Goal: Task Accomplishment & Management: Use online tool/utility

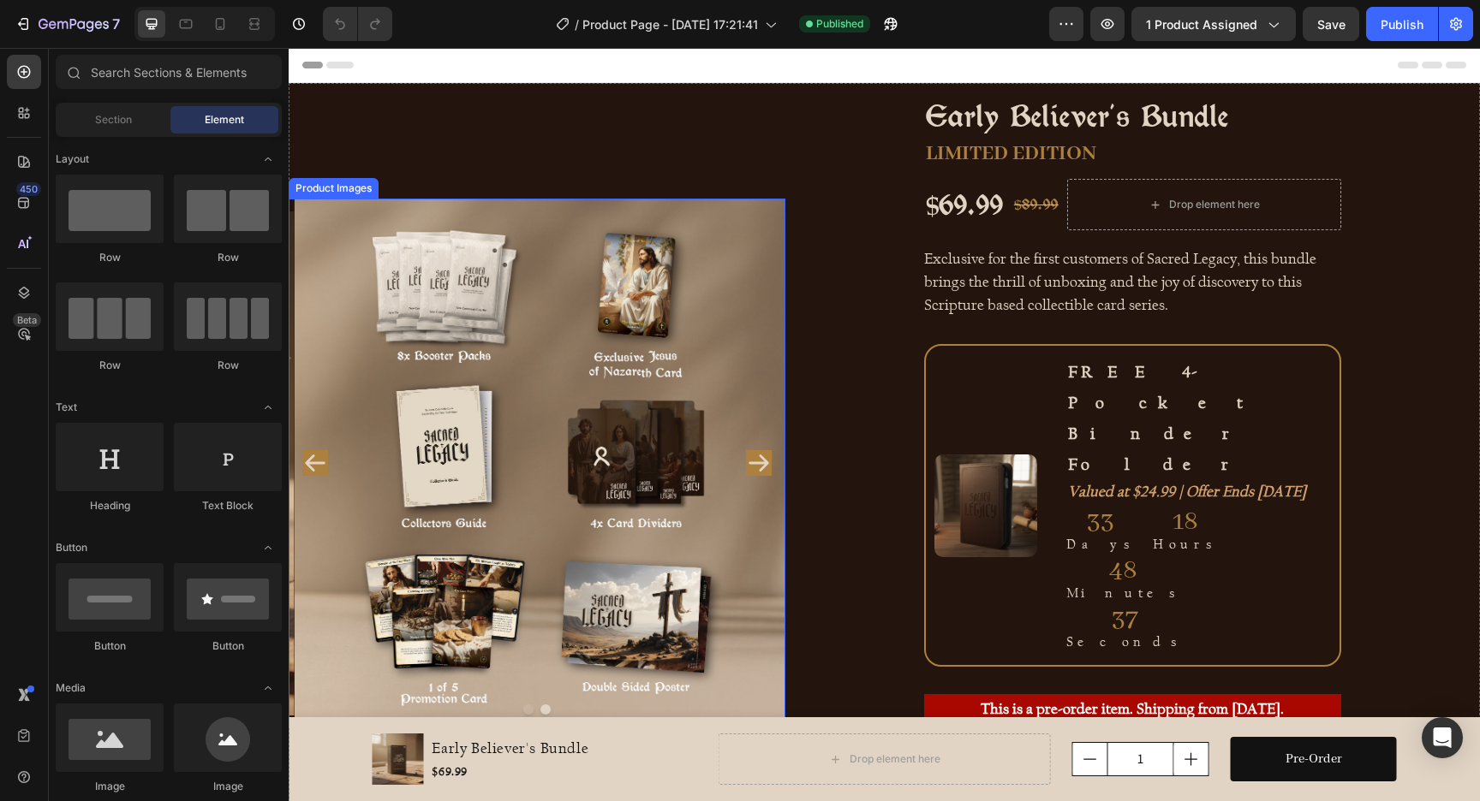
click at [753, 341] on img at bounding box center [542, 463] width 497 height 529
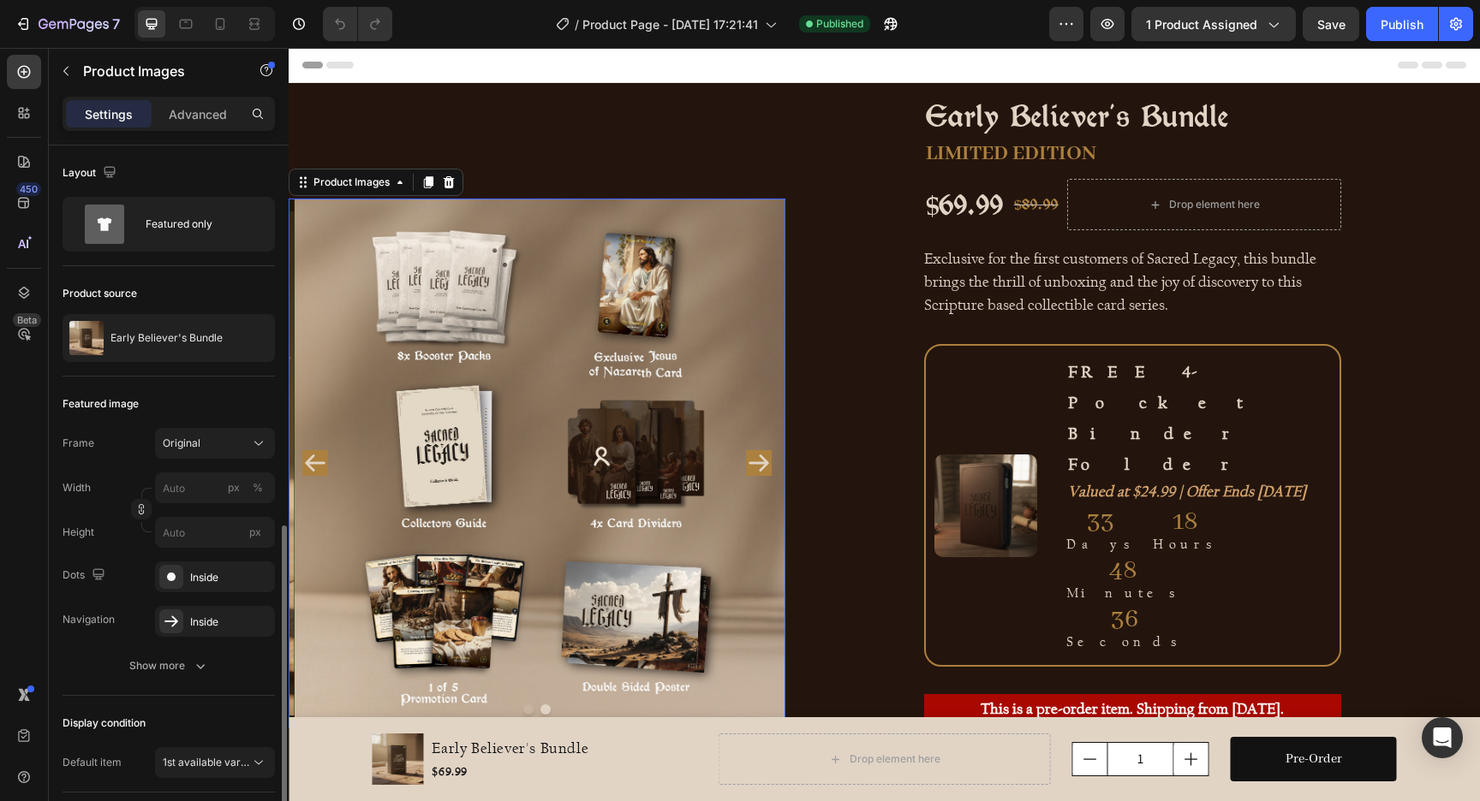
scroll to position [215, 0]
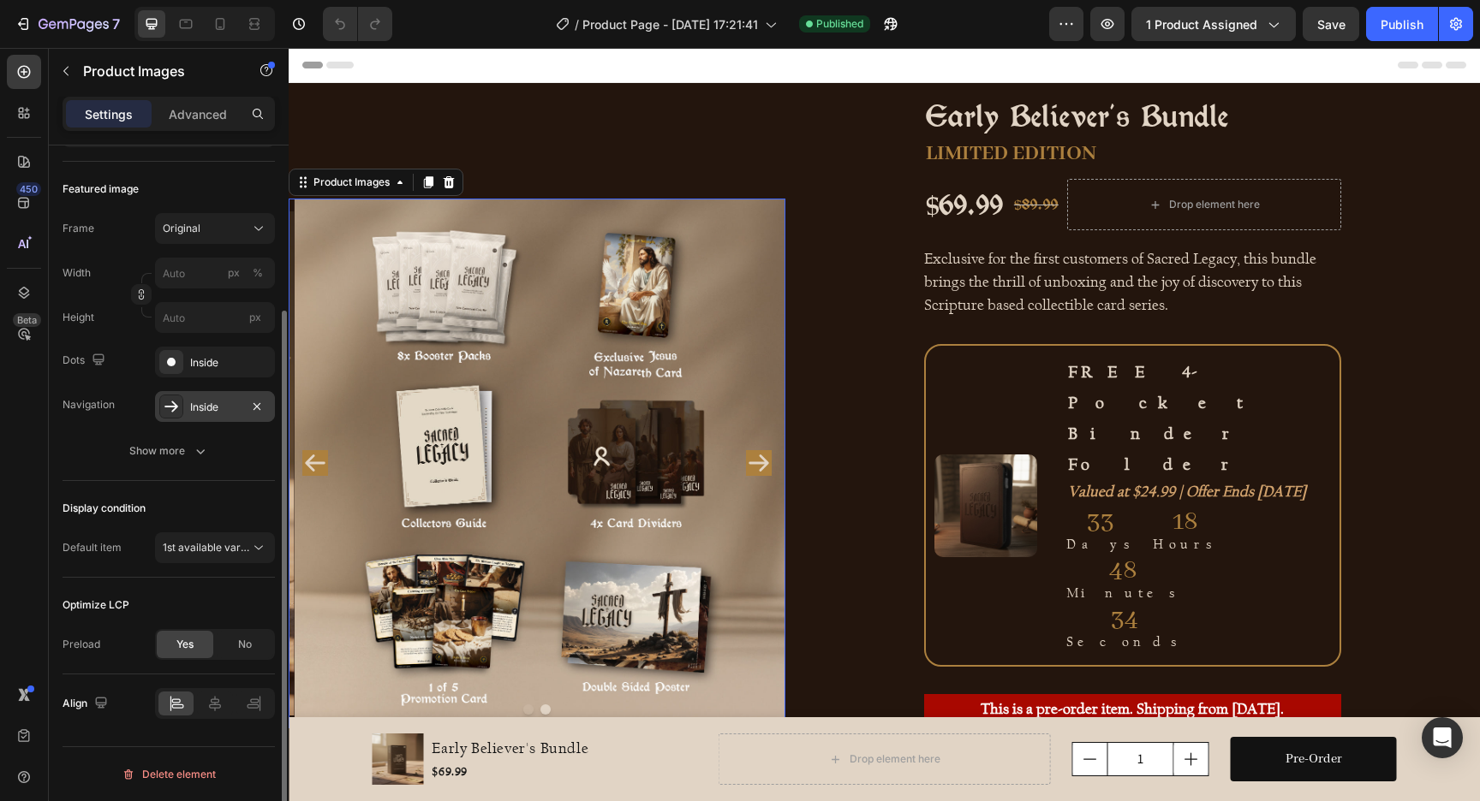
click at [198, 413] on div "Inside" at bounding box center [215, 407] width 50 height 15
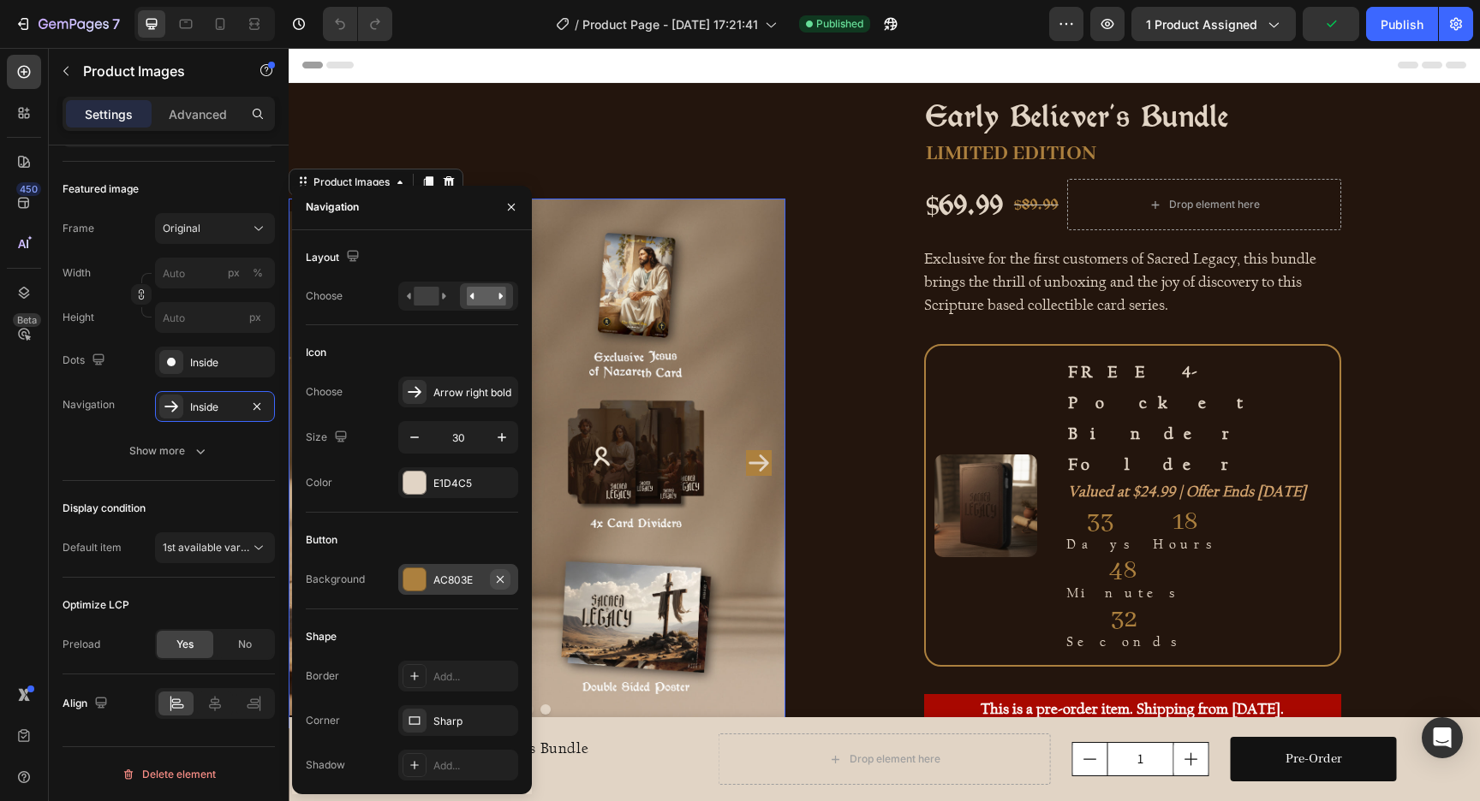
click at [497, 579] on icon "button" at bounding box center [500, 580] width 14 height 14
click at [422, 432] on icon "button" at bounding box center [414, 437] width 17 height 17
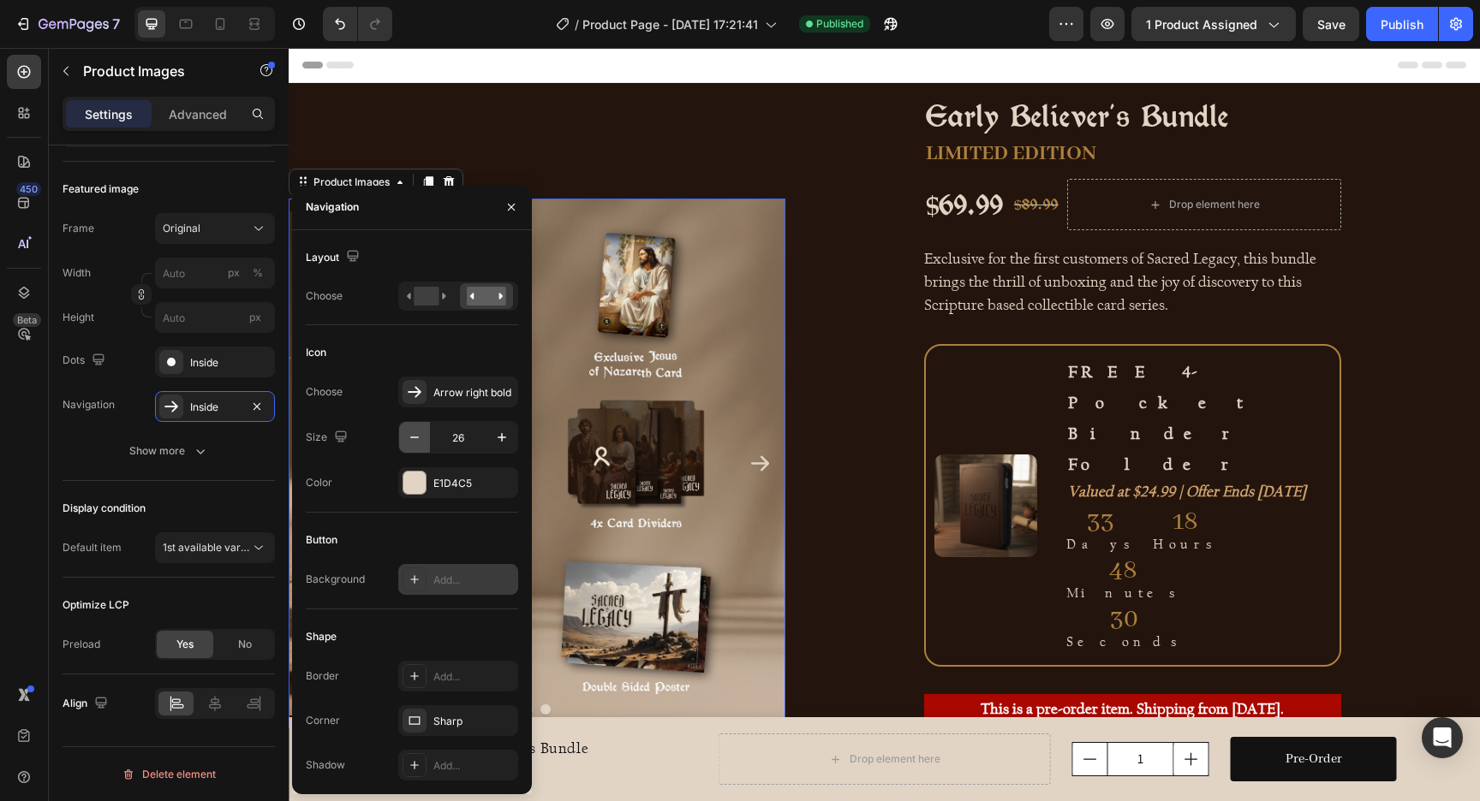
click at [422, 432] on icon "button" at bounding box center [414, 437] width 17 height 17
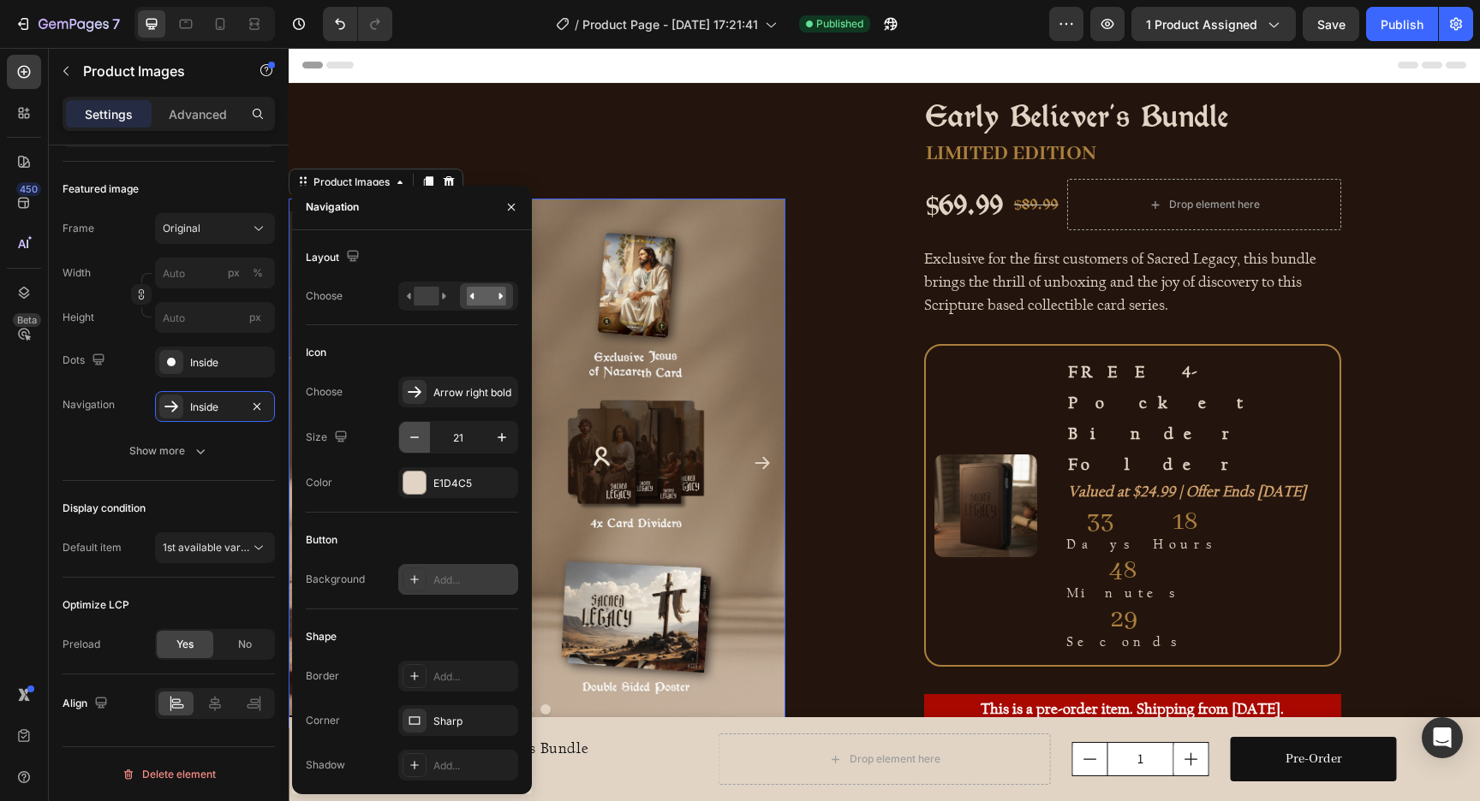
click at [422, 432] on icon "button" at bounding box center [414, 437] width 17 height 17
click at [420, 432] on icon "button" at bounding box center [414, 437] width 17 height 17
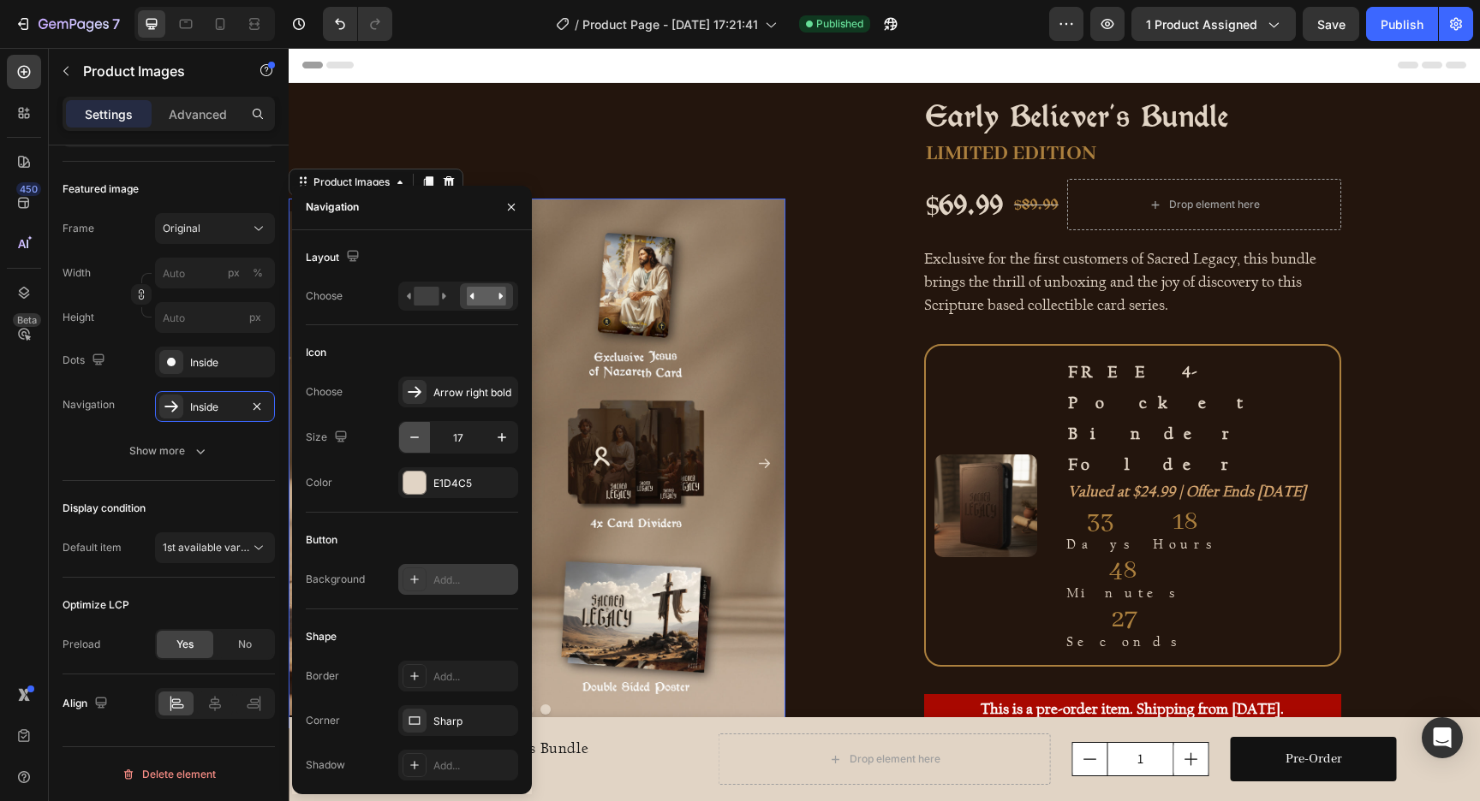
type input "16"
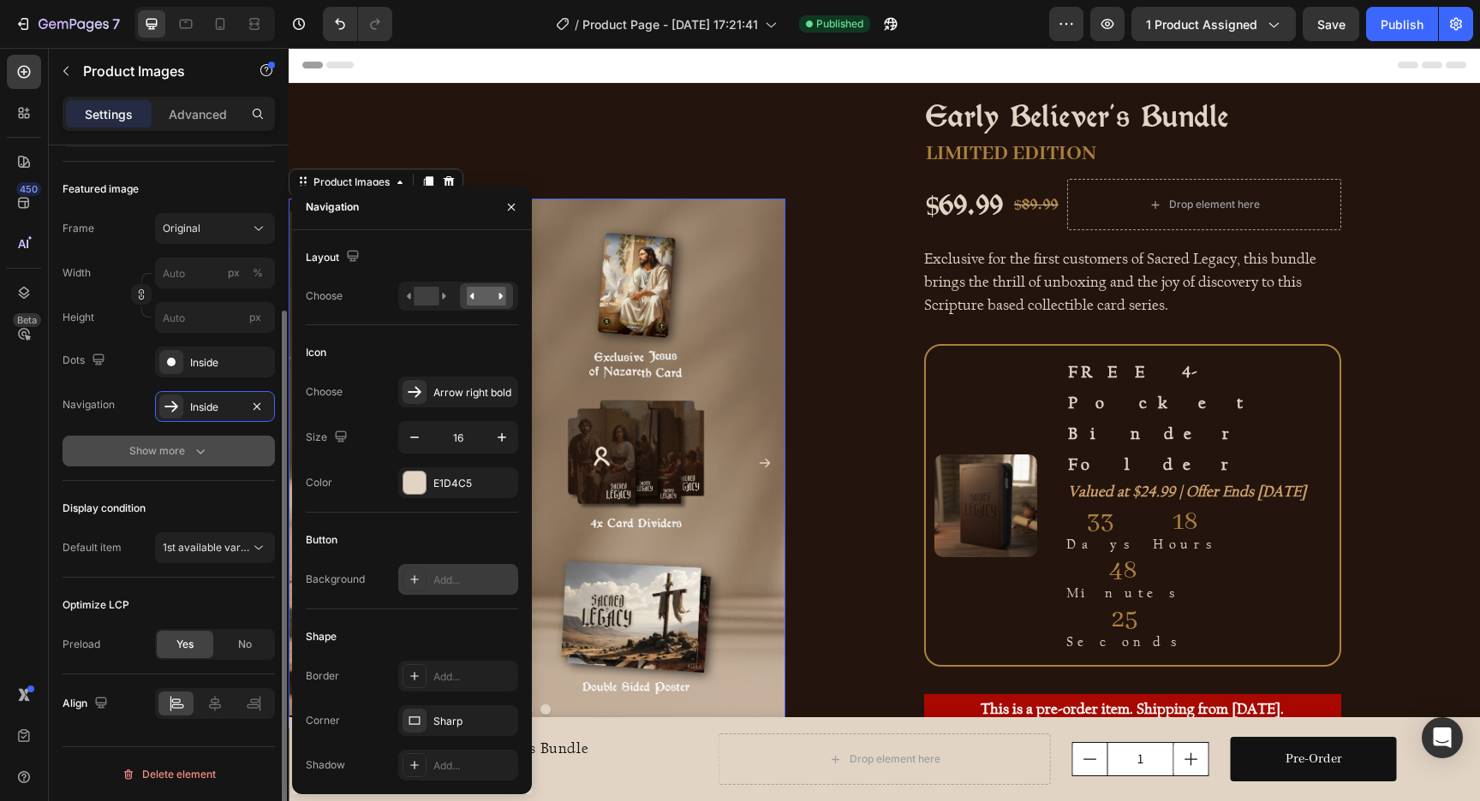
click at [195, 447] on icon "button" at bounding box center [200, 451] width 17 height 17
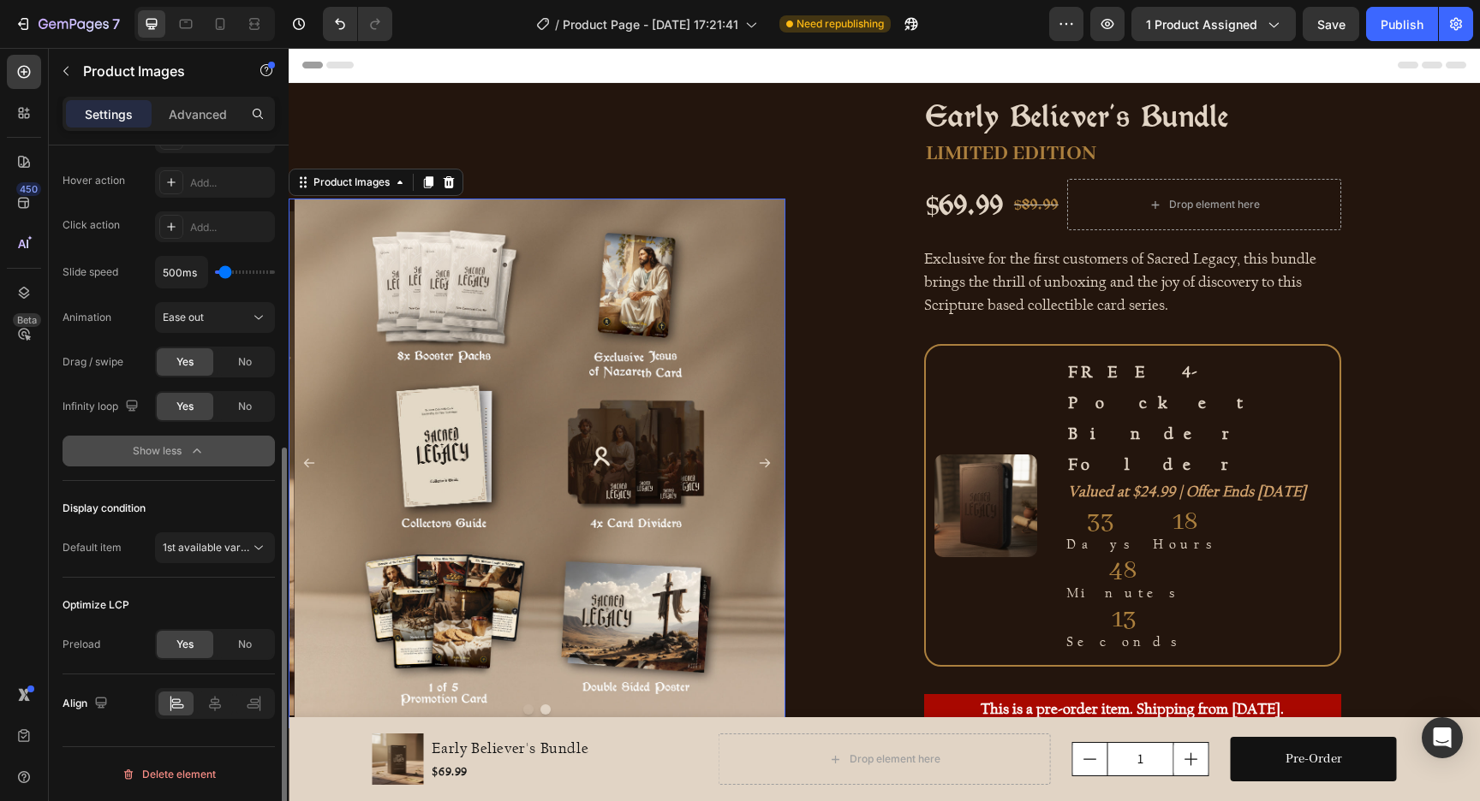
scroll to position [0, 0]
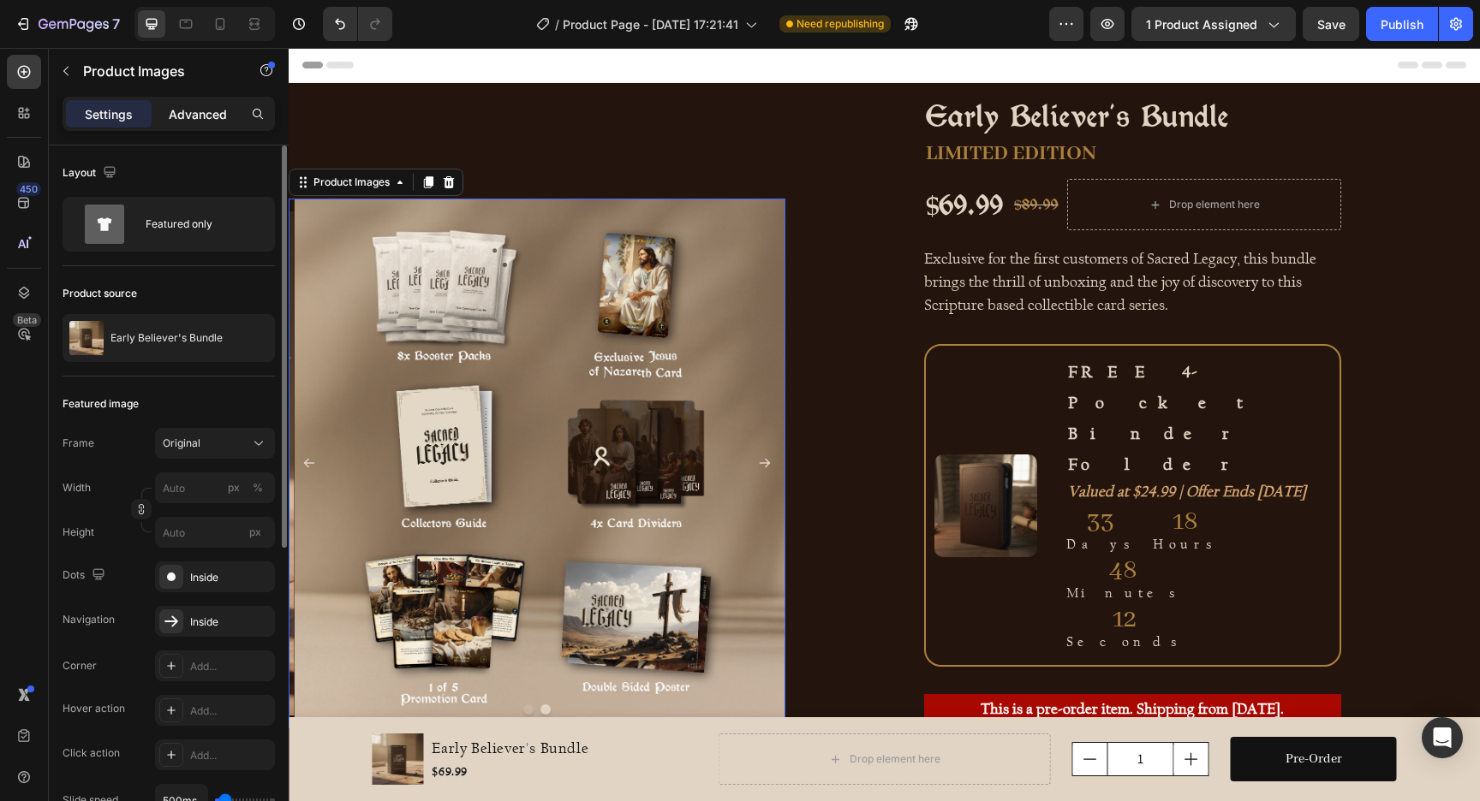
click at [188, 116] on p "Advanced" at bounding box center [198, 114] width 58 height 18
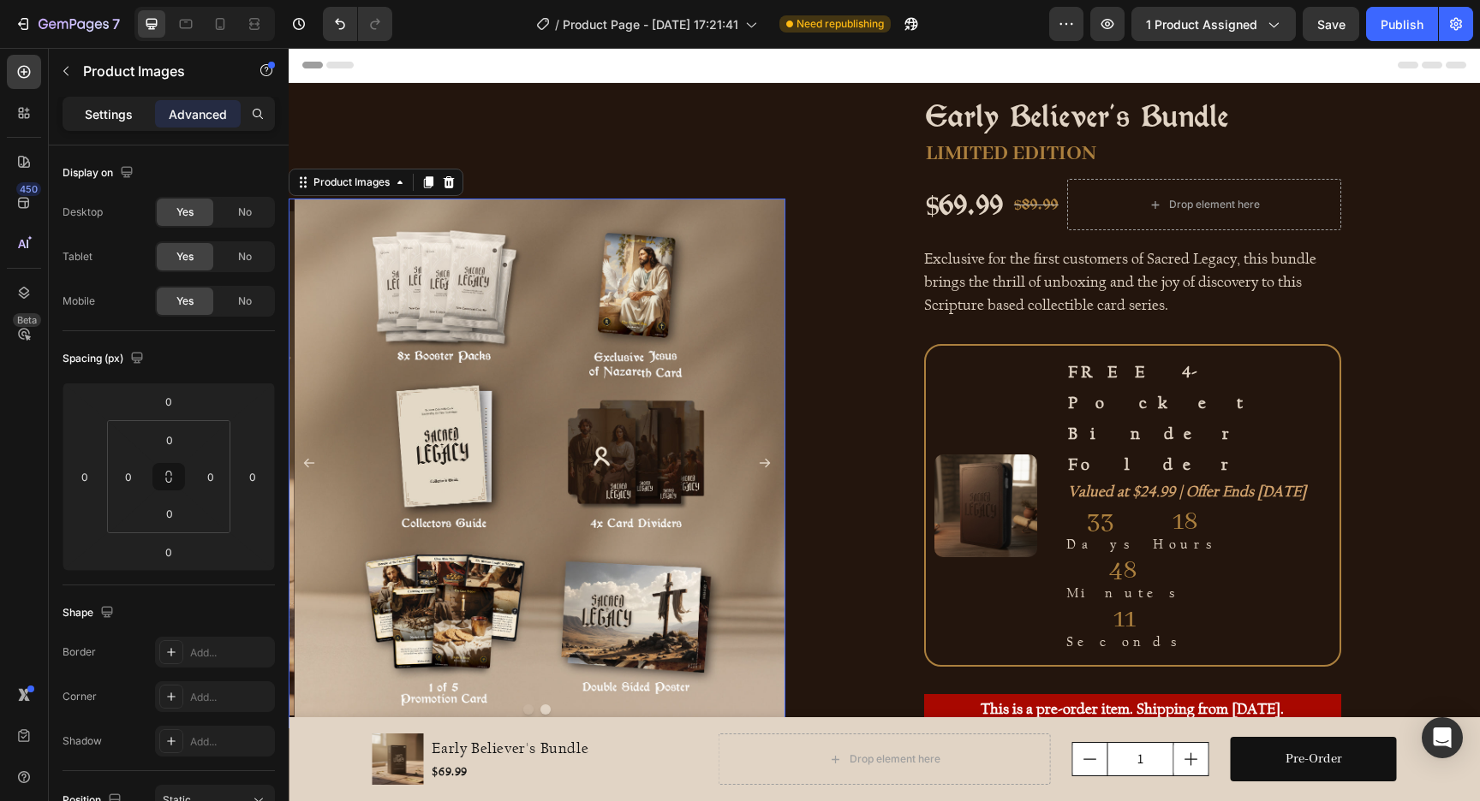
click at [121, 116] on p "Settings" at bounding box center [109, 114] width 48 height 18
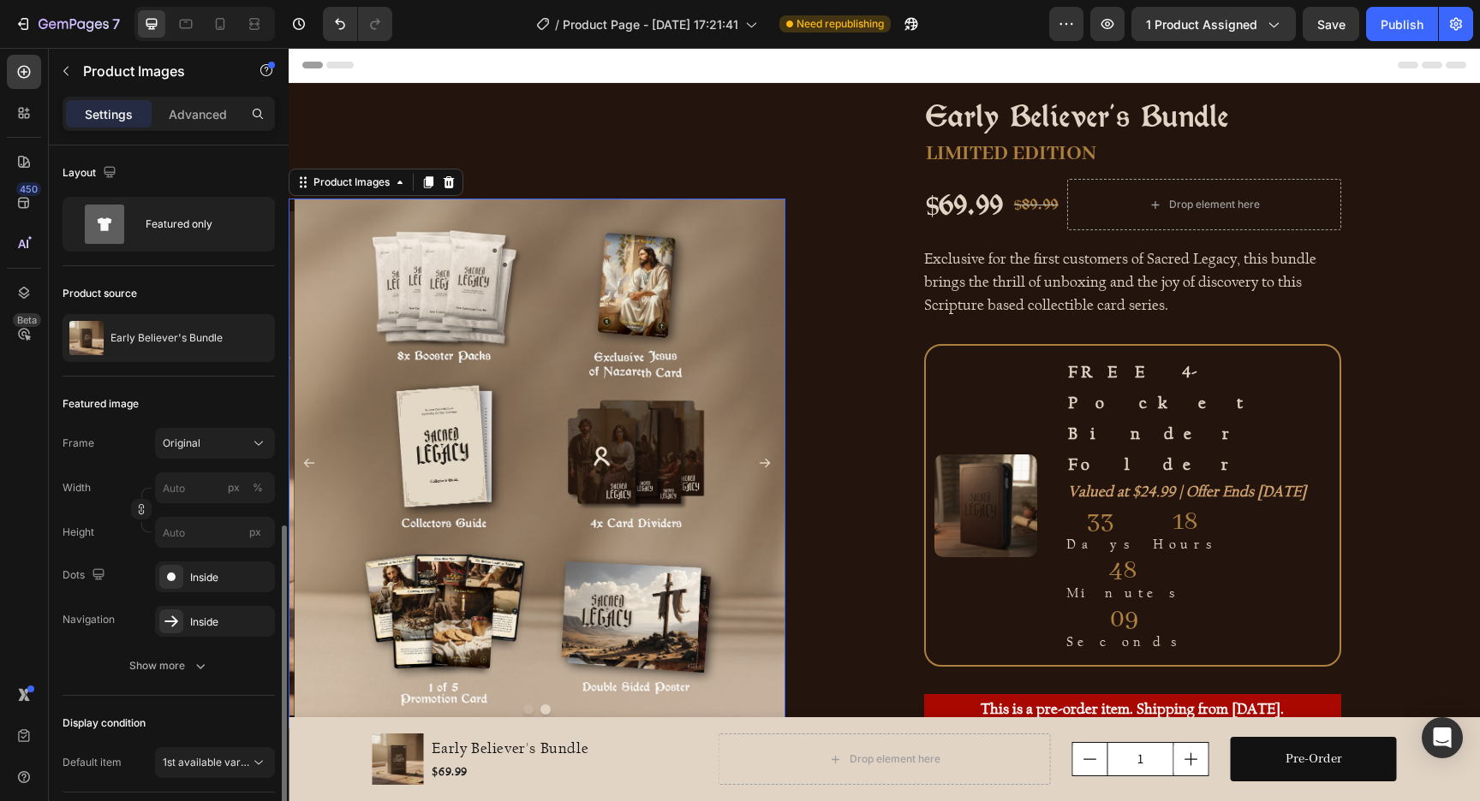
scroll to position [215, 0]
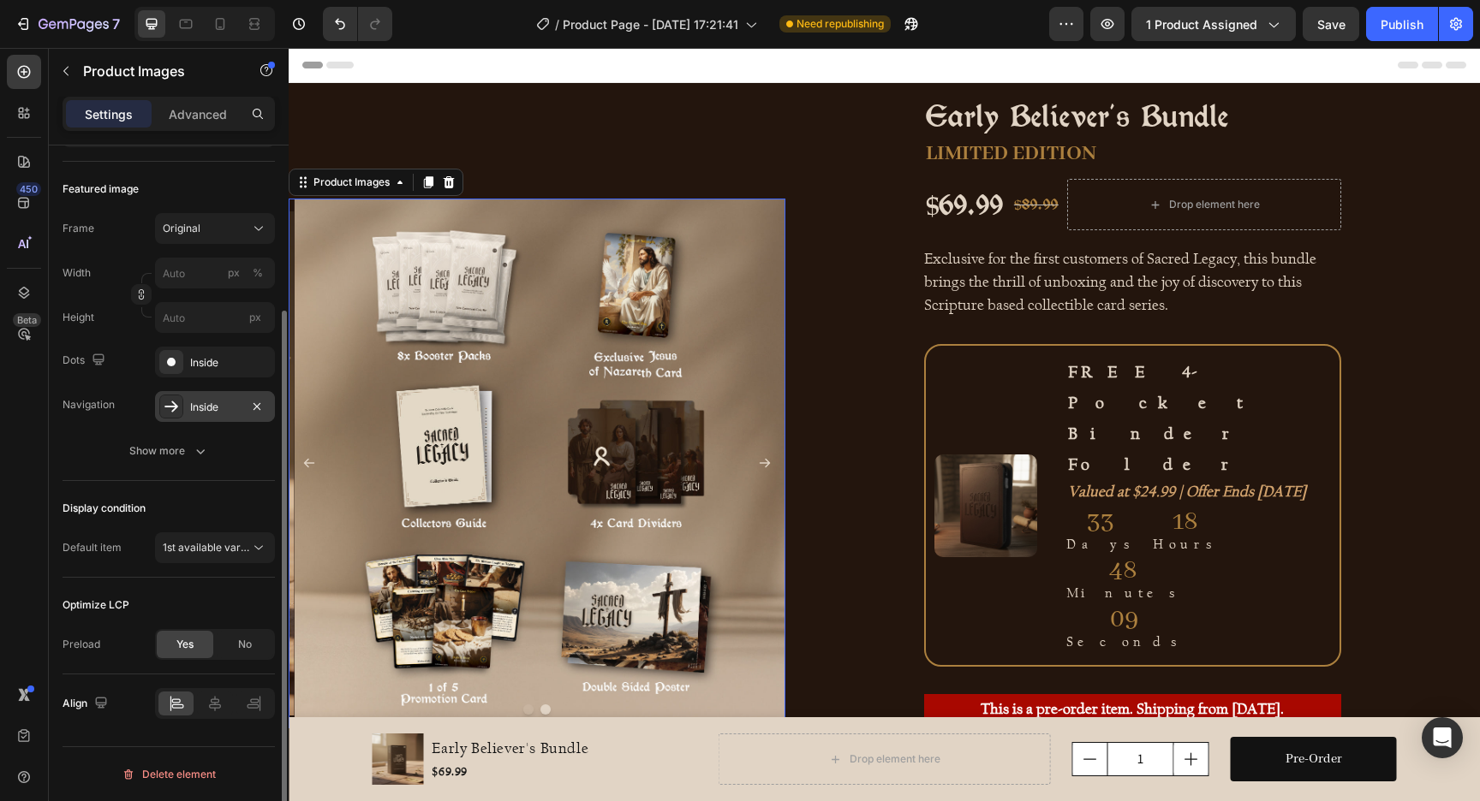
click at [214, 407] on div "Inside" at bounding box center [215, 407] width 50 height 15
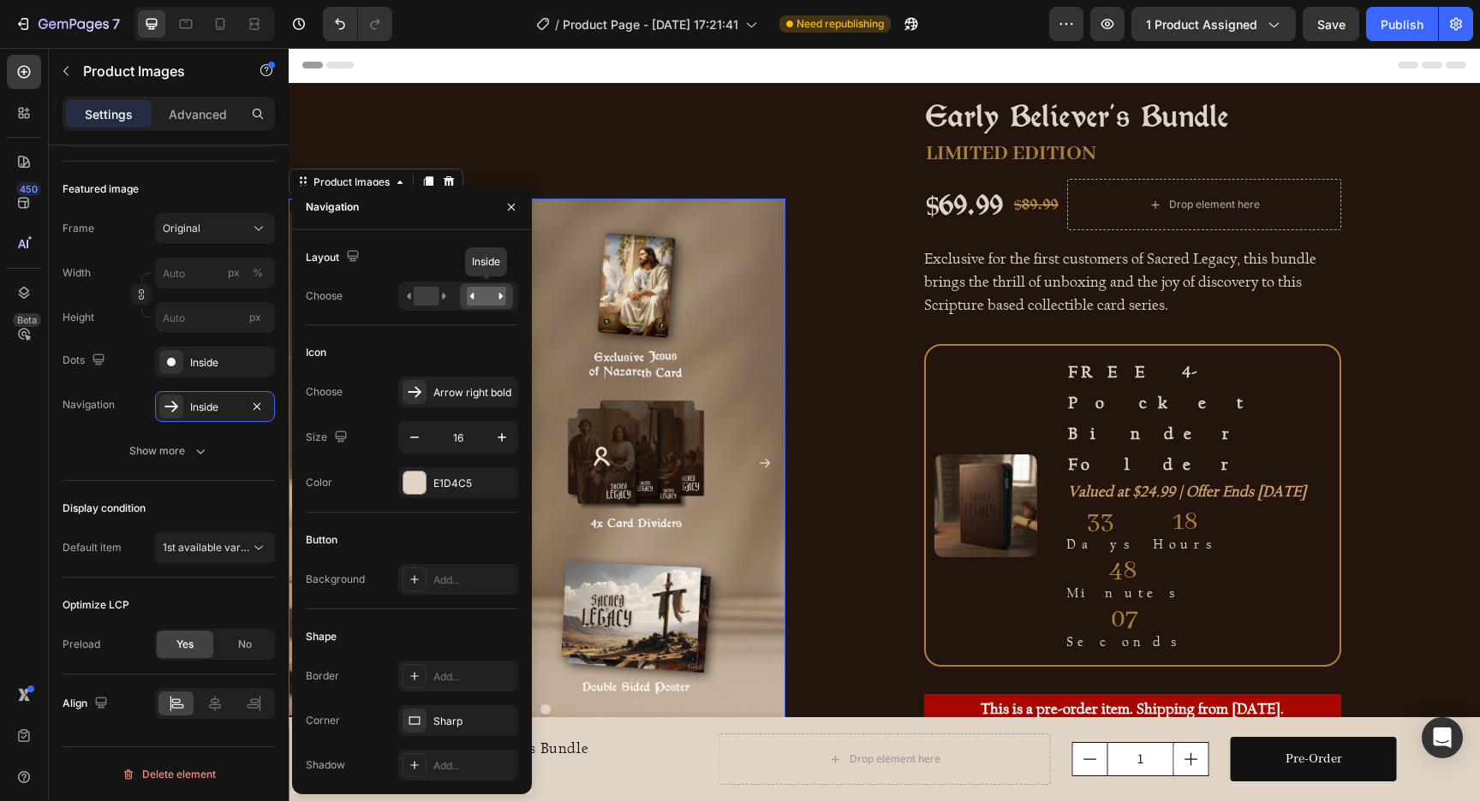
click at [488, 306] on div at bounding box center [486, 296] width 53 height 26
click at [456, 392] on div "Arrow right bold" at bounding box center [473, 392] width 80 height 15
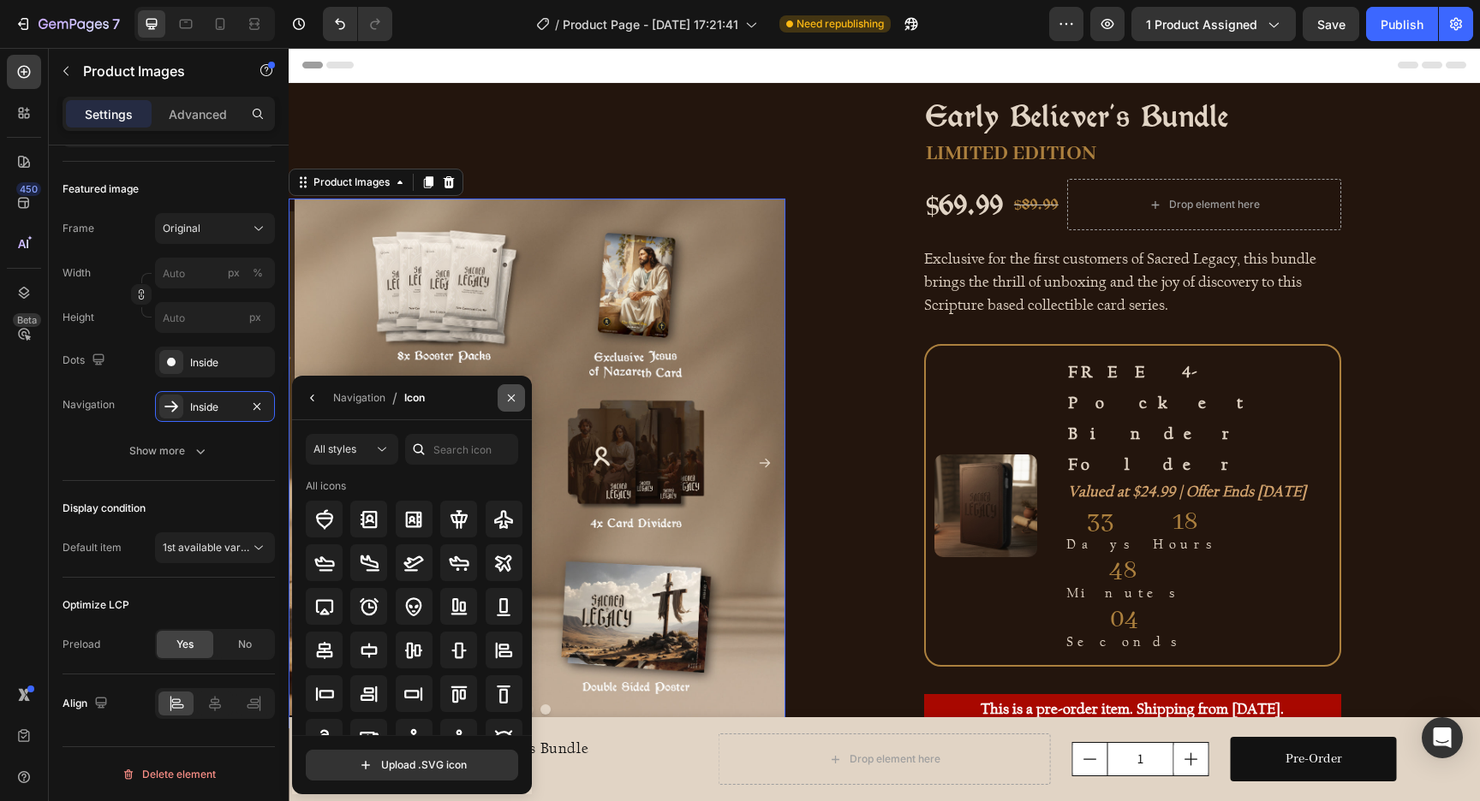
click at [510, 398] on icon "button" at bounding box center [511, 397] width 7 height 7
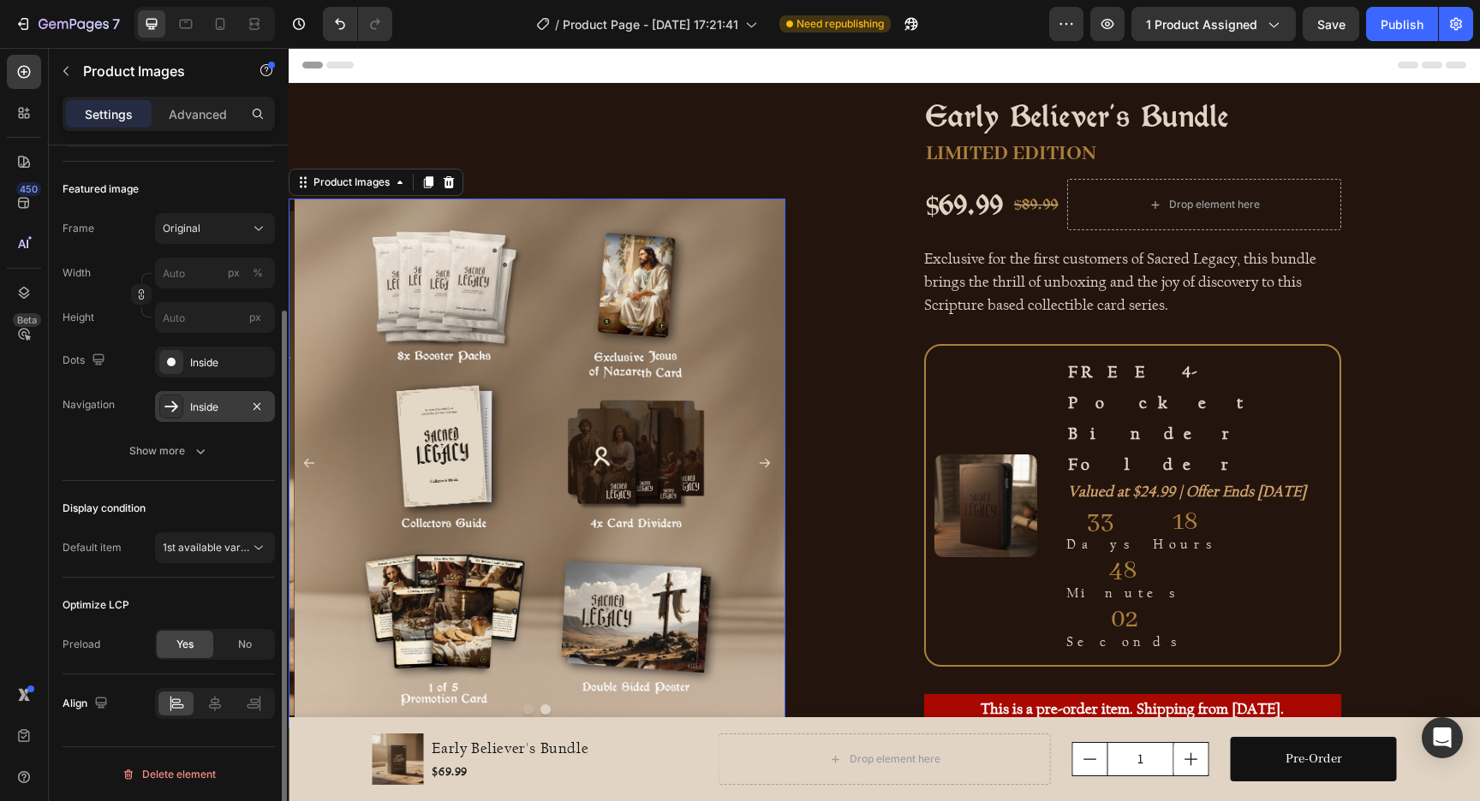
click at [228, 395] on div "Inside" at bounding box center [215, 406] width 120 height 31
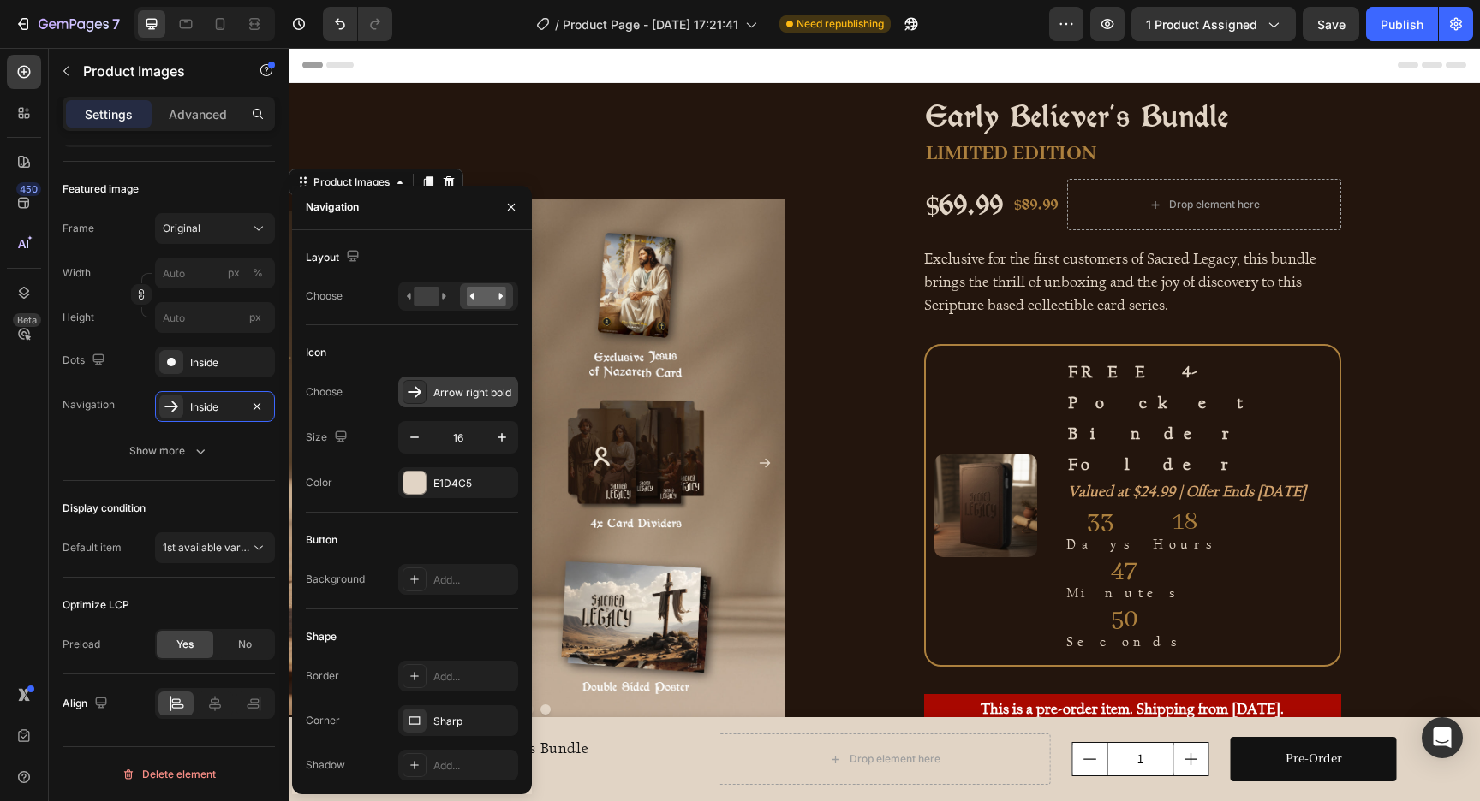
click at [477, 387] on div "Arrow right bold" at bounding box center [473, 392] width 80 height 15
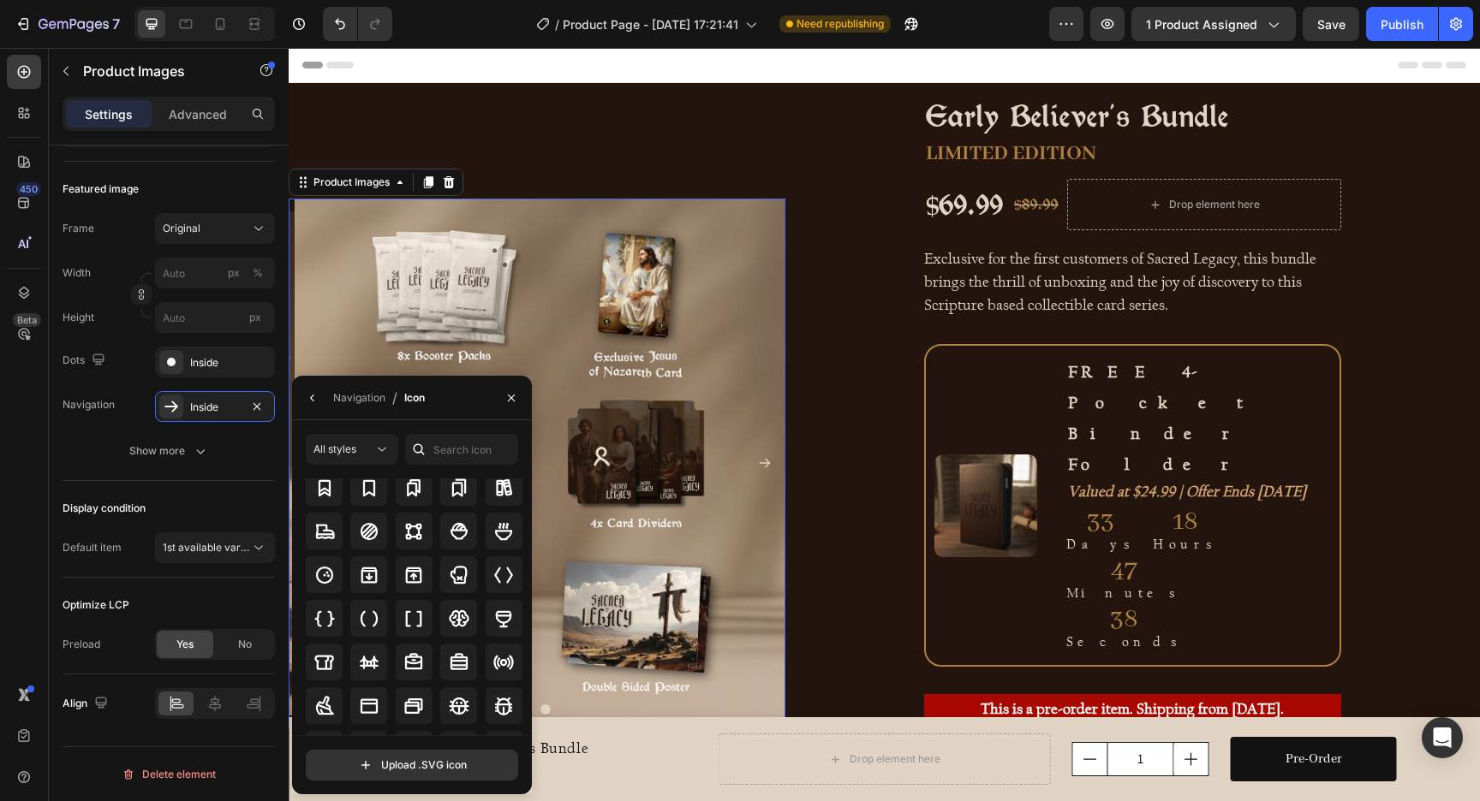
scroll to position [1661, 0]
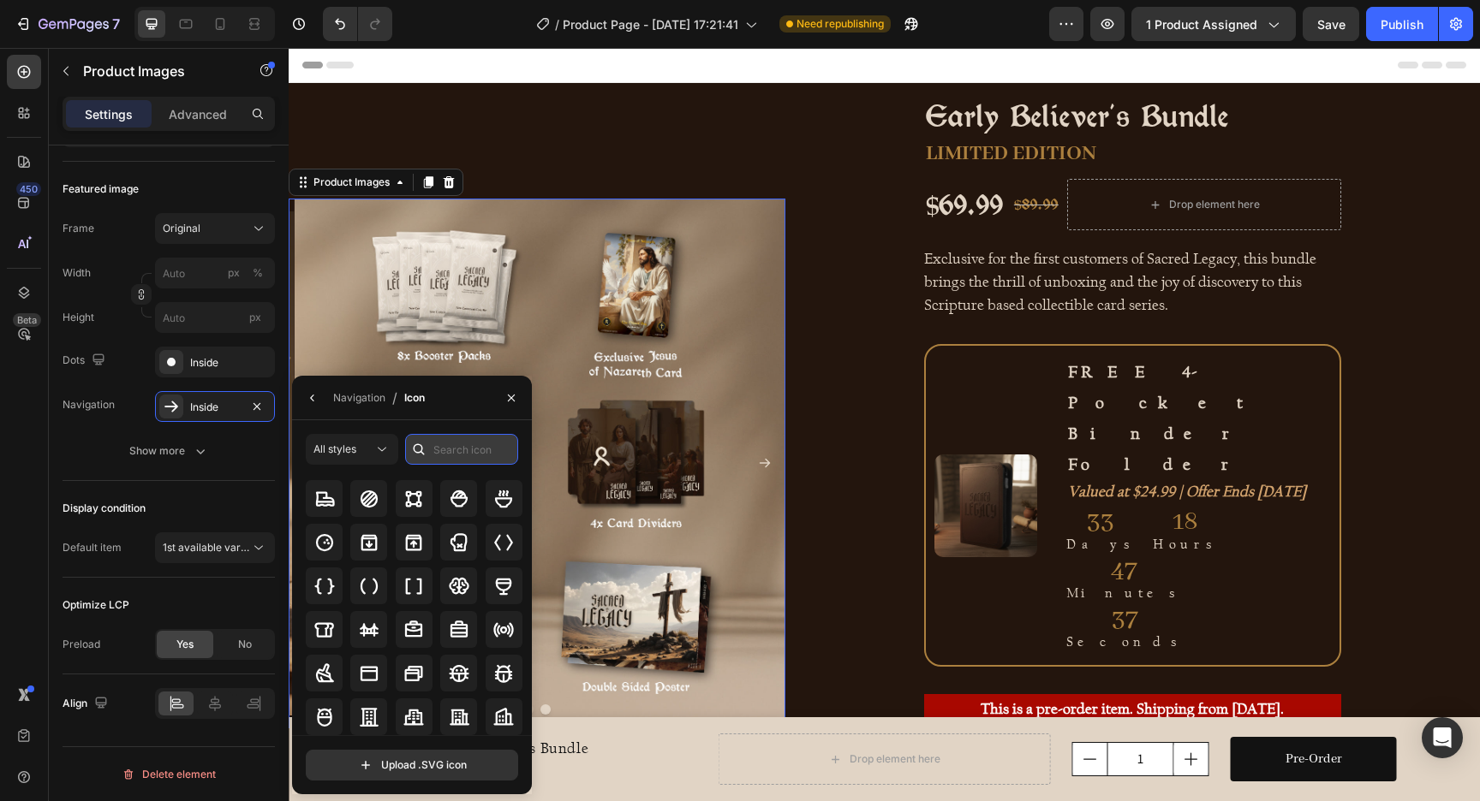
click at [448, 446] on input "text" at bounding box center [461, 449] width 113 height 31
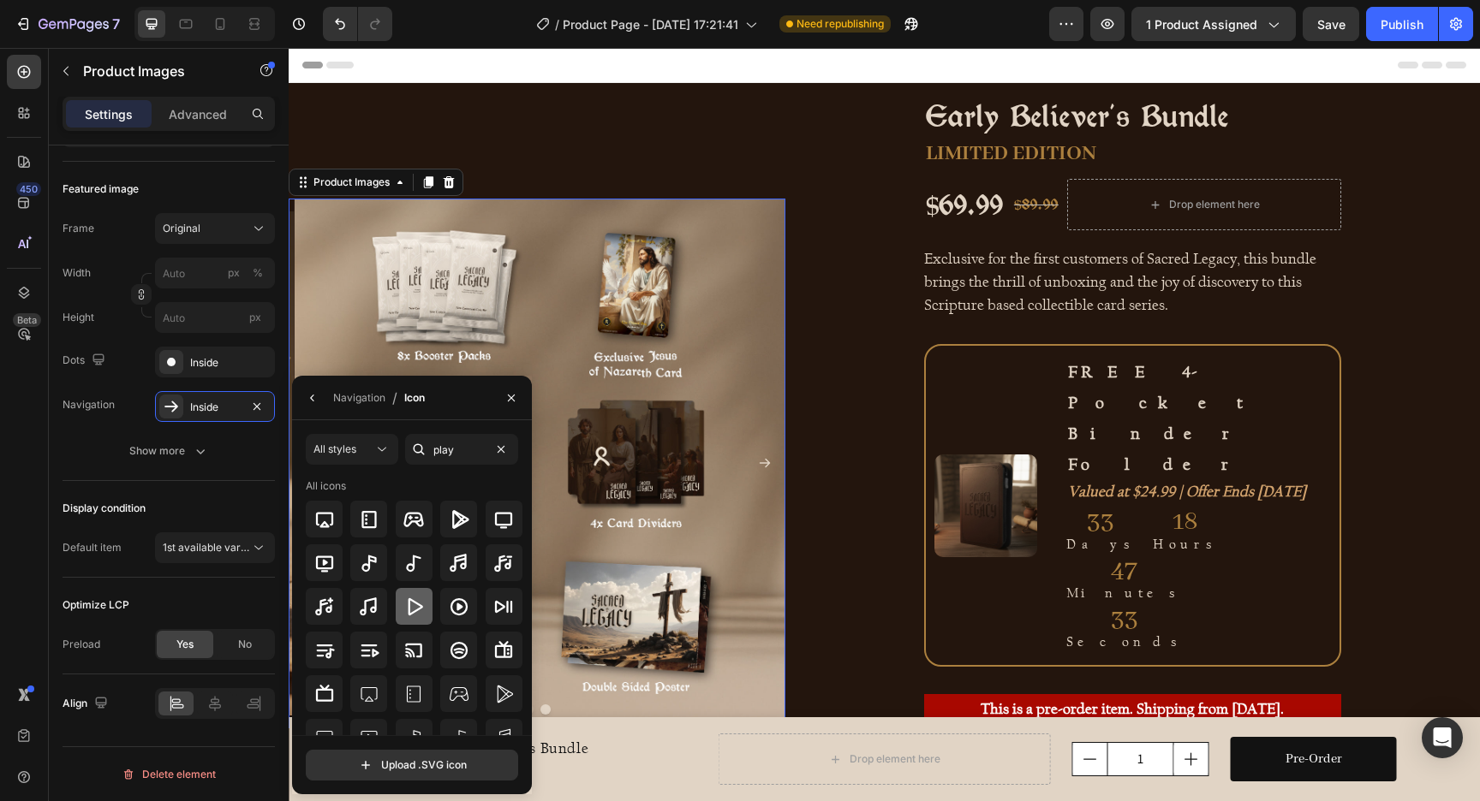
click at [420, 605] on icon at bounding box center [413, 607] width 21 height 21
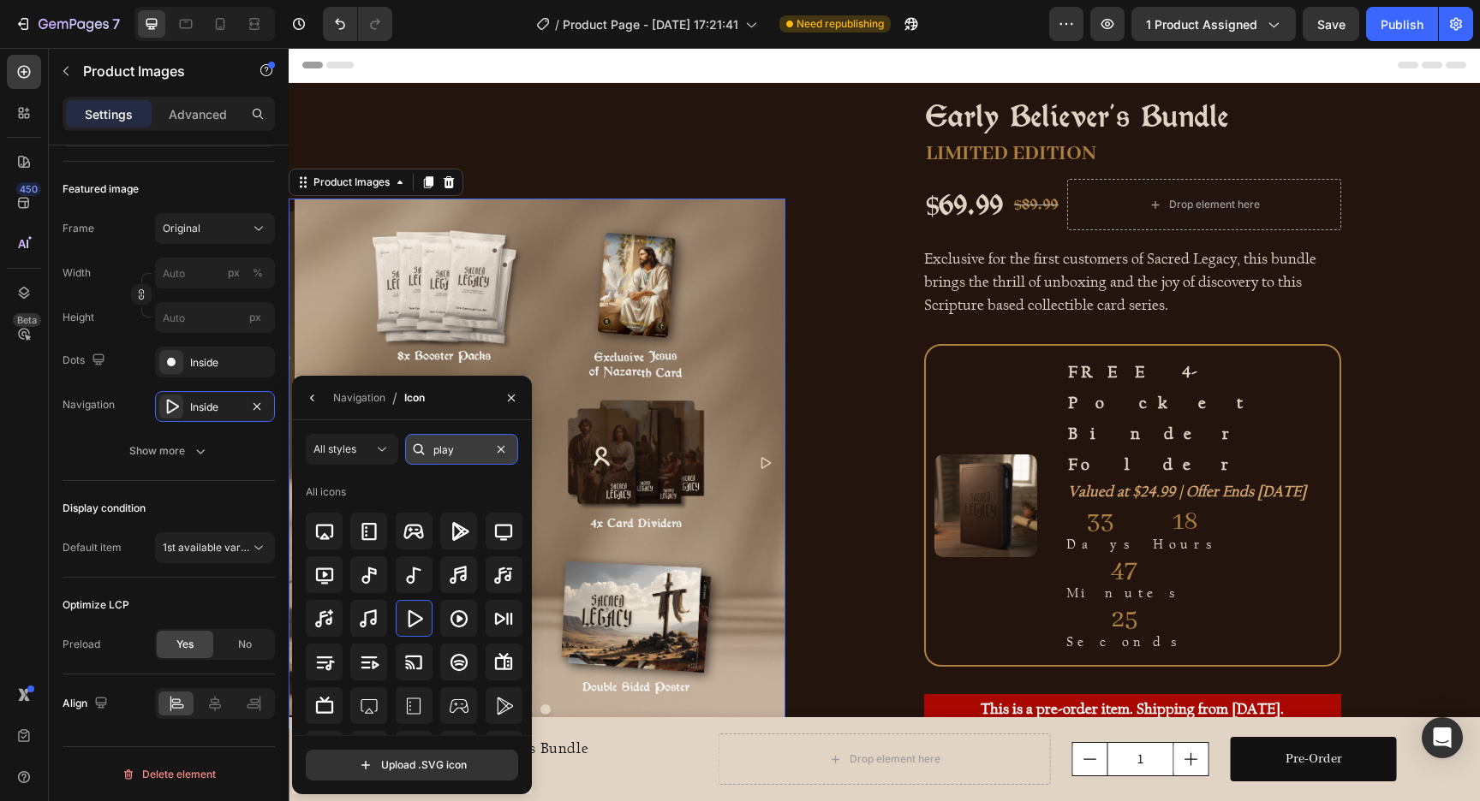
click at [467, 455] on input "play" at bounding box center [461, 449] width 113 height 31
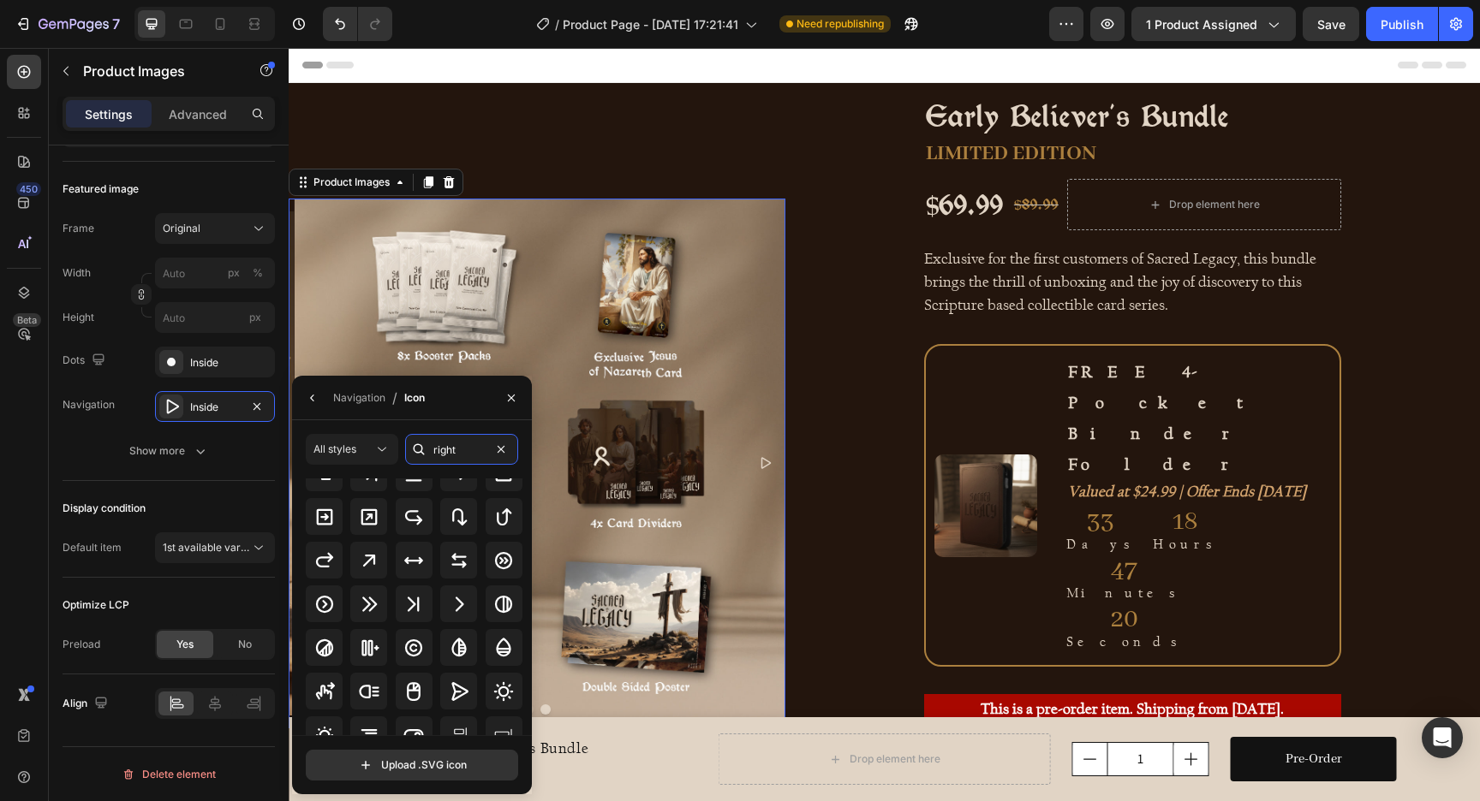
scroll to position [214, 0]
type input "right"
click at [453, 599] on icon at bounding box center [459, 604] width 21 height 21
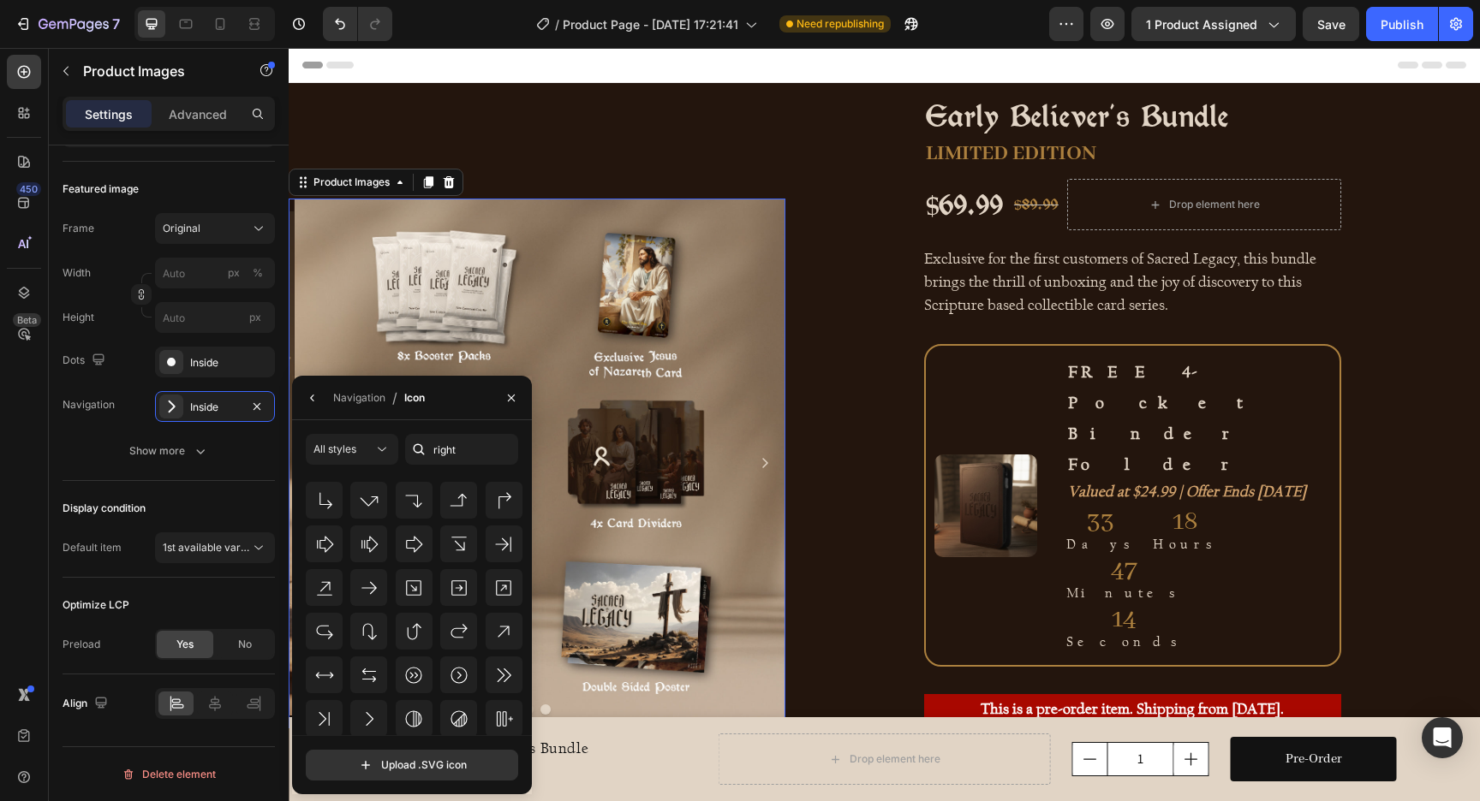
scroll to position [557, 0]
click at [369, 671] on icon at bounding box center [370, 673] width 8 height 14
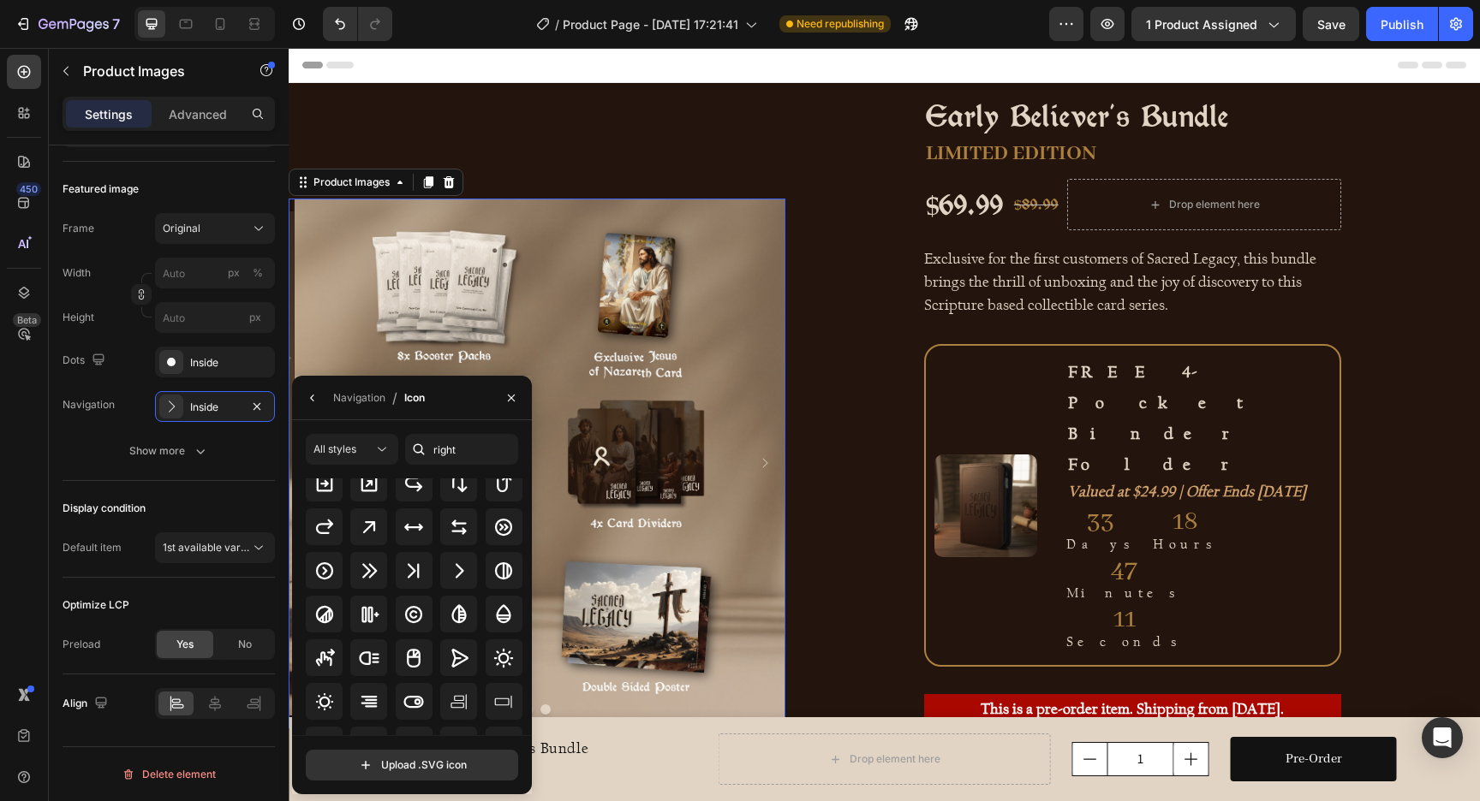
scroll to position [234, 0]
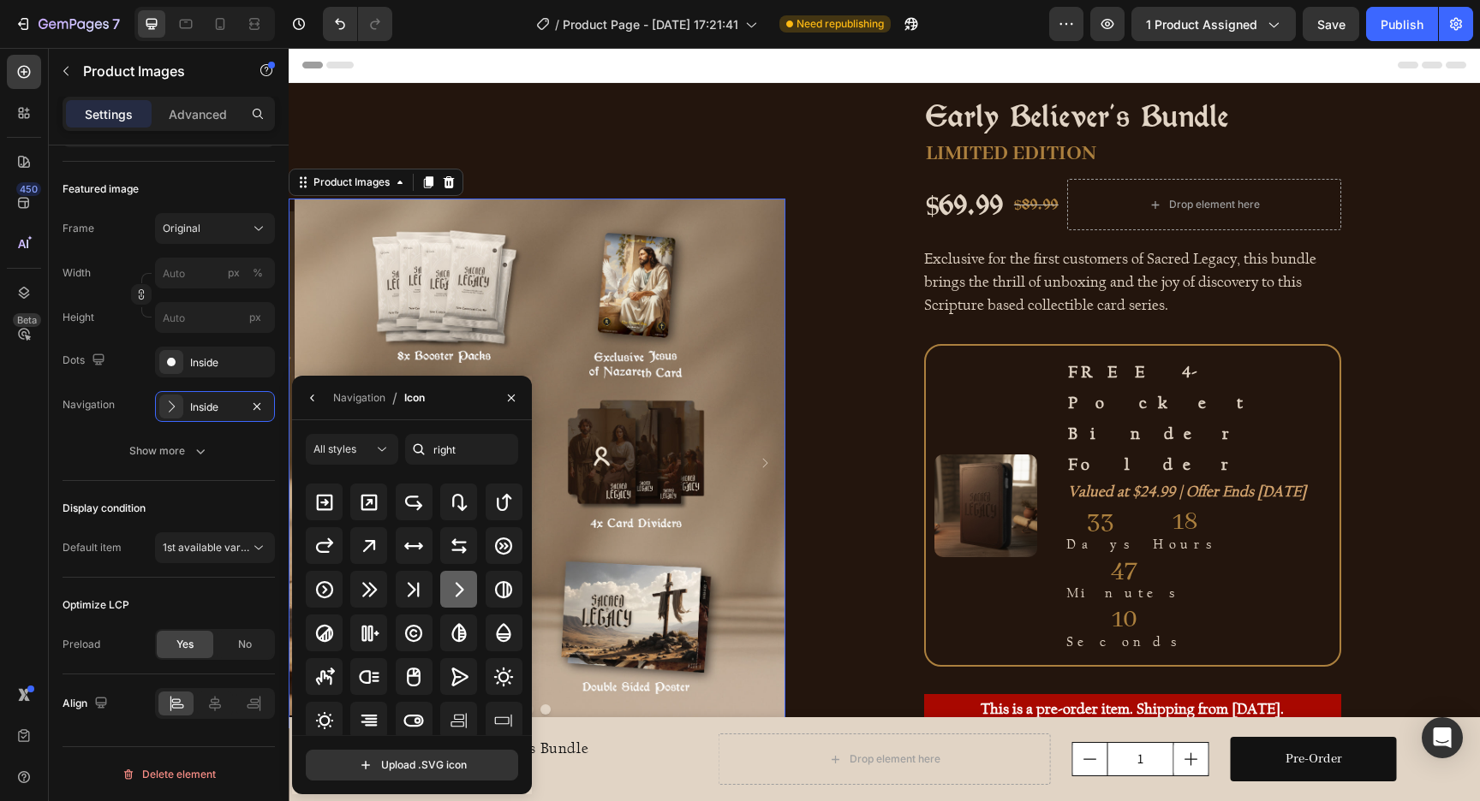
click at [466, 590] on div at bounding box center [458, 589] width 37 height 37
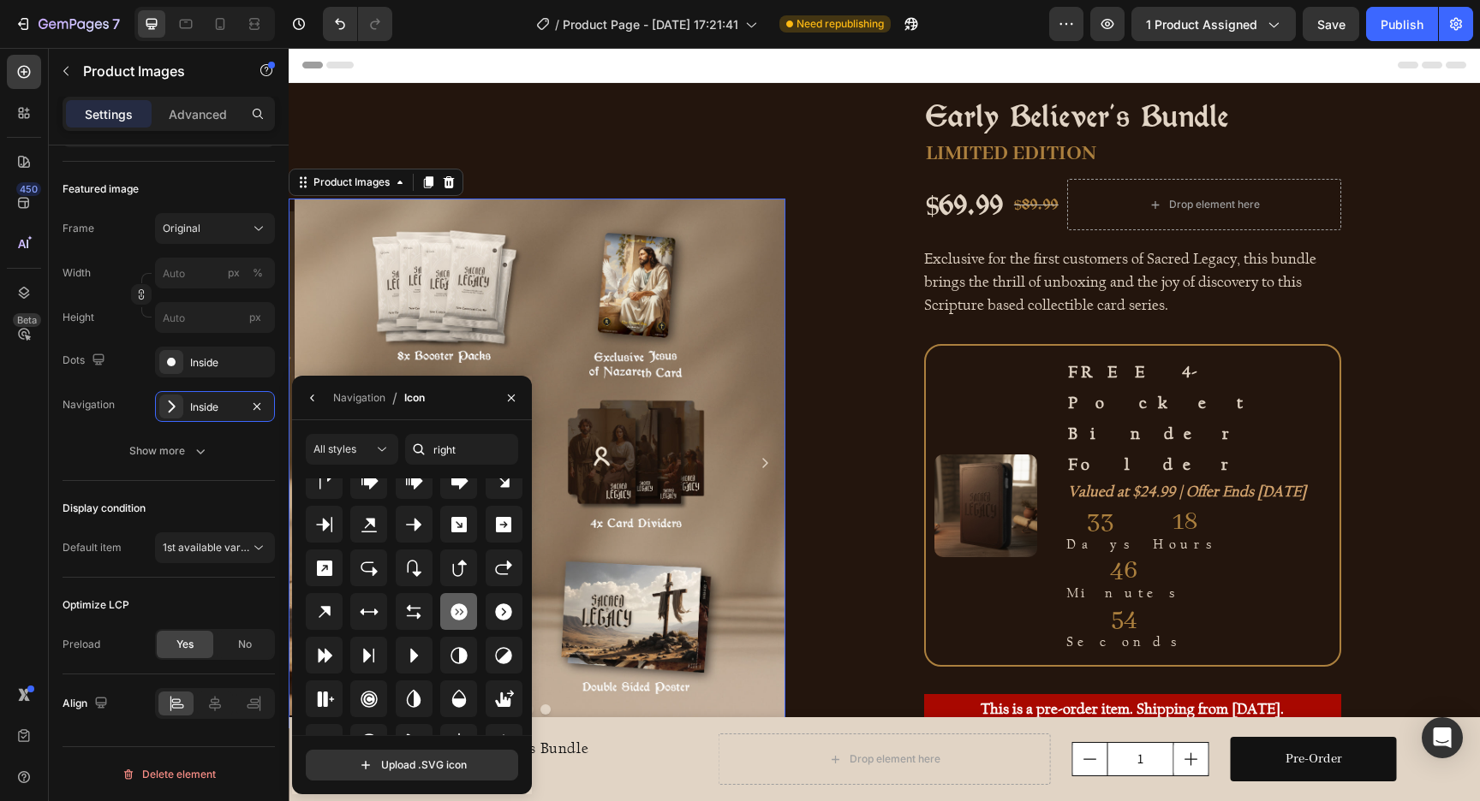
scroll to position [1348, 0]
click at [412, 656] on icon at bounding box center [415, 655] width 8 height 15
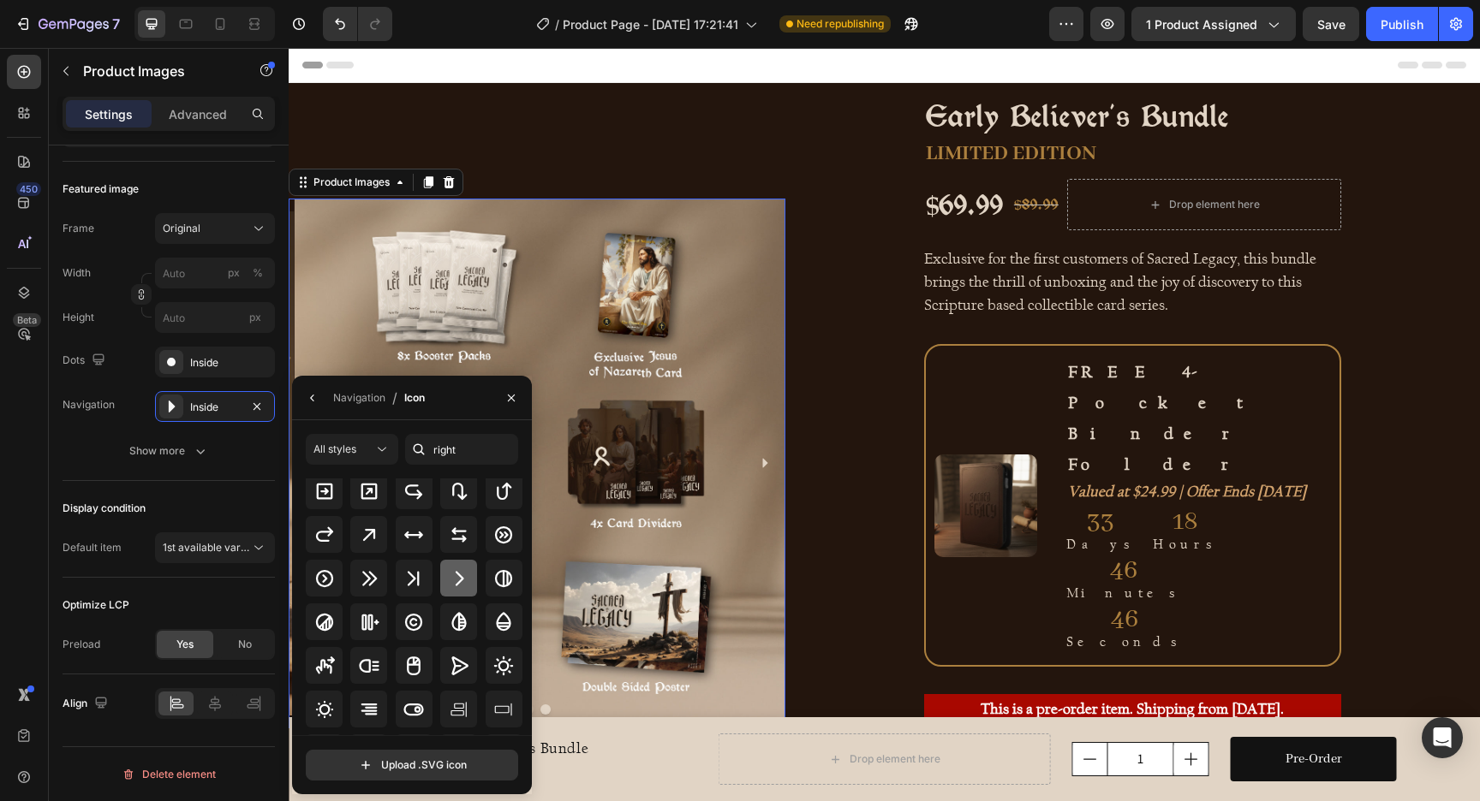
click at [456, 578] on icon at bounding box center [459, 579] width 21 height 21
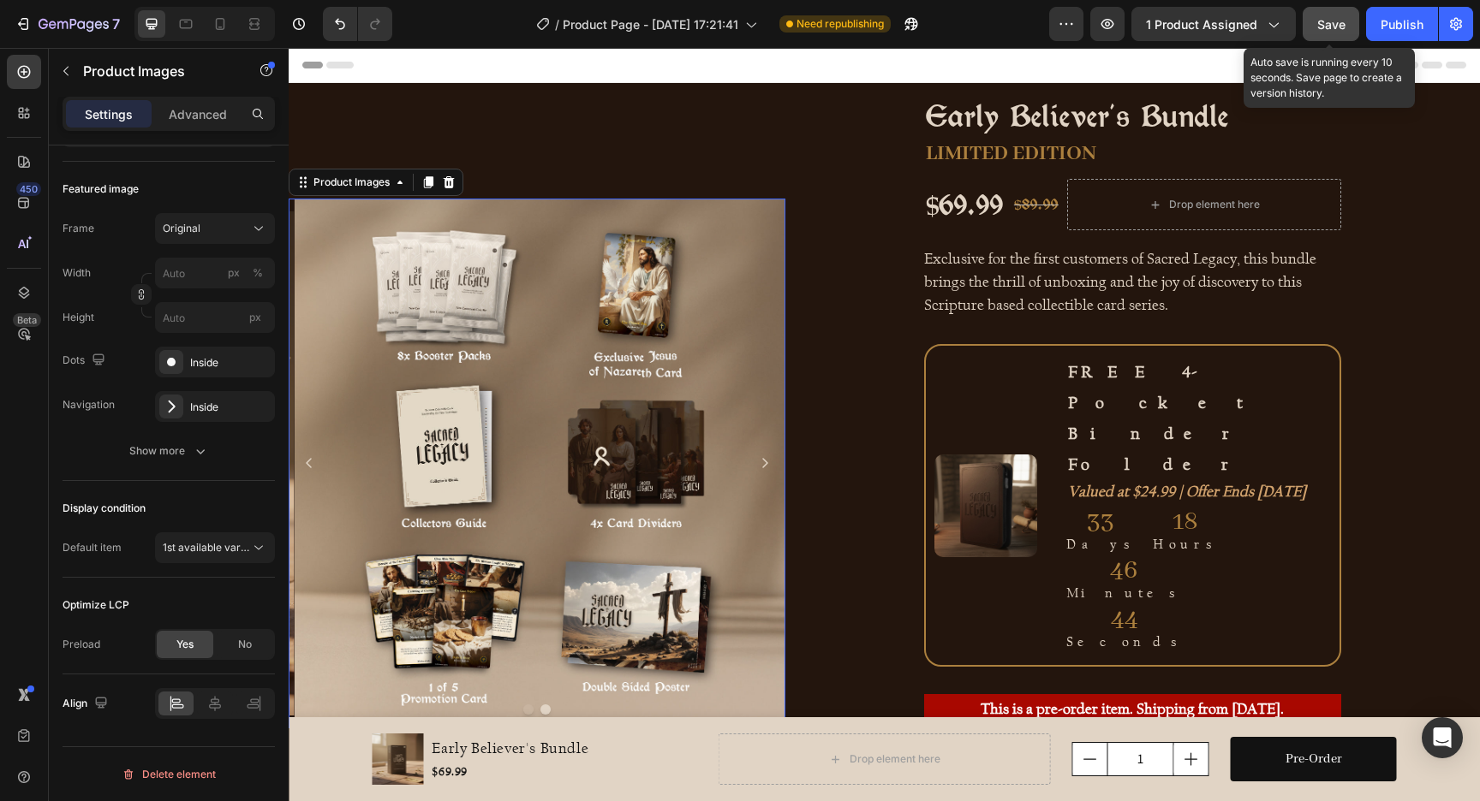
click at [1334, 27] on span "Save" at bounding box center [1331, 24] width 28 height 15
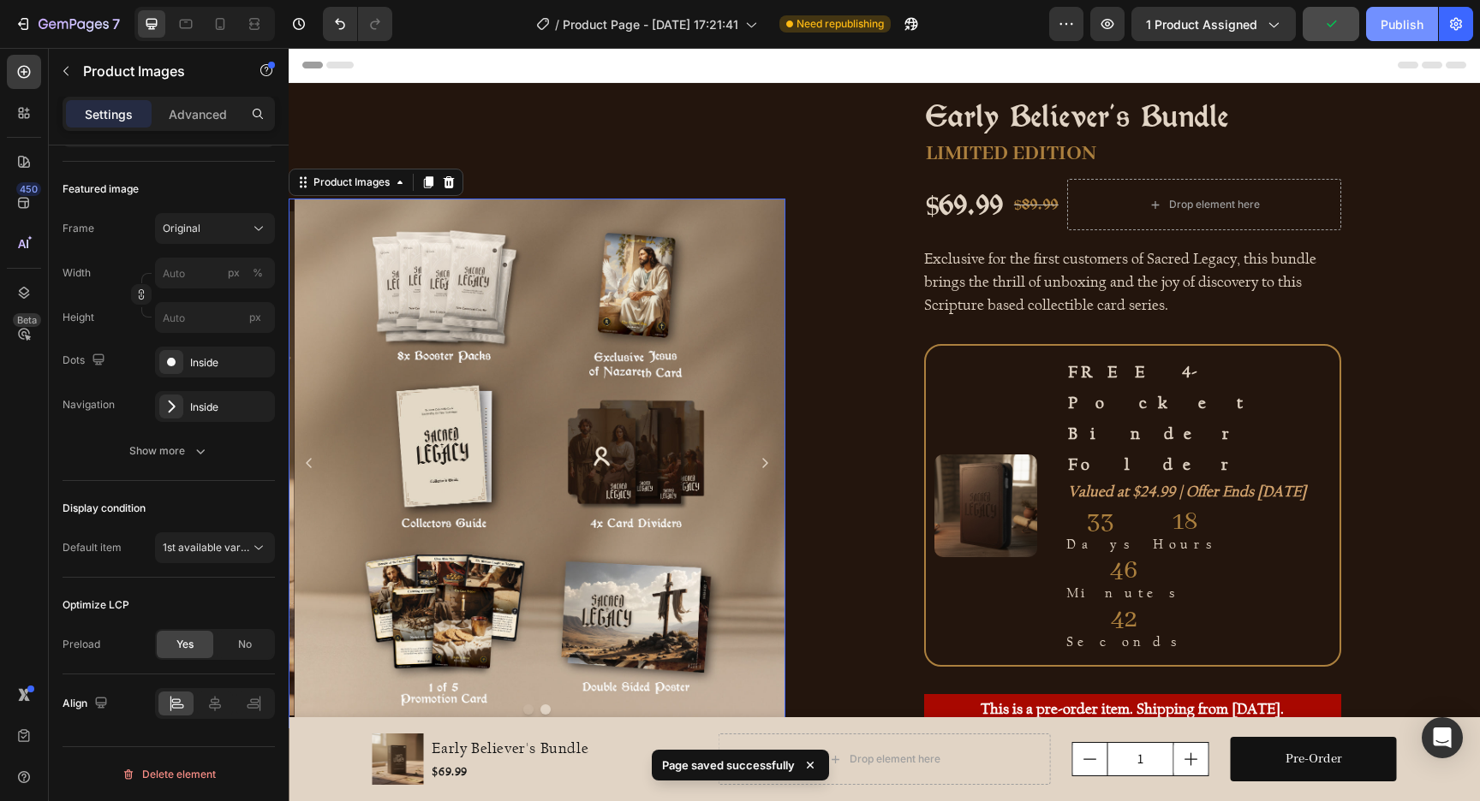
click at [1388, 25] on div "Publish" at bounding box center [1401, 24] width 43 height 18
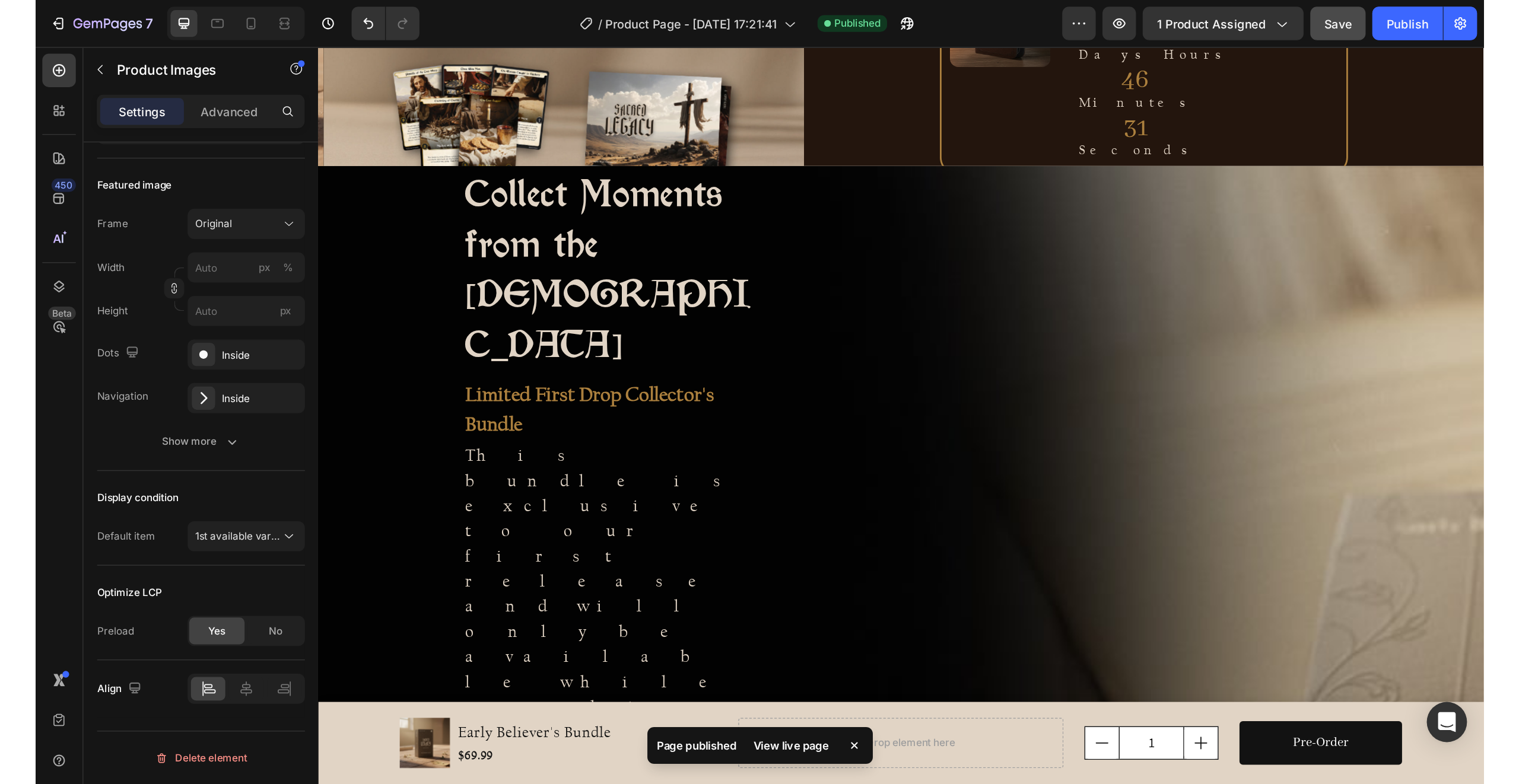
scroll to position [336, 0]
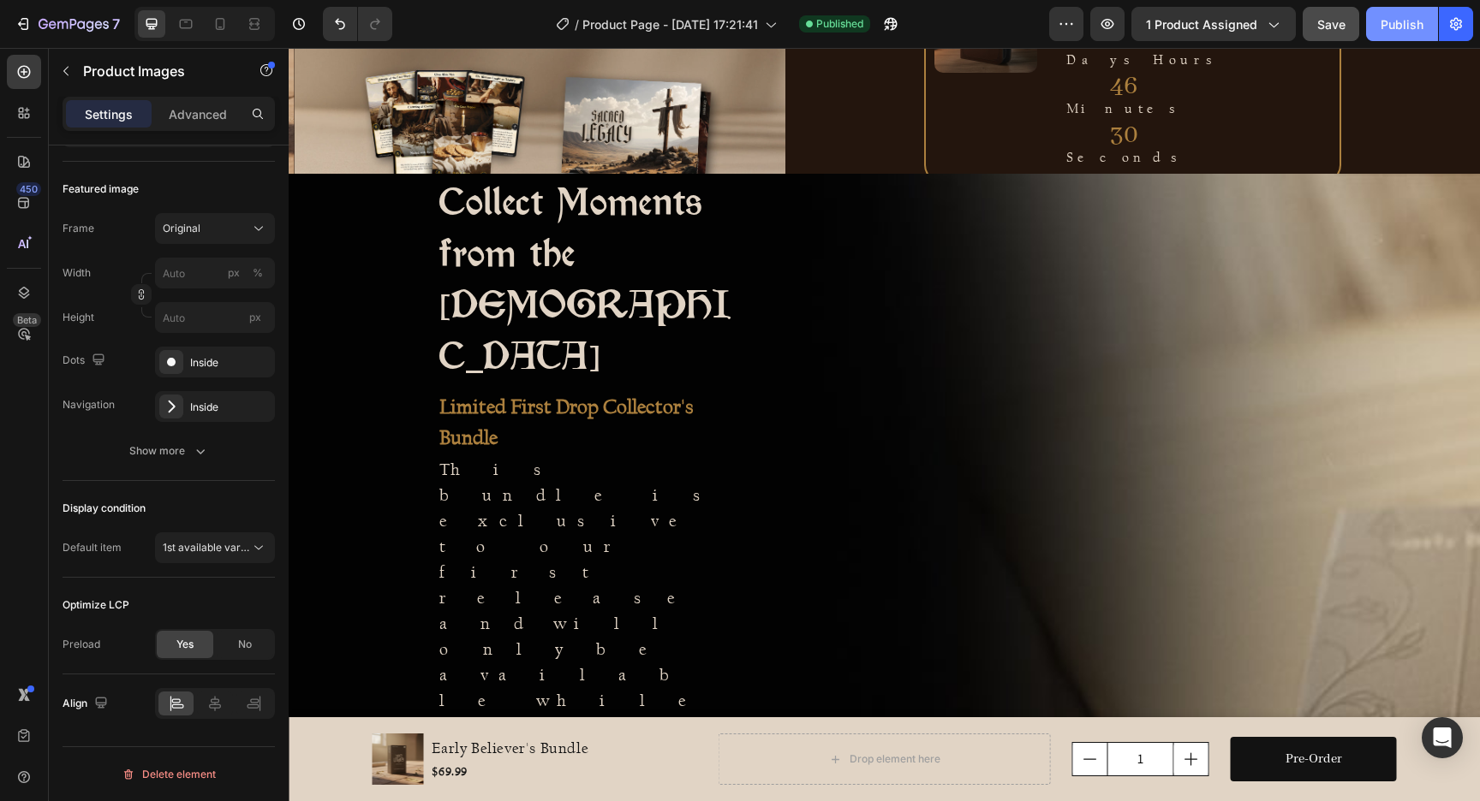
click at [1387, 25] on div "Publish" at bounding box center [1401, 24] width 43 height 18
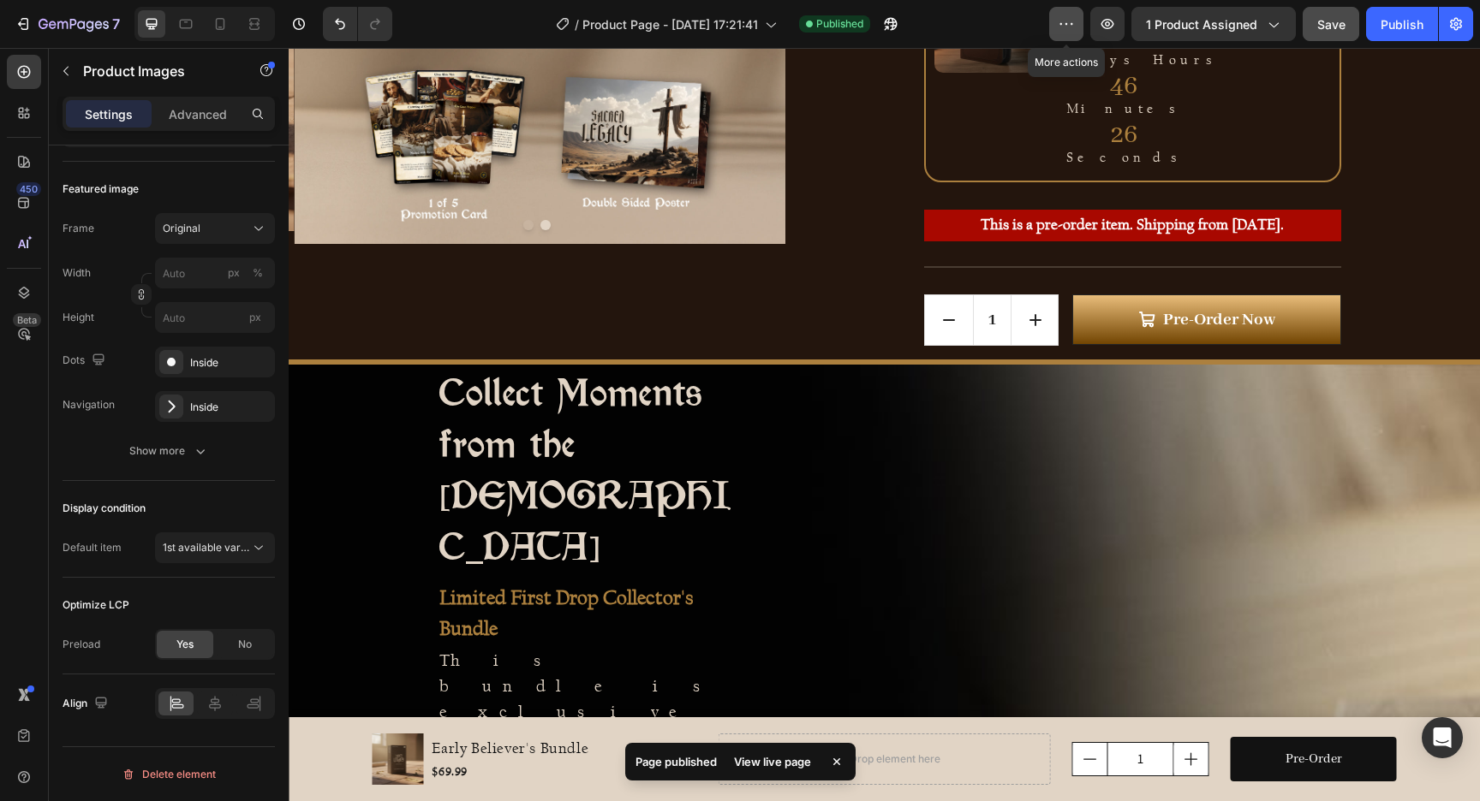
click at [1059, 19] on button "button" at bounding box center [1066, 24] width 34 height 34
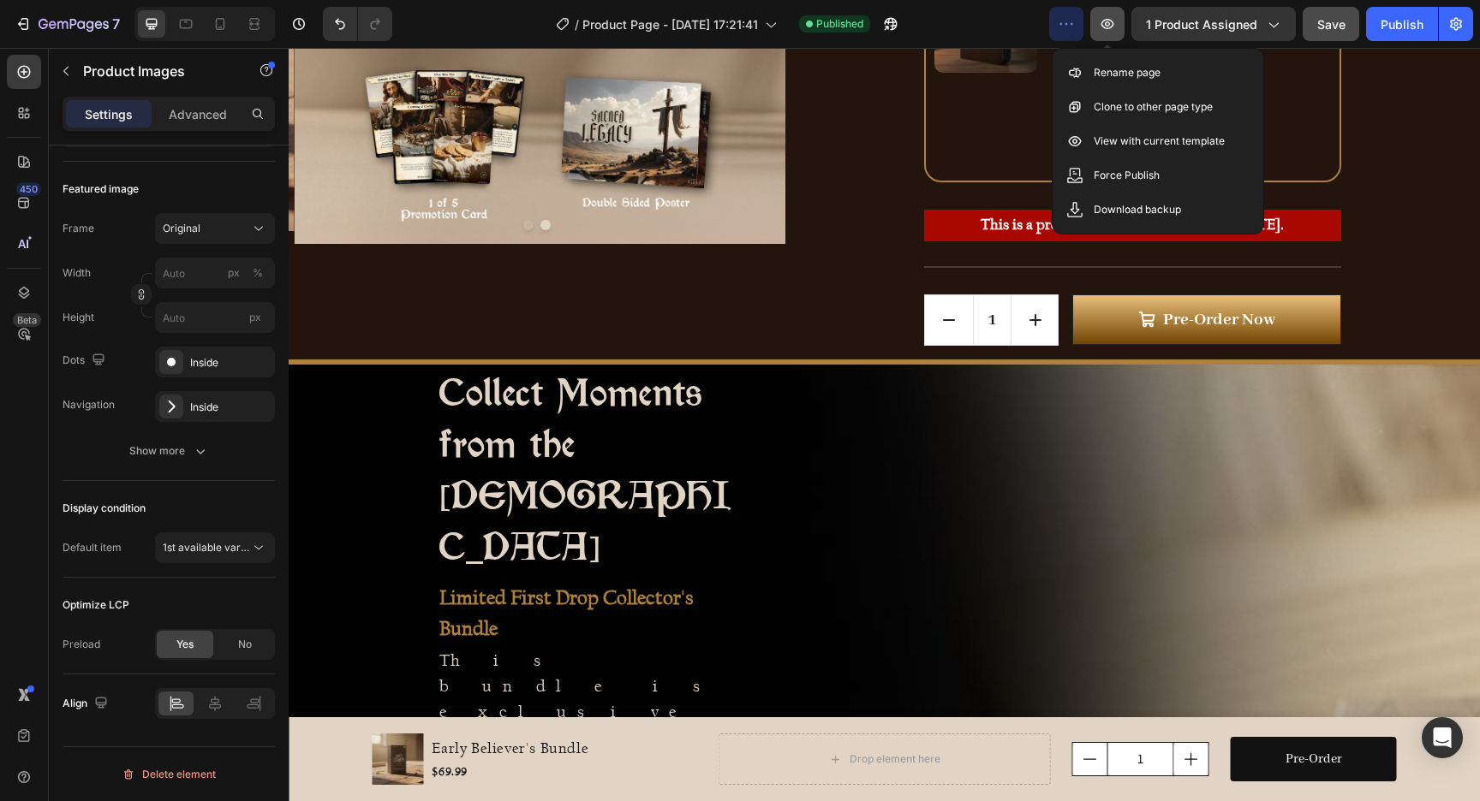
click at [1116, 27] on icon "button" at bounding box center [1107, 23] width 17 height 17
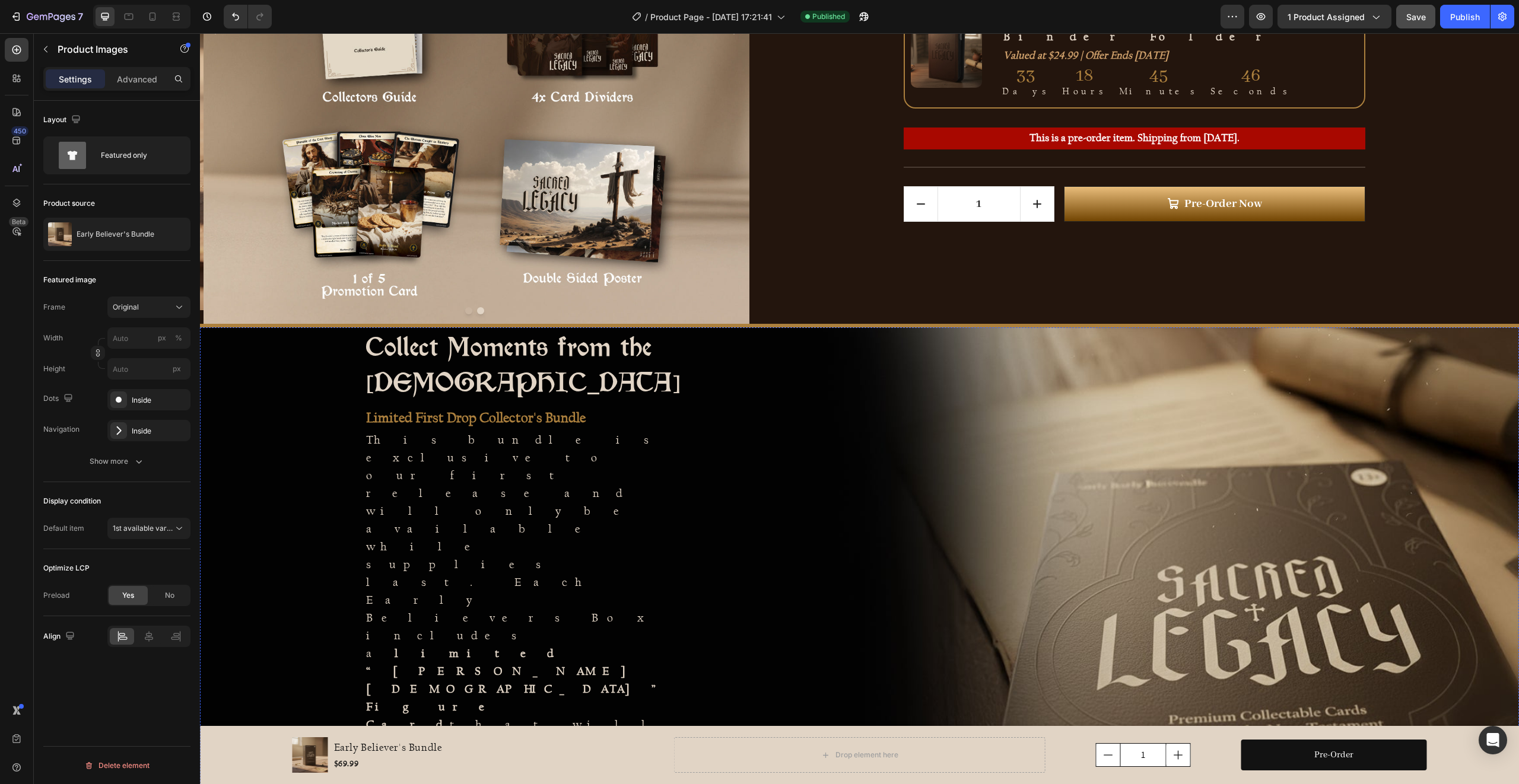
scroll to position [0, 0]
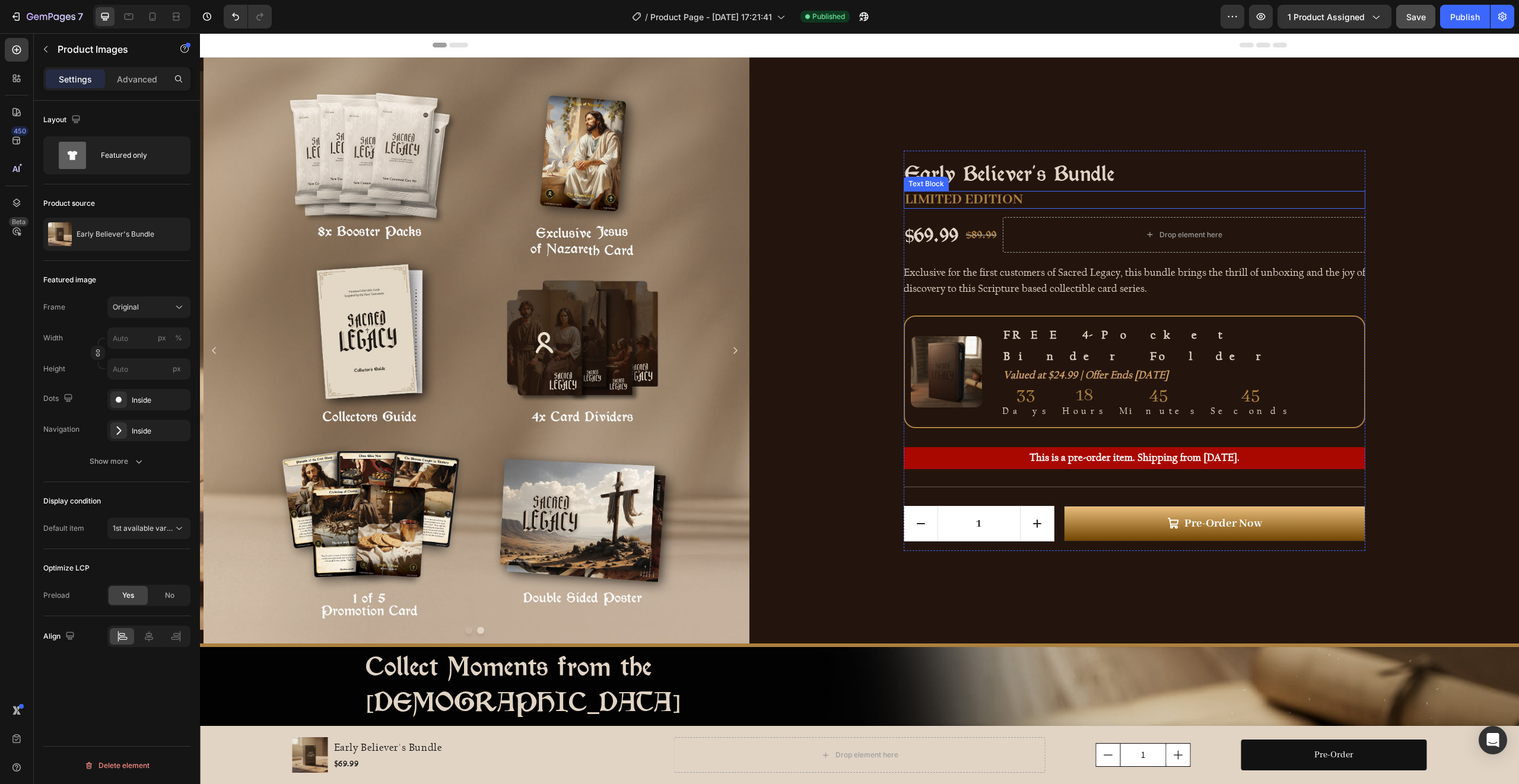
click at [1002, 208] on p "LIMITED EDITION" at bounding box center [1134, 199] width 459 height 15
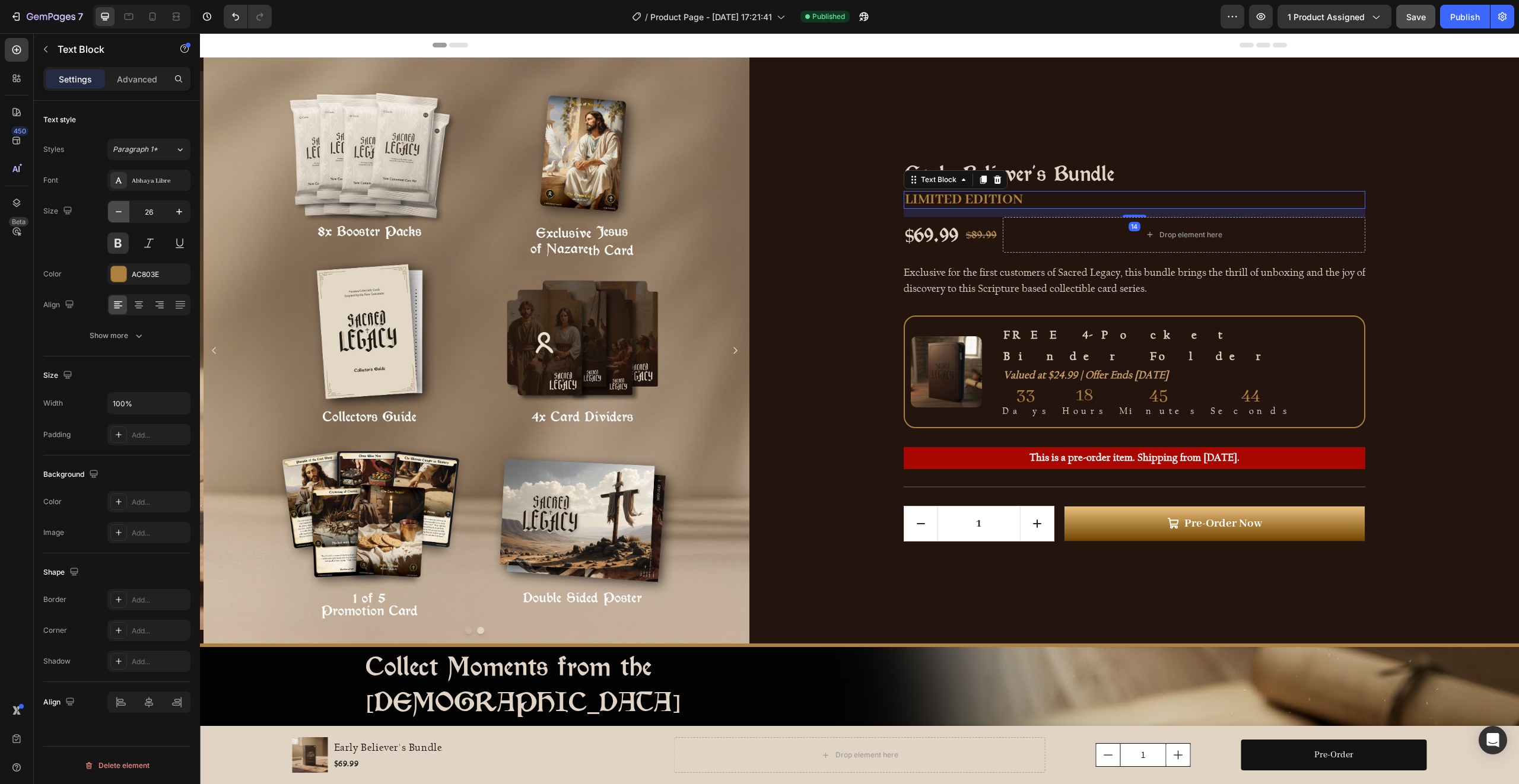
click at [118, 213] on icon "button" at bounding box center [118, 211] width 12 height 12
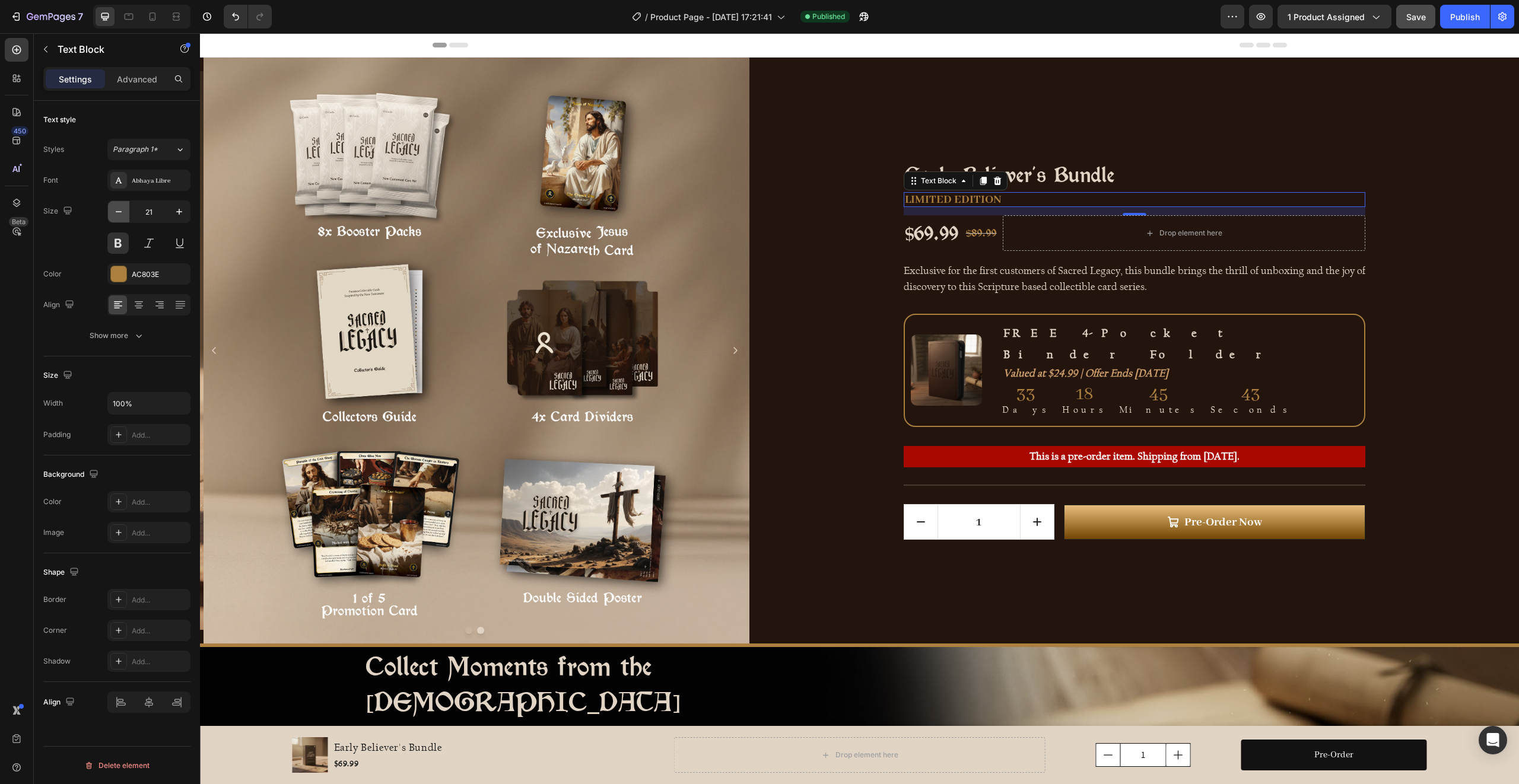
click at [118, 213] on icon "button" at bounding box center [118, 211] width 12 height 12
type input "20"
click at [150, 177] on div "Abhaya Libre" at bounding box center [159, 180] width 55 height 10
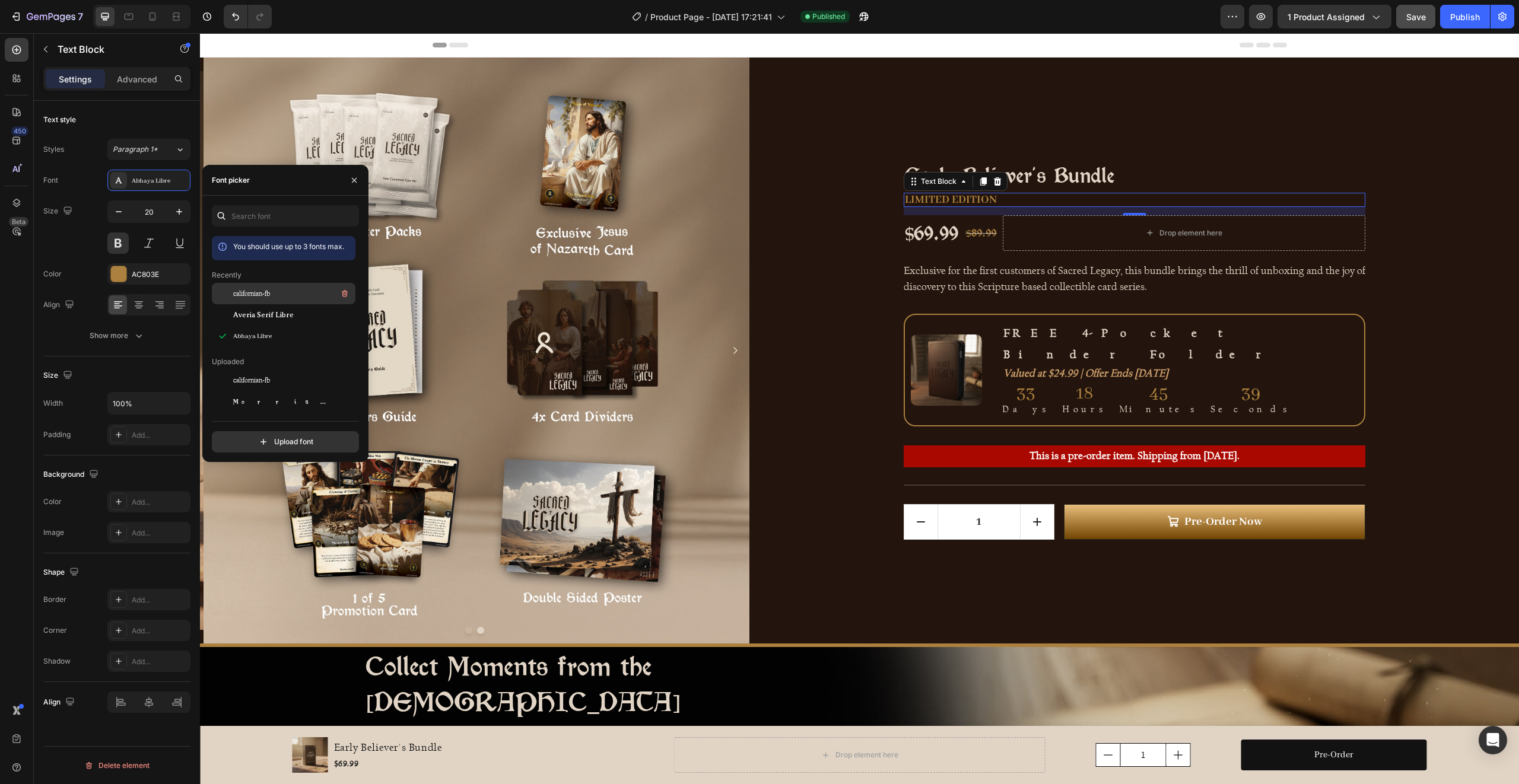
click at [275, 297] on div "californian-fb" at bounding box center [293, 294] width 120 height 15
click at [117, 243] on button at bounding box center [118, 243] width 21 height 21
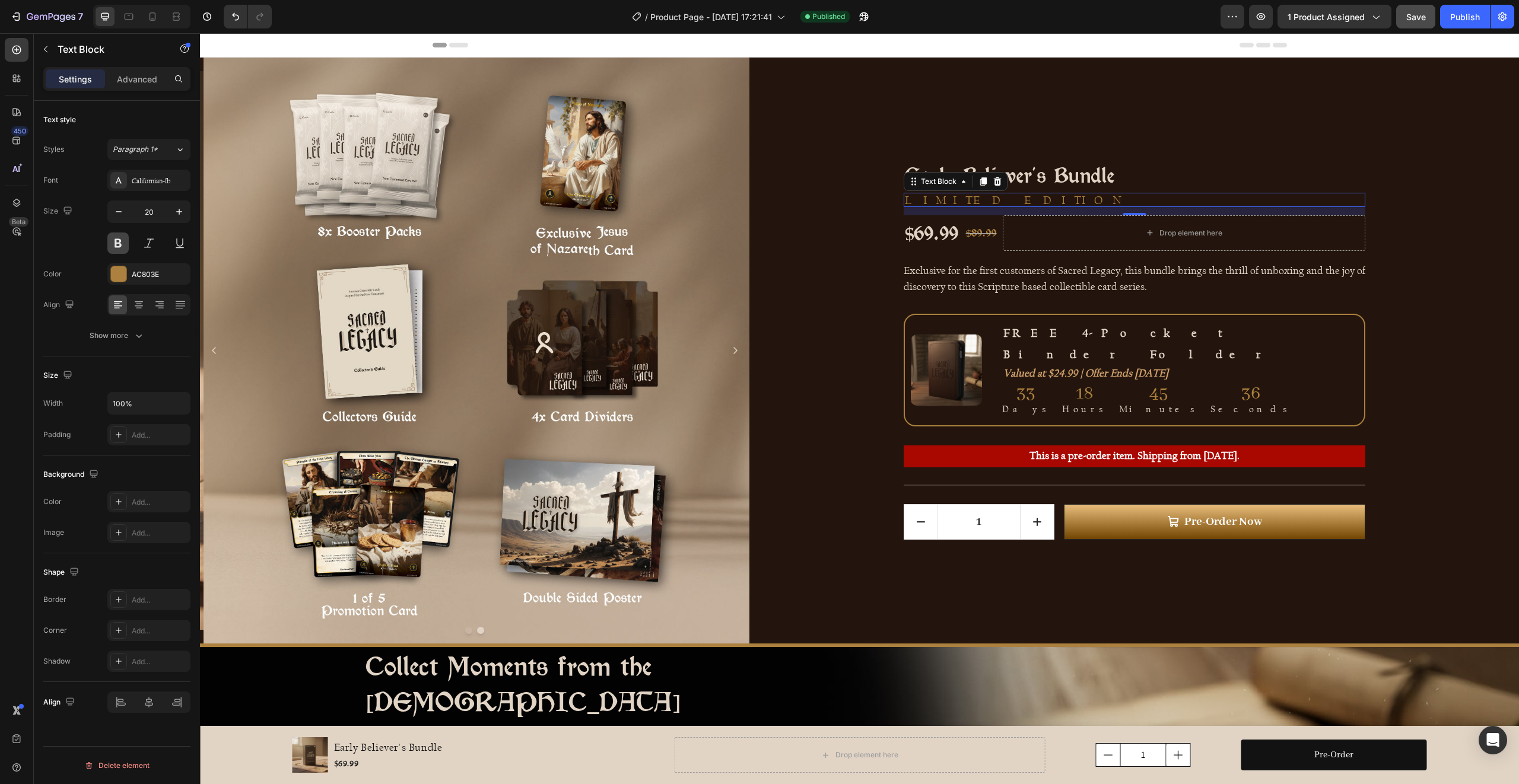
click at [117, 243] on button at bounding box center [118, 243] width 21 height 21
click at [157, 397] on input "100%" at bounding box center [149, 403] width 82 height 21
click at [178, 400] on icon "button" at bounding box center [179, 403] width 12 height 12
click at [82, 408] on div "Width 100%" at bounding box center [117, 403] width 147 height 23
click at [107, 327] on button "Show more" at bounding box center [117, 335] width 147 height 21
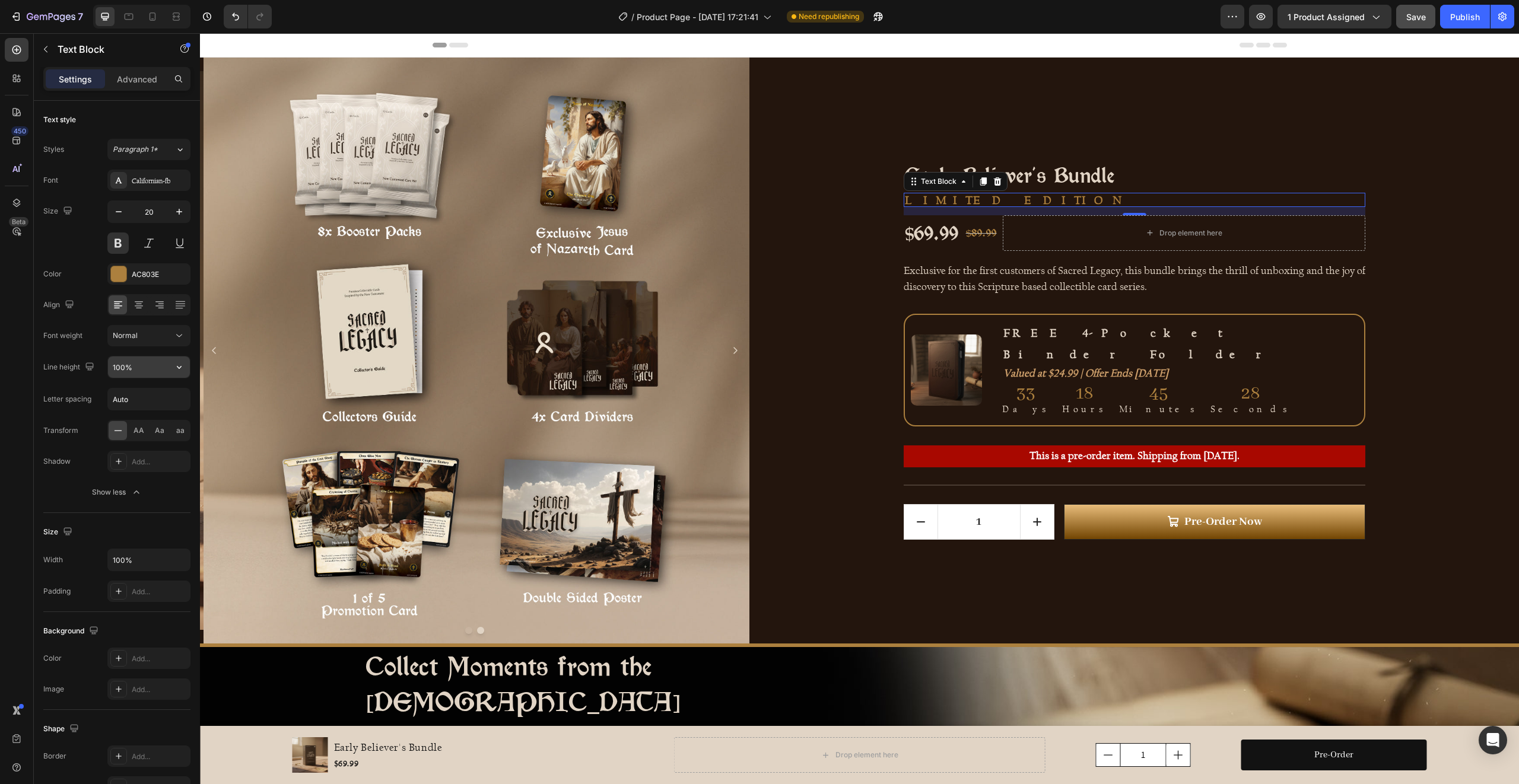
click at [168, 373] on button "button" at bounding box center [179, 367] width 21 height 21
click at [68, 350] on div "Font Californian-fb Size 20 Color AC803E Align Font weight Normal Line height 1…" at bounding box center [117, 336] width 147 height 333
click at [150, 396] on input "Auto" at bounding box center [149, 399] width 82 height 21
type input "1"
click at [1025, 278] on p "Exclusive for the first customers of Sacred Legacy, this bundle brings the thri…" at bounding box center [1134, 278] width 462 height 28
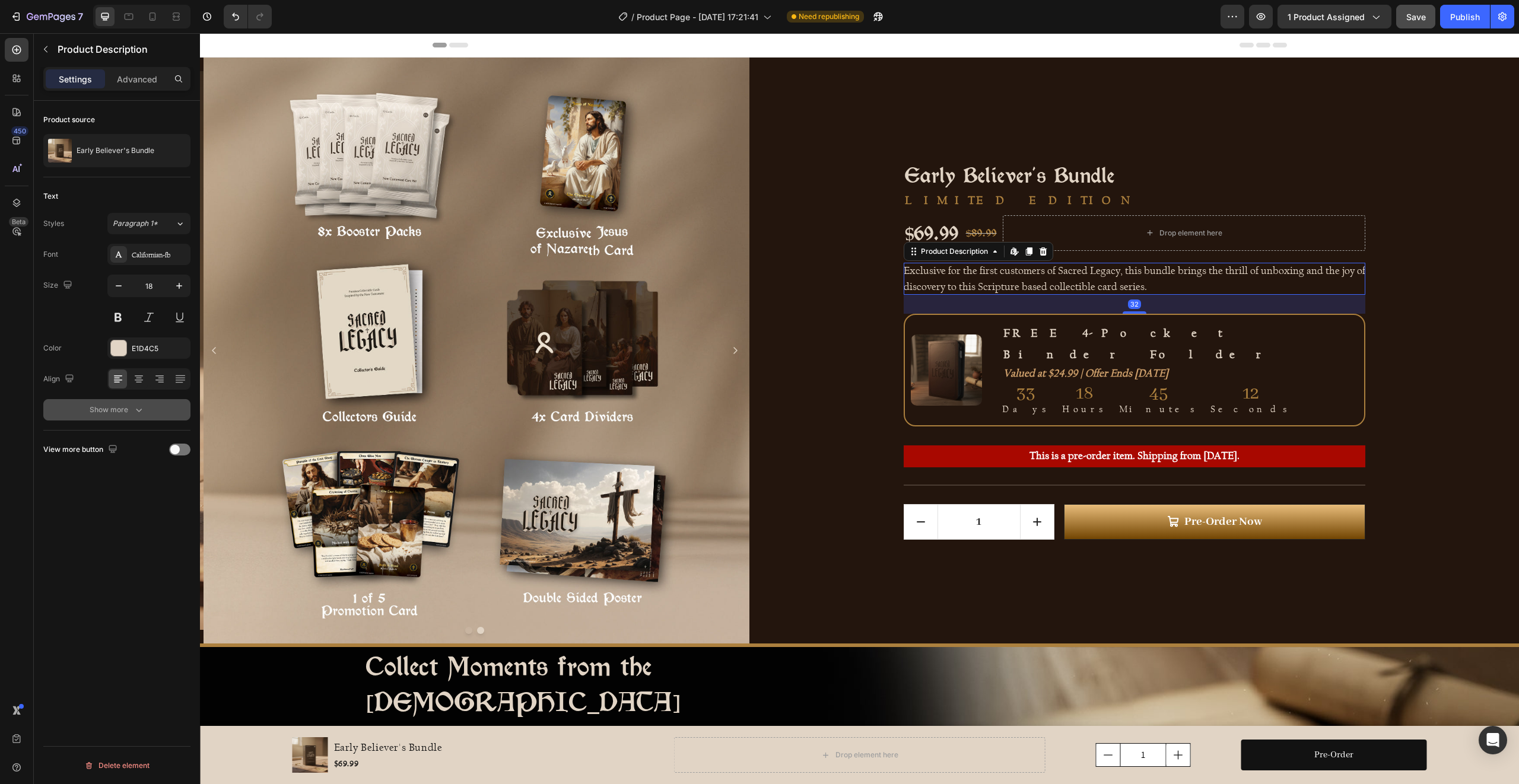
click at [126, 412] on div "Show more" at bounding box center [117, 409] width 55 height 12
click at [139, 471] on input "Auto" at bounding box center [149, 473] width 82 height 21
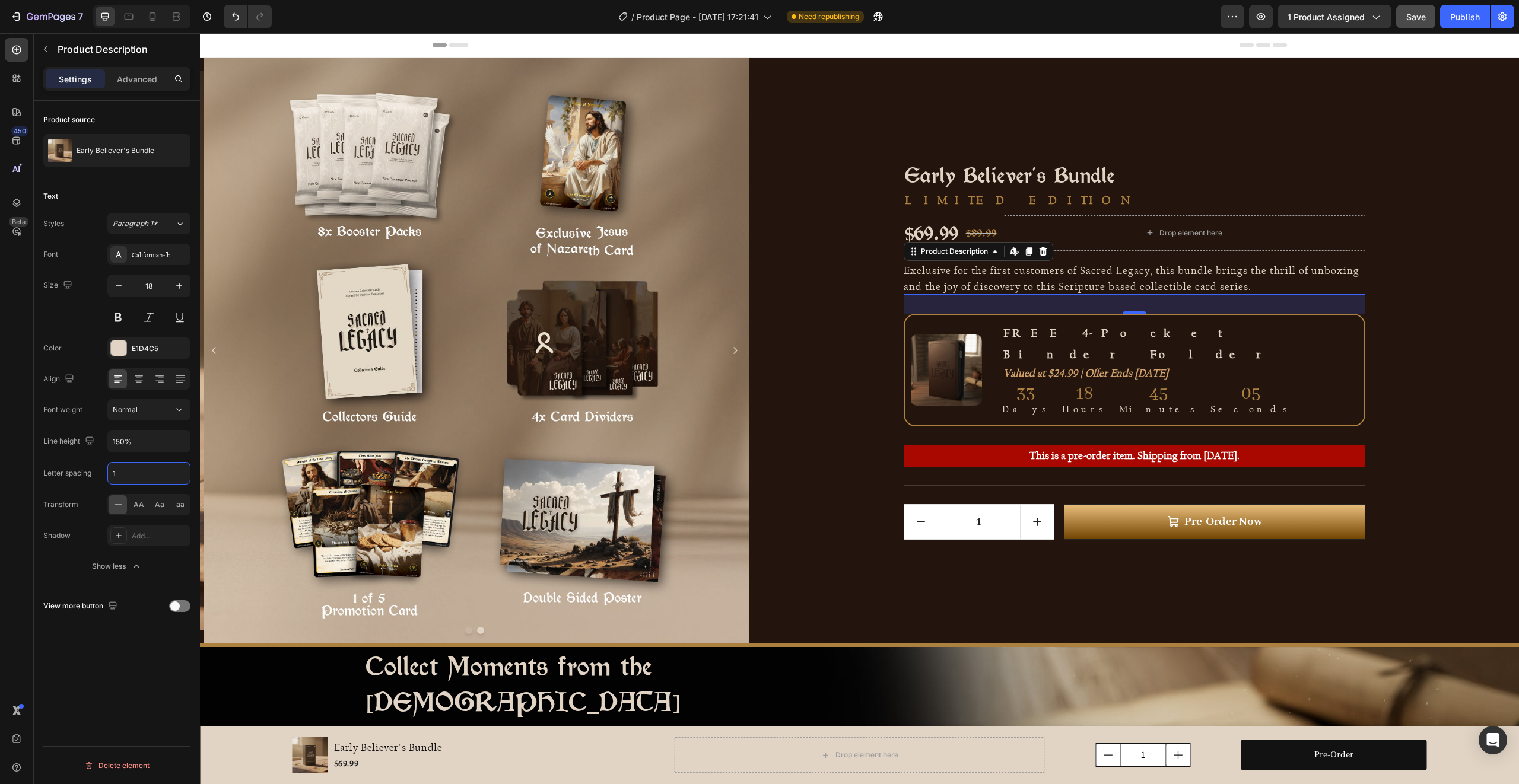
type input "0"
click at [1025, 17] on div "Publish" at bounding box center [1465, 17] width 30 height 12
click at [974, 204] on p "LIMITED EDITION" at bounding box center [1134, 199] width 459 height 12
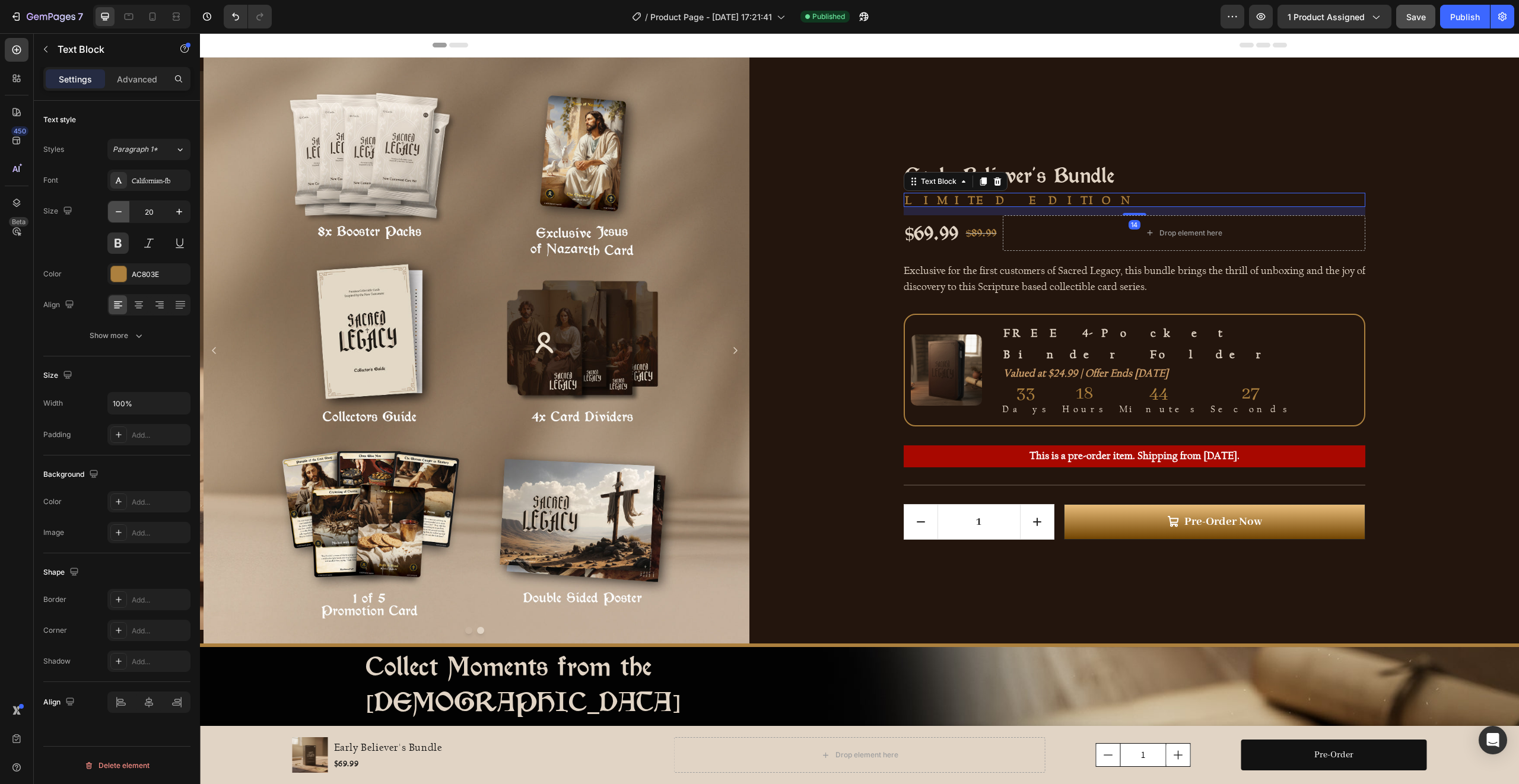
click at [118, 212] on icon "button" at bounding box center [118, 211] width 12 height 12
type input "18"
click at [1025, 19] on div "Publish" at bounding box center [1465, 17] width 30 height 12
click at [559, 143] on img at bounding box center [478, 350] width 550 height 586
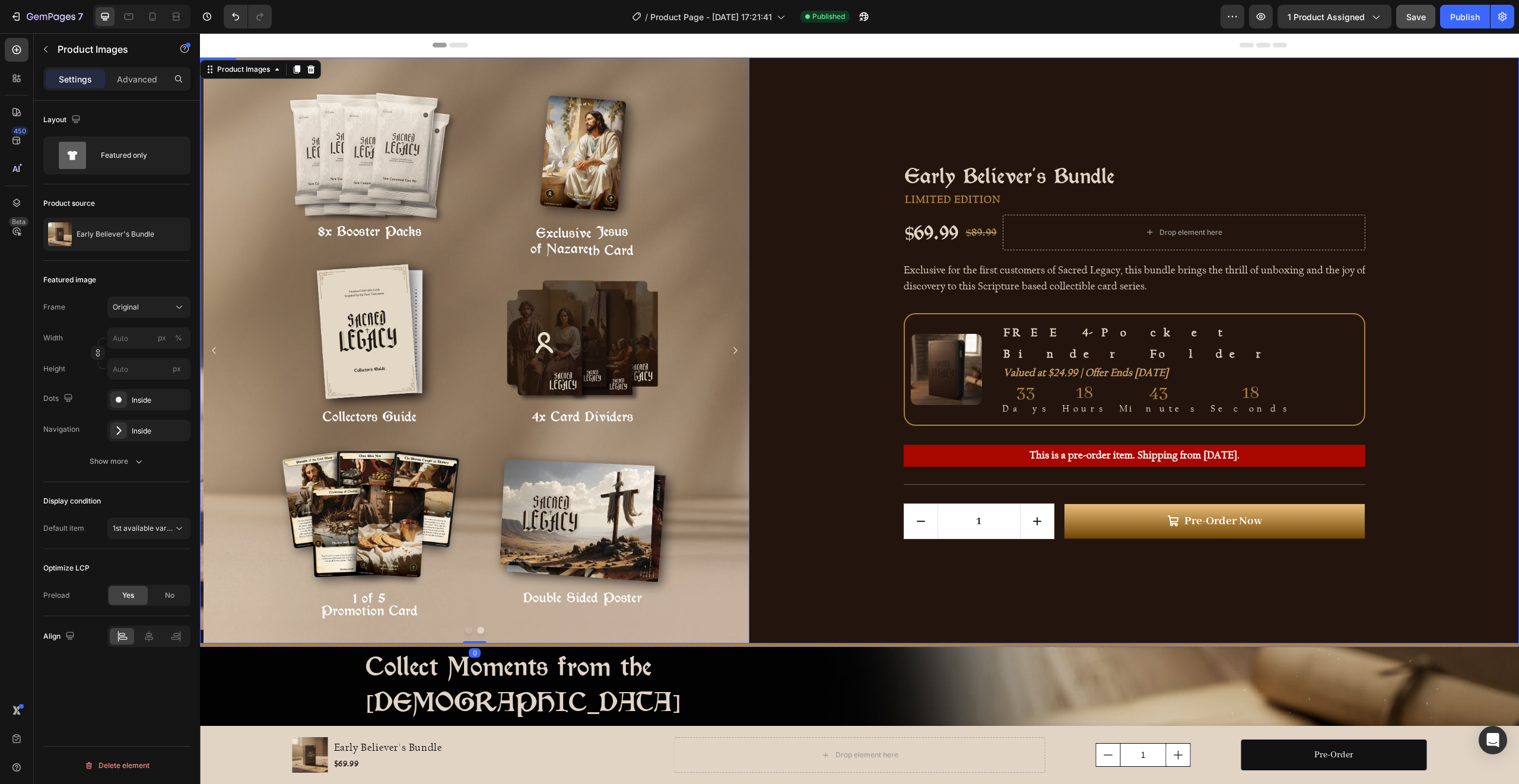
click at [819, 115] on div "Early Believer's Bundle Product Title LIMITED EDITION Text Block $69.99 Product…" at bounding box center [1134, 350] width 770 height 586
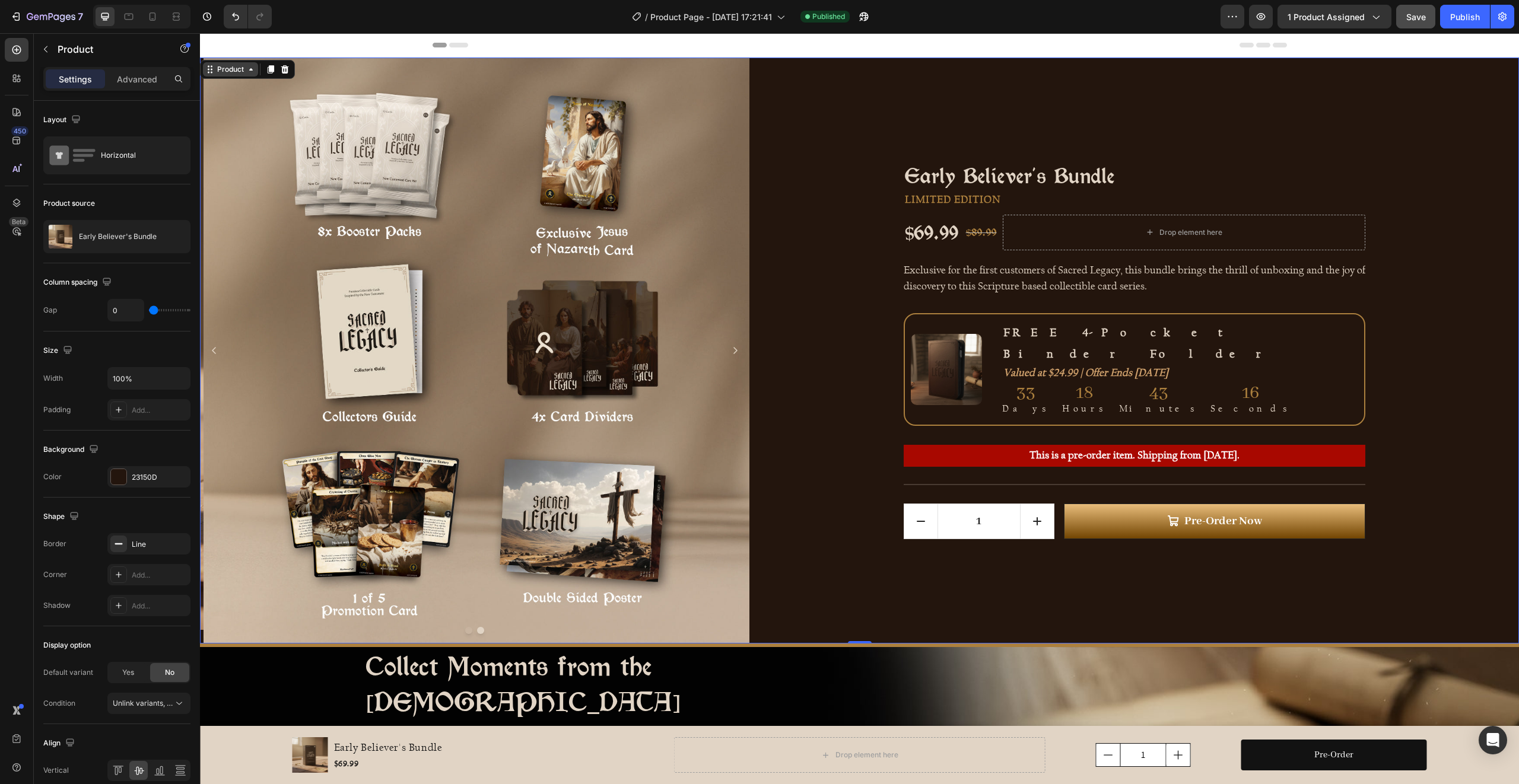
click at [215, 66] on div "Product" at bounding box center [230, 69] width 31 height 10
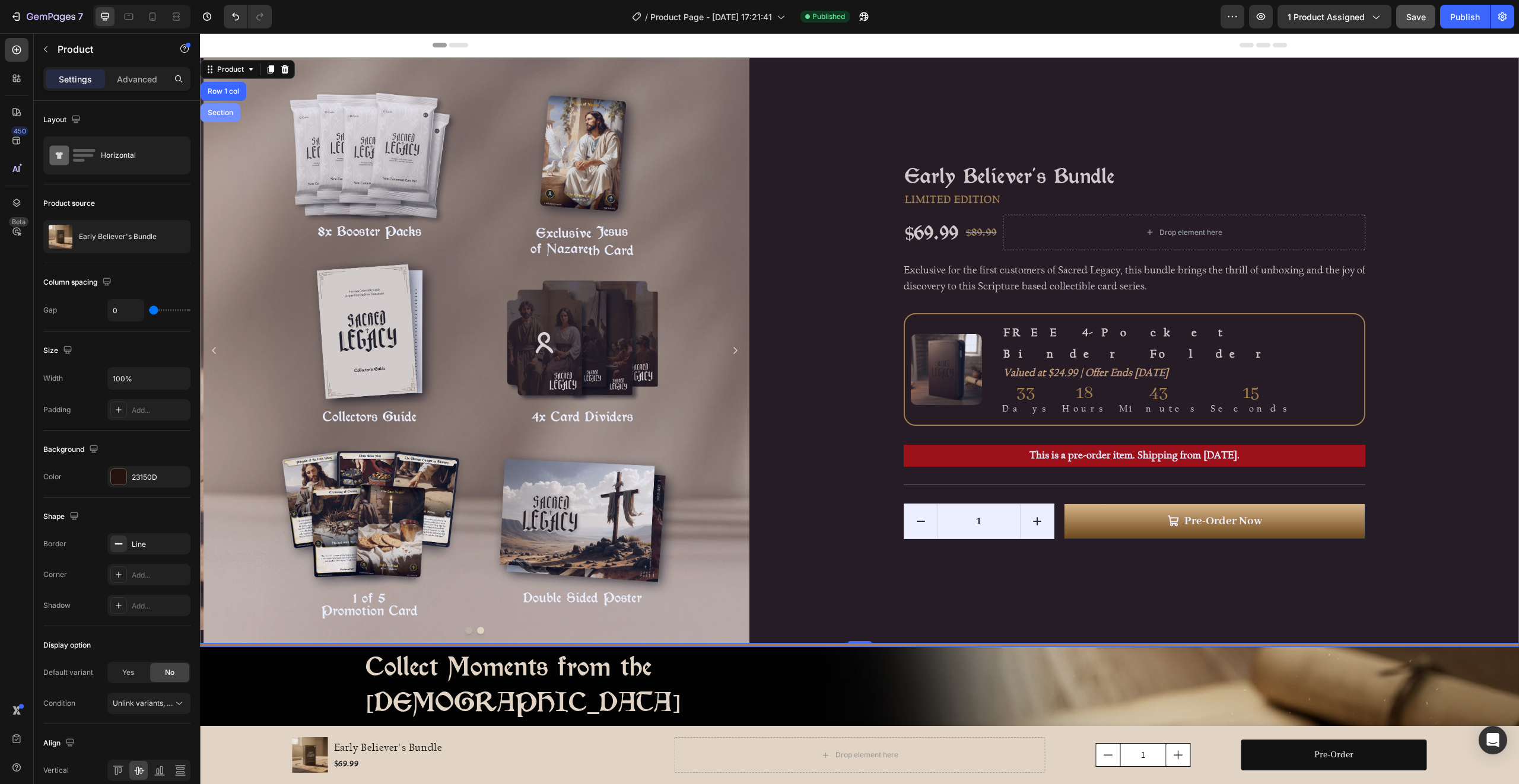
click at [224, 112] on div "Section" at bounding box center [220, 113] width 30 height 7
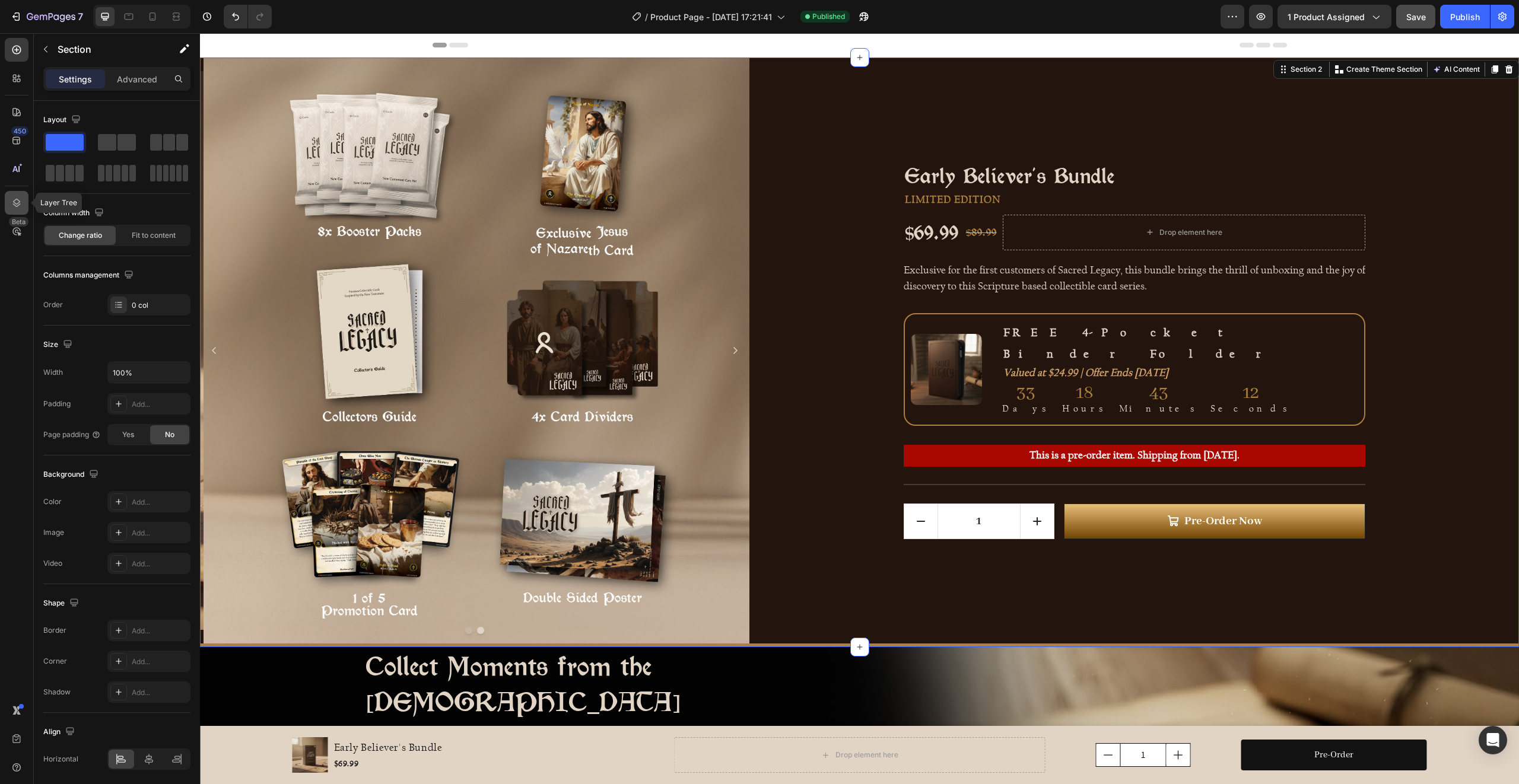
click at [19, 208] on icon at bounding box center [16, 202] width 12 height 12
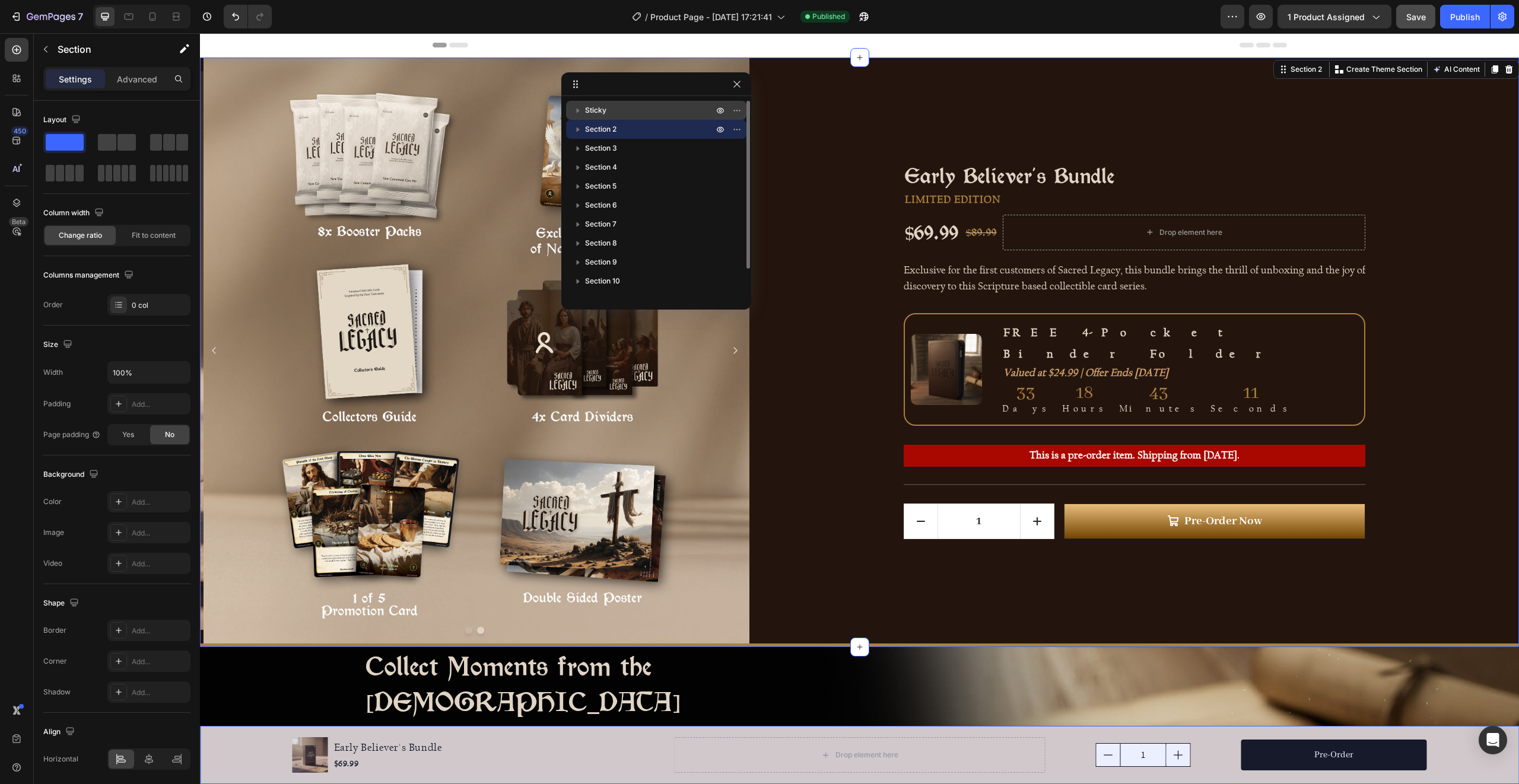
click at [583, 109] on icon "button" at bounding box center [577, 110] width 12 height 12
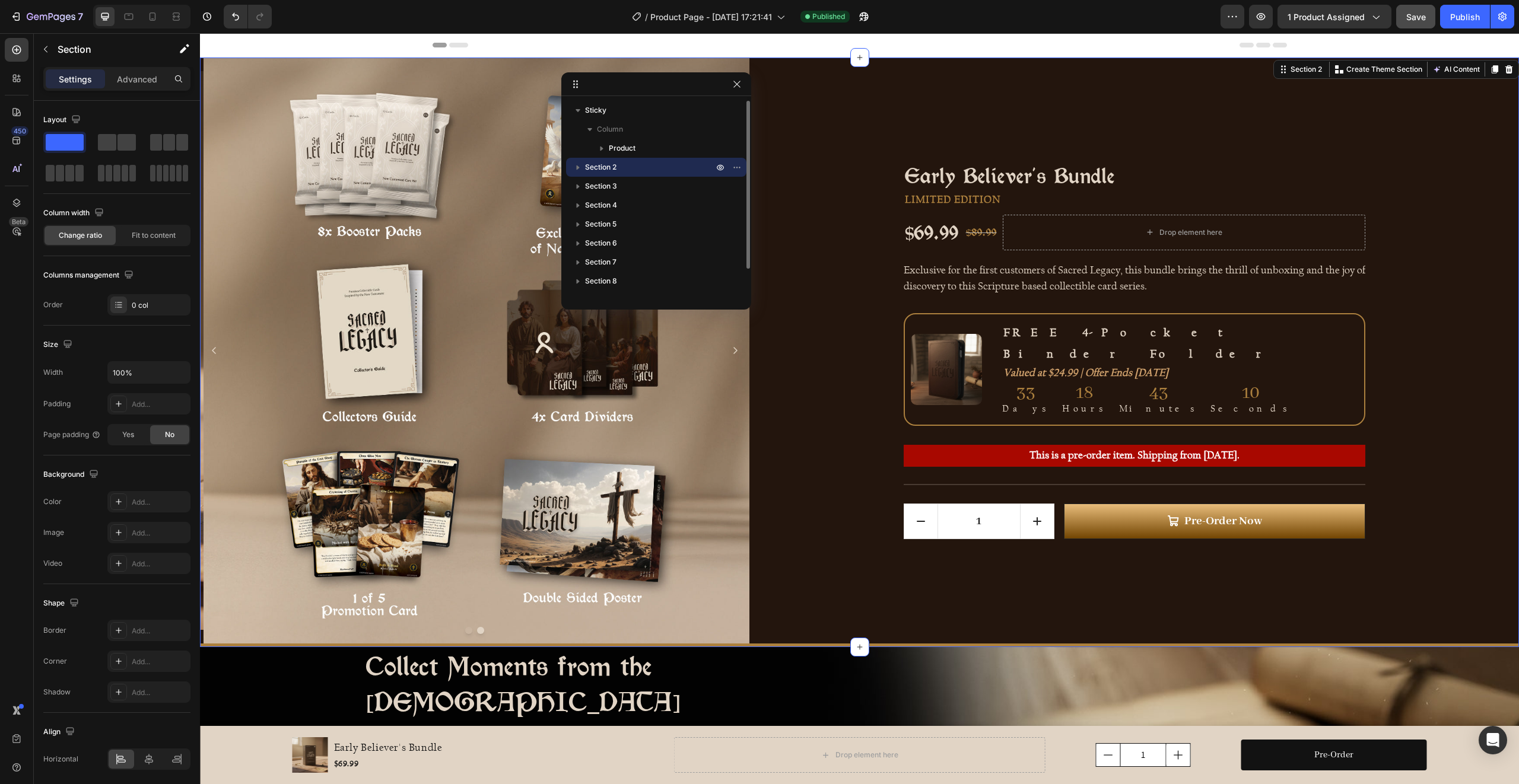
click at [602, 165] on span "Section 2" at bounding box center [600, 167] width 31 height 12
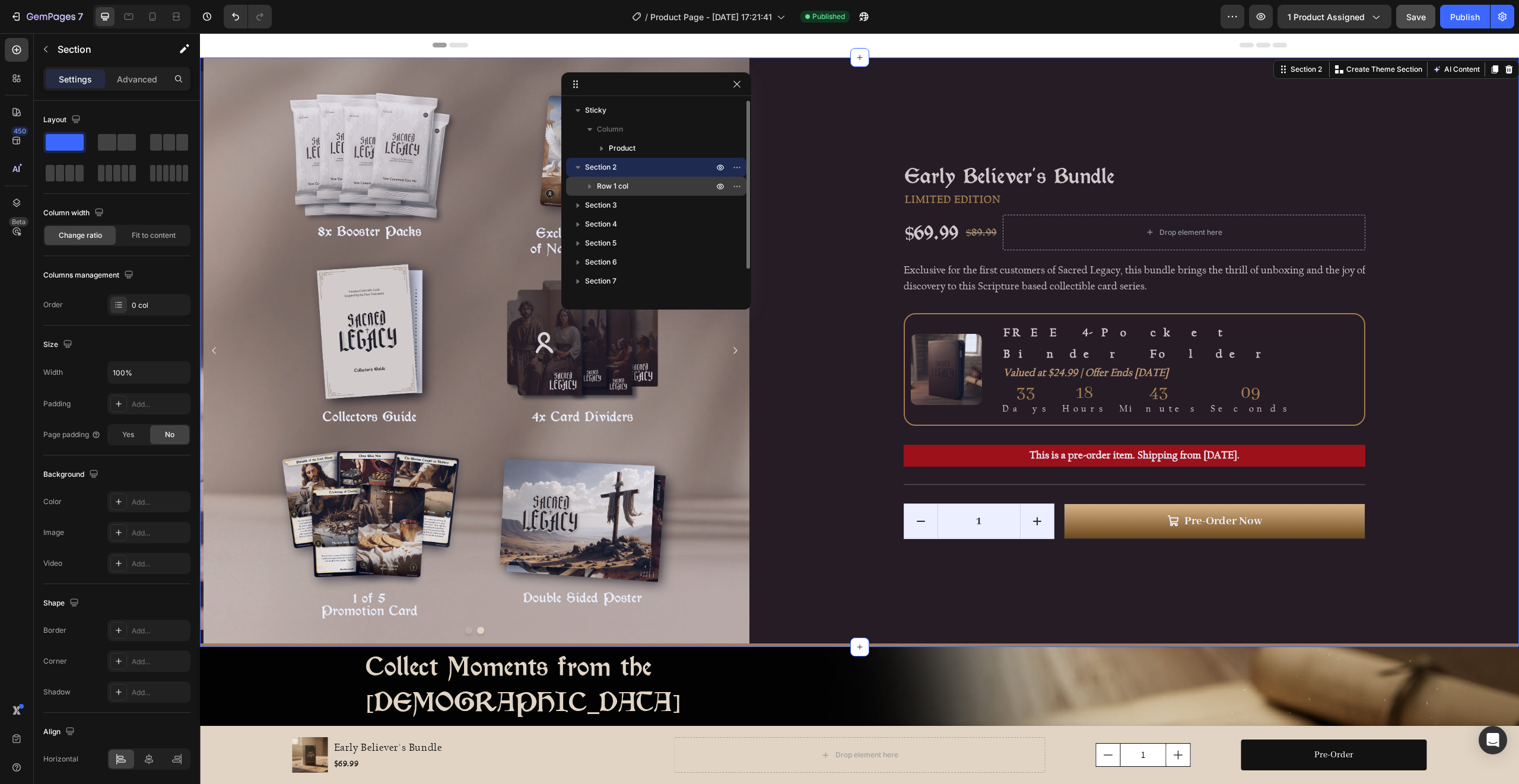
click at [604, 181] on span "Row 1 col" at bounding box center [612, 186] width 31 height 12
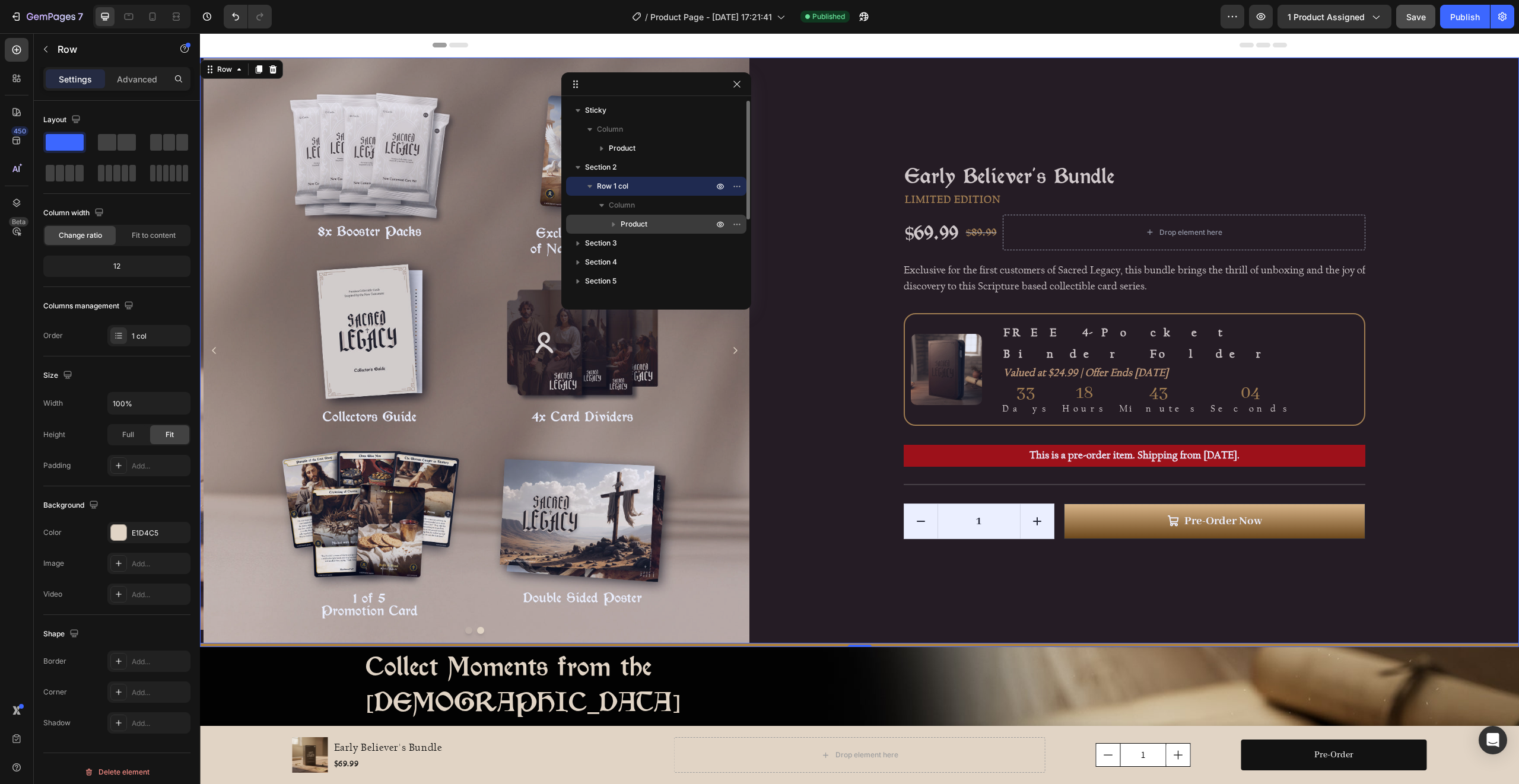
click at [643, 220] on span "Product" at bounding box center [634, 224] width 27 height 12
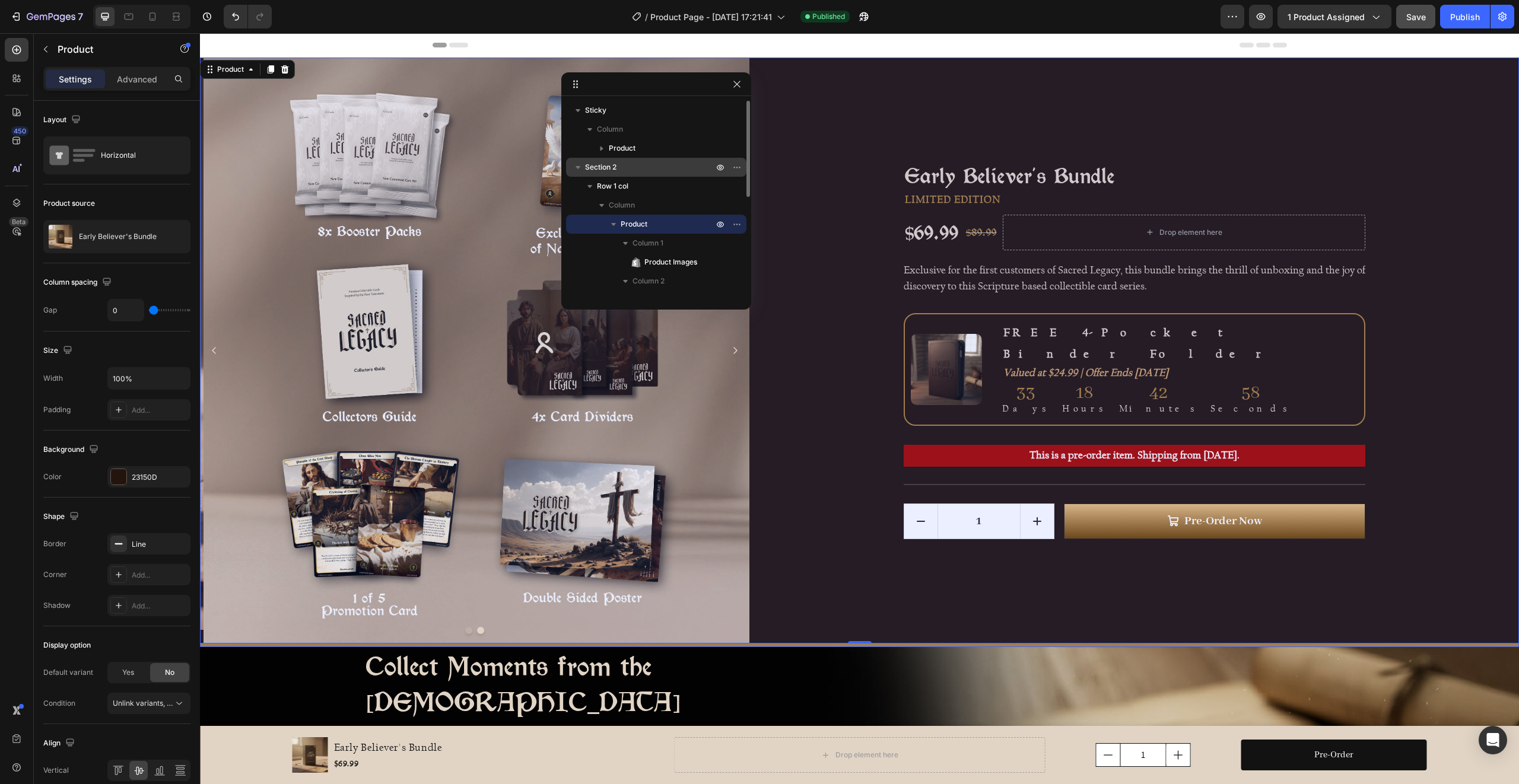
click at [613, 173] on div "Section 2" at bounding box center [656, 167] width 171 height 19
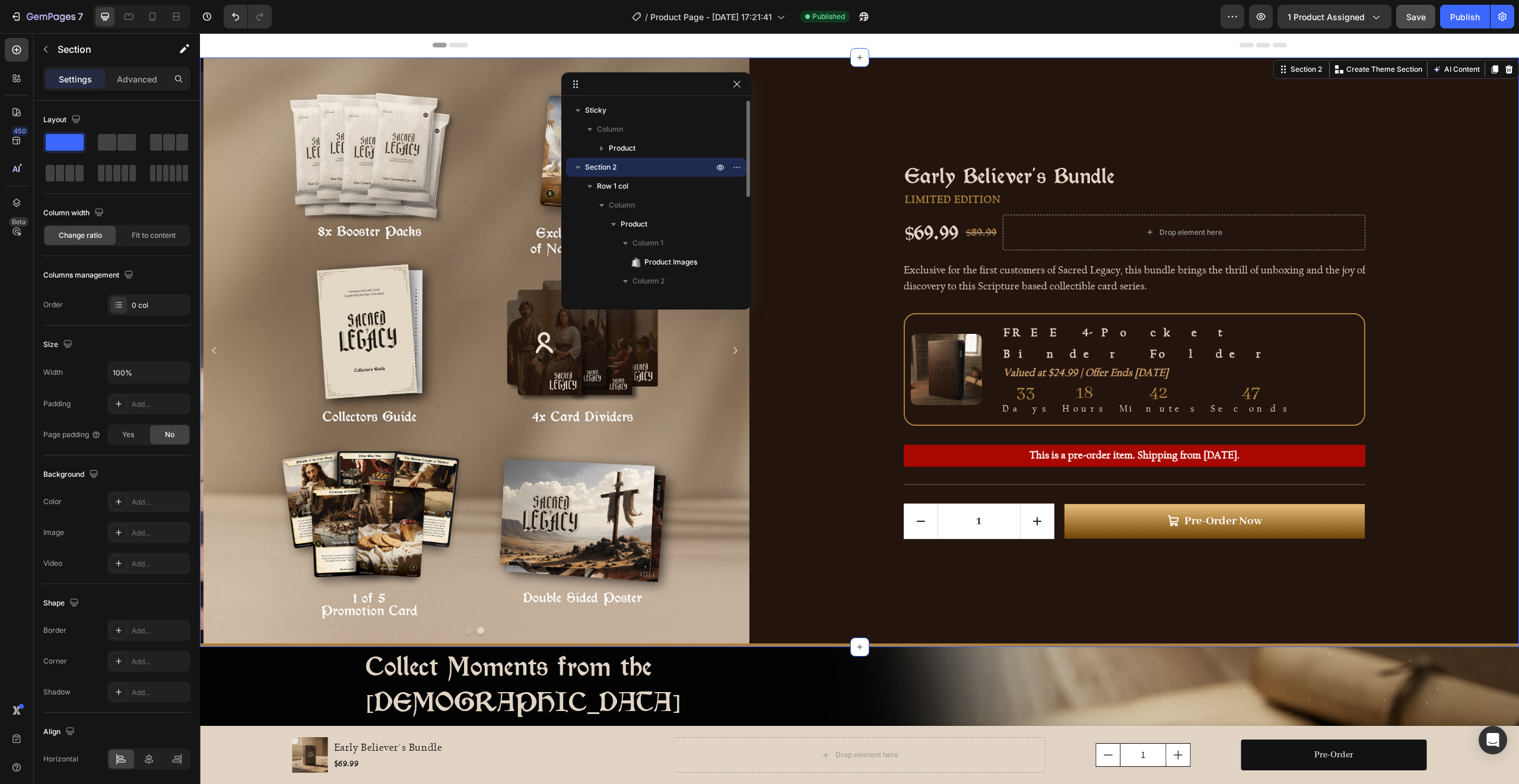
click at [637, 165] on p "Section 2" at bounding box center [650, 167] width 130 height 12
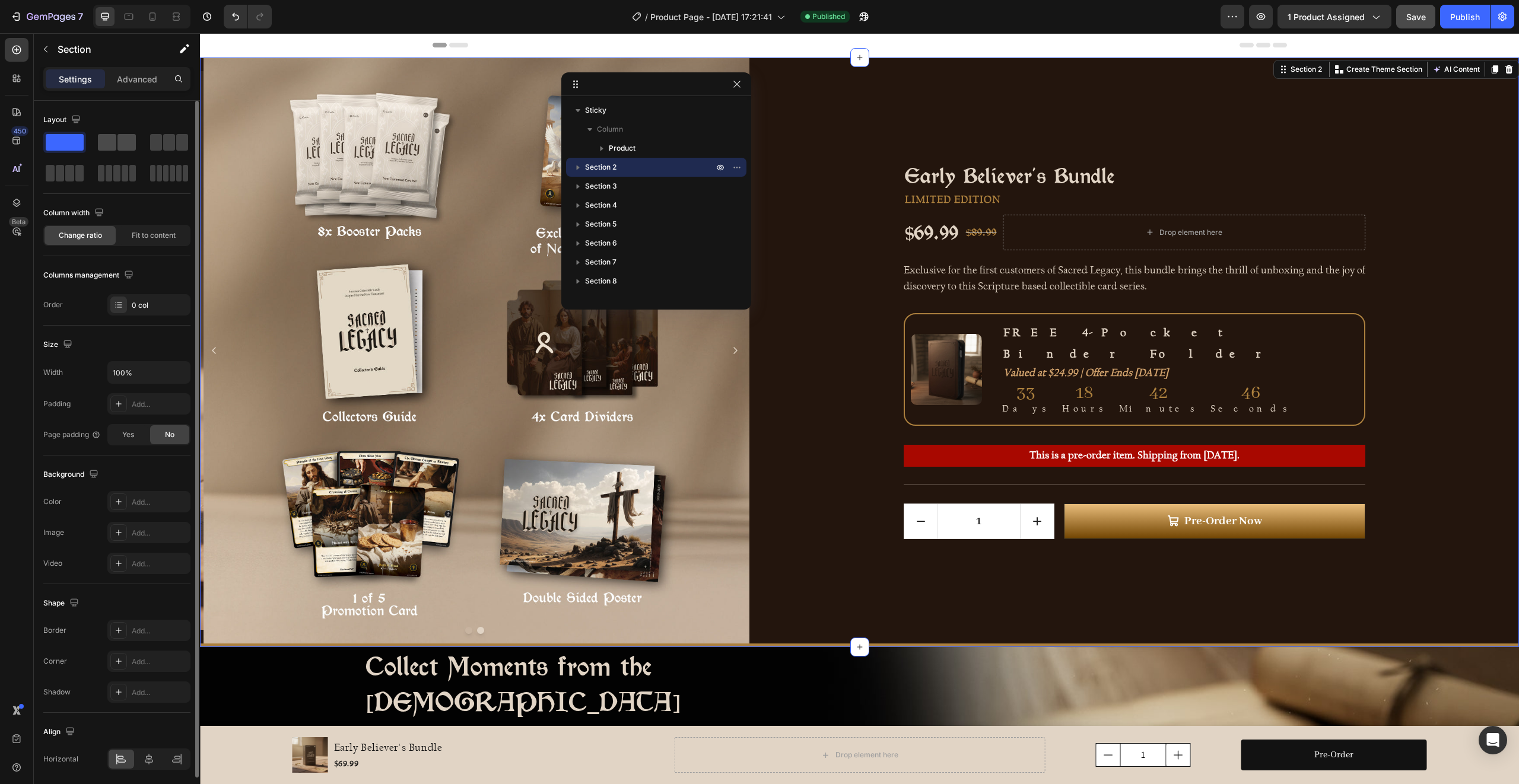
click at [109, 144] on span at bounding box center [107, 143] width 19 height 17
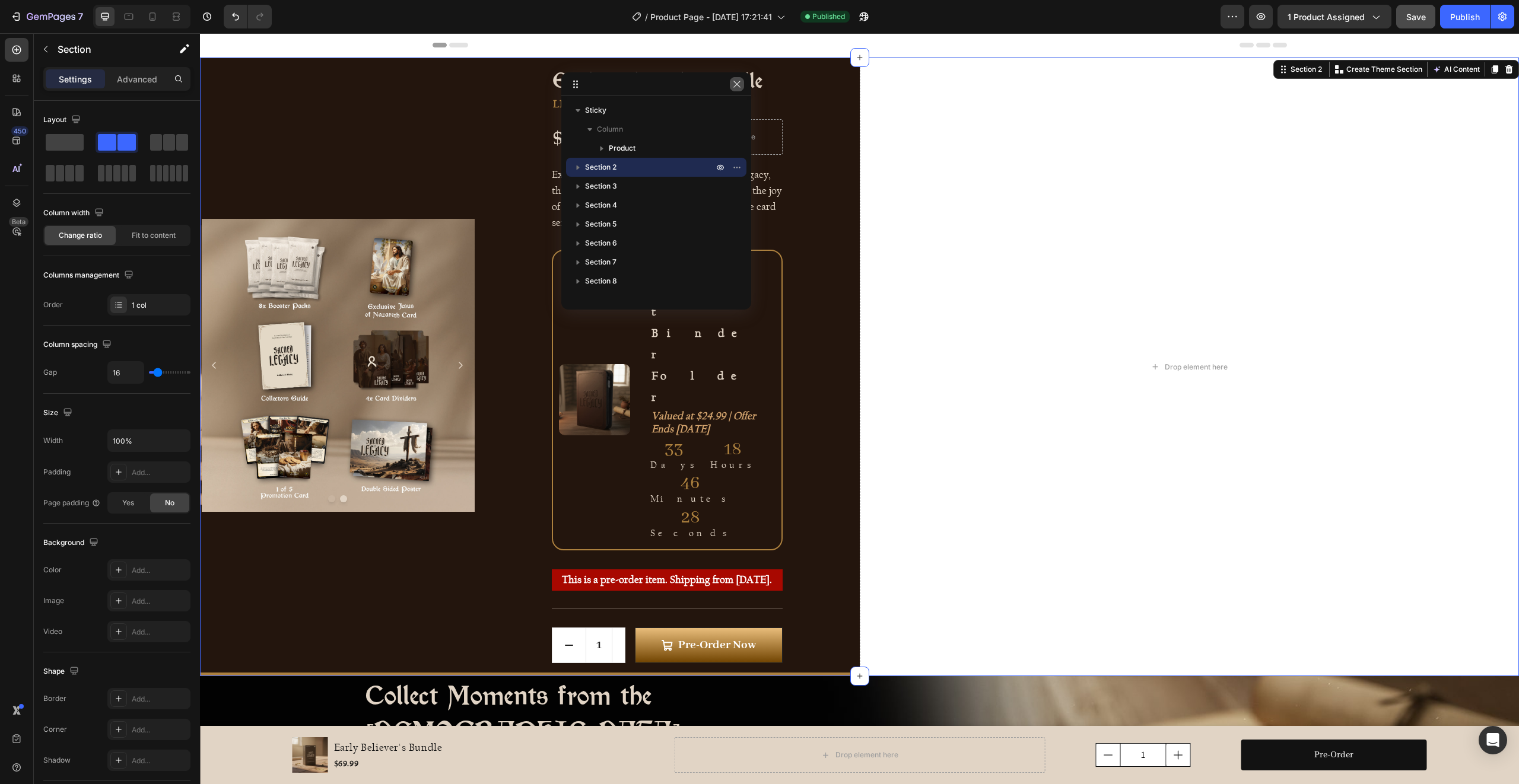
click at [737, 84] on icon "button" at bounding box center [737, 84] width 10 height 10
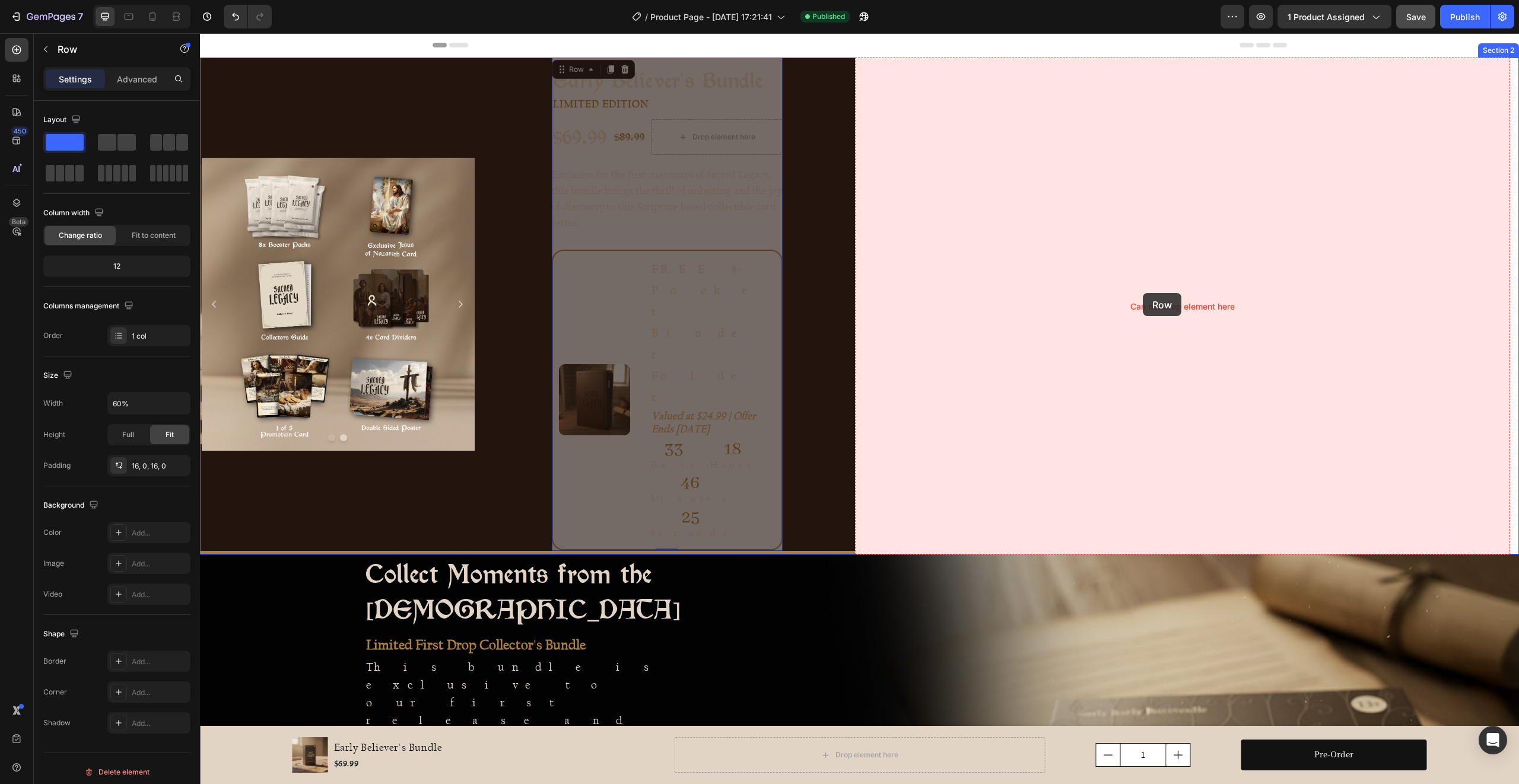
drag, startPoint x: 628, startPoint y: 62, endPoint x: 1143, endPoint y: 293, distance: 564.4
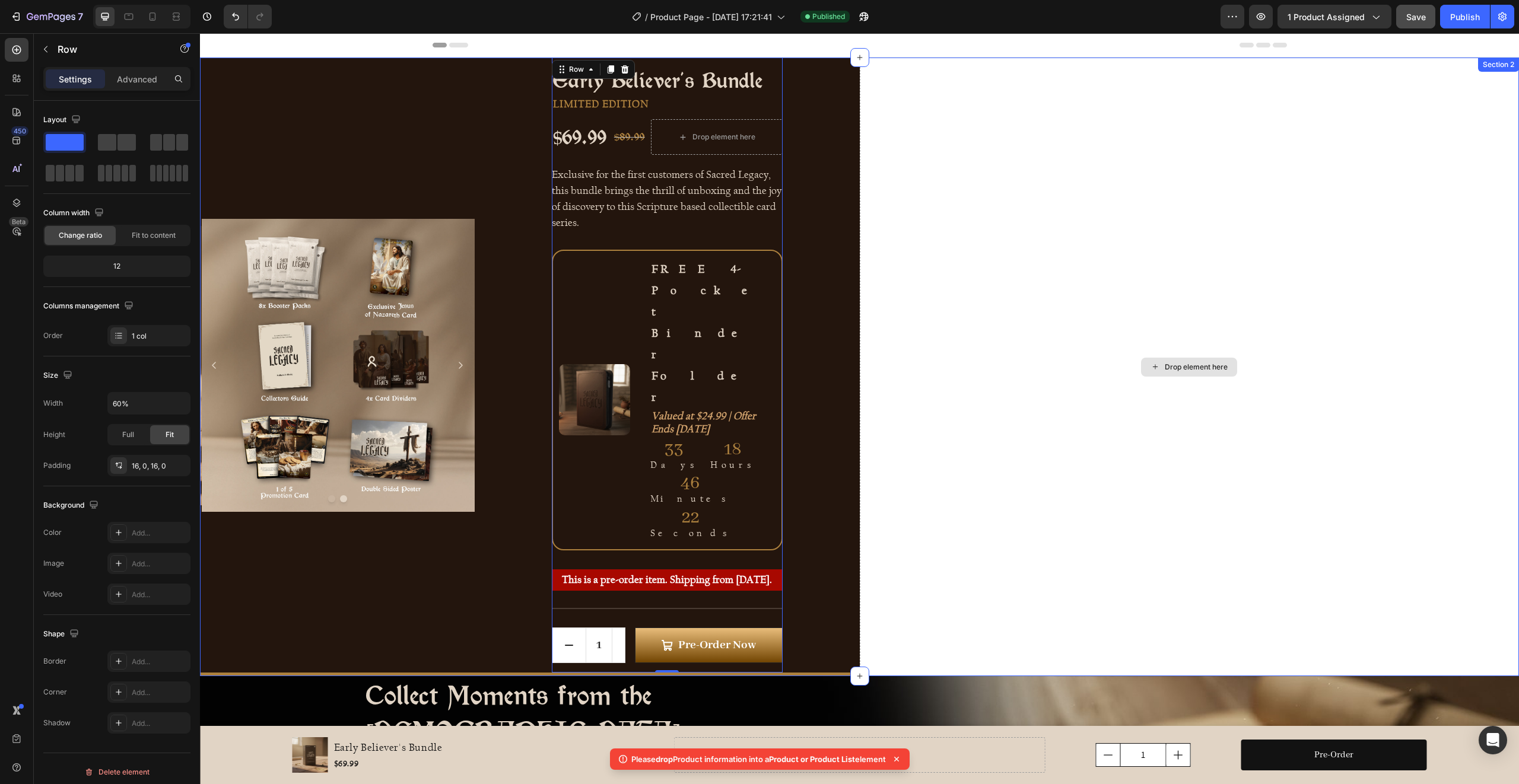
click at [1025, 278] on div "Drop element here" at bounding box center [1190, 366] width 660 height 618
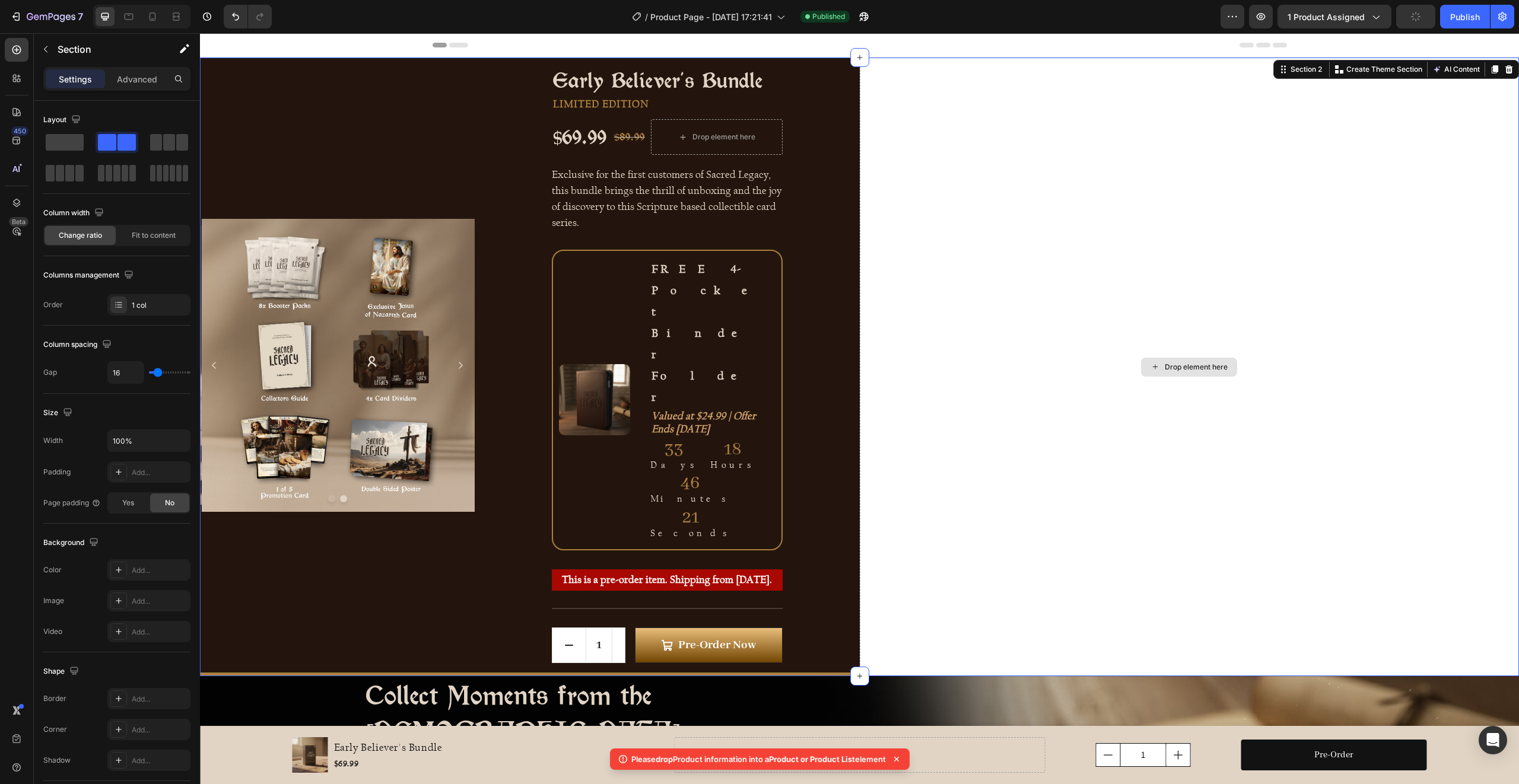
click at [1025, 296] on div "Drop element here" at bounding box center [1190, 366] width 660 height 618
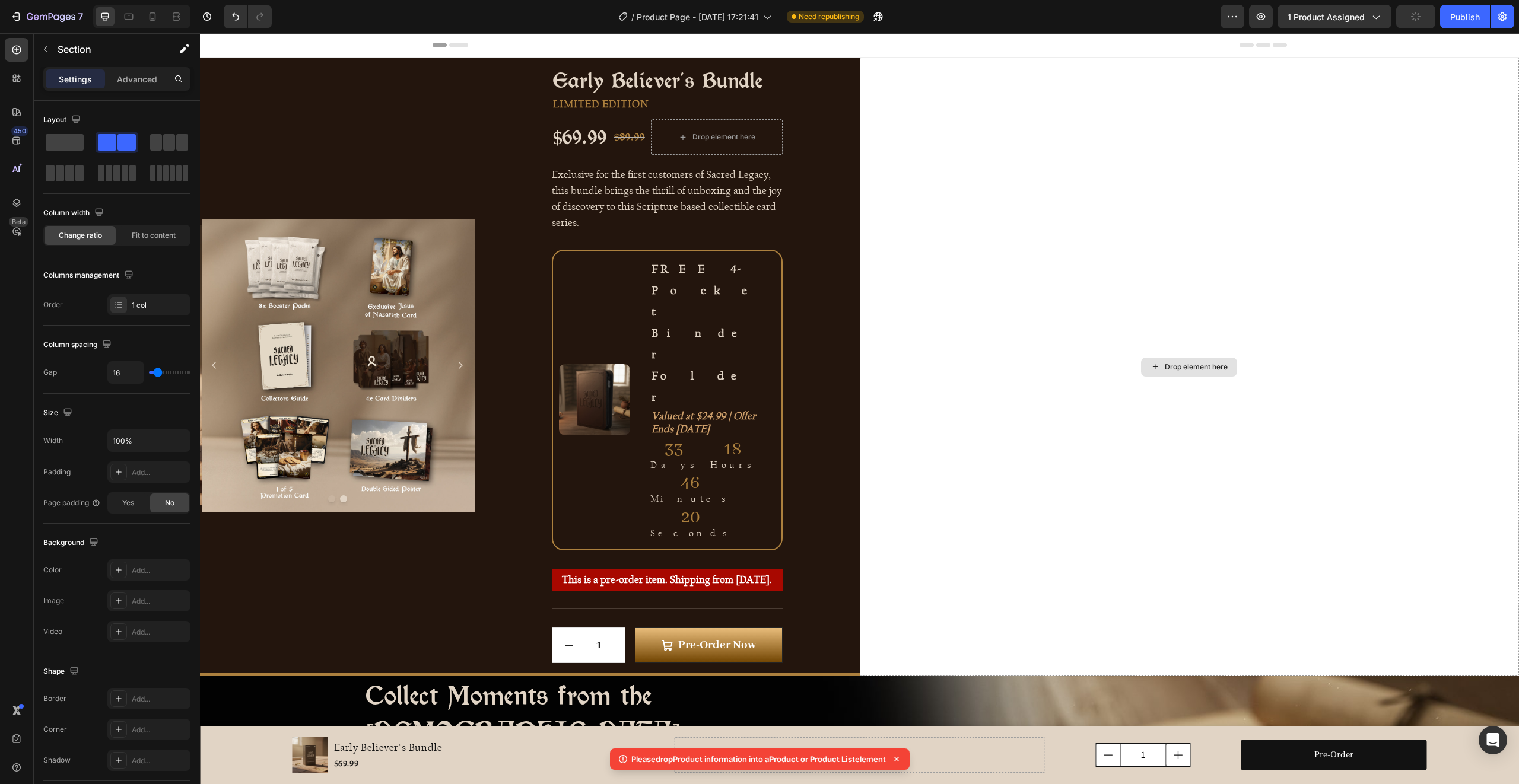
click at [1025, 362] on div "Drop element here" at bounding box center [1196, 367] width 63 height 10
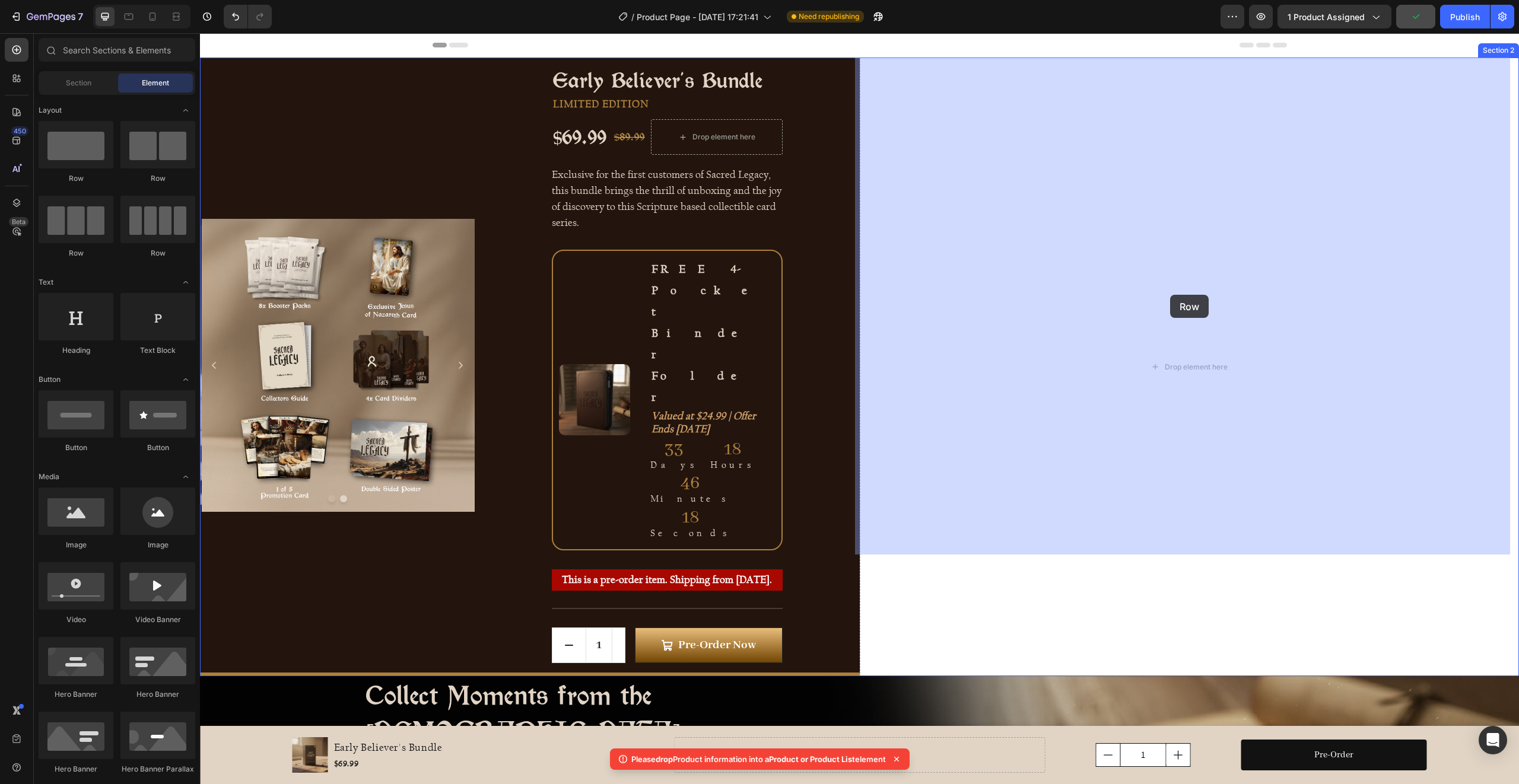
drag, startPoint x: 287, startPoint y: 192, endPoint x: 1172, endPoint y: 299, distance: 891.4
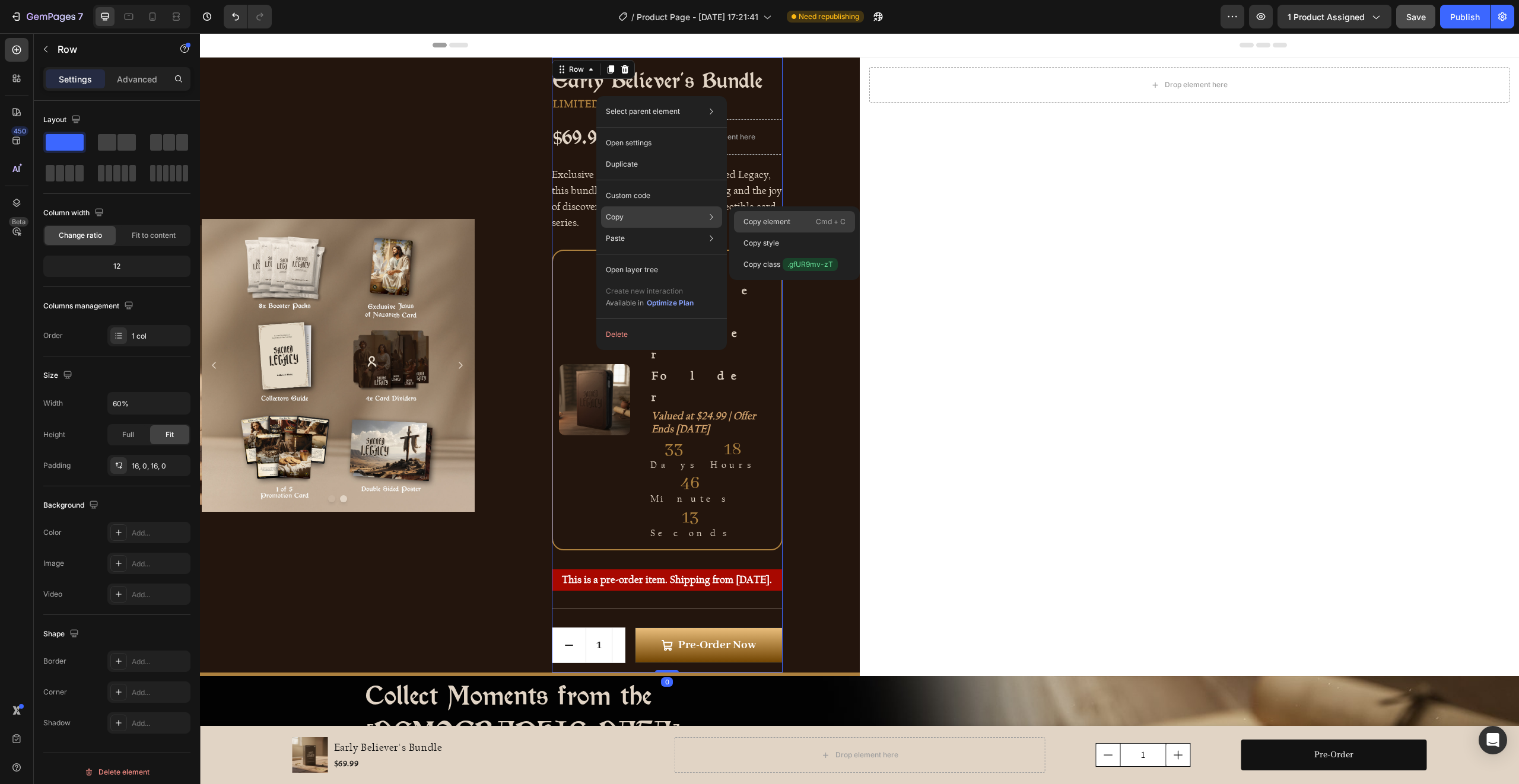
click at [739, 221] on div "Copy element Cmd + C" at bounding box center [794, 222] width 121 height 21
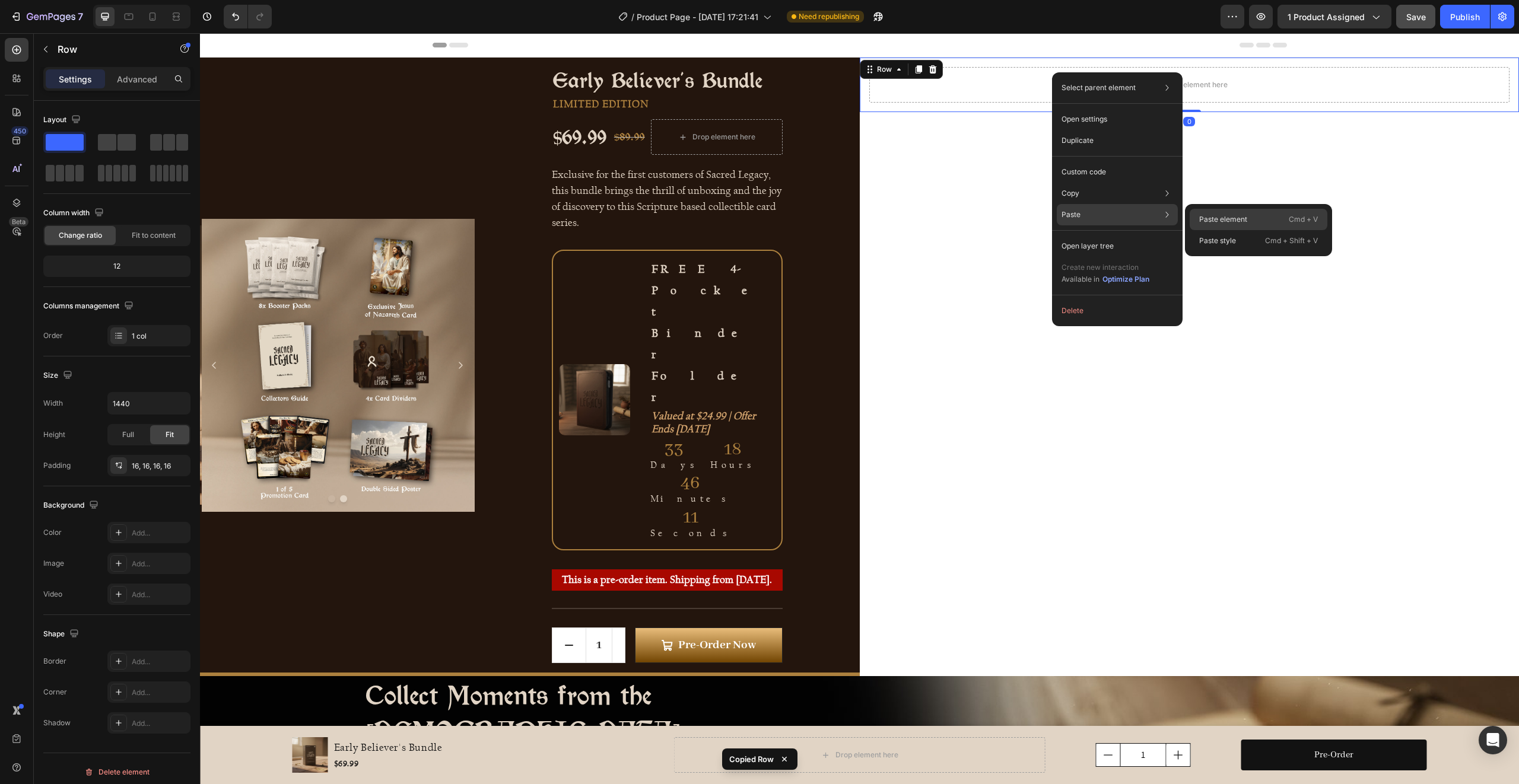
click at [1025, 220] on div "Paste element Cmd + V" at bounding box center [1258, 219] width 138 height 21
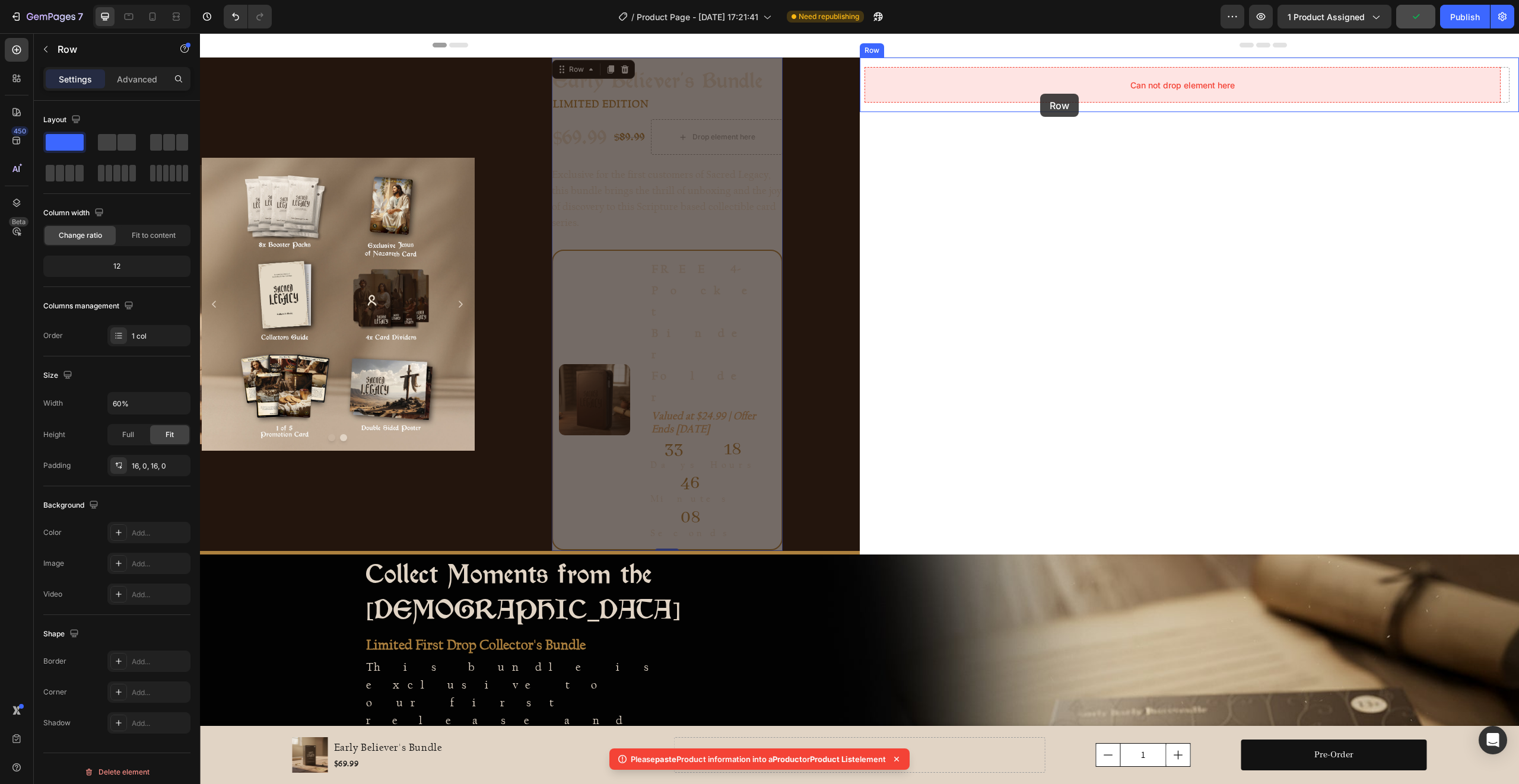
drag, startPoint x: 650, startPoint y: 116, endPoint x: 1038, endPoint y: 95, distance: 388.6
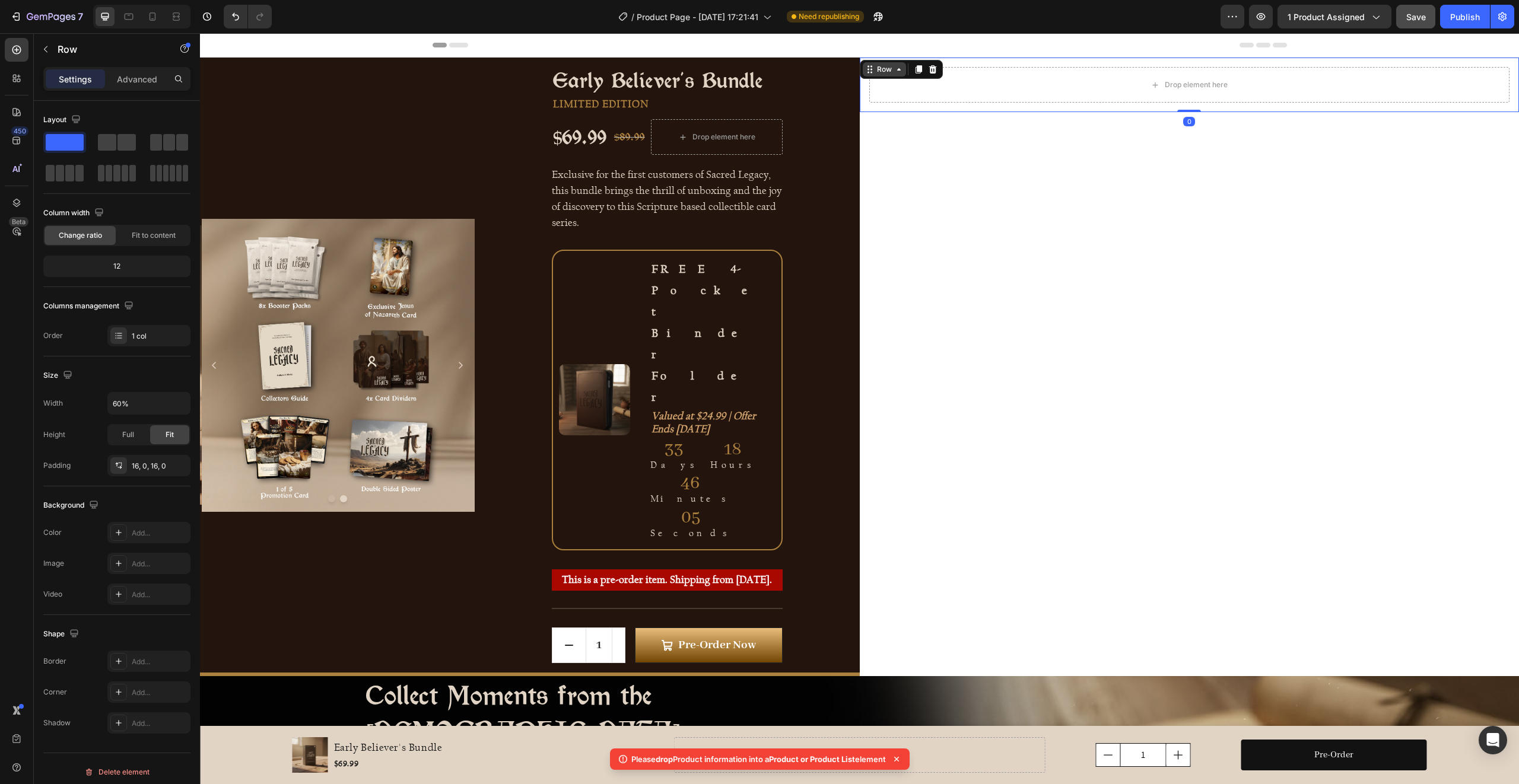
drag, startPoint x: 870, startPoint y: 62, endPoint x: 865, endPoint y: 66, distance: 6.4
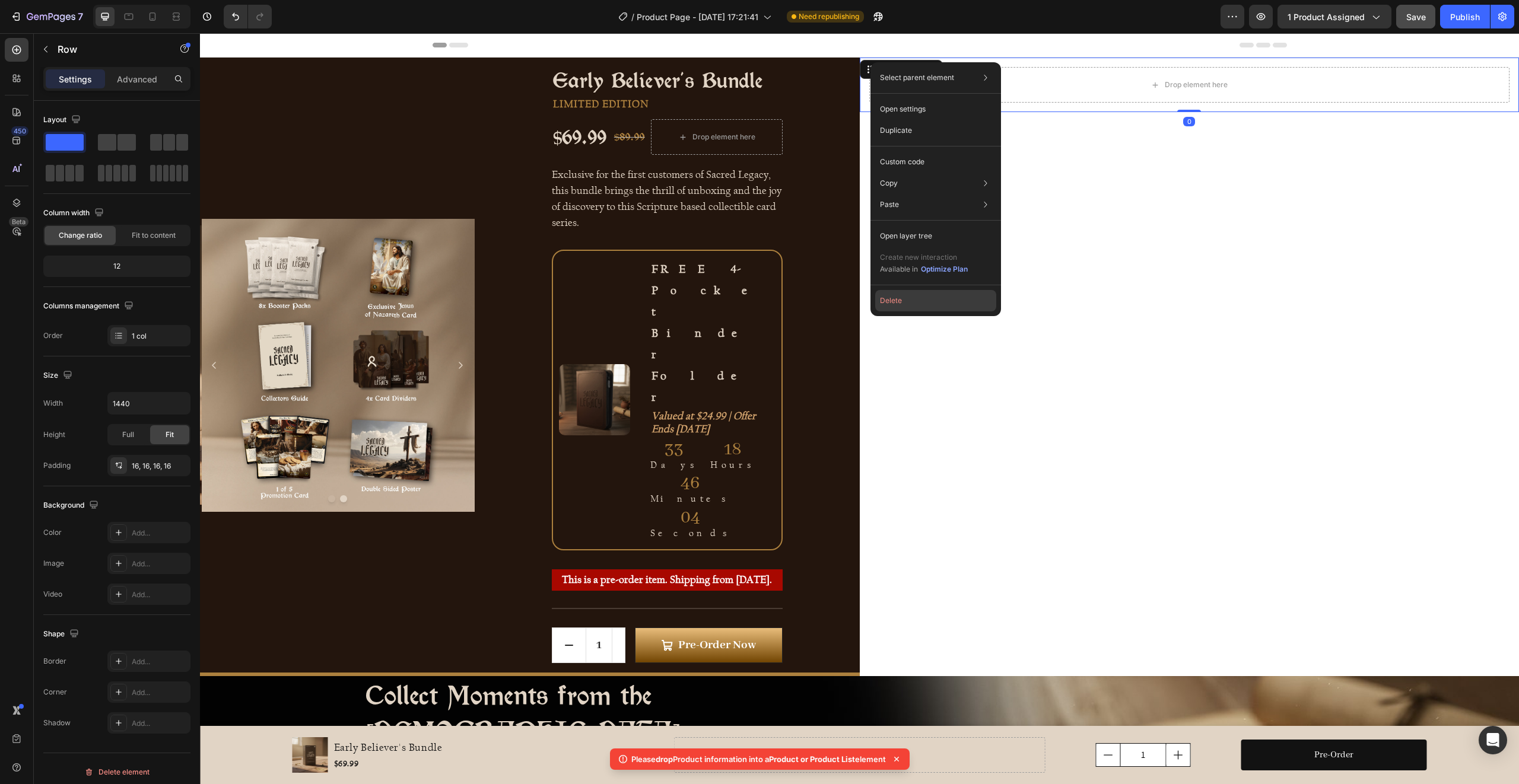
click at [908, 297] on button "Delete" at bounding box center [936, 301] width 121 height 21
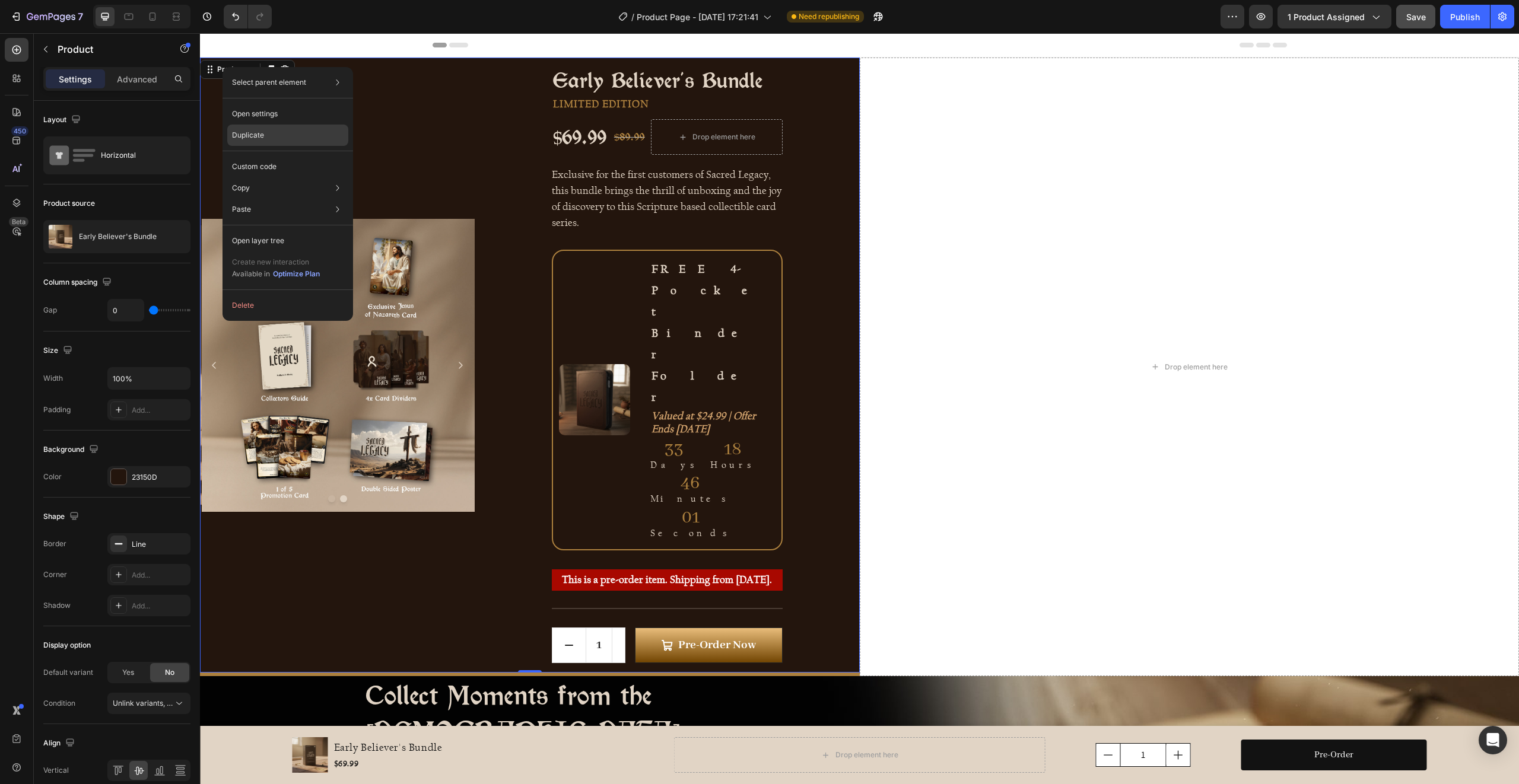
click at [265, 133] on div "Duplicate" at bounding box center [288, 135] width 121 height 21
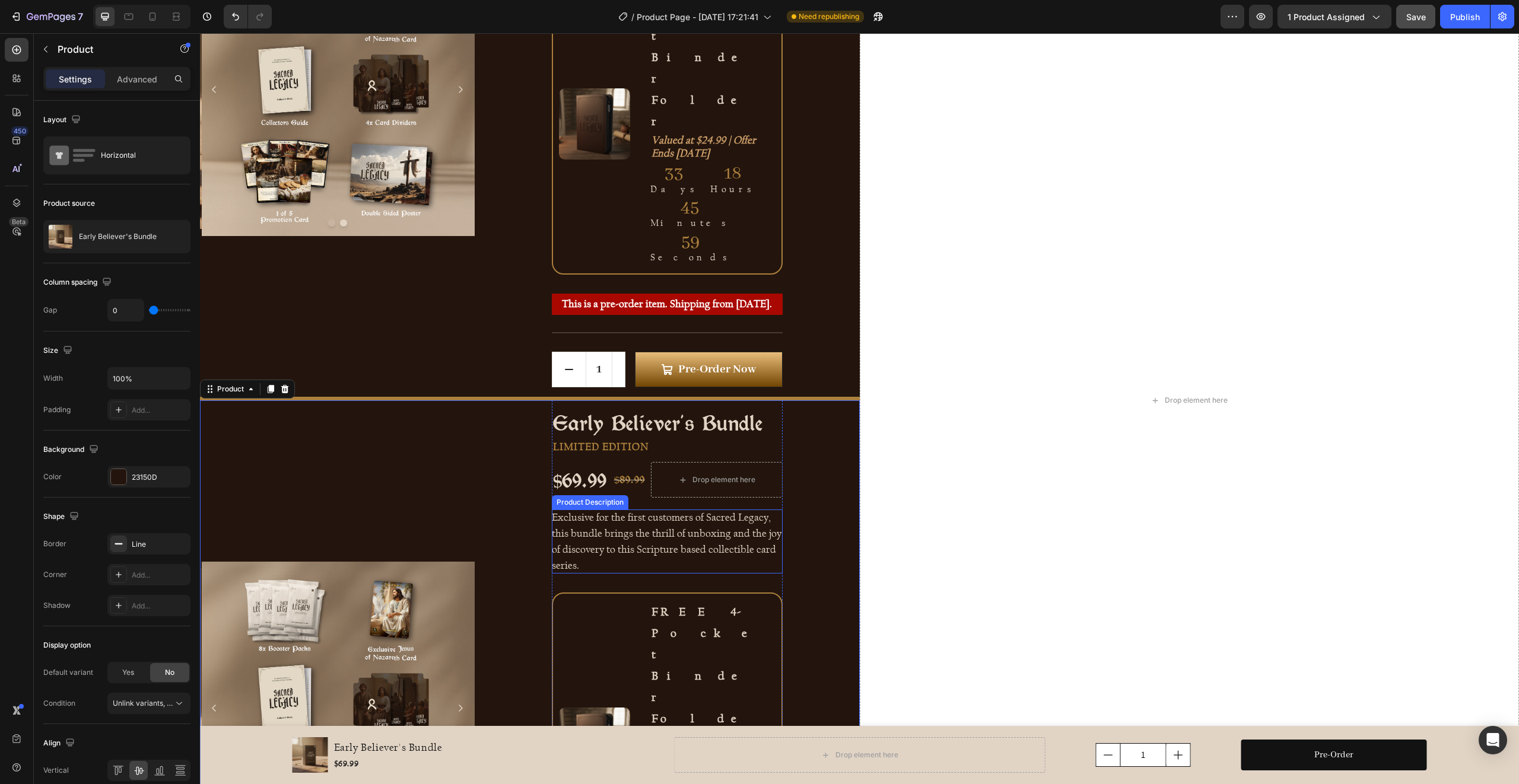
scroll to position [247, 0]
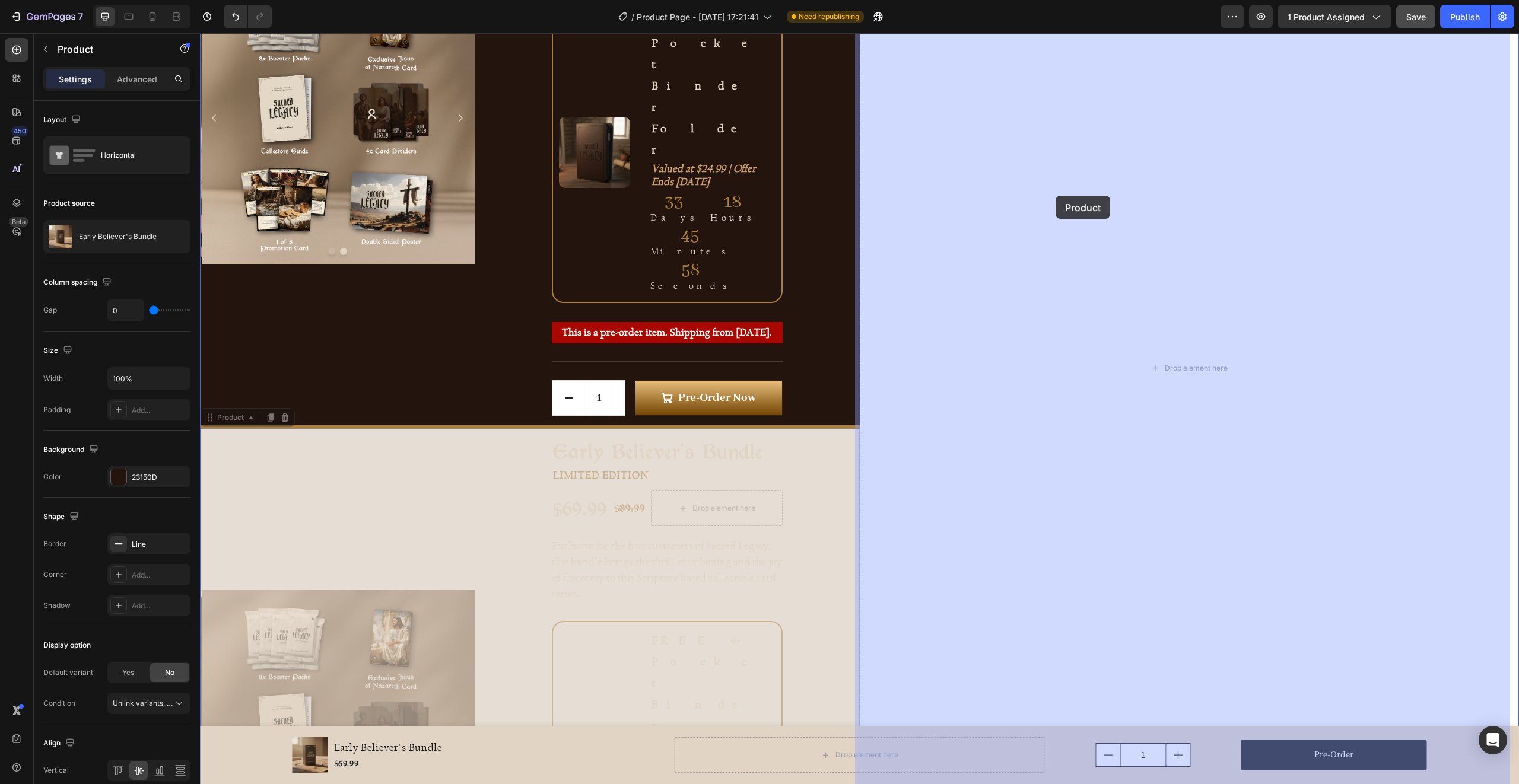
drag, startPoint x: 227, startPoint y: 297, endPoint x: 1038, endPoint y: 222, distance: 814.5
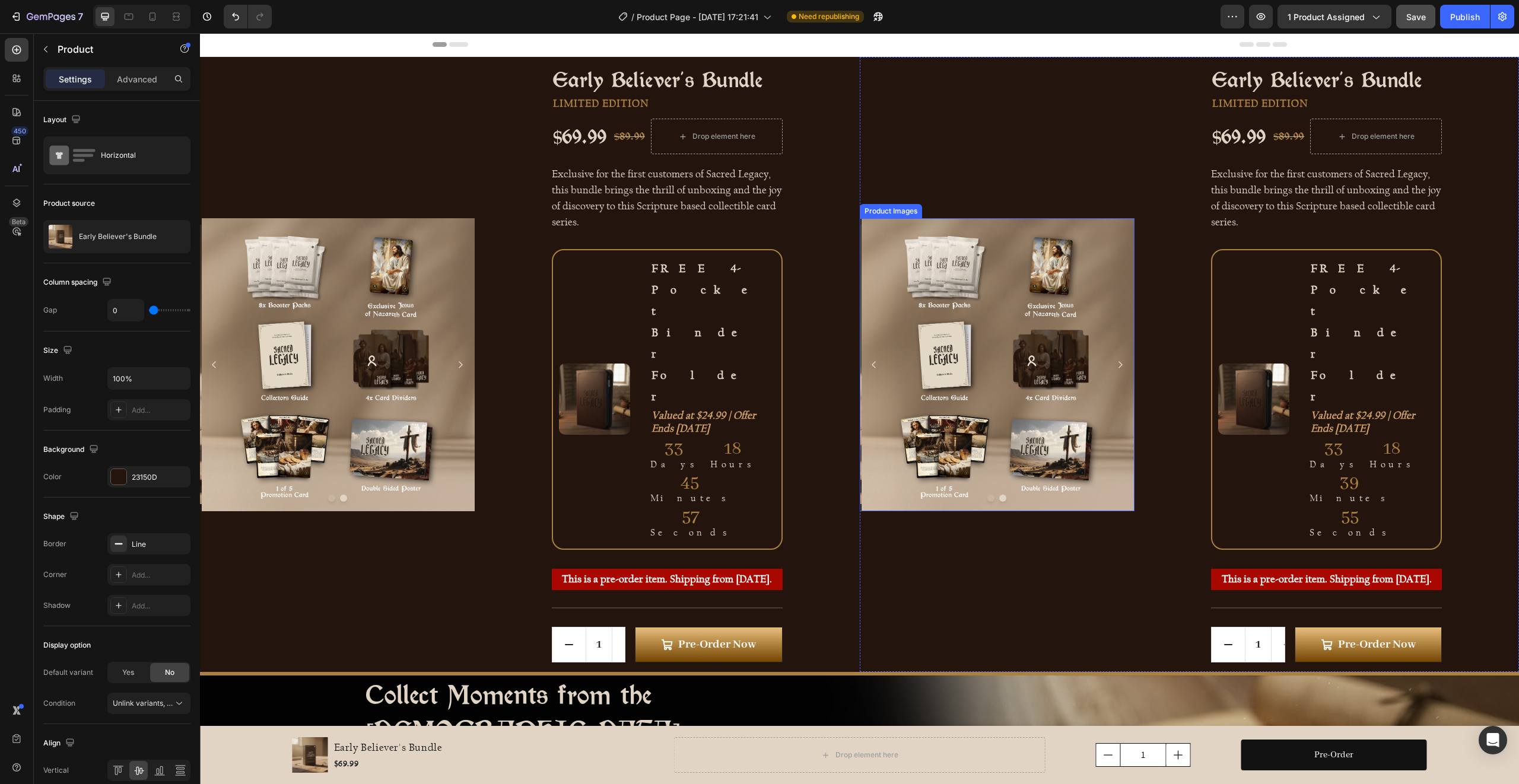
scroll to position [0, 0]
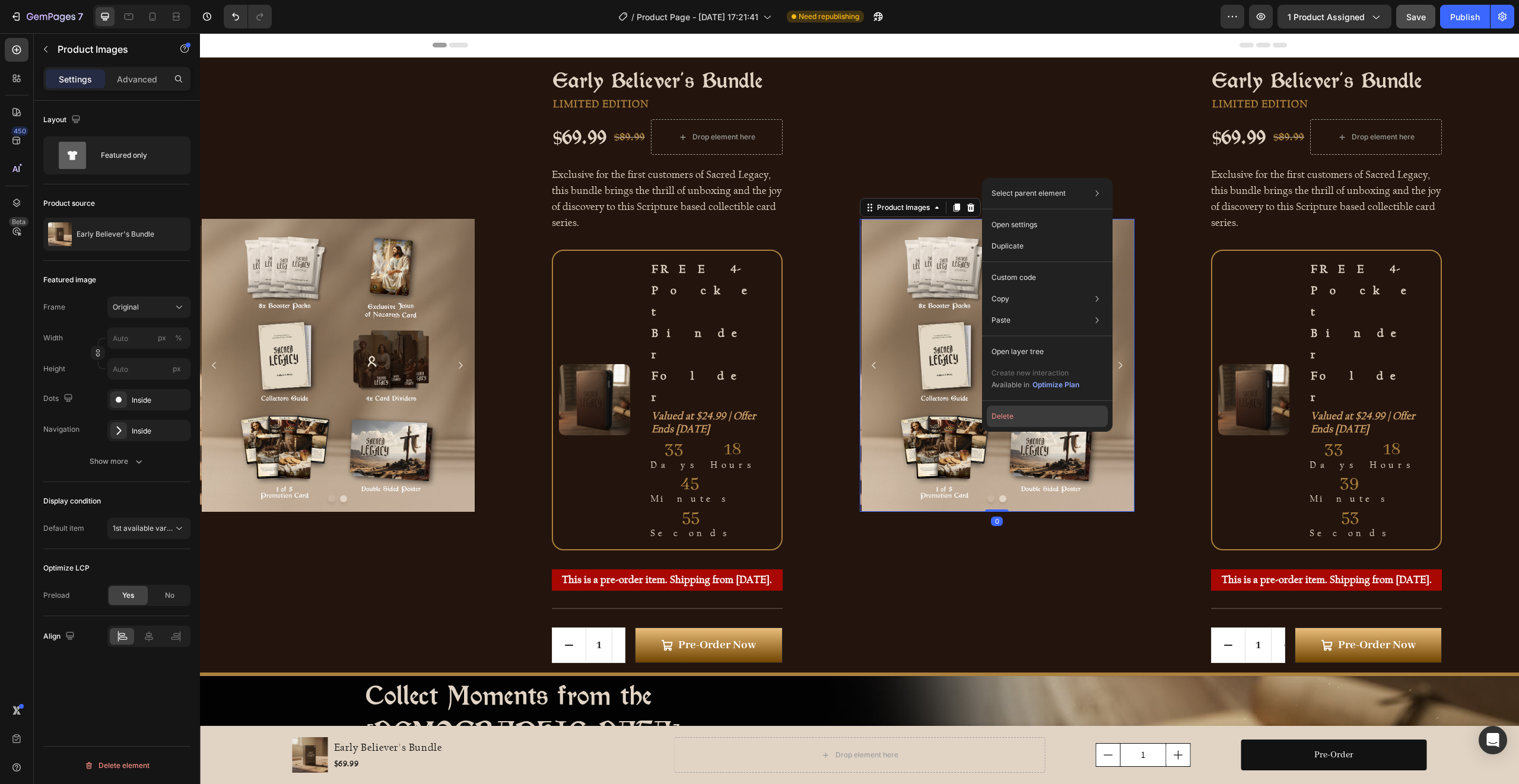
click at [1003, 419] on button "Delete" at bounding box center [1047, 416] width 121 height 21
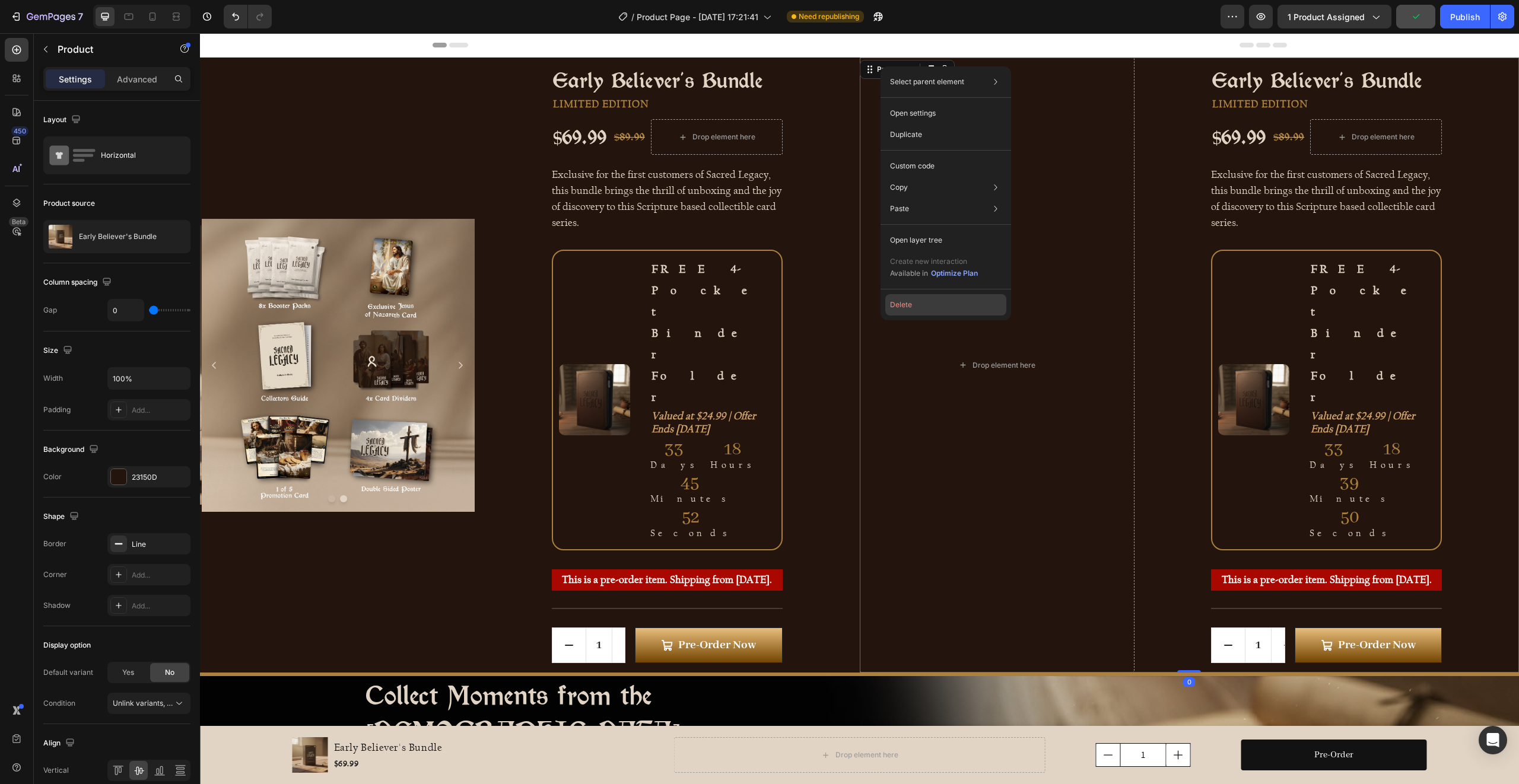
click at [949, 305] on button "Delete" at bounding box center [946, 305] width 121 height 21
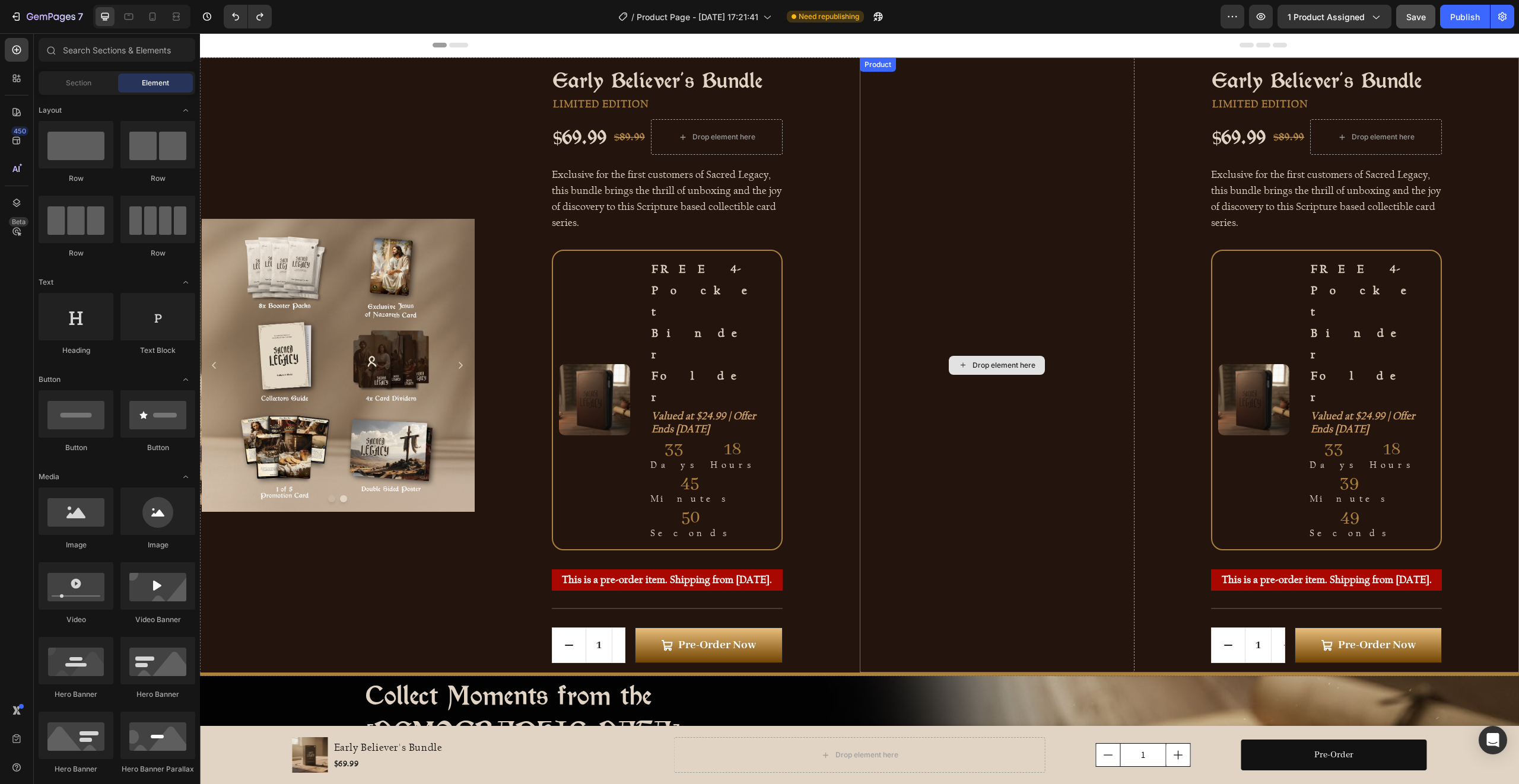
click at [1025, 224] on div "Drop element here" at bounding box center [997, 365] width 274 height 615
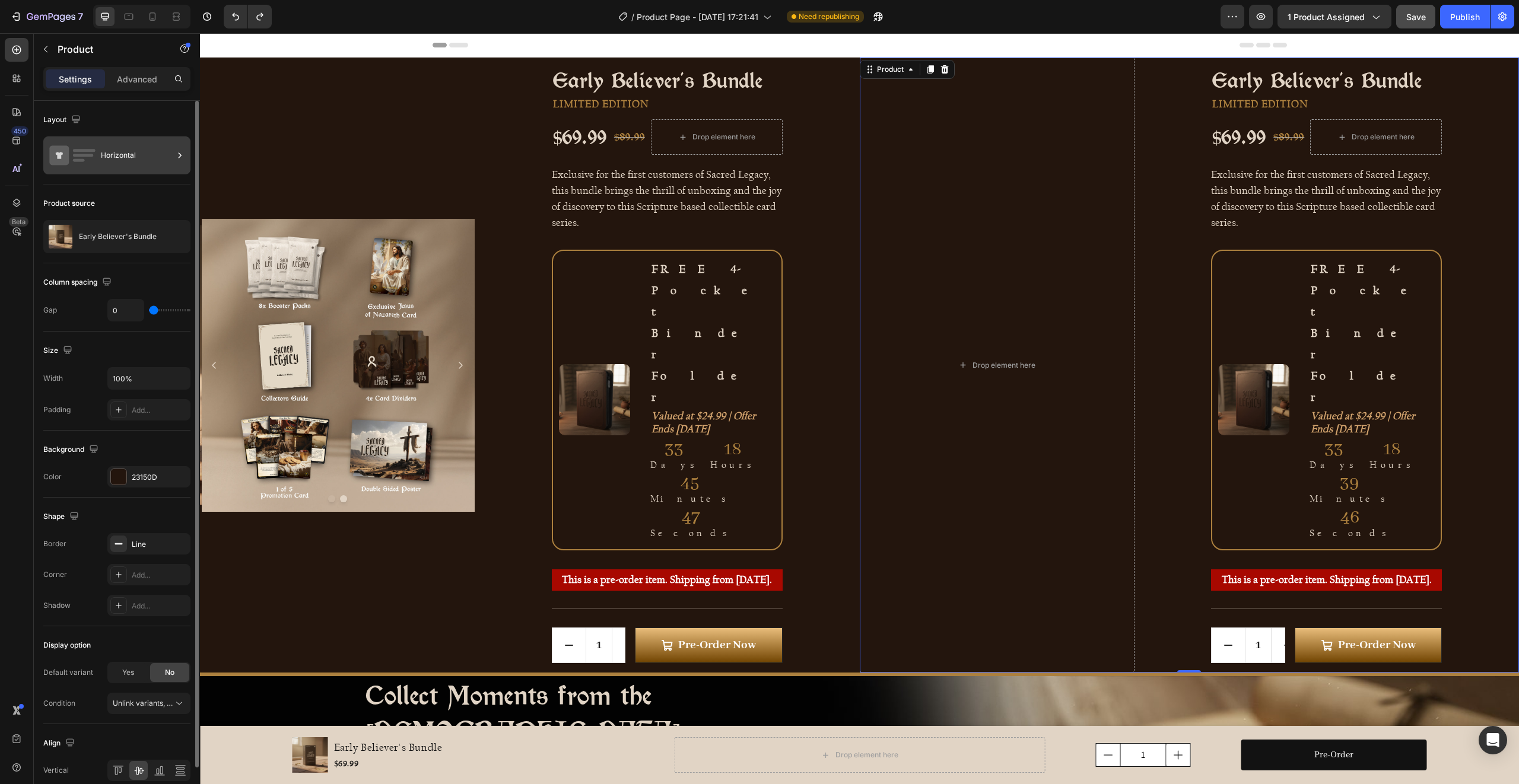
click at [103, 154] on div "Horizontal" at bounding box center [137, 155] width 72 height 27
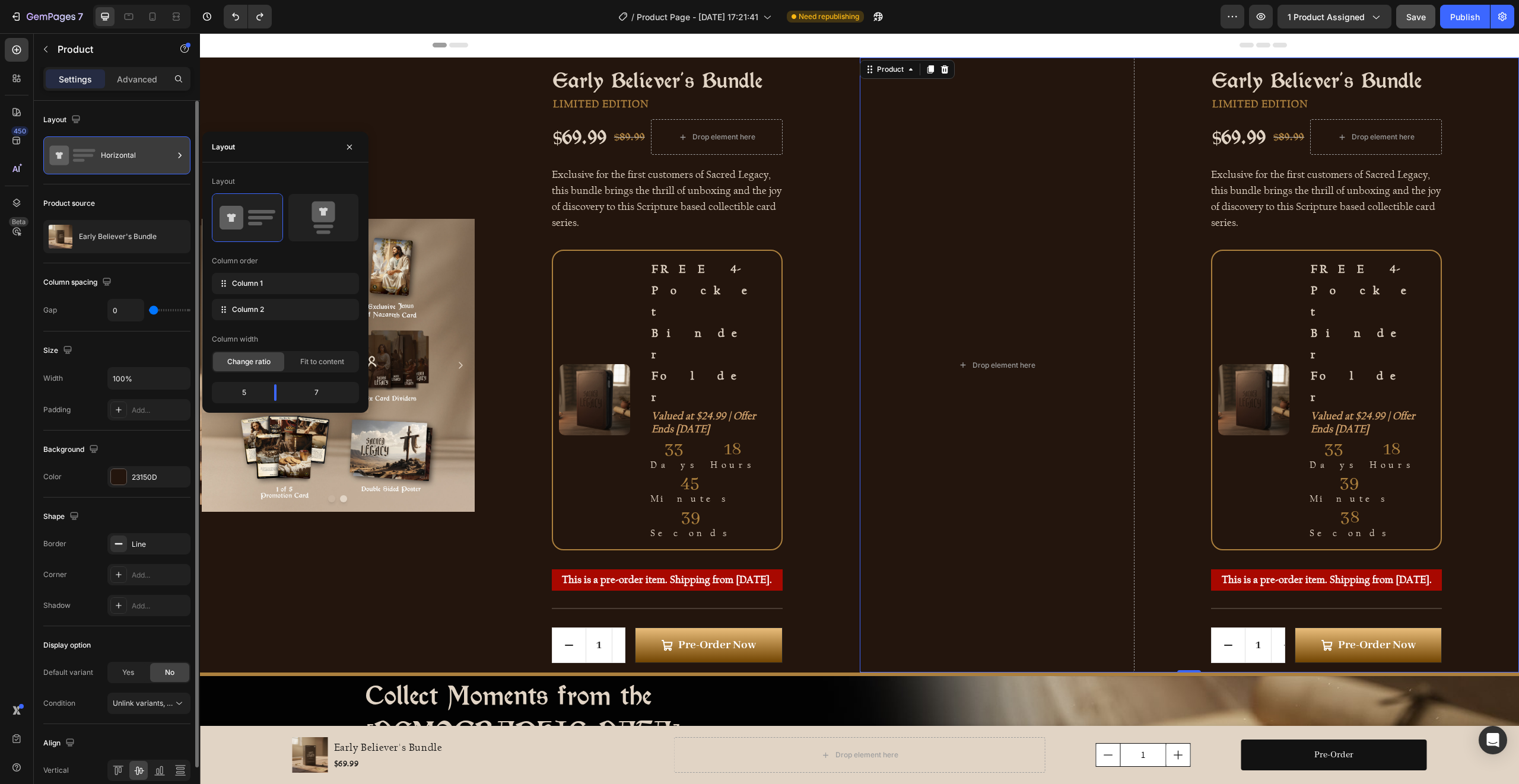
click at [161, 154] on div "Horizontal" at bounding box center [137, 155] width 72 height 27
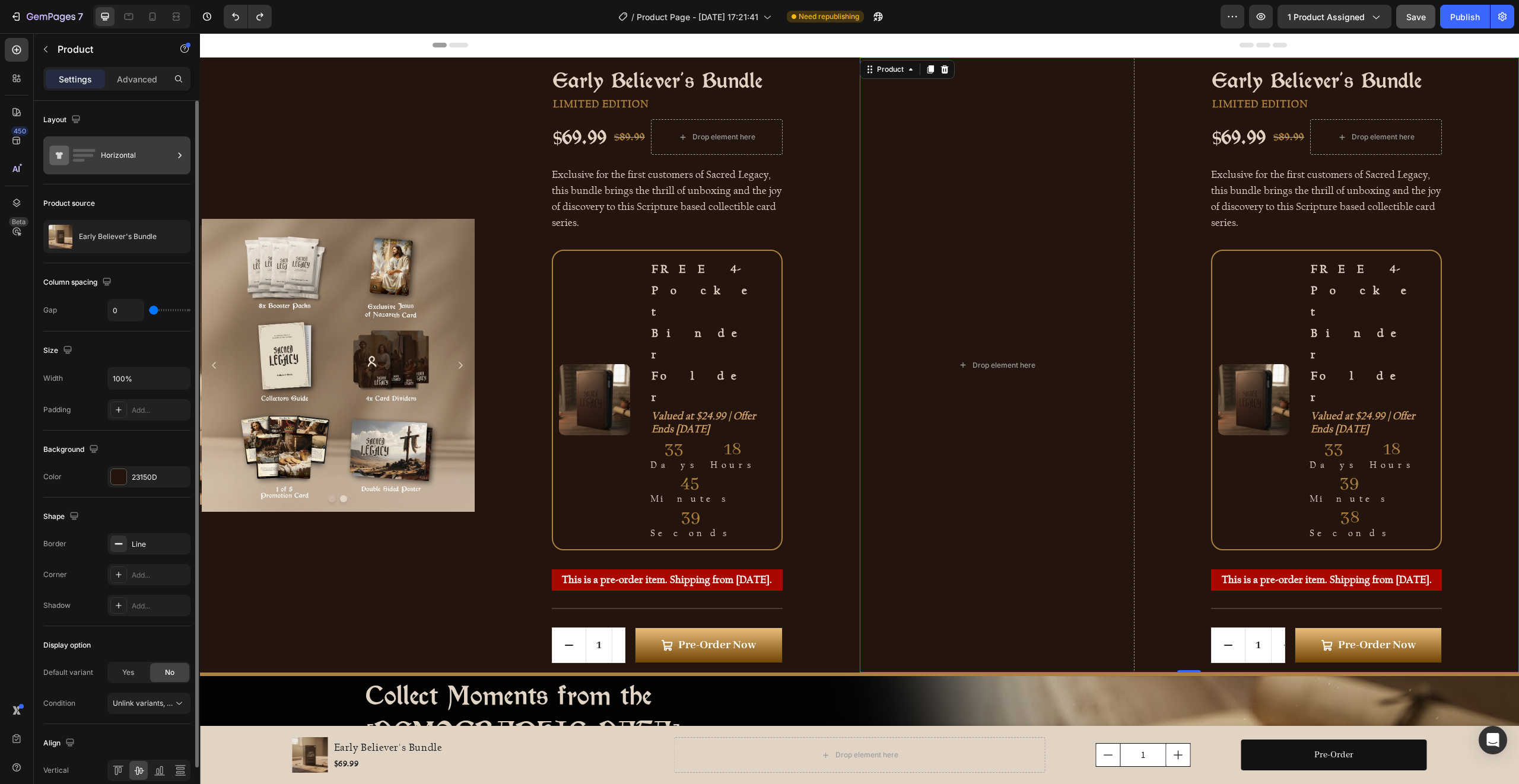
click at [161, 150] on div "Horizontal" at bounding box center [137, 155] width 72 height 27
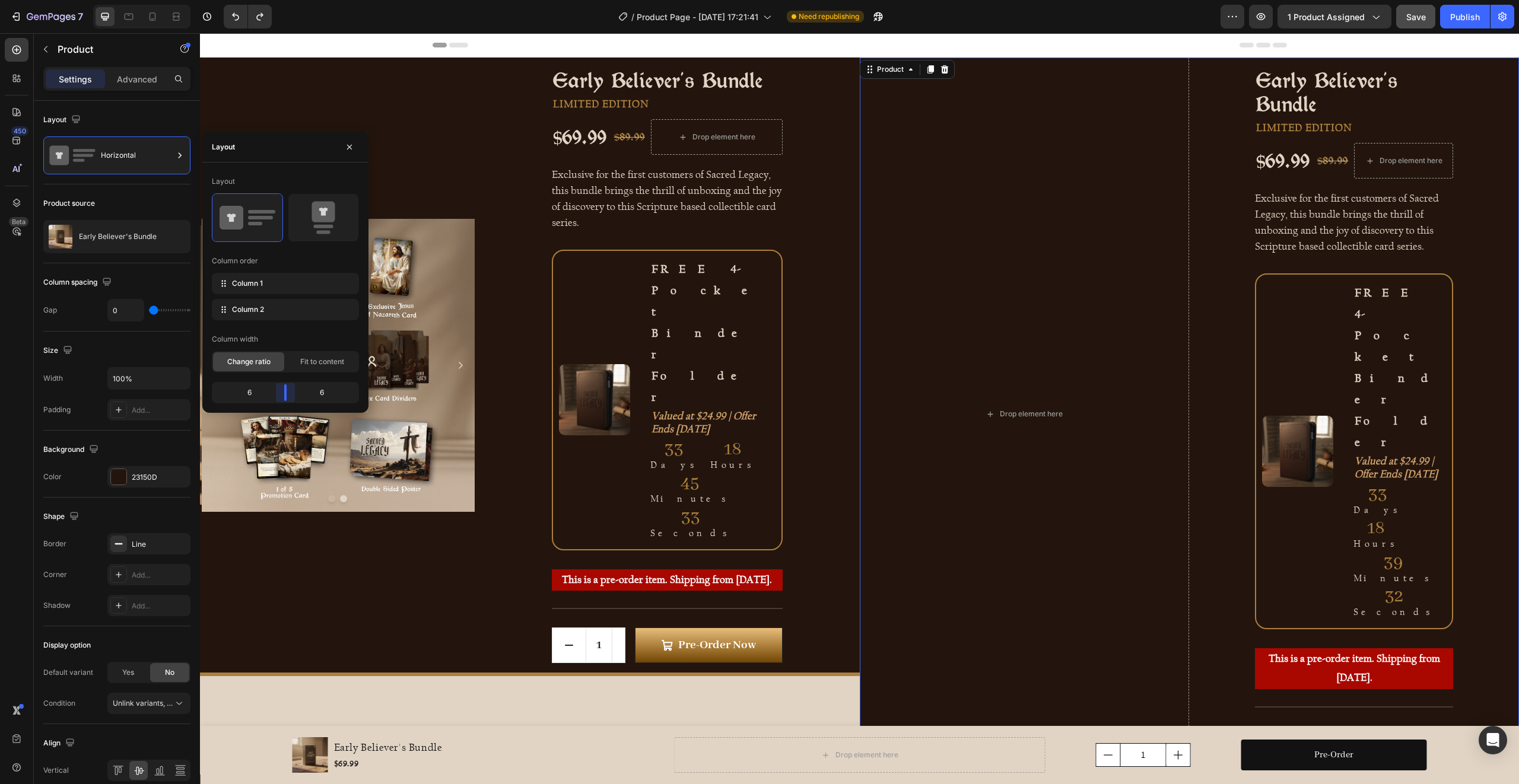
drag, startPoint x: 275, startPoint y: 393, endPoint x: 287, endPoint y: 397, distance: 12.6
click at [287, 0] on body "7 Version history / Product Page - Sep 17, 17:21:41 Need republishing Preview 1…" at bounding box center [760, 0] width 1519 height 0
click at [141, 160] on div "Horizontal" at bounding box center [137, 155] width 72 height 27
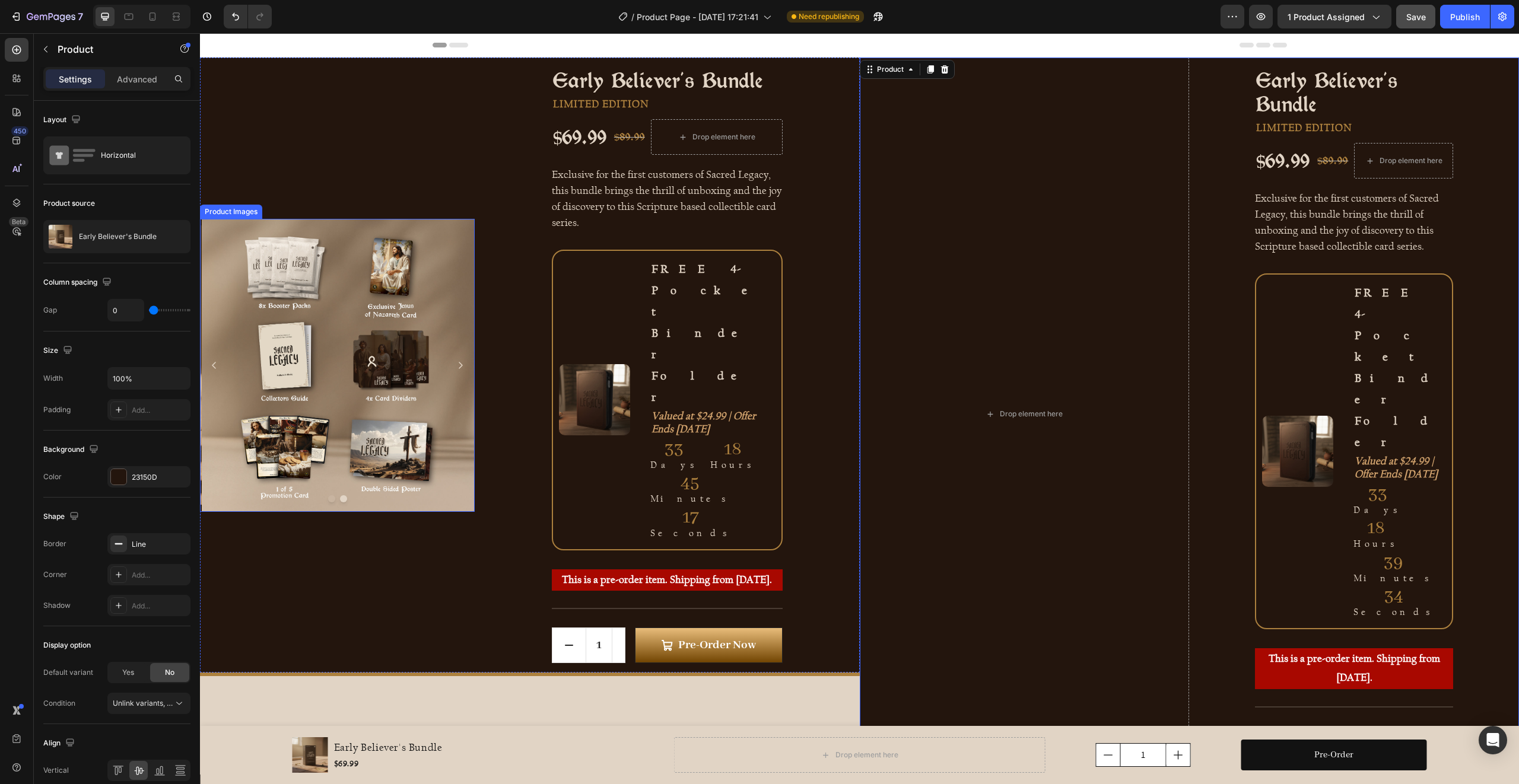
click at [347, 262] on img at bounding box center [339, 365] width 274 height 293
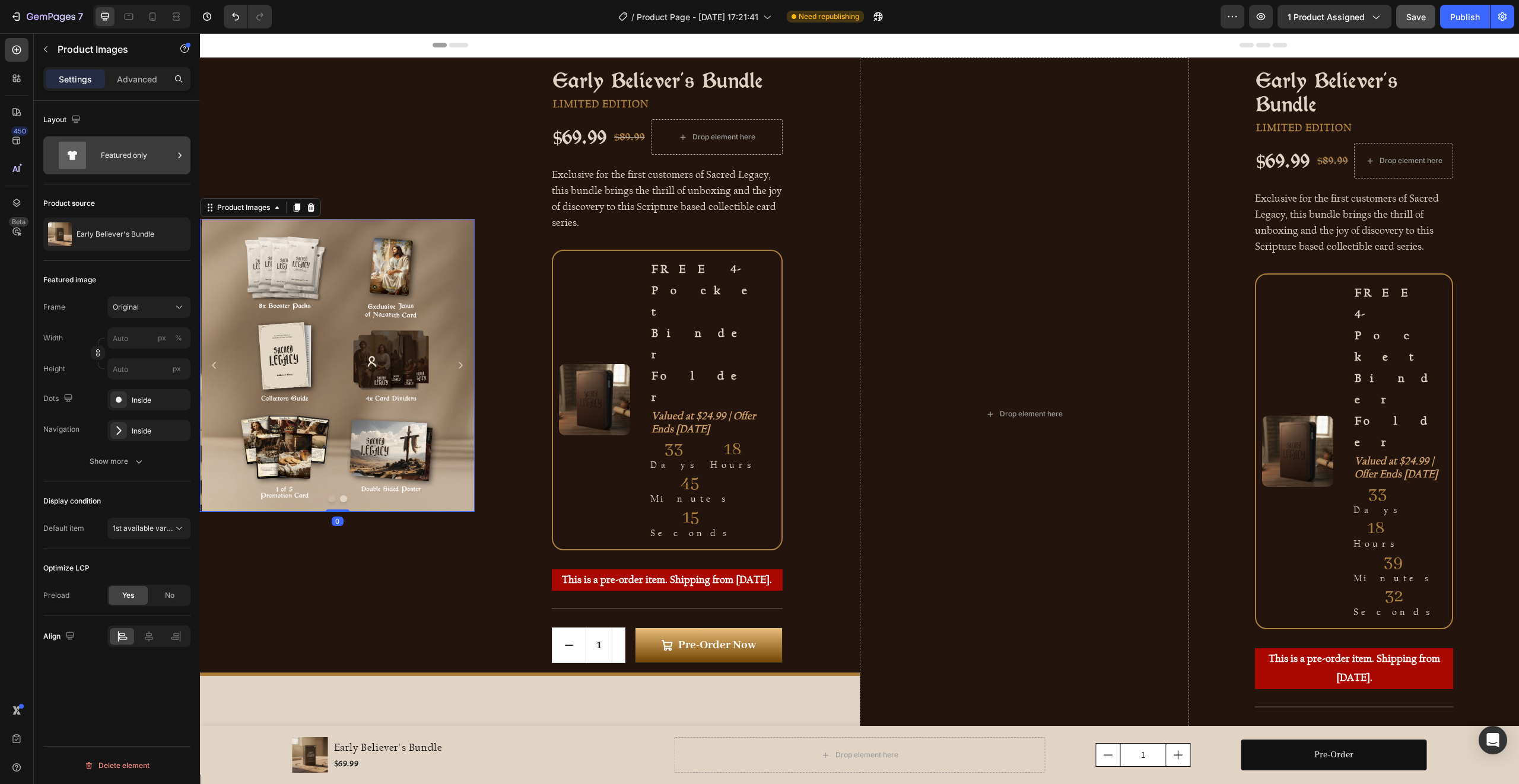
click at [130, 150] on div "Featured only" at bounding box center [137, 155] width 72 height 27
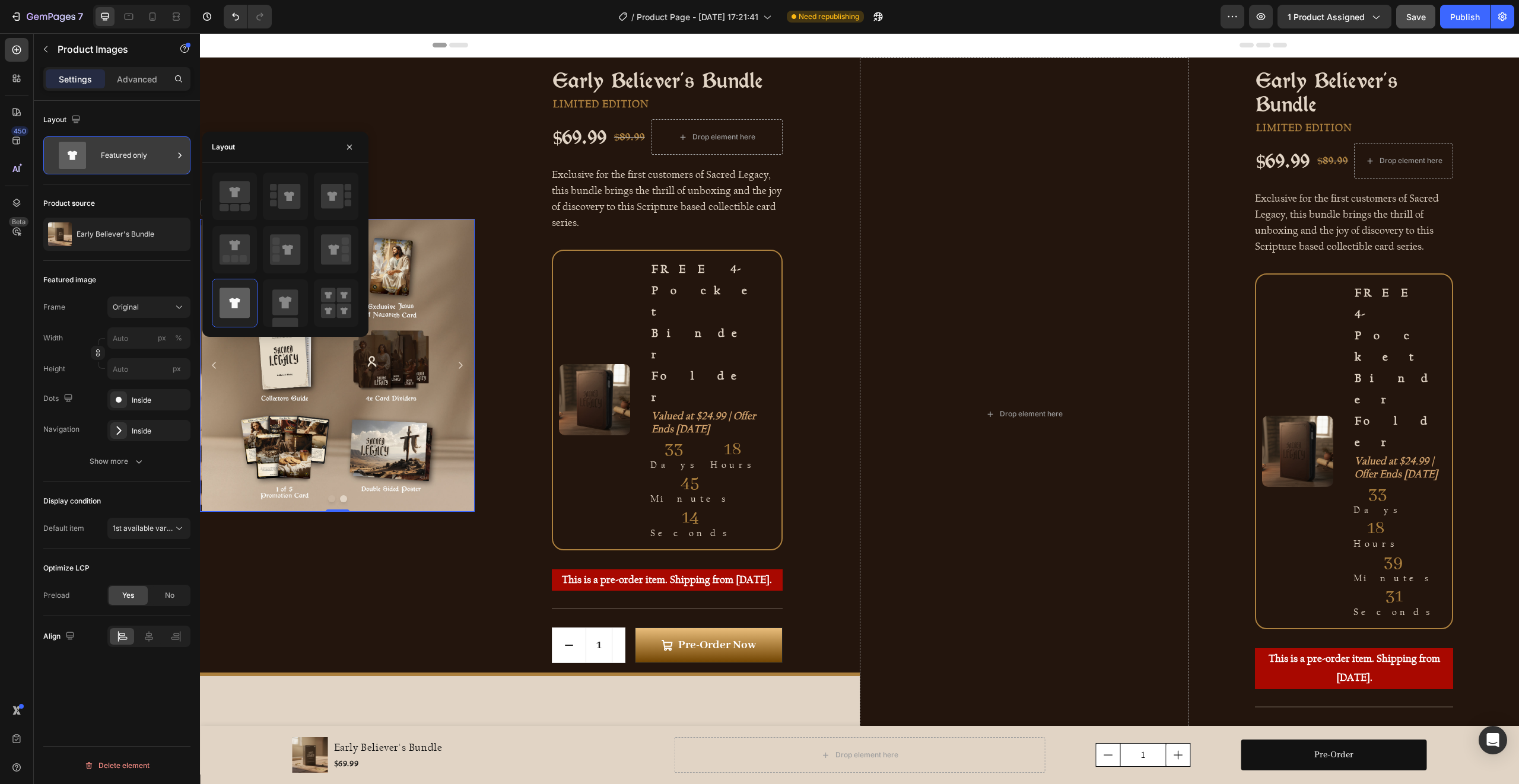
click at [130, 150] on div "Featured only" at bounding box center [137, 155] width 72 height 27
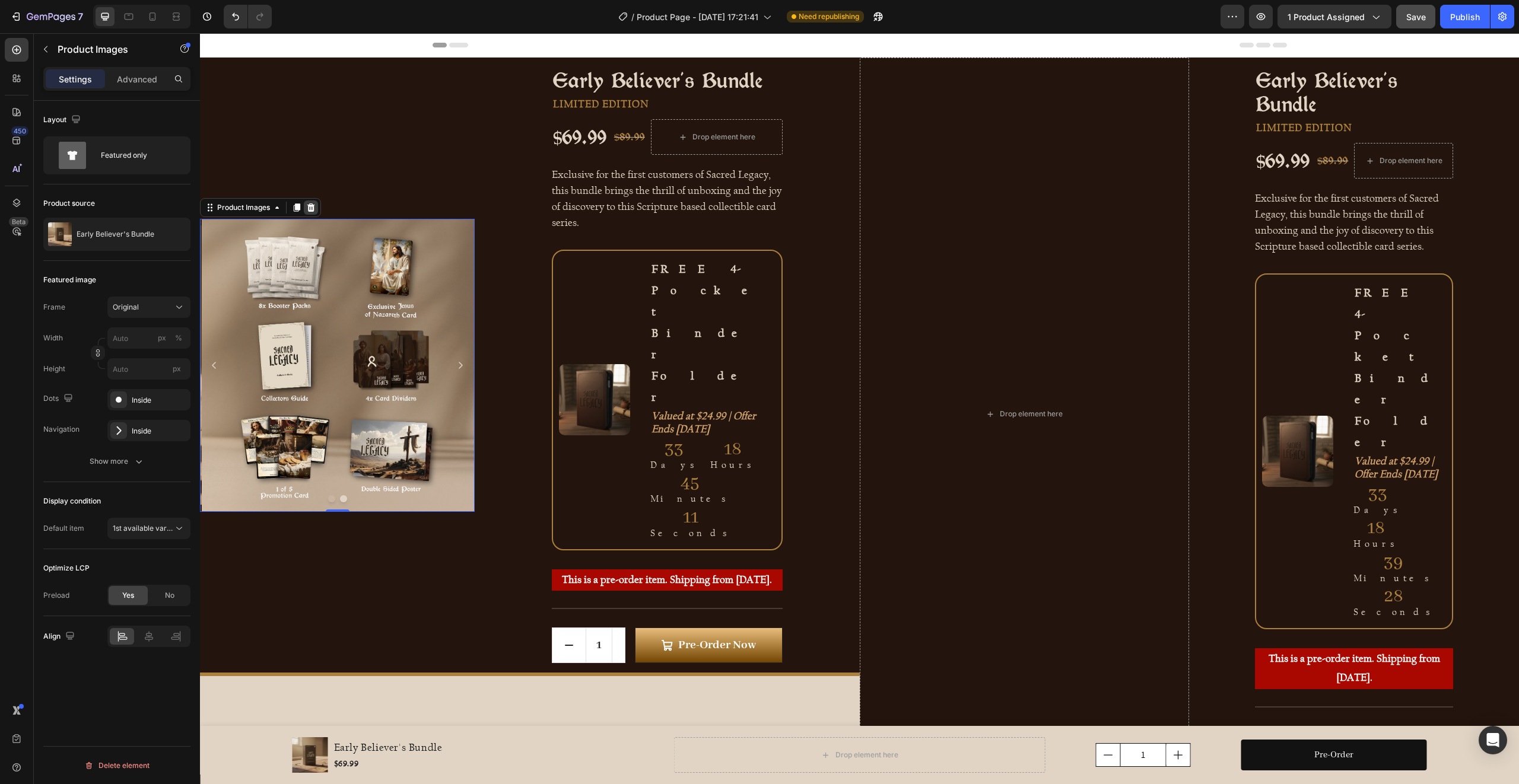
click at [313, 203] on icon at bounding box center [311, 207] width 8 height 8
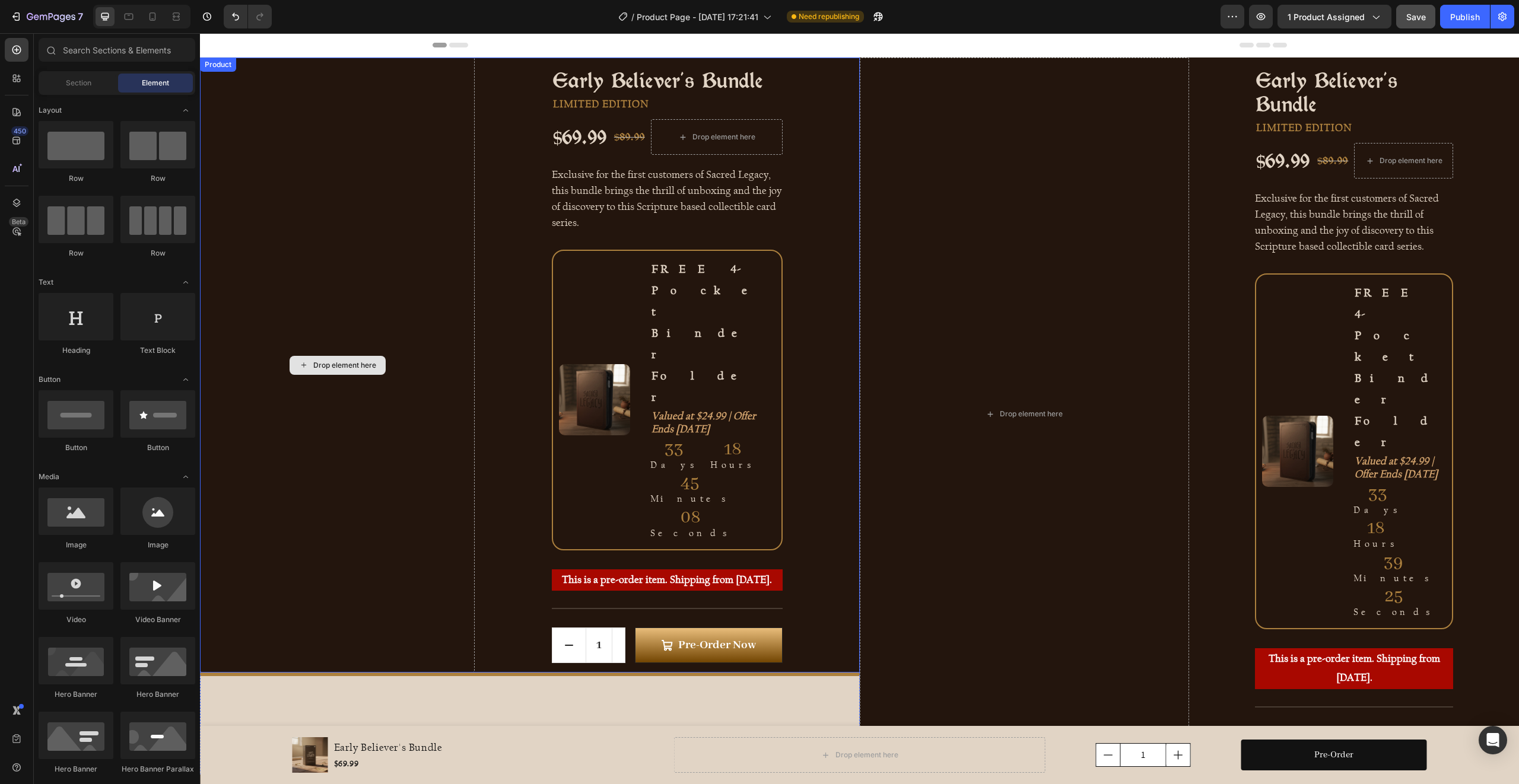
click at [324, 199] on div "Drop element here" at bounding box center [337, 365] width 274 height 615
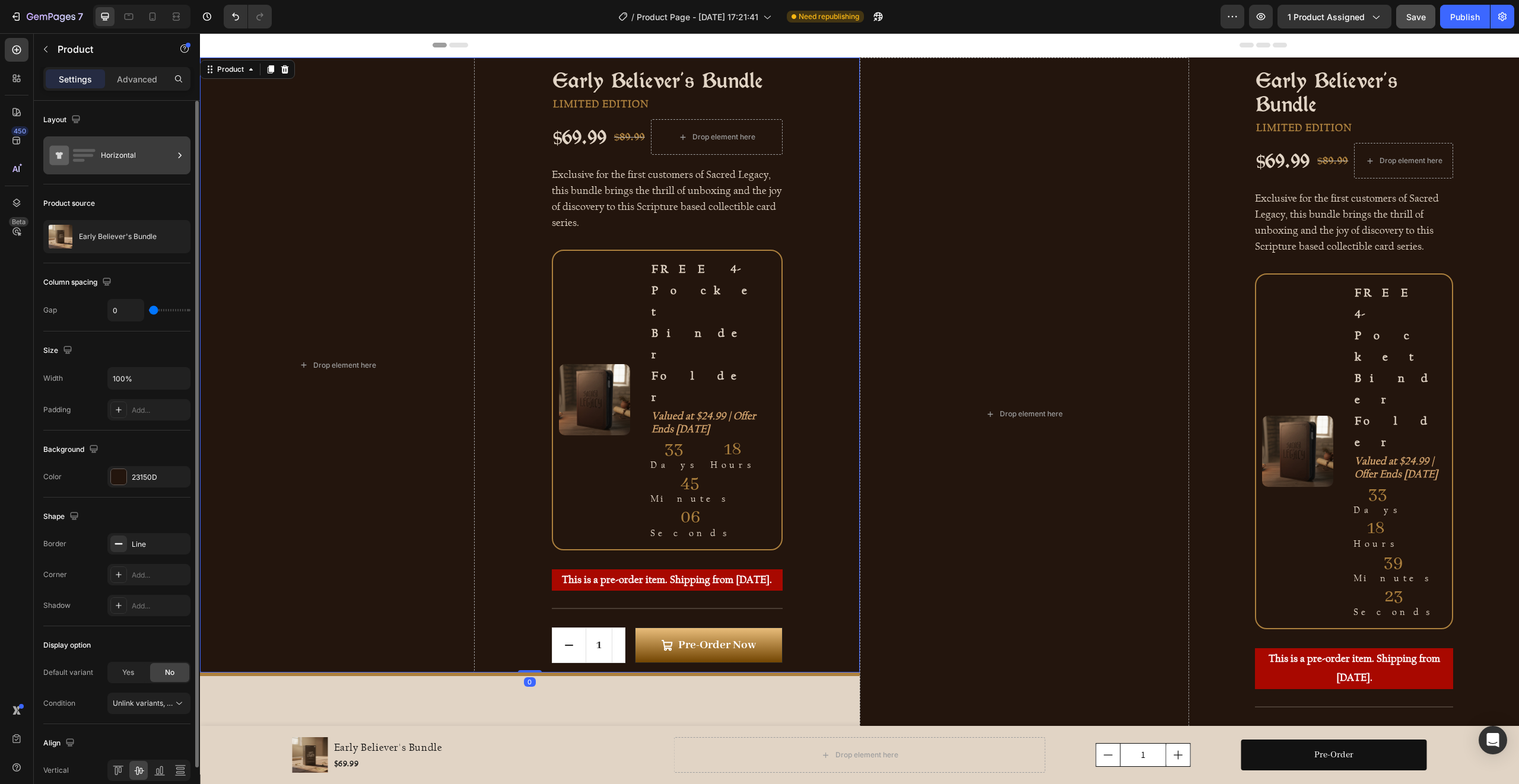
click at [107, 152] on div "Horizontal" at bounding box center [137, 155] width 72 height 27
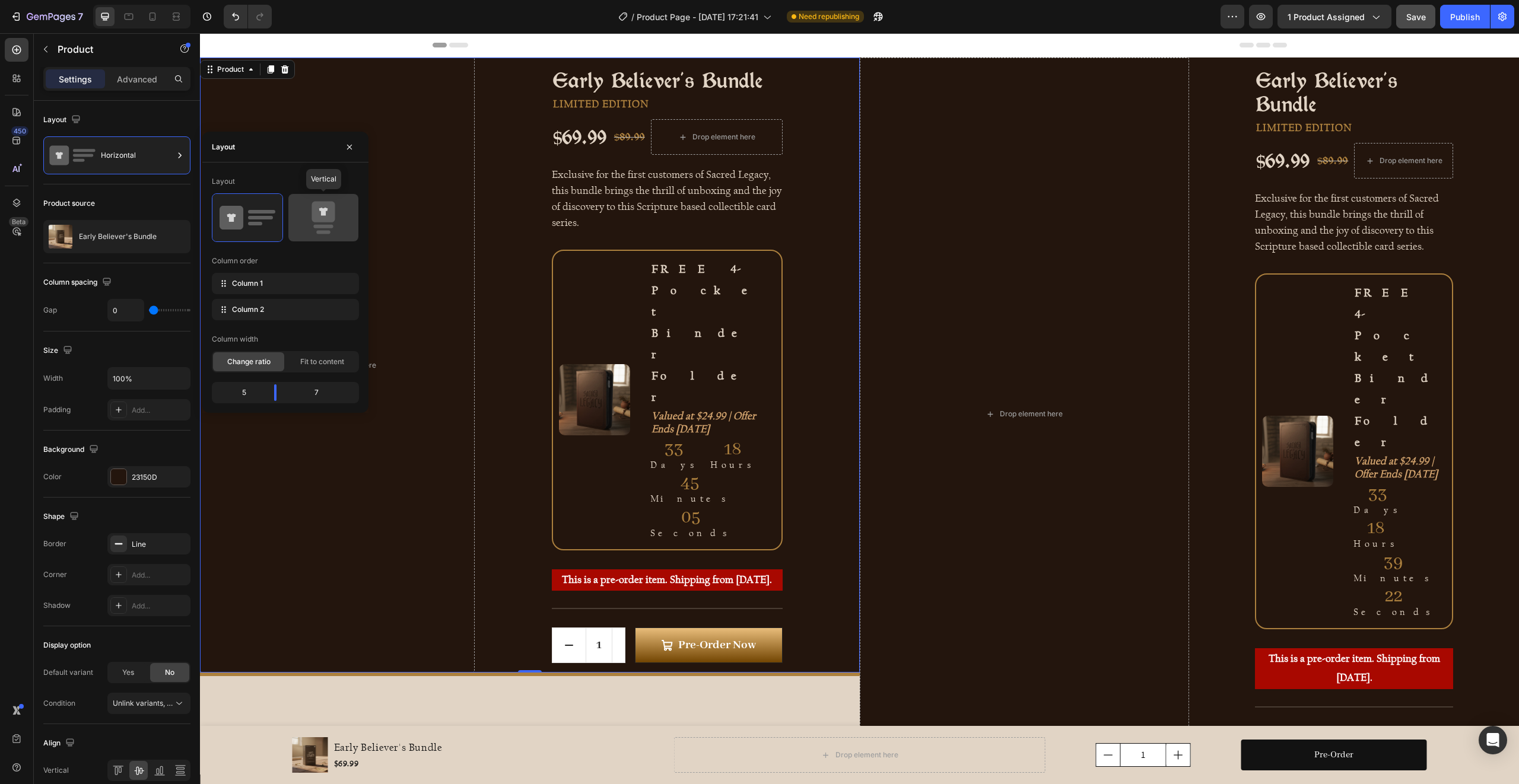
click at [307, 217] on icon at bounding box center [323, 217] width 55 height 33
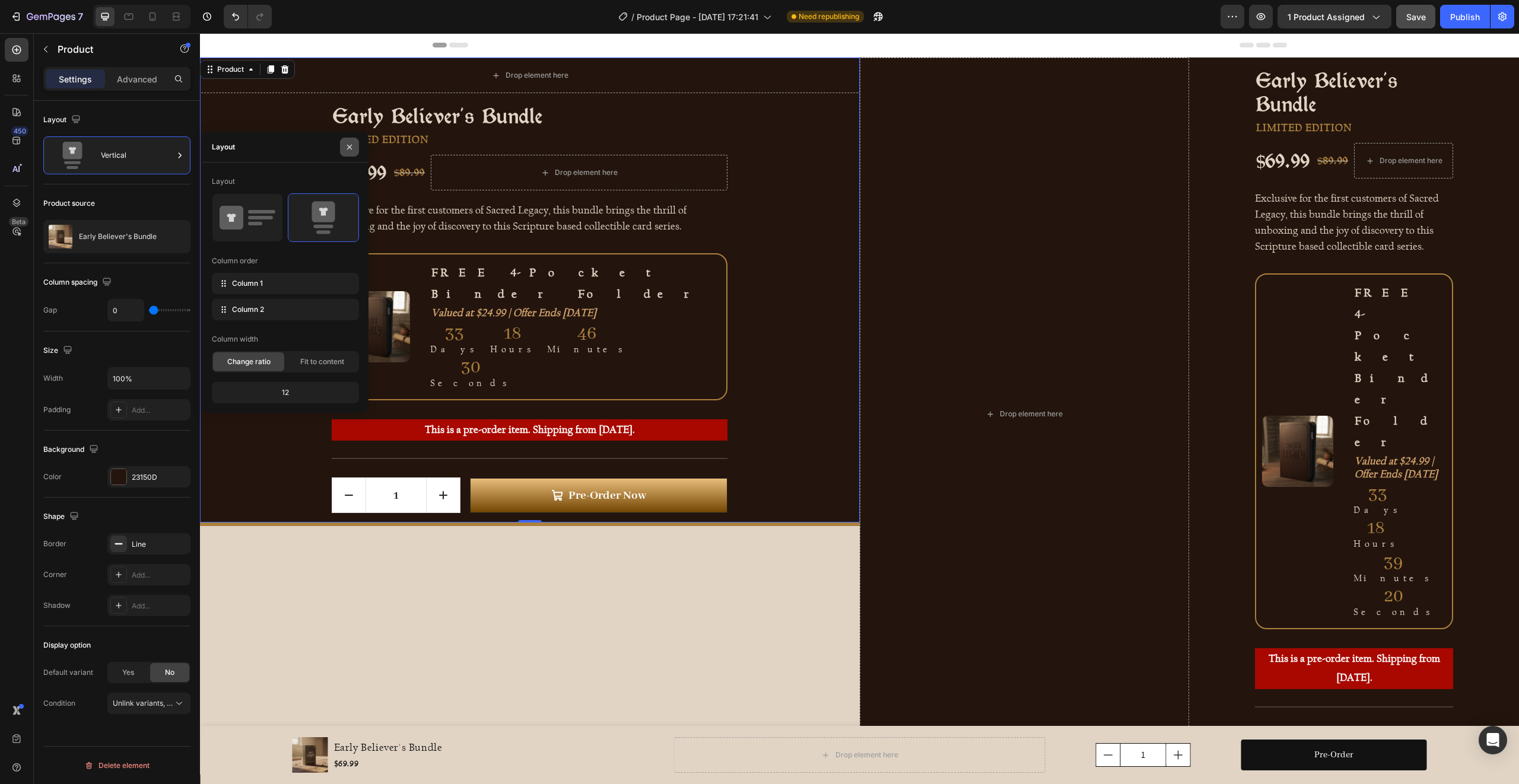
click at [347, 144] on icon "button" at bounding box center [349, 148] width 10 height 10
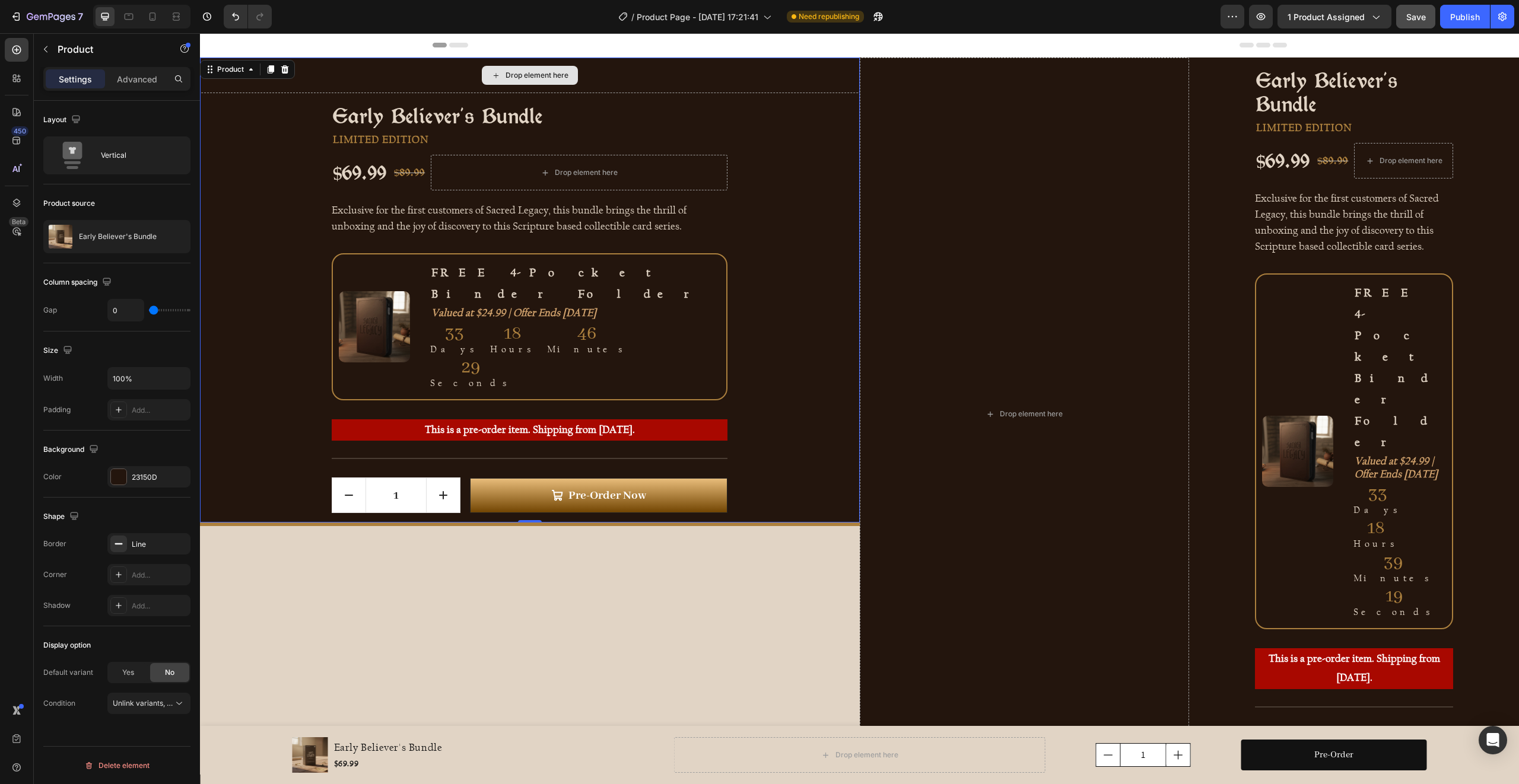
click at [402, 87] on div "Drop element here" at bounding box center [530, 75] width 660 height 35
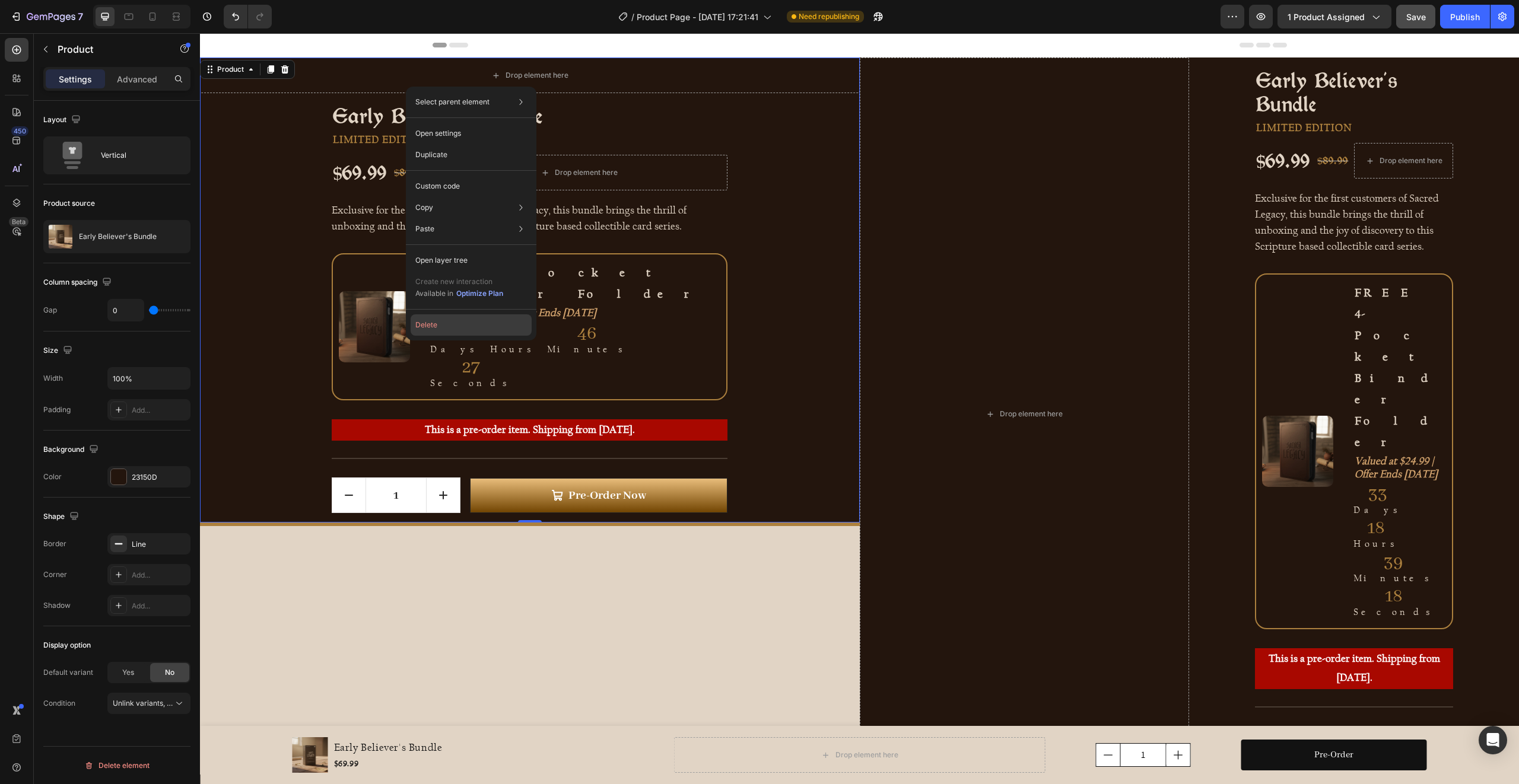
click at [476, 320] on button "Delete" at bounding box center [471, 325] width 121 height 21
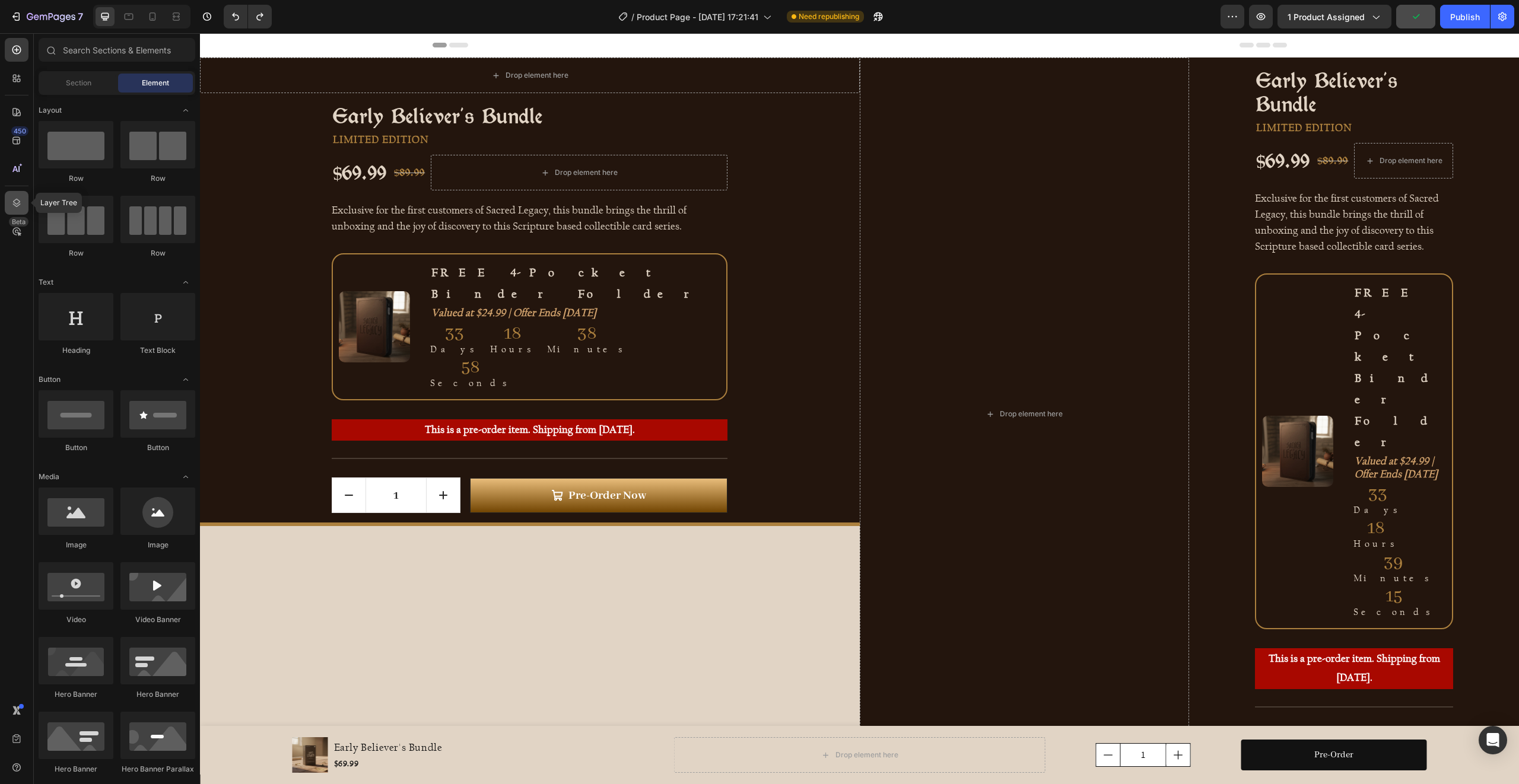
click at [26, 208] on div at bounding box center [17, 203] width 24 height 24
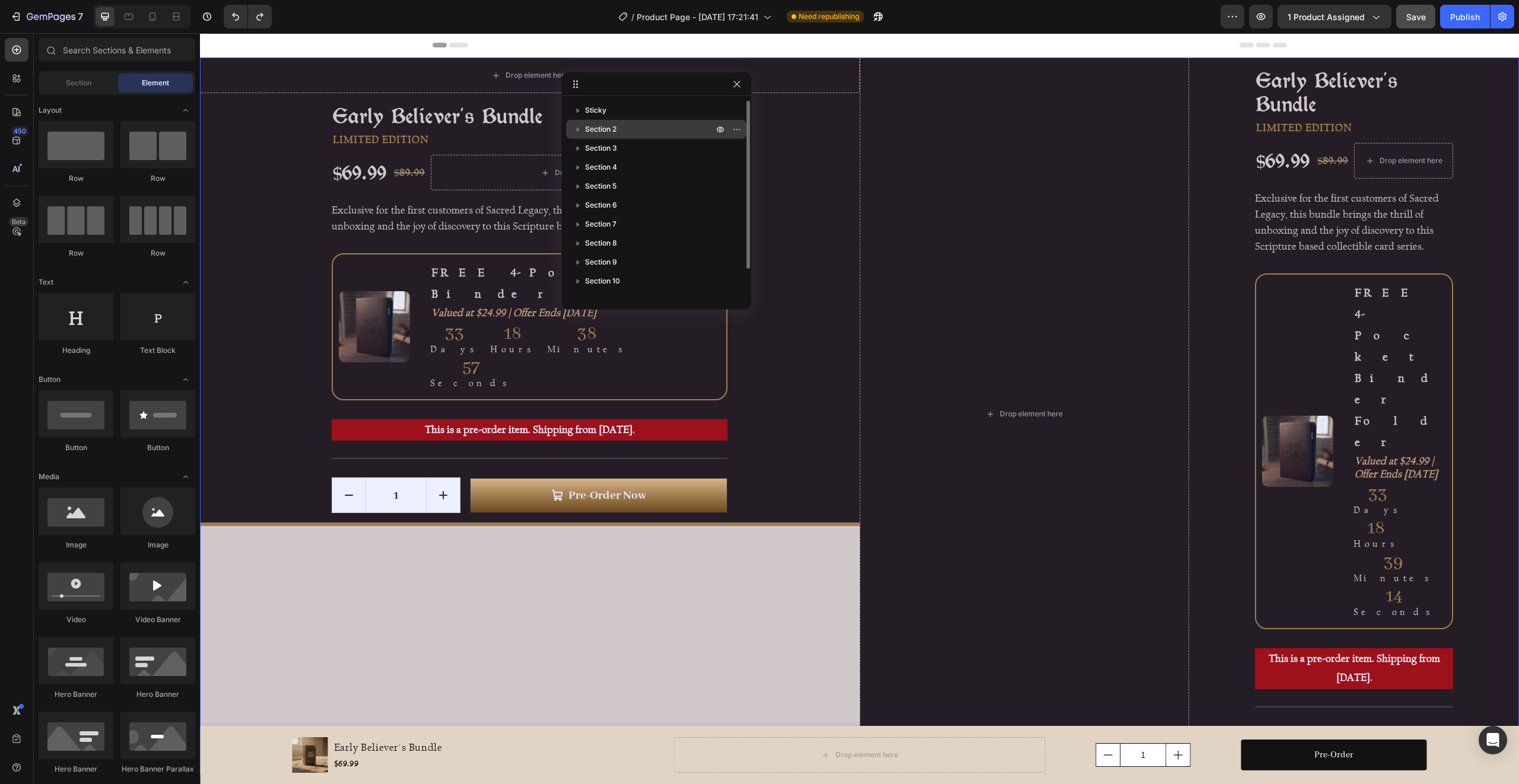
click at [590, 125] on span "Section 2" at bounding box center [600, 129] width 31 height 12
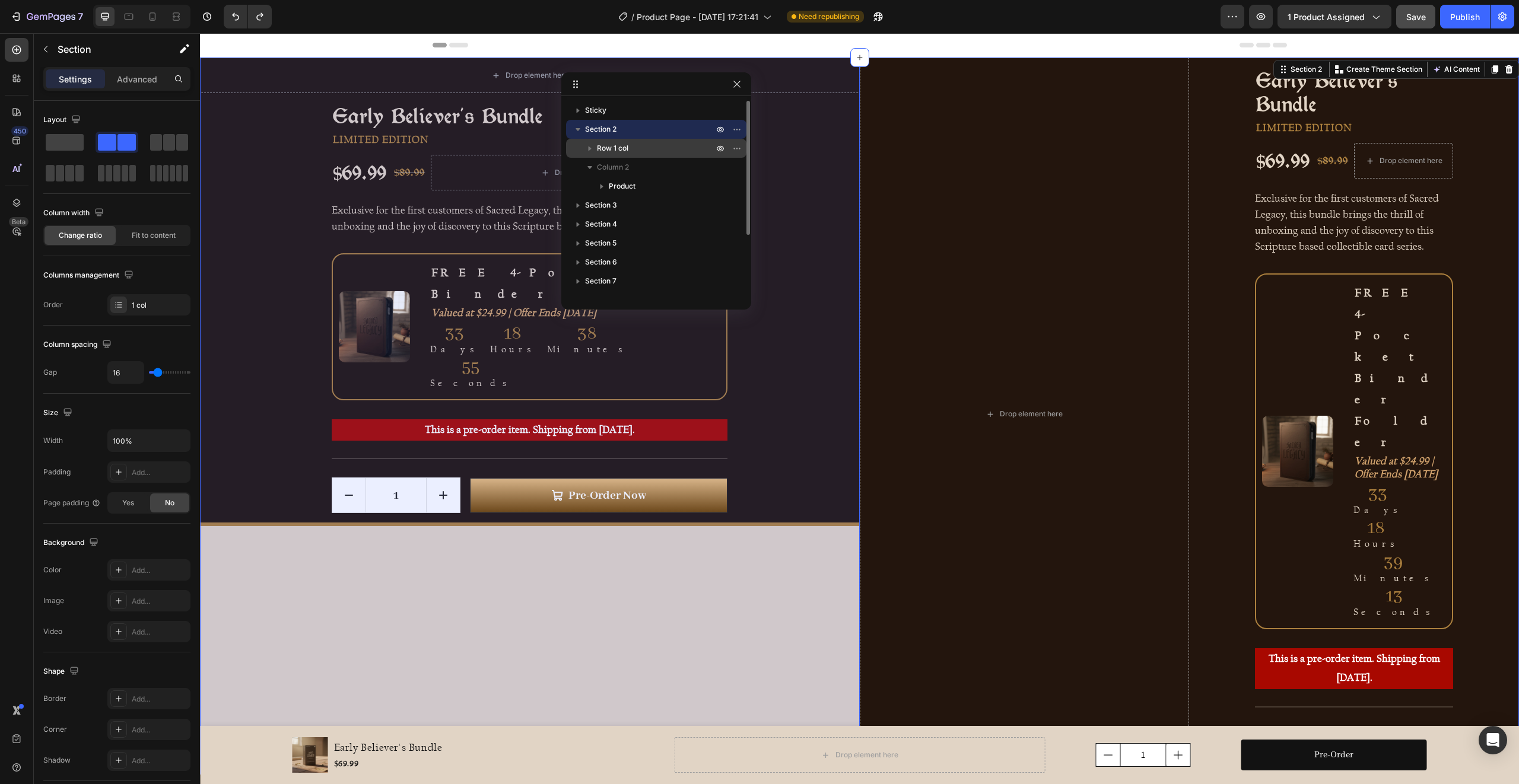
click at [649, 151] on p "Row 1 col" at bounding box center [656, 148] width 118 height 12
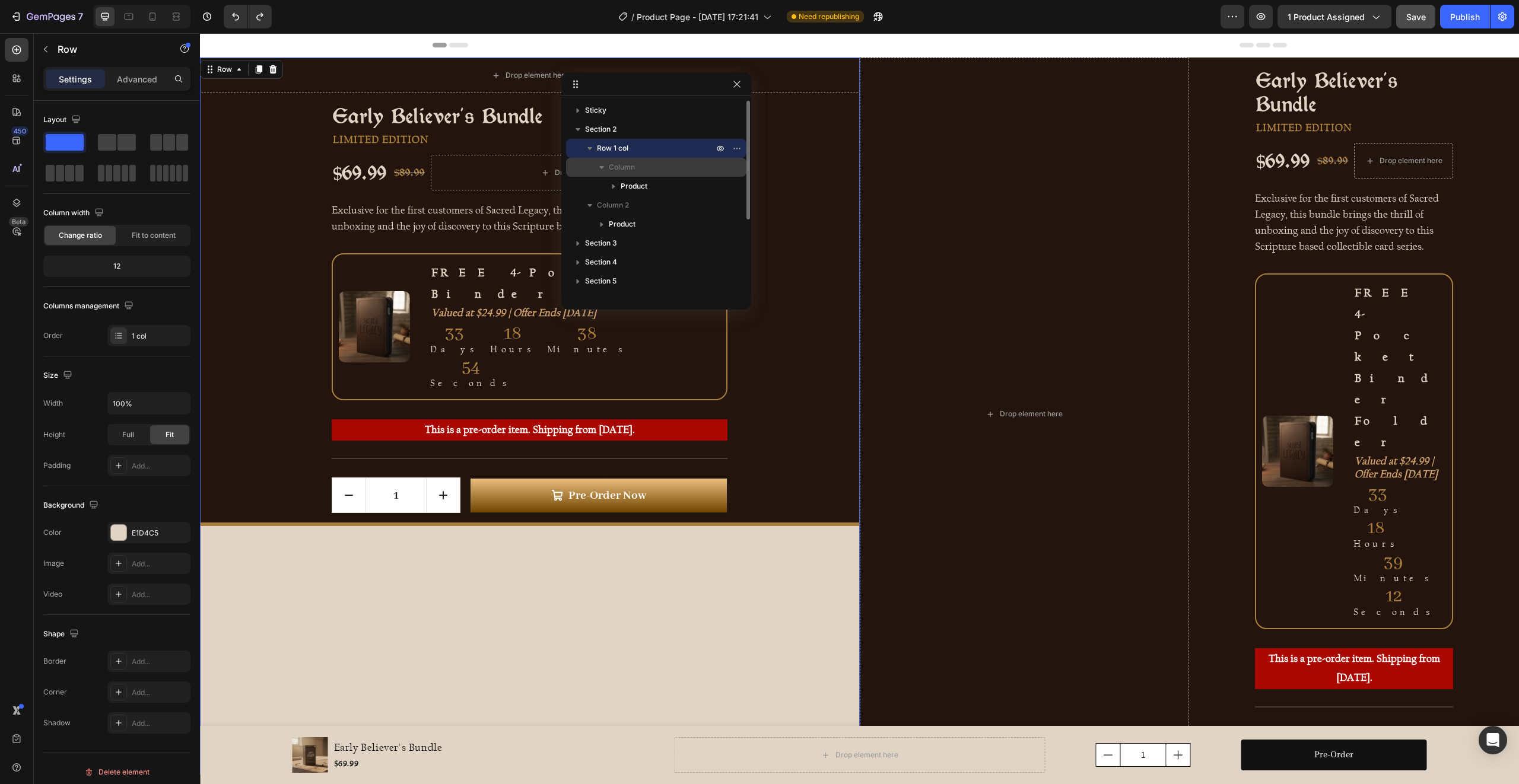
click at [638, 170] on p "Column" at bounding box center [662, 167] width 107 height 12
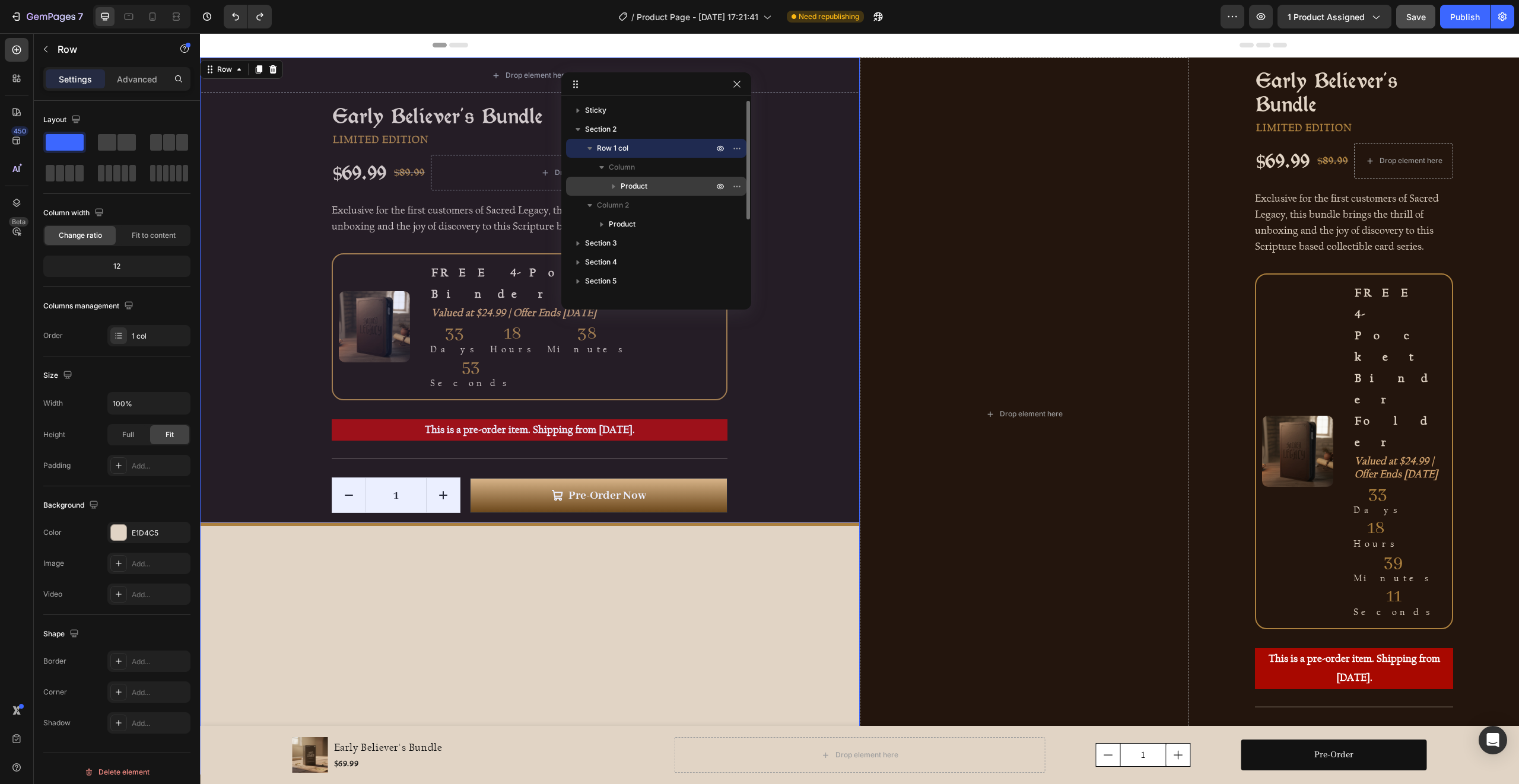
click at [630, 184] on span "Product" at bounding box center [634, 186] width 27 height 12
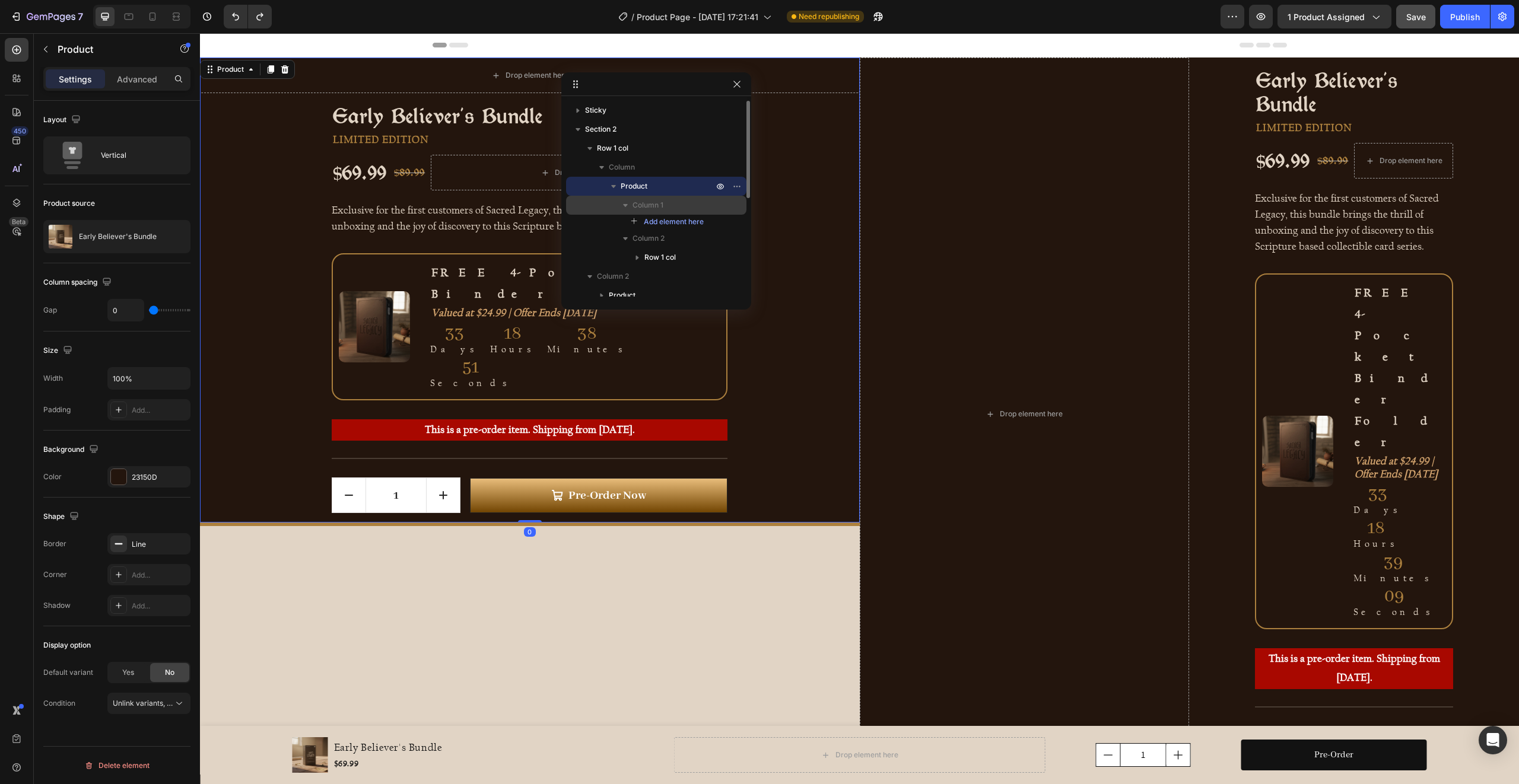
click at [655, 209] on span "Column 1" at bounding box center [648, 205] width 31 height 12
click at [638, 188] on span "Product" at bounding box center [634, 186] width 27 height 12
click at [636, 187] on span "Product" at bounding box center [634, 186] width 27 height 12
click at [121, 73] on p "Advanced" at bounding box center [137, 79] width 40 height 12
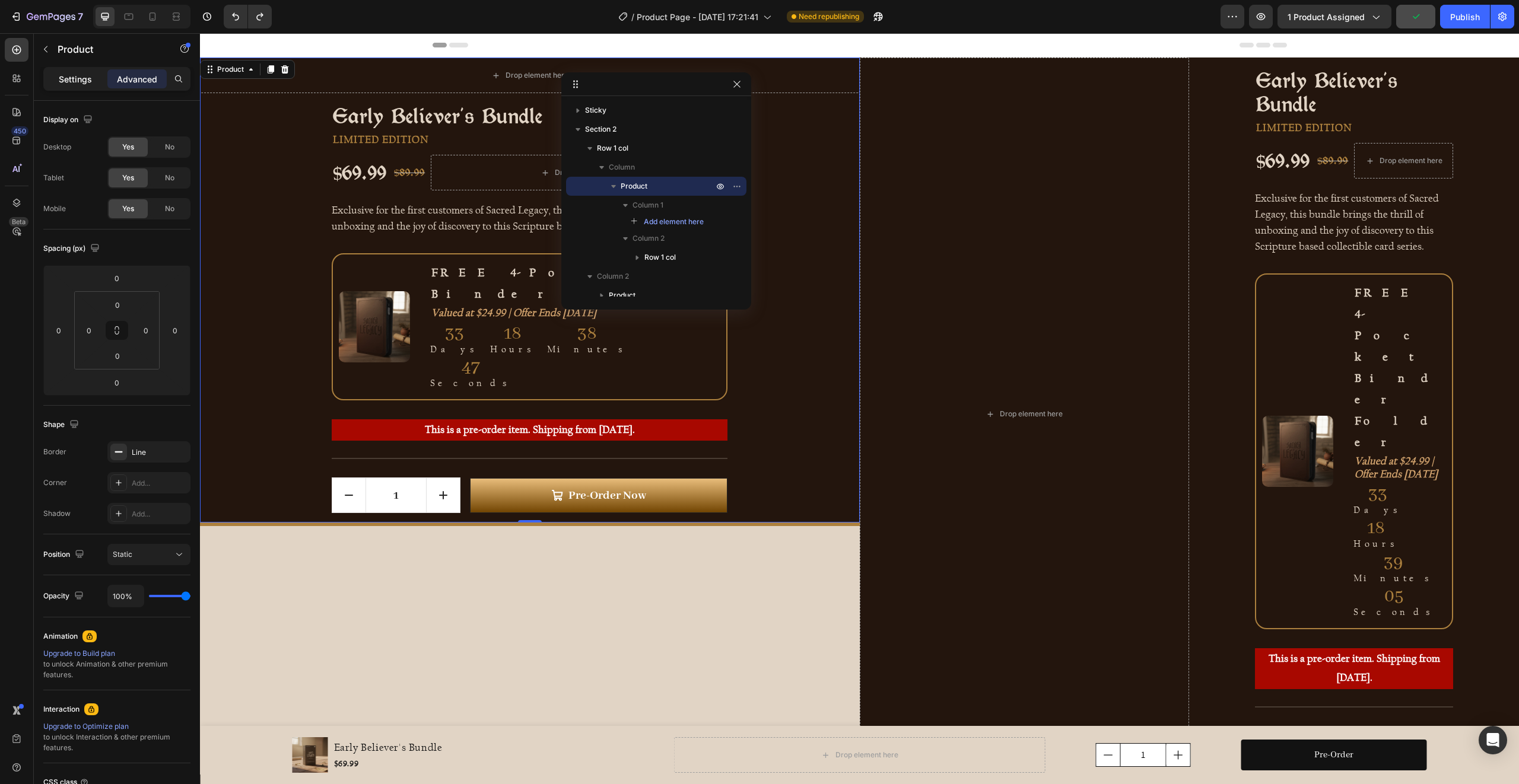
click at [71, 73] on p "Settings" at bounding box center [76, 79] width 33 height 12
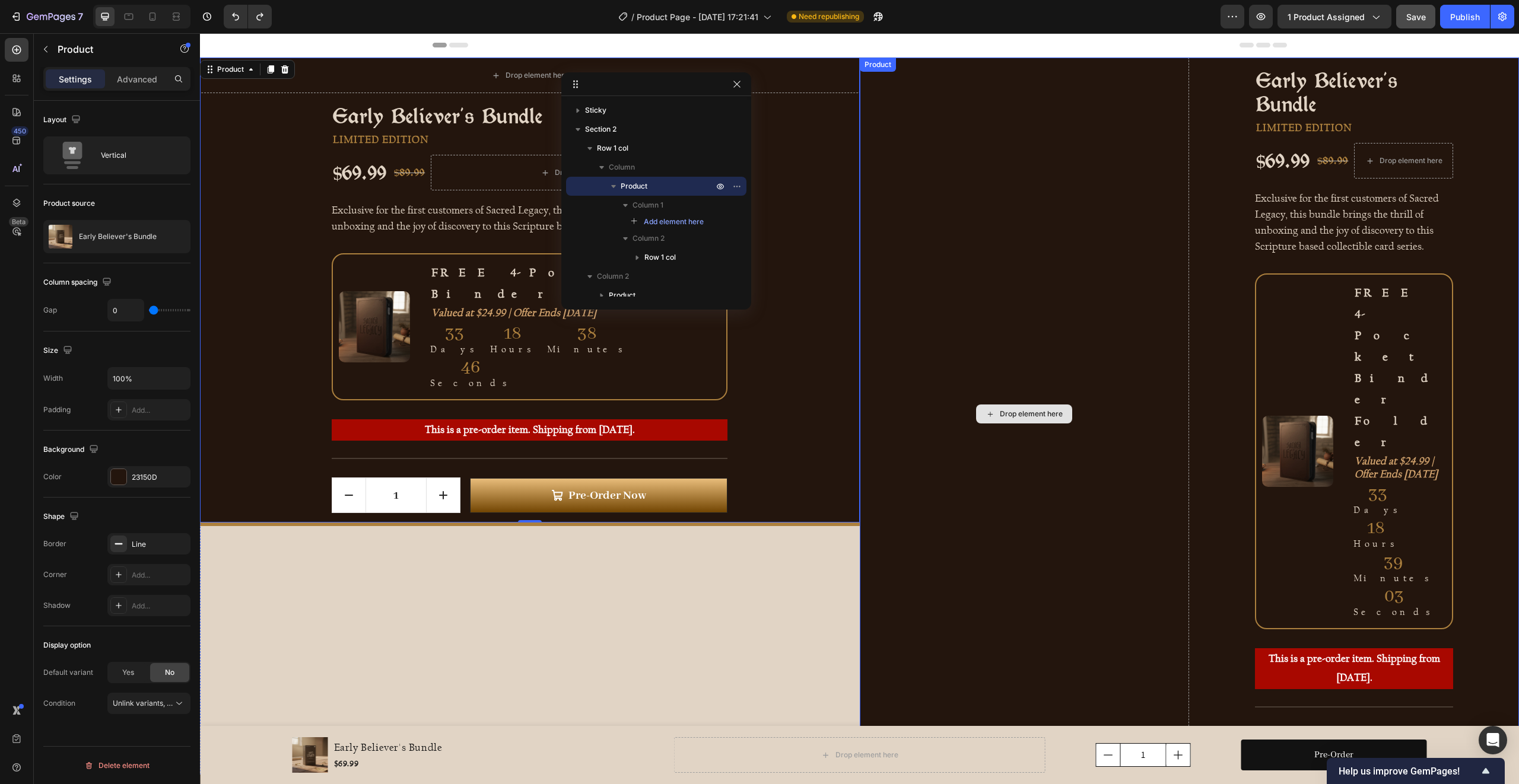
click at [890, 233] on div "Drop element here" at bounding box center [1025, 414] width 330 height 713
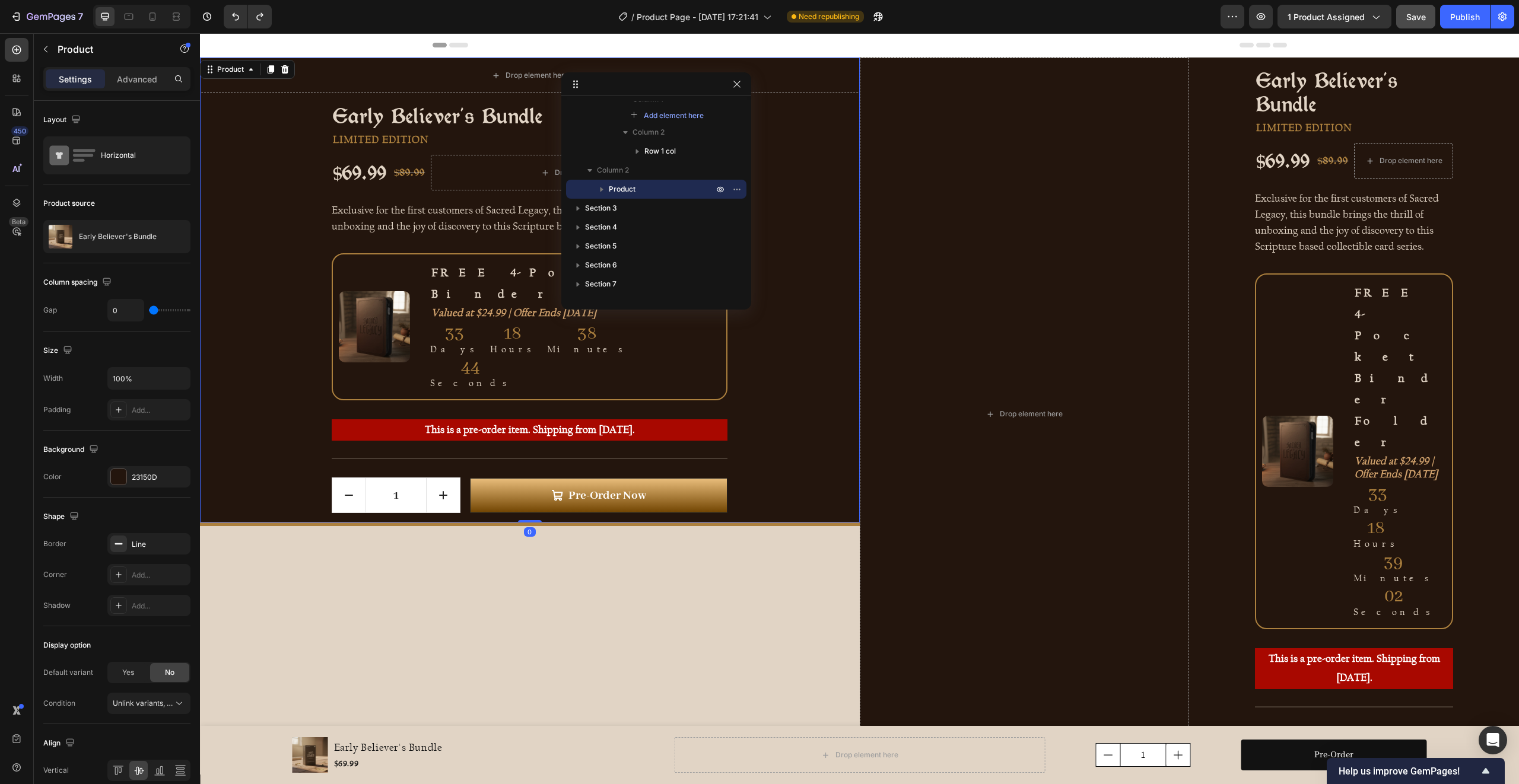
click at [854, 258] on div "Early Believer's Bundle Product Title LIMITED EDITION Text Block $69.99 Product…" at bounding box center [530, 308] width 660 height 429
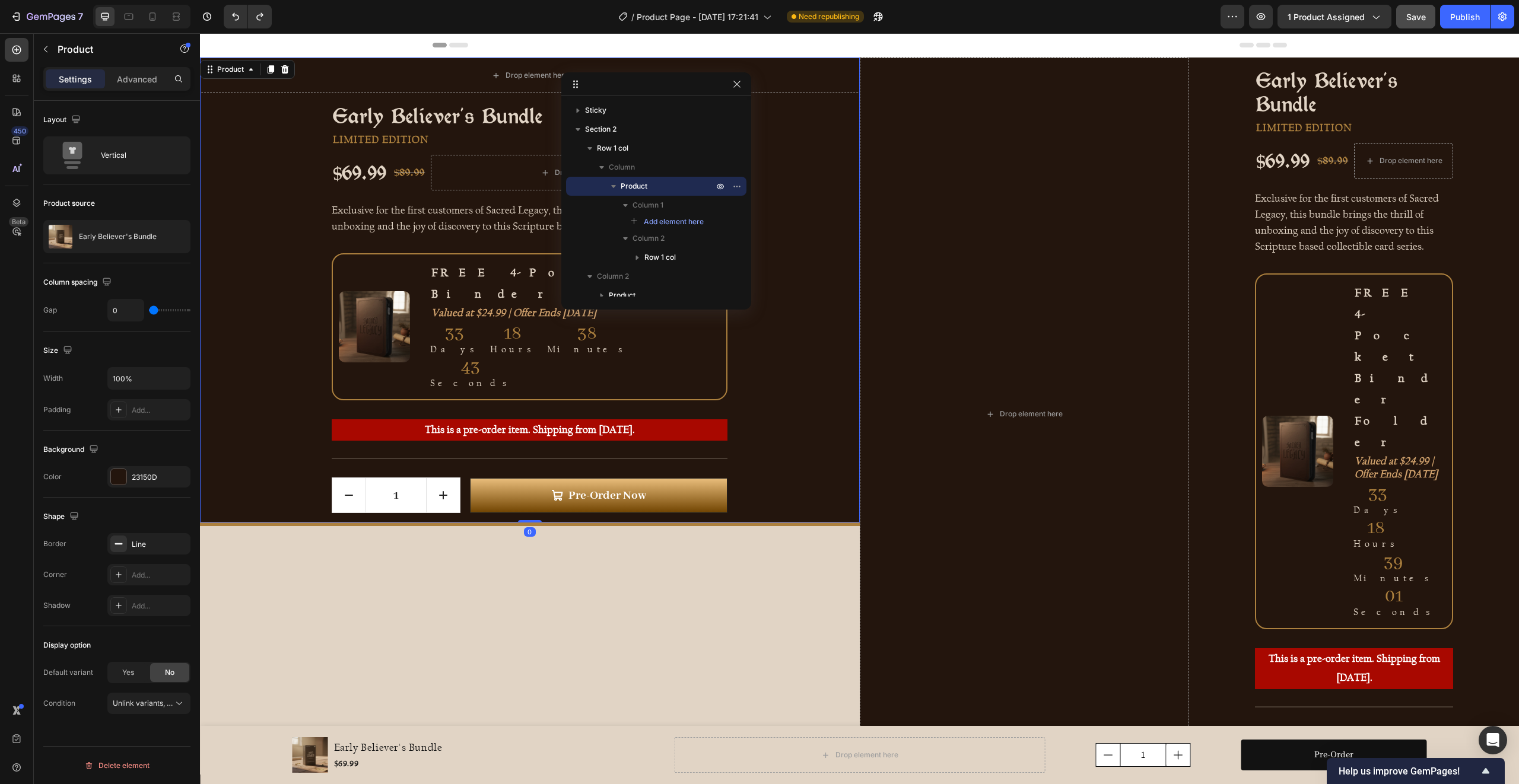
click at [812, 254] on div "Early Believer's Bundle Product Title LIMITED EDITION Text Block $69.99 Product…" at bounding box center [530, 308] width 660 height 429
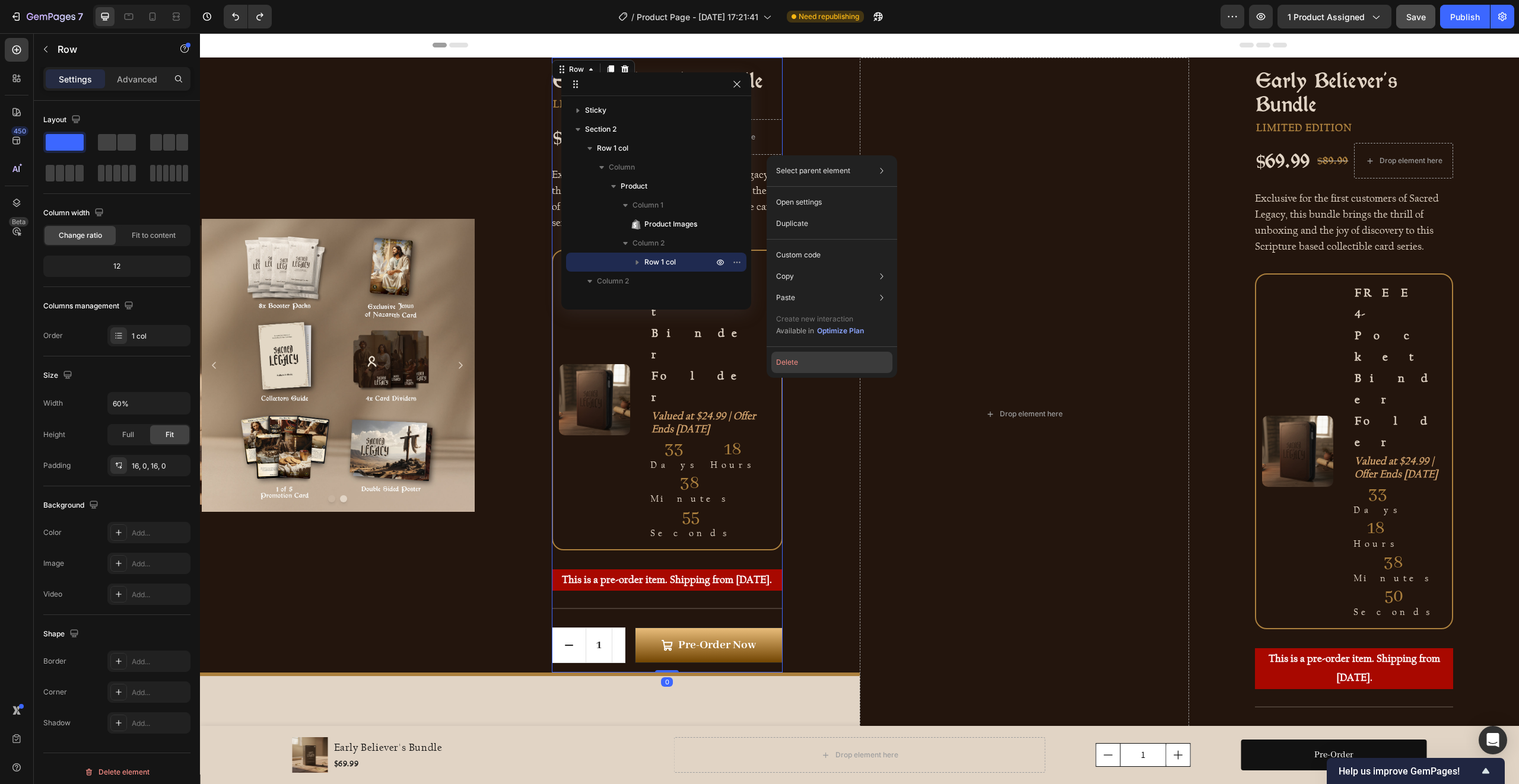
click at [806, 358] on button "Delete" at bounding box center [832, 362] width 121 height 21
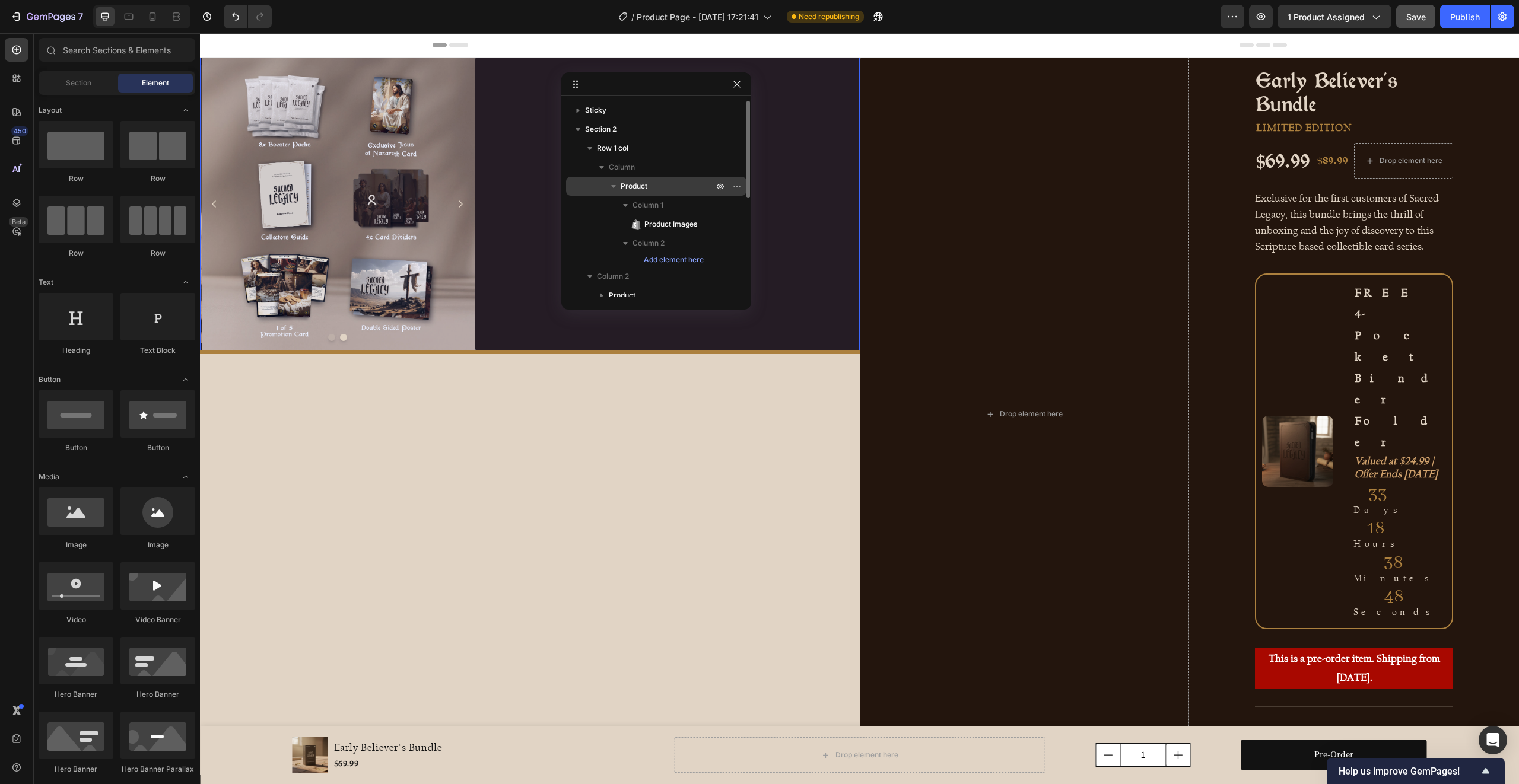
click at [655, 188] on p "Product" at bounding box center [668, 186] width 95 height 12
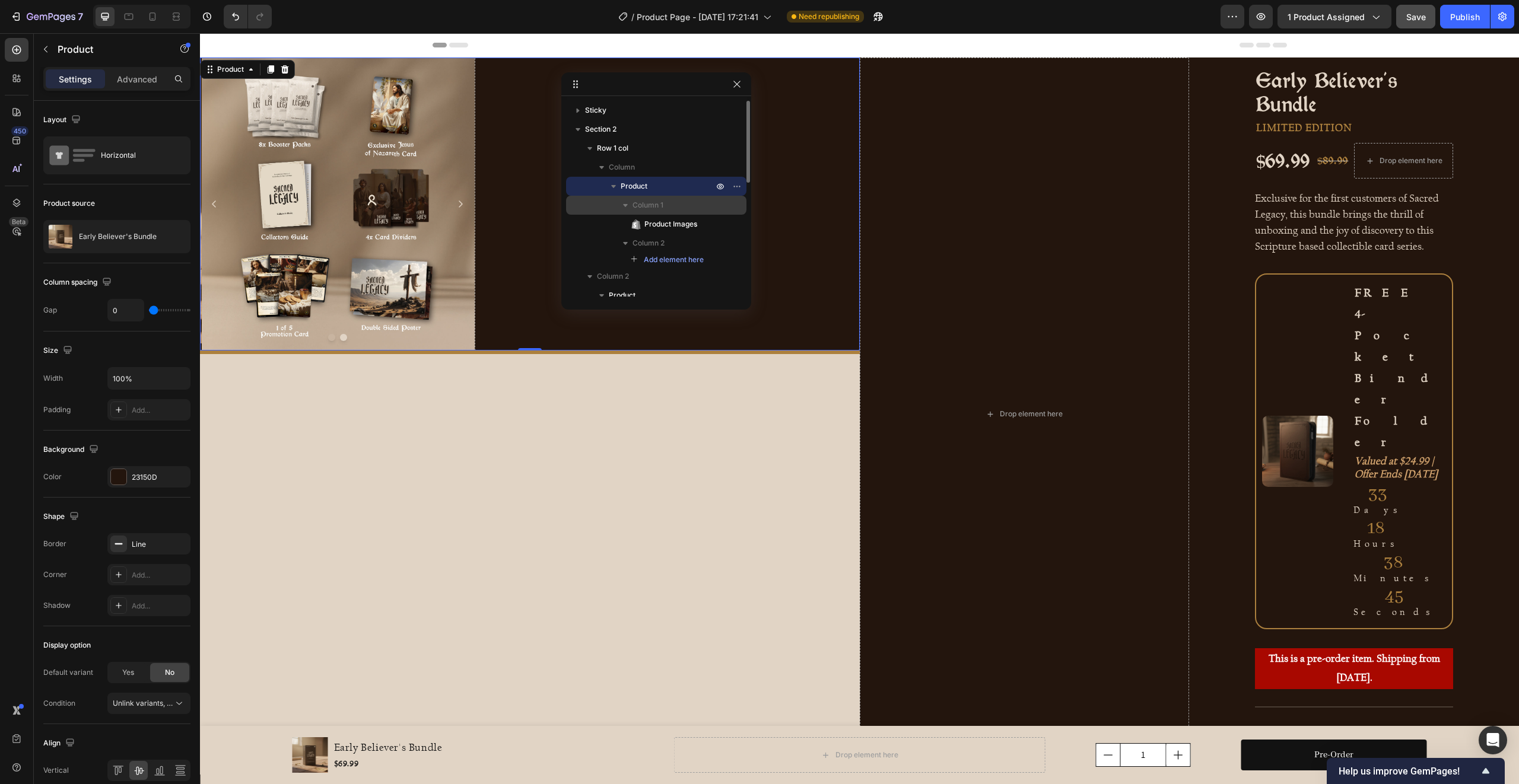
click at [664, 204] on p "Column 1" at bounding box center [674, 205] width 83 height 12
click at [662, 211] on span "Column 1" at bounding box center [648, 205] width 31 height 12
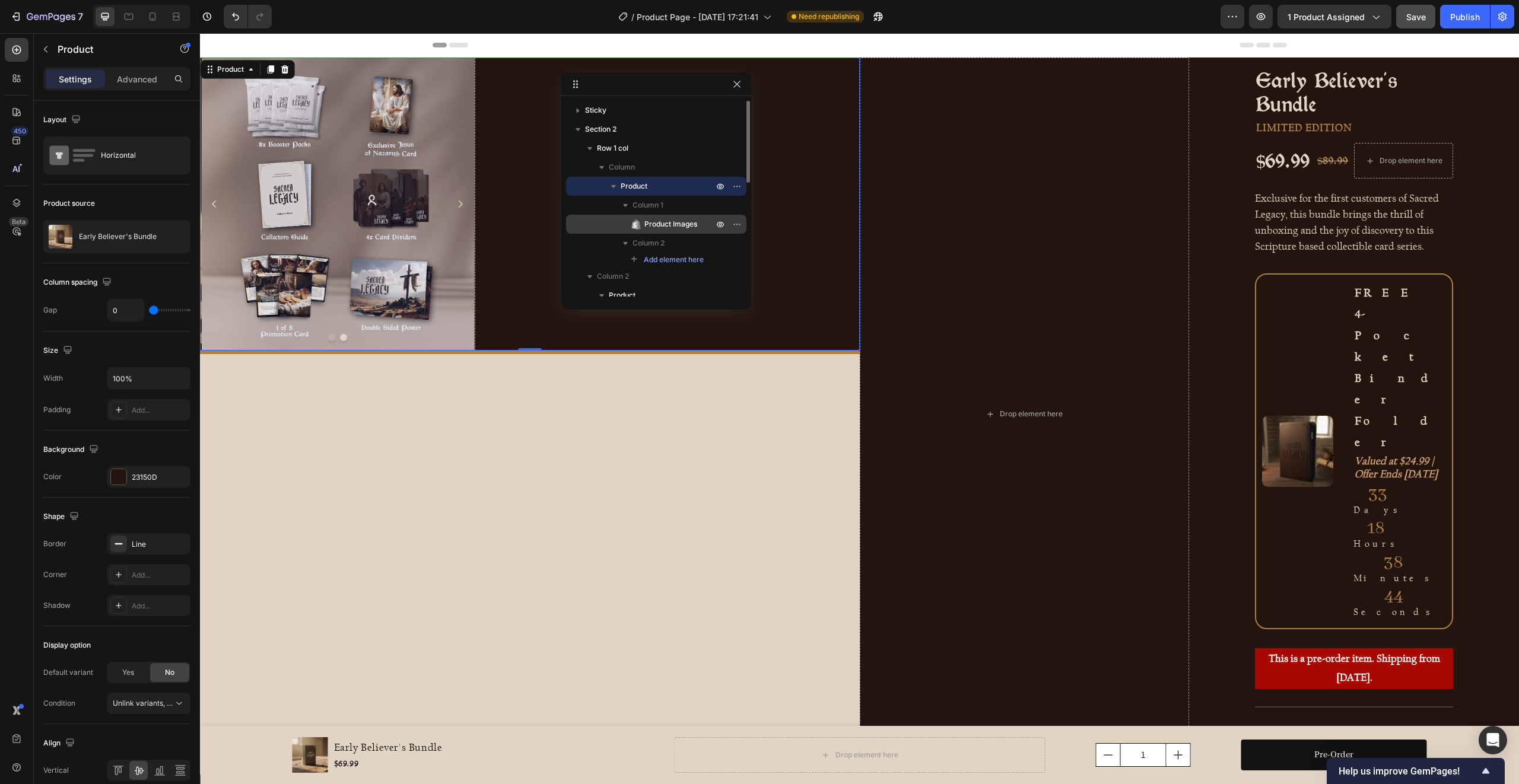
click at [660, 222] on span "Product Images" at bounding box center [671, 224] width 53 height 12
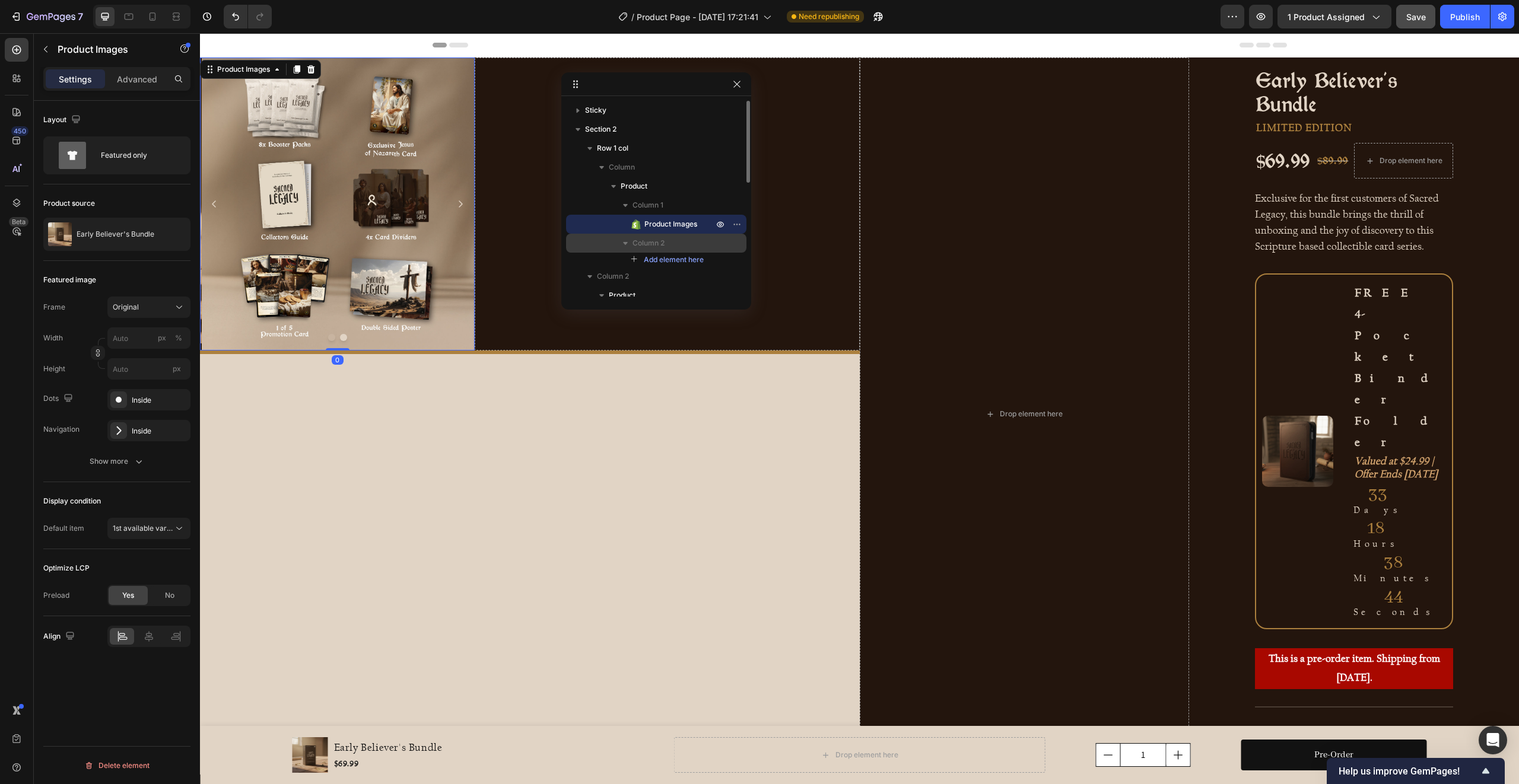
click at [658, 238] on span "Column 2" at bounding box center [649, 243] width 32 height 12
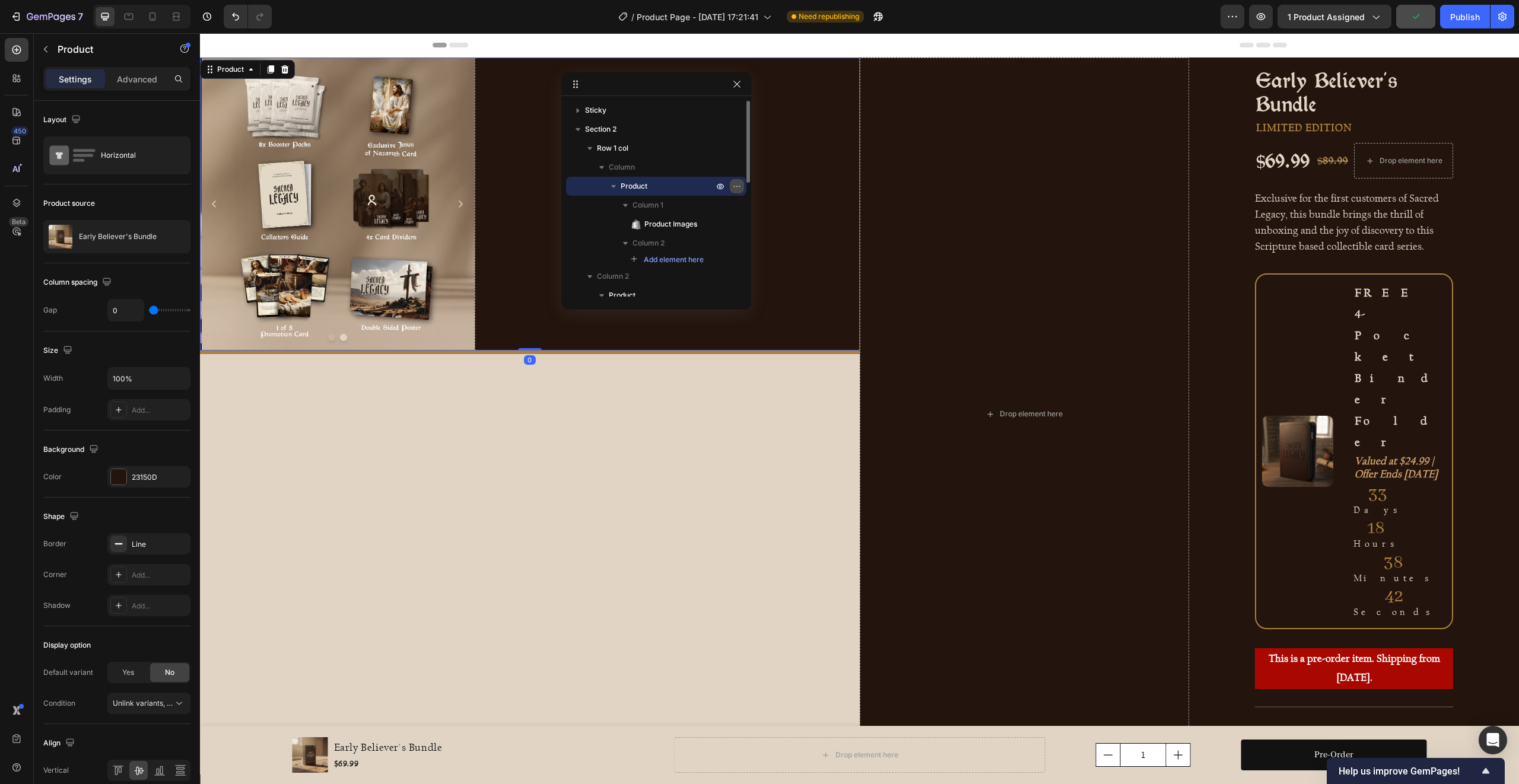
click at [735, 184] on icon "button" at bounding box center [737, 186] width 10 height 10
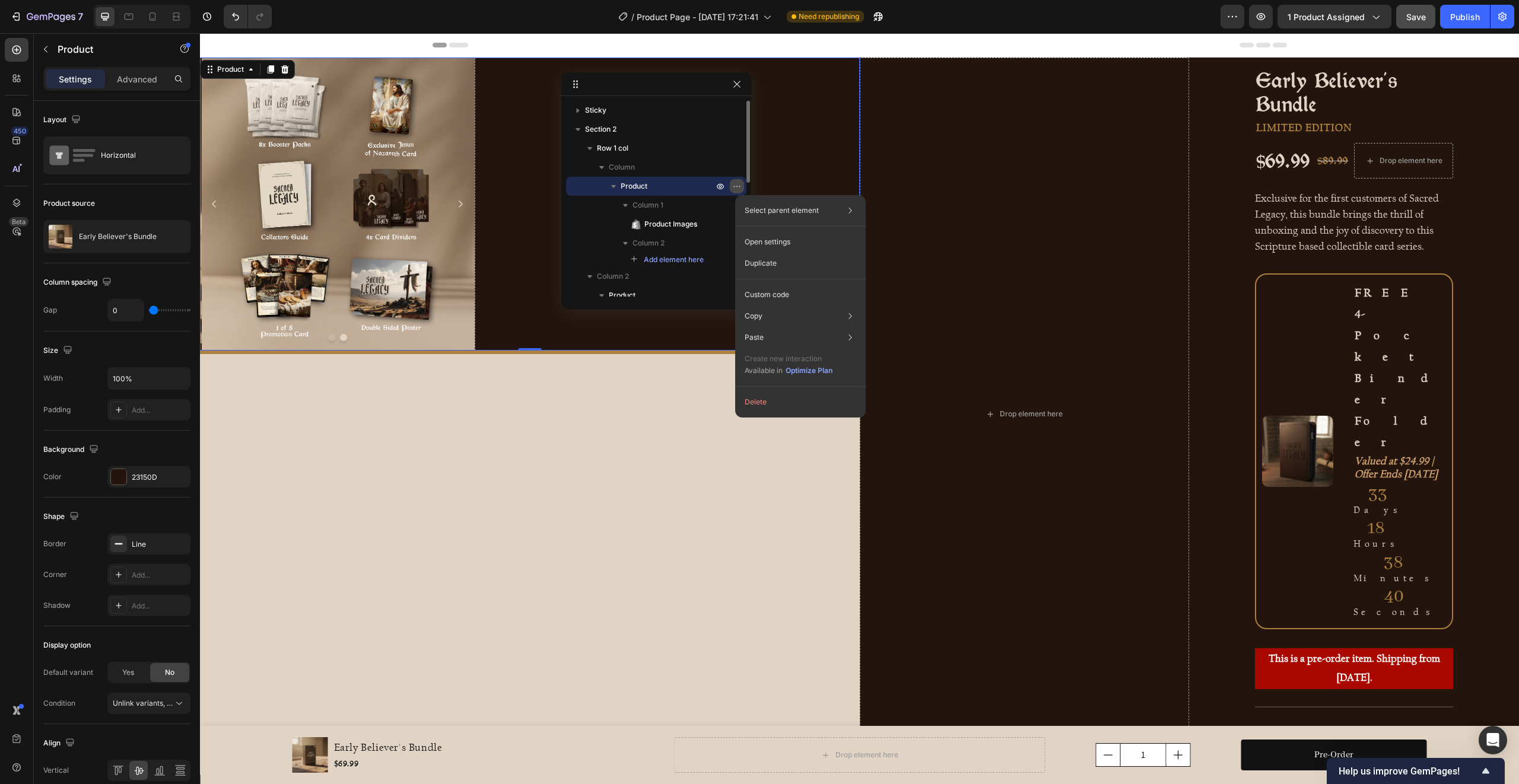
click at [735, 184] on icon "button" at bounding box center [737, 186] width 10 height 10
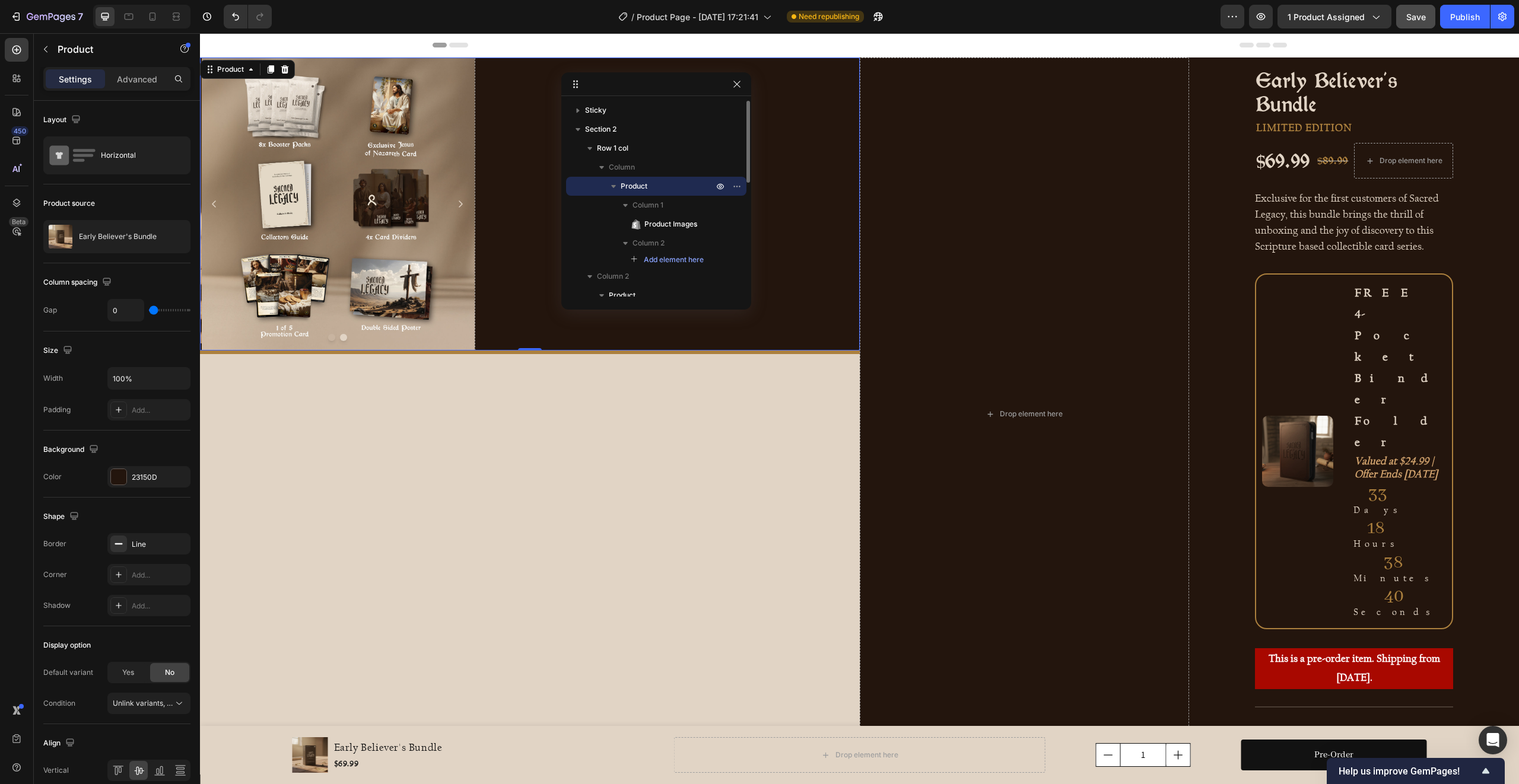
click at [683, 181] on p "Product" at bounding box center [668, 186] width 95 height 12
click at [675, 182] on p "Product" at bounding box center [668, 186] width 95 height 12
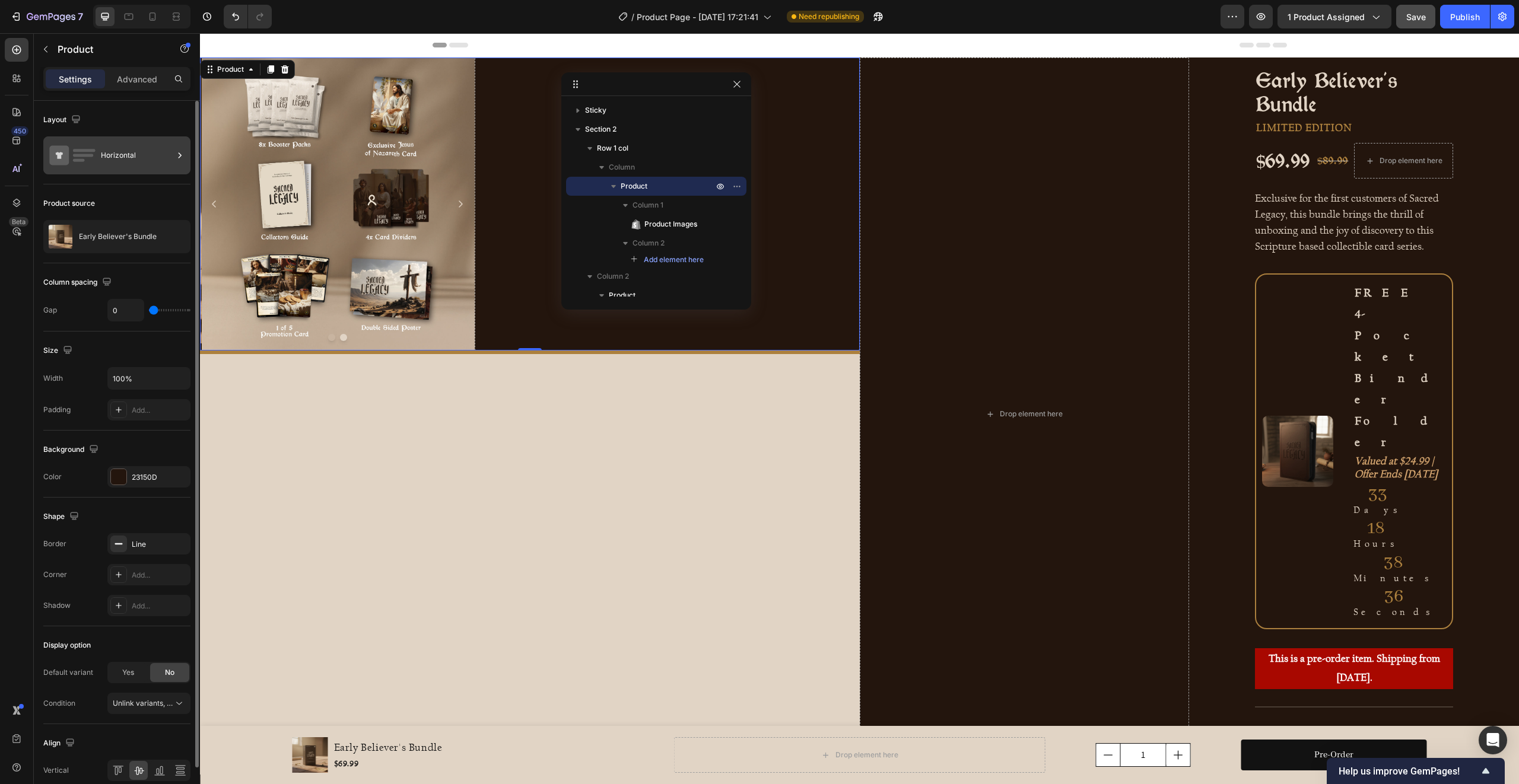
click at [147, 163] on div "Horizontal" at bounding box center [137, 155] width 72 height 27
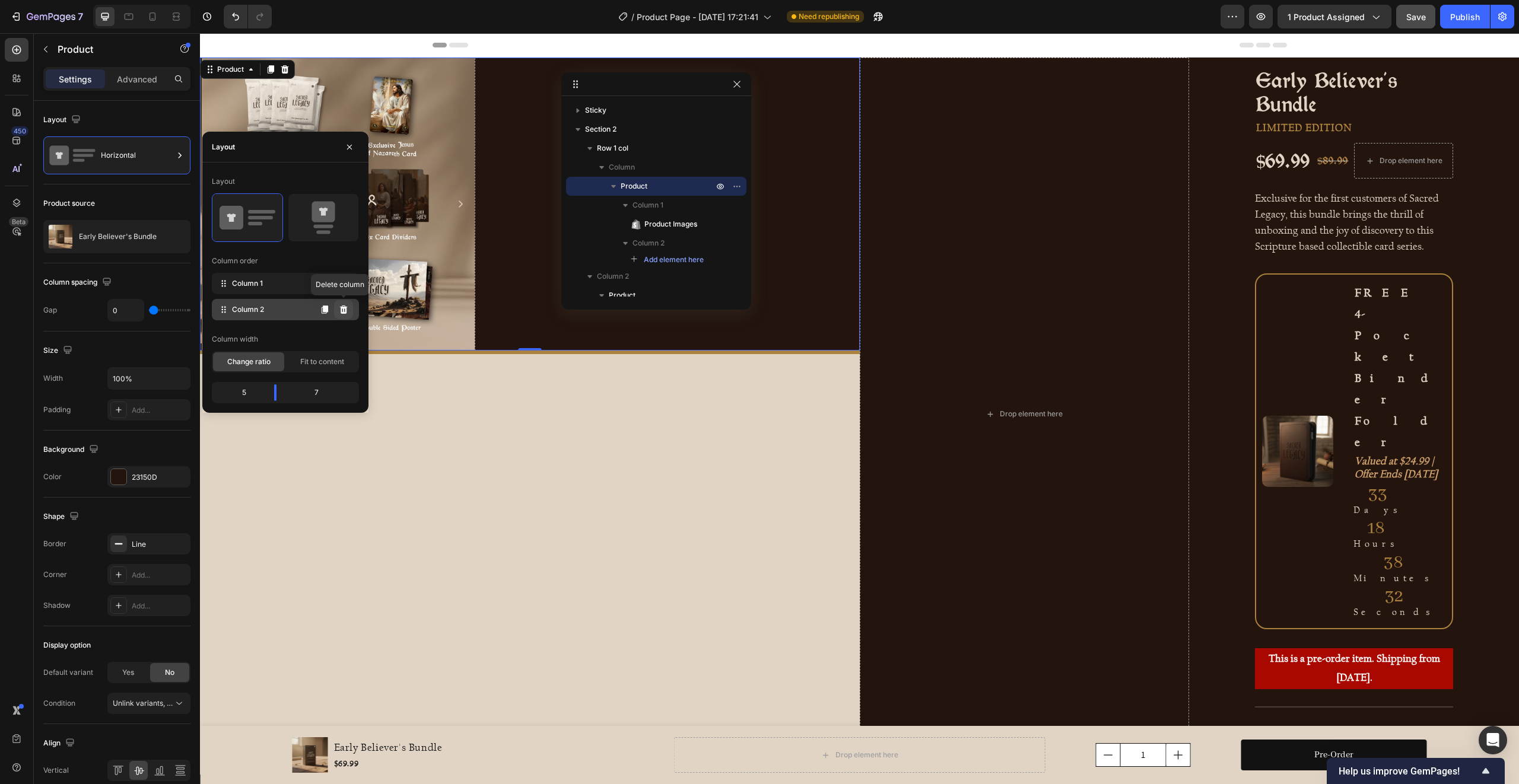
click at [344, 309] on icon at bounding box center [344, 310] width 8 height 8
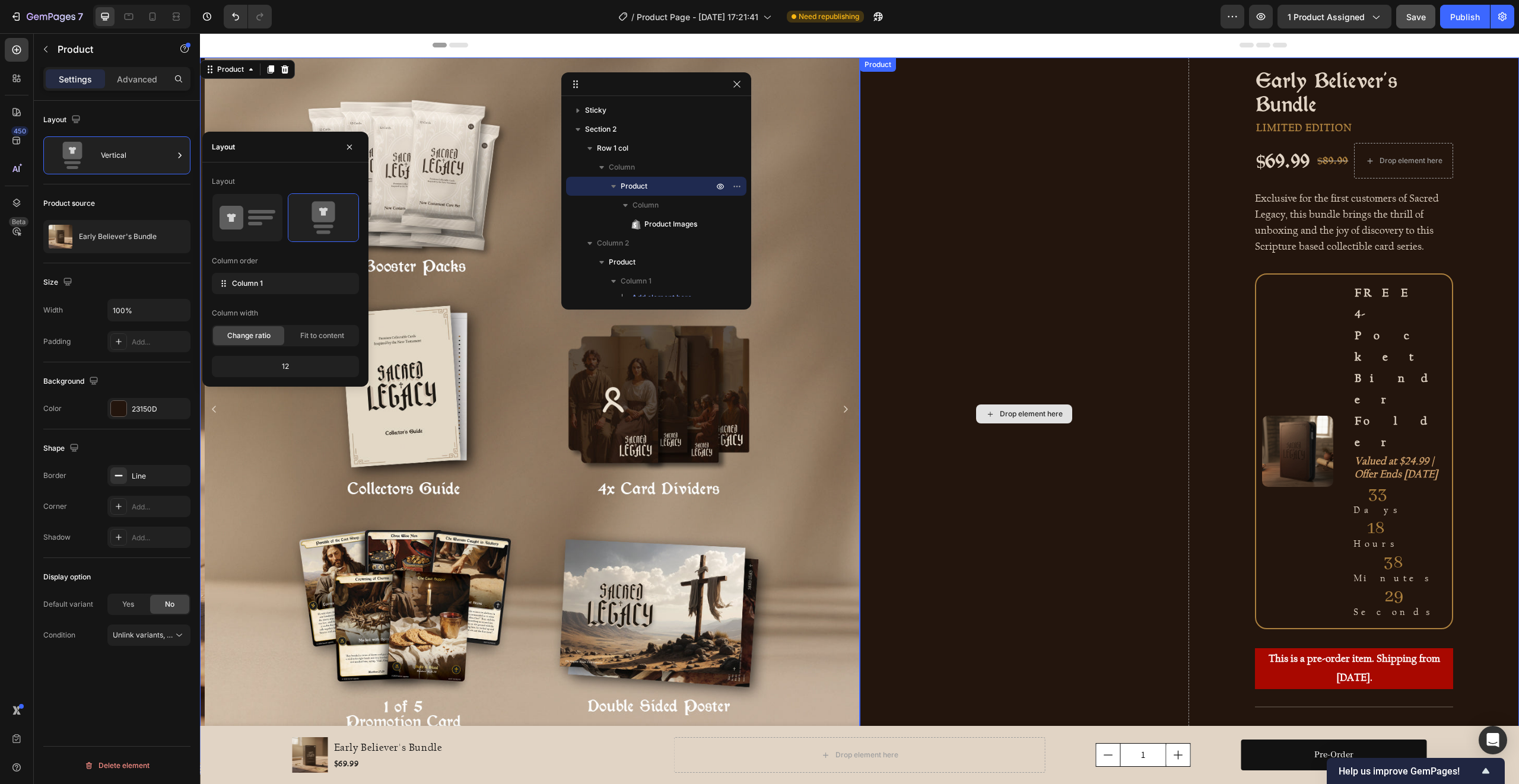
click at [1025, 357] on div "Drop element here" at bounding box center [1025, 414] width 330 height 713
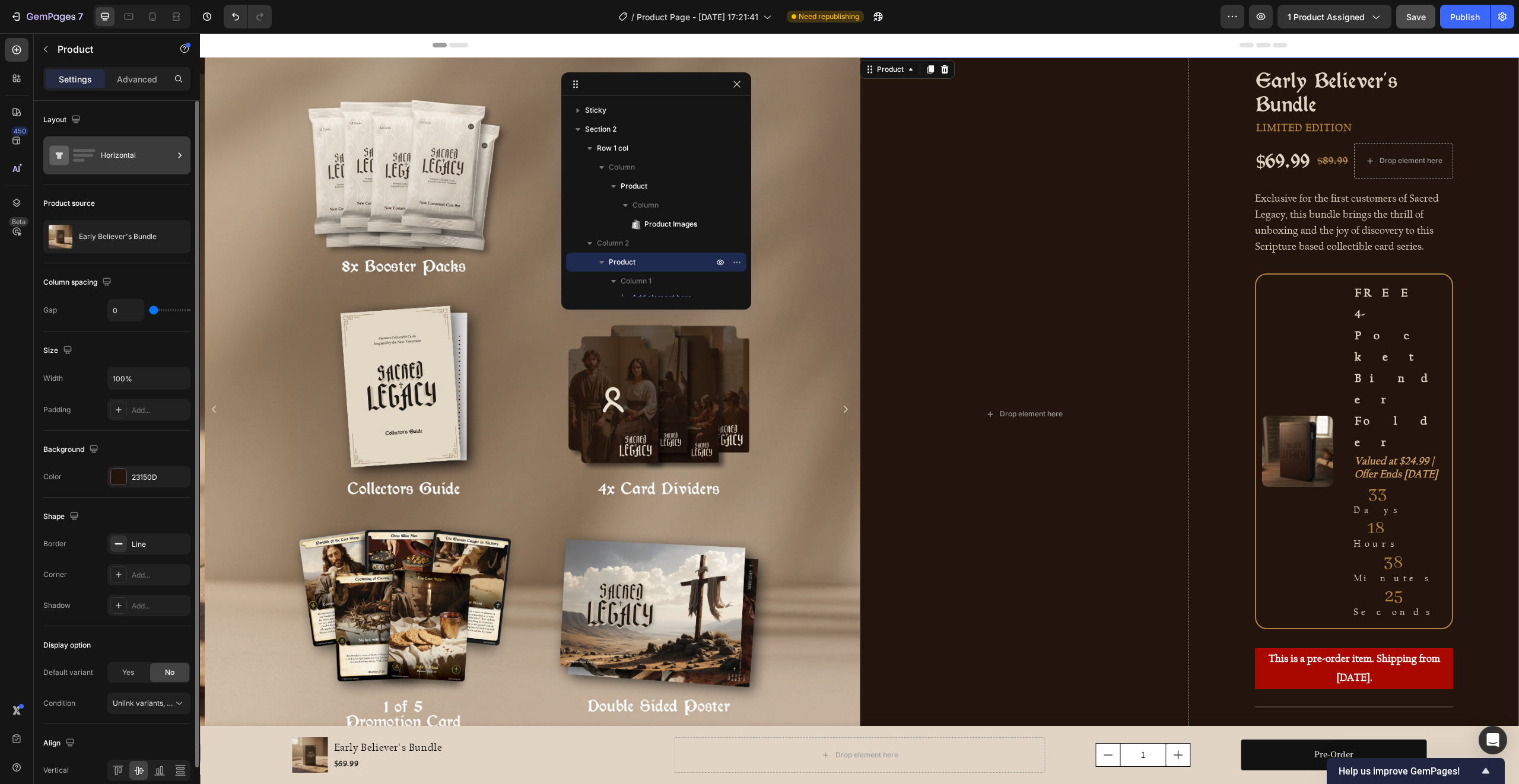
click at [130, 159] on div "Horizontal" at bounding box center [137, 155] width 72 height 27
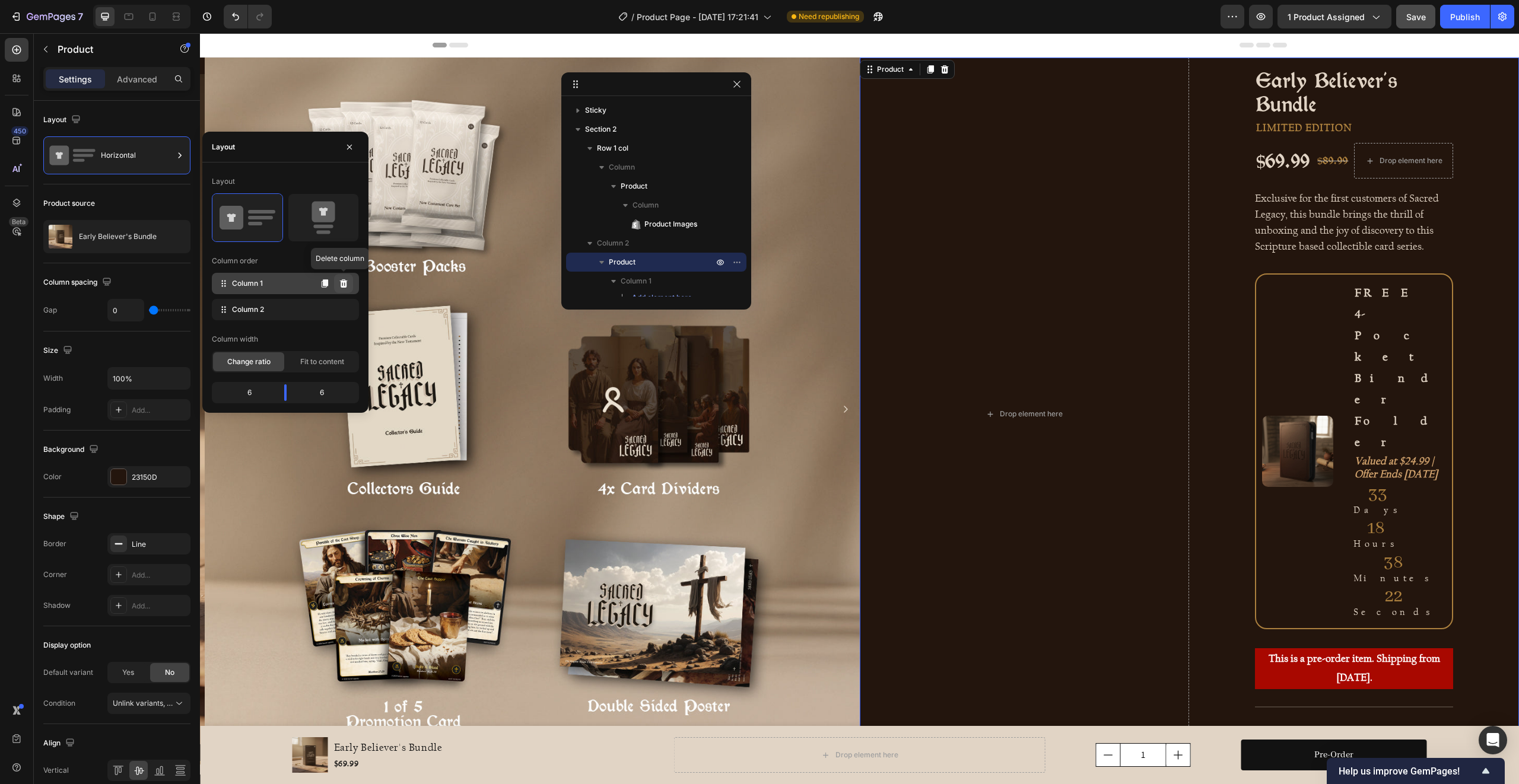
click at [344, 284] on icon at bounding box center [344, 283] width 8 height 8
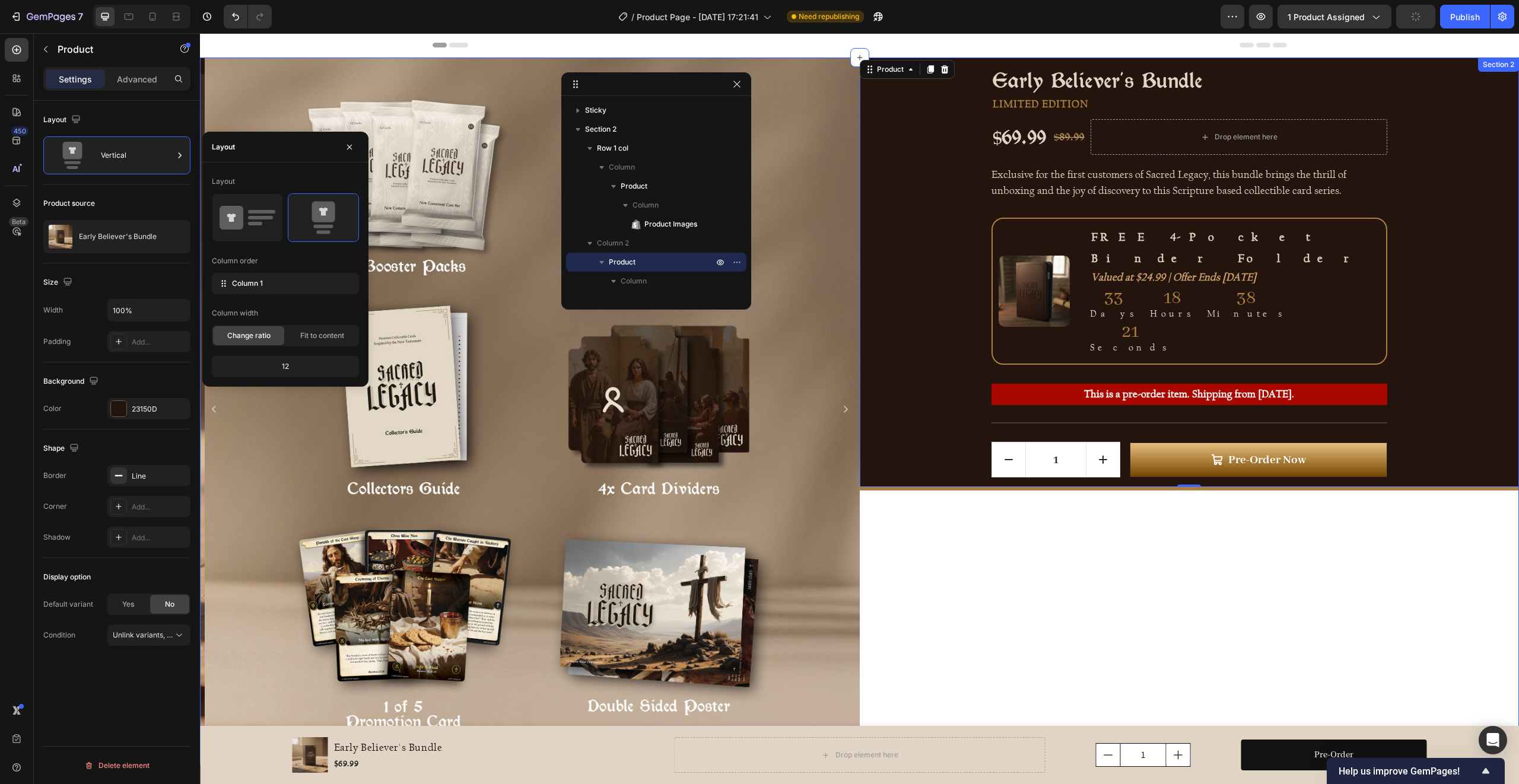
click at [894, 460] on div "Early Believer's Bundle Product Title LIMITED EDITION Text Block $69.99 Product…" at bounding box center [1190, 411] width 660 height 707
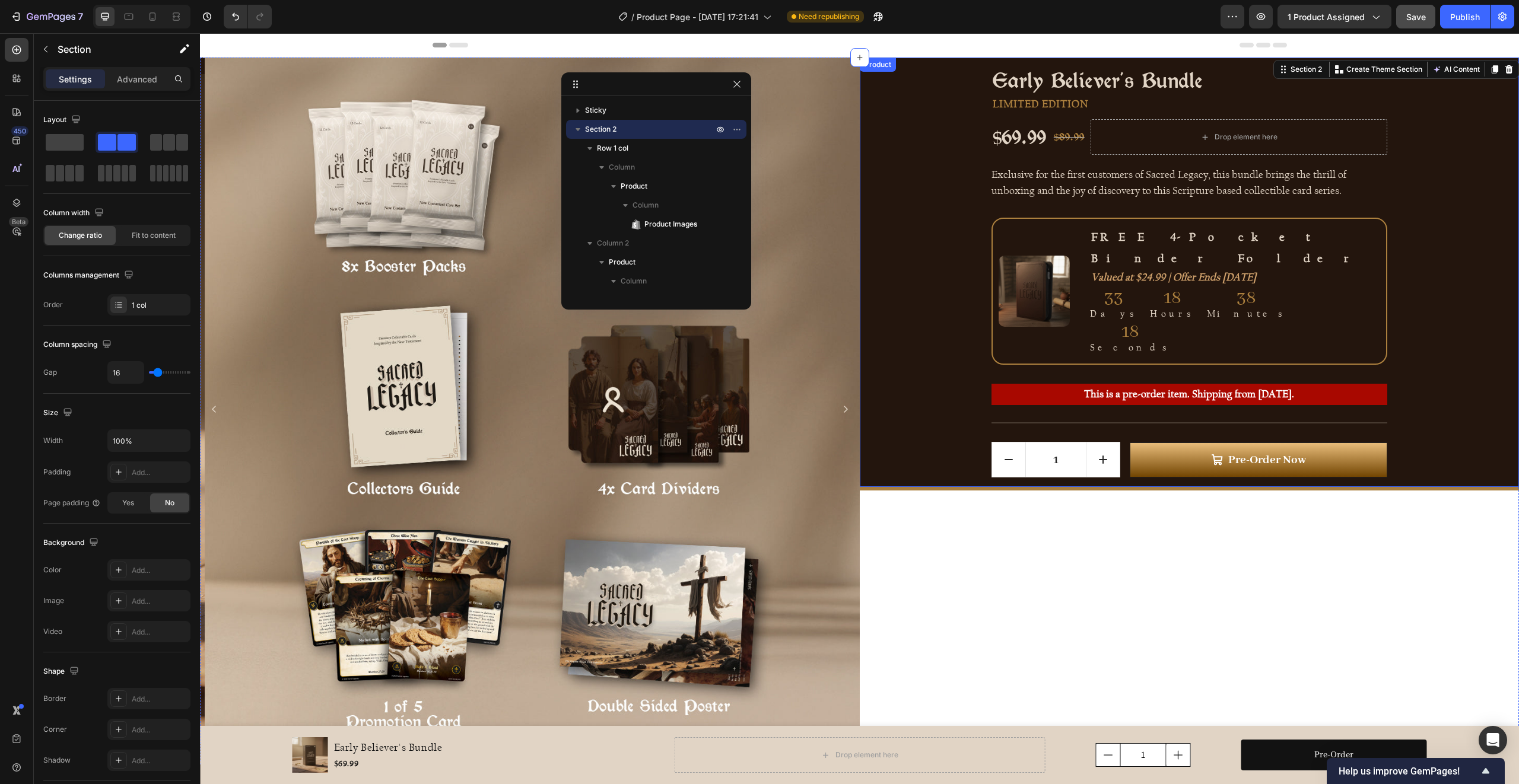
click at [942, 161] on div "Early Believer's Bundle Product Title LIMITED EDITION Text Block $69.99 Product…" at bounding box center [1190, 272] width 660 height 429
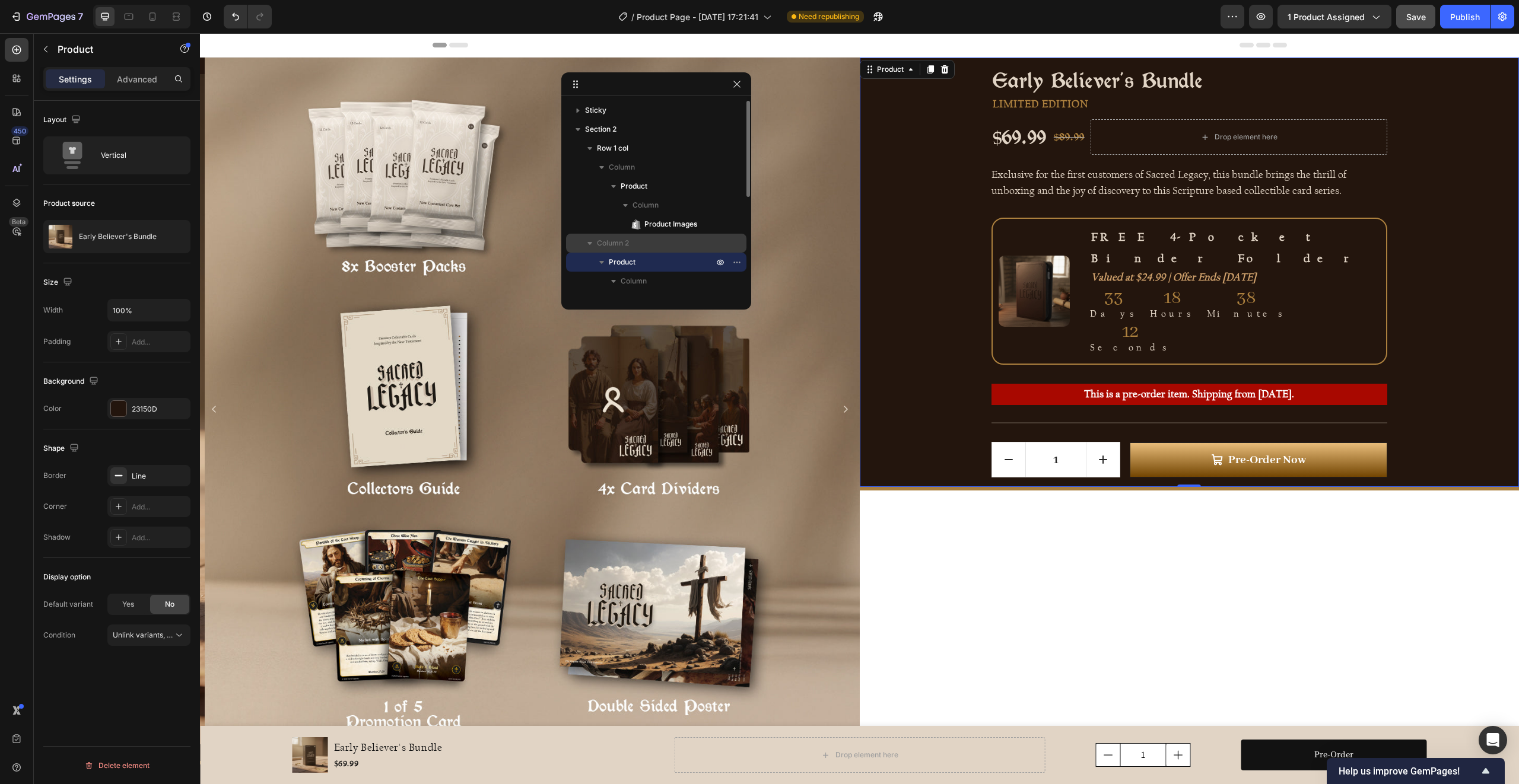
click at [647, 249] on p "Column 2" at bounding box center [656, 243] width 118 height 12
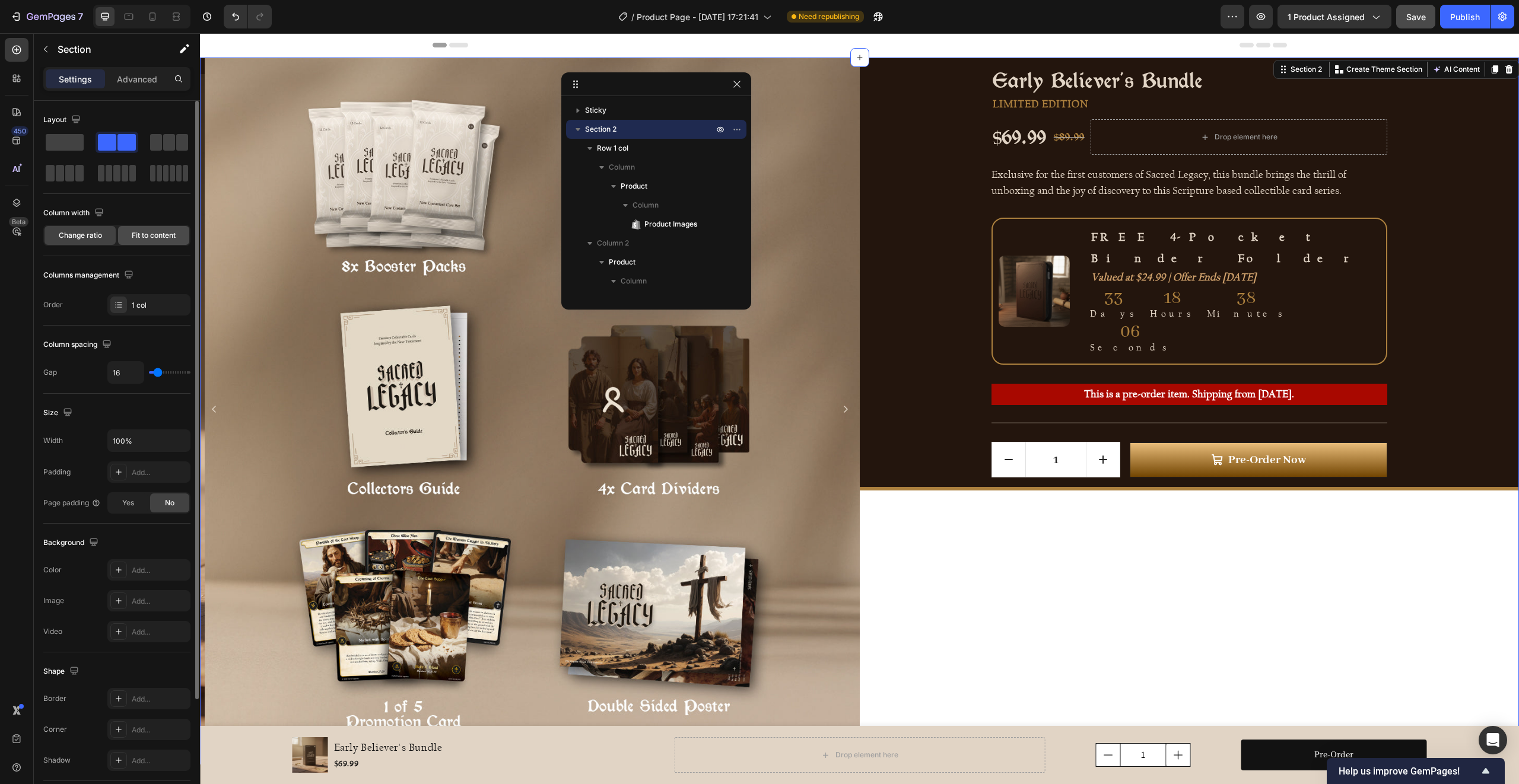
click at [147, 239] on span "Fit to content" at bounding box center [153, 235] width 44 height 10
click at [76, 233] on span "Change ratio" at bounding box center [80, 235] width 44 height 10
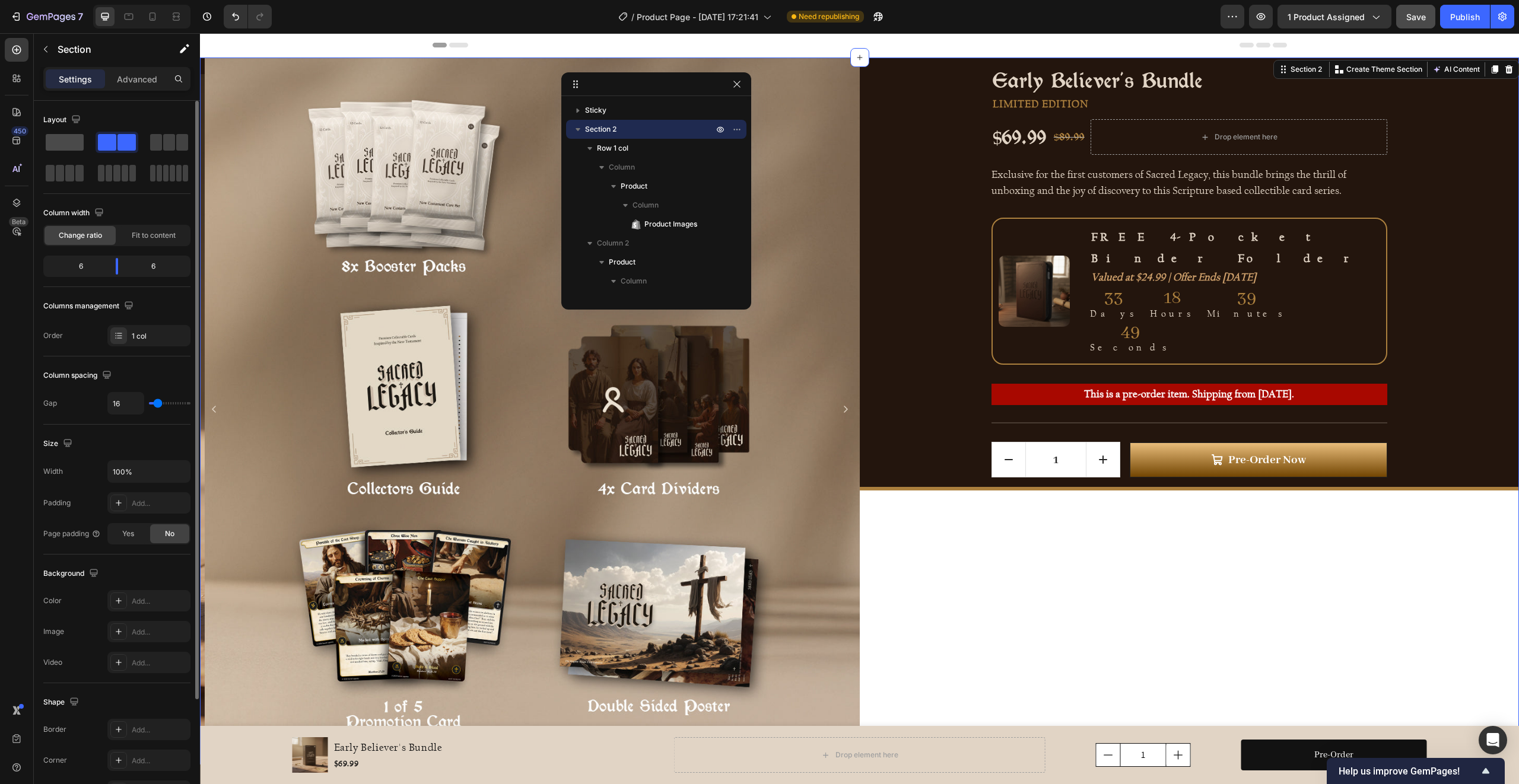
click at [71, 142] on span at bounding box center [64, 143] width 38 height 17
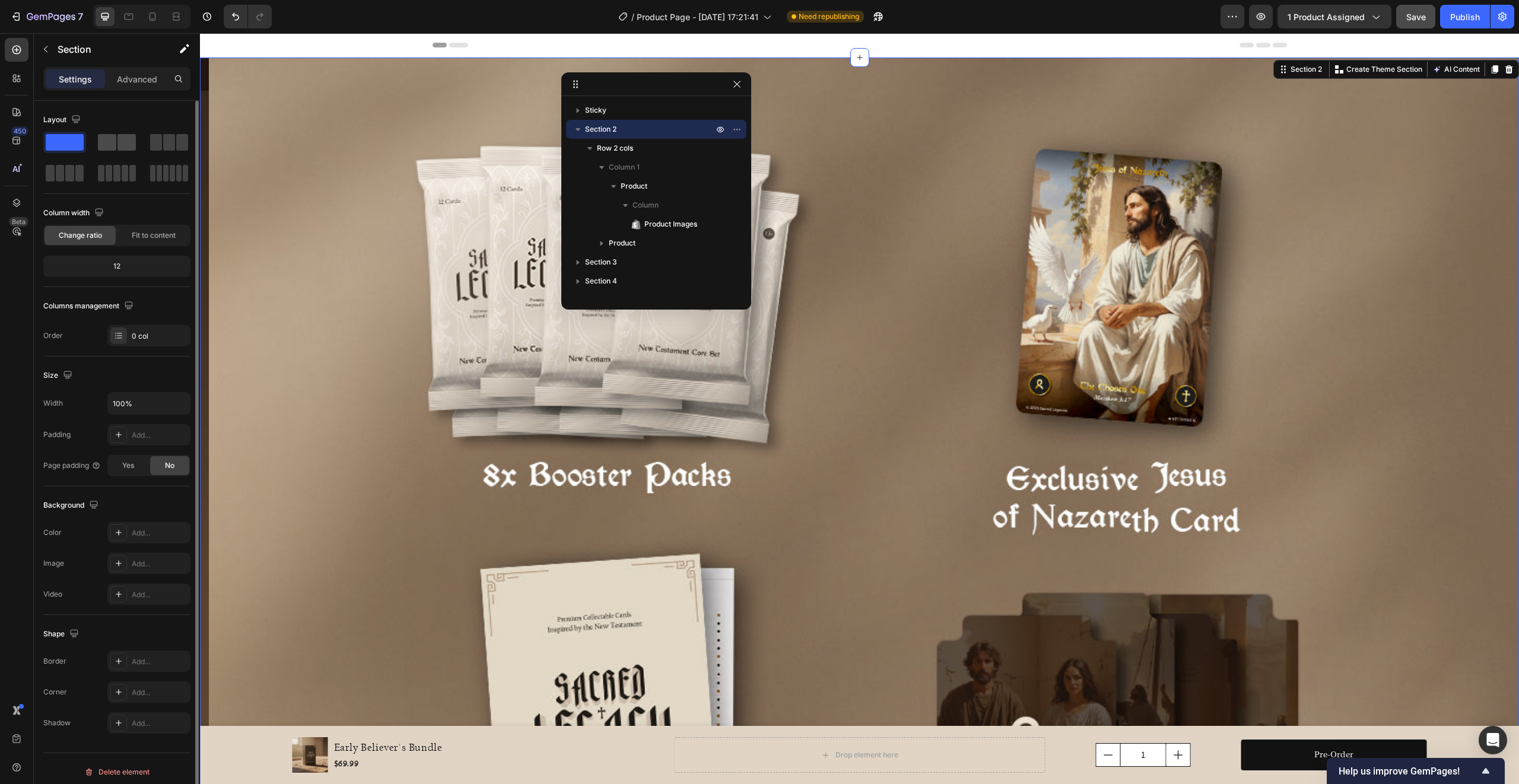
click at [112, 142] on span at bounding box center [107, 143] width 19 height 17
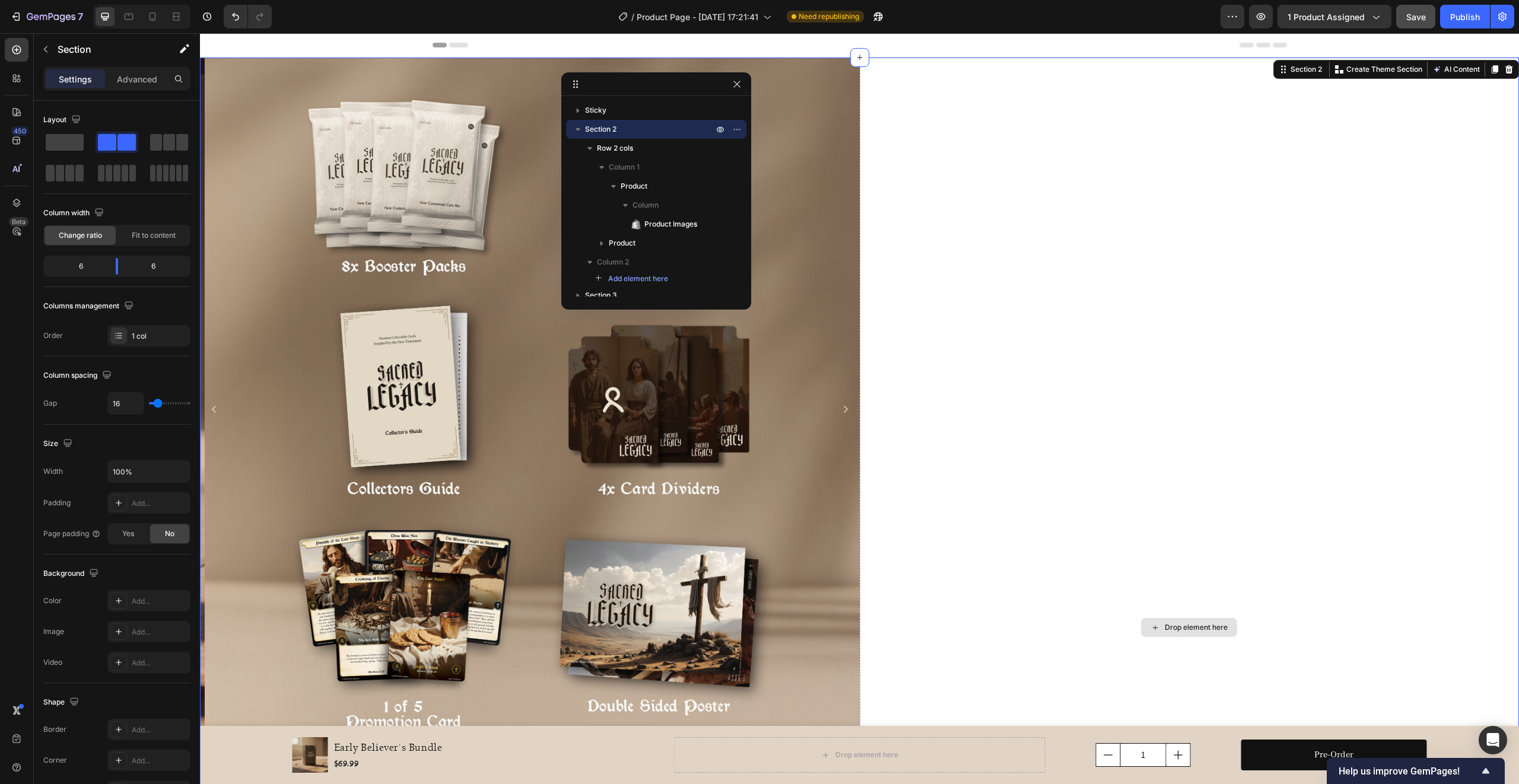
click at [927, 97] on div "Drop element here" at bounding box center [1190, 627] width 660 height 1140
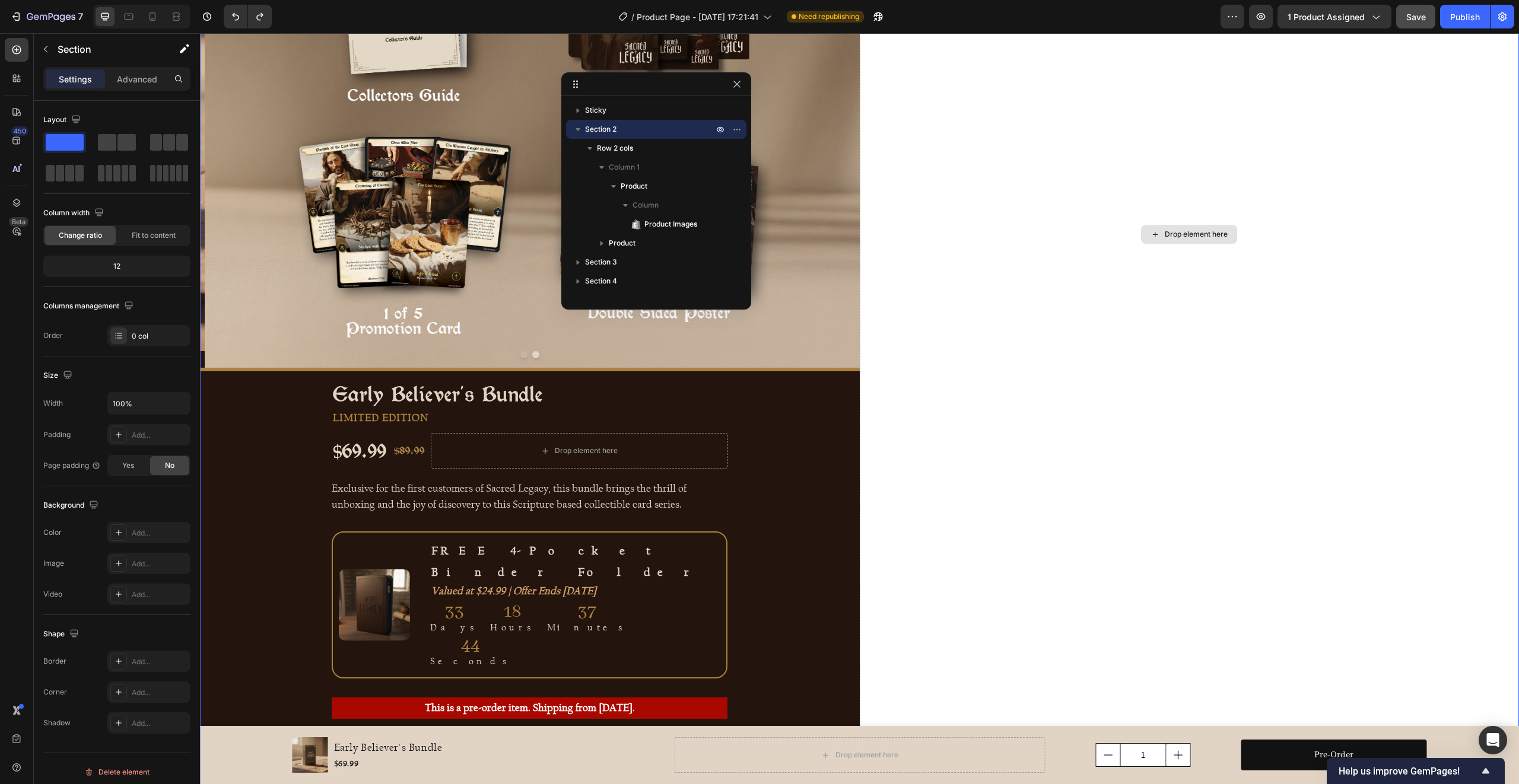
scroll to position [394, 0]
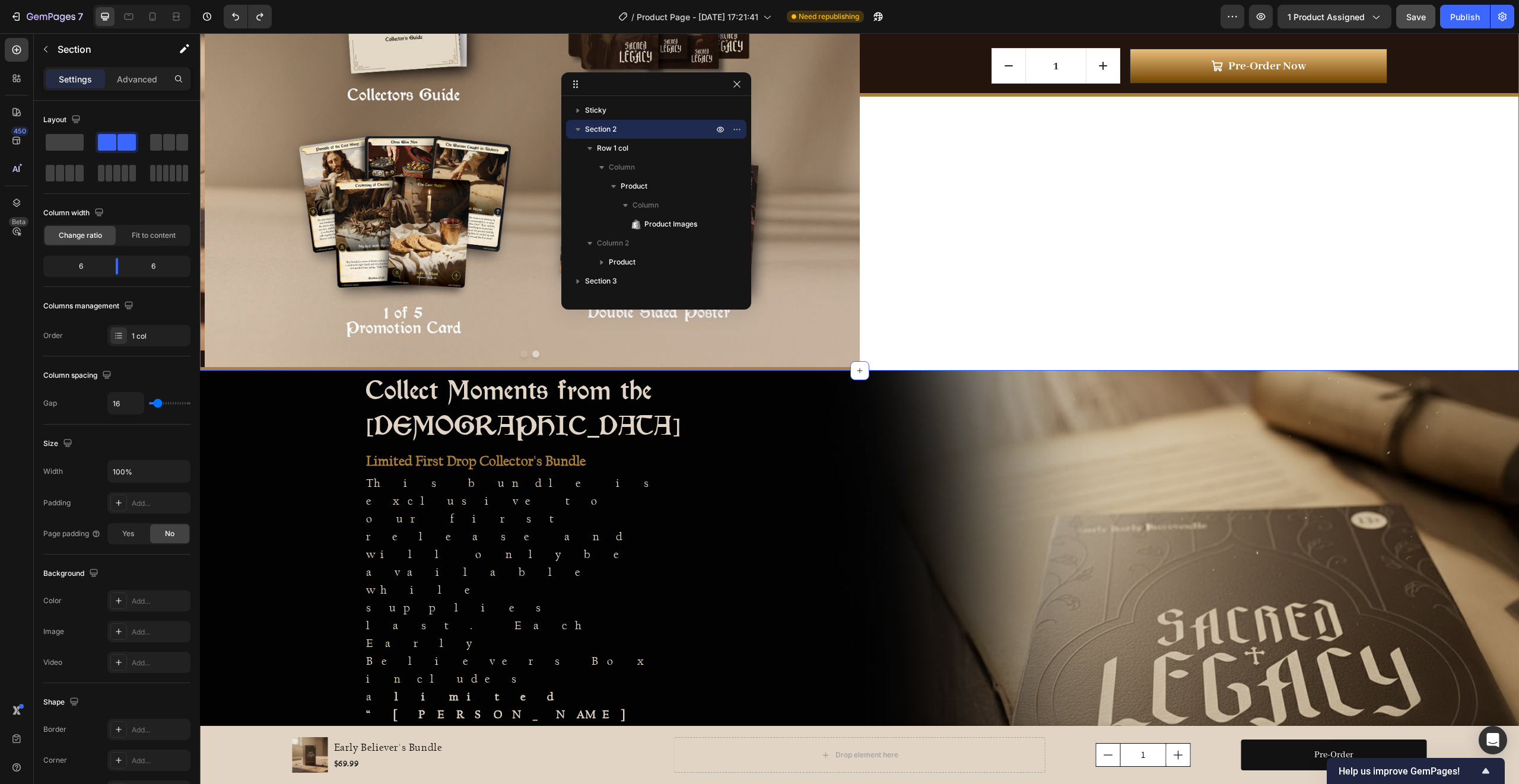
click at [898, 229] on div "Early Believer's Bundle Product Title LIMITED EDITION Text Block $69.99 Product…" at bounding box center [1190, 17] width 660 height 707
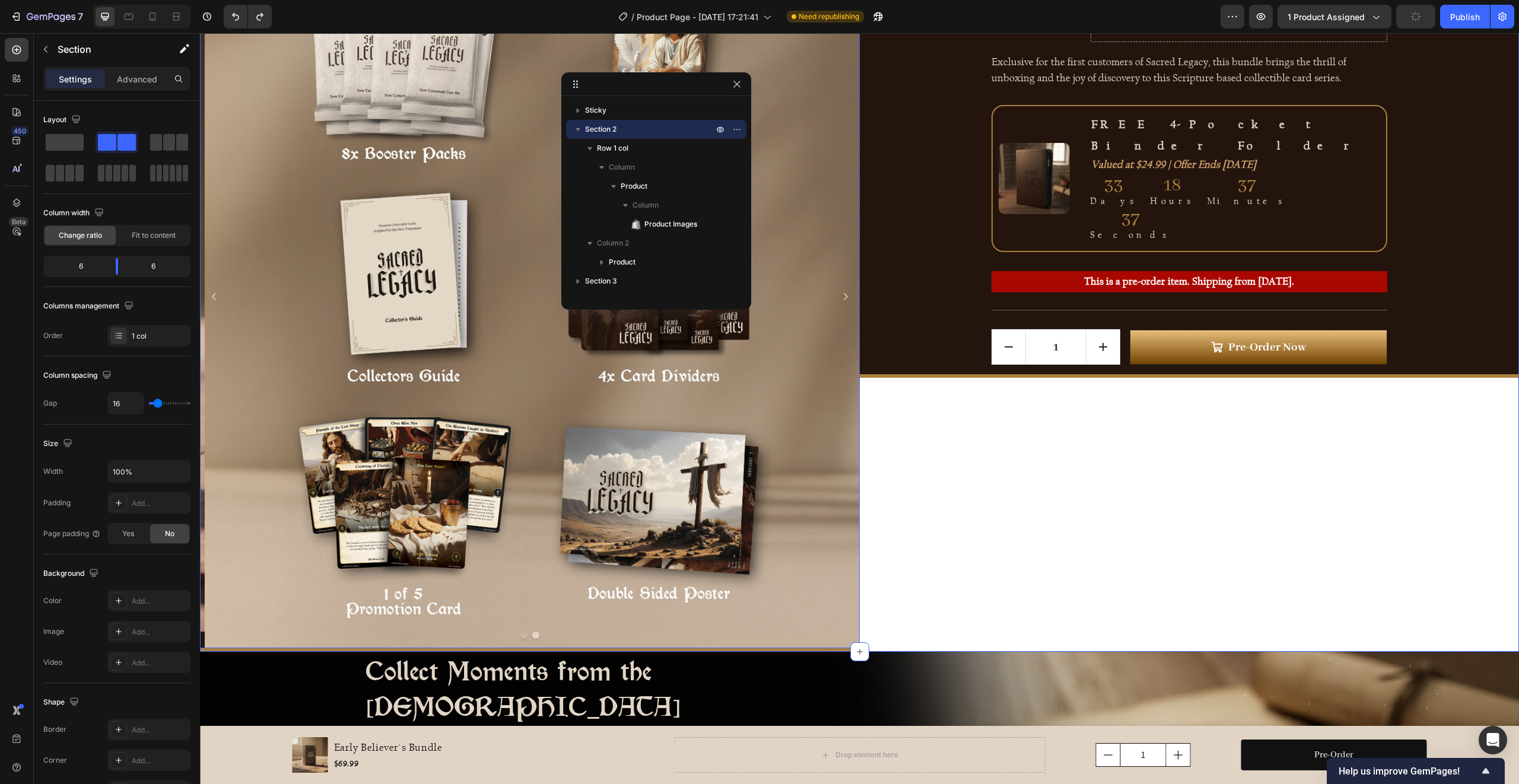
scroll to position [86, 0]
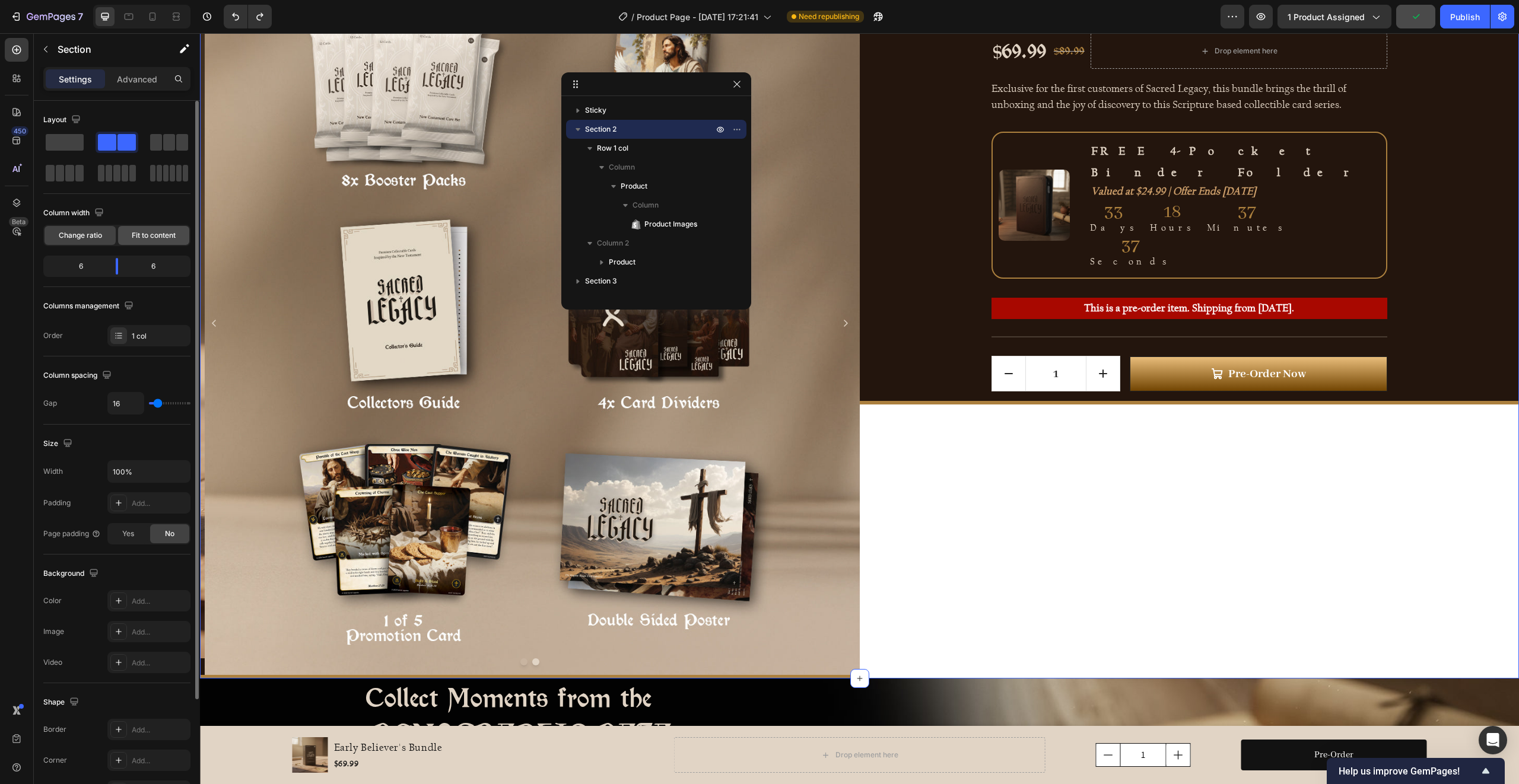
click at [159, 237] on span "Fit to content" at bounding box center [153, 235] width 44 height 10
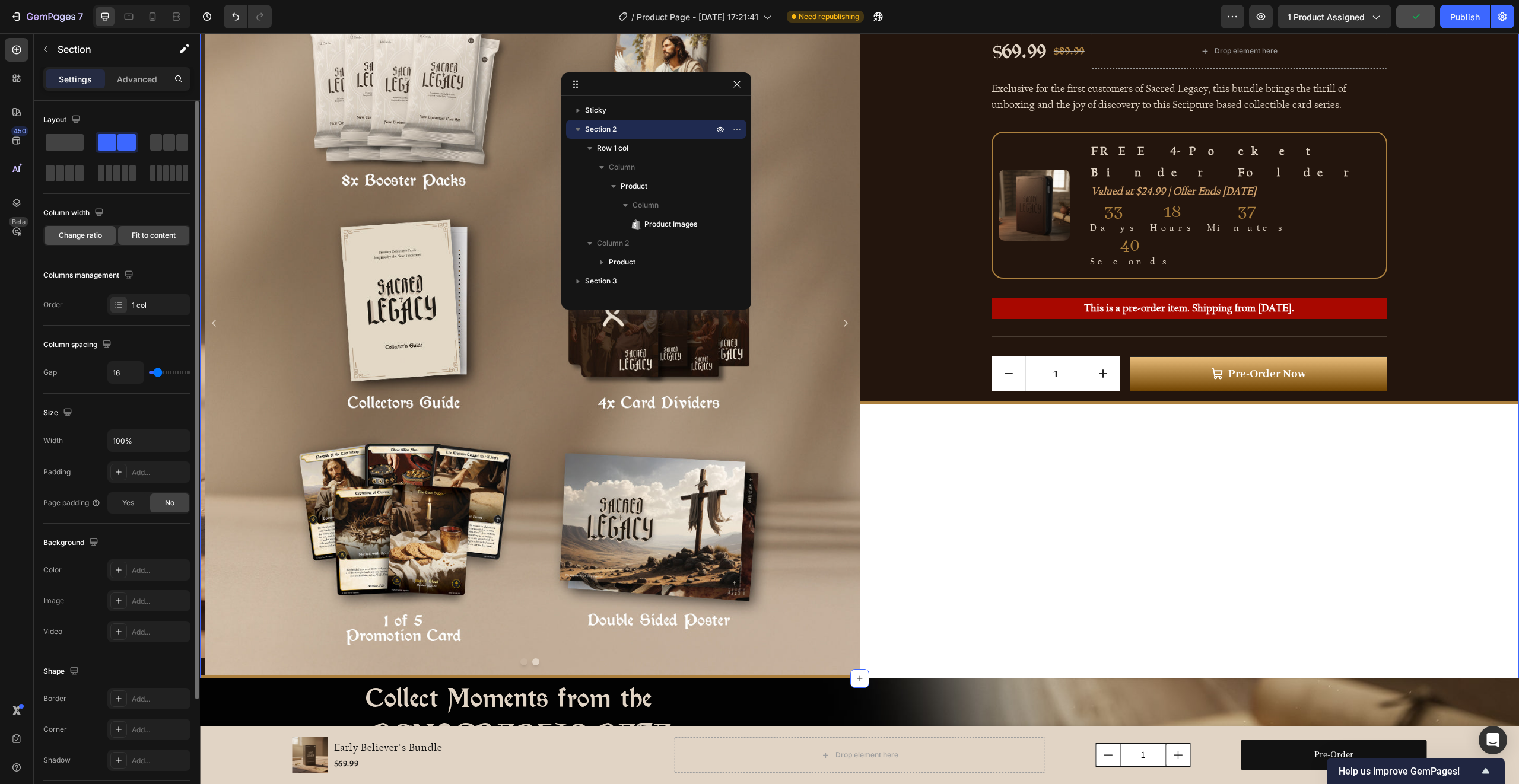
click at [93, 236] on span "Change ratio" at bounding box center [80, 235] width 44 height 10
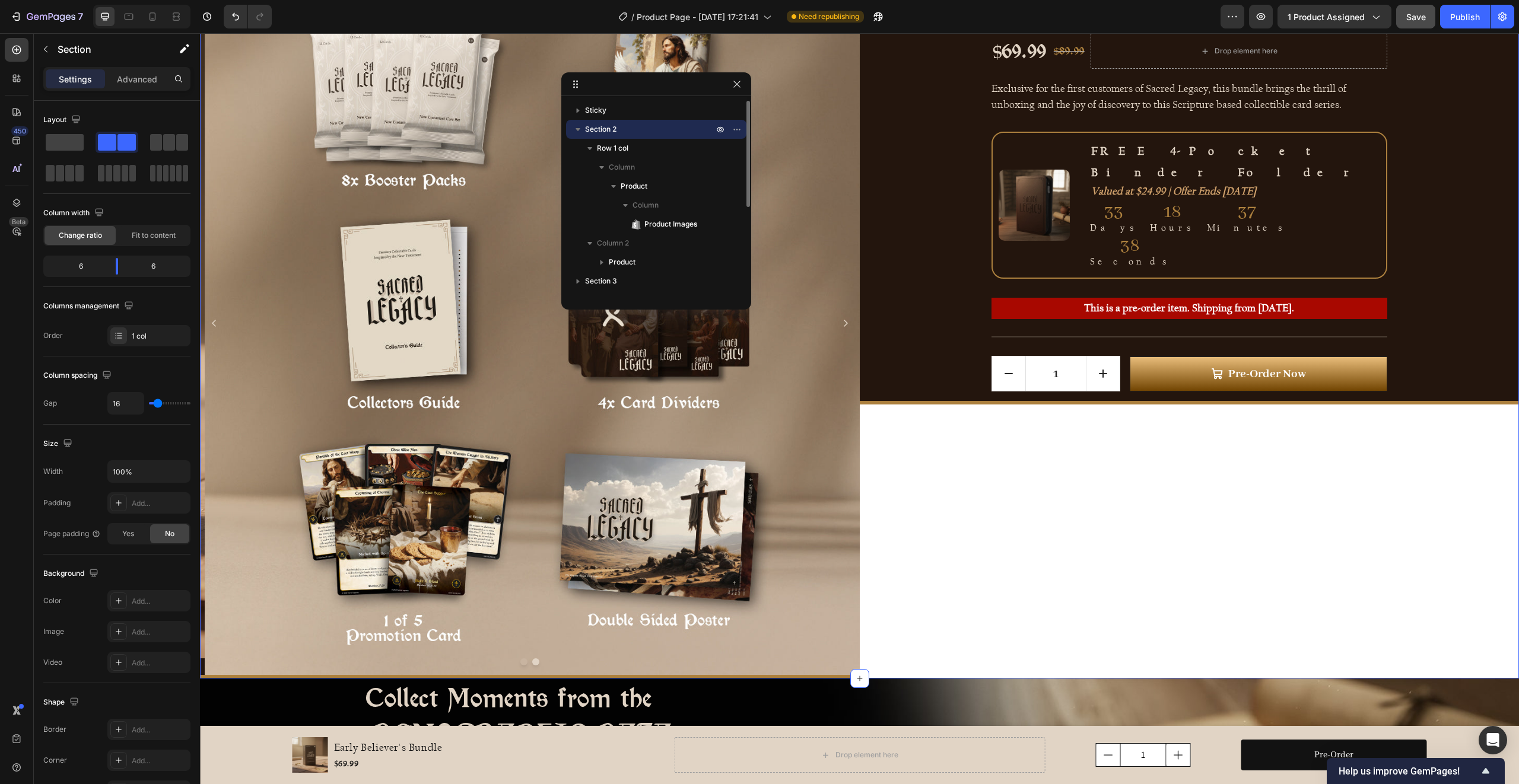
click at [635, 129] on p "Section 2" at bounding box center [650, 129] width 130 height 12
click at [717, 129] on icon "button" at bounding box center [720, 130] width 7 height 6
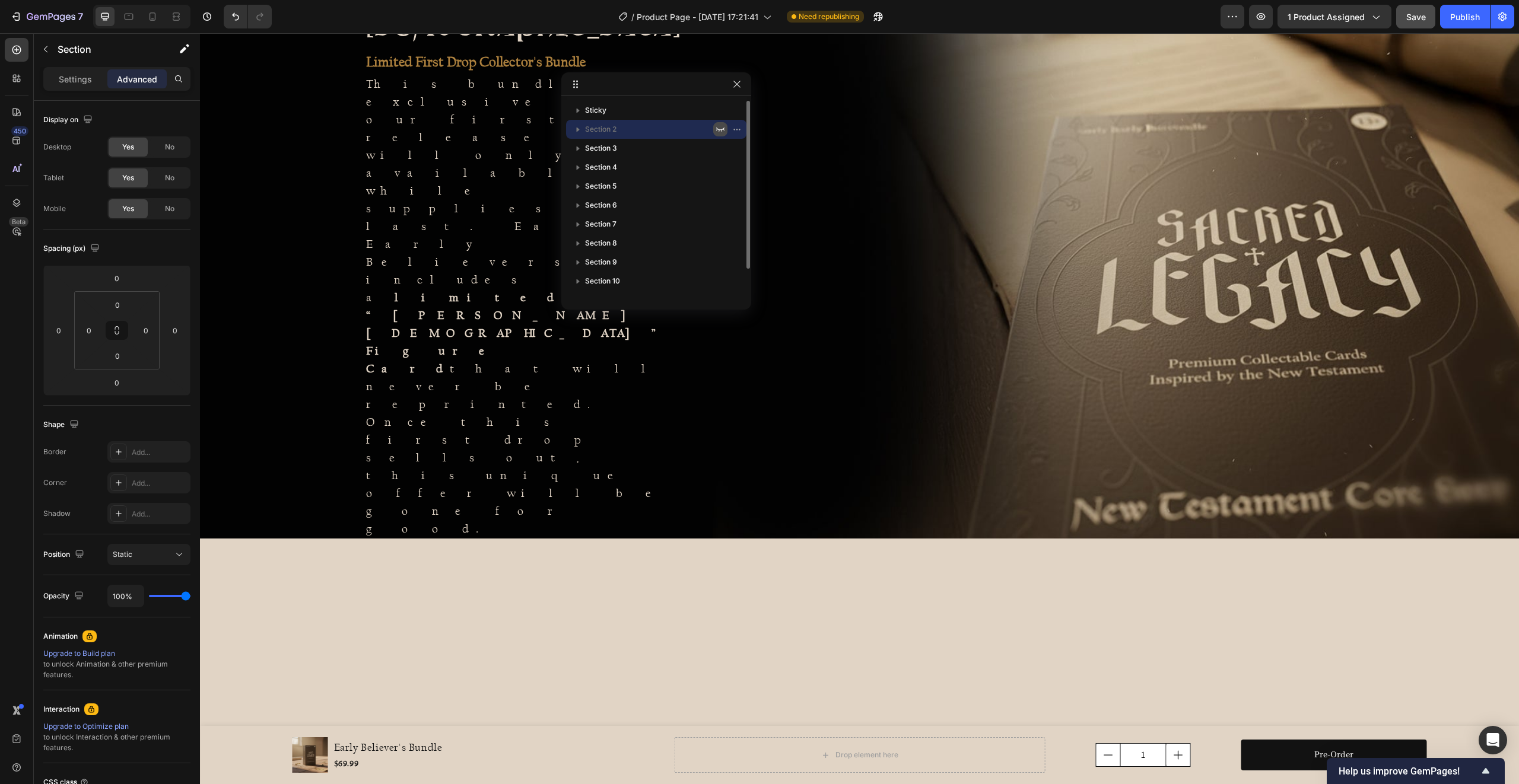
click at [717, 129] on icon "button" at bounding box center [721, 130] width 8 height 4
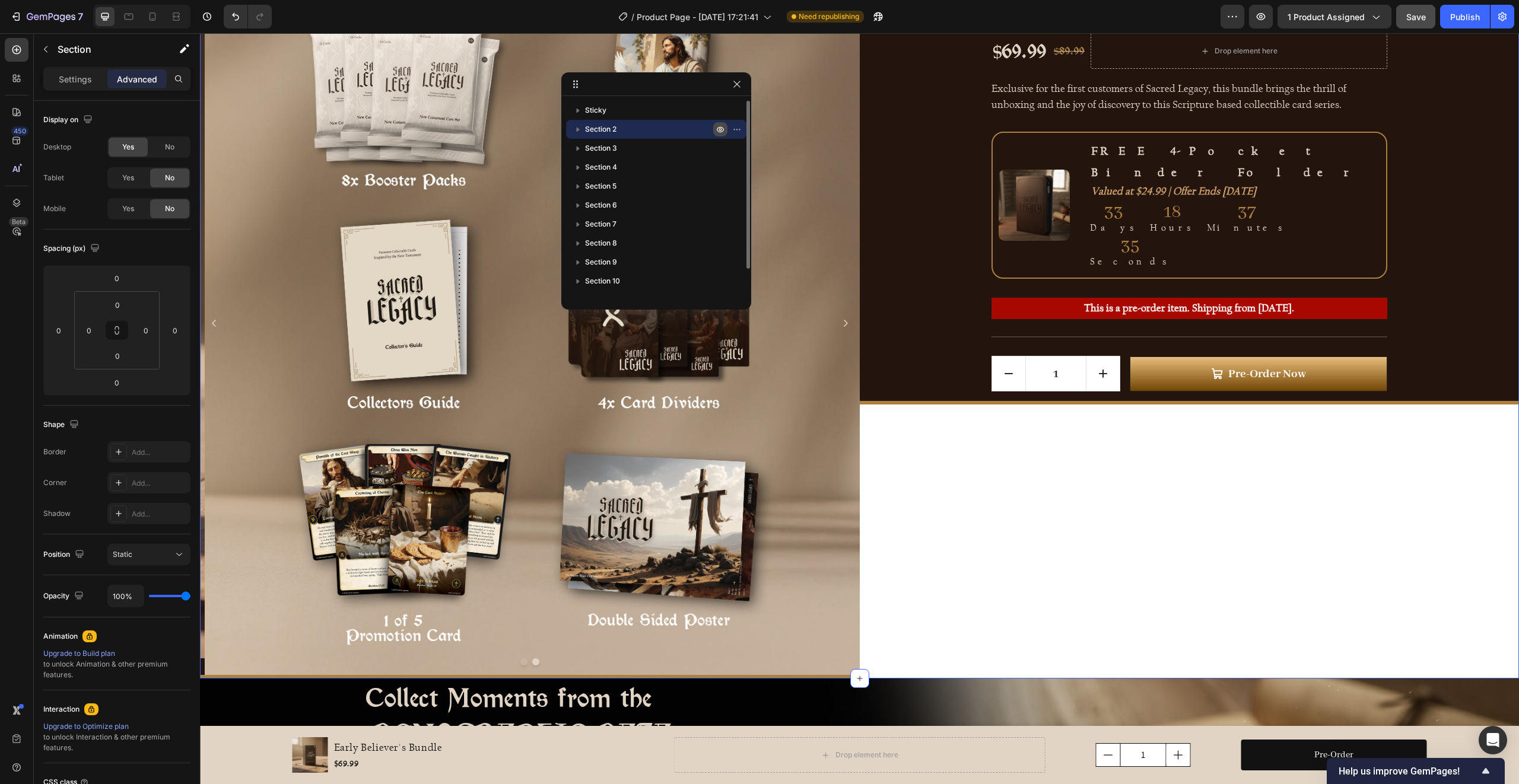
click at [576, 128] on icon "button" at bounding box center [577, 129] width 12 height 12
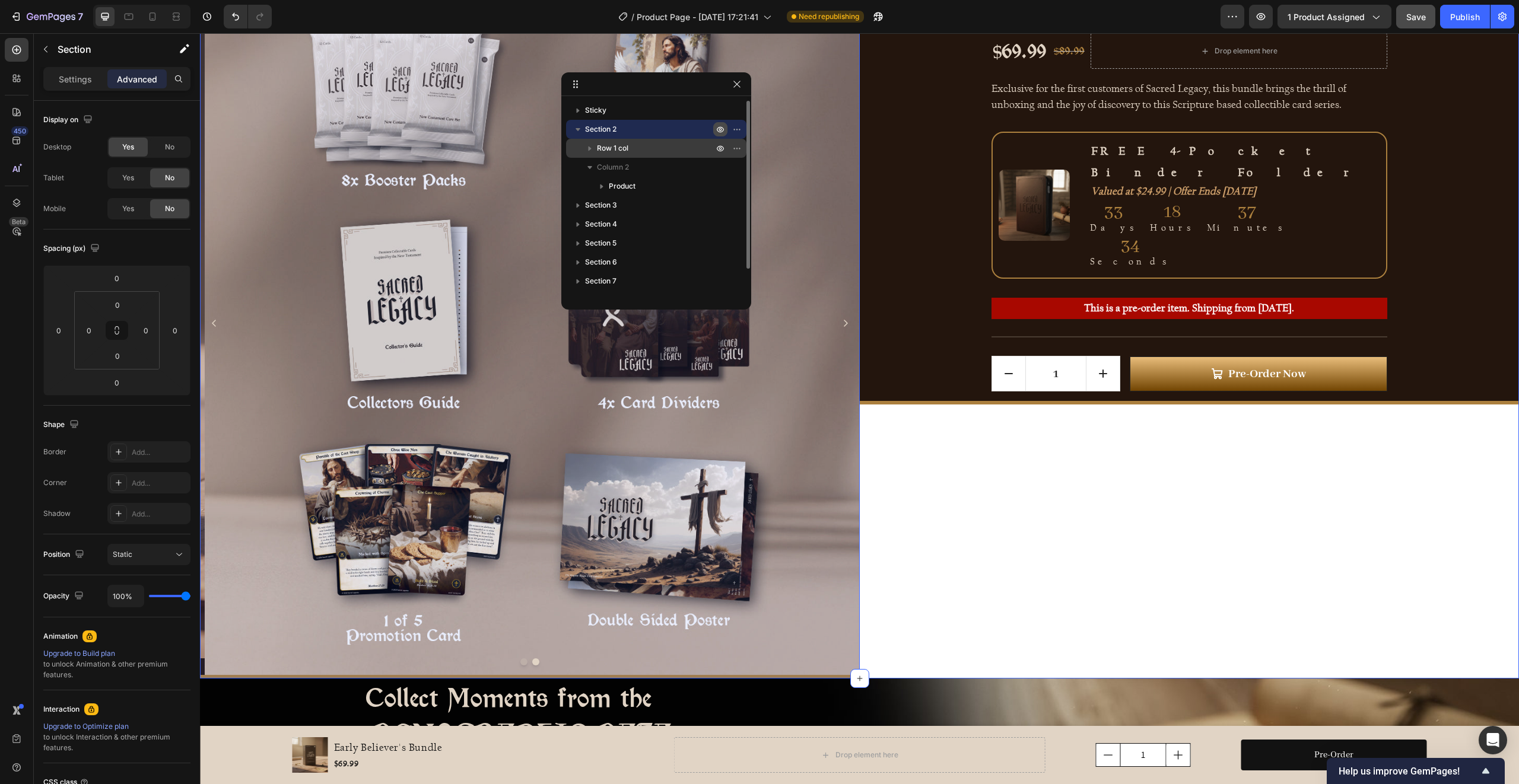
click at [617, 147] on span "Row 1 col" at bounding box center [612, 148] width 31 height 12
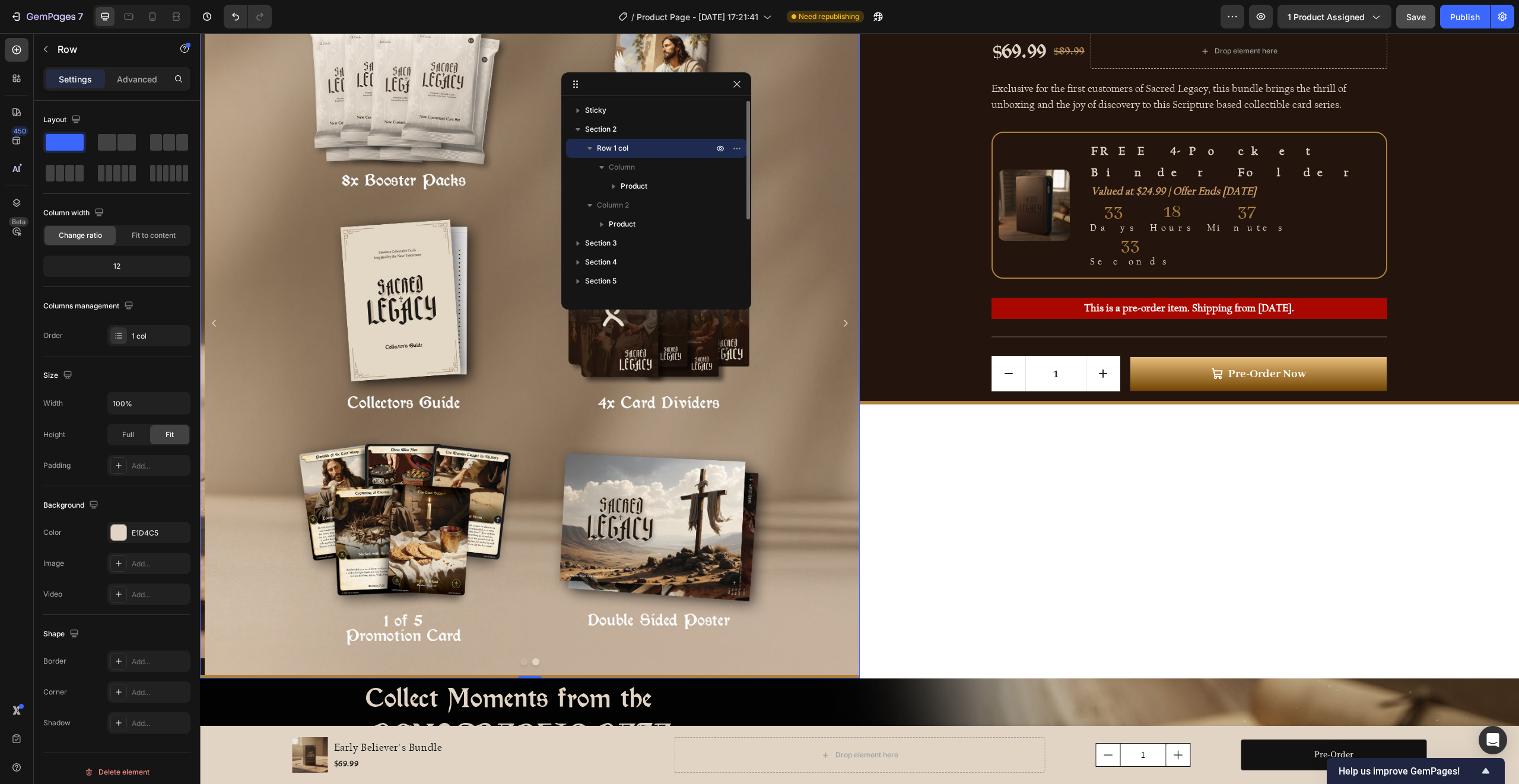
click at [617, 147] on span "Row 1 col" at bounding box center [612, 148] width 31 height 12
click at [590, 148] on icon "button" at bounding box center [590, 149] width 3 height 5
click at [594, 150] on icon "button" at bounding box center [590, 148] width 12 height 12
click at [589, 168] on icon "button" at bounding box center [590, 168] width 5 height 3
click at [658, 152] on p "Row 1 col" at bounding box center [656, 148] width 118 height 12
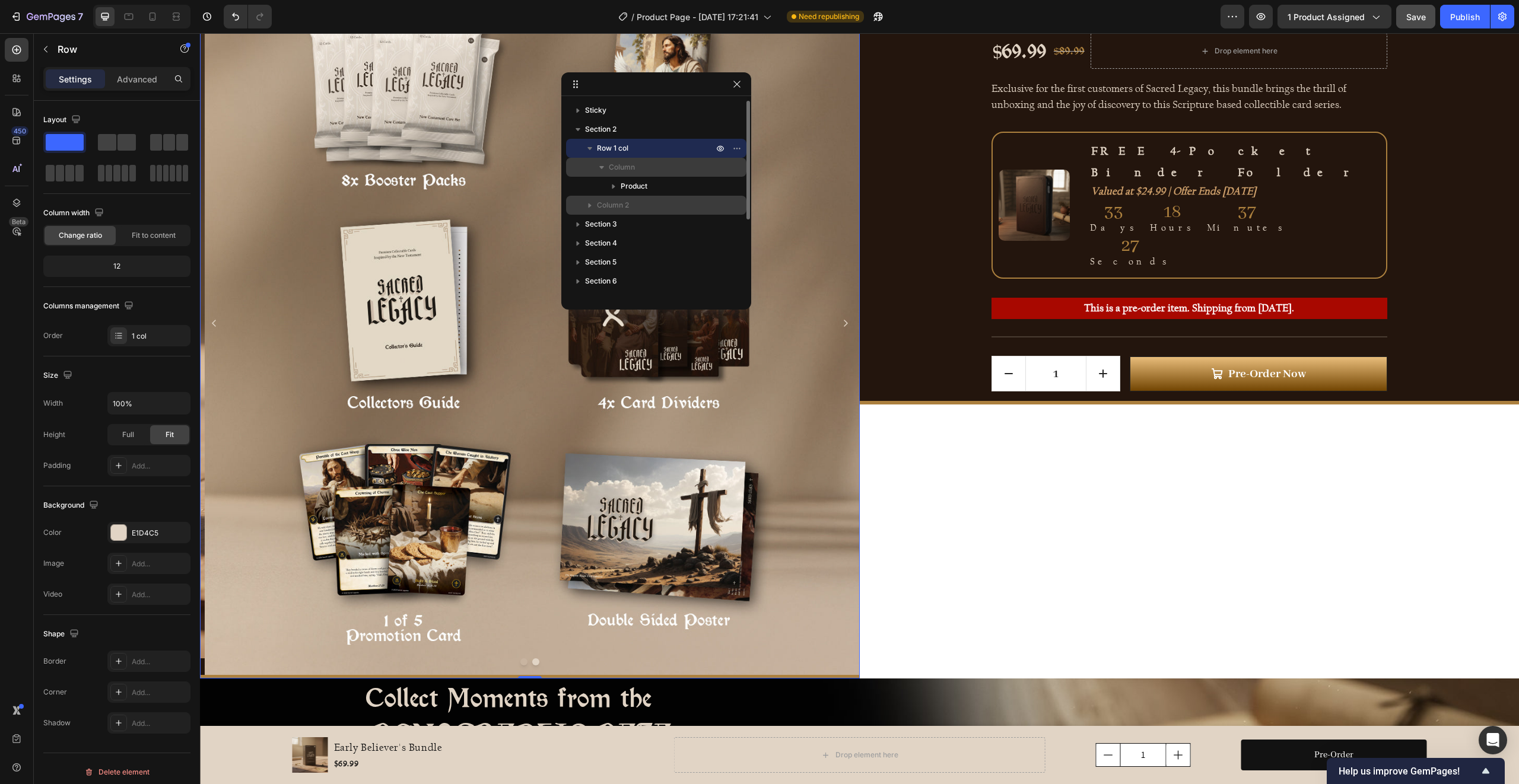
click at [629, 166] on span "Column" at bounding box center [622, 167] width 26 height 12
click at [629, 171] on span "Column" at bounding box center [622, 167] width 26 height 12
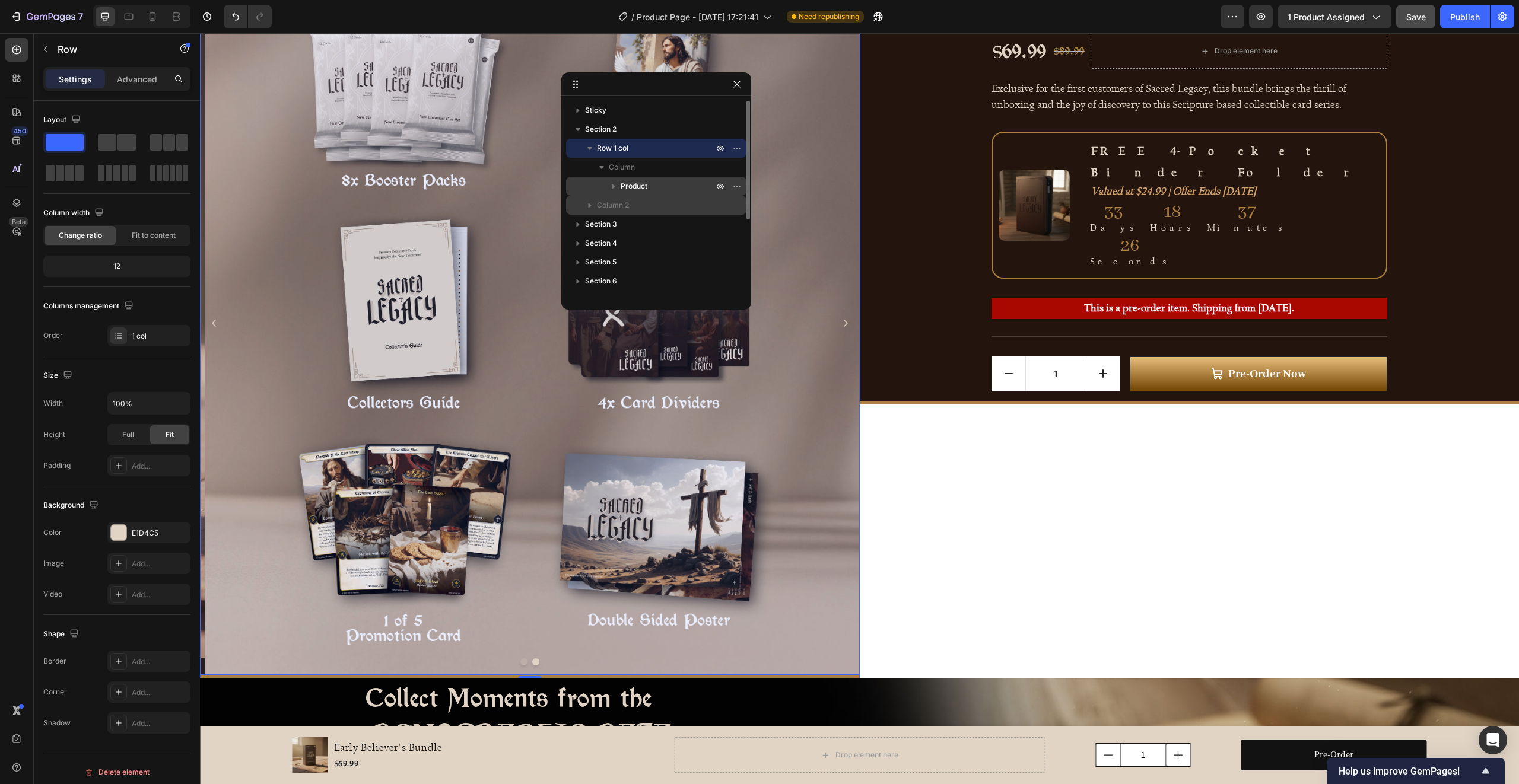
click at [630, 184] on span "Product" at bounding box center [634, 186] width 27 height 12
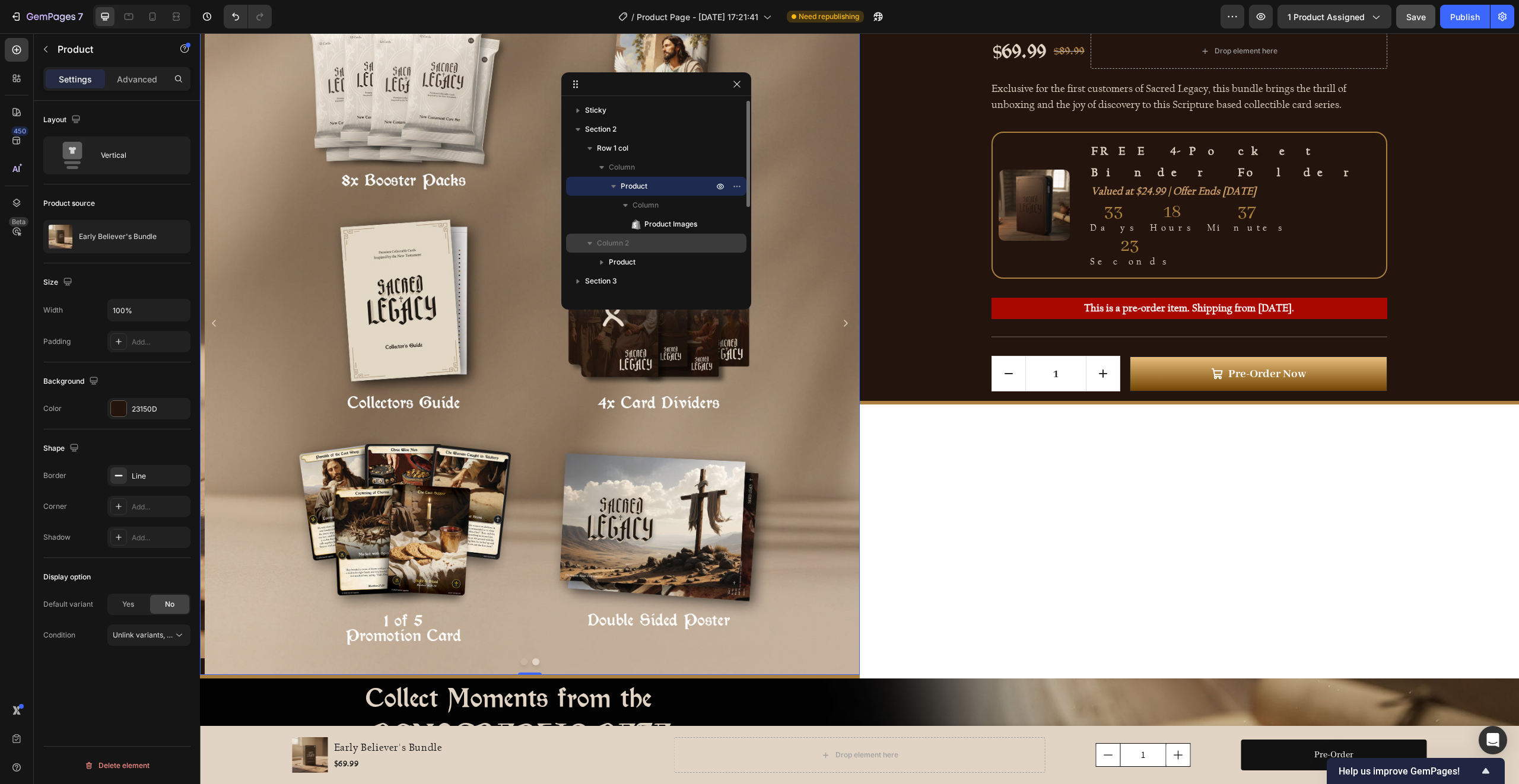
click at [629, 184] on span "Product" at bounding box center [634, 186] width 27 height 12
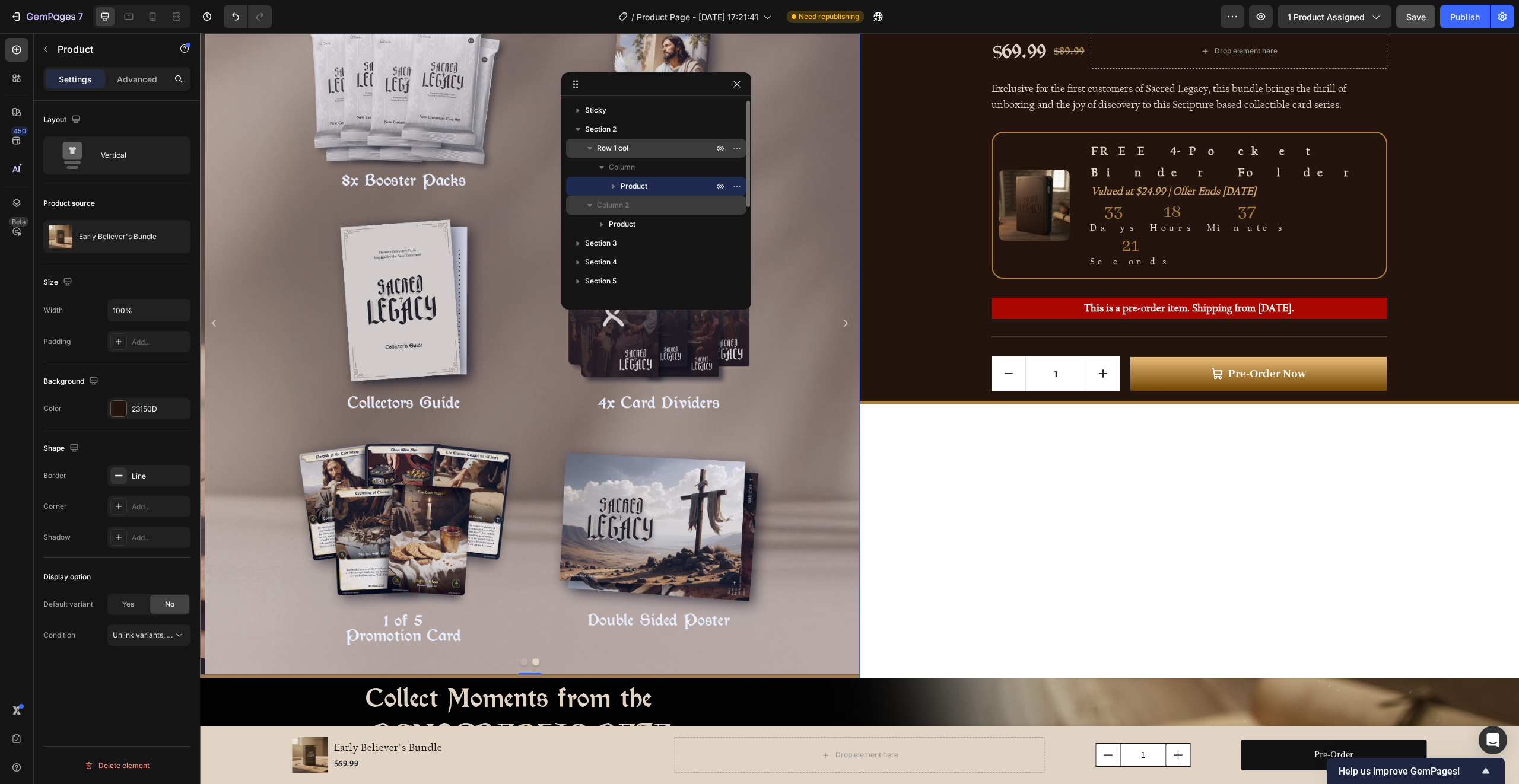
click at [615, 148] on span "Row 1 col" at bounding box center [612, 148] width 31 height 12
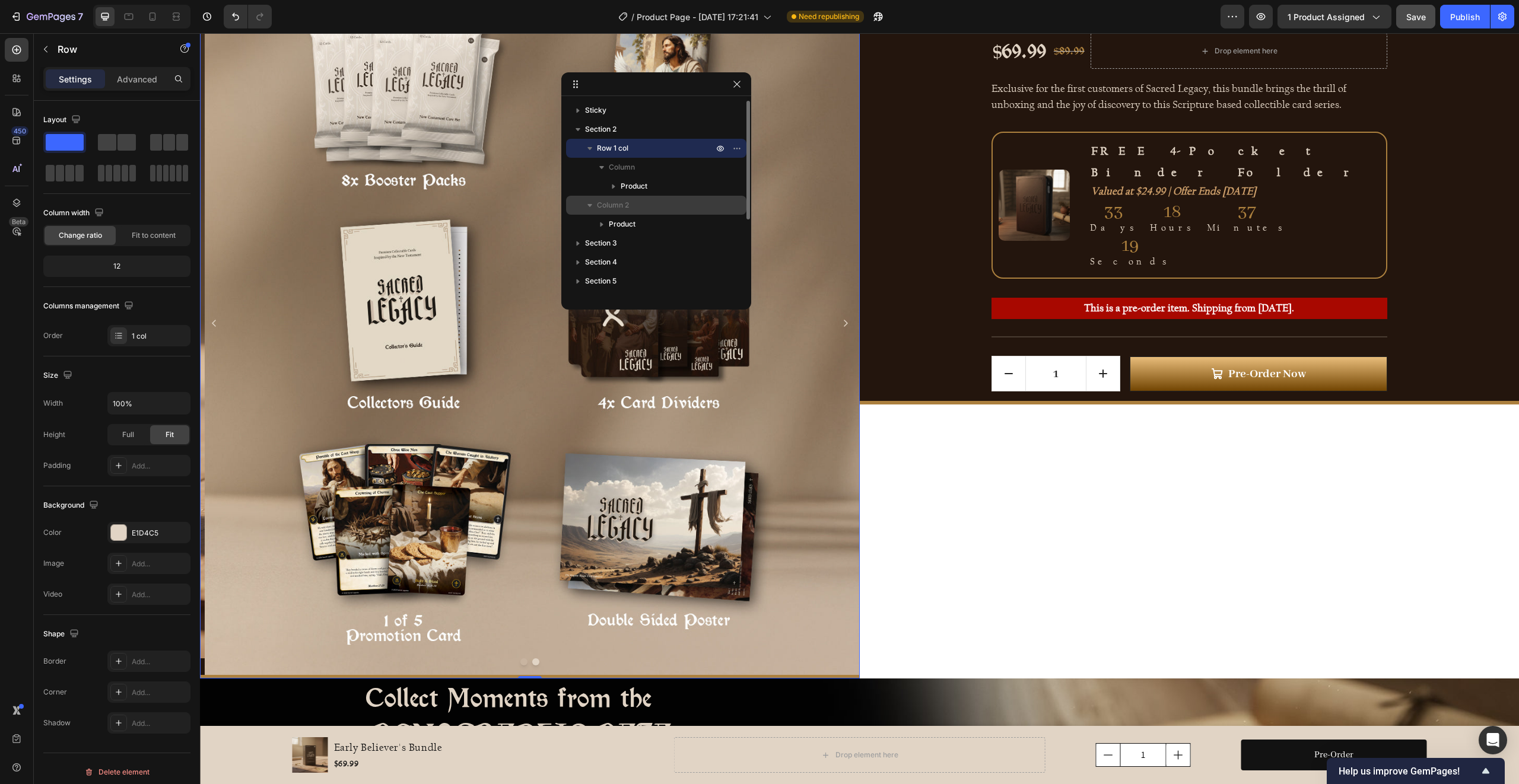
click at [590, 147] on icon "button" at bounding box center [590, 148] width 5 height 3
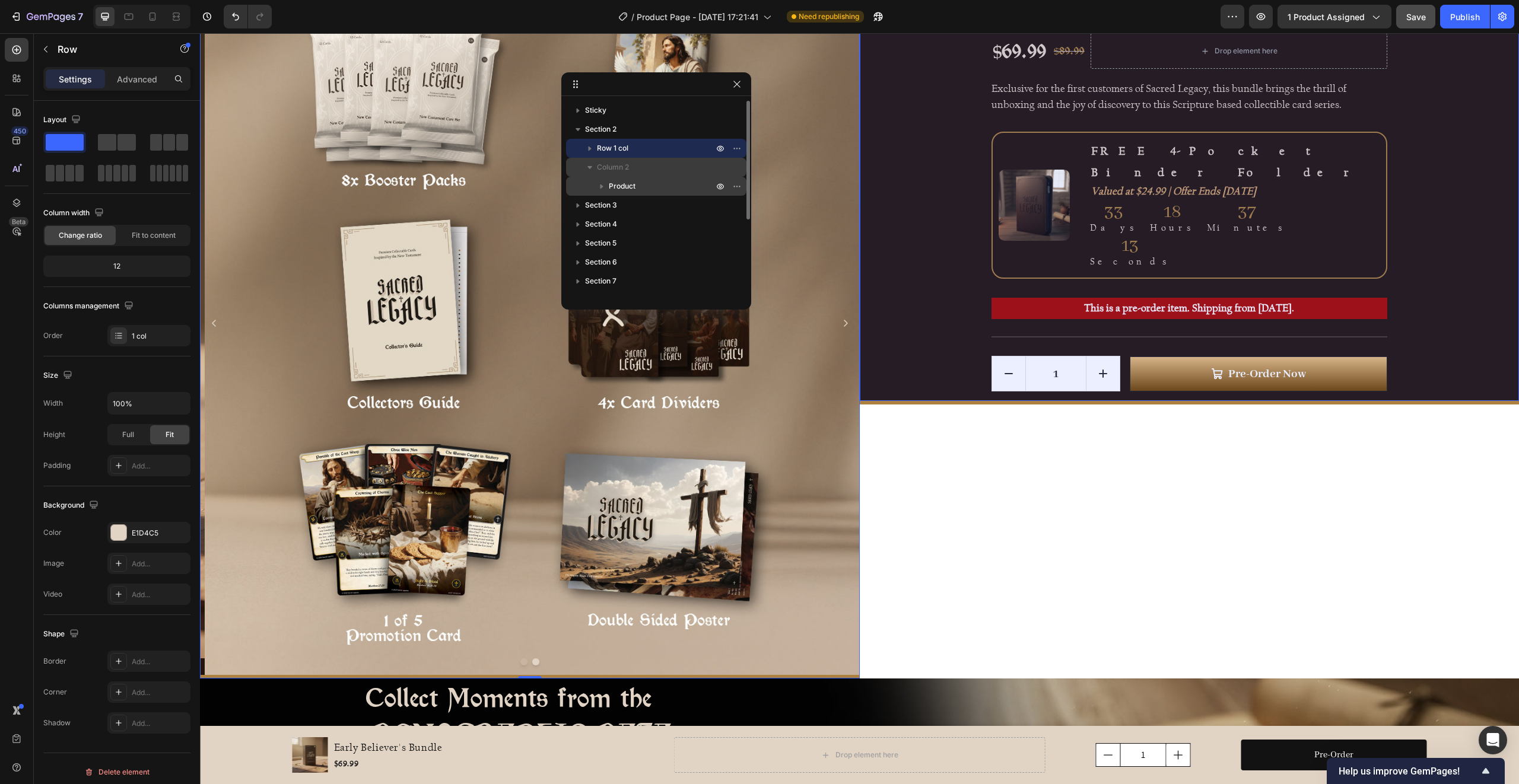
click at [620, 184] on span "Product" at bounding box center [622, 186] width 27 height 12
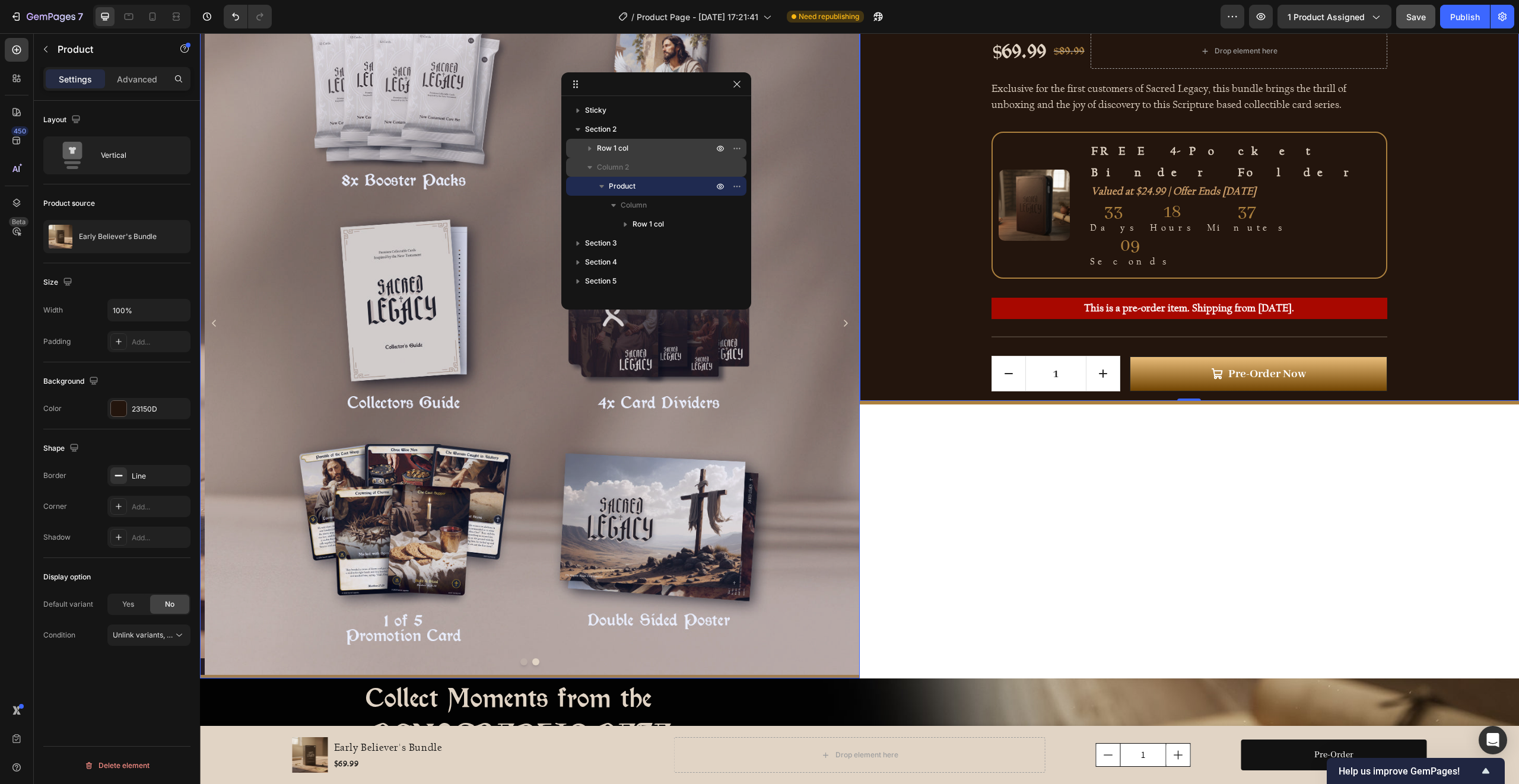
click at [617, 150] on span "Row 1 col" at bounding box center [612, 148] width 31 height 12
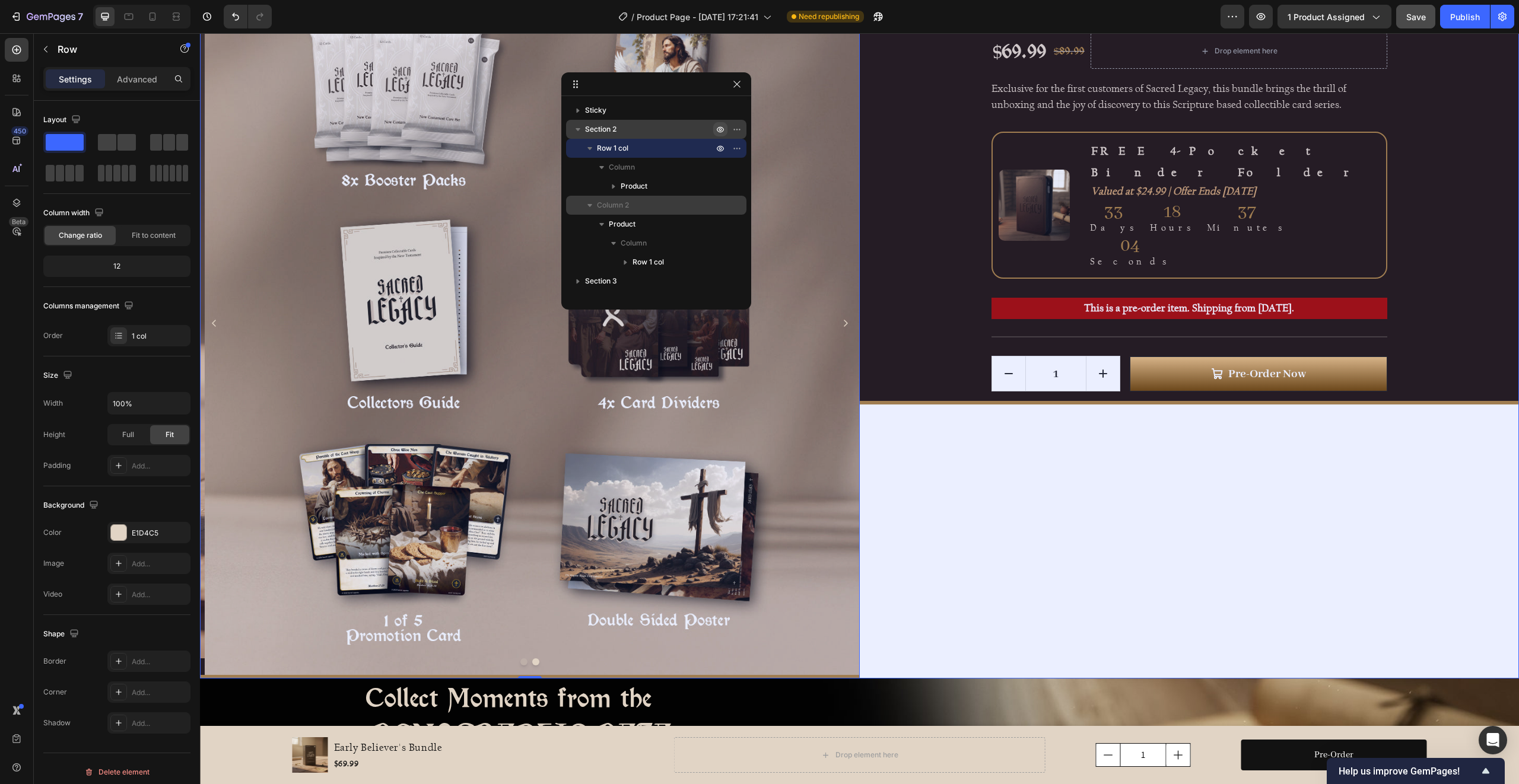
click at [626, 126] on p "Section 2" at bounding box center [650, 129] width 130 height 12
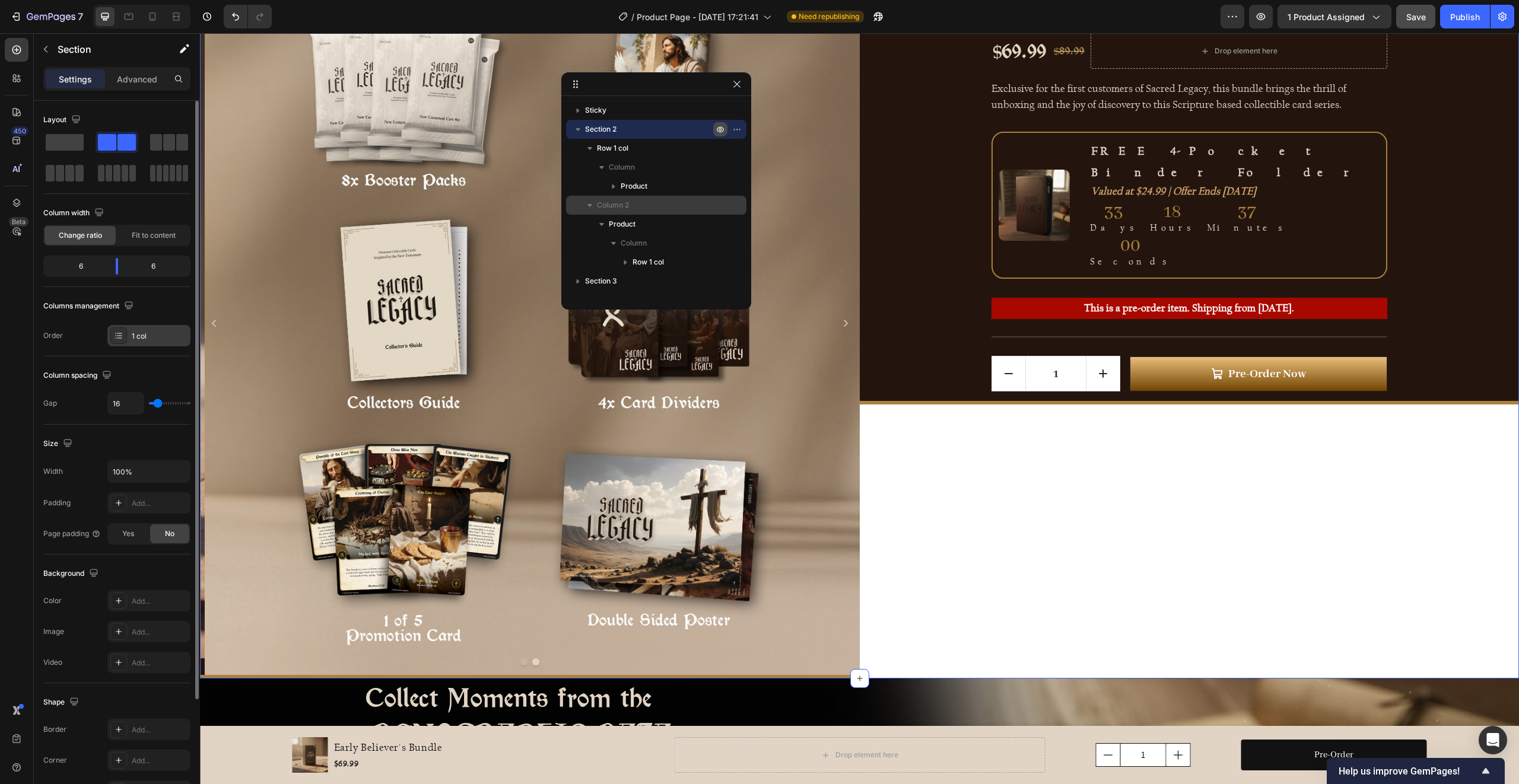
click at [143, 337] on div "1 col" at bounding box center [159, 336] width 55 height 10
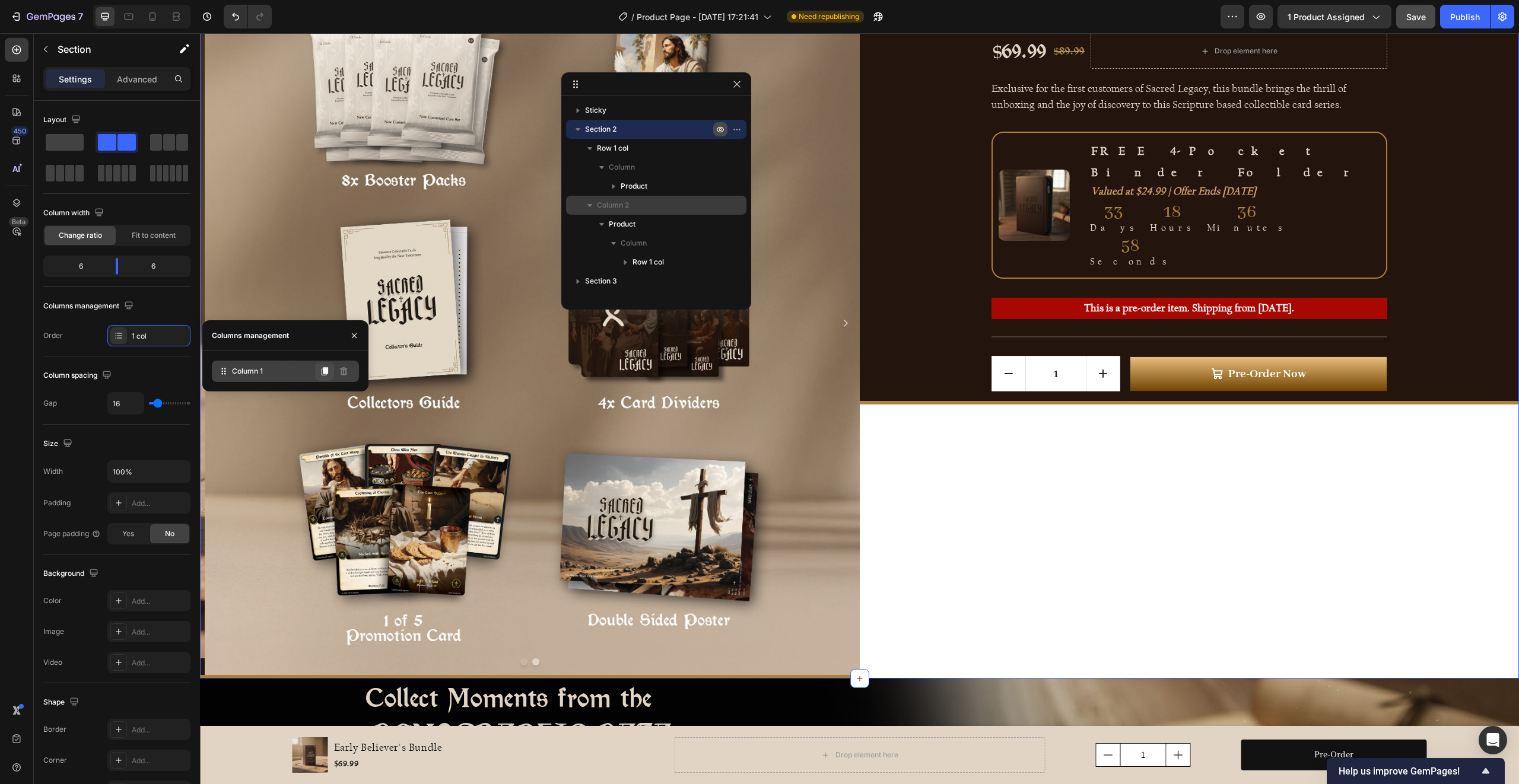
click at [321, 371] on icon at bounding box center [325, 371] width 10 height 10
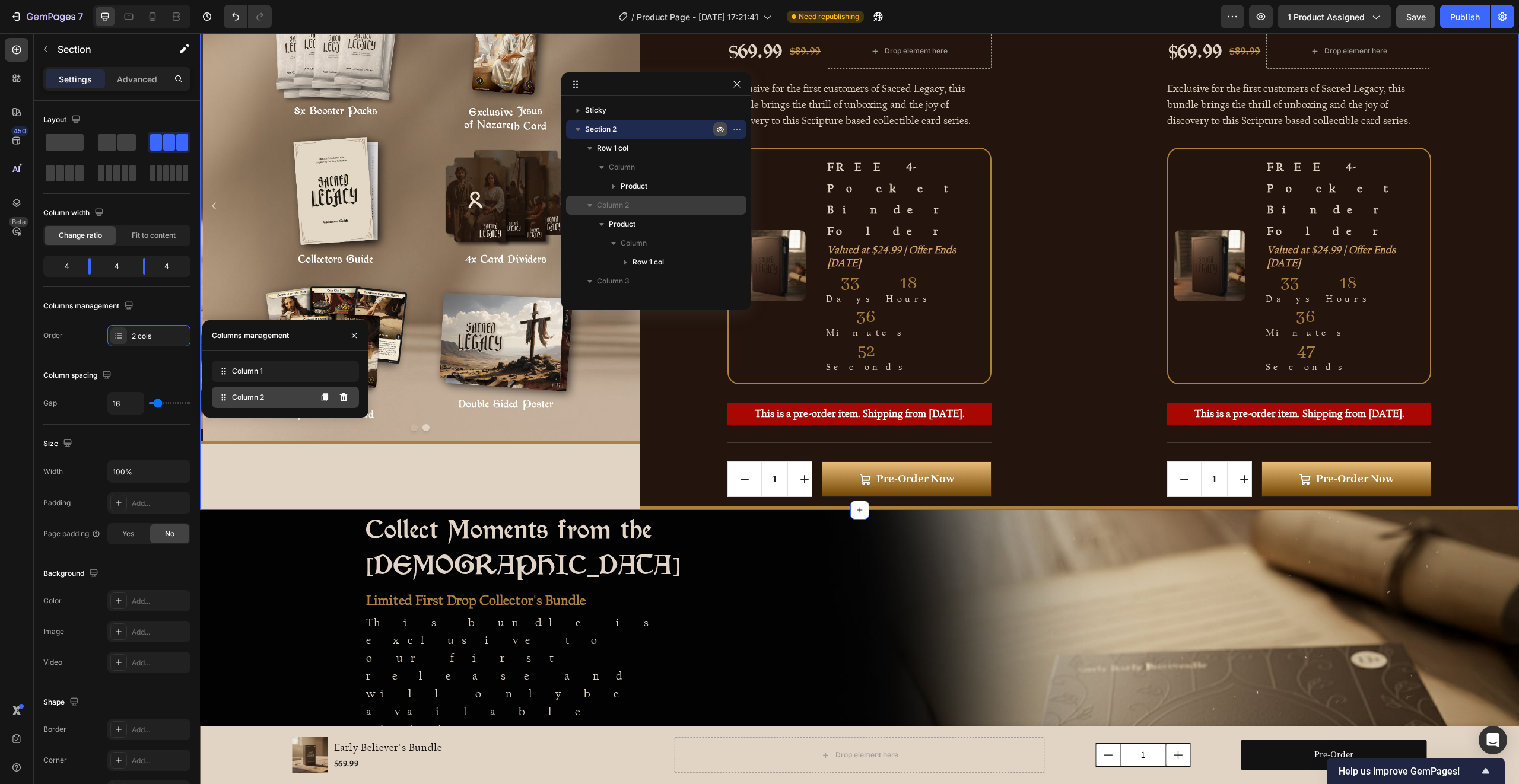
click at [311, 397] on div "Column 2" at bounding box center [286, 397] width 147 height 21
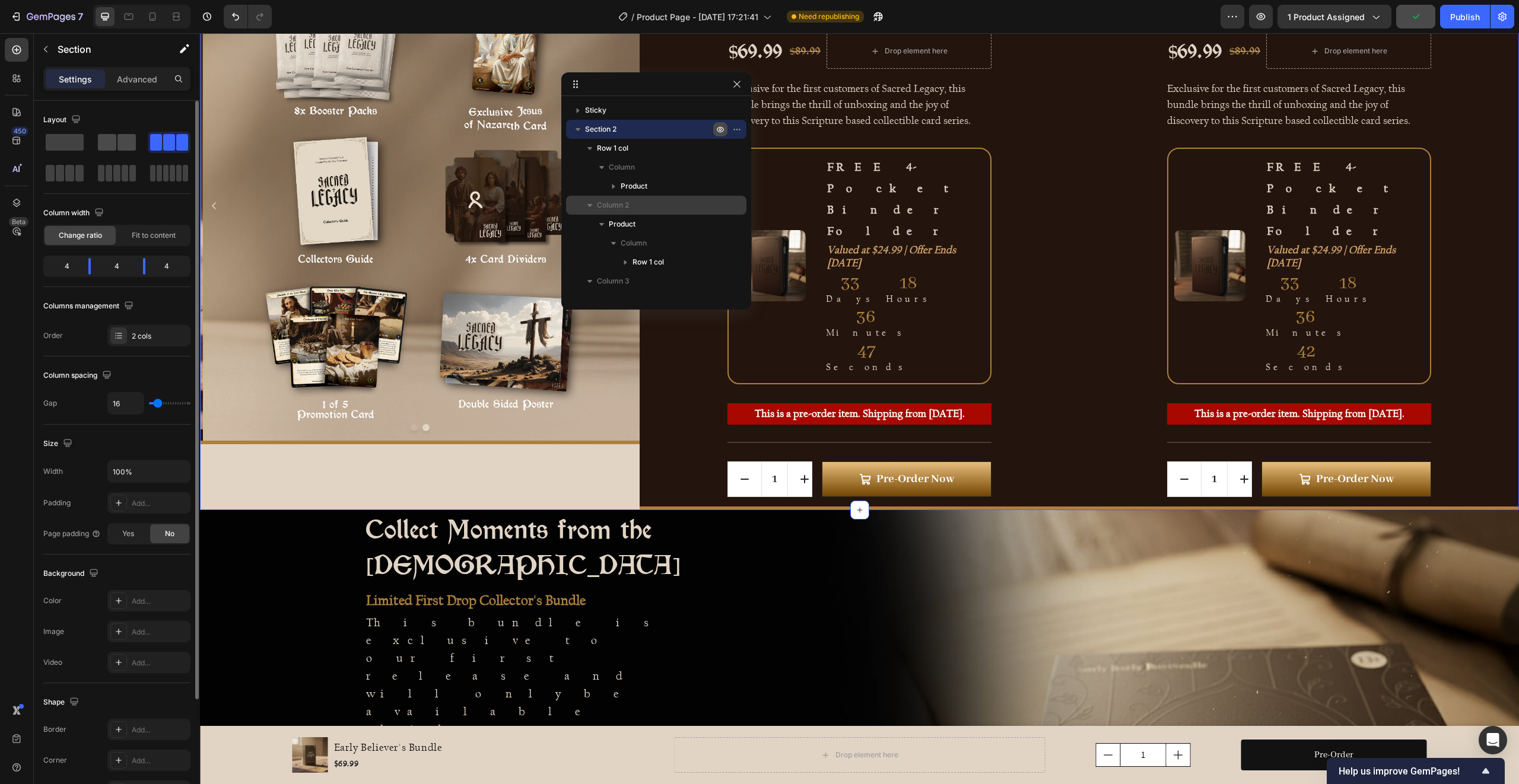
click at [124, 140] on span at bounding box center [127, 143] width 19 height 17
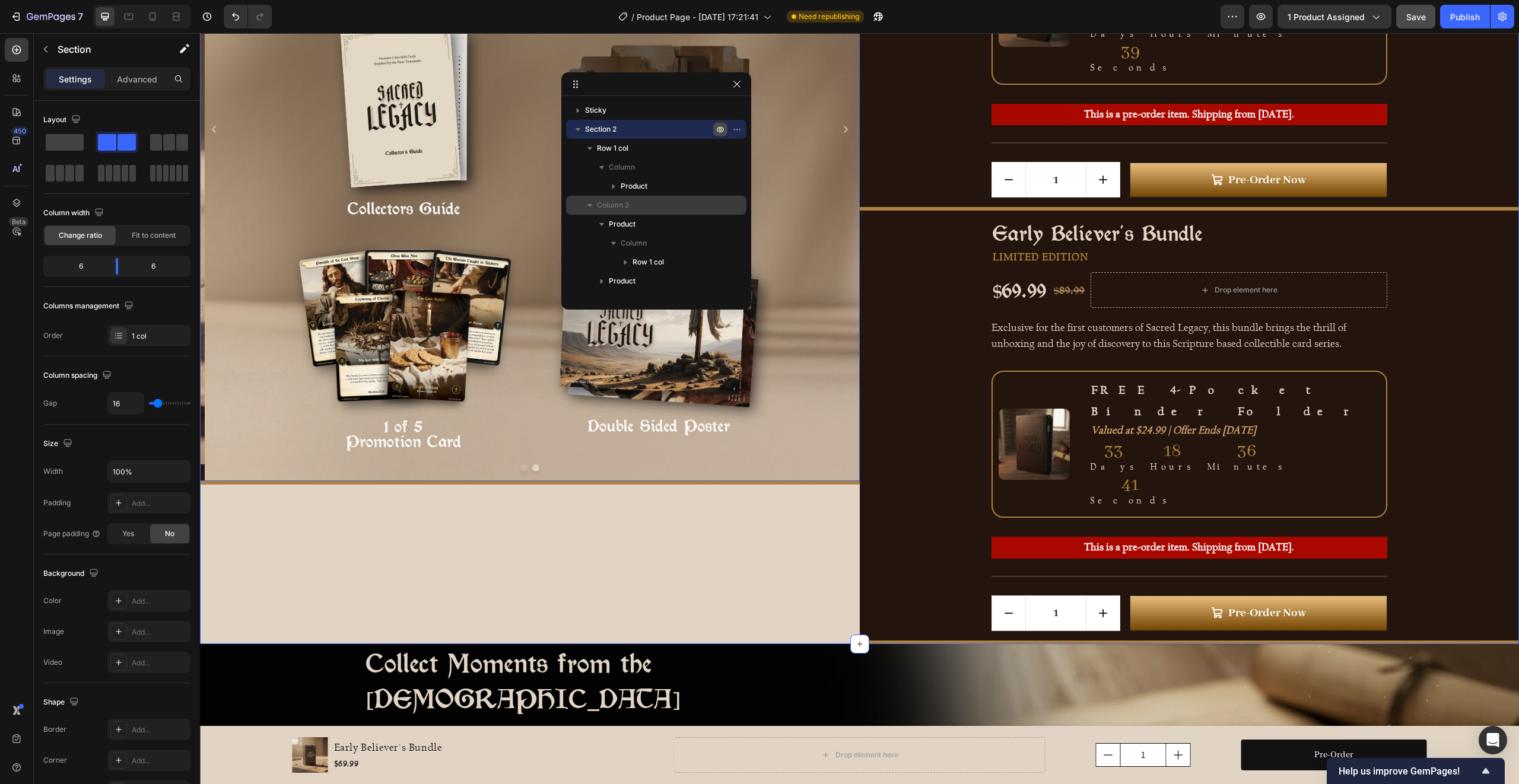
scroll to position [283, 0]
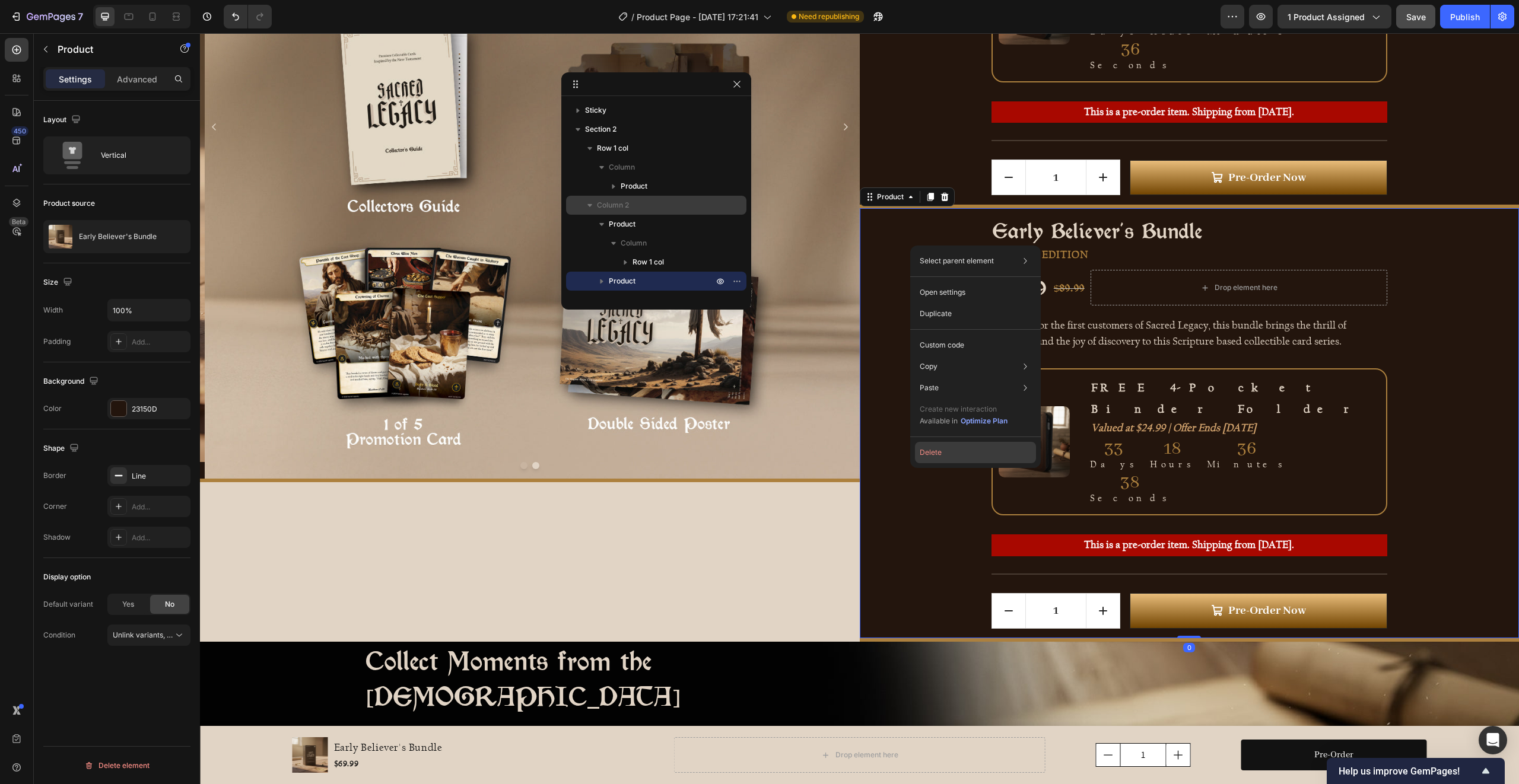
click at [951, 453] on button "Delete" at bounding box center [975, 452] width 121 height 21
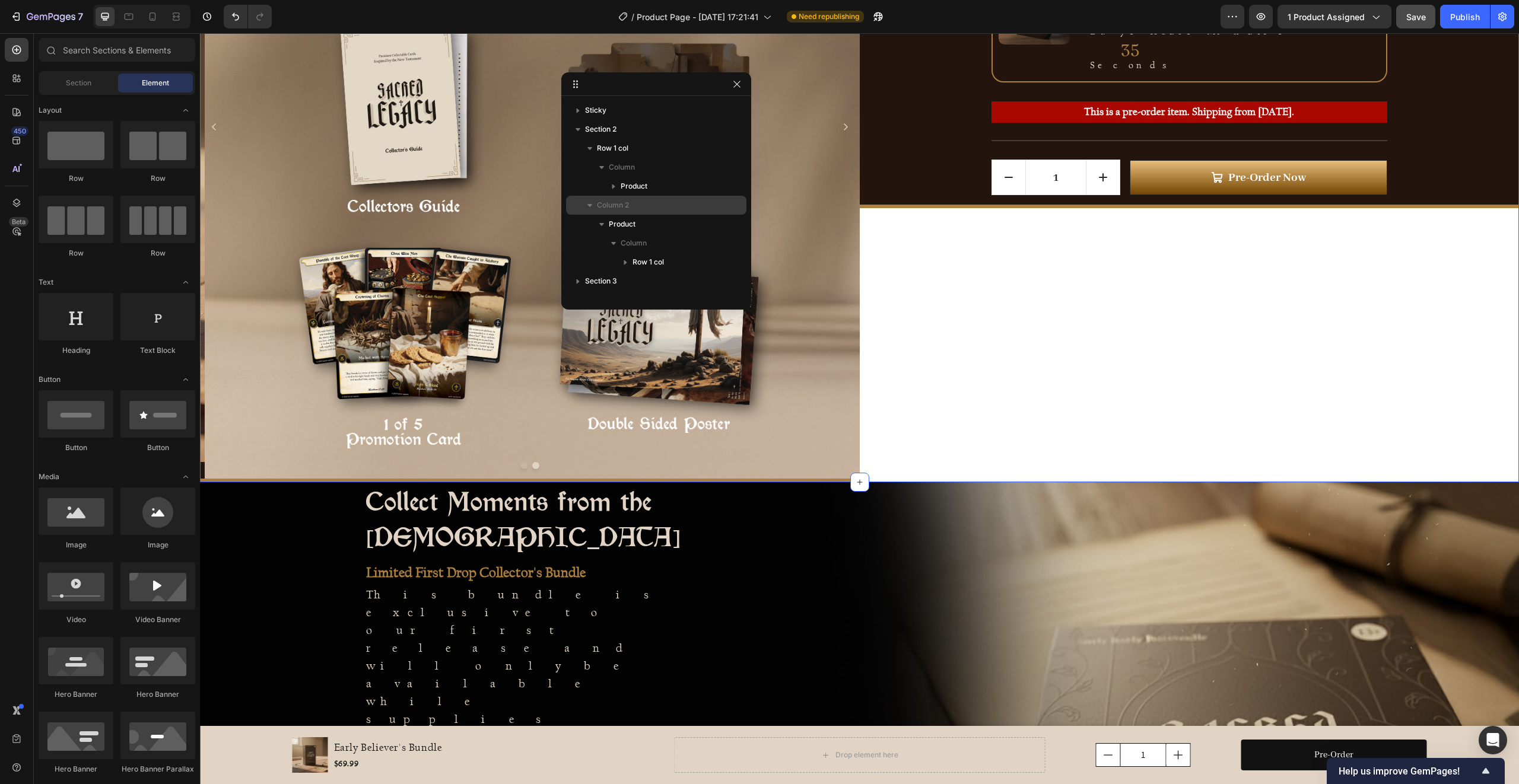
click at [954, 189] on div "Early Believer's Bundle Product Title LIMITED EDITION Text Block $69.99 Product…" at bounding box center [1190, 128] width 660 height 707
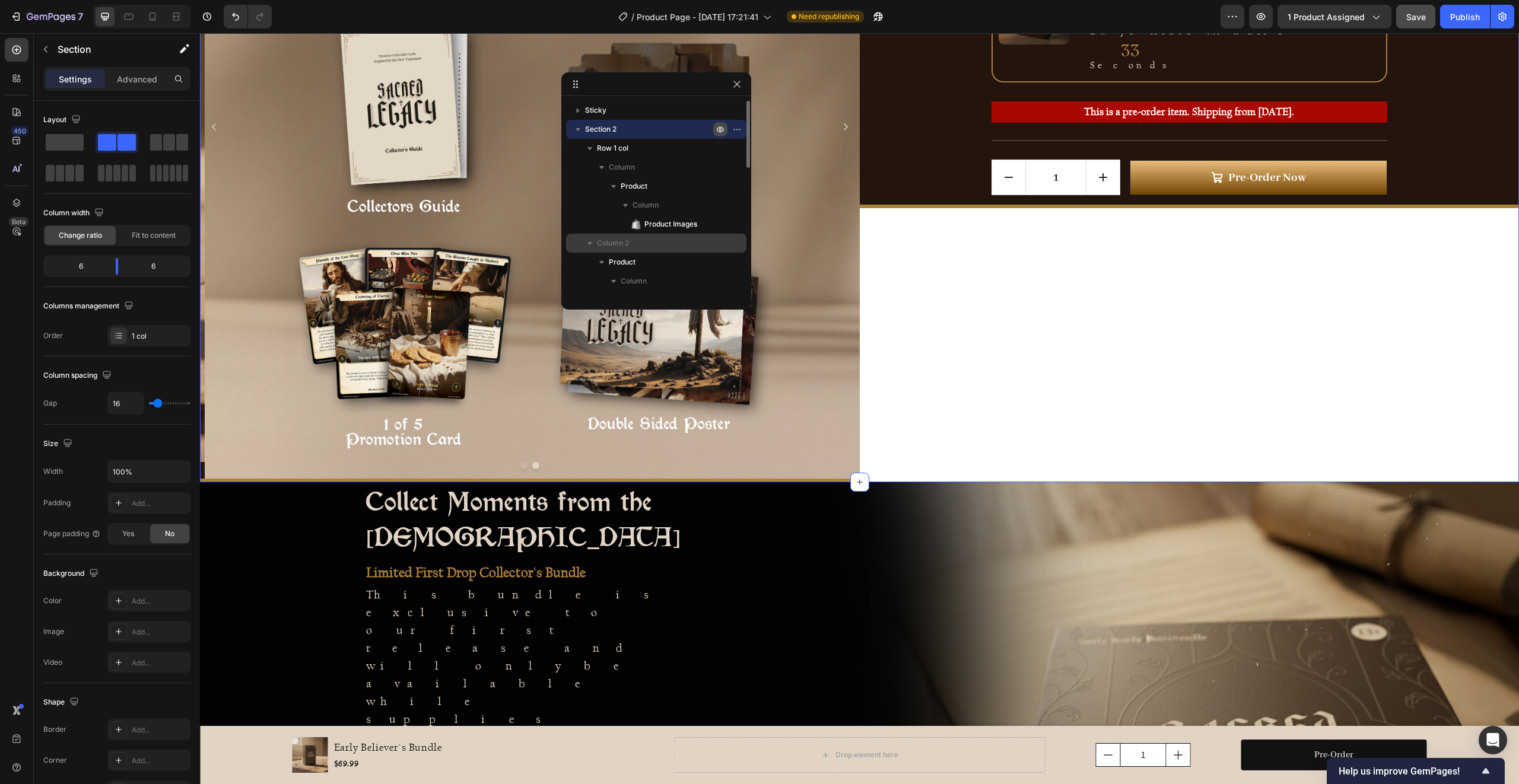
click at [621, 130] on p "Section 2" at bounding box center [650, 129] width 130 height 12
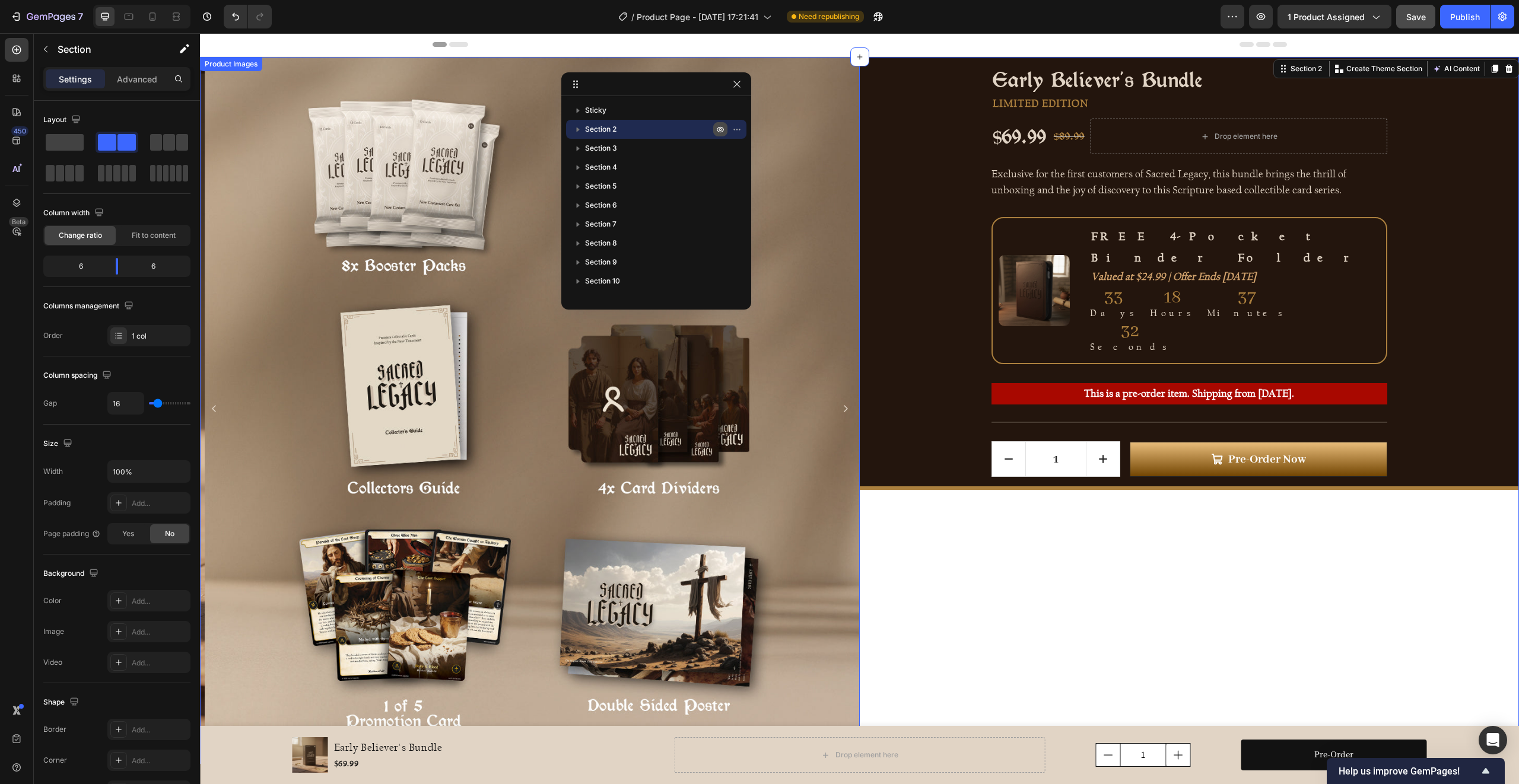
scroll to position [0, 0]
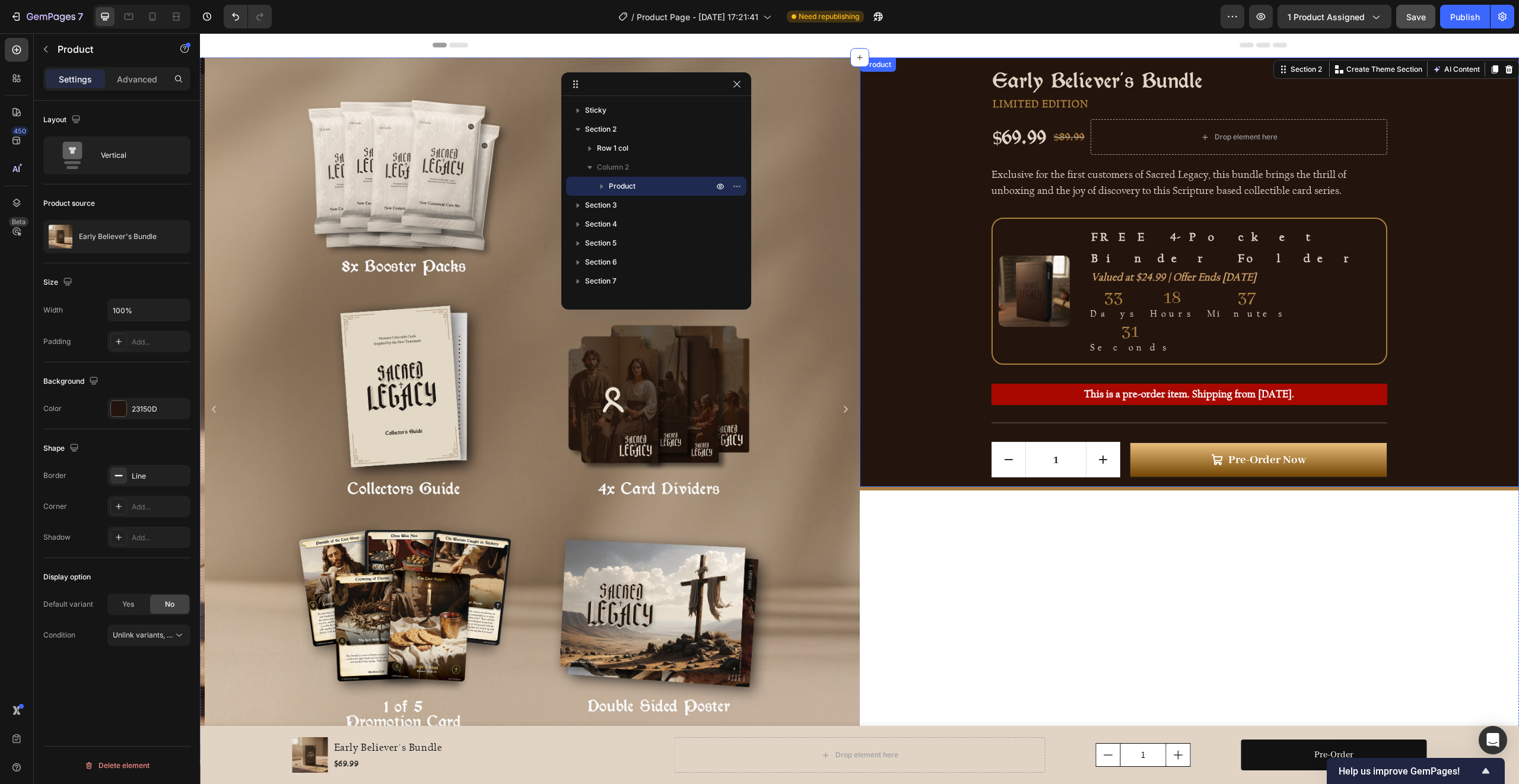
click at [954, 379] on div "Early Believer's Bundle Product Title LIMITED EDITION Text Block $69.99 Product…" at bounding box center [1190, 272] width 660 height 429
click at [937, 359] on div "Early Believer's Bundle Product Title LIMITED EDITION Text Block $69.99 Product…" at bounding box center [1190, 272] width 660 height 429
click at [1025, 97] on div "Early Believer's Bundle Product Title LIMITED EDITION Text Block $69.99 Product…" at bounding box center [1189, 272] width 396 height 411
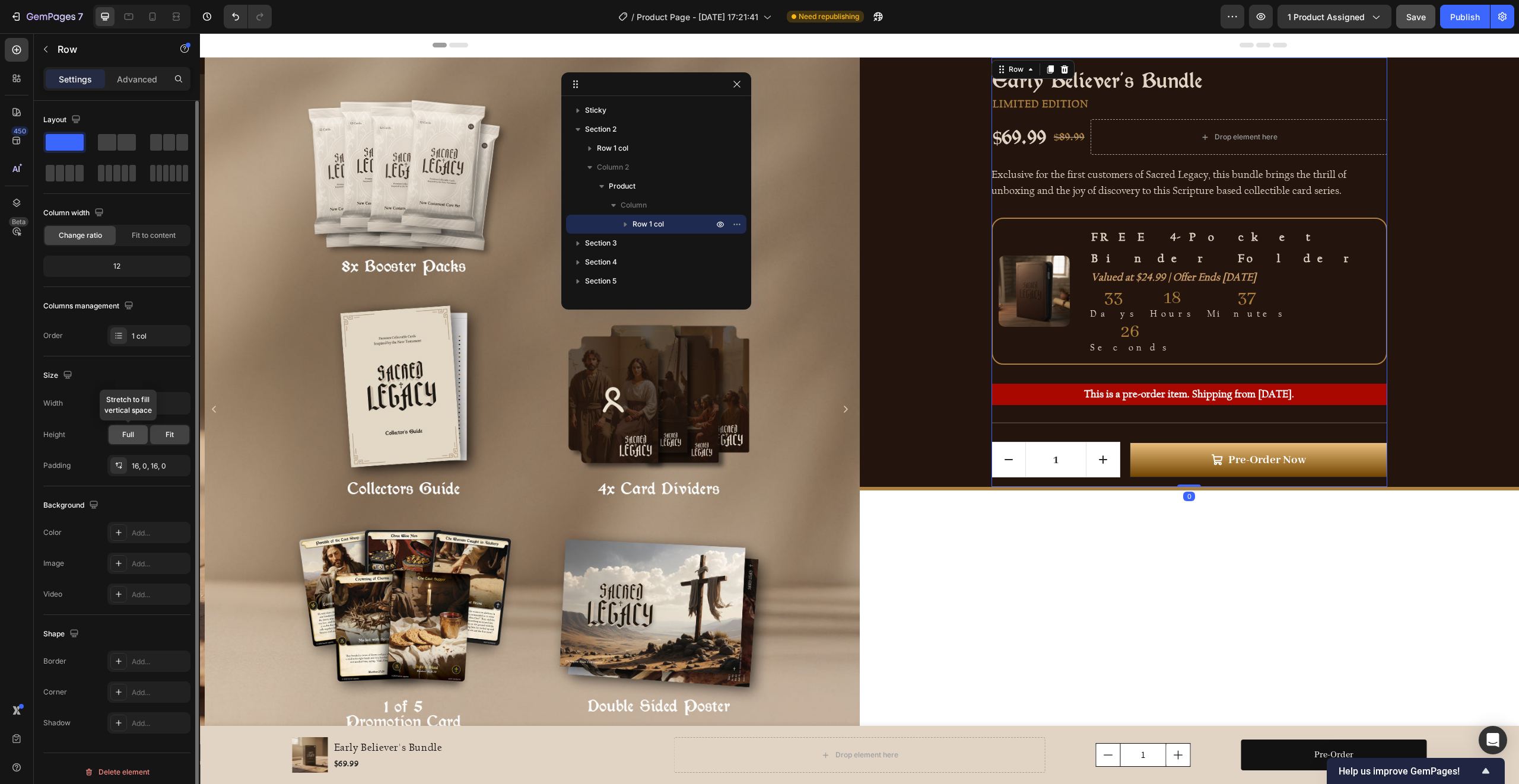
click at [125, 436] on span "Full" at bounding box center [128, 434] width 12 height 10
drag, startPoint x: 141, startPoint y: 405, endPoint x: 100, endPoint y: 404, distance: 41.0
click at [100, 404] on div "Width 60%" at bounding box center [117, 403] width 147 height 23
click at [125, 404] on input "60%" at bounding box center [149, 403] width 82 height 21
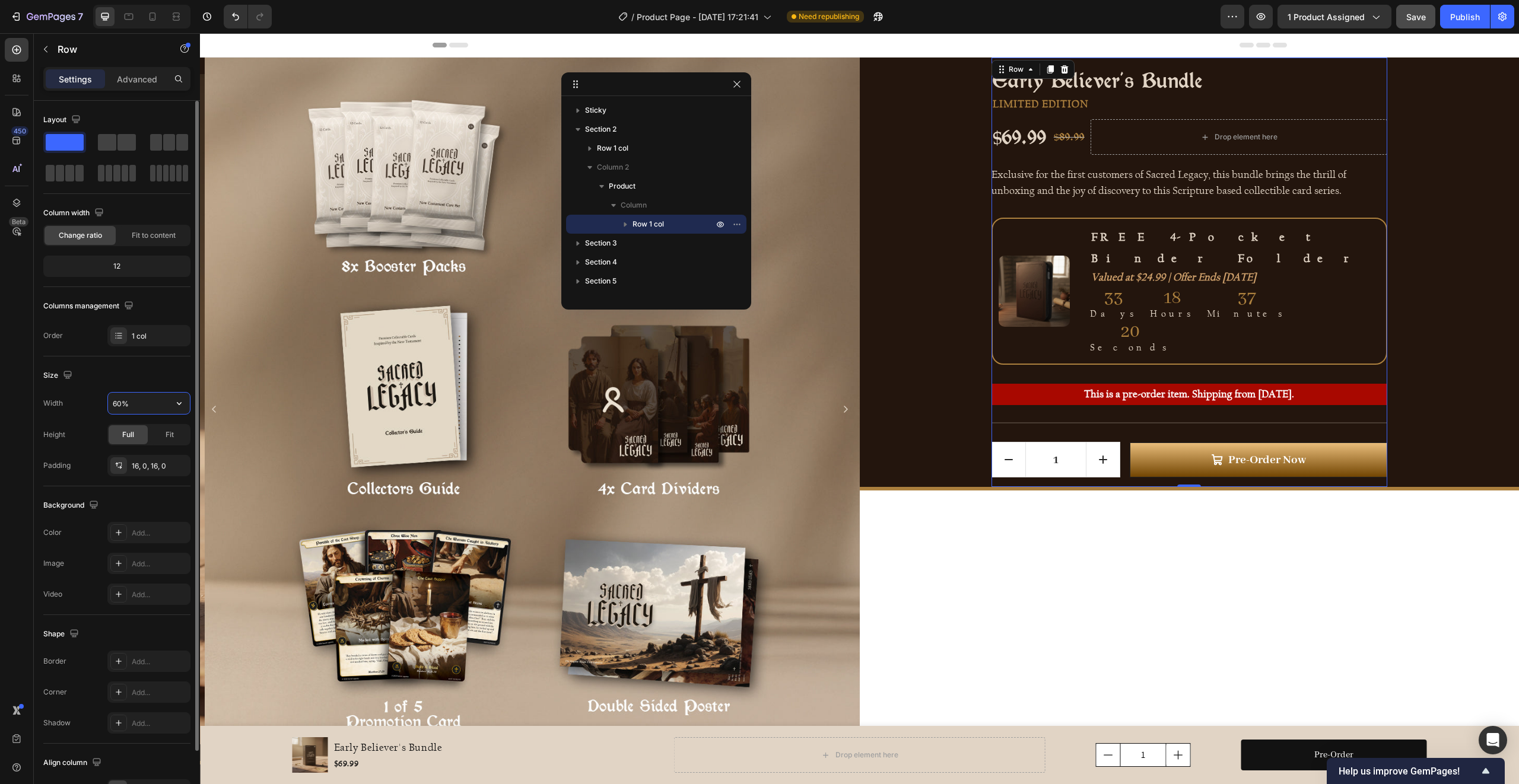
click at [112, 401] on input "60%" at bounding box center [149, 403] width 82 height 21
click at [111, 401] on input "60%" at bounding box center [149, 403] width 82 height 21
click at [150, 230] on span "Fit to content" at bounding box center [153, 235] width 44 height 10
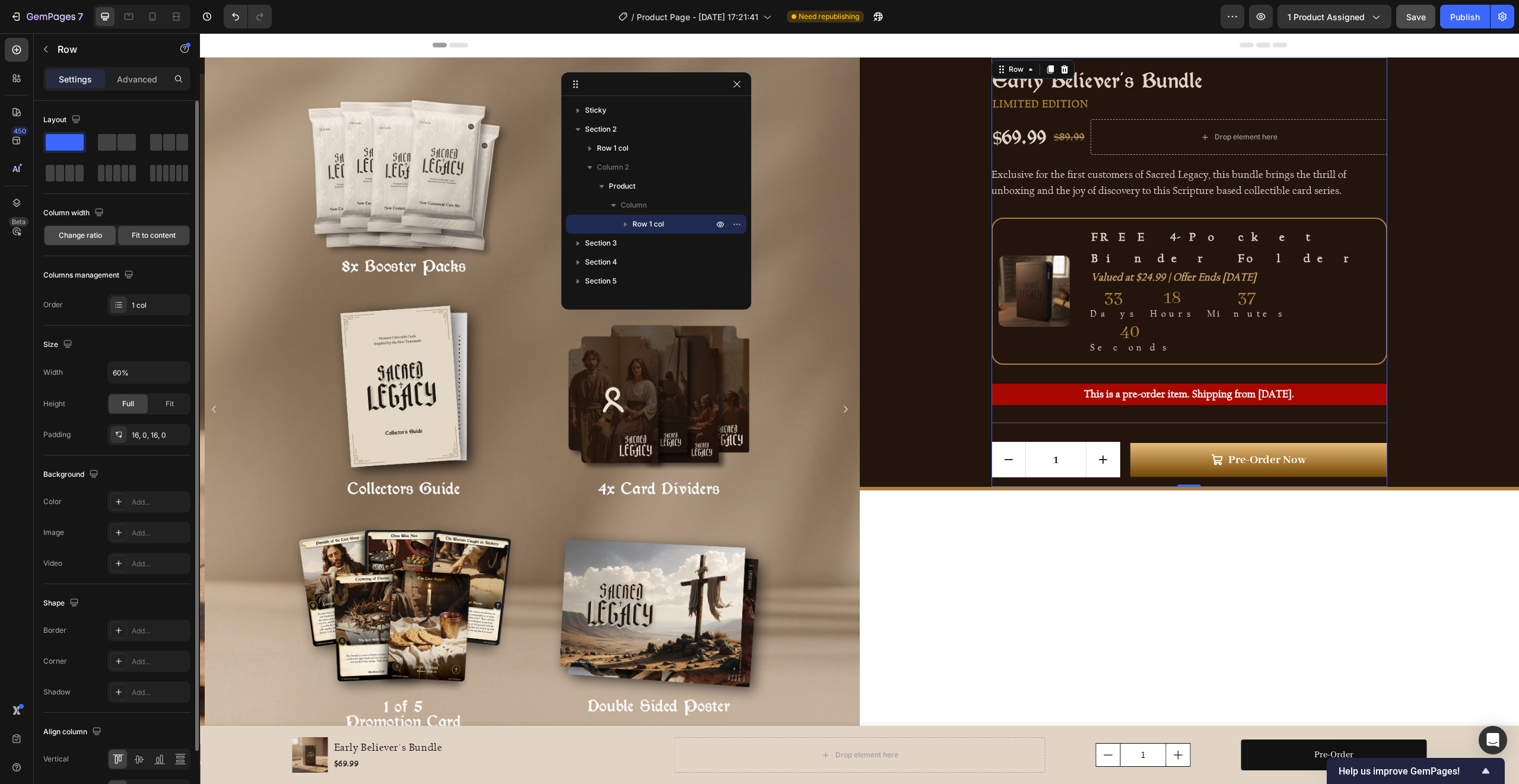
click at [96, 233] on span "Change ratio" at bounding box center [80, 235] width 44 height 10
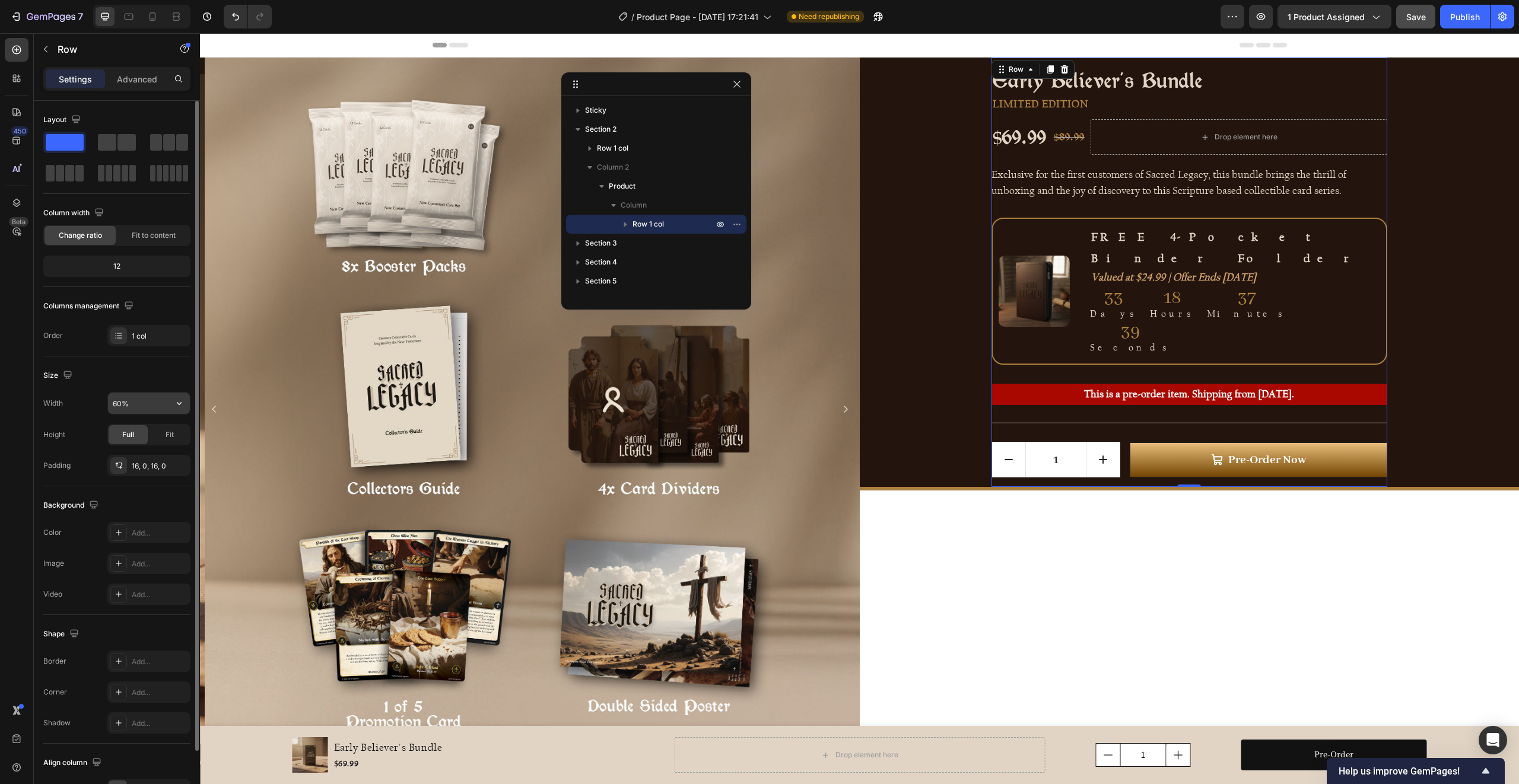
click at [114, 407] on input "60%" at bounding box center [149, 403] width 82 height 21
type input "50%"
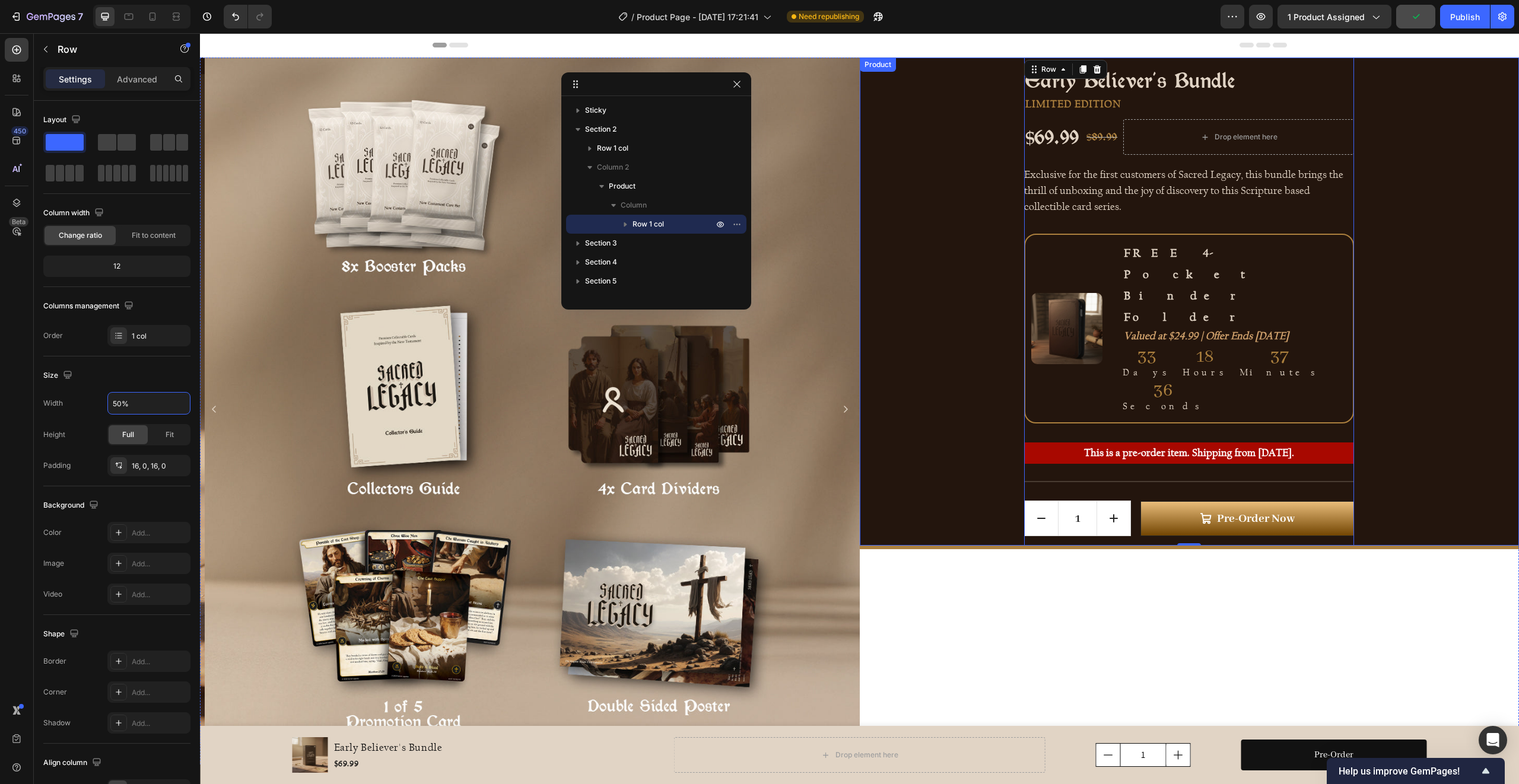
click at [911, 287] on div "Early Believer's Bundle Product Title LIMITED EDITION Text Block $69.99 Product…" at bounding box center [1190, 301] width 660 height 488
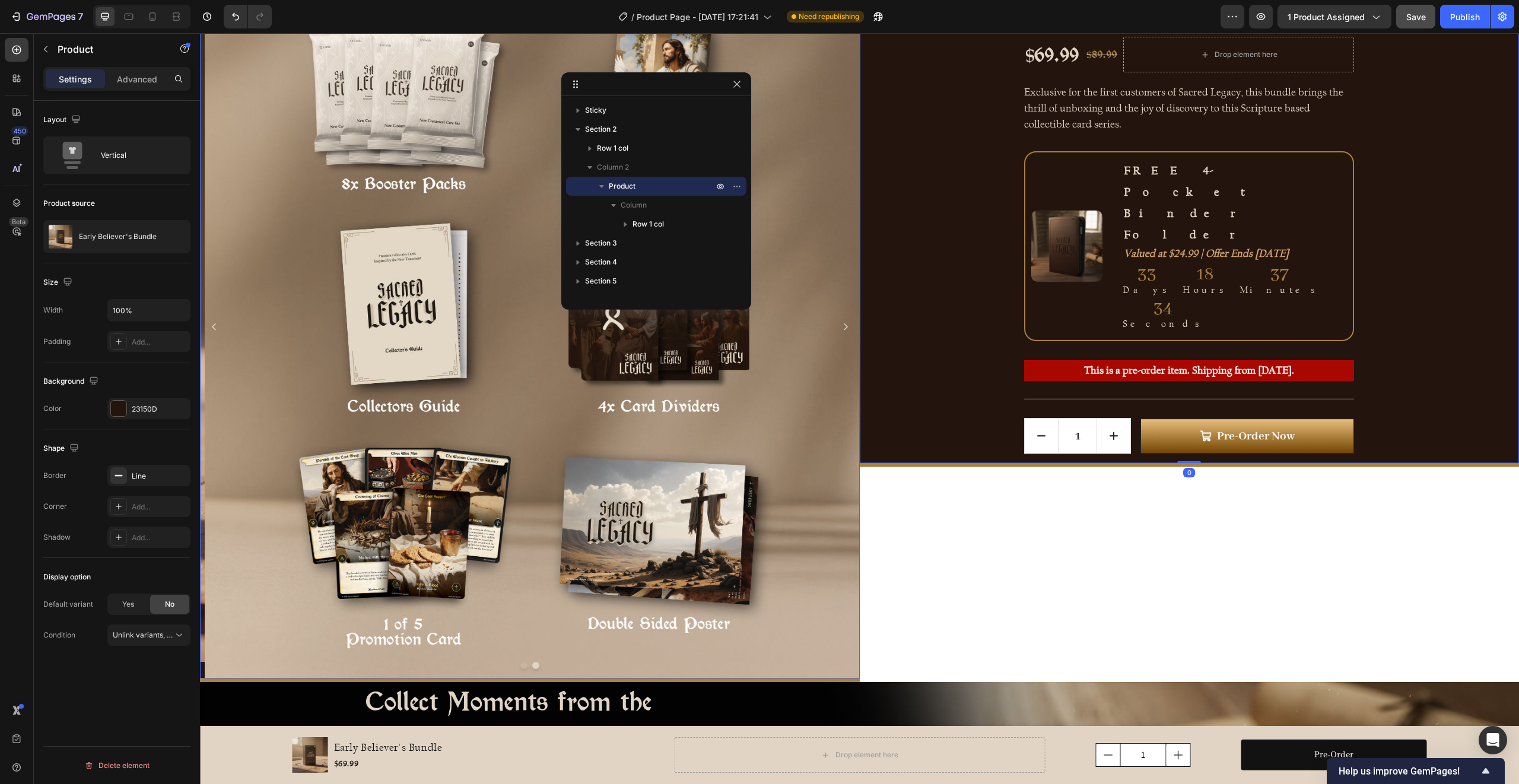
scroll to position [103, 0]
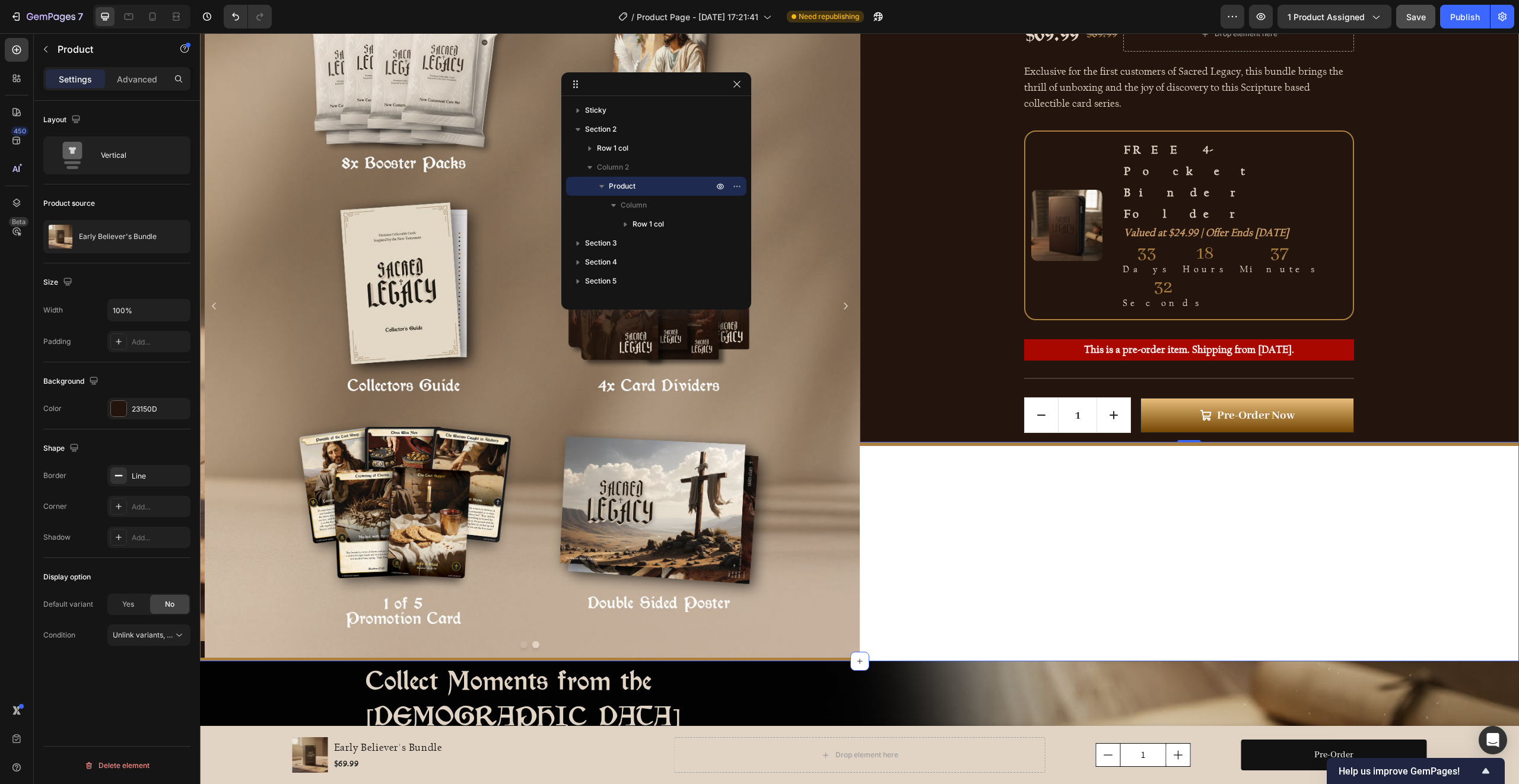
click at [907, 465] on div "Early Believer's Bundle Product Title LIMITED EDITION Text Block $69.99 Product…" at bounding box center [1190, 308] width 660 height 707
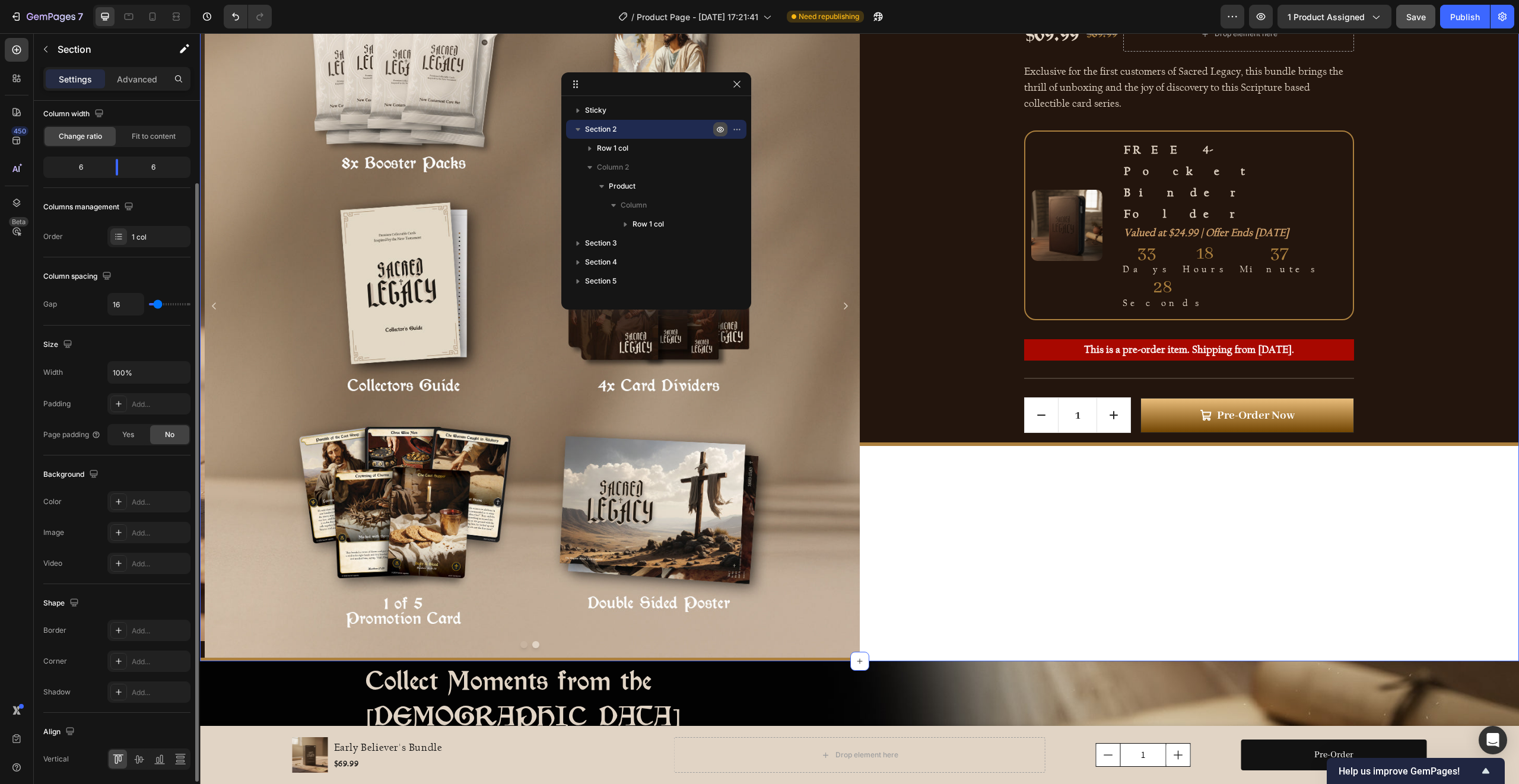
scroll to position [142, 0]
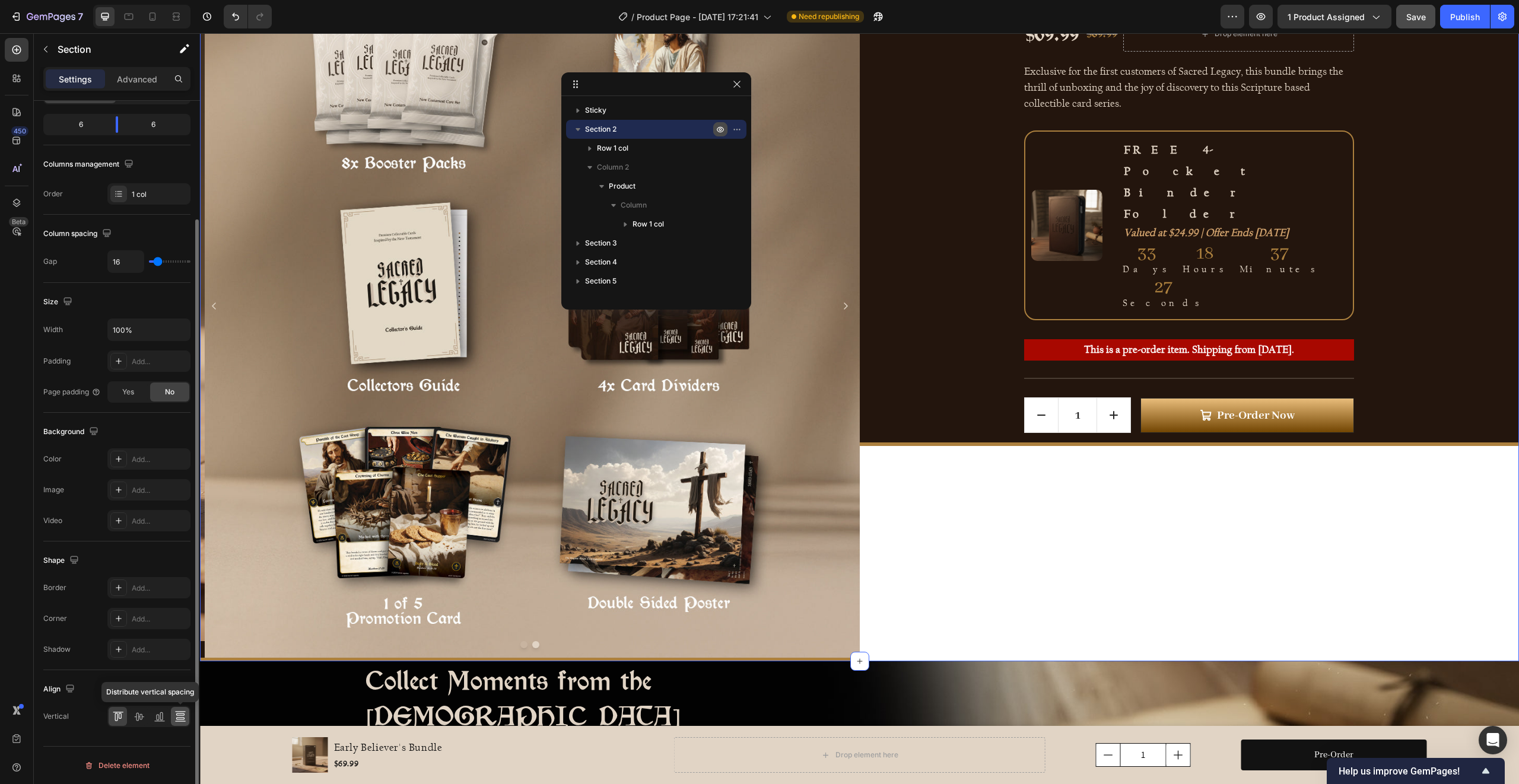
click at [184, 555] on icon at bounding box center [180, 716] width 12 height 12
click at [139, 555] on icon at bounding box center [139, 716] width 12 height 12
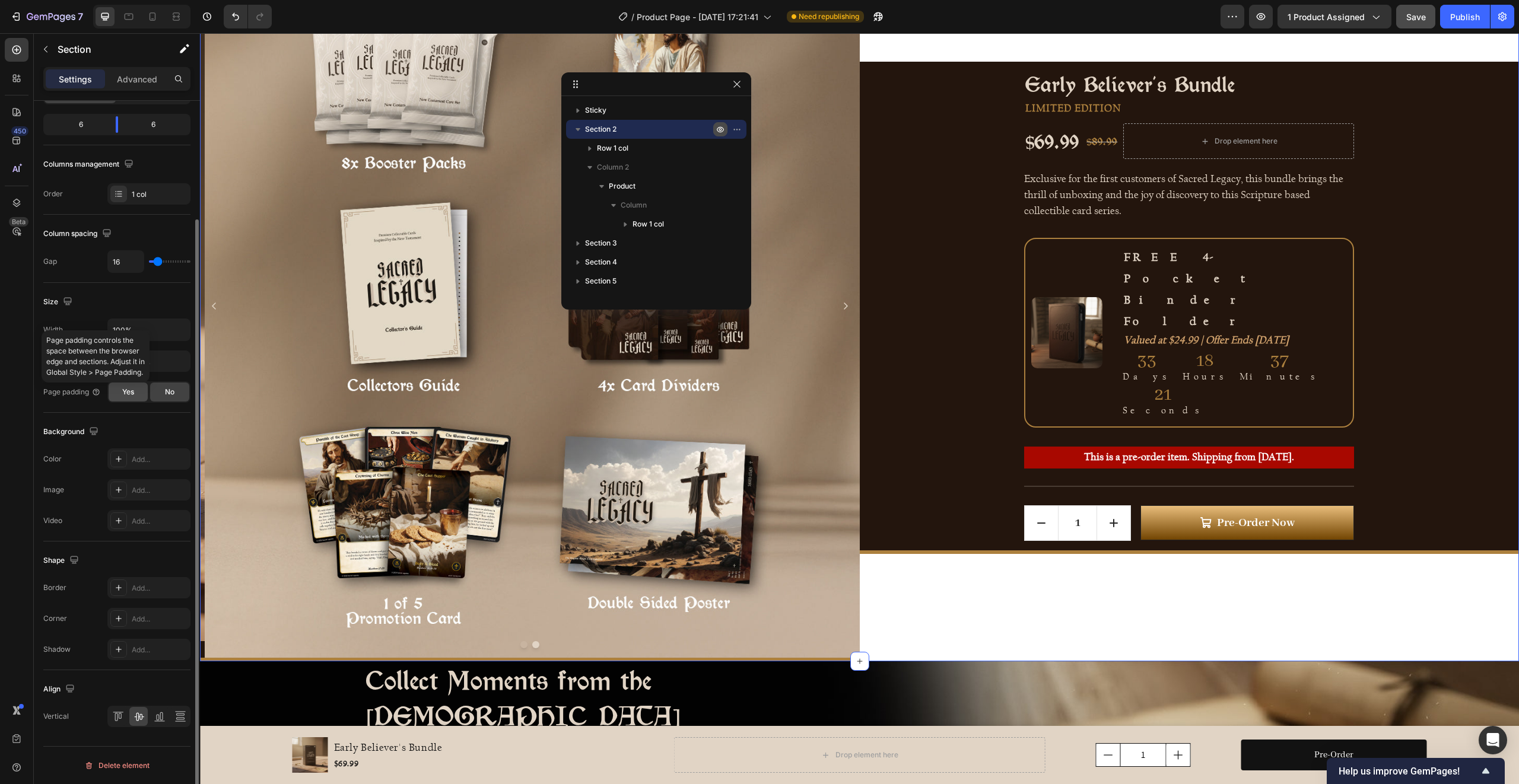
click at [129, 394] on span "Yes" at bounding box center [128, 391] width 12 height 10
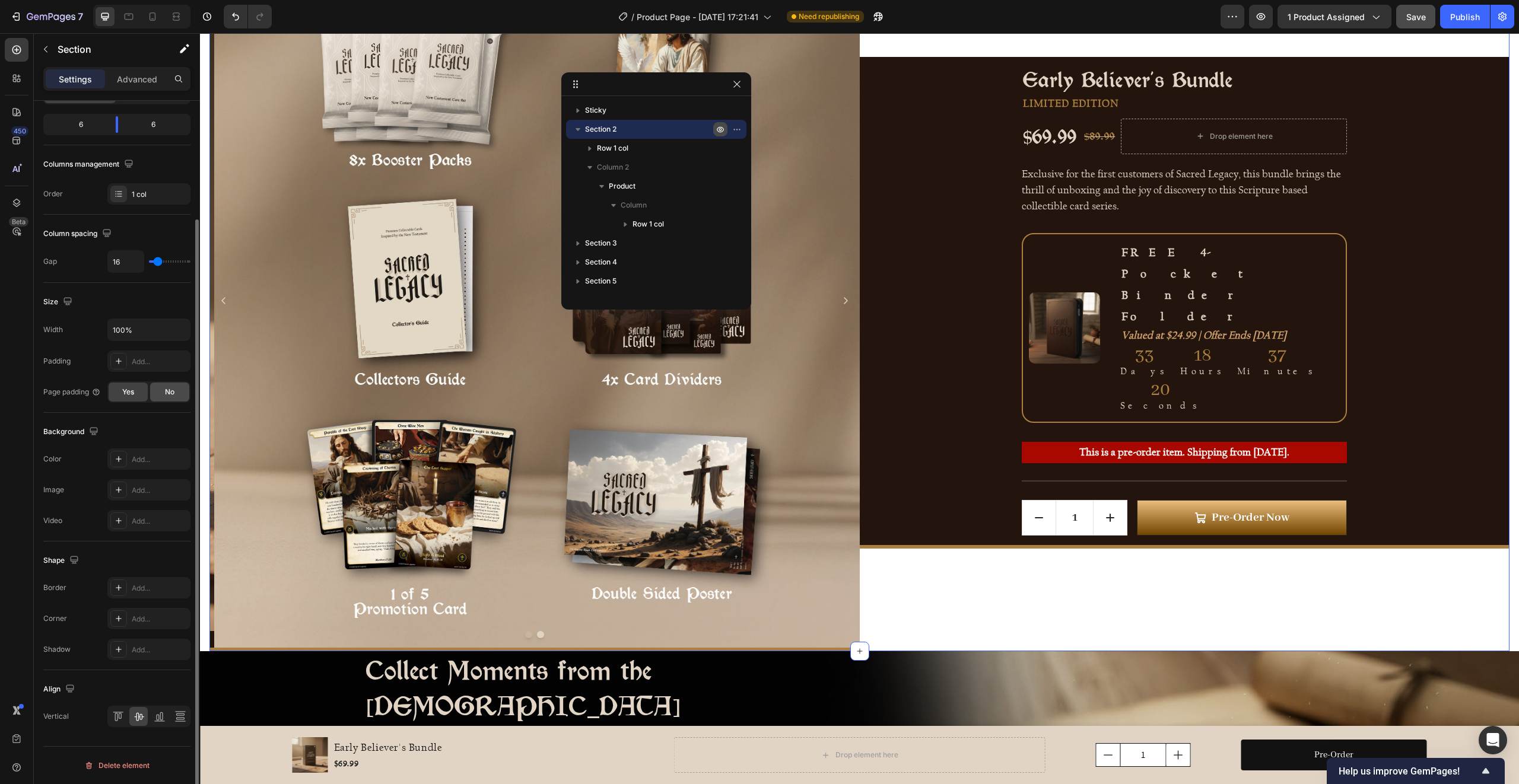
click at [166, 394] on span "No" at bounding box center [170, 391] width 10 height 10
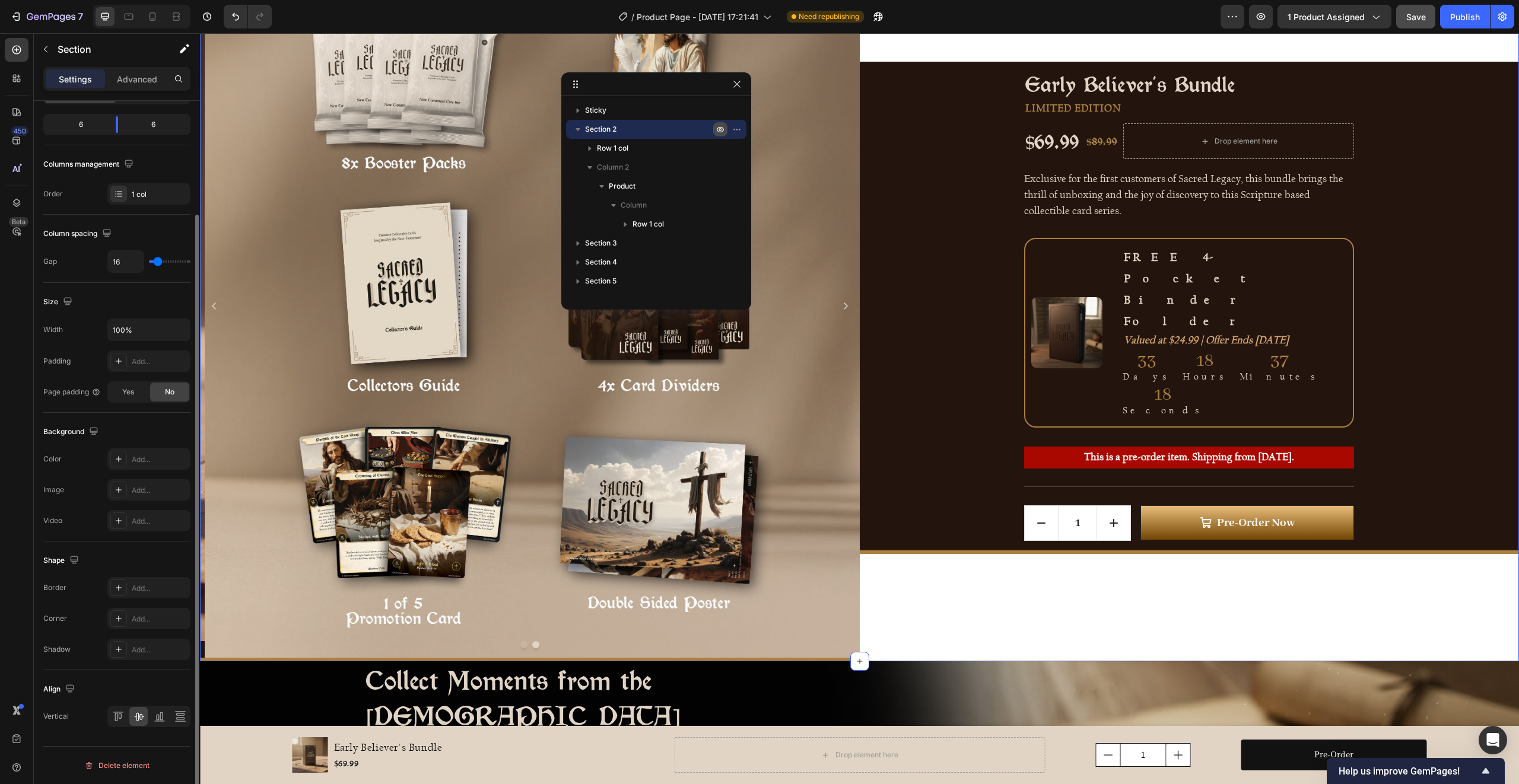
scroll to position [78, 0]
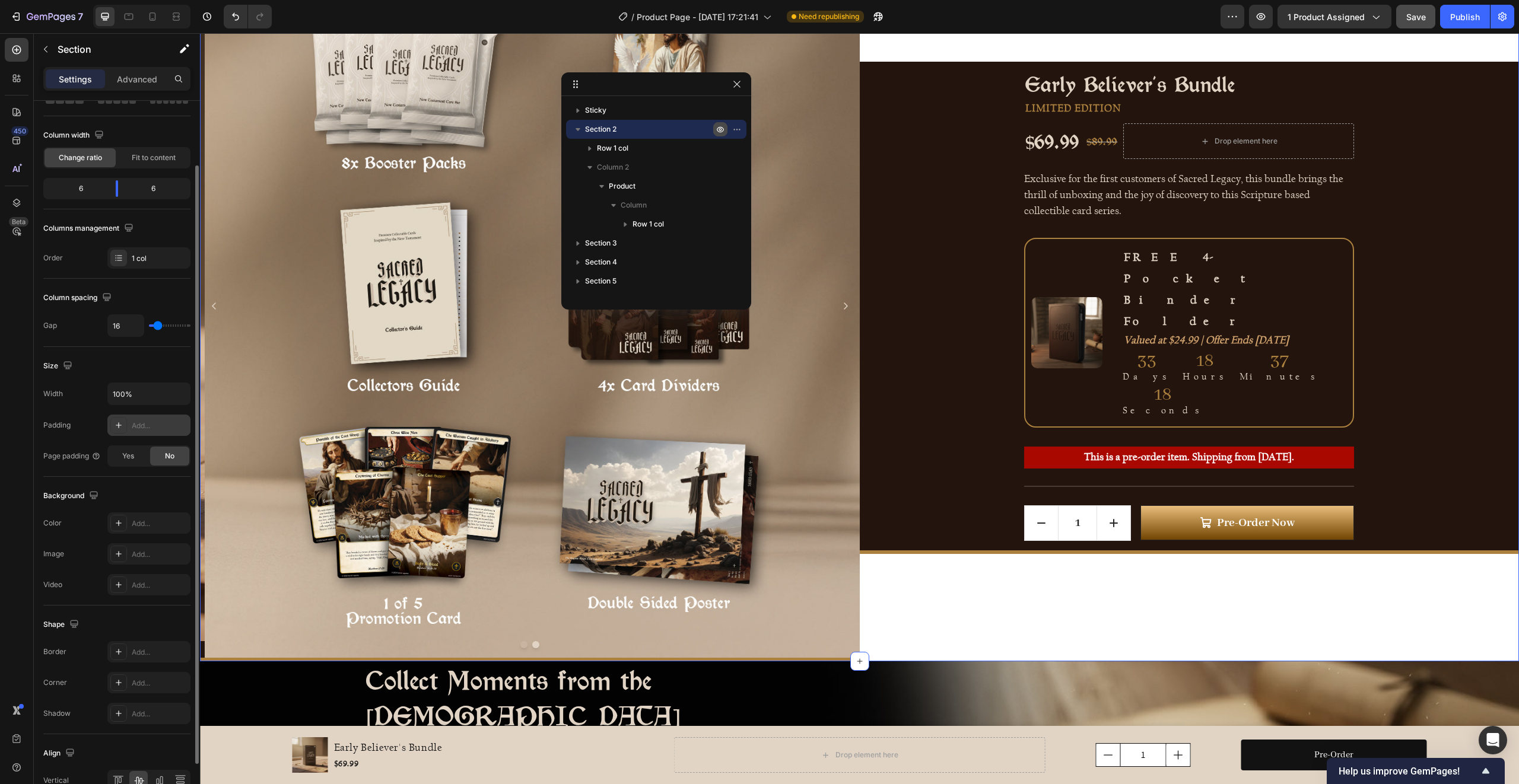
click at [119, 428] on icon at bounding box center [118, 425] width 10 height 10
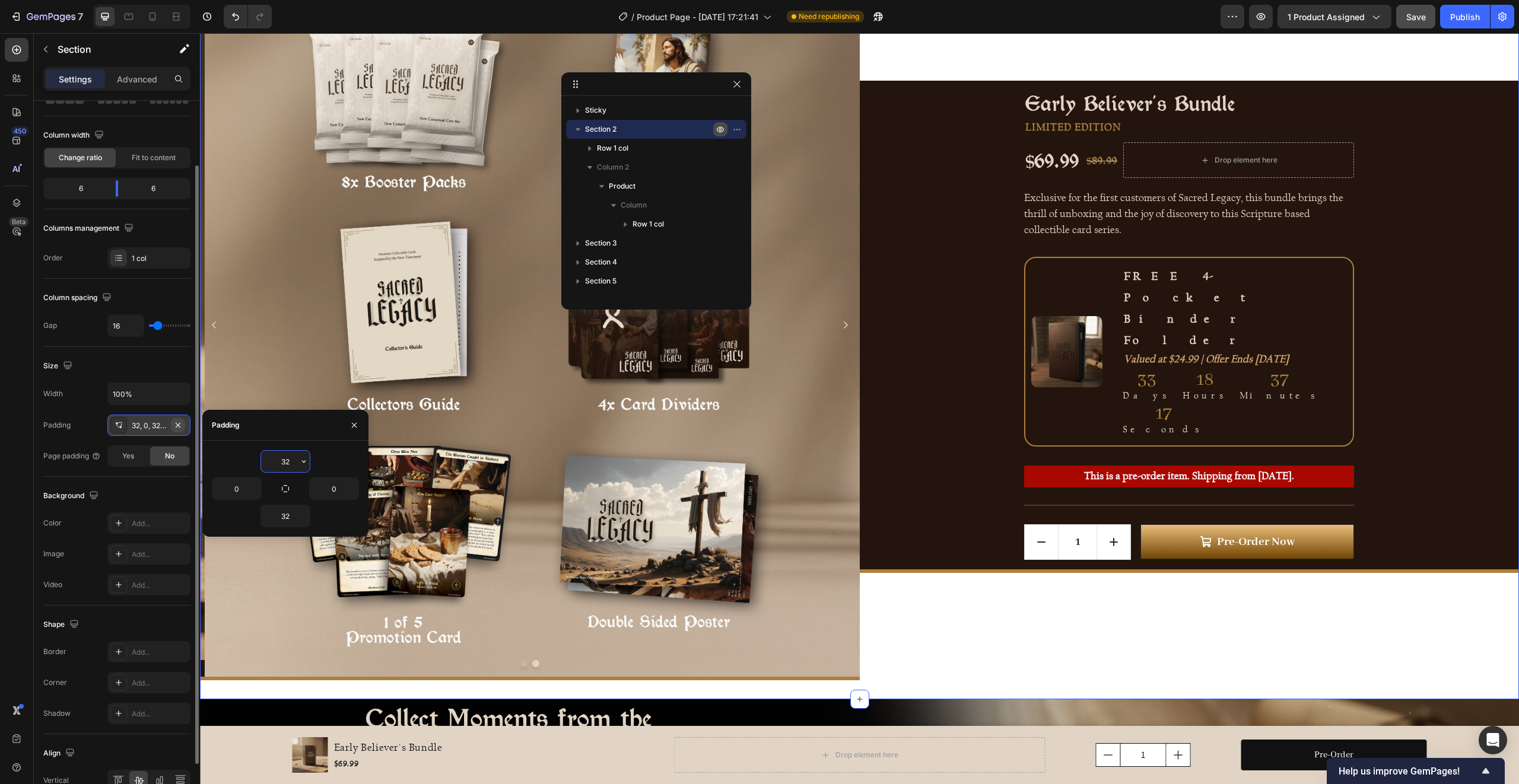
click at [178, 424] on icon "button" at bounding box center [177, 425] width 5 height 5
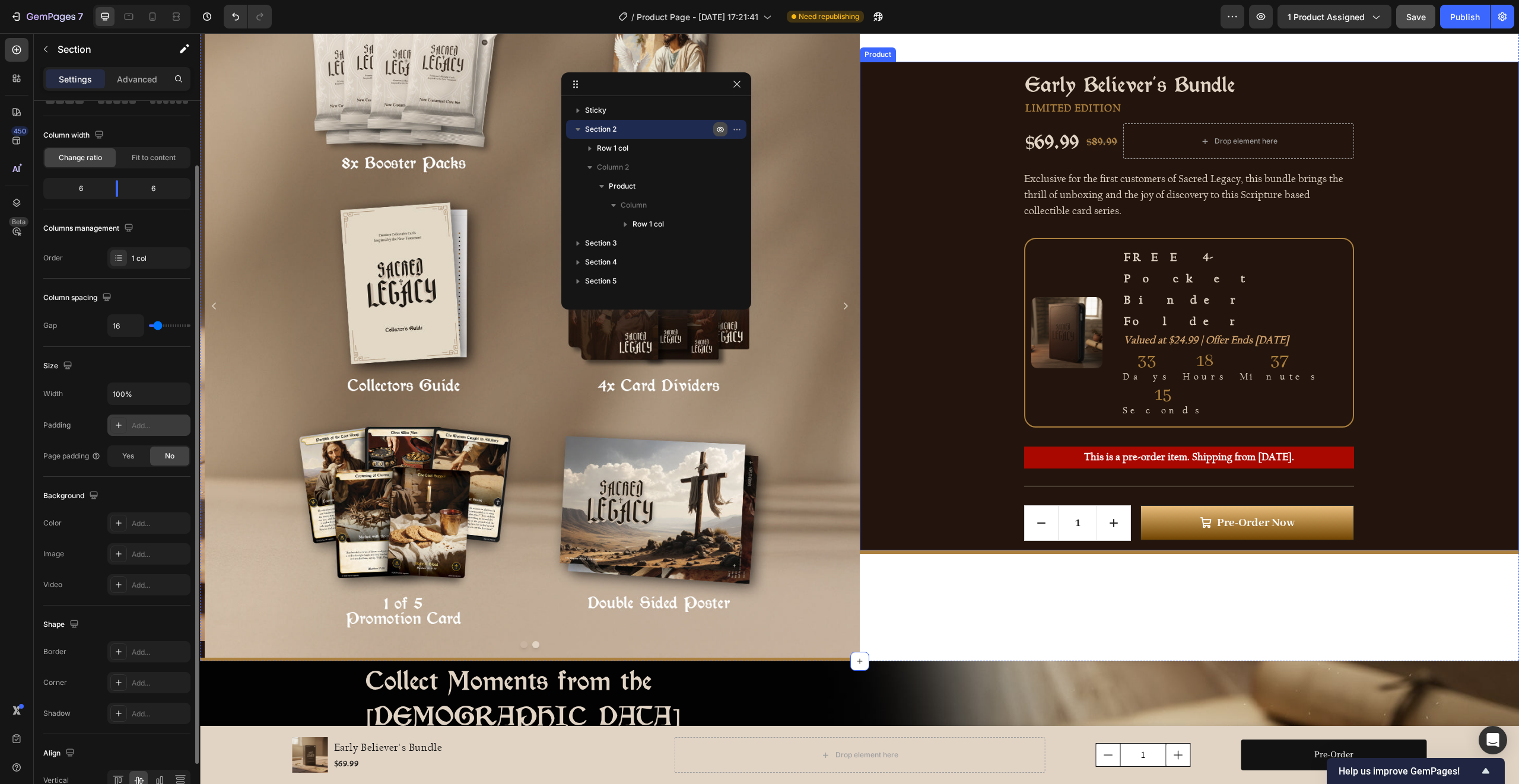
click at [928, 136] on div "Early Believer's Bundle Product Title LIMITED EDITION Text Block $69.99 Product…" at bounding box center [1190, 305] width 660 height 488
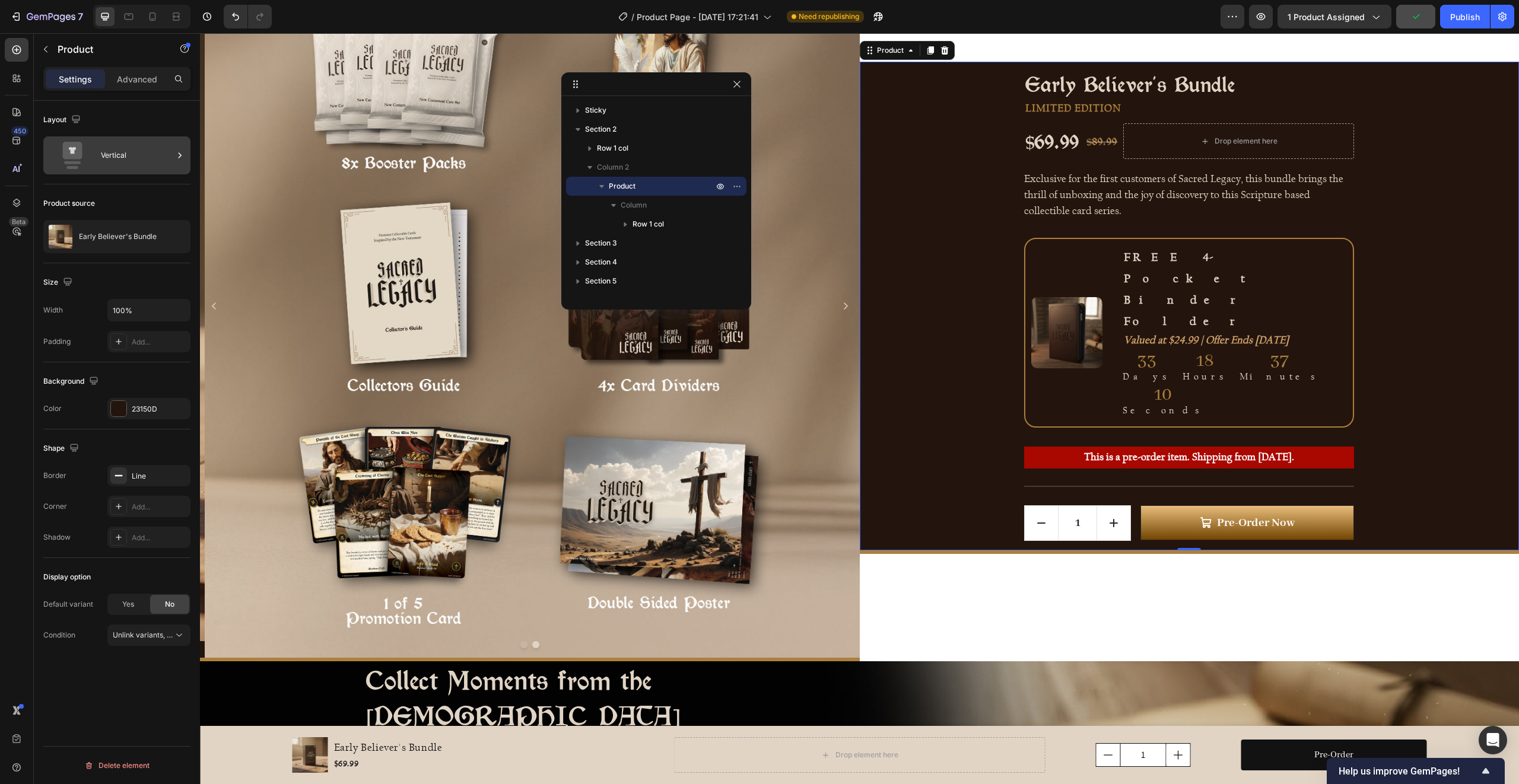
click at [123, 152] on div "Vertical" at bounding box center [137, 155] width 72 height 27
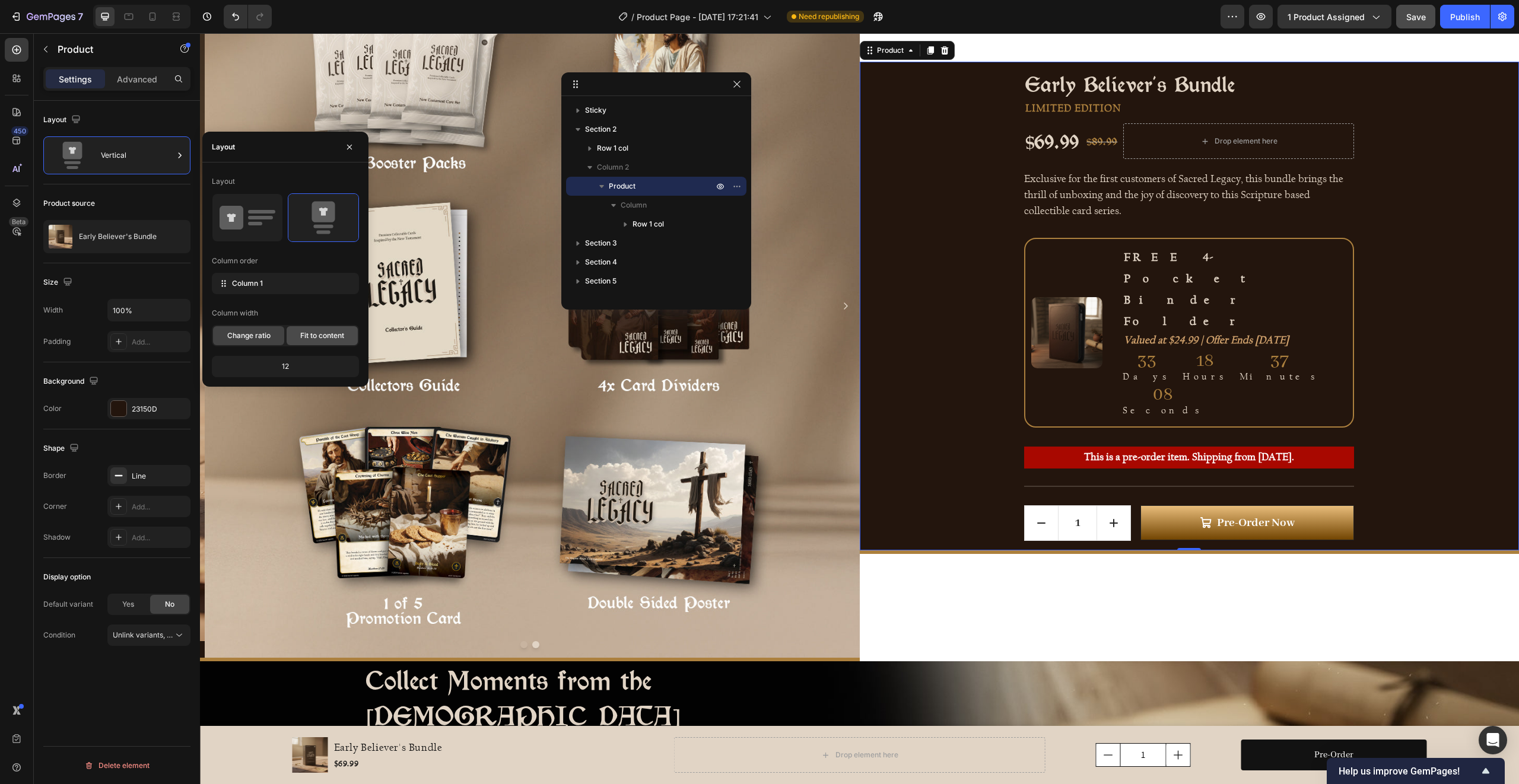
click at [325, 336] on span "Fit to content" at bounding box center [322, 335] width 44 height 10
click at [252, 328] on div "Change ratio" at bounding box center [248, 335] width 71 height 19
click at [289, 369] on div "12" at bounding box center [286, 366] width 143 height 17
click at [287, 366] on div "12" at bounding box center [286, 366] width 143 height 17
click at [141, 82] on p "Advanced" at bounding box center [137, 79] width 40 height 12
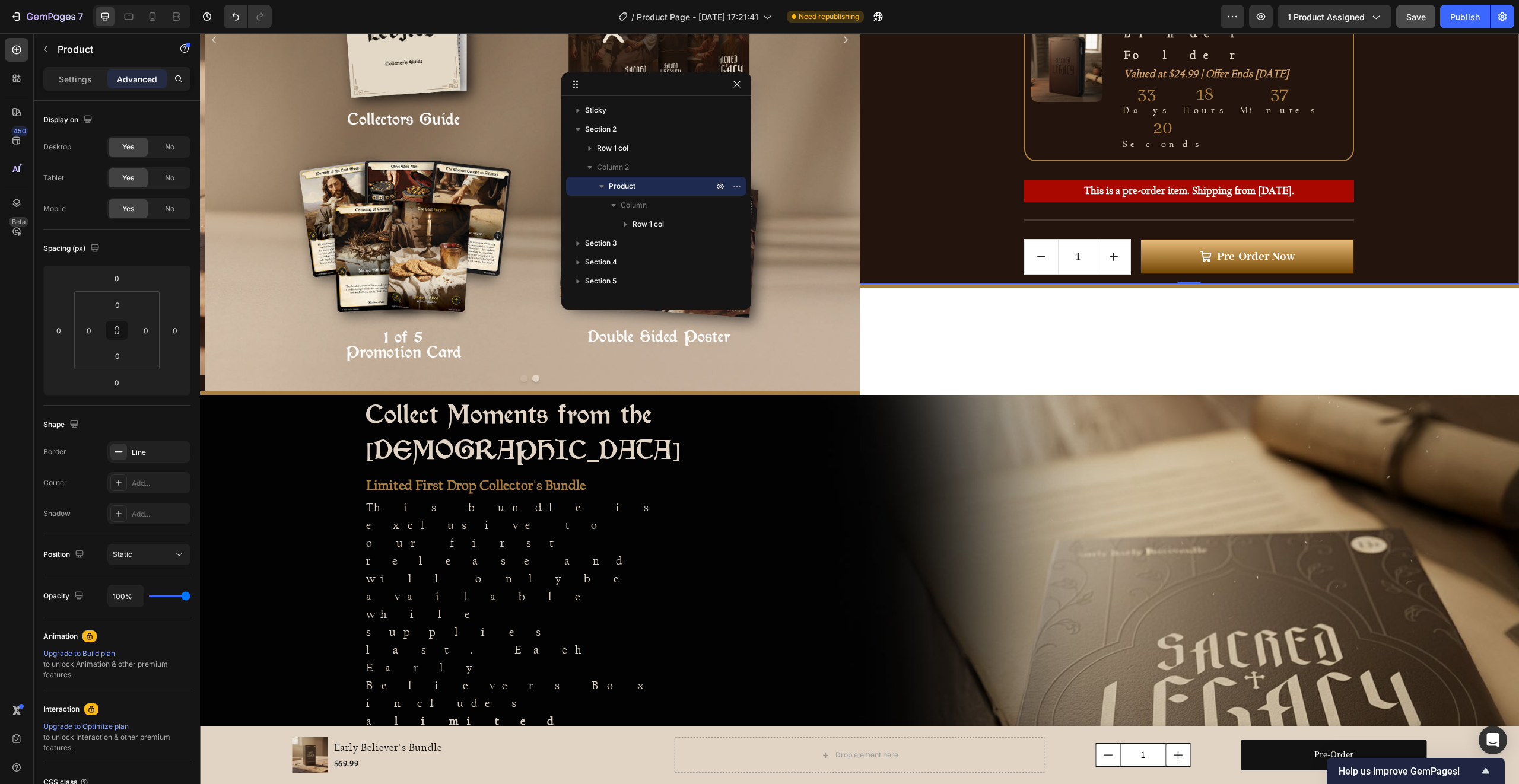
scroll to position [394, 0]
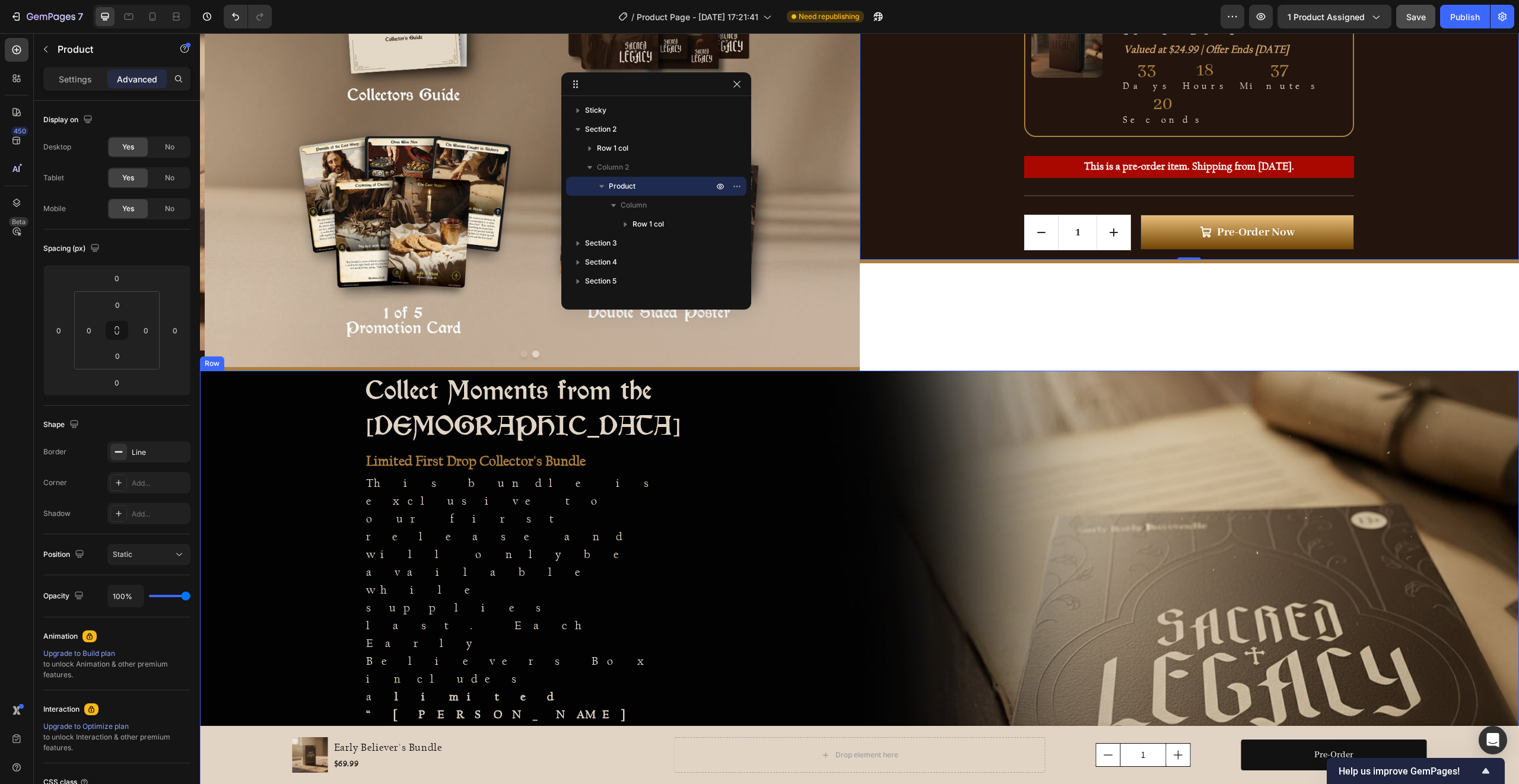
click at [802, 394] on div "Collect Moments from the New Testament Heading Limited First Drop Collector's B…" at bounding box center [530, 654] width 660 height 567
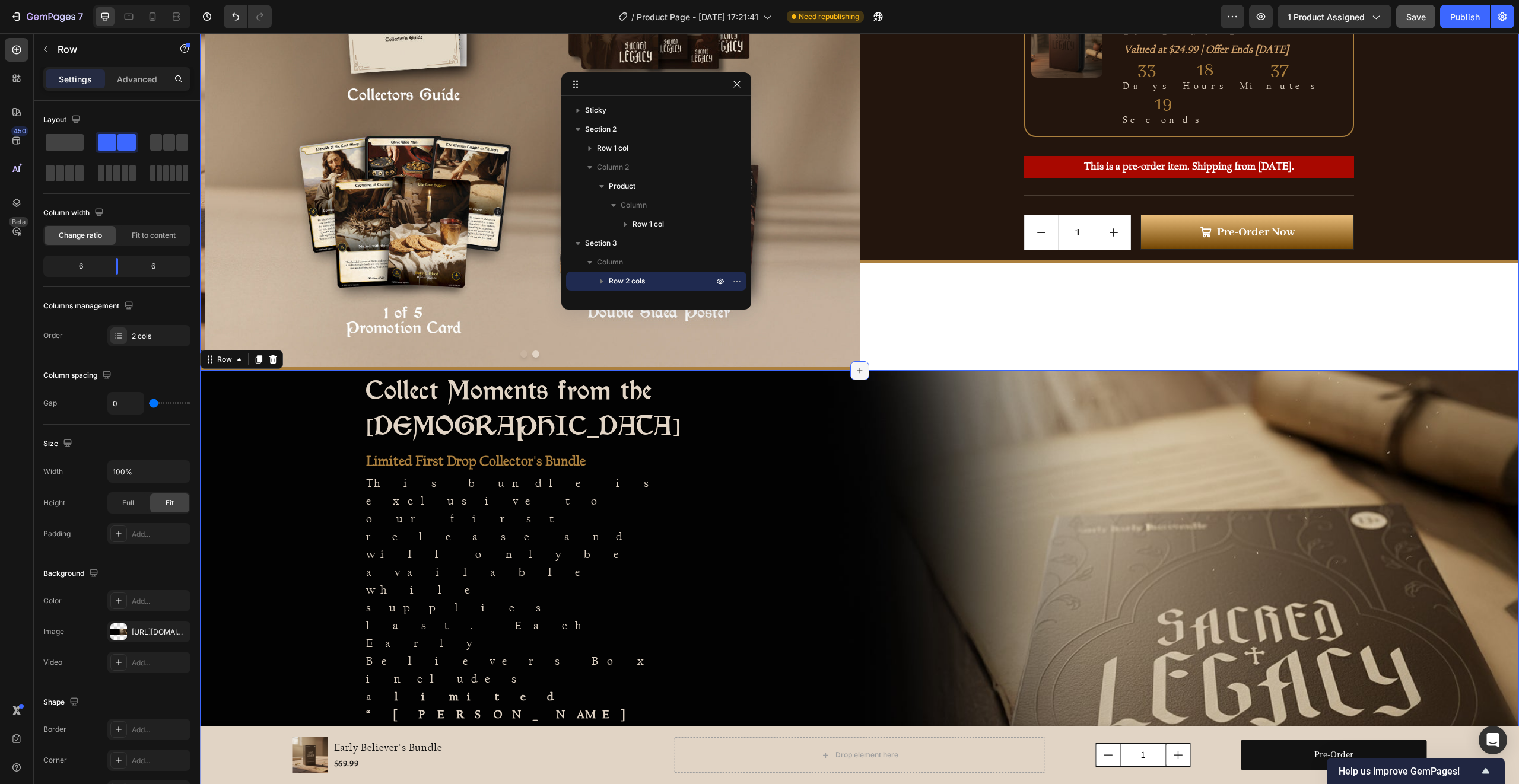
click at [857, 366] on icon at bounding box center [860, 371] width 10 height 10
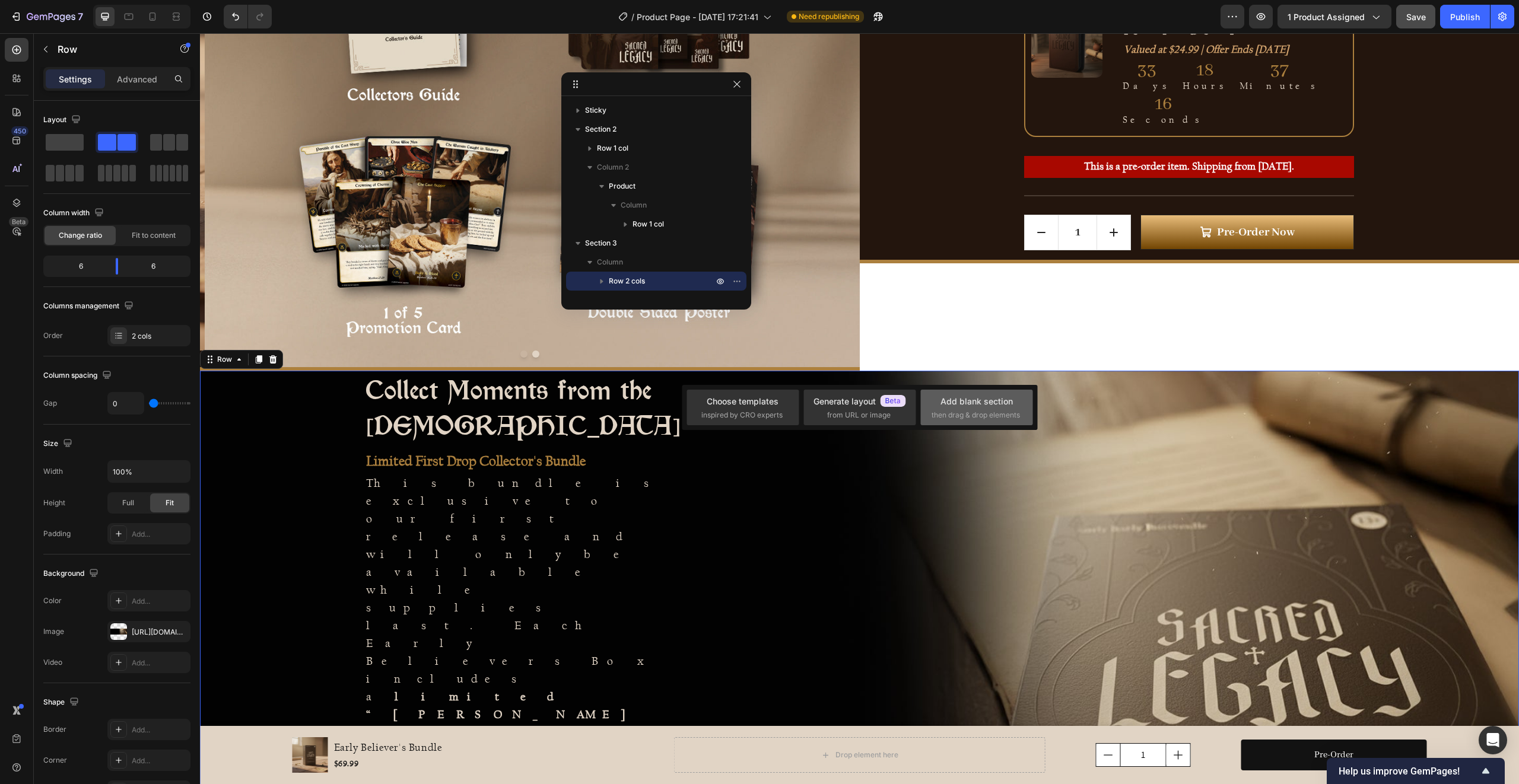
click at [960, 410] on span "then drag & drop elements" at bounding box center [976, 415] width 89 height 10
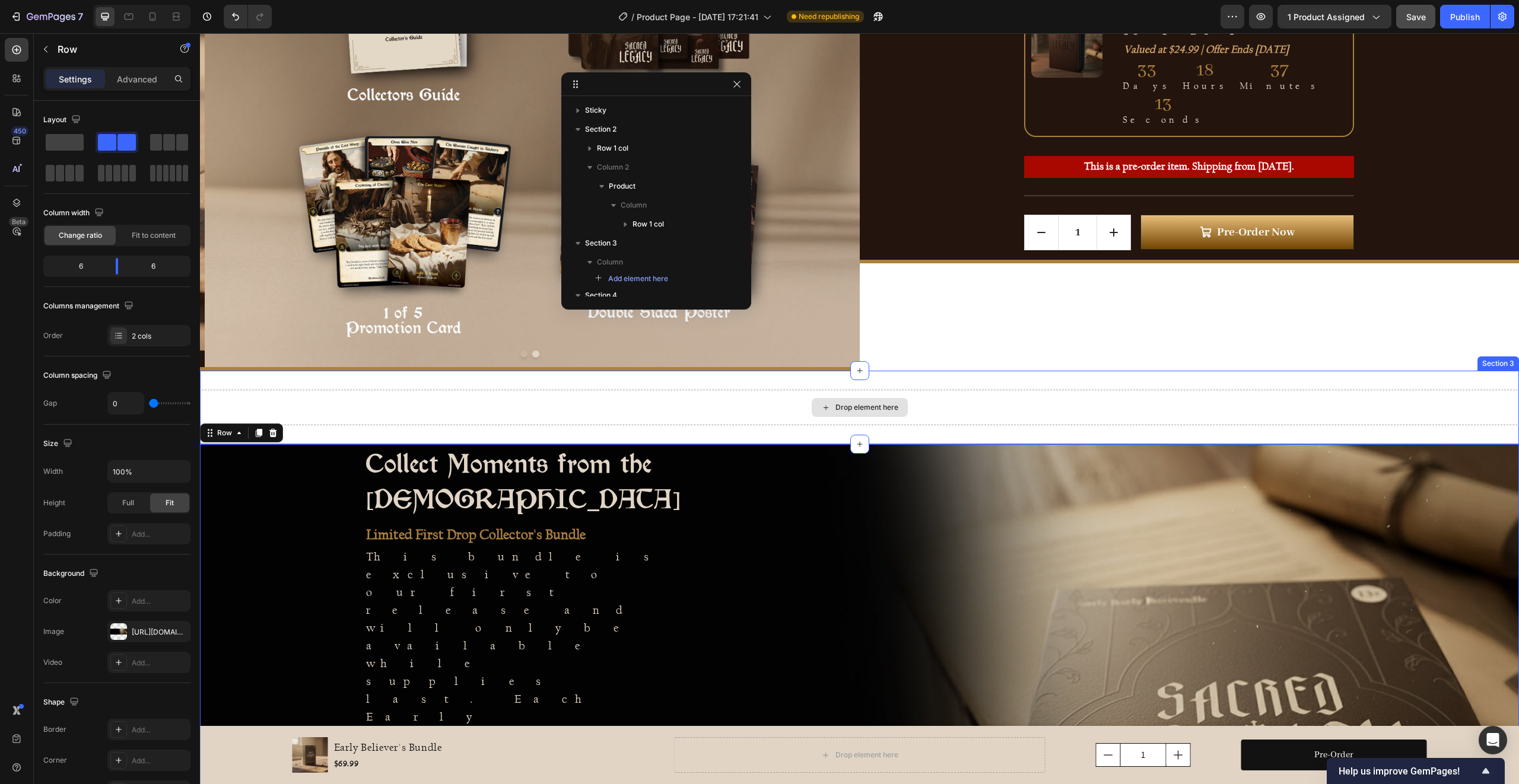
click at [856, 405] on div "Drop element here" at bounding box center [867, 407] width 63 height 10
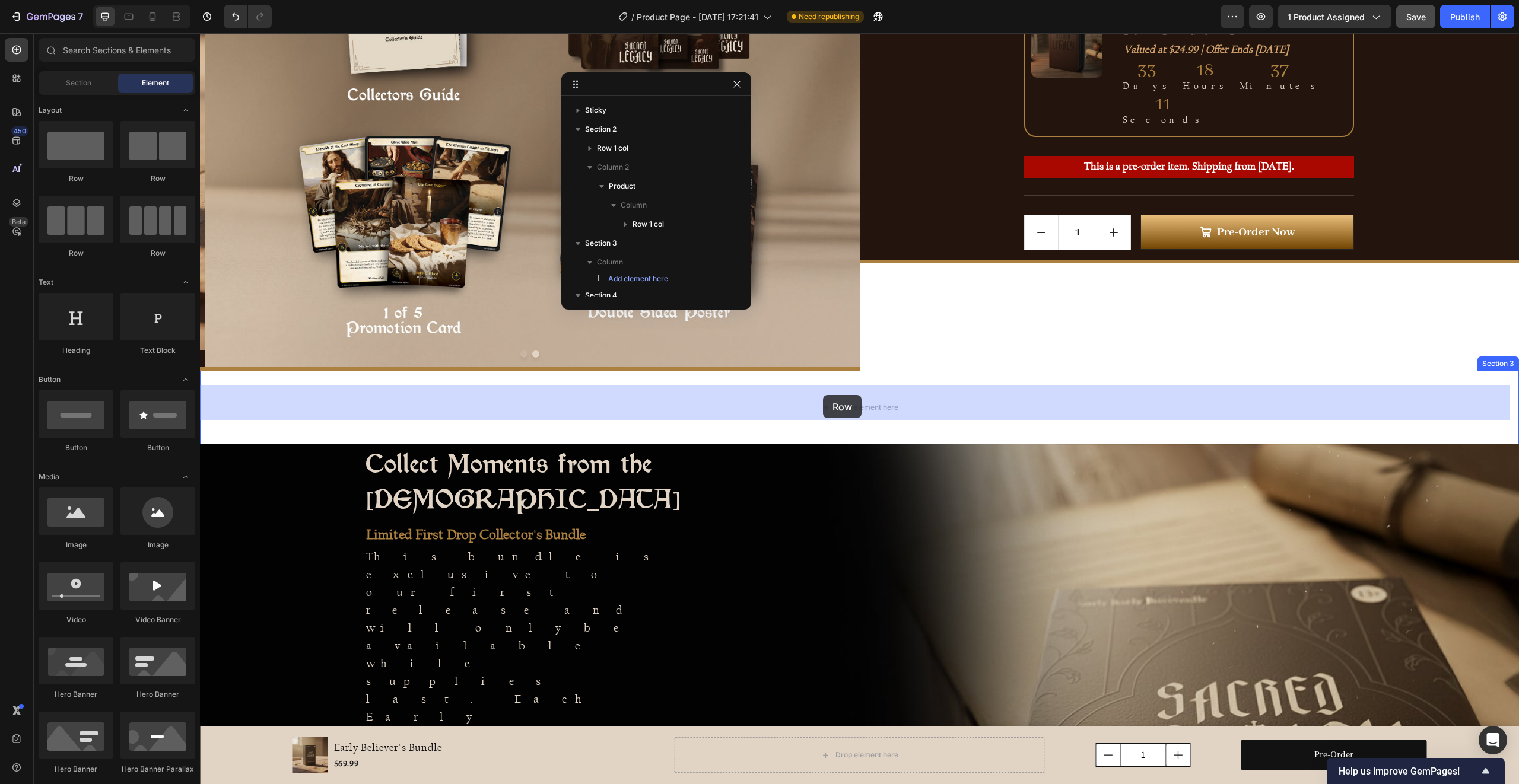
drag, startPoint x: 354, startPoint y: 180, endPoint x: 823, endPoint y: 395, distance: 515.9
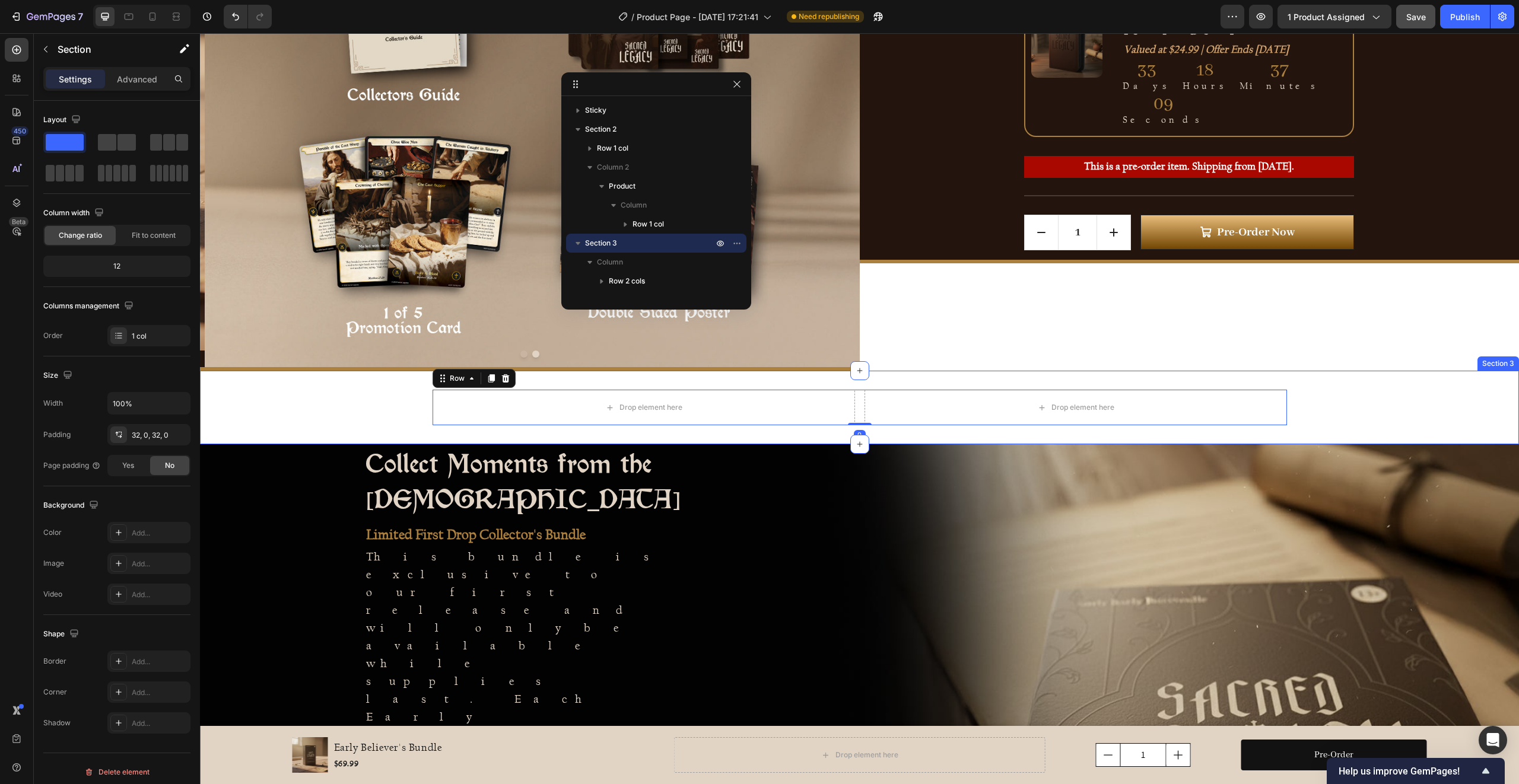
click at [574, 374] on div "Drop element here Drop element here Row 0 Section 3" at bounding box center [860, 407] width 1319 height 73
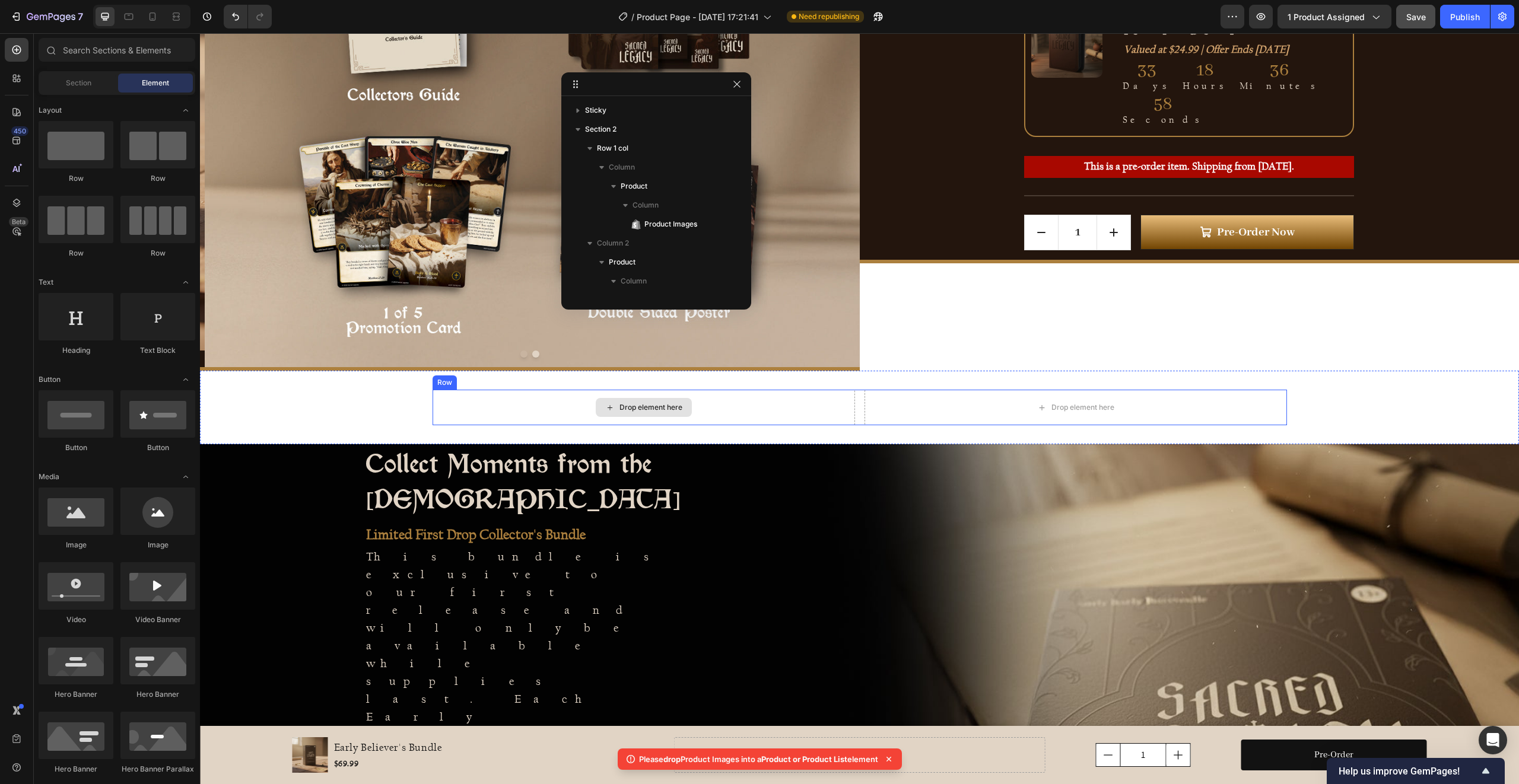
click at [651, 402] on div "Drop element here" at bounding box center [651, 407] width 63 height 10
click at [120, 57] on input "text" at bounding box center [117, 50] width 157 height 24
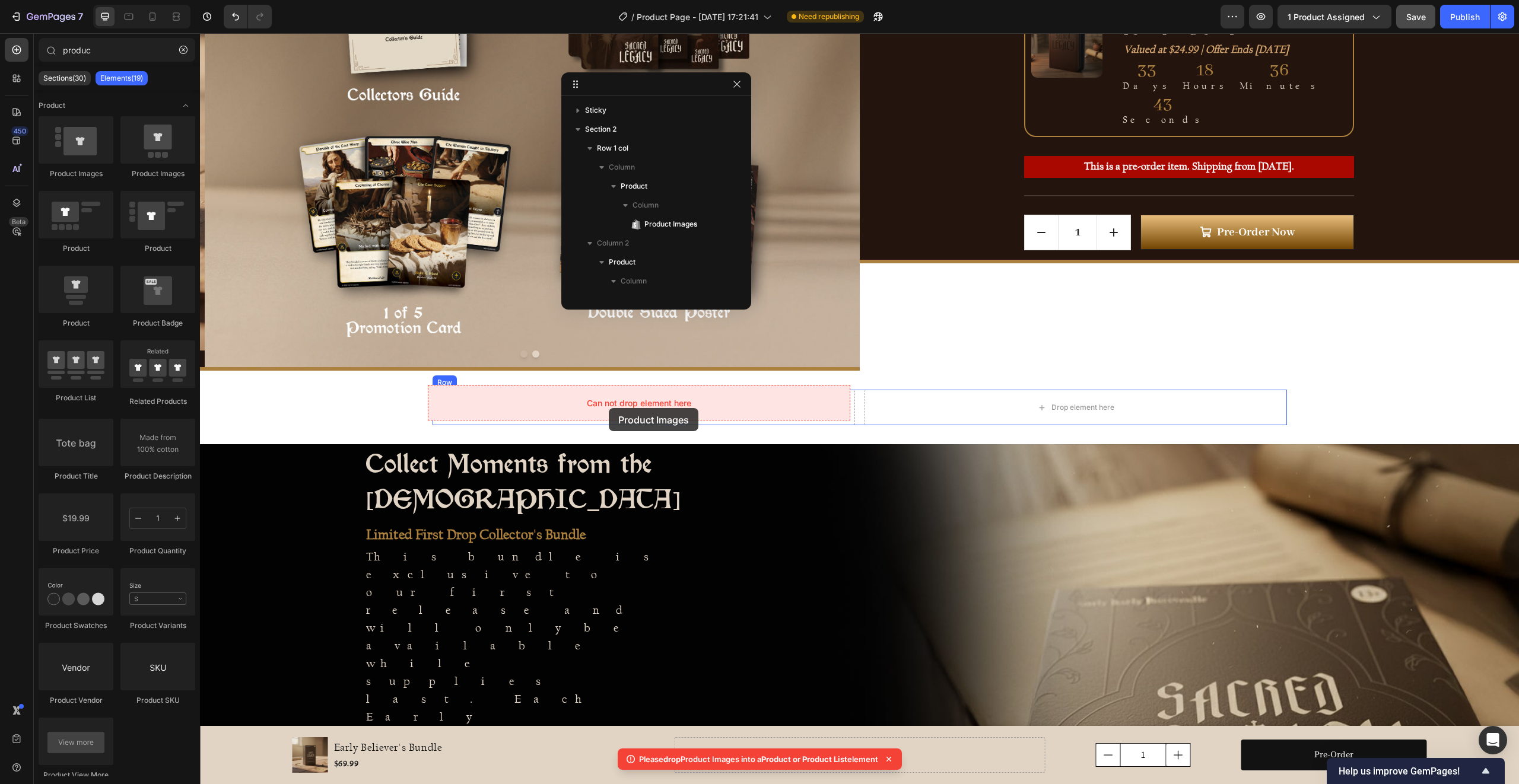
drag, startPoint x: 341, startPoint y: 171, endPoint x: 609, endPoint y: 407, distance: 357.1
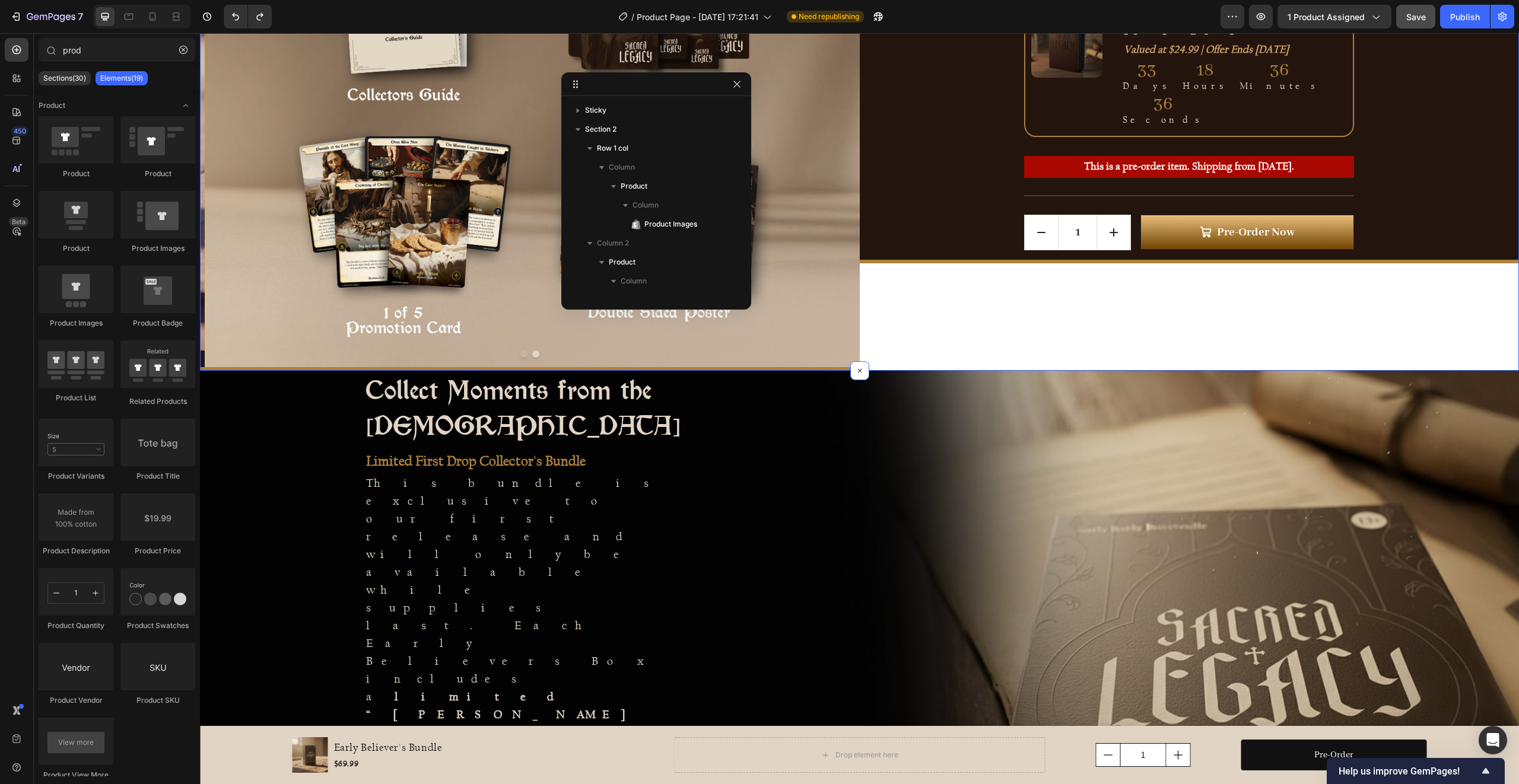
click at [972, 303] on div "Early Believer's Bundle Product Title LIMITED EDITION Text Block $69.99 Product…" at bounding box center [1190, 17] width 660 height 707
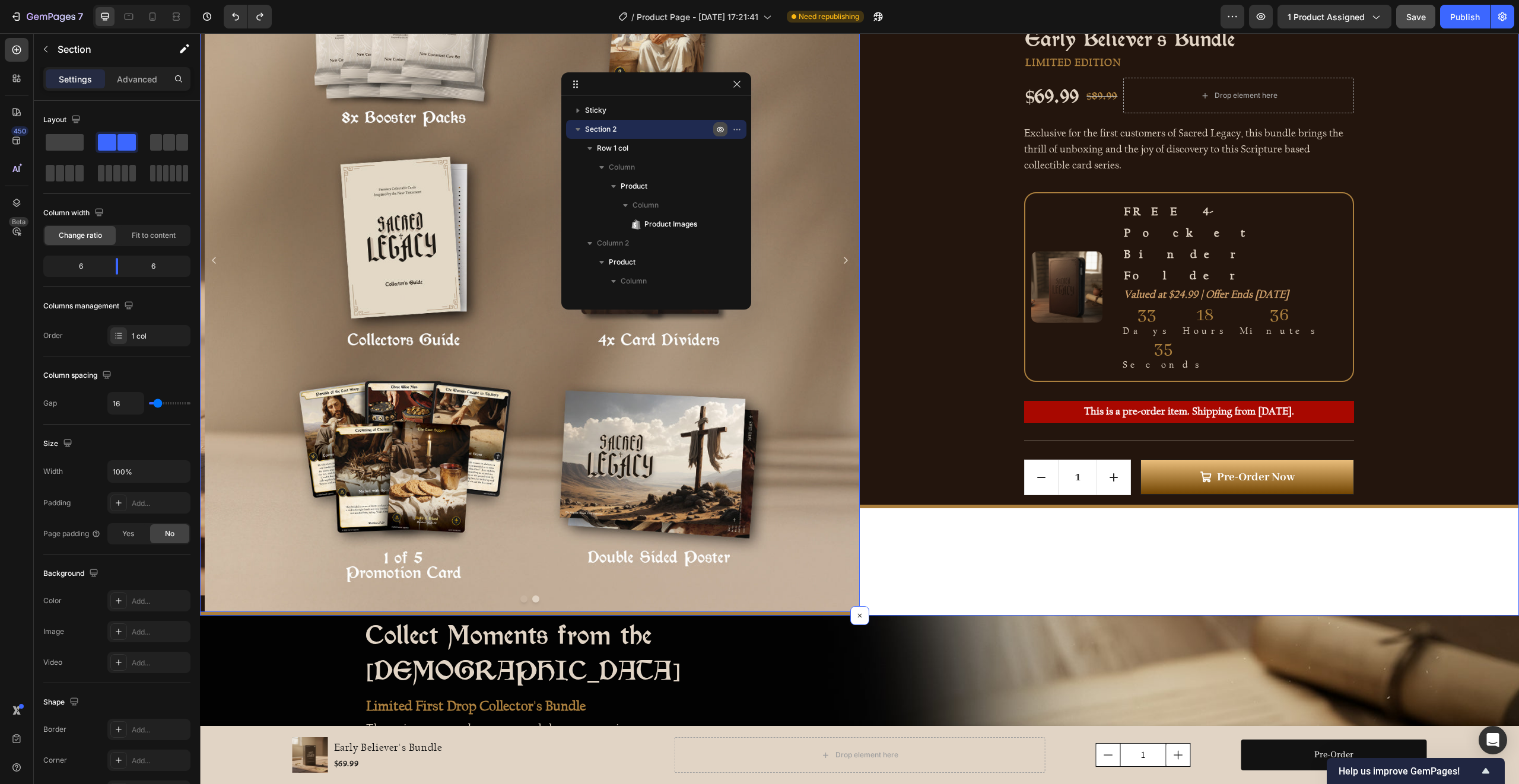
scroll to position [140, 0]
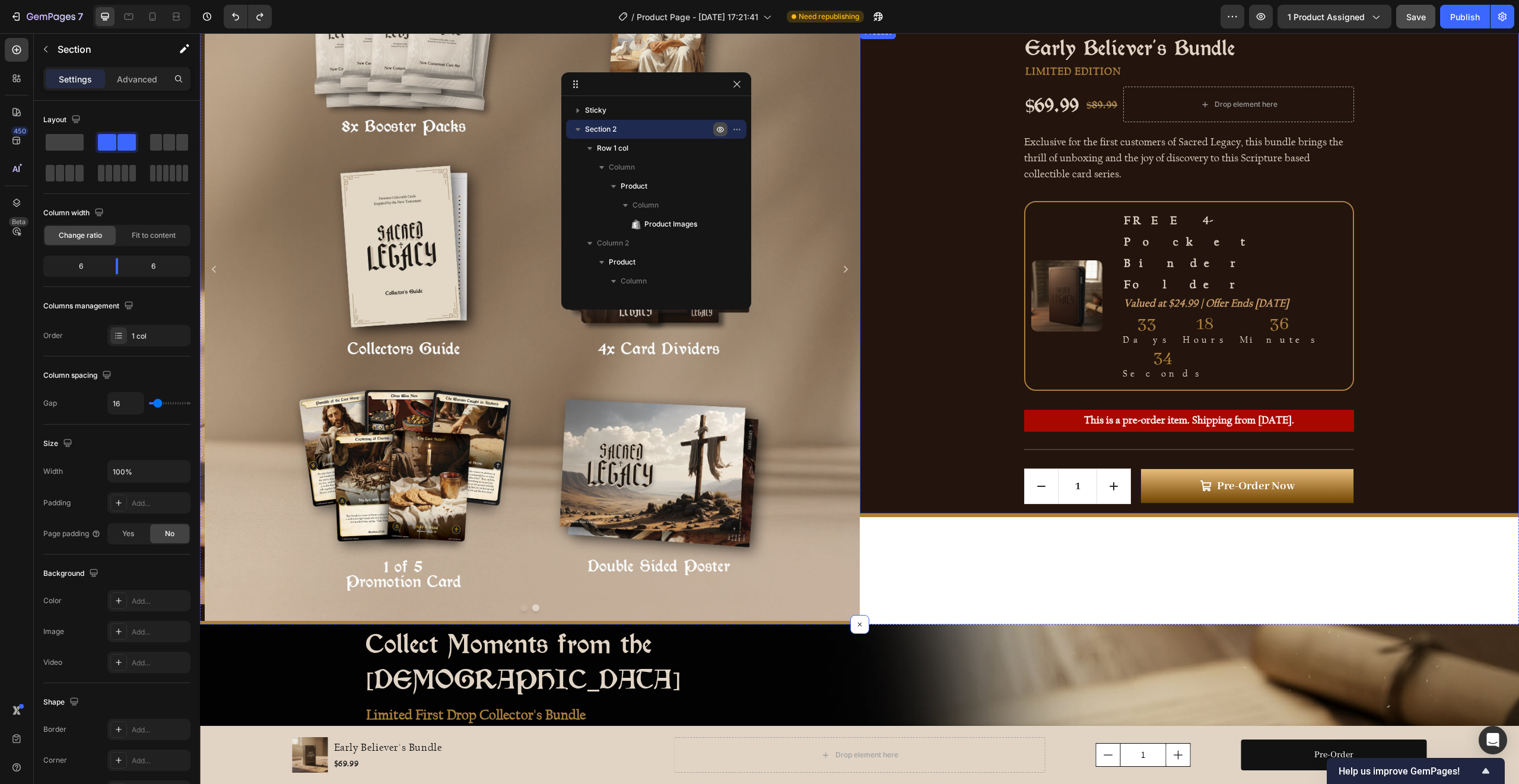
click at [881, 305] on div "Early Believer's Bundle Product Title LIMITED EDITION Text Block $69.99 Product…" at bounding box center [1190, 269] width 660 height 488
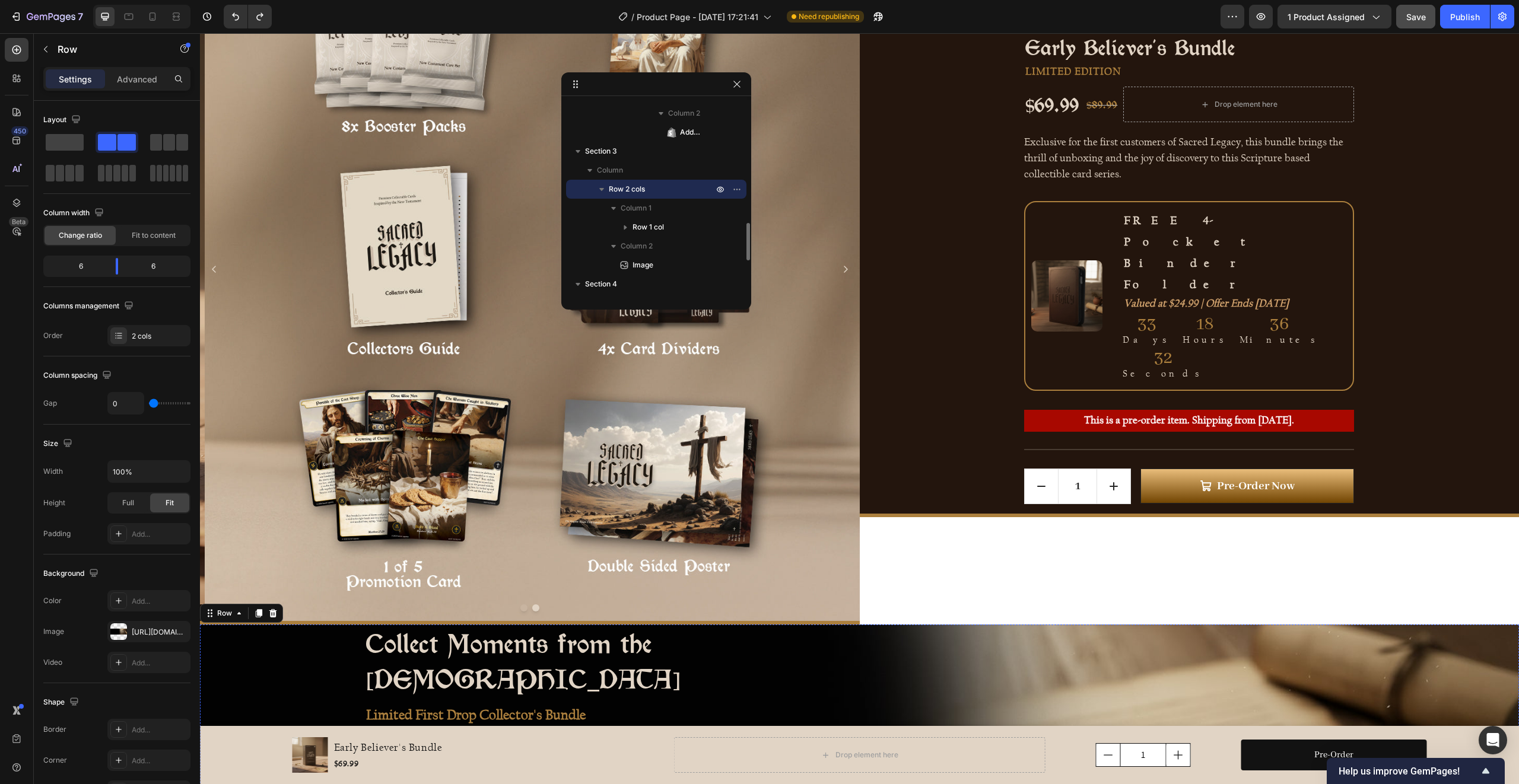
scroll to position [391, 0]
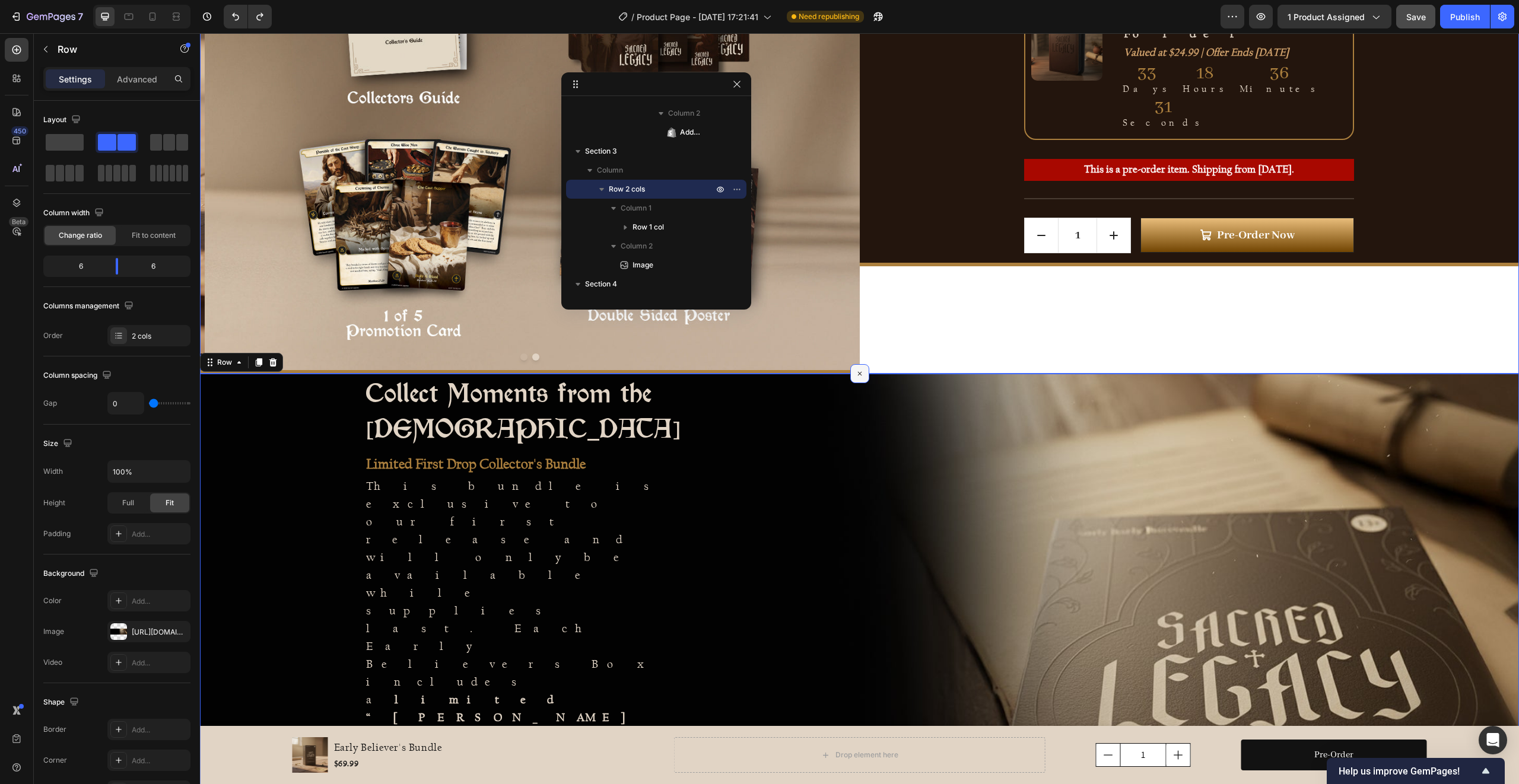
click at [857, 368] on icon at bounding box center [859, 374] width 14 height 14
click at [857, 369] on icon at bounding box center [860, 374] width 10 height 10
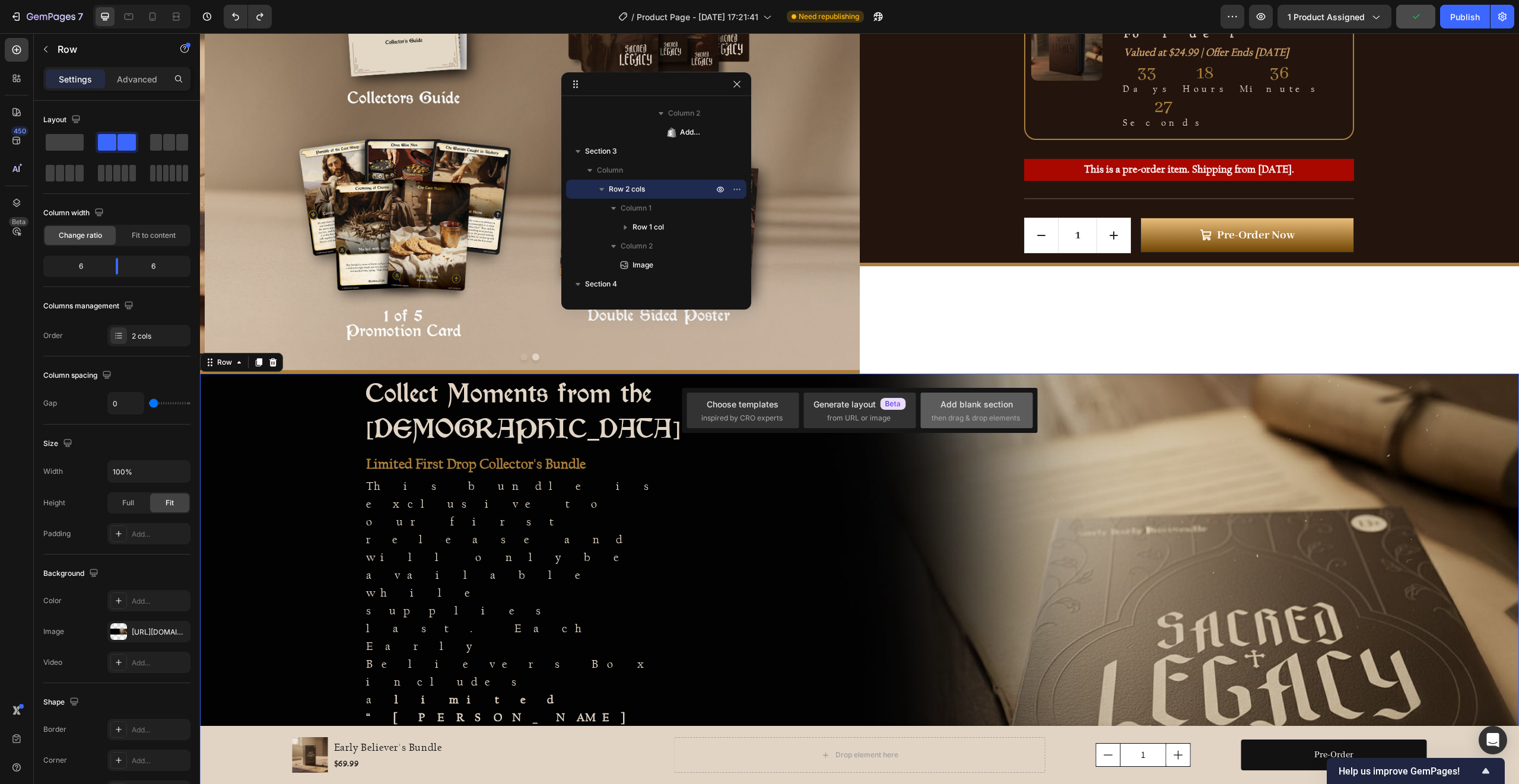
click at [968, 411] on div "Add blank section then drag & drop elements" at bounding box center [976, 411] width 90 height 26
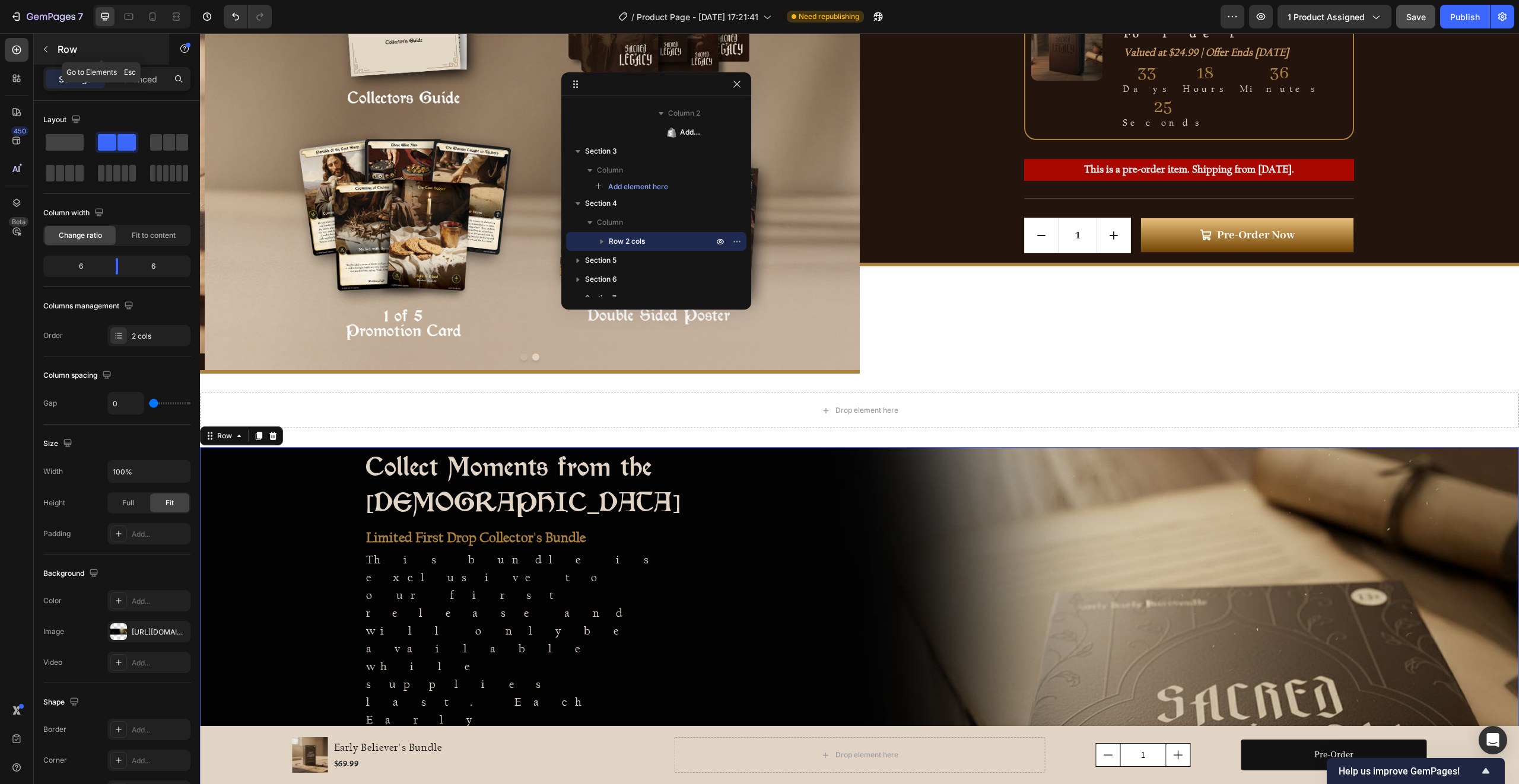
click at [58, 46] on p "Row" at bounding box center [108, 49] width 101 height 15
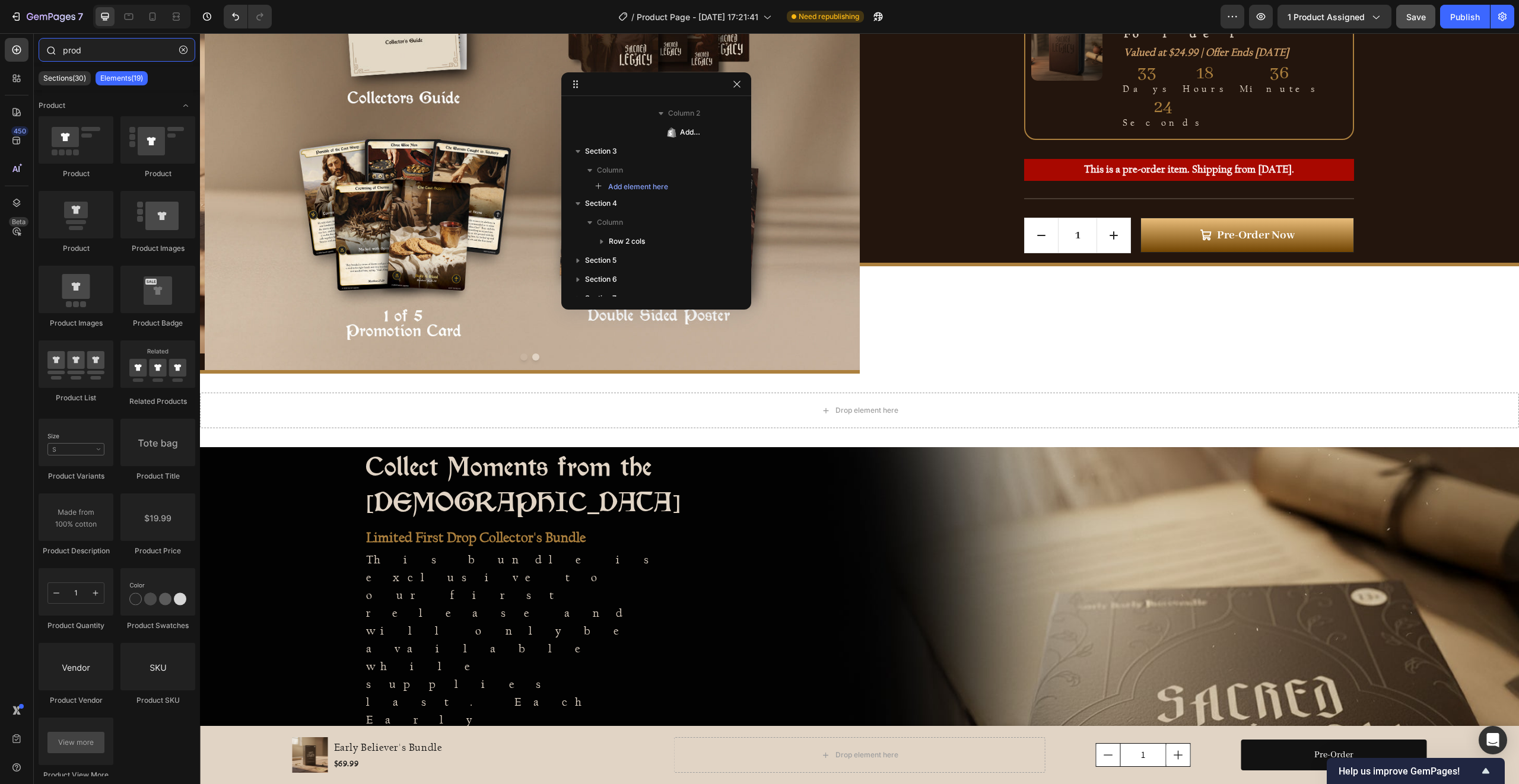
click at [89, 55] on input "prod" at bounding box center [117, 50] width 157 height 24
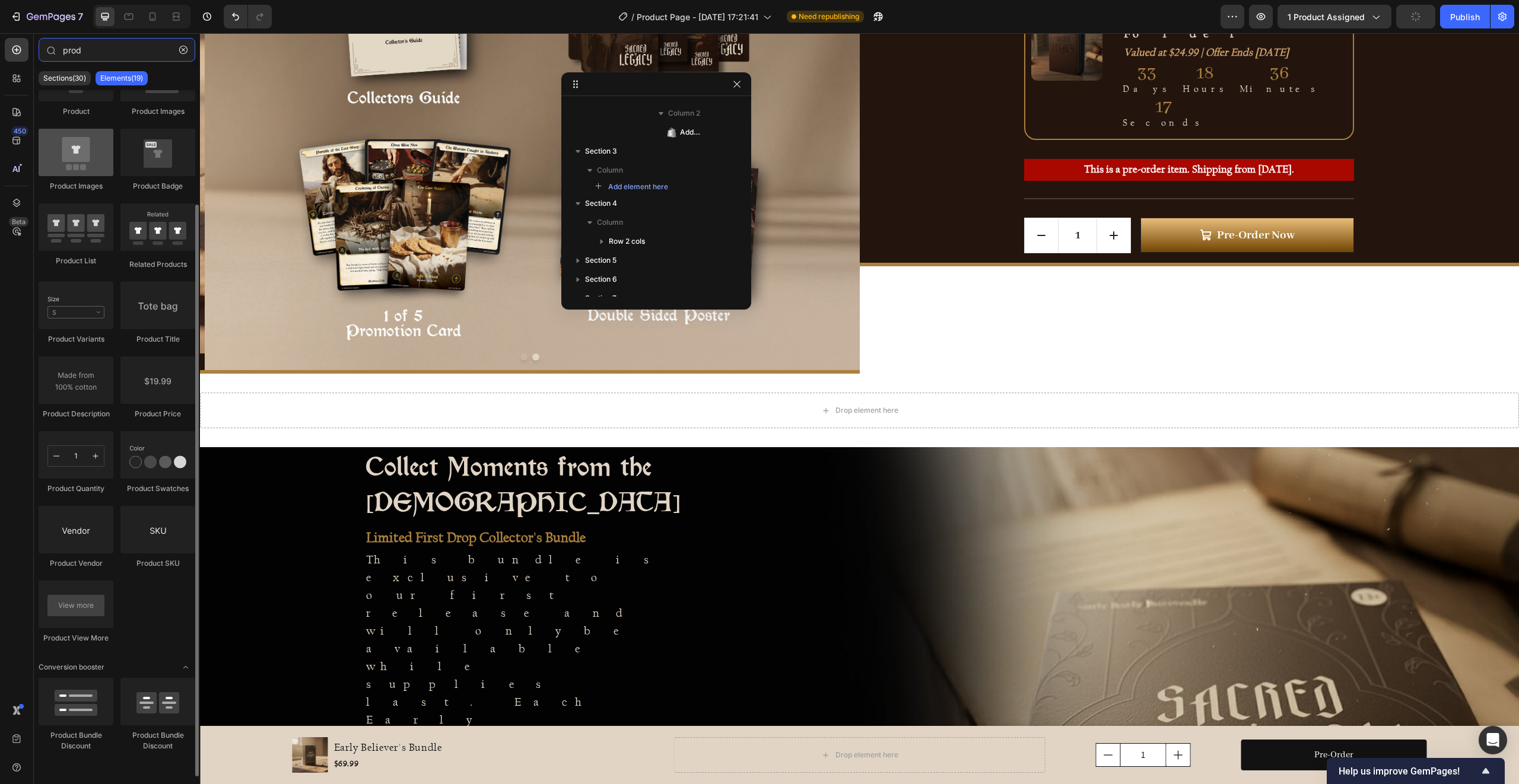
scroll to position [0, 0]
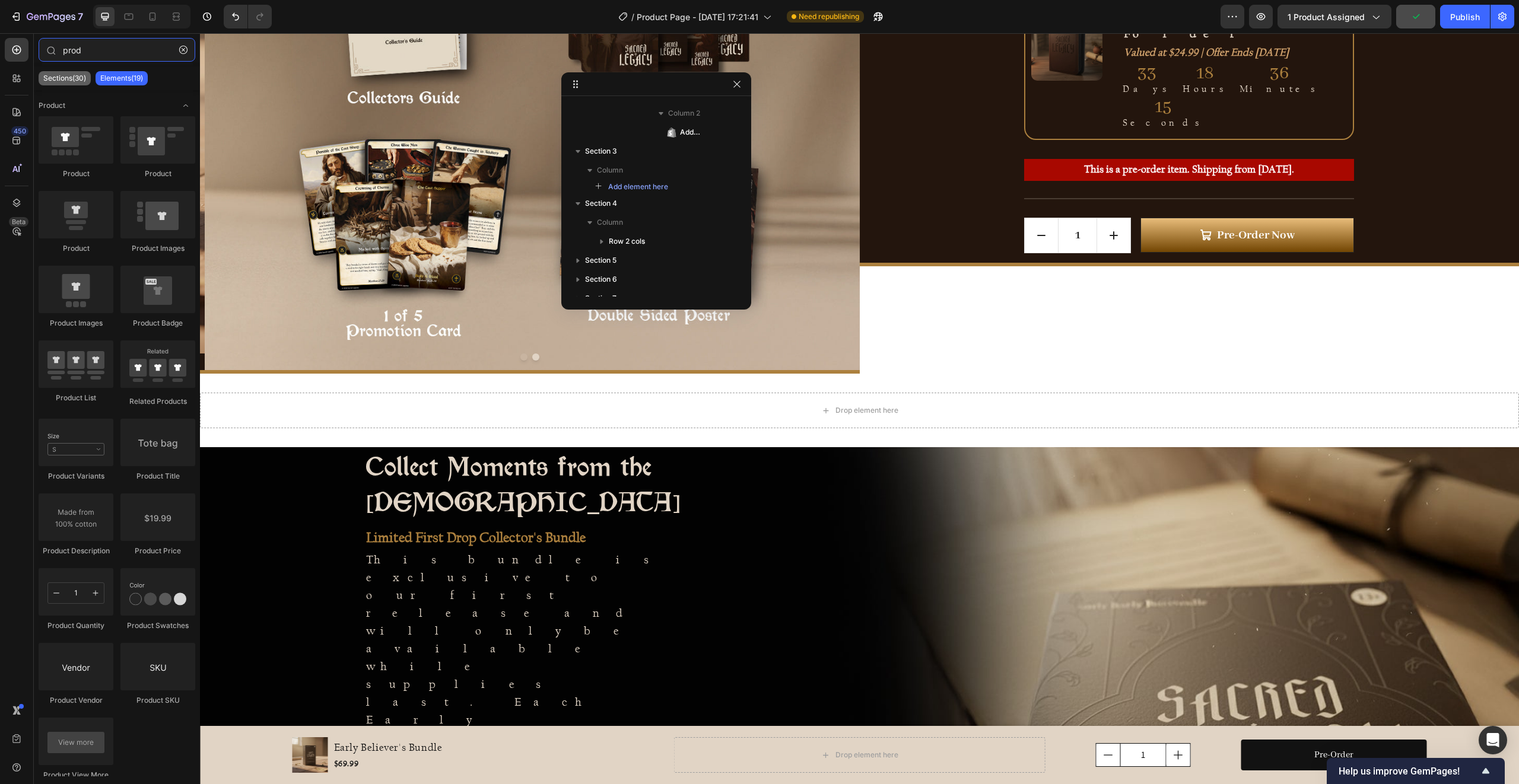
type input "prod"
click at [75, 80] on p "Sections(30)" at bounding box center [65, 78] width 43 height 10
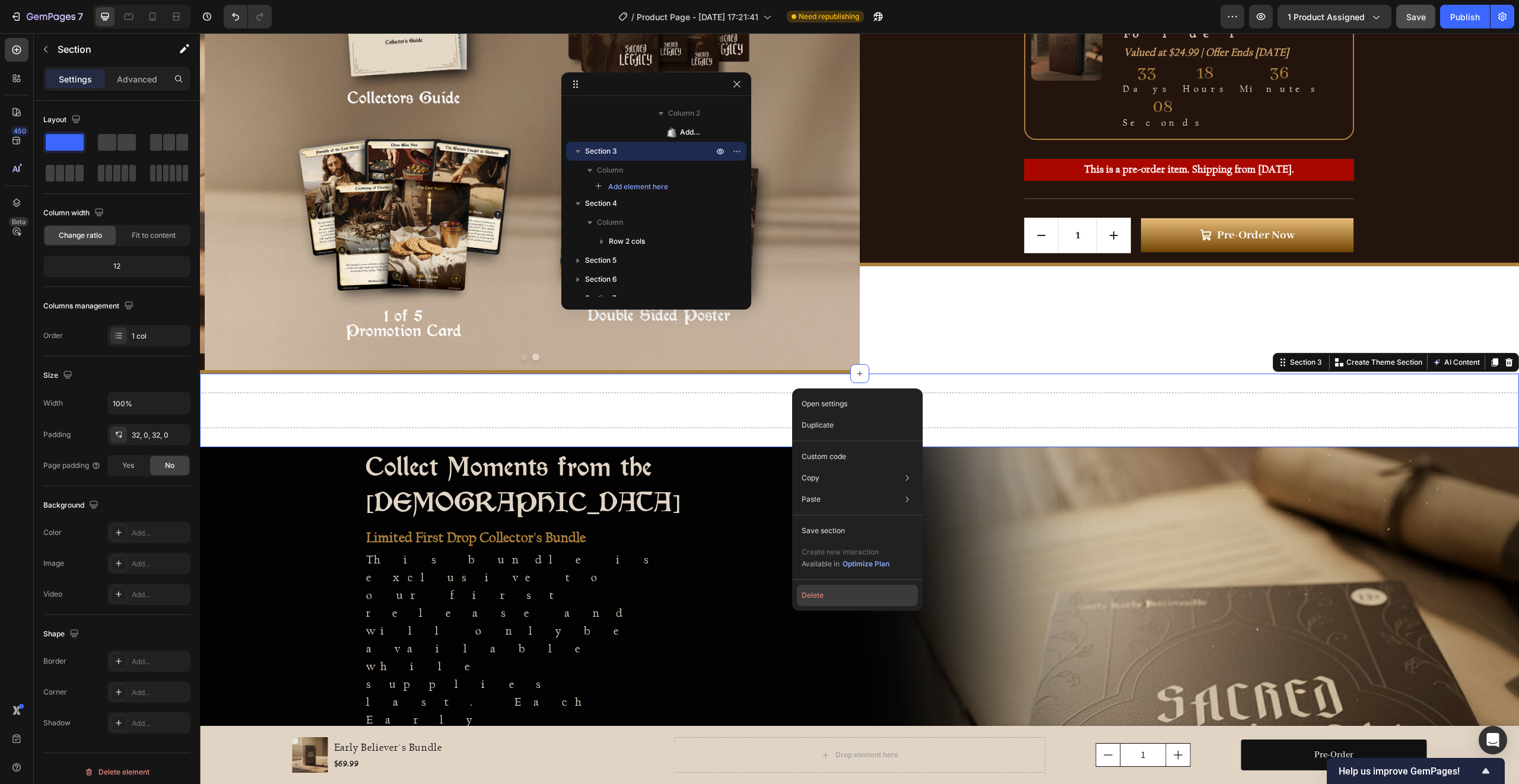
click at [845, 555] on button "Delete" at bounding box center [857, 595] width 121 height 21
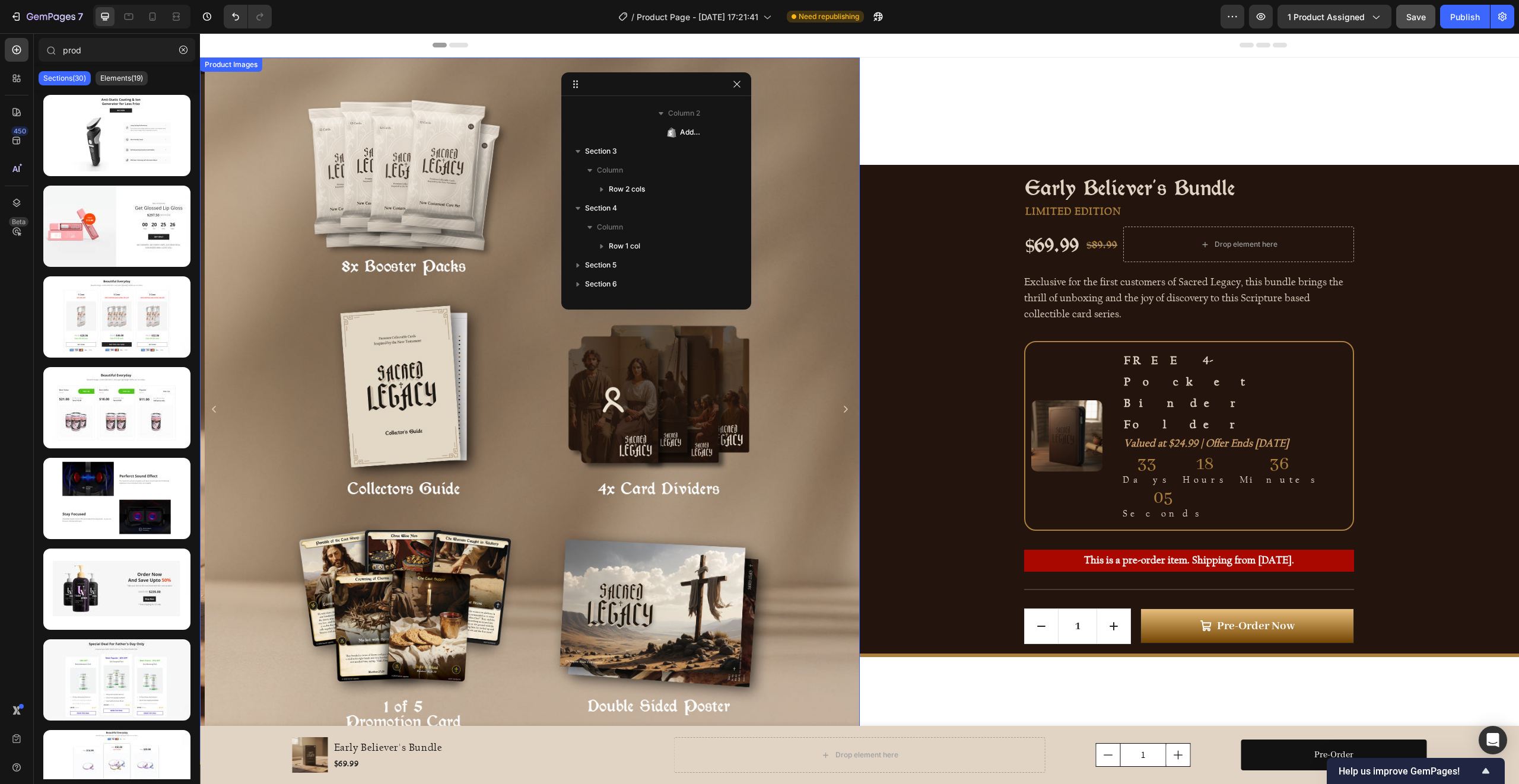
click at [808, 260] on img at bounding box center [534, 409] width 660 height 704
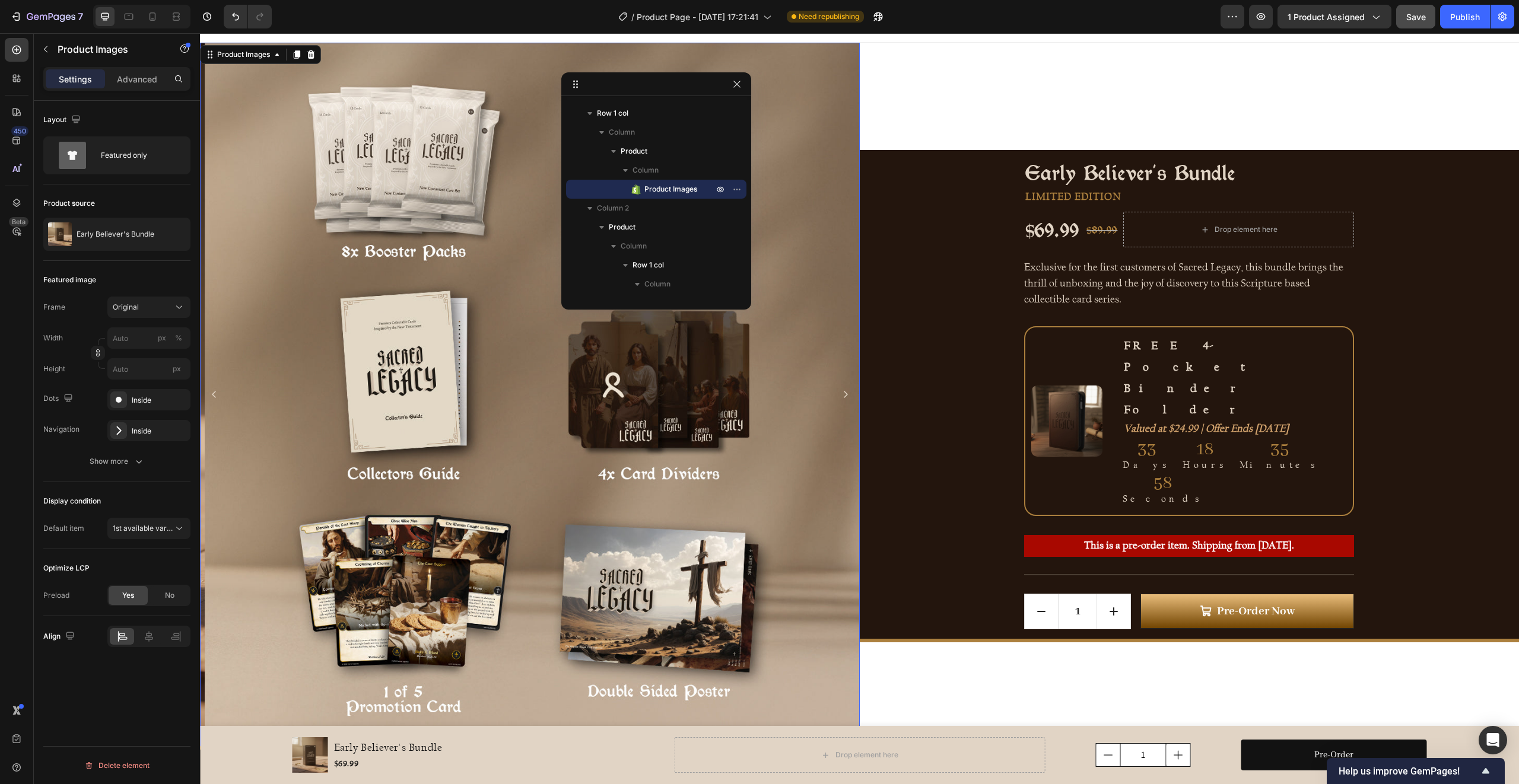
scroll to position [24, 0]
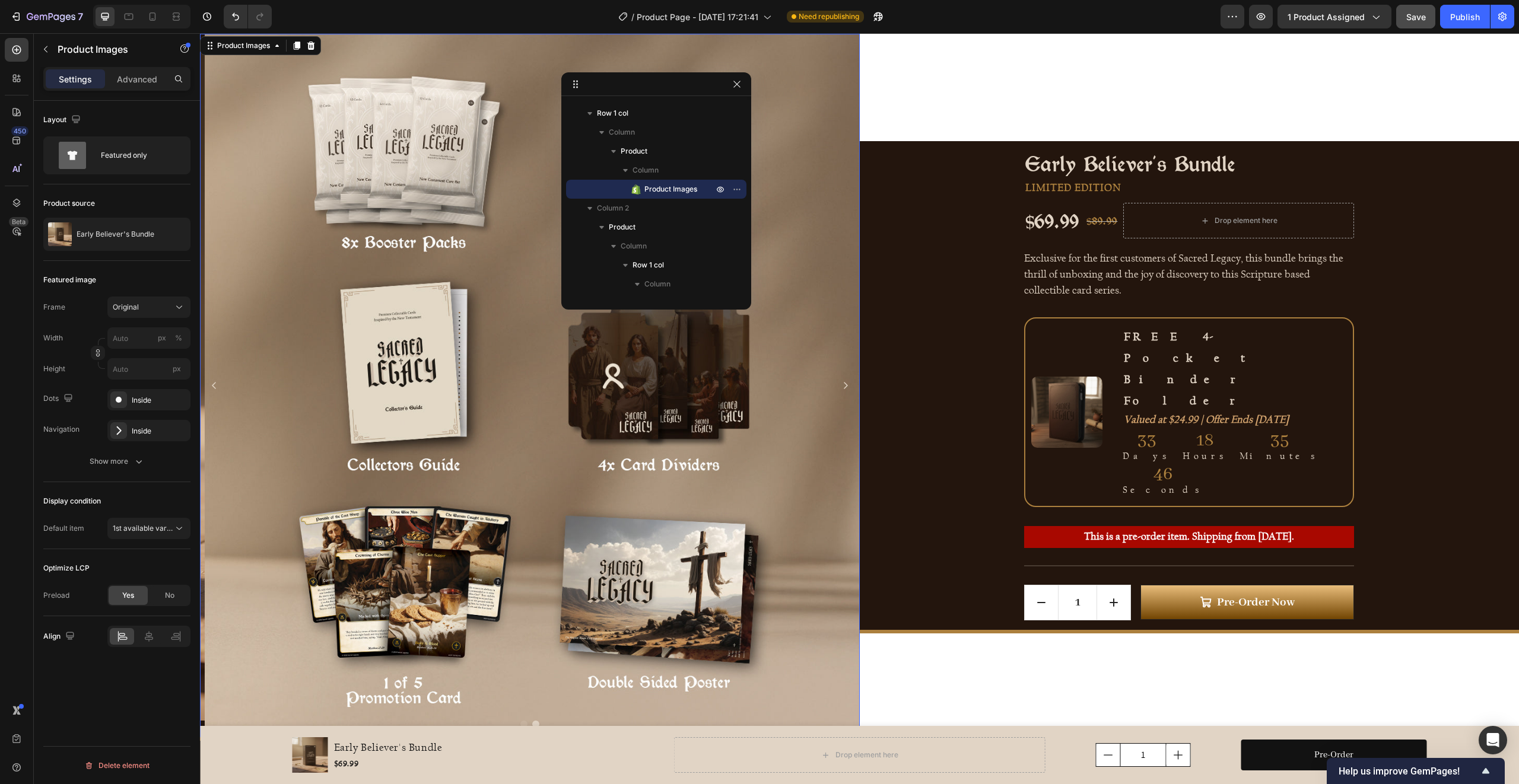
click at [843, 381] on icon "Carousel Next Arrow" at bounding box center [845, 386] width 10 height 10
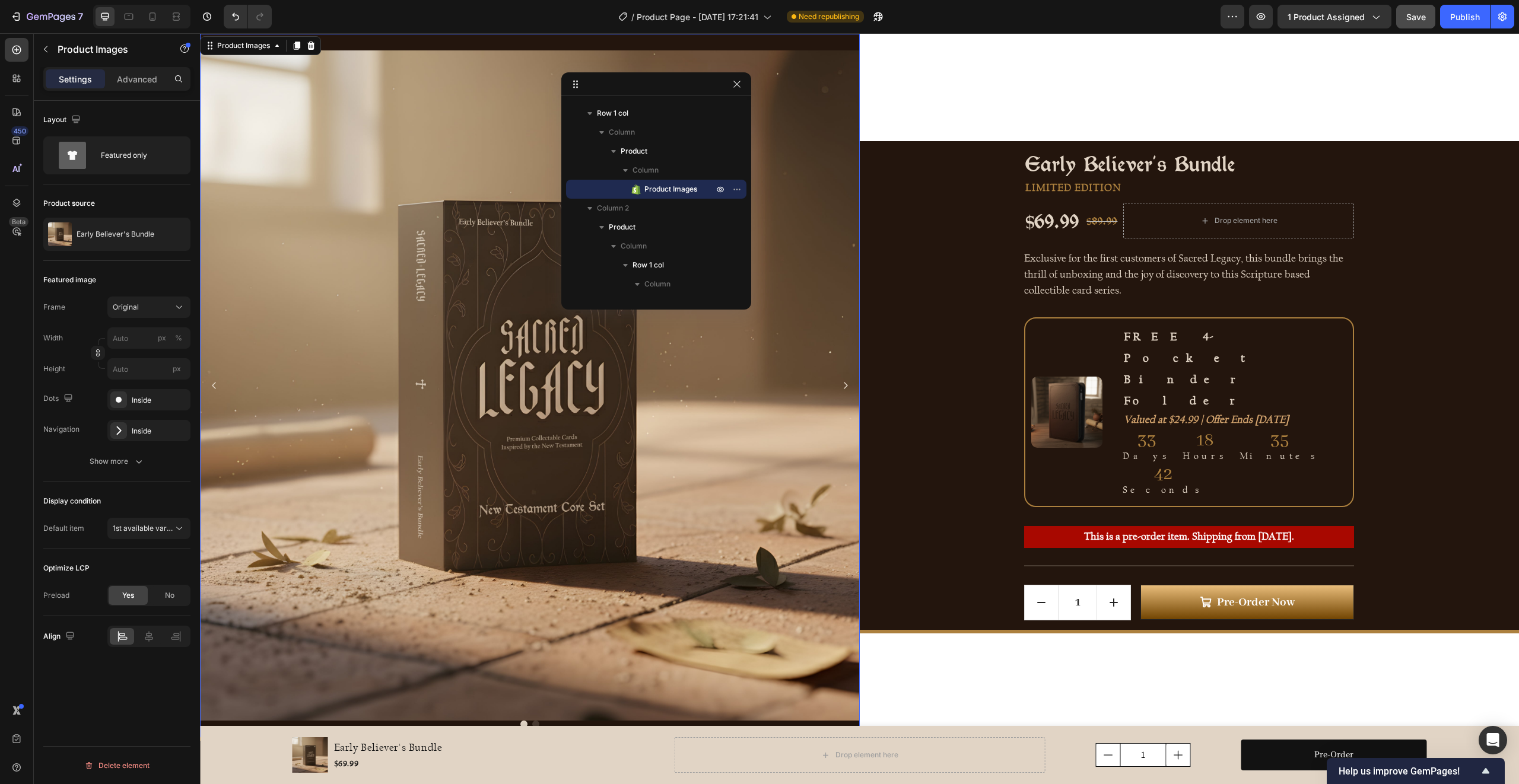
click at [841, 381] on icon "Carousel Next Arrow" at bounding box center [845, 386] width 10 height 10
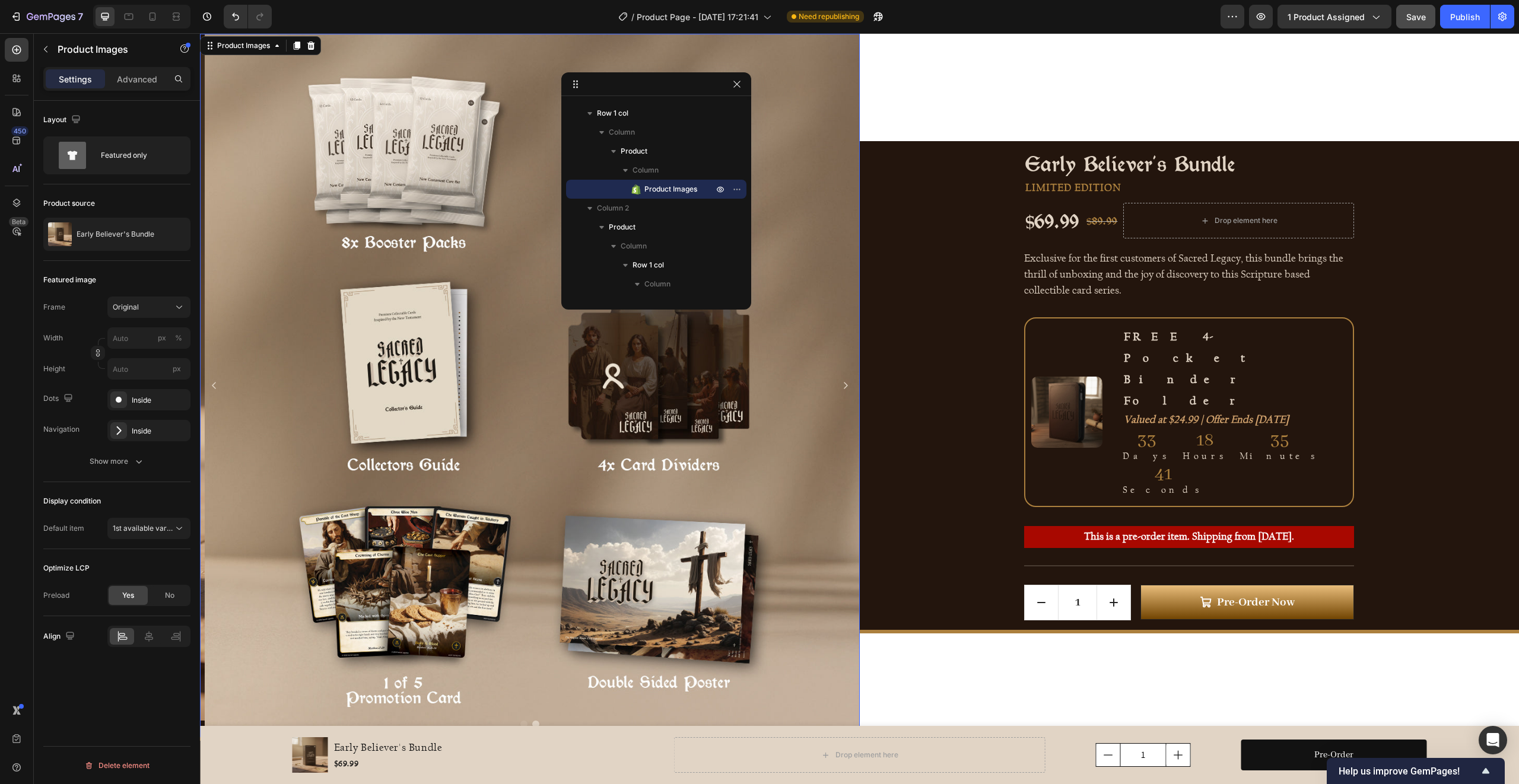
click at [841, 381] on icon "Carousel Next Arrow" at bounding box center [845, 386] width 10 height 10
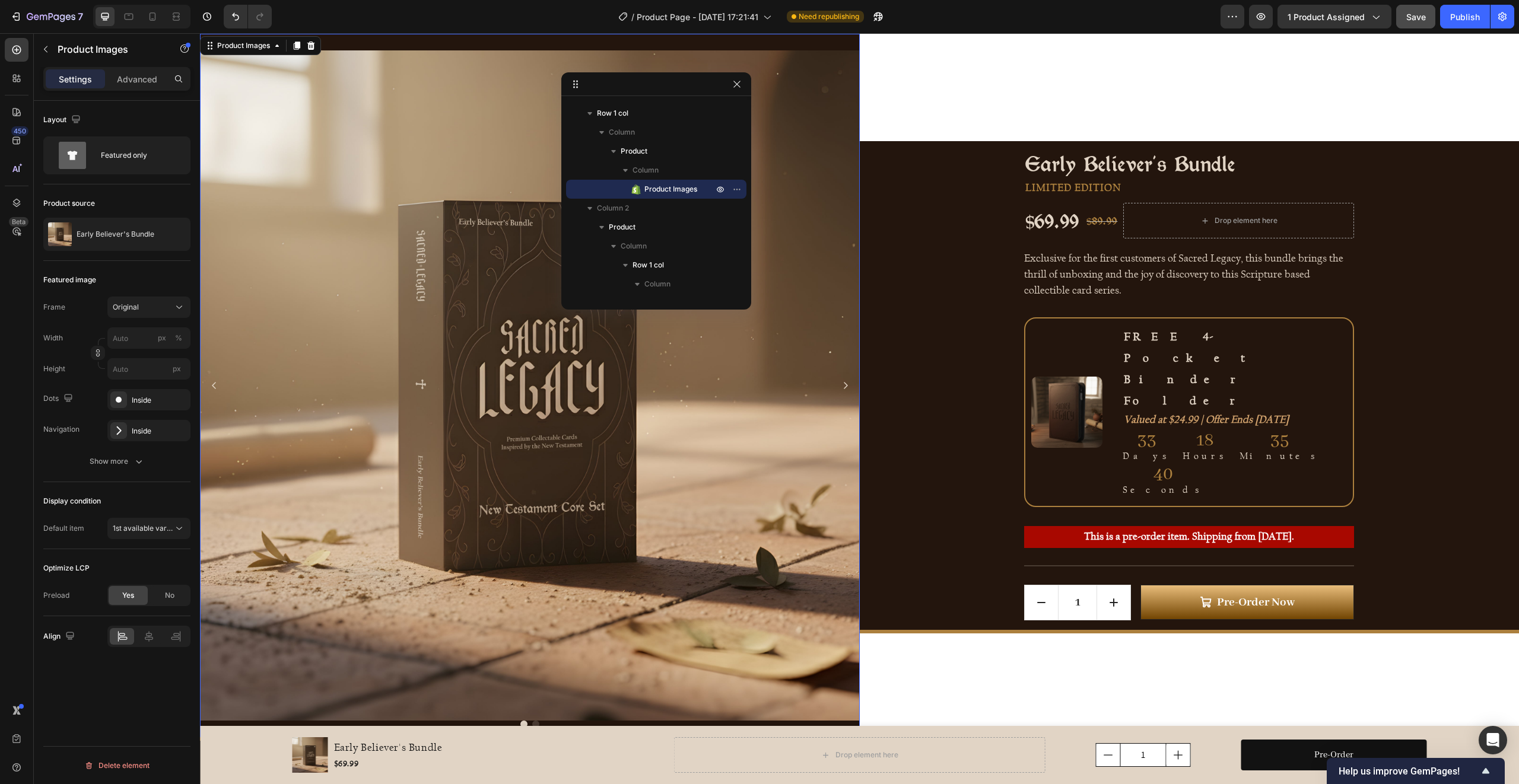
click at [338, 258] on img at bounding box center [530, 386] width 660 height 704
click at [101, 153] on div "Featured only" at bounding box center [137, 155] width 72 height 27
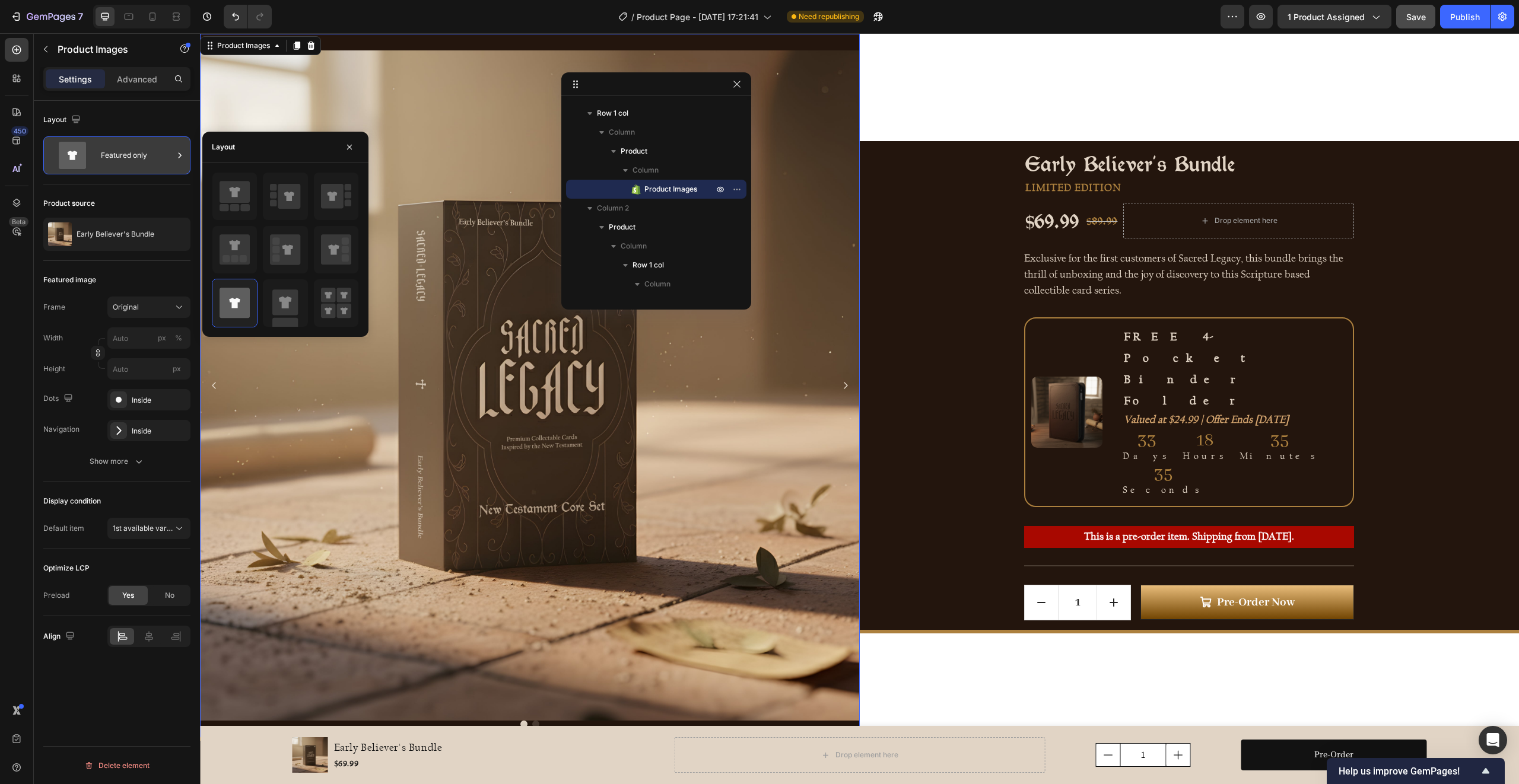
click at [101, 153] on div "Featured only" at bounding box center [137, 155] width 72 height 27
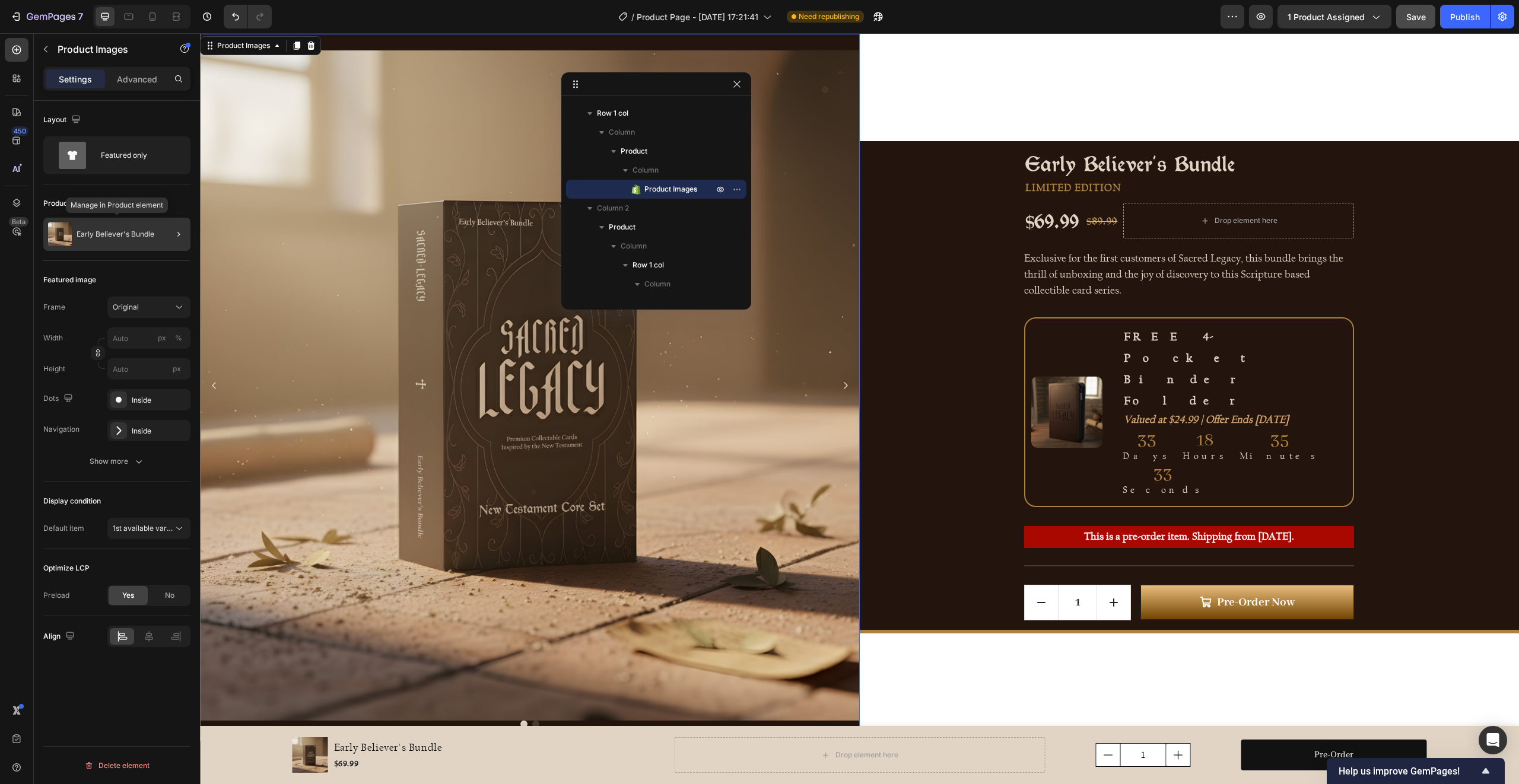
click at [118, 234] on p "Early Believer's Bundle" at bounding box center [115, 234] width 78 height 8
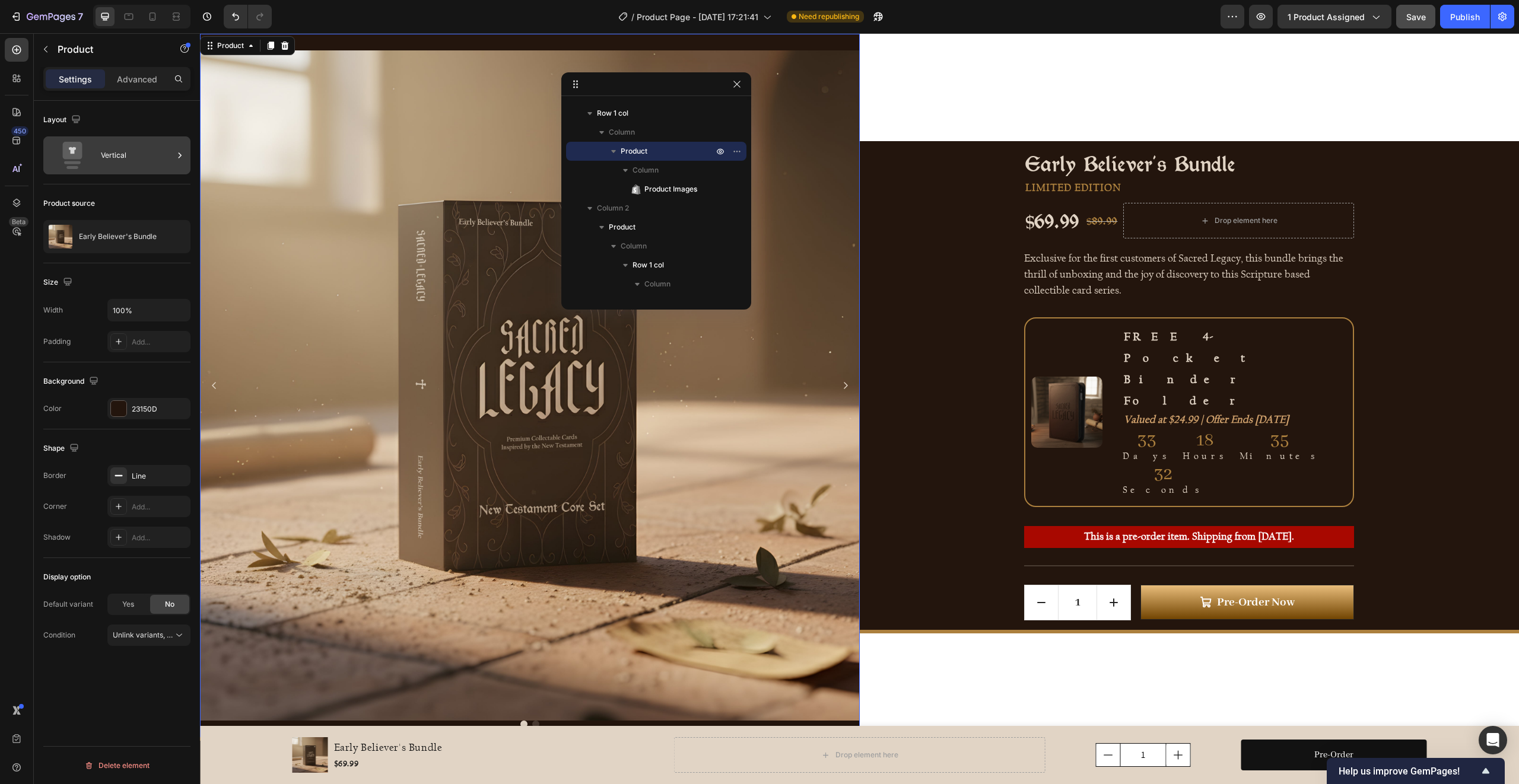
click at [117, 166] on div "Vertical" at bounding box center [137, 155] width 72 height 27
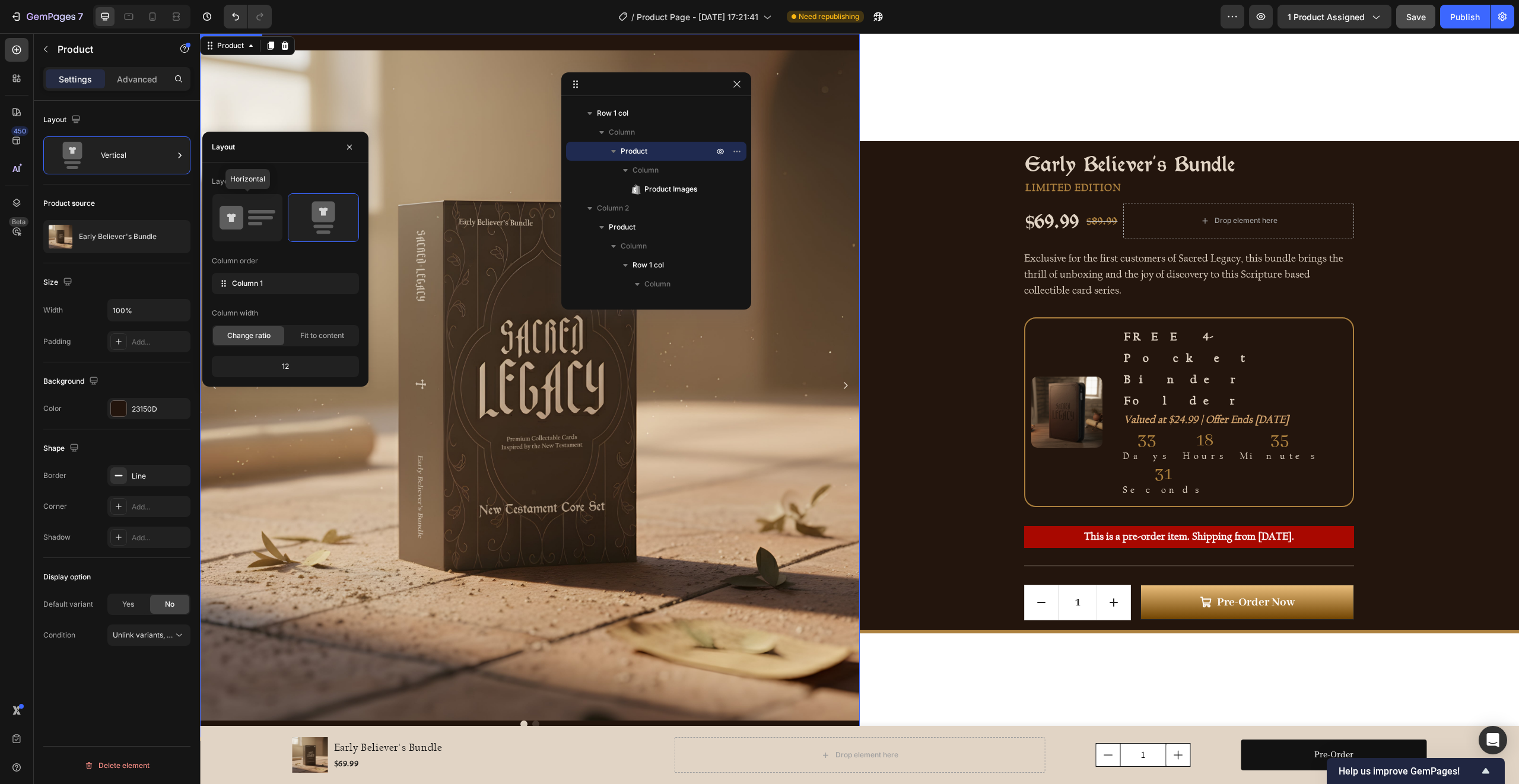
click at [498, 203] on img at bounding box center [530, 386] width 660 height 704
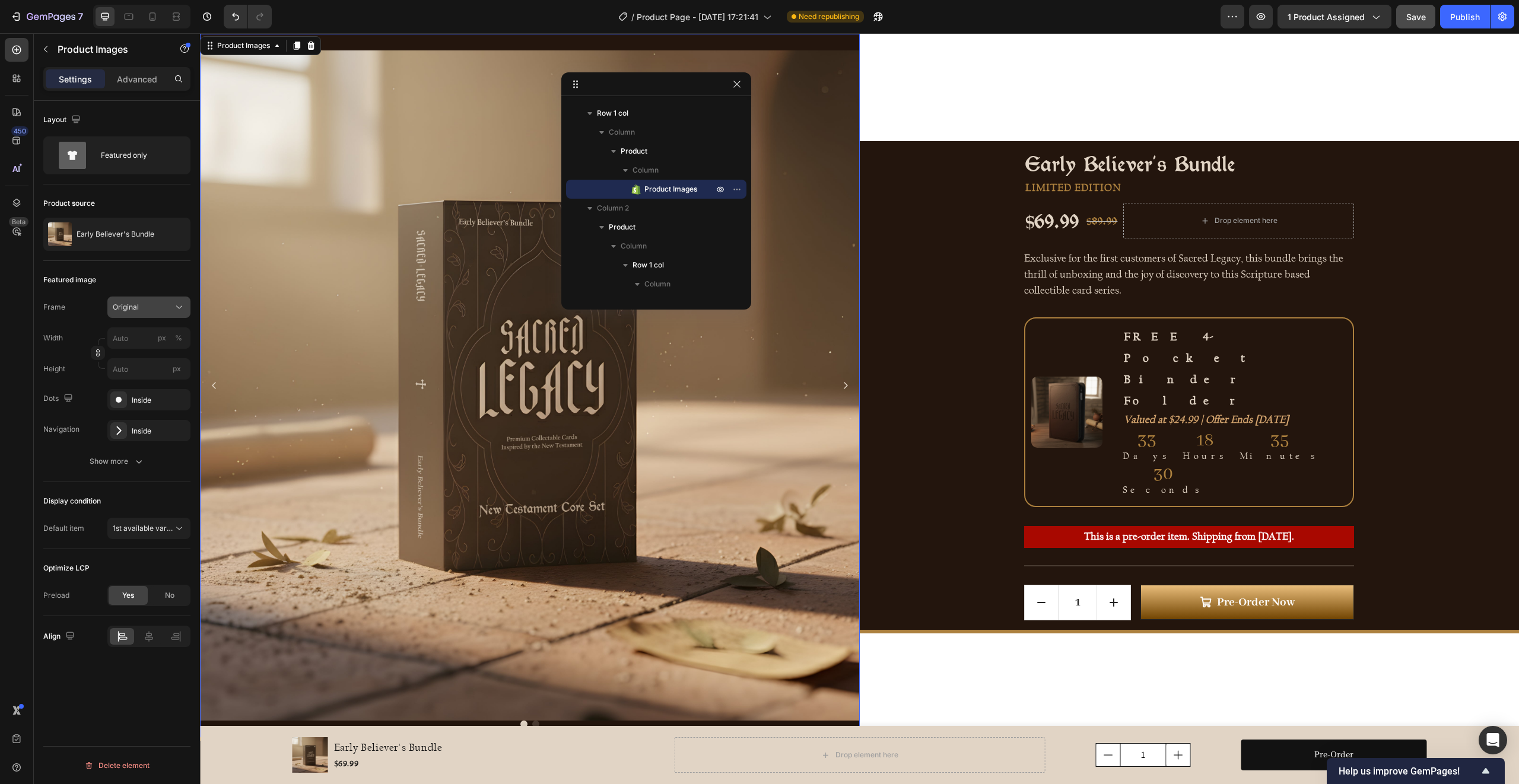
click at [135, 301] on div "Original" at bounding box center [149, 307] width 72 height 12
click at [151, 526] on span "1st available variant" at bounding box center [146, 528] width 67 height 9
click at [140, 555] on span "1st image" at bounding box center [128, 580] width 31 height 10
click at [155, 304] on div "Original" at bounding box center [142, 307] width 58 height 10
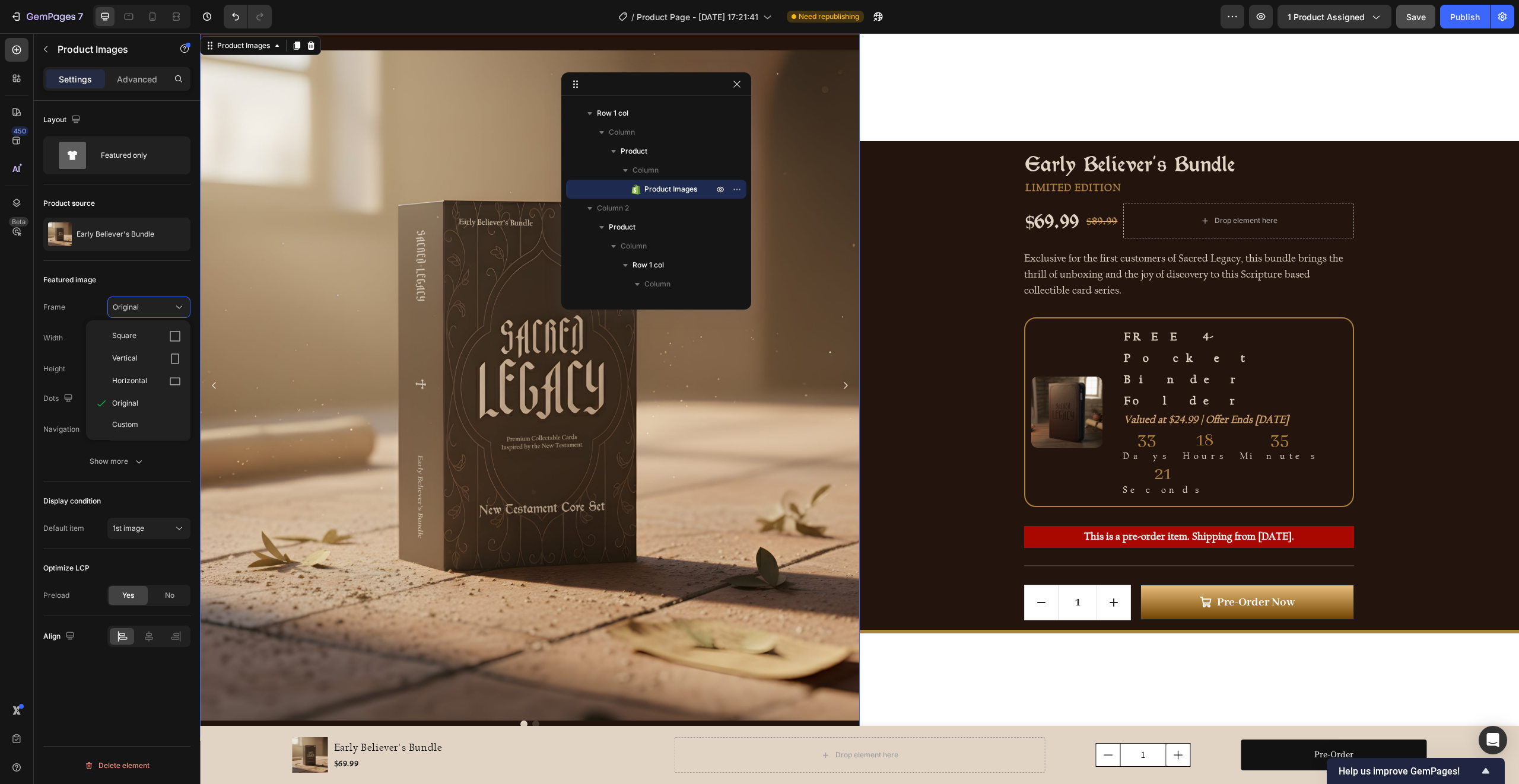
click at [153, 287] on div "Featured image" at bounding box center [117, 279] width 147 height 19
click at [179, 399] on icon "button" at bounding box center [178, 400] width 10 height 10
click at [177, 431] on icon "button" at bounding box center [178, 431] width 10 height 10
click at [120, 464] on div "Show more" at bounding box center [117, 461] width 55 height 12
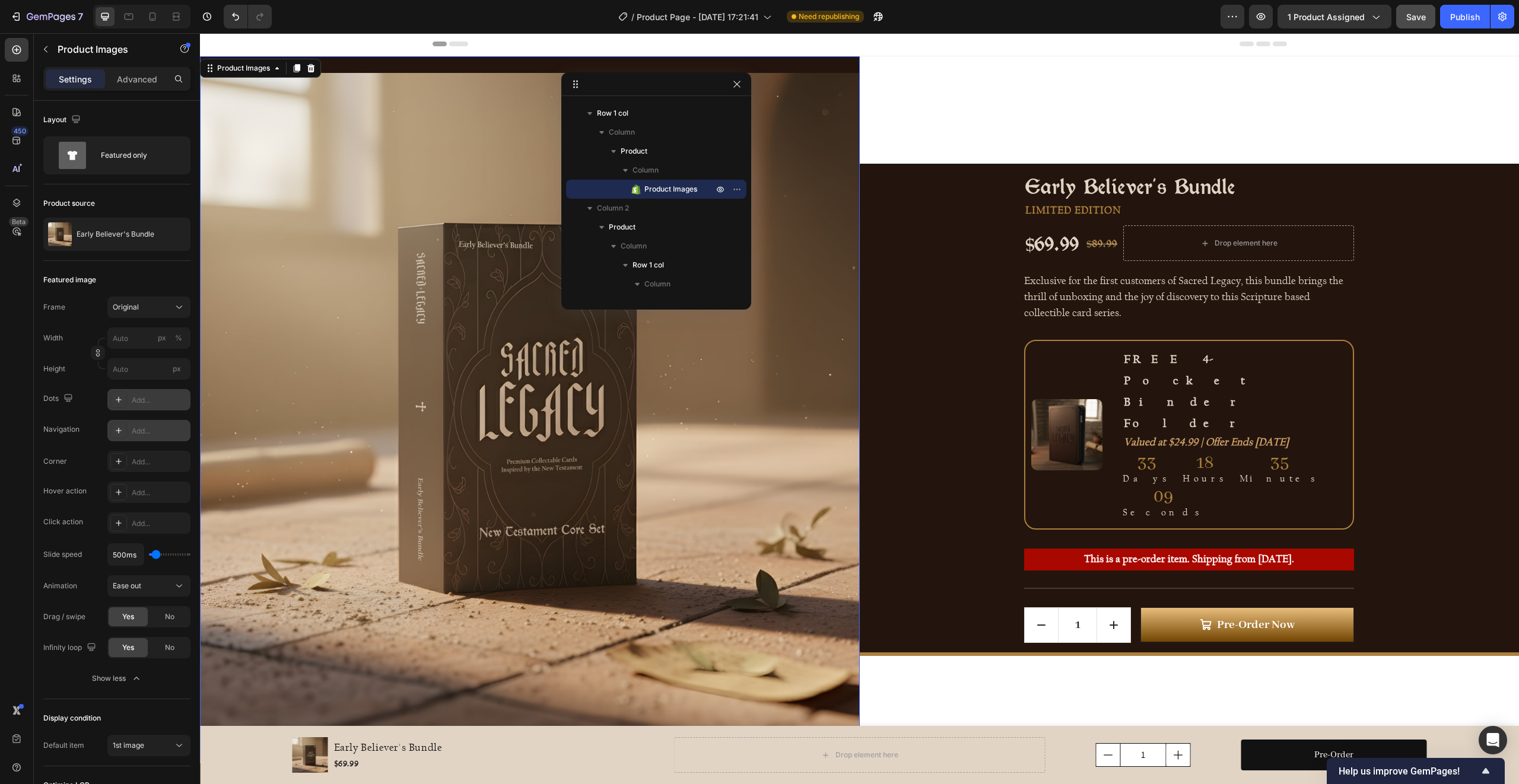
scroll to position [0, 0]
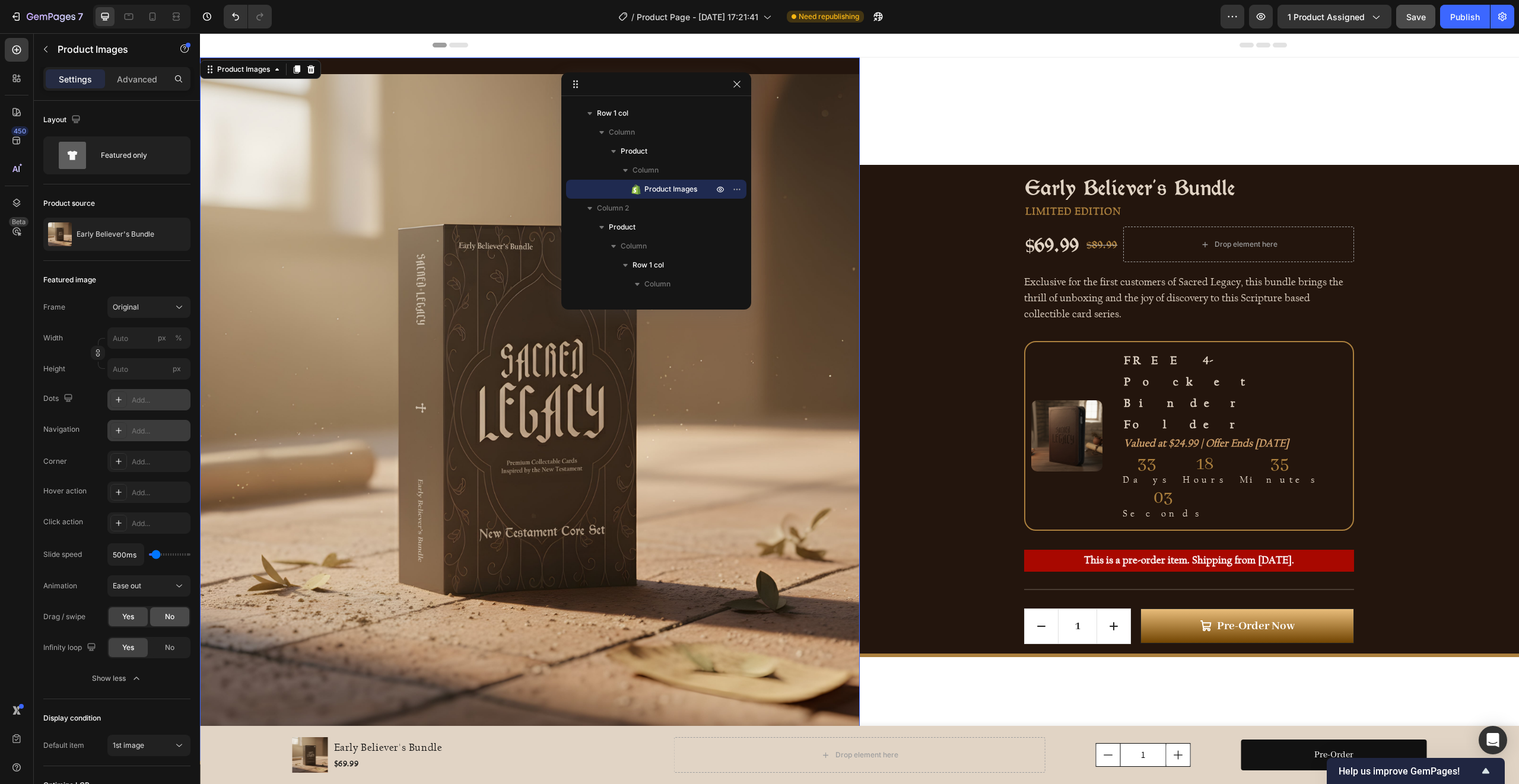
click at [166, 555] on span "No" at bounding box center [170, 616] width 10 height 10
click at [166, 555] on span "No" at bounding box center [170, 647] width 10 height 10
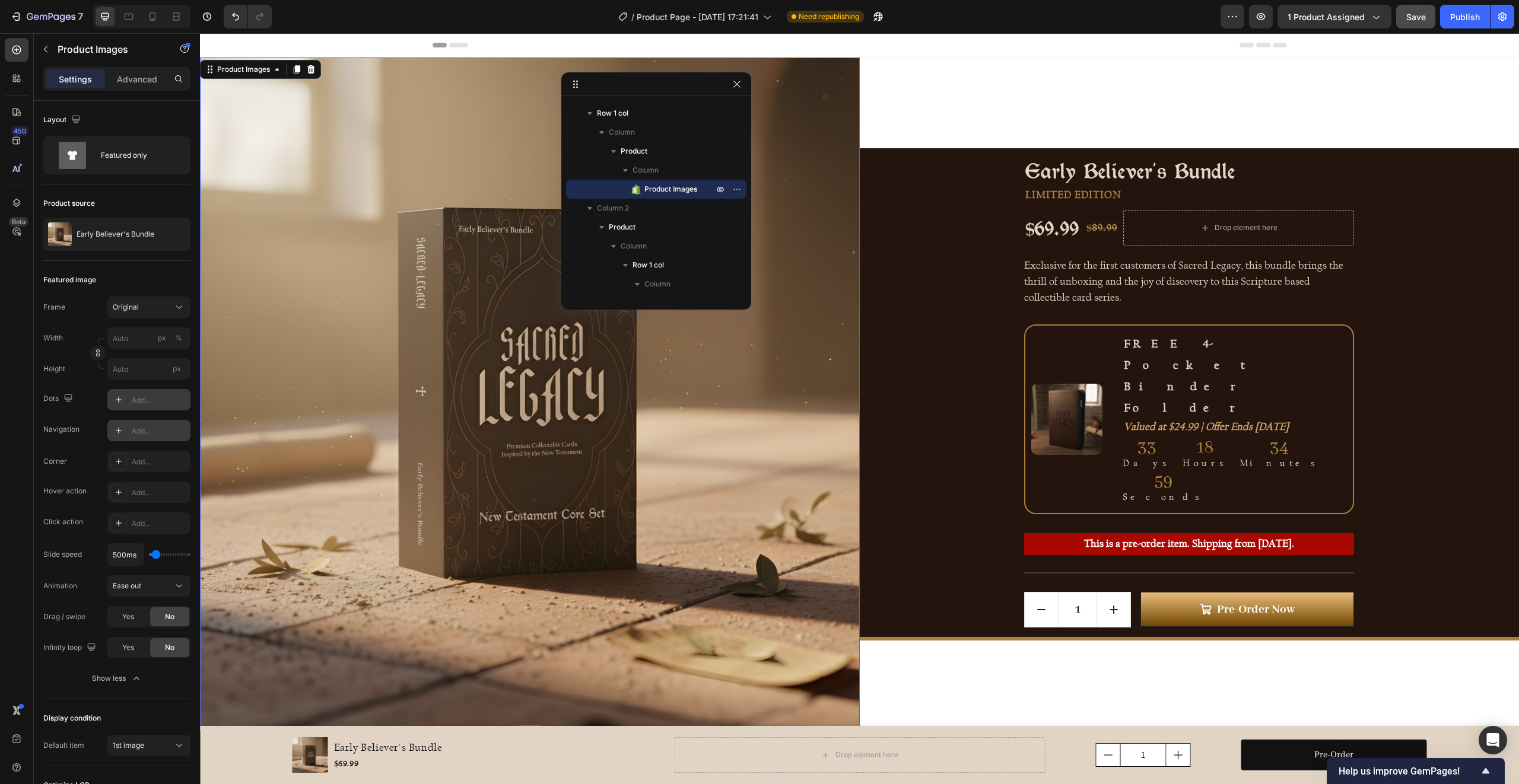
click at [774, 222] on img at bounding box center [530, 393] width 660 height 670
click at [644, 116] on p "Row 1 col" at bounding box center [656, 113] width 118 height 12
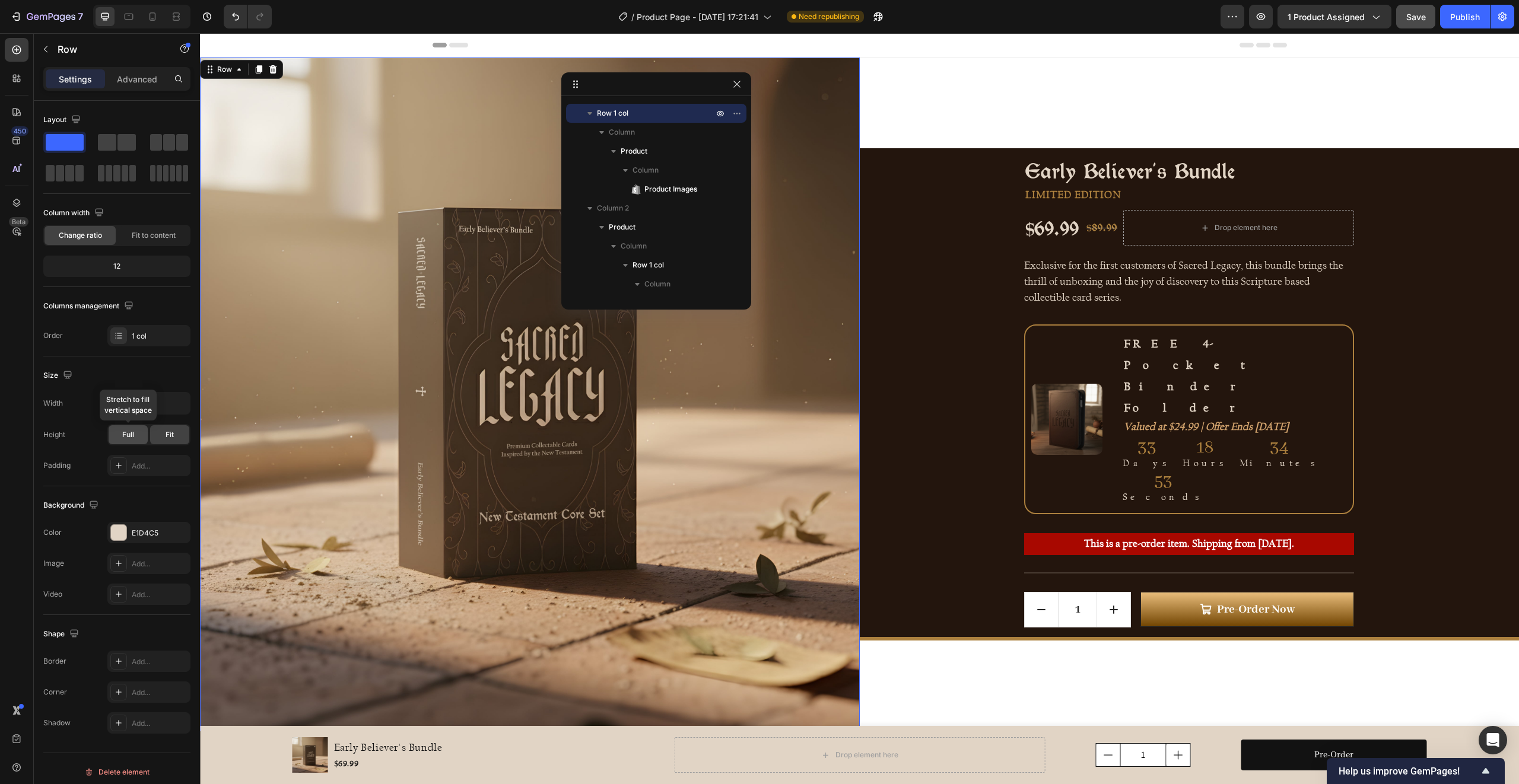
click at [126, 436] on span "Full" at bounding box center [128, 434] width 12 height 10
click at [167, 438] on span "Fit" at bounding box center [170, 434] width 8 height 10
click at [134, 437] on div "Full" at bounding box center [128, 434] width 39 height 19
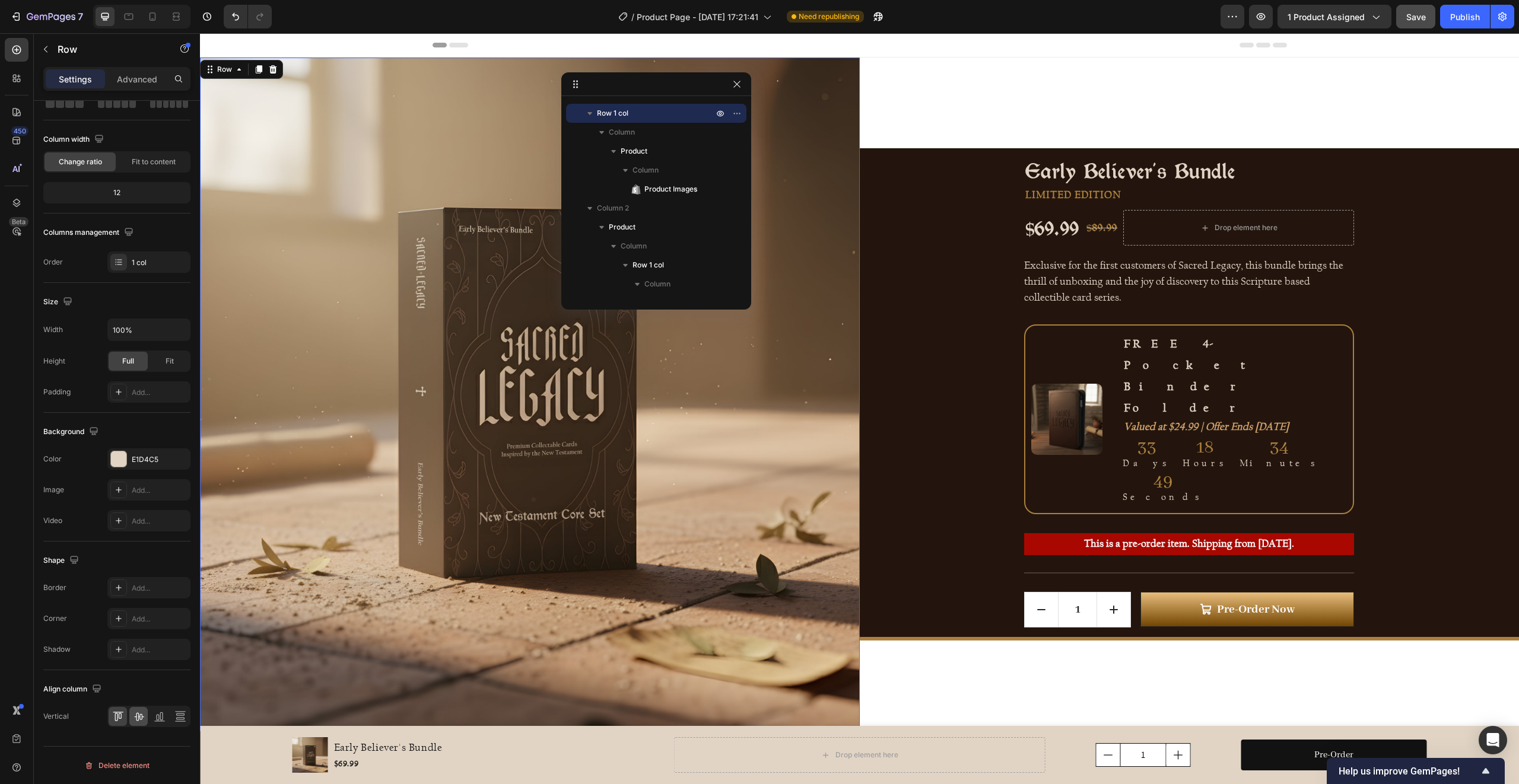
click at [139, 555] on icon at bounding box center [139, 716] width 12 height 12
click at [181, 555] on icon at bounding box center [179, 718] width 8 height 2
click at [122, 555] on icon at bounding box center [118, 716] width 12 height 12
click at [142, 555] on icon at bounding box center [139, 716] width 12 height 12
click at [938, 162] on div "Early Believer's Bundle Product Title LIMITED EDITION Text Block $69.99 Product…" at bounding box center [1190, 394] width 660 height 674
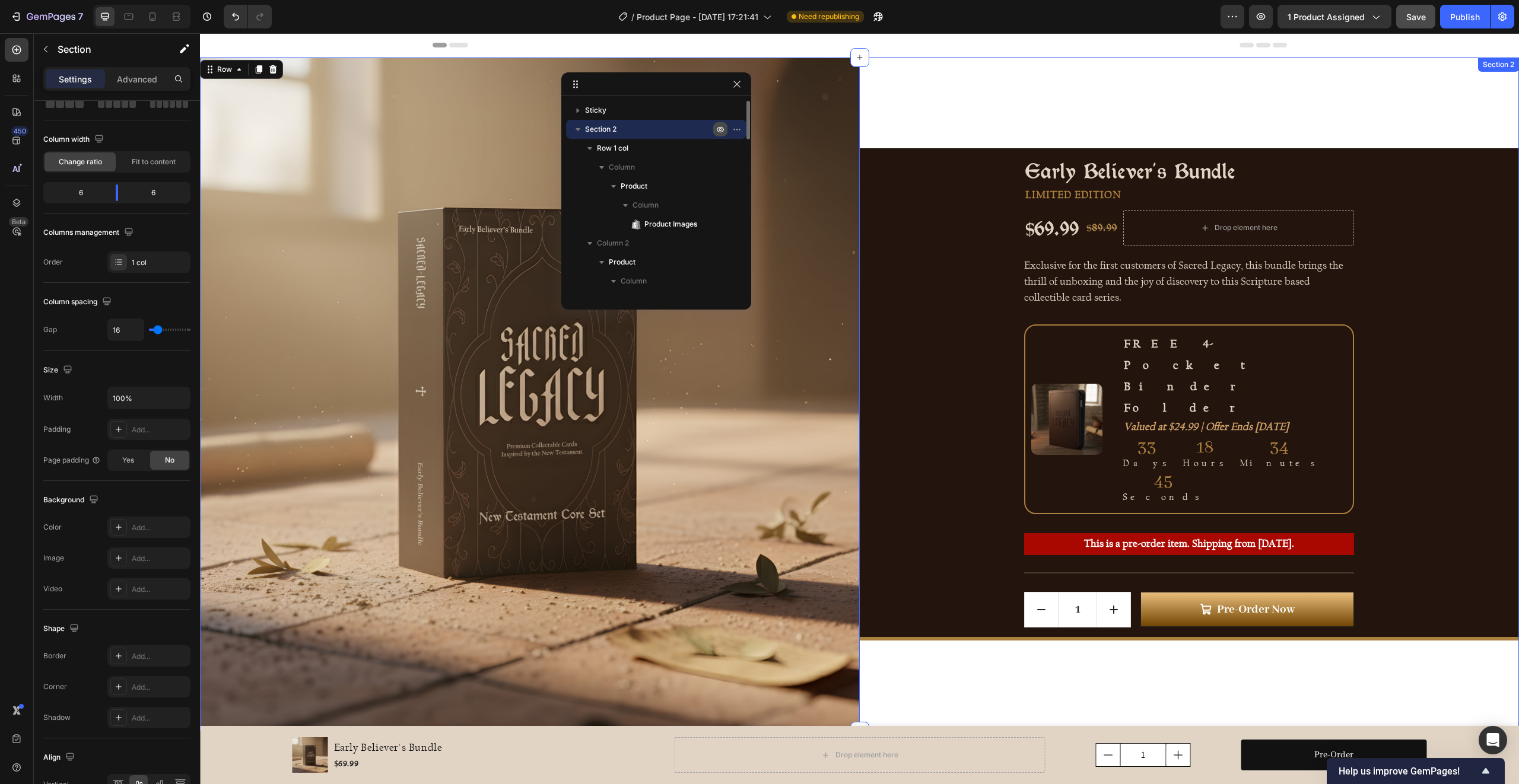
scroll to position [0, 0]
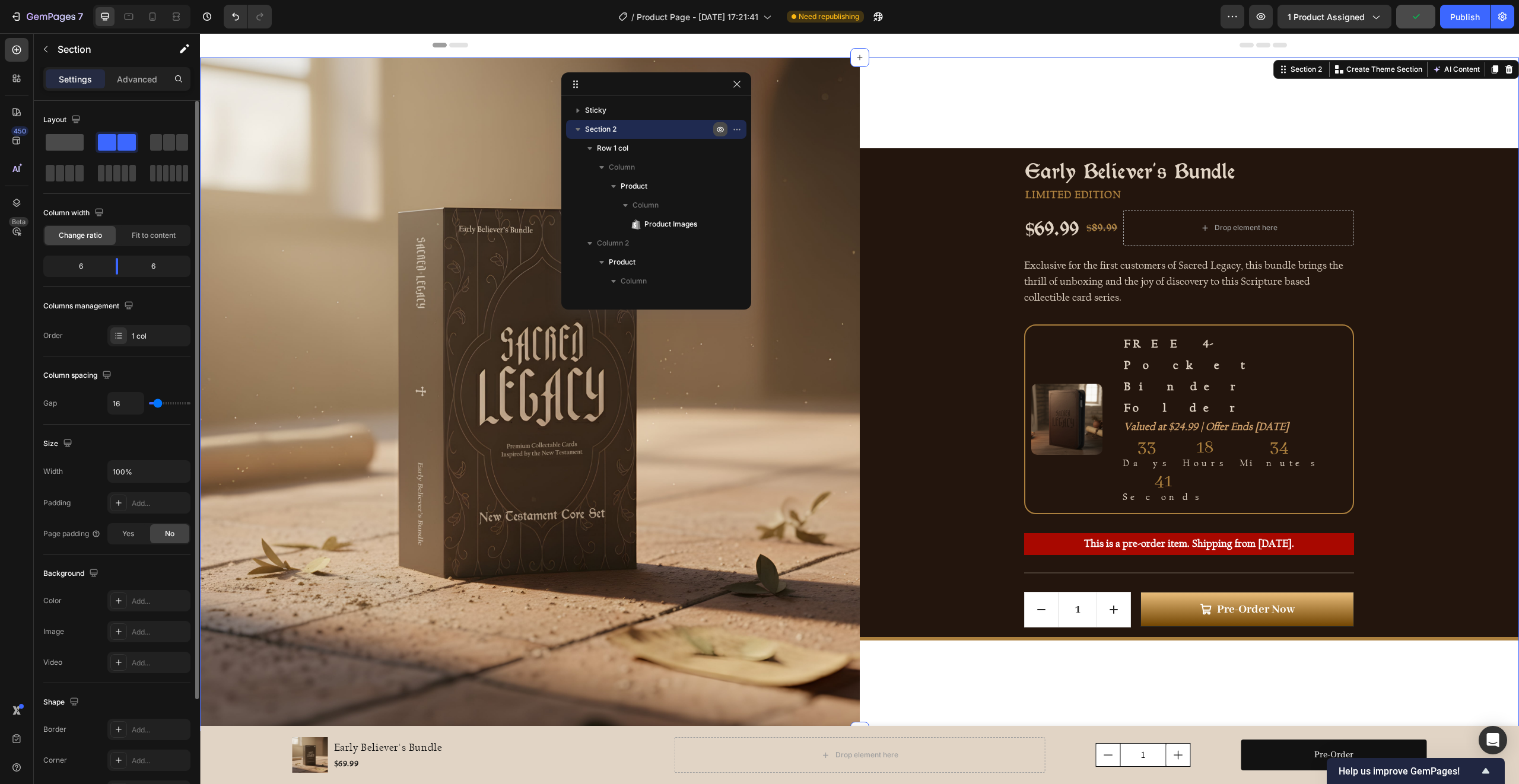
click at [56, 140] on span at bounding box center [64, 143] width 38 height 17
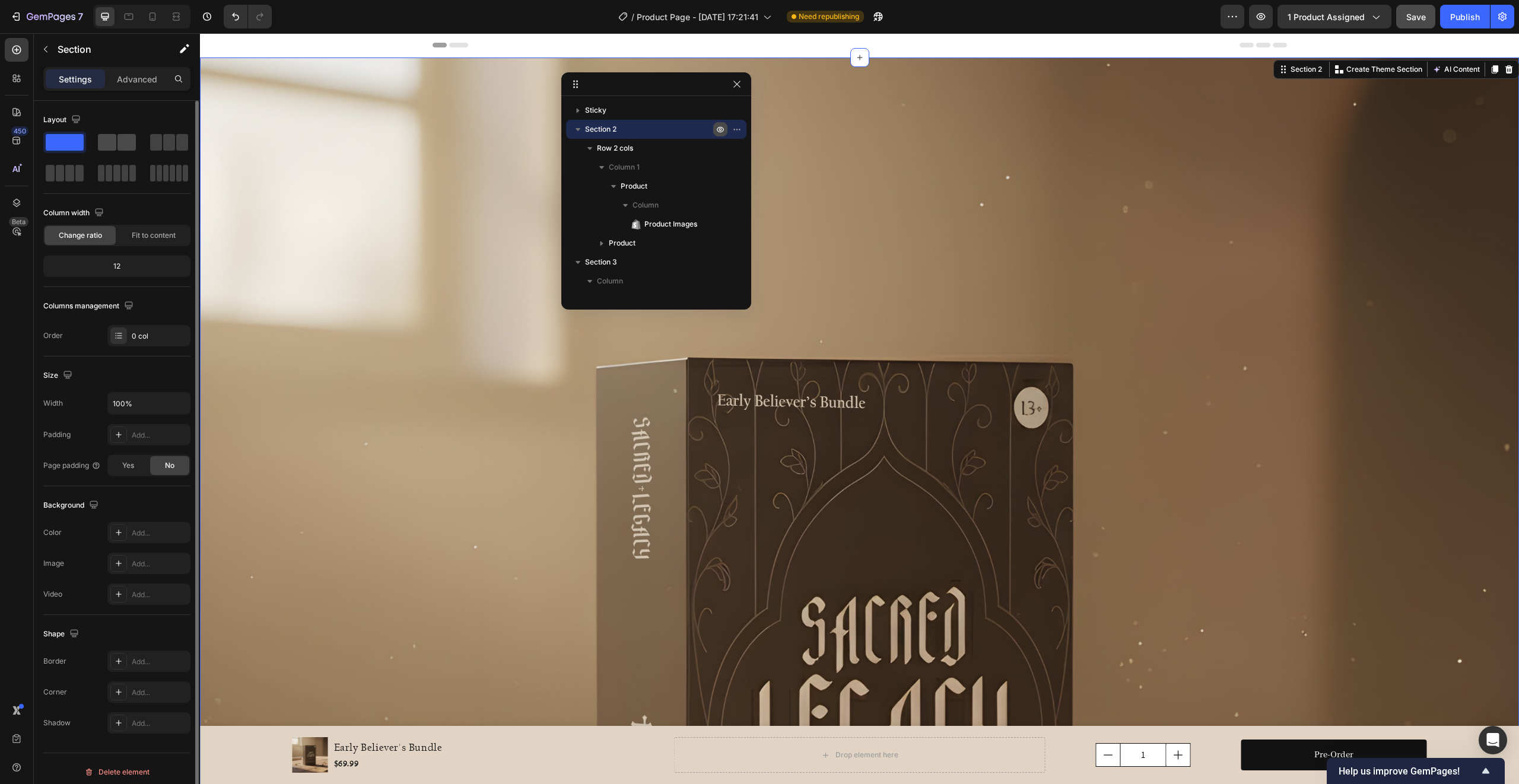
click at [110, 140] on span at bounding box center [107, 143] width 19 height 17
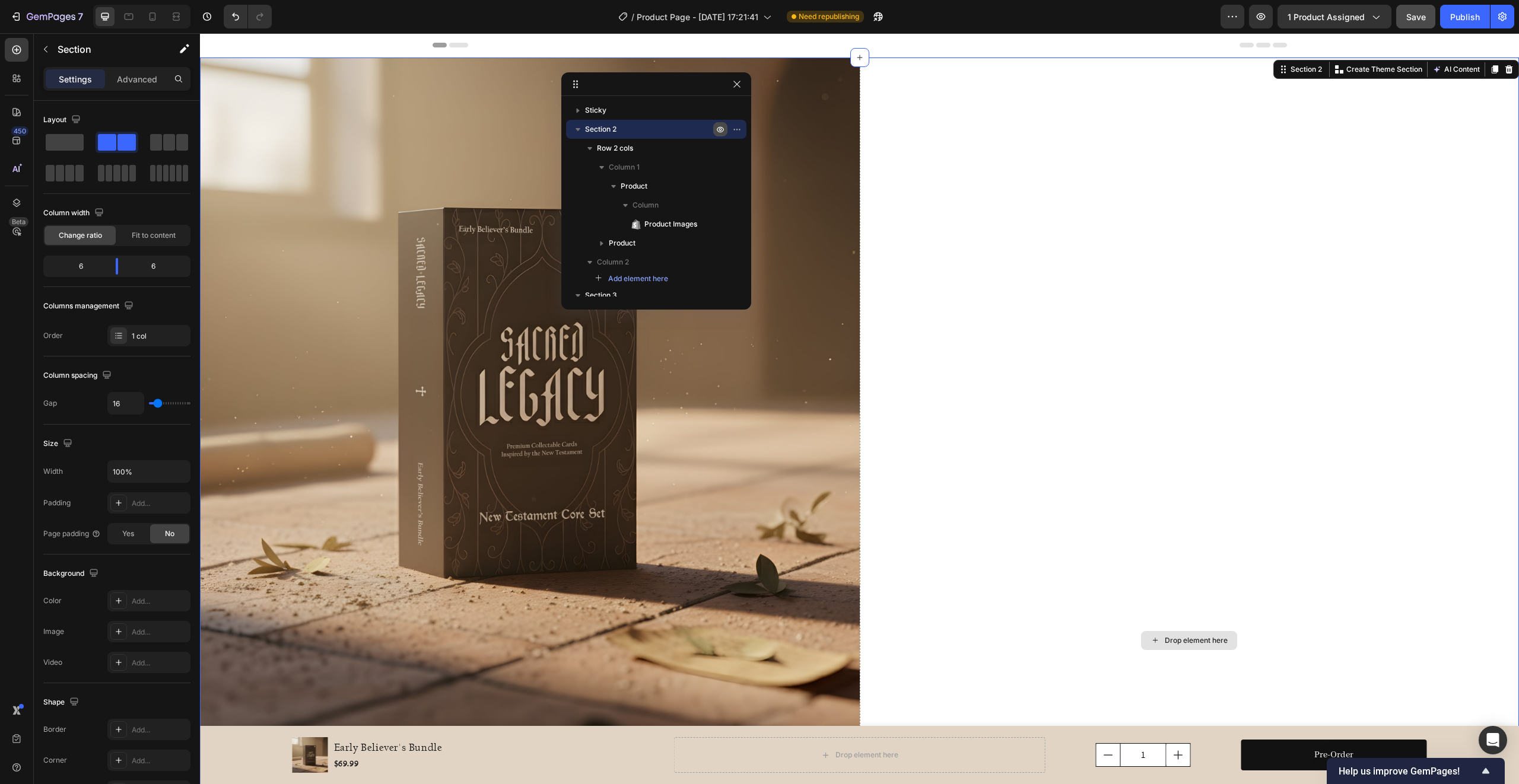
click at [964, 276] on div "Drop element here" at bounding box center [1190, 640] width 660 height 1166
click at [163, 337] on div "1 col" at bounding box center [159, 336] width 55 height 10
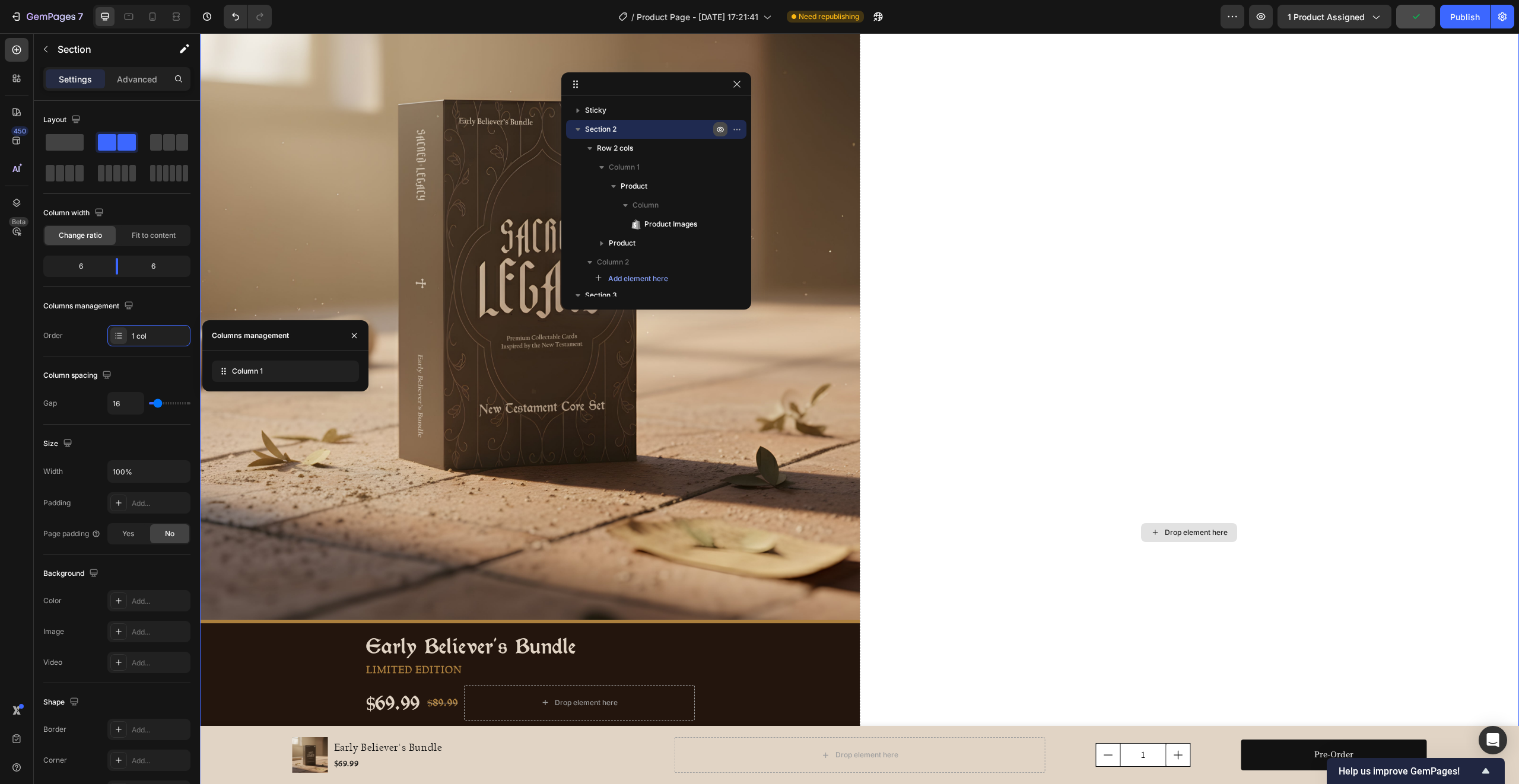
scroll to position [414, 0]
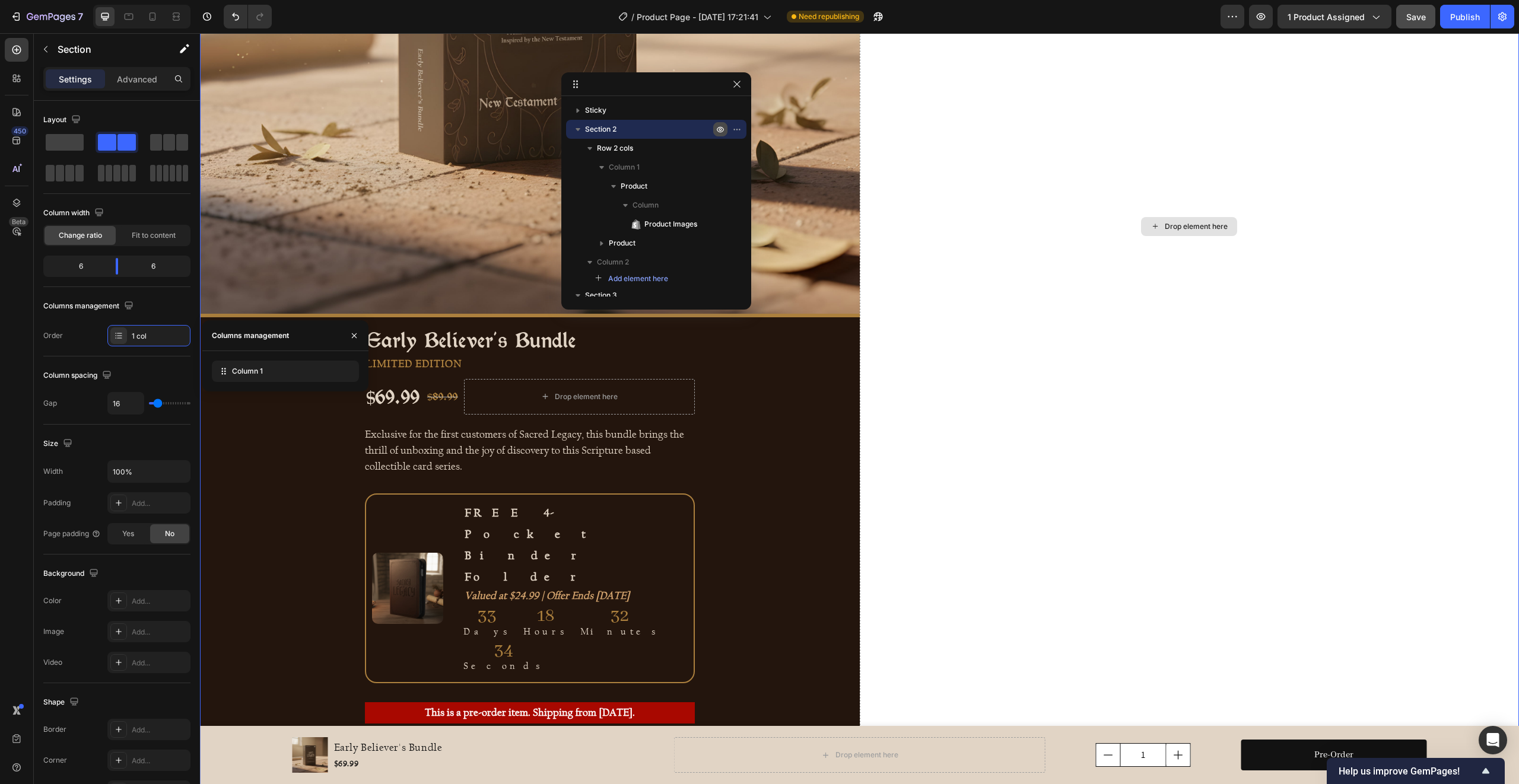
click at [985, 314] on div "Drop element here" at bounding box center [1190, 226] width 660 height 1166
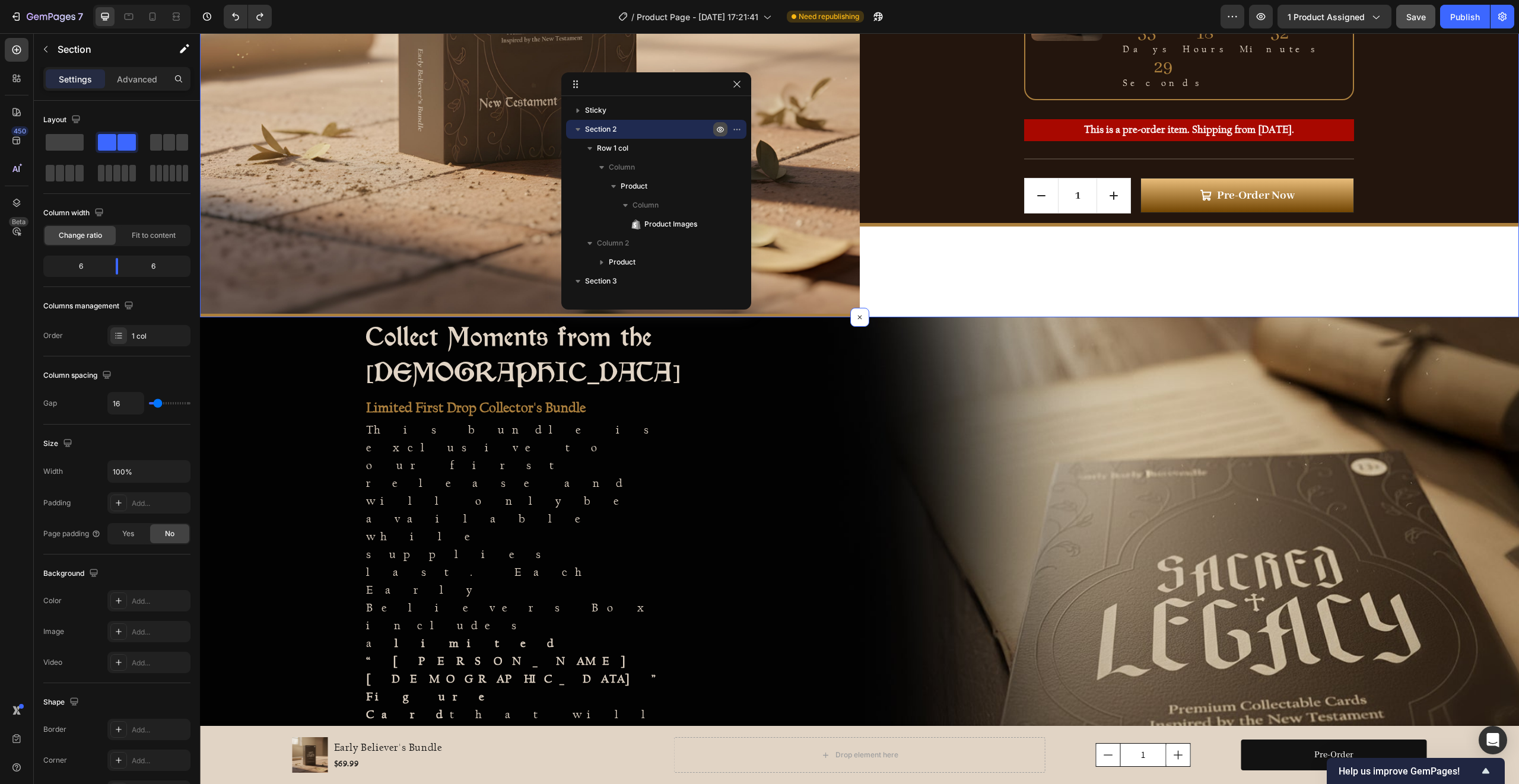
click at [813, 337] on div "Collect Moments from the New Testament Heading Limited First Drop Collector's B…" at bounding box center [530, 600] width 660 height 567
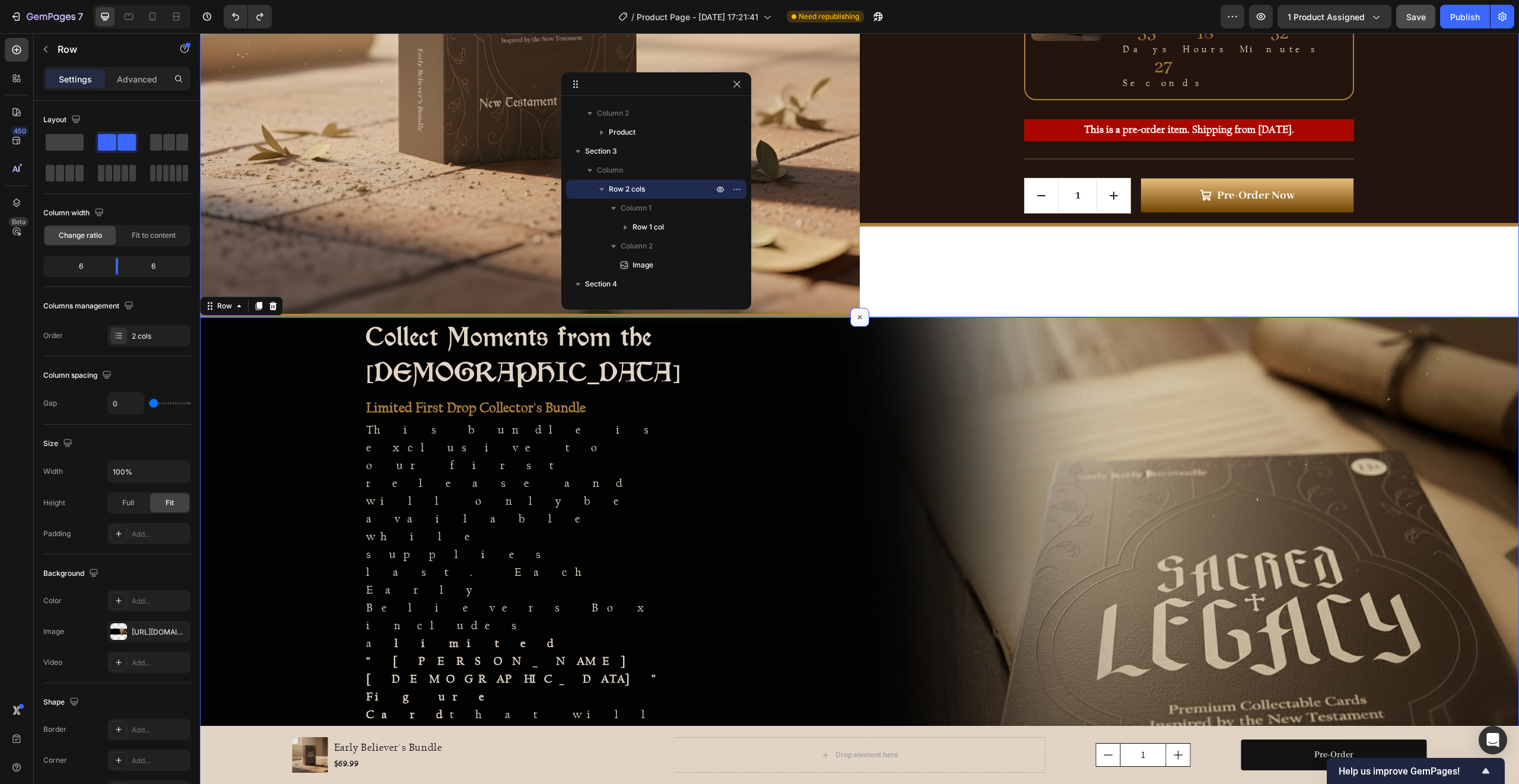
click at [856, 316] on icon at bounding box center [859, 318] width 14 height 14
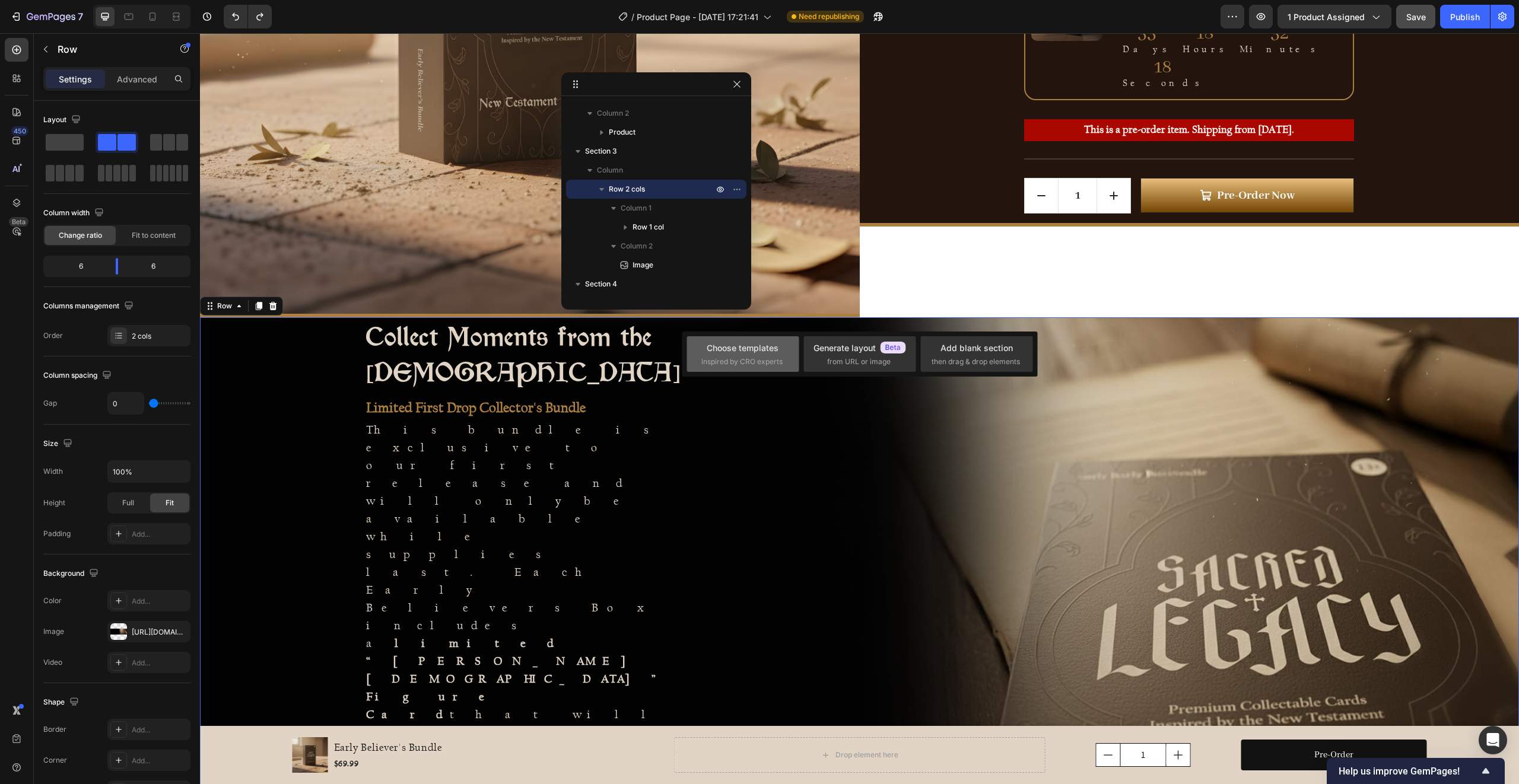
click at [773, 351] on div "Choose templates" at bounding box center [743, 348] width 72 height 12
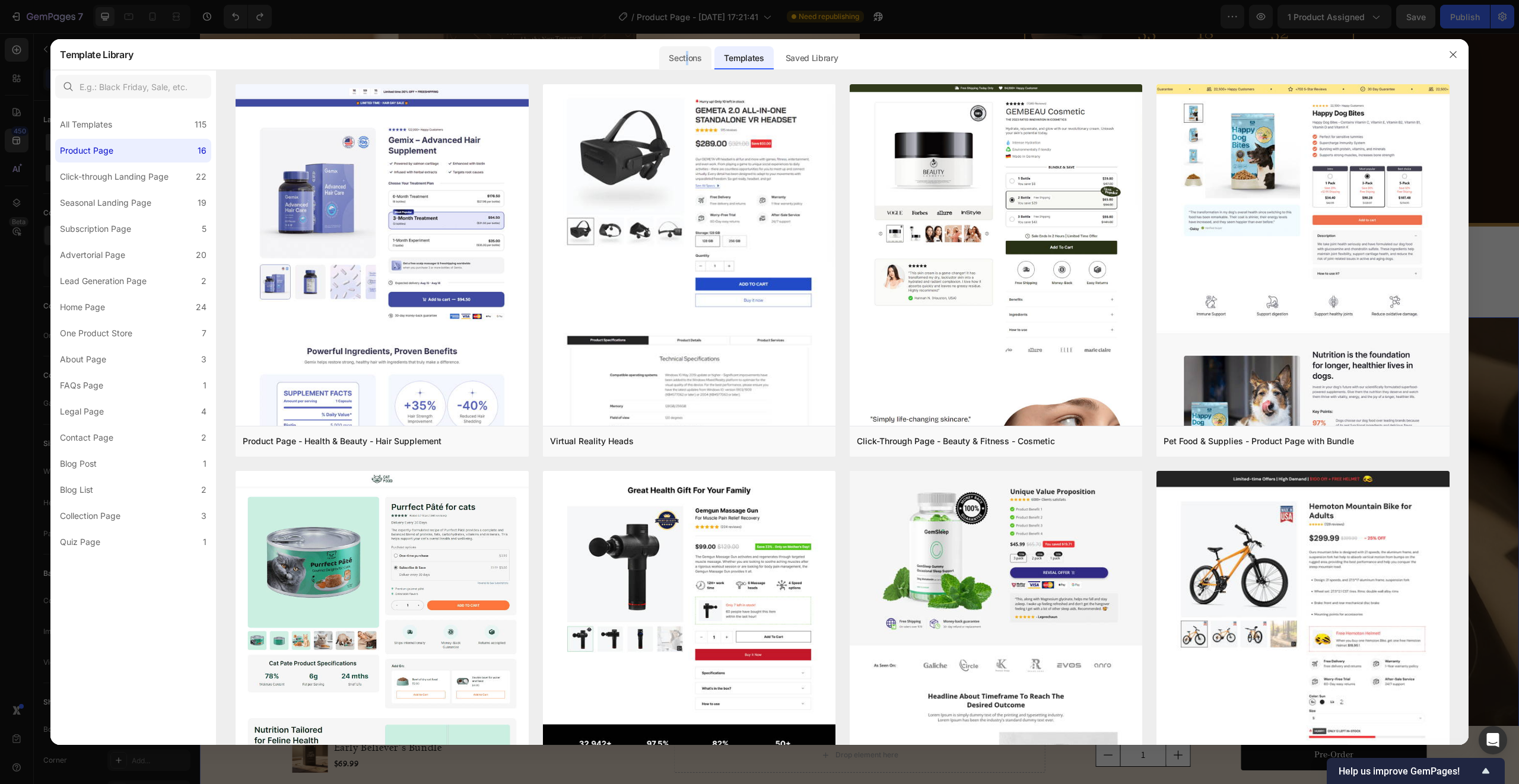
click at [687, 60] on div "Sections" at bounding box center [685, 58] width 51 height 24
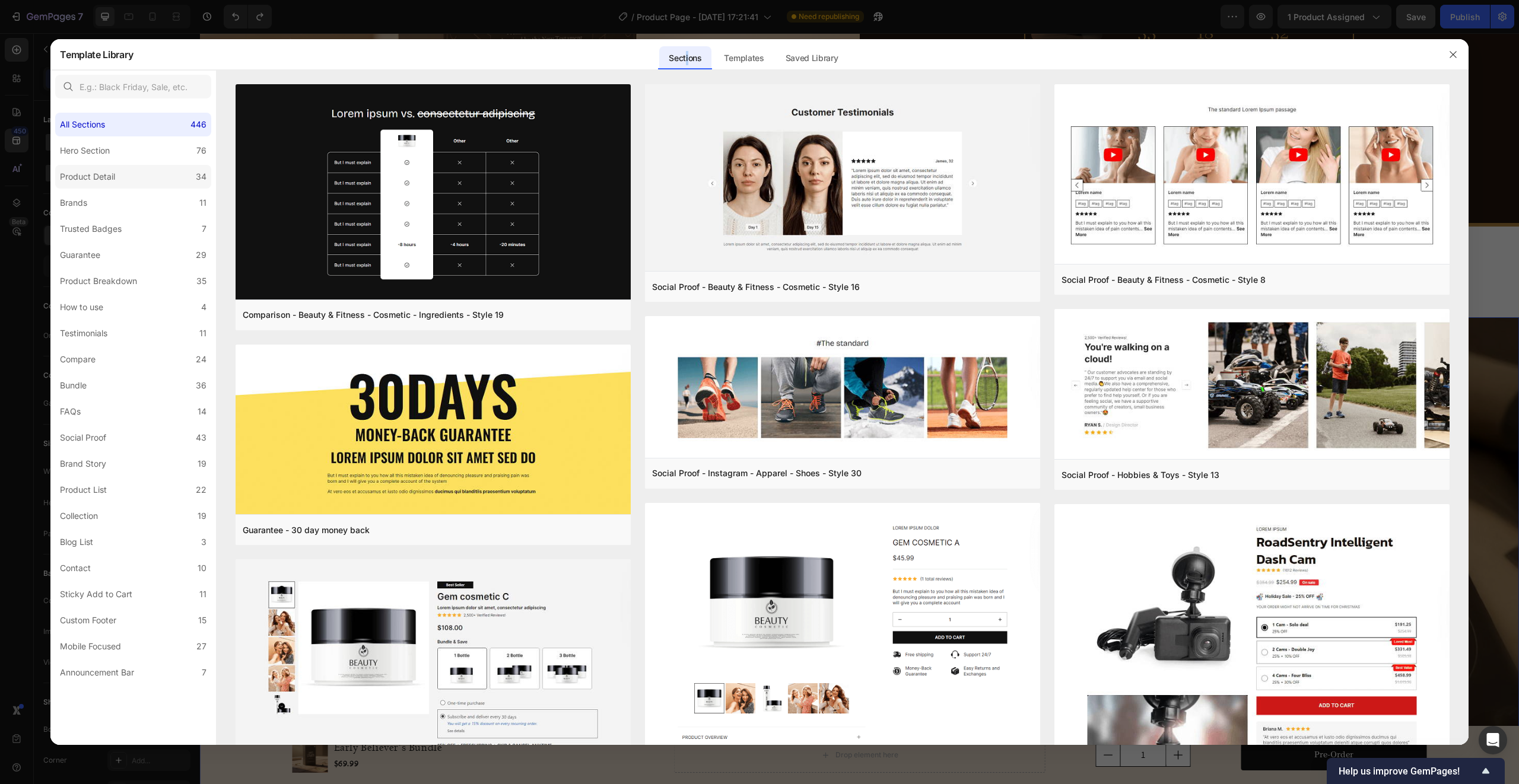
click at [155, 177] on label "Product Detail 34" at bounding box center [133, 177] width 156 height 24
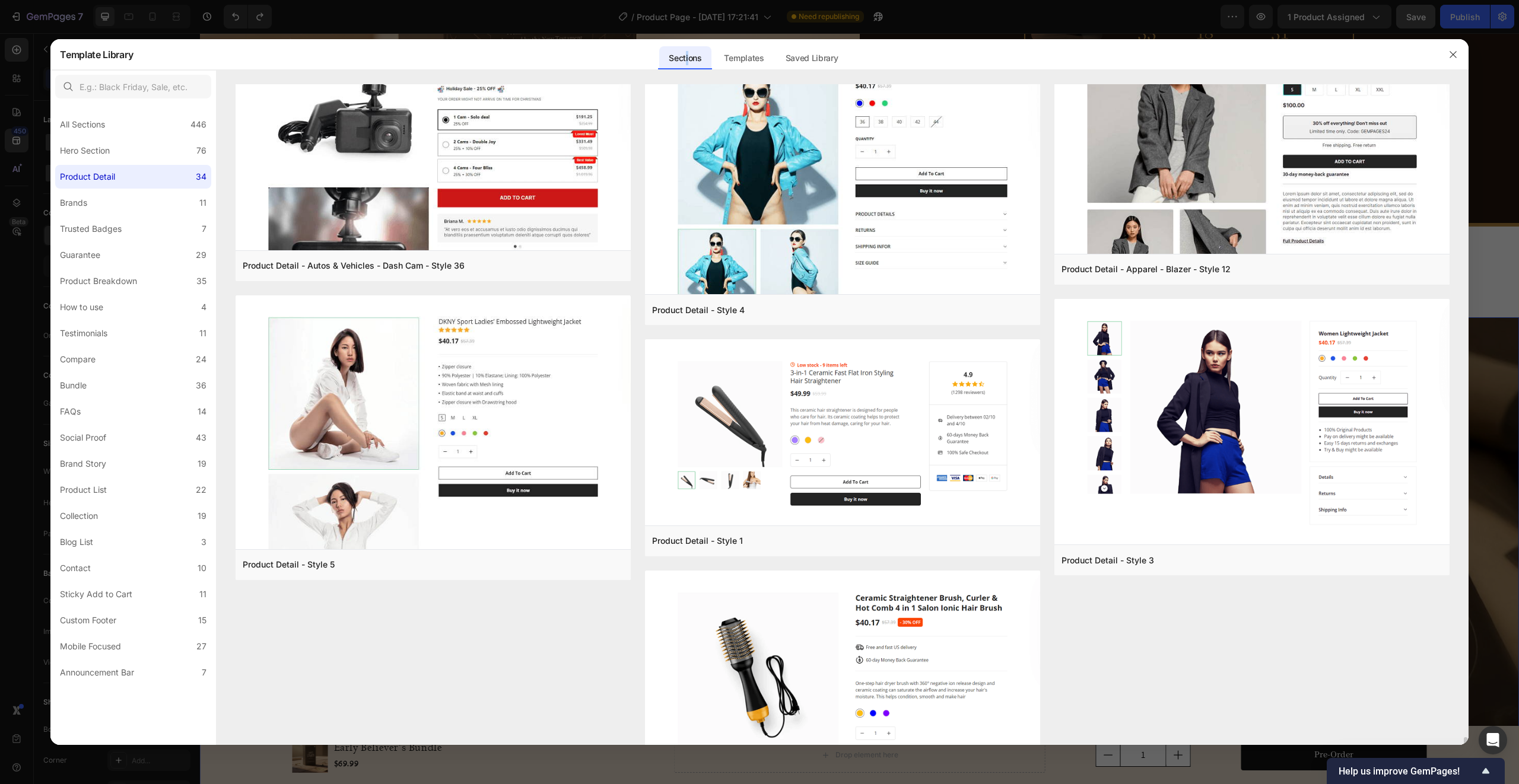
scroll to position [2844, 0]
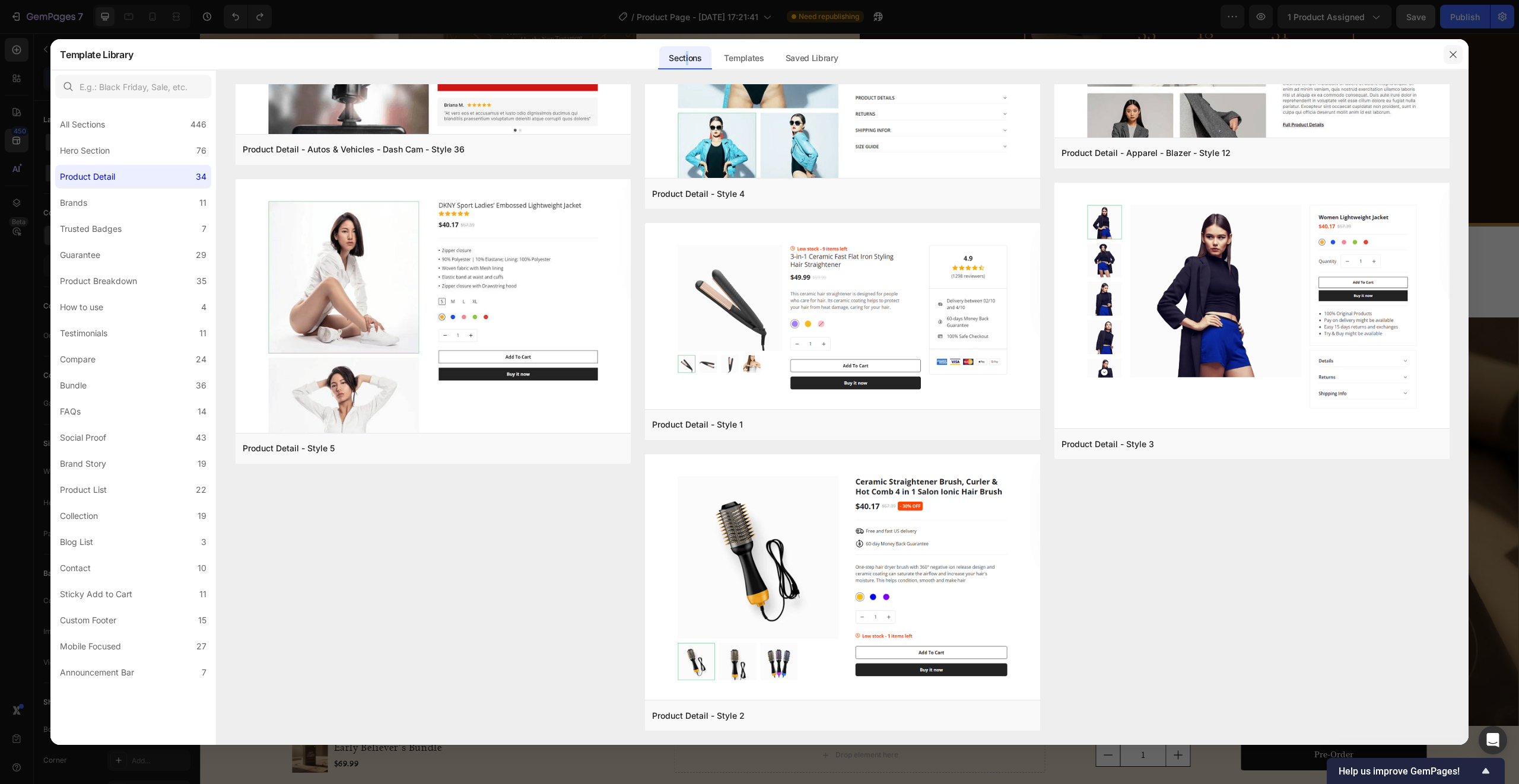
click at [1025, 51] on icon "button" at bounding box center [1453, 55] width 10 height 10
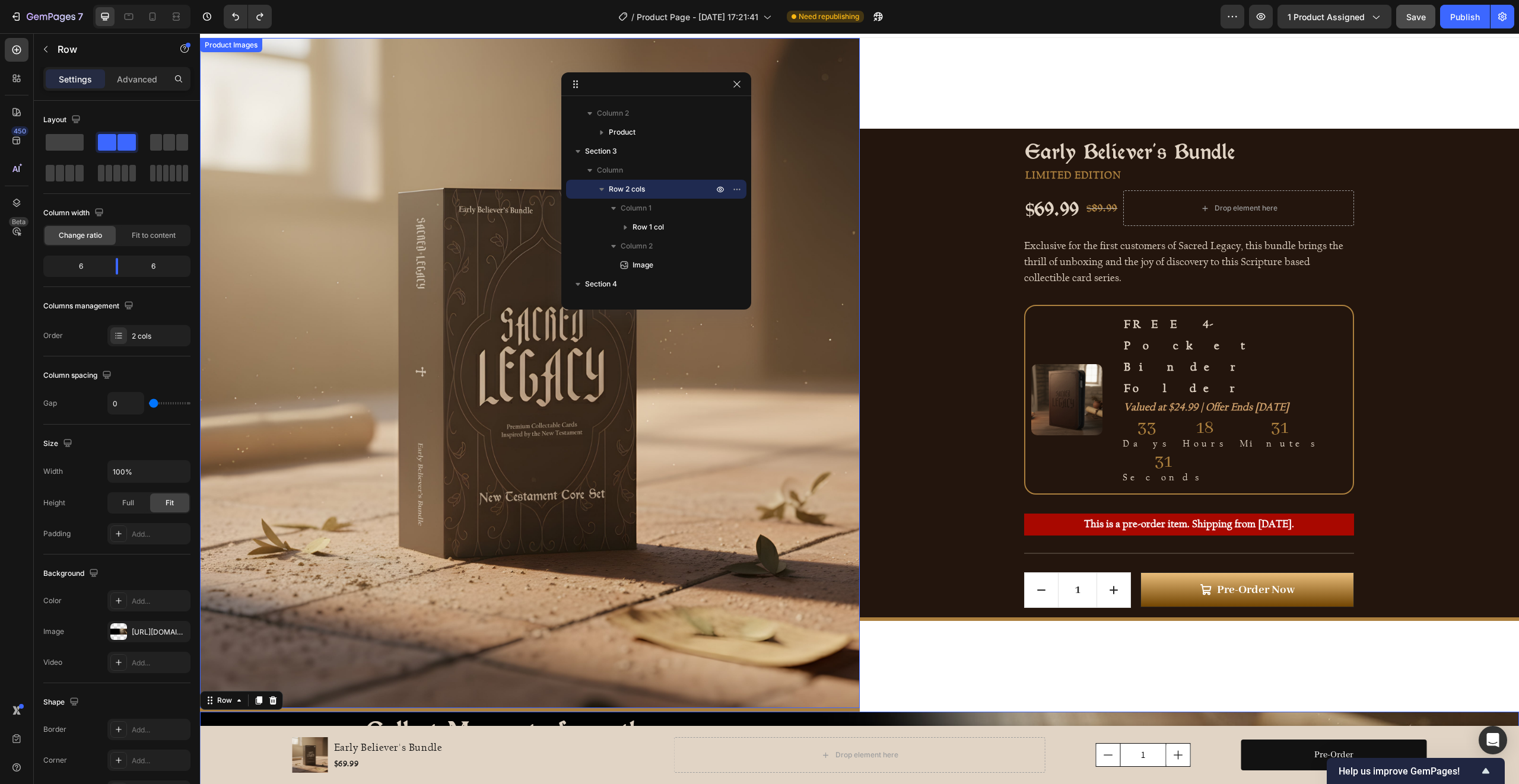
scroll to position [0, 0]
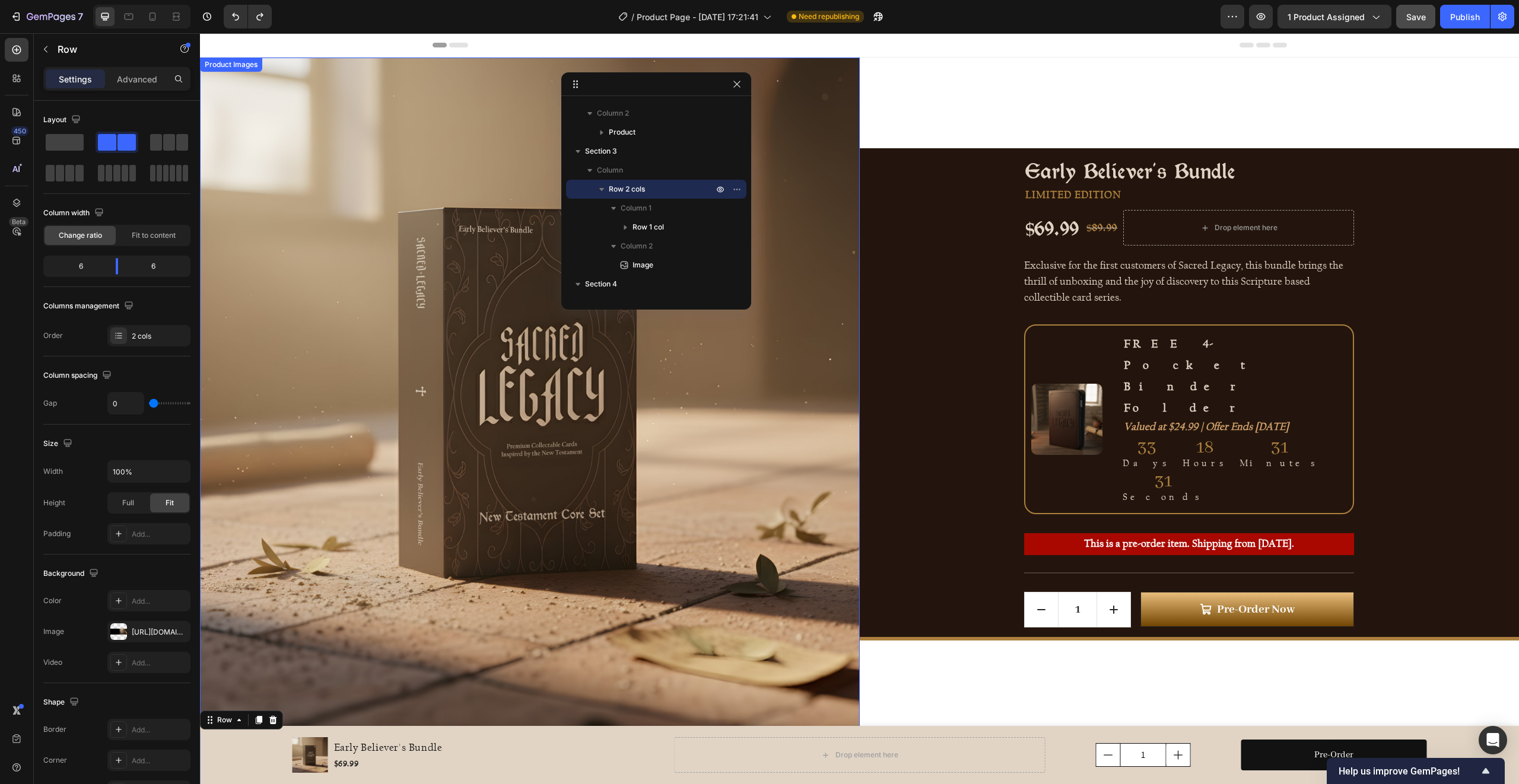
click at [810, 247] on img at bounding box center [530, 393] width 660 height 670
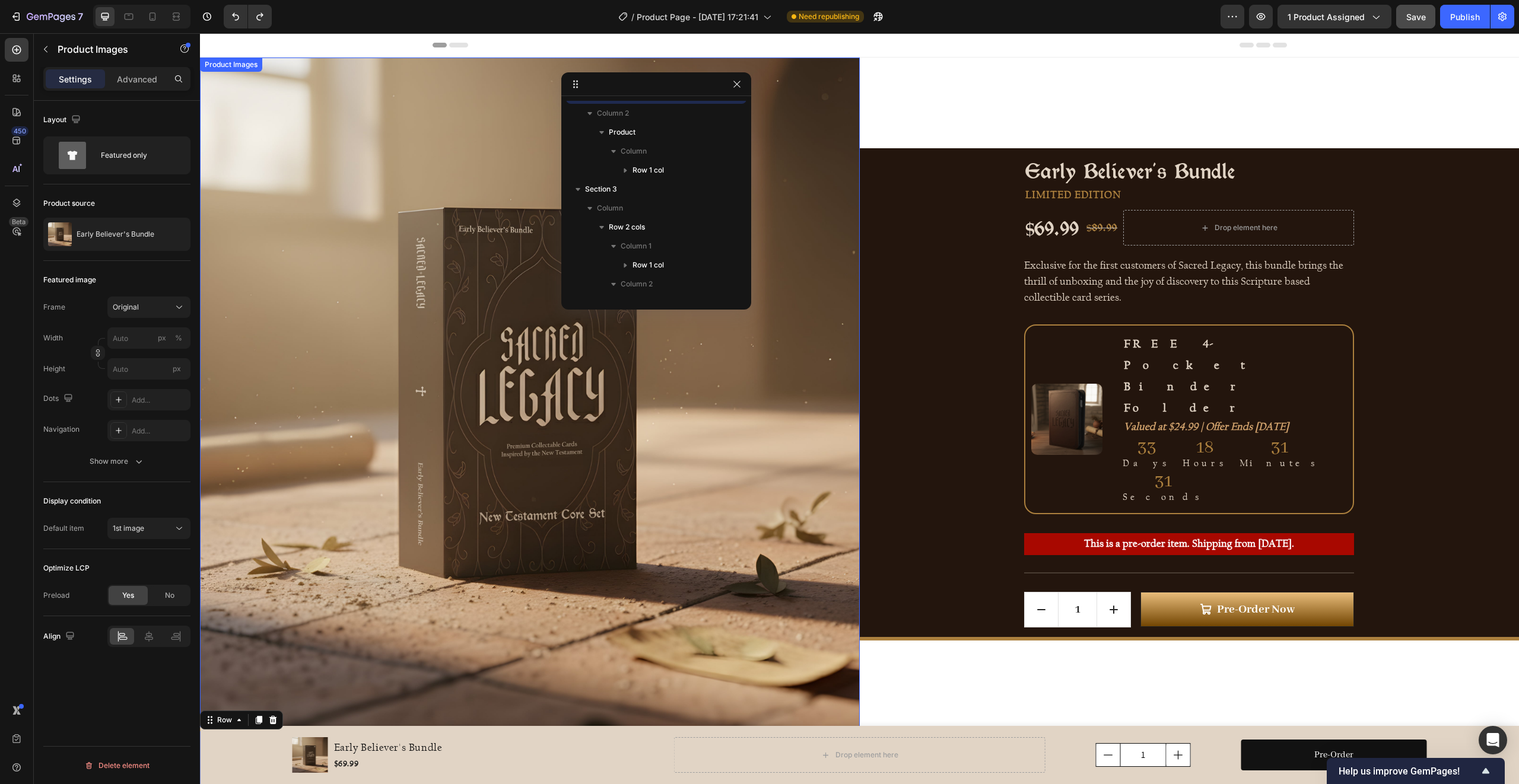
scroll to position [35, 0]
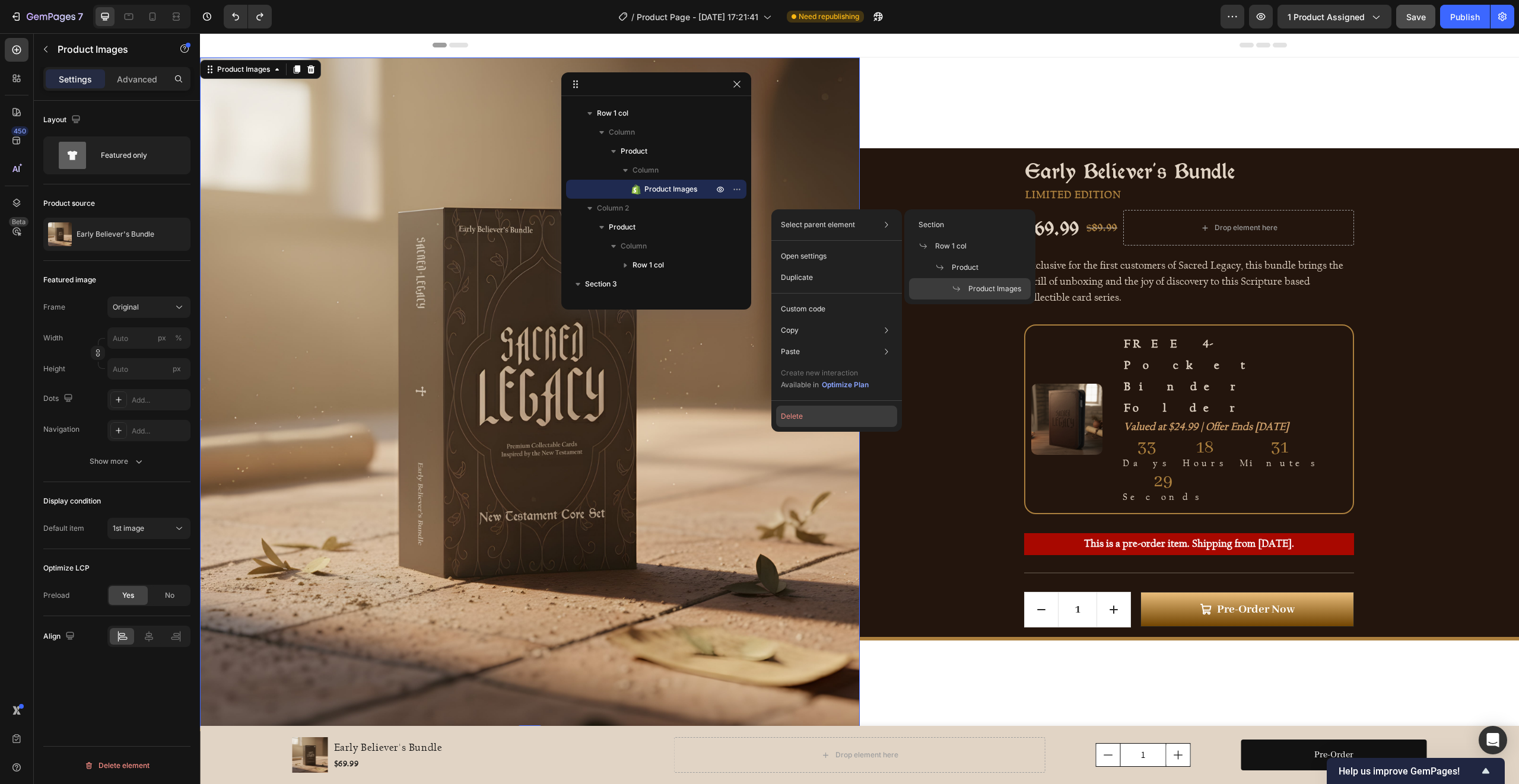
click at [814, 415] on button "Delete" at bounding box center [836, 416] width 121 height 21
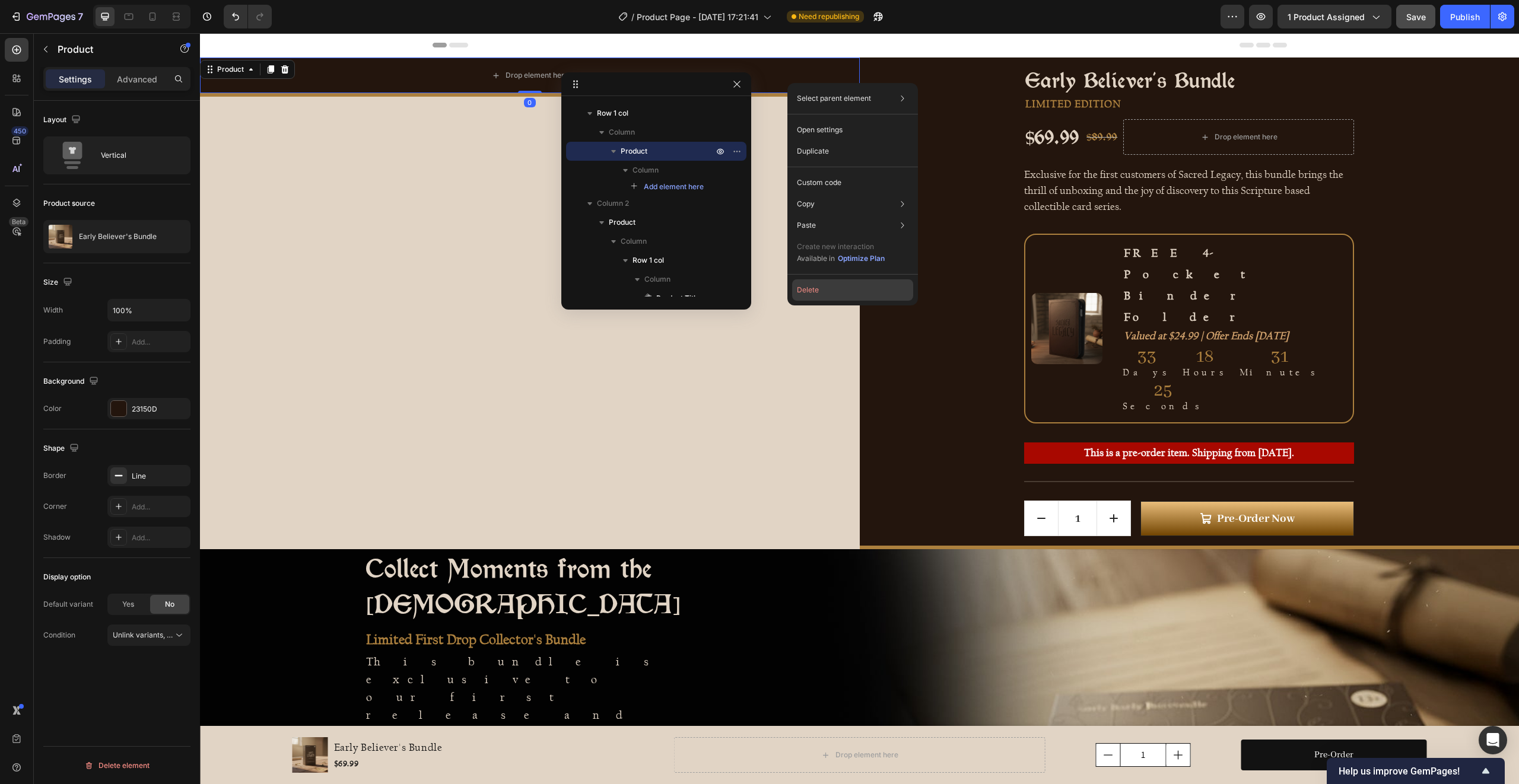
click at [825, 285] on button "Delete" at bounding box center [852, 289] width 121 height 21
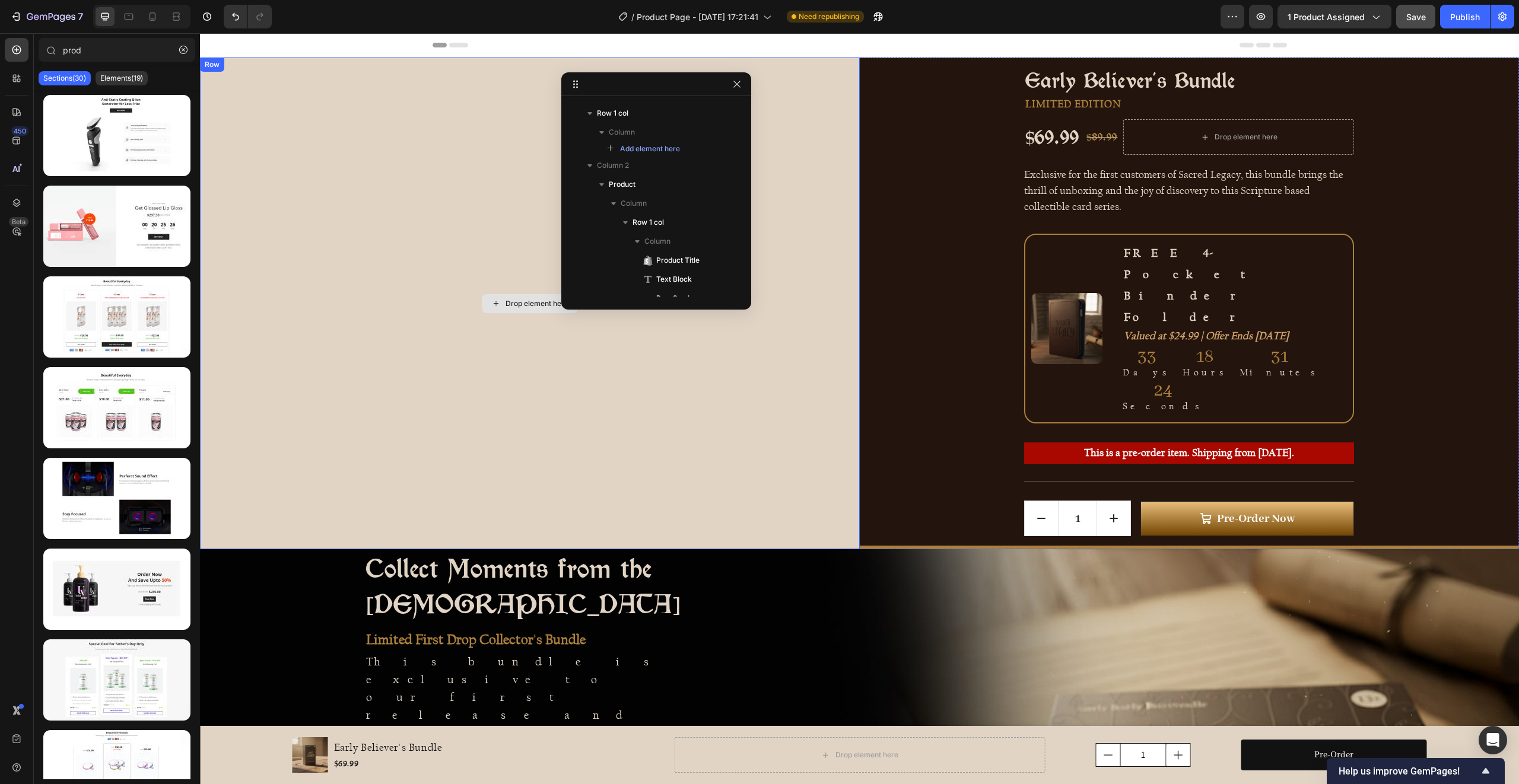
click at [784, 141] on div "Drop element here" at bounding box center [530, 303] width 660 height 492
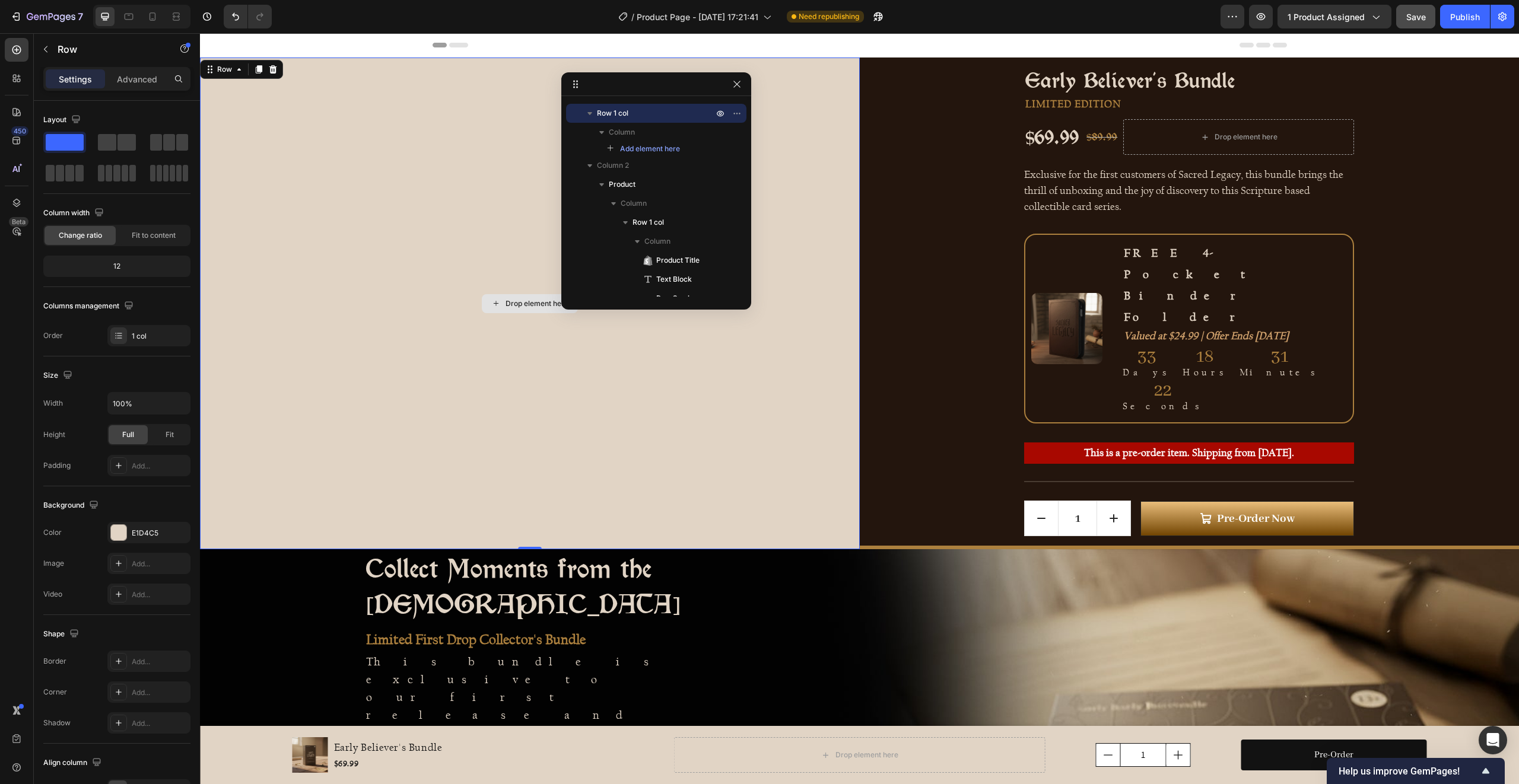
drag, startPoint x: 365, startPoint y: 220, endPoint x: 321, endPoint y: 209, distance: 45.4
click at [366, 220] on div "Drop element here" at bounding box center [530, 303] width 660 height 492
click at [179, 531] on icon "button" at bounding box center [177, 532] width 5 height 5
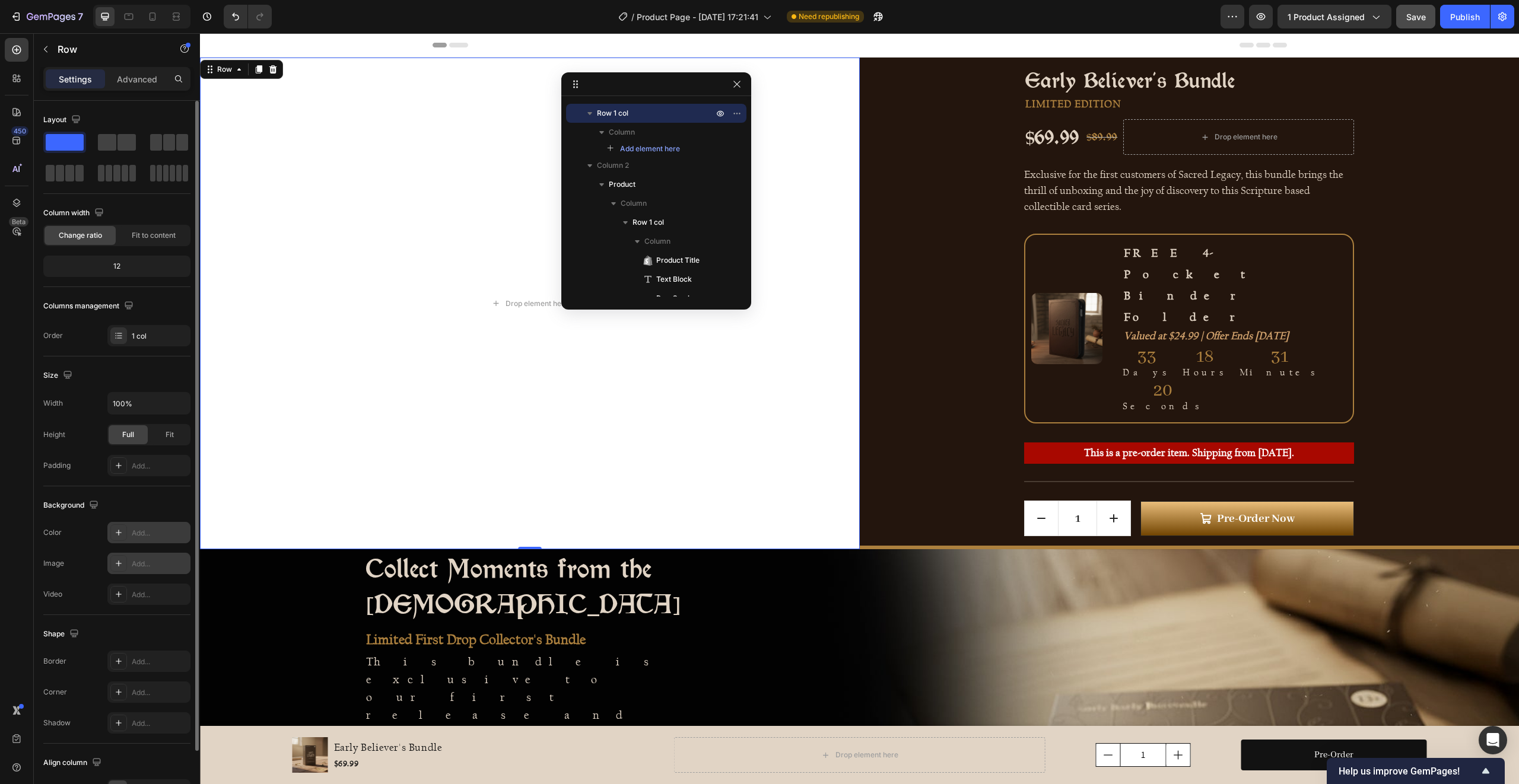
click at [116, 555] on icon at bounding box center [118, 564] width 10 height 10
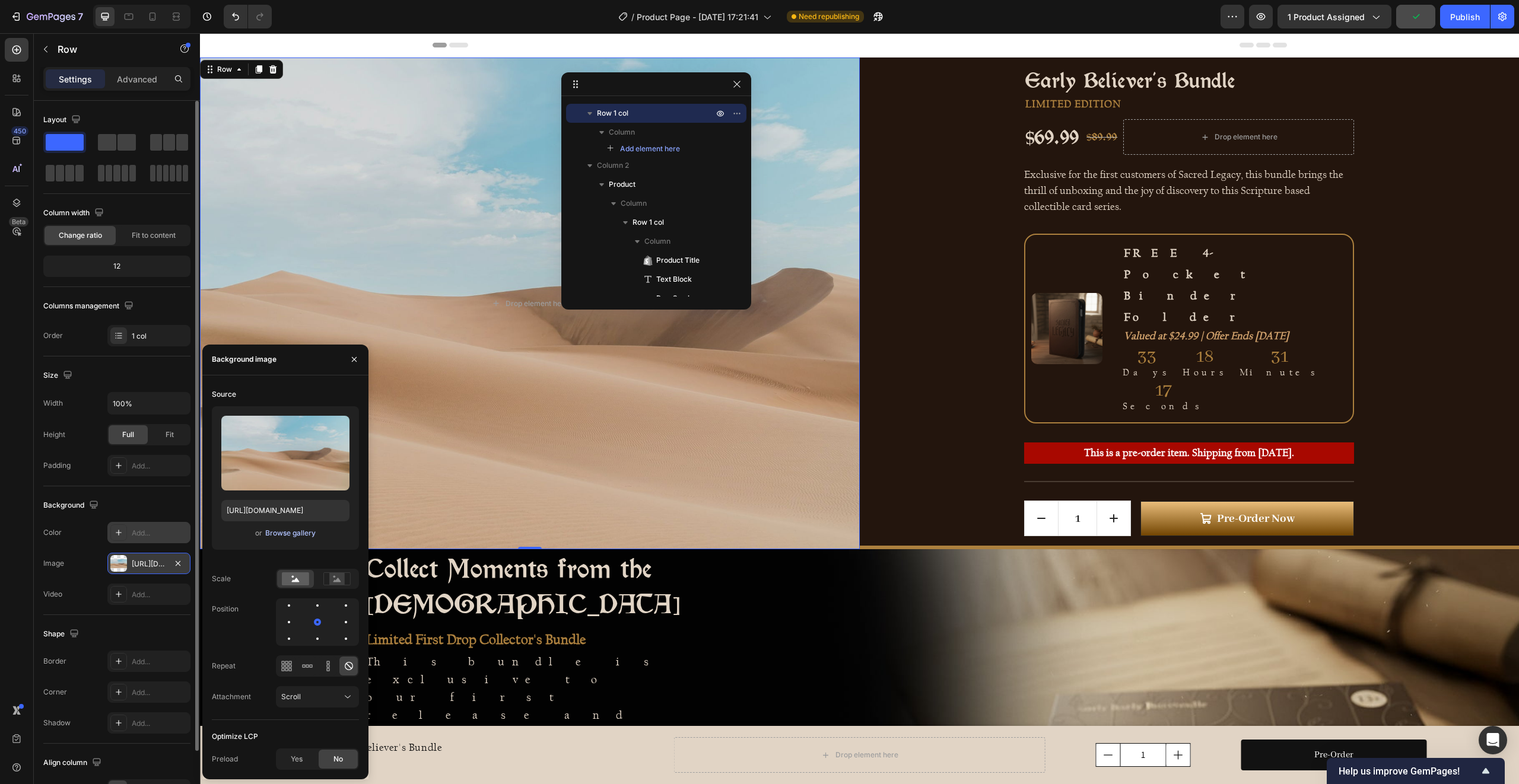
click at [276, 531] on div "Browse gallery" at bounding box center [290, 533] width 51 height 10
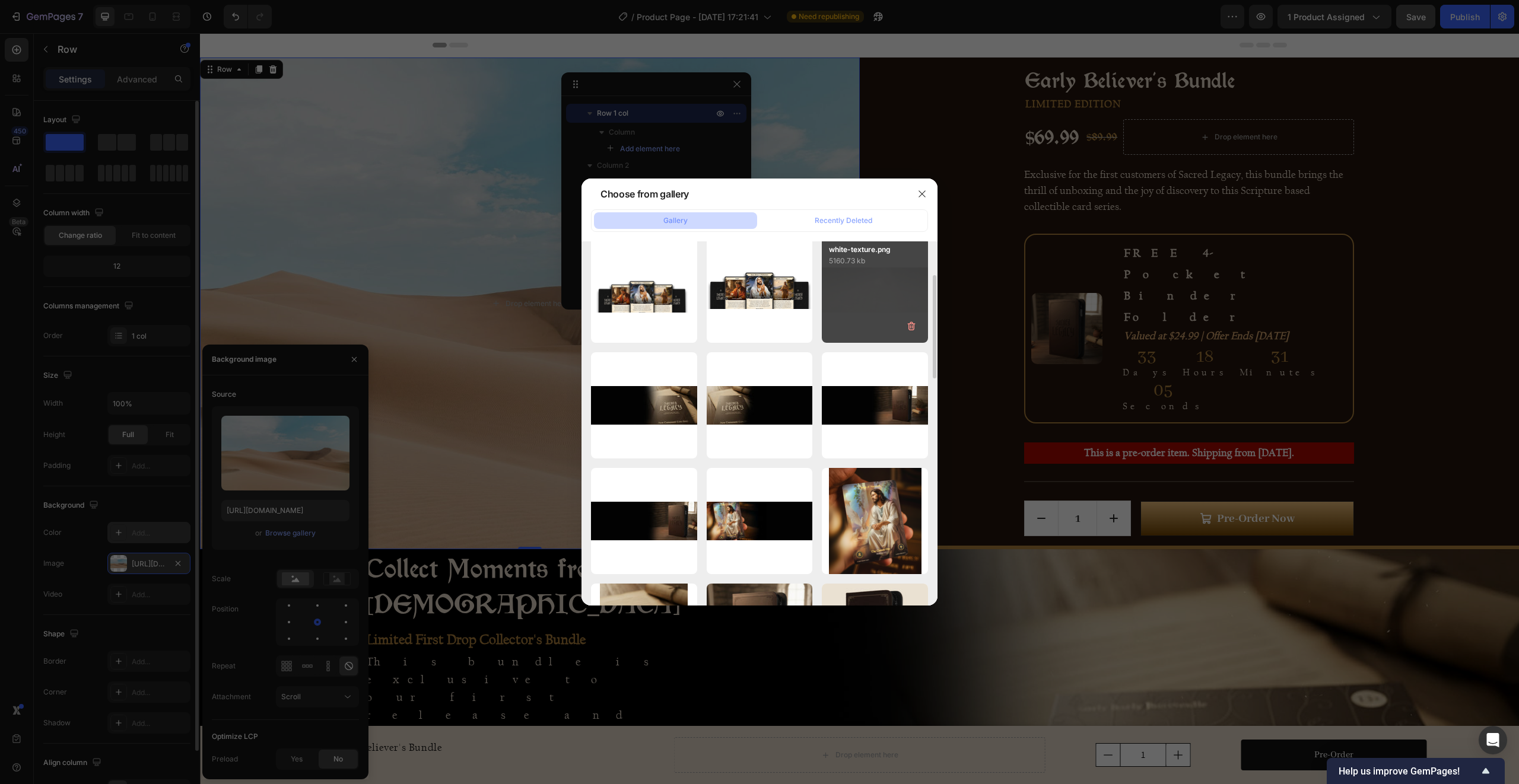
scroll to position [0, 0]
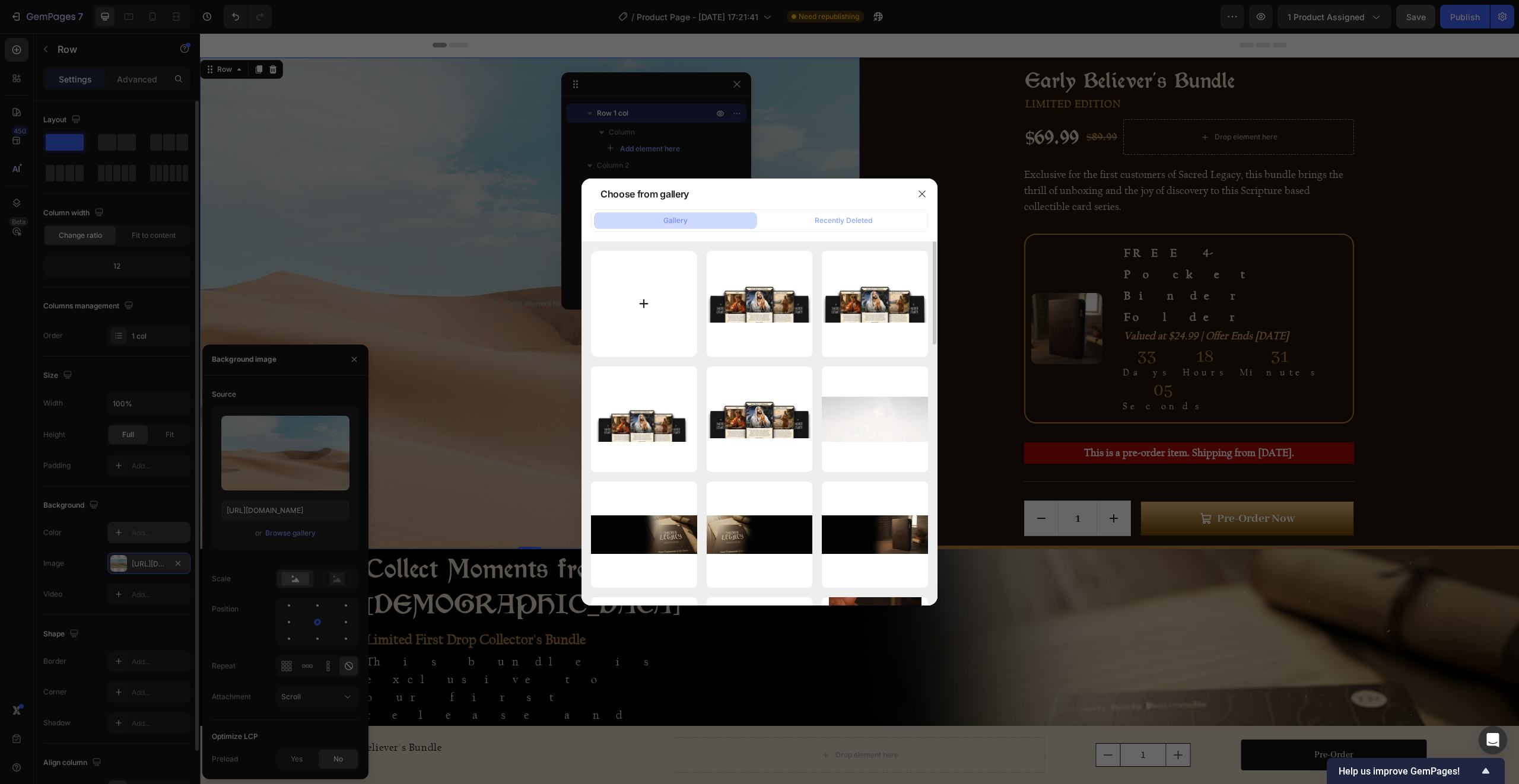
click at [631, 299] on input "file" at bounding box center [644, 303] width 106 height 106
type input "C:\fakepath\Early-Believers-Mock2.jpg"
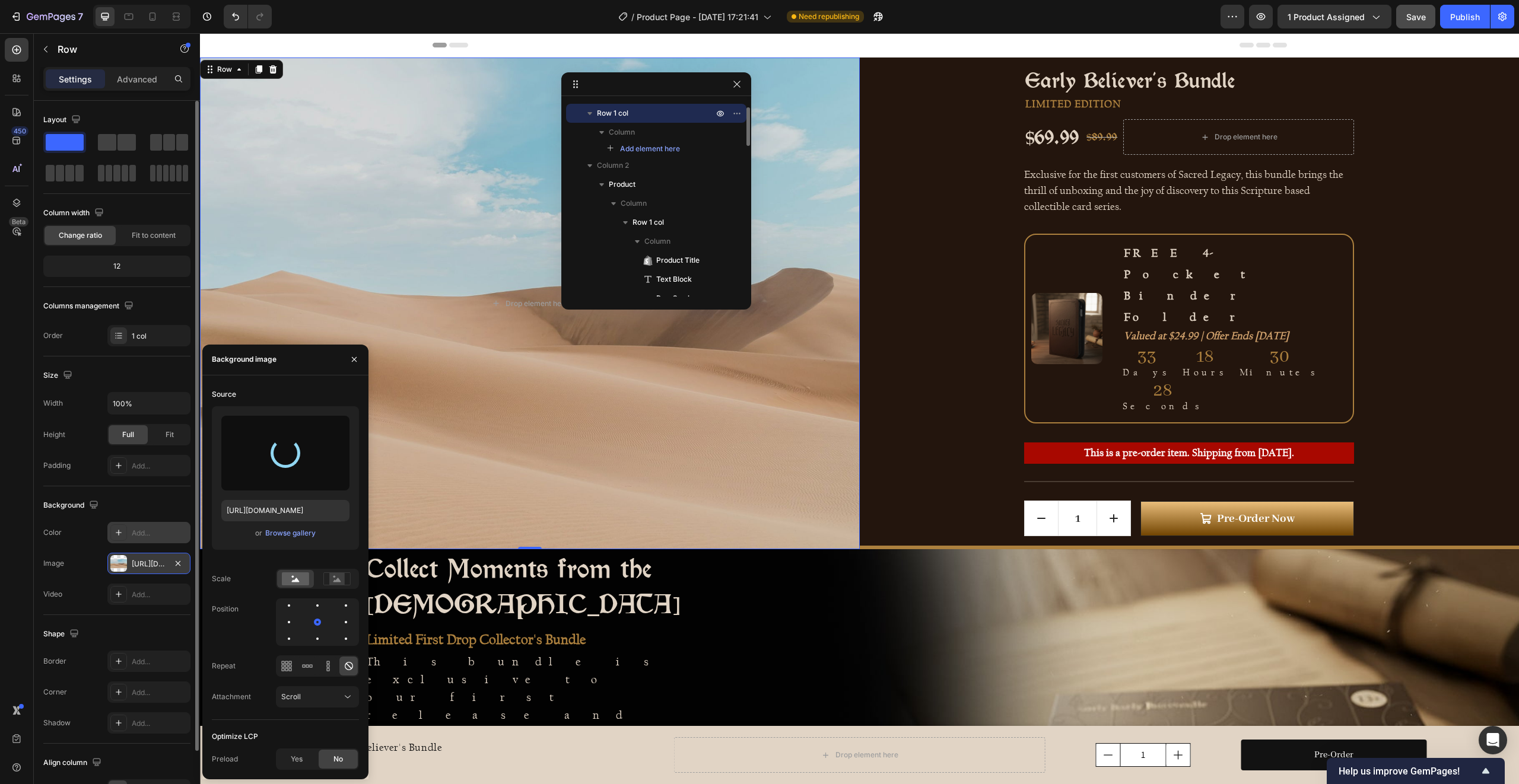
type input "[URL][DOMAIN_NAME]"
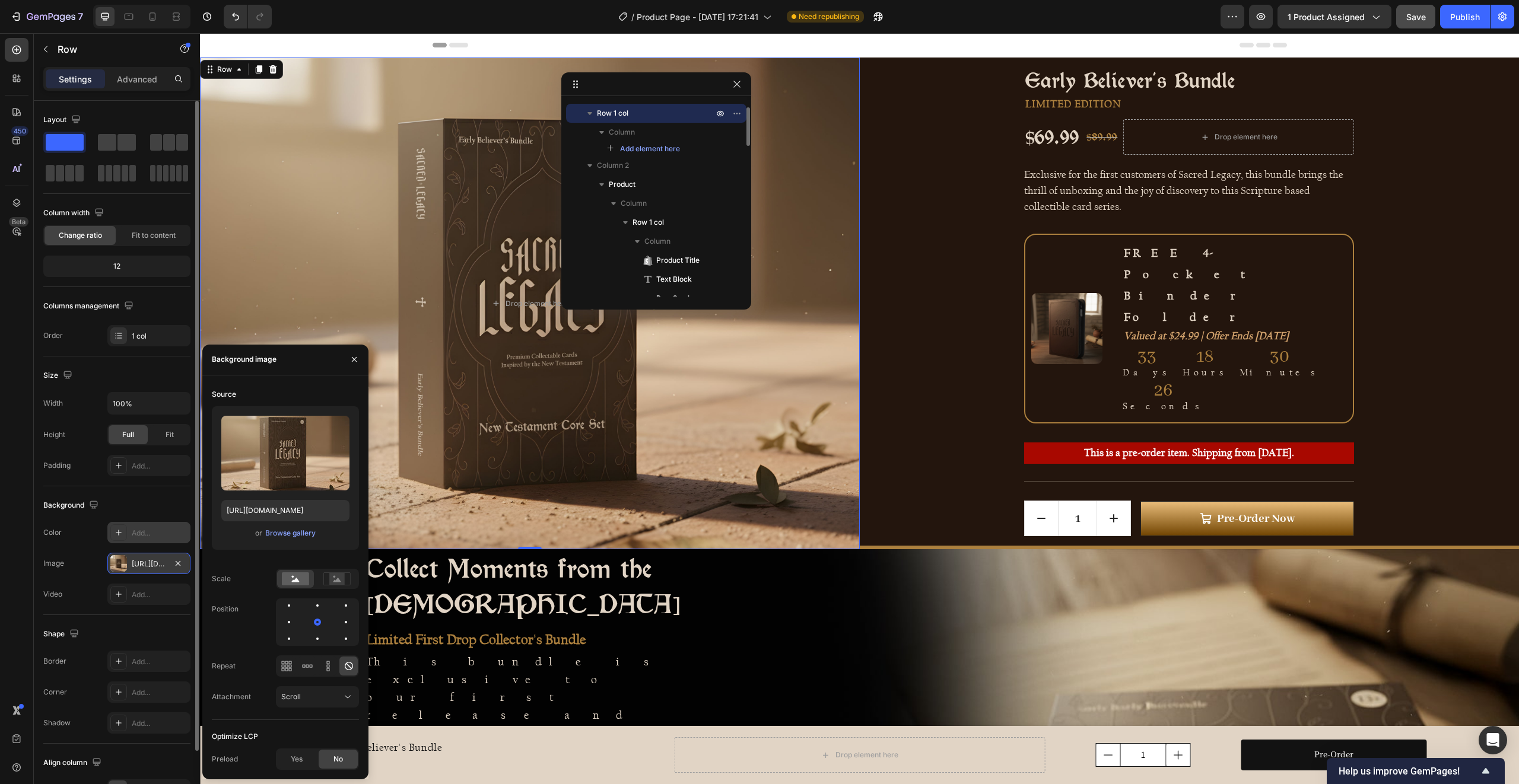
click at [620, 114] on span "Row 1 col" at bounding box center [612, 113] width 31 height 12
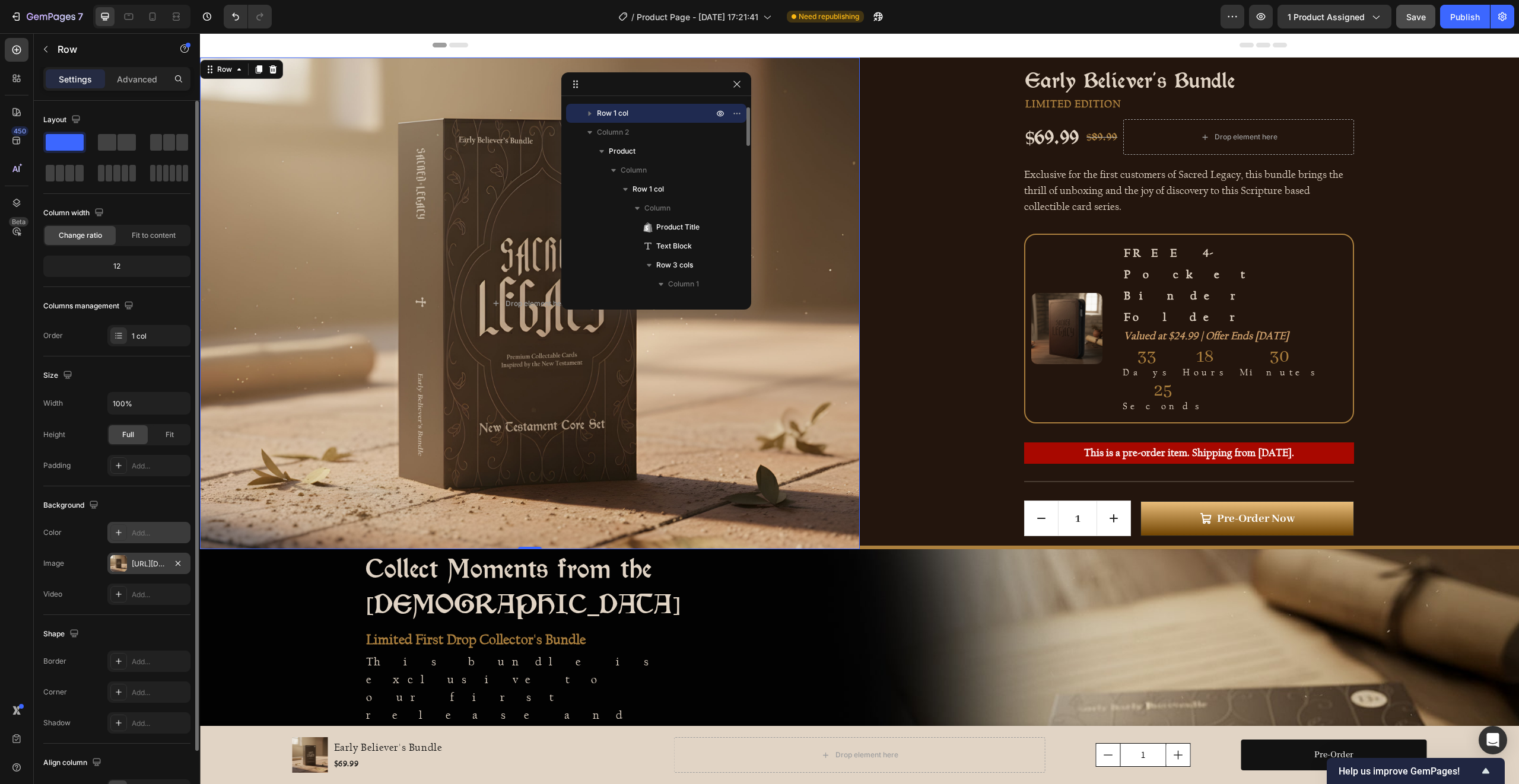
click at [621, 116] on span "Row 1 col" at bounding box center [612, 113] width 31 height 12
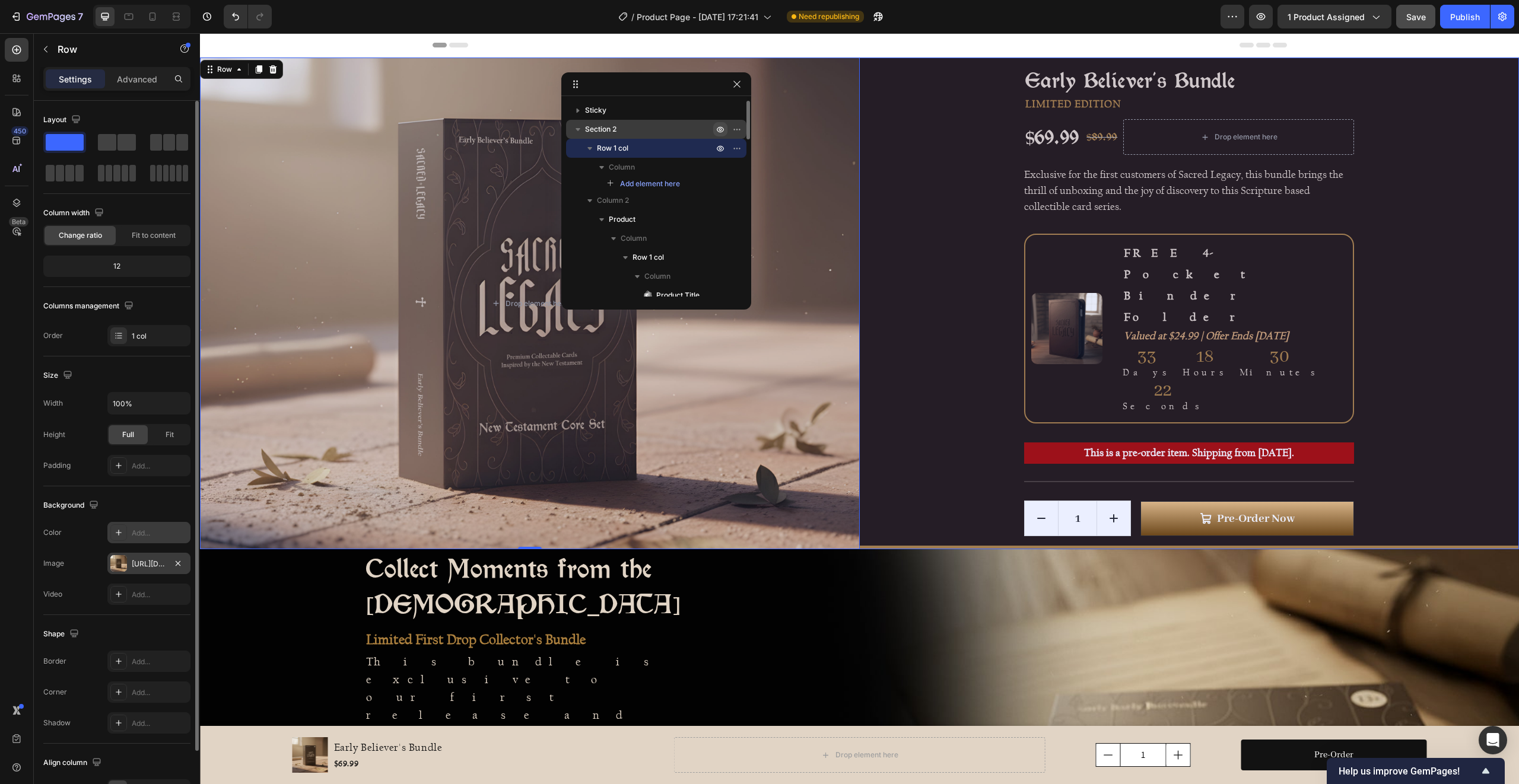
click at [627, 127] on p "Section 2" at bounding box center [650, 129] width 130 height 12
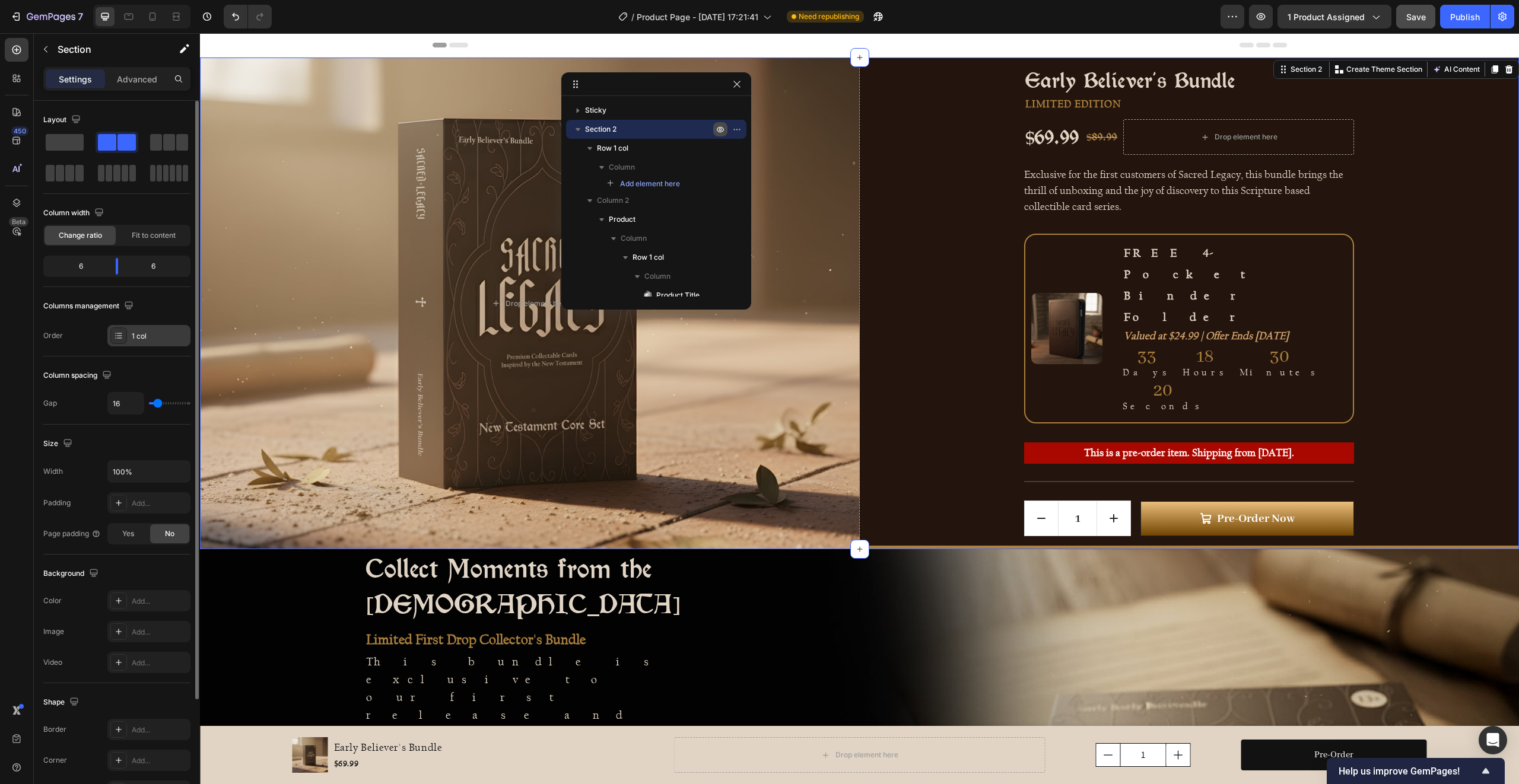
click at [141, 341] on div "1 col" at bounding box center [159, 336] width 55 height 10
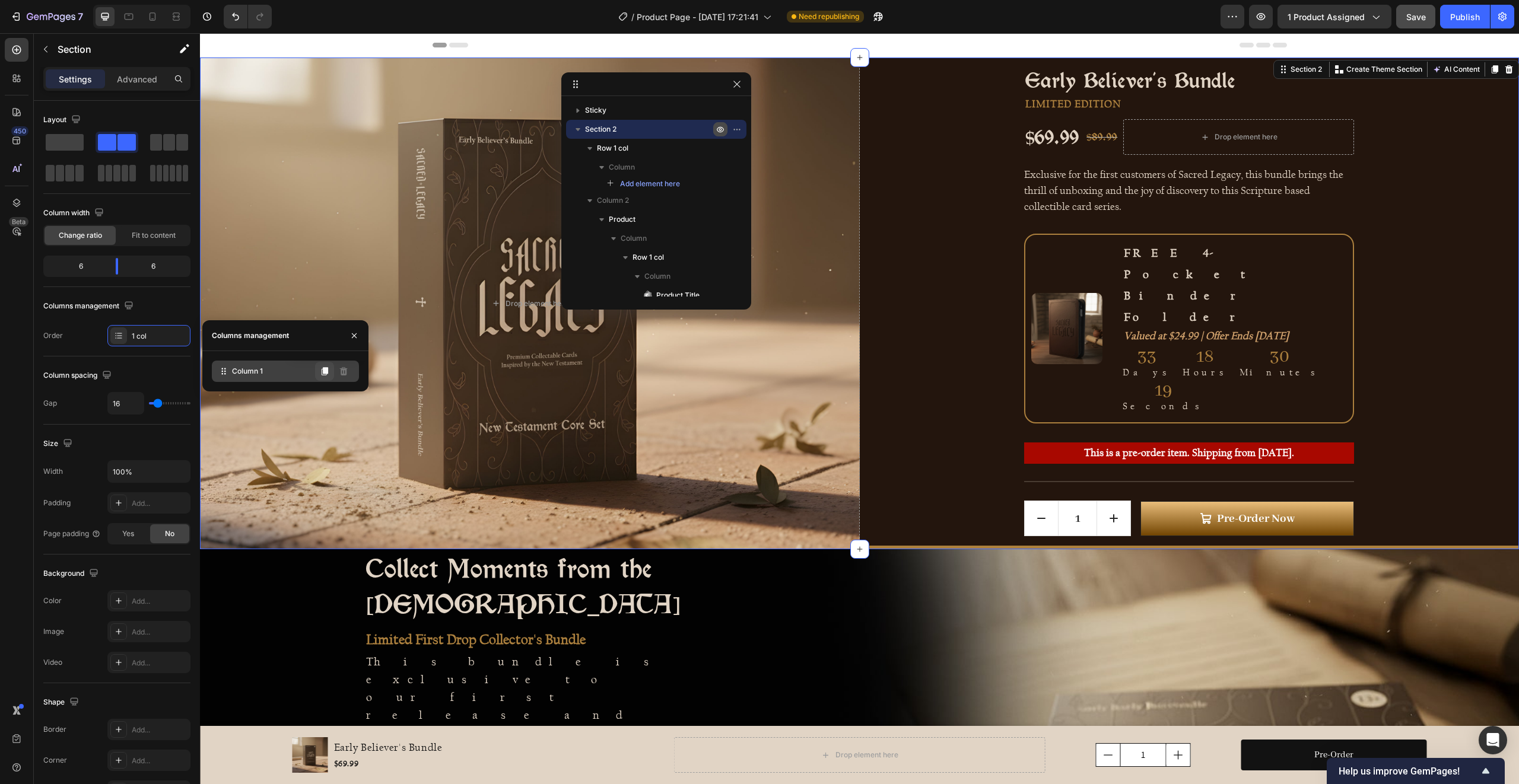
click at [324, 371] on icon at bounding box center [324, 371] width 6 height 8
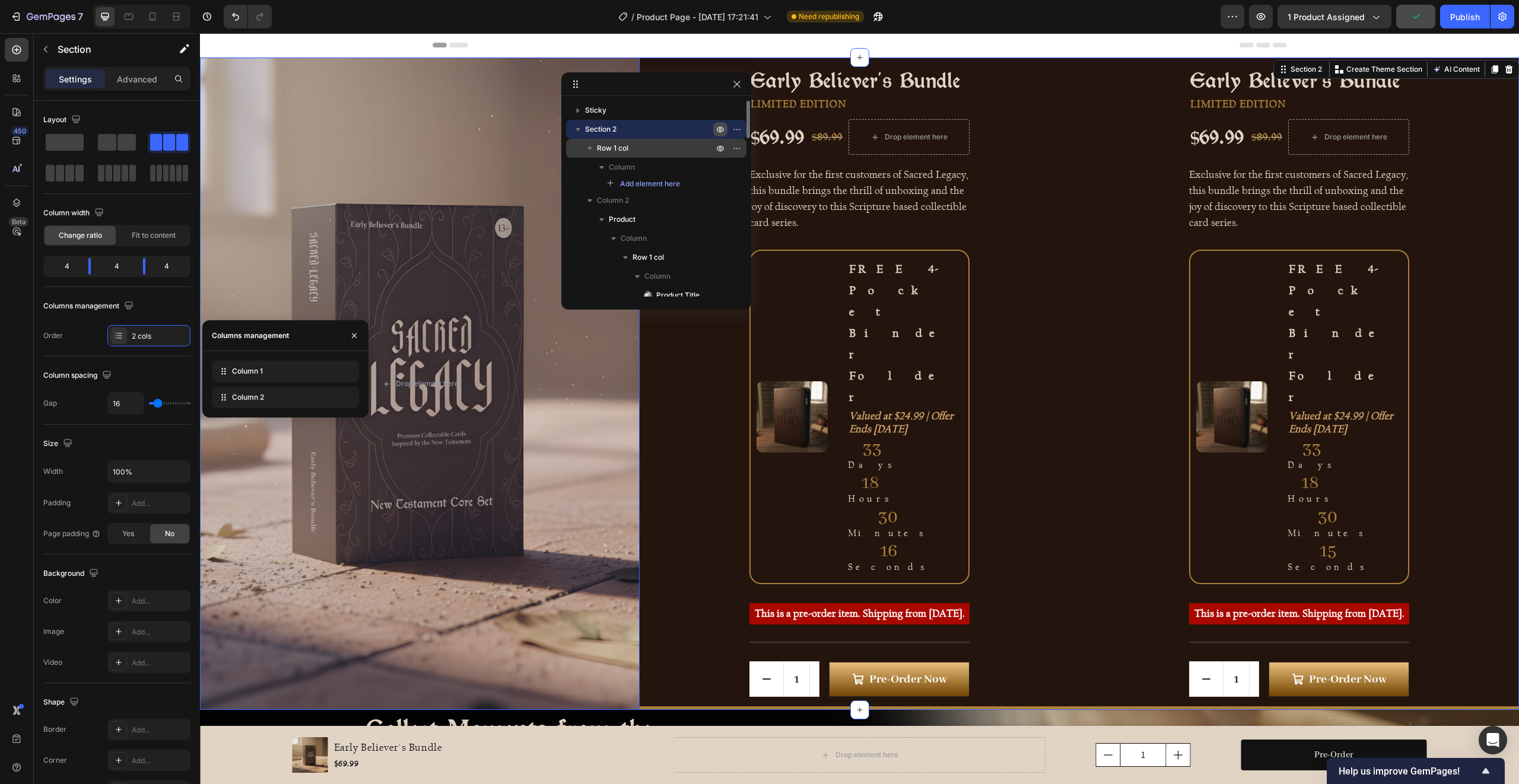
click at [611, 146] on span "Row 1 col" at bounding box center [612, 148] width 31 height 12
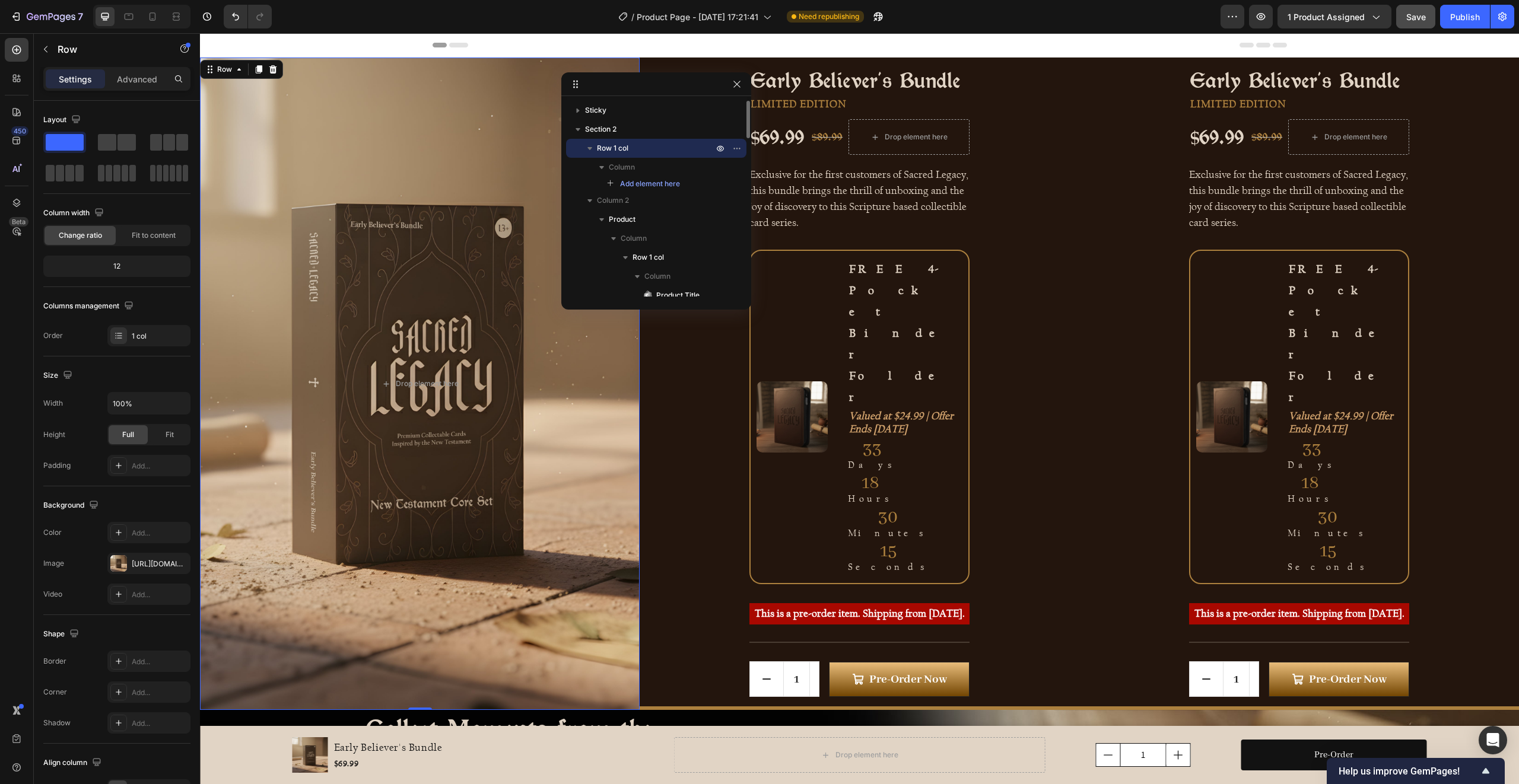
click at [611, 145] on span "Row 1 col" at bounding box center [612, 148] width 31 height 12
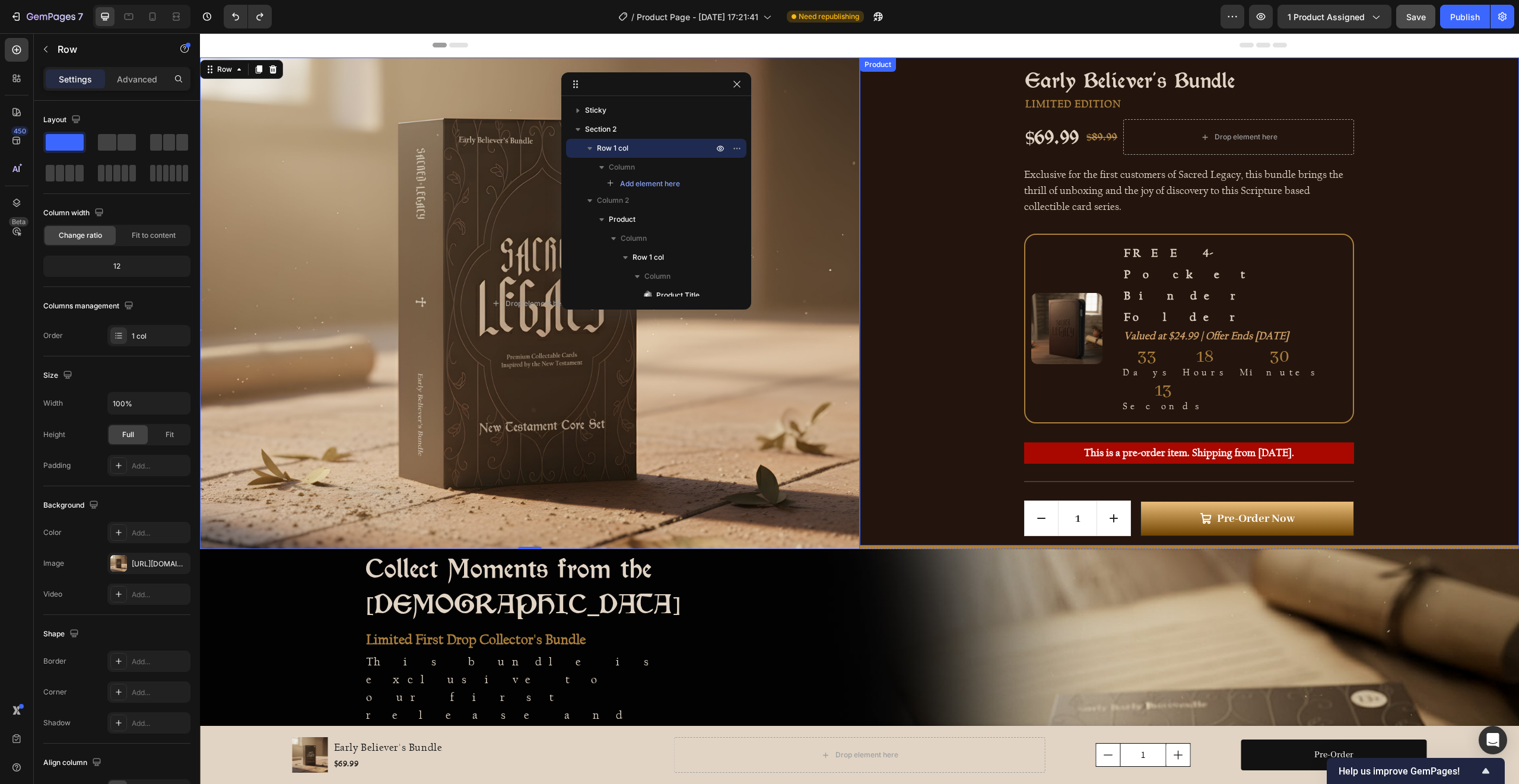
click at [917, 237] on div "Early Believer's Bundle Product Title LIMITED EDITION Text Block $69.99 Product…" at bounding box center [1190, 301] width 660 height 488
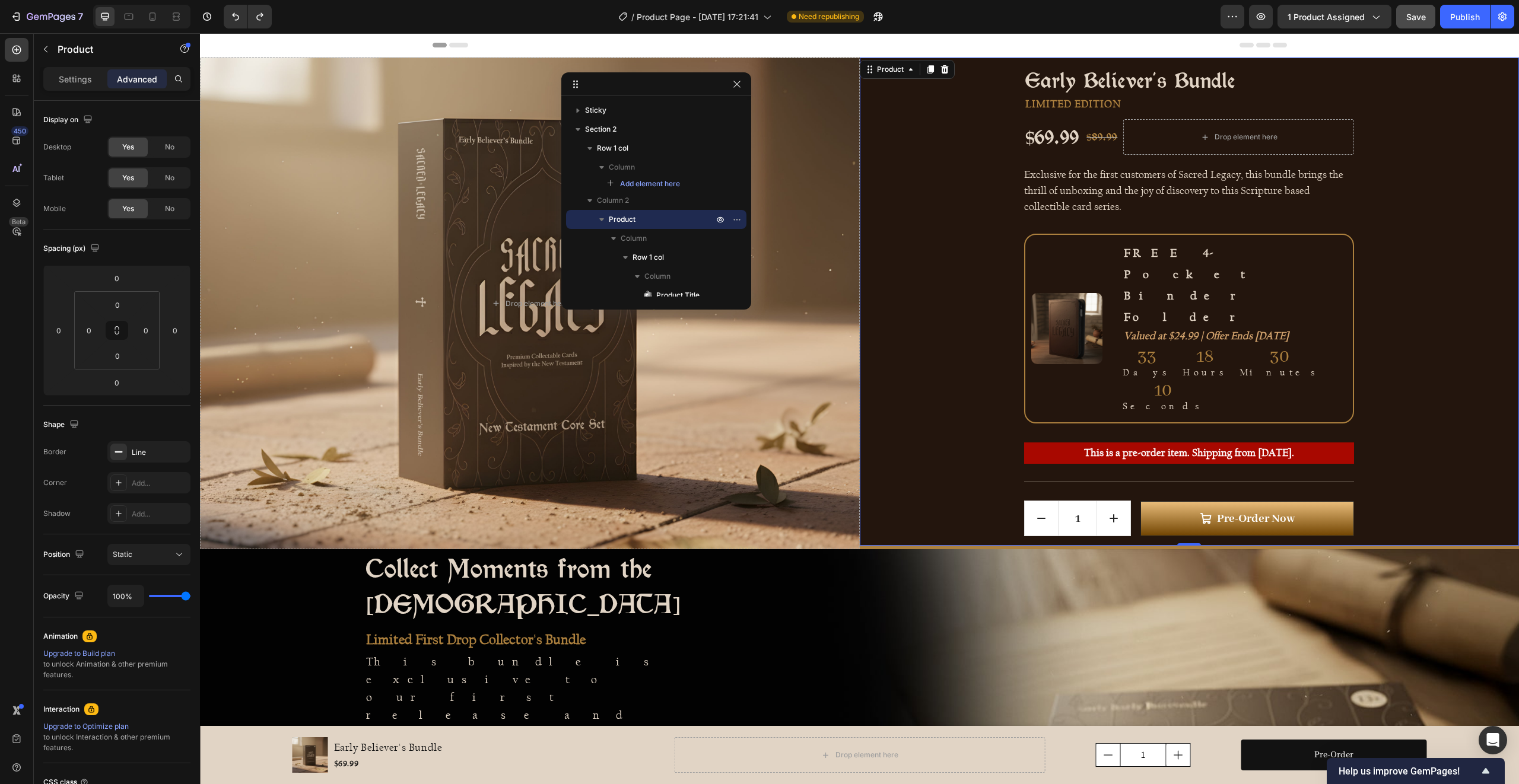
click at [87, 93] on div "Settings Advanced" at bounding box center [117, 84] width 166 height 34
click at [84, 84] on div "Settings" at bounding box center [76, 78] width 60 height 19
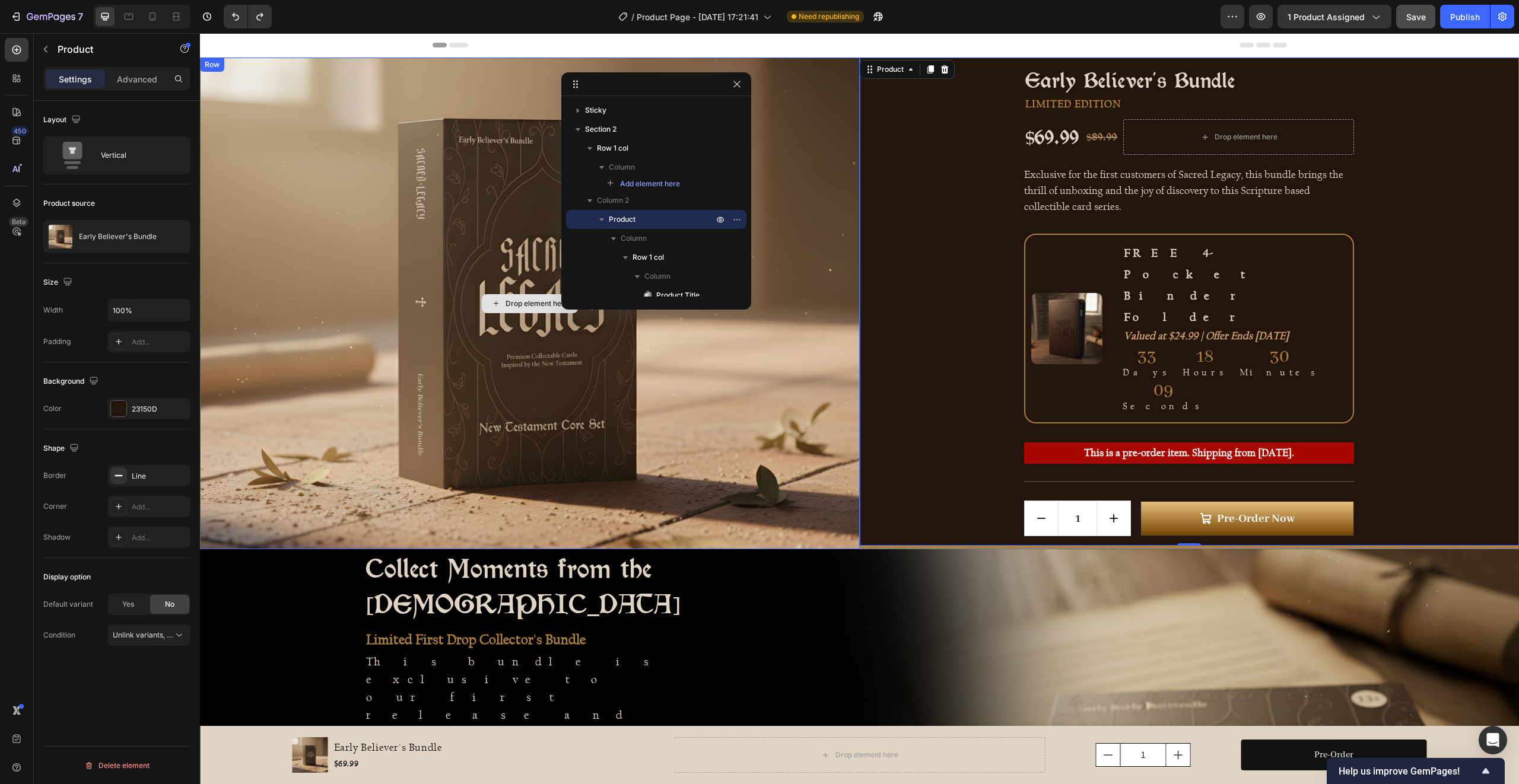
click at [337, 252] on div "Drop element here" at bounding box center [530, 303] width 660 height 492
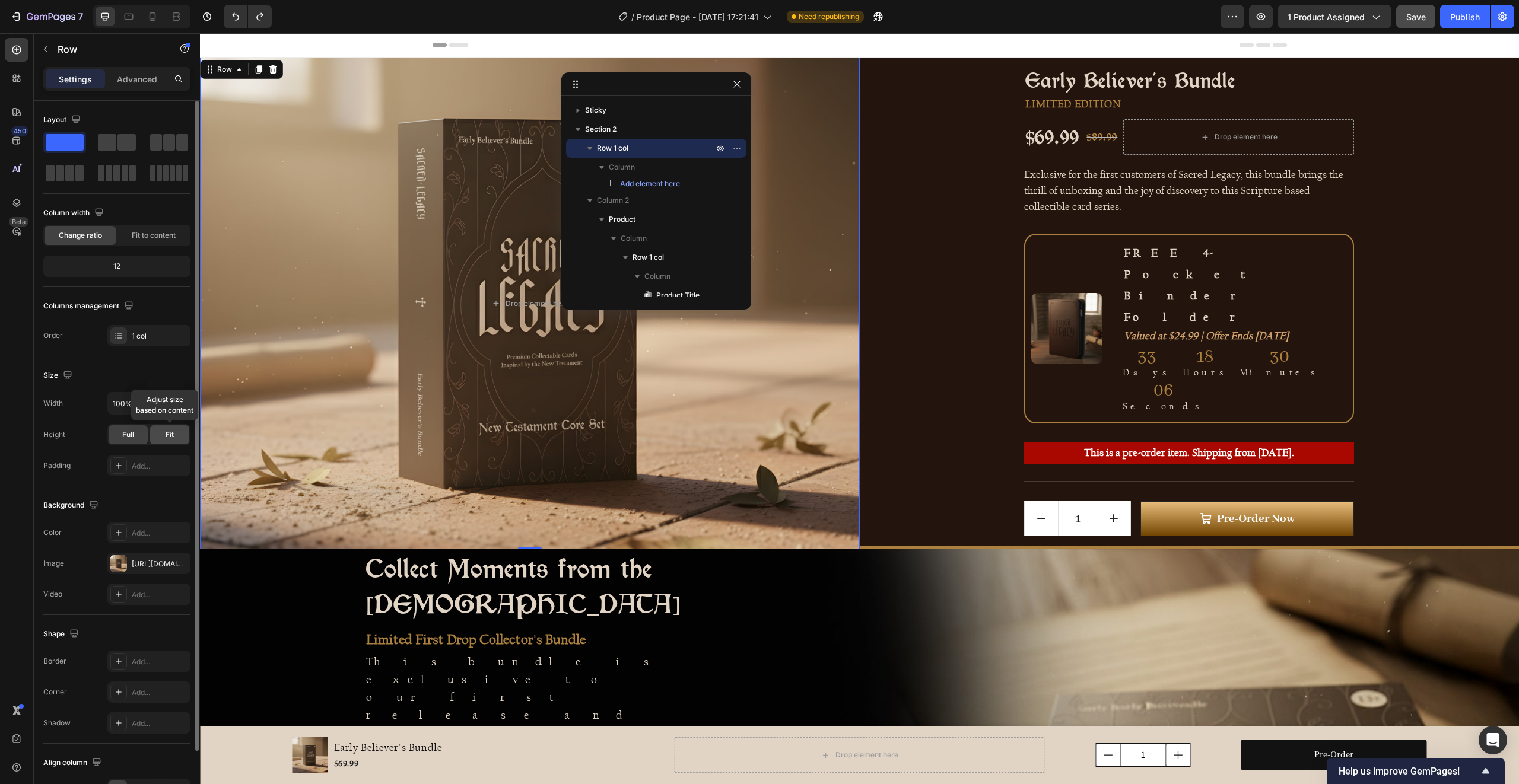
click at [153, 439] on div "Fit" at bounding box center [170, 434] width 39 height 19
click at [128, 436] on span "Full" at bounding box center [128, 434] width 12 height 10
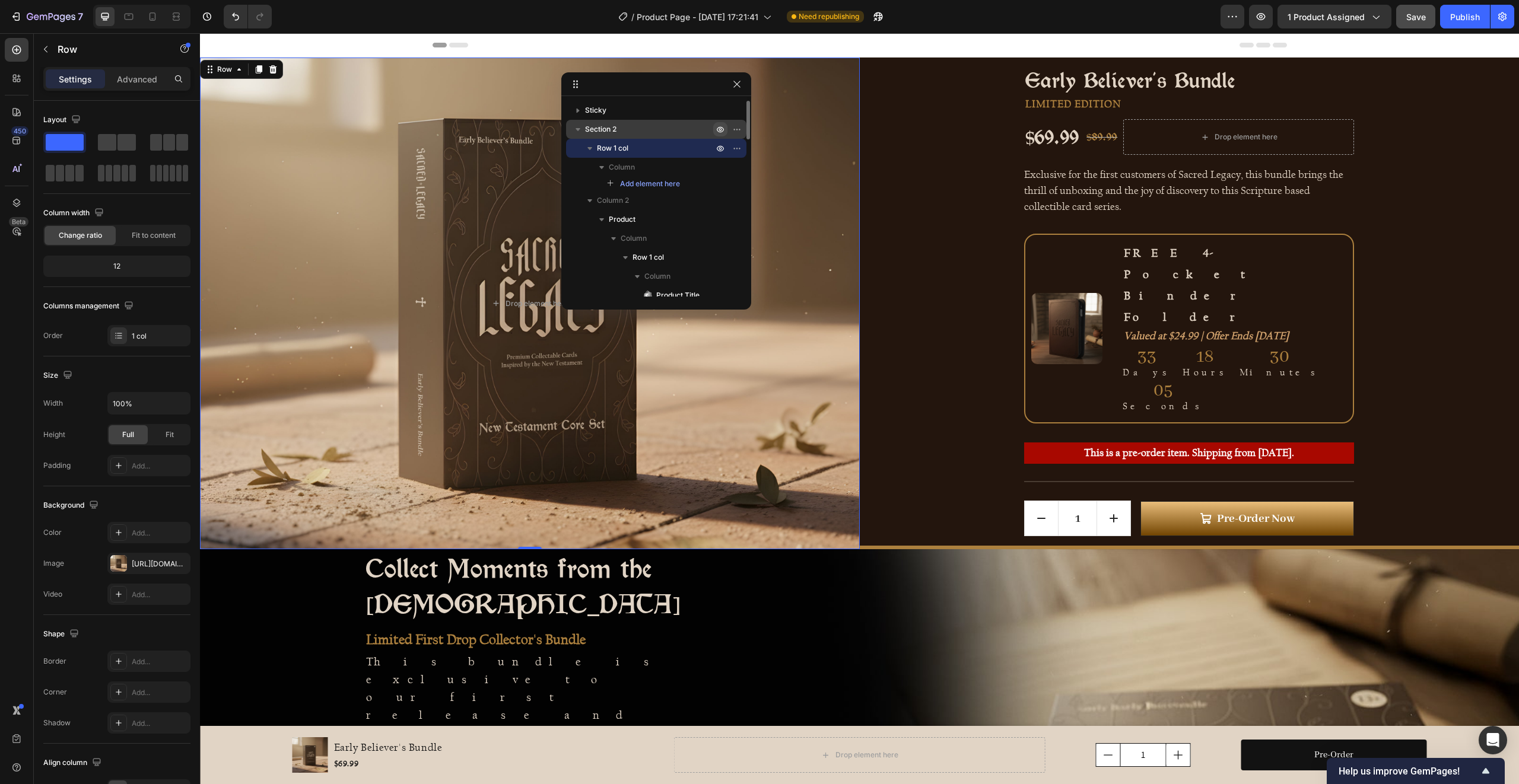
click at [622, 134] on p "Section 2" at bounding box center [650, 129] width 130 height 12
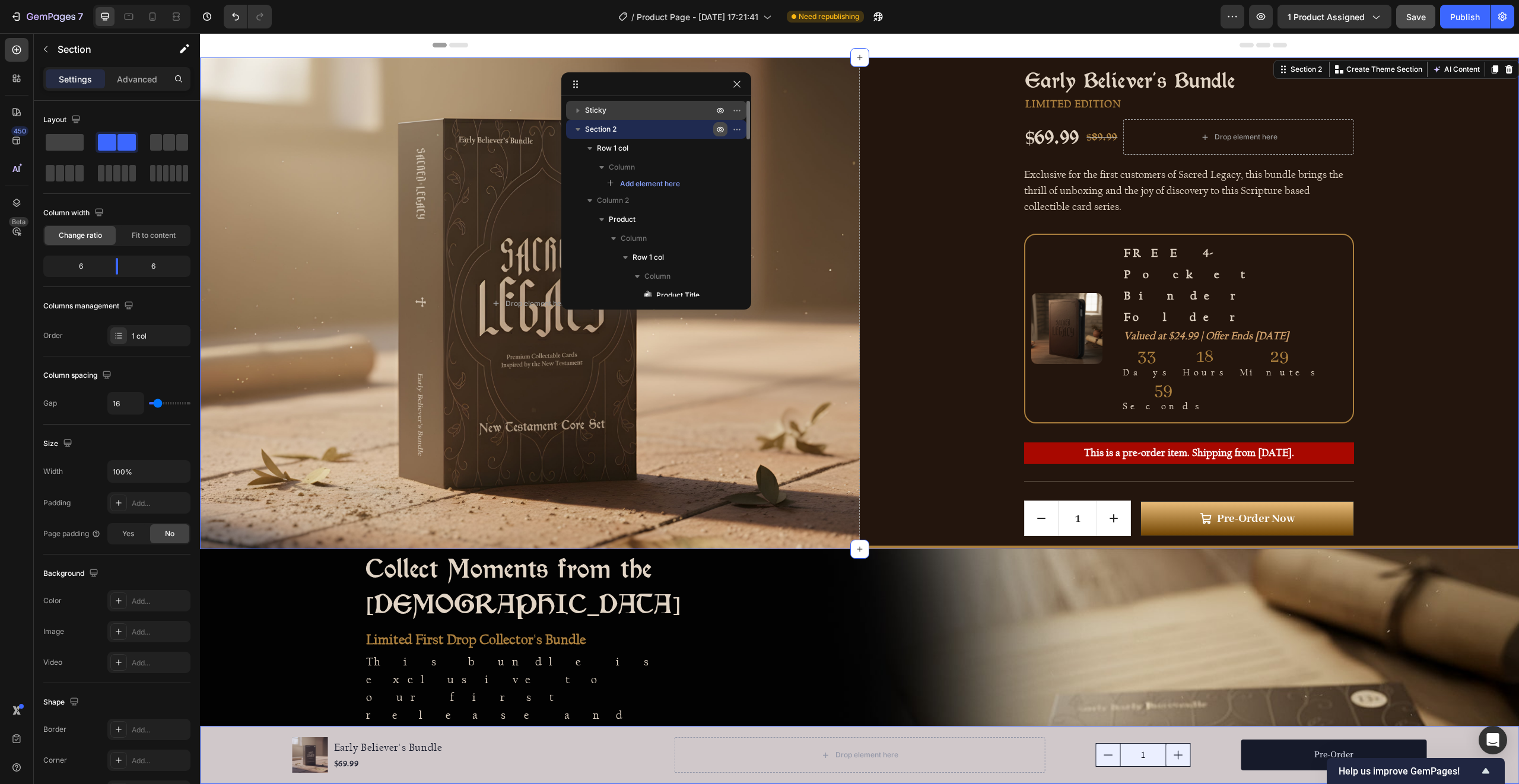
click at [622, 106] on p "Sticky" at bounding box center [650, 110] width 130 height 12
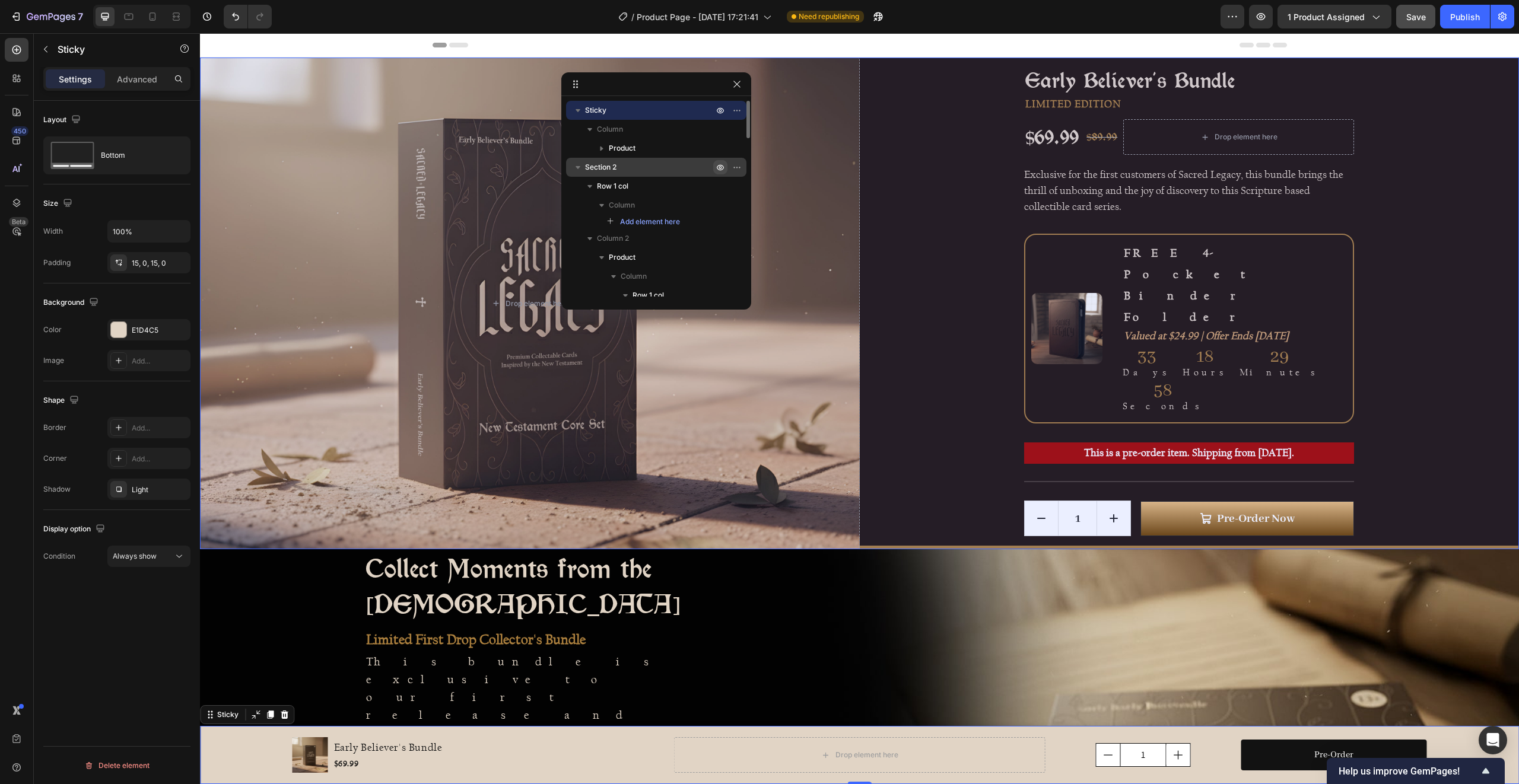
click at [601, 172] on span "Section 2" at bounding box center [600, 167] width 31 height 12
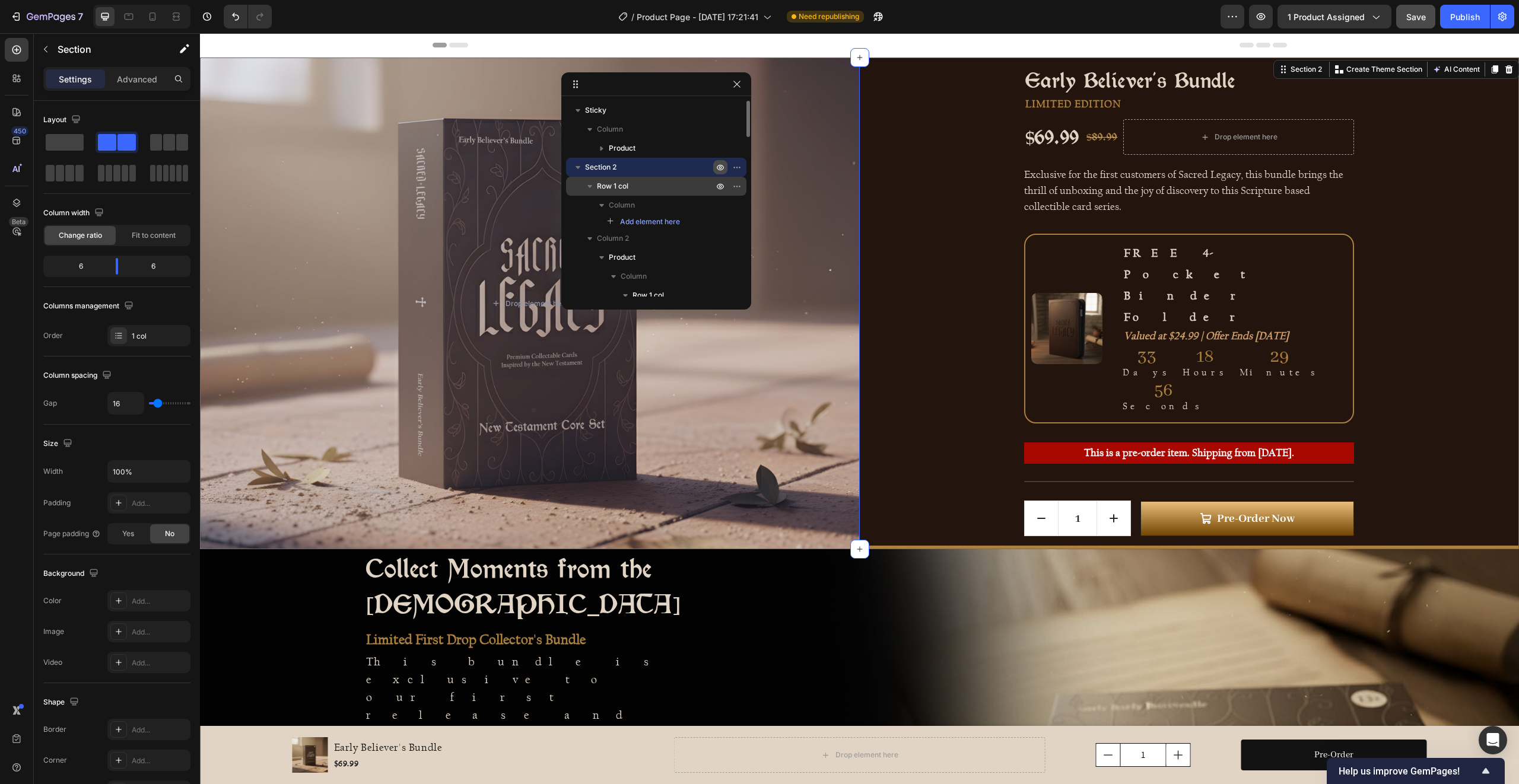
click at [631, 187] on p "Row 1 col" at bounding box center [656, 186] width 118 height 12
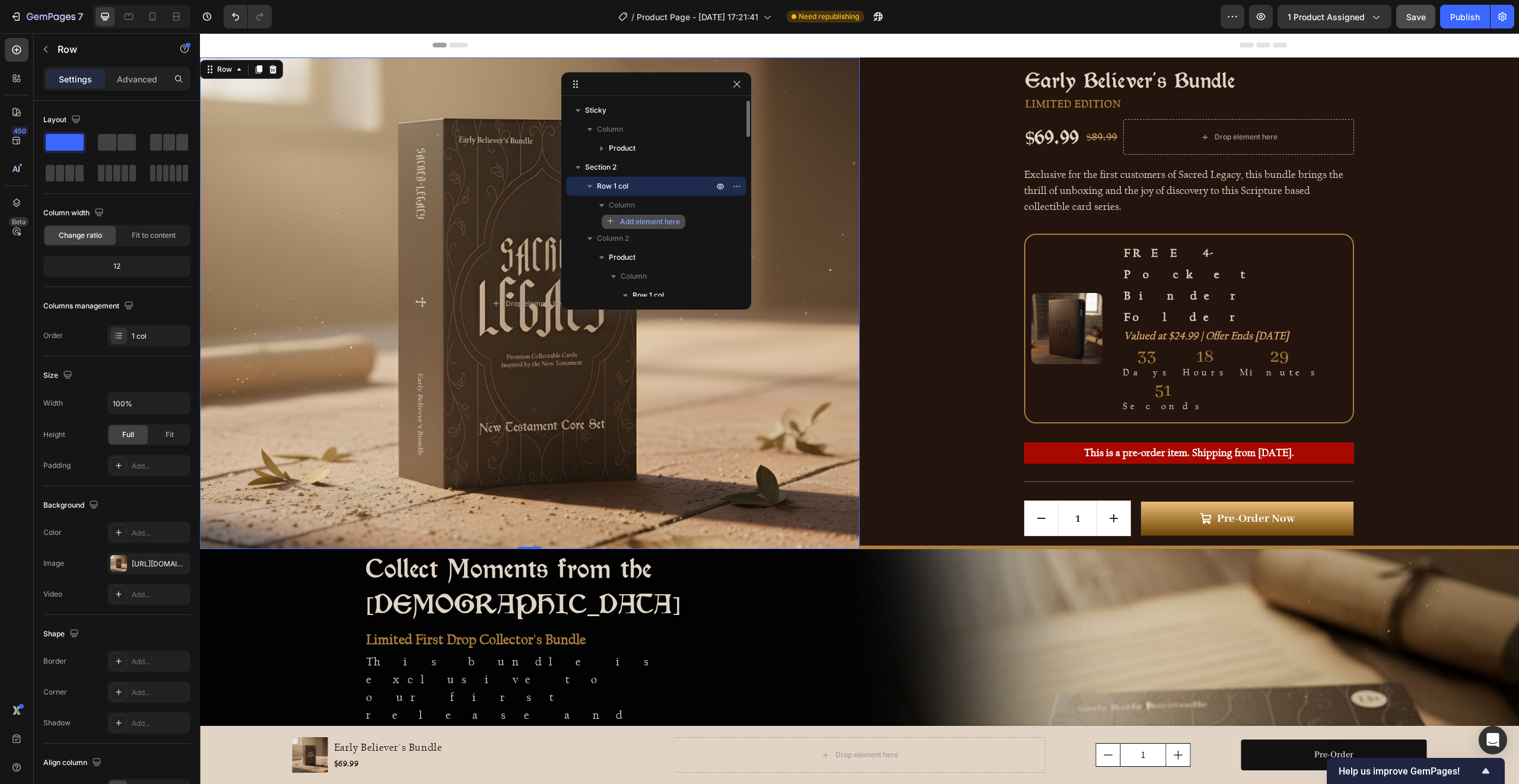
click at [634, 220] on span "Add element here" at bounding box center [650, 222] width 60 height 10
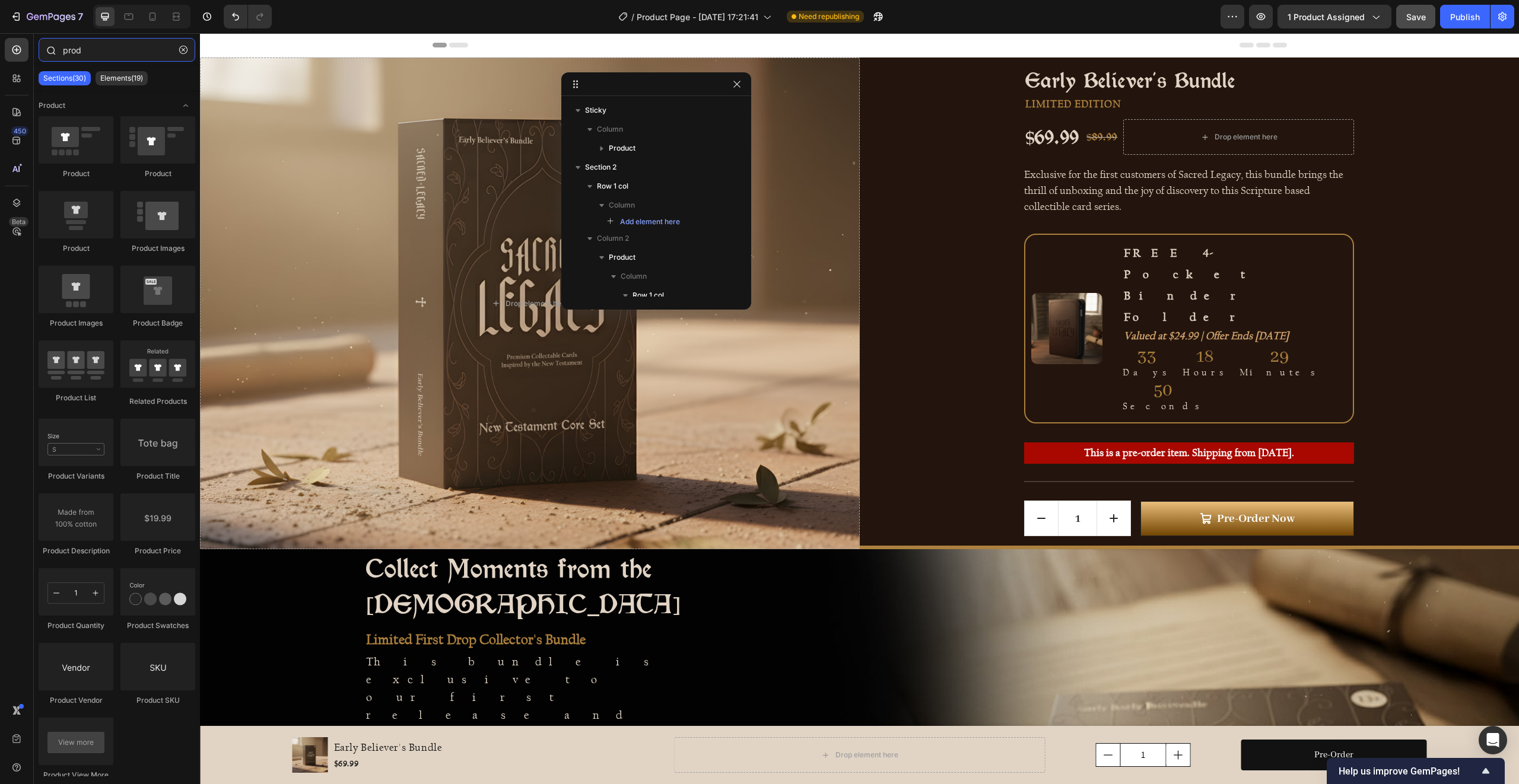
click at [100, 51] on input "prod" at bounding box center [117, 50] width 157 height 24
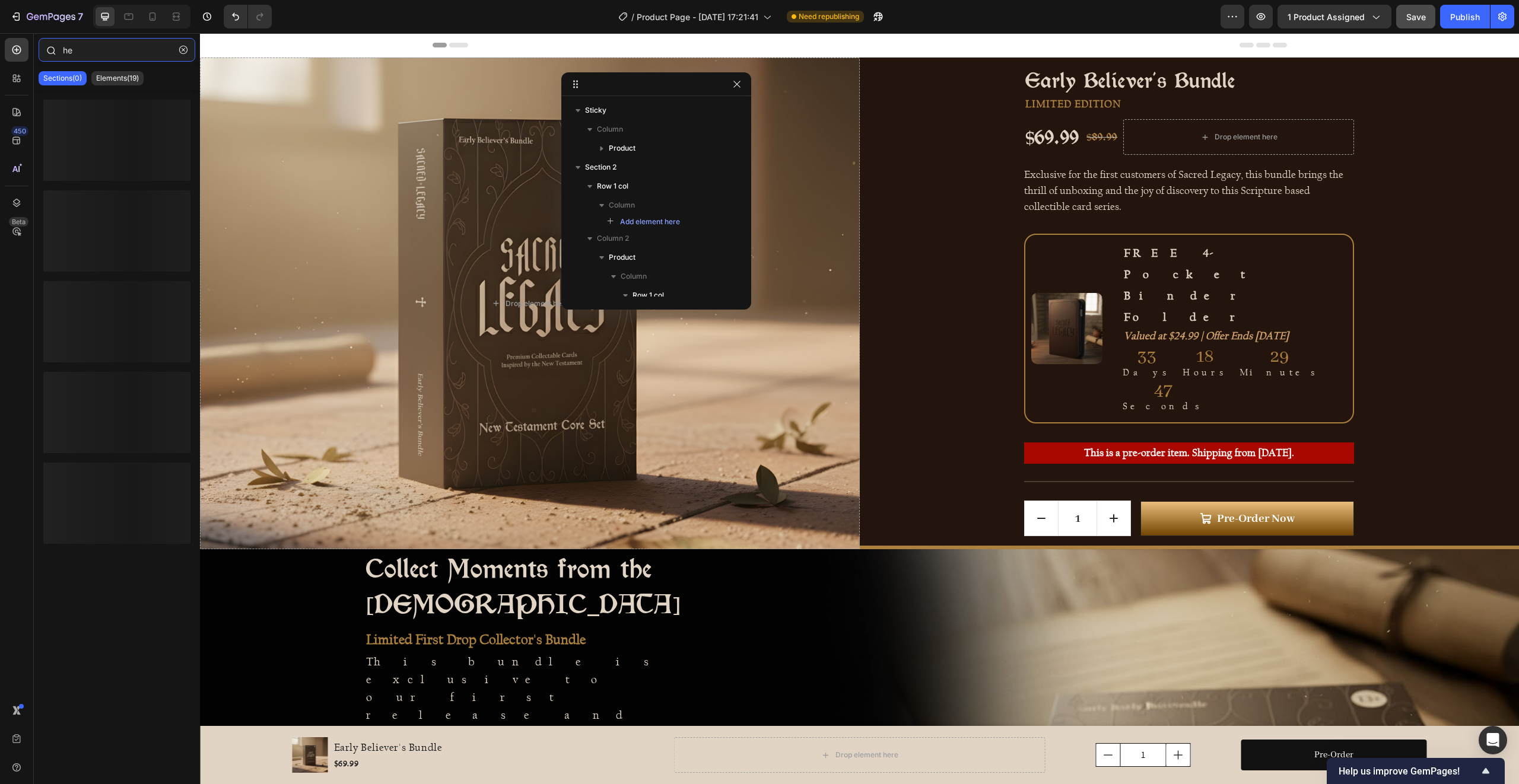
type input "h"
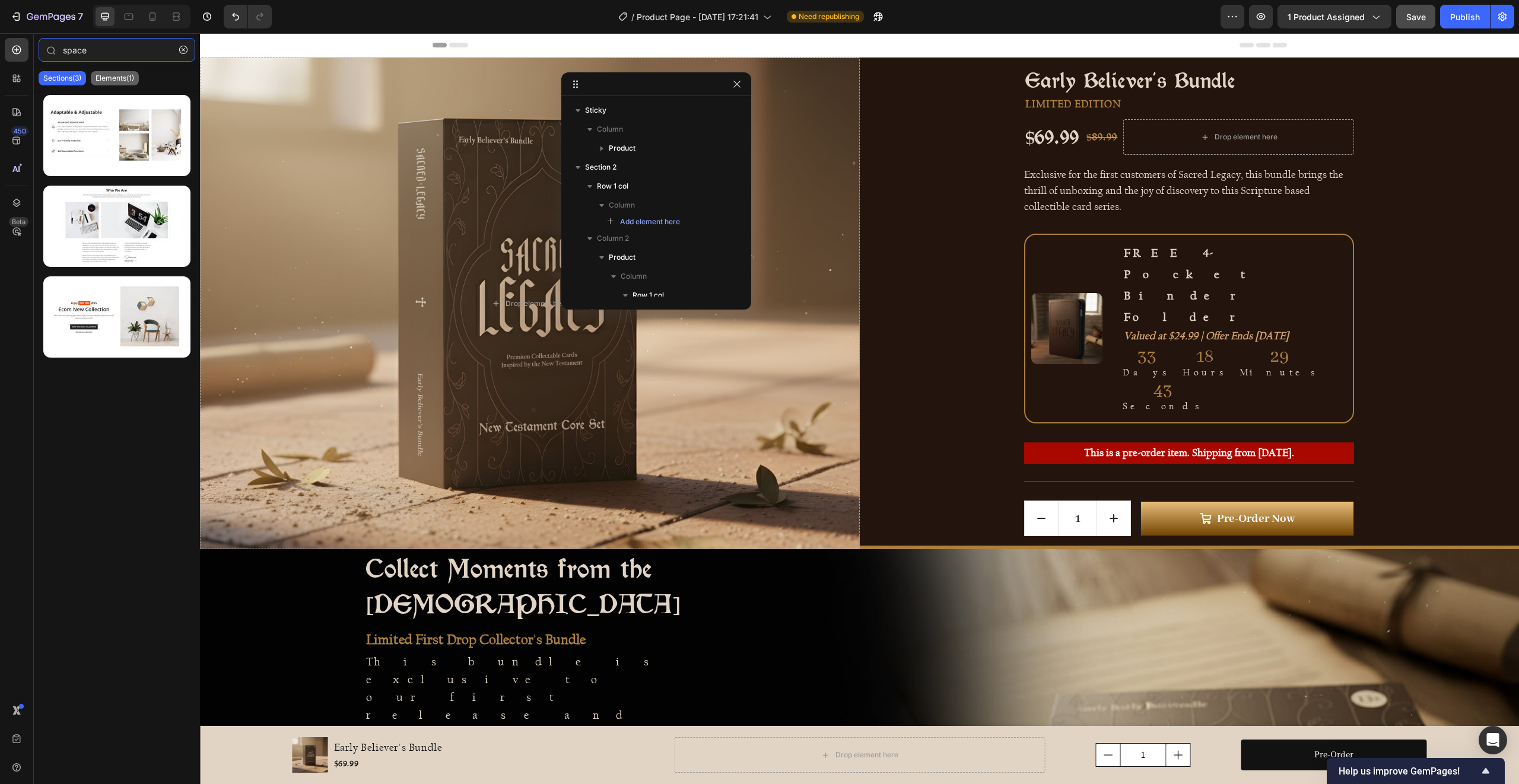
type input "space"
click at [109, 76] on p "Elements(1)" at bounding box center [115, 78] width 39 height 10
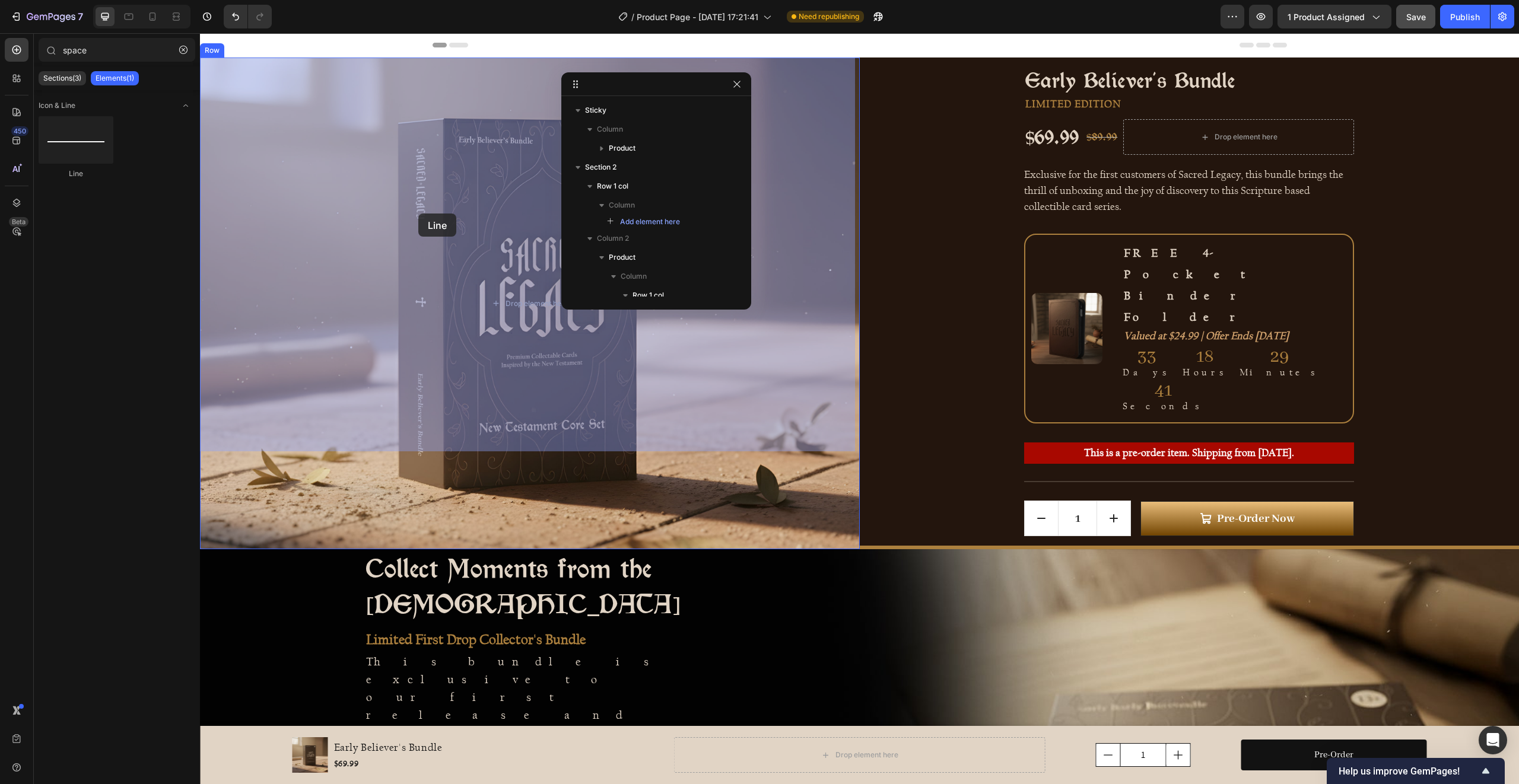
drag, startPoint x: 274, startPoint y: 167, endPoint x: 419, endPoint y: 213, distance: 152.1
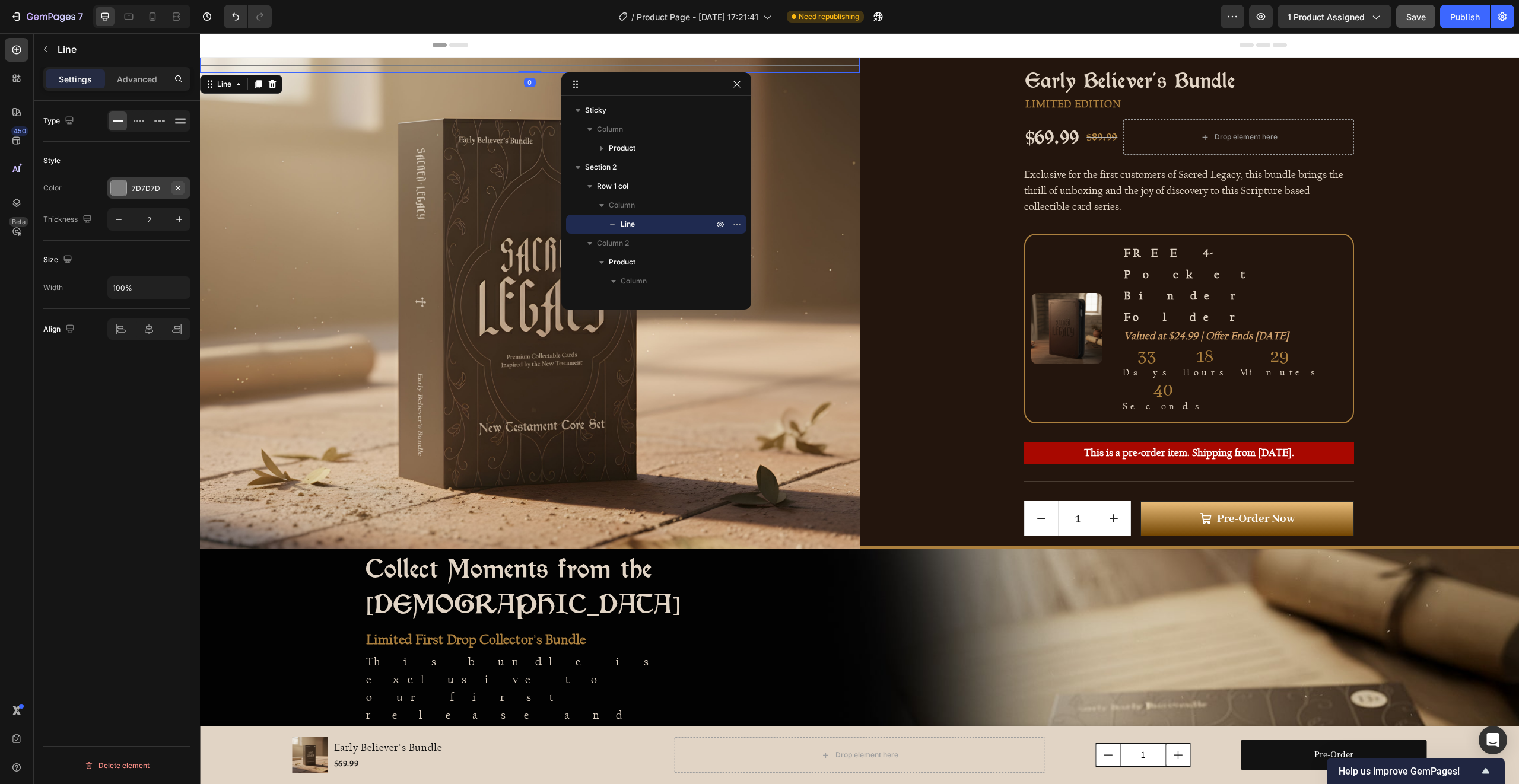
click at [178, 190] on icon "button" at bounding box center [178, 188] width 10 height 10
click at [147, 217] on input "2" at bounding box center [149, 219] width 39 height 21
type input "80"
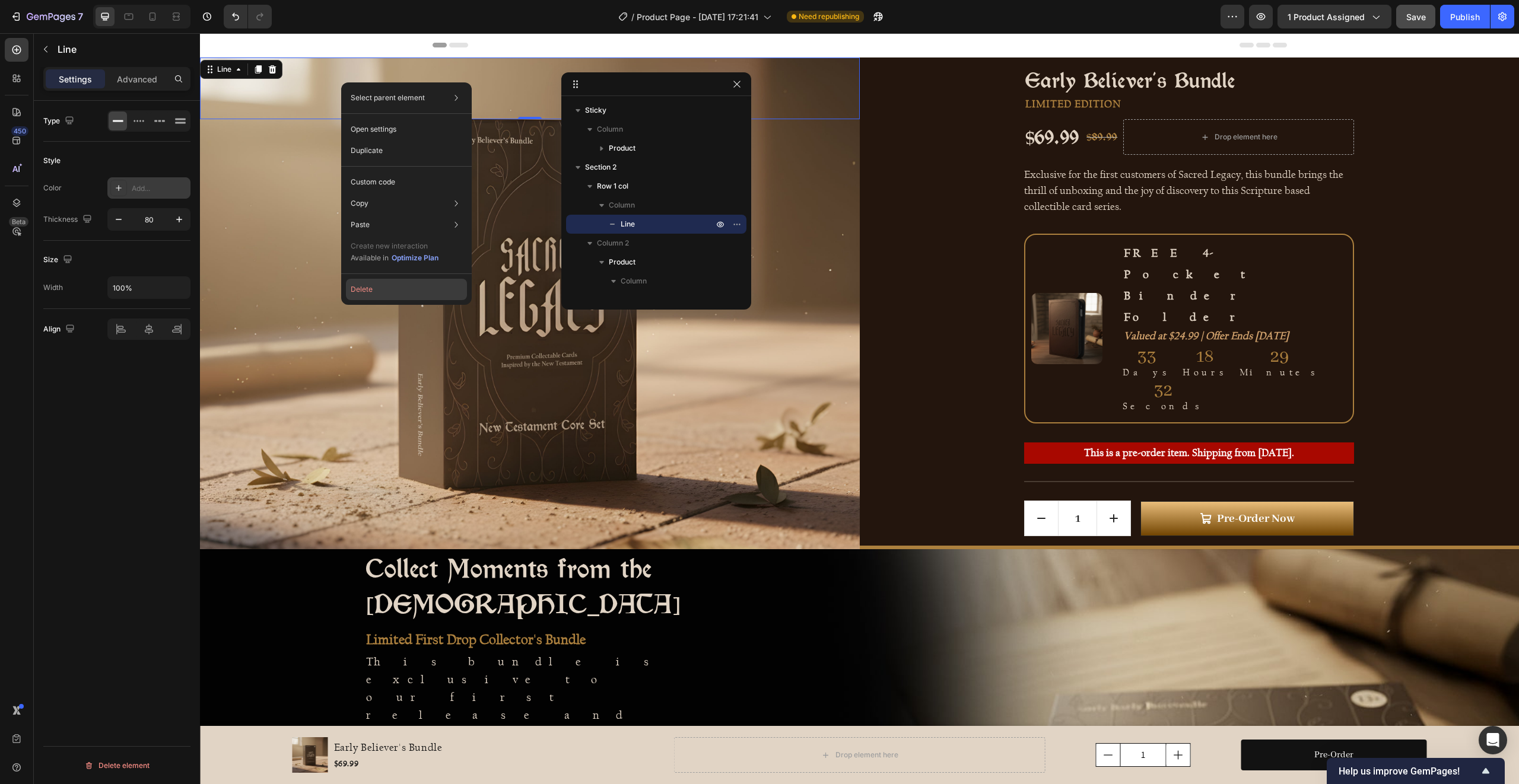
click at [378, 287] on button "Delete" at bounding box center [406, 289] width 121 height 21
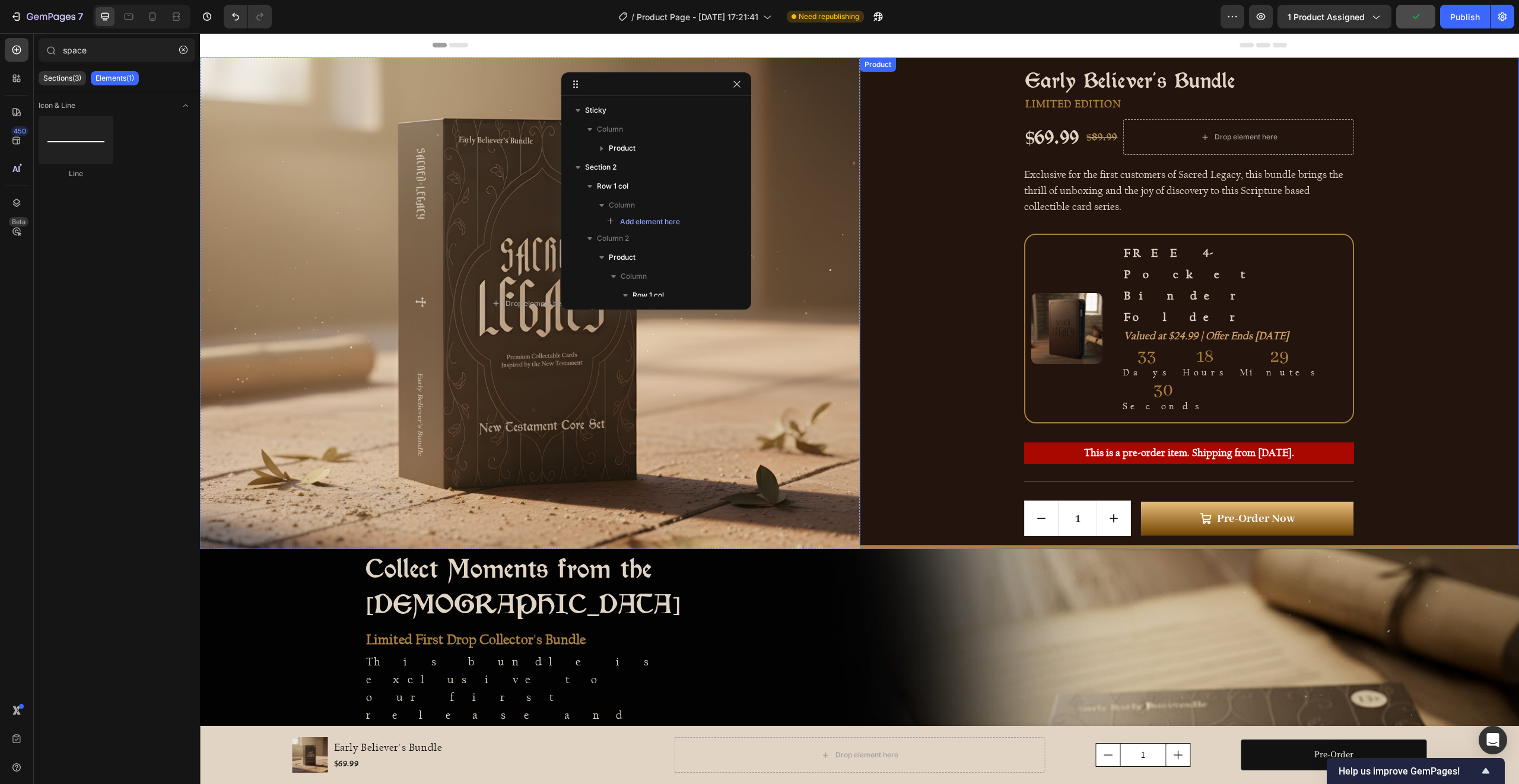
click at [934, 121] on div "Early Believer's Bundle Product Title LIMITED EDITION Text Block $69.99 Product…" at bounding box center [1190, 301] width 660 height 488
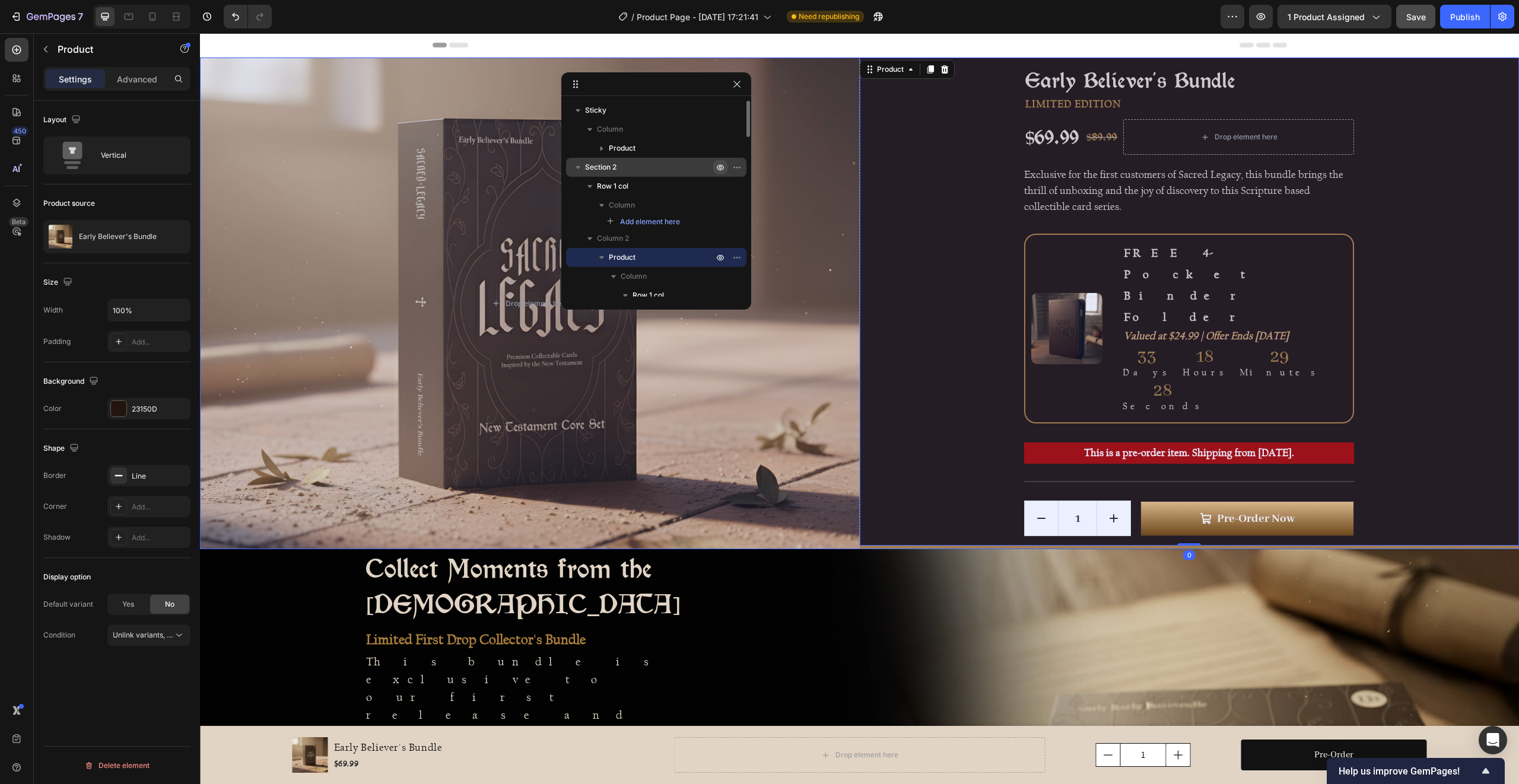
click at [626, 167] on p "Section 2" at bounding box center [650, 167] width 130 height 12
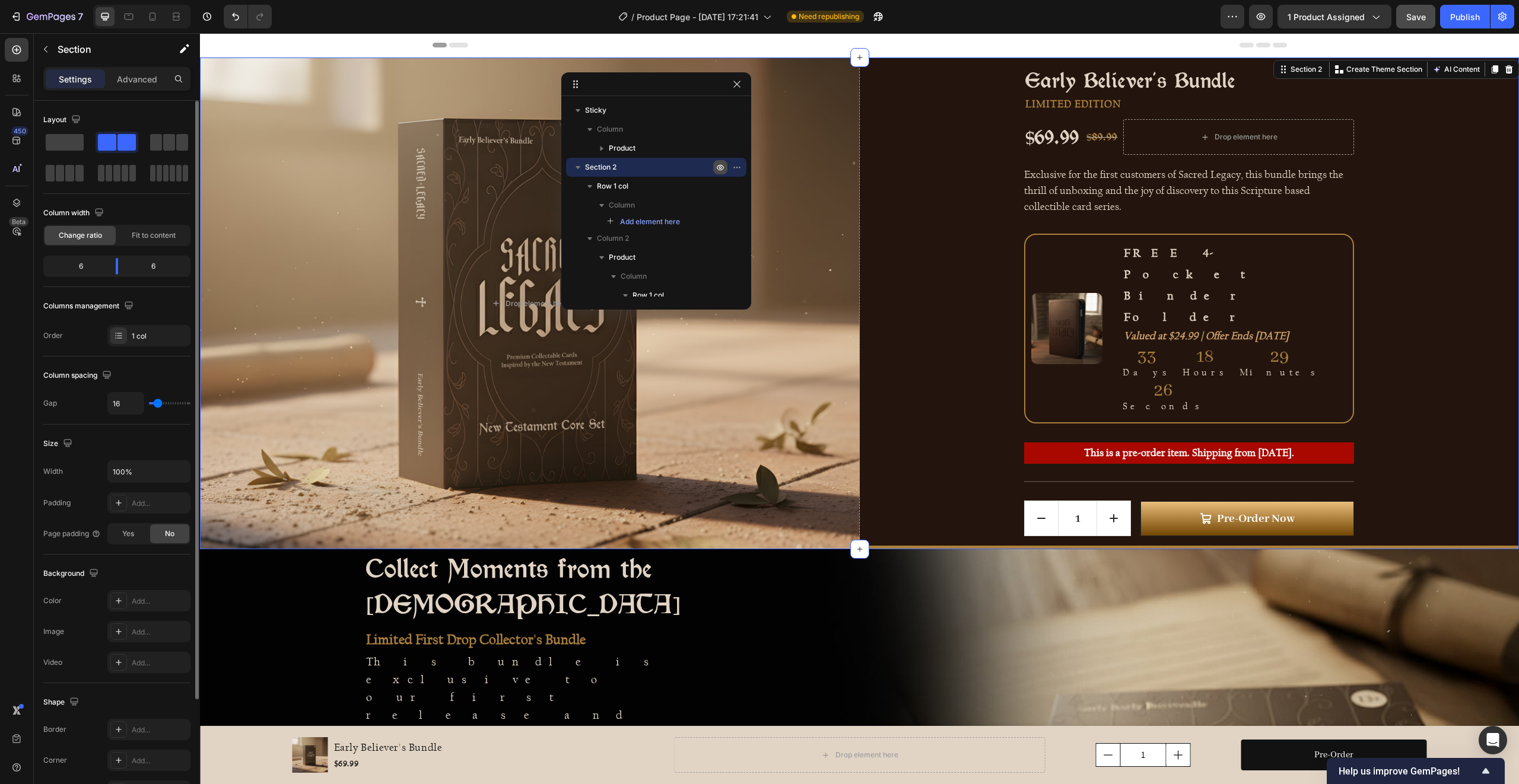
scroll to position [97, 0]
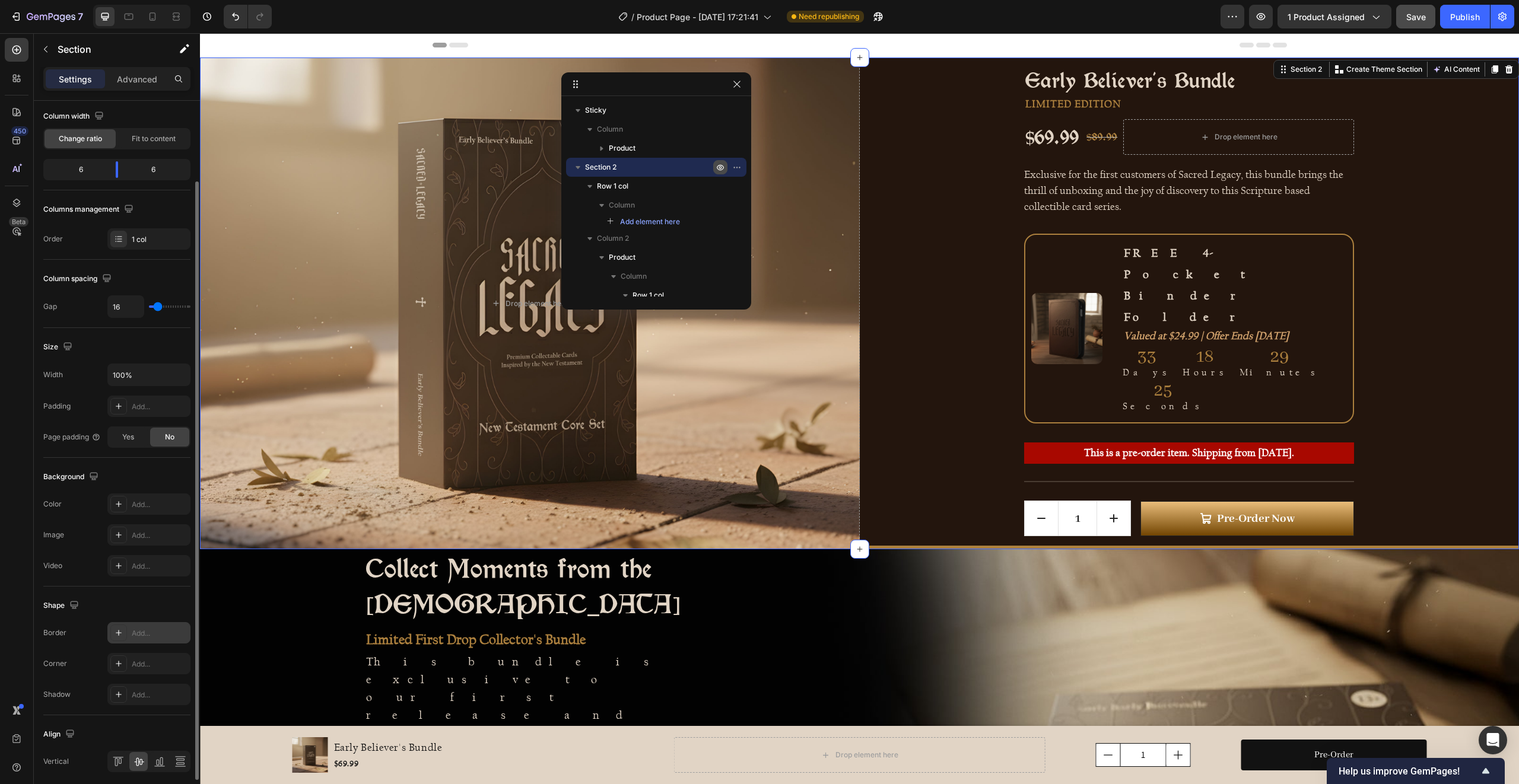
click at [114, 555] on icon at bounding box center [118, 633] width 10 height 10
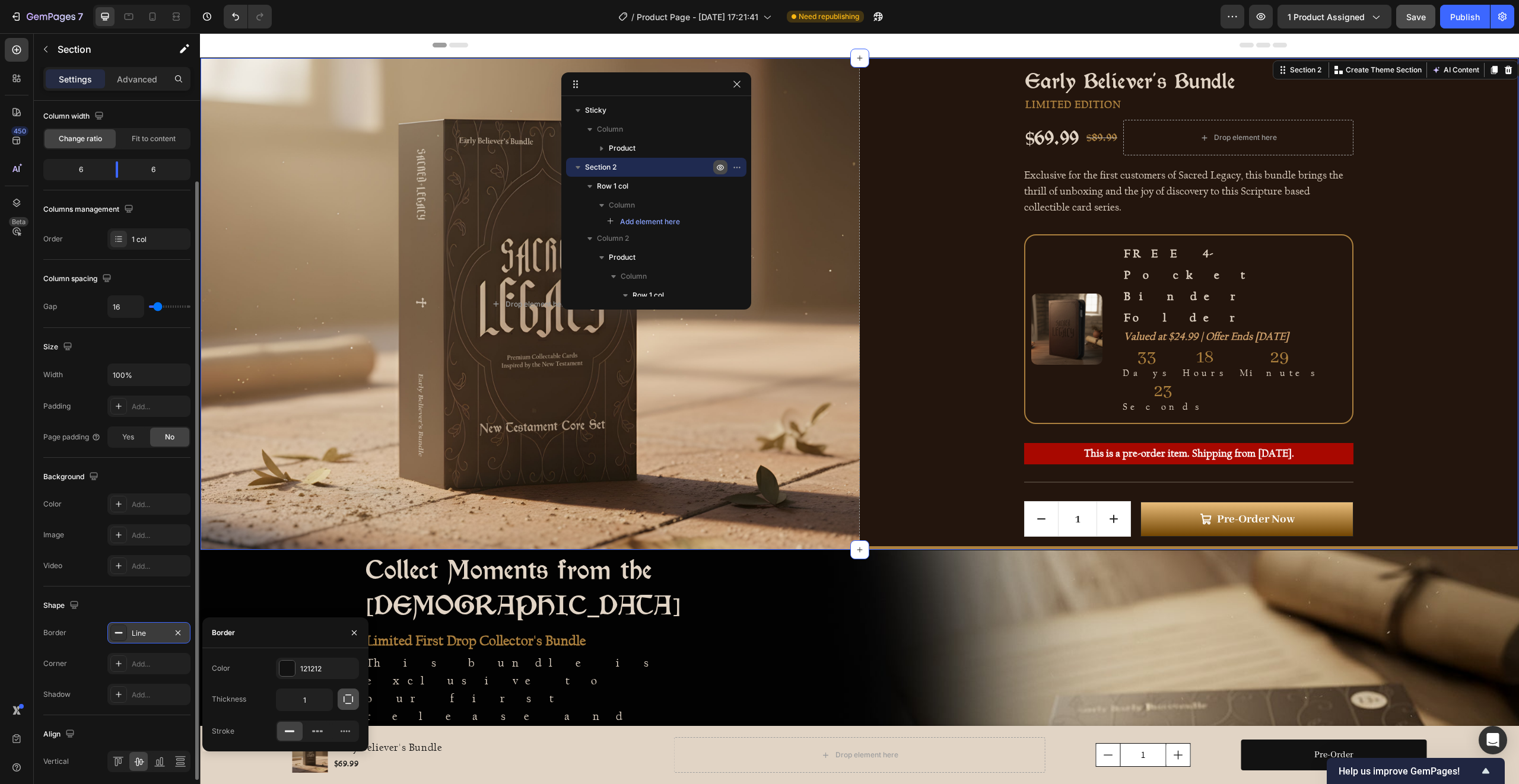
click at [342, 555] on icon "button" at bounding box center [348, 699] width 12 height 12
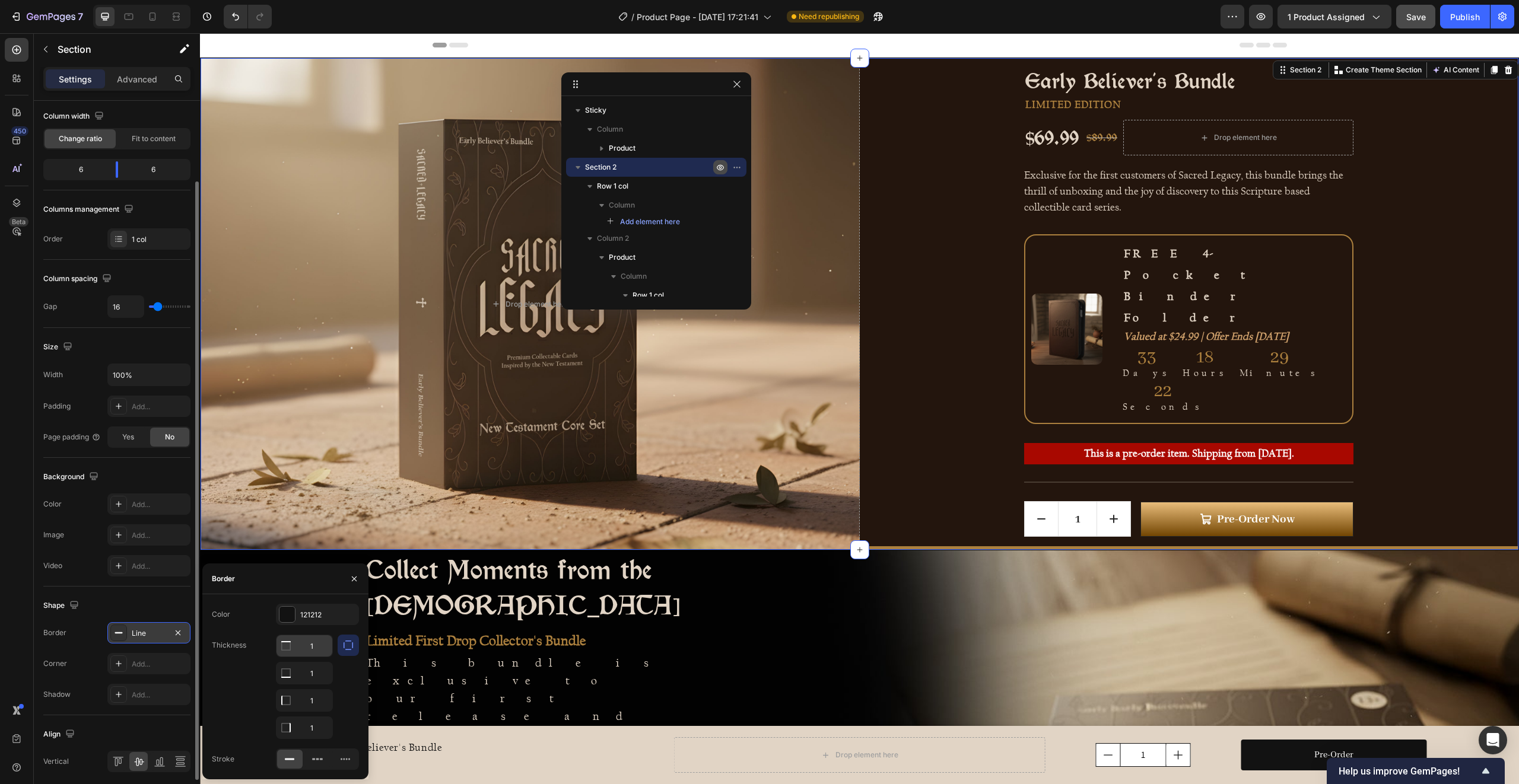
click at [319, 555] on input "1" at bounding box center [304, 645] width 55 height 21
type input "0"
type input "4"
type input "0"
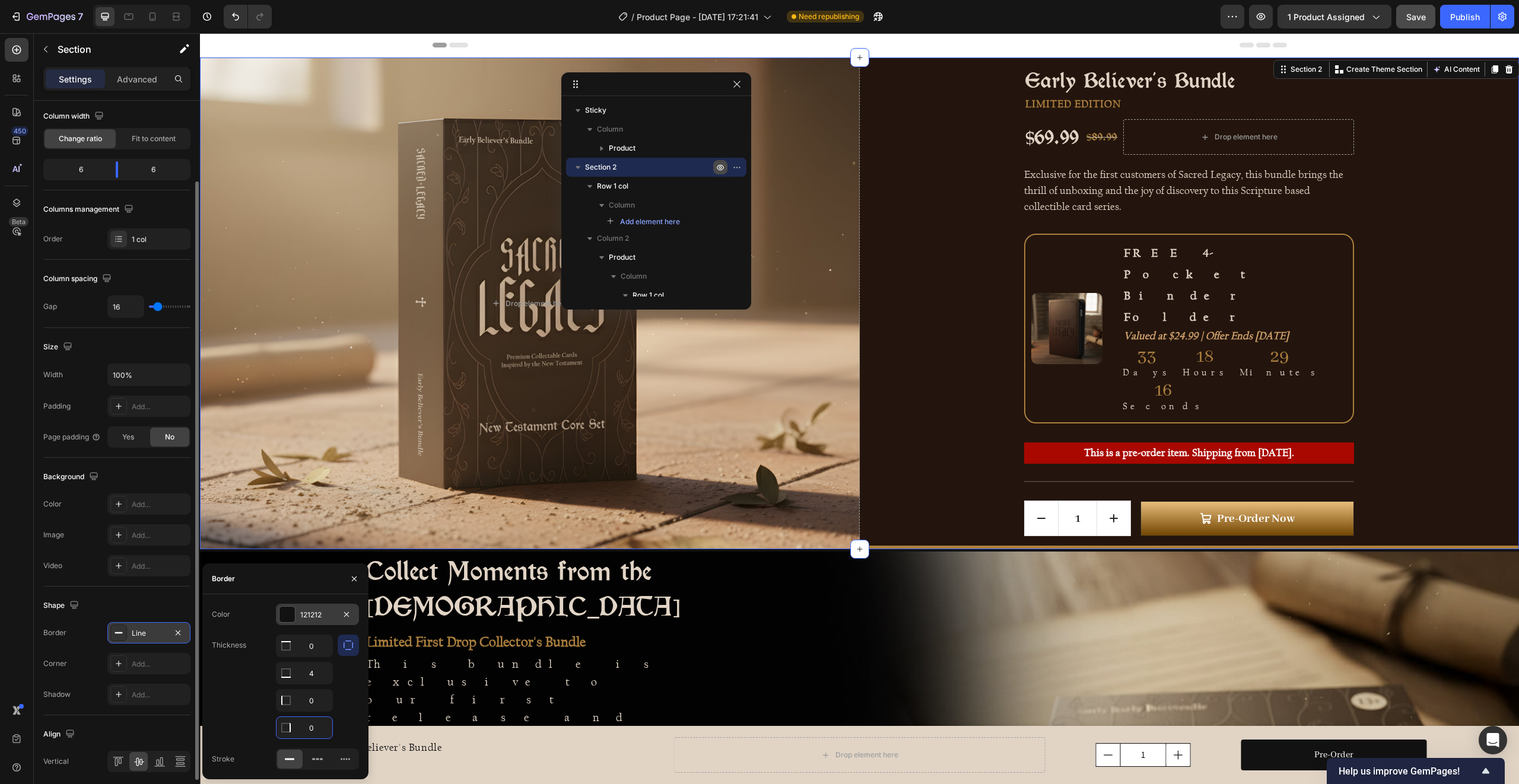
click at [288, 555] on div at bounding box center [287, 614] width 15 height 15
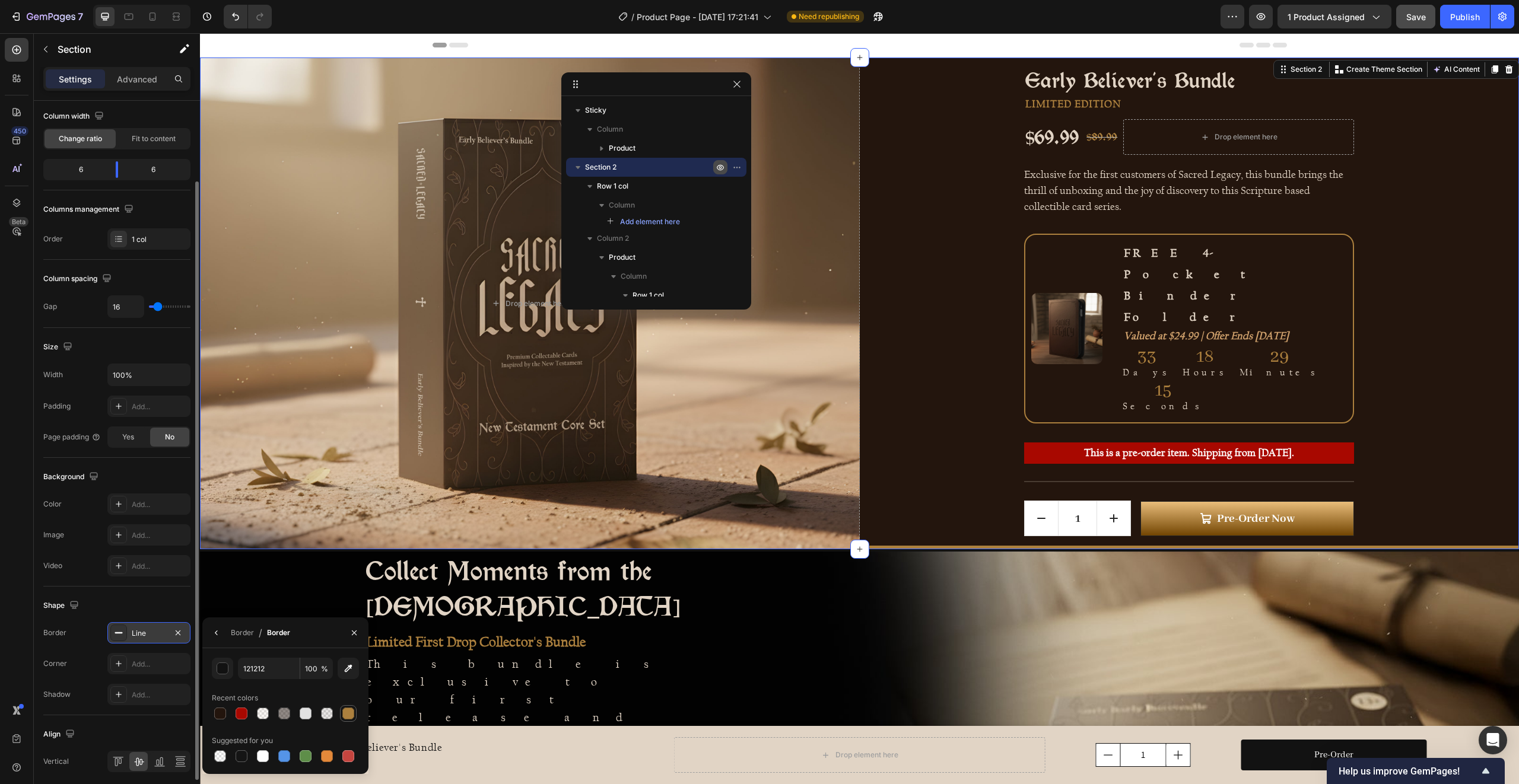
click at [347, 555] on div at bounding box center [348, 713] width 12 height 12
type input "AC803E"
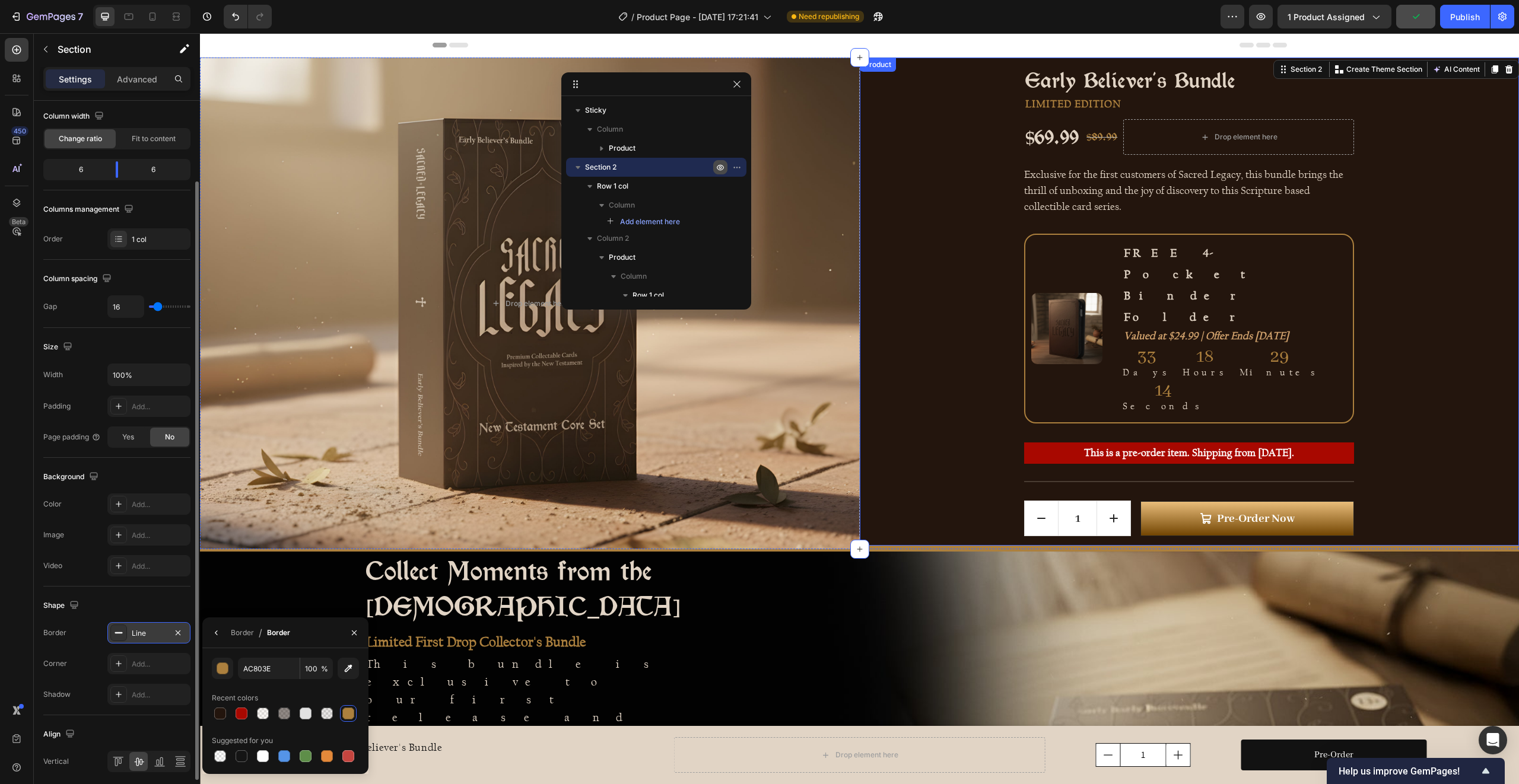
click at [890, 417] on div "Early Believer's Bundle Product Title LIMITED EDITION Text Block $69.99 Product…" at bounding box center [1190, 301] width 660 height 488
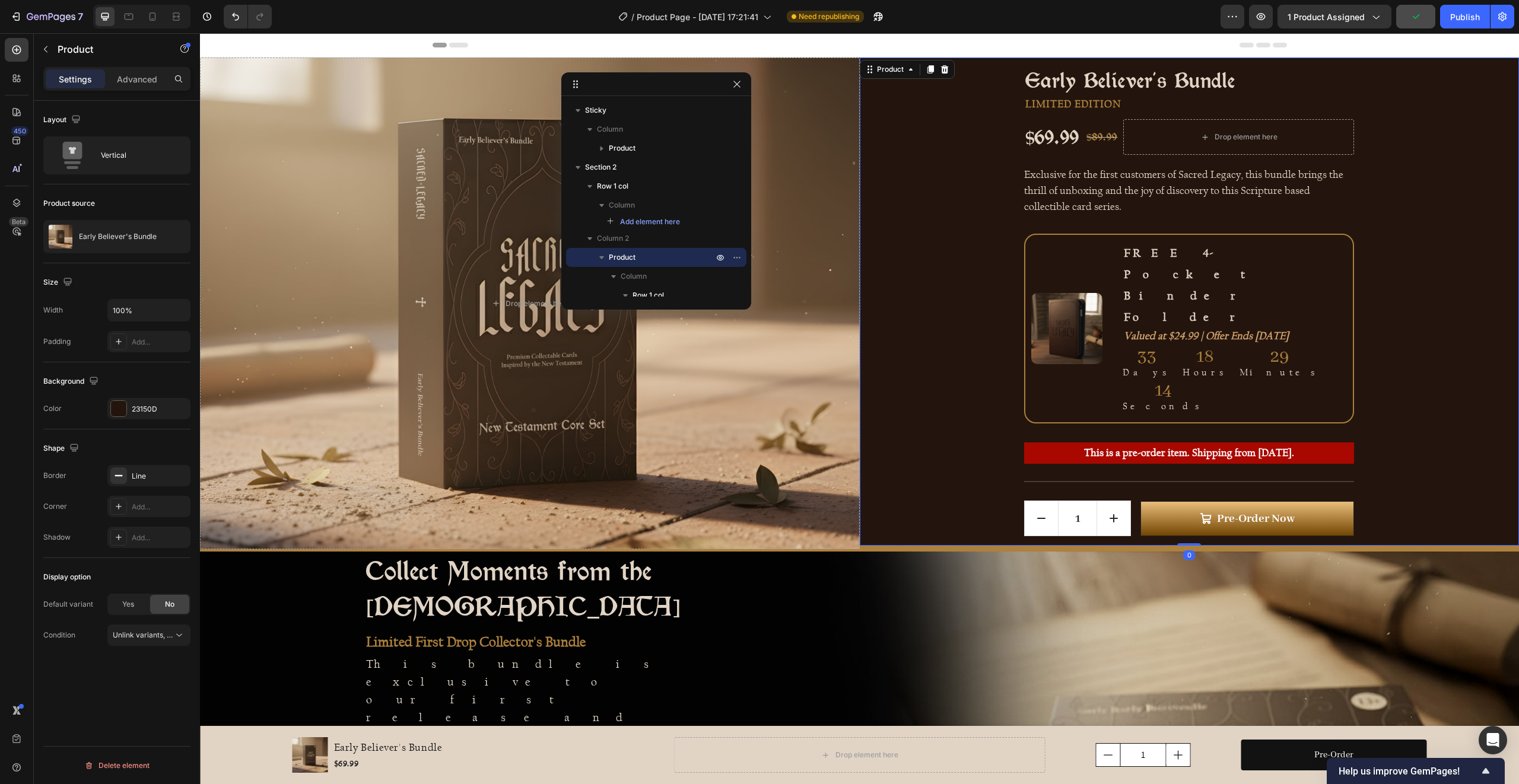
scroll to position [0, 0]
click at [179, 474] on icon "button" at bounding box center [178, 476] width 10 height 10
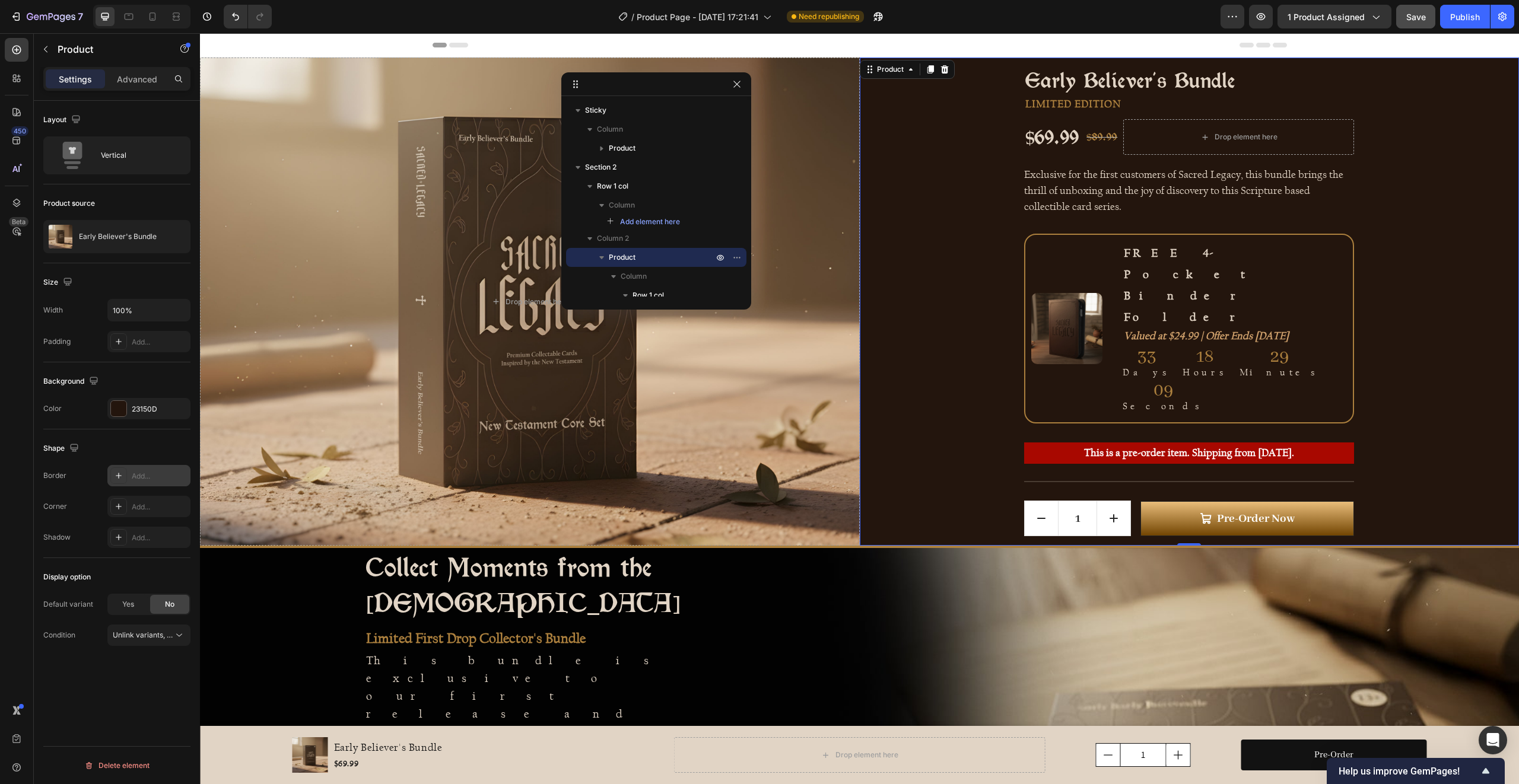
click at [929, 292] on div "Early Believer's Bundle Product Title LIMITED EDITION Text Block $69.99 Product…" at bounding box center [1190, 301] width 660 height 488
click at [938, 228] on div "Early Believer's Bundle Product Title LIMITED EDITION Text Block $69.99 Product…" at bounding box center [1190, 301] width 660 height 488
click at [1025, 94] on div "Early Believer's Bundle Product Title LIMITED EDITION Text Block $69.99 Product…" at bounding box center [1189, 301] width 330 height 469
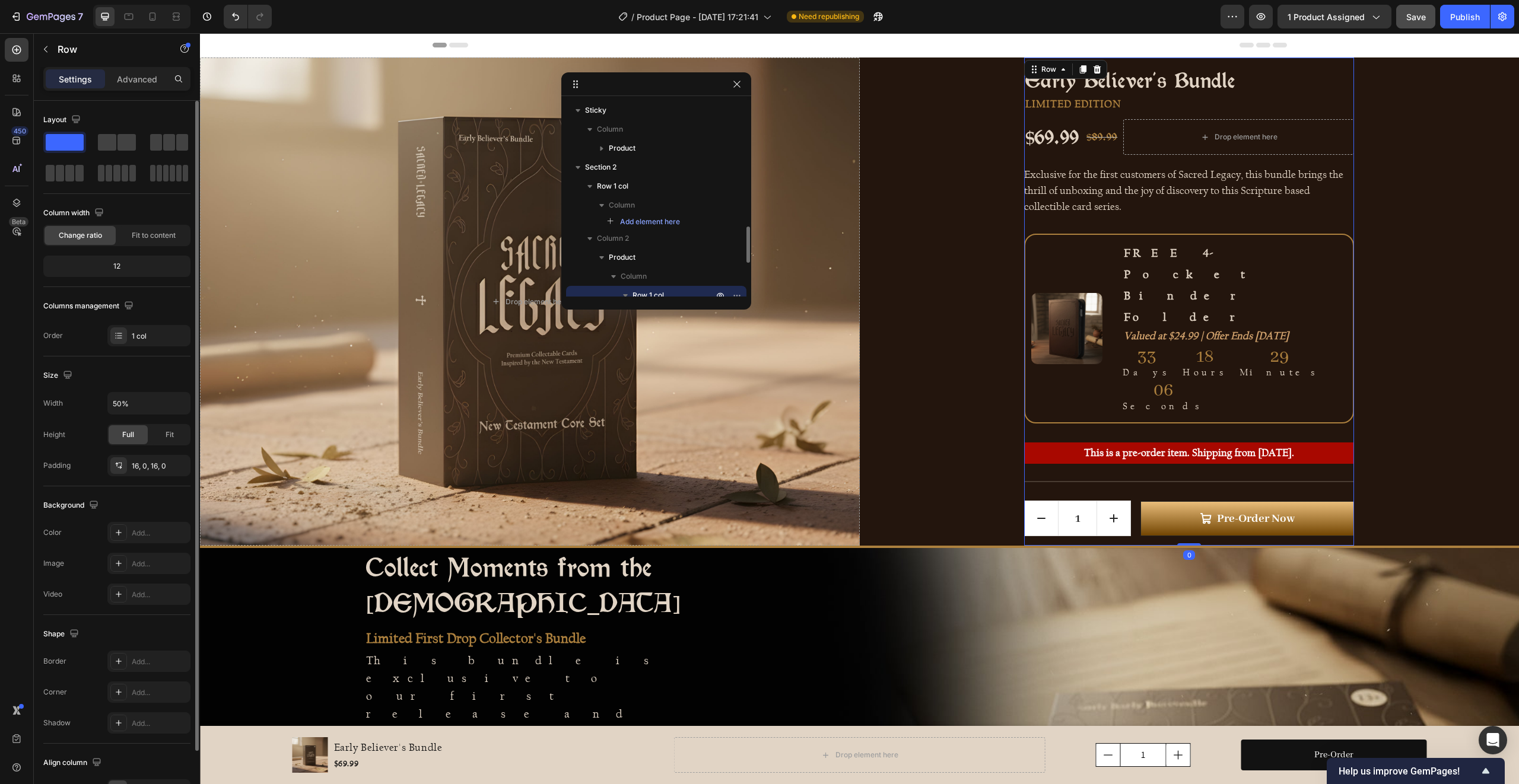
scroll to position [106, 0]
click at [124, 267] on div "12" at bounding box center [117, 266] width 143 height 17
click at [116, 269] on div "12" at bounding box center [117, 266] width 143 height 17
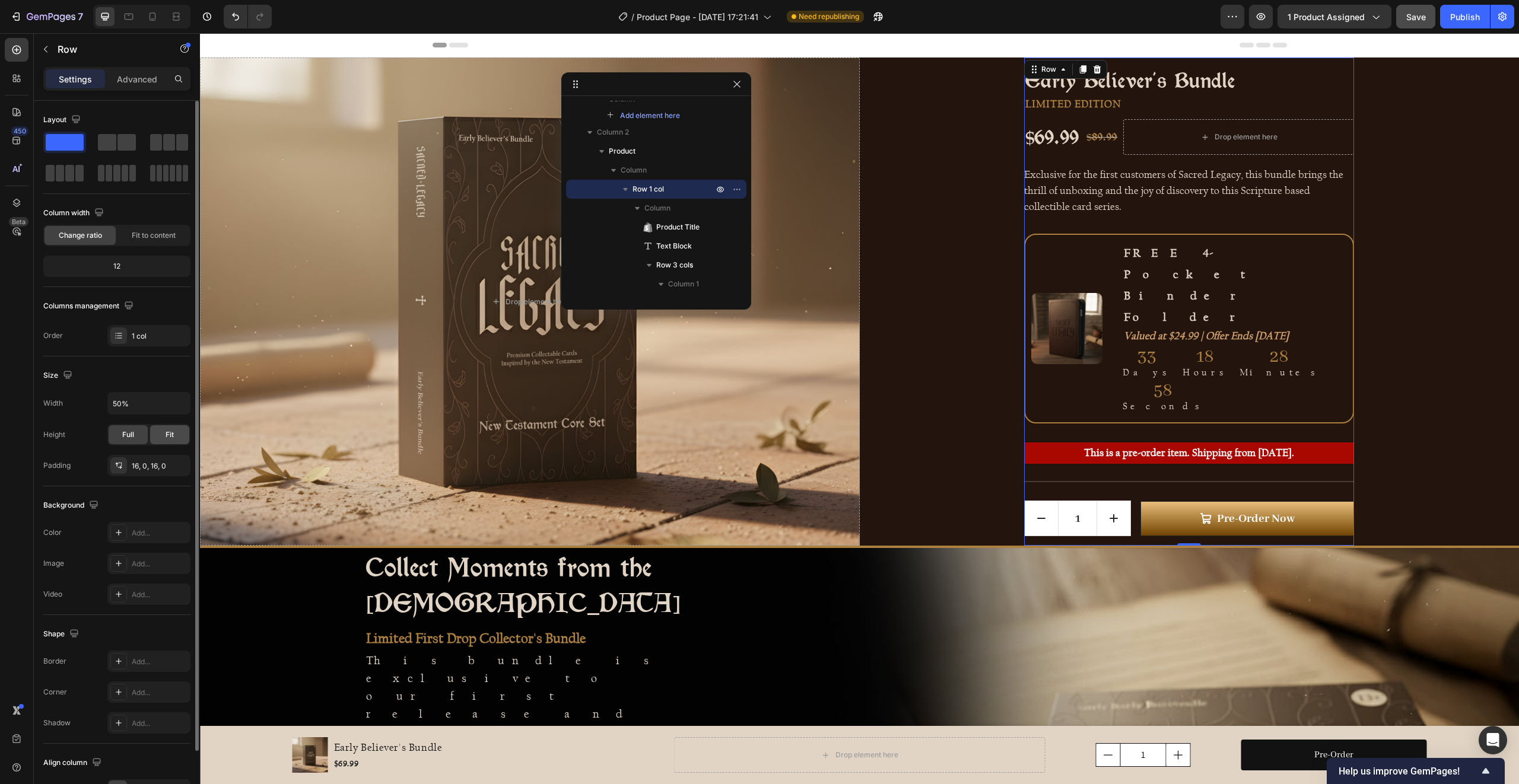
click at [159, 429] on div "Fit" at bounding box center [170, 434] width 39 height 19
click at [122, 432] on span "Full" at bounding box center [128, 434] width 12 height 10
click at [135, 464] on div "16, 0, 16, 0" at bounding box center [149, 465] width 35 height 10
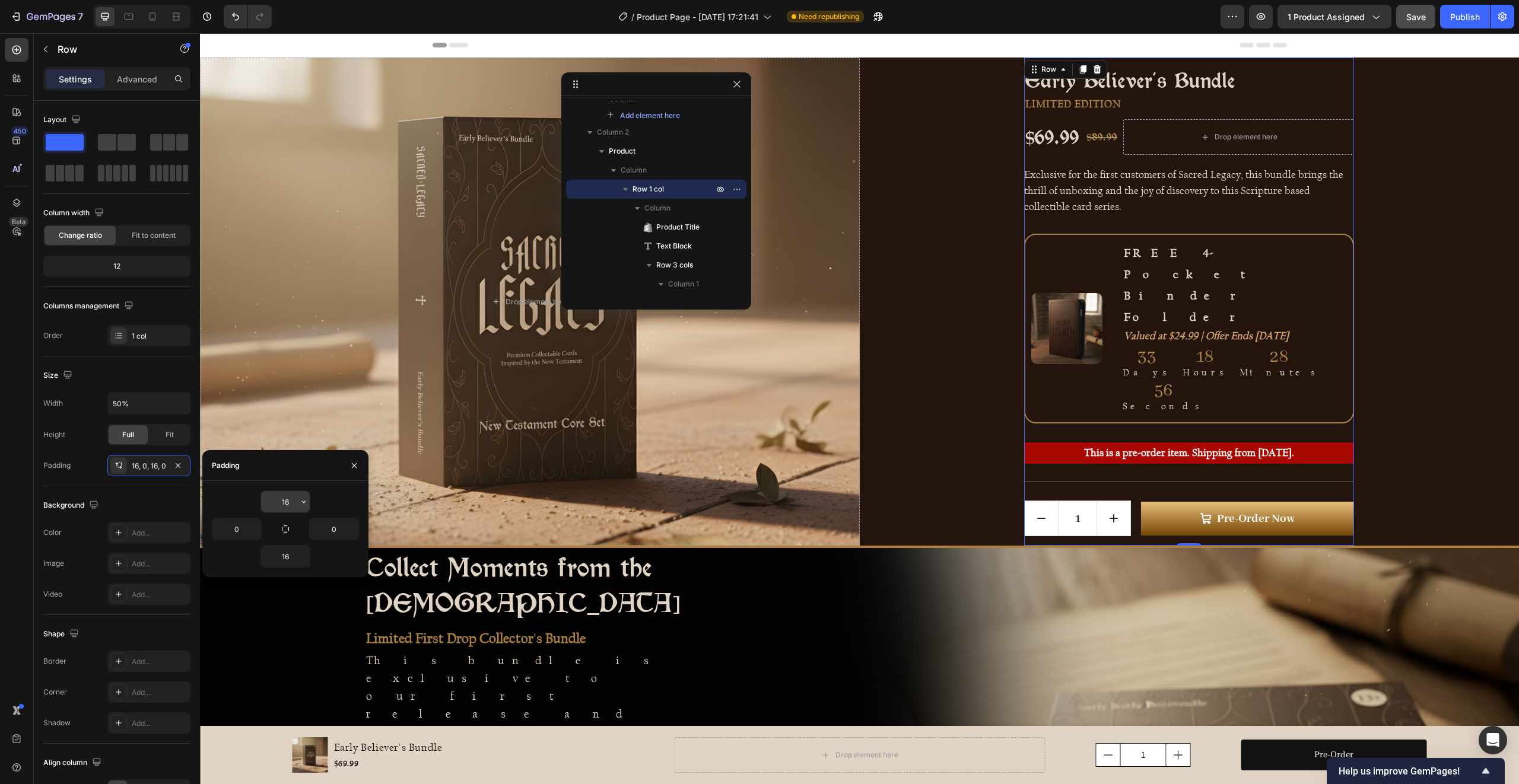
click at [284, 501] on input "16" at bounding box center [286, 501] width 49 height 21
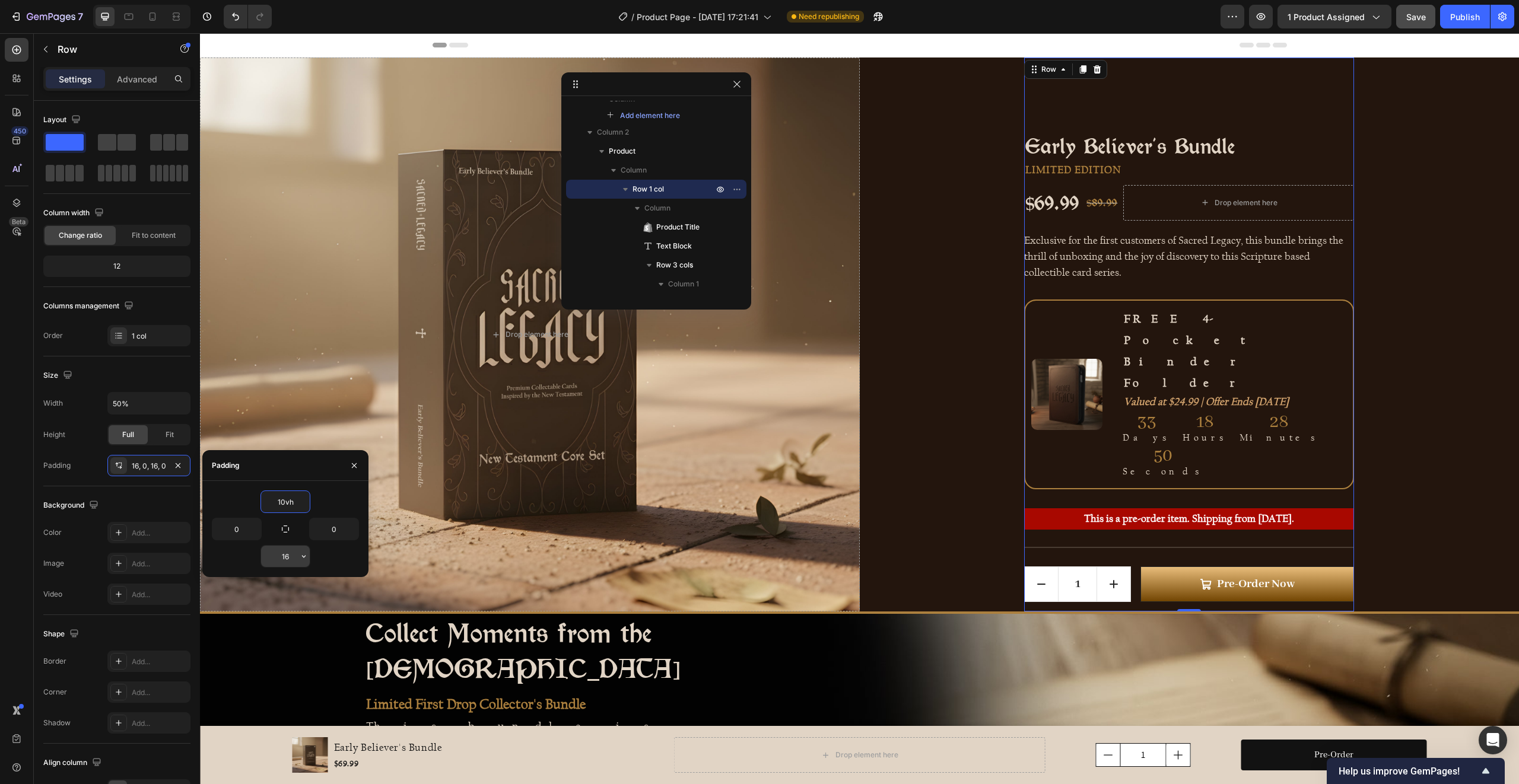
type input "10vh"
click at [287, 555] on input "16" at bounding box center [286, 556] width 49 height 21
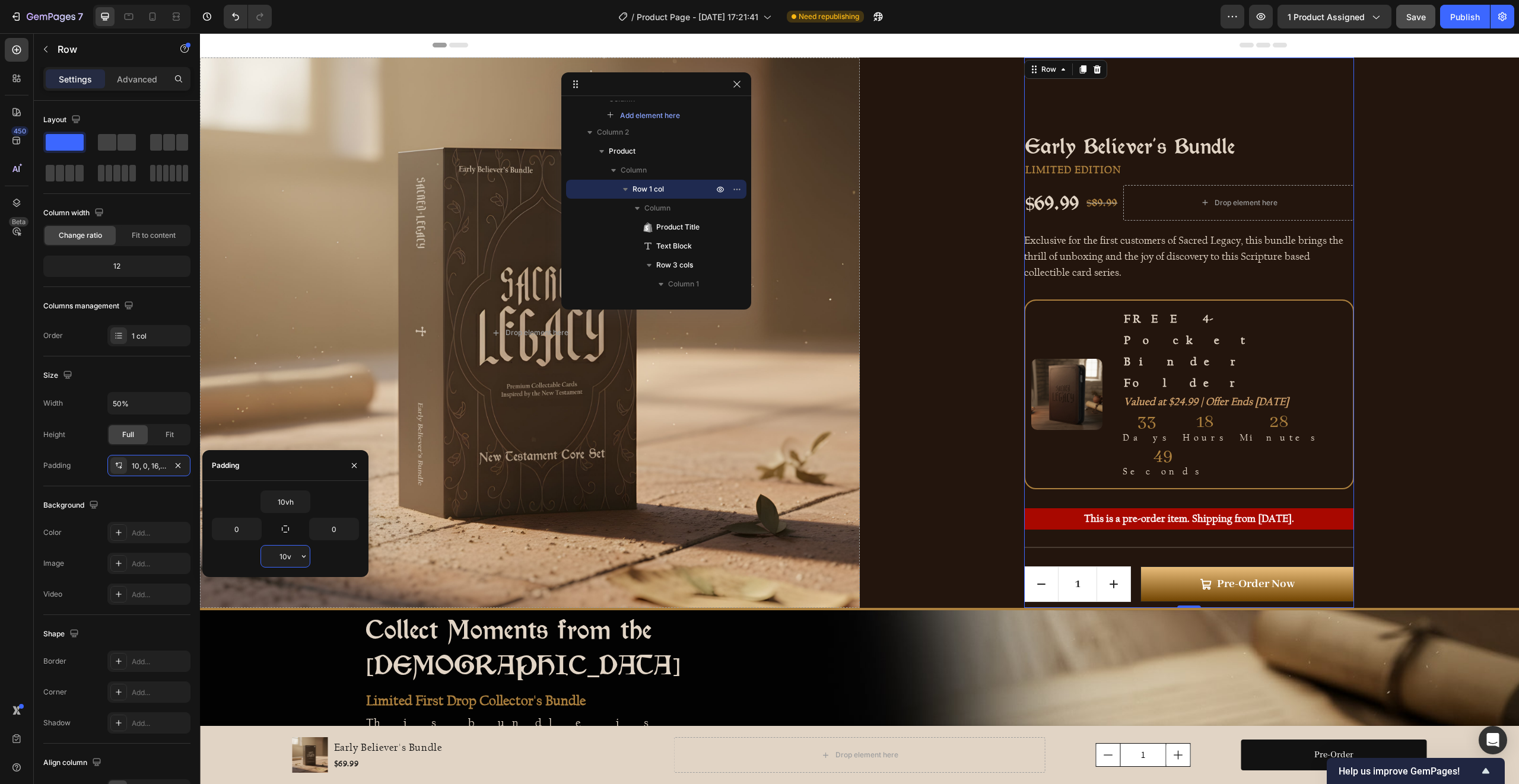
type input "10vh"
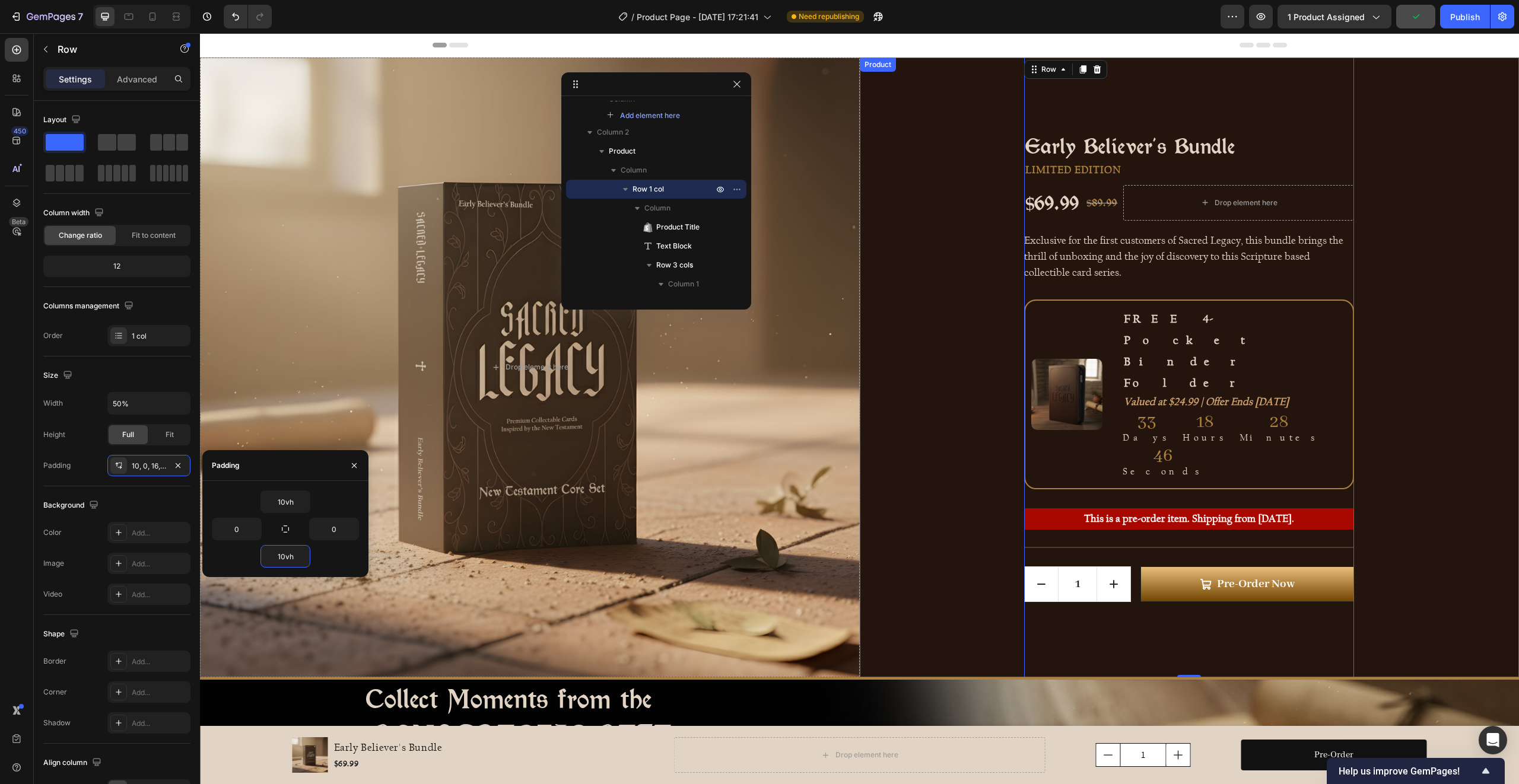
click at [915, 329] on div "Early Believer's Bundle Product Title LIMITED EDITION Text Block $69.99 Product…" at bounding box center [1190, 367] width 660 height 620
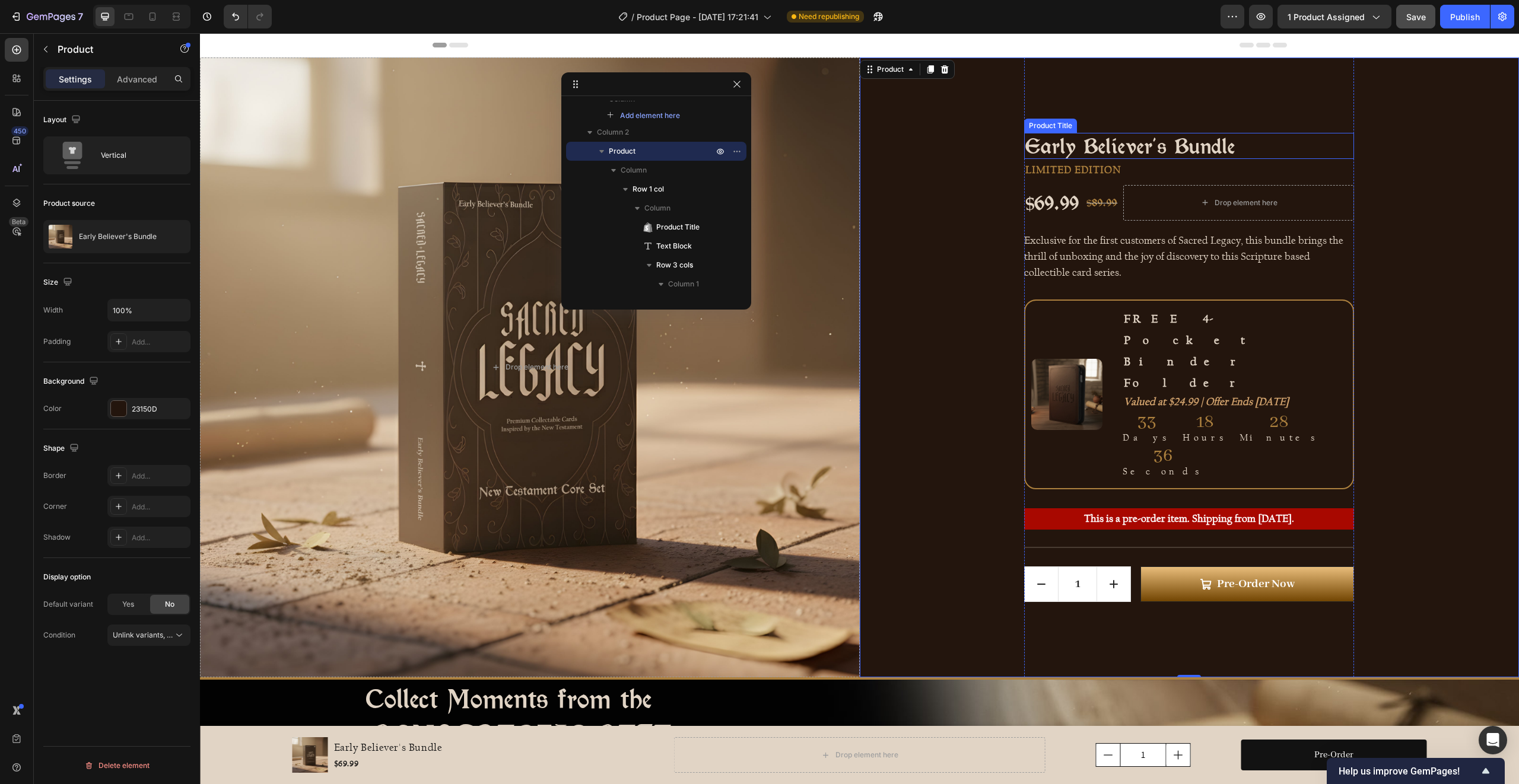
click at [1025, 139] on h2 "Early Believer's Bundle" at bounding box center [1189, 146] width 330 height 26
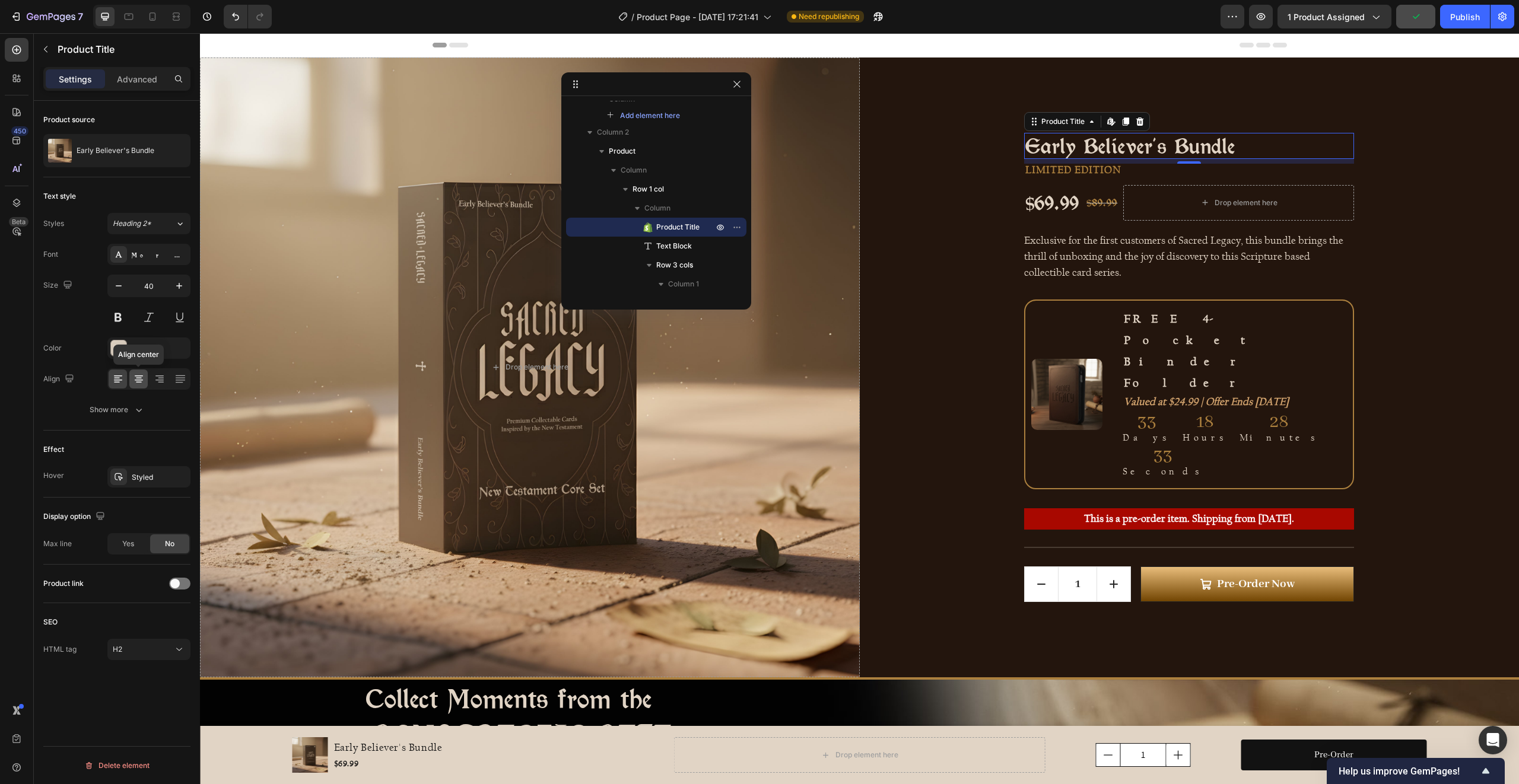
click at [141, 382] on icon at bounding box center [139, 379] width 12 height 12
click at [150, 287] on input "40" at bounding box center [149, 285] width 39 height 21
type input "60"
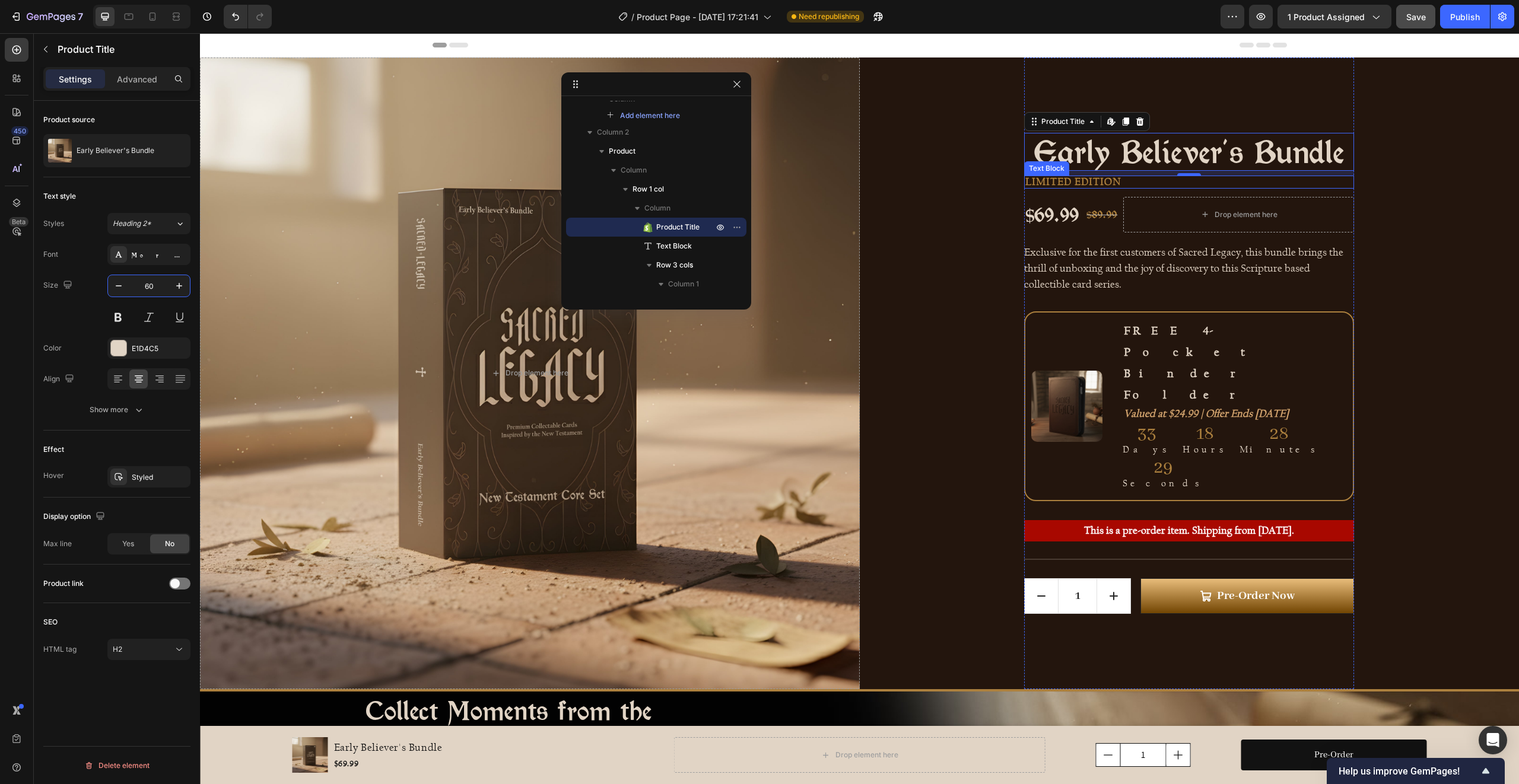
click at [1025, 182] on p "LIMITED EDITION" at bounding box center [1189, 181] width 328 height 10
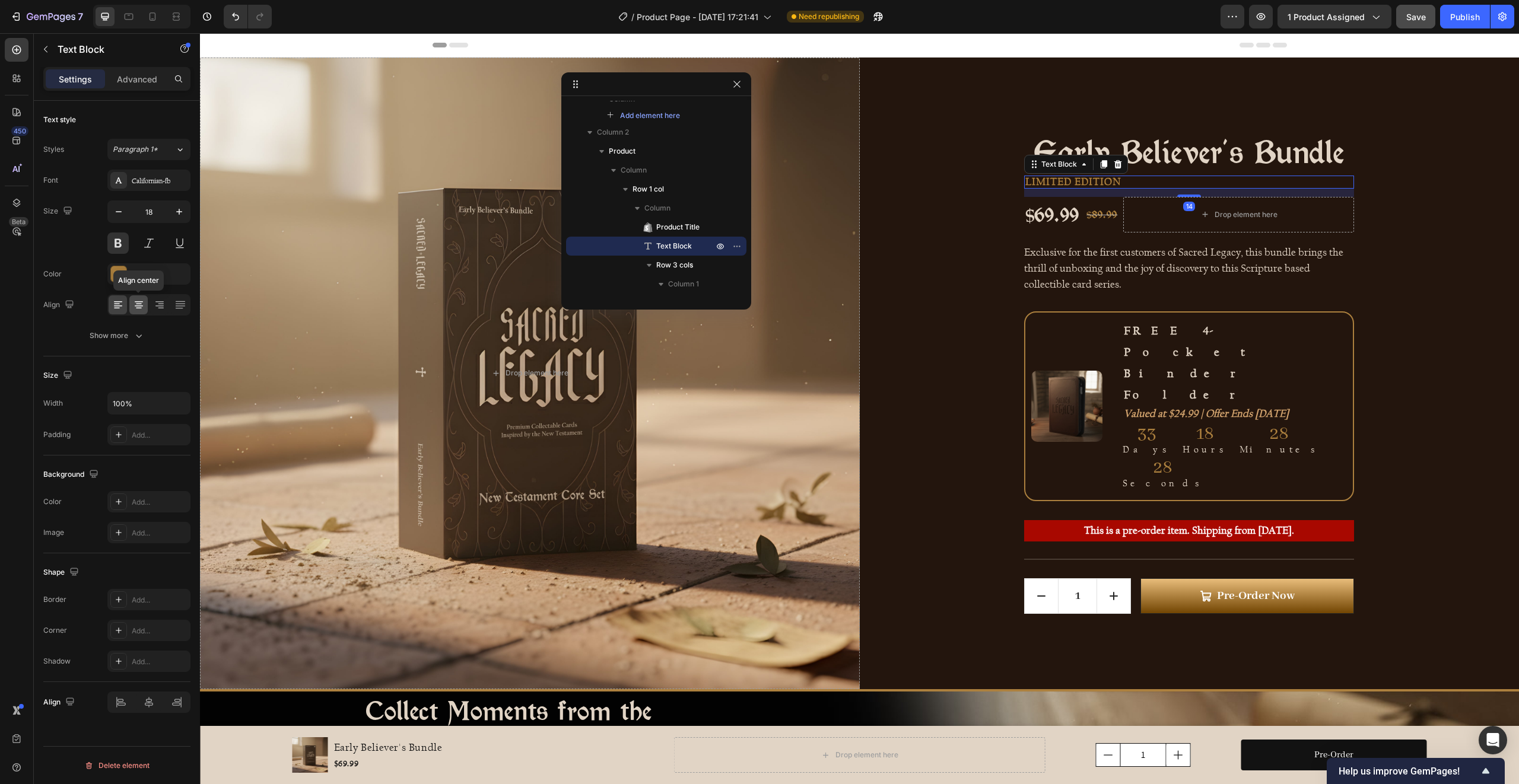
click at [134, 308] on icon at bounding box center [139, 305] width 12 height 12
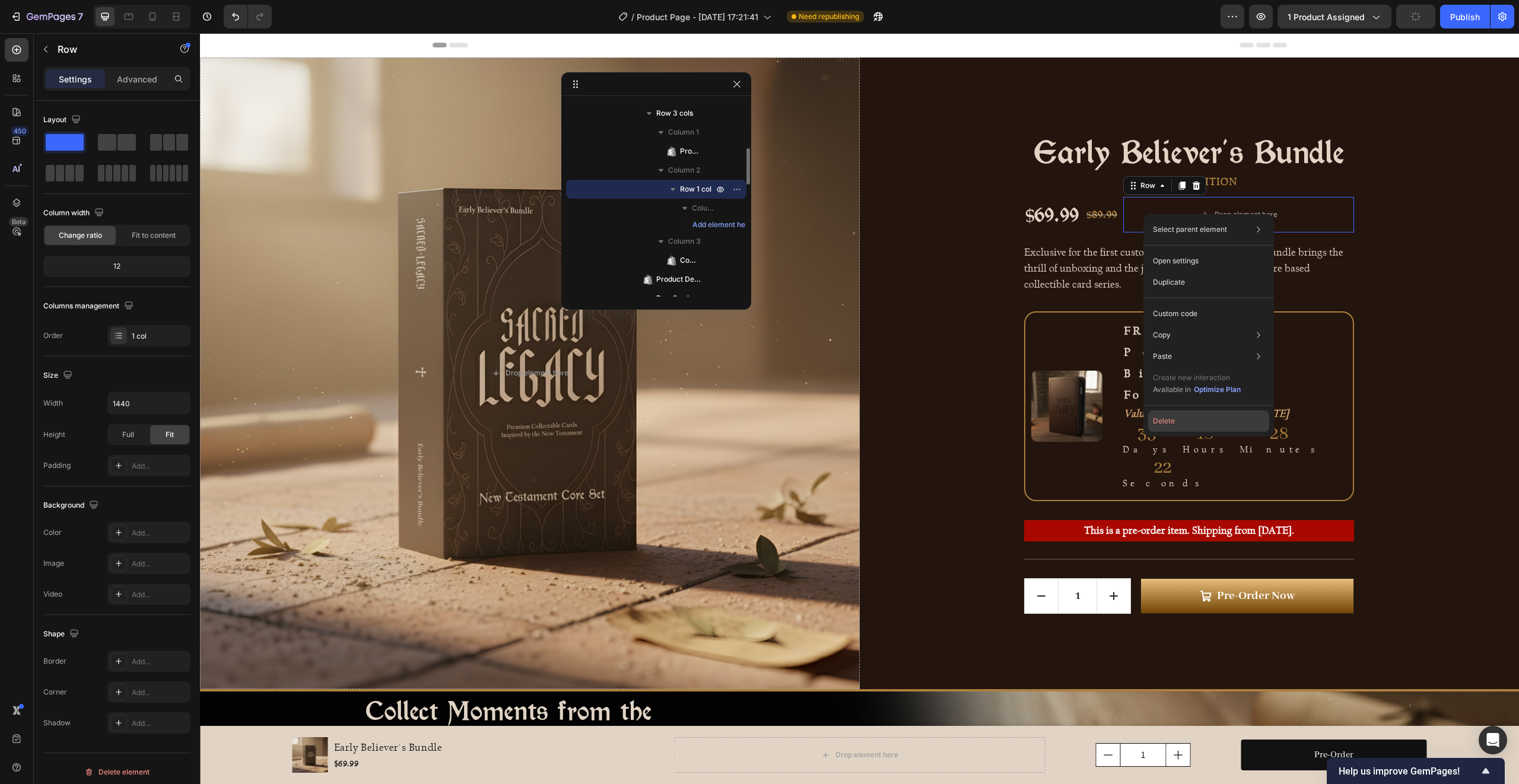
click at [1025, 411] on button "Delete" at bounding box center [1209, 421] width 121 height 21
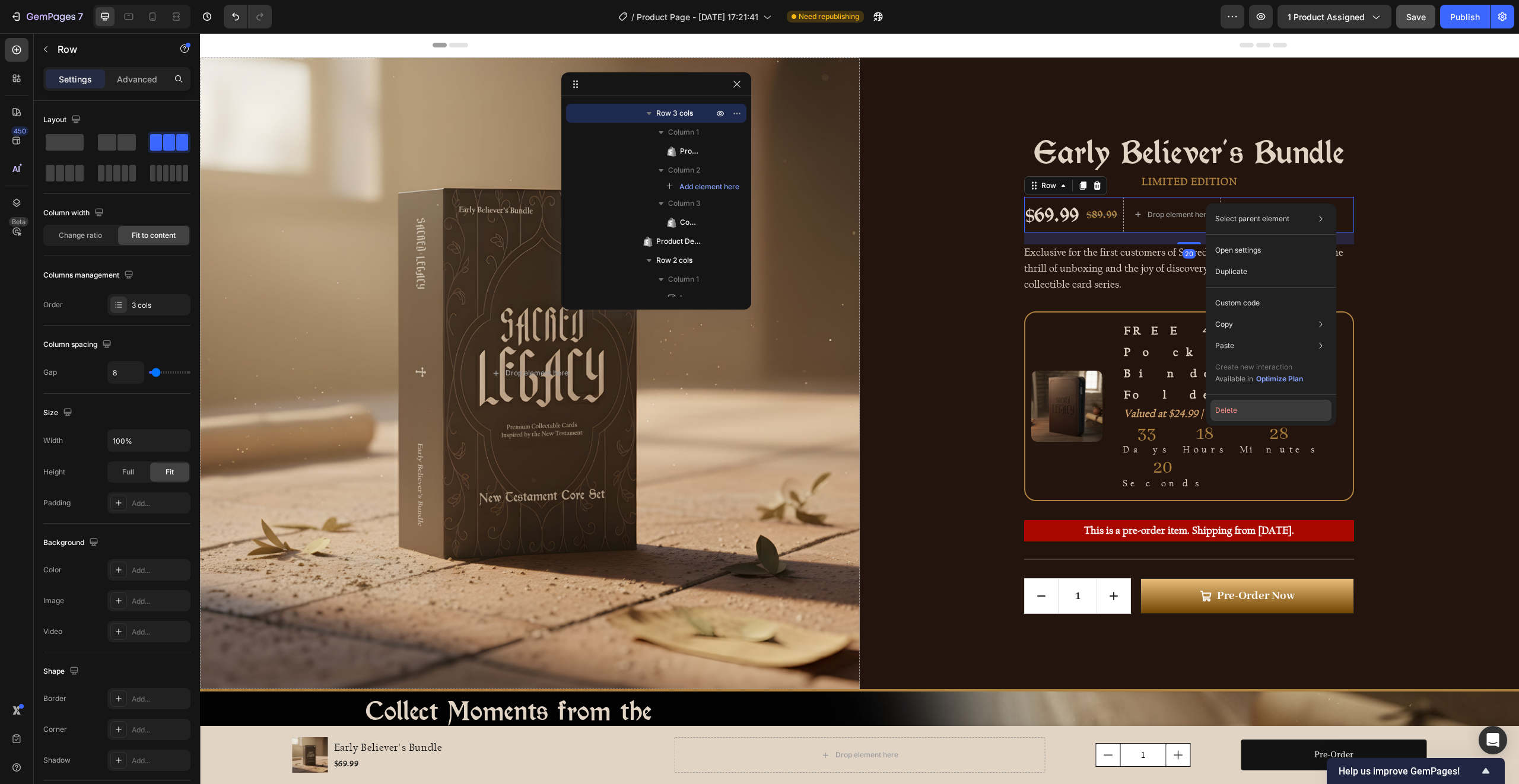
click at [1025, 411] on button "Delete" at bounding box center [1271, 410] width 121 height 21
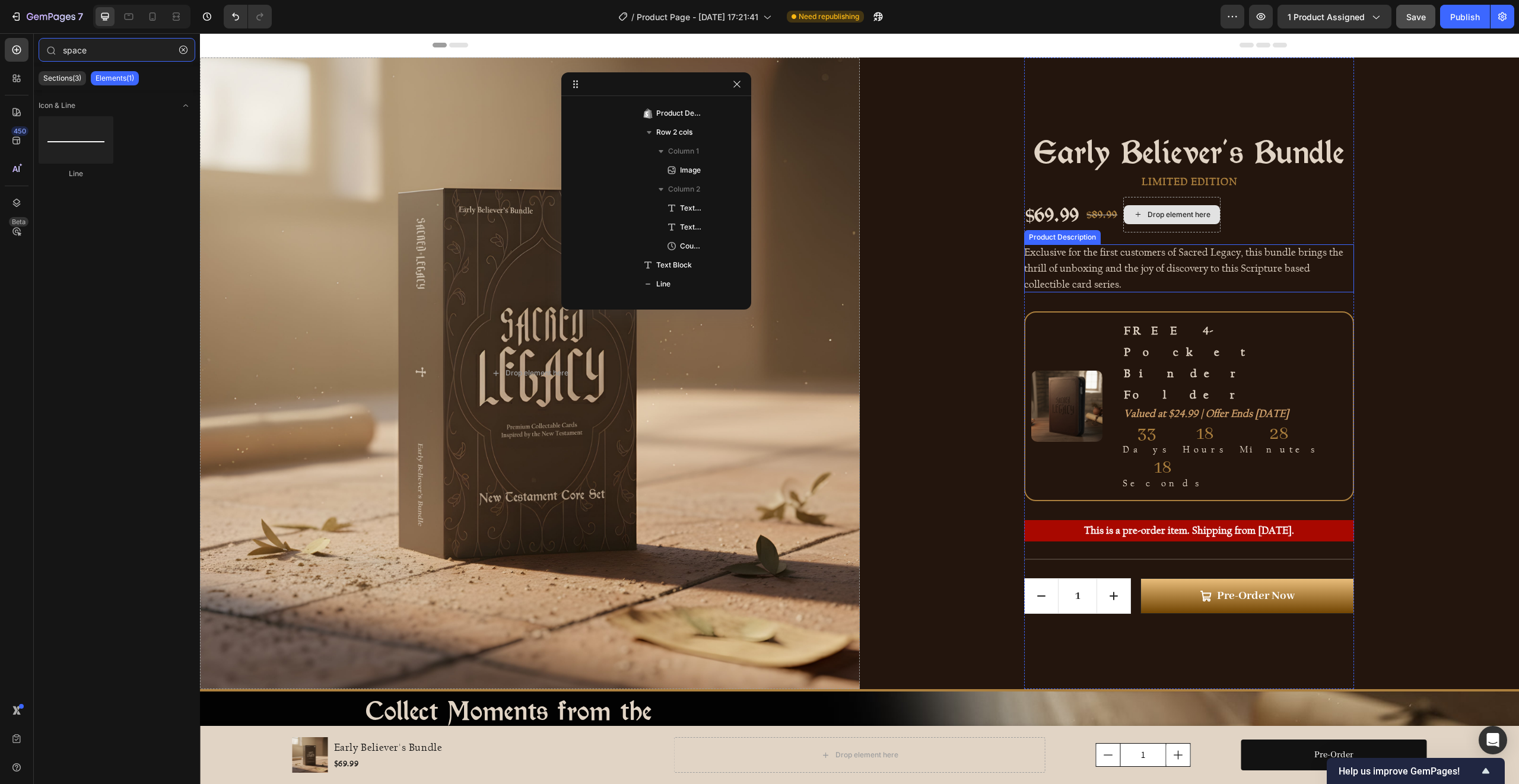
type input "spac"
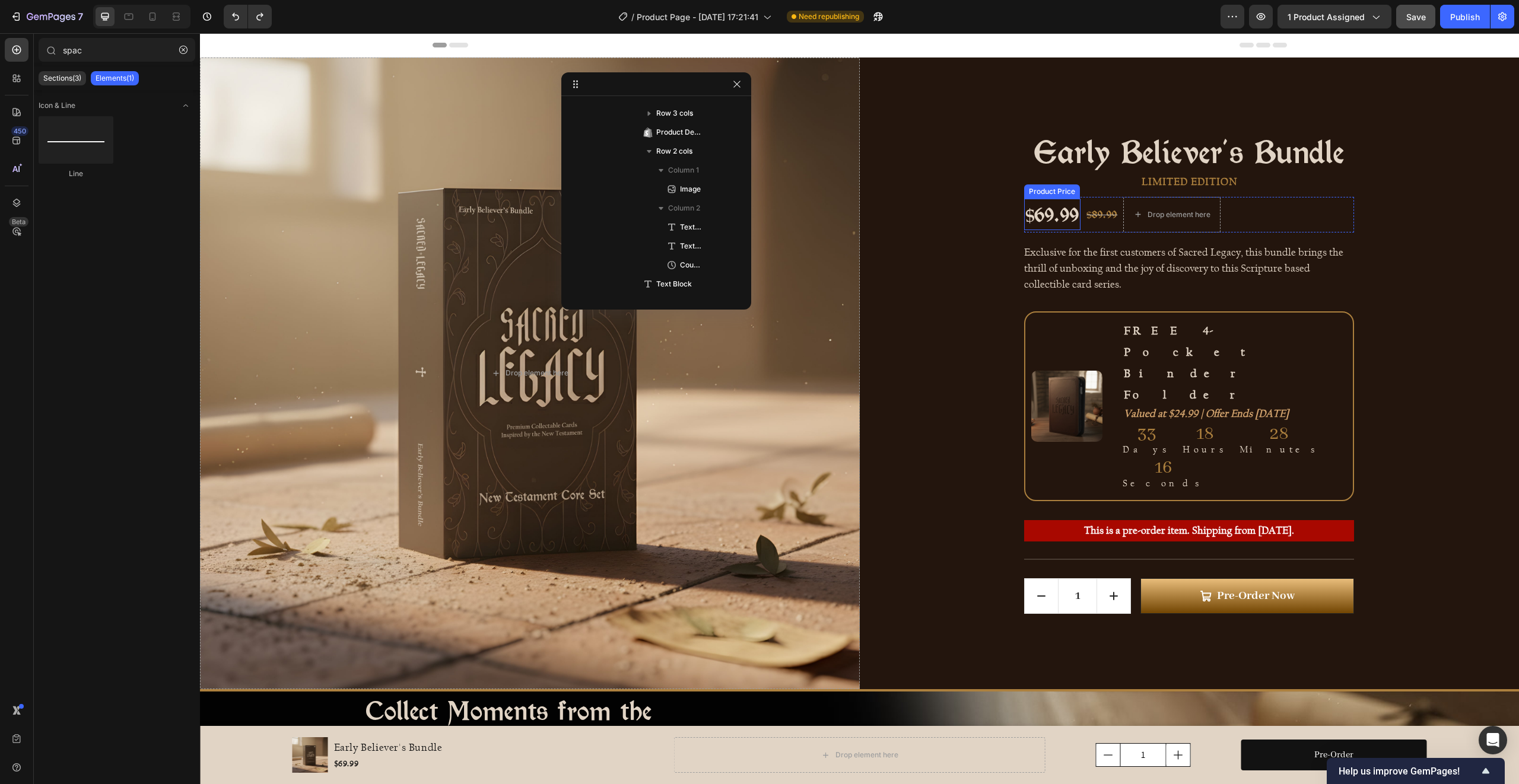
click at [1025, 197] on div "$69.99 Product Price Product Price" at bounding box center [1052, 214] width 56 height 35
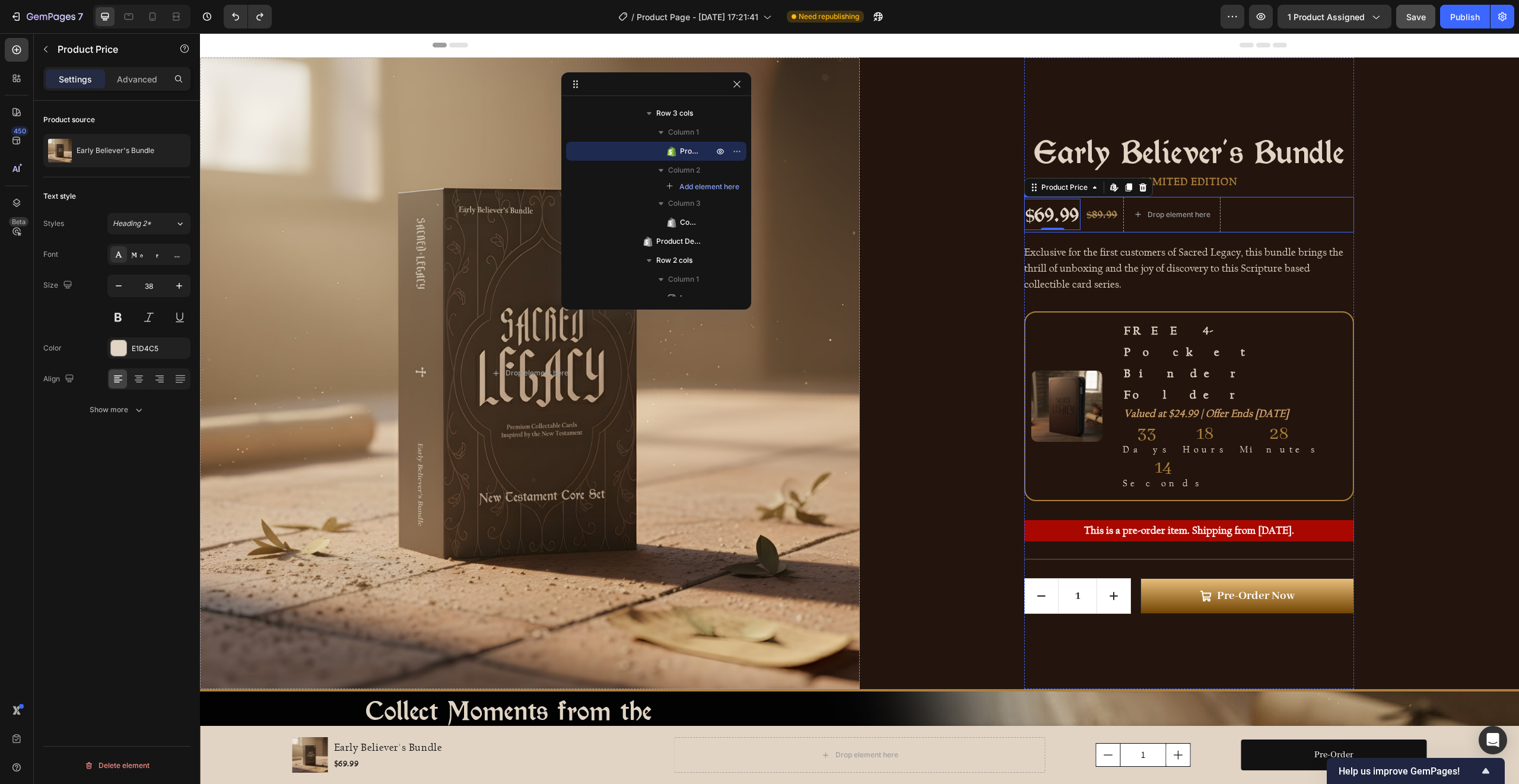
click at [1025, 224] on div "$69.99 Product Price Edit content in Shopify 0 Product Price Edit content in Sh…" at bounding box center [1189, 214] width 330 height 35
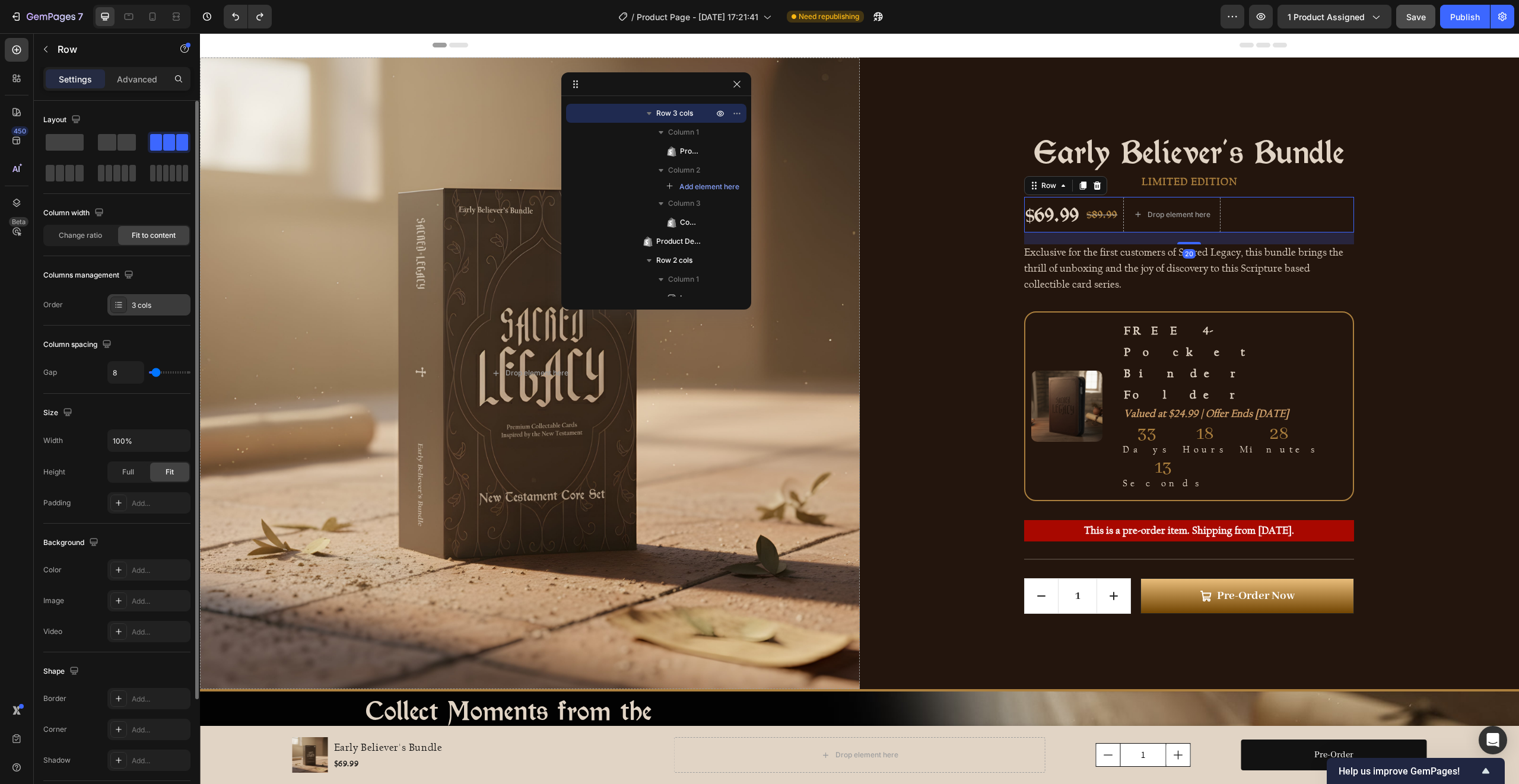
click at [120, 308] on icon at bounding box center [118, 305] width 10 height 10
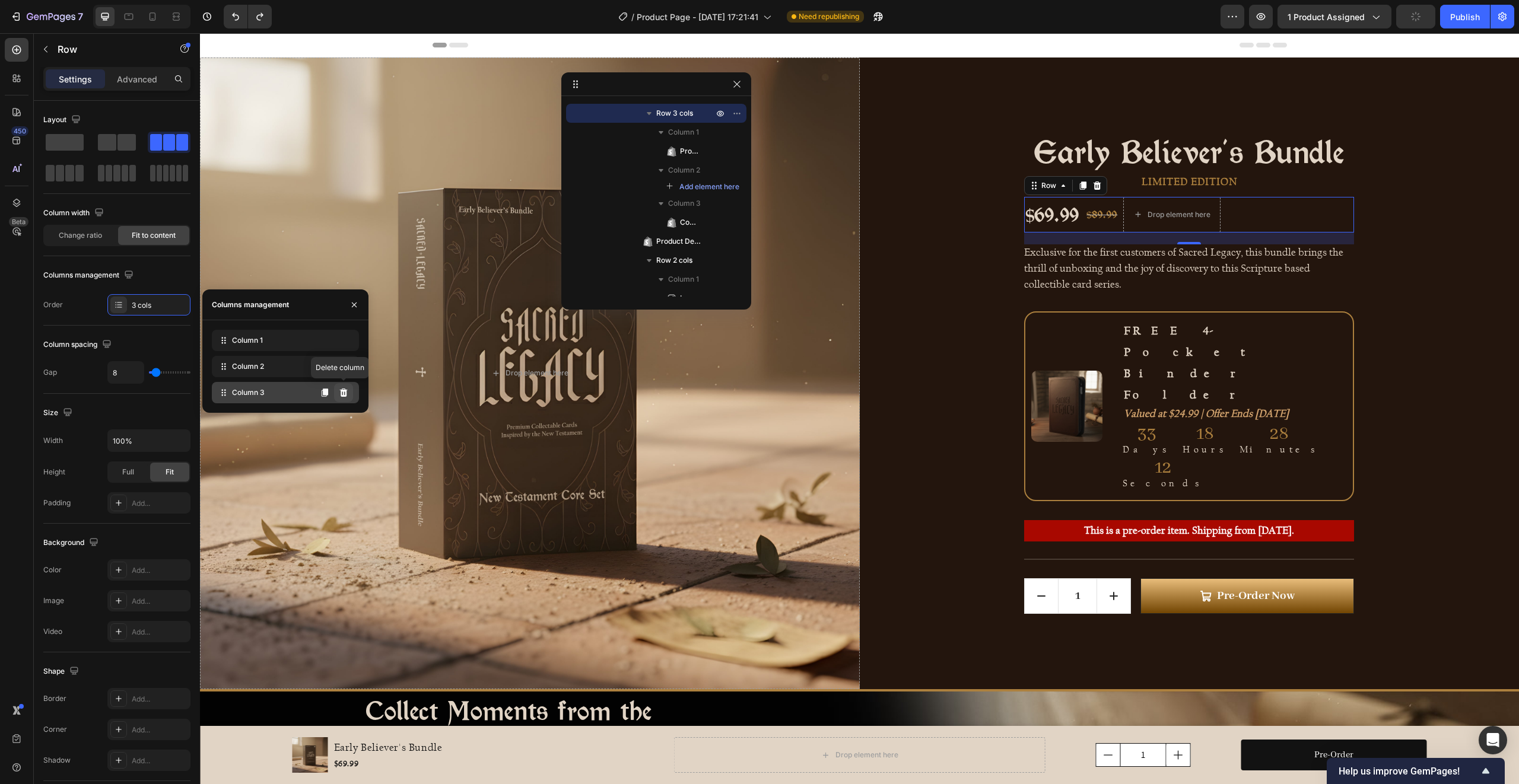
click at [340, 391] on icon at bounding box center [344, 393] width 10 height 10
click at [345, 366] on icon at bounding box center [344, 366] width 8 height 8
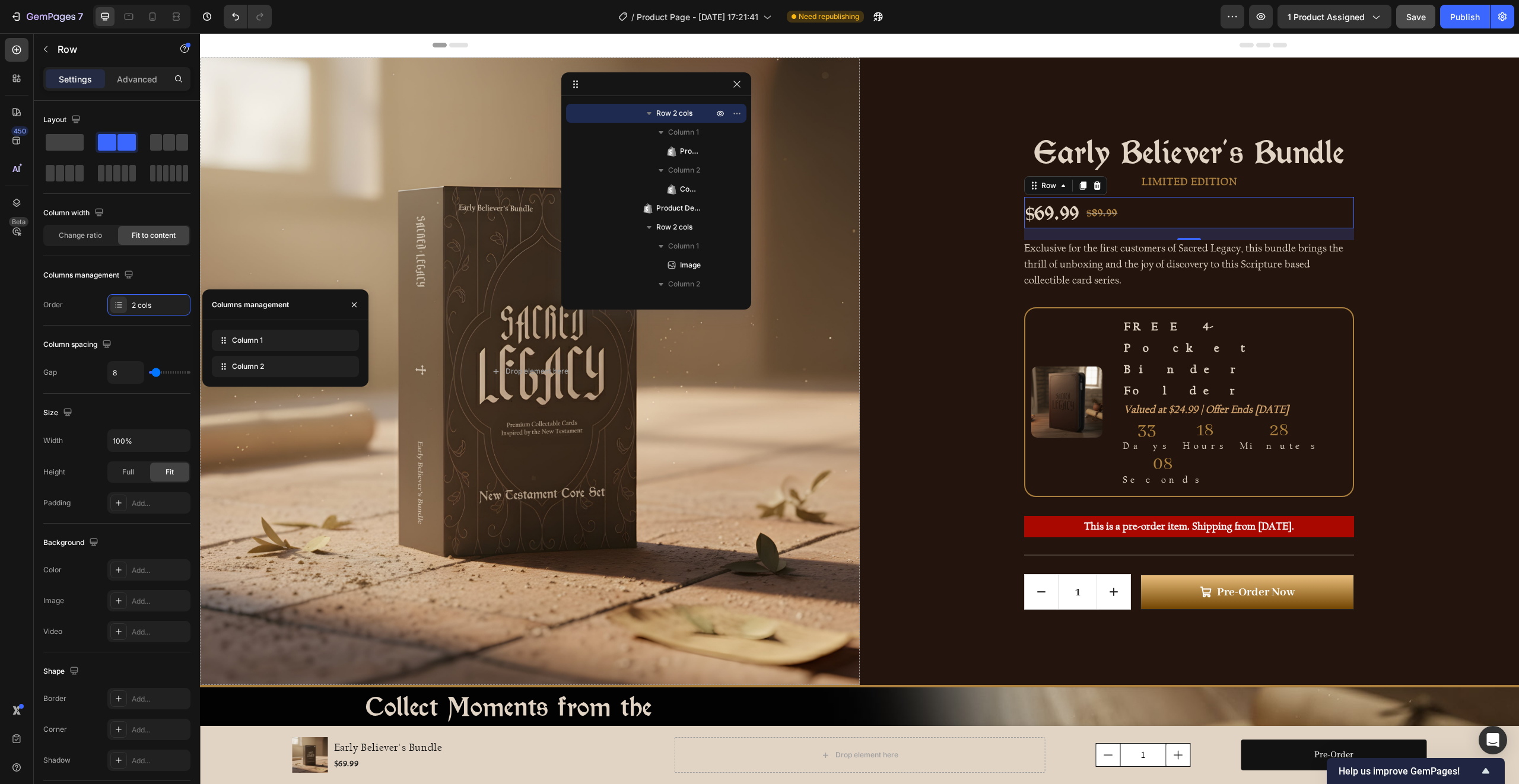
click at [1025, 213] on div "$69.99 Product Price Product Price $89.99 Compare Price Compare Price Row 20" at bounding box center [1189, 212] width 330 height 31
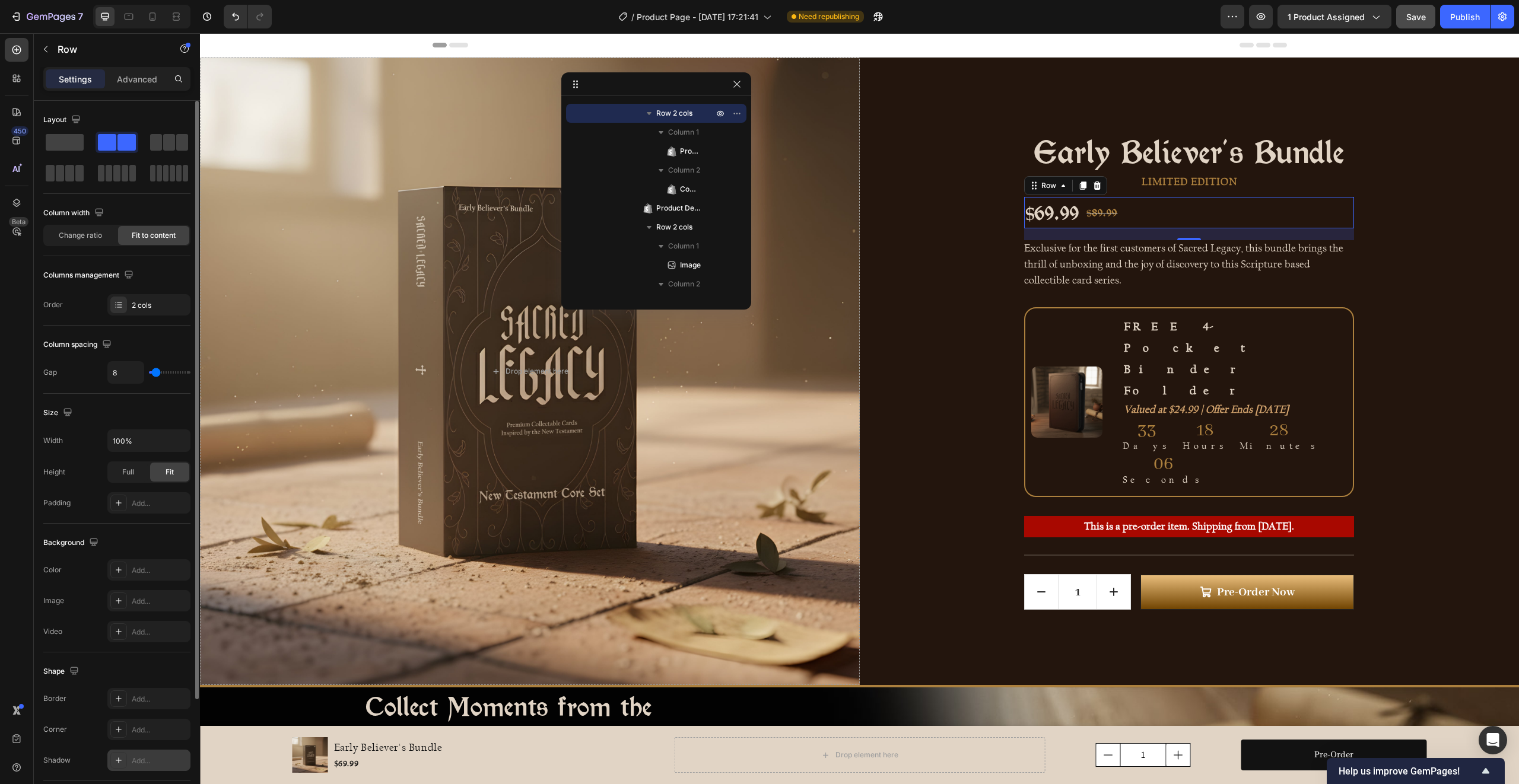
scroll to position [142, 0]
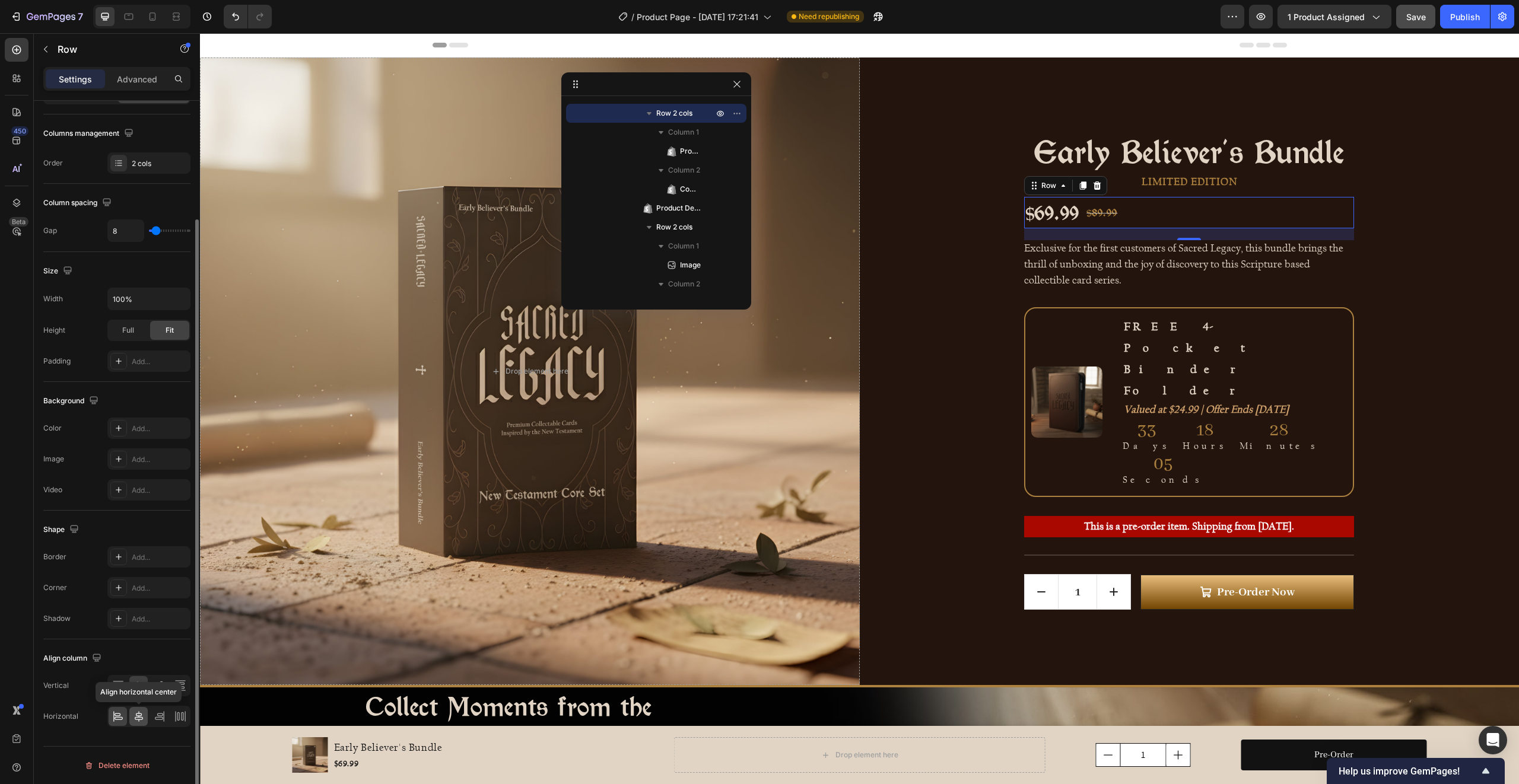
click at [136, 555] on icon at bounding box center [139, 716] width 8 height 10
click at [1025, 211] on div "$69.99 Product Price Product Price $89.99 Compare Price Compare Price Row 20" at bounding box center [1189, 212] width 330 height 31
click at [126, 231] on input "8" at bounding box center [125, 231] width 35 height 21
type input "7"
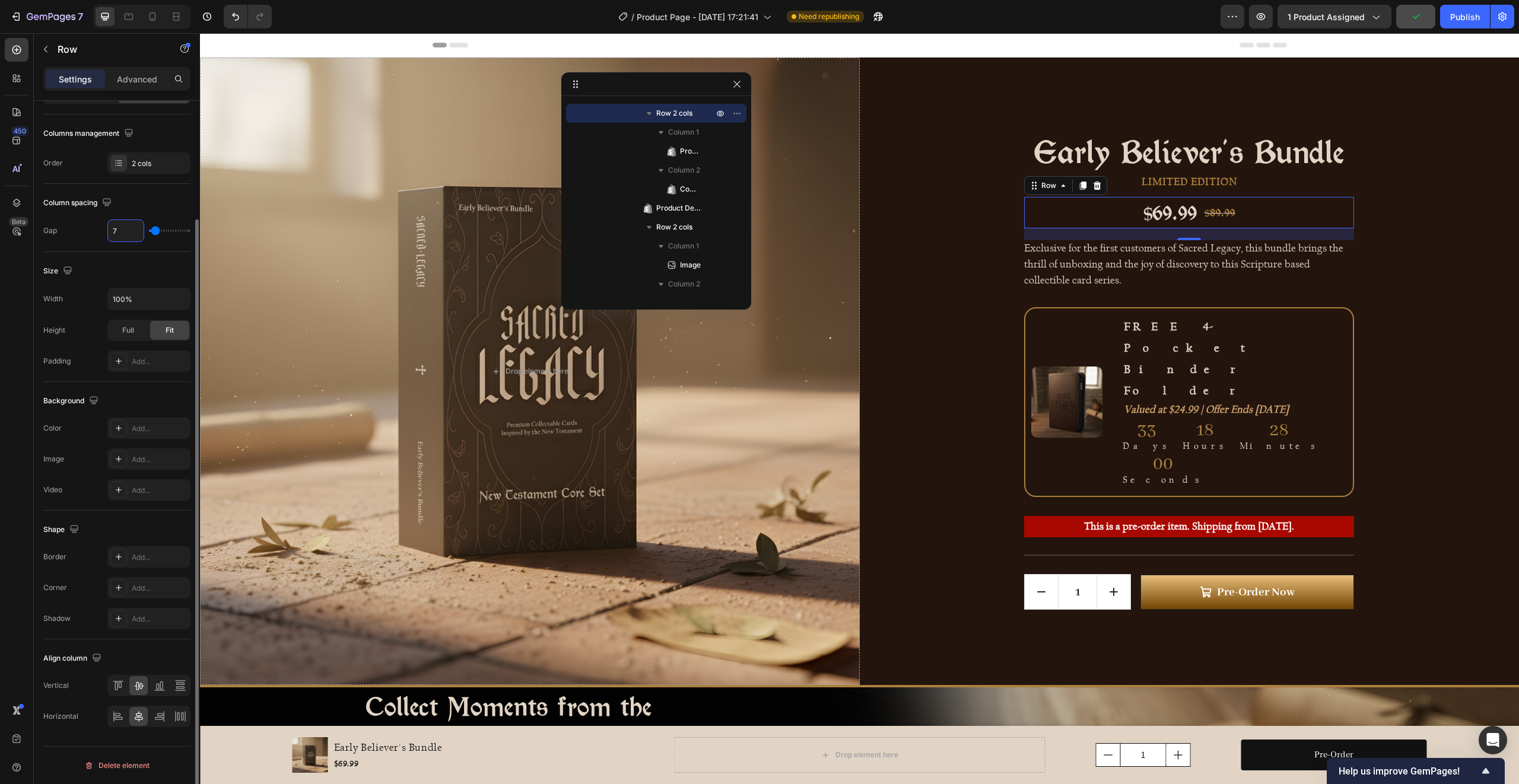
type input "6"
type input "5"
type input "4"
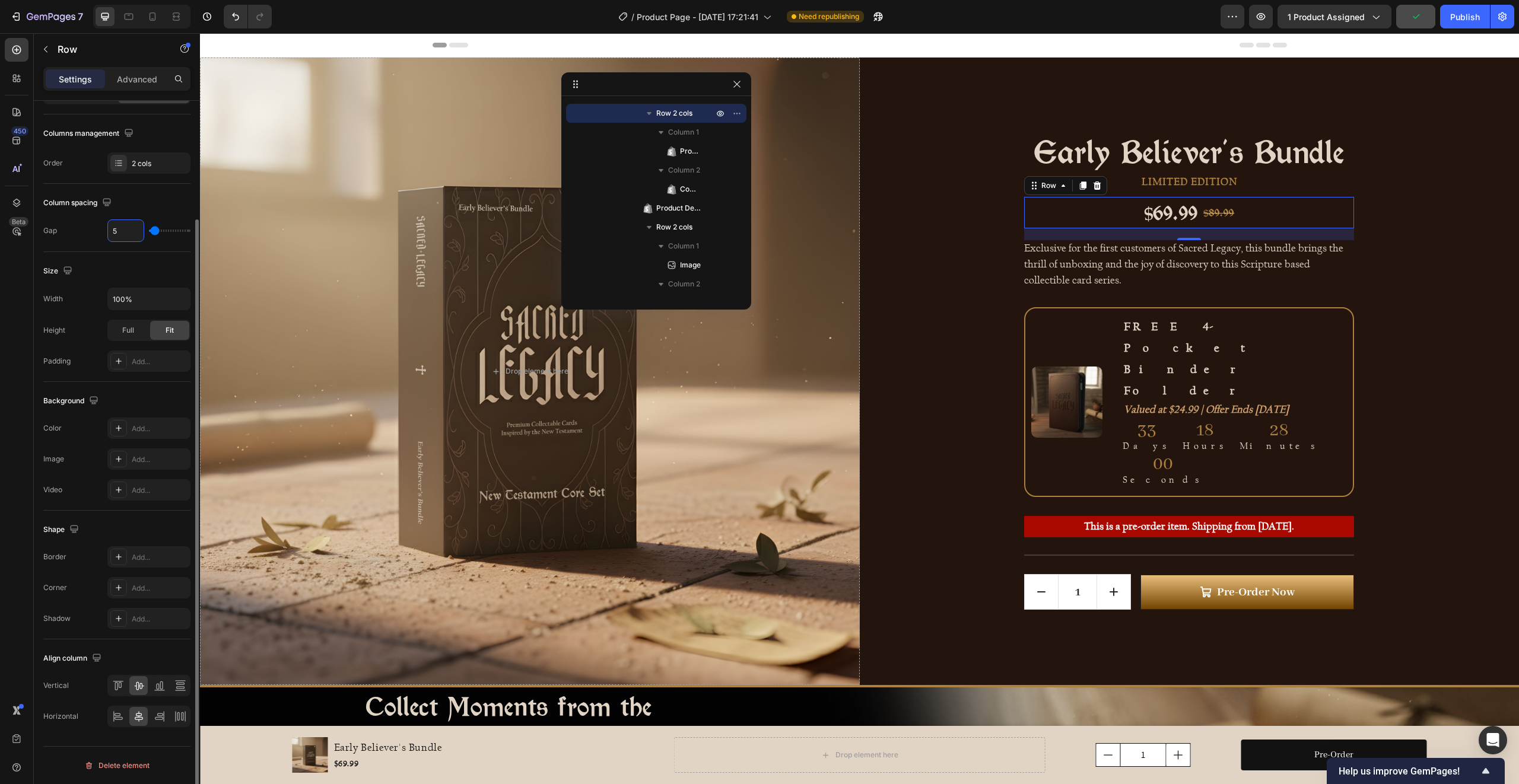
type input "4"
type input "3"
type input "2"
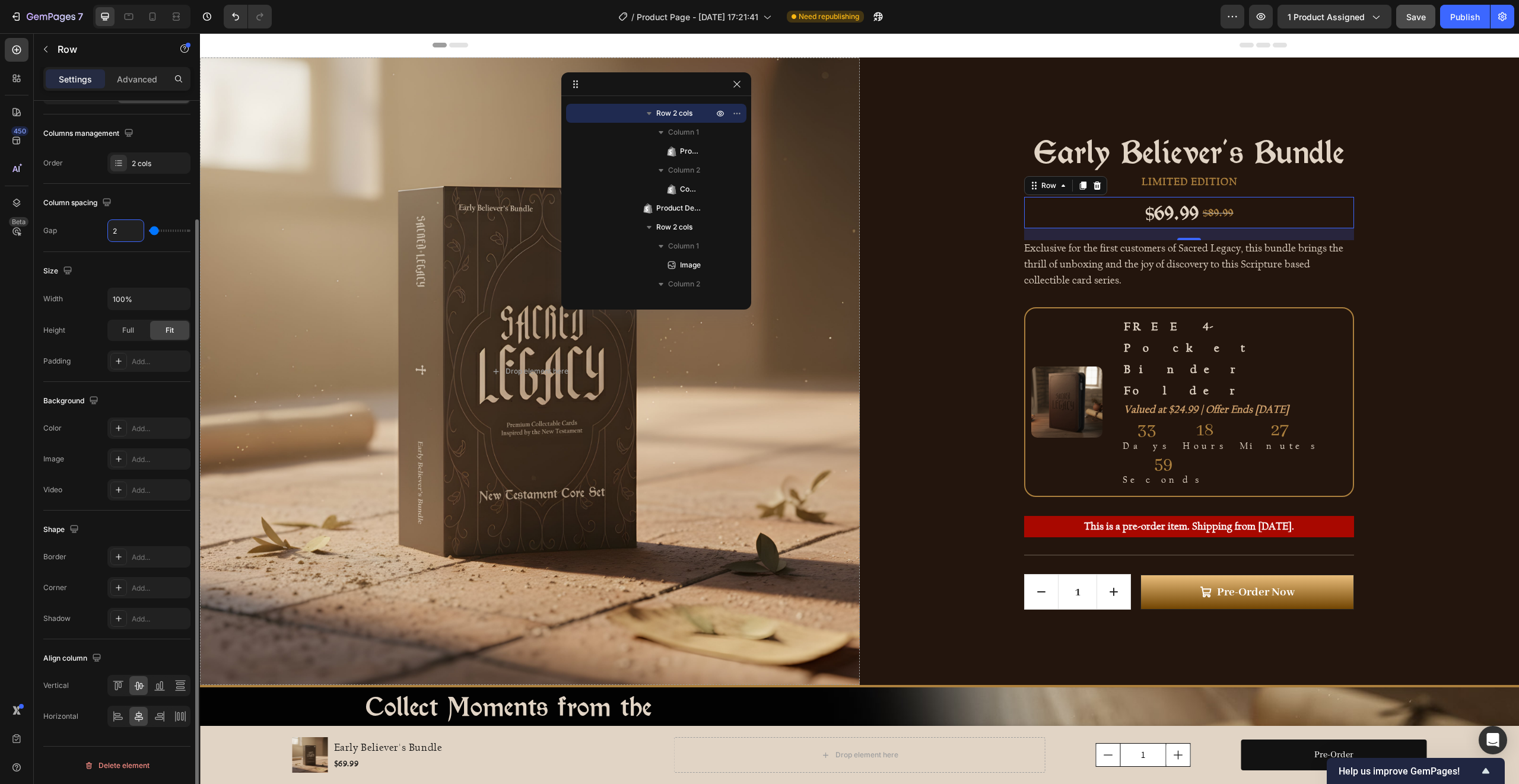
type input "3"
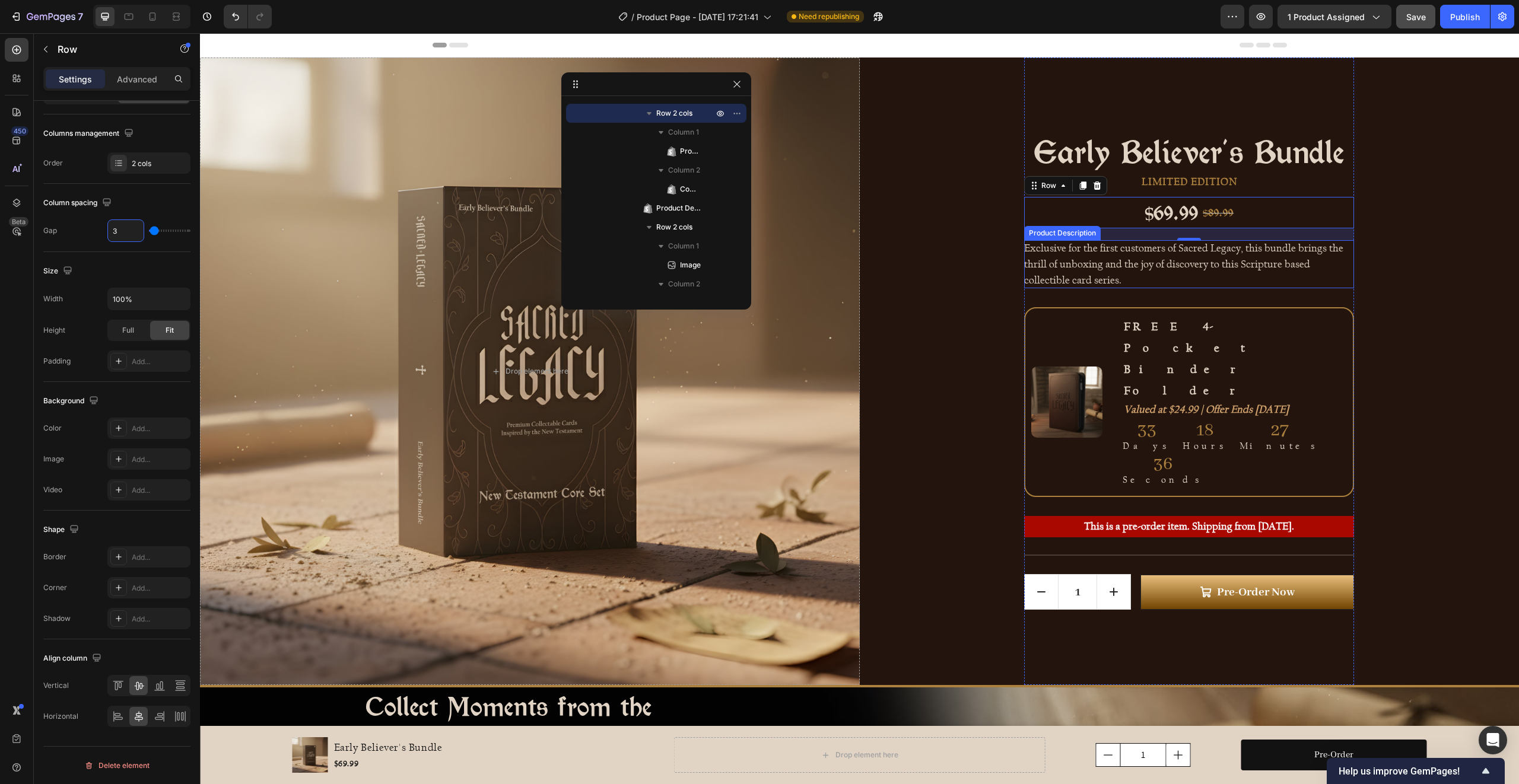
click at [1025, 253] on p "Exclusive for the first customers of Sacred Legacy, this bundle brings the thri…" at bounding box center [1184, 264] width 319 height 44
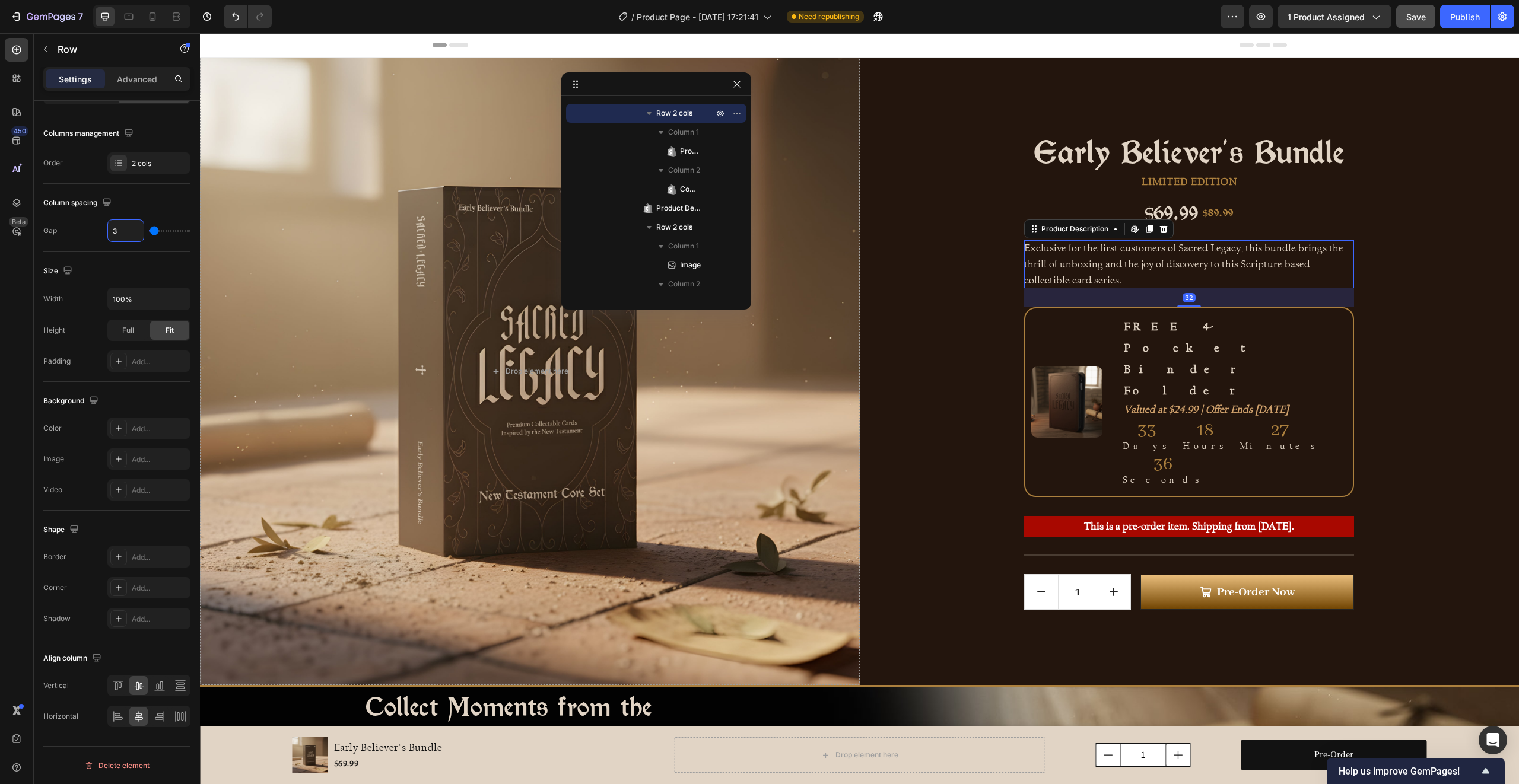
scroll to position [0, 0]
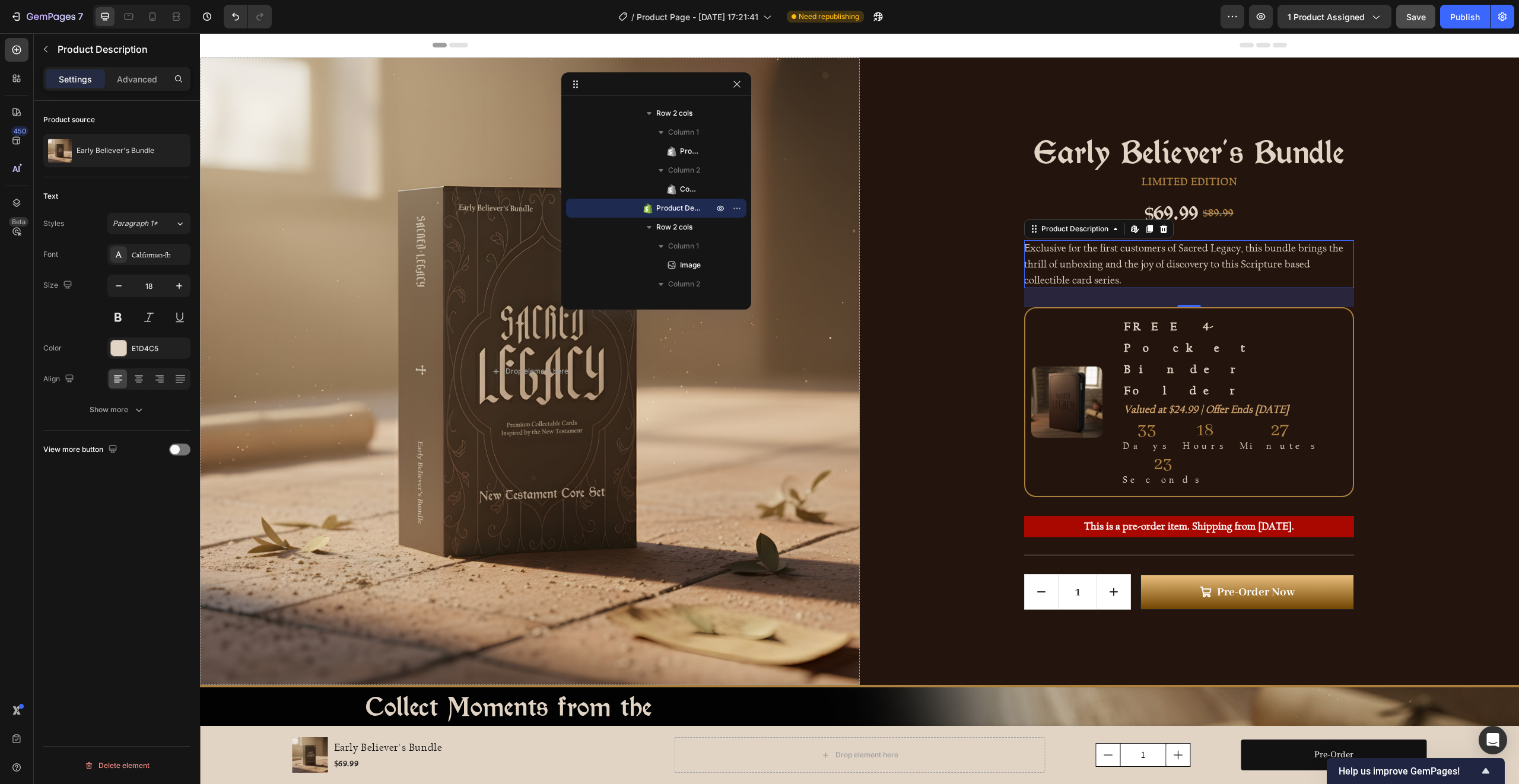
click at [1025, 263] on p "Exclusive for the first customers of Sacred Legacy, this bundle brings the thri…" at bounding box center [1184, 264] width 319 height 44
click at [1025, 328] on p "FREE 4-Pocket Binder Folder" at bounding box center [1235, 358] width 222 height 85
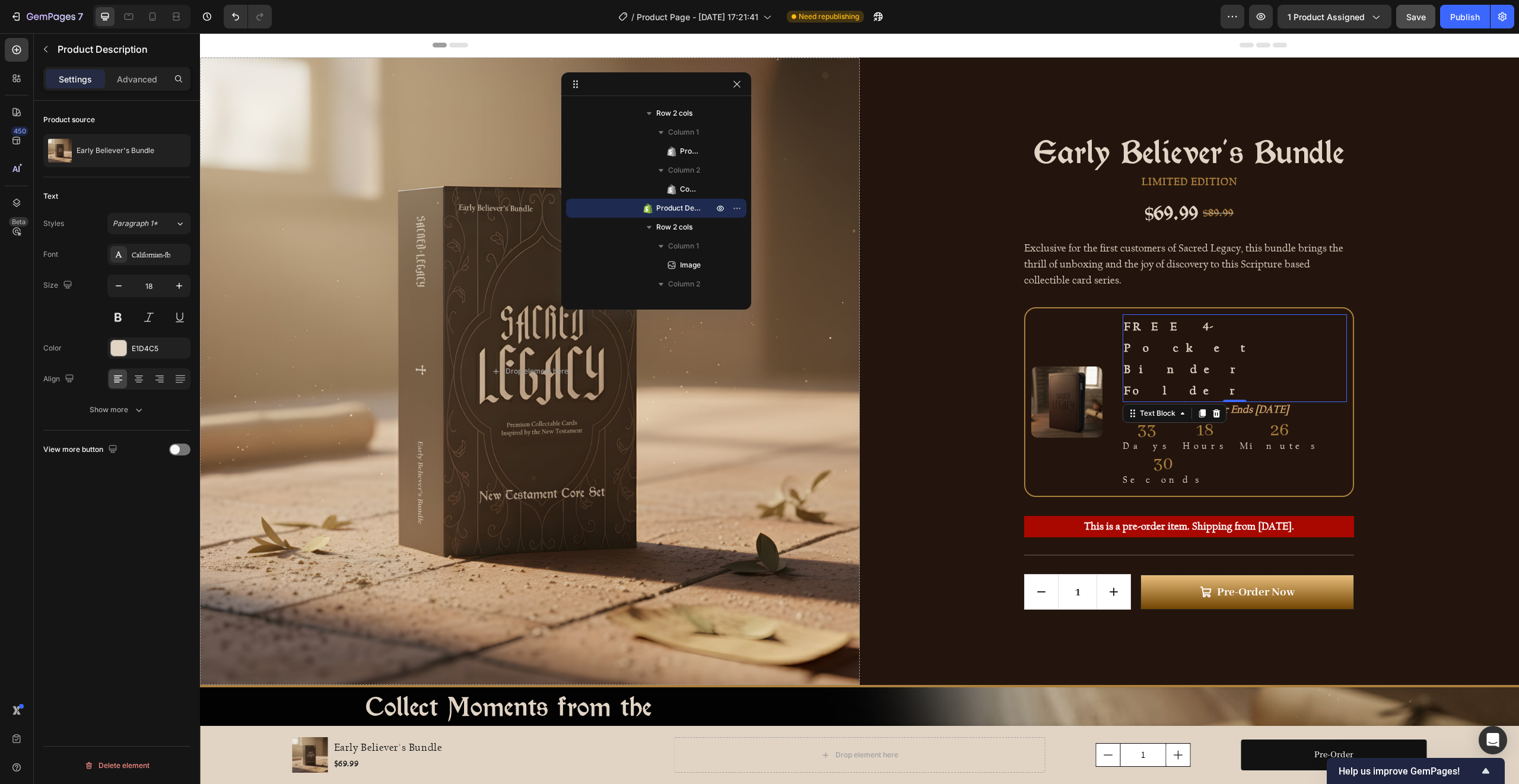
scroll to position [372, 0]
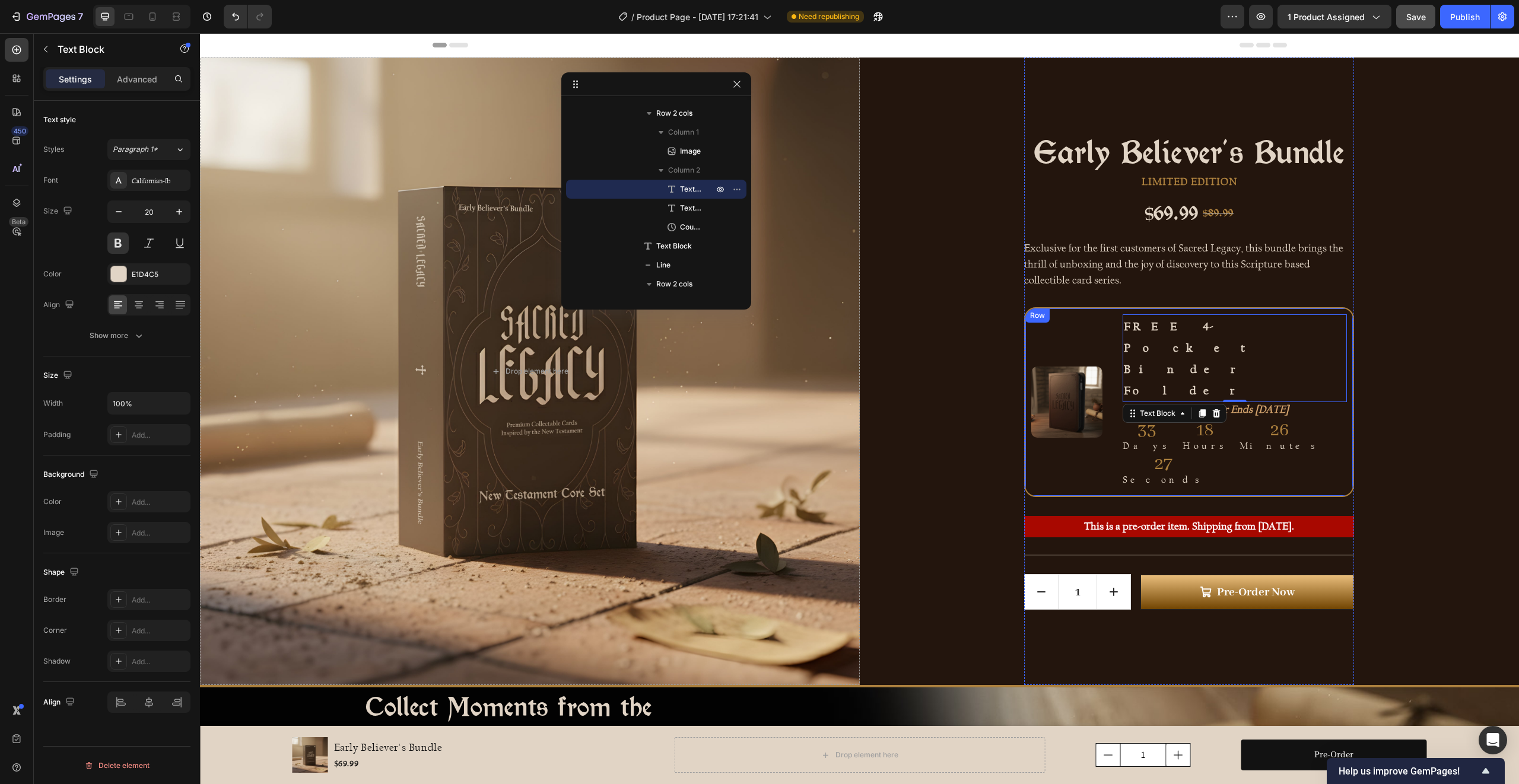
click at [1025, 320] on div "Image FREE 4-Pocket Binder Folder Text Block 0 Valued at $24.99 | Offer Ends 01…" at bounding box center [1189, 402] width 330 height 190
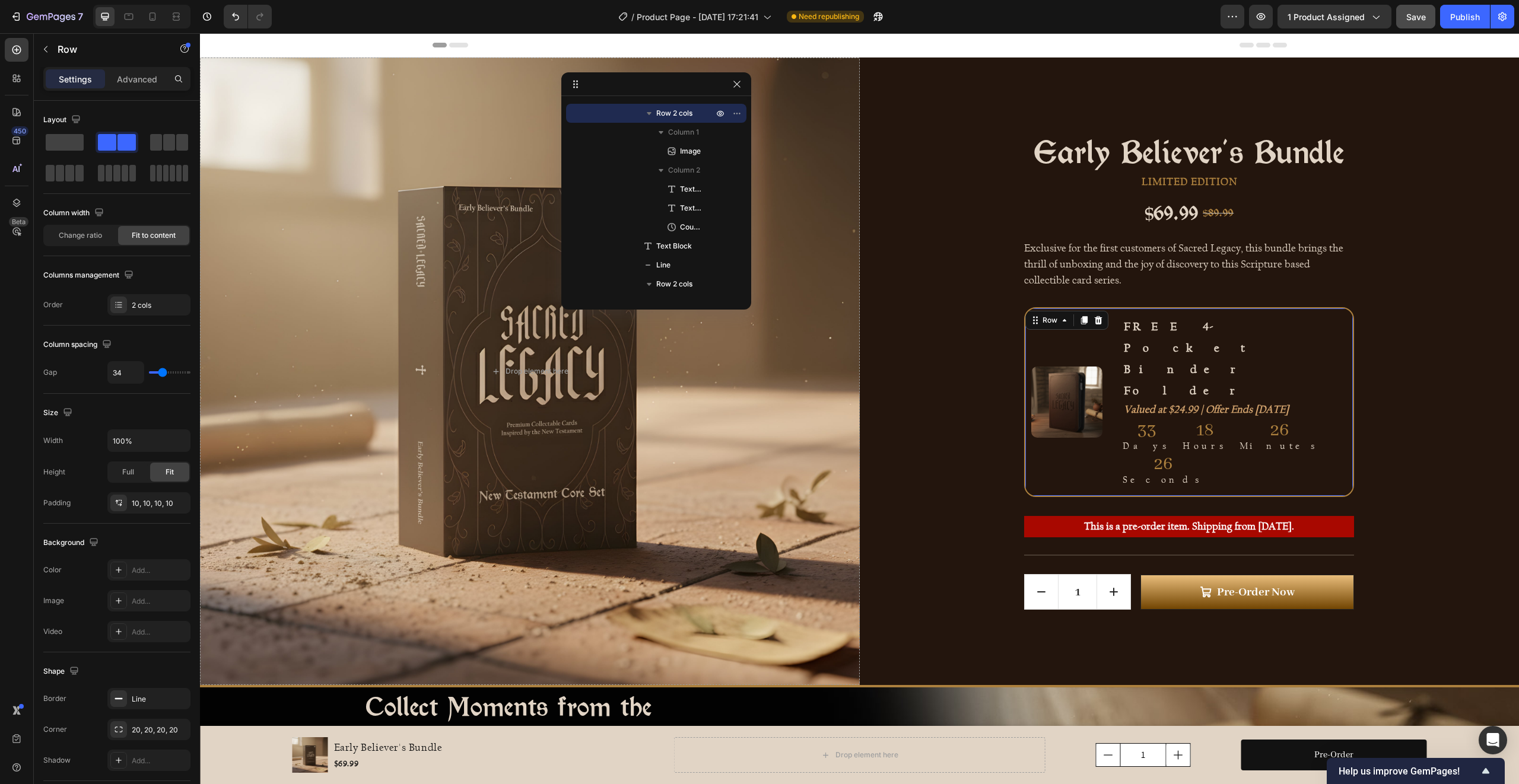
click at [1025, 320] on div "Image FREE 4-Pocket Binder Folder Text Block Valued at $24.99 | Offer Ends 01.1…" at bounding box center [1189, 402] width 330 height 190
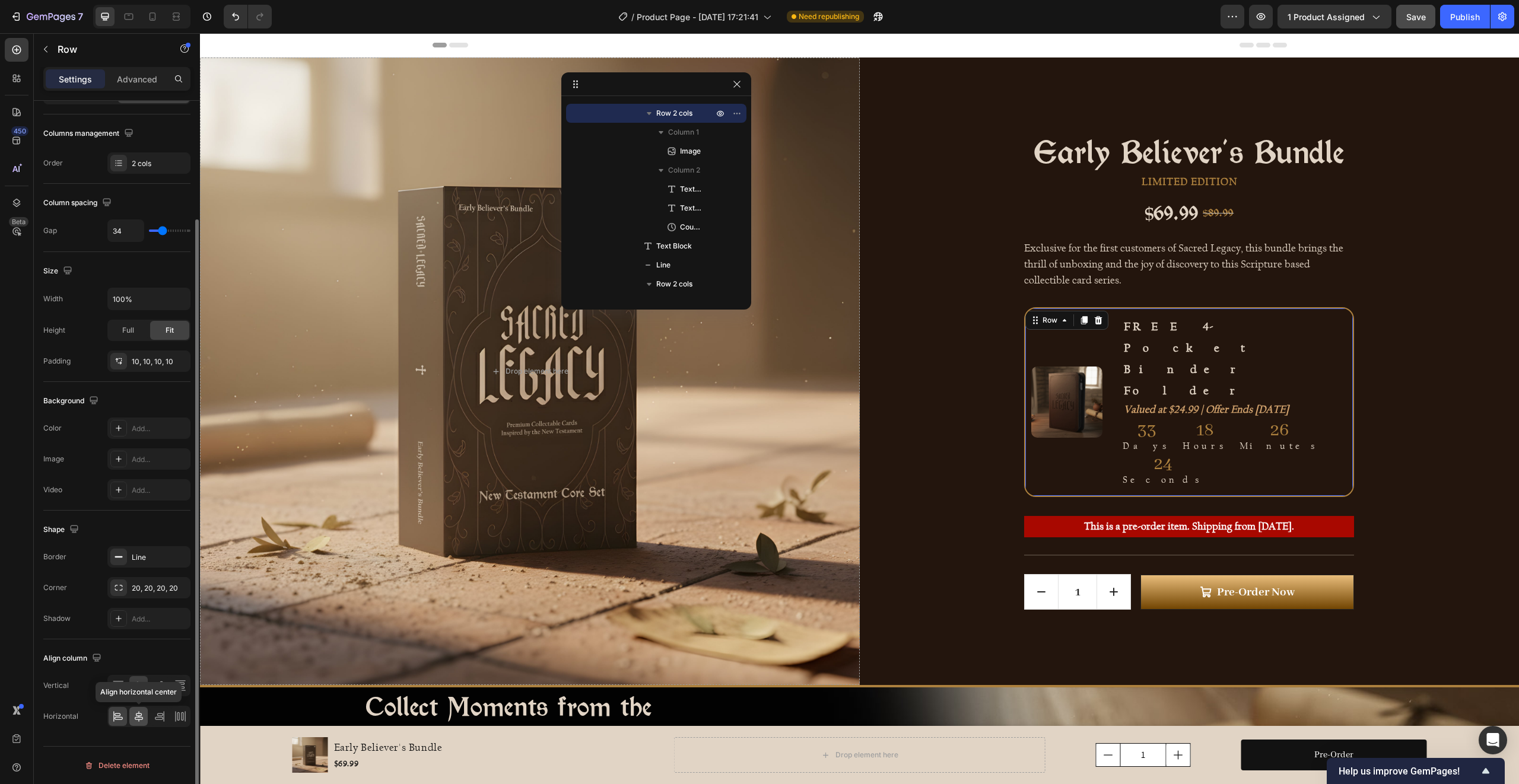
click at [137, 555] on icon at bounding box center [139, 716] width 12 height 12
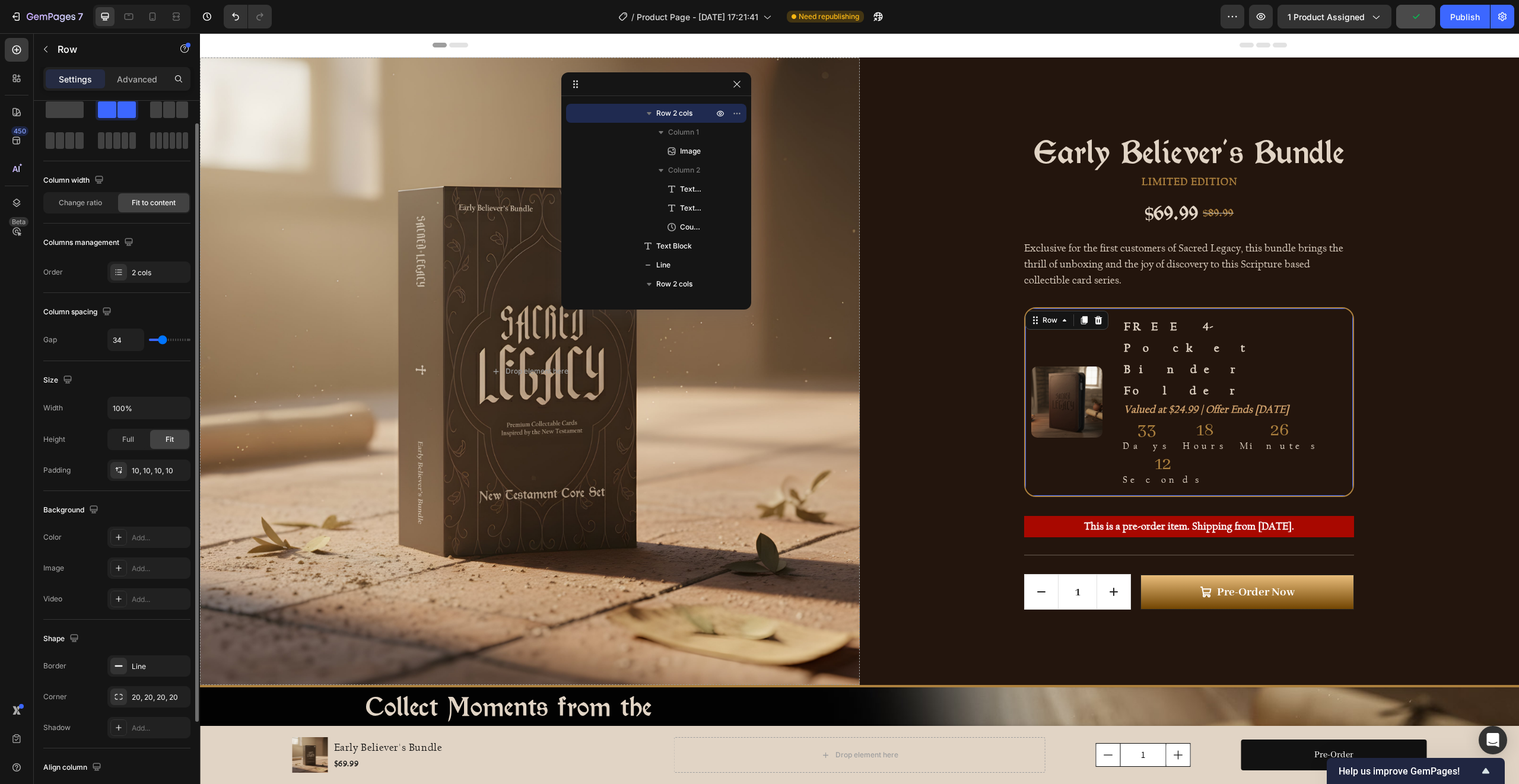
scroll to position [0, 0]
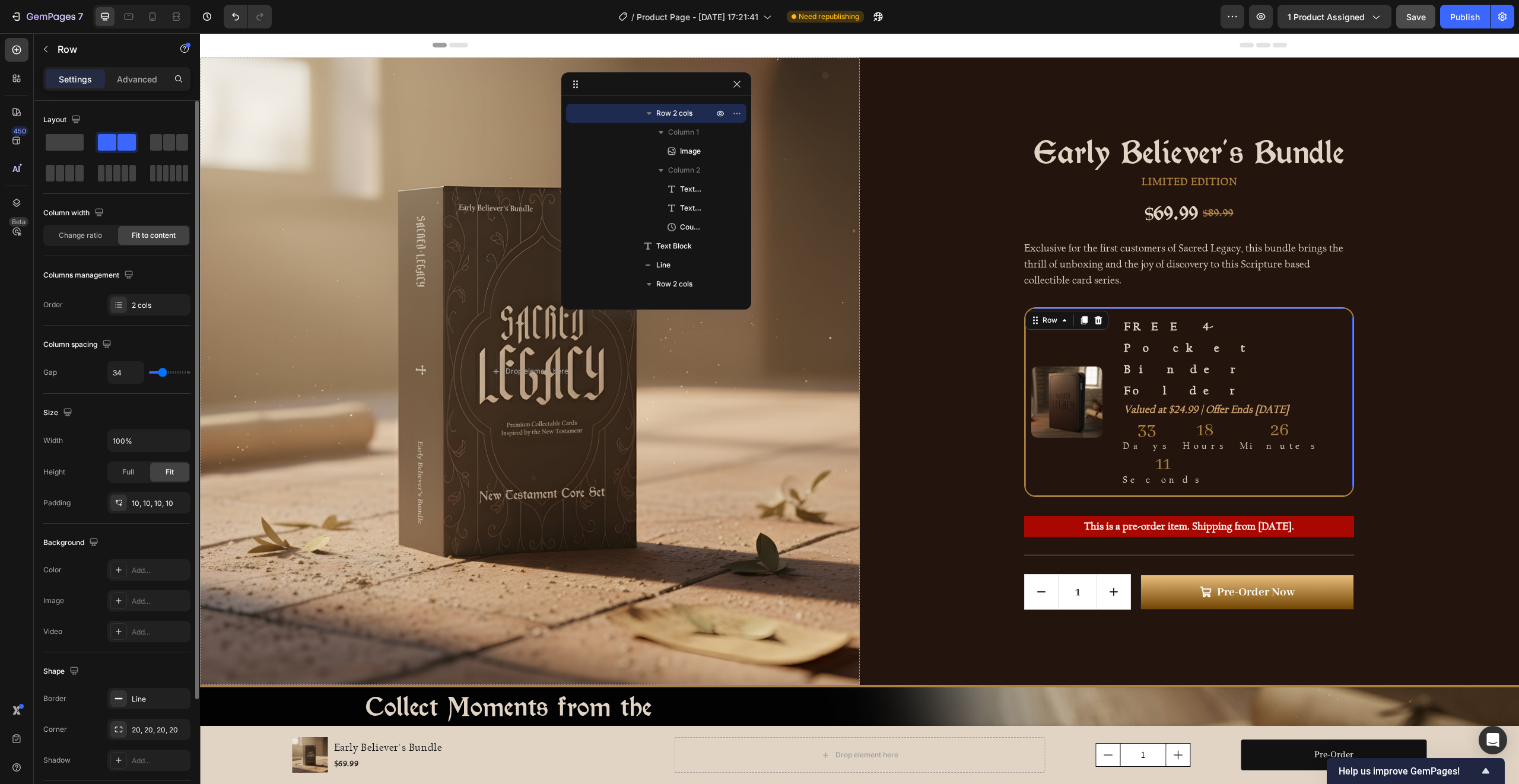
click at [141, 237] on span "Fit to content" at bounding box center [153, 235] width 44 height 10
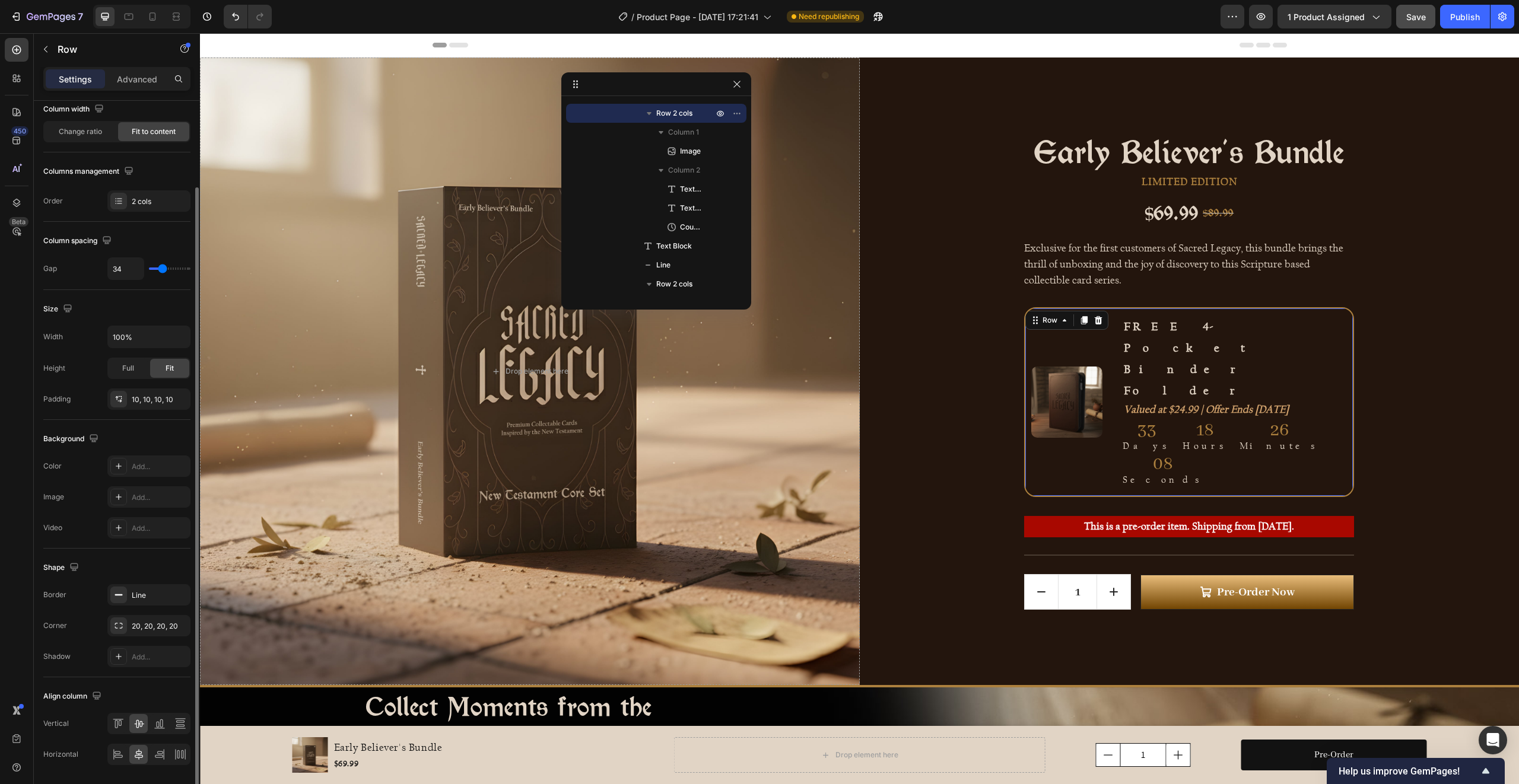
type input "32"
type input "31"
type input "29"
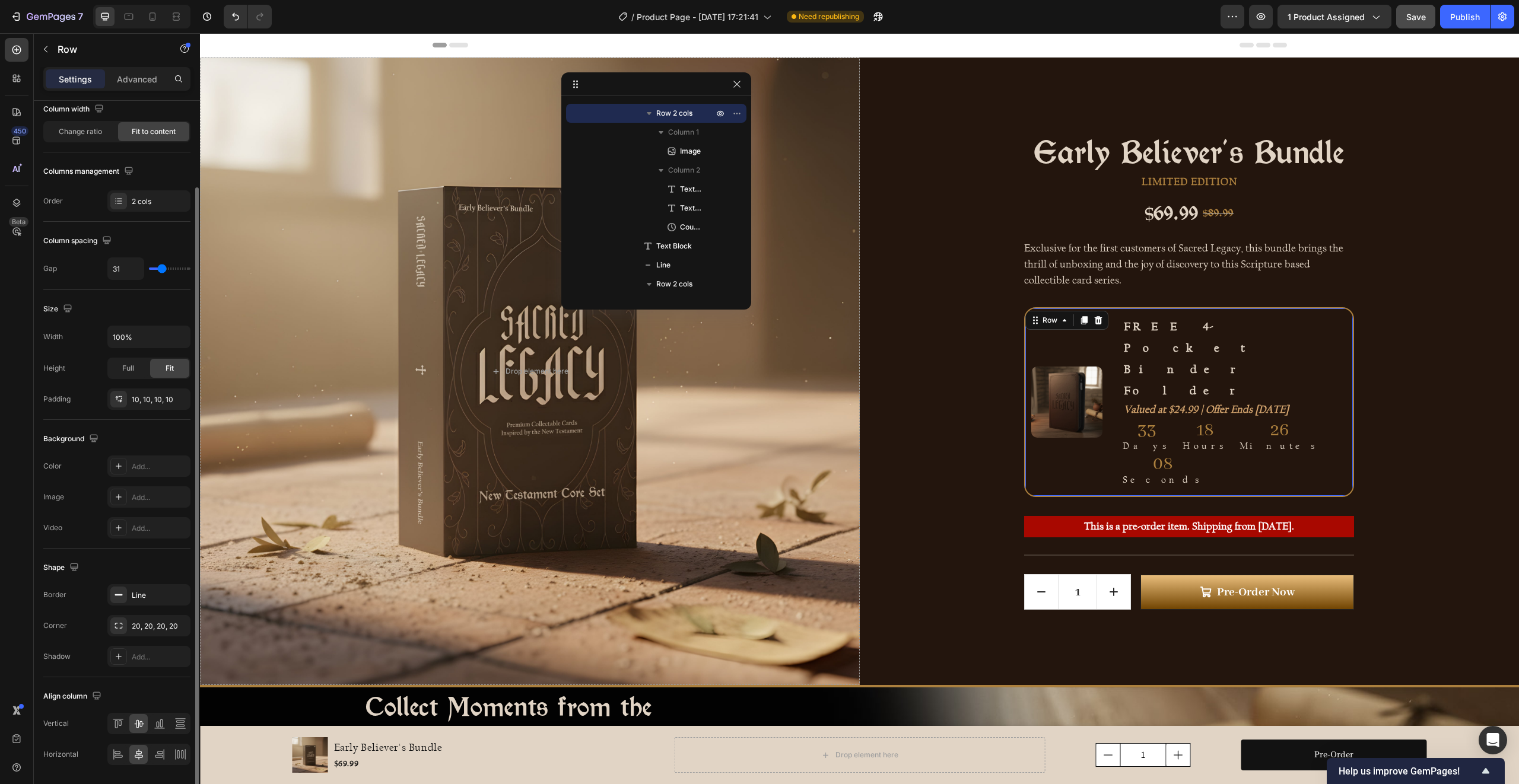
type input "29"
type input "28"
type input "25"
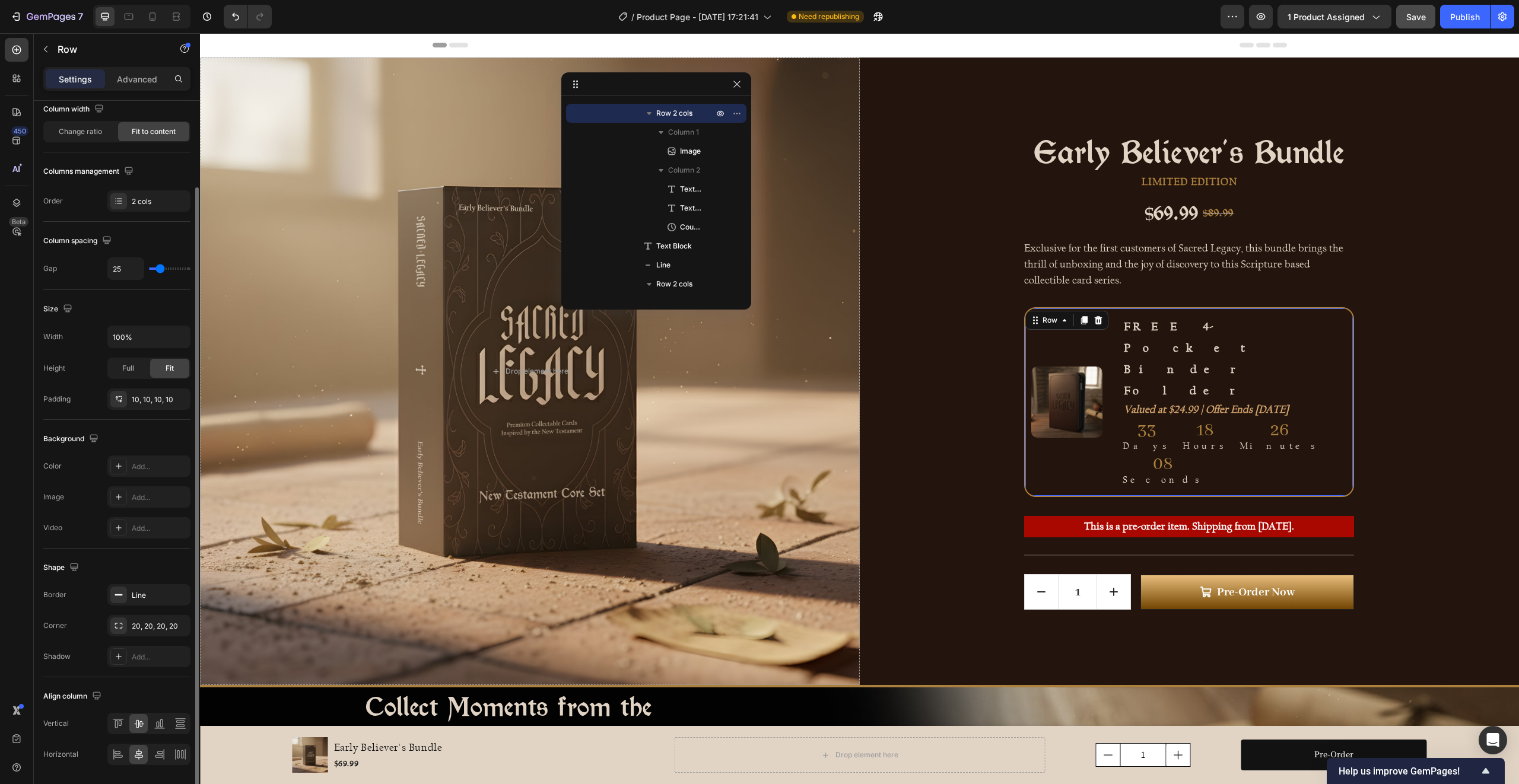
type input "24"
type input "22"
type input "20"
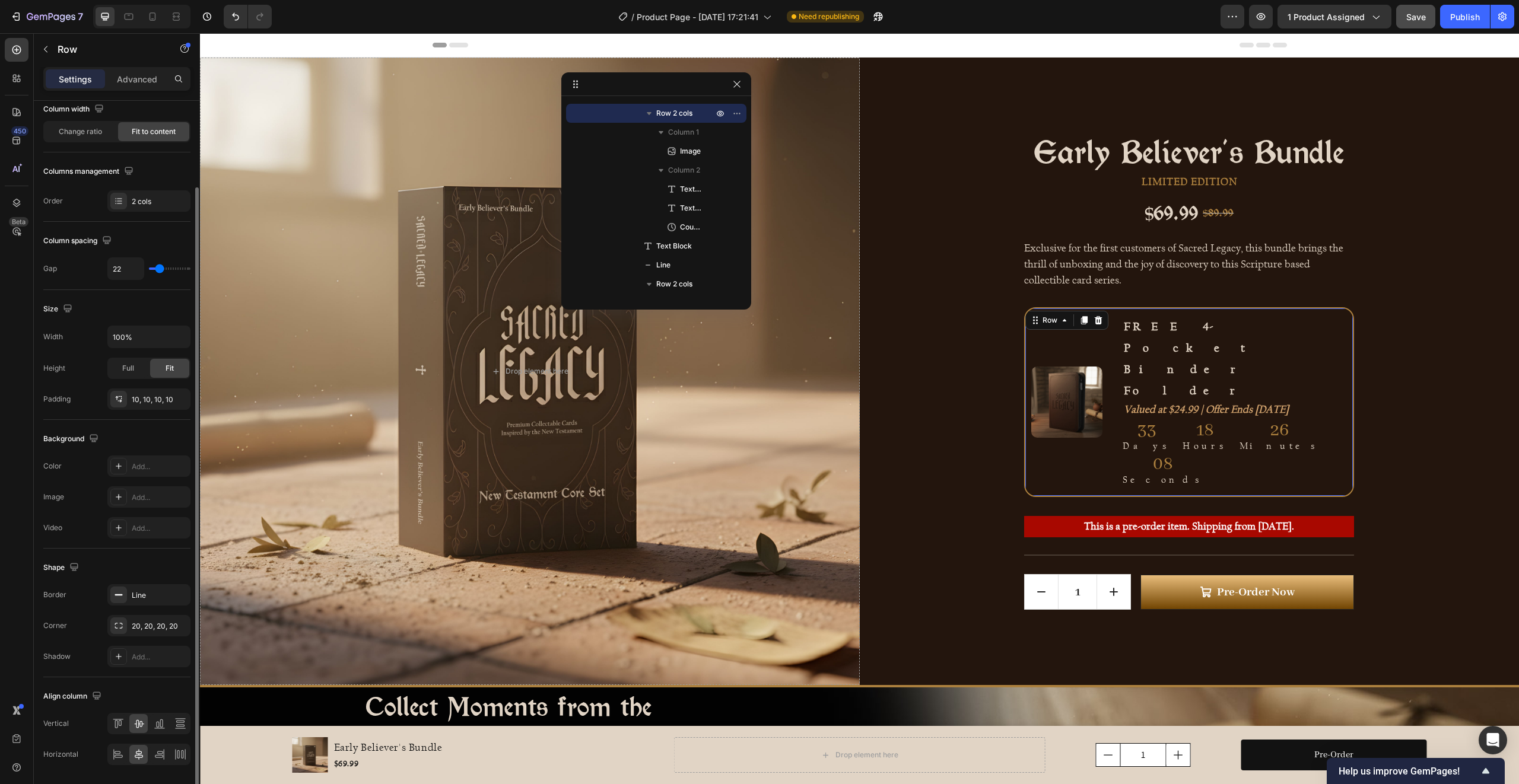
type input "20"
type input "18"
type input "16"
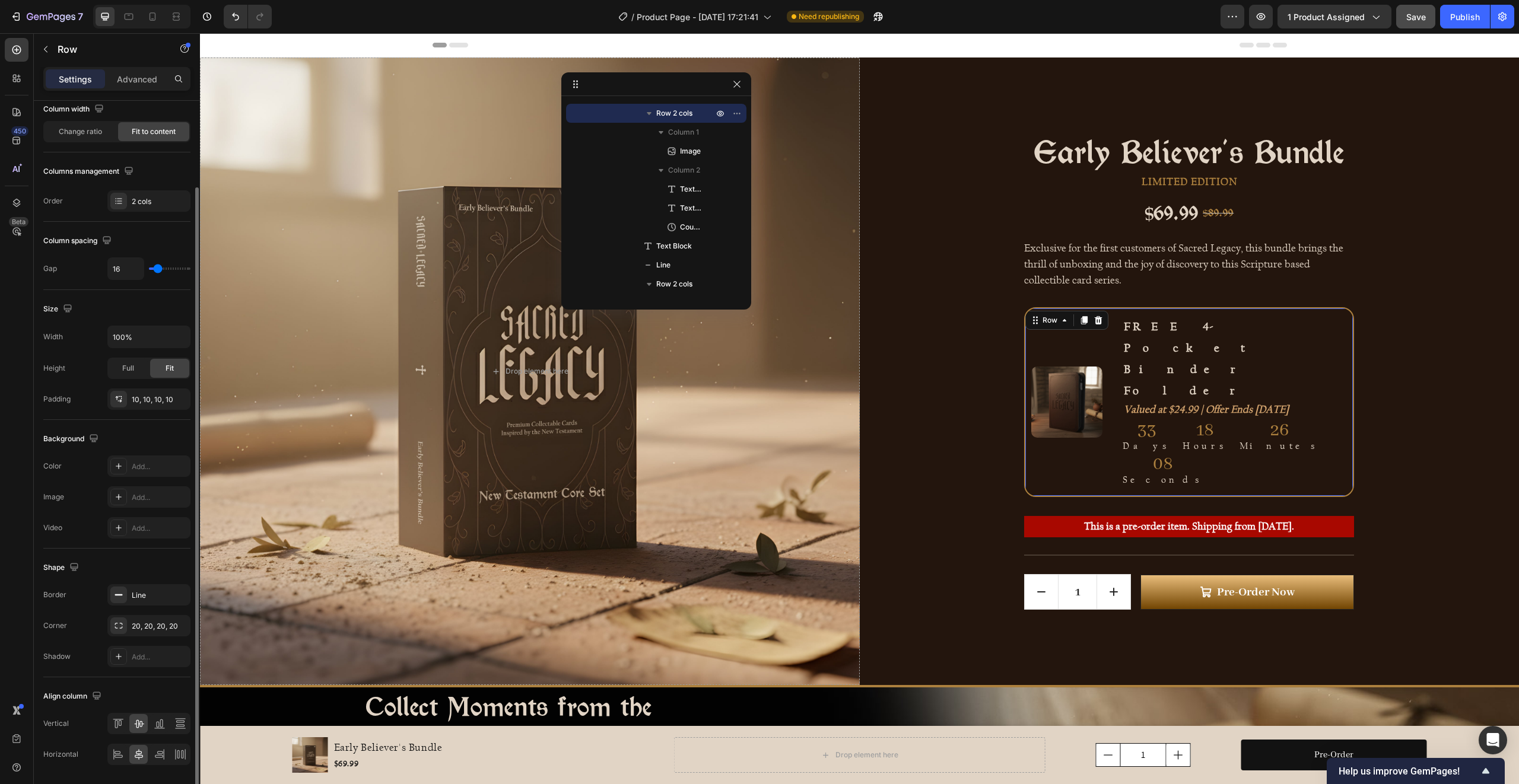
type input "14"
type input "13"
type input "12"
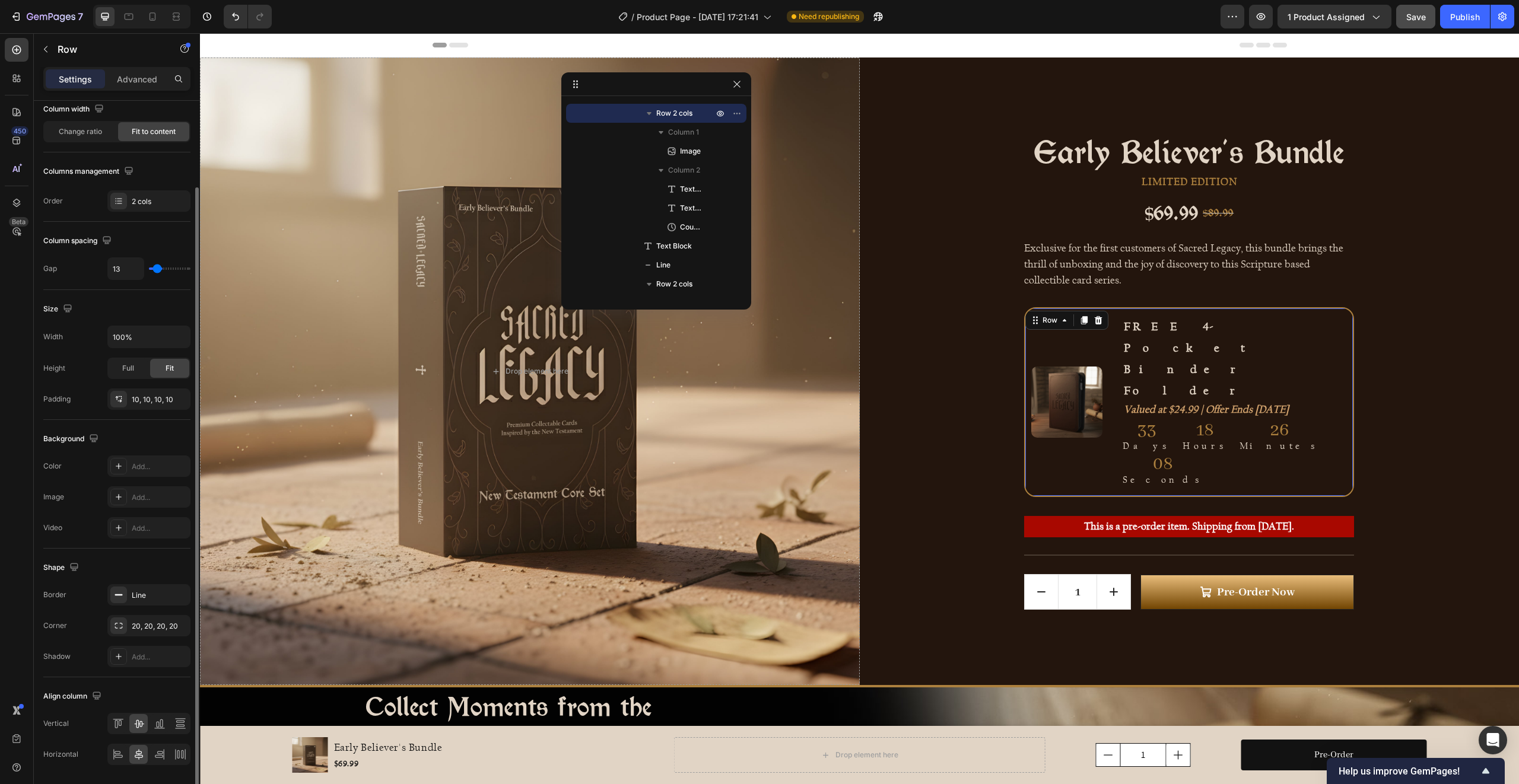
type input "12"
type input "11"
type input "10"
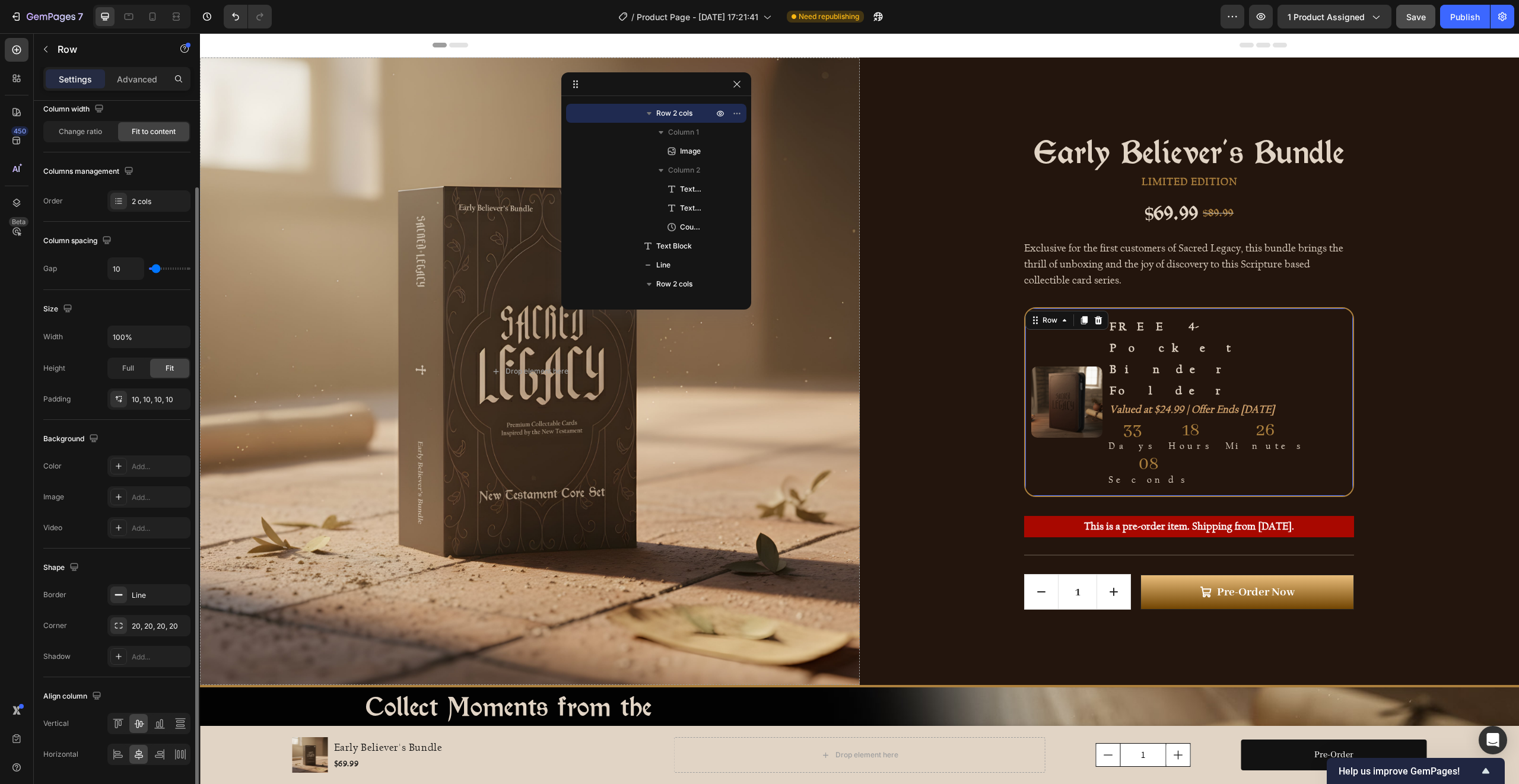
type input "11"
type input "13"
type input "15"
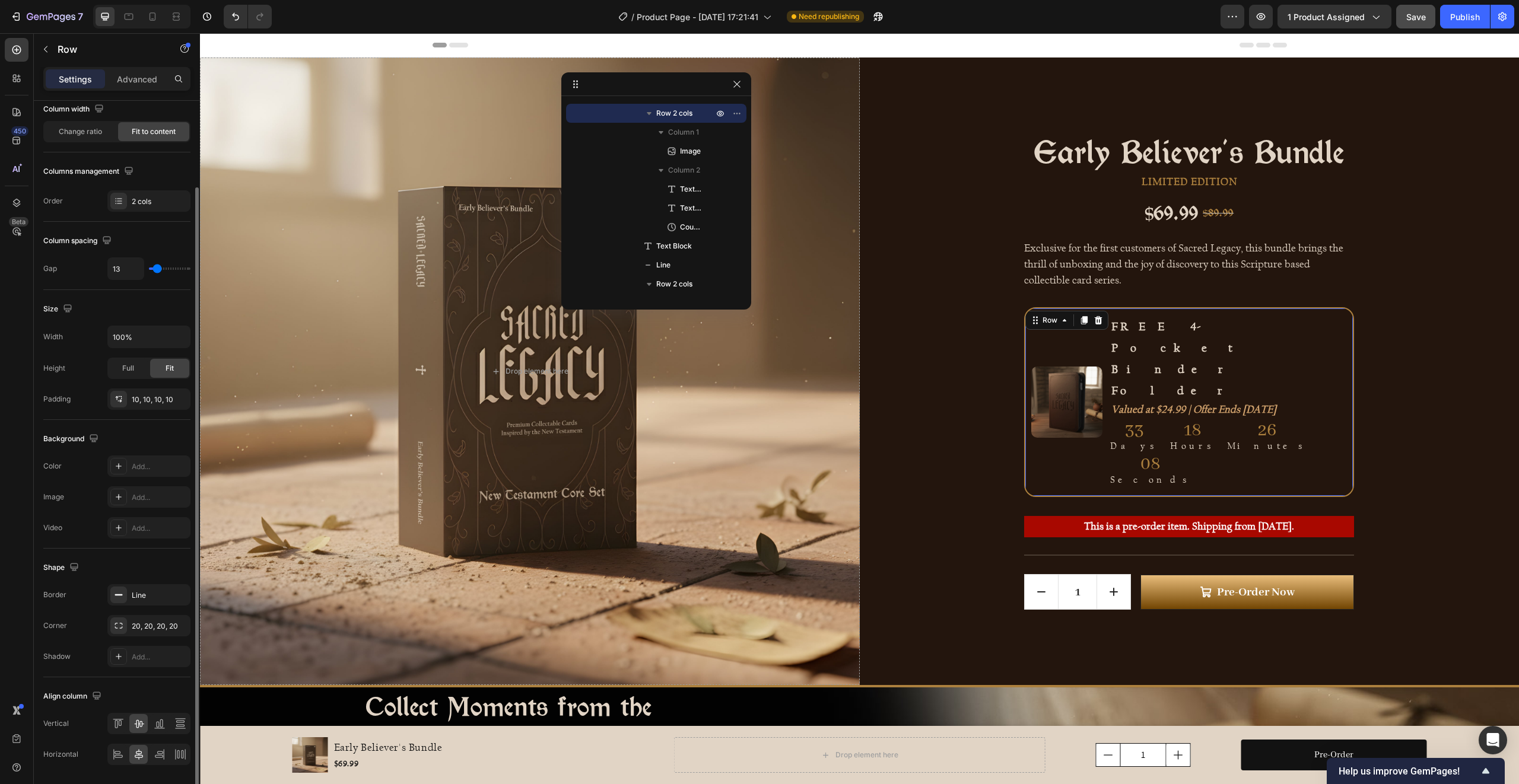
type input "15"
type input "16"
type input "17"
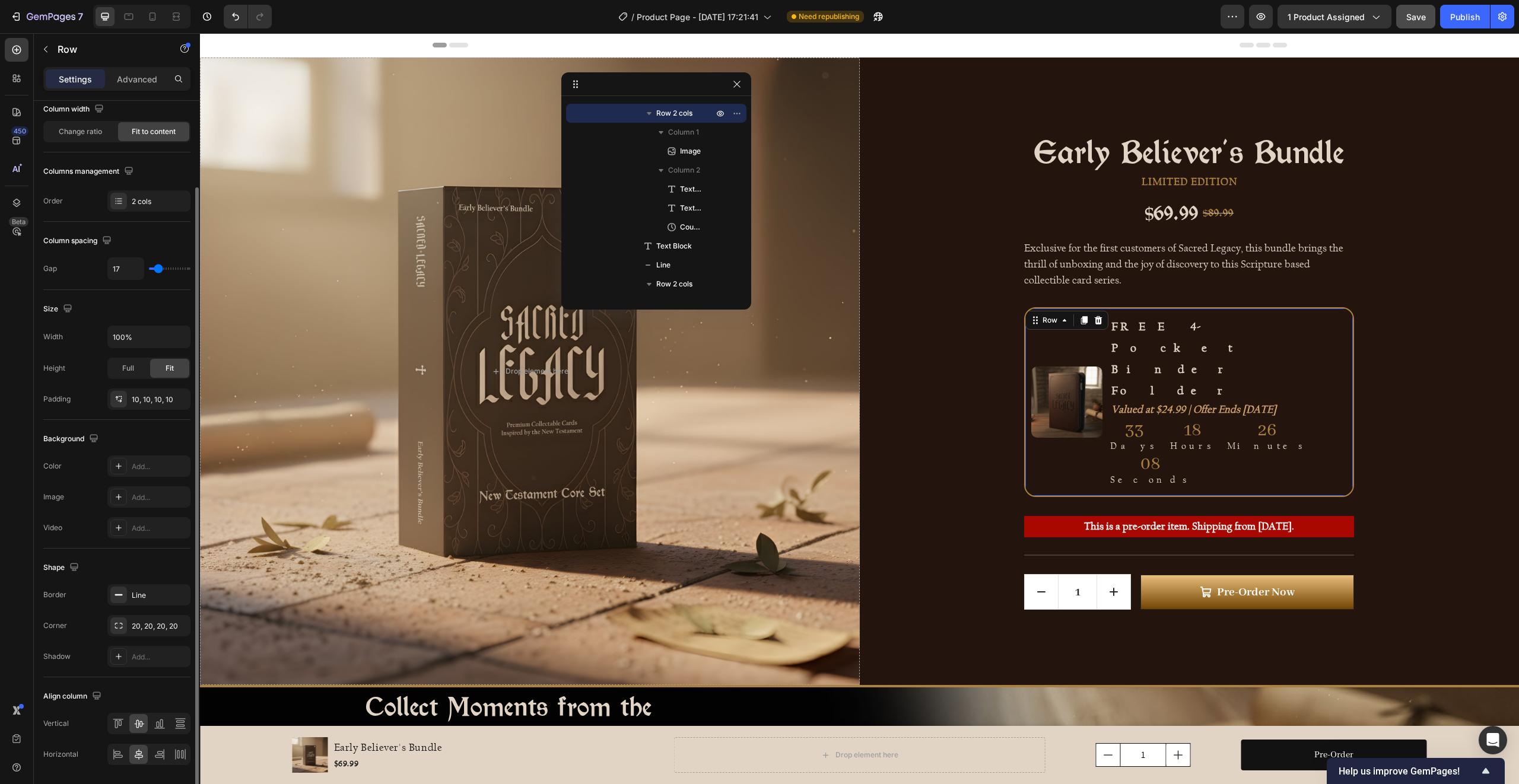
type input "18"
type input "19"
type input "20"
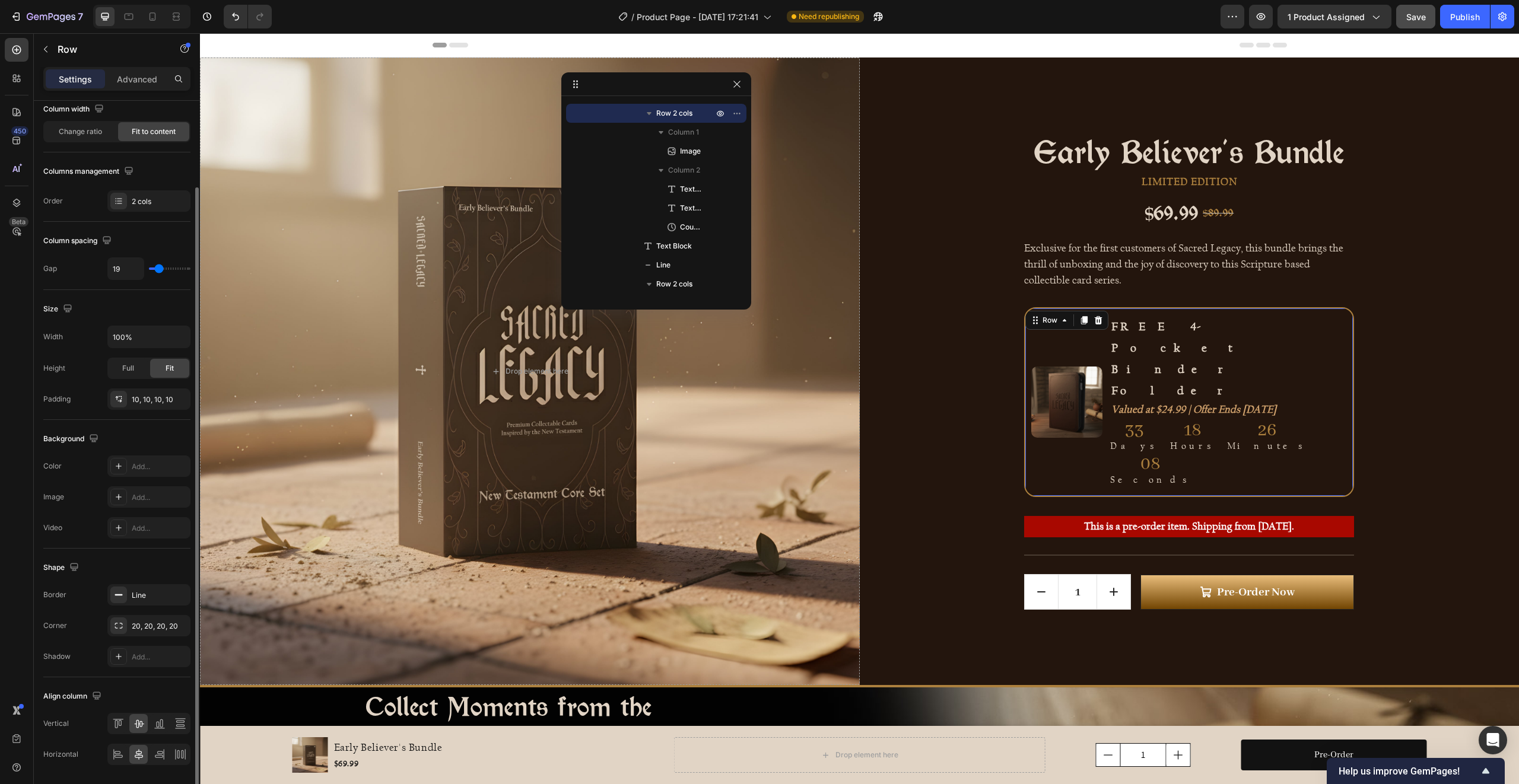
type input "20"
type input "21"
type input "22"
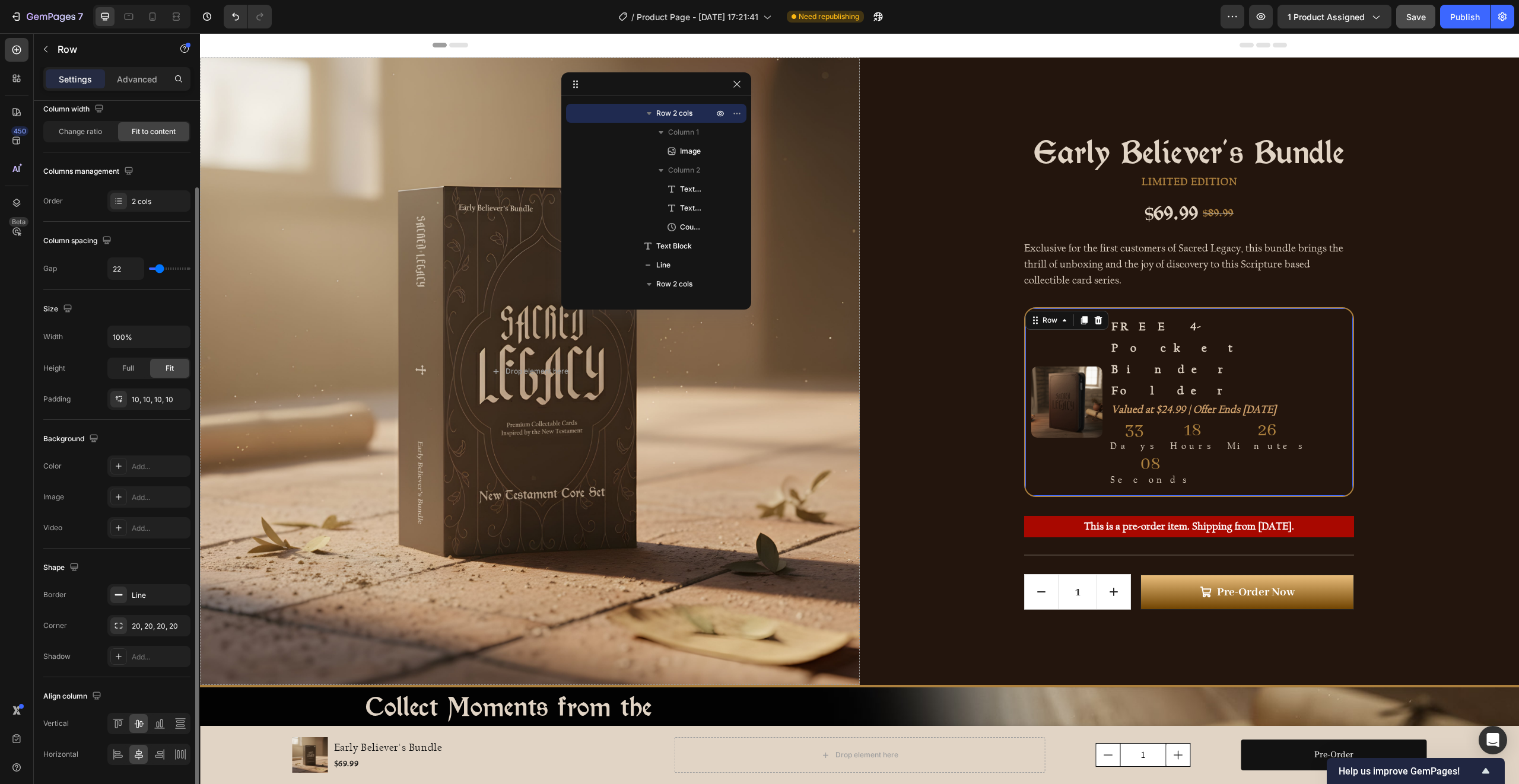
type input "23"
type input "22"
type input "23"
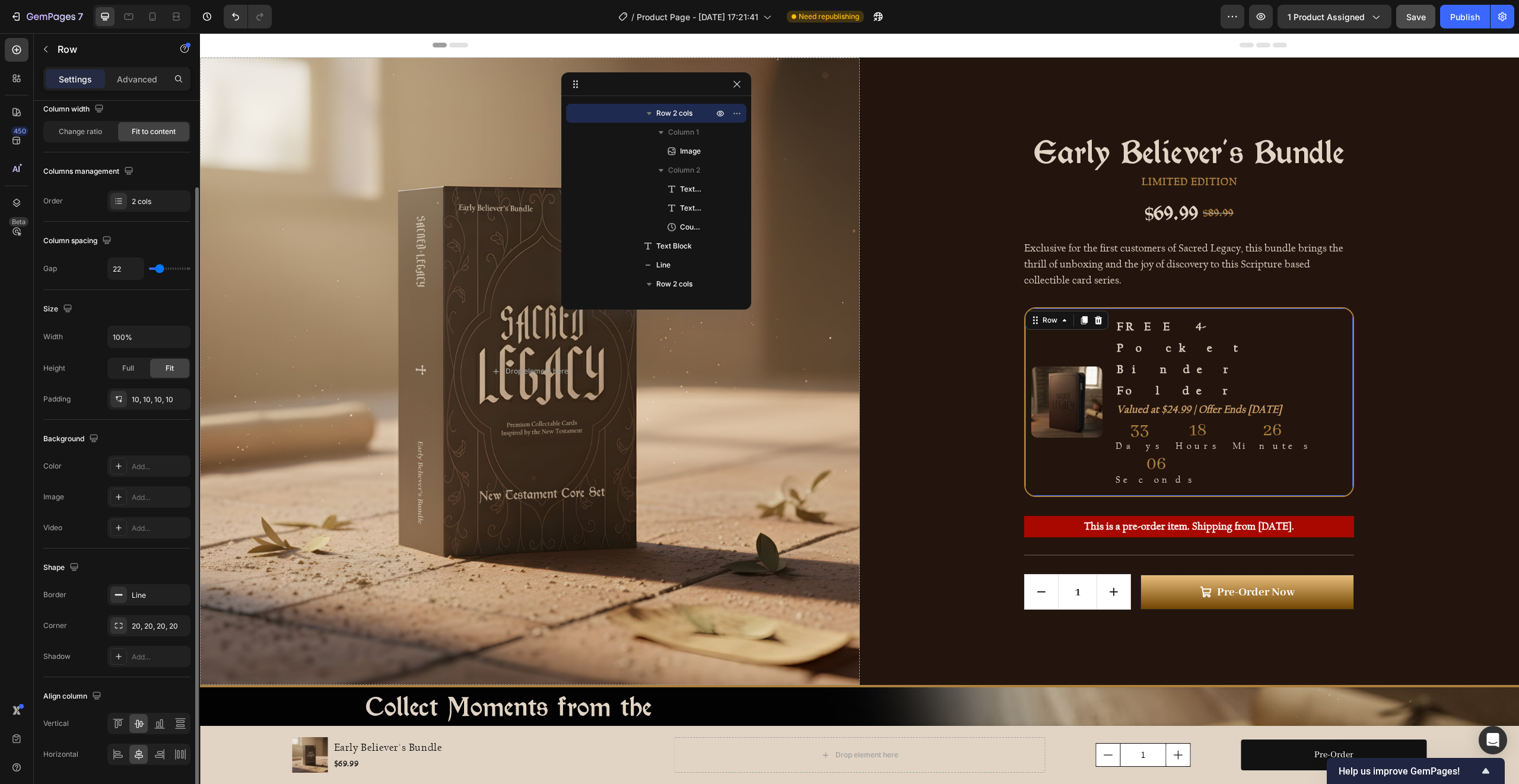
type input "23"
type input "24"
type input "25"
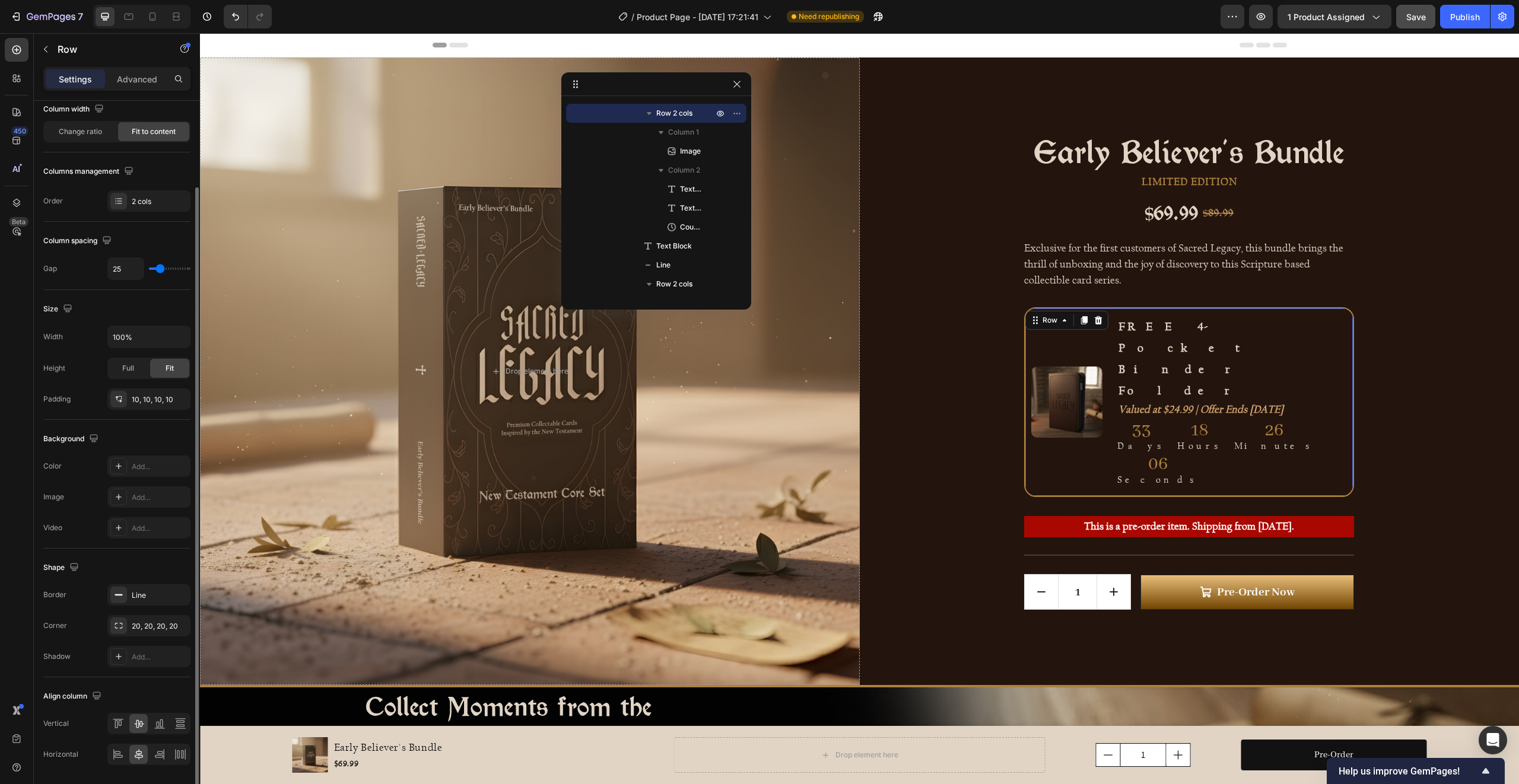
click at [160, 270] on input "range" at bounding box center [170, 268] width 42 height 2
click at [175, 337] on icon "button" at bounding box center [179, 337] width 12 height 12
click at [162, 359] on div "Default 1440px" at bounding box center [137, 367] width 97 height 23
click at [161, 366] on div "Fit" at bounding box center [170, 368] width 39 height 19
click at [175, 338] on icon "button" at bounding box center [179, 337] width 12 height 12
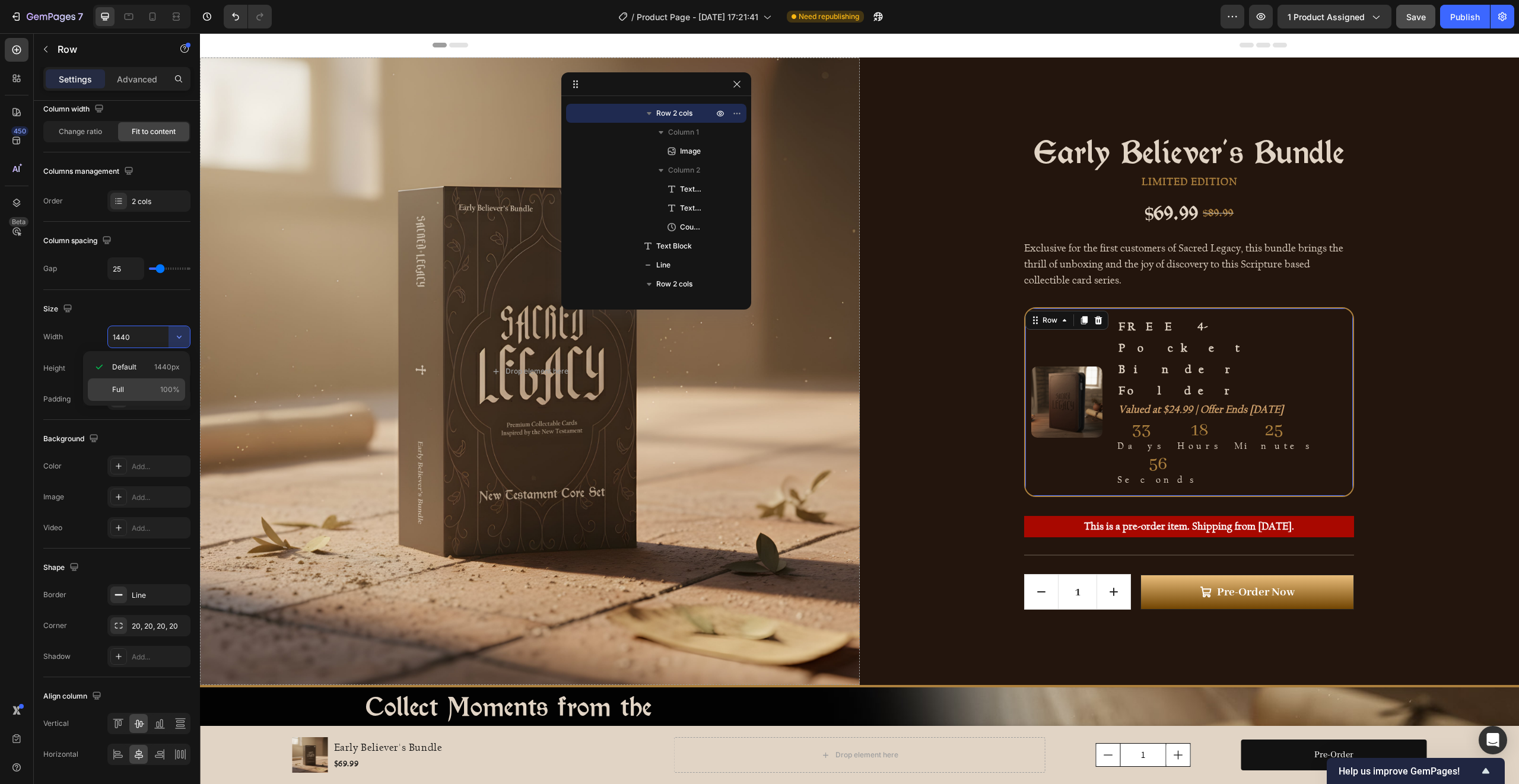
click at [147, 390] on p "Full 100%" at bounding box center [146, 389] width 68 height 10
type input "100%"
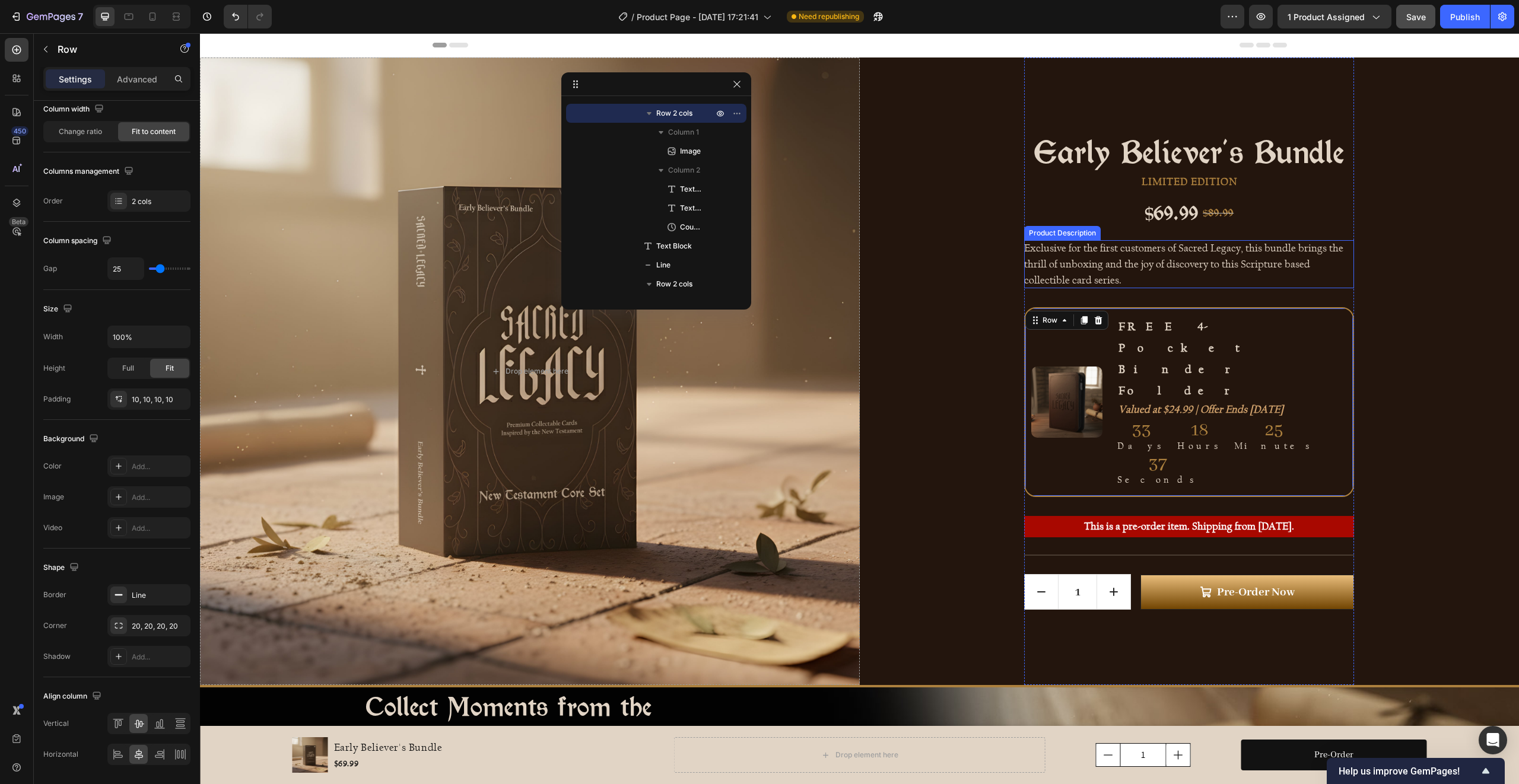
click at [1025, 258] on p "Exclusive for the first customers of Sacred Legacy, this bundle brings the thri…" at bounding box center [1184, 264] width 319 height 44
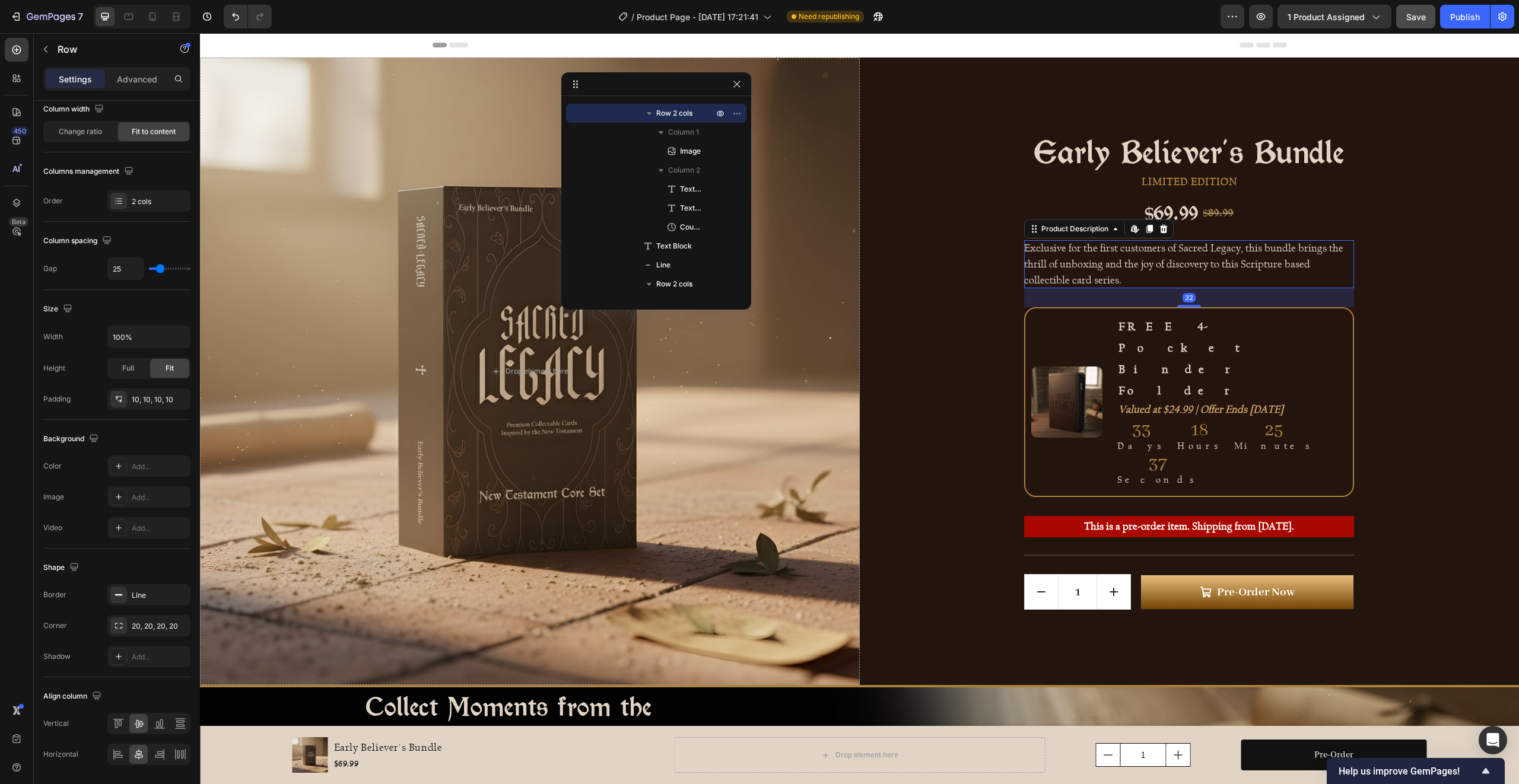
scroll to position [0, 0]
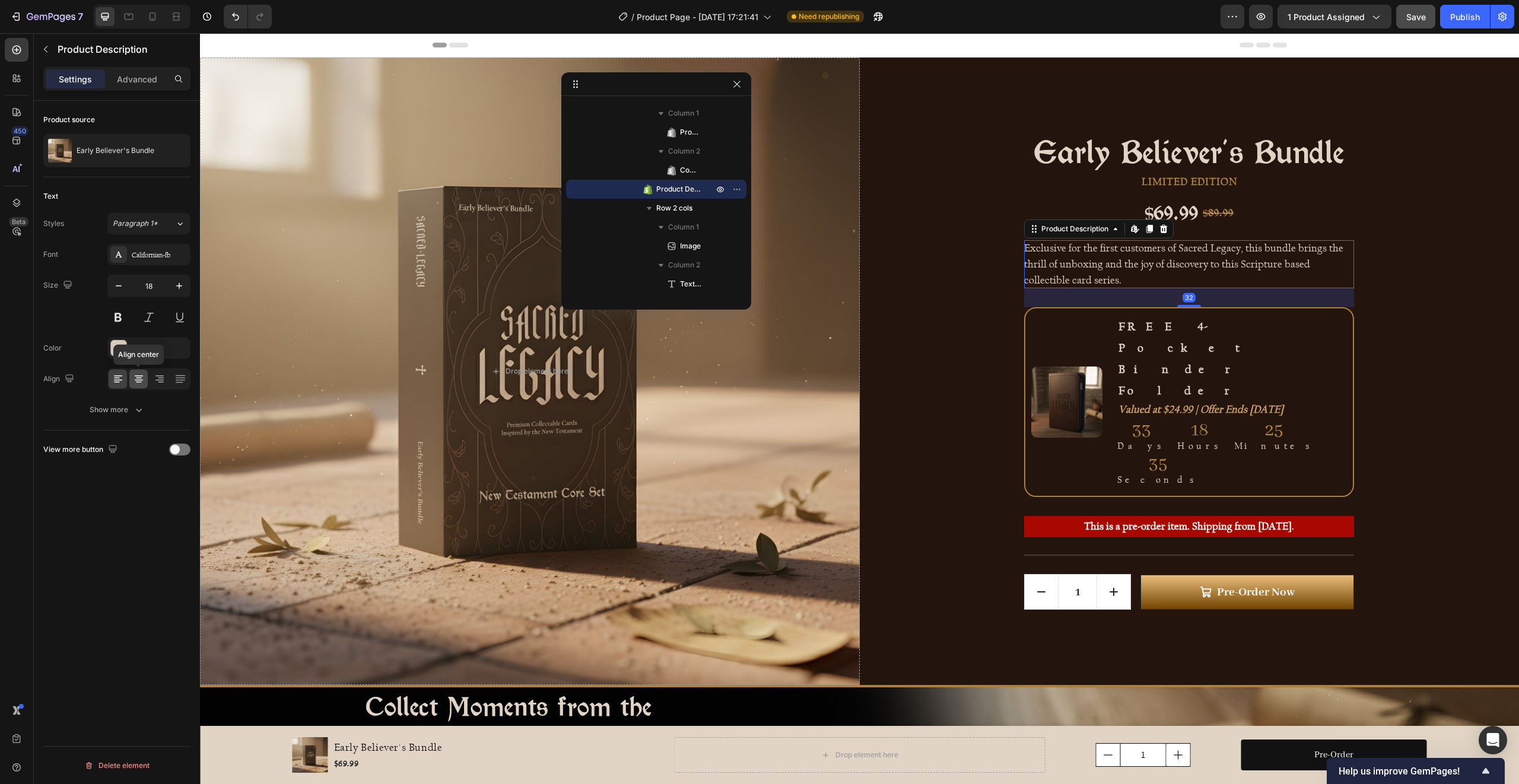
click at [141, 386] on div at bounding box center [139, 378] width 19 height 19
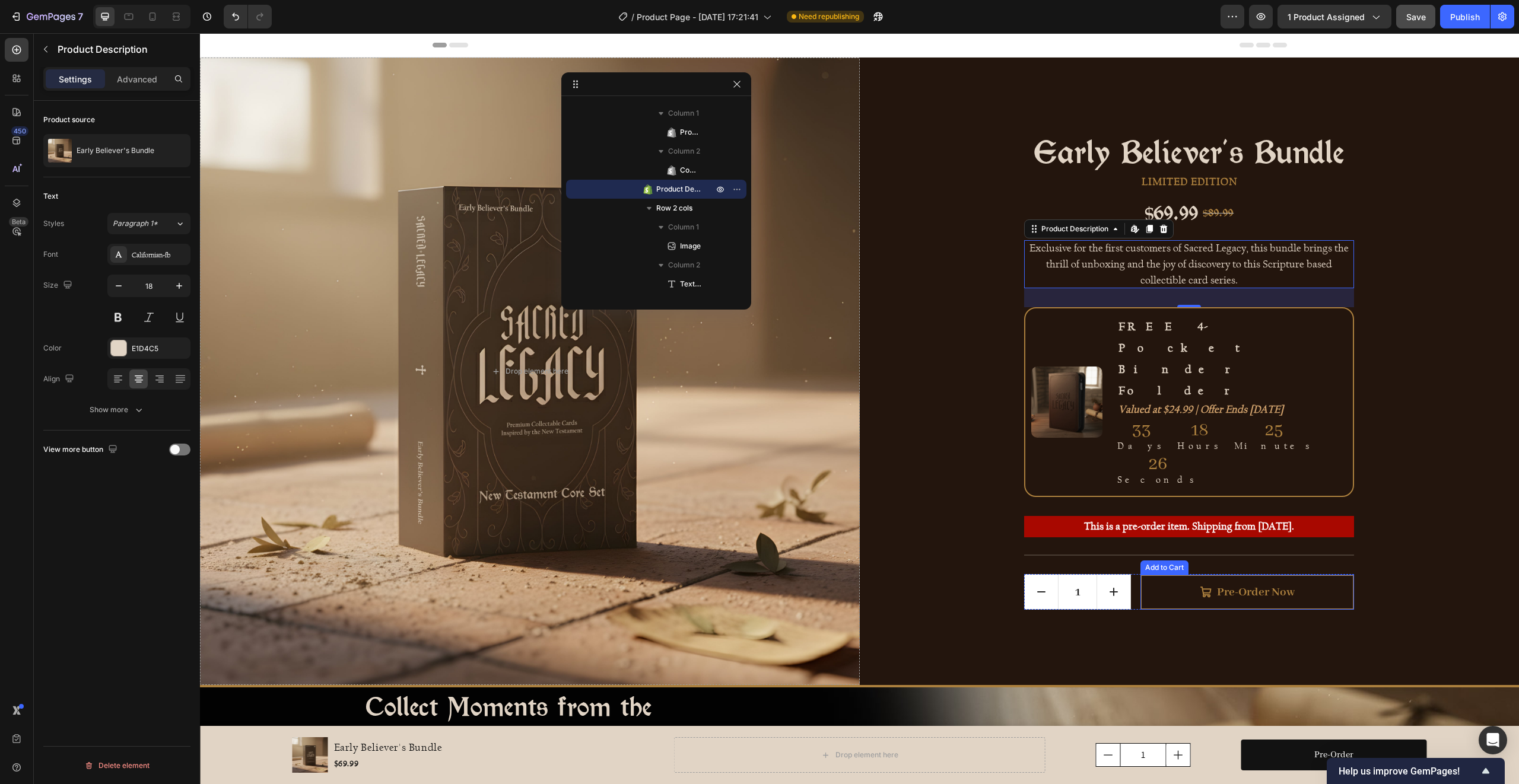
click at [1025, 555] on button "Pre-Order Now" at bounding box center [1247, 592] width 213 height 35
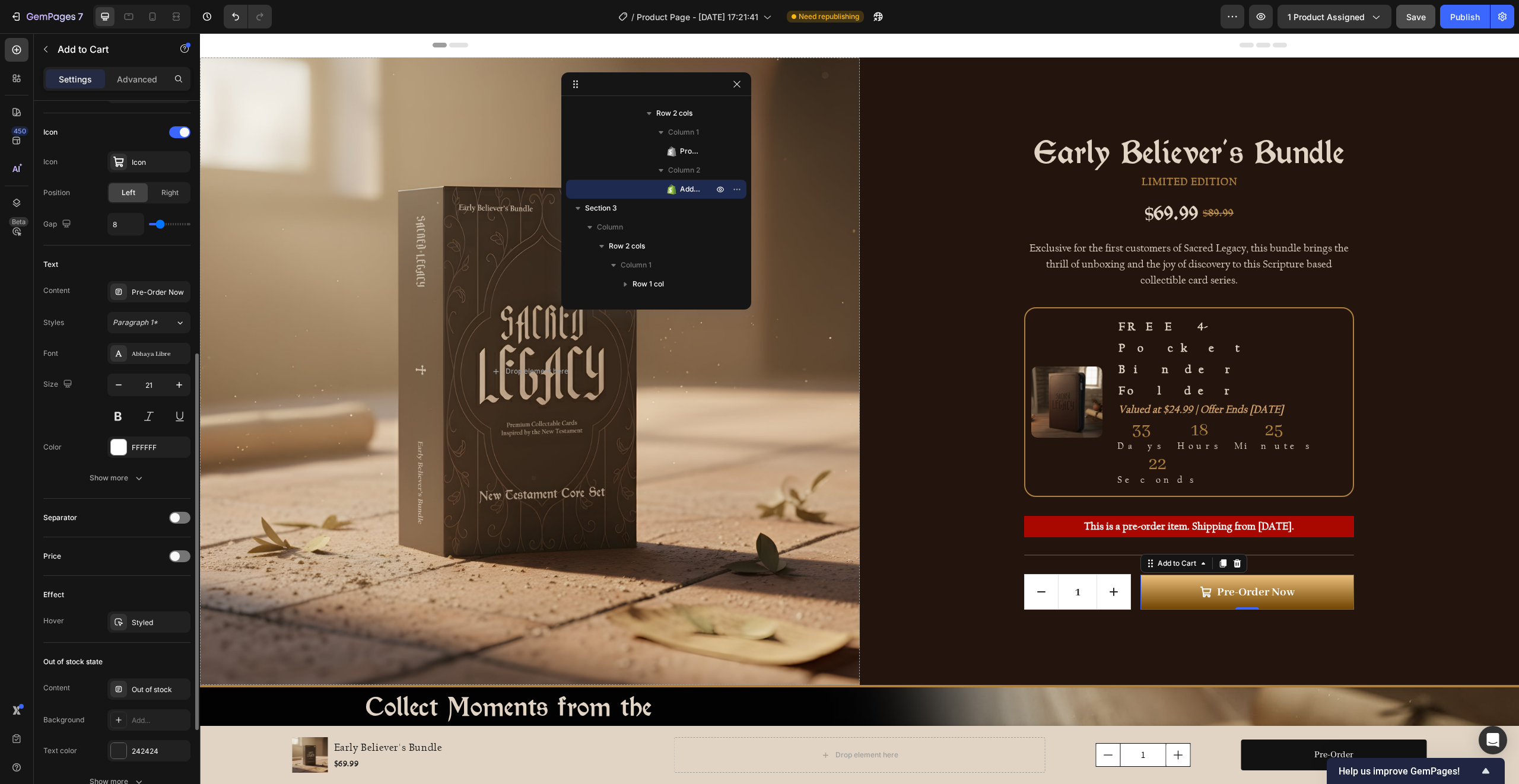
scroll to position [648, 0]
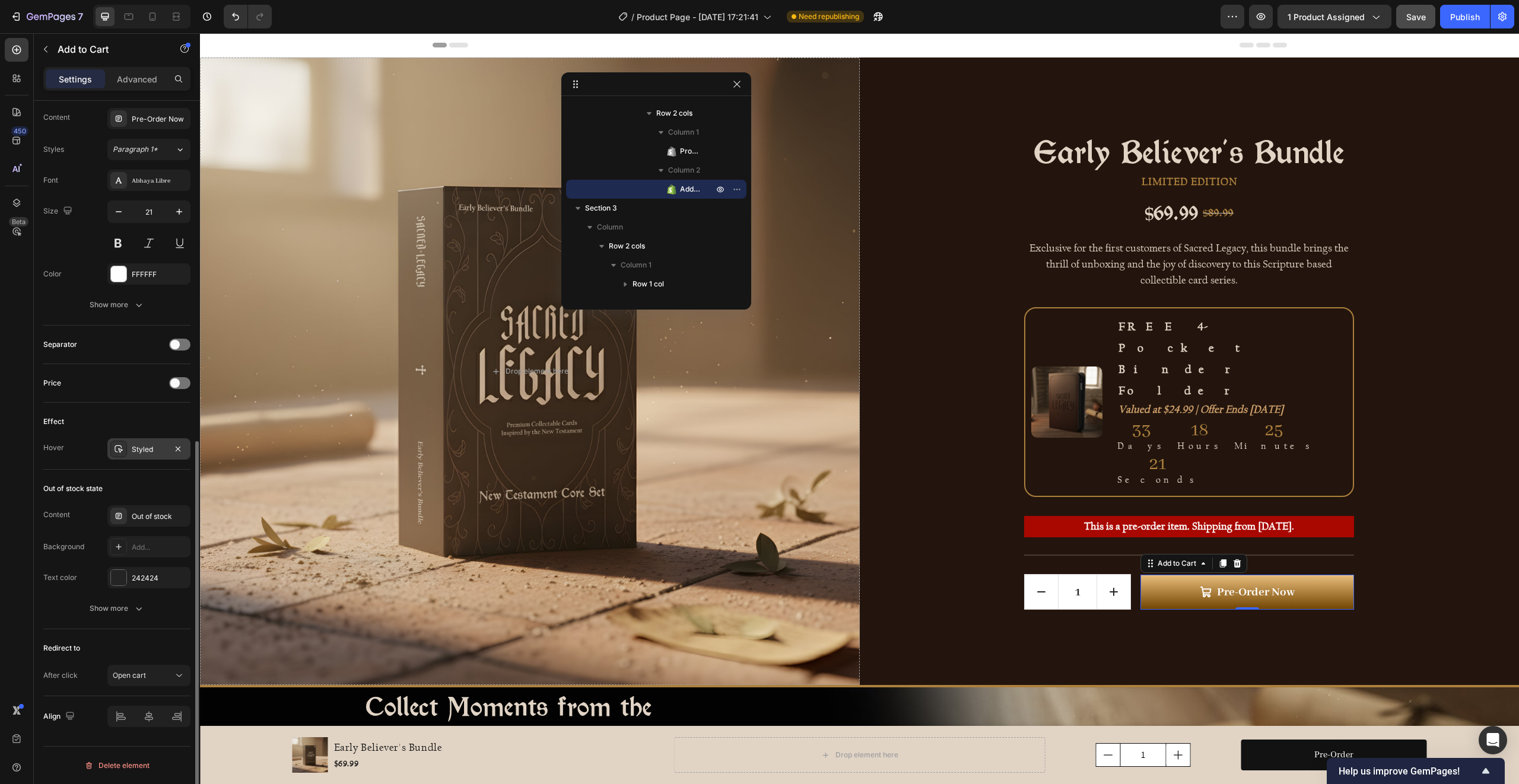
click at [140, 456] on div "Styled" at bounding box center [149, 449] width 83 height 21
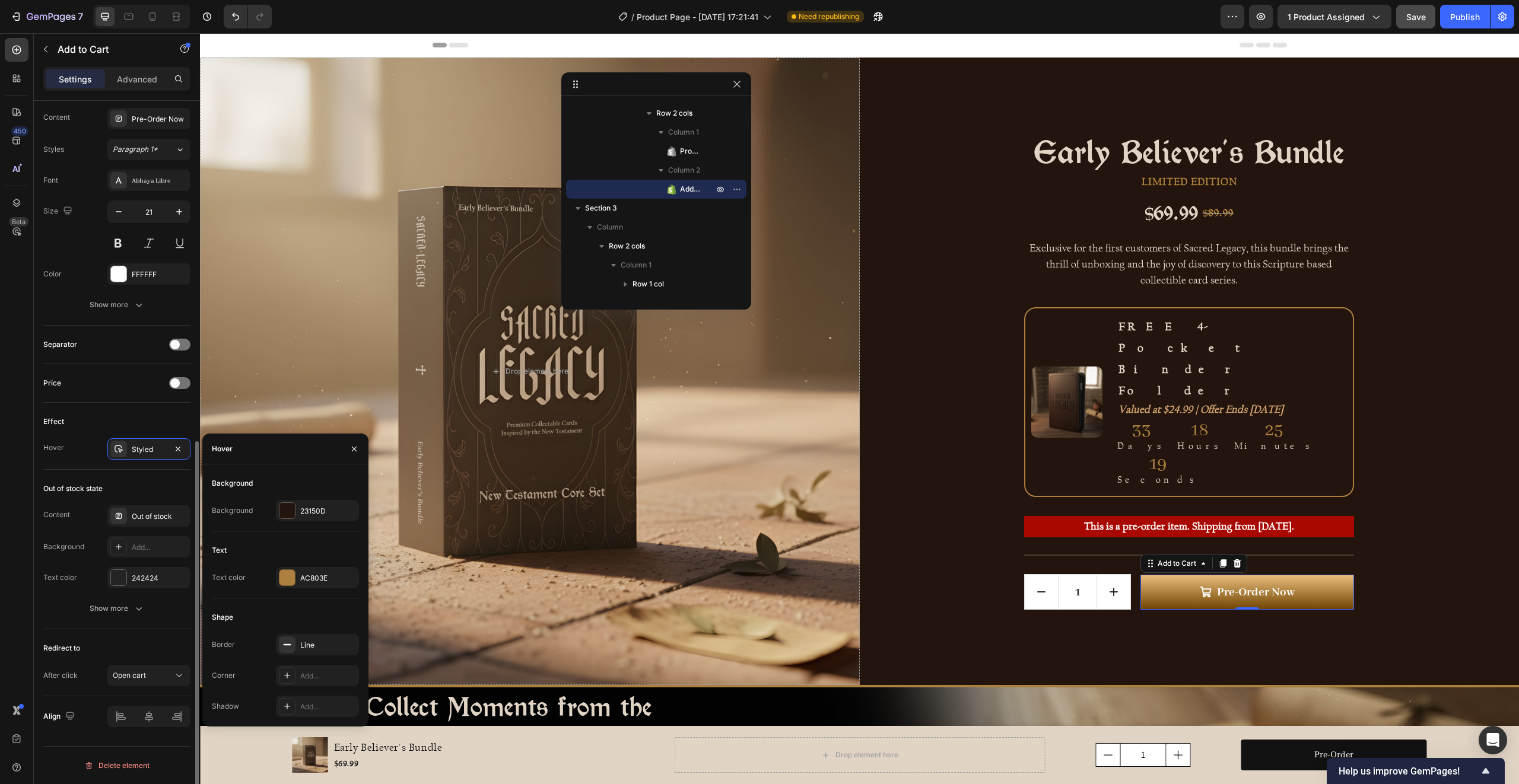
click at [76, 452] on div "Hover Styled" at bounding box center [117, 449] width 147 height 21
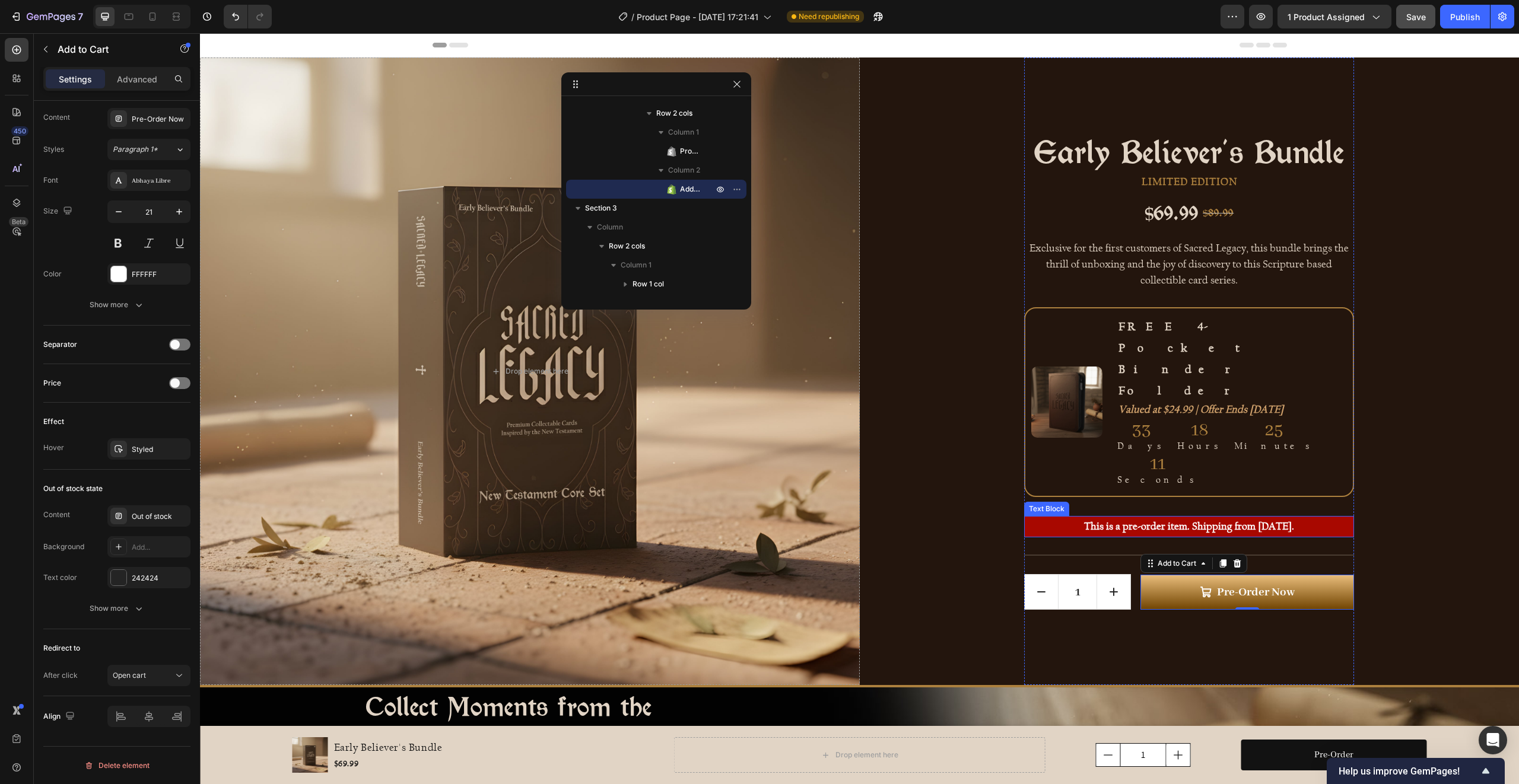
click at [1025, 517] on p "This is a pre-order item. Shipping from [DATE]." at bounding box center [1189, 526] width 328 height 19
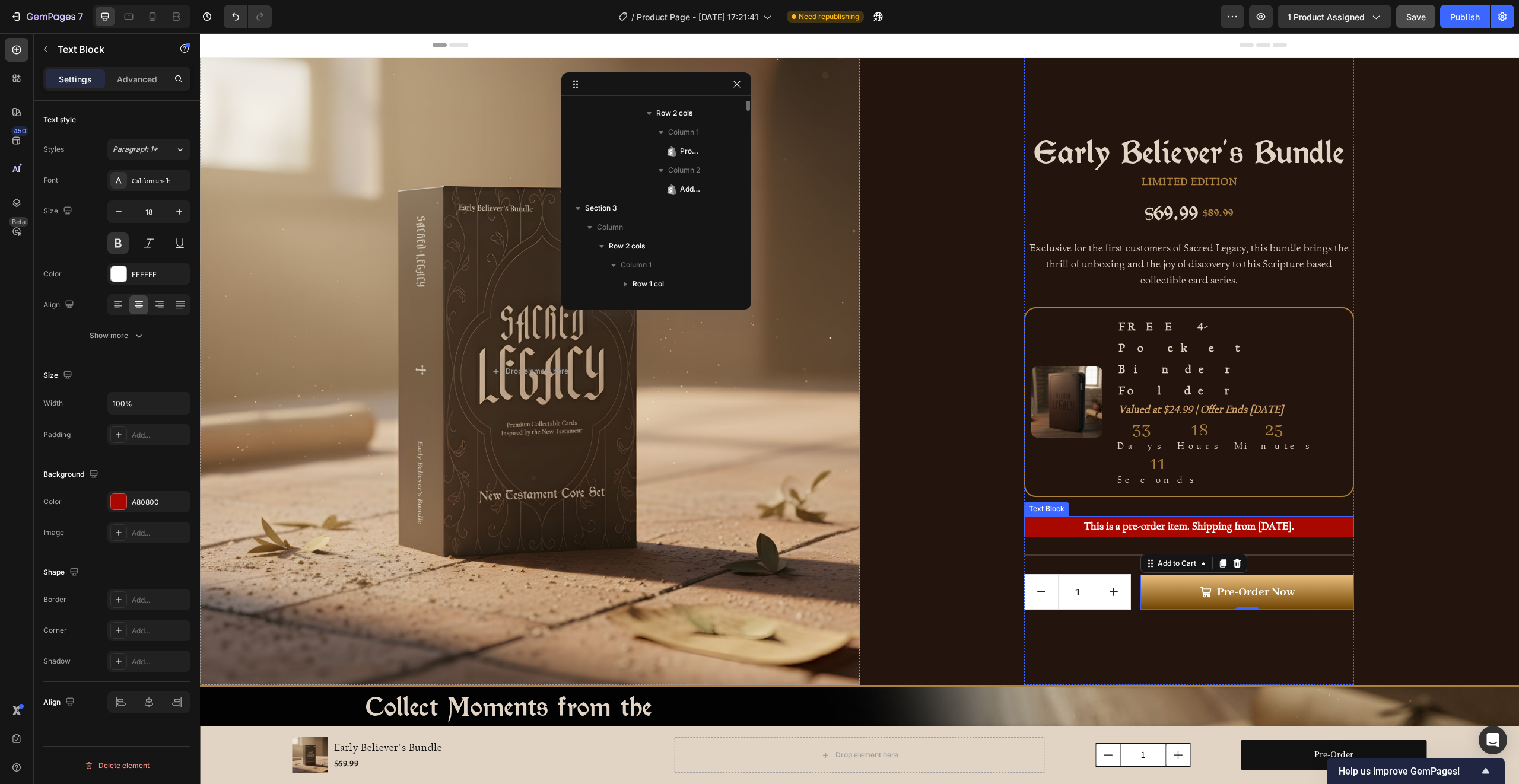
scroll to position [0, 0]
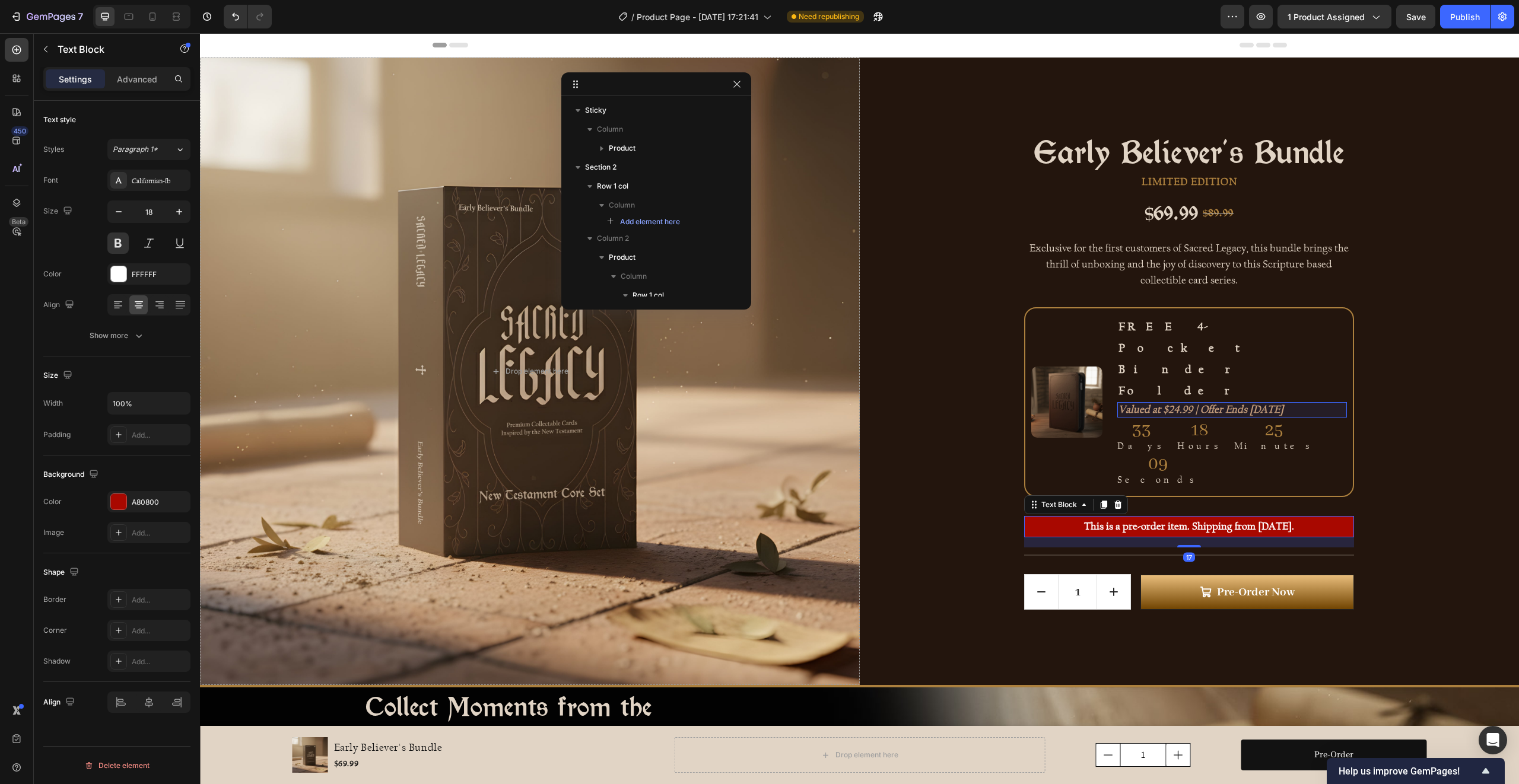
scroll to position [429, 0]
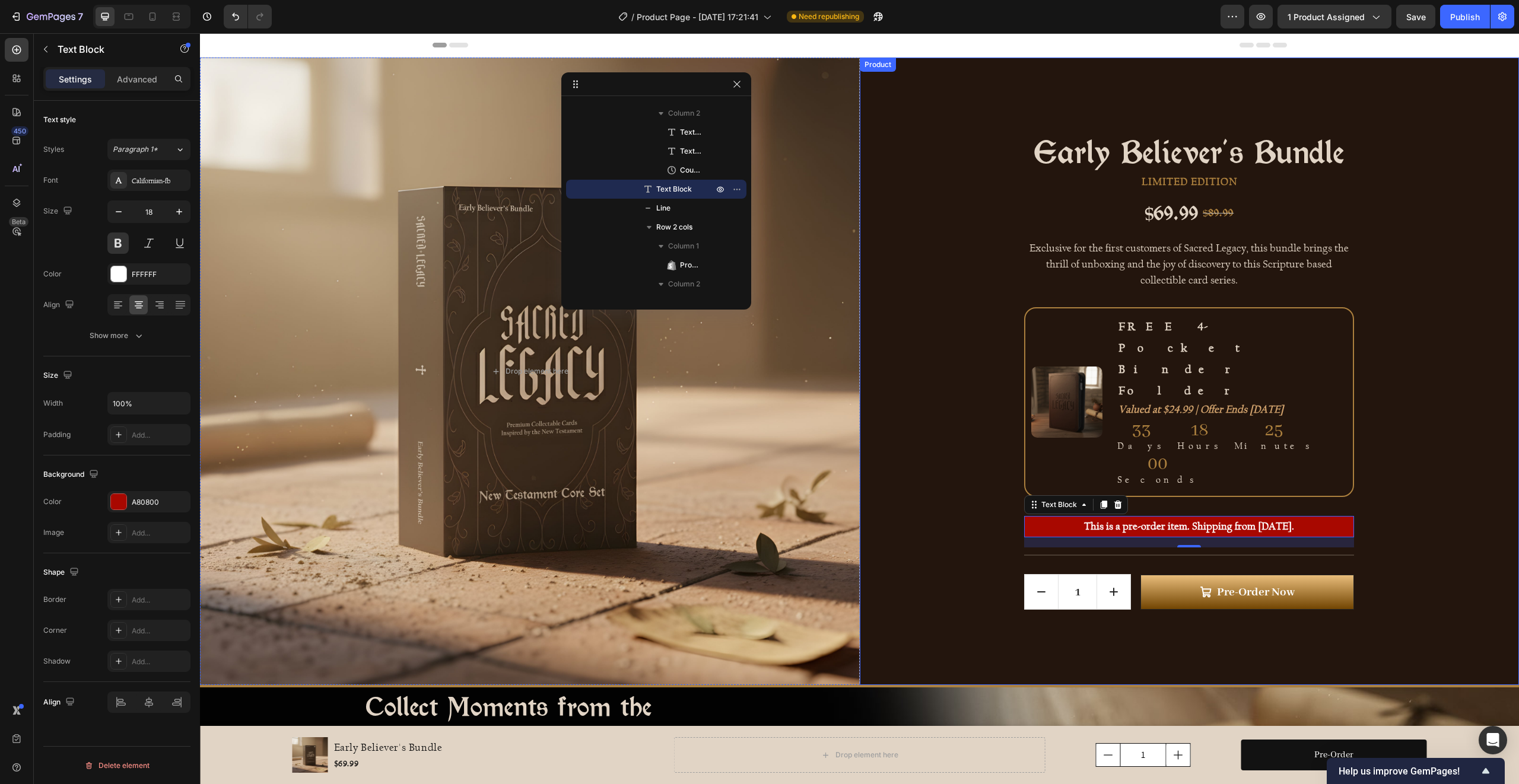
click at [1403, 470] on div "Early Believer's Bundle Product Title LIMITED EDITION Text Block $69.99 Product…" at bounding box center [1190, 371] width 660 height 627
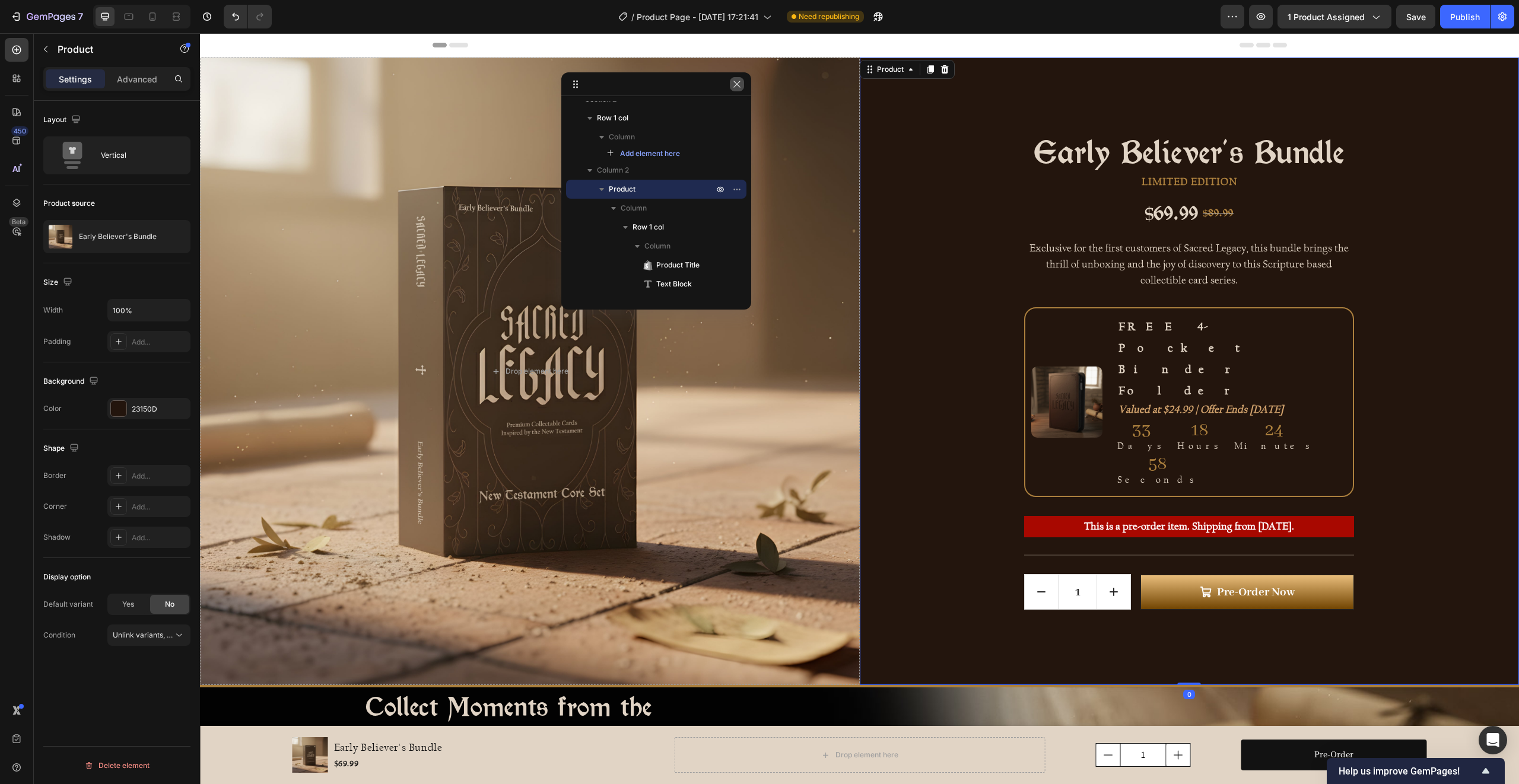
click at [737, 91] on button "button" at bounding box center [737, 84] width 15 height 15
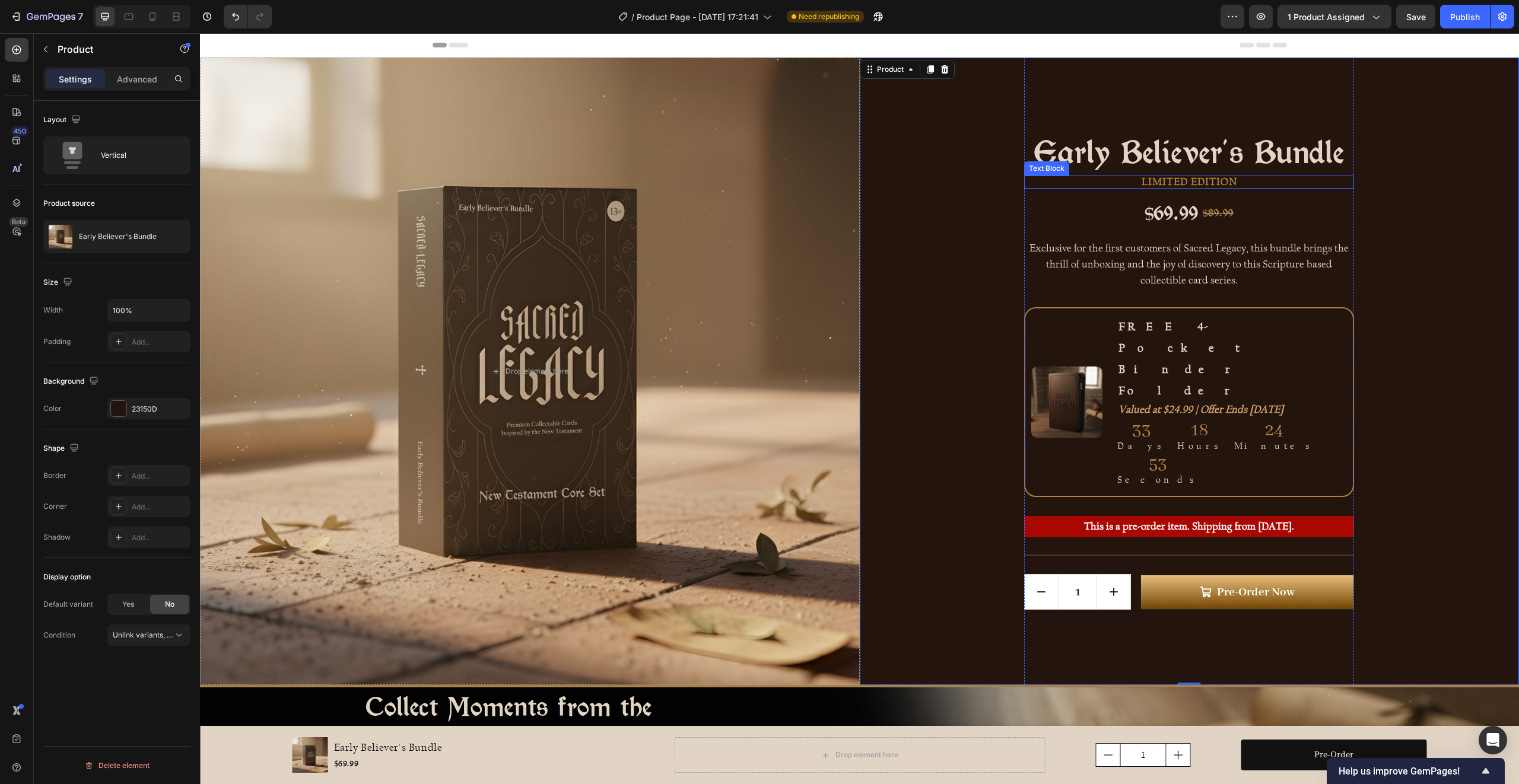
click at [1212, 183] on p "LIMITED EDITION" at bounding box center [1189, 181] width 328 height 10
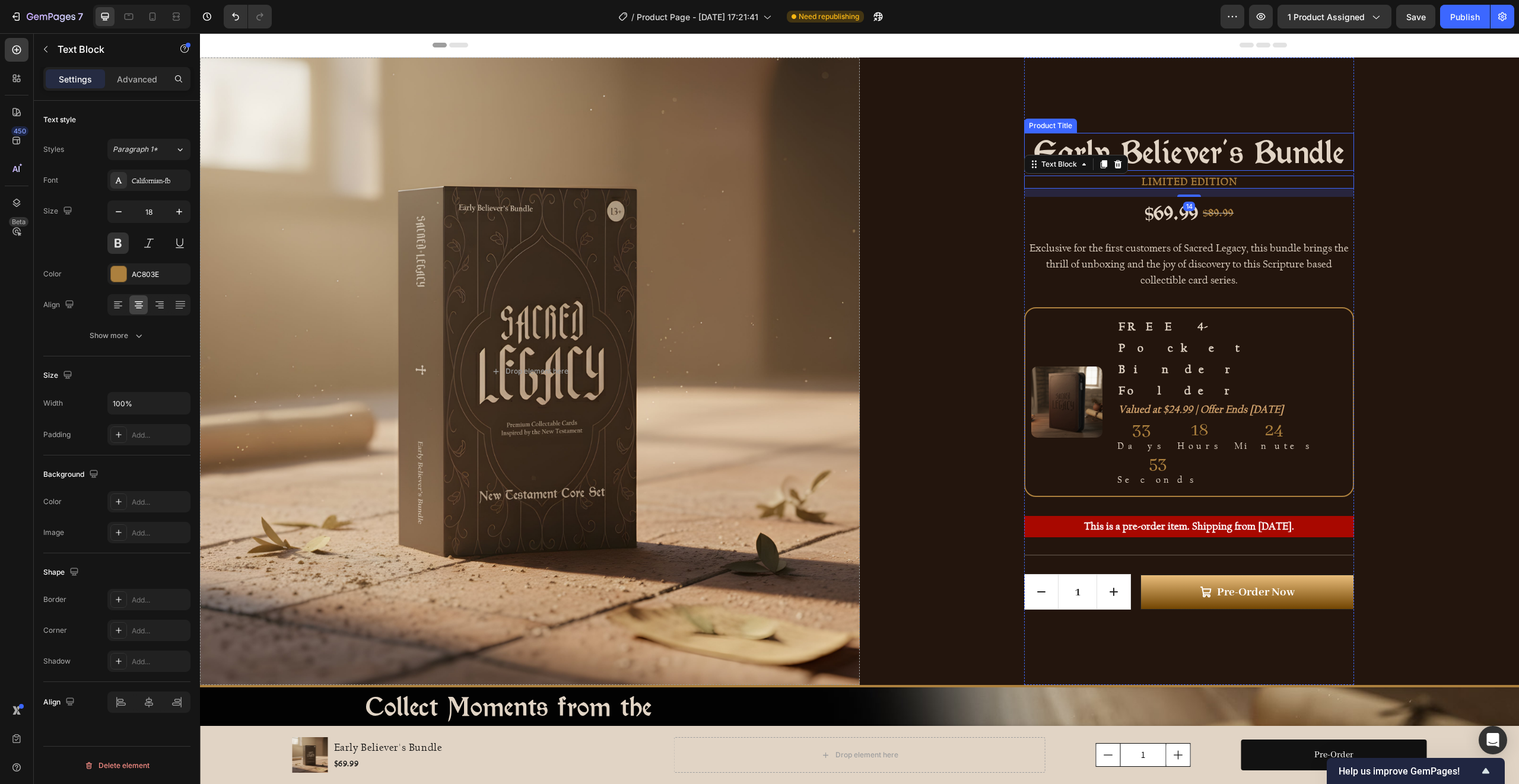
click at [1186, 163] on h2 "Early Believer's Bundle" at bounding box center [1189, 152] width 330 height 38
drag, startPoint x: 1185, startPoint y: 175, endPoint x: 1190, endPoint y: 167, distance: 9.4
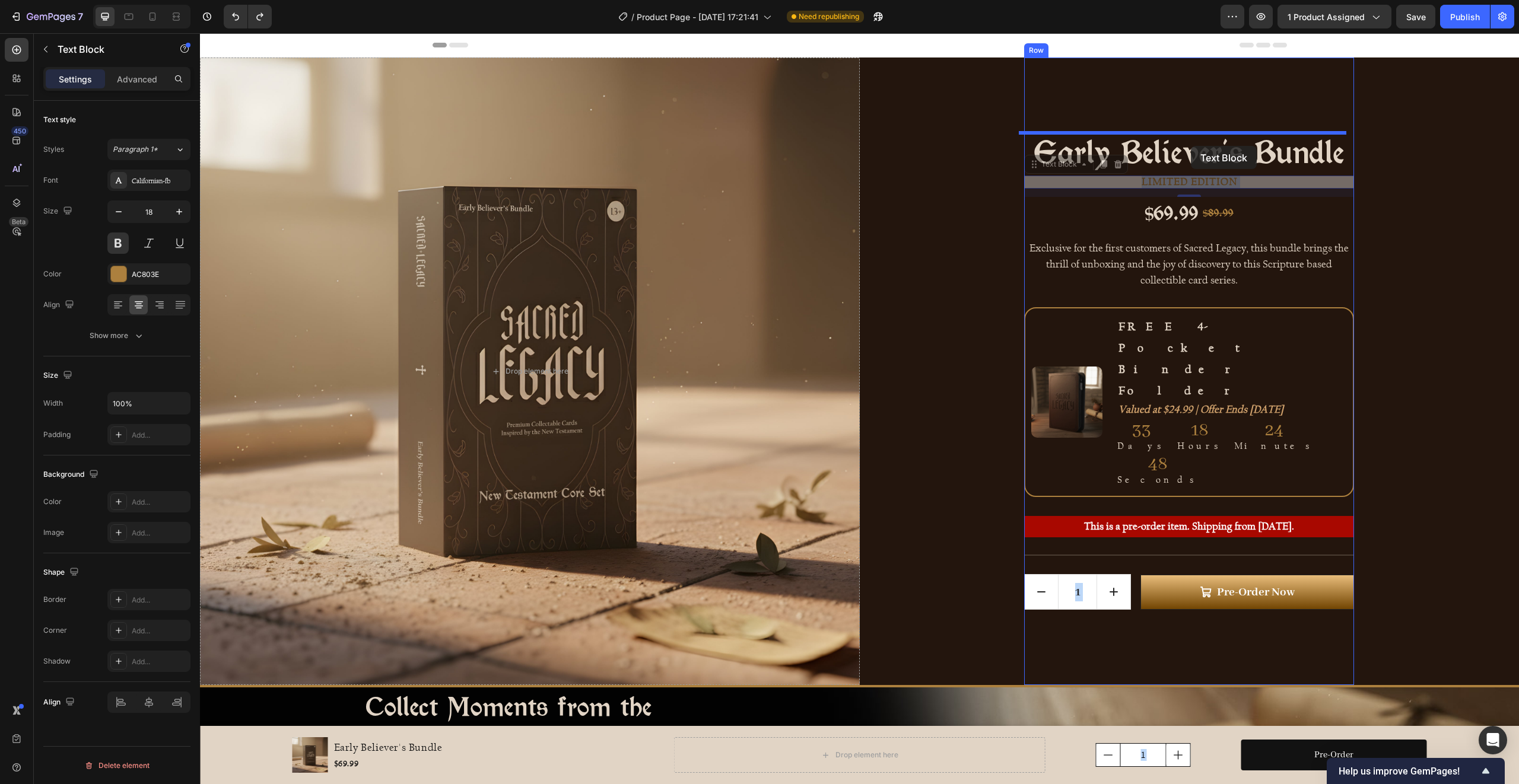
drag, startPoint x: 1185, startPoint y: 179, endPoint x: 1191, endPoint y: 146, distance: 33.5
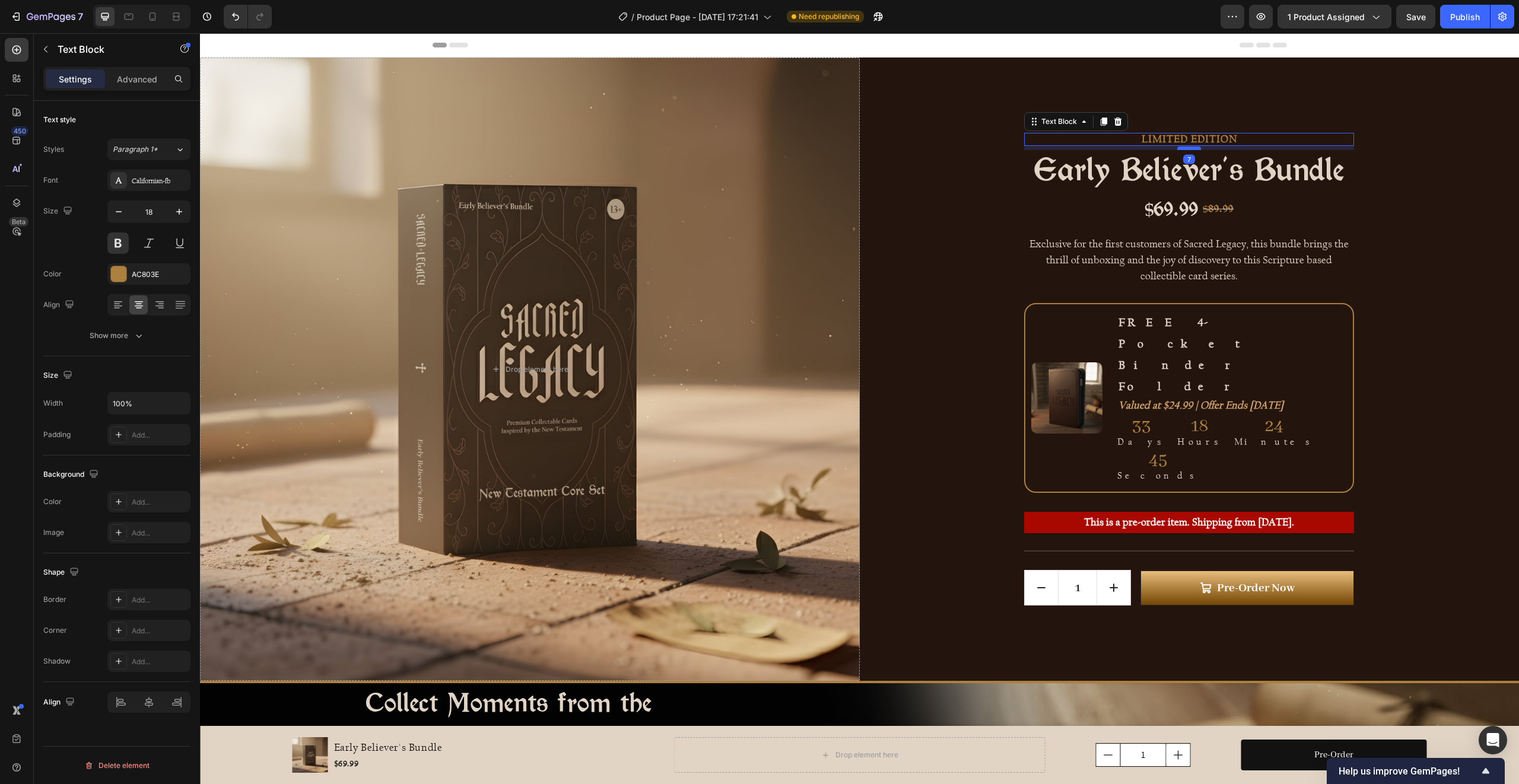
click at [1185, 150] on div at bounding box center [1189, 148] width 24 height 3
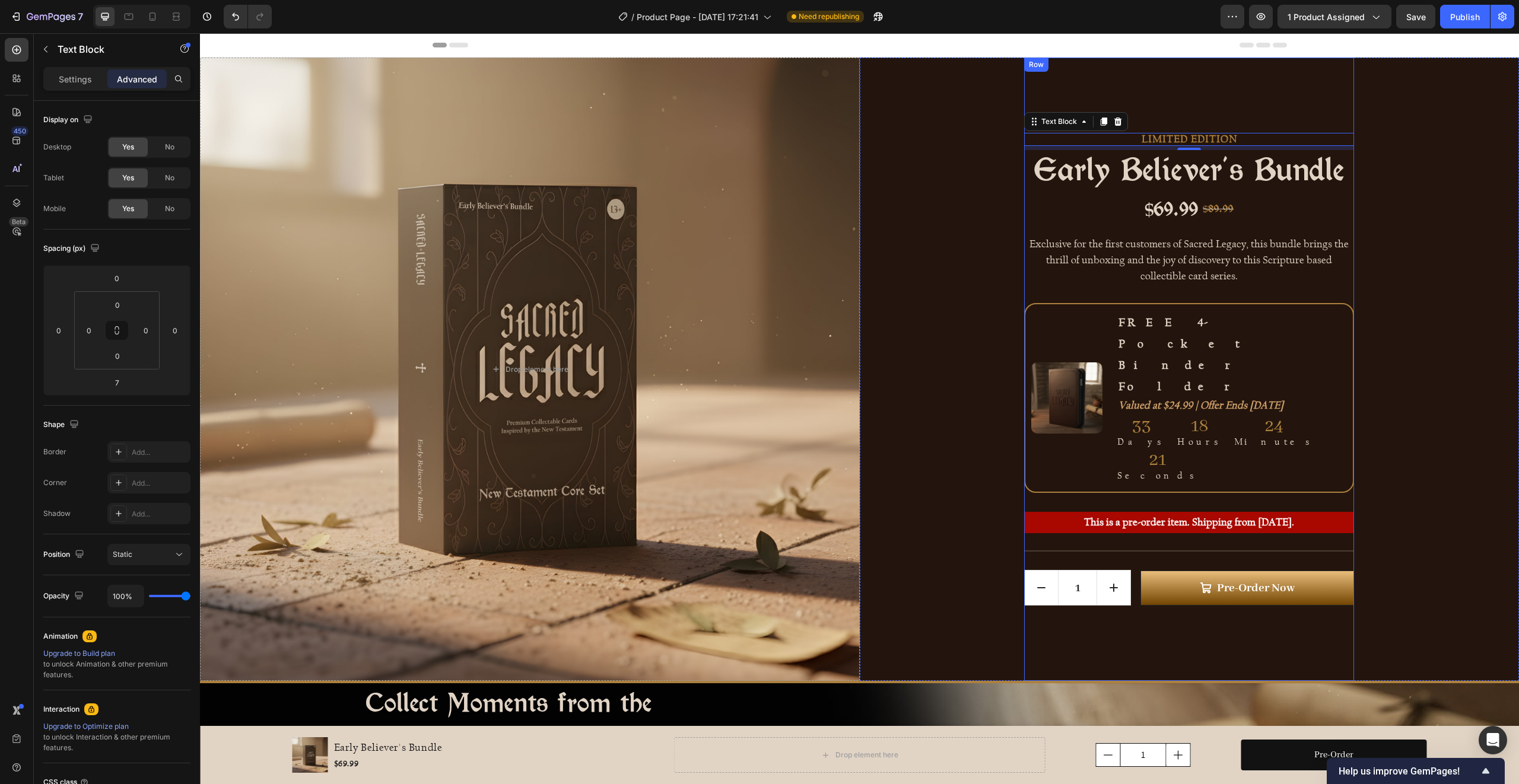
click at [1206, 224] on div "$89.99 Compare Price Compare Price" at bounding box center [1218, 208] width 33 height 31
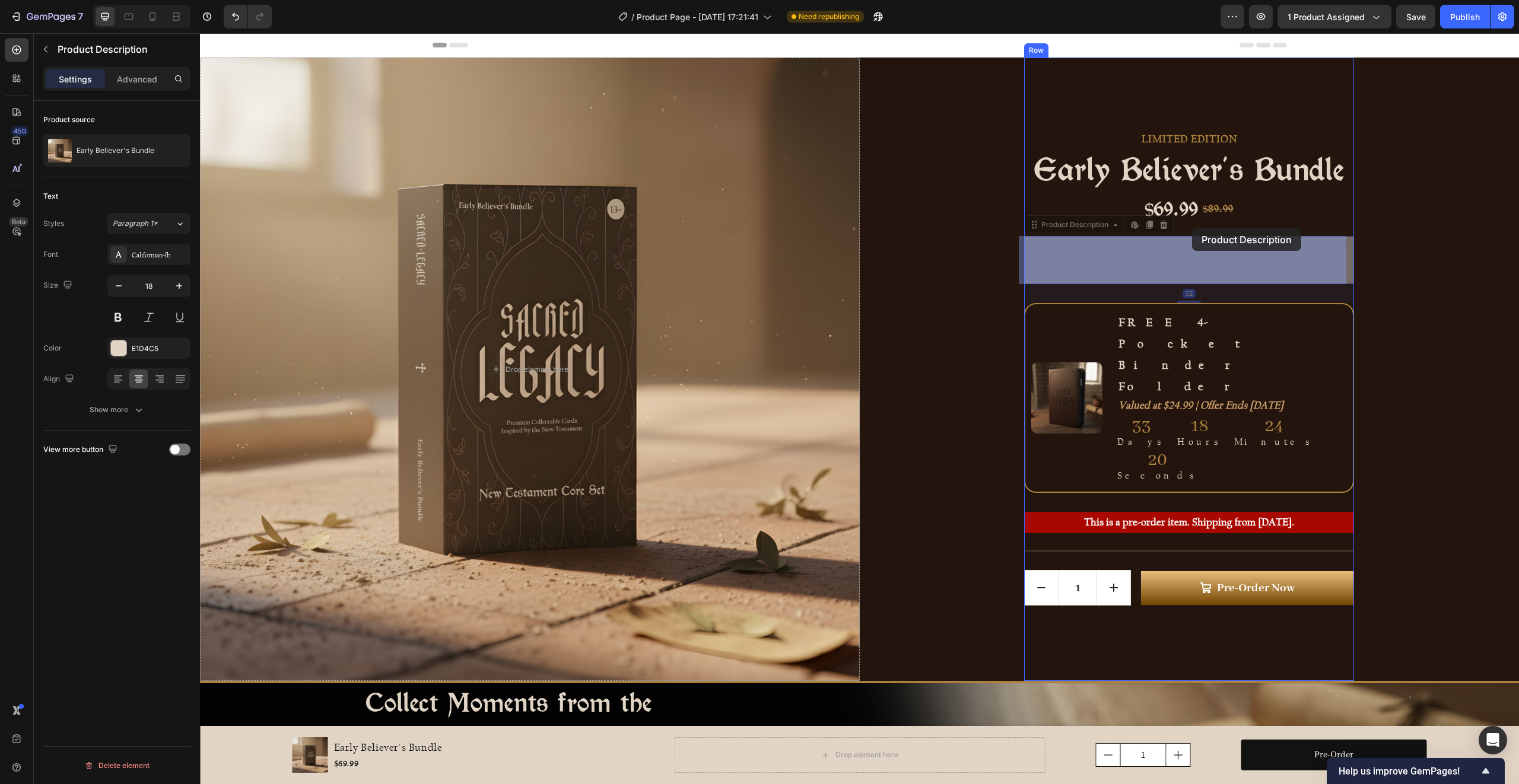
drag, startPoint x: 1185, startPoint y: 238, endPoint x: 1192, endPoint y: 228, distance: 12.2
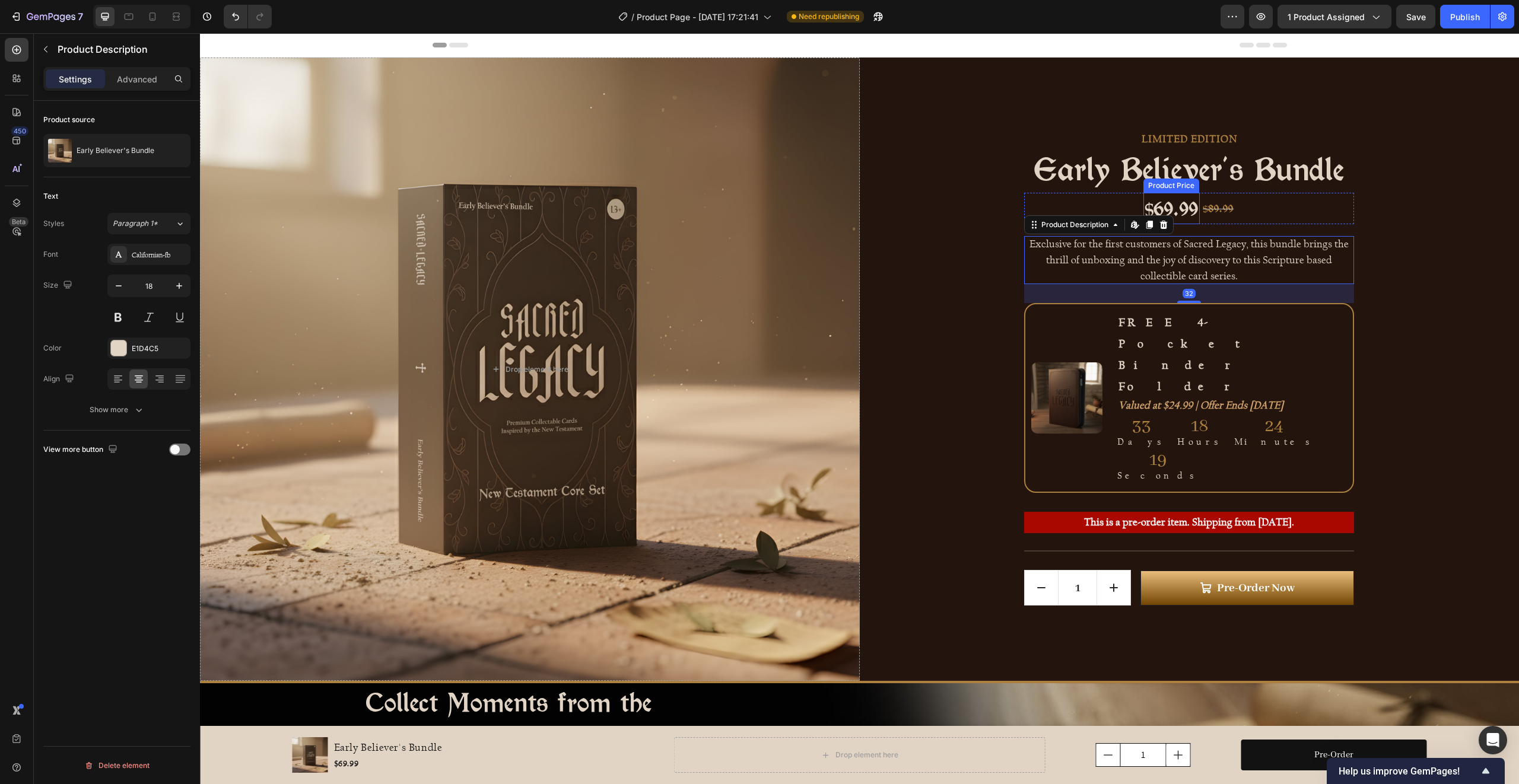
click at [1191, 213] on div "$69.99" at bounding box center [1171, 208] width 56 height 31
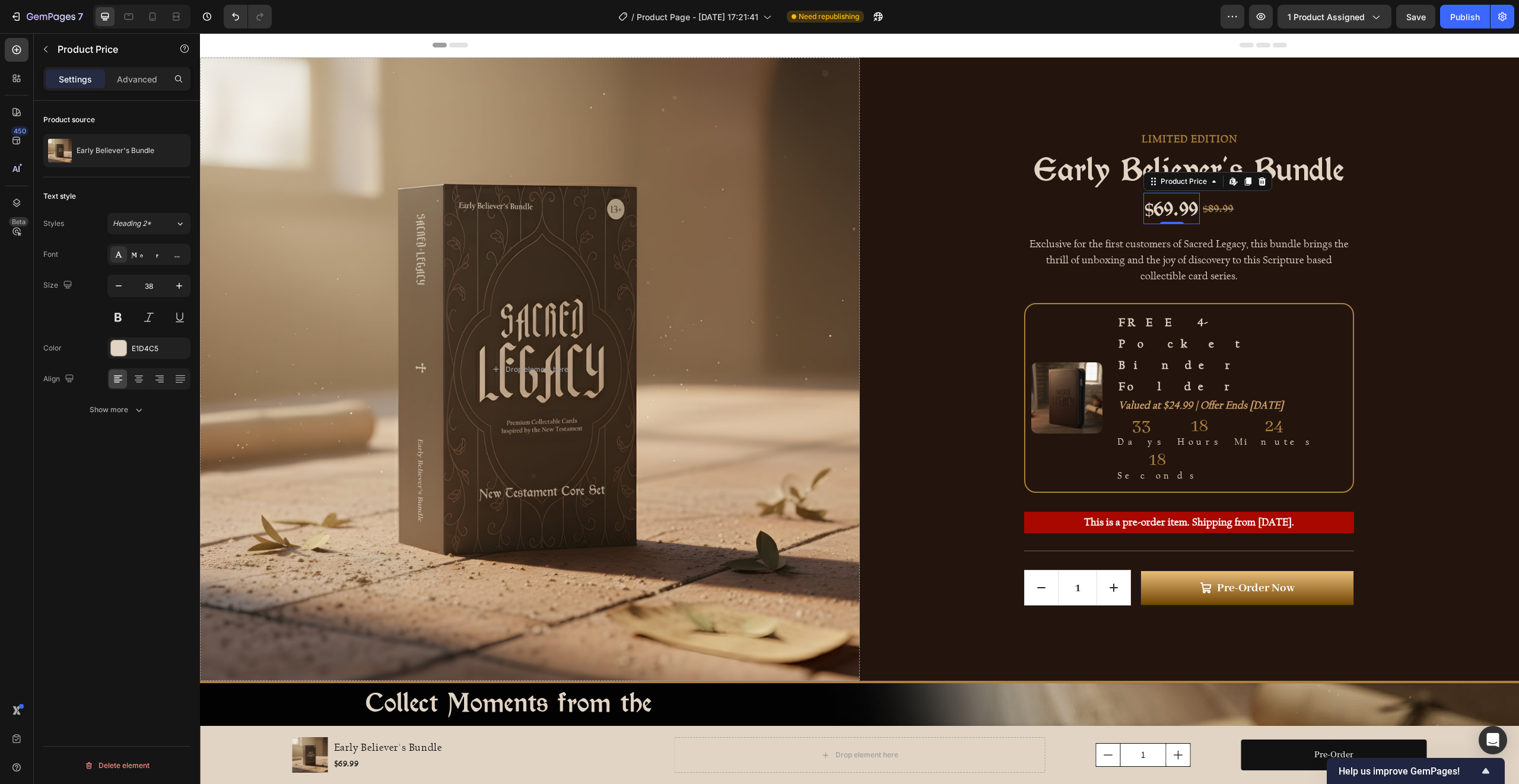
click at [1211, 222] on div "$89.99 Compare Price Compare Price" at bounding box center [1218, 208] width 33 height 31
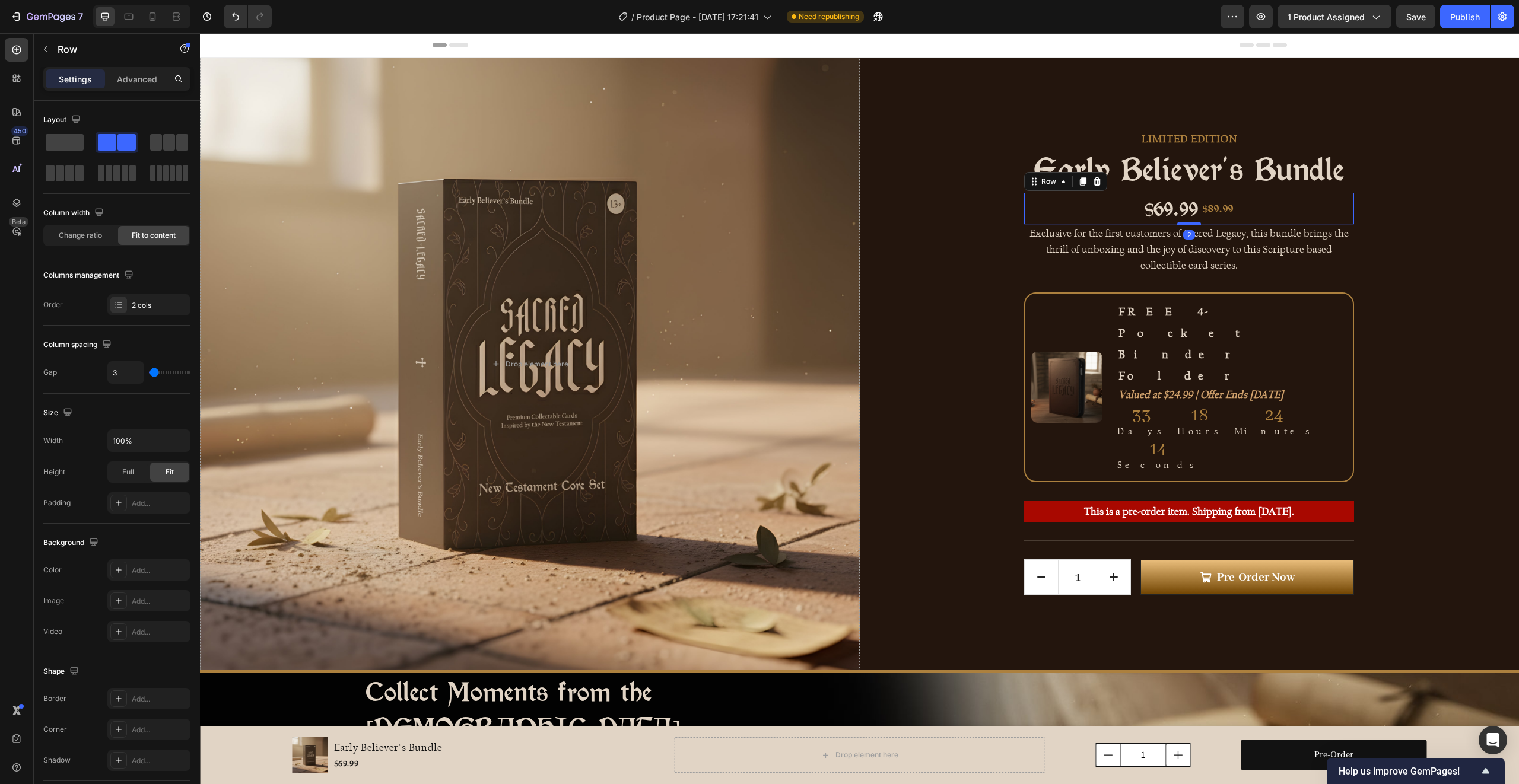
drag, startPoint x: 1190, startPoint y: 233, endPoint x: 1192, endPoint y: 223, distance: 10.2
click at [1192, 223] on div at bounding box center [1189, 223] width 24 height 3
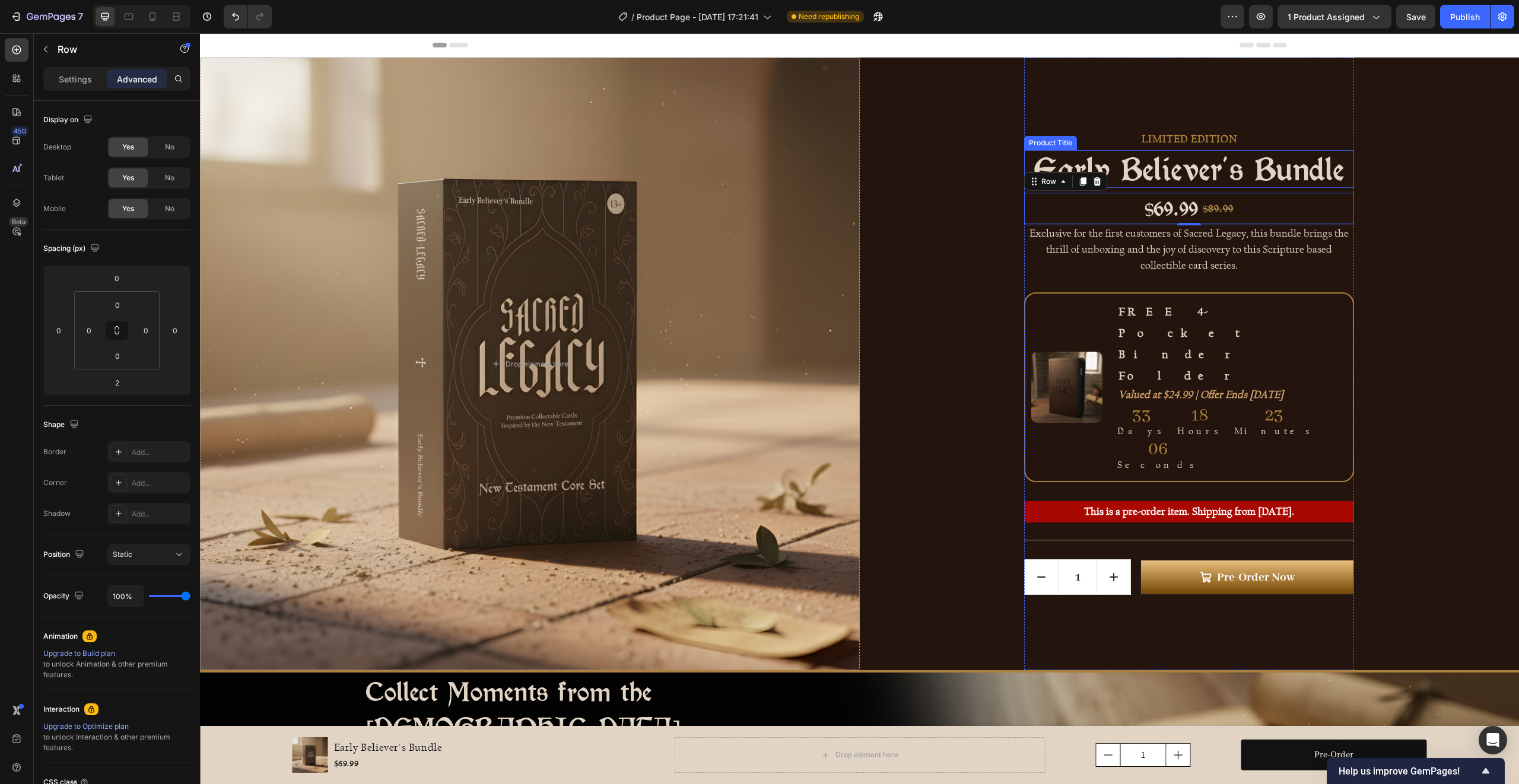
click at [1064, 145] on div "Product Title" at bounding box center [1050, 143] width 48 height 10
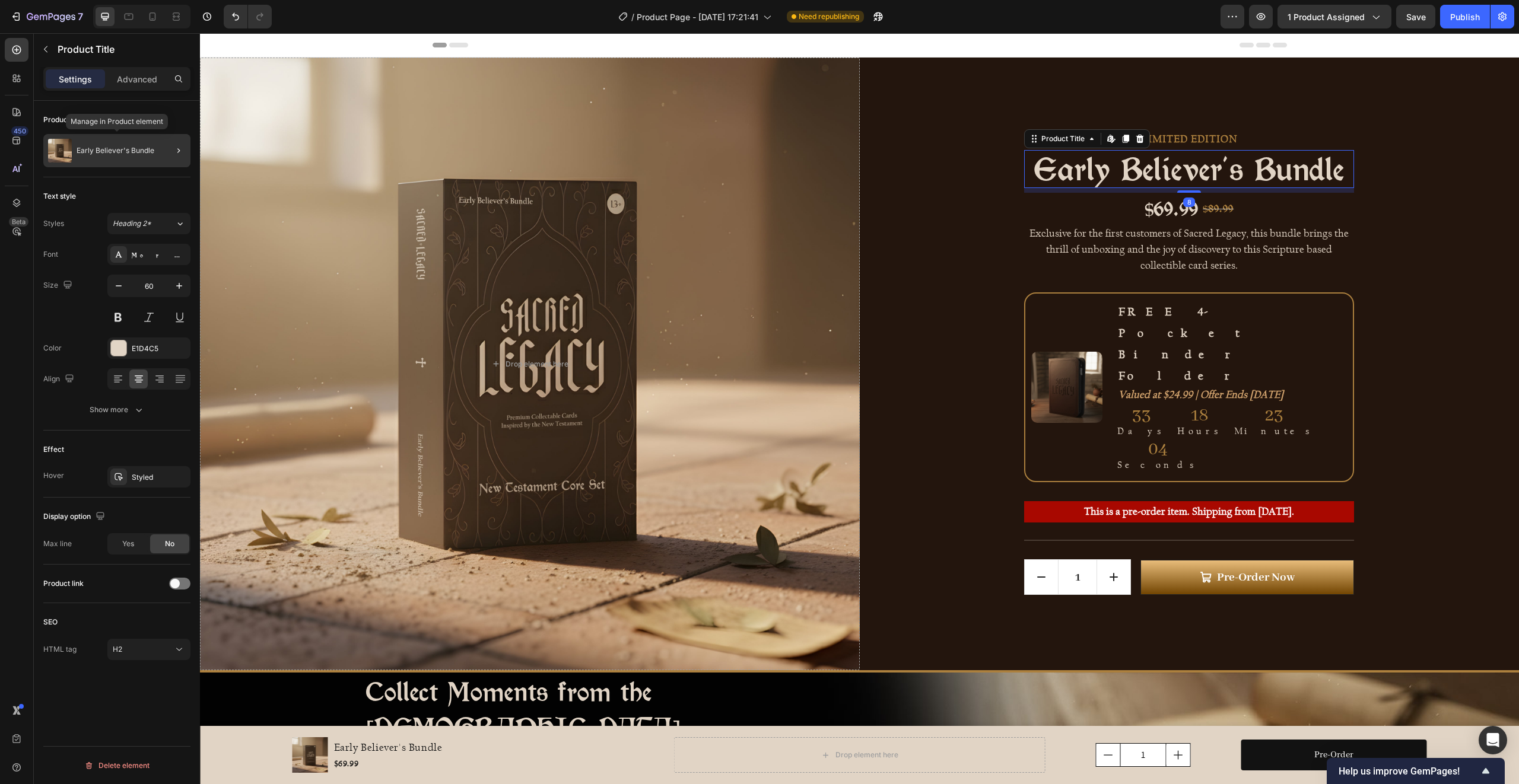
click at [89, 144] on div "Early Believer's Bundle" at bounding box center [117, 151] width 147 height 33
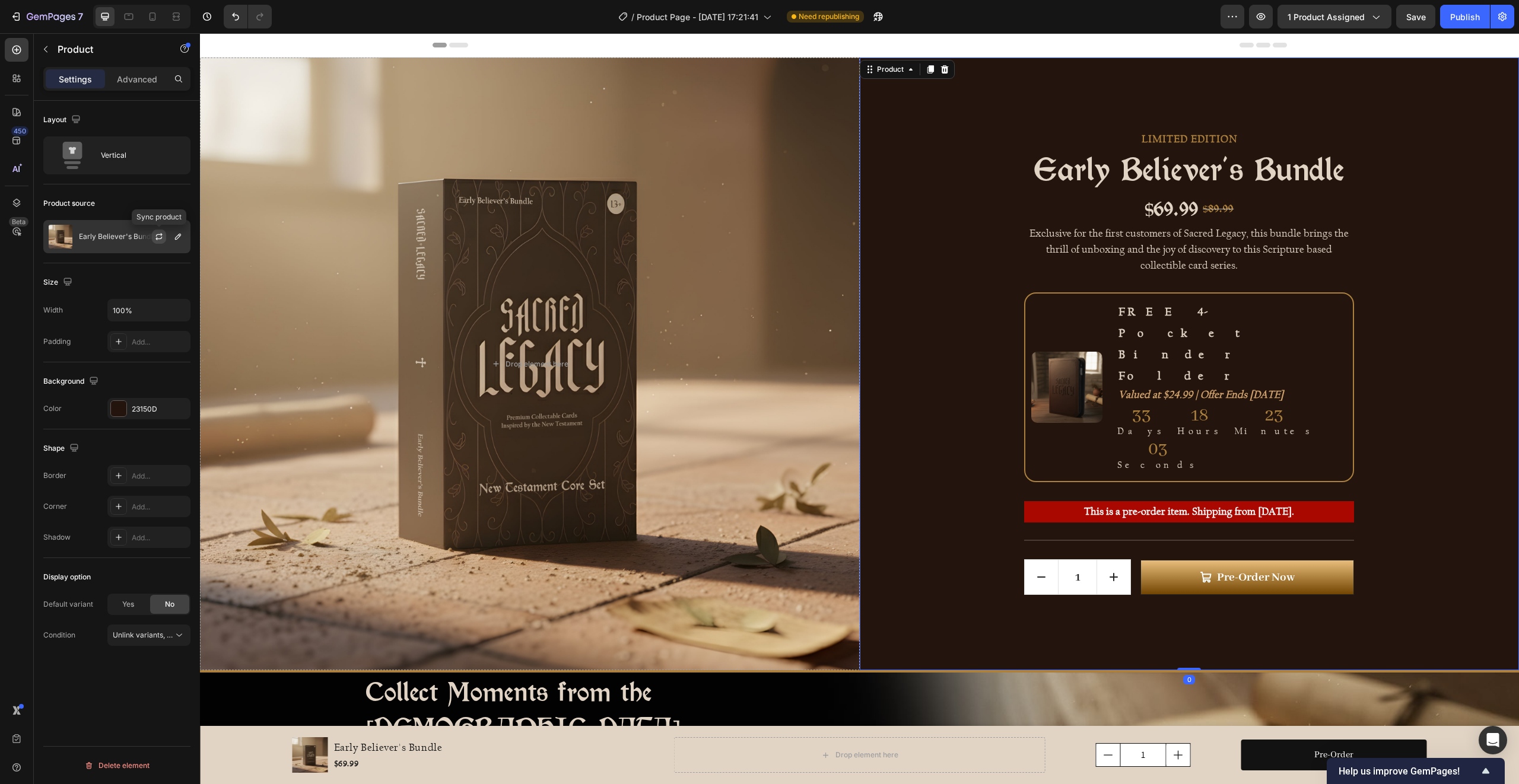
click at [158, 234] on icon "button" at bounding box center [159, 235] width 6 height 3
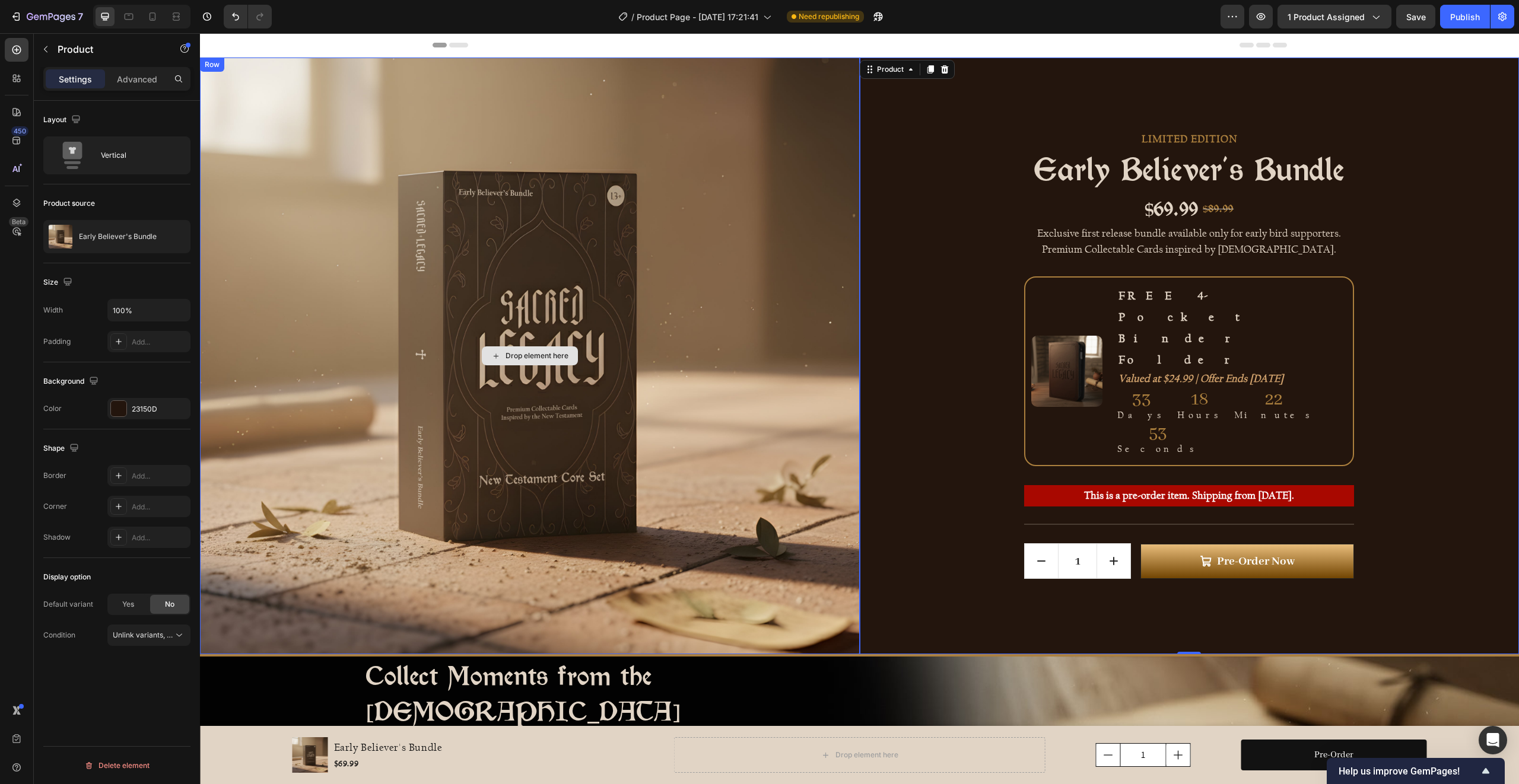
click at [842, 458] on div "Drop element here" at bounding box center [530, 355] width 660 height 596
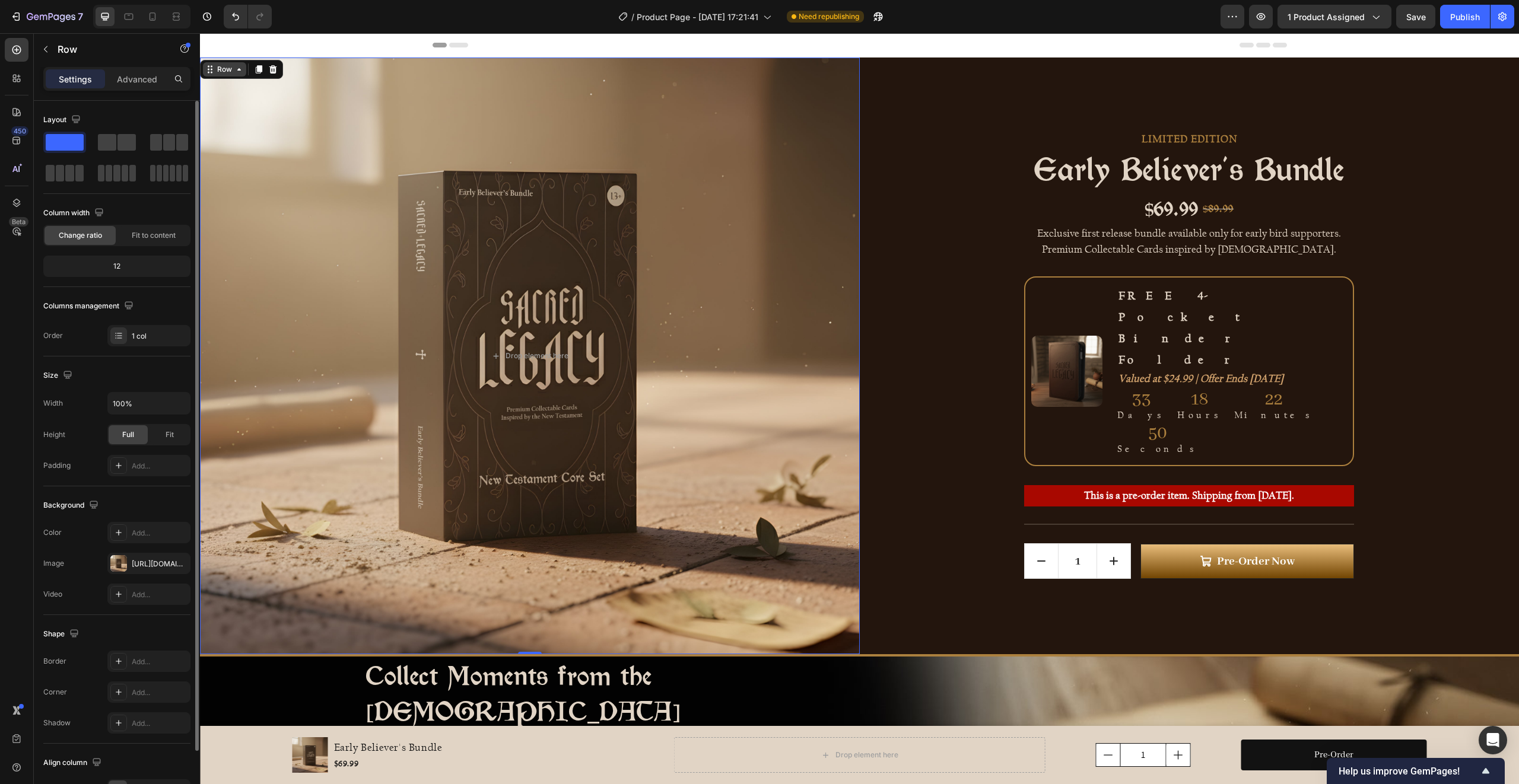
click at [222, 73] on div "Row" at bounding box center [225, 69] width 19 height 10
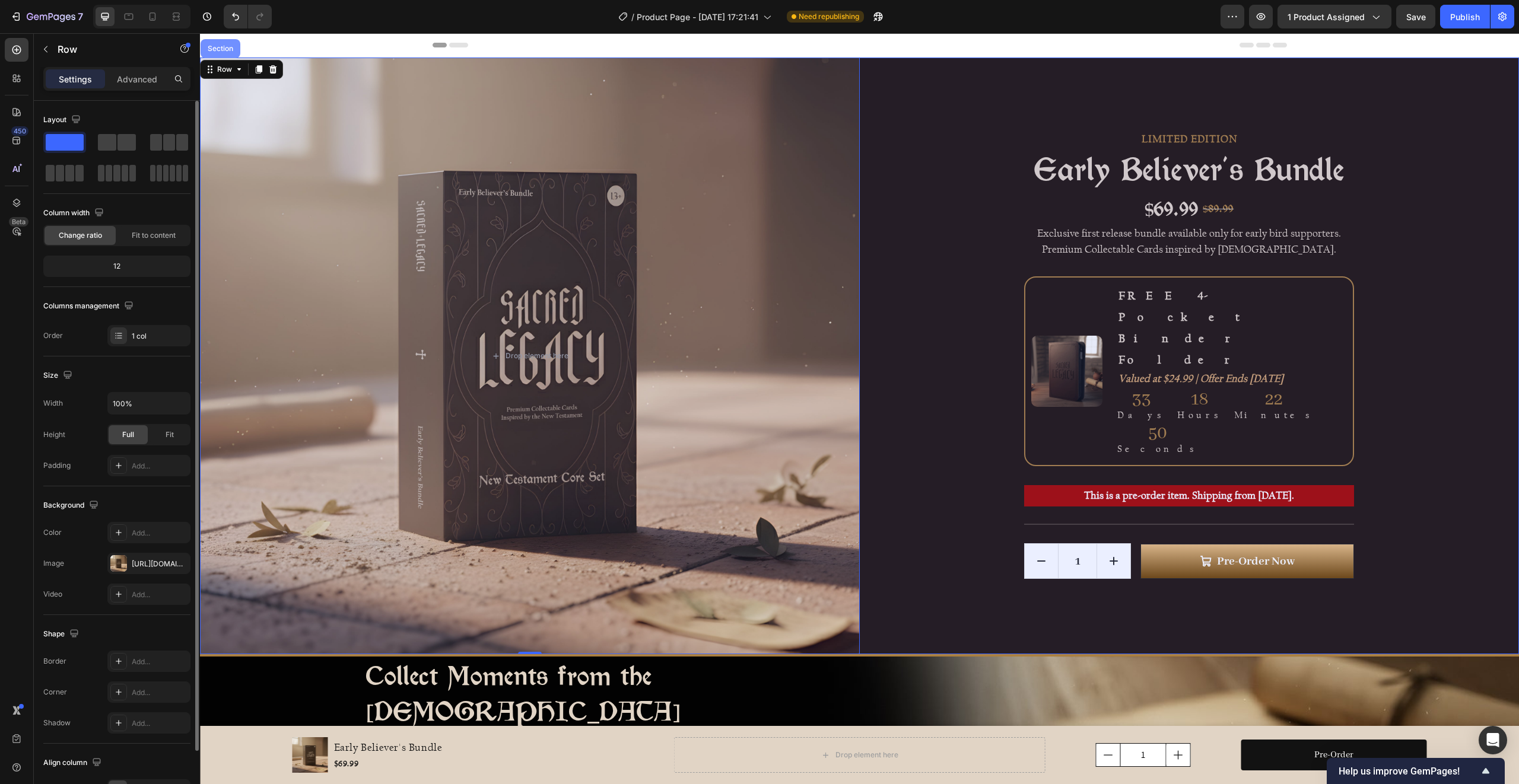
click at [217, 53] on div "Section" at bounding box center [220, 48] width 39 height 19
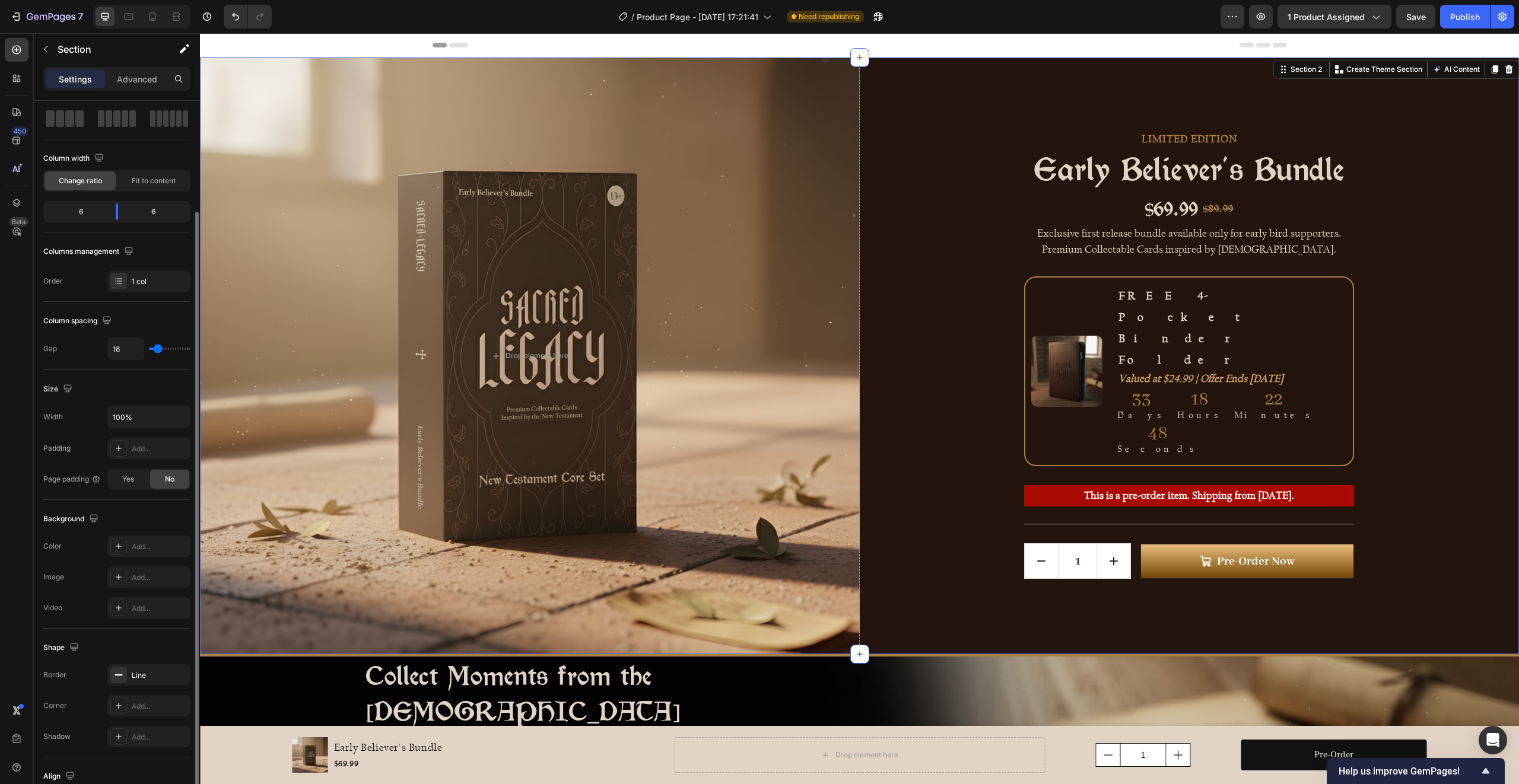
scroll to position [90, 0]
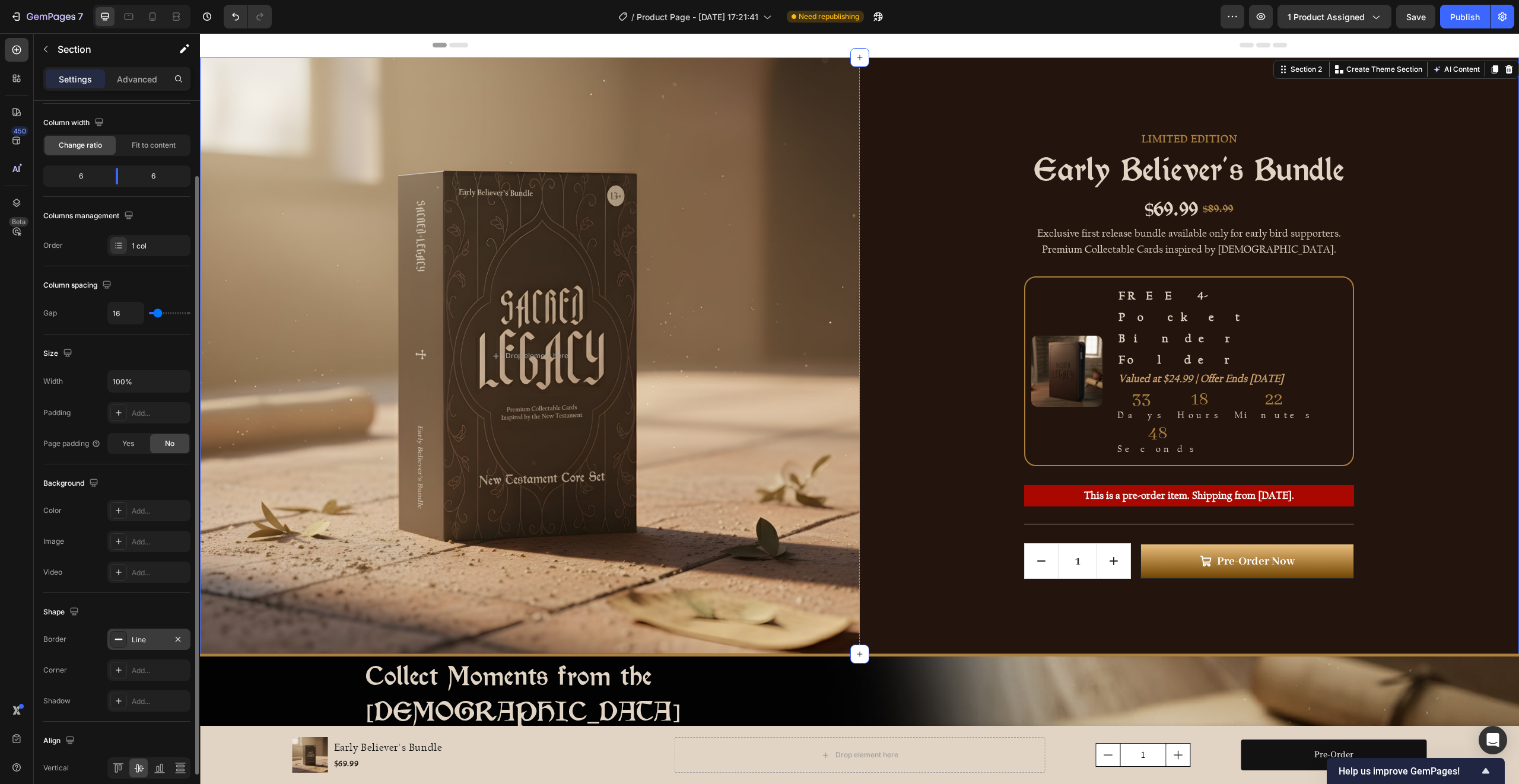
click at [149, 637] on div "Line" at bounding box center [149, 639] width 35 height 10
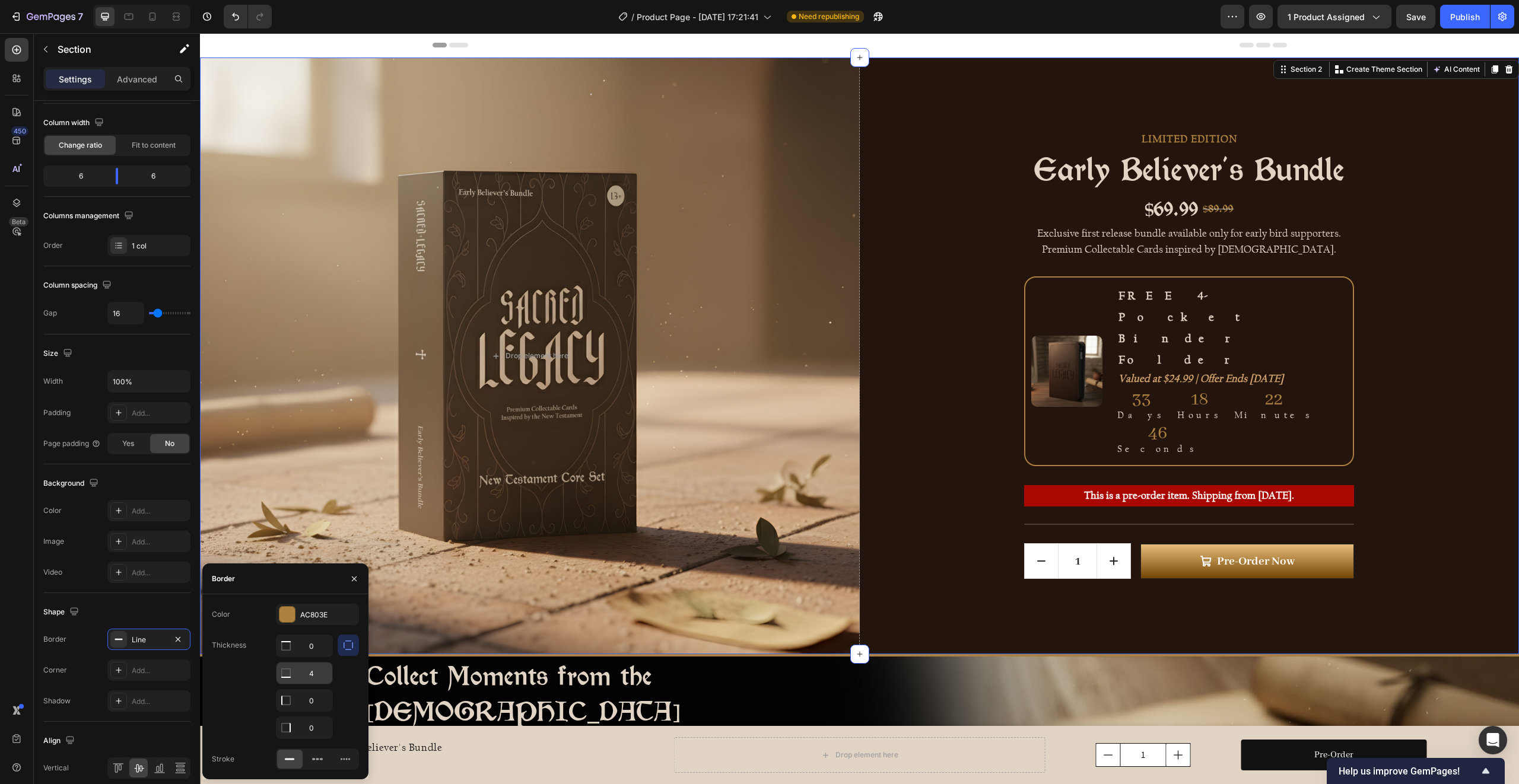
click at [317, 677] on input "4" at bounding box center [304, 672] width 55 height 21
type input "6"
click at [353, 756] on div at bounding box center [345, 758] width 26 height 19
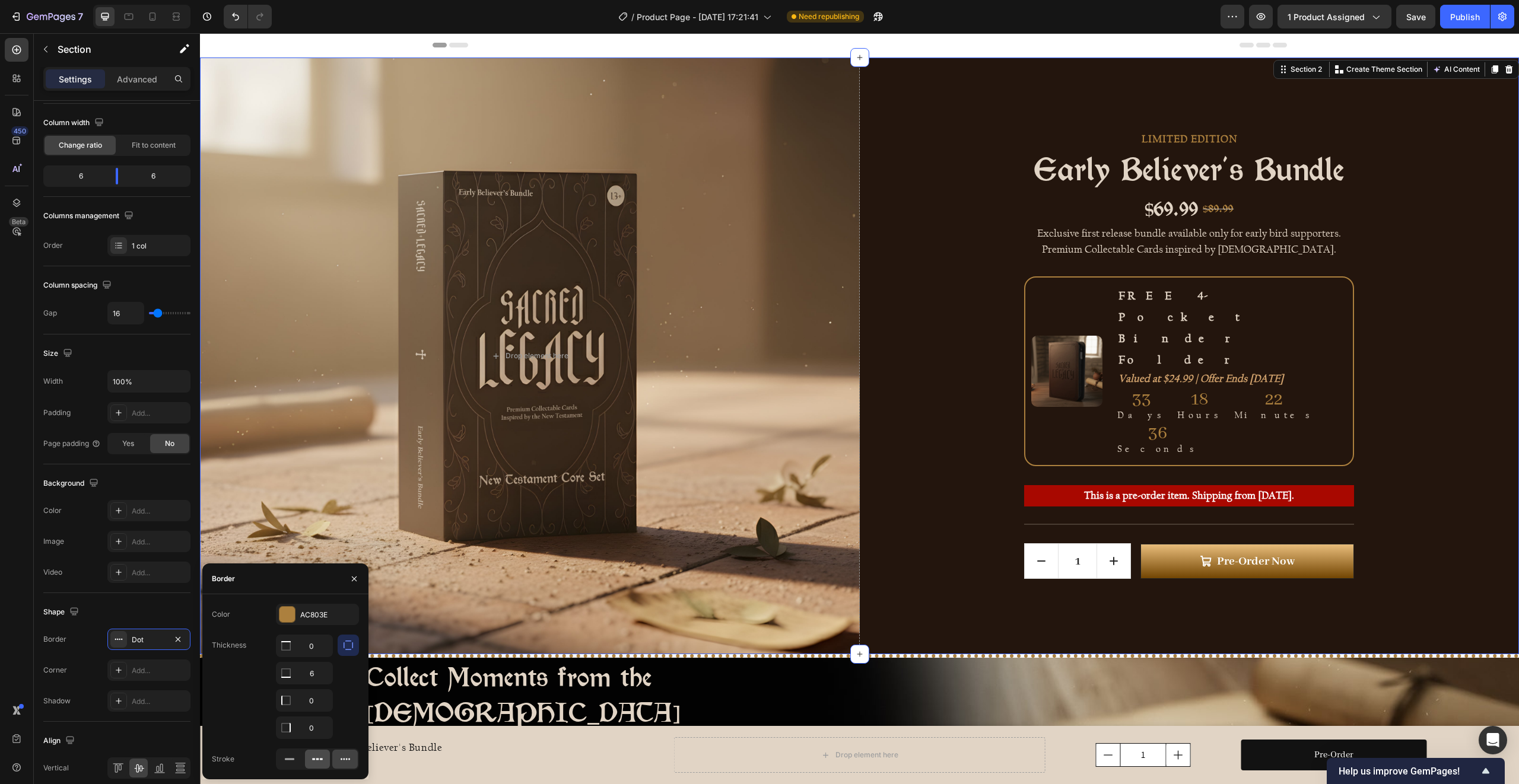
click at [314, 760] on icon at bounding box center [317, 758] width 12 height 12
click at [288, 753] on icon at bounding box center [289, 758] width 12 height 12
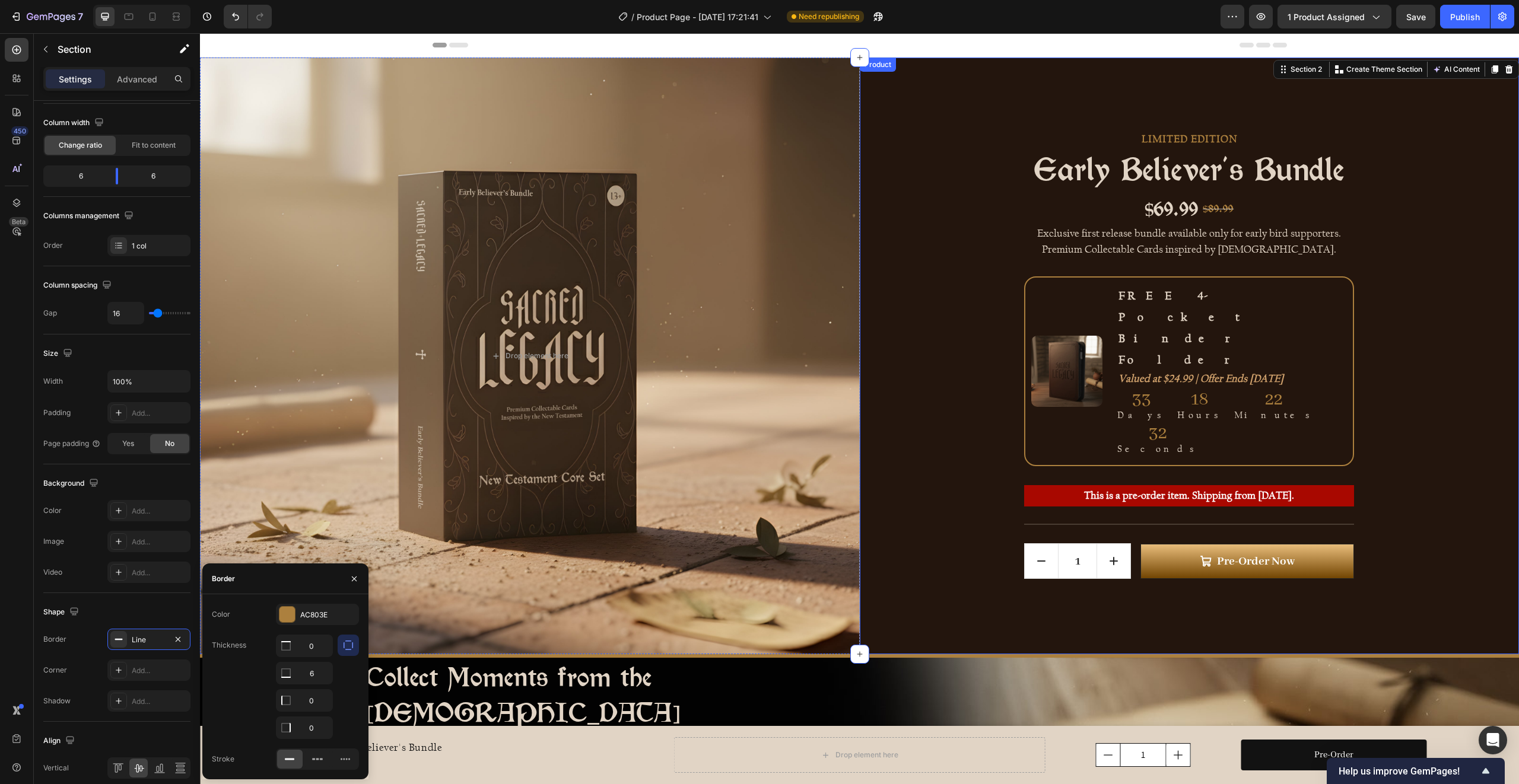
click at [1006, 322] on div "LIMITED EDITION Text Block Early Believer's Bundle Product Title $69.99 Product…" at bounding box center [1190, 355] width 660 height 596
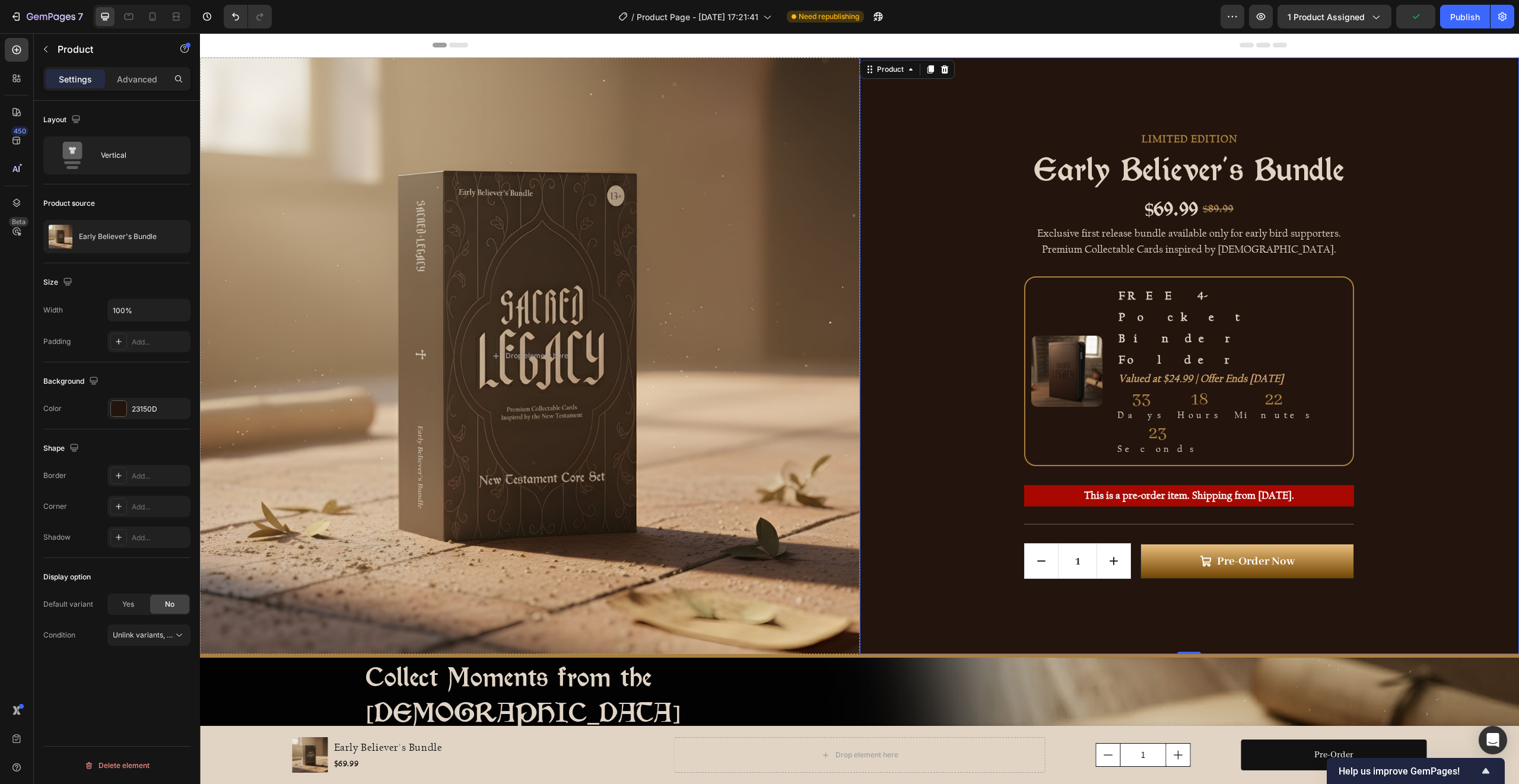
click at [919, 255] on div "LIMITED EDITION Text Block Early Believer's Bundle Product Title $69.99 Product…" at bounding box center [1190, 355] width 660 height 596
click at [1013, 163] on div "LIMITED EDITION Text Block Early Believer's Bundle Product Title $69.99 Product…" at bounding box center [1190, 355] width 660 height 596
click at [139, 79] on p "Advanced" at bounding box center [137, 79] width 40 height 12
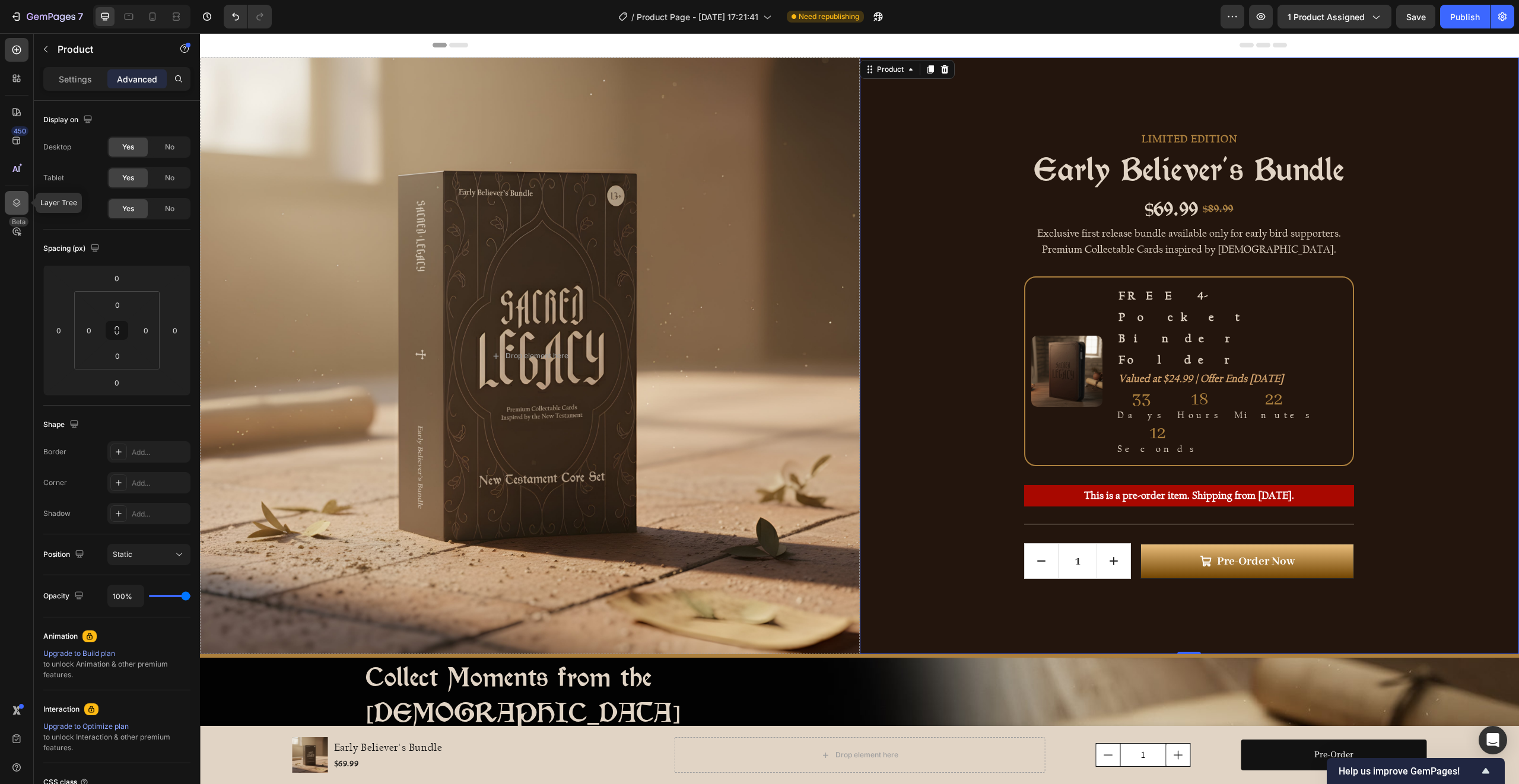
click at [13, 202] on icon at bounding box center [17, 203] width 8 height 8
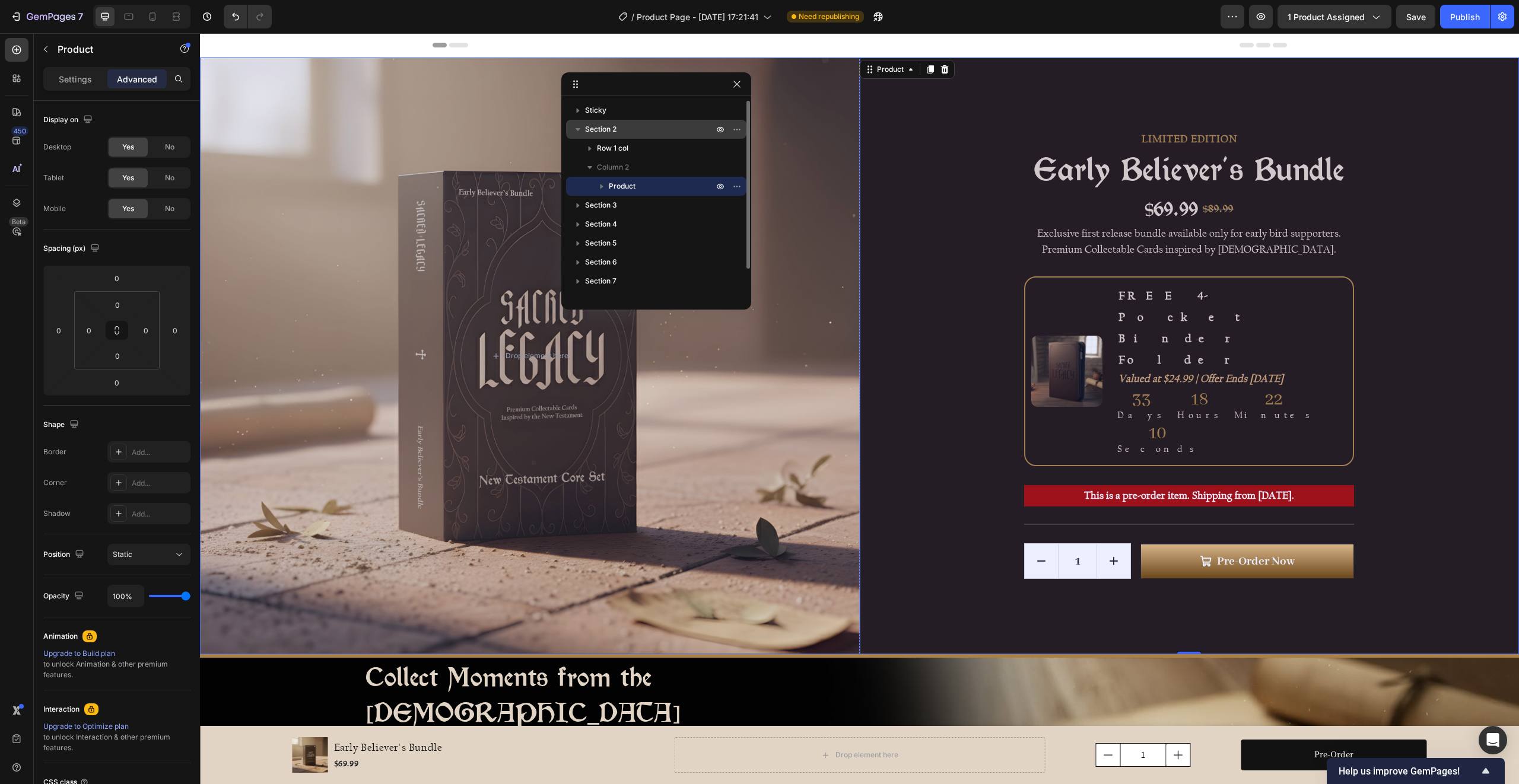
click at [620, 130] on p "Section 2" at bounding box center [650, 129] width 130 height 12
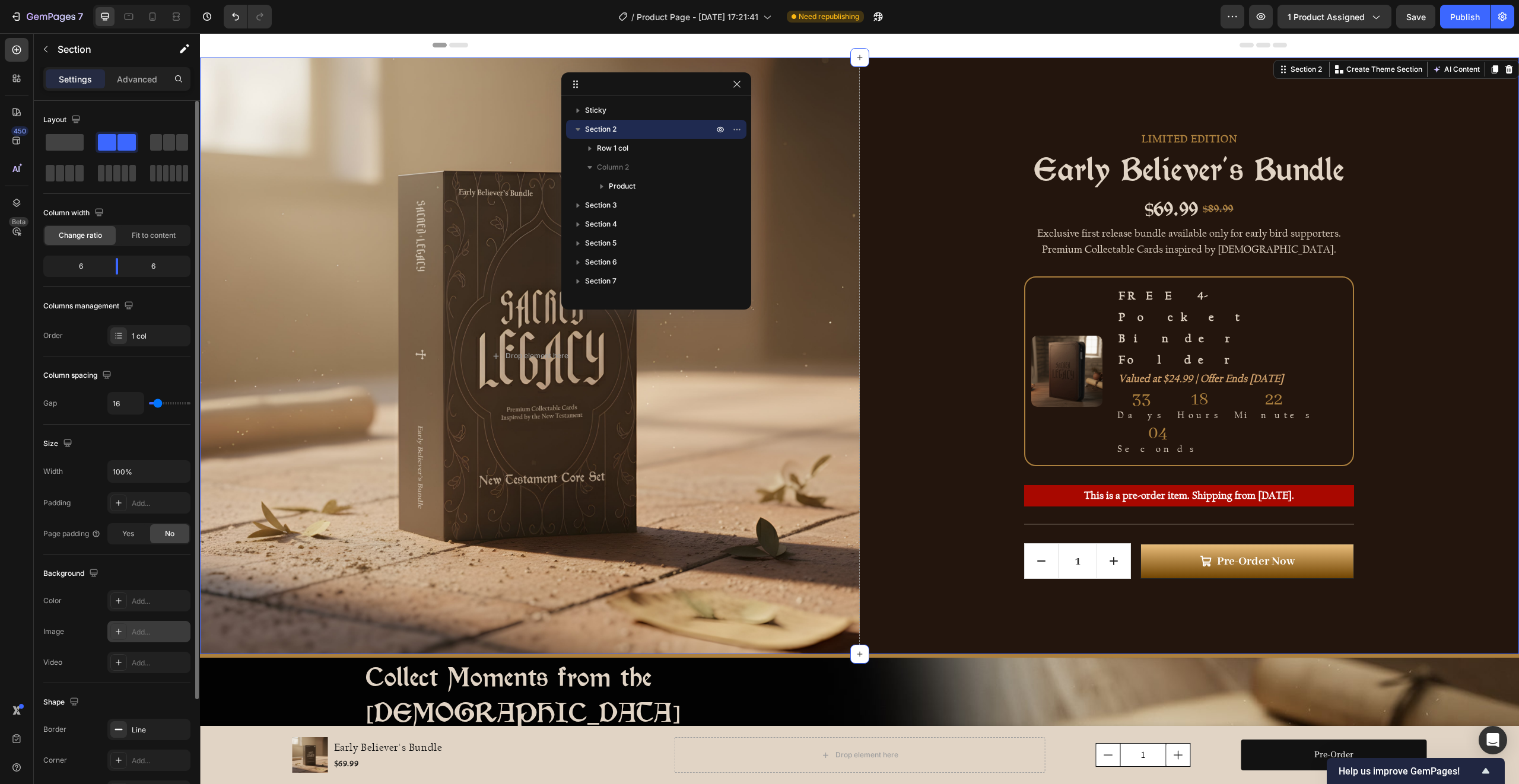
click at [116, 630] on icon at bounding box center [118, 632] width 10 height 10
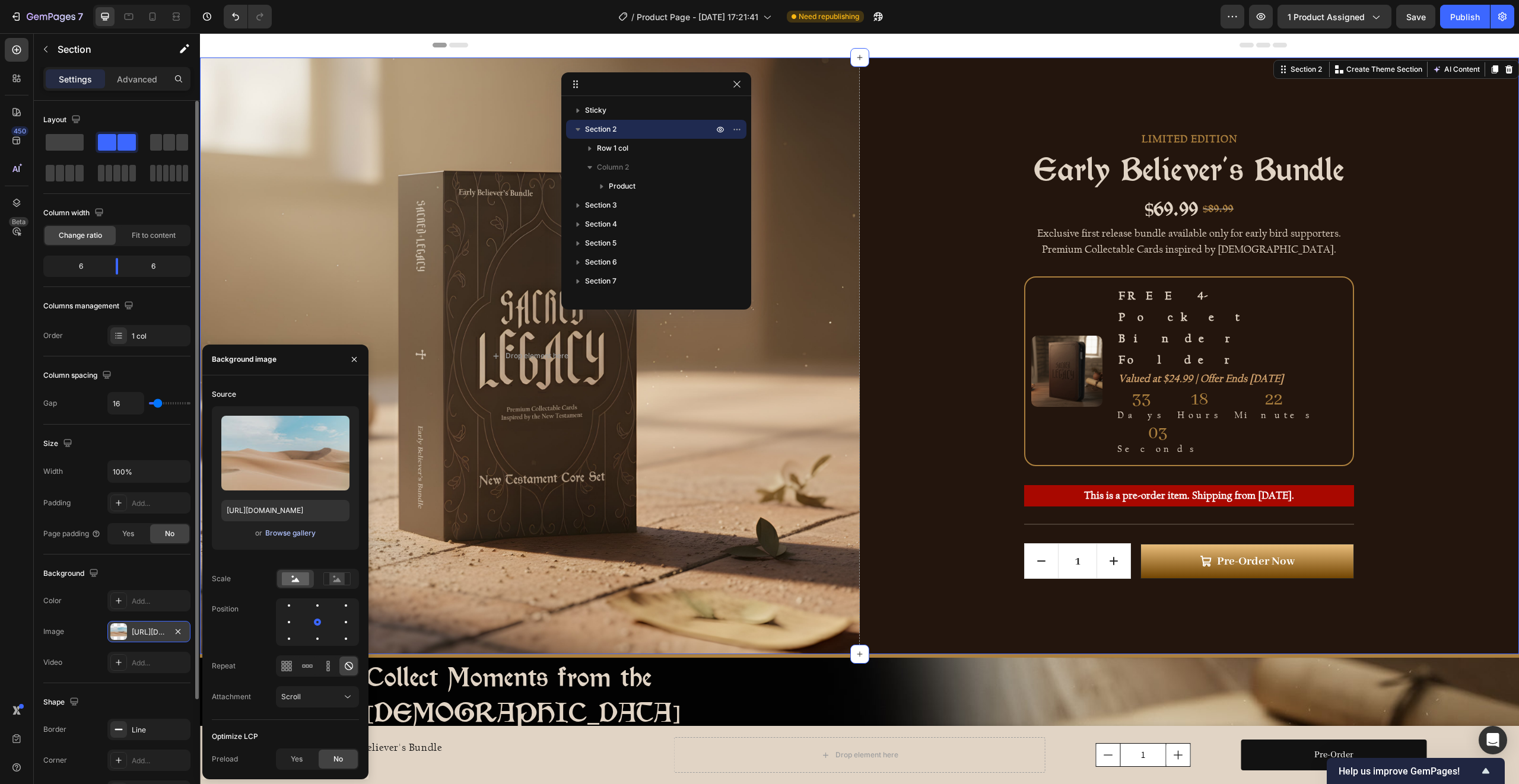
click at [287, 535] on div "Browse gallery" at bounding box center [290, 533] width 51 height 10
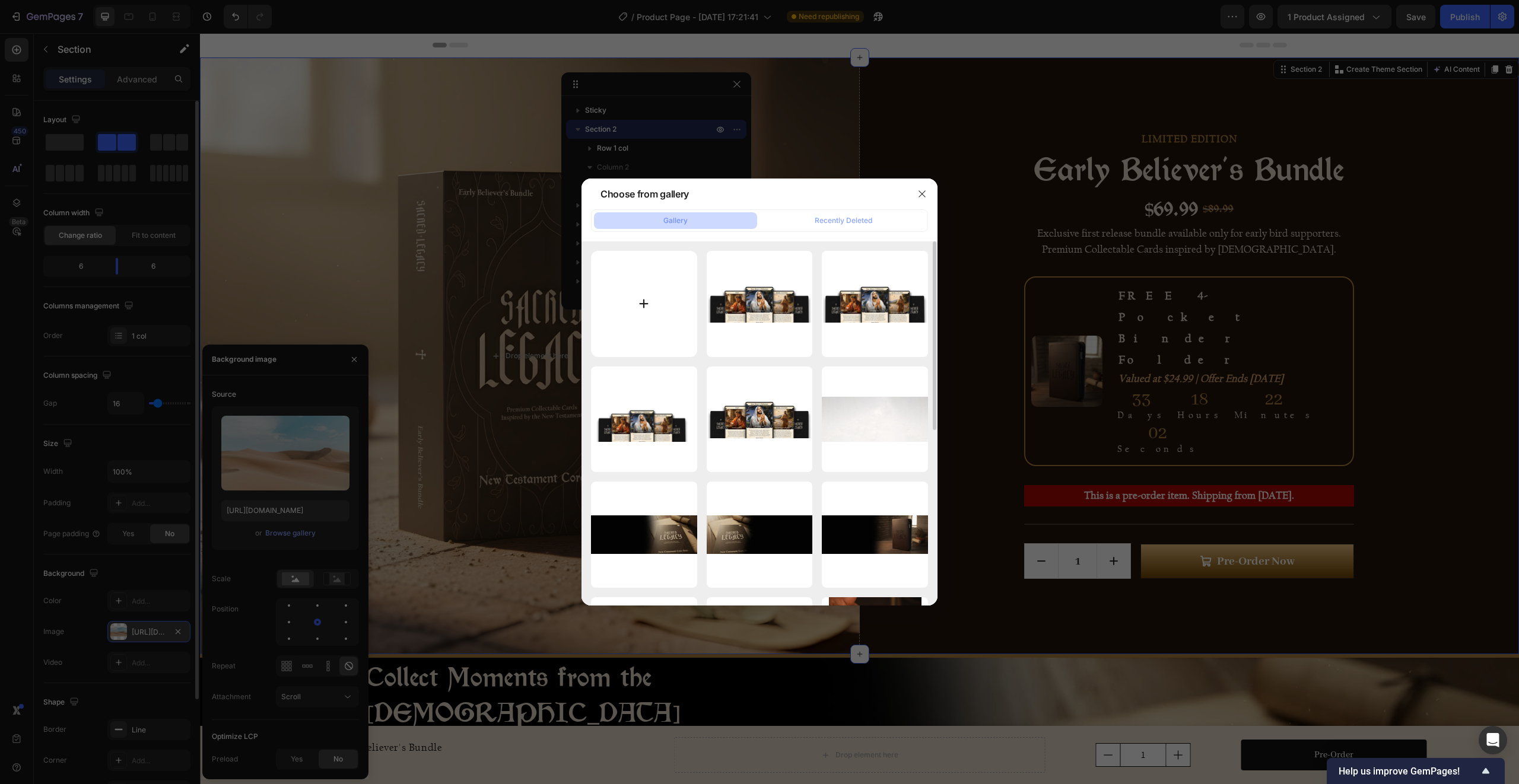
click at [627, 299] on input "file" at bounding box center [644, 303] width 106 height 106
type input "C:\fakepath\Booster-Packs-Mock.jpg"
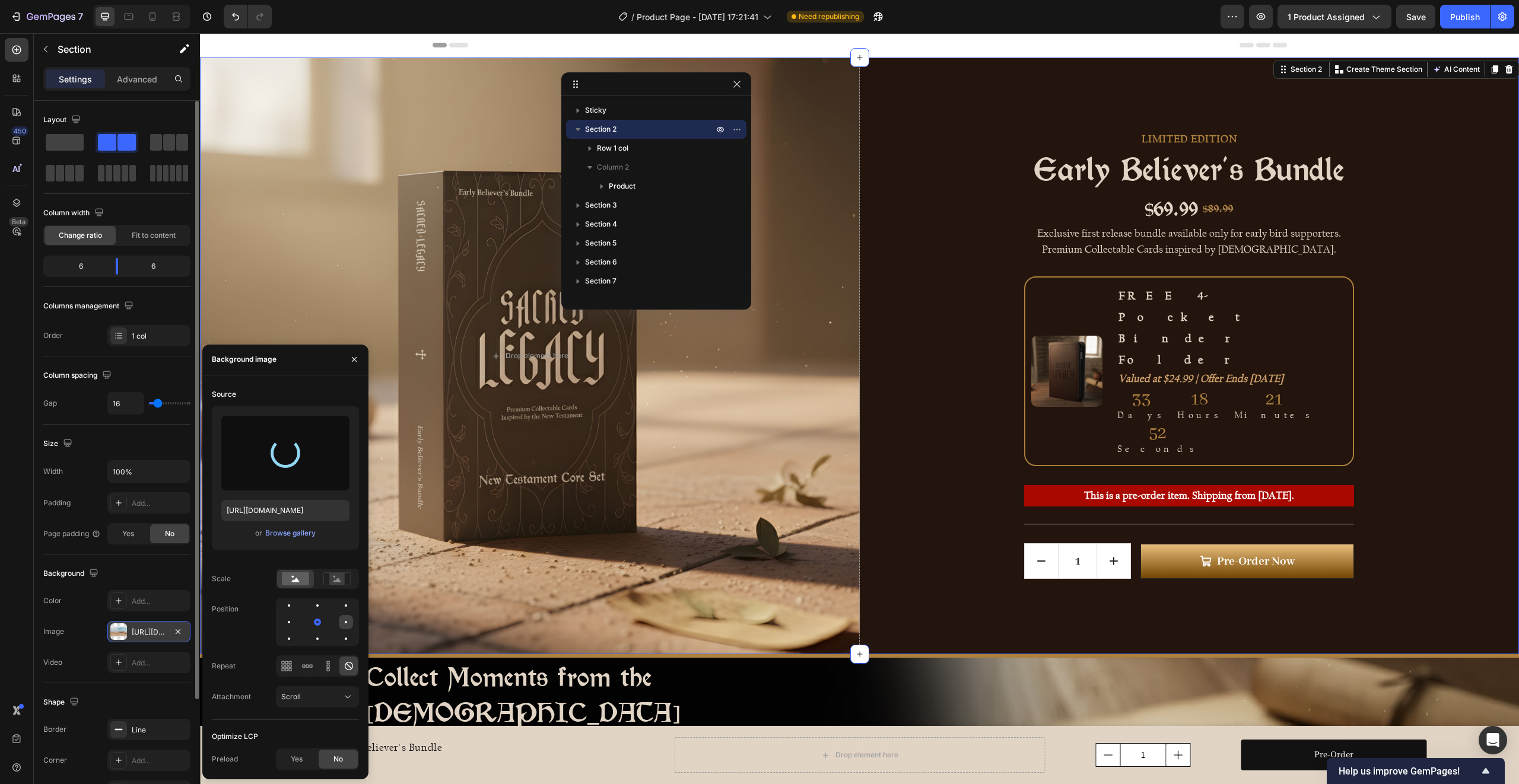
type input "[URL][DOMAIN_NAME]"
click at [346, 622] on div at bounding box center [345, 622] width 2 height 2
click at [893, 270] on div "LIMITED EDITION Text Block Early Believer's Bundle Product Title $69.99 Product…" at bounding box center [1190, 355] width 660 height 596
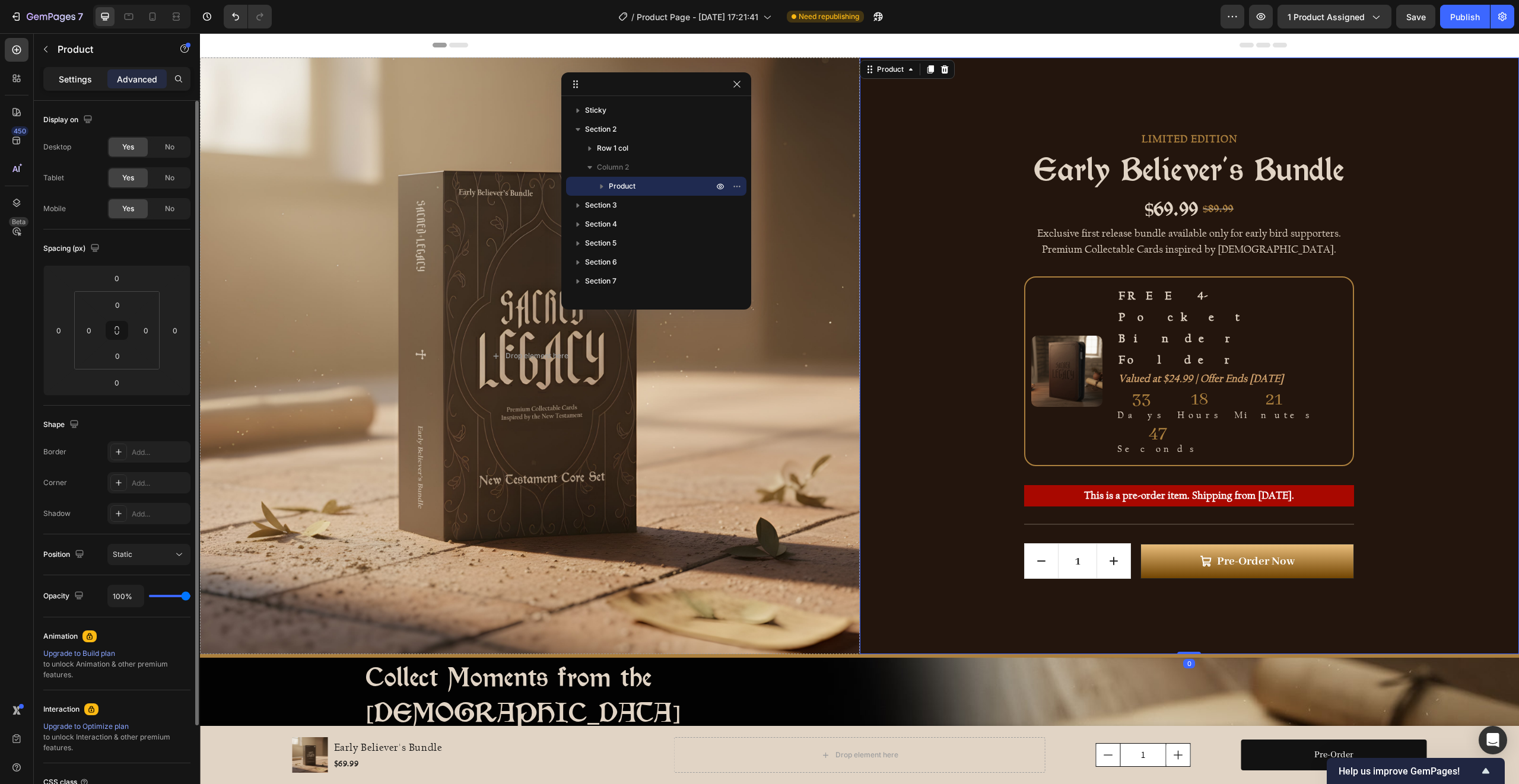
click at [77, 73] on p "Settings" at bounding box center [76, 79] width 33 height 12
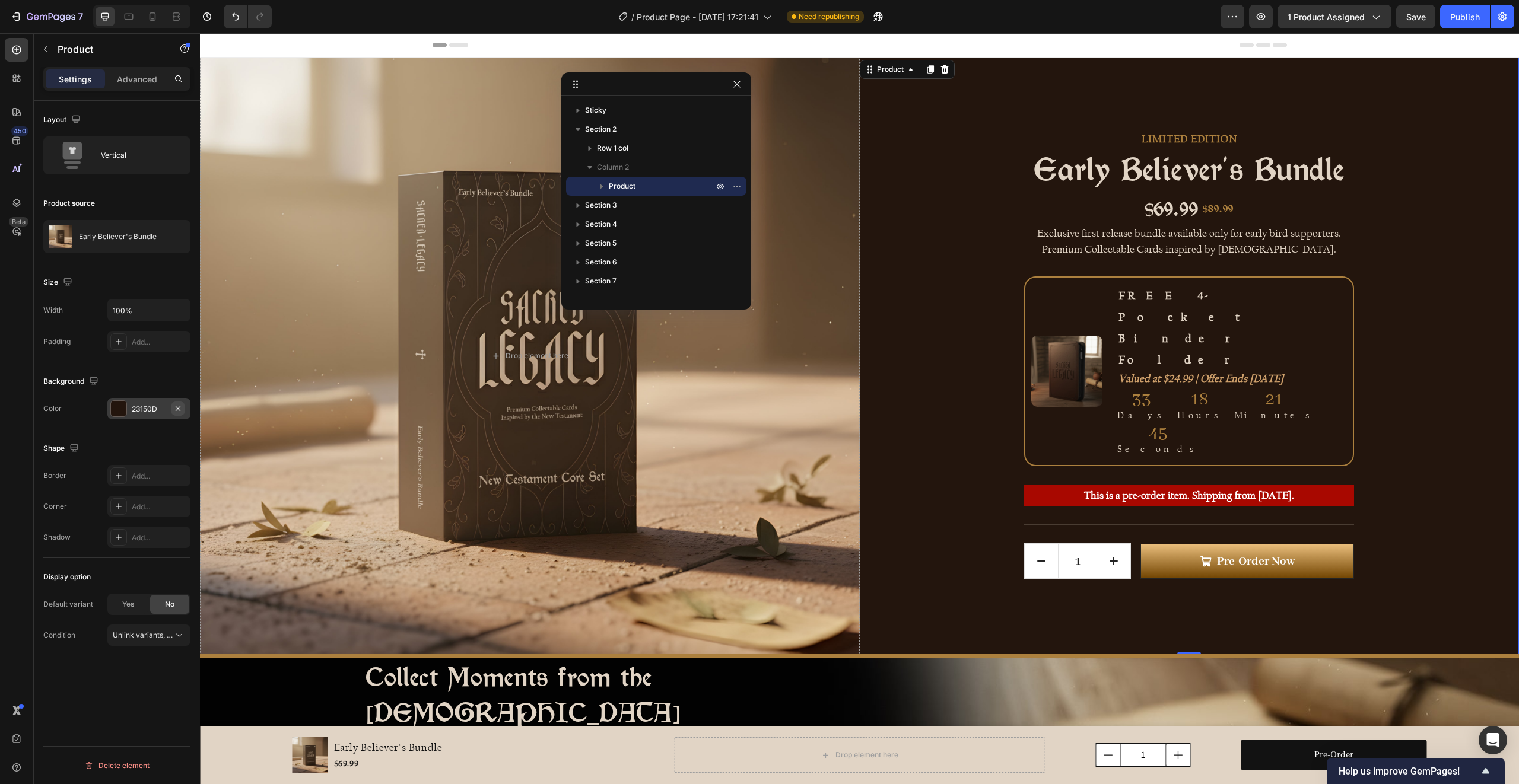
click at [178, 407] on icon "button" at bounding box center [178, 409] width 10 height 10
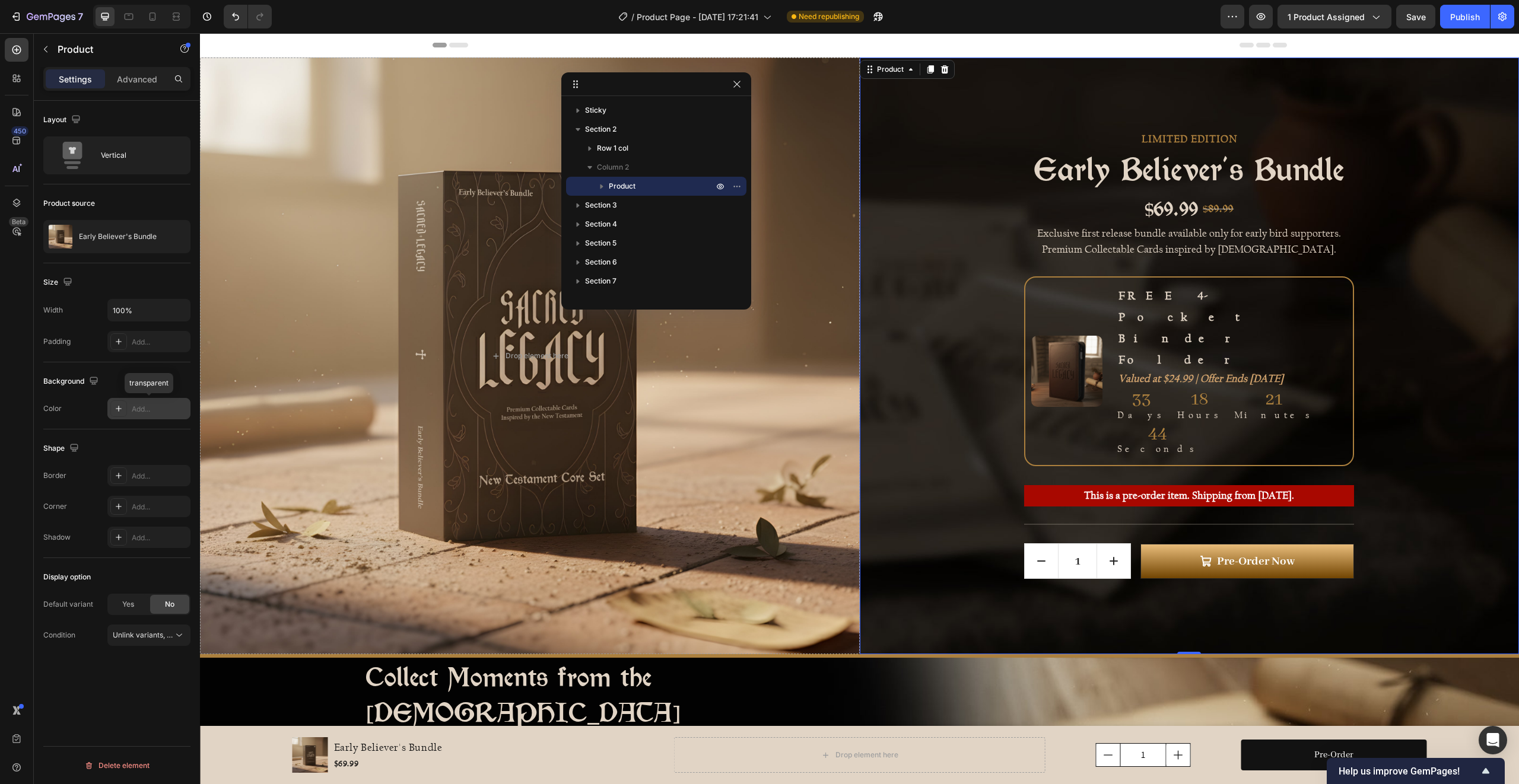
click at [150, 406] on div "Add..." at bounding box center [159, 409] width 55 height 10
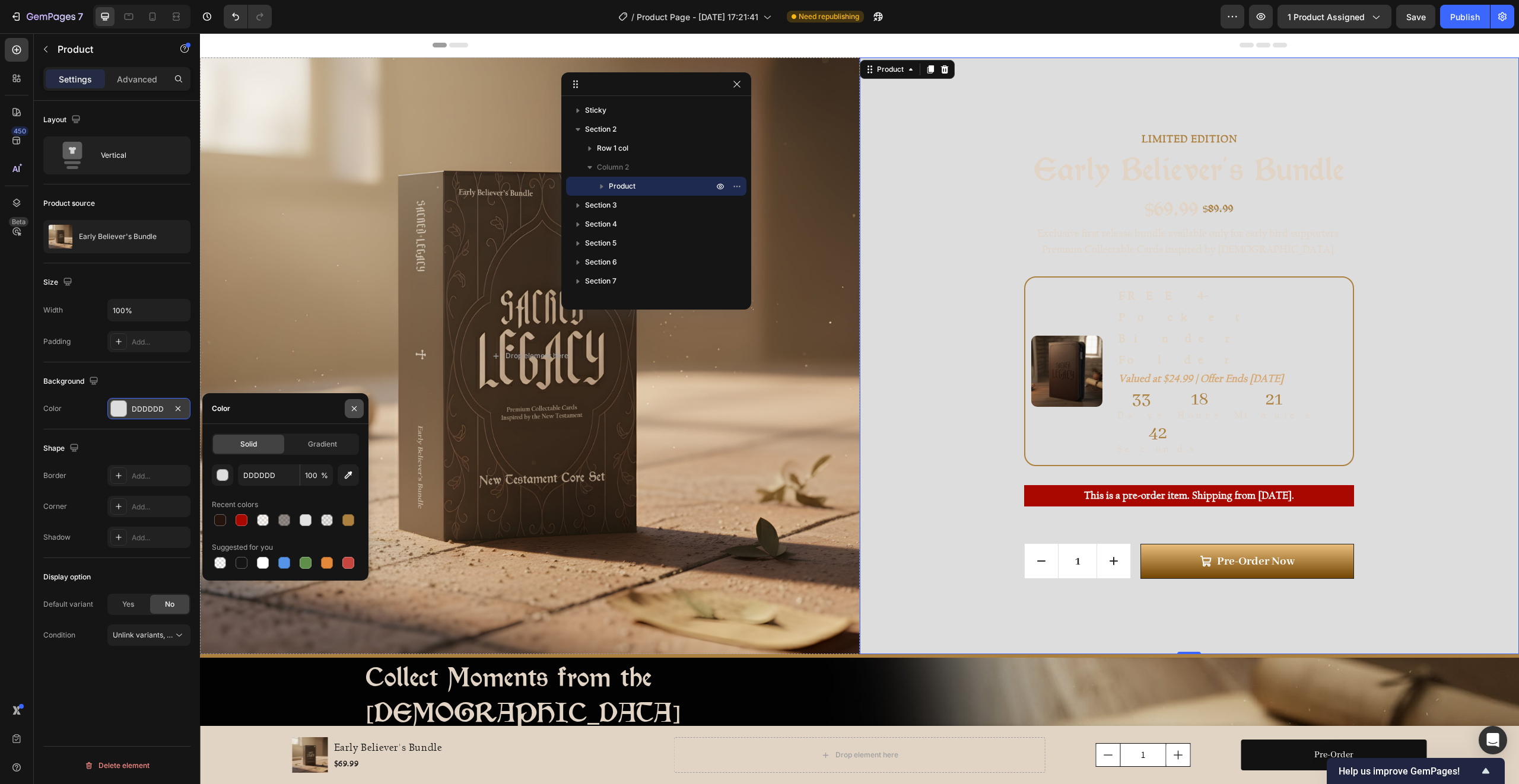
click at [353, 407] on icon "button" at bounding box center [354, 408] width 5 height 5
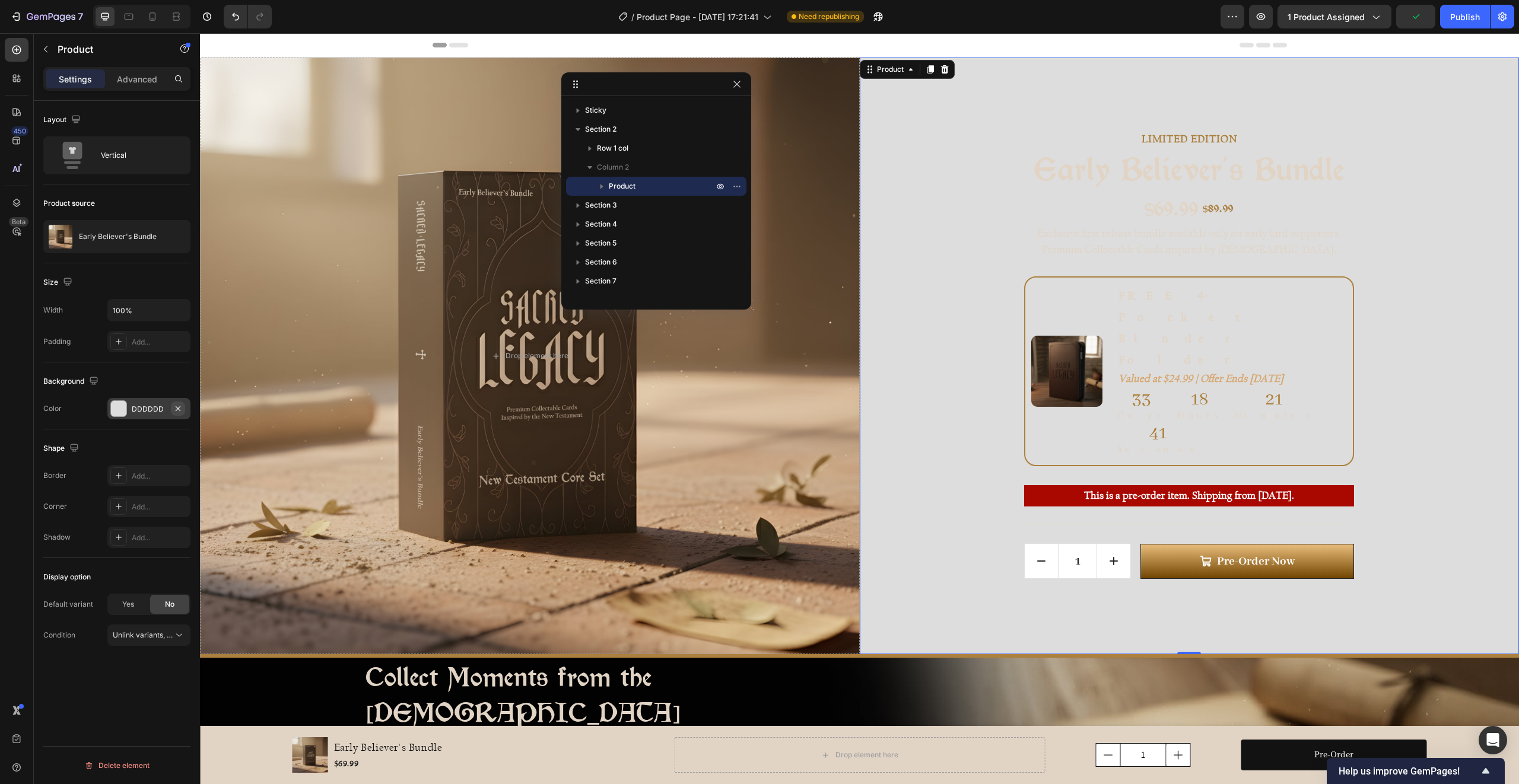
click at [177, 409] on icon "button" at bounding box center [178, 409] width 10 height 10
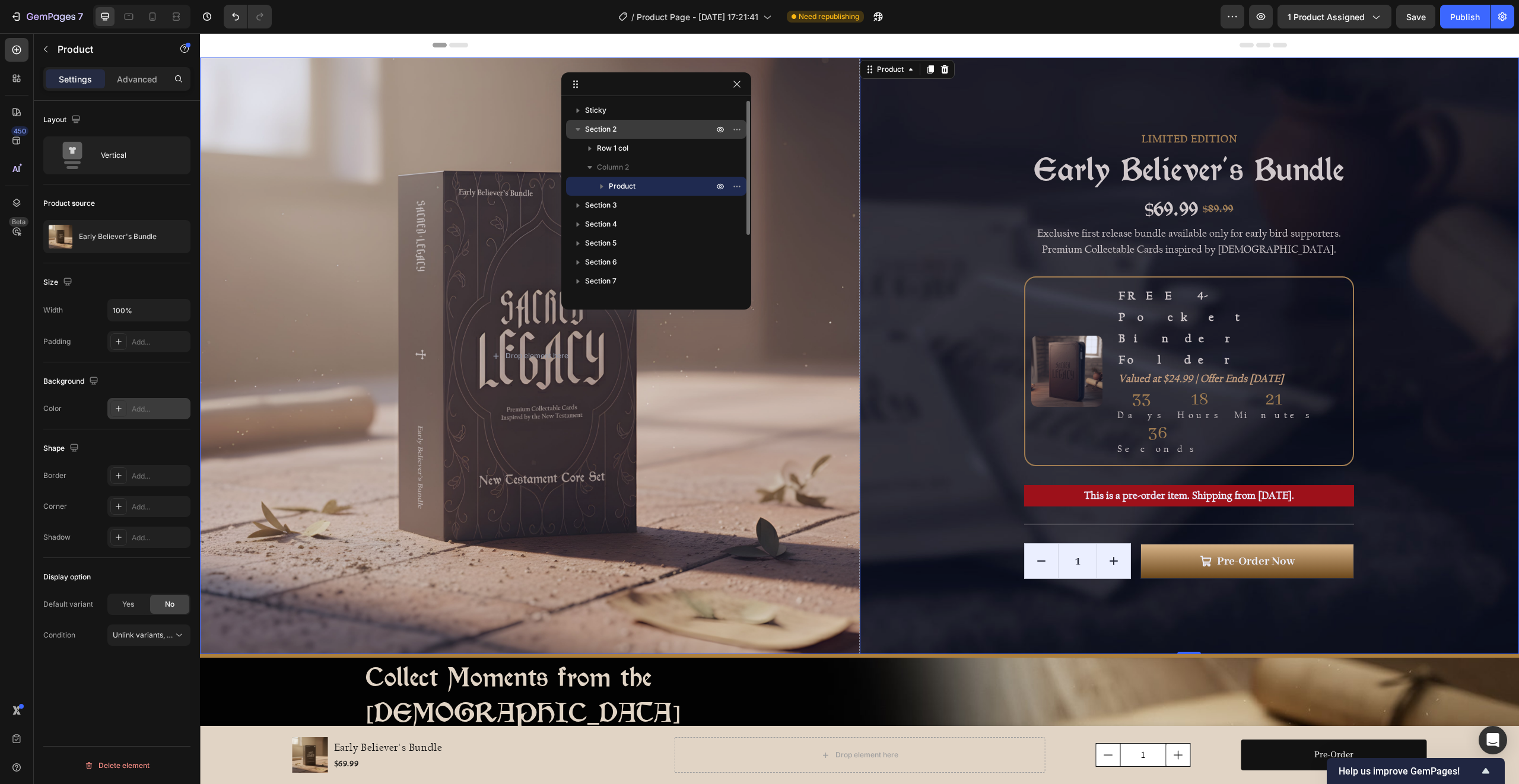
click at [634, 127] on p "Section 2" at bounding box center [650, 129] width 130 height 12
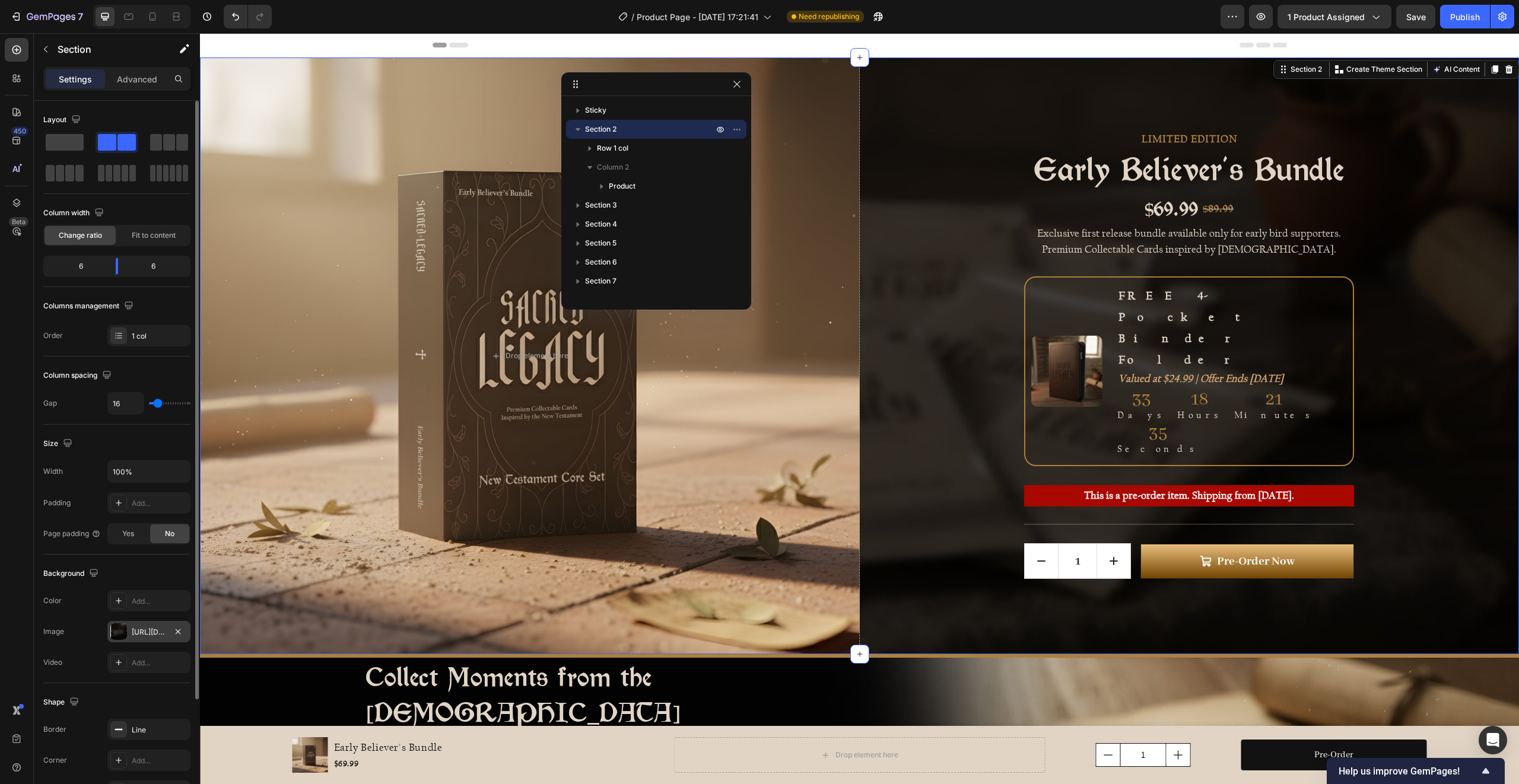
click at [149, 636] on div "[URL][DOMAIN_NAME]" at bounding box center [149, 632] width 35 height 10
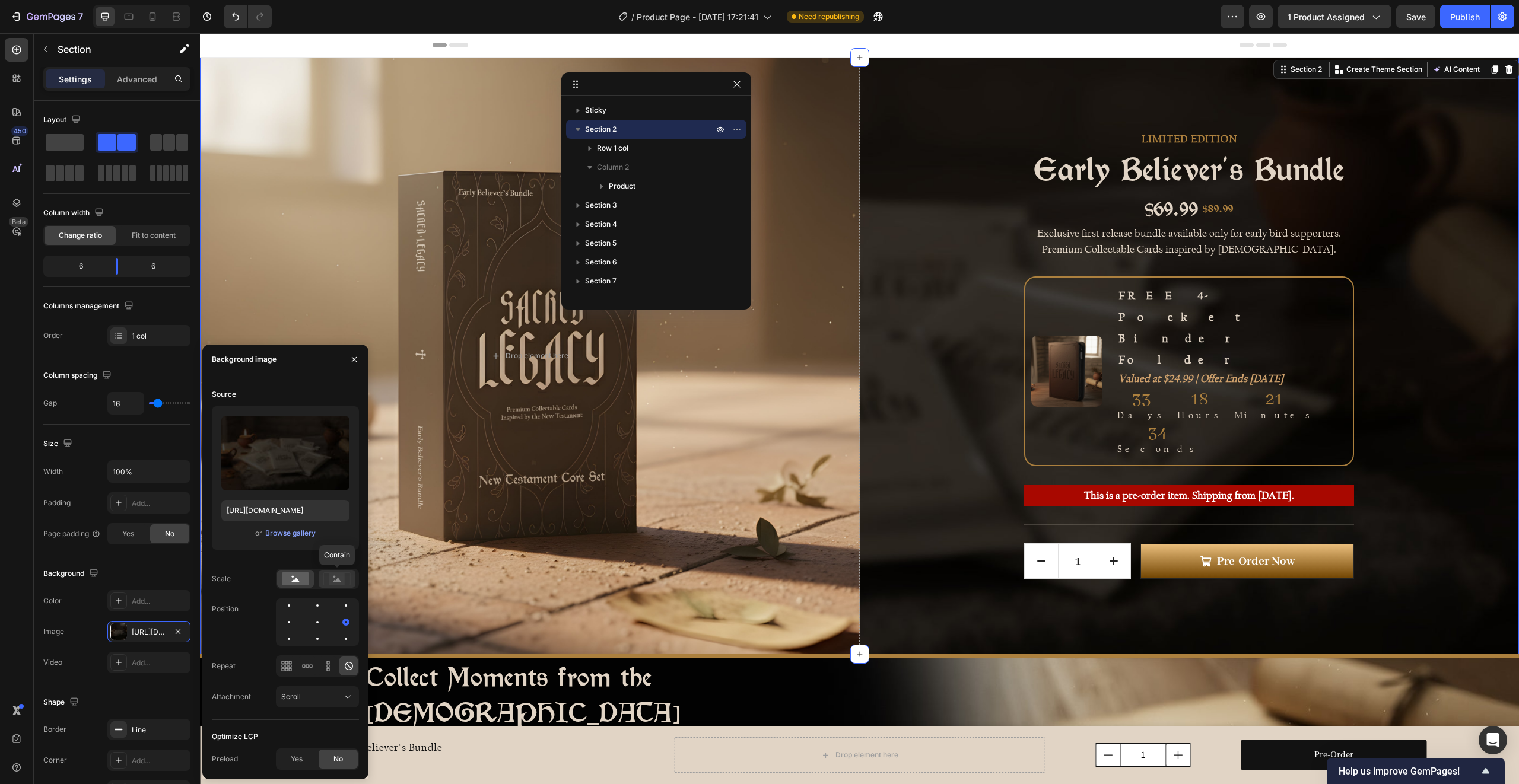
click at [340, 578] on rect at bounding box center [337, 578] width 15 height 12
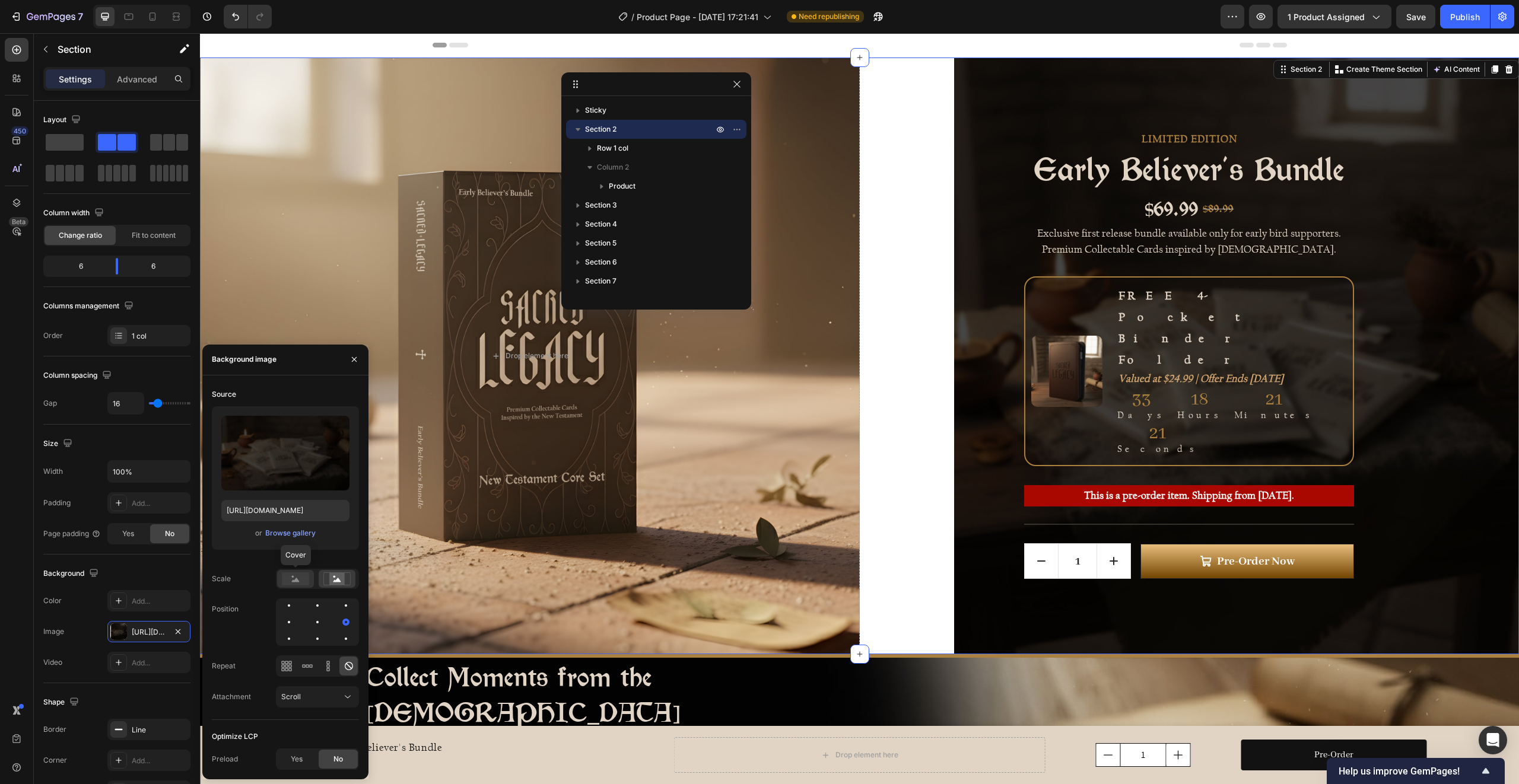
click at [295, 580] on icon at bounding box center [295, 580] width 8 height 4
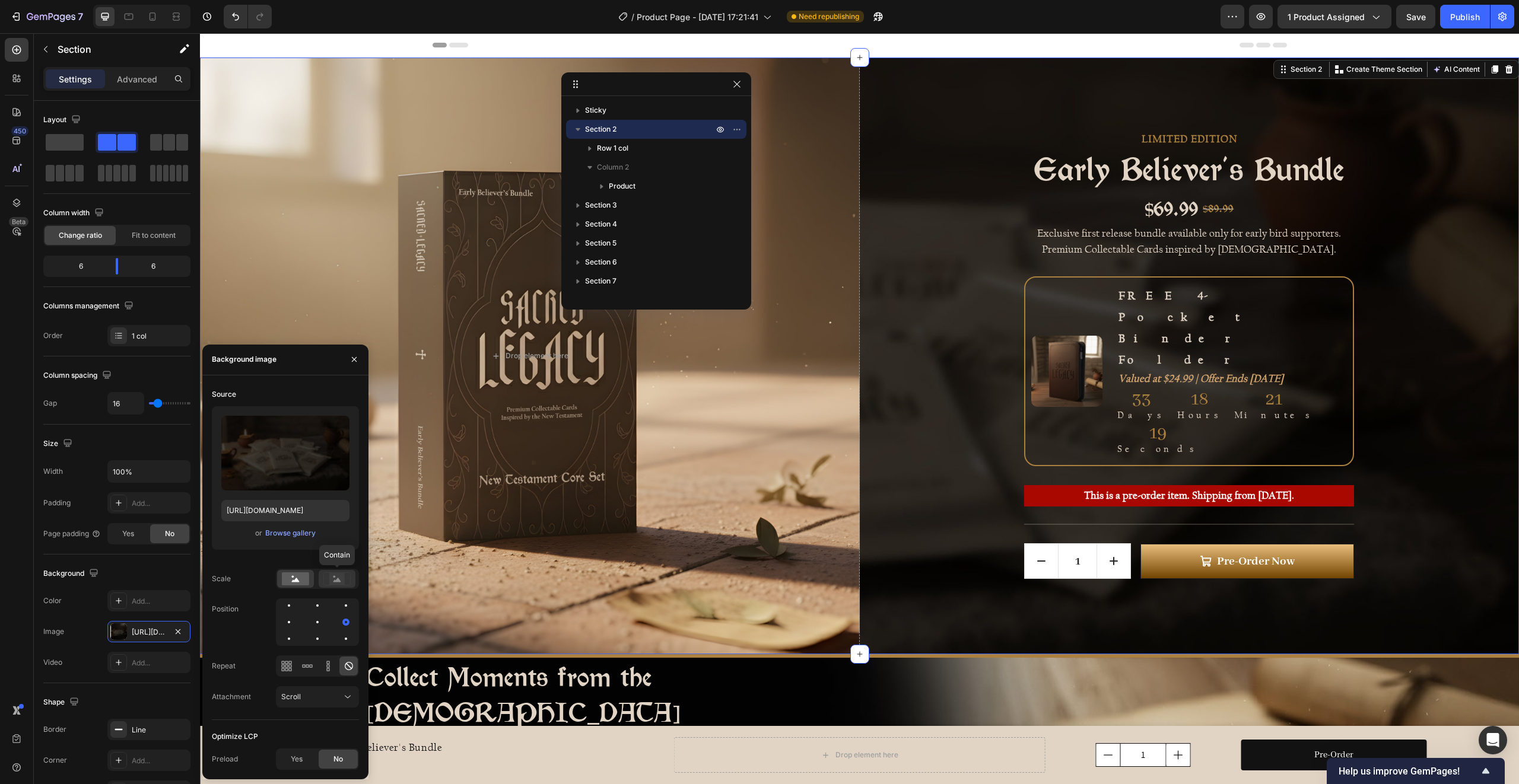
click at [344, 579] on rect at bounding box center [337, 578] width 15 height 12
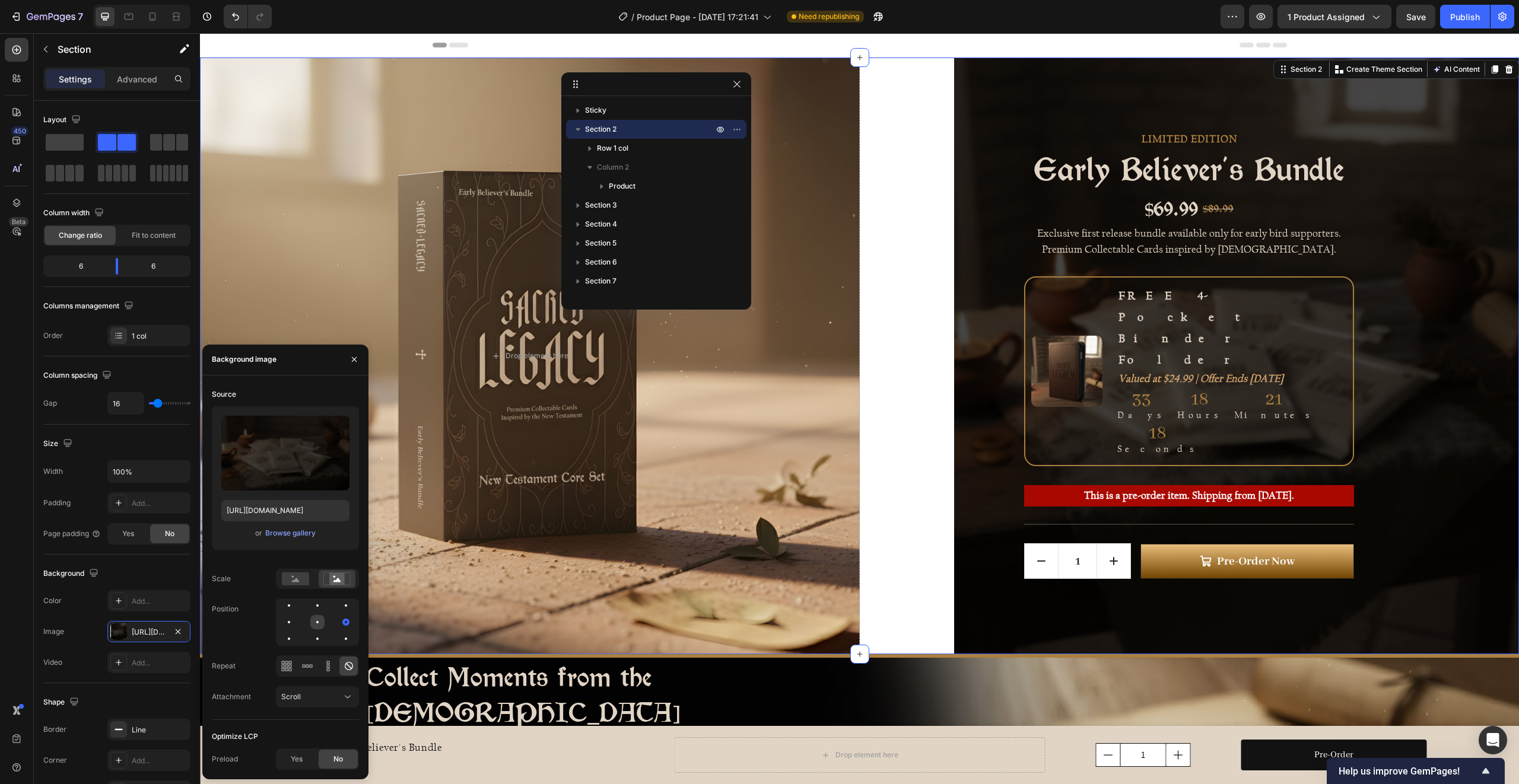
click at [321, 621] on div at bounding box center [317, 622] width 15 height 15
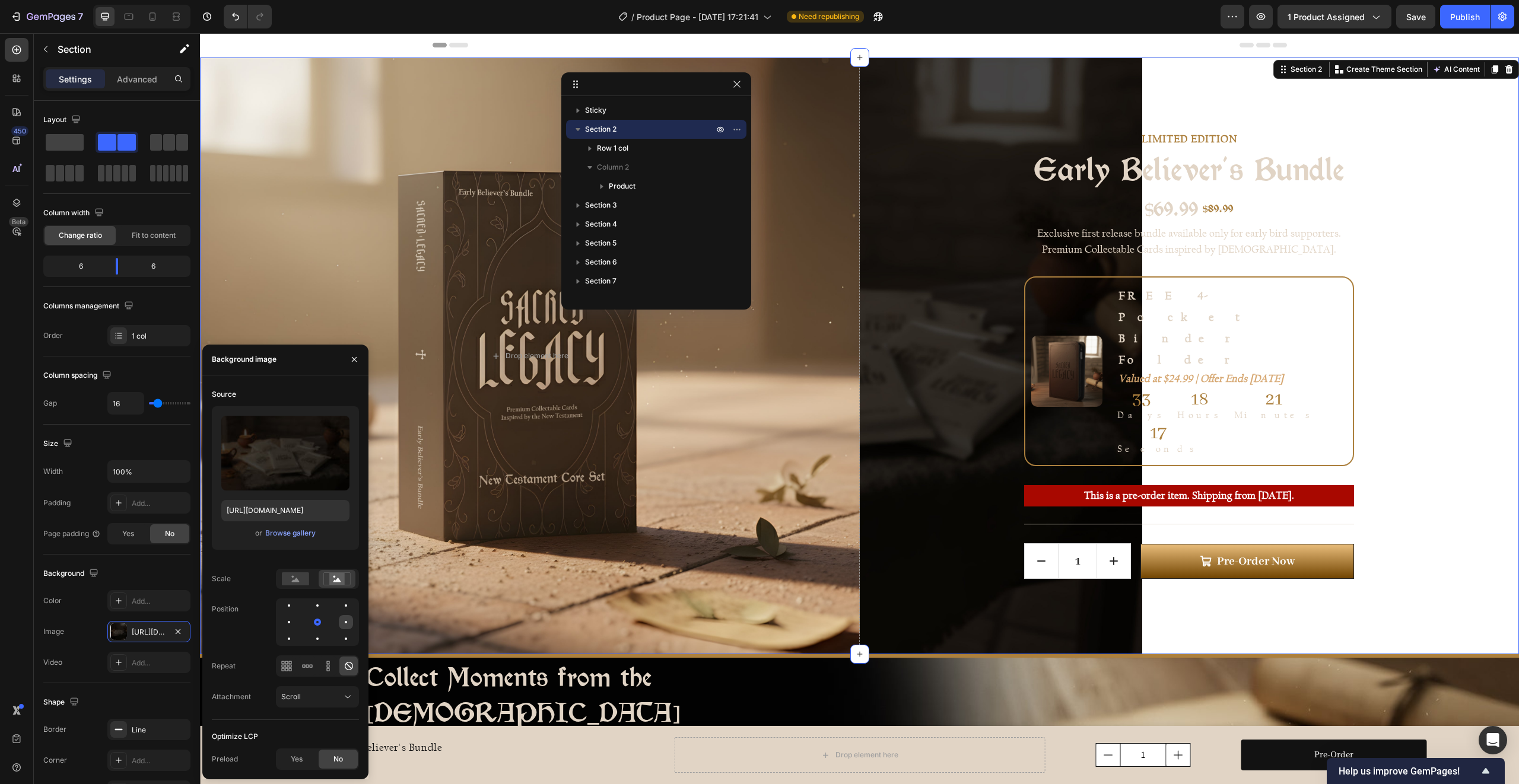
click at [342, 623] on div at bounding box center [346, 622] width 15 height 15
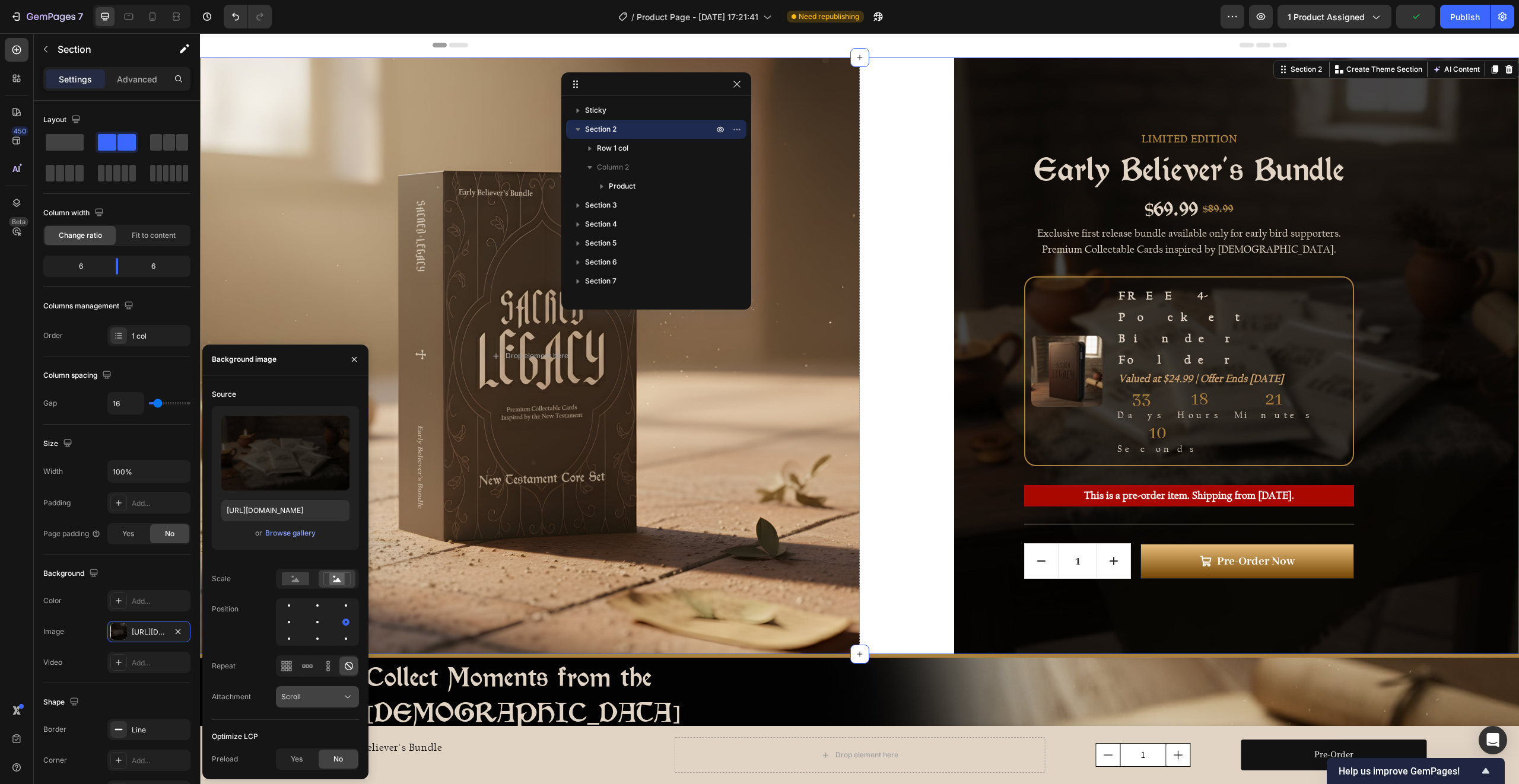
click at [324, 693] on div "Scroll" at bounding box center [311, 696] width 60 height 10
click at [236, 649] on div "Source Upload Image [URL][DOMAIN_NAME] or Browse gallery Scale Position Repeat …" at bounding box center [286, 553] width 147 height 335
click at [334, 428] on icon "button" at bounding box center [337, 427] width 12 height 12
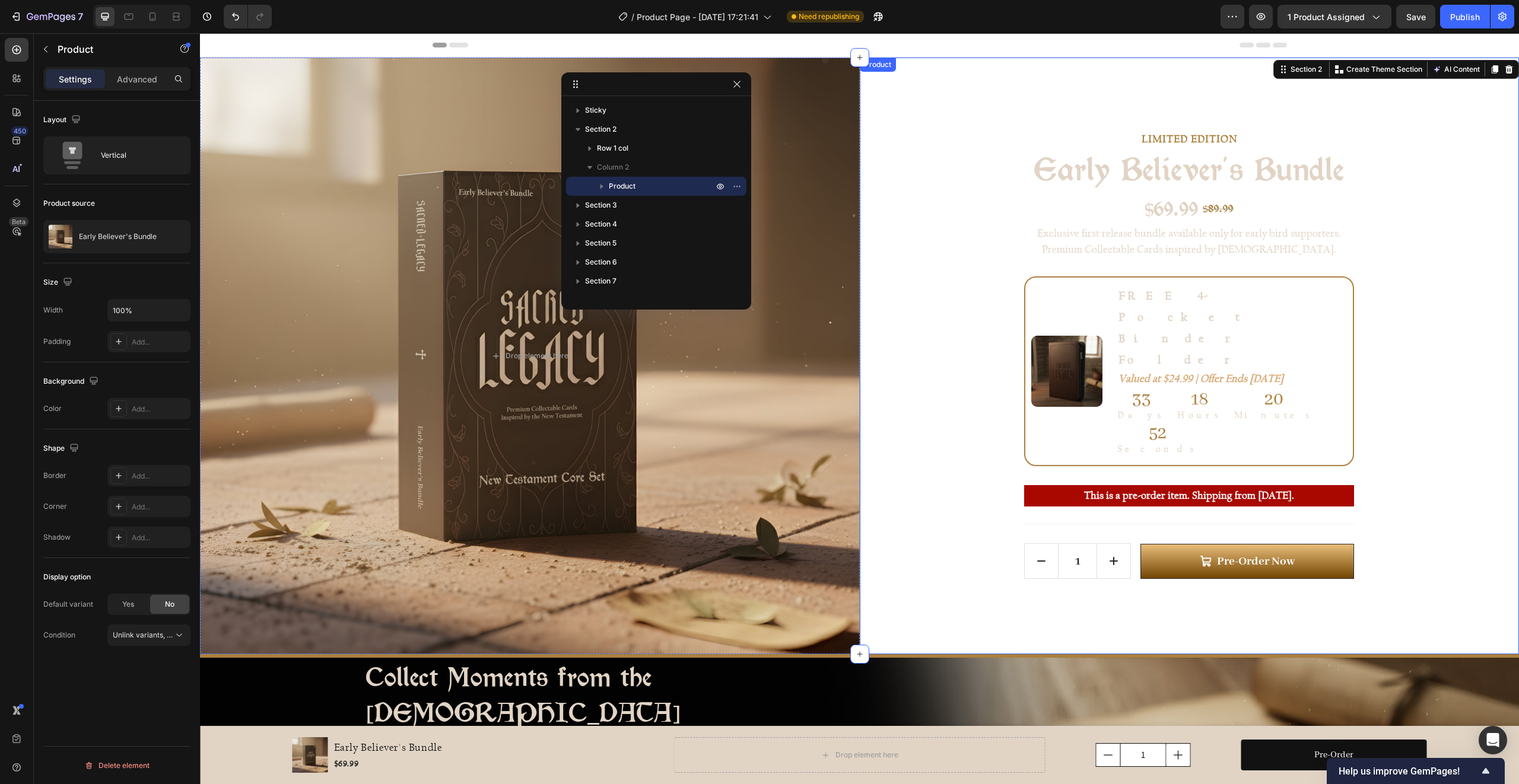
click at [970, 152] on div "LIMITED EDITION Text Block Early Believer's Bundle Product Title $69.99 Product…" at bounding box center [1190, 355] width 660 height 596
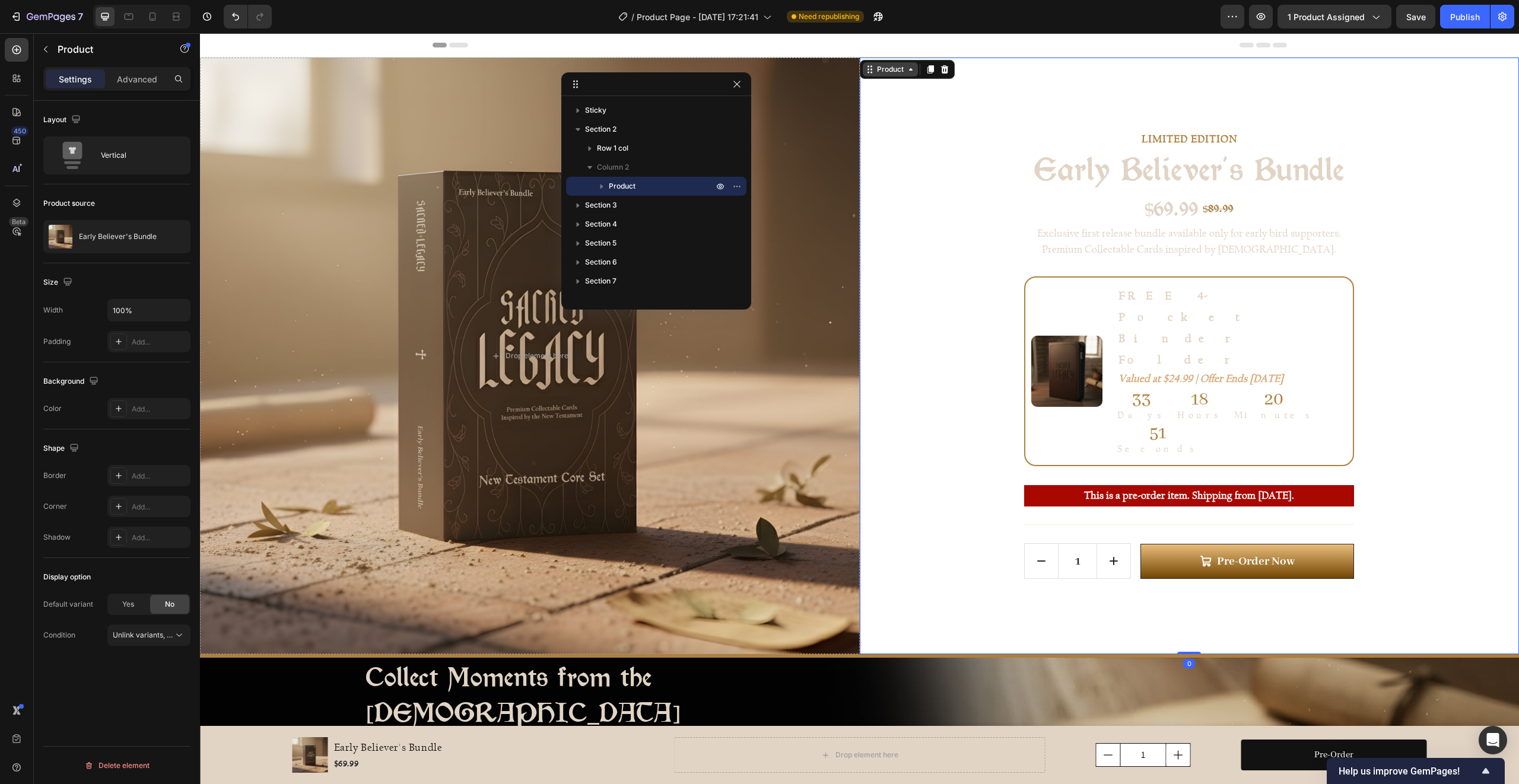
click at [890, 69] on div "Product" at bounding box center [890, 69] width 31 height 10
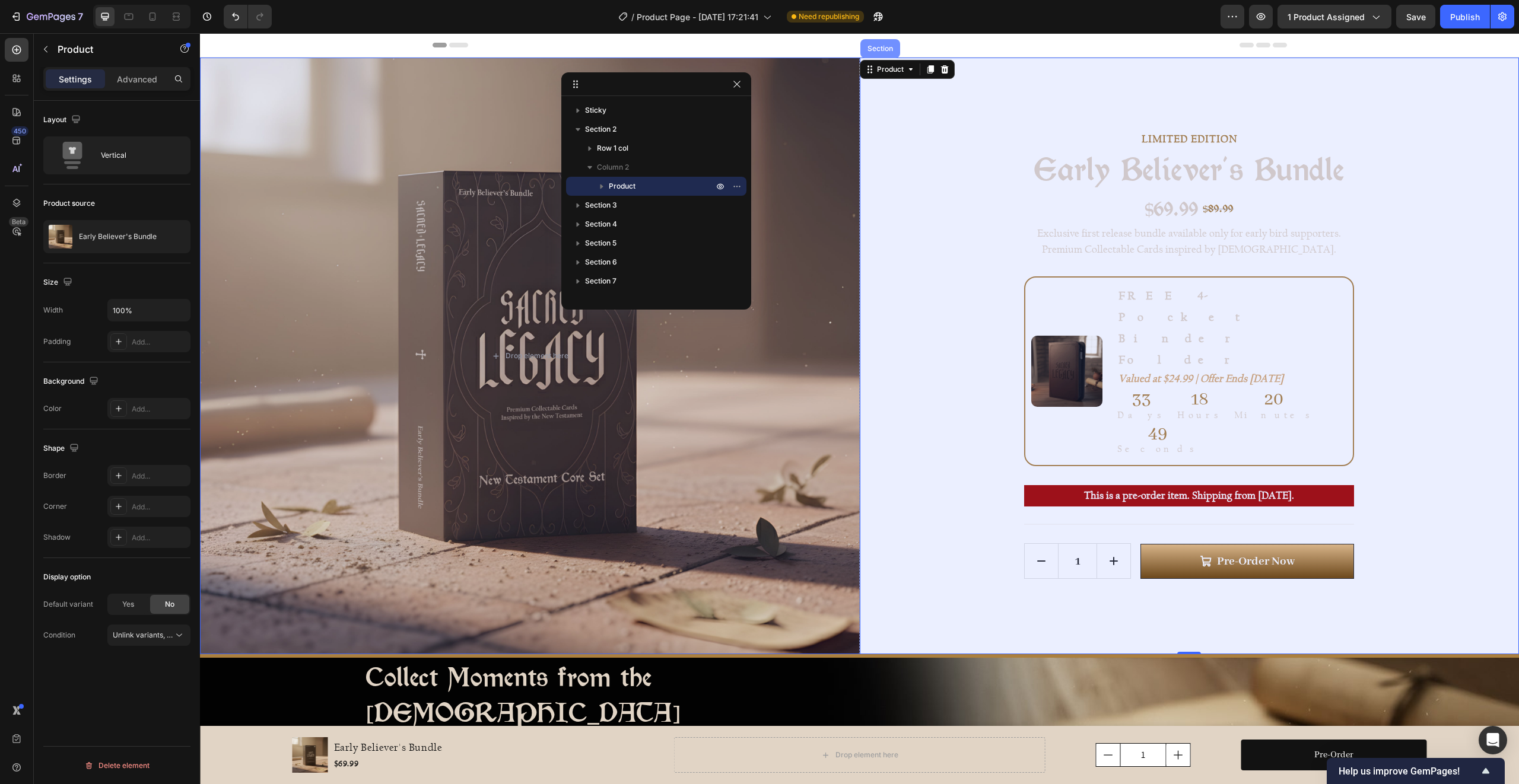
click at [877, 53] on div "Section" at bounding box center [880, 48] width 39 height 19
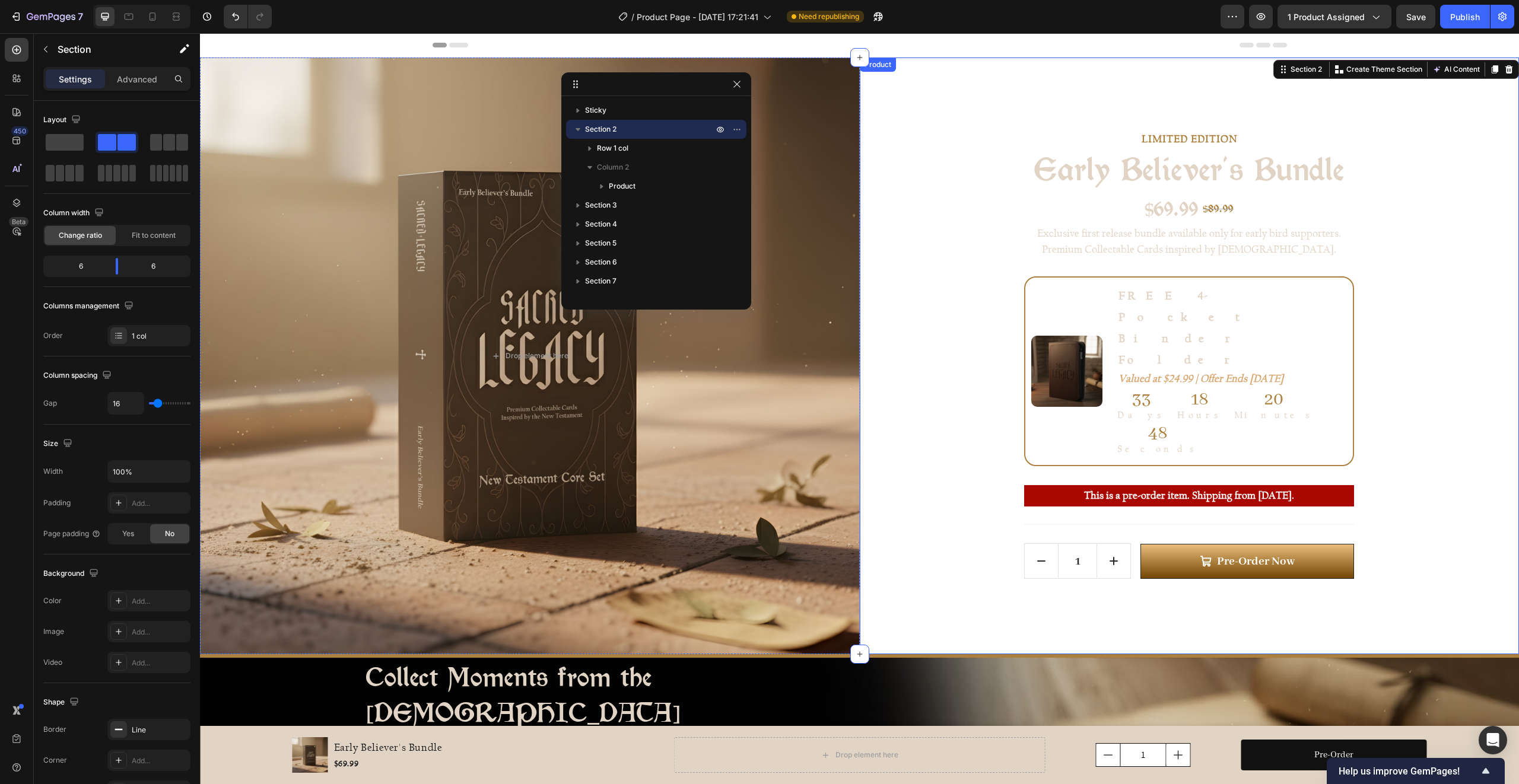
click at [890, 91] on div "LIMITED EDITION Text Block Early Believer's Bundle Product Title $69.99 Product…" at bounding box center [1190, 355] width 660 height 596
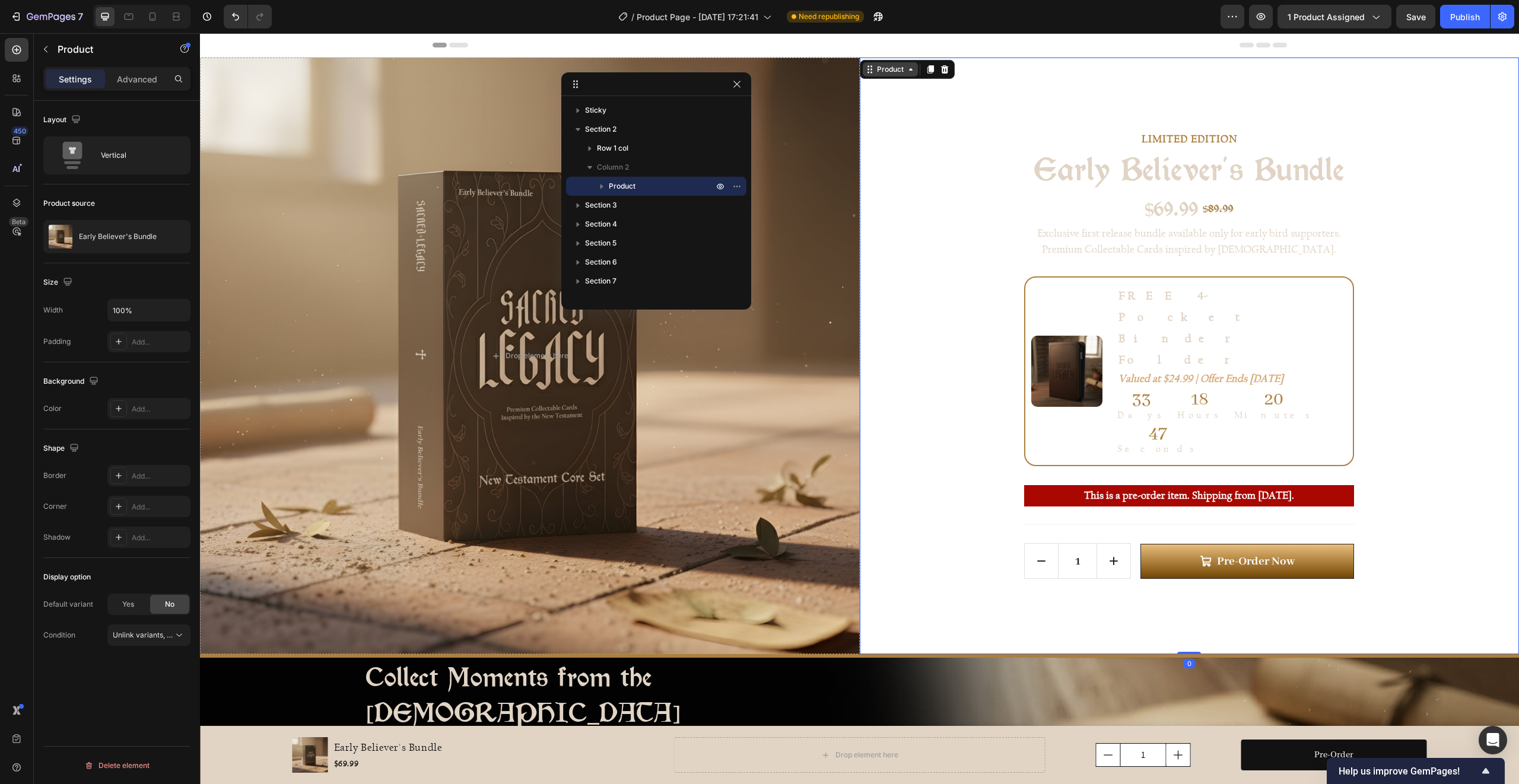
click at [880, 68] on div "Product" at bounding box center [890, 69] width 31 height 10
click at [91, 380] on icon "button" at bounding box center [94, 380] width 12 height 12
click at [111, 156] on div "Vertical" at bounding box center [137, 155] width 72 height 27
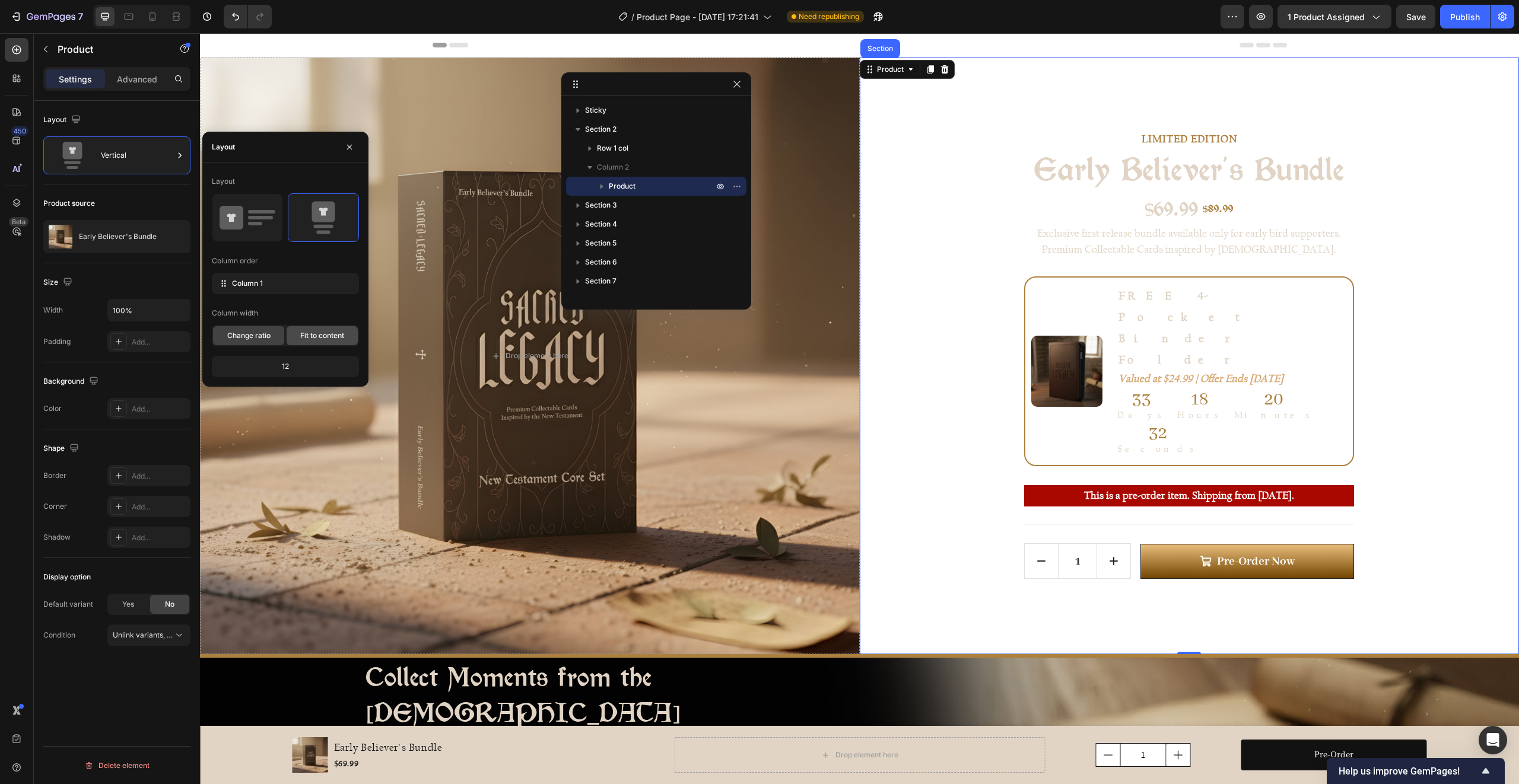
click at [312, 337] on span "Fit to content" at bounding box center [322, 335] width 44 height 10
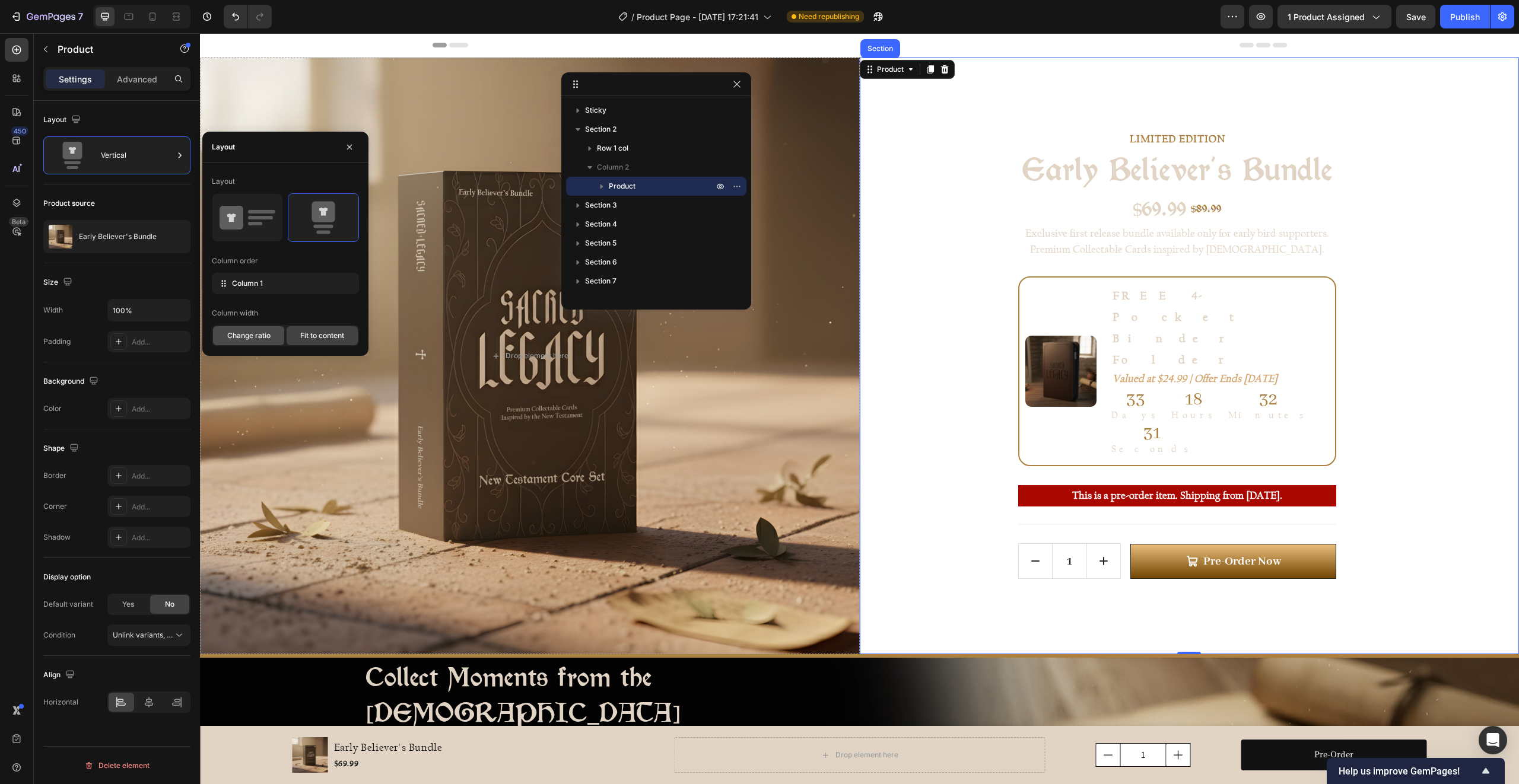
click at [265, 337] on span "Change ratio" at bounding box center [249, 335] width 44 height 10
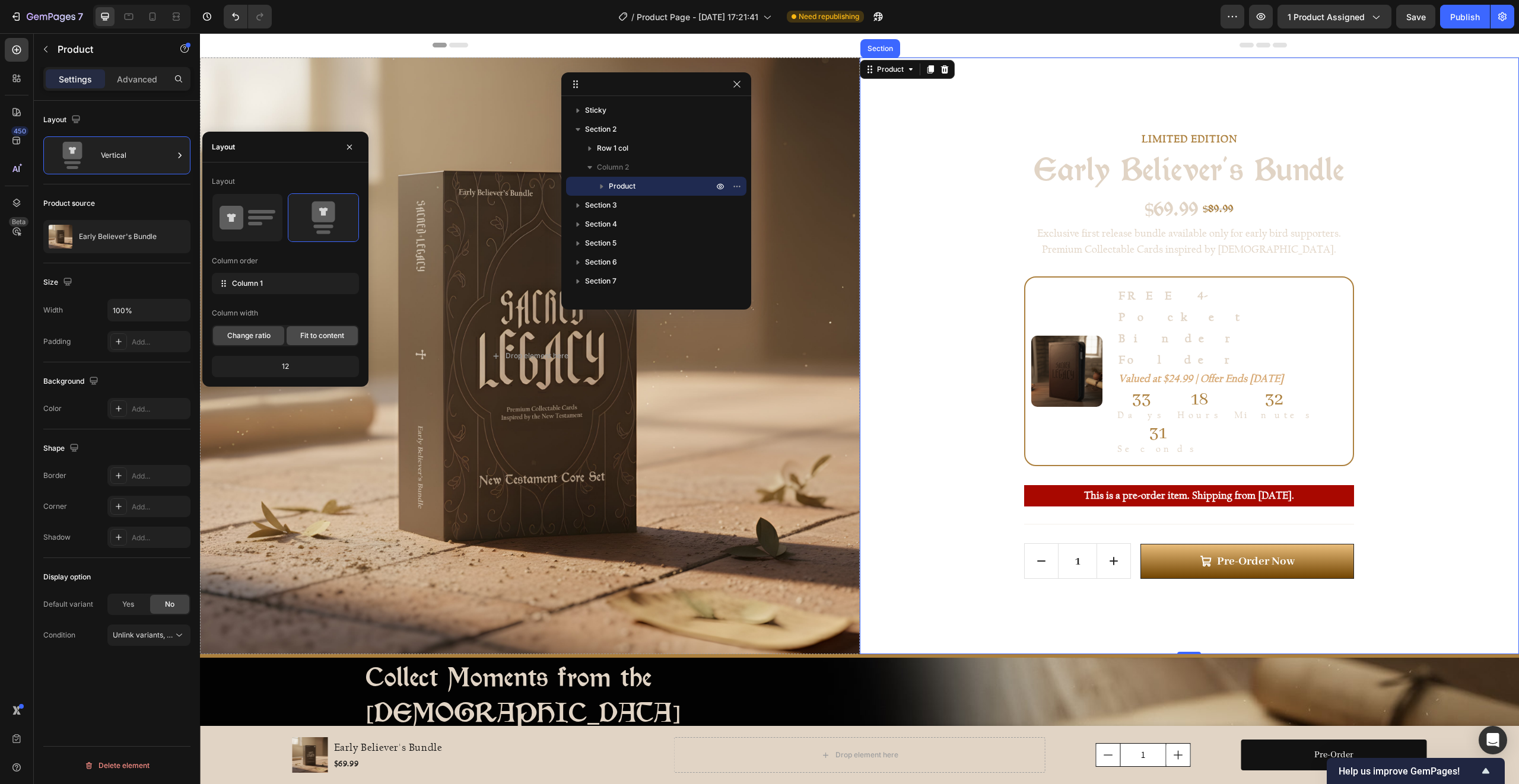
click at [316, 337] on span "Fit to content" at bounding box center [322, 335] width 44 height 10
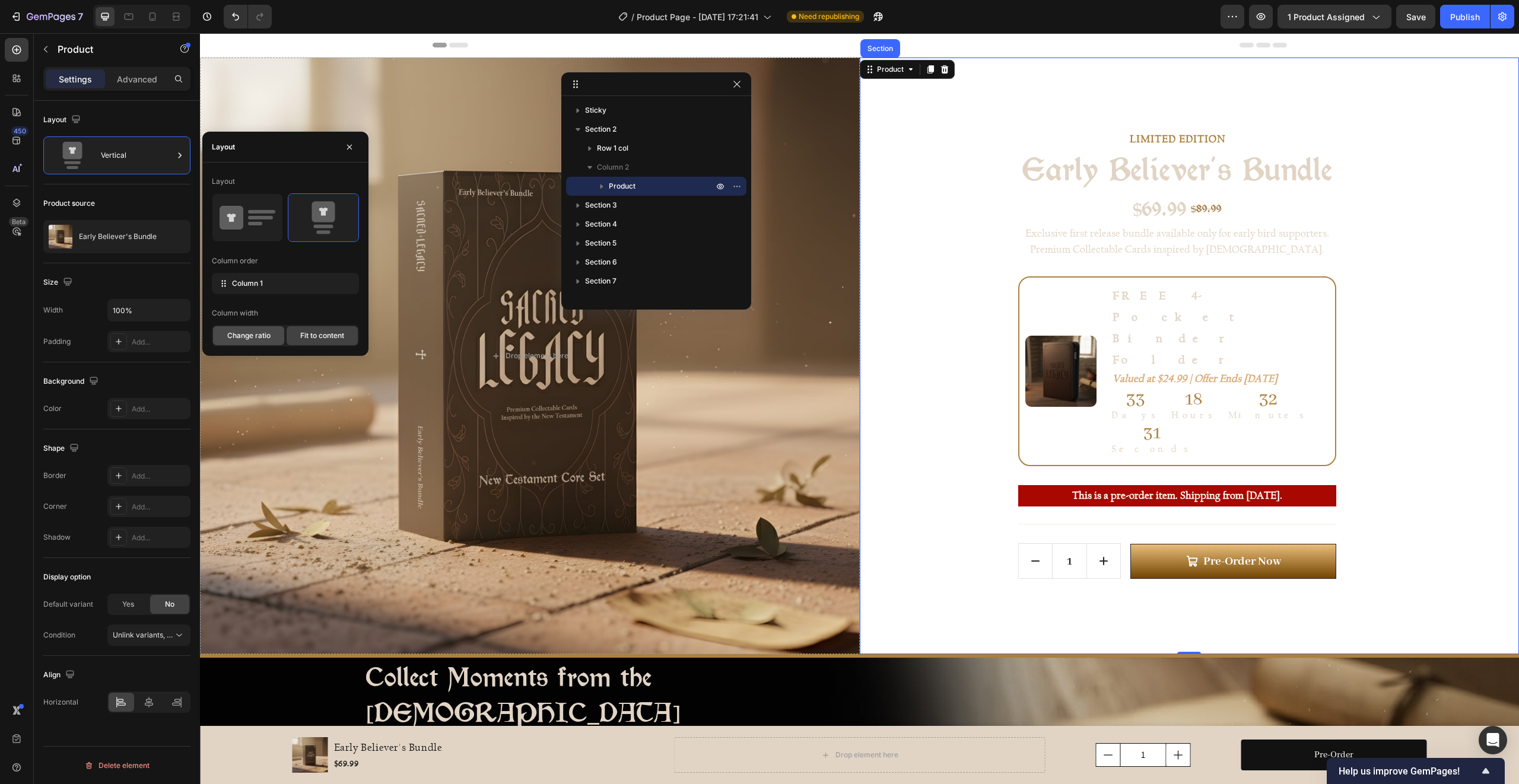
click at [256, 335] on span "Change ratio" at bounding box center [249, 335] width 44 height 10
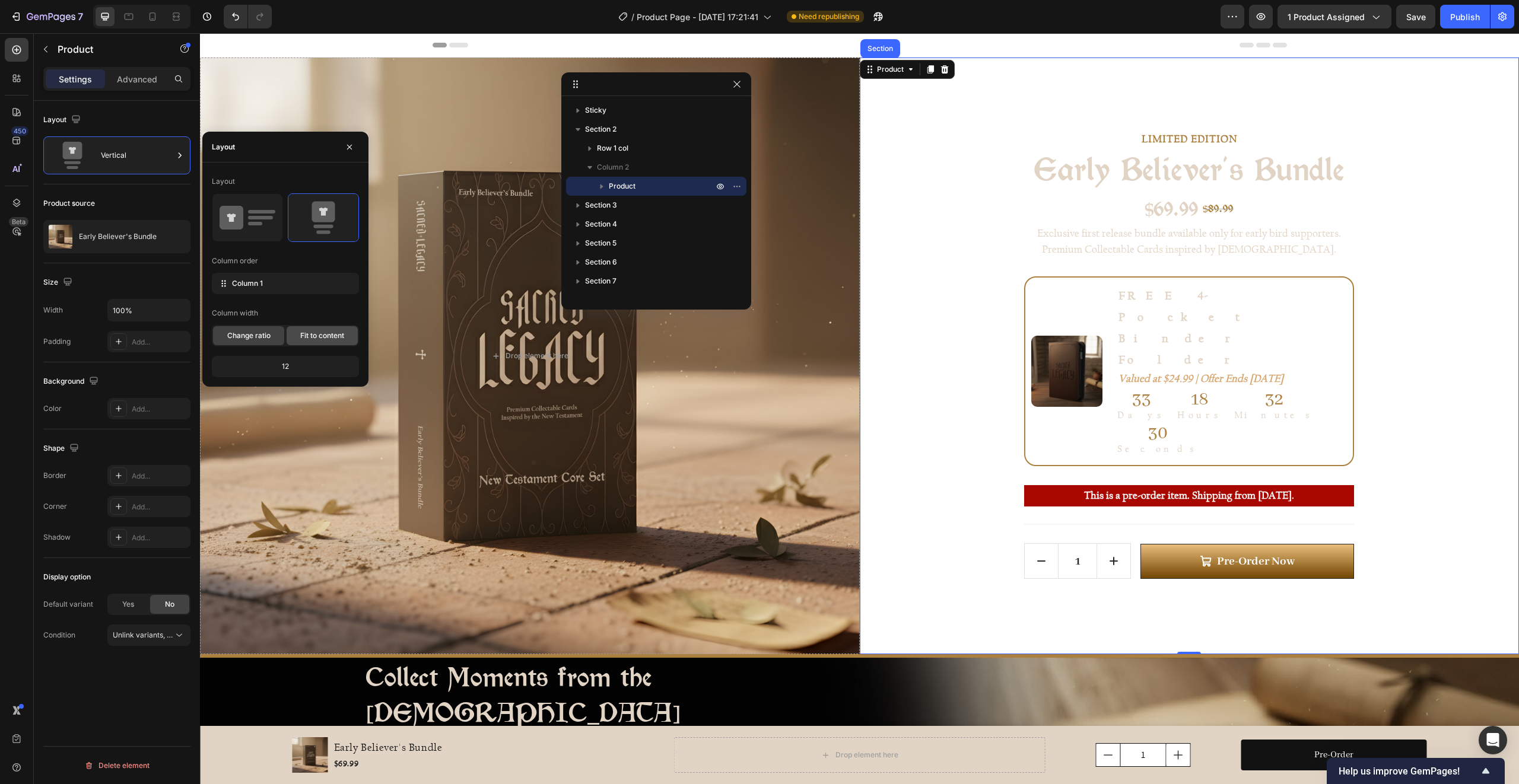
click at [313, 335] on span "Fit to content" at bounding box center [322, 335] width 44 height 10
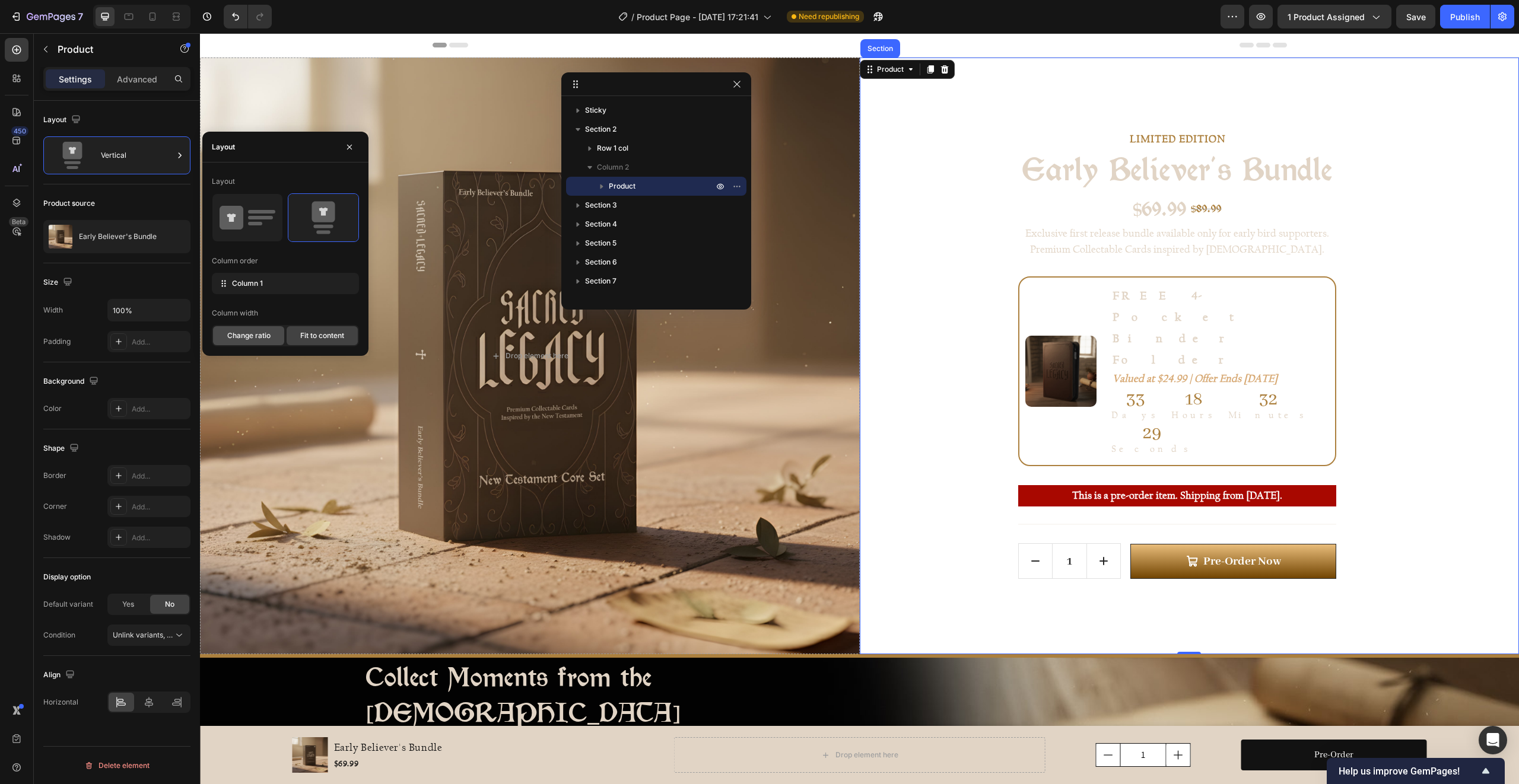
click at [252, 333] on span "Change ratio" at bounding box center [249, 335] width 44 height 10
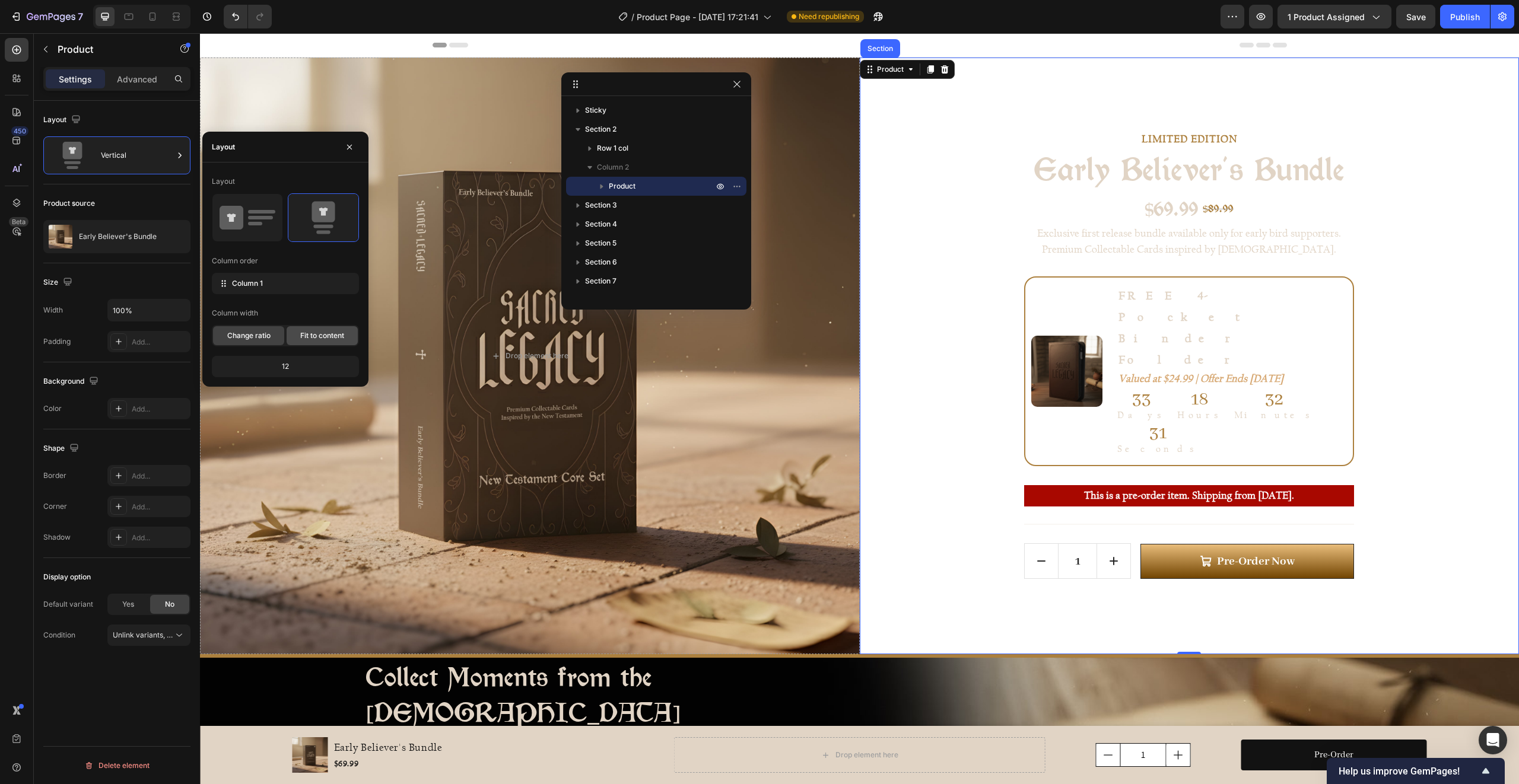
click at [308, 336] on span "Fit to content" at bounding box center [322, 335] width 44 height 10
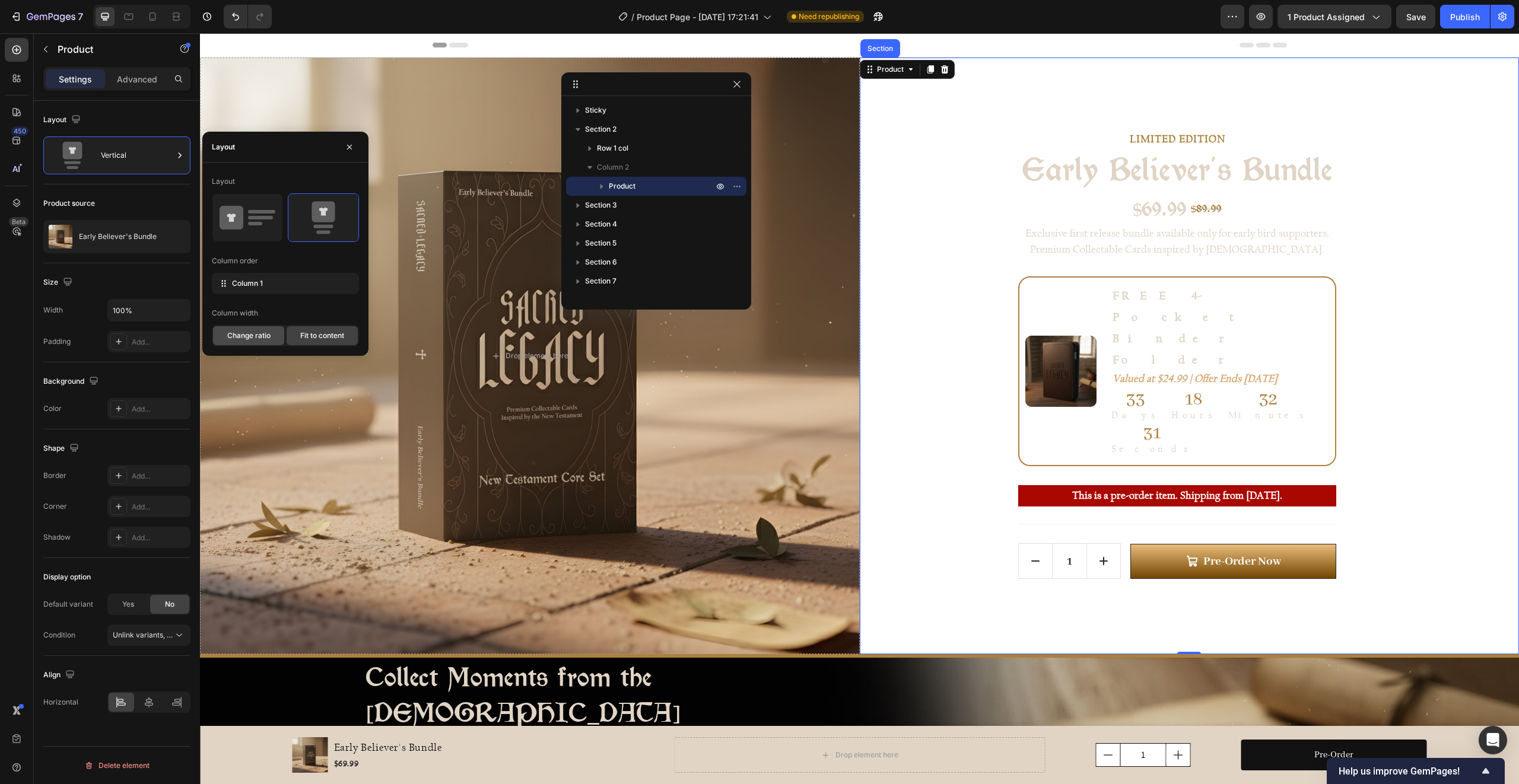
click at [243, 334] on span "Change ratio" at bounding box center [249, 335] width 44 height 10
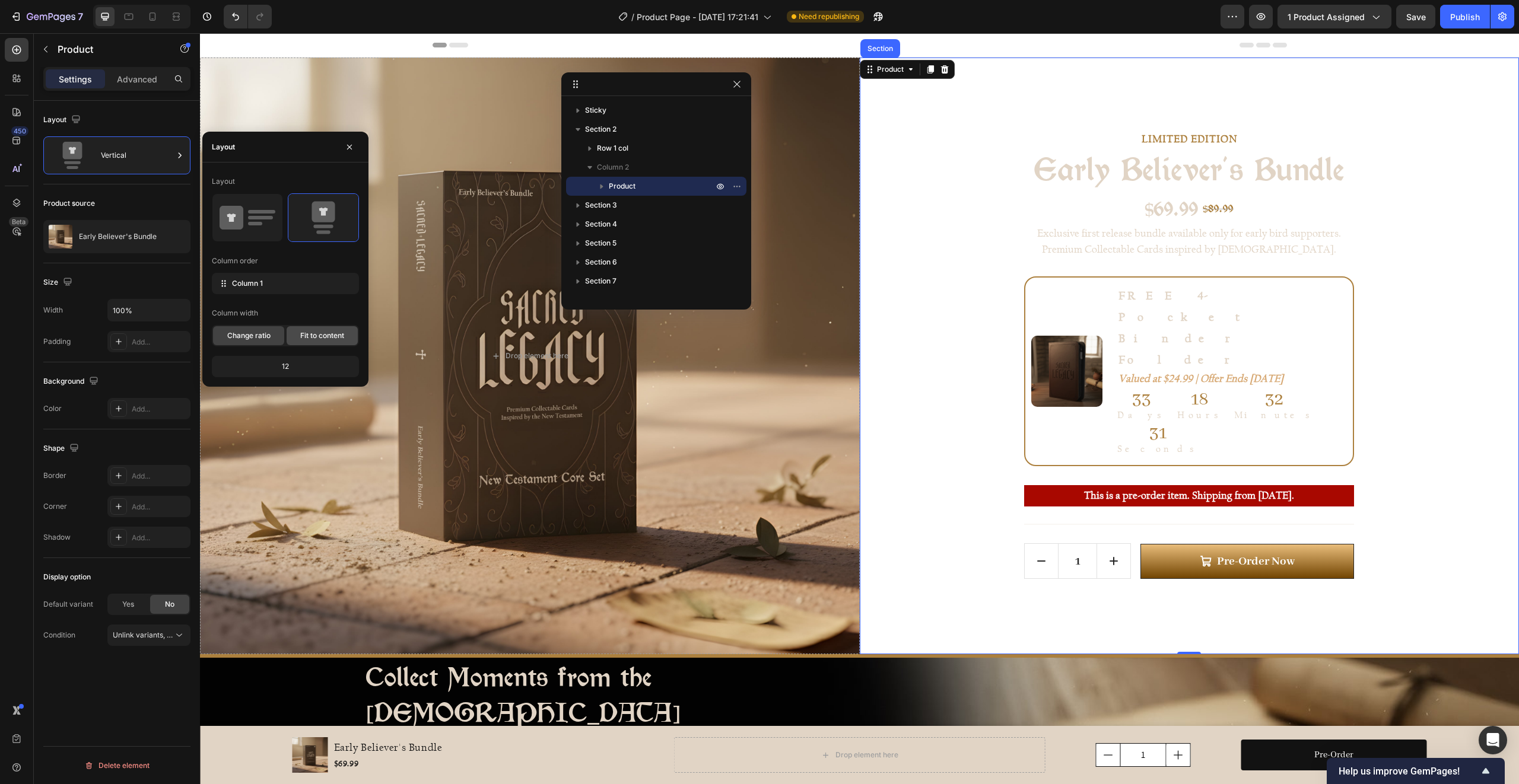
click at [308, 334] on span "Fit to content" at bounding box center [322, 335] width 44 height 10
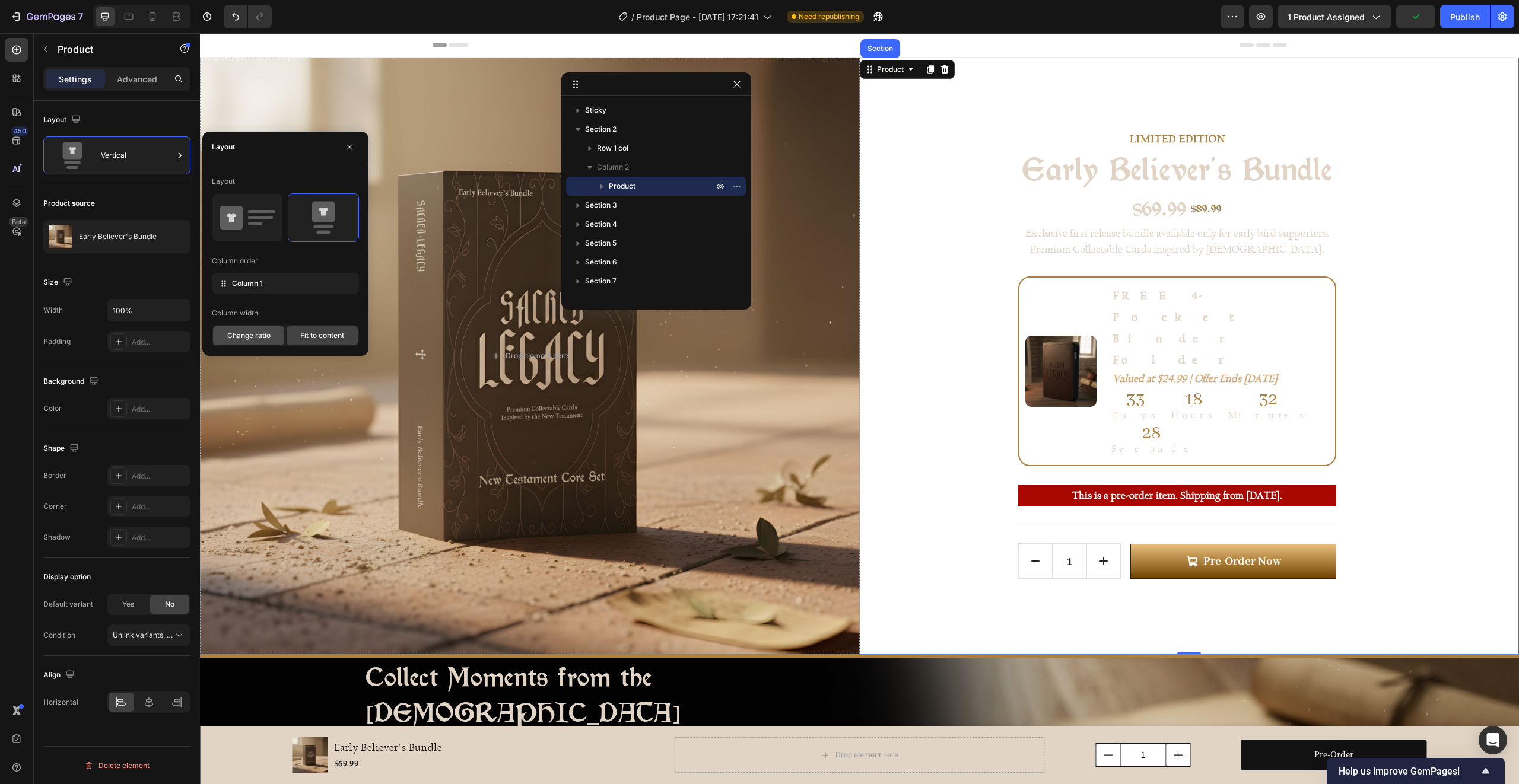
click at [258, 334] on span "Change ratio" at bounding box center [249, 335] width 44 height 10
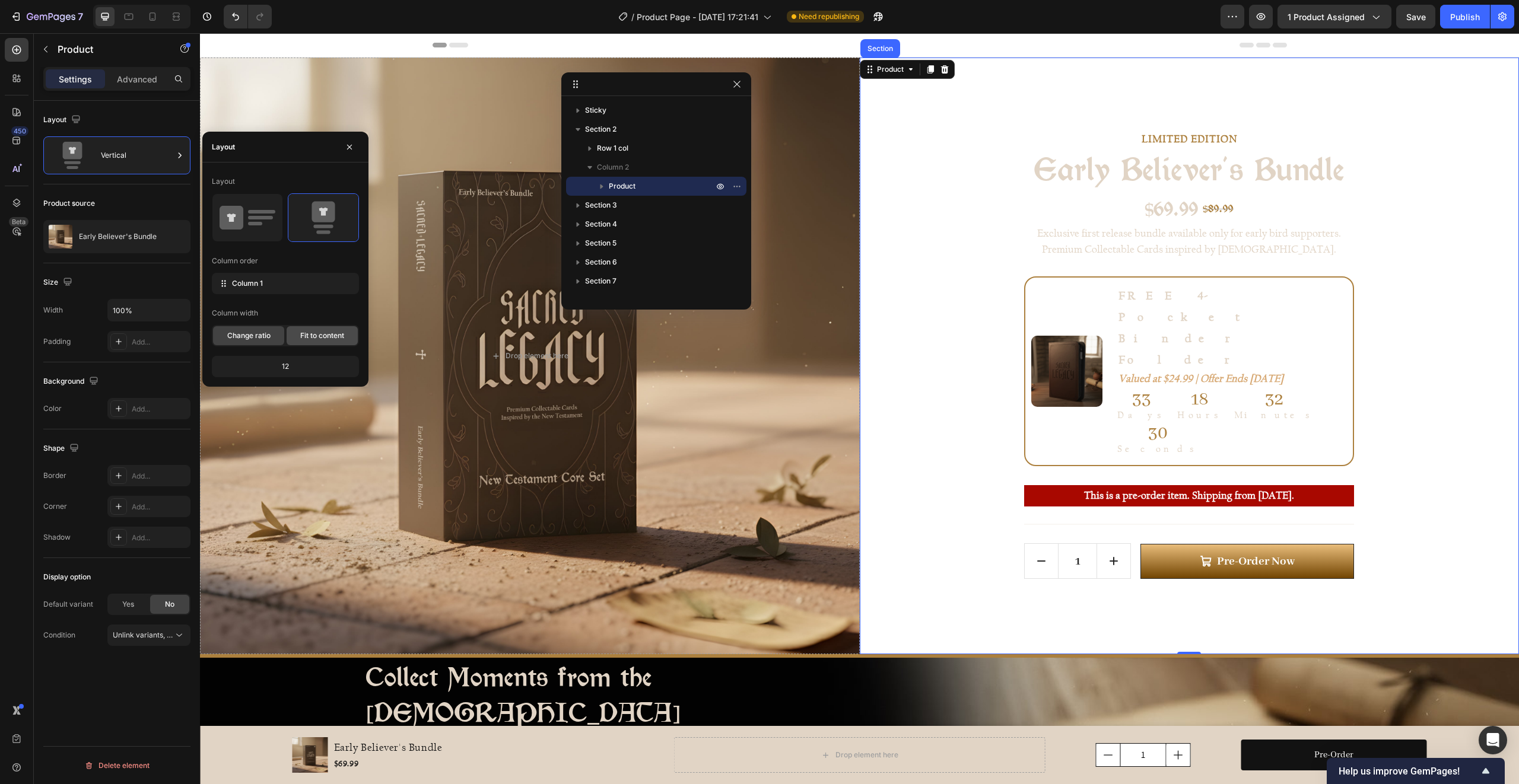
click at [308, 341] on span "Fit to content" at bounding box center [322, 335] width 44 height 10
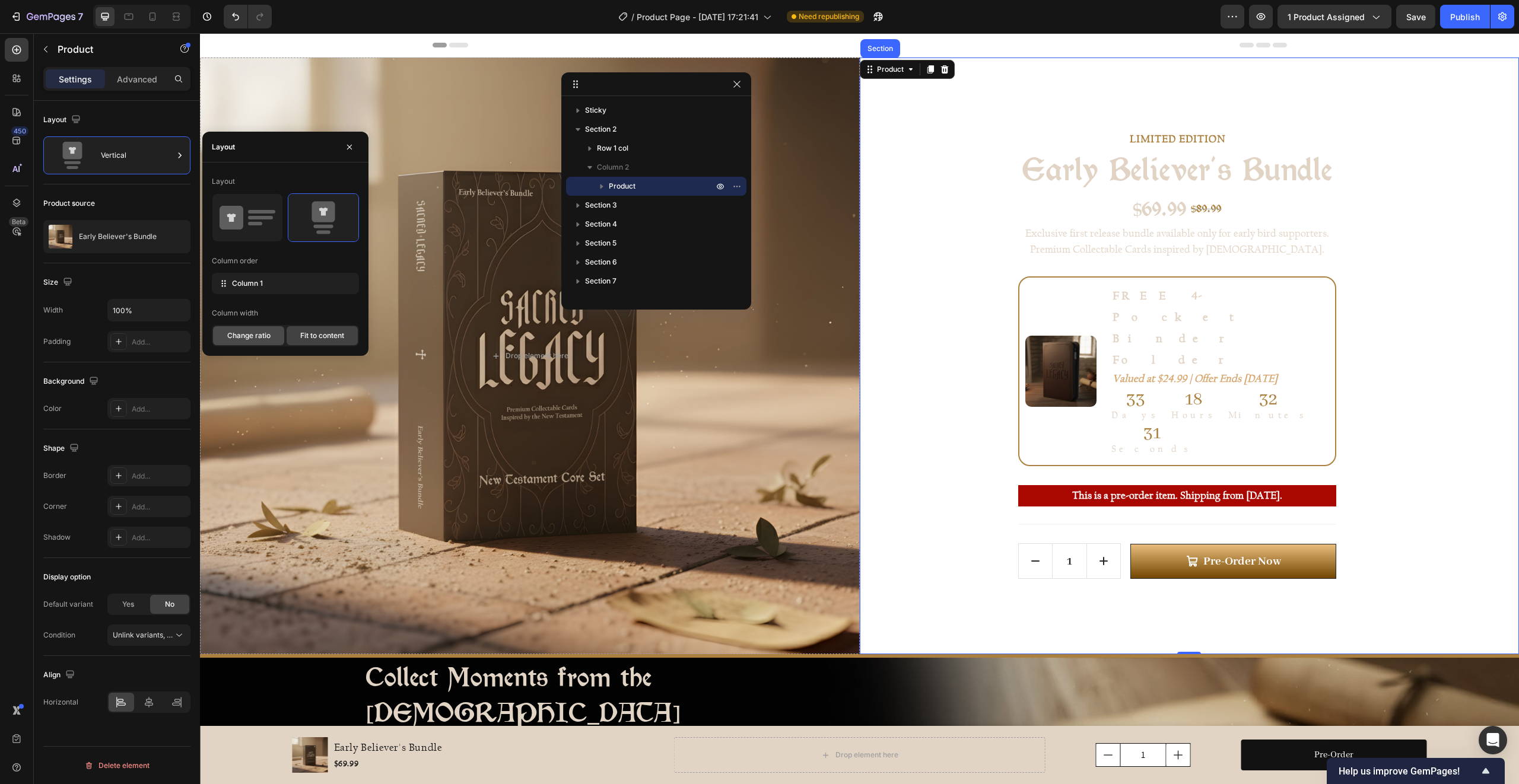
click at [250, 335] on span "Change ratio" at bounding box center [249, 335] width 44 height 10
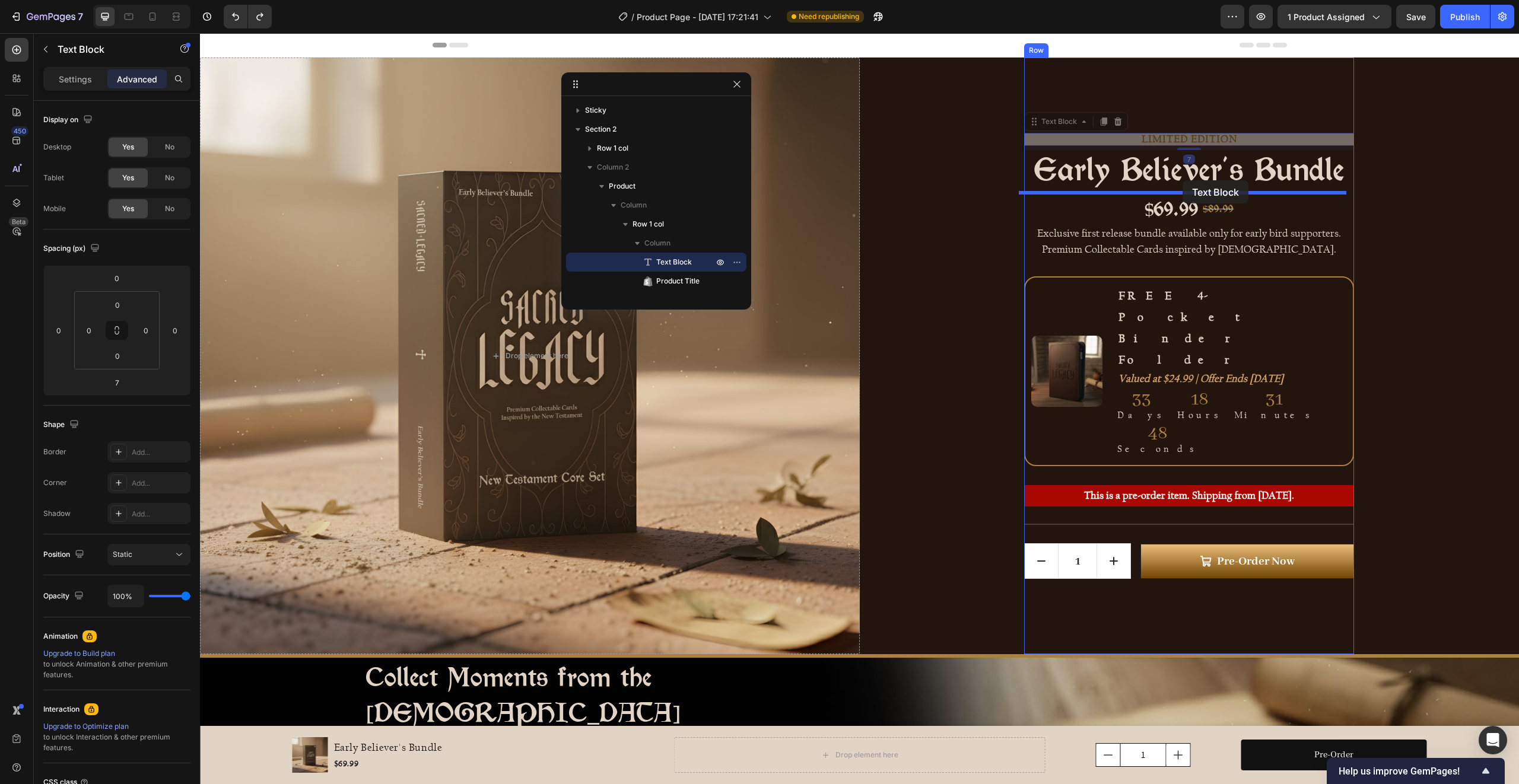
drag, startPoint x: 1182, startPoint y: 139, endPoint x: 1183, endPoint y: 180, distance: 41.0
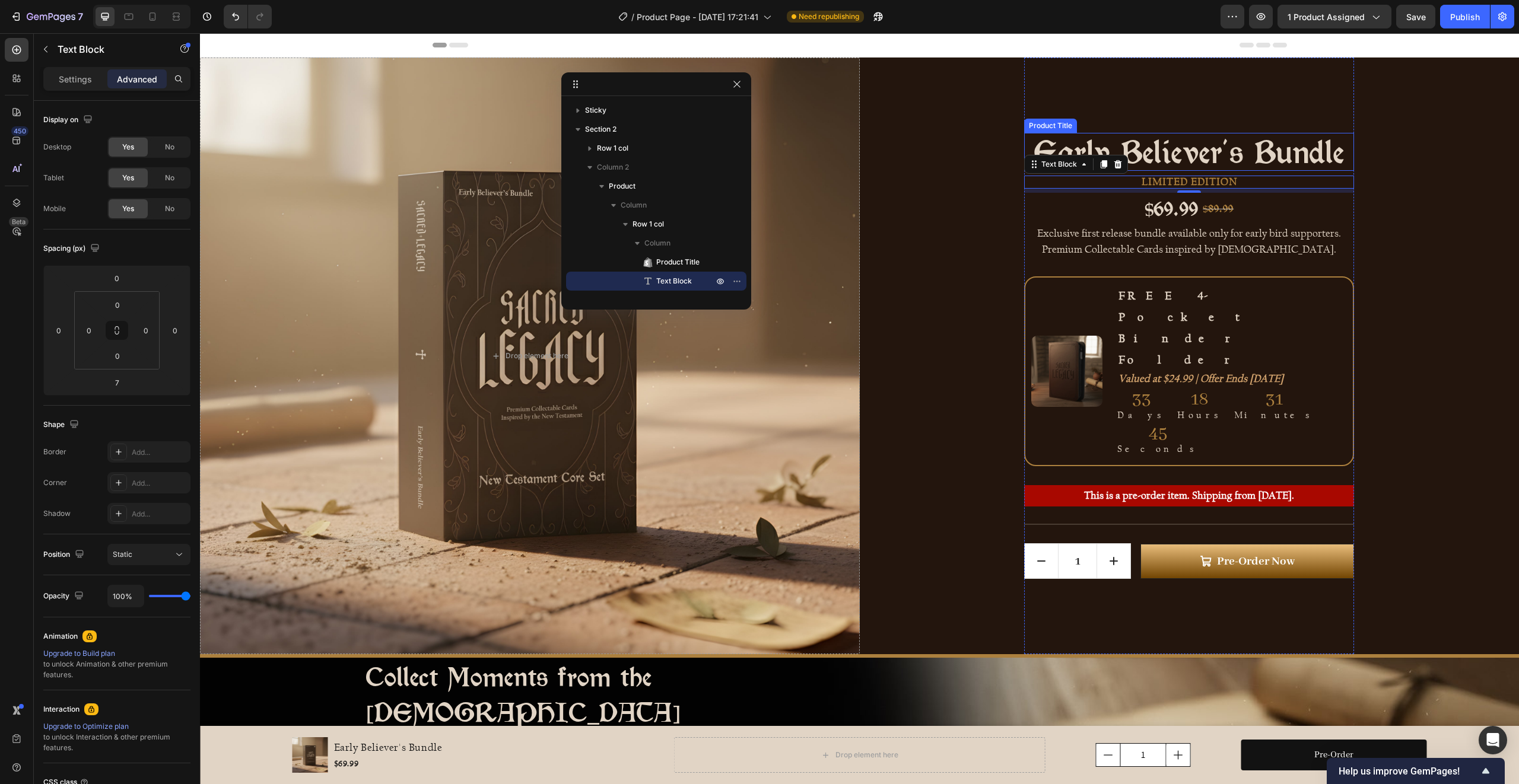
click at [1184, 158] on h2 "Early Believer's Bundle" at bounding box center [1189, 152] width 330 height 38
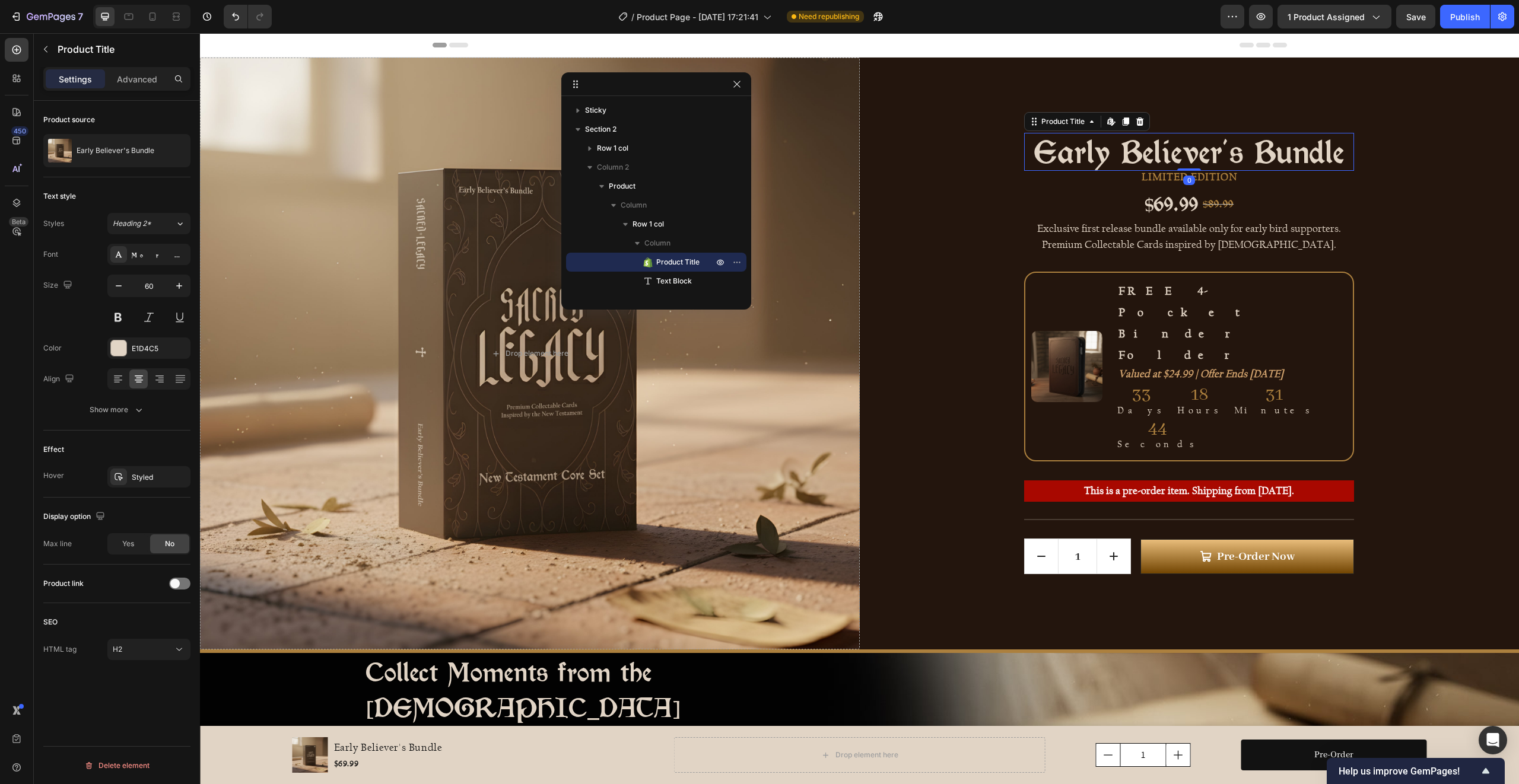
drag, startPoint x: 1184, startPoint y: 175, endPoint x: 1187, endPoint y: 164, distance: 11.4
click at [1187, 164] on div "Early Believer's Bundle Product Title Edit content in Shopify 0" at bounding box center [1189, 152] width 330 height 38
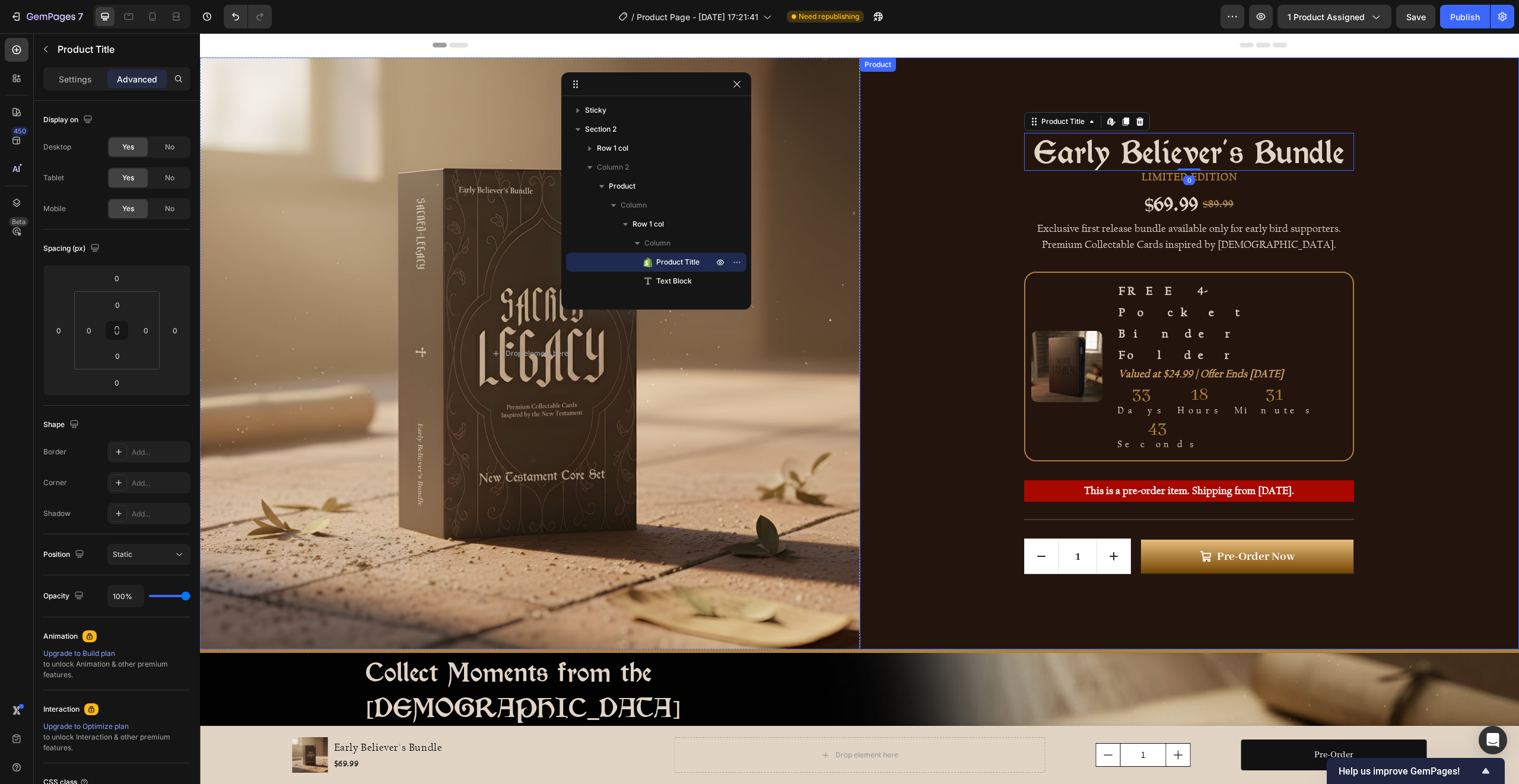
click at [1418, 206] on div "Early Believer's Bundle Product Title Edit content in Shopify 0 LIMITED EDITION…" at bounding box center [1190, 353] width 660 height 592
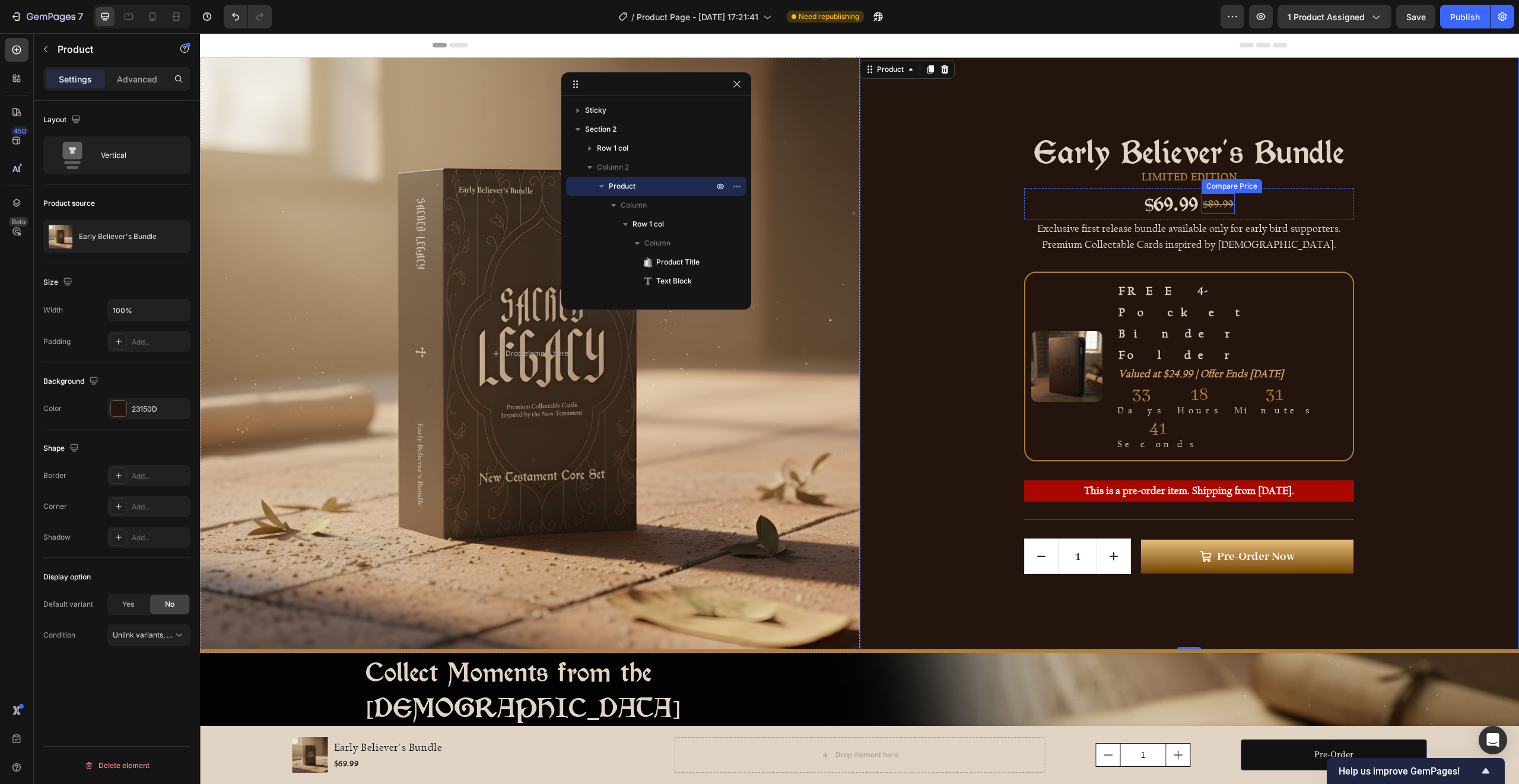
click at [1202, 197] on div "$89.99" at bounding box center [1218, 204] width 33 height 21
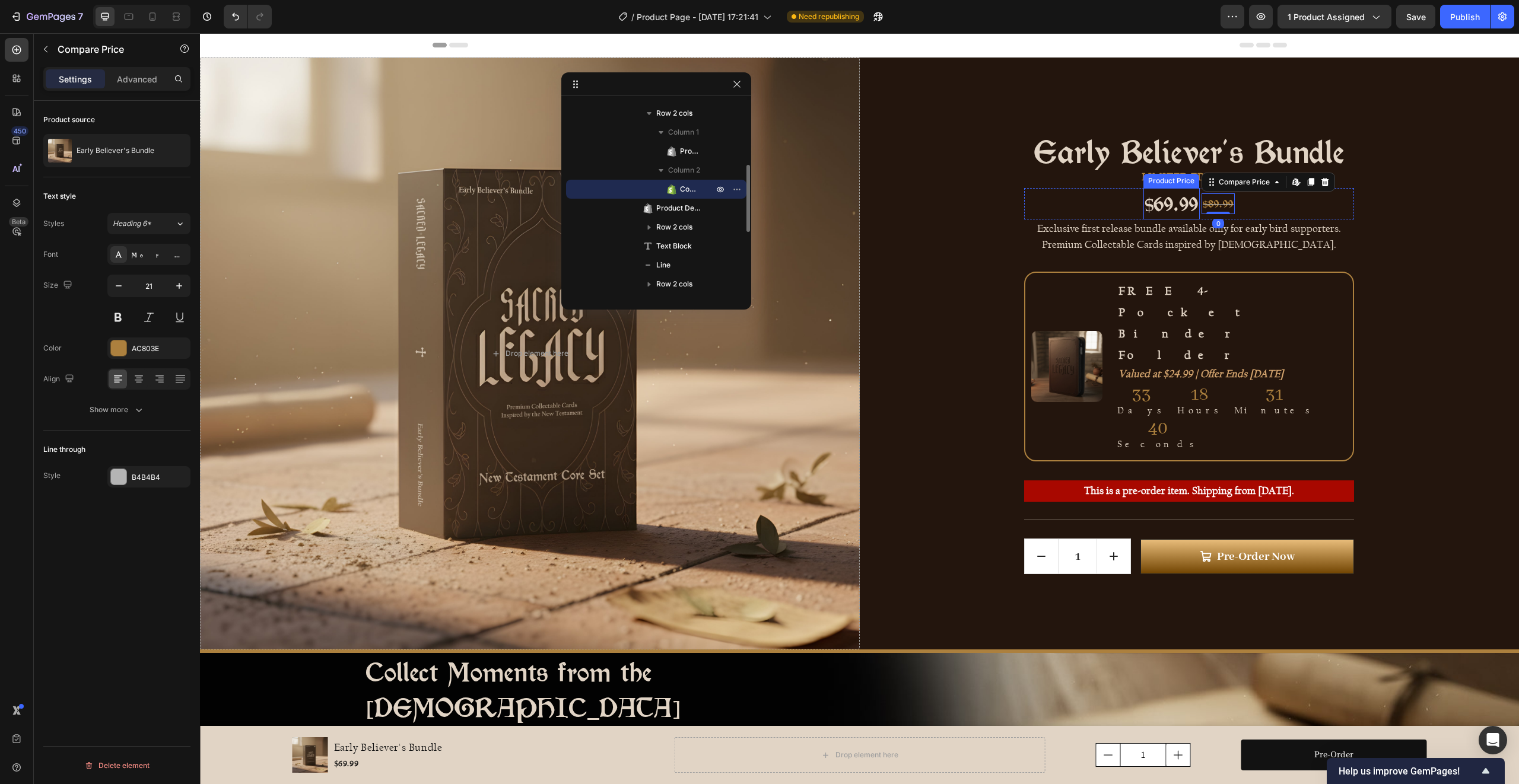
click at [1168, 199] on div "$69.99" at bounding box center [1171, 203] width 56 height 31
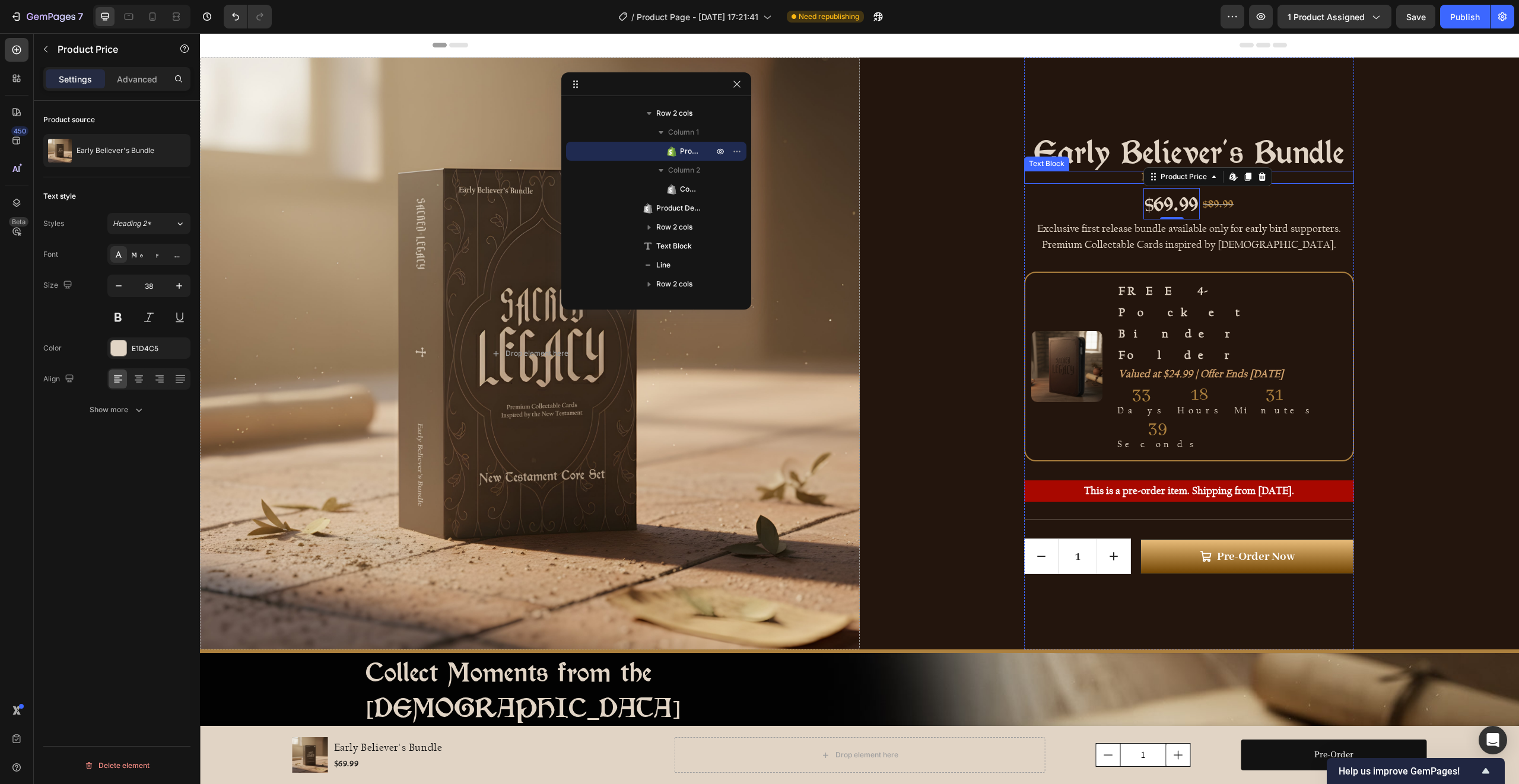
click at [1118, 181] on p "LIMITED EDITION" at bounding box center [1189, 177] width 328 height 10
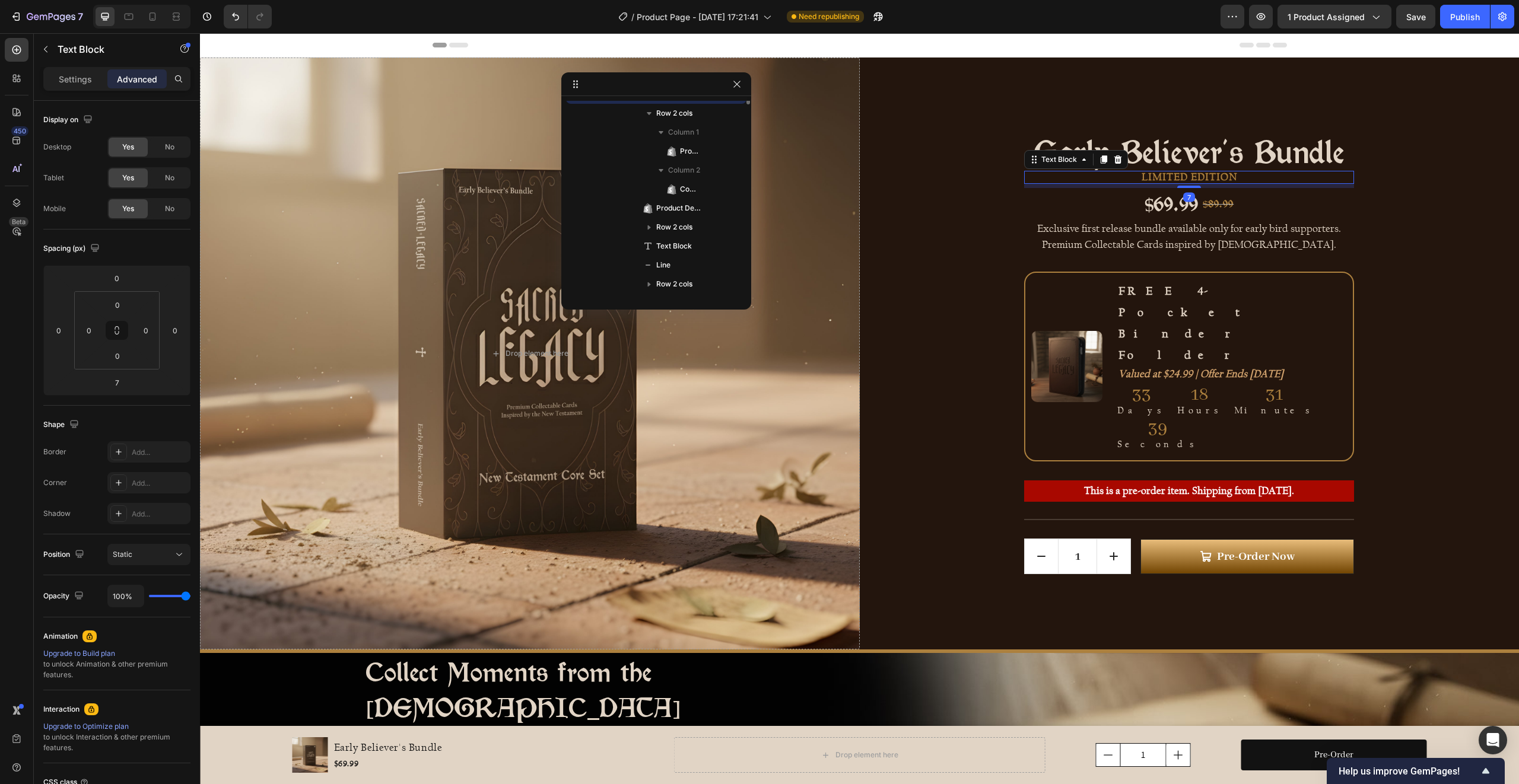
scroll to position [92, 0]
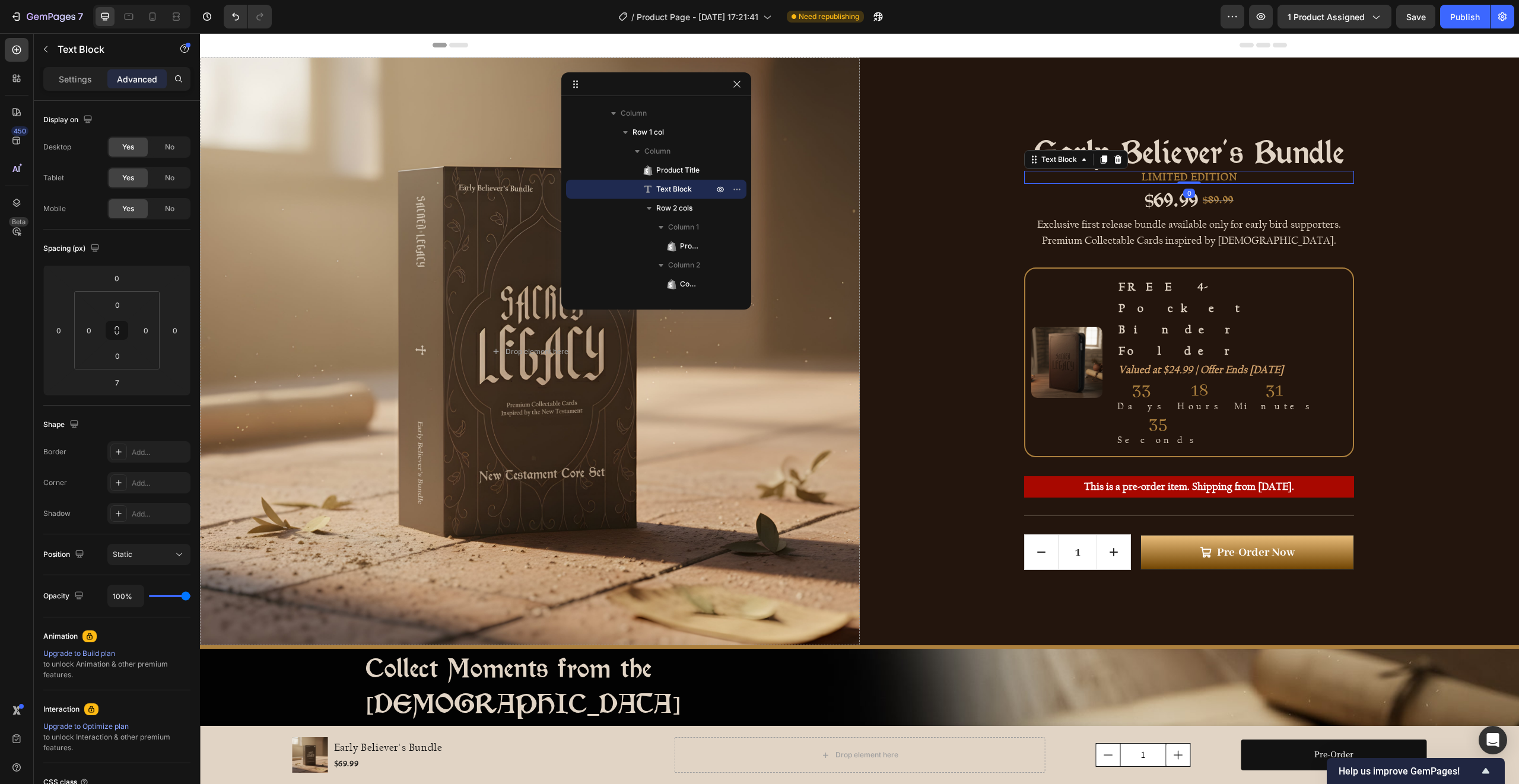
drag, startPoint x: 1193, startPoint y: 185, endPoint x: 1196, endPoint y: 178, distance: 7.6
click at [1196, 178] on div "LIMITED EDITION Text Block 0" at bounding box center [1189, 177] width 330 height 13
type input "0"
click at [1391, 201] on div "Early Believer's Bundle Product Title LIMITED EDITION Text Block 0 $69.99 Produ…" at bounding box center [1190, 351] width 660 height 588
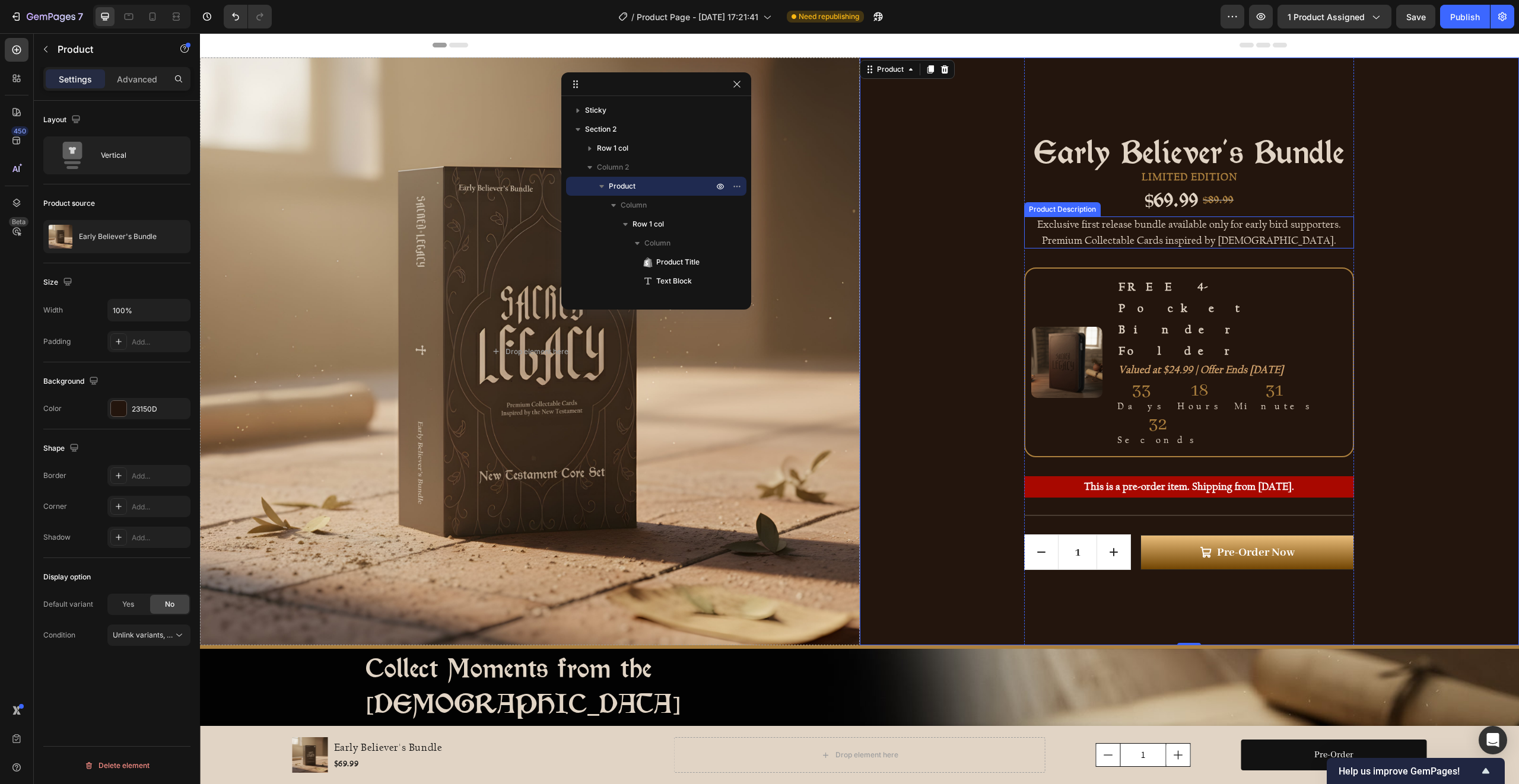
click at [1228, 229] on p "Exclusive first release bundle available only for early bird supporters. Premiu…" at bounding box center [1189, 232] width 304 height 28
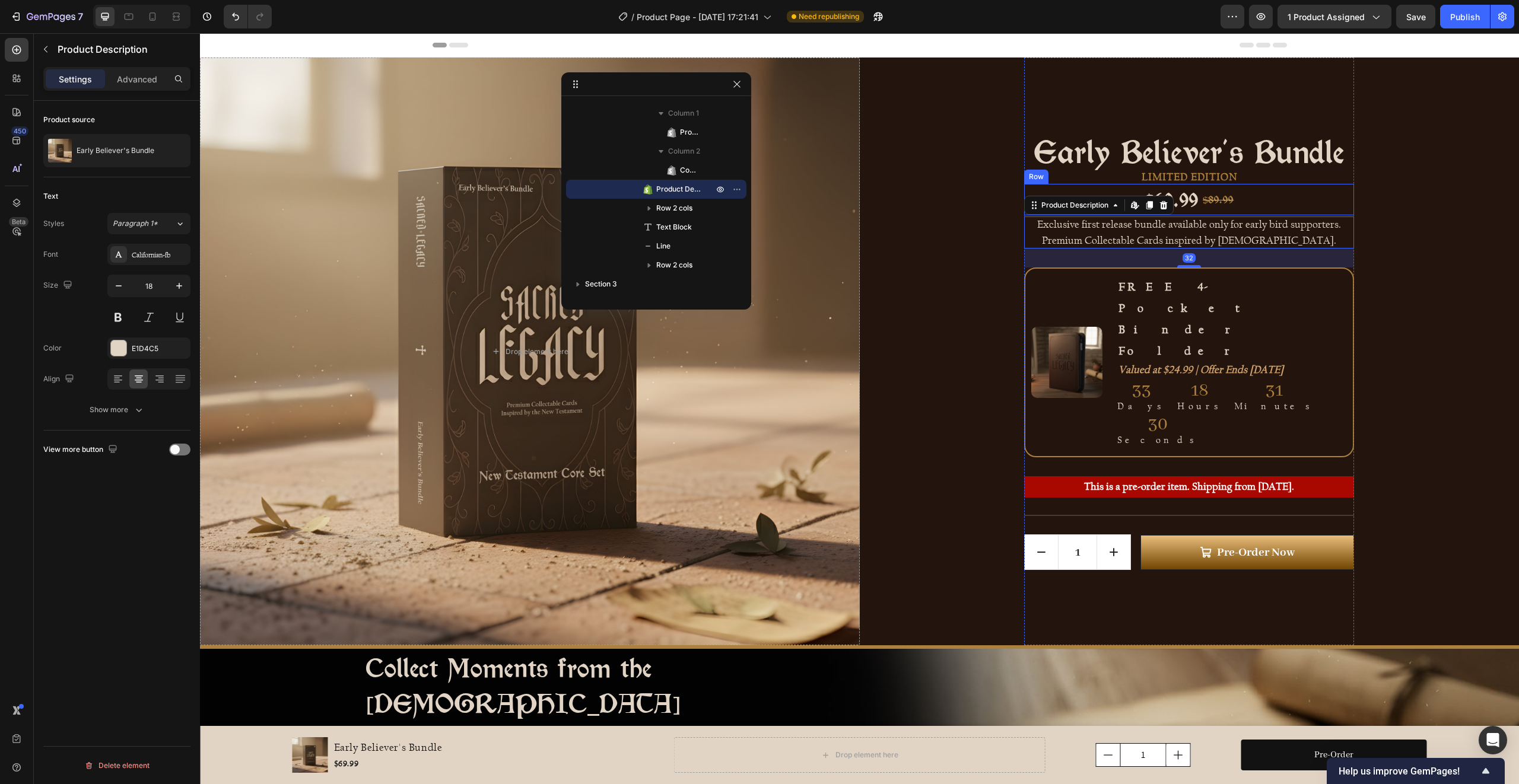
click at [1236, 208] on div "$69.99 Product Price Product Price $89.99 Compare Price Compare Price Row" at bounding box center [1189, 199] width 330 height 31
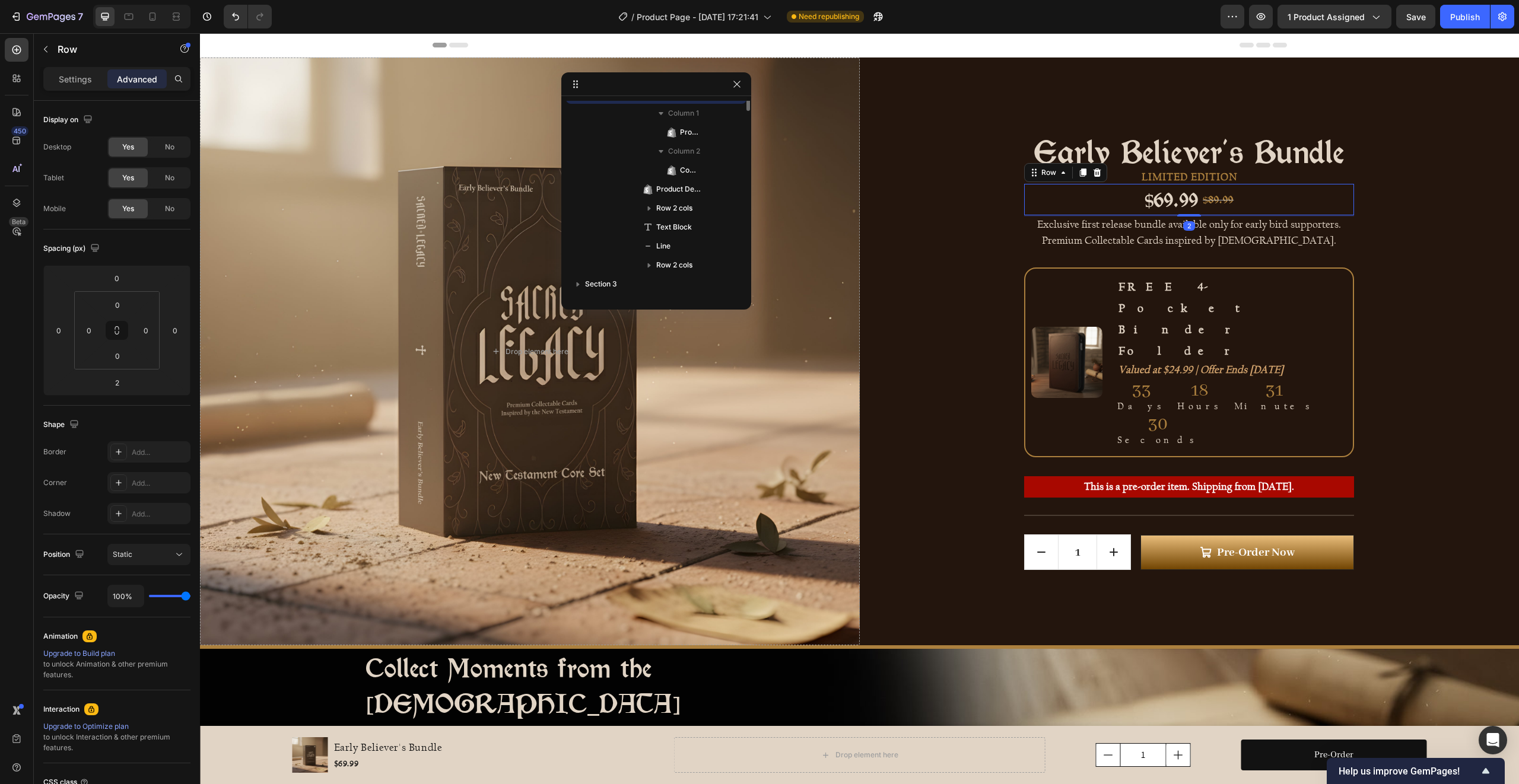
scroll to position [111, 0]
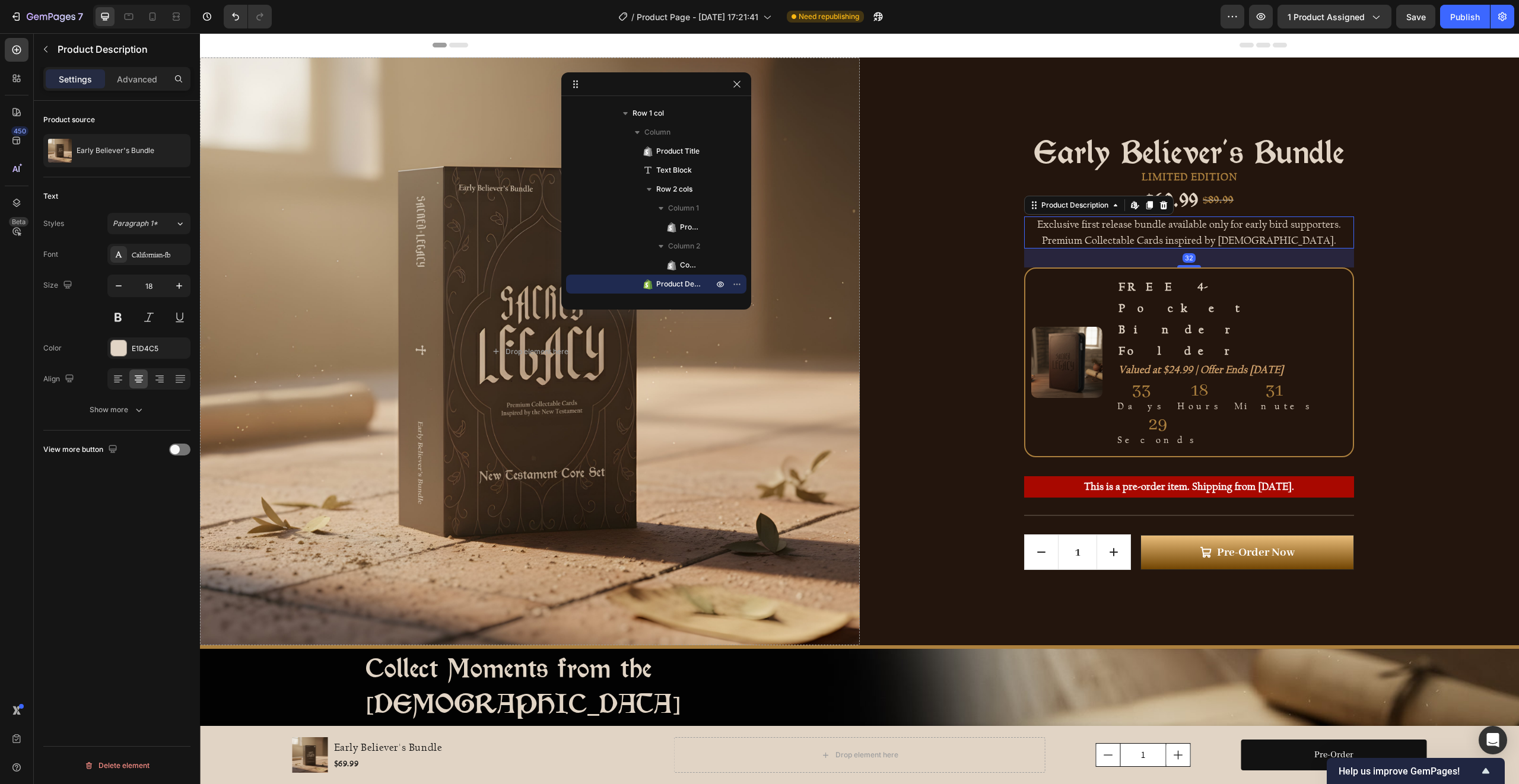
click at [1191, 217] on div "Exclusive first release bundle available only for early bird supporters. Premiu…" at bounding box center [1189, 233] width 330 height 32
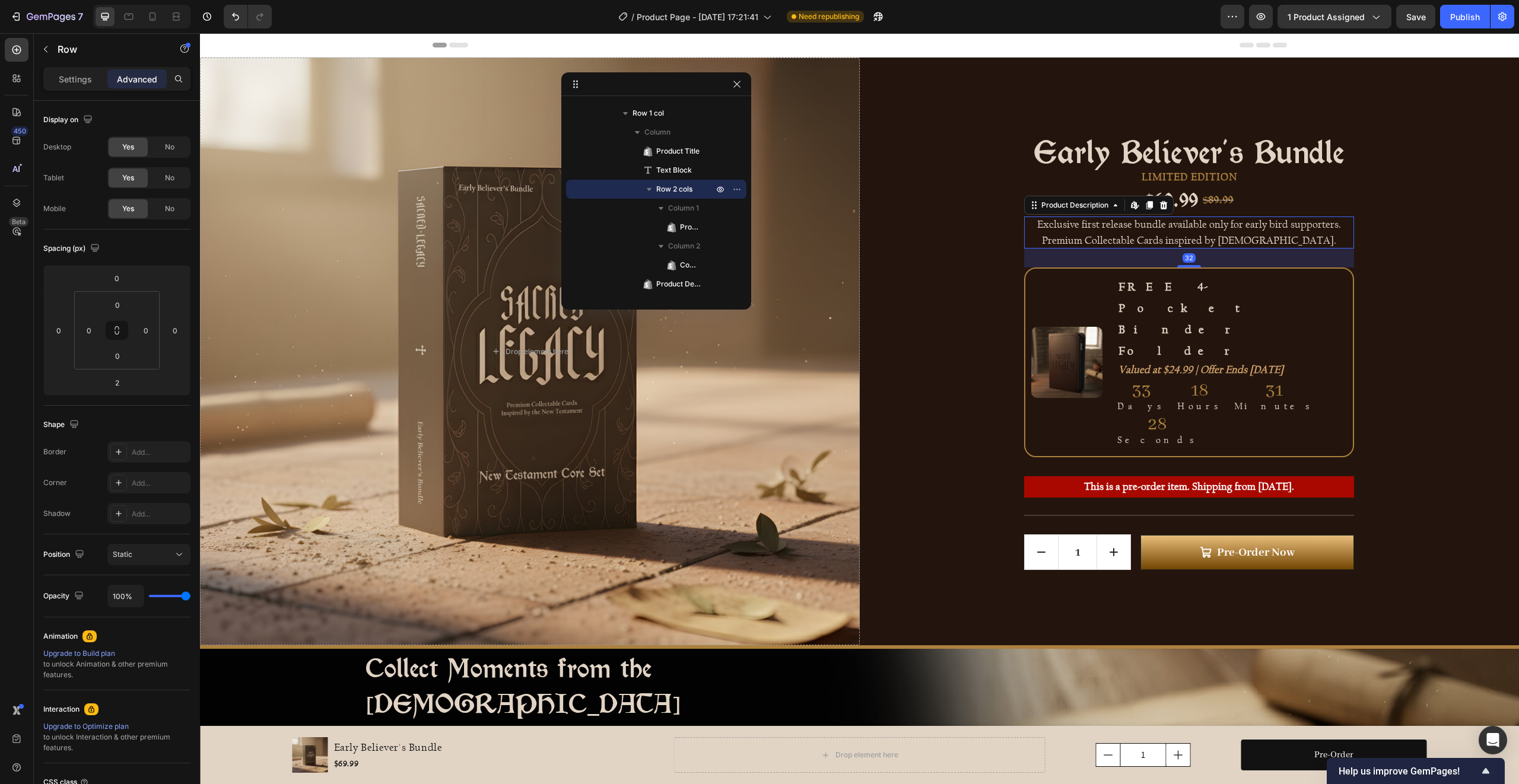
click at [1251, 212] on div "$69.99 Product Price Product Price $89.99 Compare Price Compare Price Row" at bounding box center [1189, 199] width 330 height 31
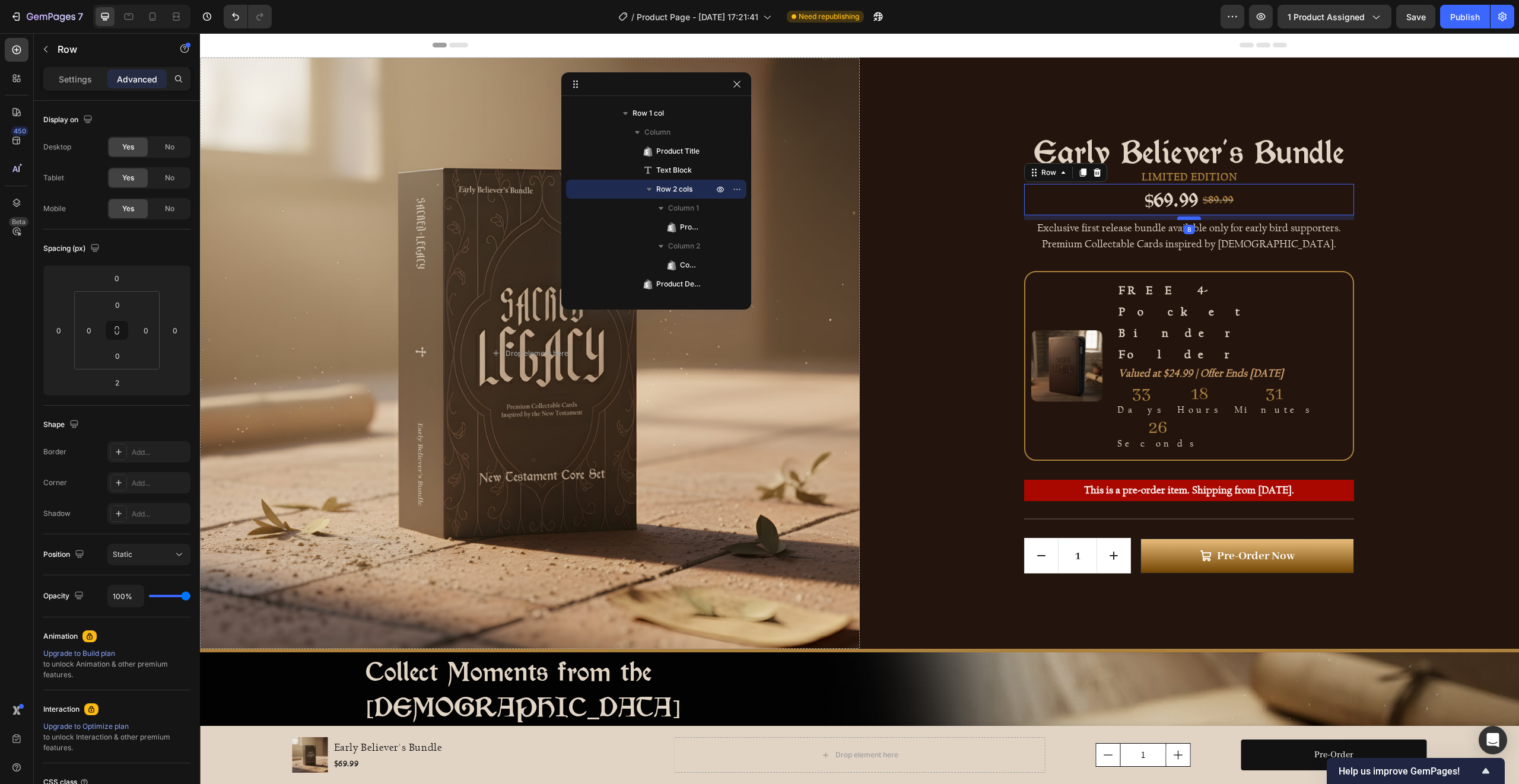
click at [1189, 219] on div at bounding box center [1189, 218] width 24 height 3
type input "8"
click at [1414, 242] on div "Early Believer's Bundle Product Title LIMITED EDITION Text Block $69.99 Product…" at bounding box center [1190, 353] width 660 height 591
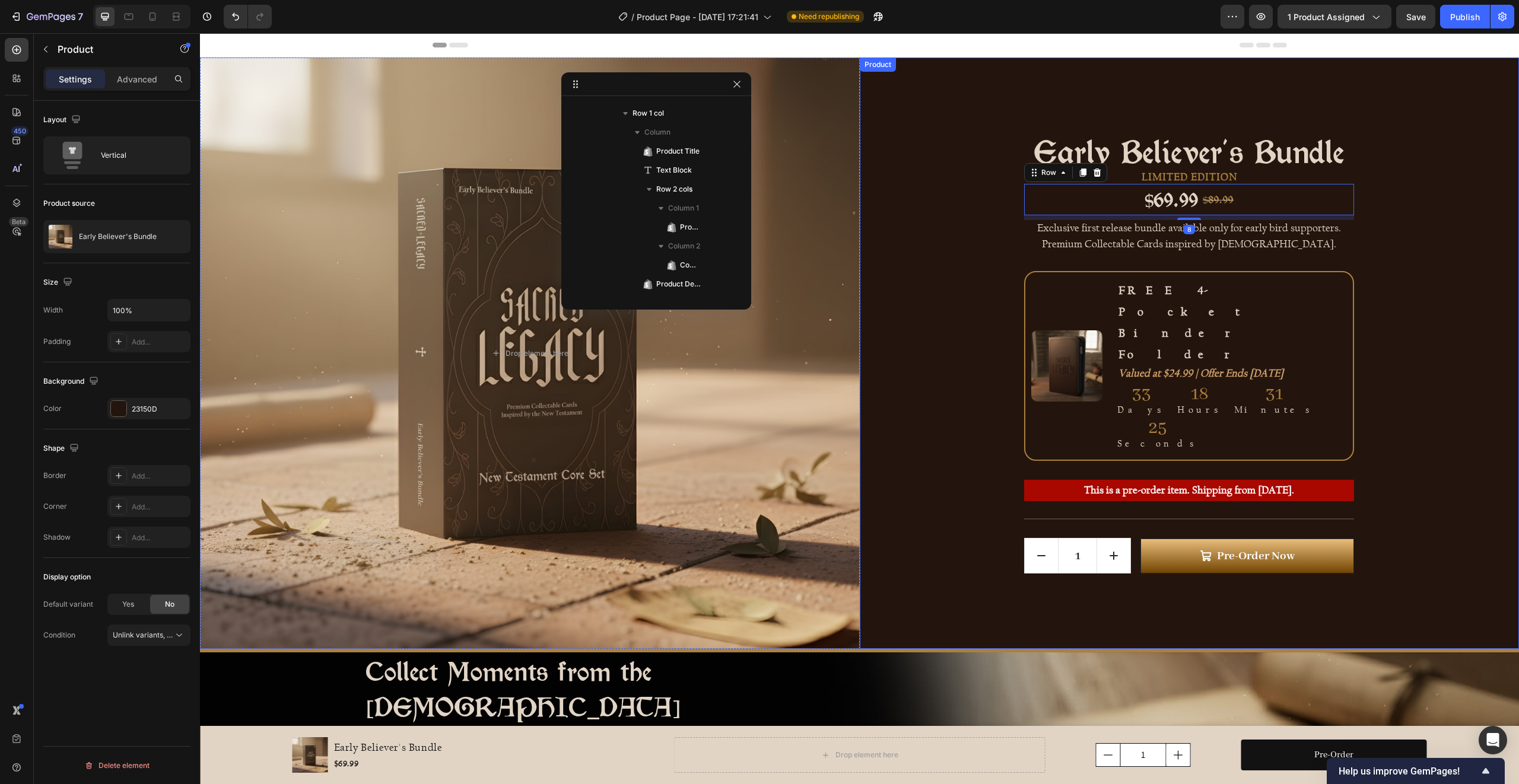
scroll to position [0, 0]
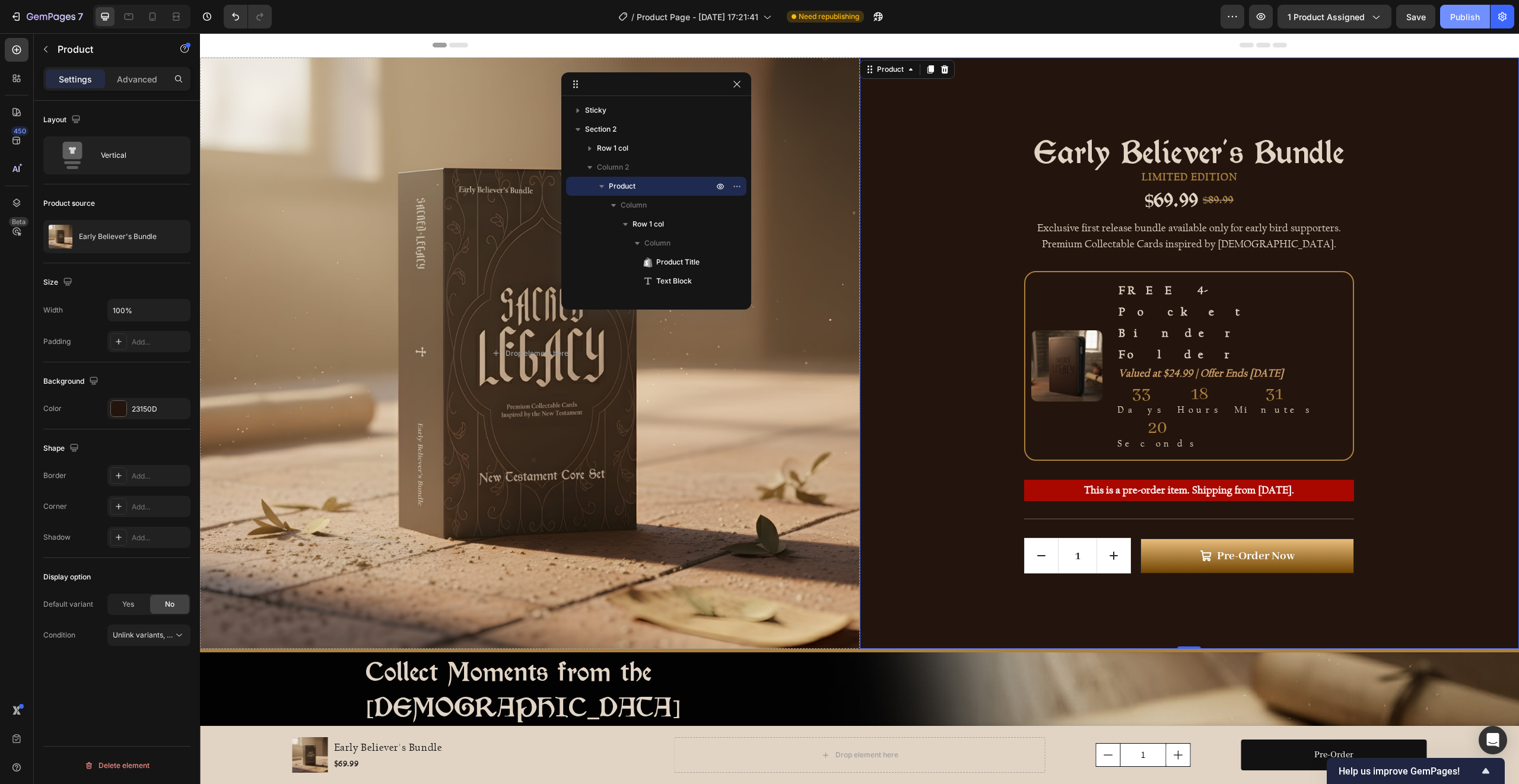
click at [1457, 21] on div "Publish" at bounding box center [1465, 17] width 30 height 12
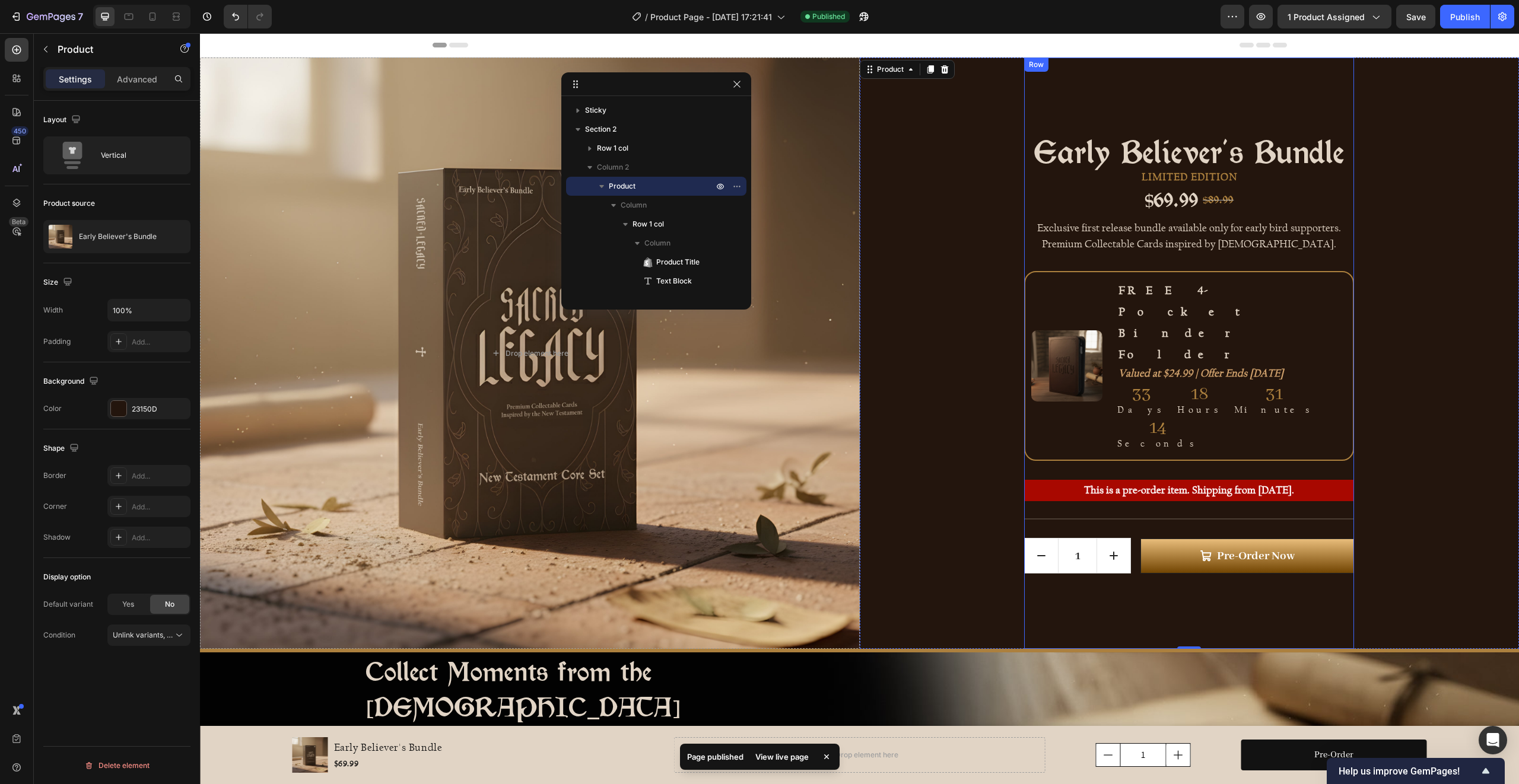
click at [1127, 502] on div "Early Believer's Bundle Product Title LIMITED EDITION Text Block $69.99 Product…" at bounding box center [1189, 353] width 330 height 591
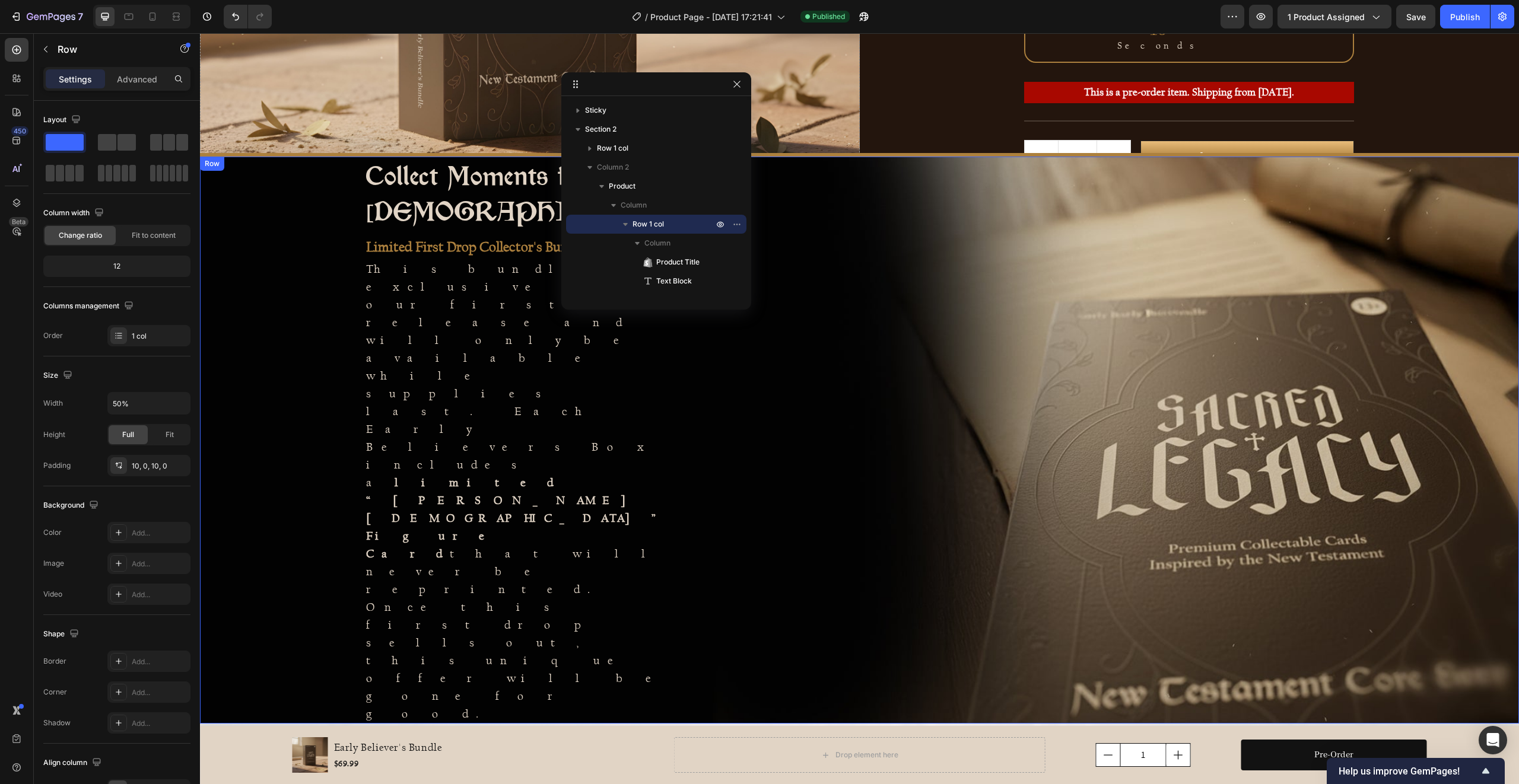
scroll to position [375, 0]
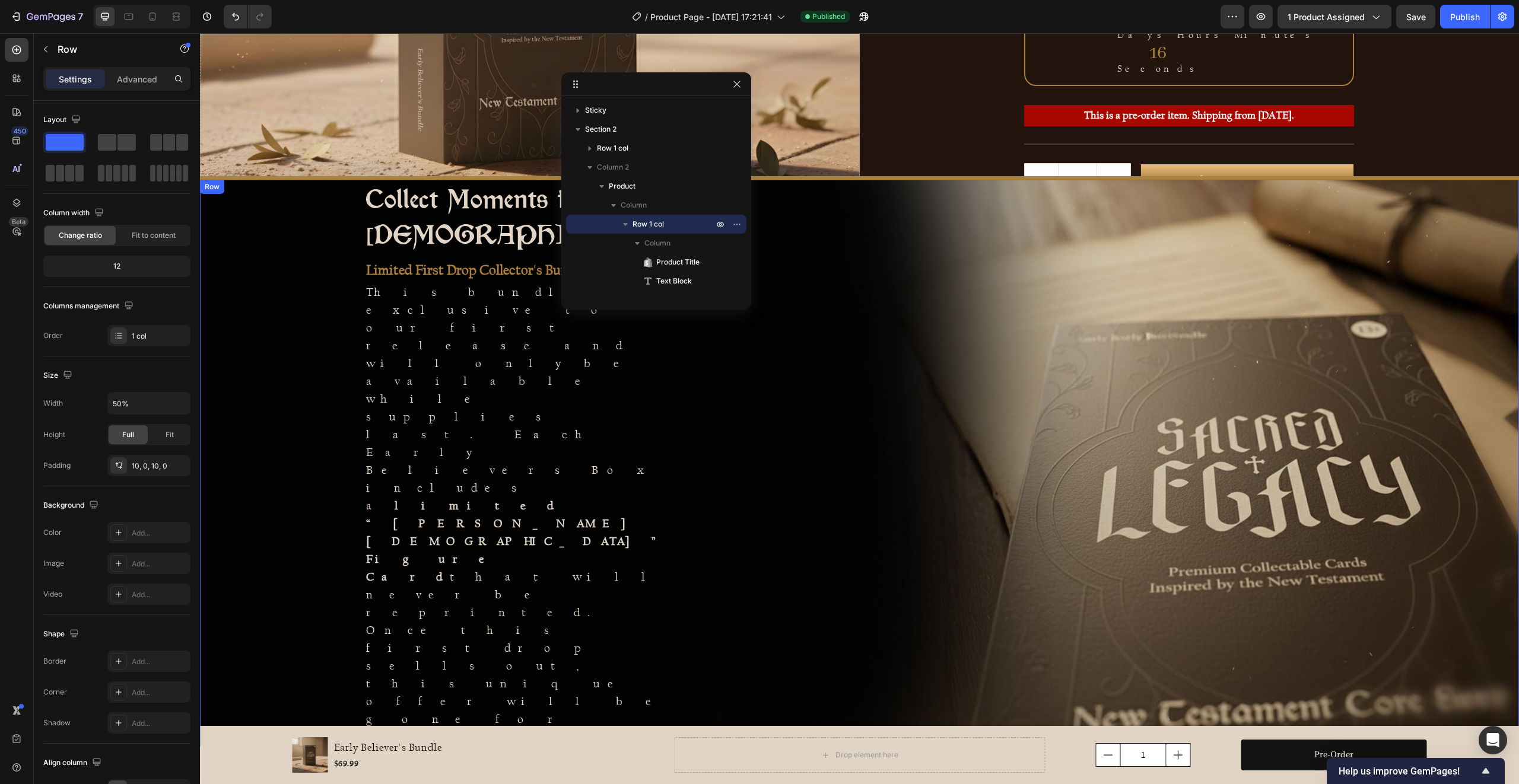
click at [662, 400] on p "This bundle is exclusive to our first release and will only be available while …" at bounding box center [529, 514] width 328 height 463
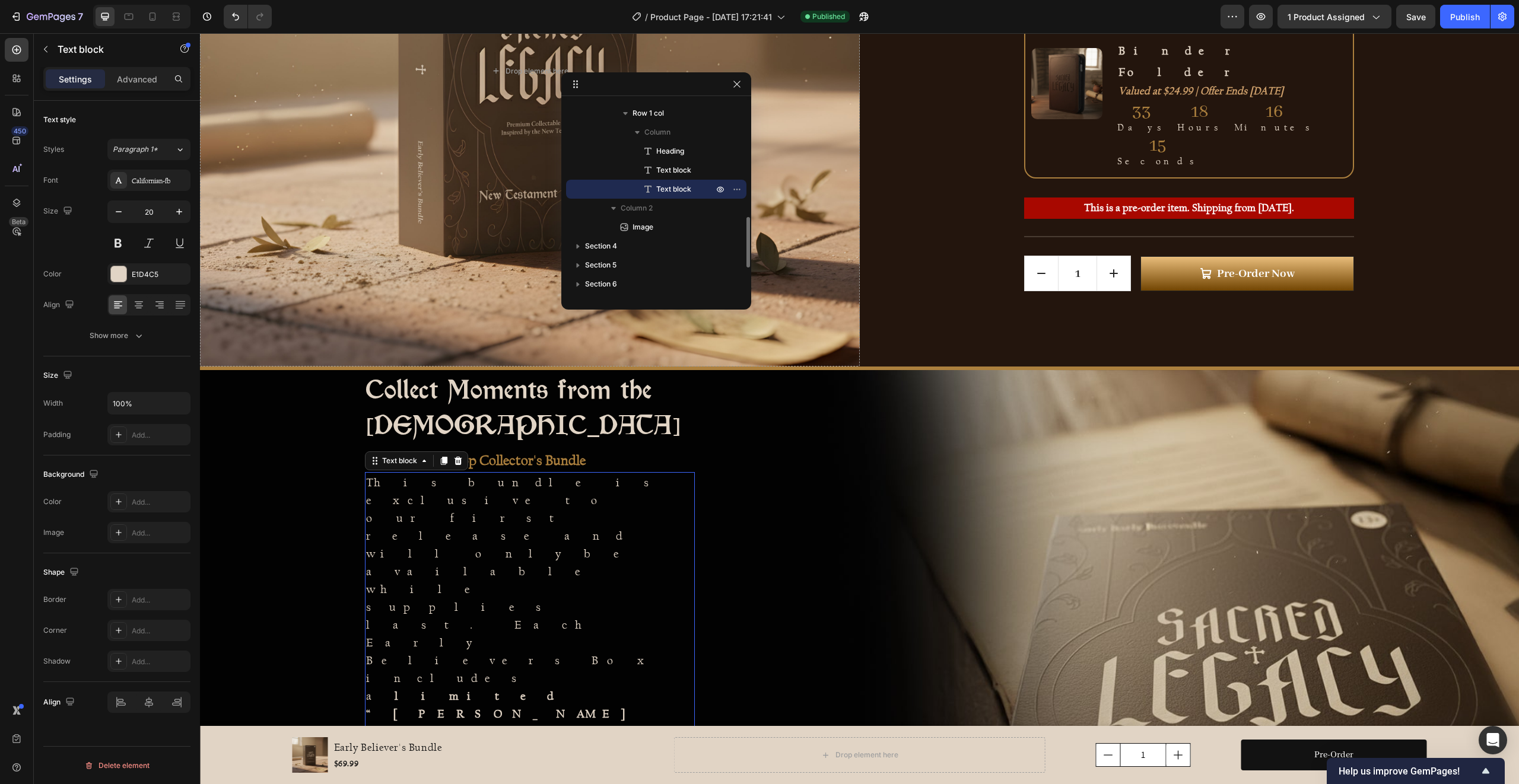
scroll to position [275, 0]
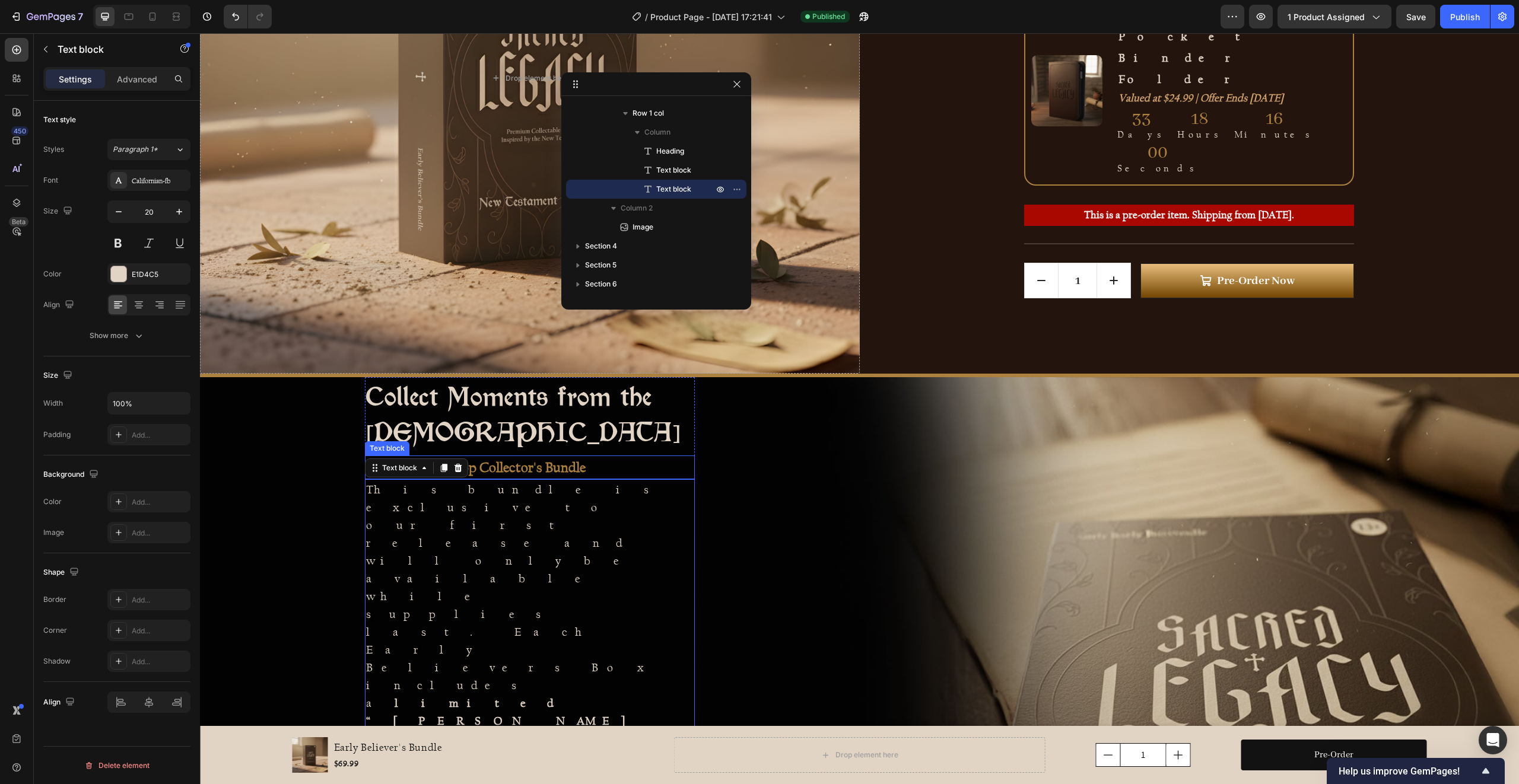
click at [559, 468] on div "Limited First Drop Collector's Bundle" at bounding box center [530, 467] width 330 height 24
click at [576, 451] on h2 "Collect Moments from the [DEMOGRAPHIC_DATA]" at bounding box center [530, 414] width 330 height 73
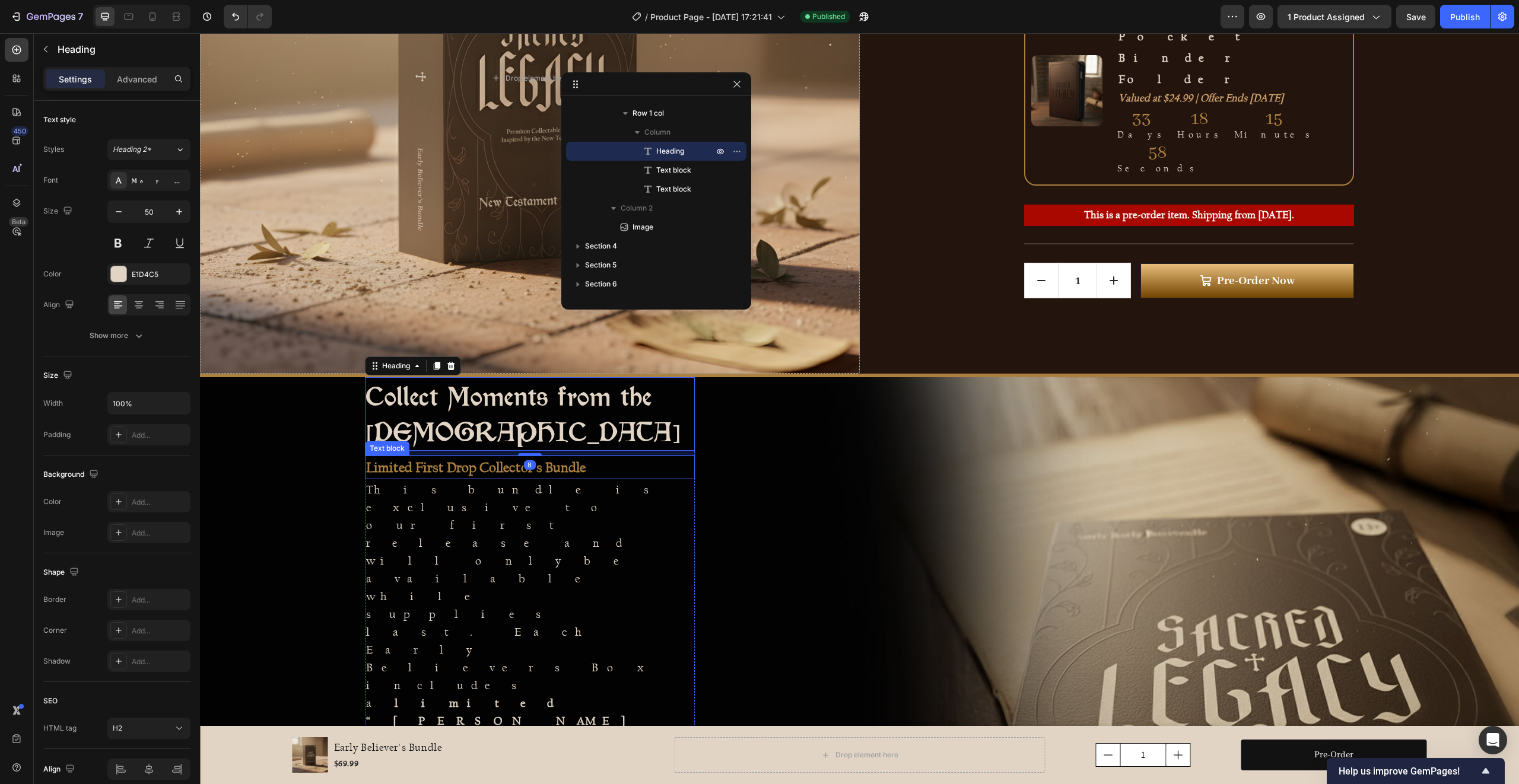
click at [583, 470] on p "Limited First Drop Collector's Bundle" at bounding box center [529, 467] width 328 height 21
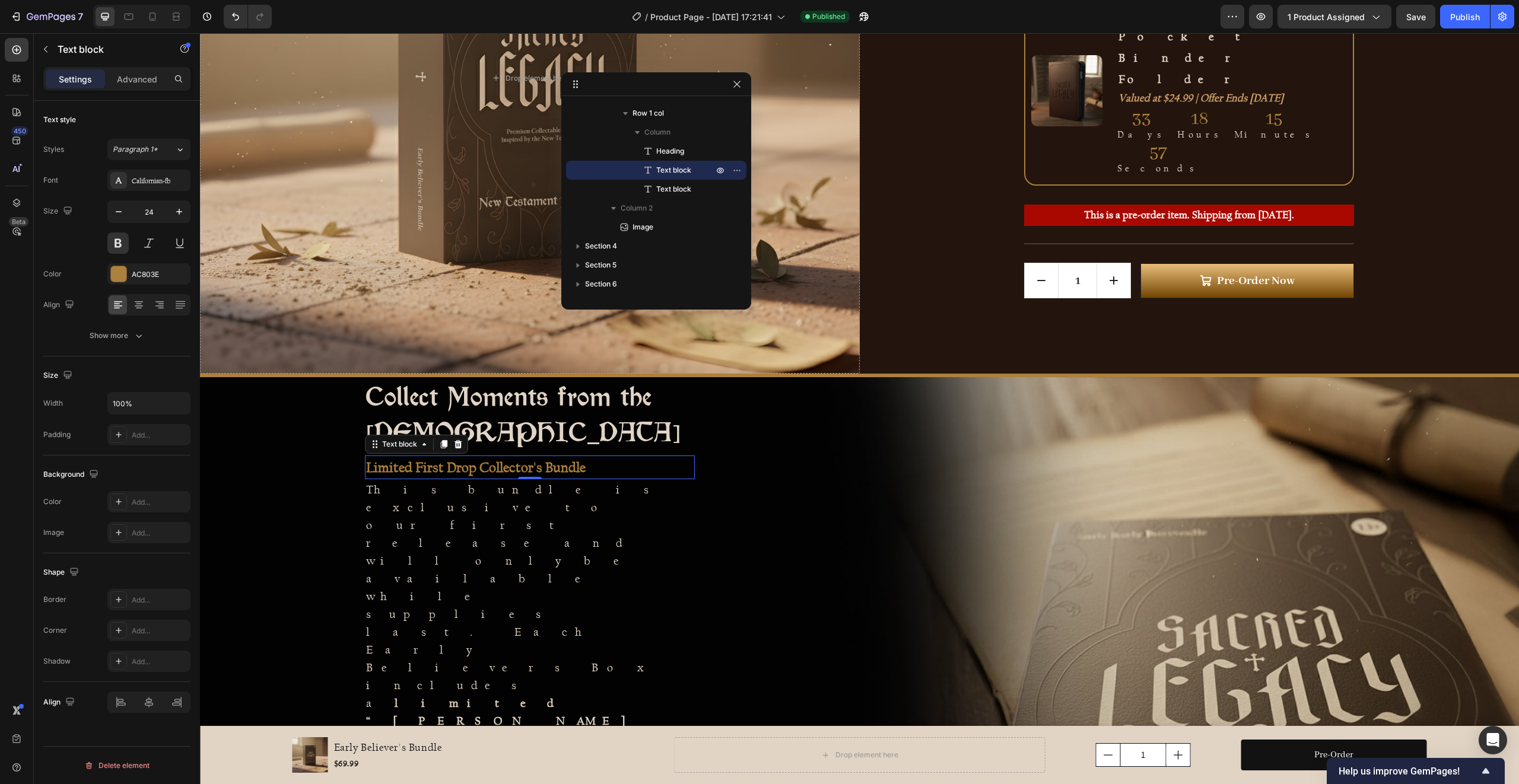
click at [595, 468] on div "Limited First Drop Collector's Bundle" at bounding box center [530, 467] width 330 height 24
click at [690, 522] on div "This bundle is exclusive to our first release and will only be available while …" at bounding box center [530, 711] width 330 height 465
click at [687, 479] on div "Limited First Drop Collector's Bundle" at bounding box center [530, 467] width 330 height 24
click at [674, 465] on div "Collect Moments from the New Testament Heading Limited First Drop Collector's B…" at bounding box center [530, 661] width 330 height 567
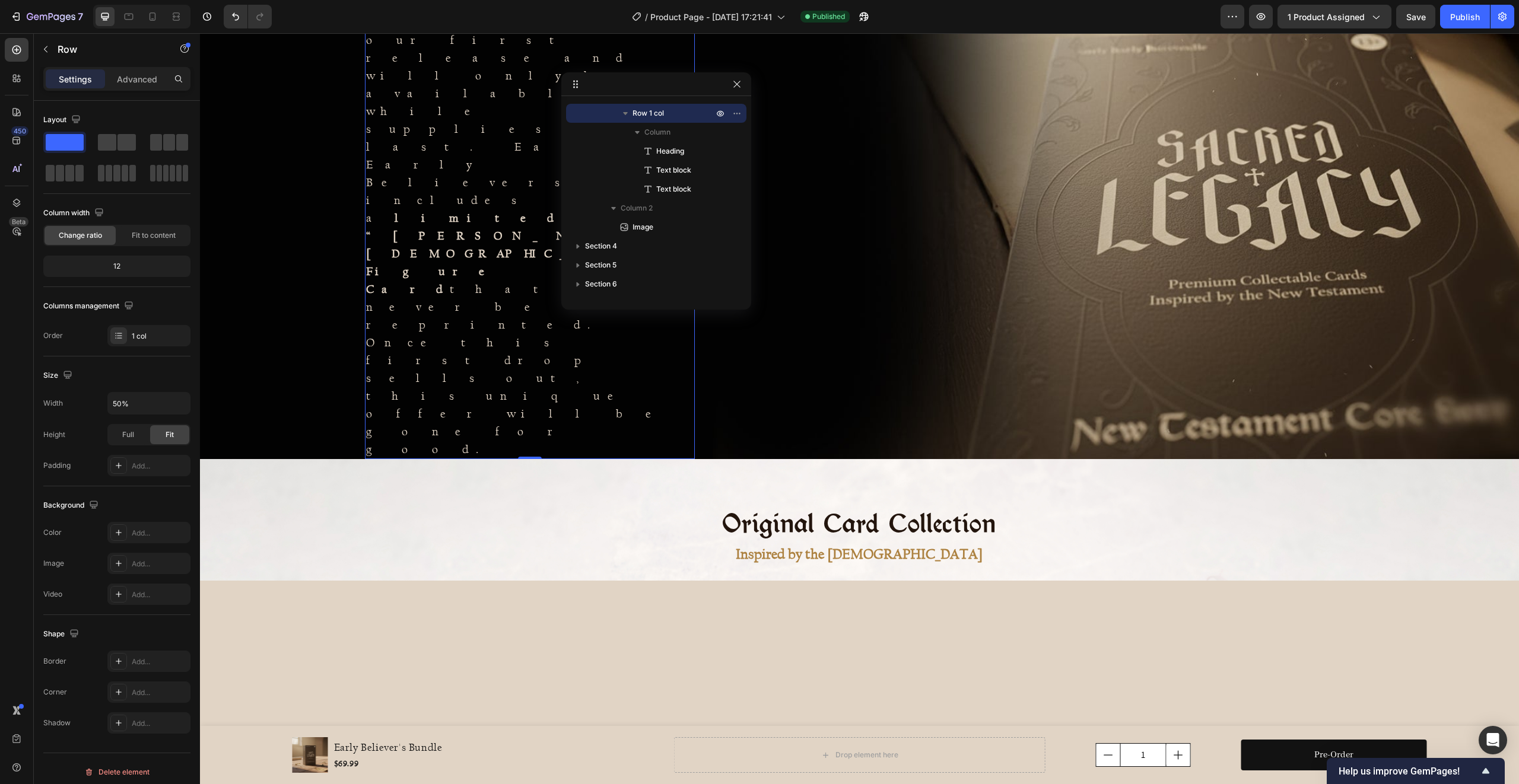
scroll to position [666, 0]
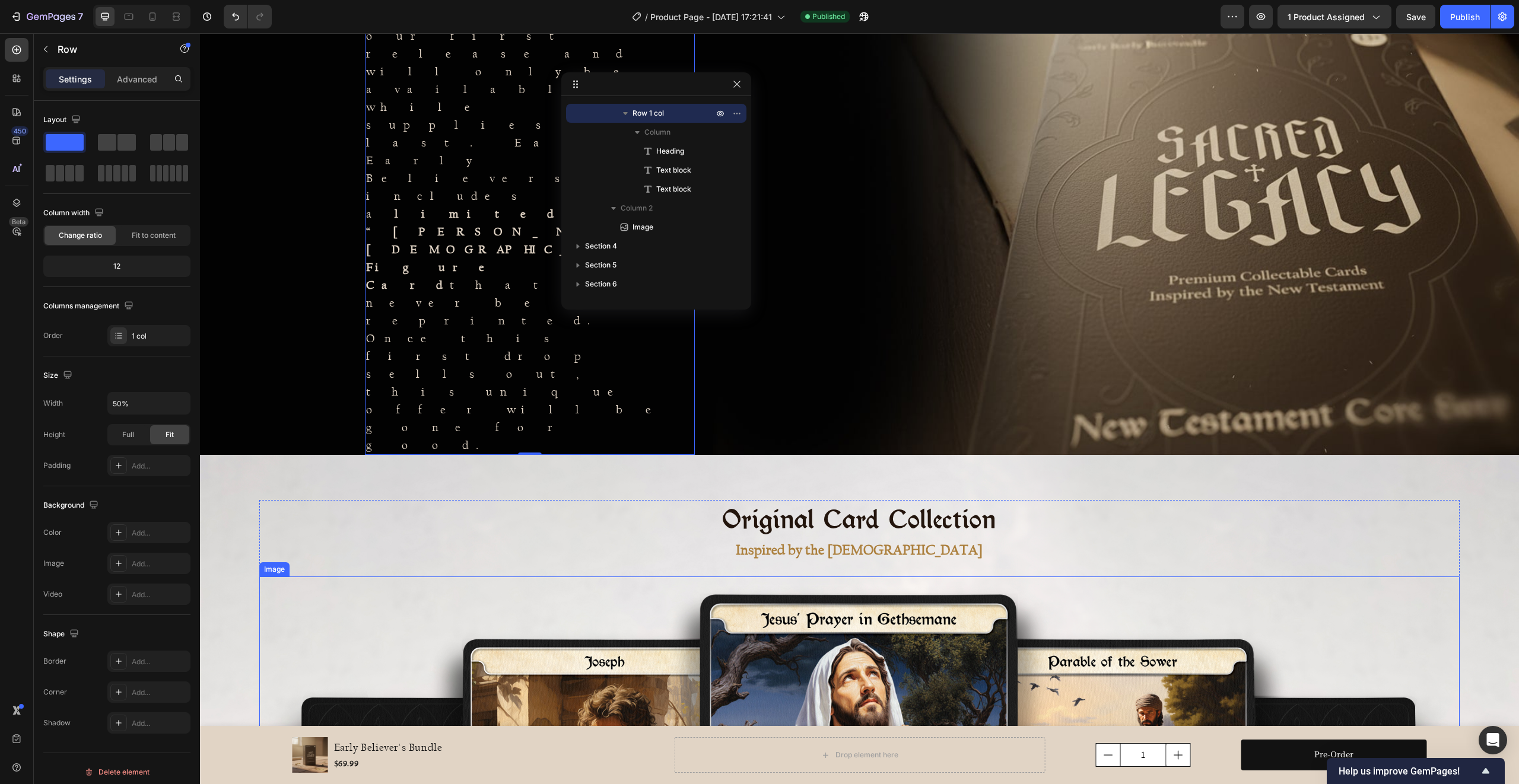
click at [737, 599] on img at bounding box center [859, 790] width 1200 height 429
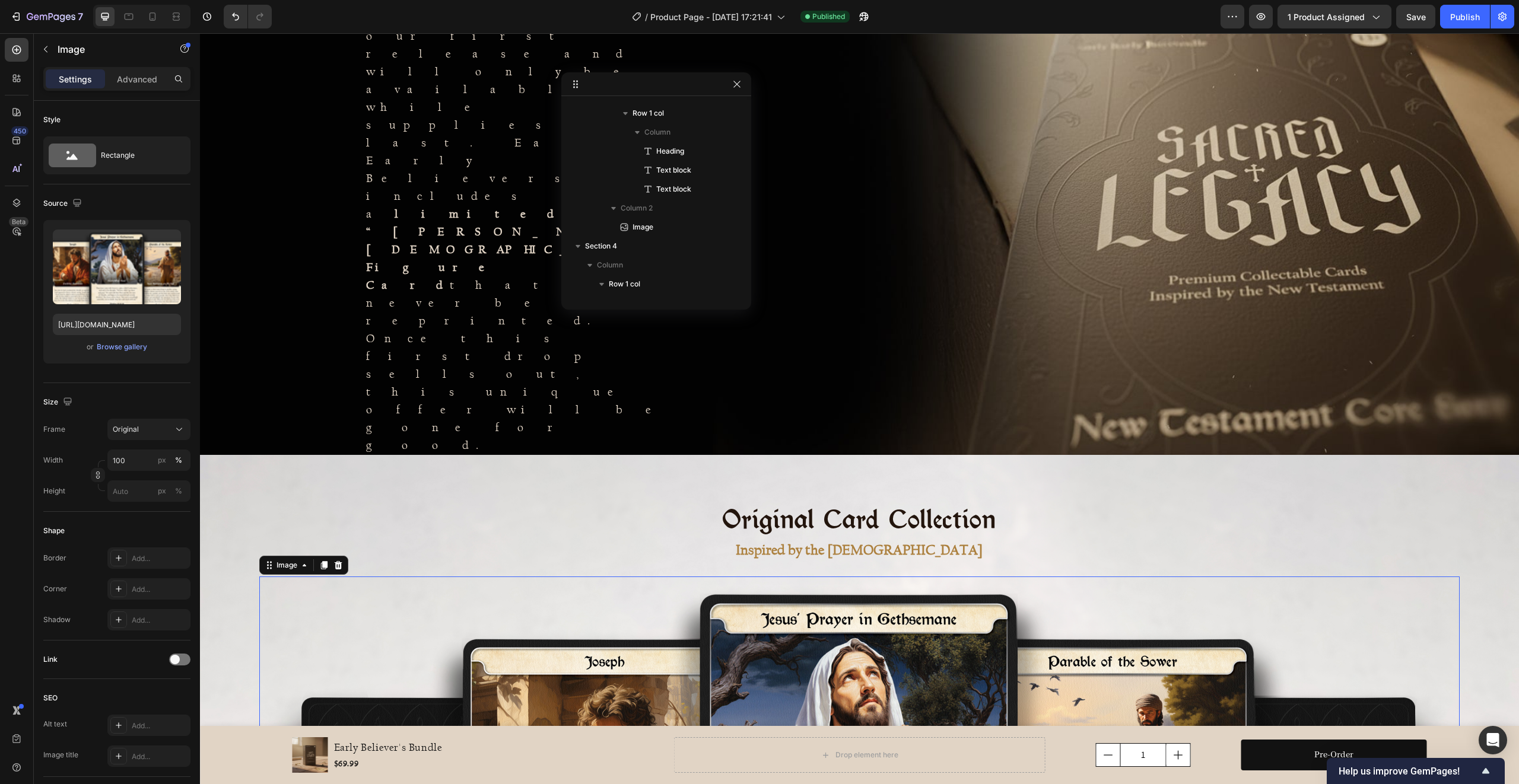
scroll to position [661, 0]
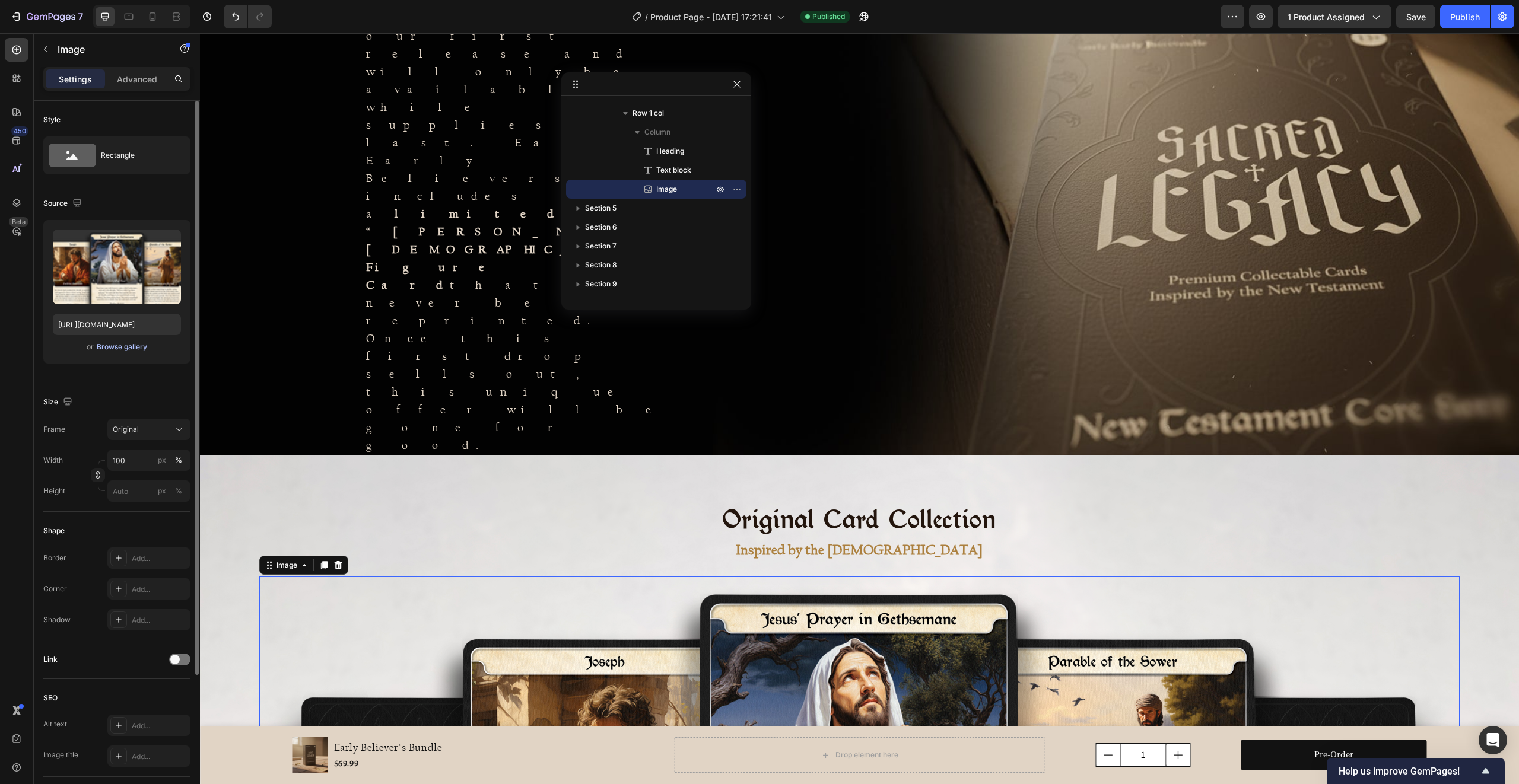
click at [139, 349] on div "Browse gallery" at bounding box center [122, 346] width 51 height 10
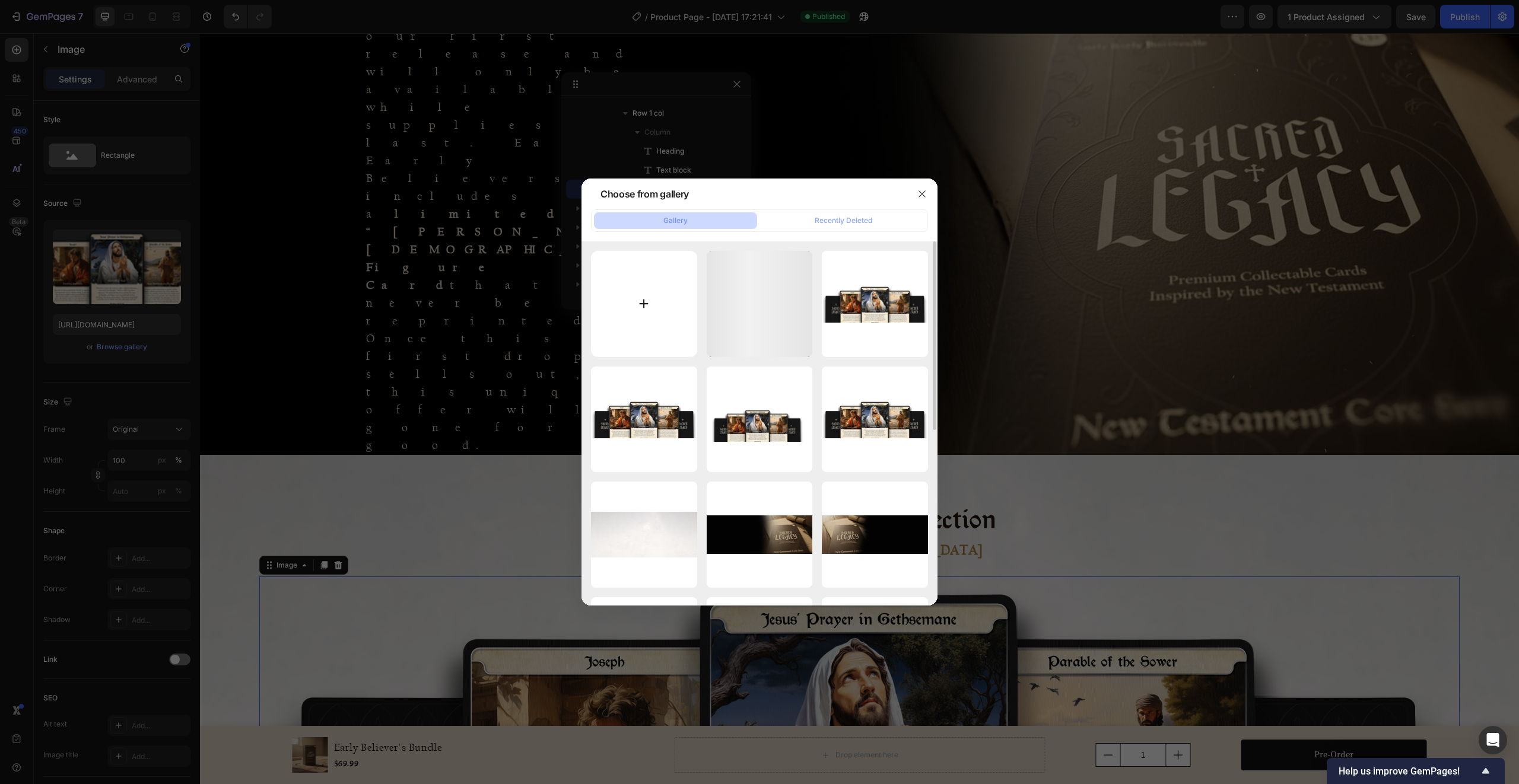
click at [667, 266] on input "file" at bounding box center [644, 303] width 106 height 106
type input "C:\fakepath\Cards-Fan-Banner.png"
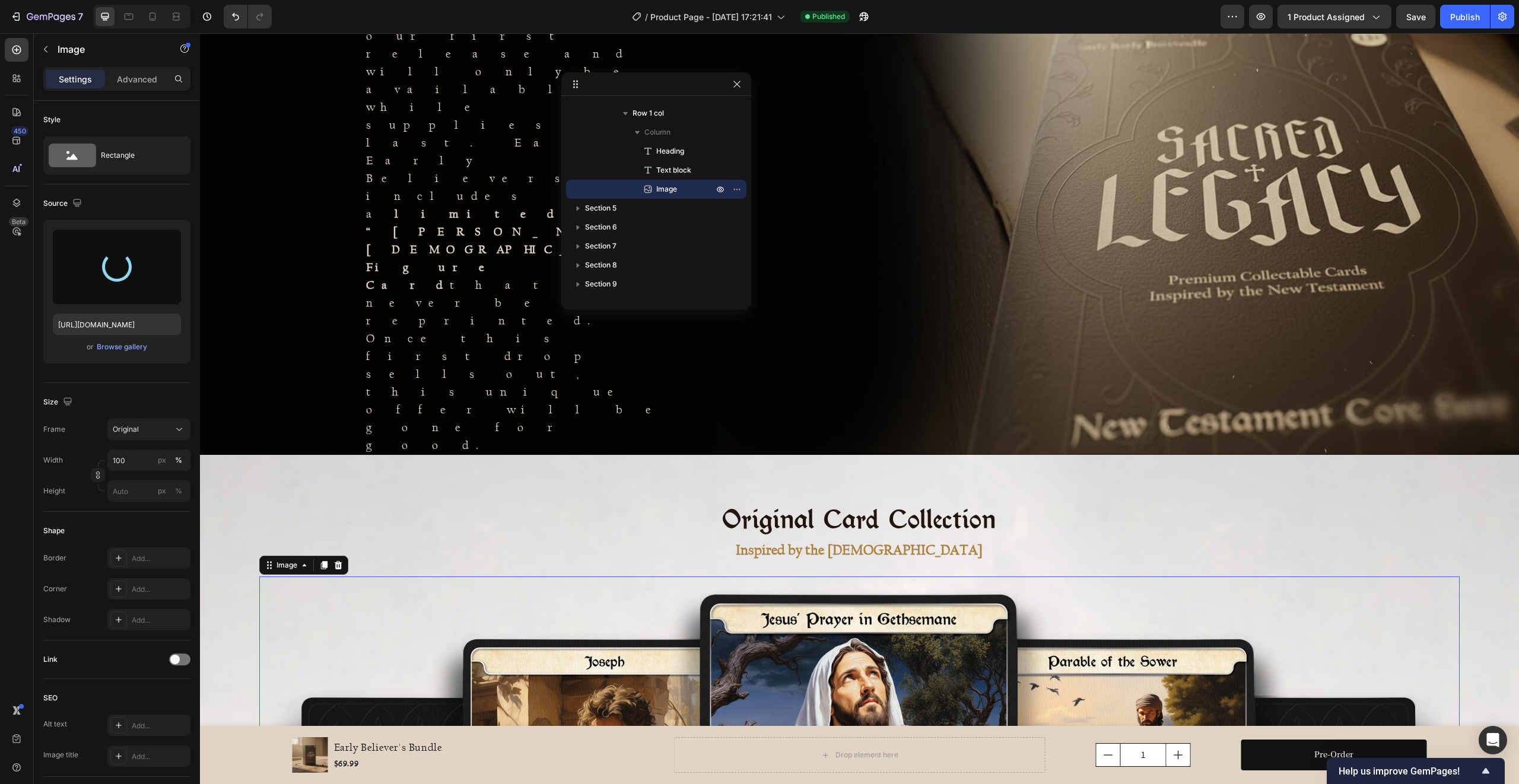
type input "[URL][DOMAIN_NAME]"
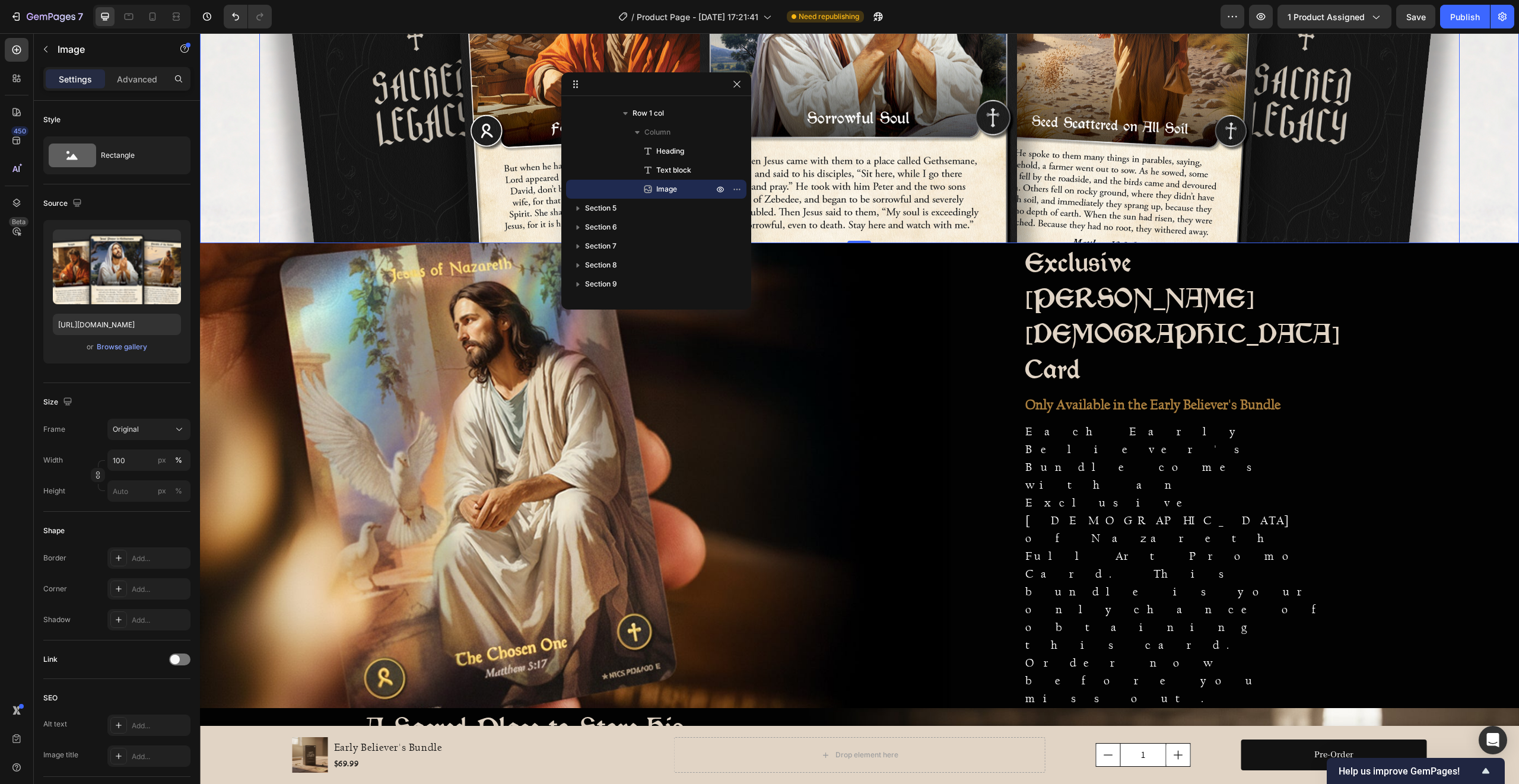
scroll to position [1298, 0]
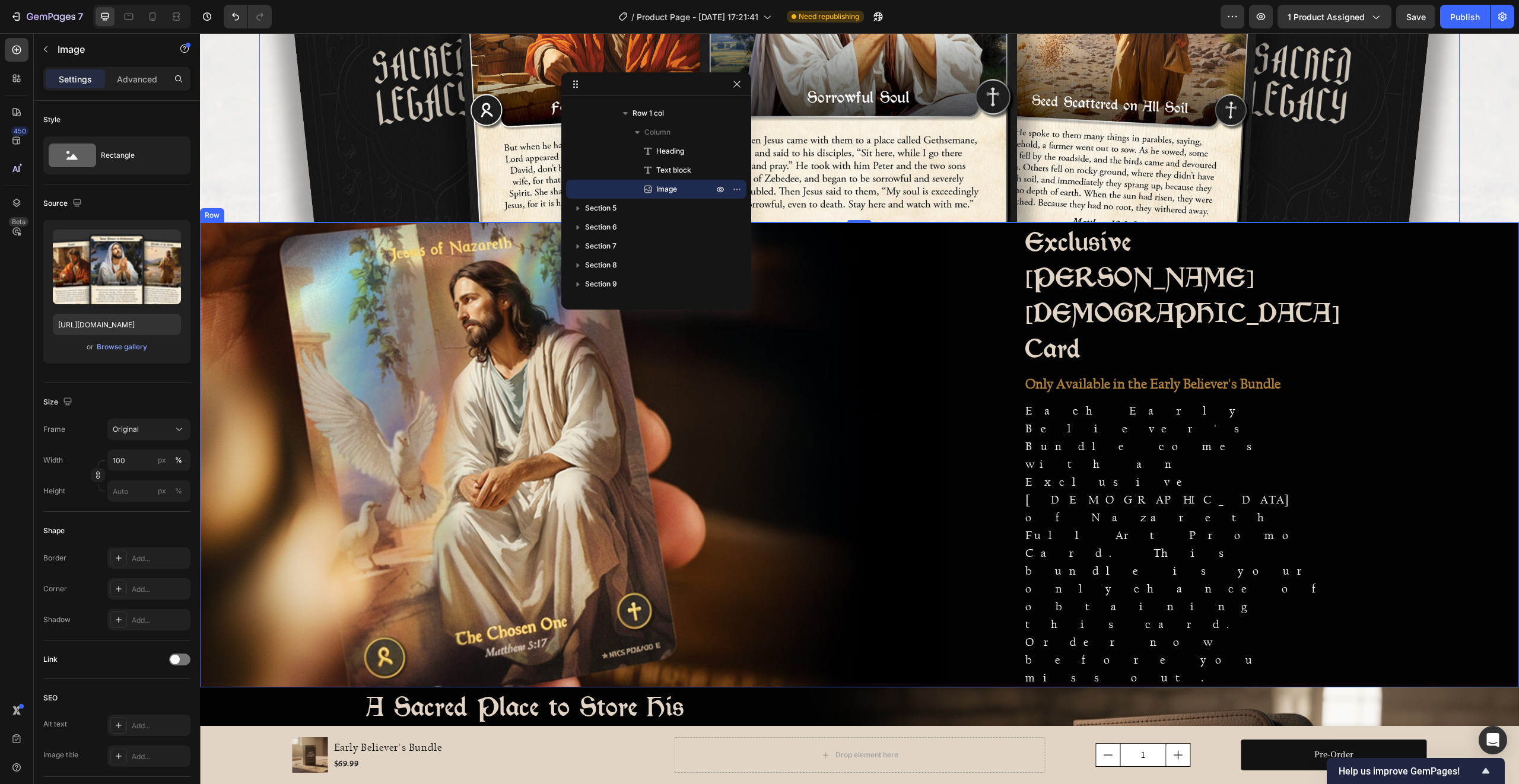
click at [1051, 308] on div "Exclusive [DEMOGRAPHIC_DATA] of Nazareth Card Heading Only Available in the Ear…" at bounding box center [1190, 454] width 660 height 465
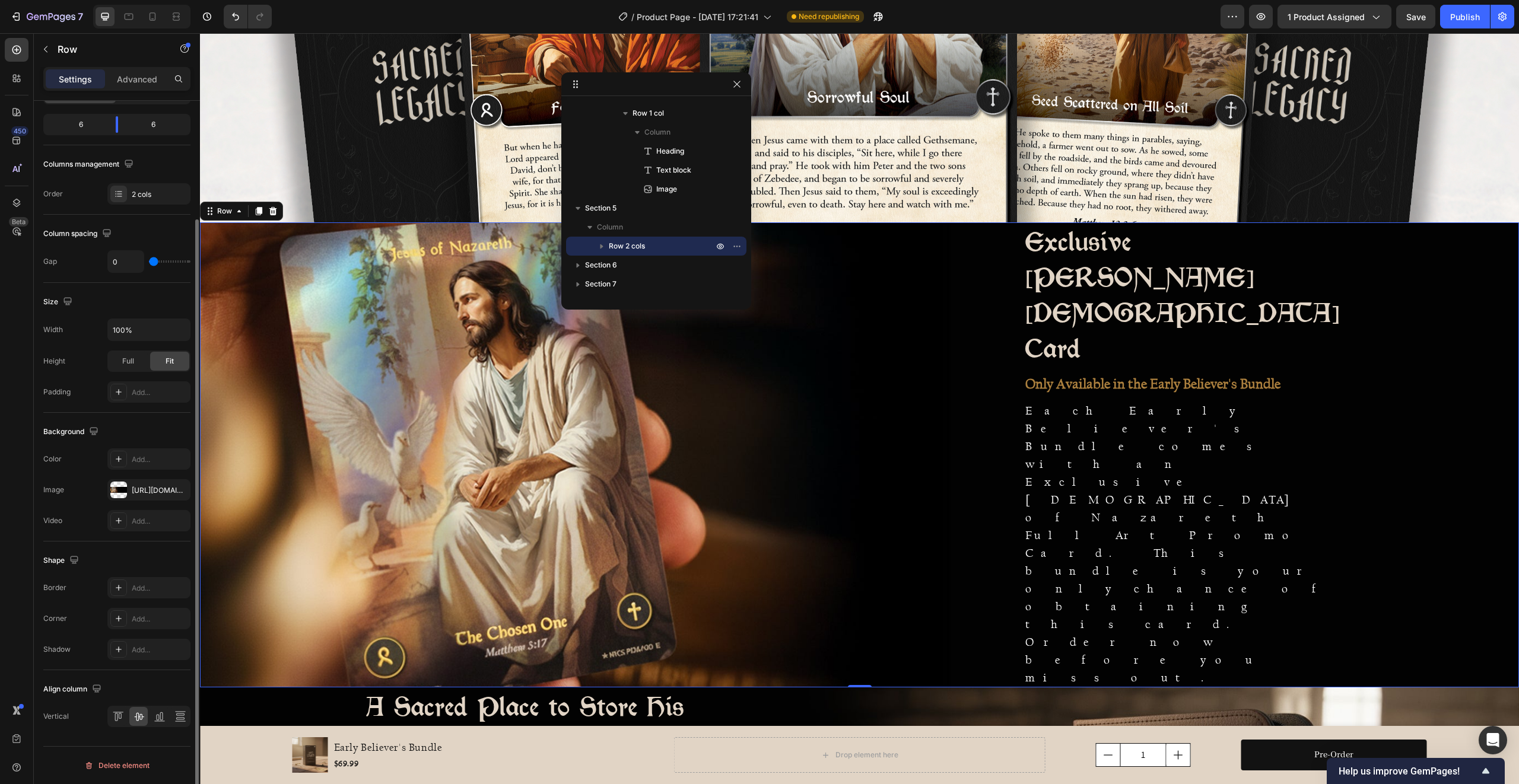
scroll to position [0, 0]
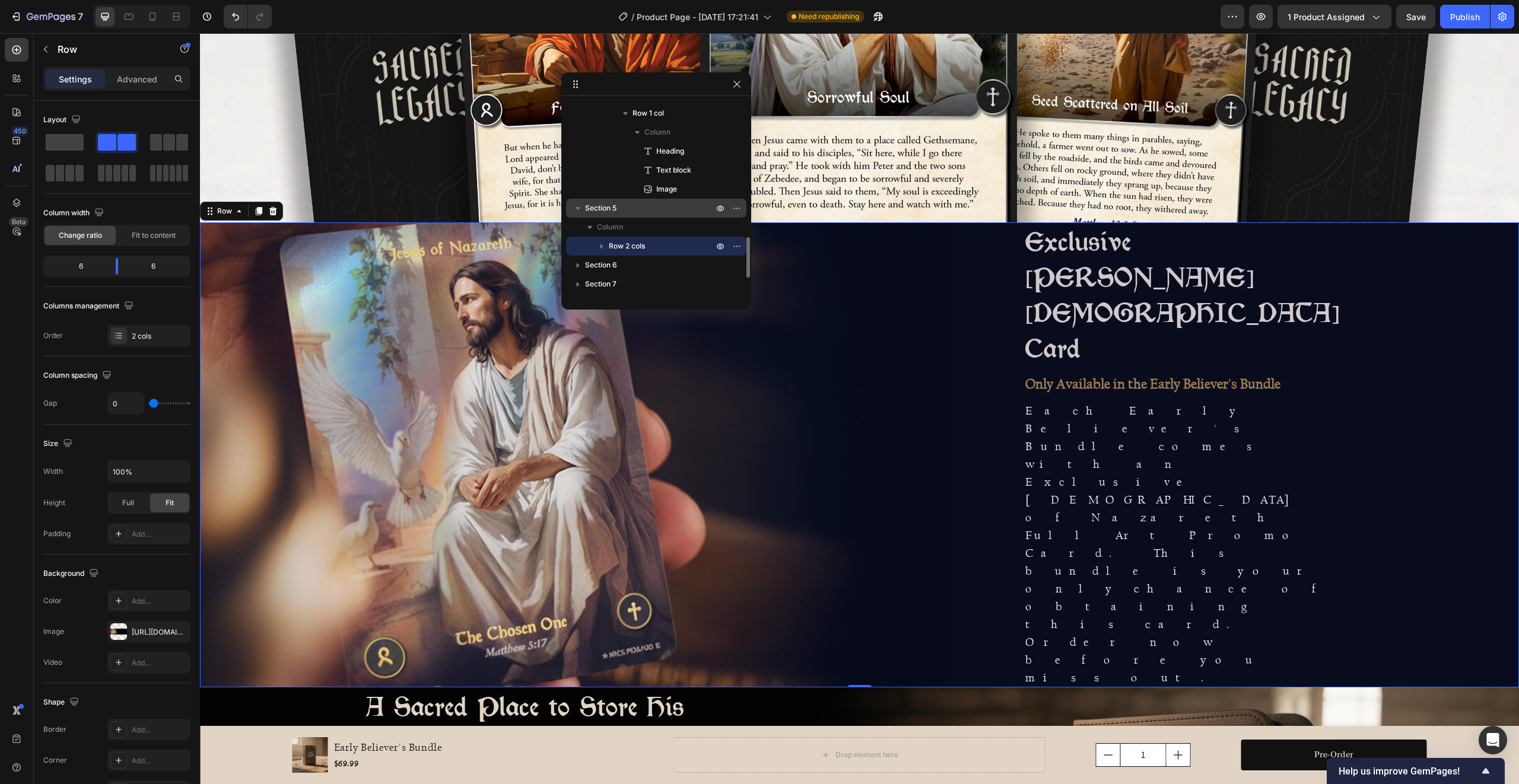
click at [622, 215] on div "Section 5" at bounding box center [656, 208] width 171 height 19
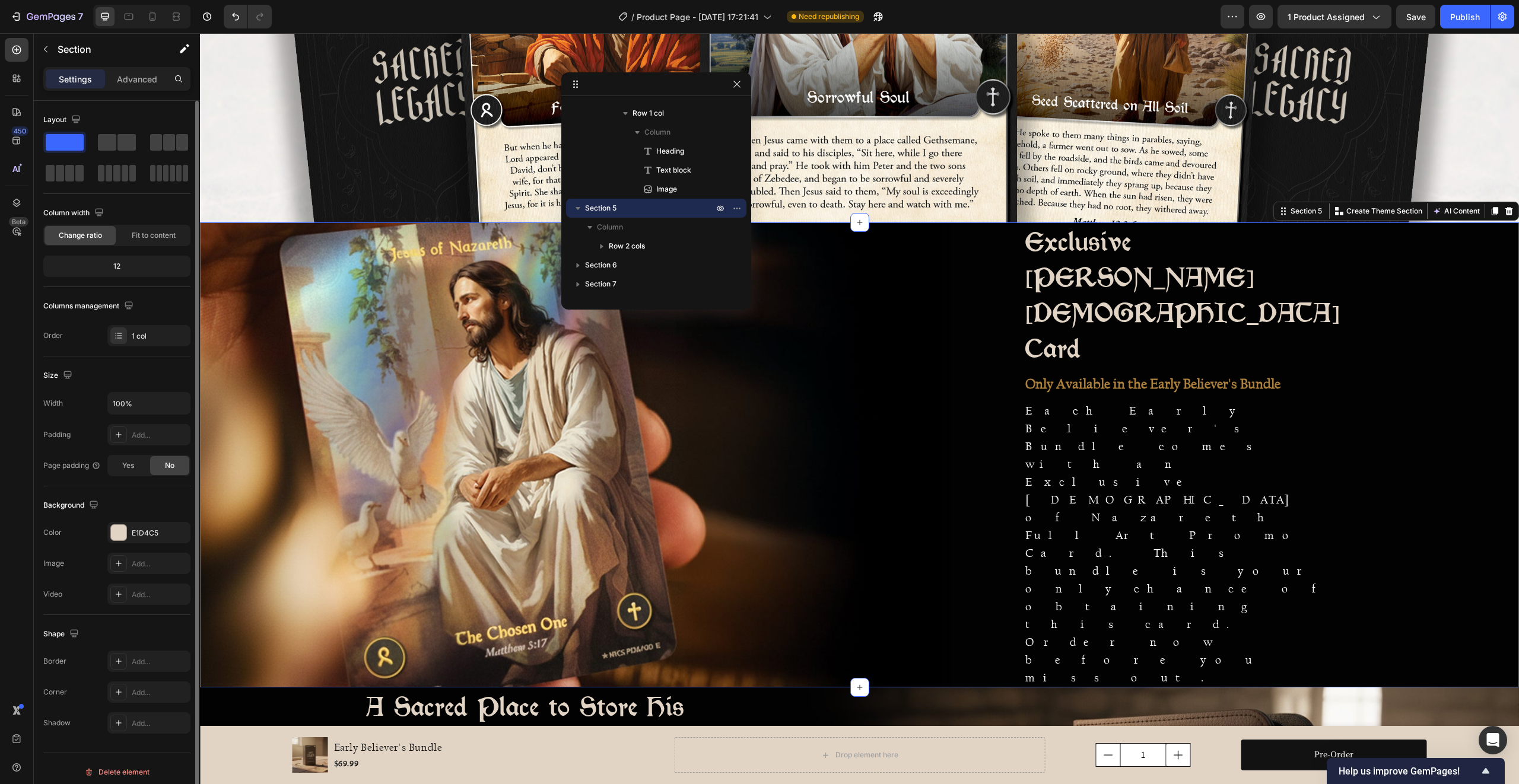
scroll to position [6, 0]
click at [140, 85] on div "Advanced" at bounding box center [137, 78] width 60 height 19
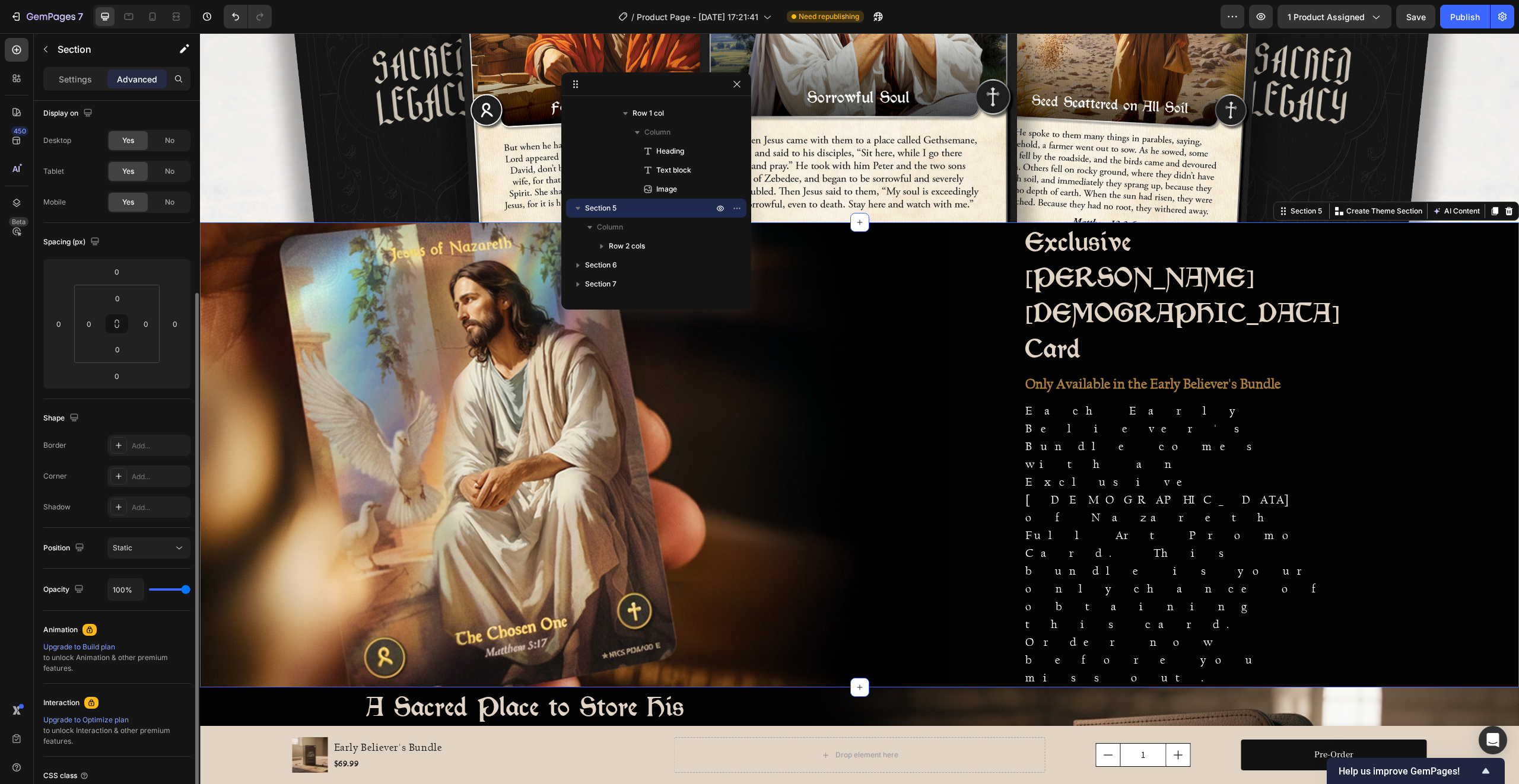
scroll to position [106, 0]
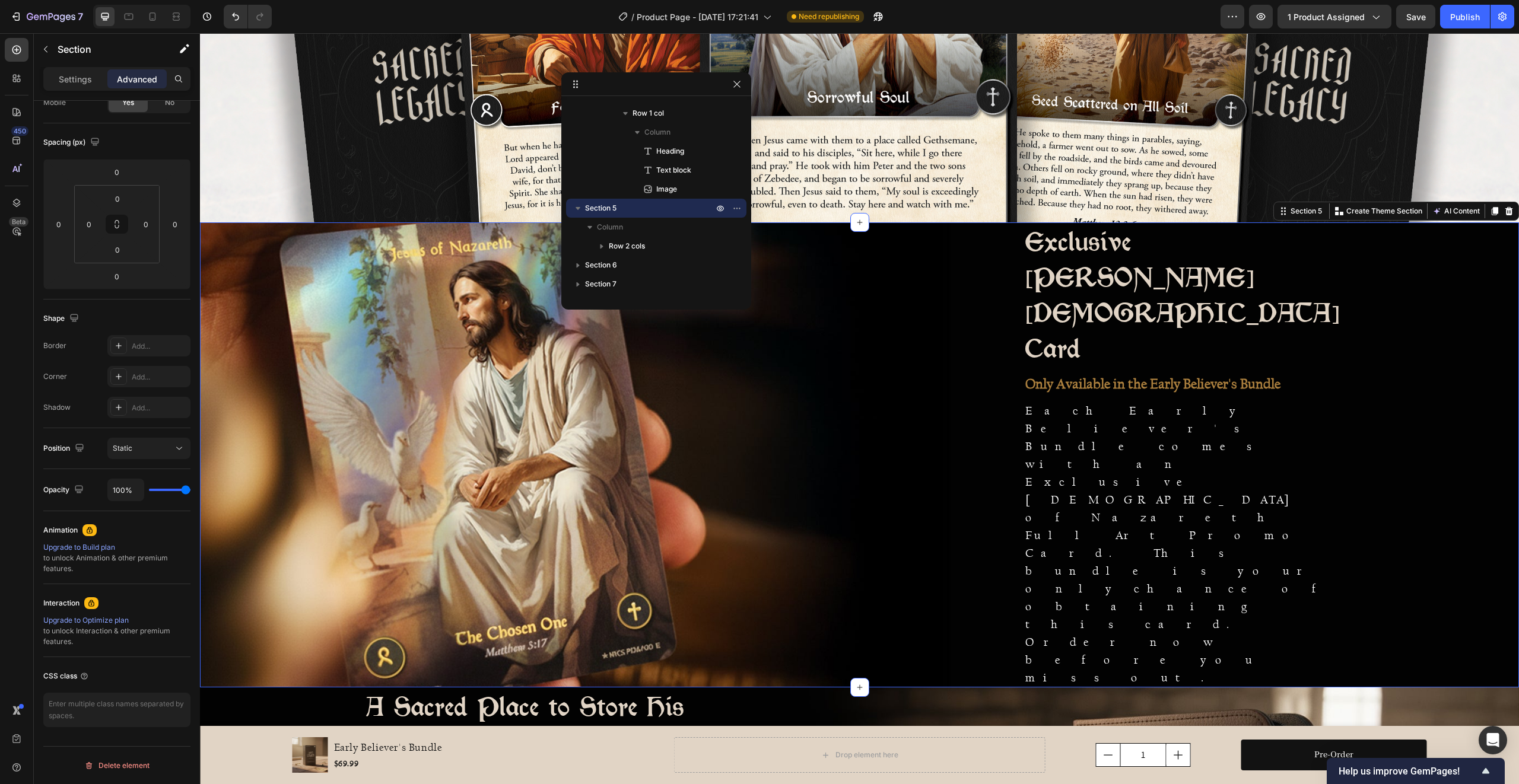
click at [485, 407] on img at bounding box center [407, 454] width 415 height 415
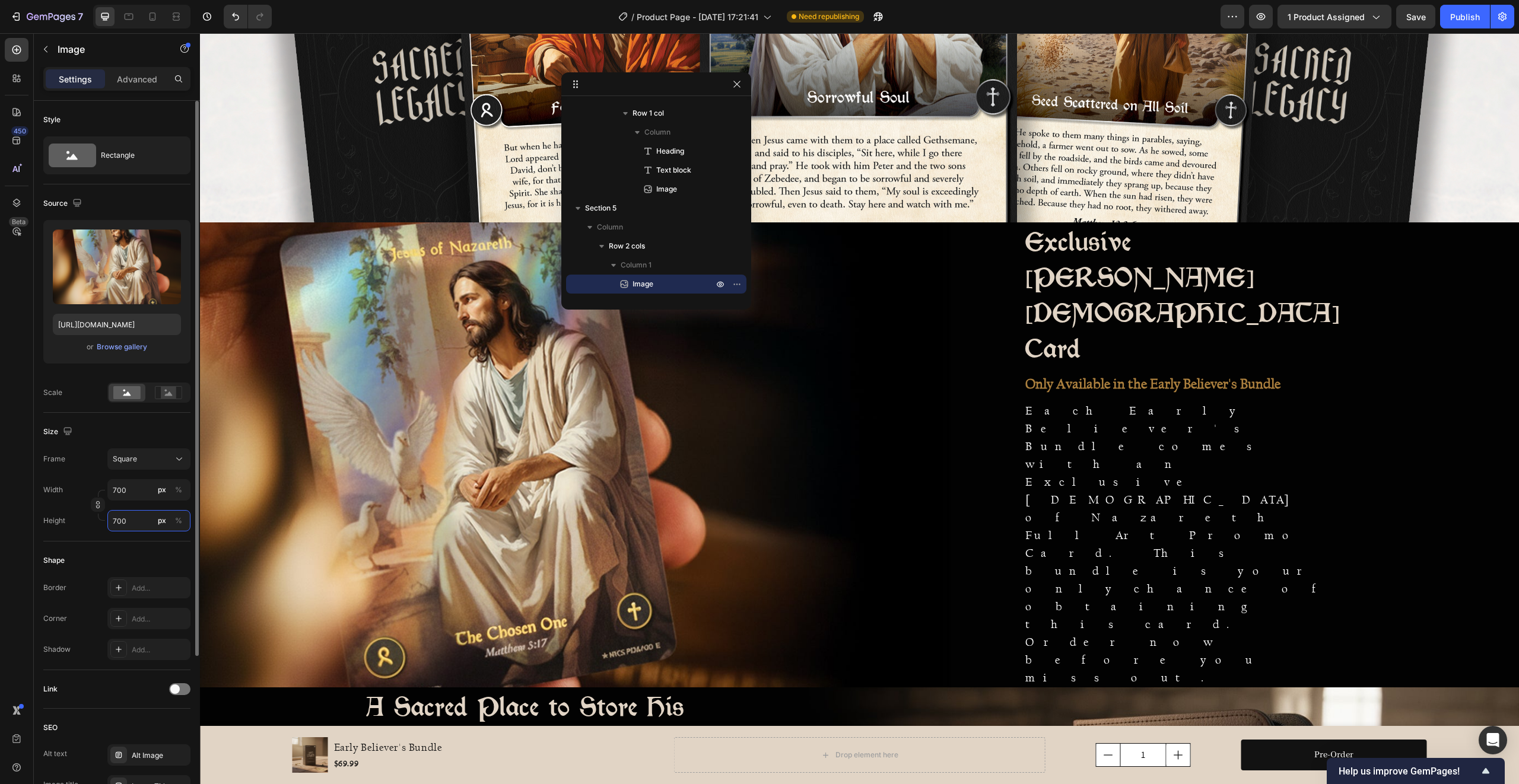
click at [125, 522] on input "700" at bounding box center [149, 520] width 83 height 21
type input "701"
type input "702"
type input "703"
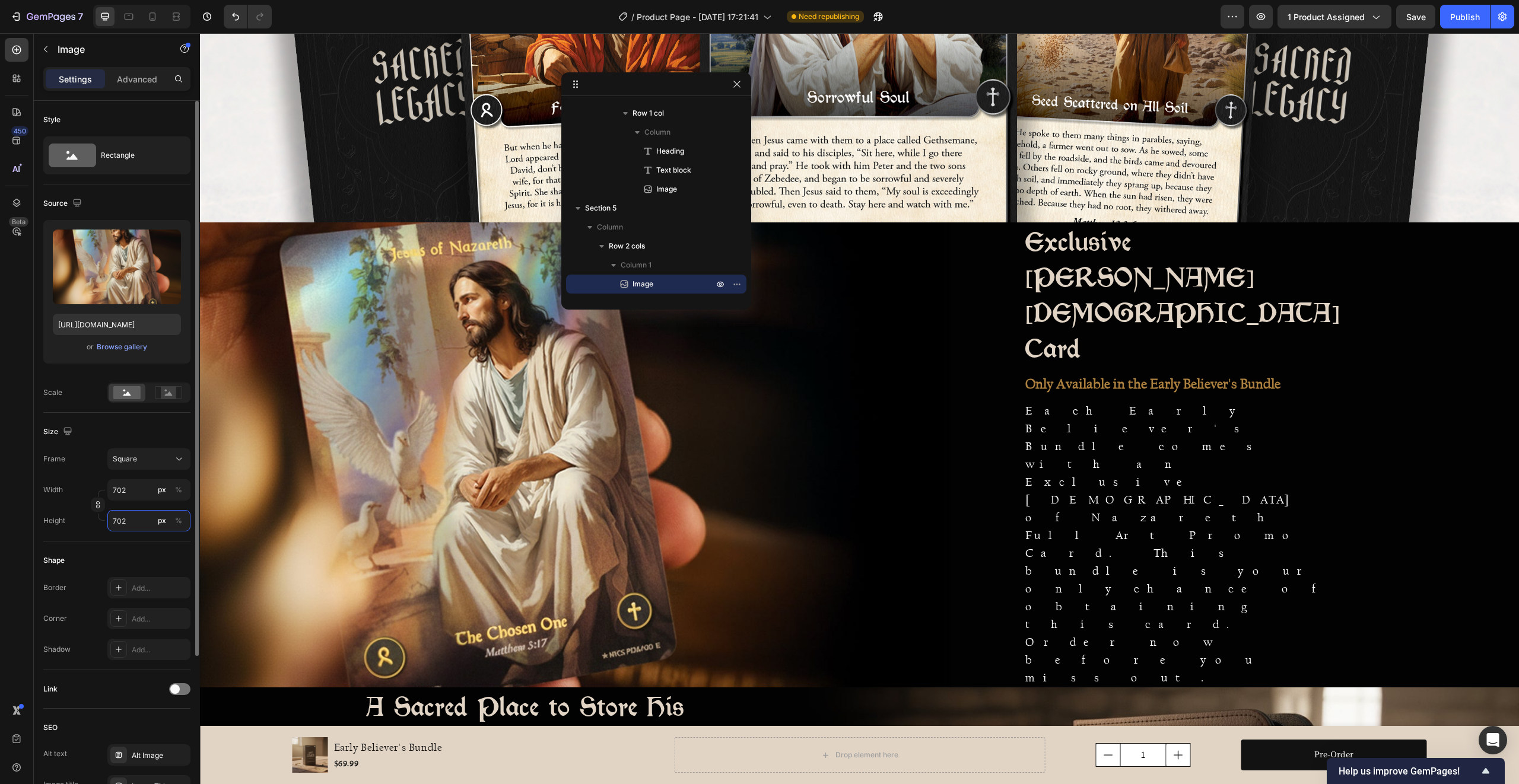
type input "703"
type input "704"
type input "705"
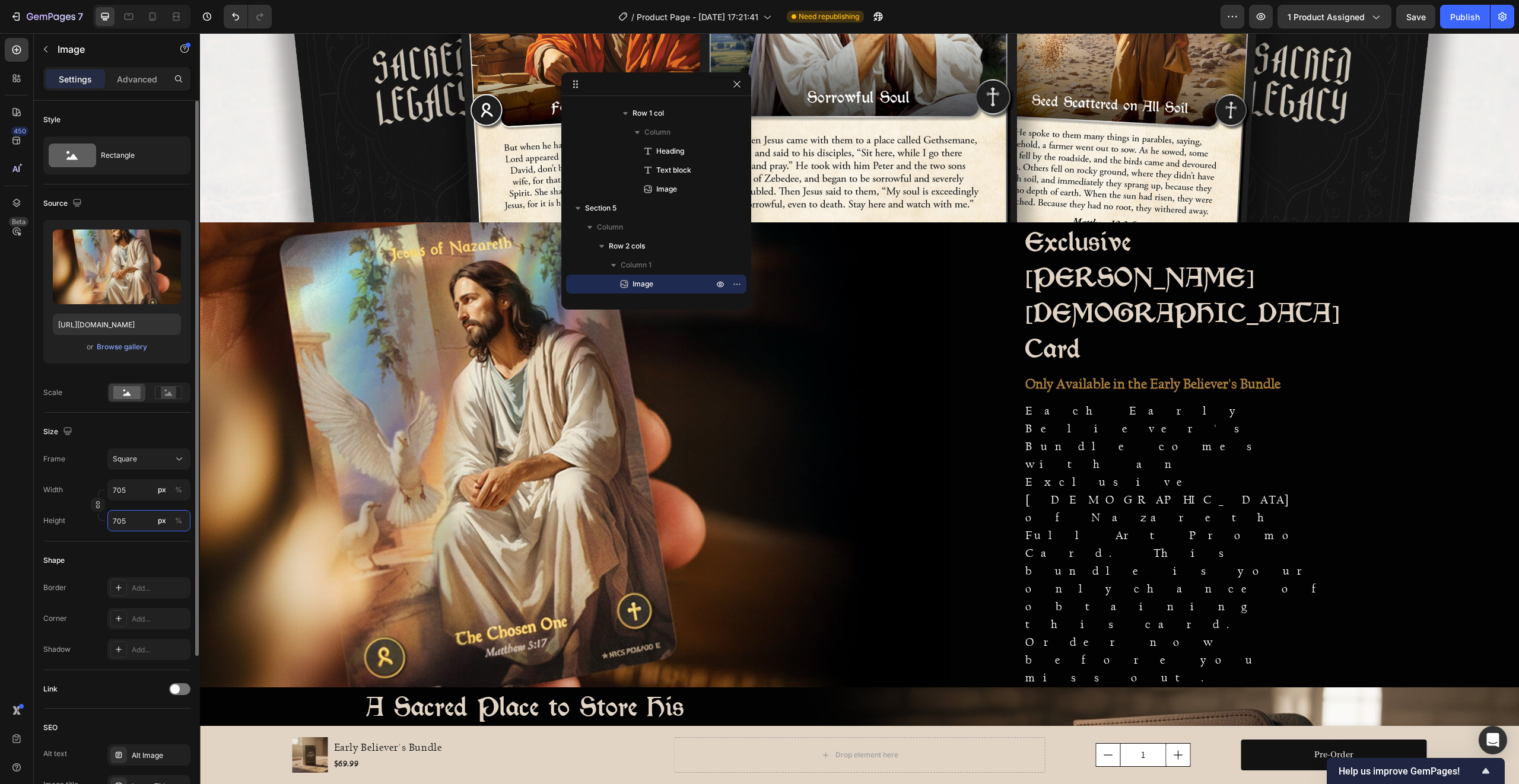
type input "706"
type input "707"
type input "708"
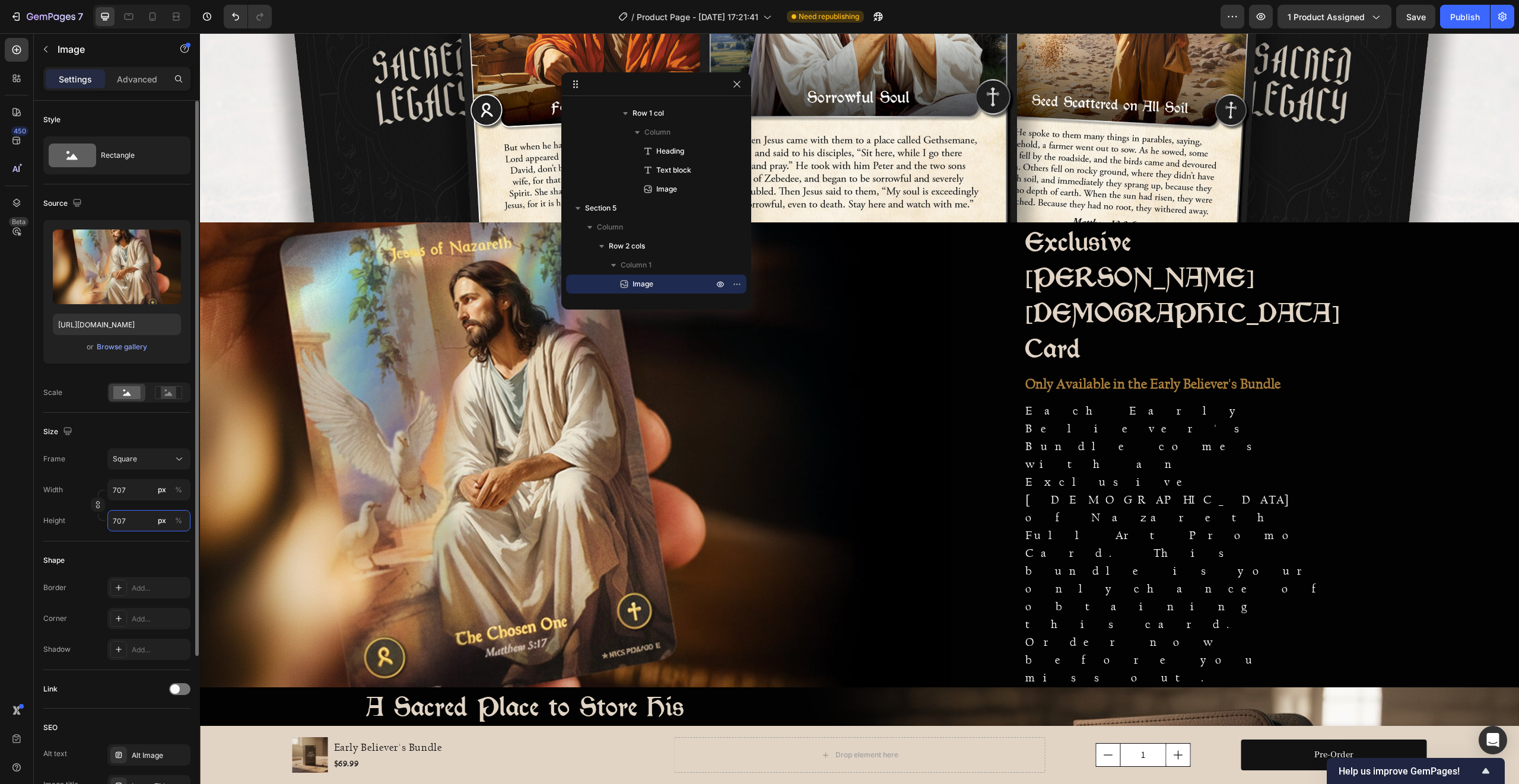
type input "708"
type input "709"
type input "710"
type input "711"
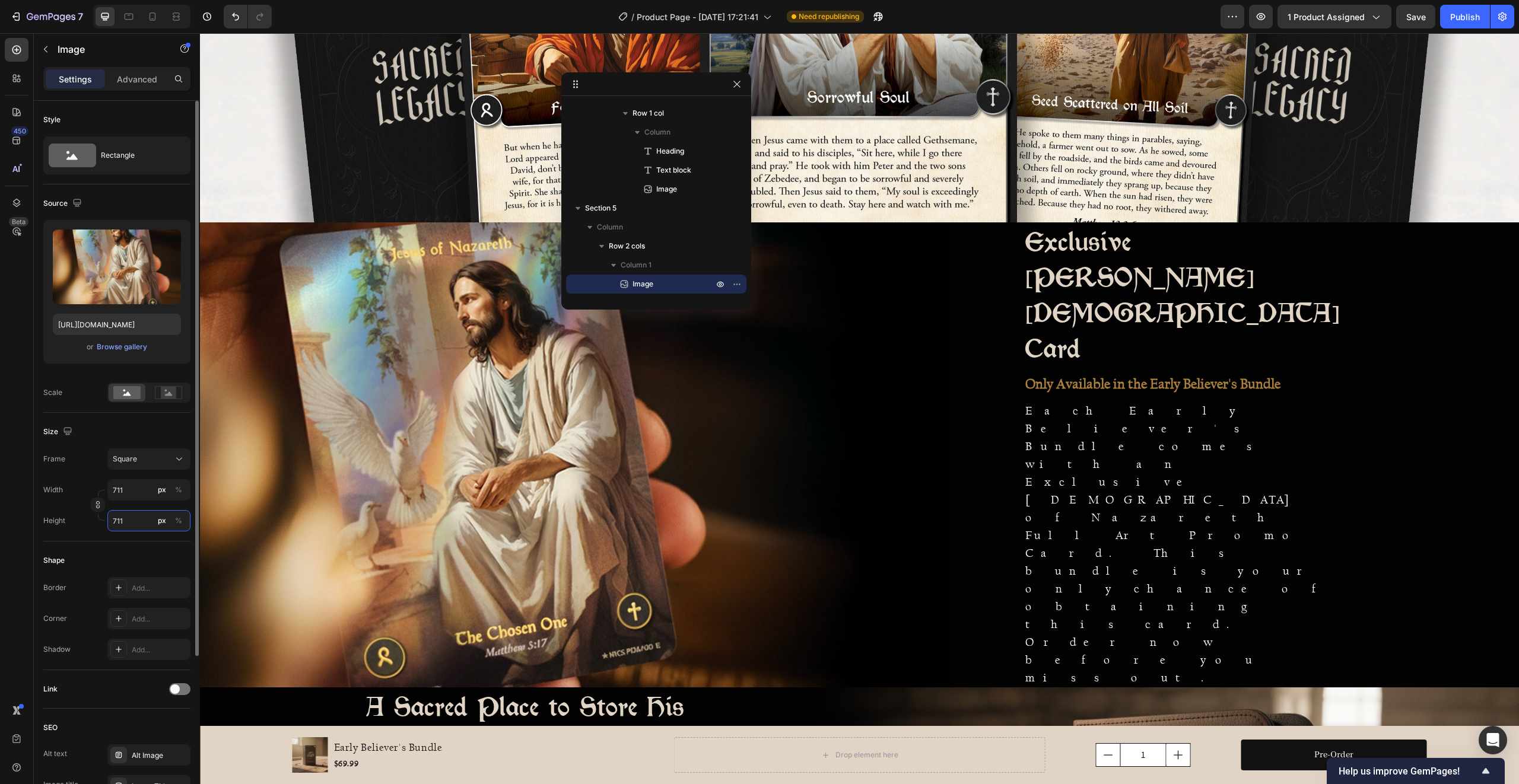
type input "712"
type input "713"
type input "714"
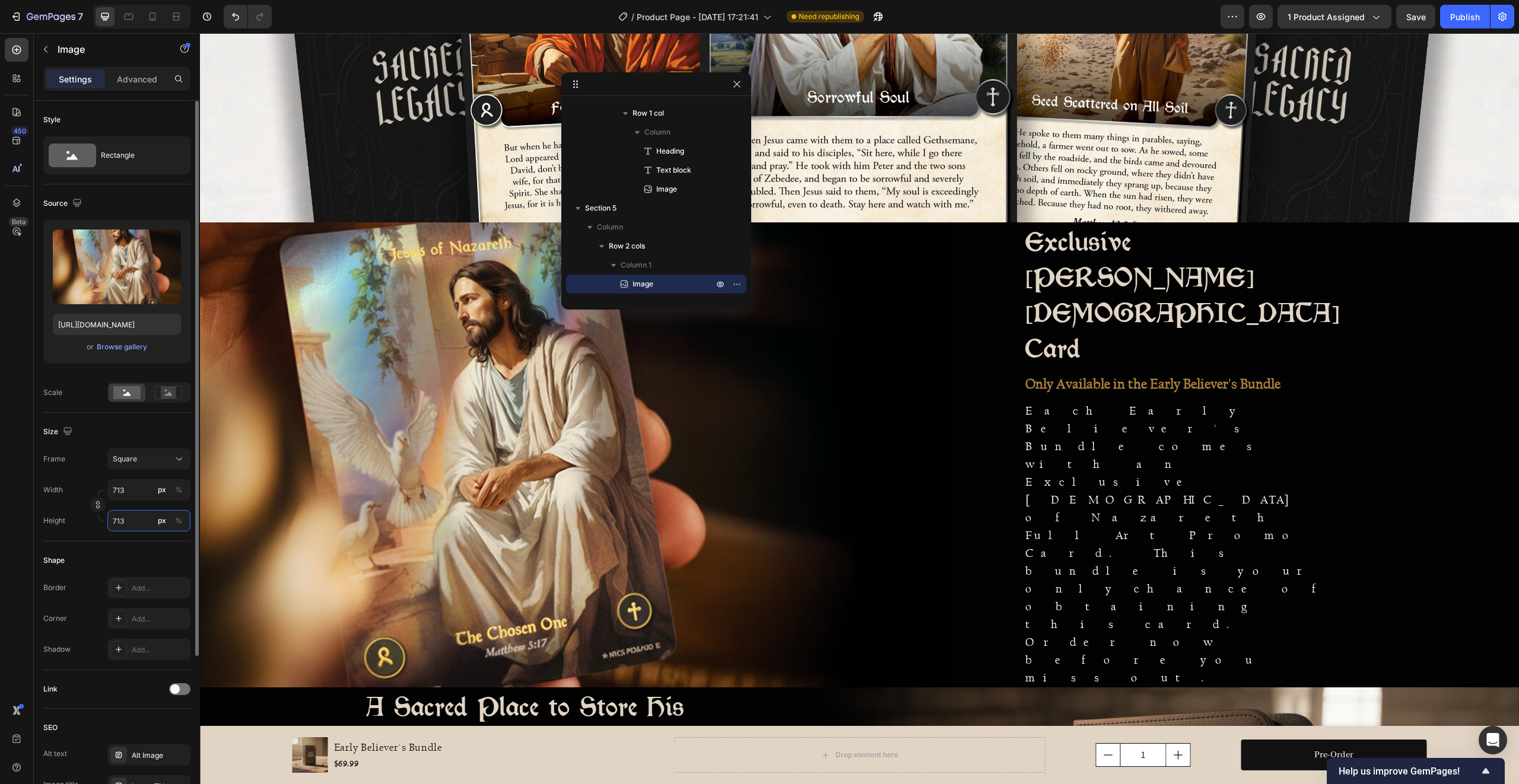
type input "714"
type input "715"
type input "716"
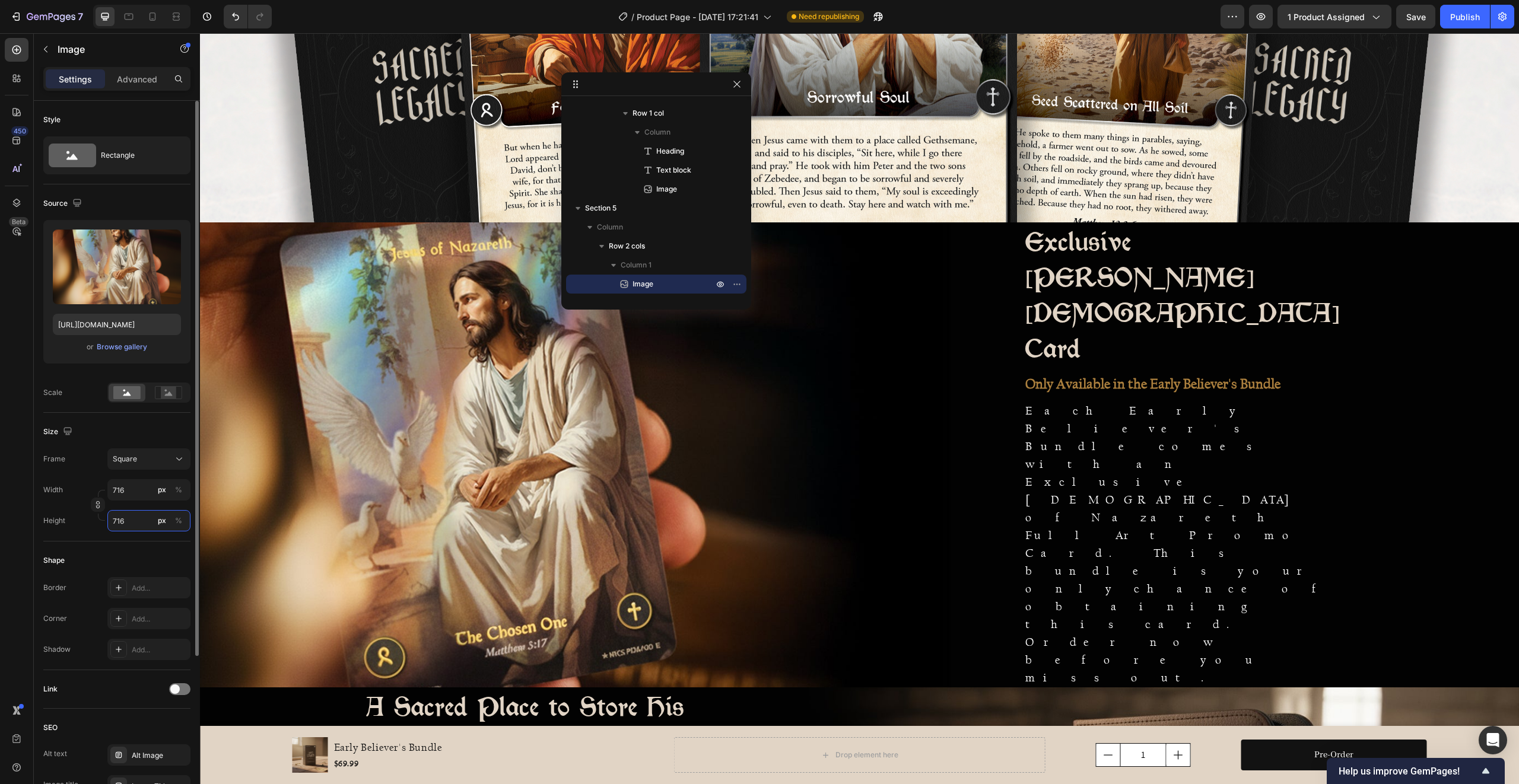
type input "717"
type input "718"
type input "719"
type input "720"
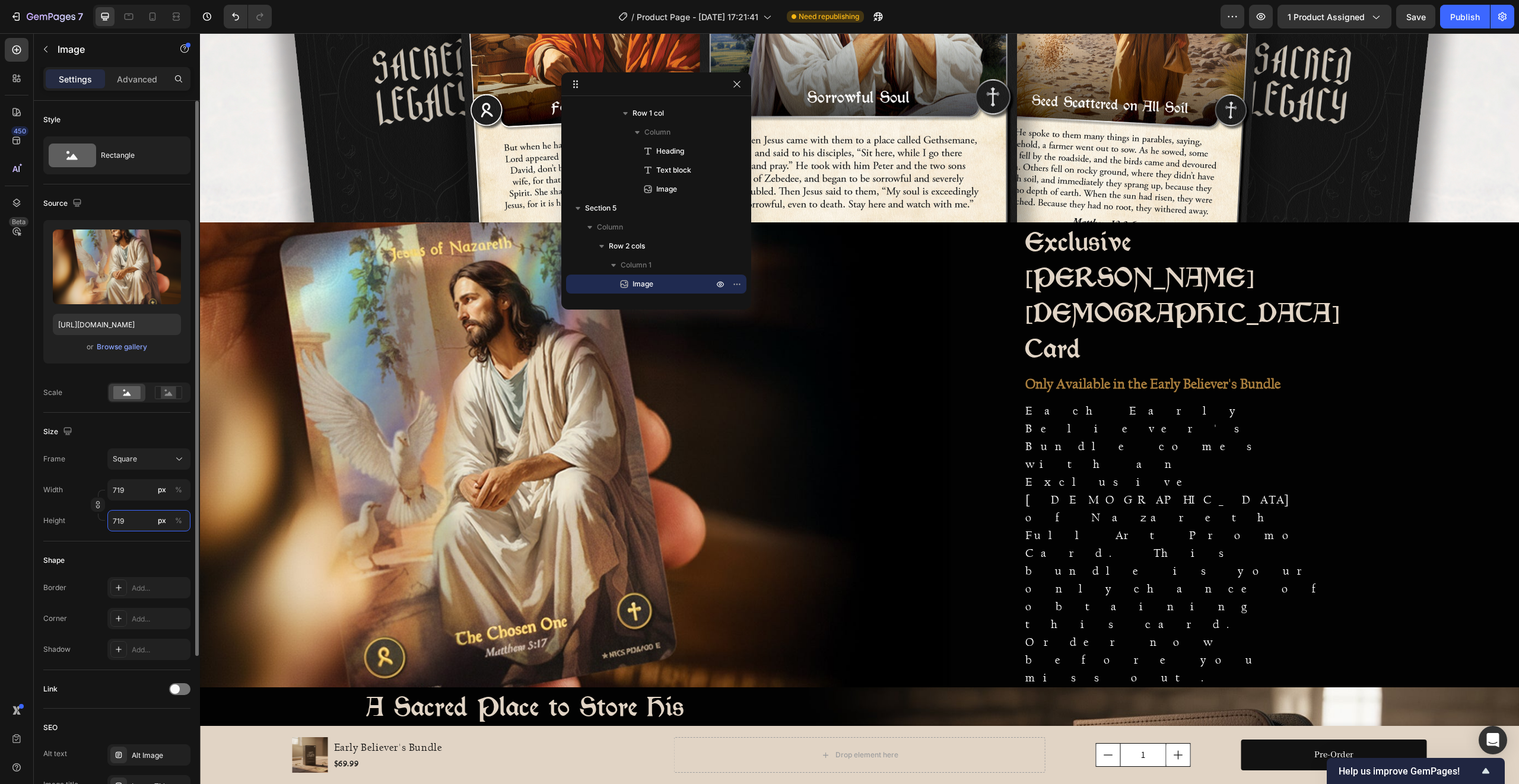
type input "720"
type input "721"
type input "722"
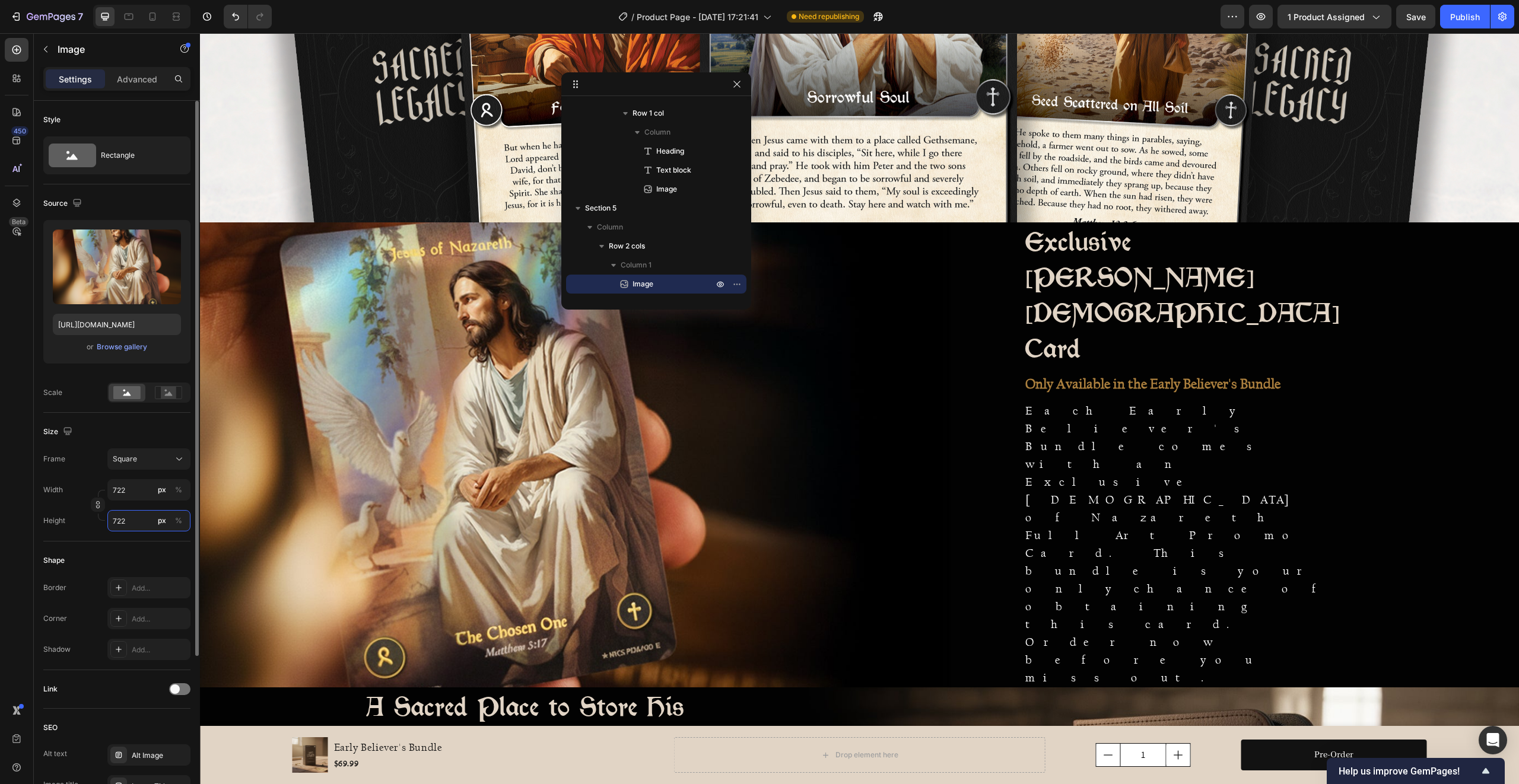
type input "723"
type input "724"
type input "725"
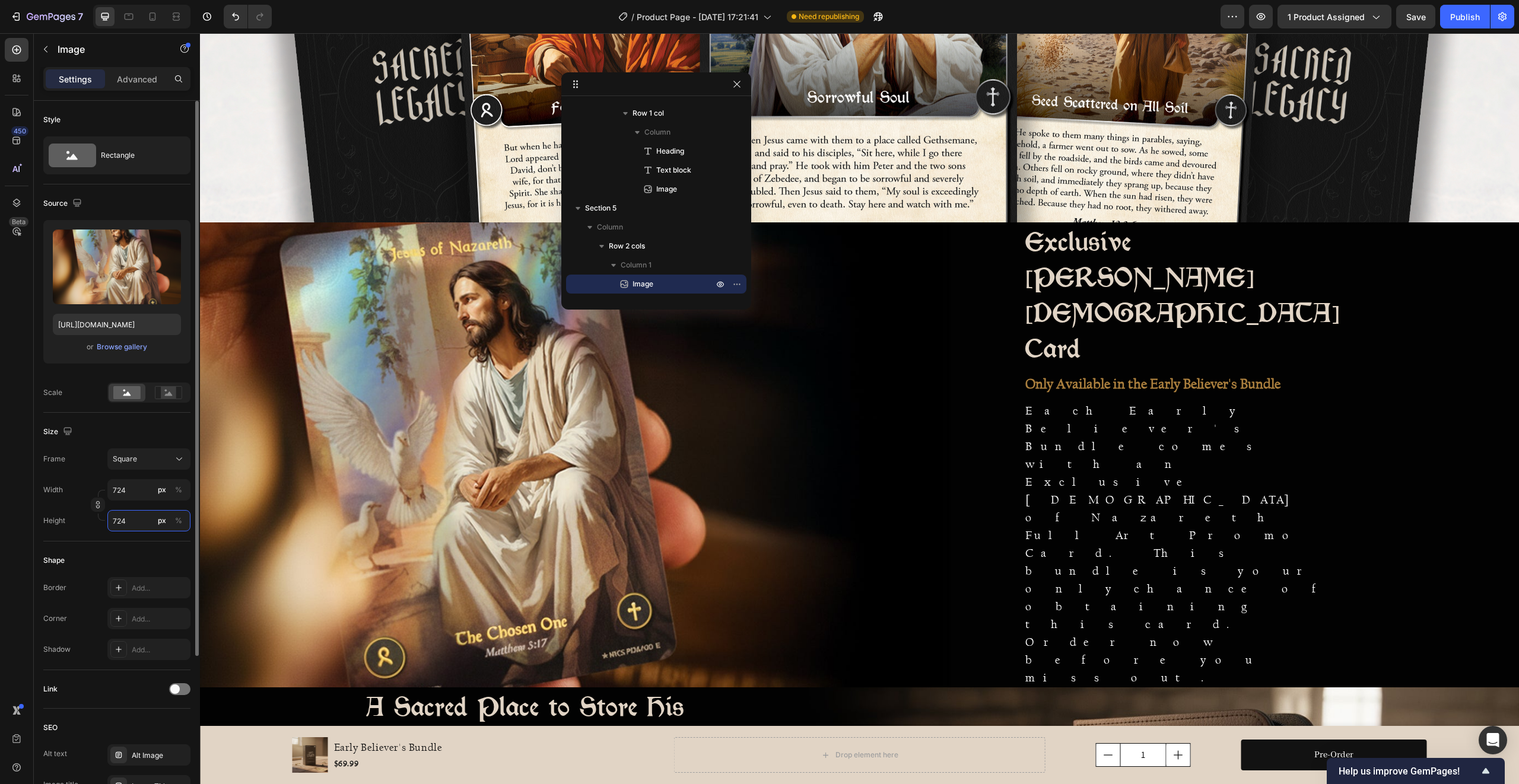
type input "725"
type input "726"
type input "727"
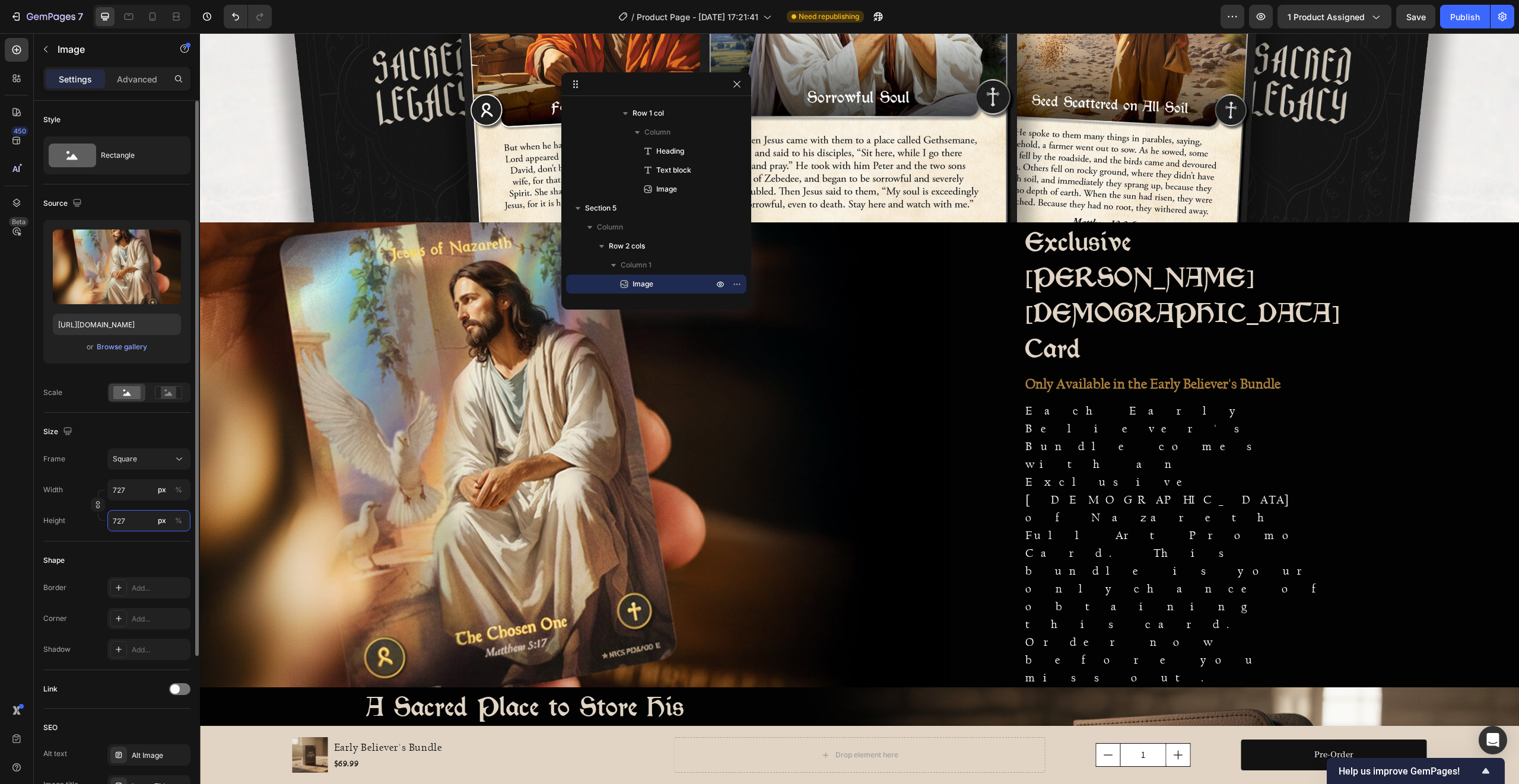
type input "728"
type input "729"
click at [136, 524] on input "729" at bounding box center [149, 520] width 83 height 21
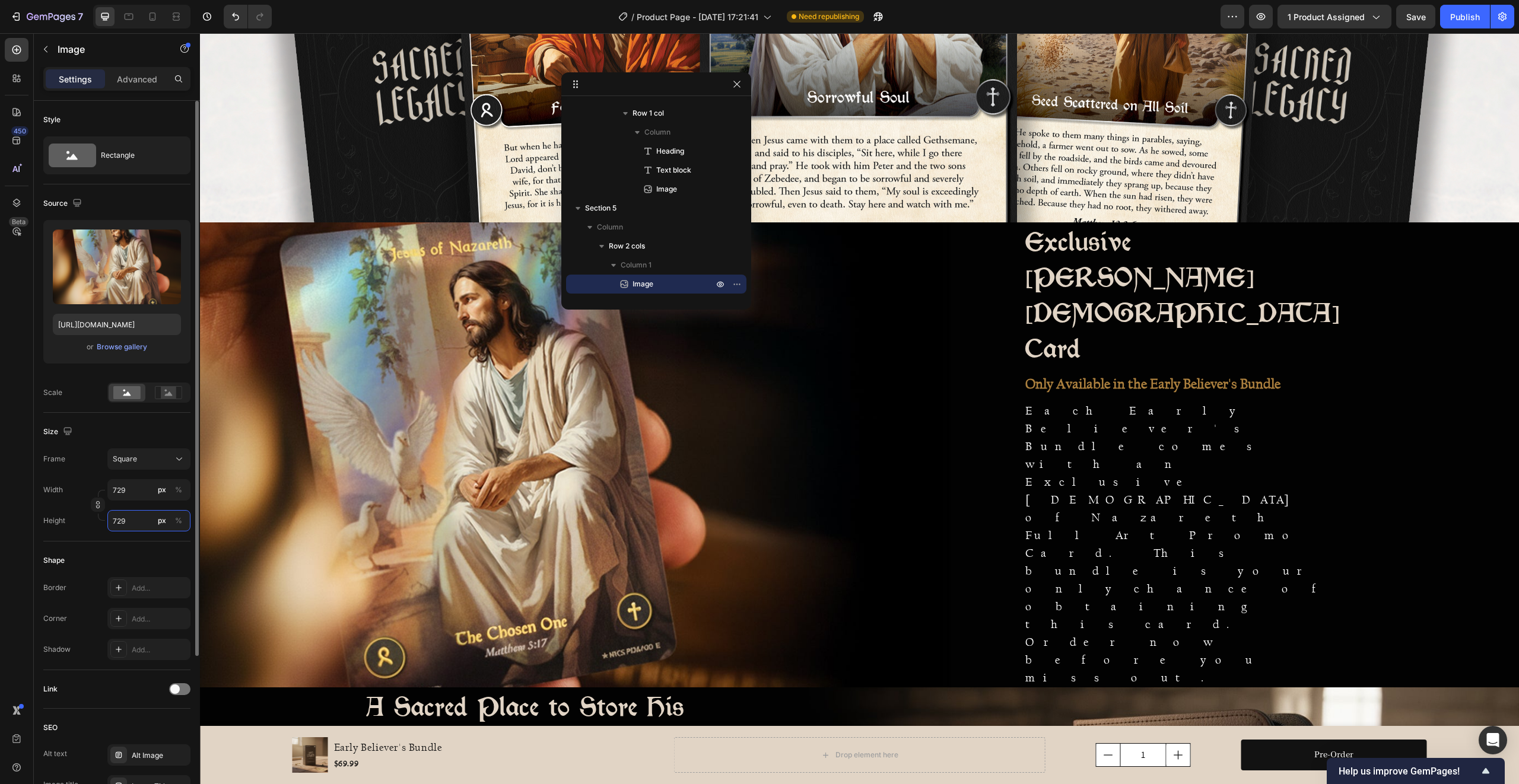
click at [136, 524] on input "729" at bounding box center [149, 520] width 83 height 21
type input "7"
type input "70"
type input "700"
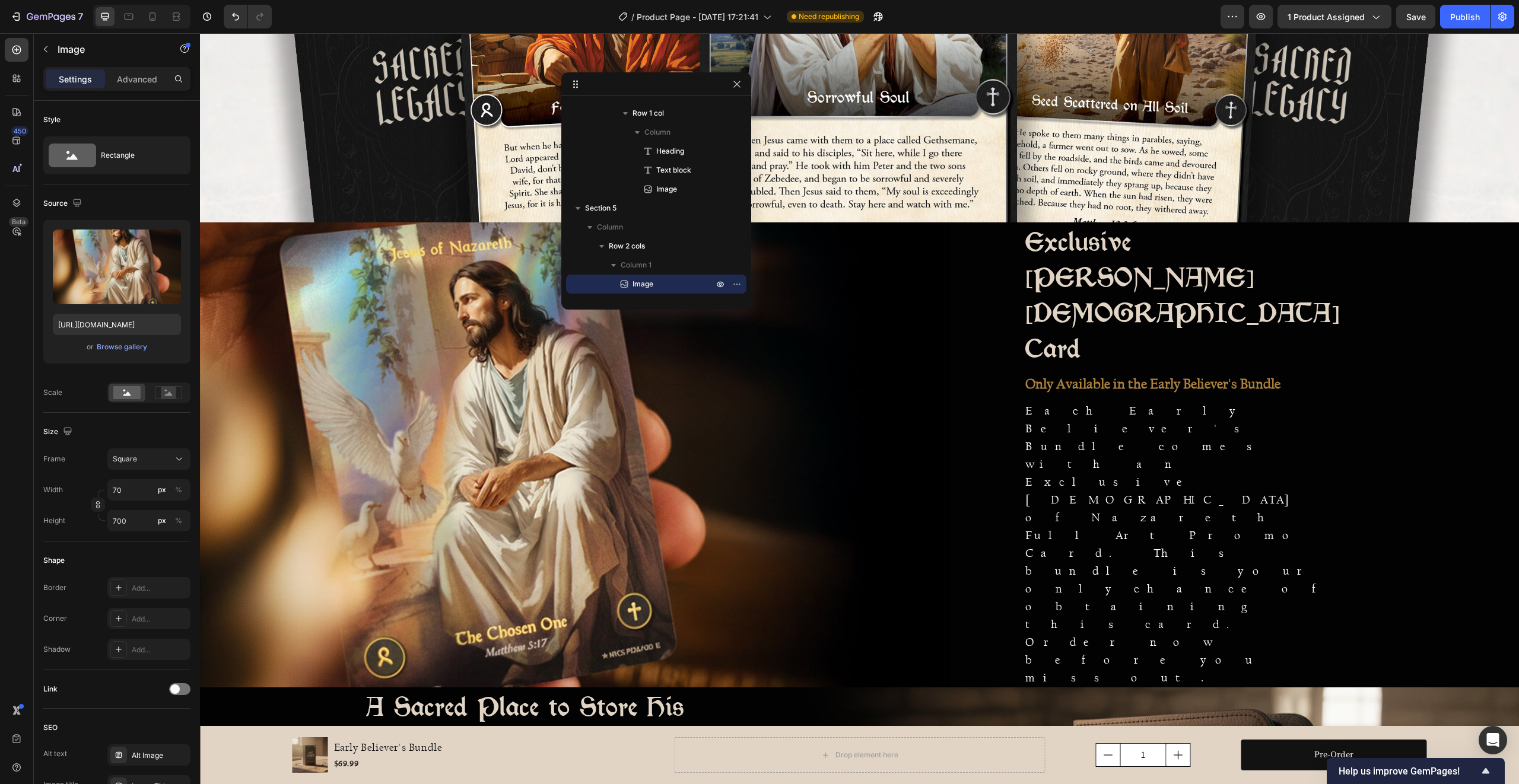
type input "70"
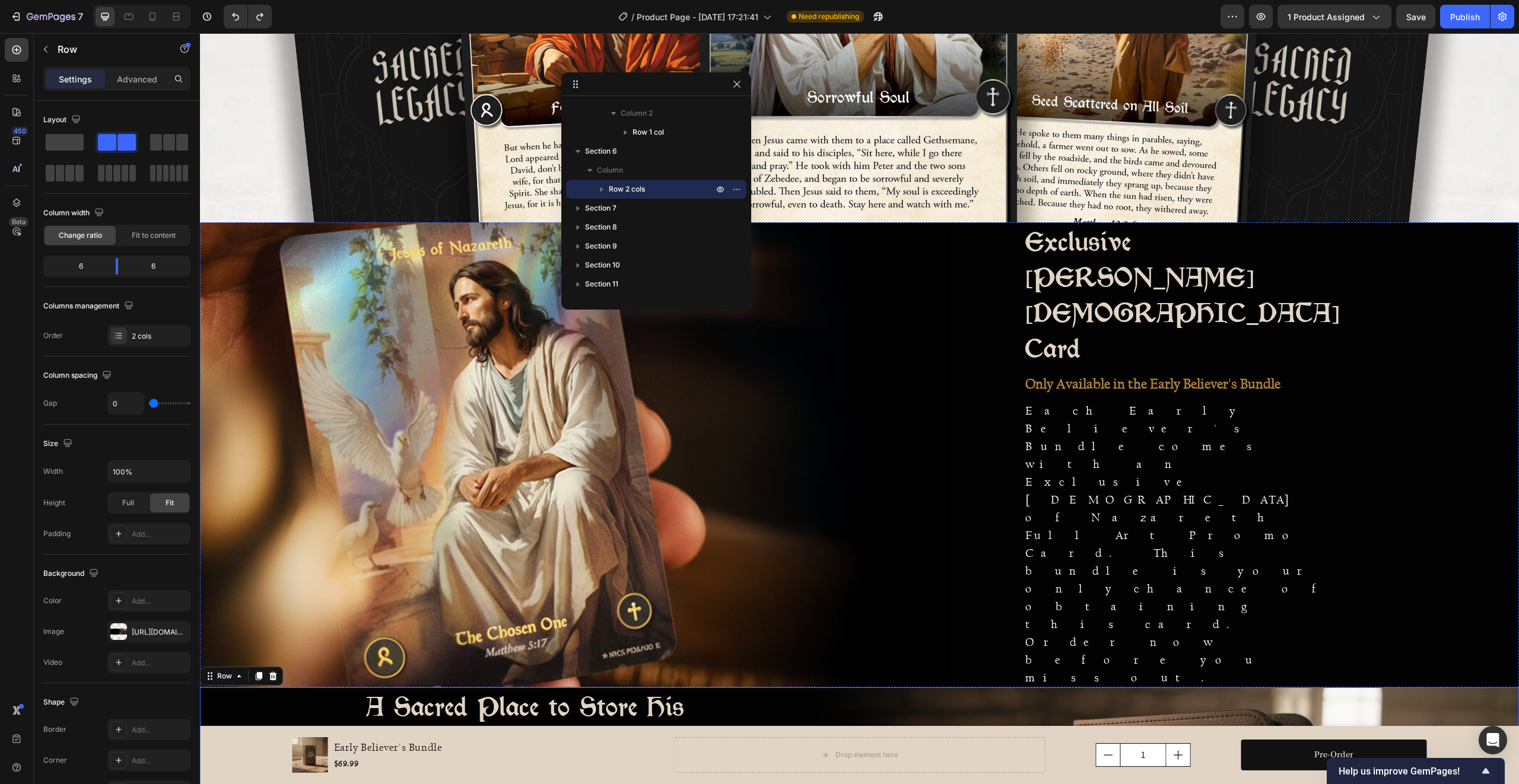
click at [727, 448] on div at bounding box center [530, 454] width 660 height 415
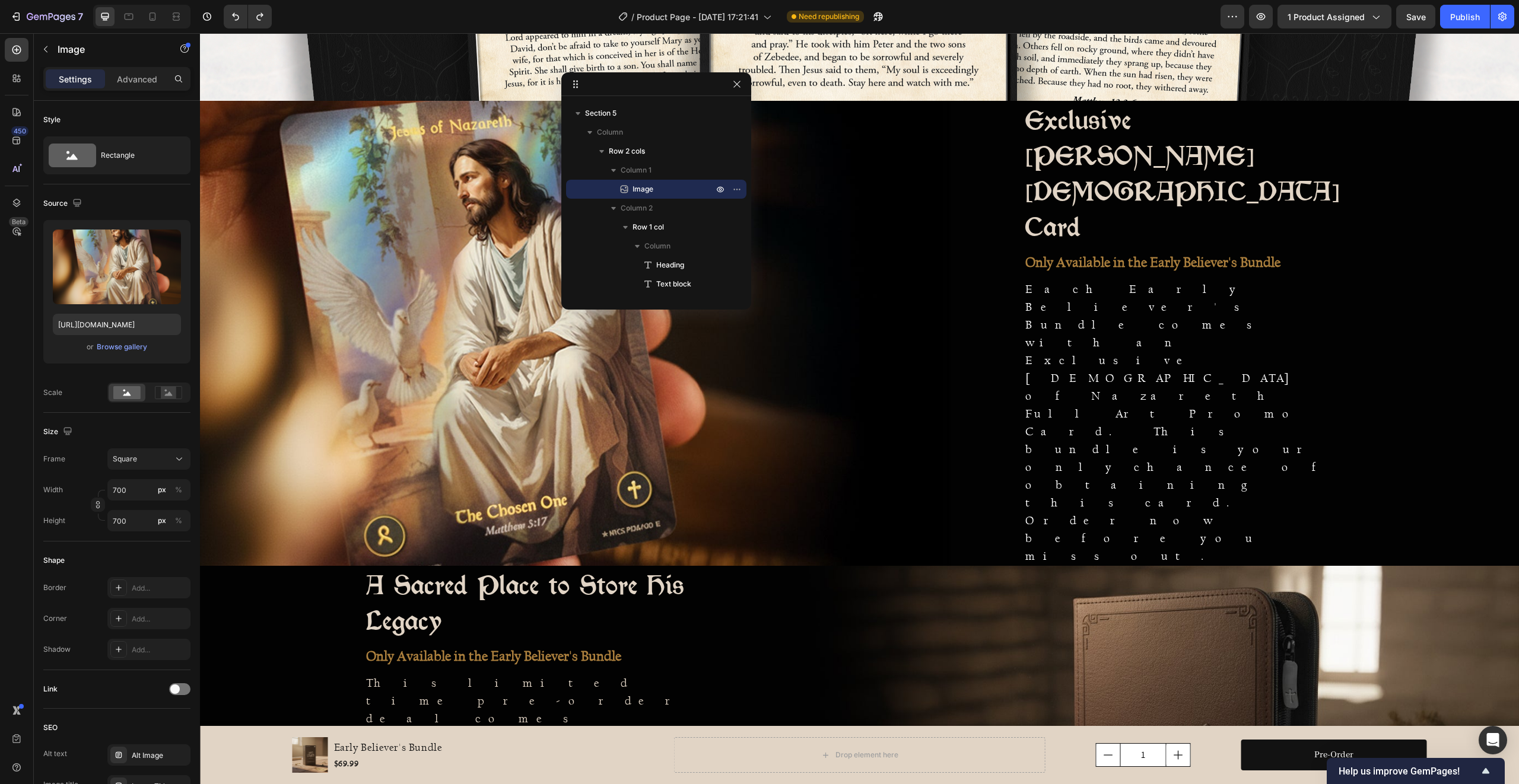
scroll to position [1490, 0]
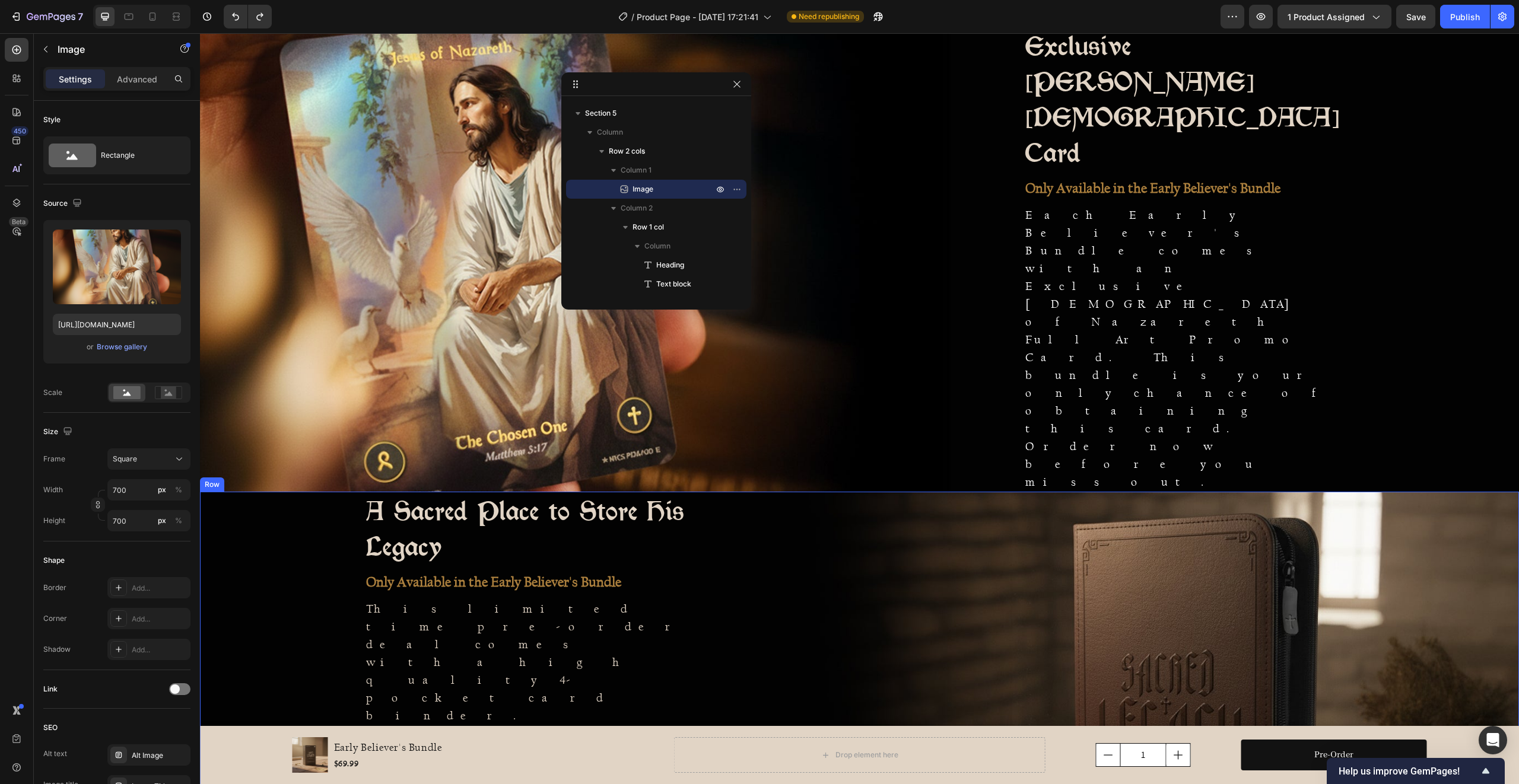
click at [748, 492] on div "A Sacred Place to Store His Legacy Heading Only Available in the Early Believer…" at bounding box center [530, 715] width 660 height 447
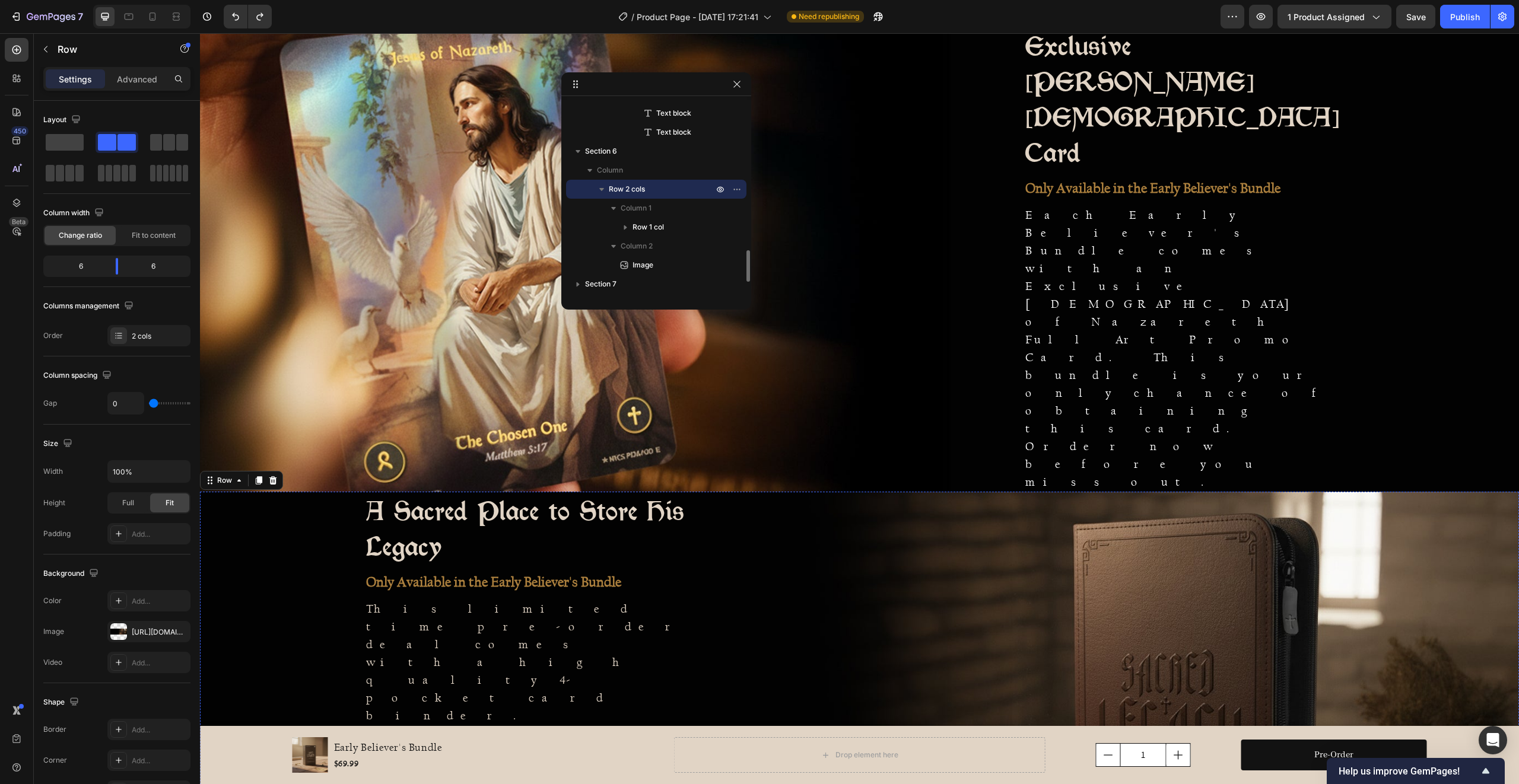
click at [1090, 508] on img at bounding box center [1067, 715] width 415 height 415
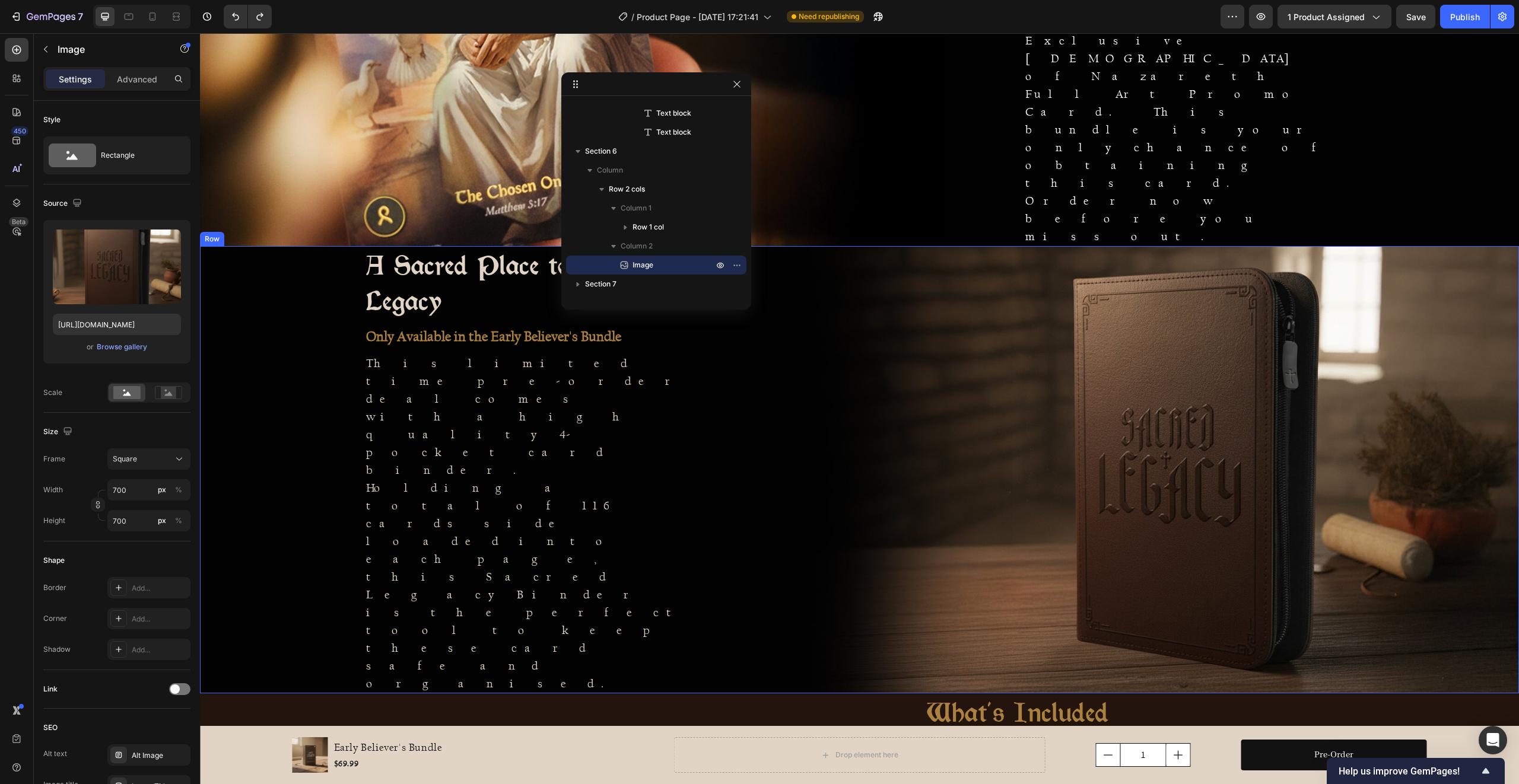
scroll to position [2142, 0]
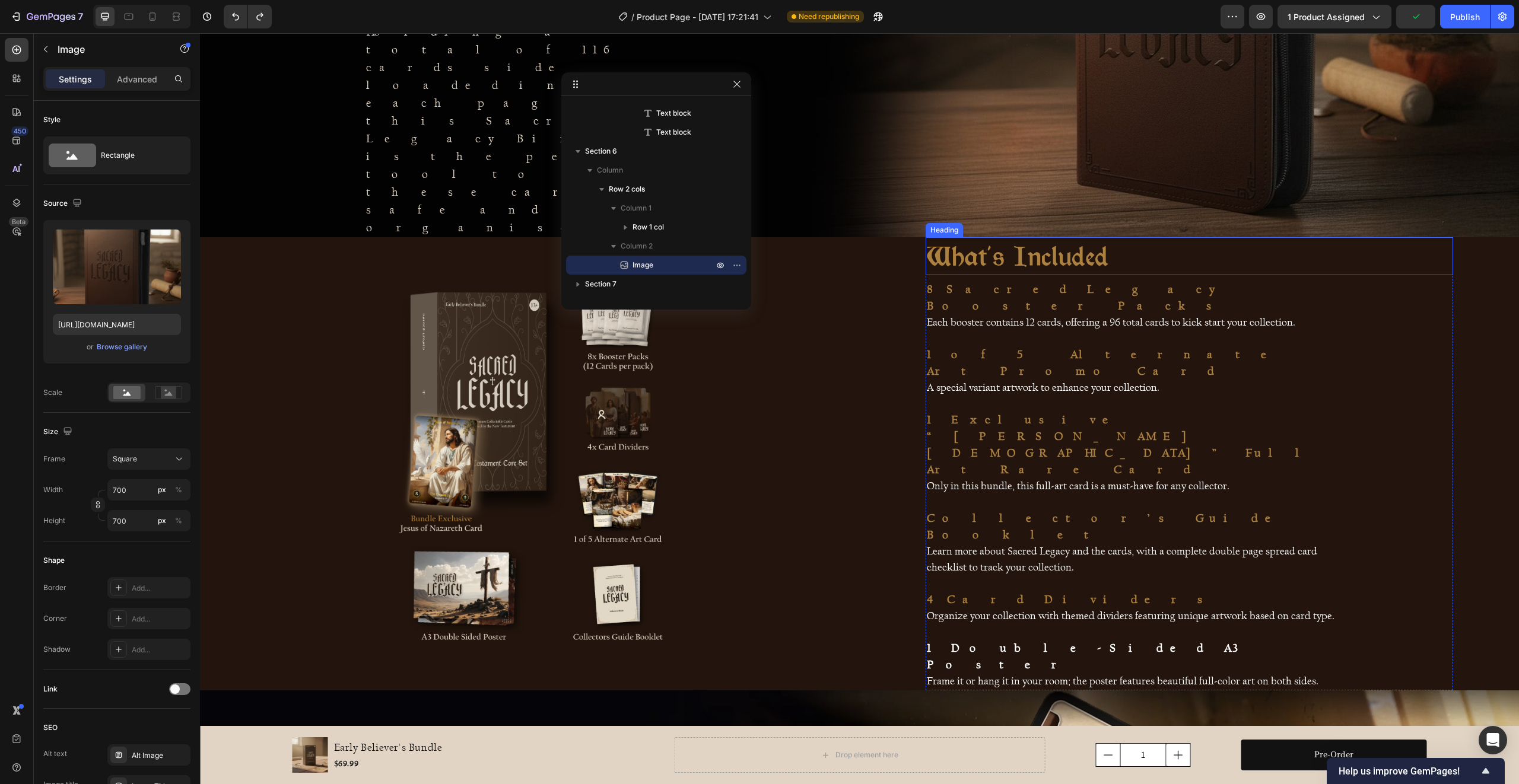
click at [1040, 275] on h2 "What's Included" at bounding box center [1189, 256] width 527 height 38
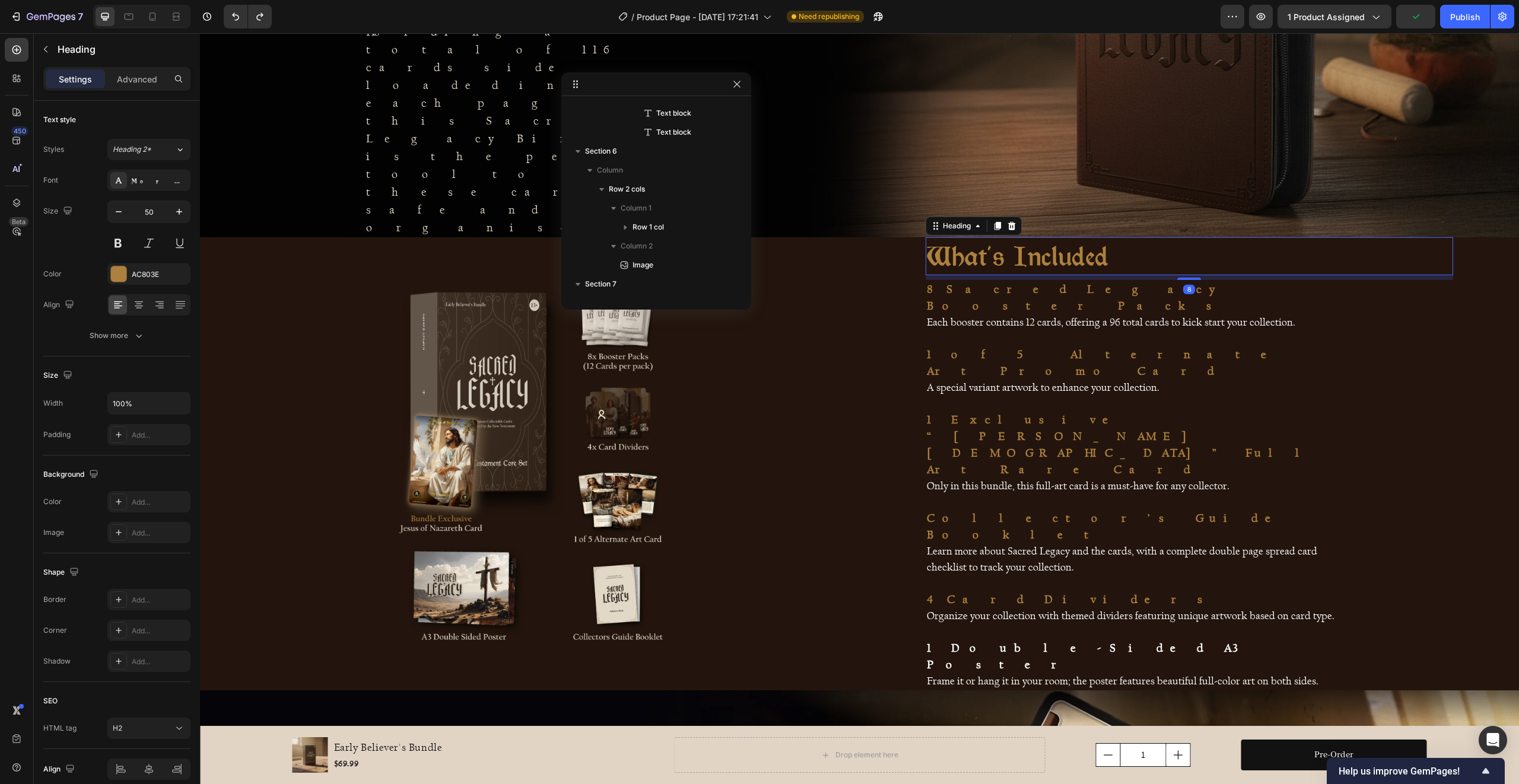
scroll to position [1174, 0]
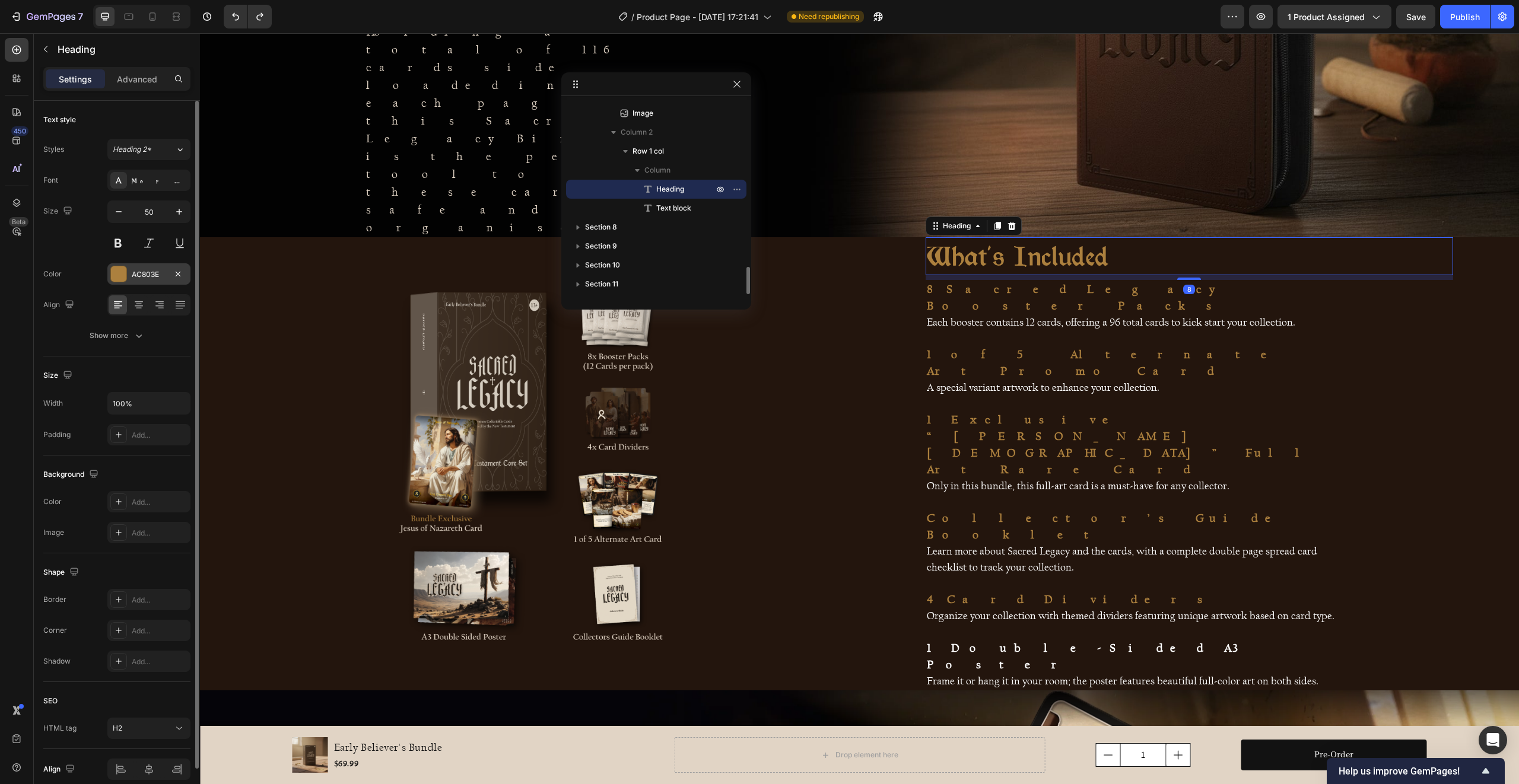
click at [137, 269] on div "AC803E" at bounding box center [149, 274] width 35 height 10
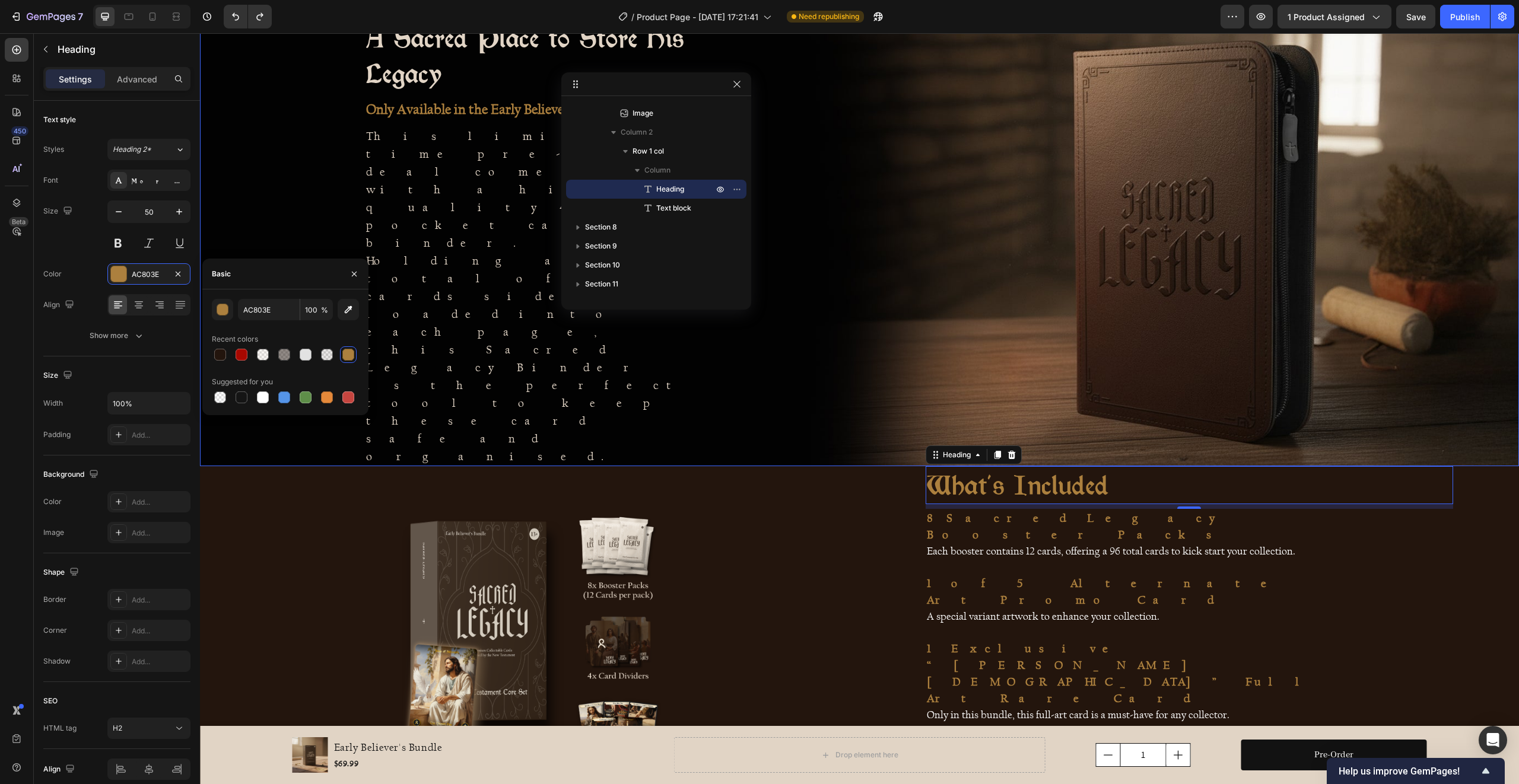
scroll to position [1911, 0]
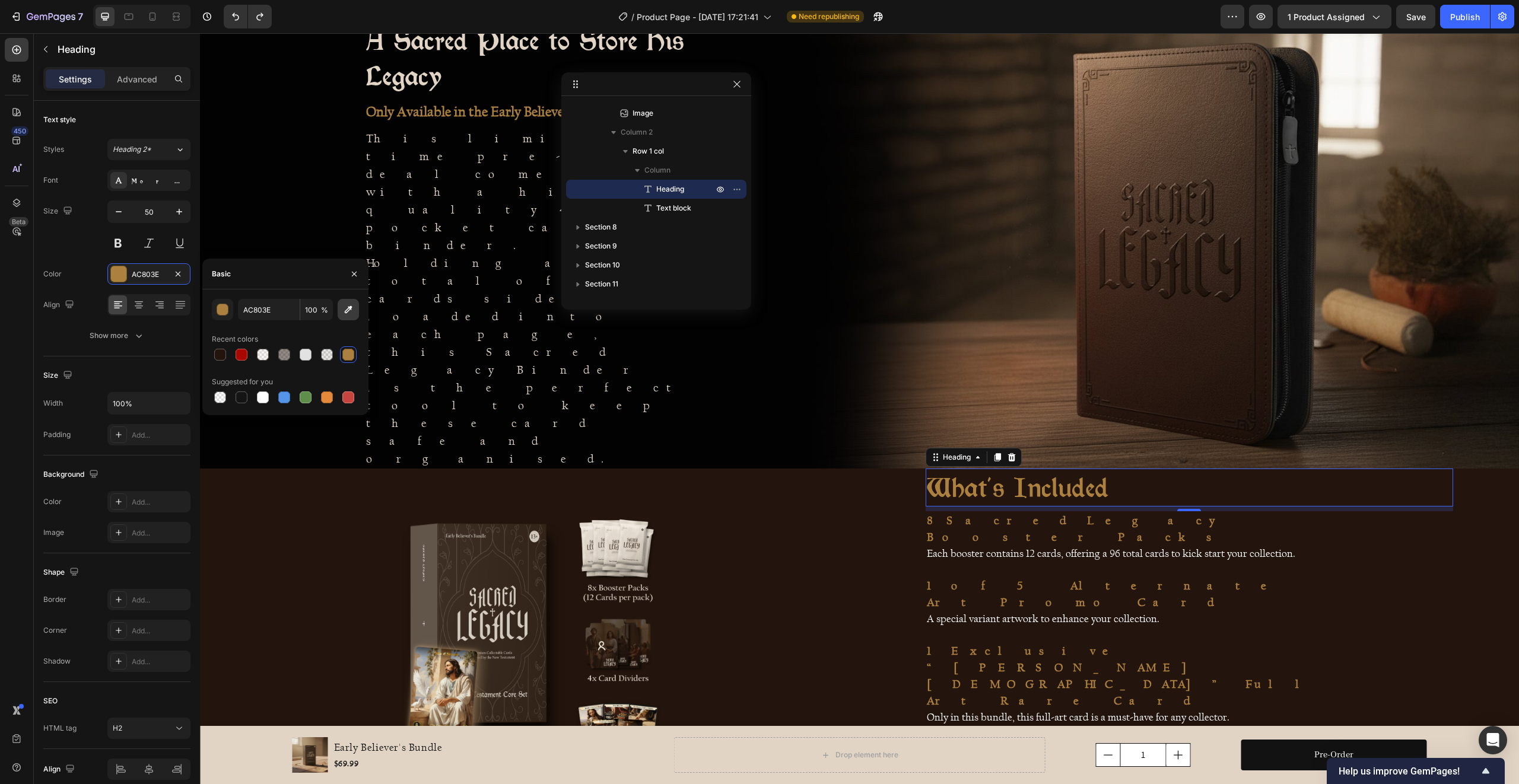
click at [353, 310] on icon "button" at bounding box center [348, 309] width 12 height 12
type input "E1D4C5"
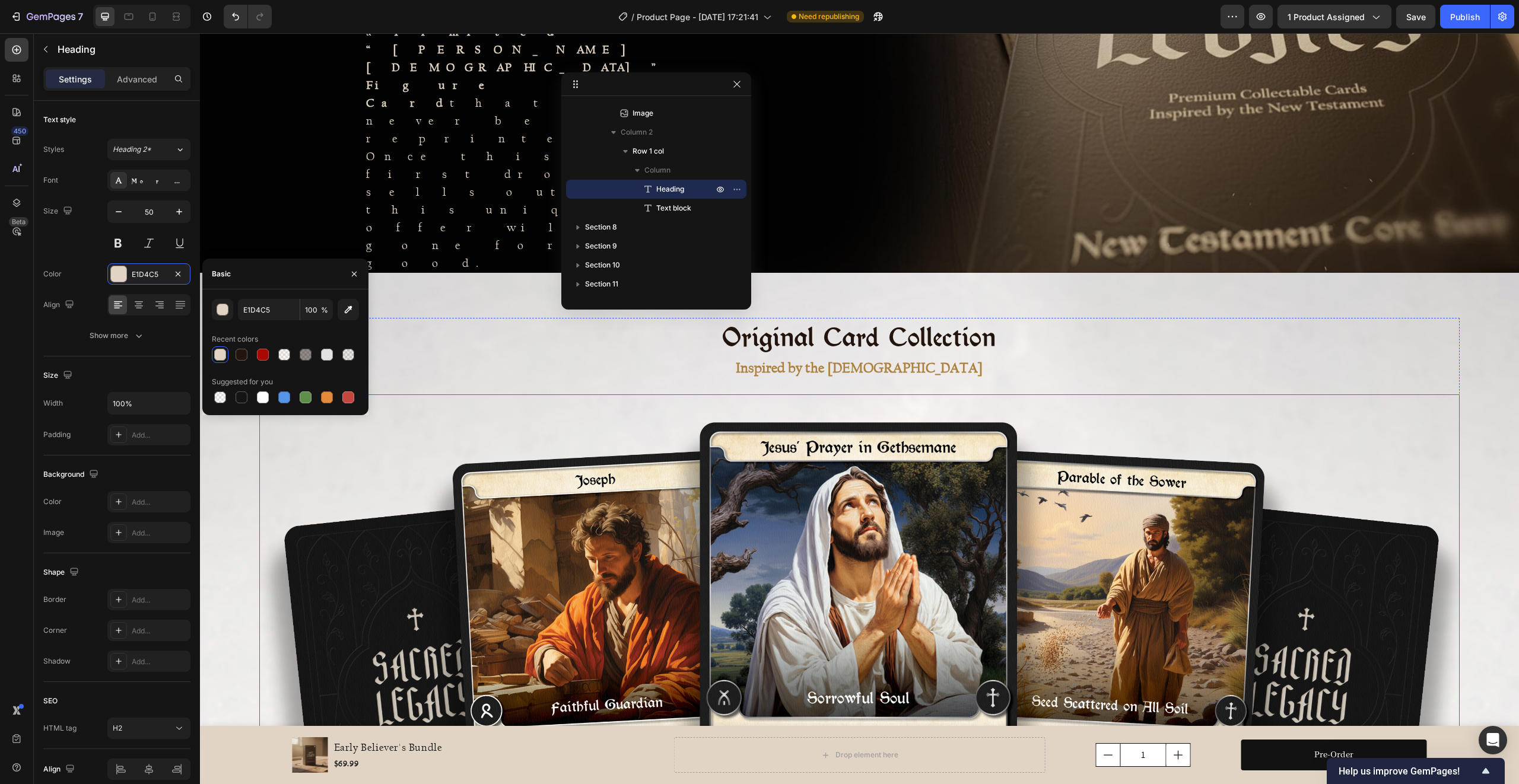
scroll to position [1268, 0]
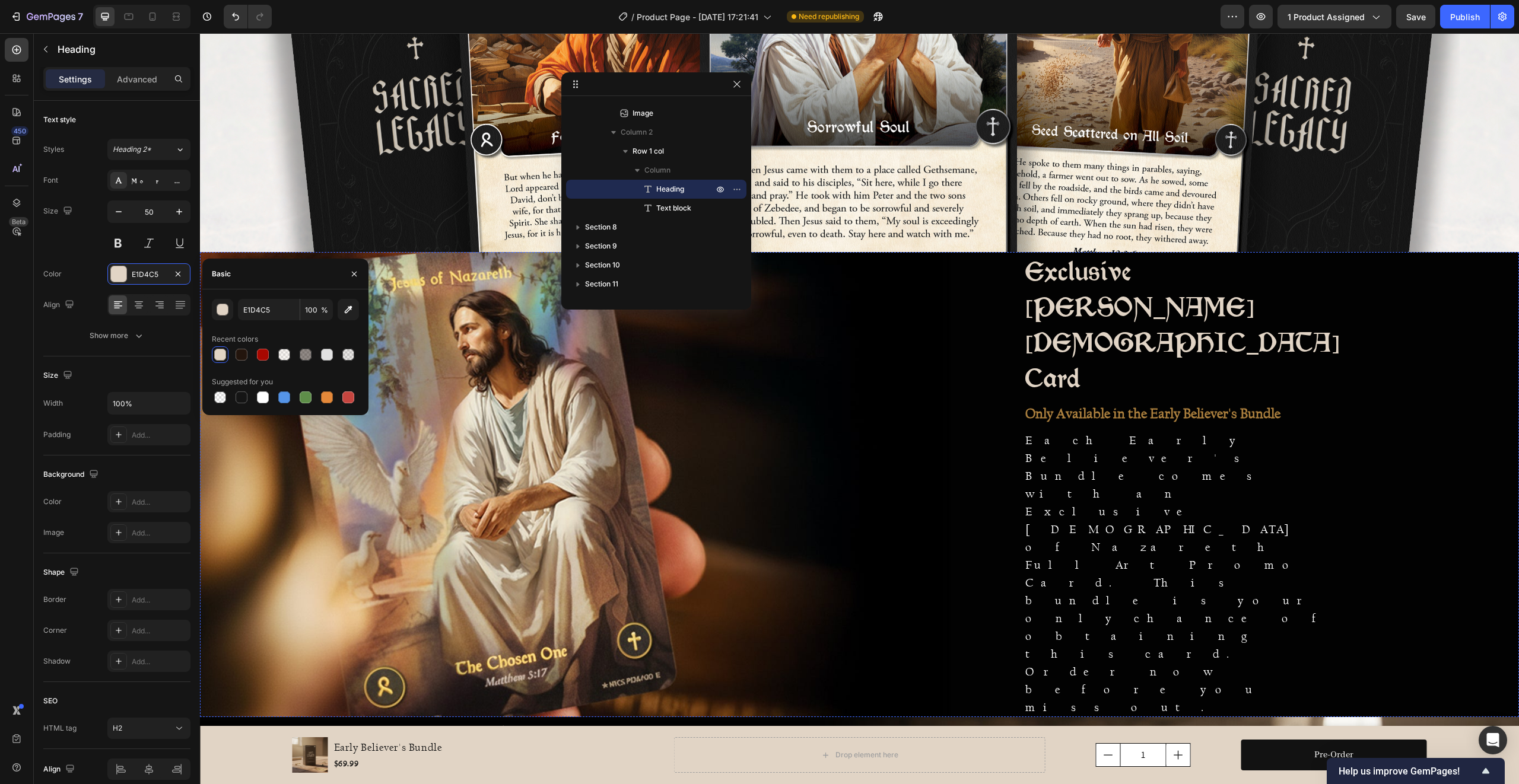
click at [682, 559] on div at bounding box center [530, 484] width 660 height 415
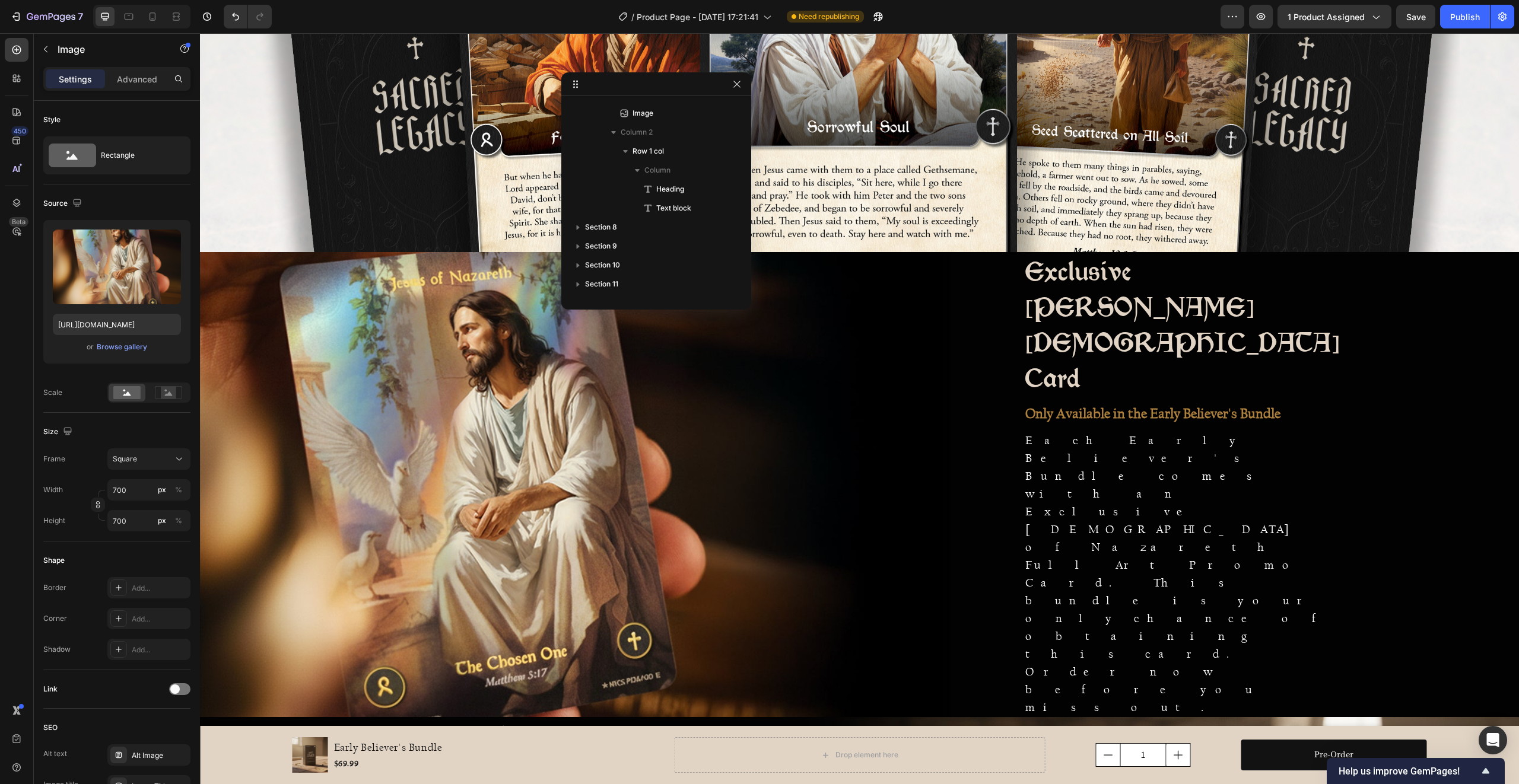
scroll to position [756, 0]
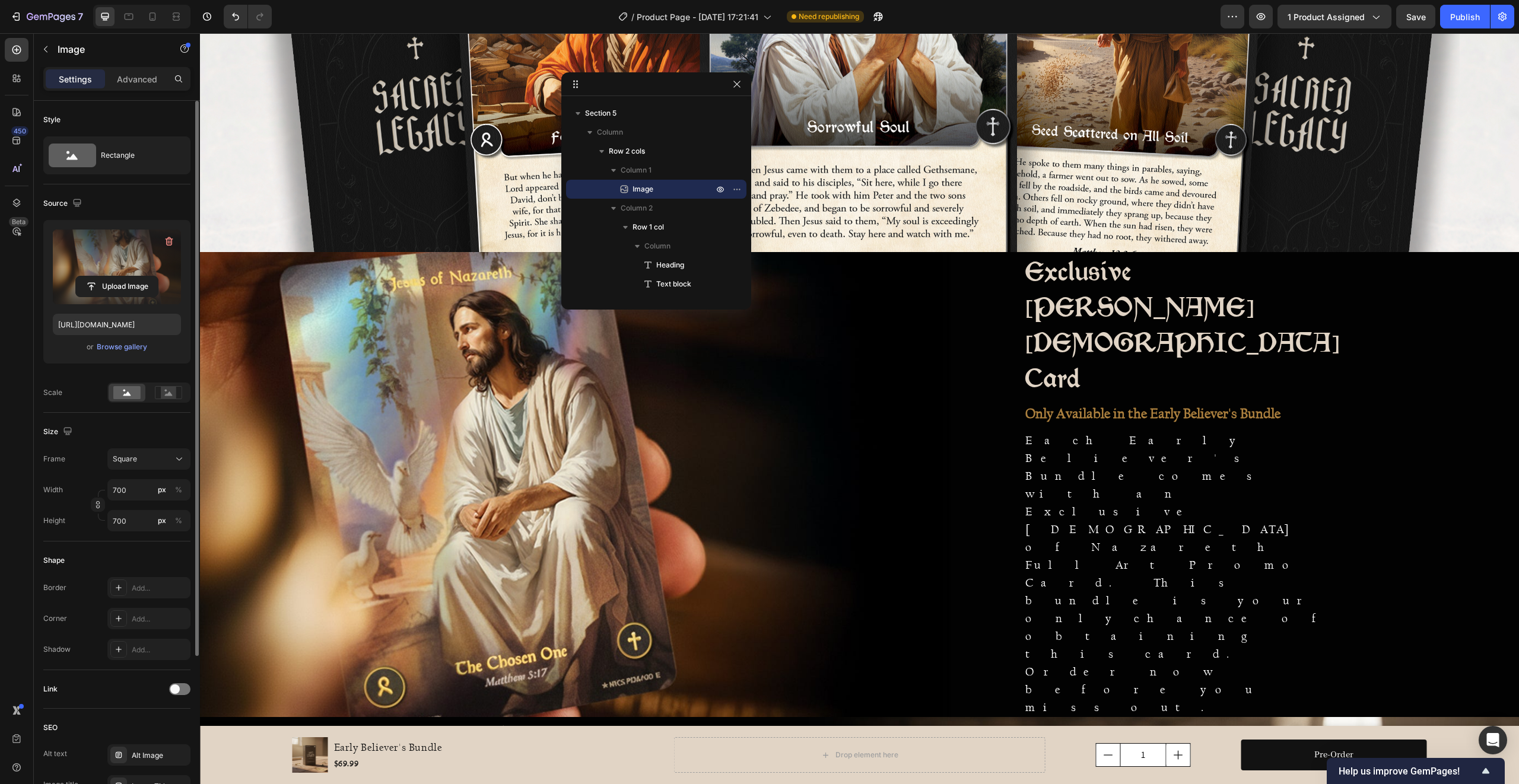
click at [129, 265] on label at bounding box center [116, 267] width 128 height 75
click at [129, 276] on input "file" at bounding box center [117, 286] width 82 height 20
click at [132, 389] on rect at bounding box center [127, 392] width 27 height 13
click at [128, 397] on rect at bounding box center [127, 392] width 27 height 13
click at [159, 396] on icon at bounding box center [168, 392] width 27 height 13
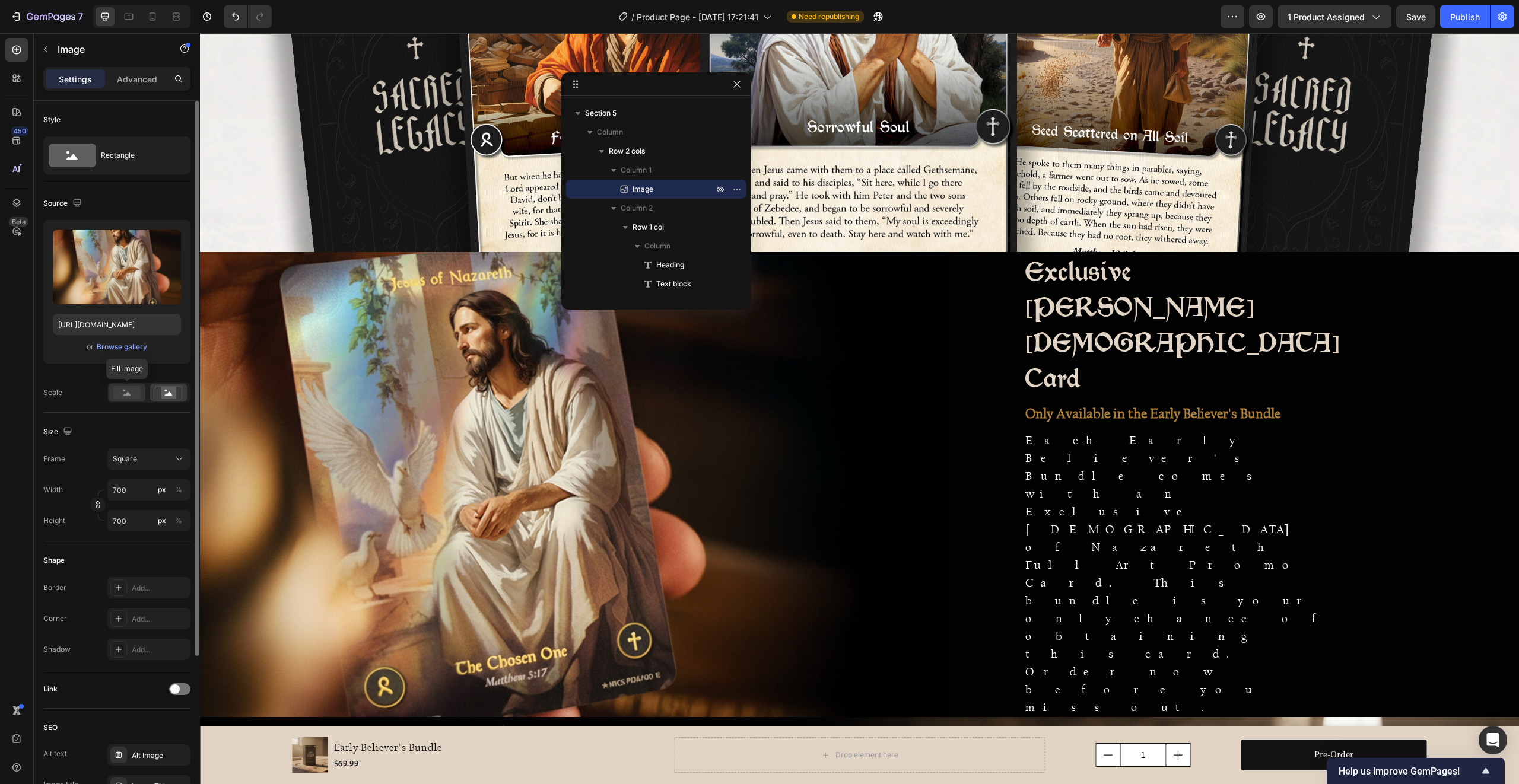
click at [121, 393] on rect at bounding box center [127, 392] width 27 height 13
click at [137, 452] on button "Square" at bounding box center [149, 458] width 83 height 21
click at [125, 432] on div "Size" at bounding box center [117, 431] width 147 height 19
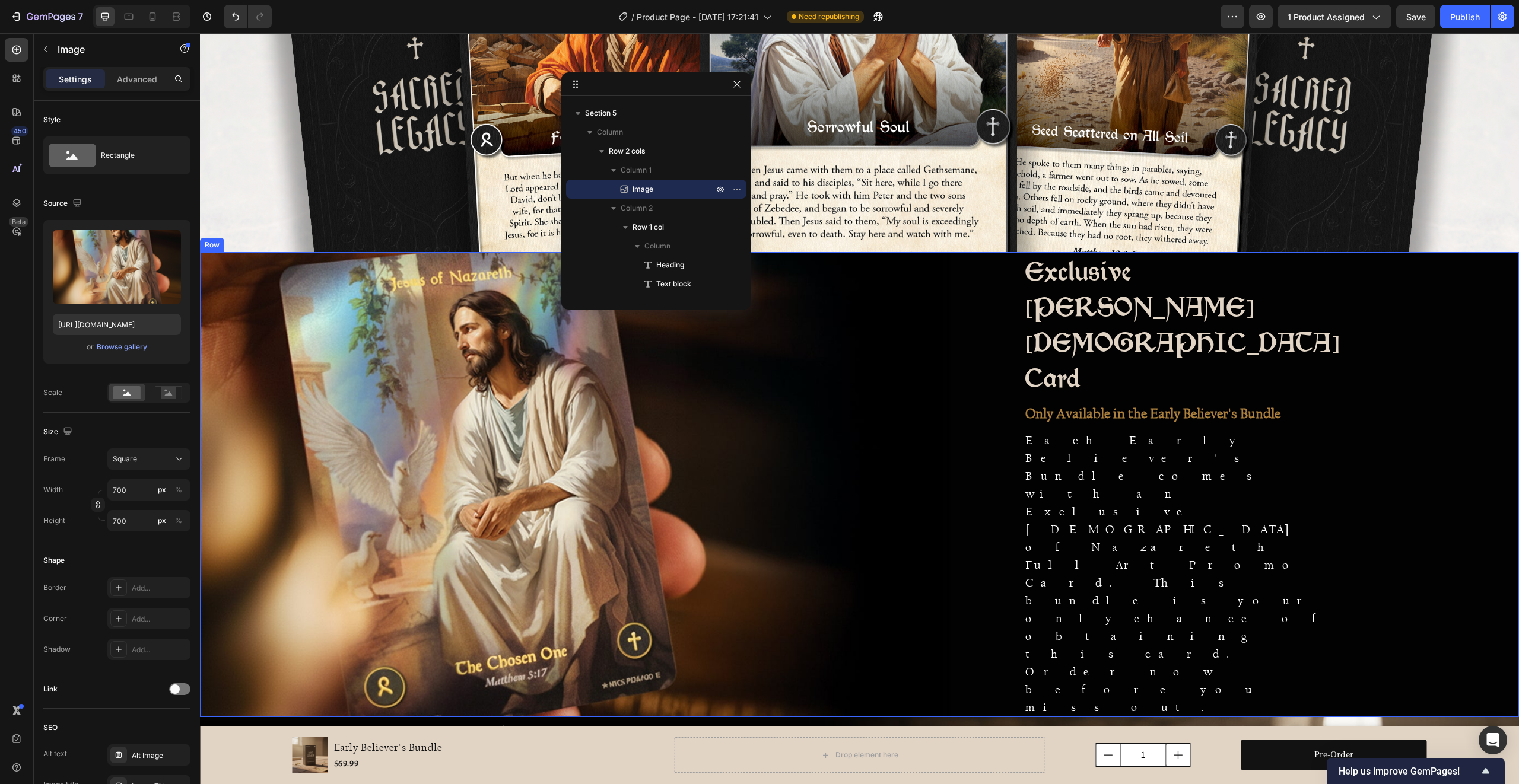
click at [886, 428] on div "Exclusive [DEMOGRAPHIC_DATA] of Nazareth Card Heading Only Available in the Ear…" at bounding box center [1190, 484] width 660 height 465
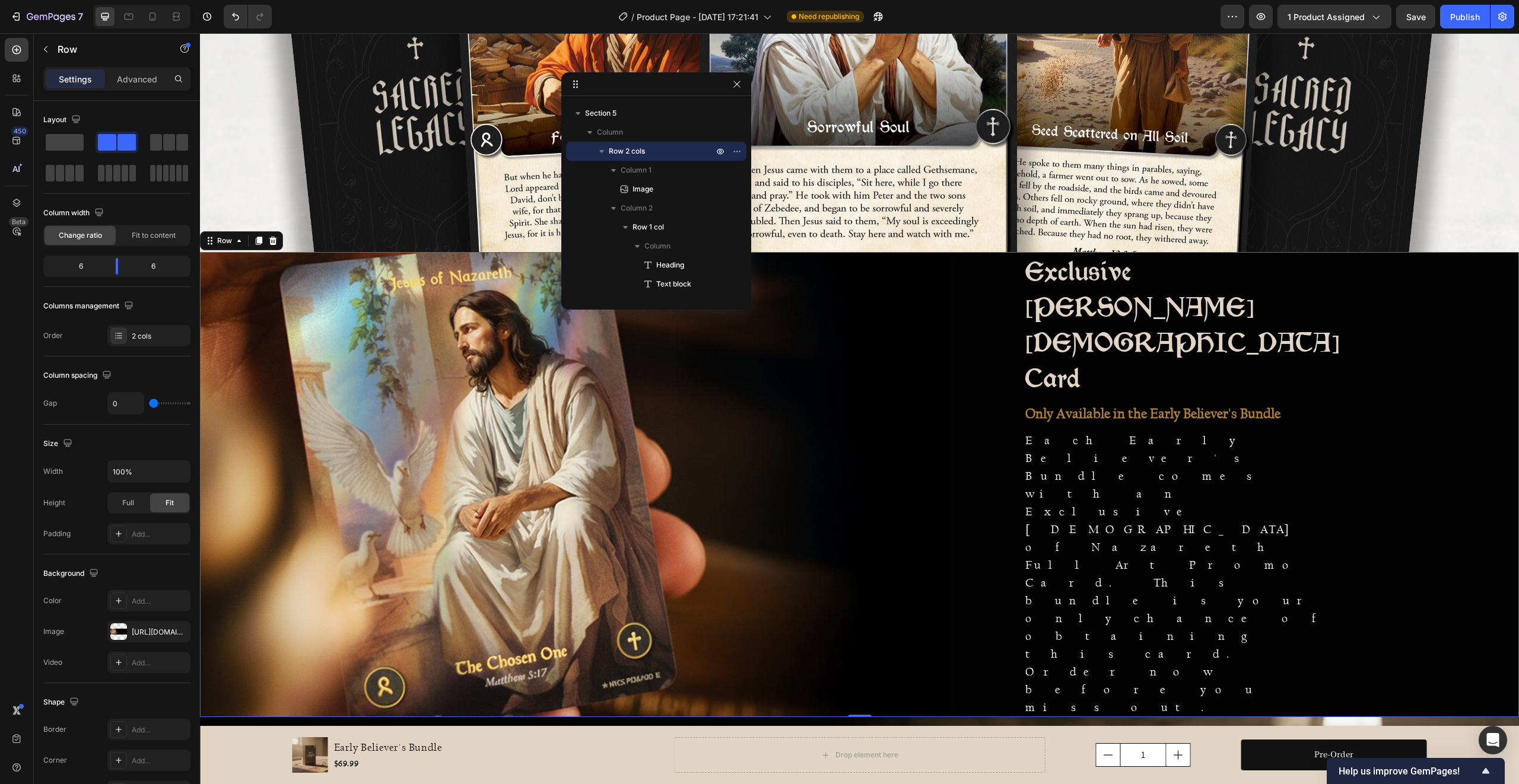
click at [985, 308] on div "Exclusive [DEMOGRAPHIC_DATA] of Nazareth Card Heading Only Available in the Ear…" at bounding box center [1190, 484] width 660 height 465
click at [147, 632] on div "[URL][DOMAIN_NAME]" at bounding box center [149, 632] width 35 height 10
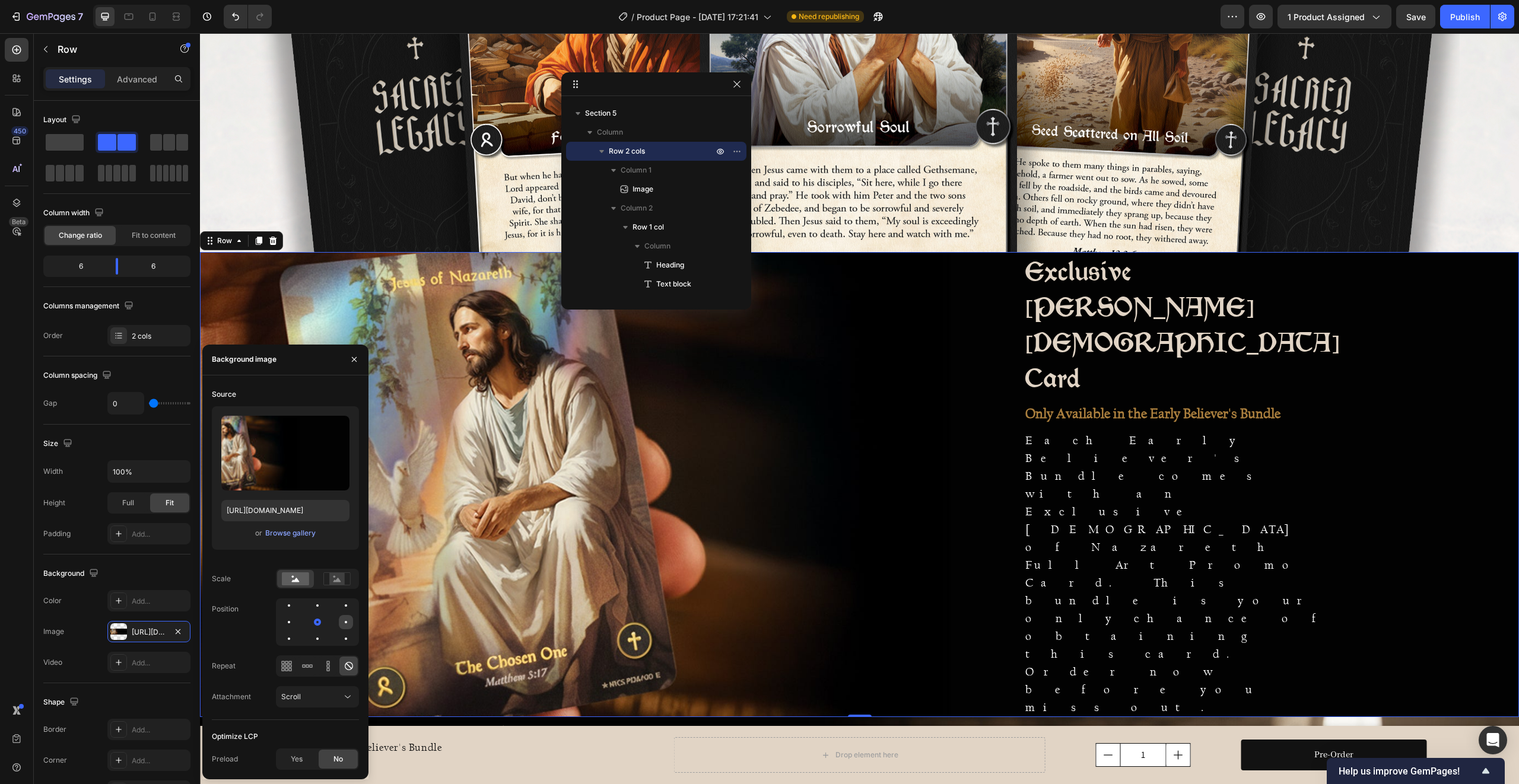
click at [344, 623] on div at bounding box center [346, 622] width 15 height 15
click at [282, 623] on div at bounding box center [289, 622] width 15 height 15
click at [318, 625] on div at bounding box center [317, 622] width 15 height 15
click at [329, 576] on icon at bounding box center [337, 578] width 27 height 13
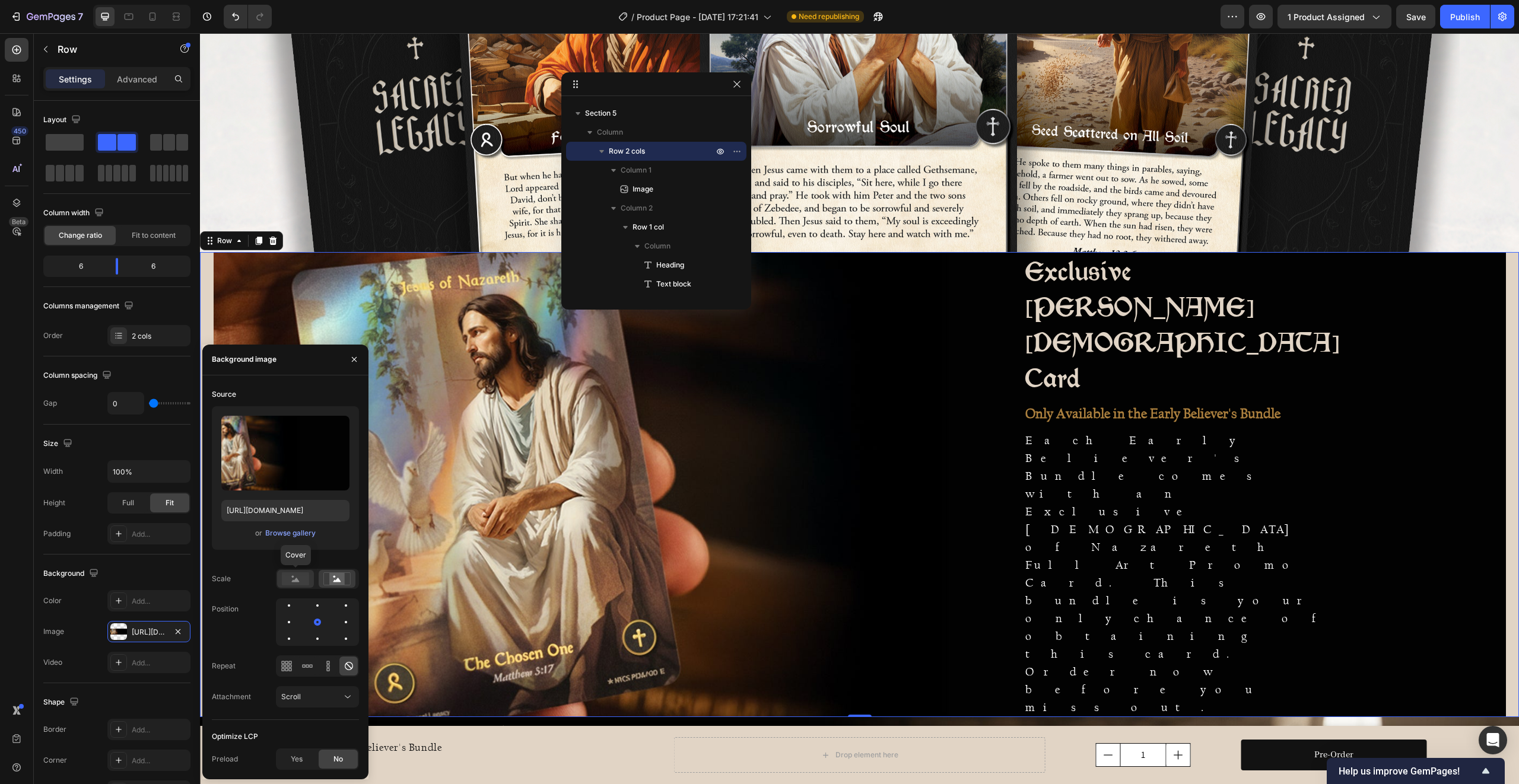
click at [290, 578] on rect at bounding box center [295, 578] width 27 height 13
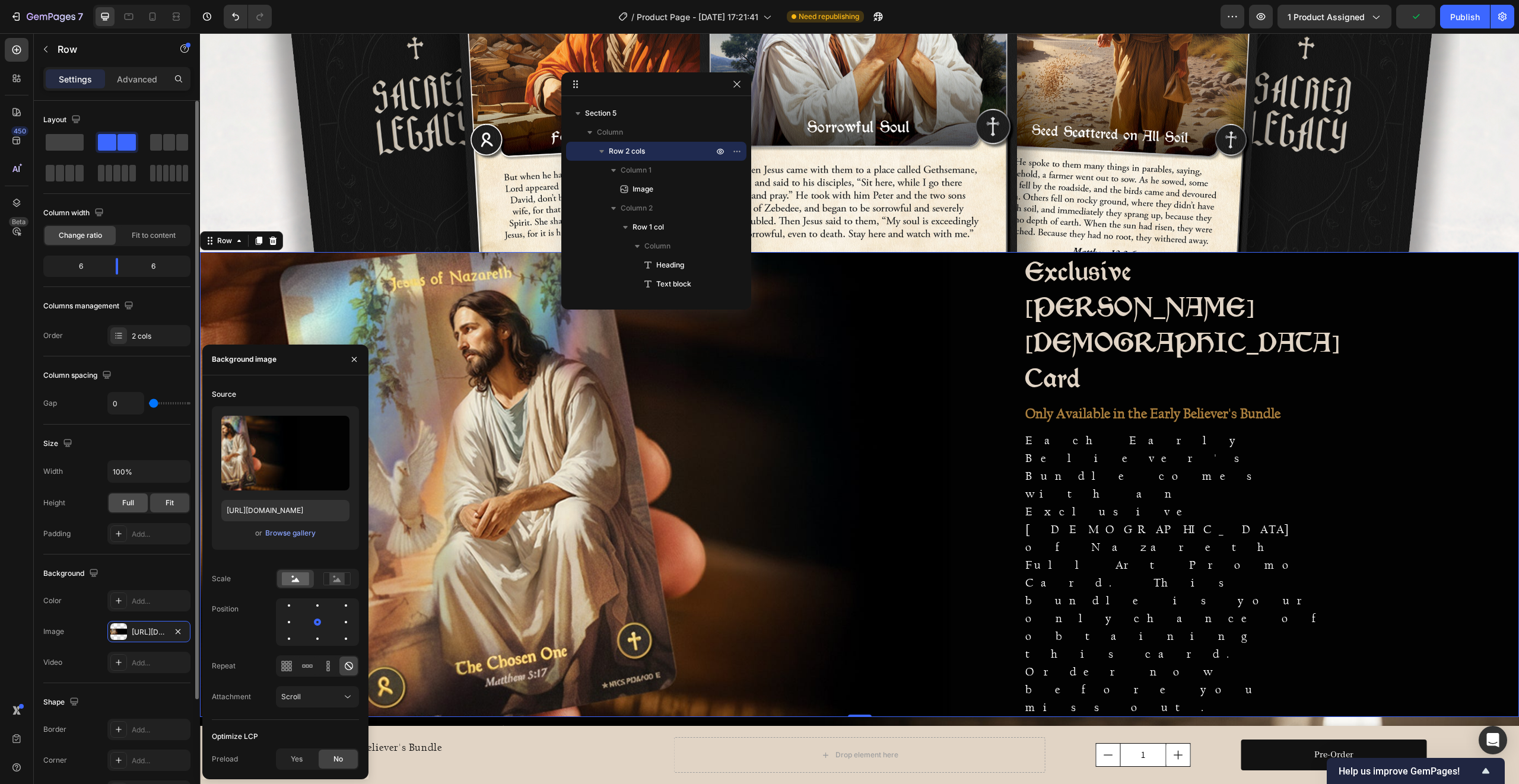
click at [135, 505] on div "Full" at bounding box center [128, 502] width 39 height 19
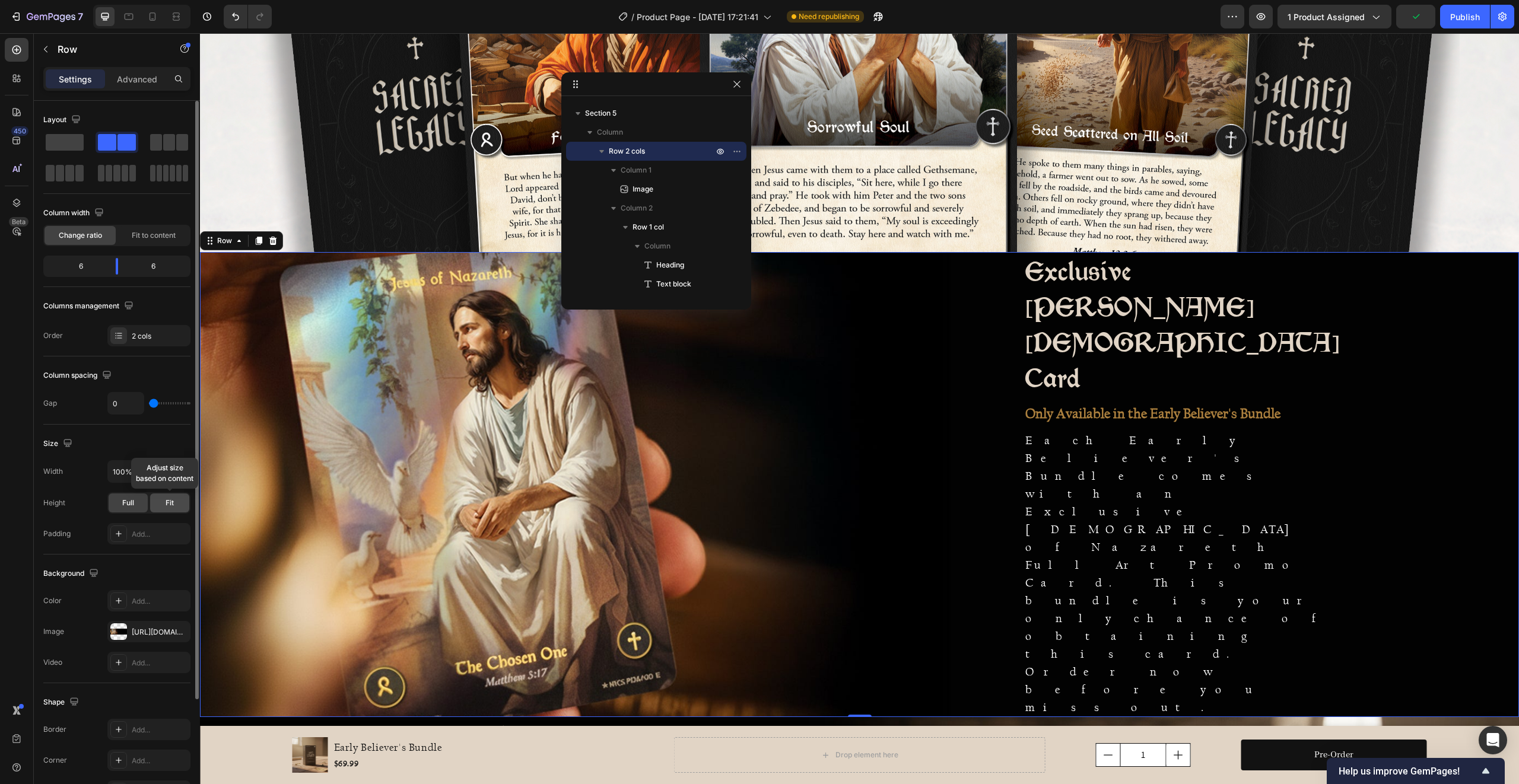
click at [163, 506] on div "Fit" at bounding box center [170, 502] width 39 height 19
click at [150, 632] on div "[URL][DOMAIN_NAME]" at bounding box center [149, 632] width 35 height 10
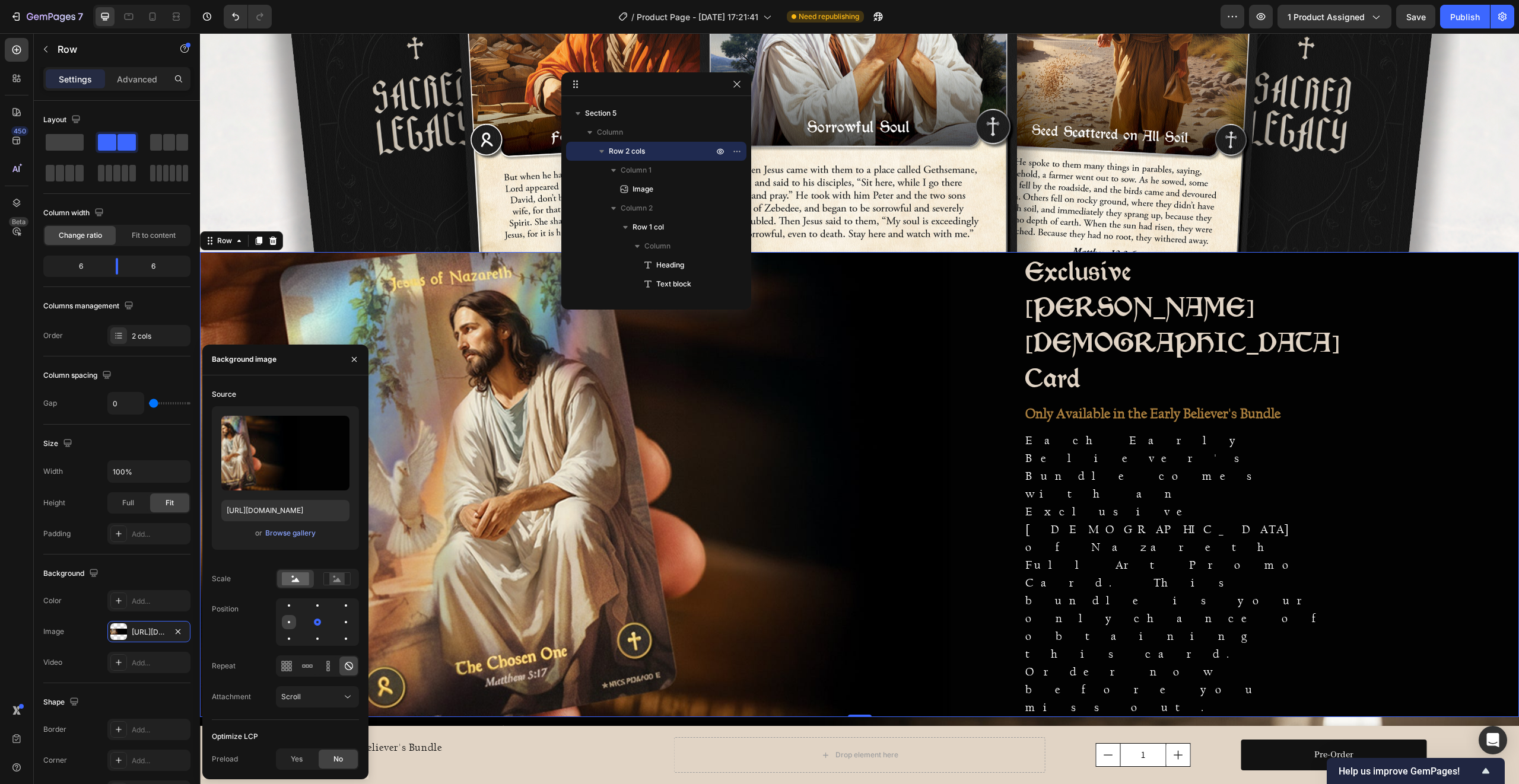
click at [283, 624] on div at bounding box center [289, 622] width 15 height 15
click at [343, 619] on div at bounding box center [346, 622] width 15 height 15
click at [312, 617] on div at bounding box center [317, 622] width 15 height 15
click at [317, 607] on div at bounding box center [317, 605] width 15 height 15
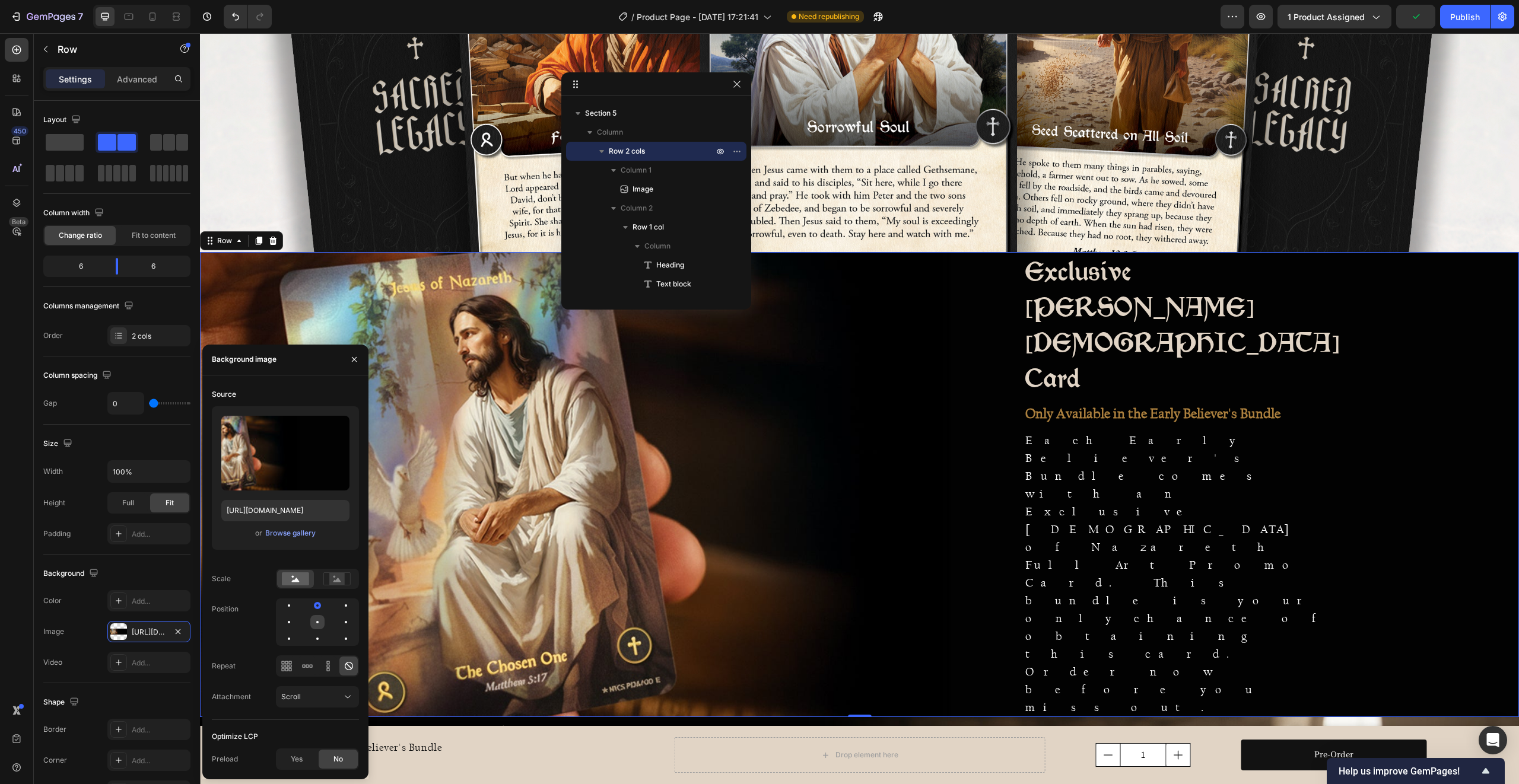
click at [314, 621] on div at bounding box center [317, 622] width 15 height 15
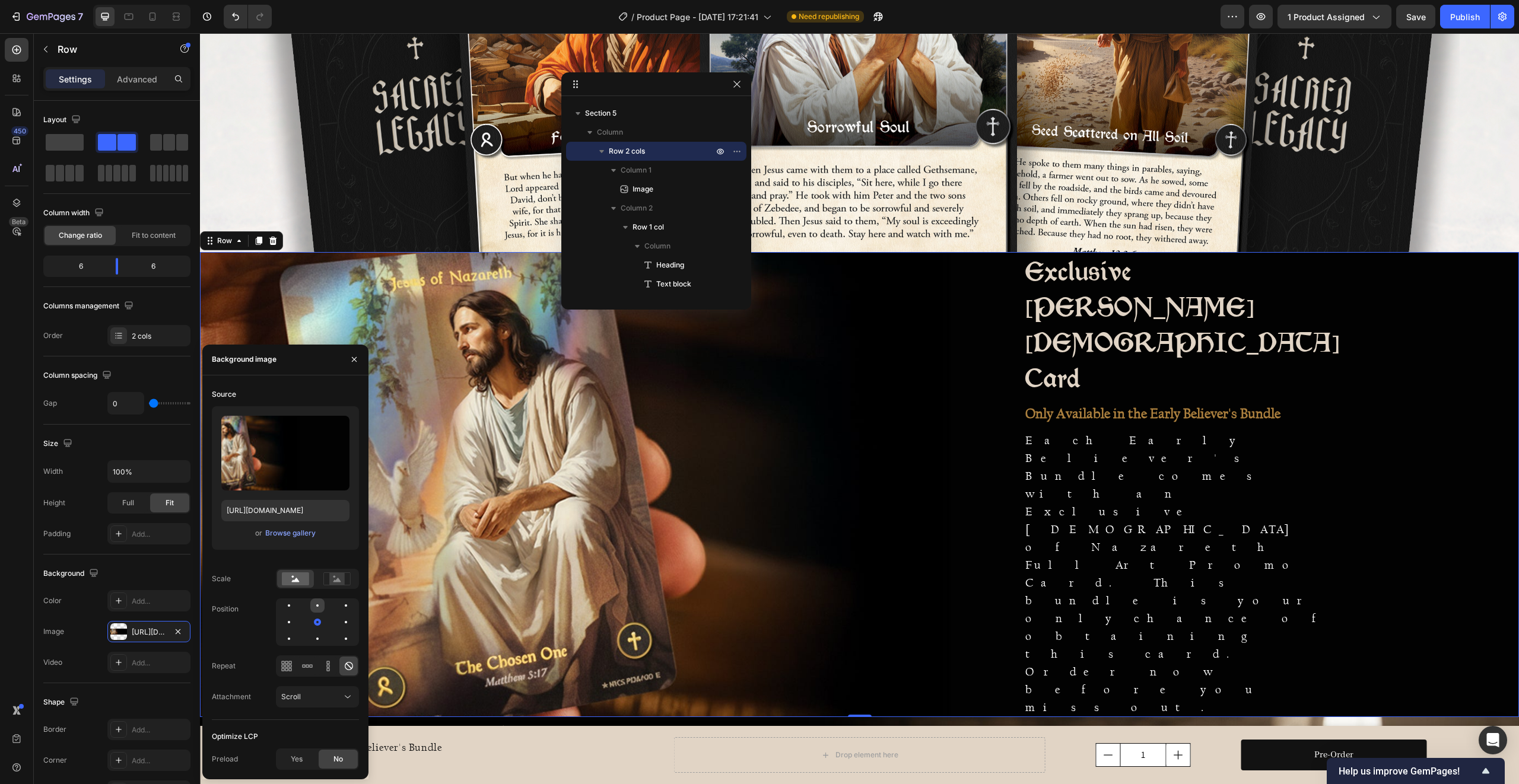
click at [315, 604] on div at bounding box center [317, 605] width 15 height 15
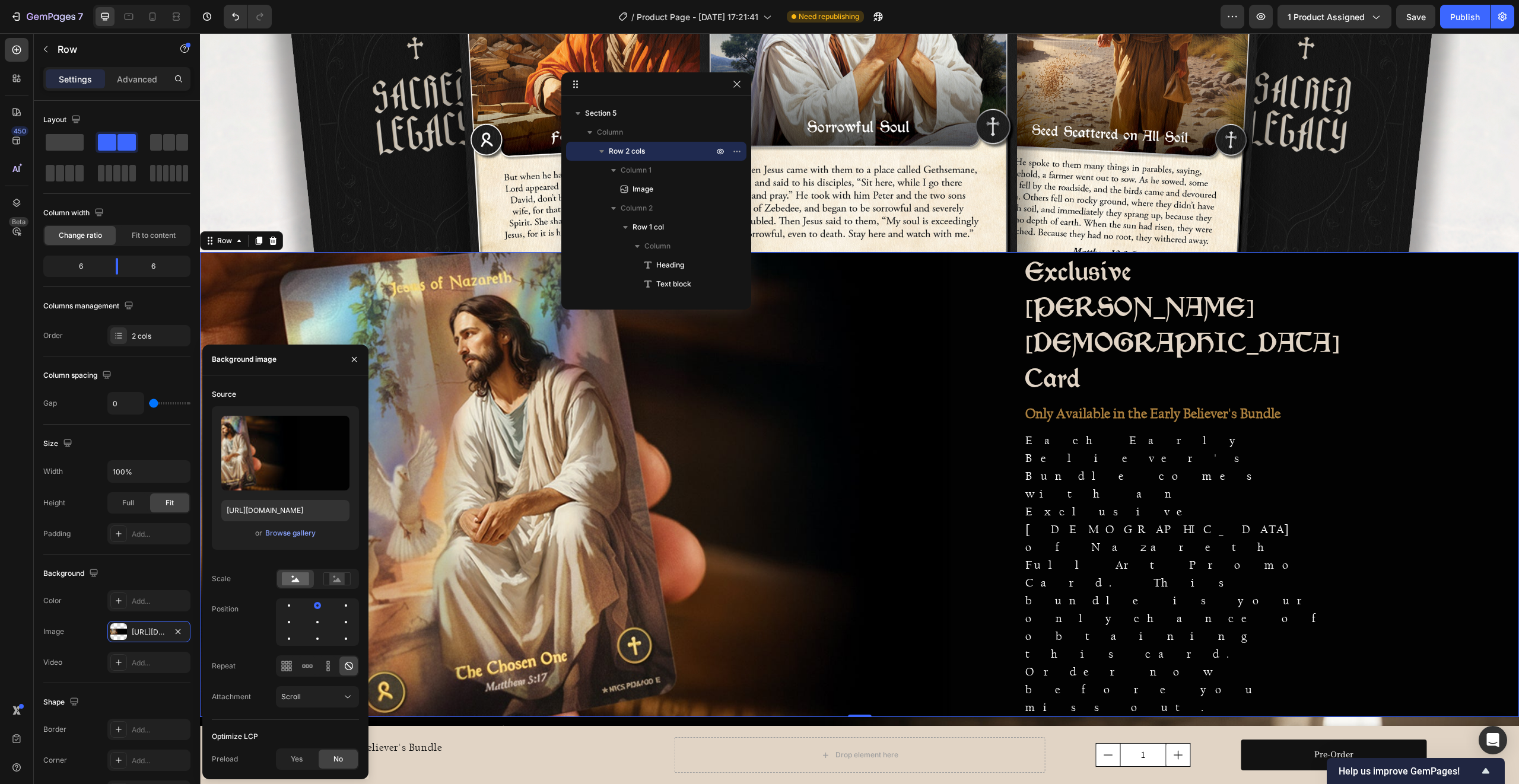
click at [890, 536] on div "Exclusive [DEMOGRAPHIC_DATA] of Nazareth Card Heading Only Available in the Ear…" at bounding box center [1190, 484] width 660 height 465
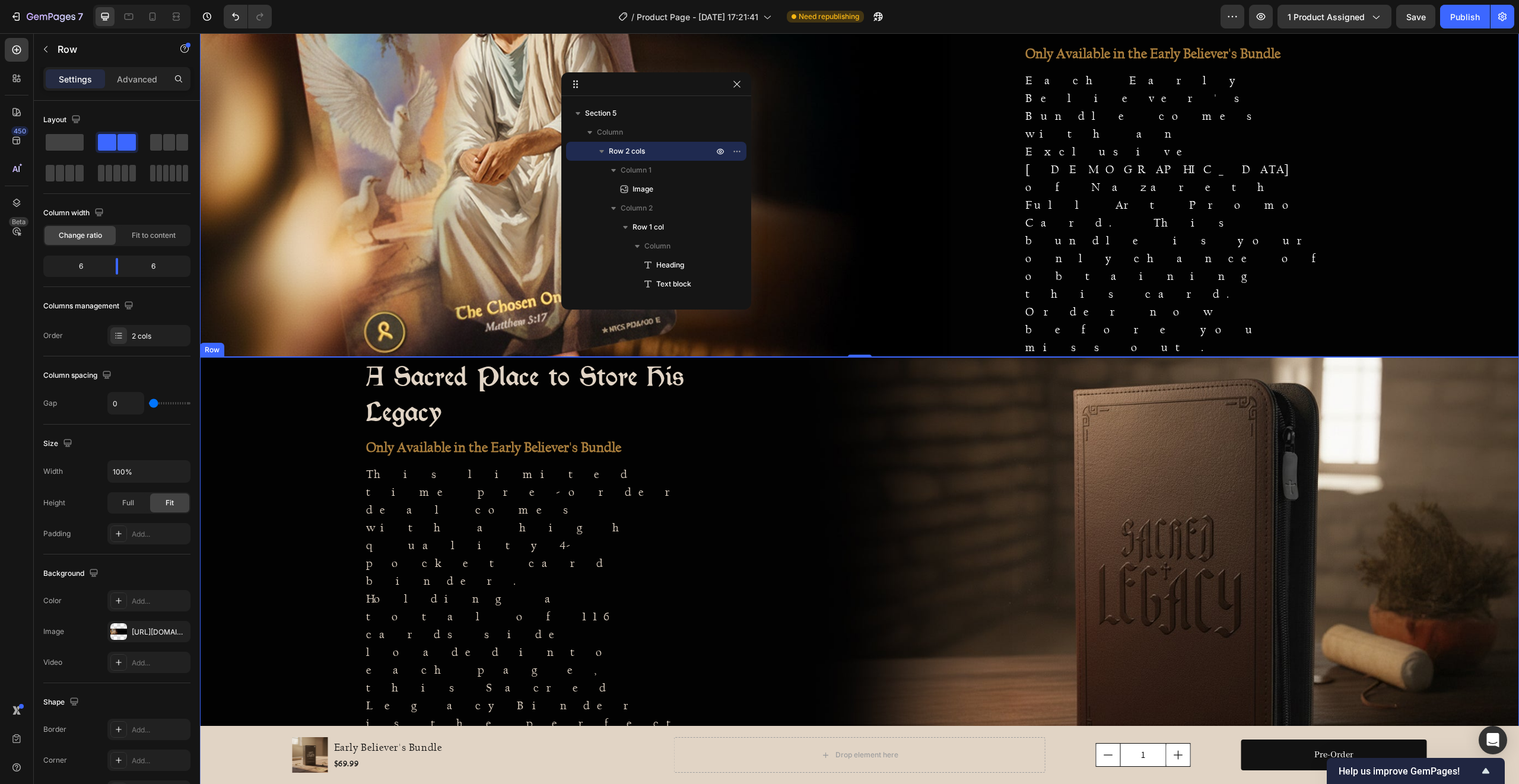
scroll to position [1391, 0]
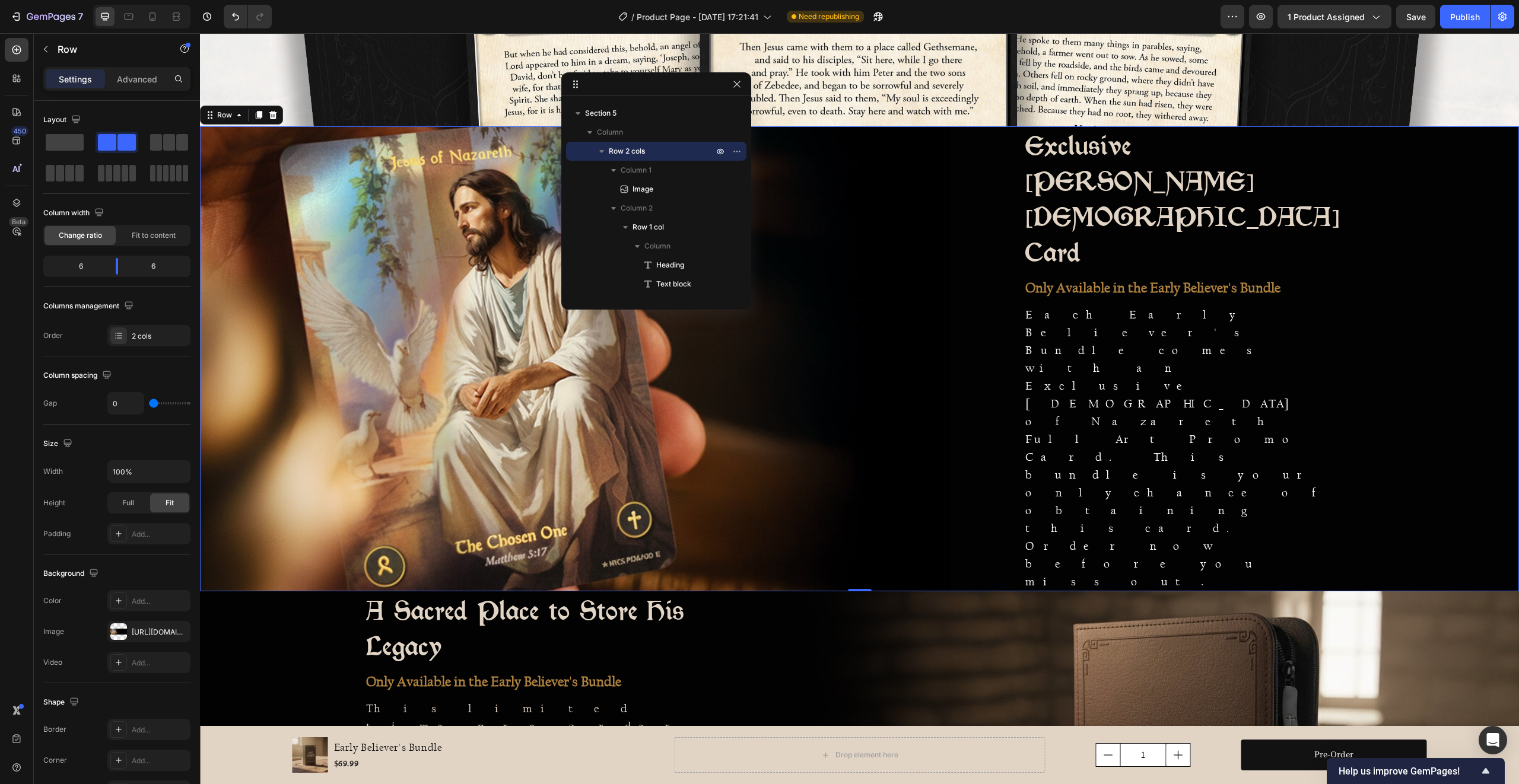
click at [890, 369] on div "Exclusive [DEMOGRAPHIC_DATA] of Nazareth Card Heading Only Available in the Ear…" at bounding box center [1190, 358] width 660 height 465
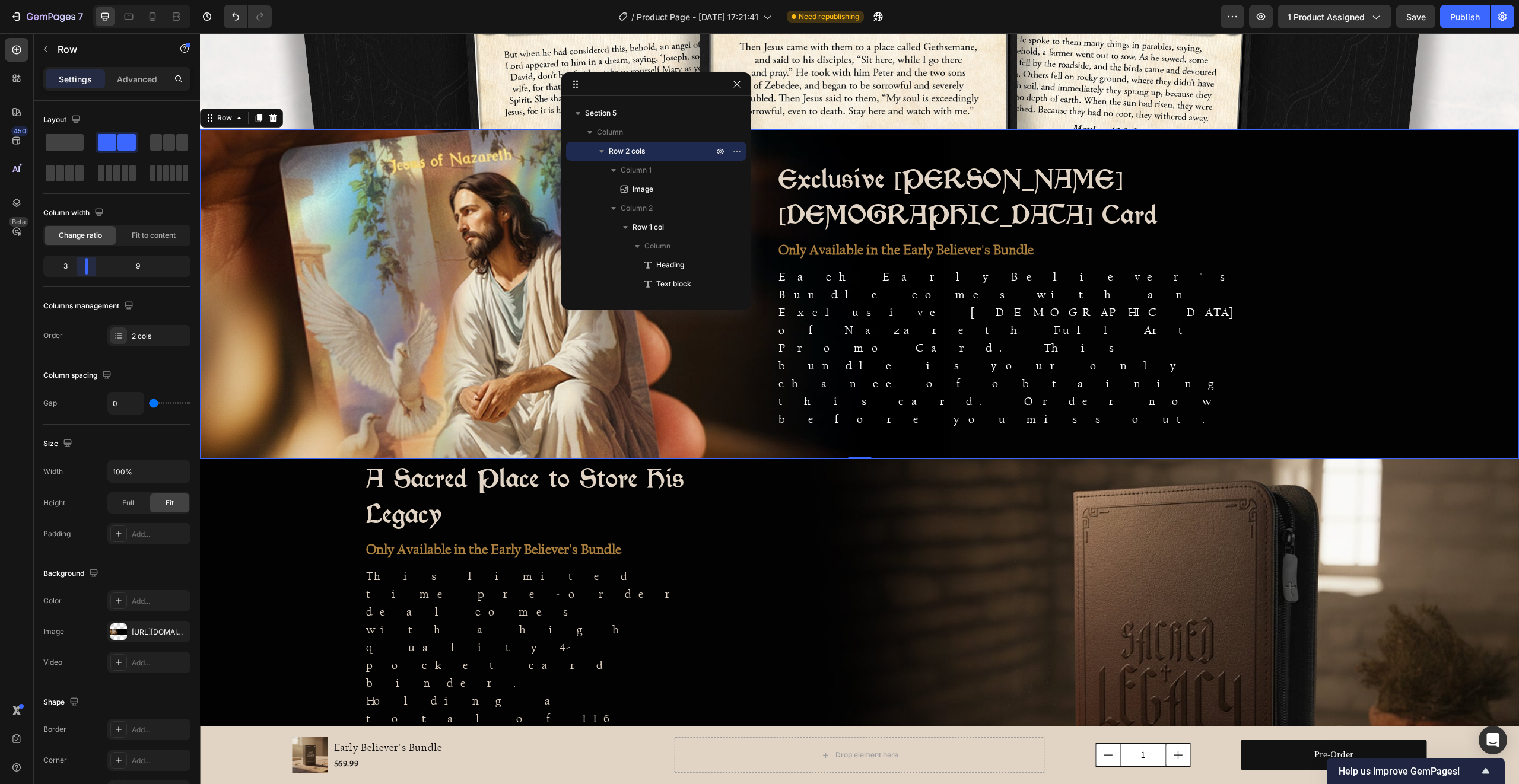
drag, startPoint x: 118, startPoint y: 271, endPoint x: 82, endPoint y: 269, distance: 36.1
click at [82, 0] on body "7 Version history / Product Page - [DATE] 17:21:41 Need republishing Preview 1 …" at bounding box center [760, 0] width 1519 height 0
click at [919, 475] on img at bounding box center [1067, 682] width 415 height 415
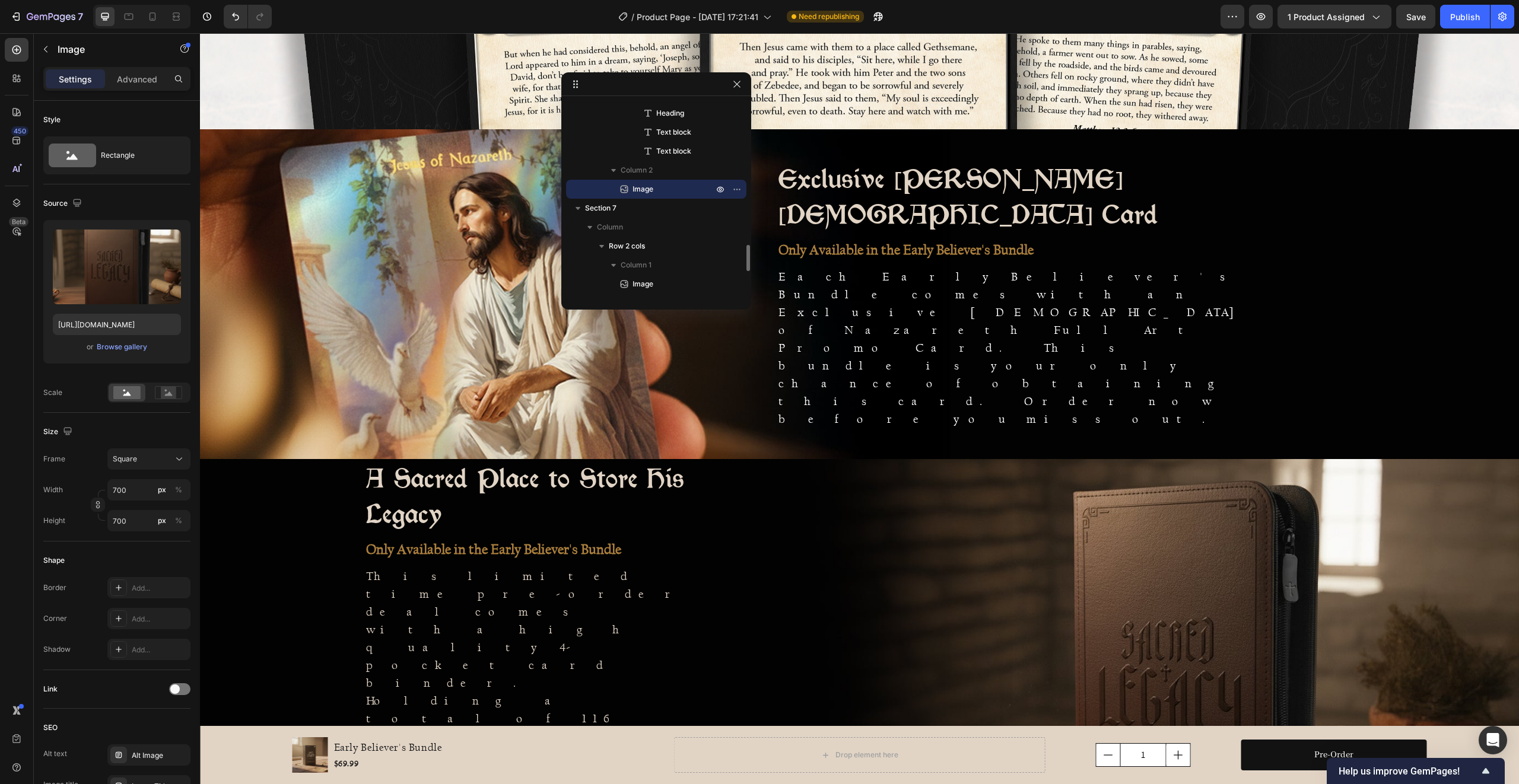
scroll to position [1161, 0]
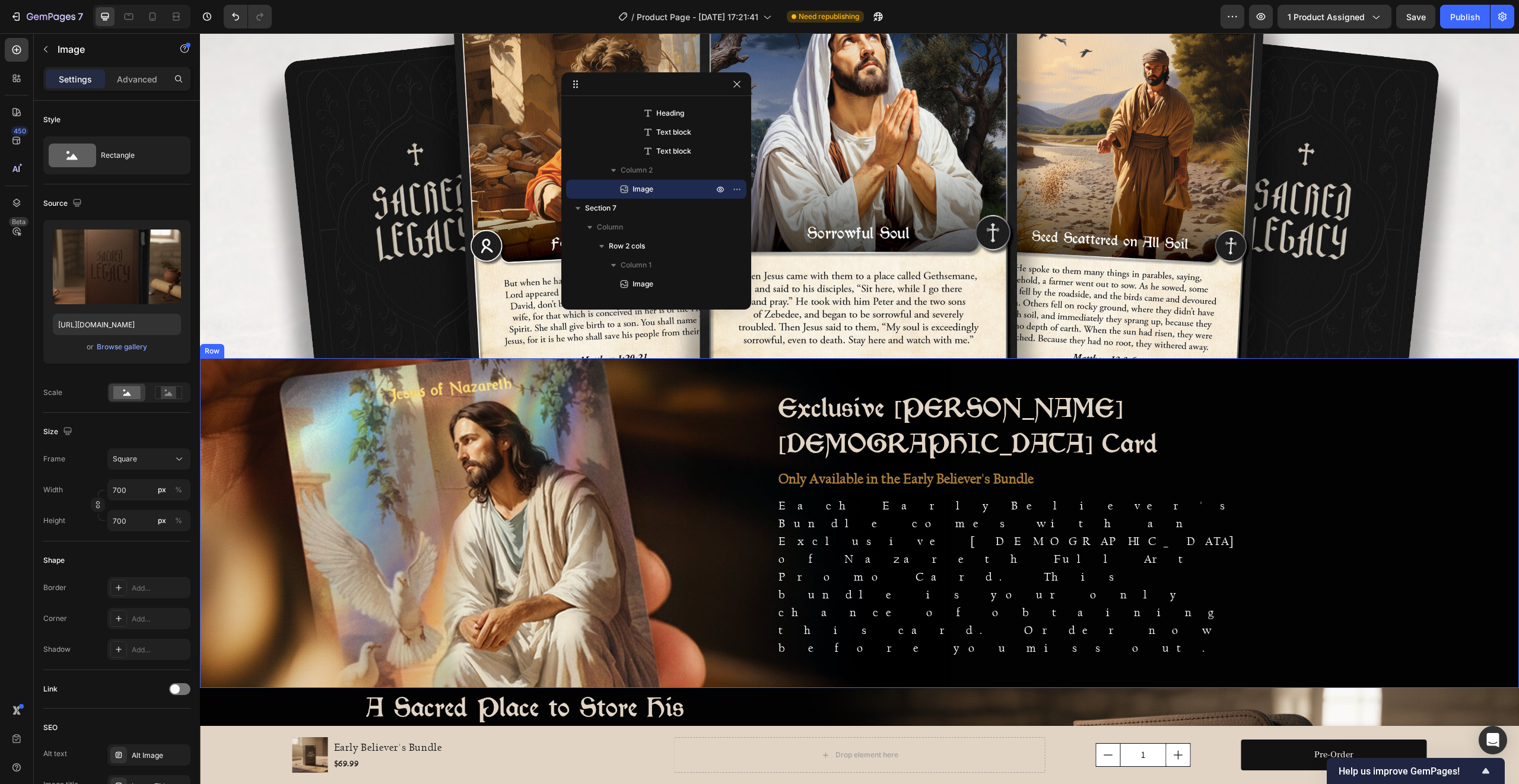
click at [961, 421] on div "Exclusive [DEMOGRAPHIC_DATA] of Nazareth Card Heading Only Available in the Ear…" at bounding box center [1024, 523] width 989 height 330
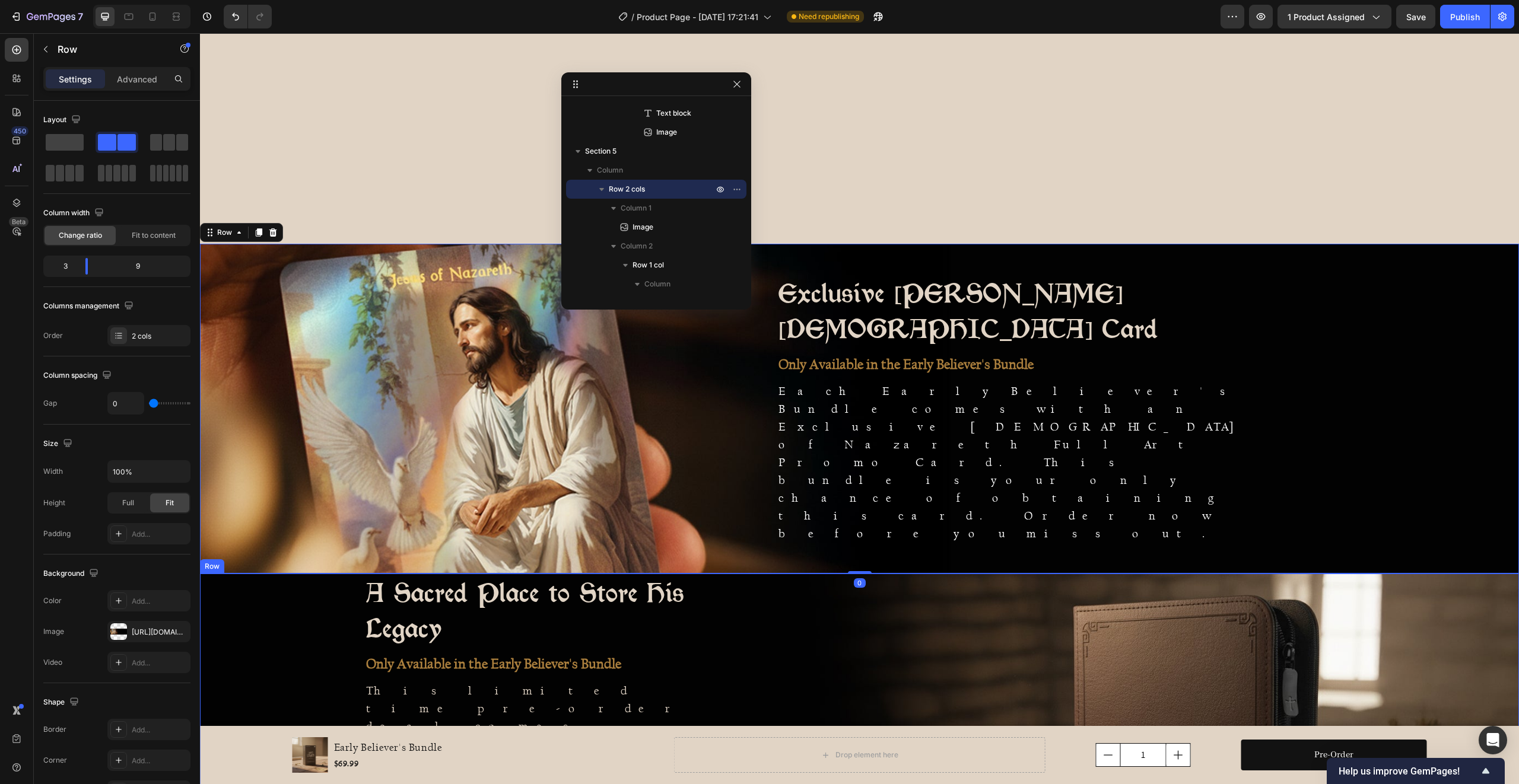
scroll to position [1523, 0]
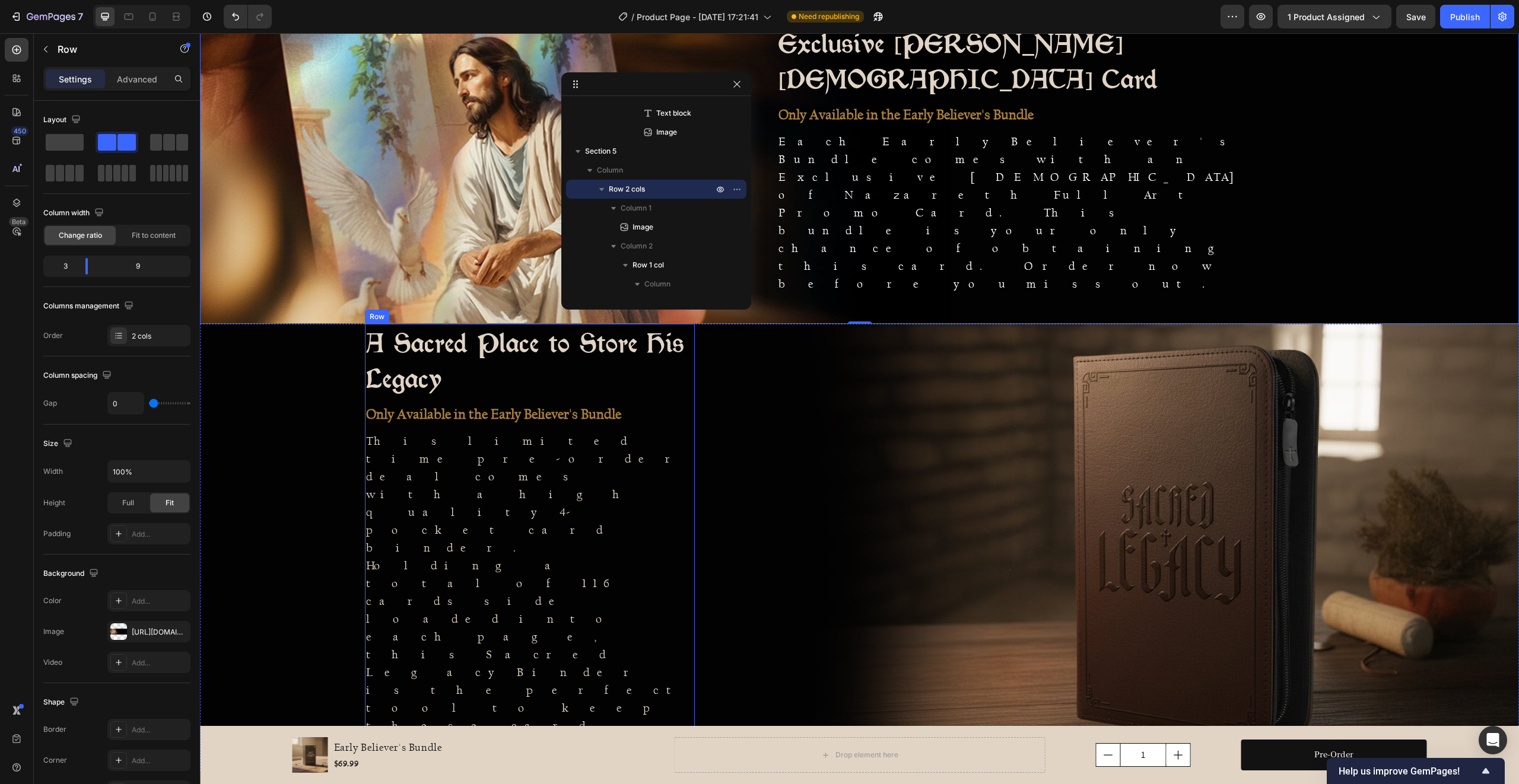
click at [644, 513] on div "A Sacred Place to Store His Legacy Heading Only Available in the Early Believer…" at bounding box center [530, 548] width 330 height 447
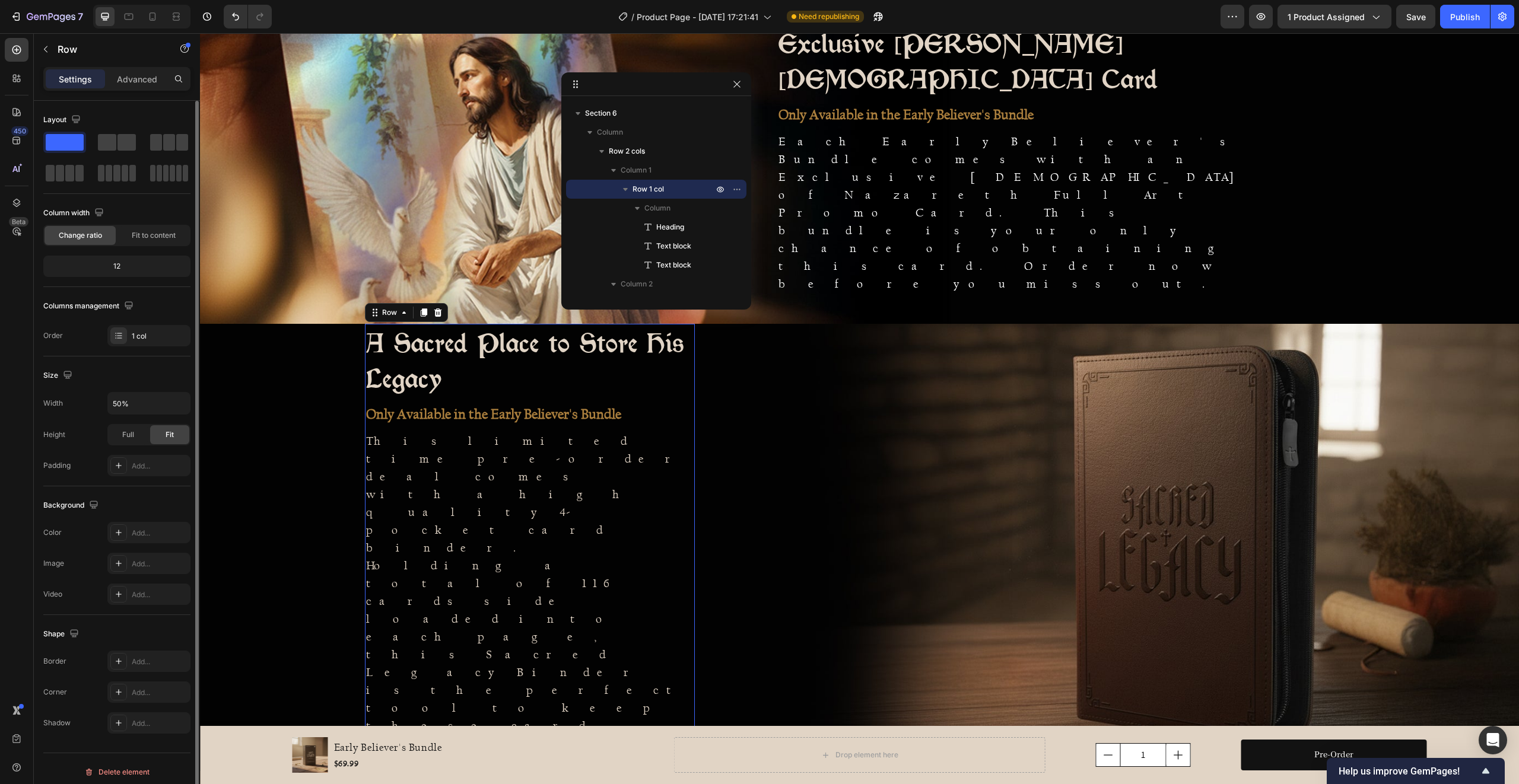
click at [123, 268] on div "12" at bounding box center [117, 266] width 143 height 17
click at [821, 472] on div "A Sacred Place to Store His Legacy Heading Only Available in the Early Believer…" at bounding box center [530, 548] width 660 height 447
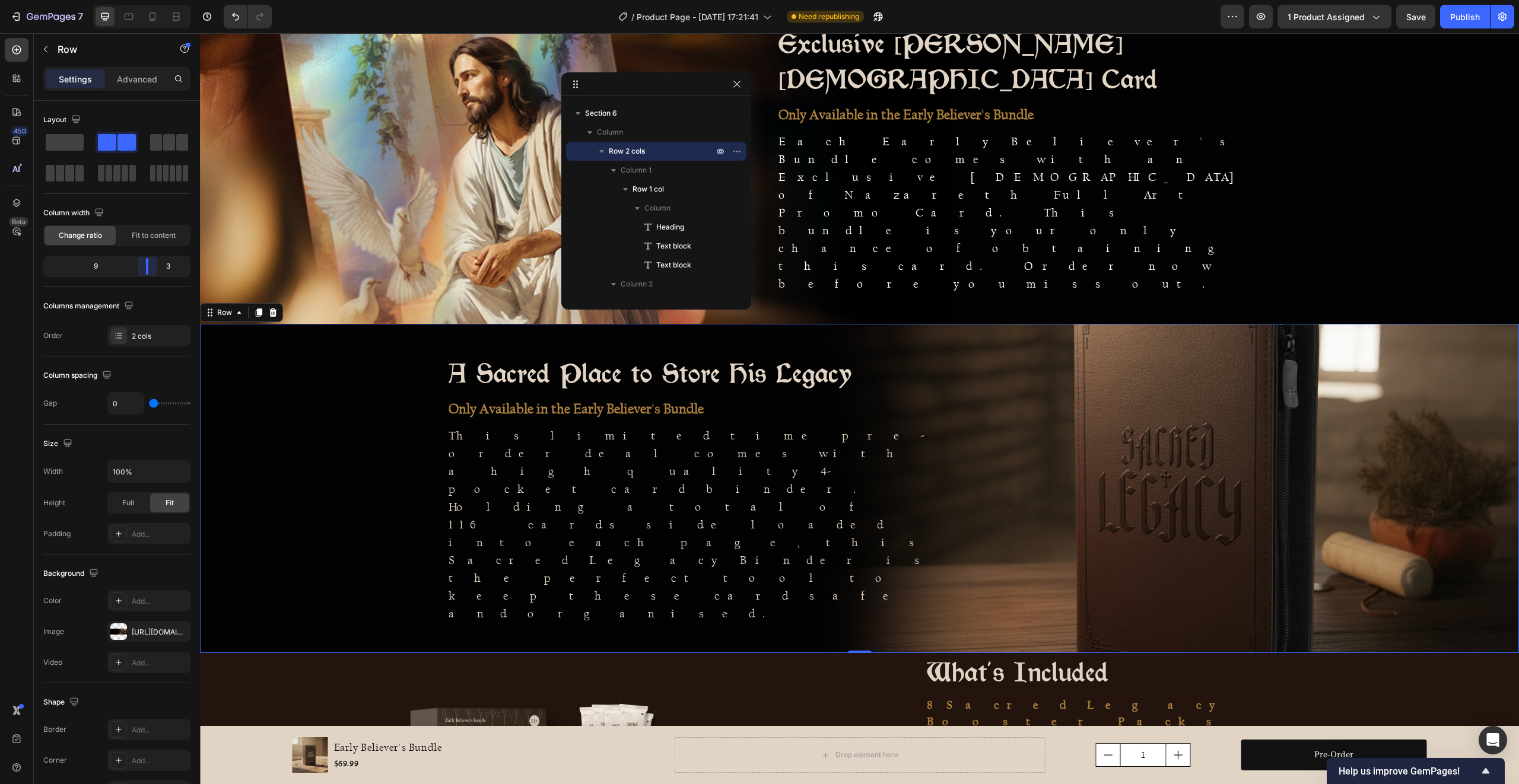
drag, startPoint x: 118, startPoint y: 266, endPoint x: 155, endPoint y: 271, distance: 37.3
click at [155, 0] on body "7 Version history / Product Page - [DATE] 17:21:41 Need republishing Preview 1 …" at bounding box center [760, 0] width 1519 height 0
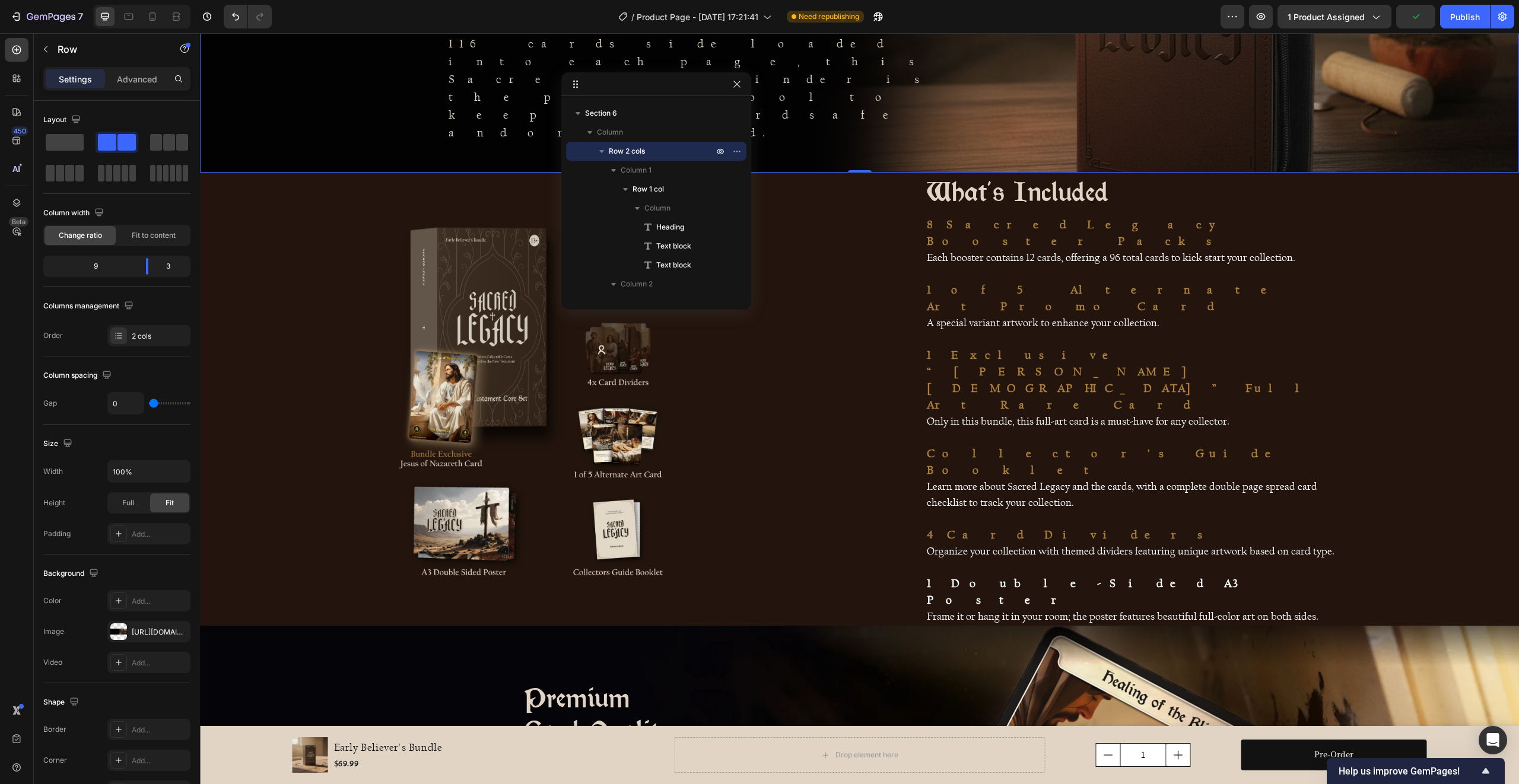
scroll to position [2002, 0]
click at [880, 375] on div "What's Included Heading 8 Sacred Legacy Booster Packs Each booster contains 12 …" at bounding box center [1190, 398] width 660 height 453
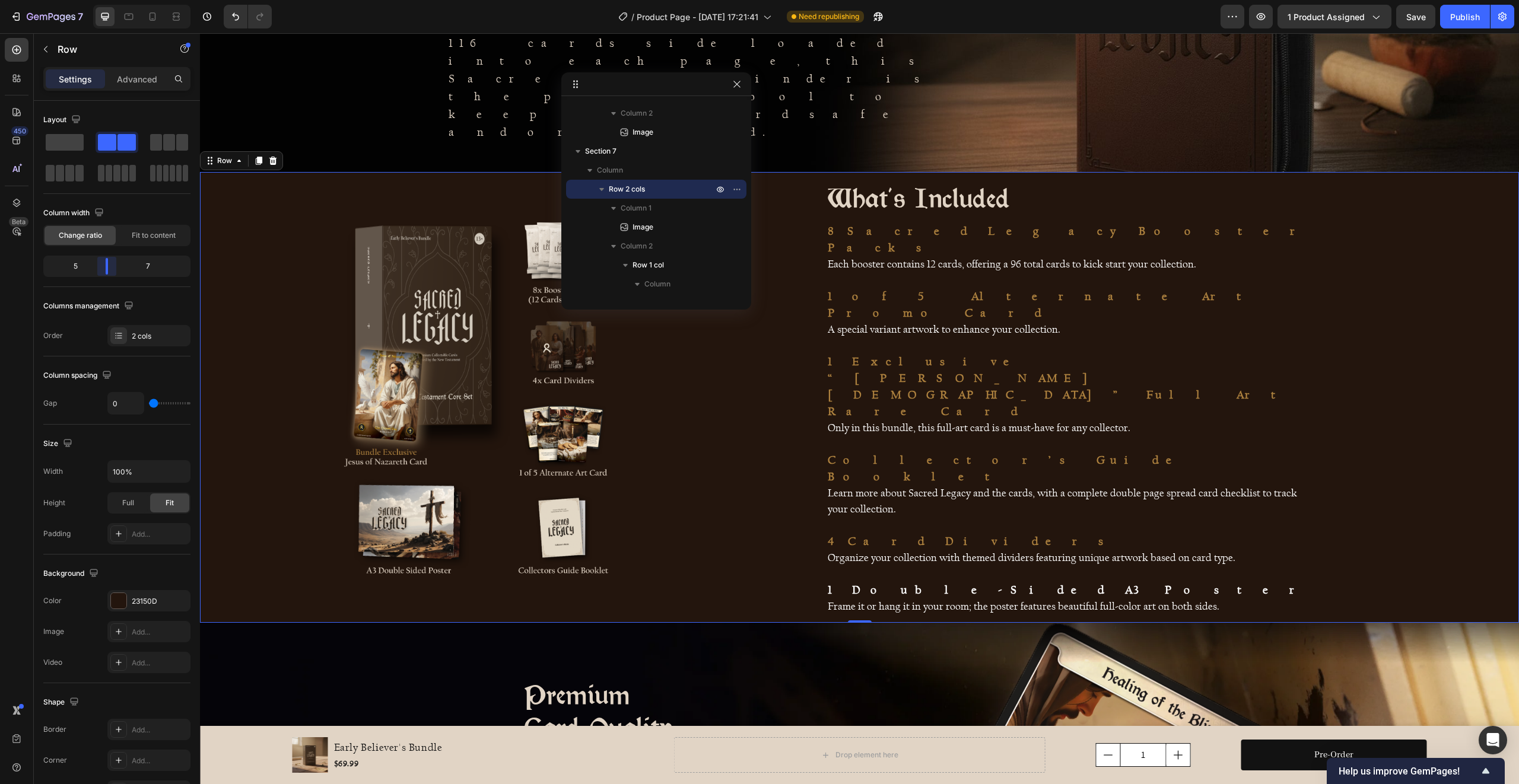
drag, startPoint x: 114, startPoint y: 271, endPoint x: 105, endPoint y: 274, distance: 9.5
click at [105, 0] on body "7 Version history / Product Page - [DATE] 17:21:41 Need republishing Preview 1 …" at bounding box center [760, 0] width 1519 height 0
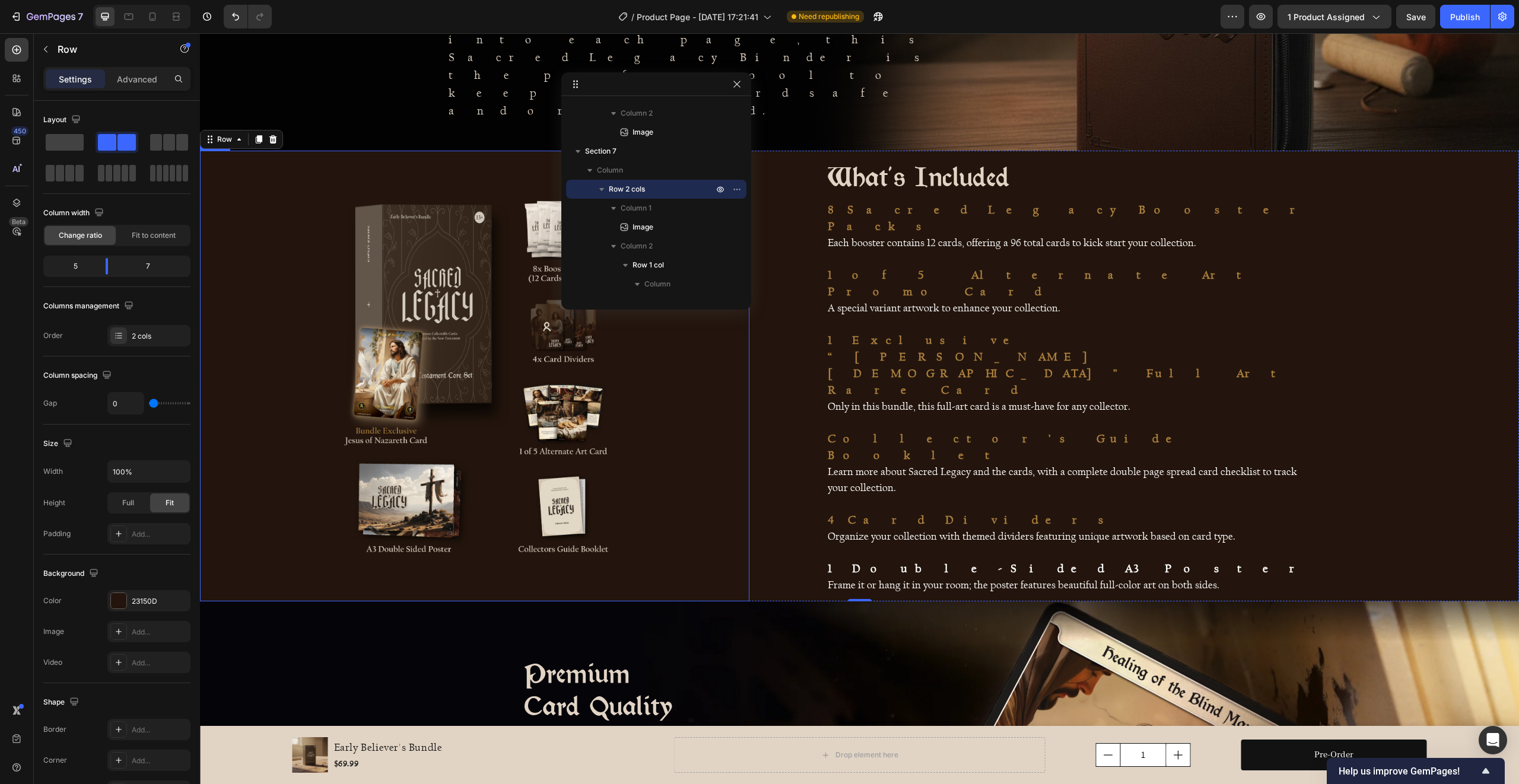
scroll to position [2029, 0]
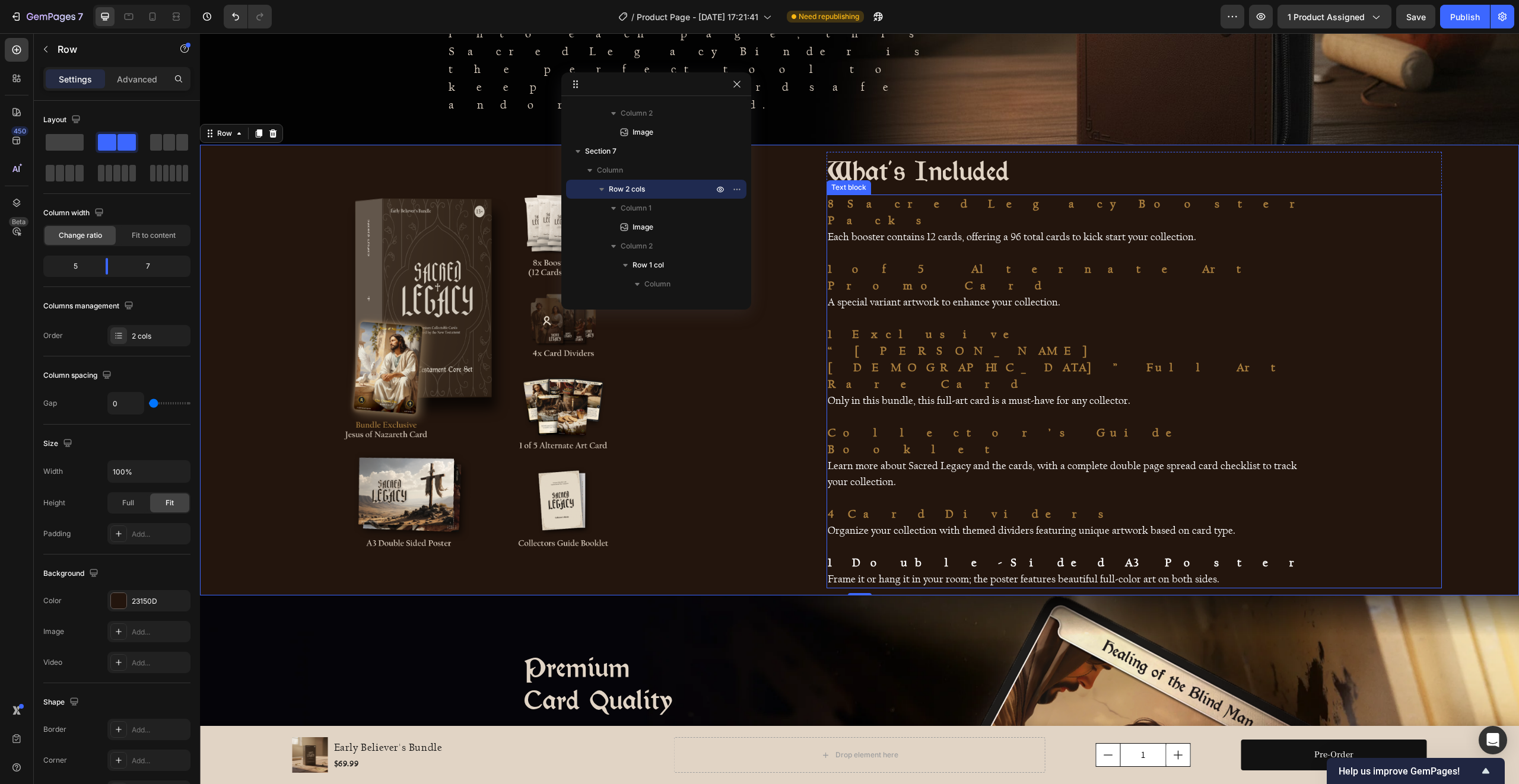
click at [861, 555] on strong "1 Double‑Sided A3 Poster" at bounding box center [1072, 562] width 488 height 15
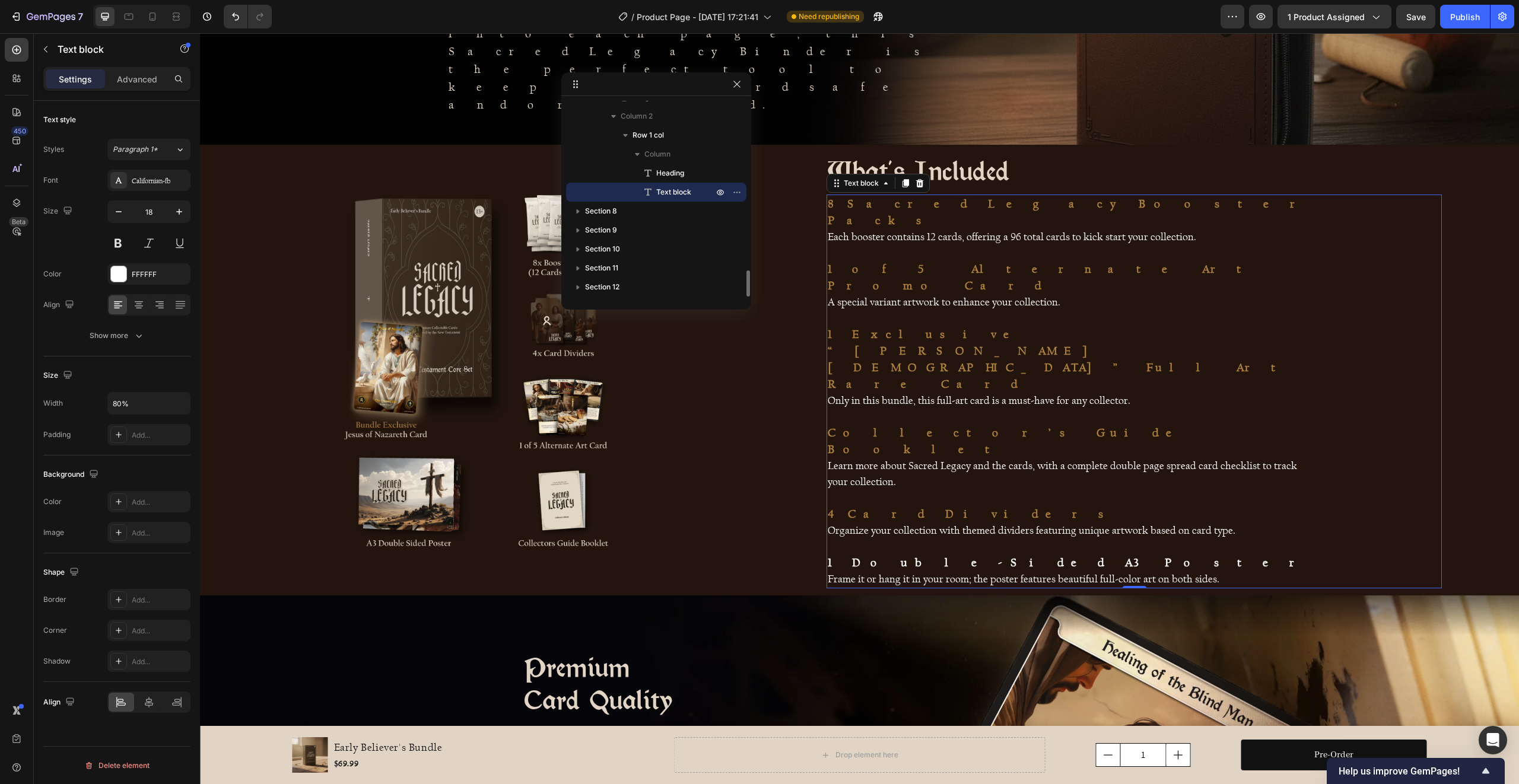
click at [861, 555] on strong "1 Double‑Sided A3 Poster" at bounding box center [1072, 562] width 488 height 15
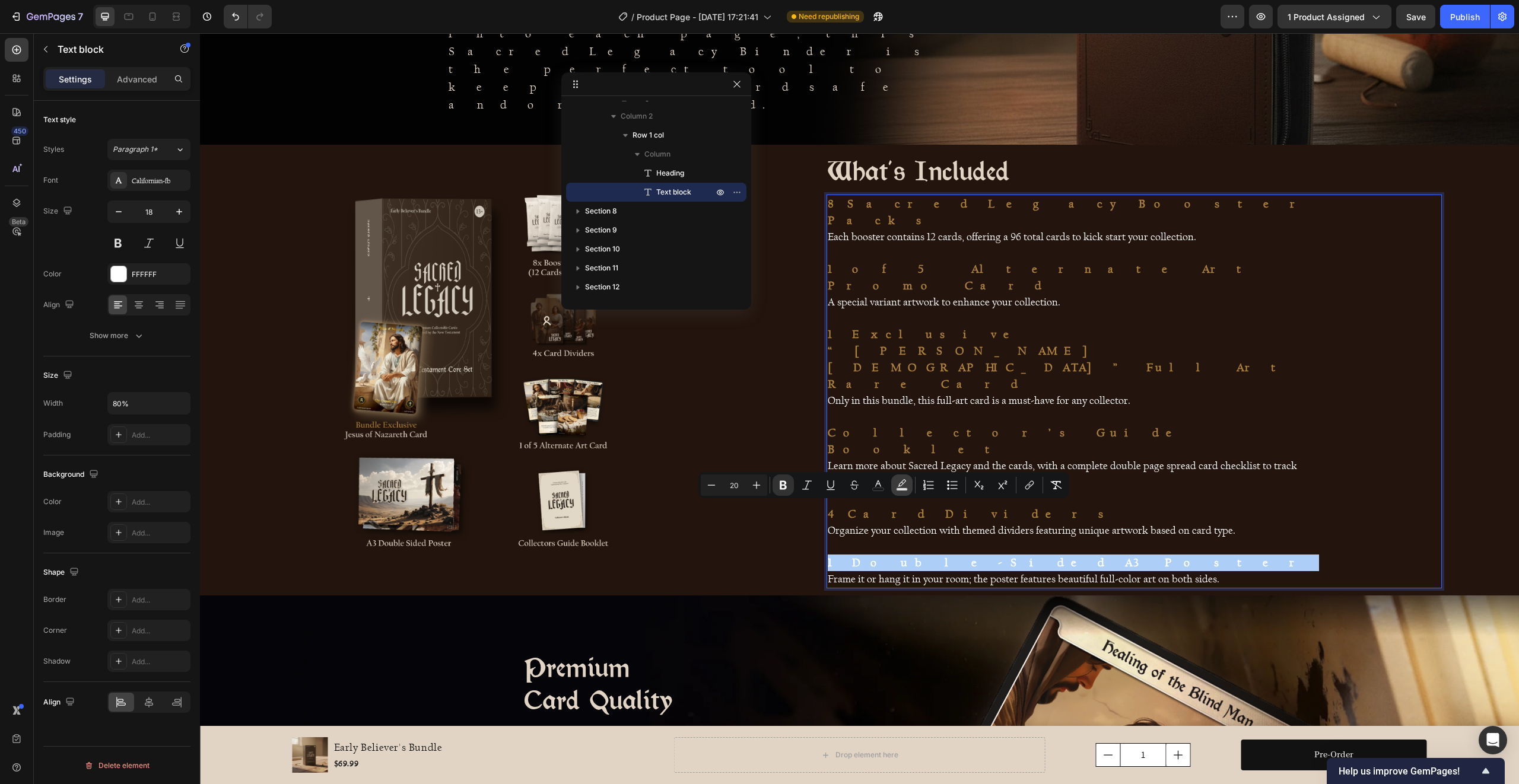
click at [903, 481] on icon "Editor contextual toolbar" at bounding box center [902, 485] width 12 height 12
type input "000000"
type input "77"
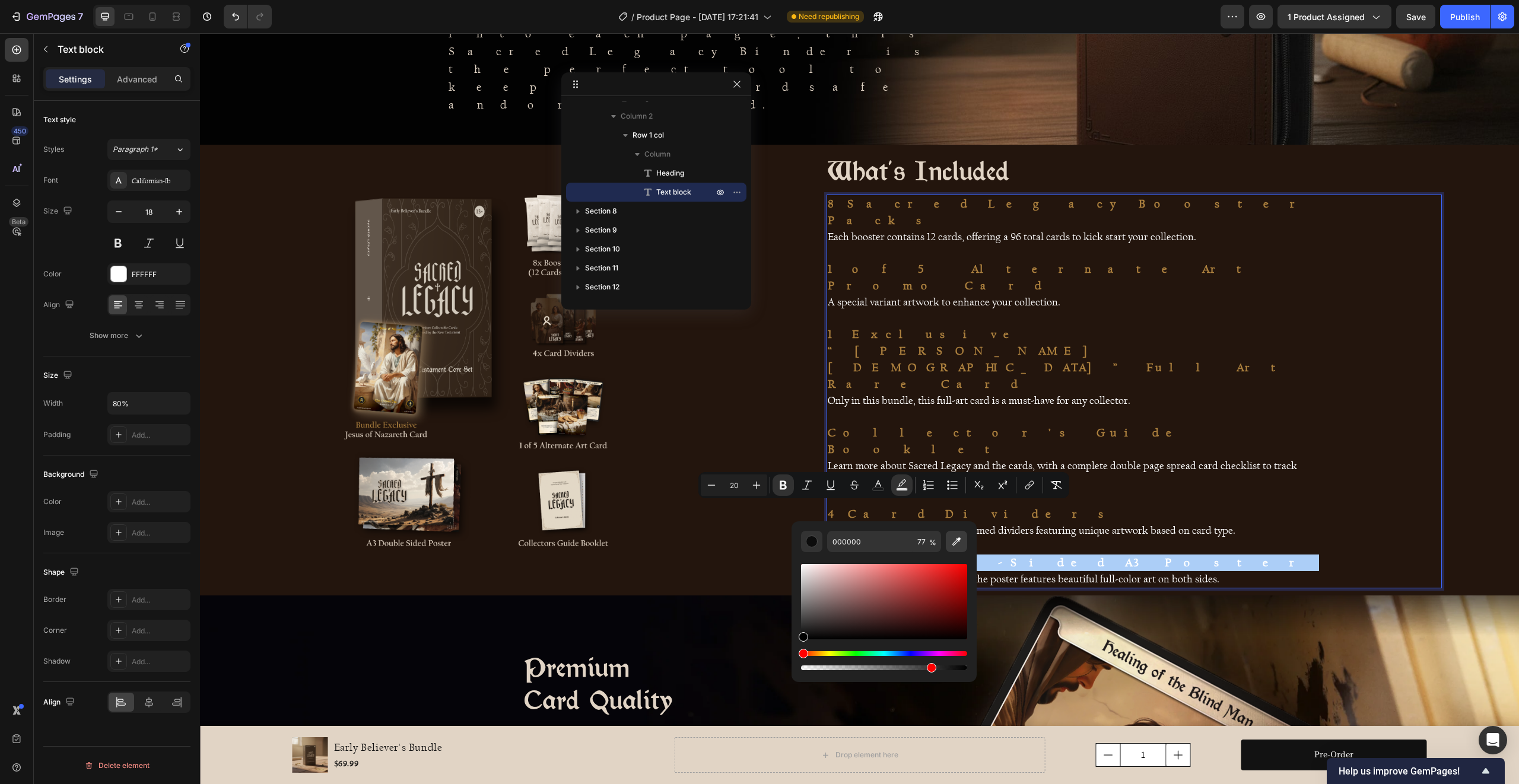
click at [954, 543] on icon "Editor contextual toolbar" at bounding box center [956, 541] width 12 height 12
drag, startPoint x: 1220, startPoint y: 337, endPoint x: 1090, endPoint y: 265, distance: 148.6
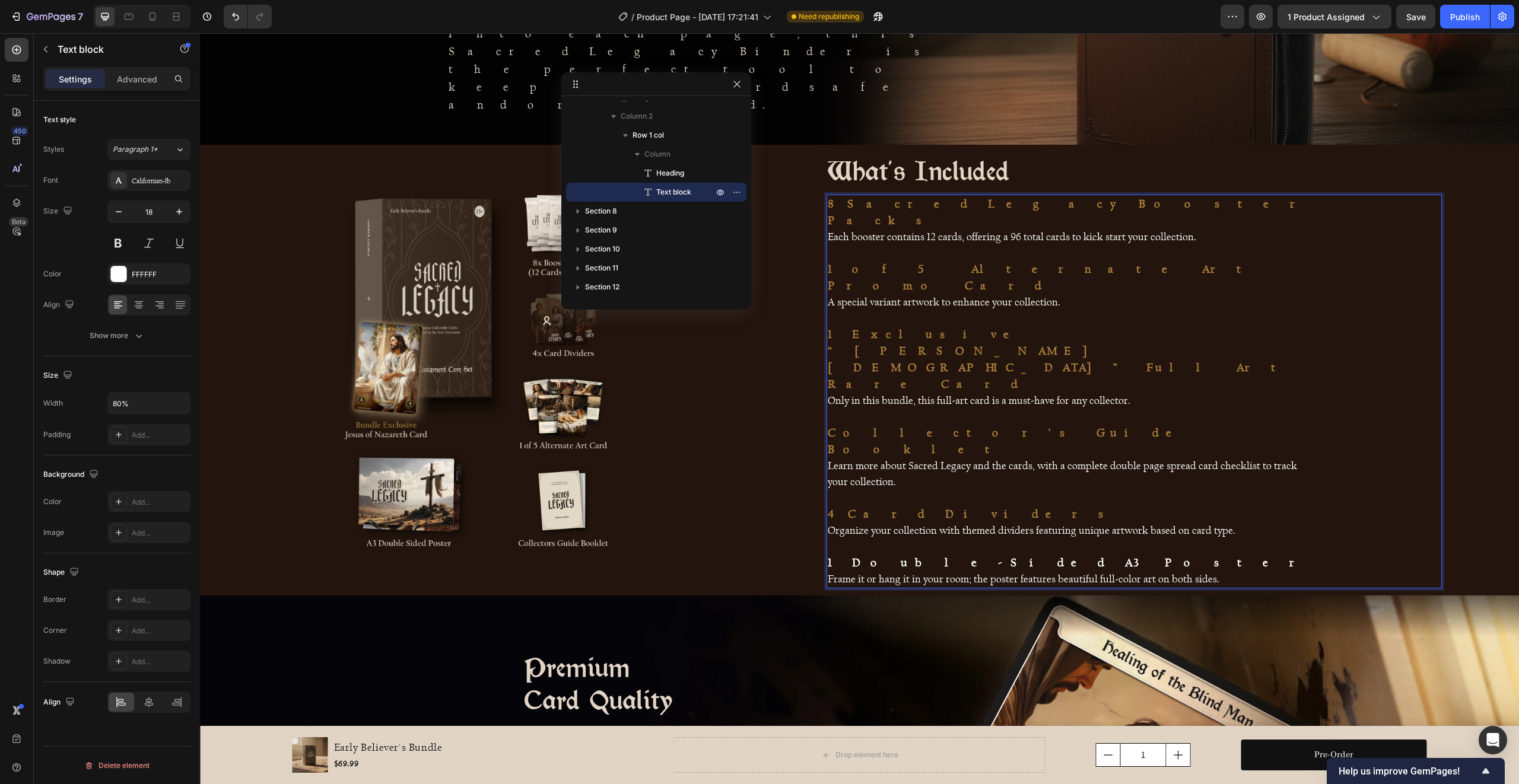
drag, startPoint x: 946, startPoint y: 359, endPoint x: 1045, endPoint y: 378, distance: 100.8
click at [877, 555] on strong "1 Double‑Sided A3 Poster" at bounding box center [1072, 562] width 488 height 15
click at [876, 555] on strong "1 Double‑Sided A3 Poster" at bounding box center [1072, 562] width 488 height 15
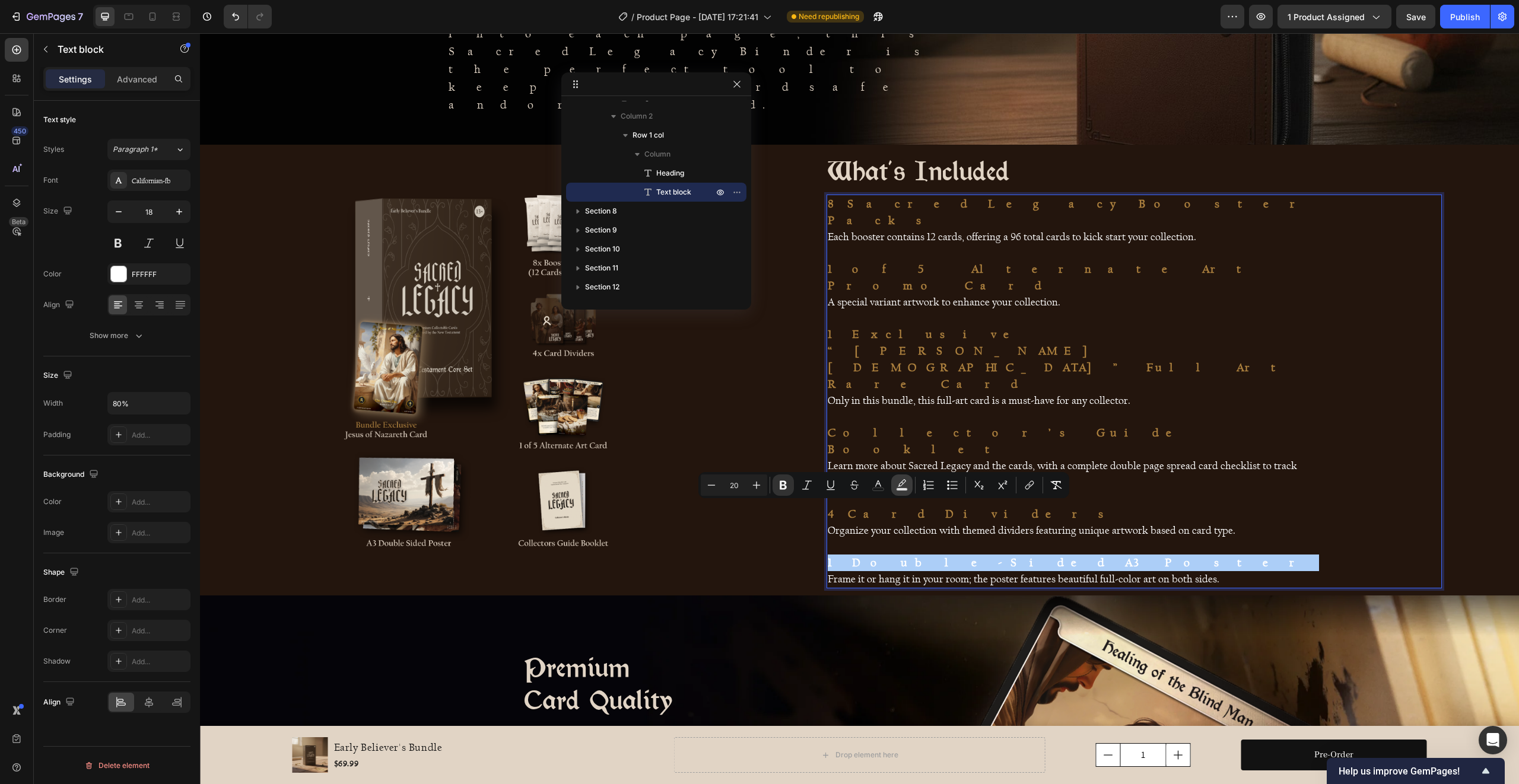
click at [898, 490] on rect "Editor contextual toolbar" at bounding box center [902, 490] width 11 height 3
type input "000000"
type input "77"
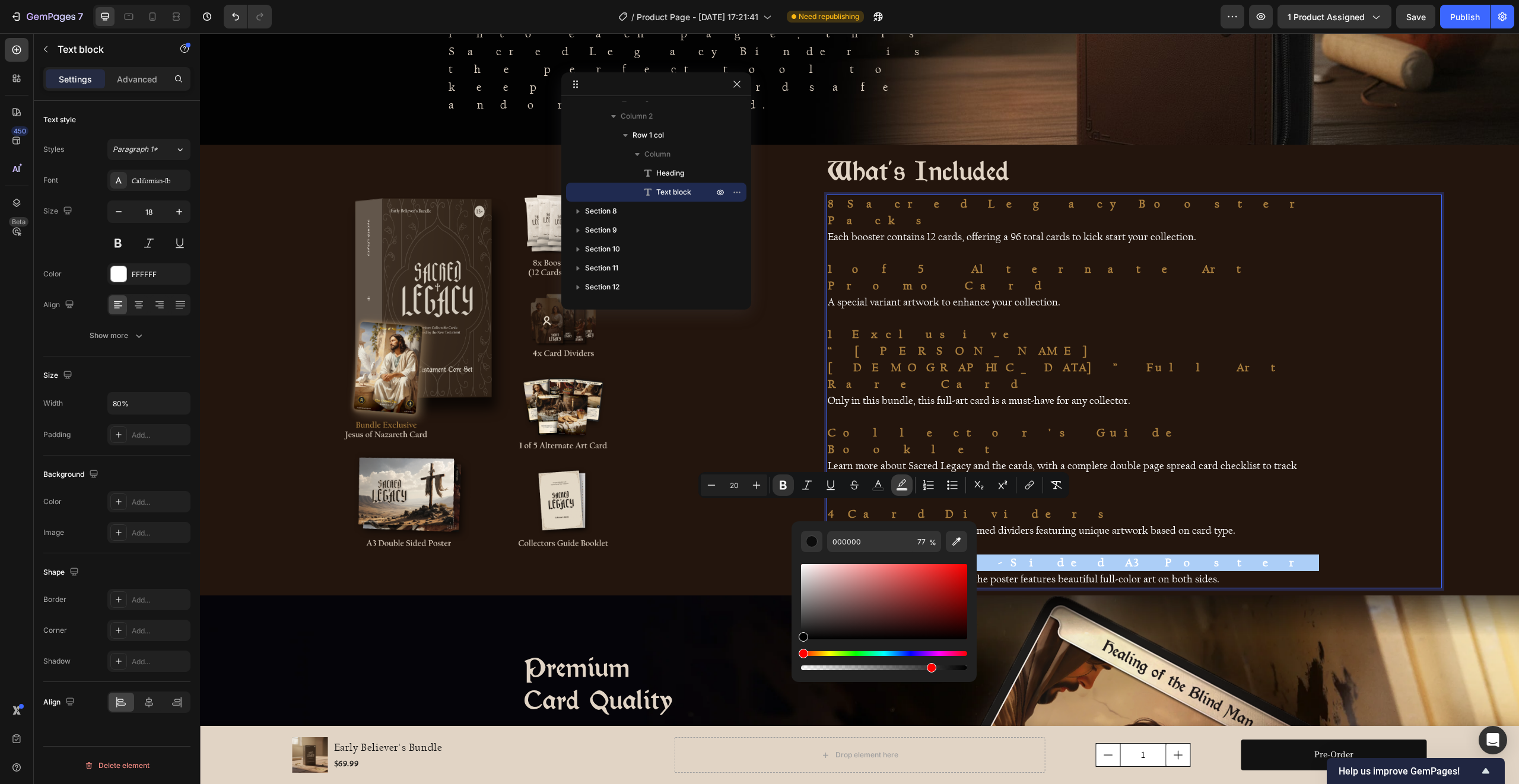
click at [898, 490] on rect "Editor contextual toolbar" at bounding box center [902, 490] width 11 height 3
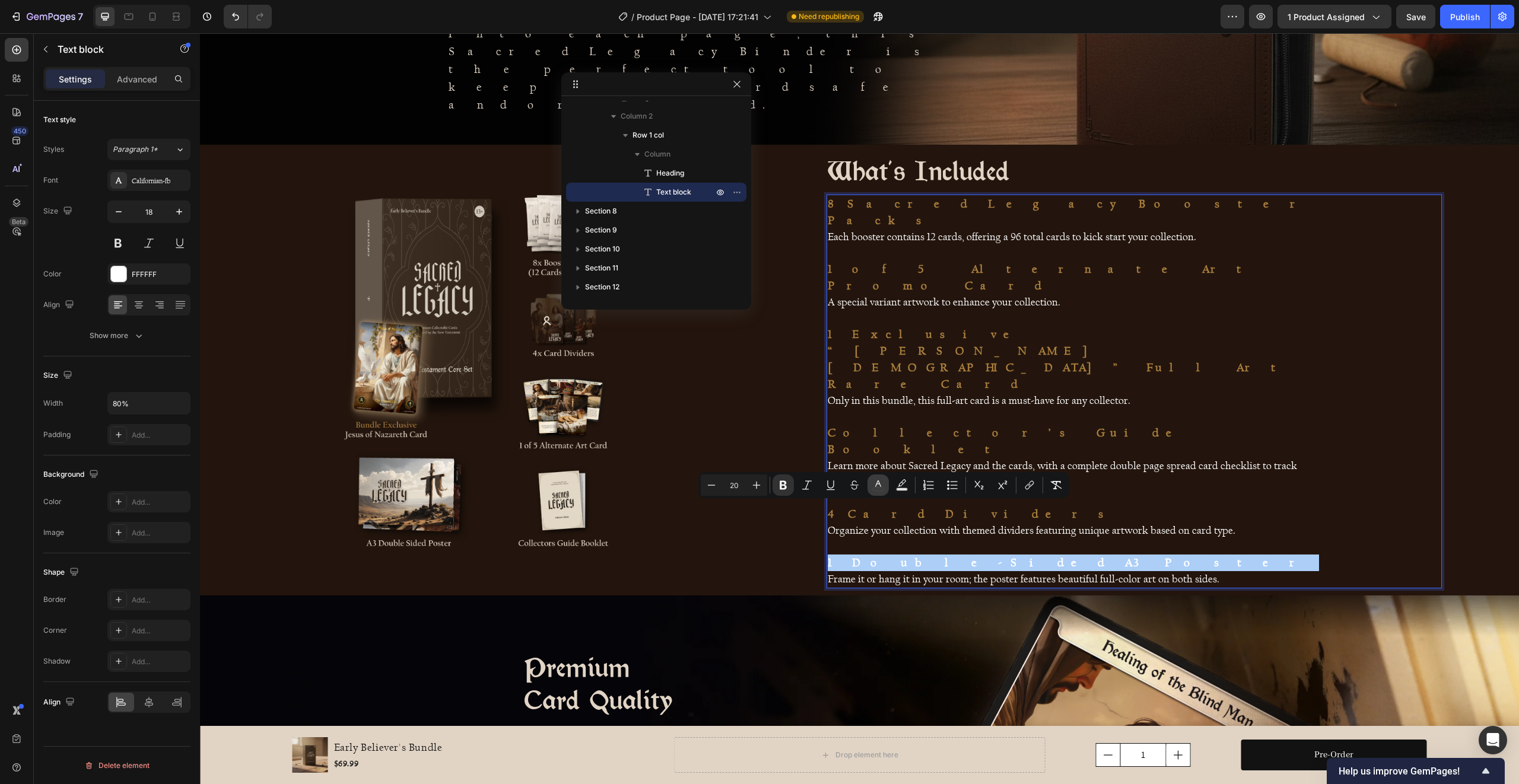
click at [881, 489] on icon "Editor contextual toolbar" at bounding box center [878, 485] width 12 height 12
type input "FFFFFF"
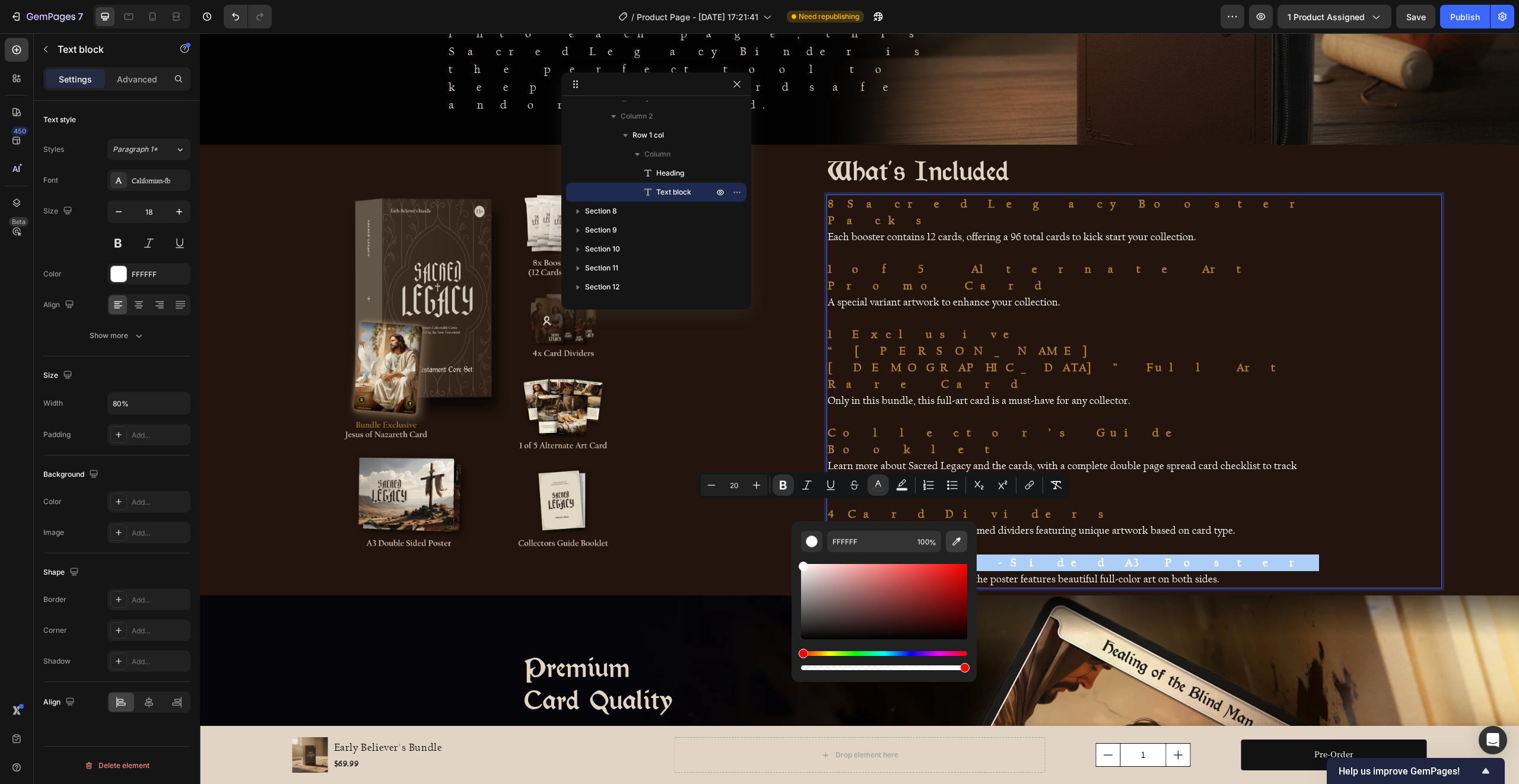
click at [954, 531] on div "FFFFFF 100 %" at bounding box center [884, 597] width 185 height 151
click at [956, 539] on icon "Editor contextual toolbar" at bounding box center [956, 542] width 8 height 8
type input "A87D3C"
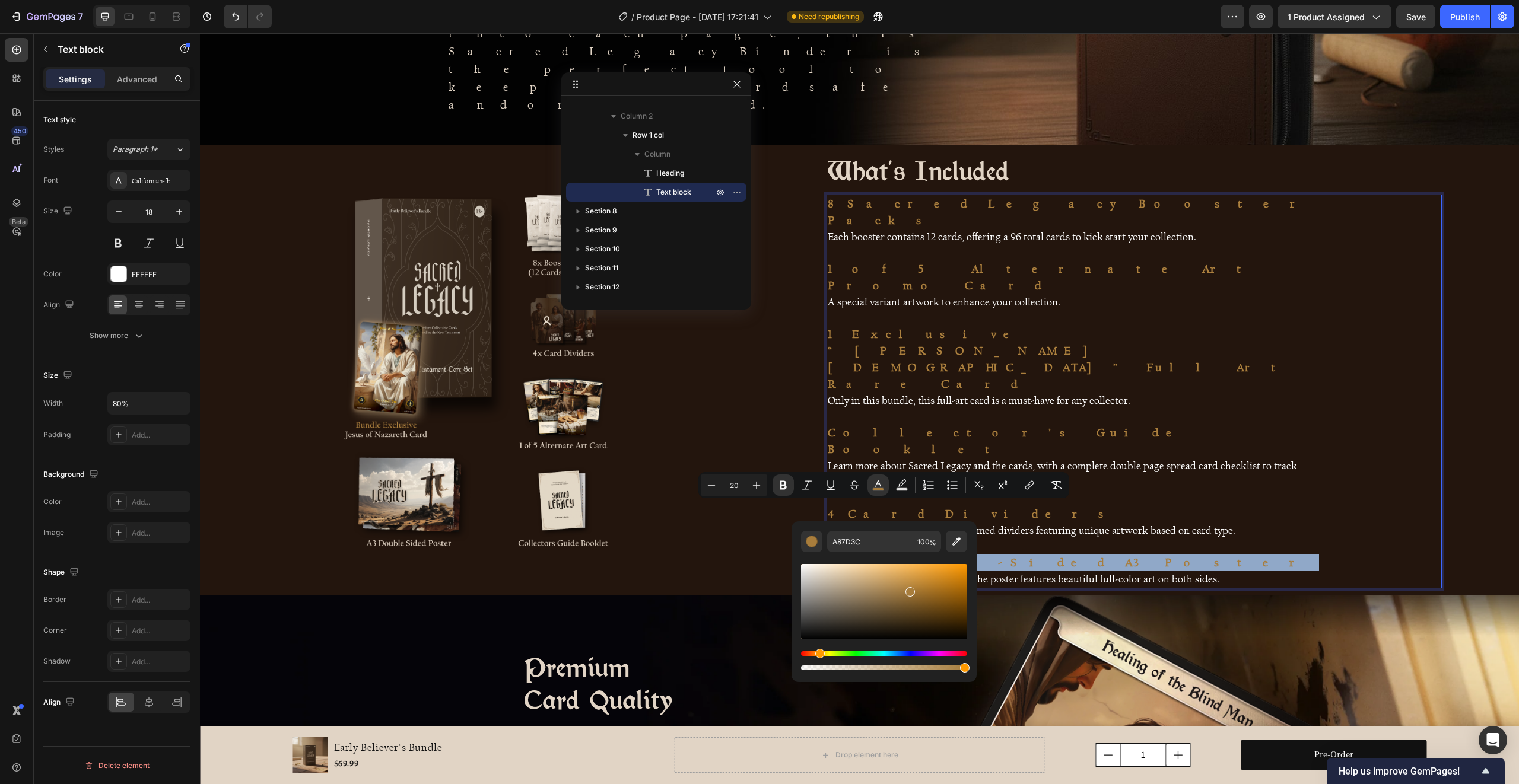
click at [1142, 393] on p "Only in this bundle, this full‑art card is a must‑have for any collector." at bounding box center [1073, 400] width 490 height 16
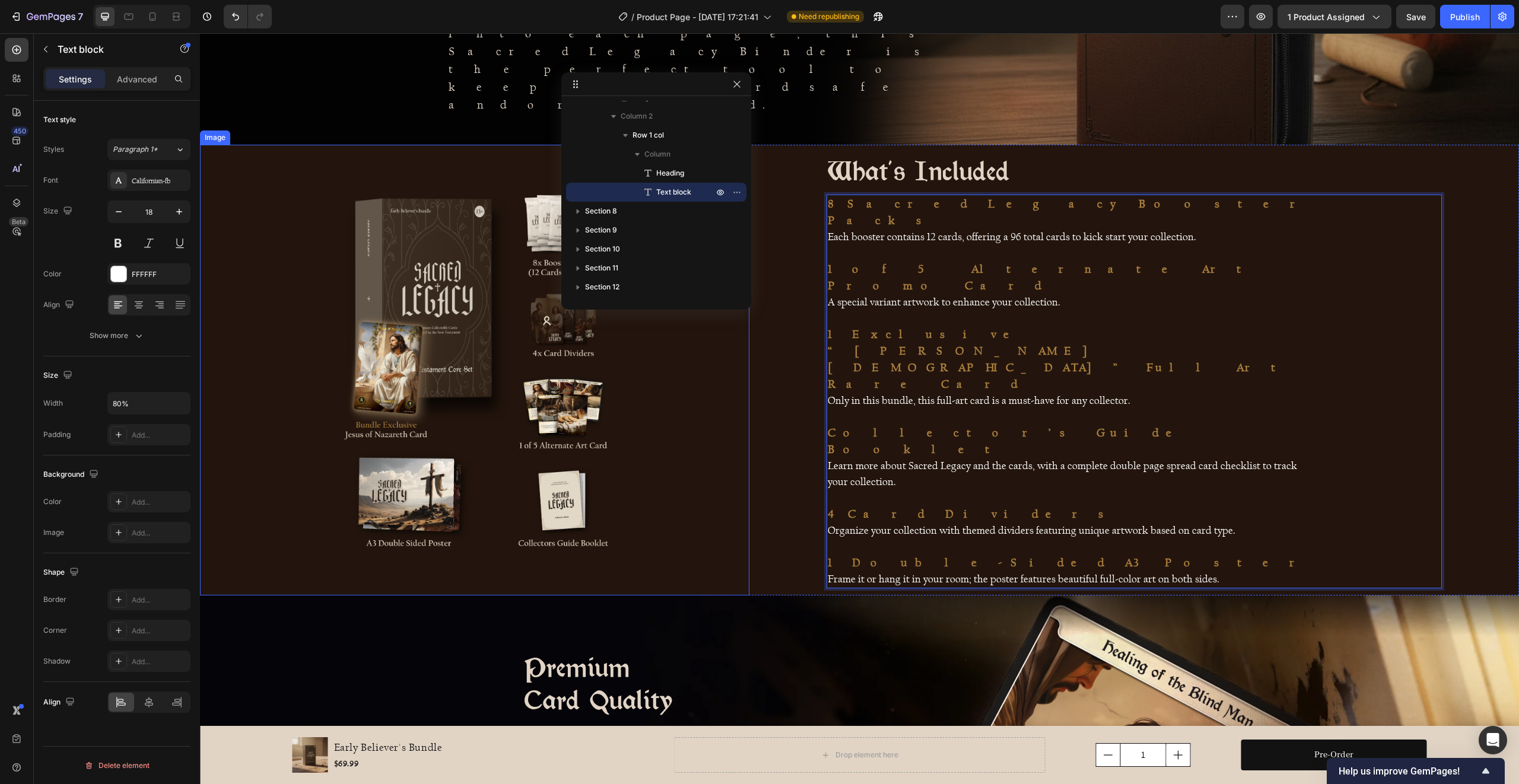
click at [609, 571] on div "Image" at bounding box center [475, 370] width 550 height 451
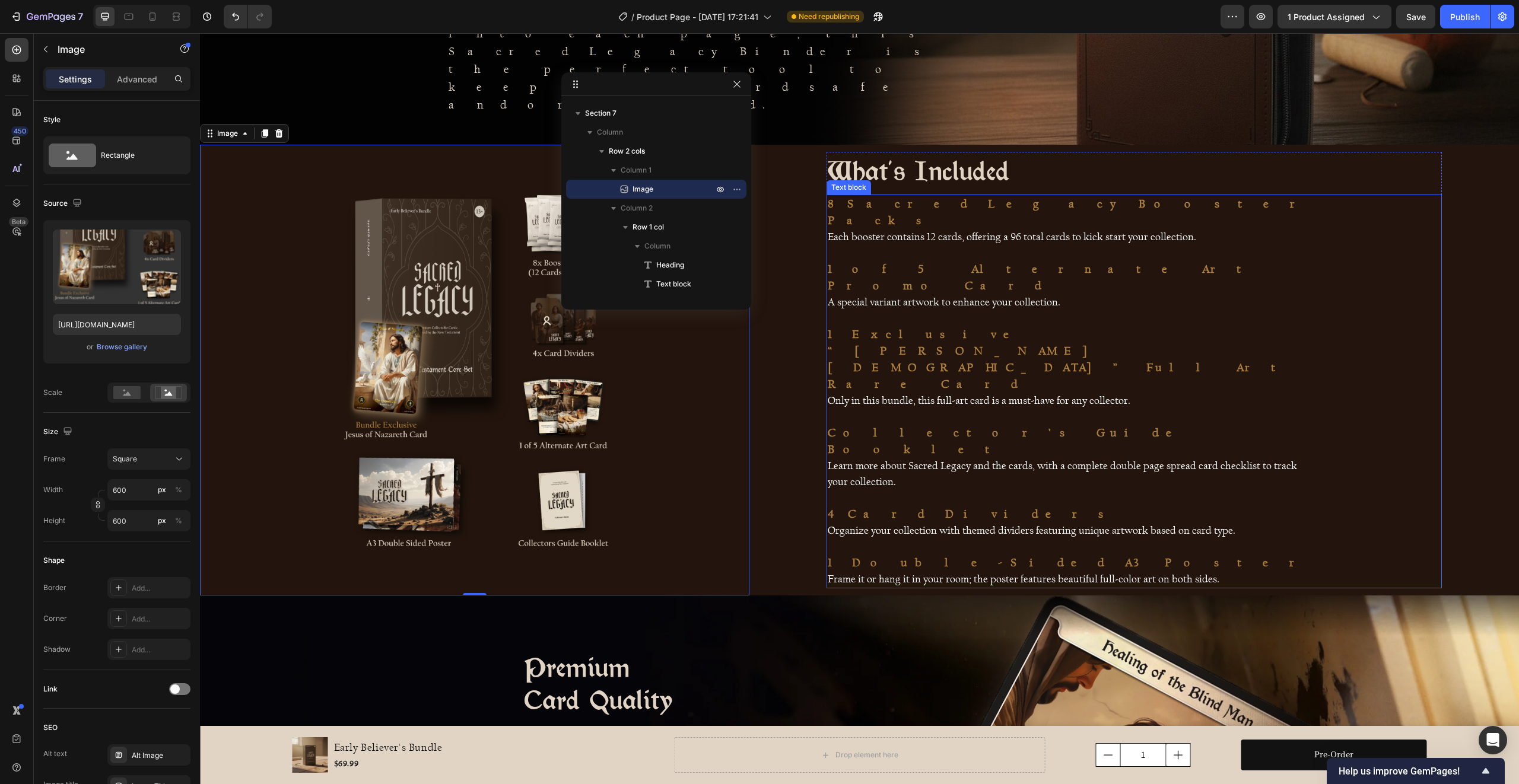
click at [866, 351] on strong "1 Exclusive “[PERSON_NAME][DEMOGRAPHIC_DATA]” Full Art Rare Card" at bounding box center [1062, 359] width 468 height 64
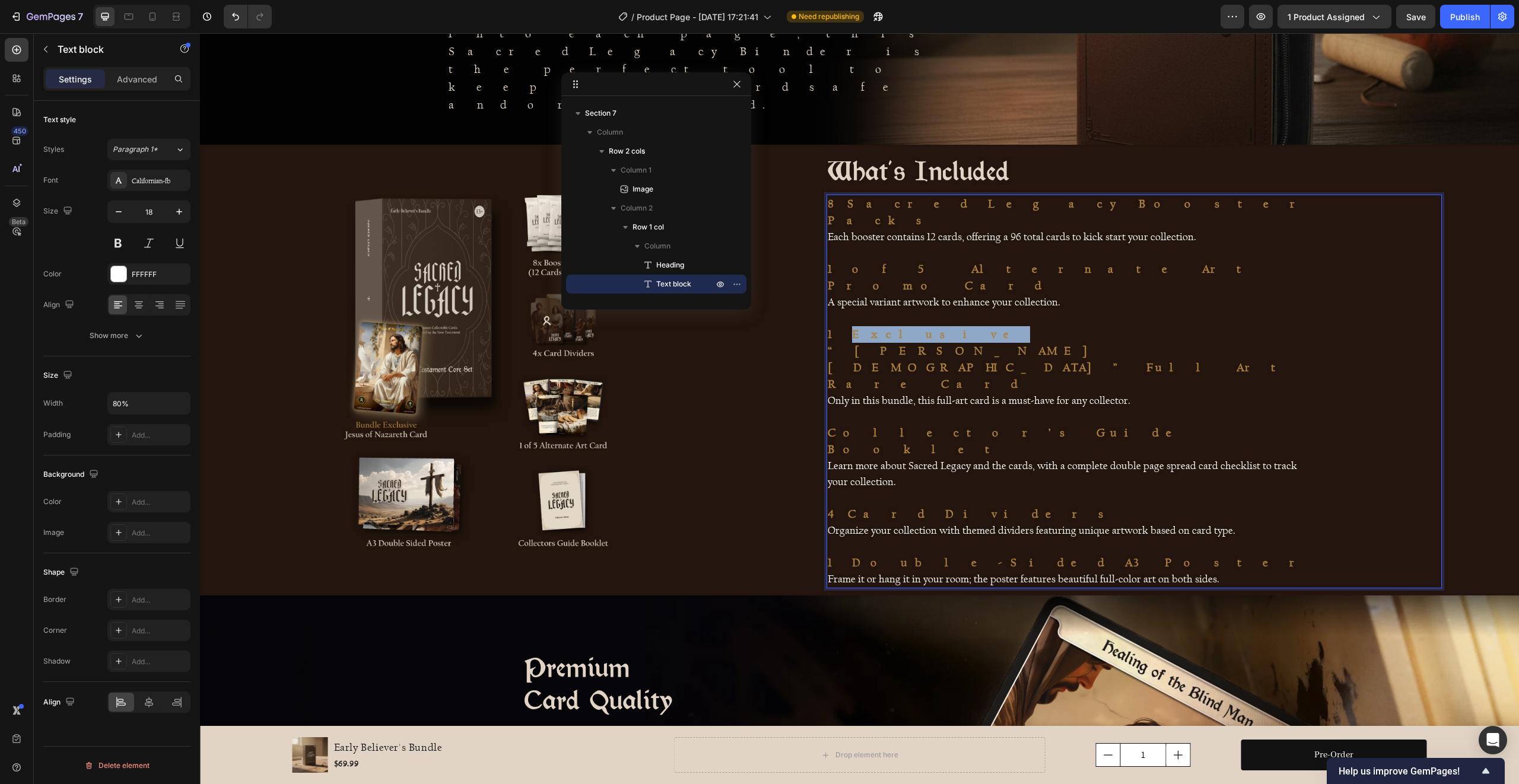
click at [872, 350] on strong "1 Exclusive “[PERSON_NAME][DEMOGRAPHIC_DATA]” Full Art Rare Card" at bounding box center [1062, 359] width 468 height 64
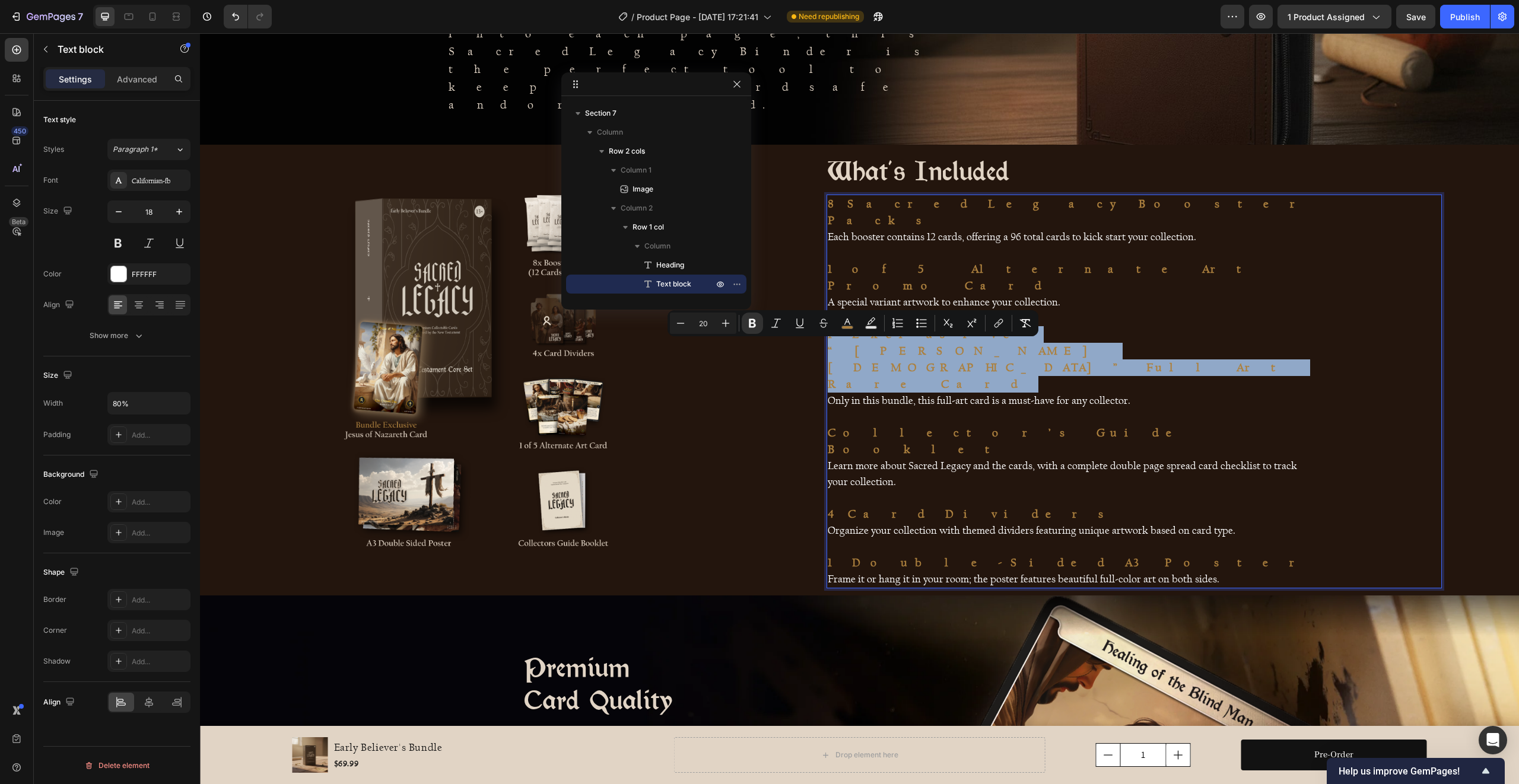
click at [872, 350] on strong "1 Exclusive “[PERSON_NAME][DEMOGRAPHIC_DATA]” Full Art Rare Card" at bounding box center [1062, 359] width 468 height 64
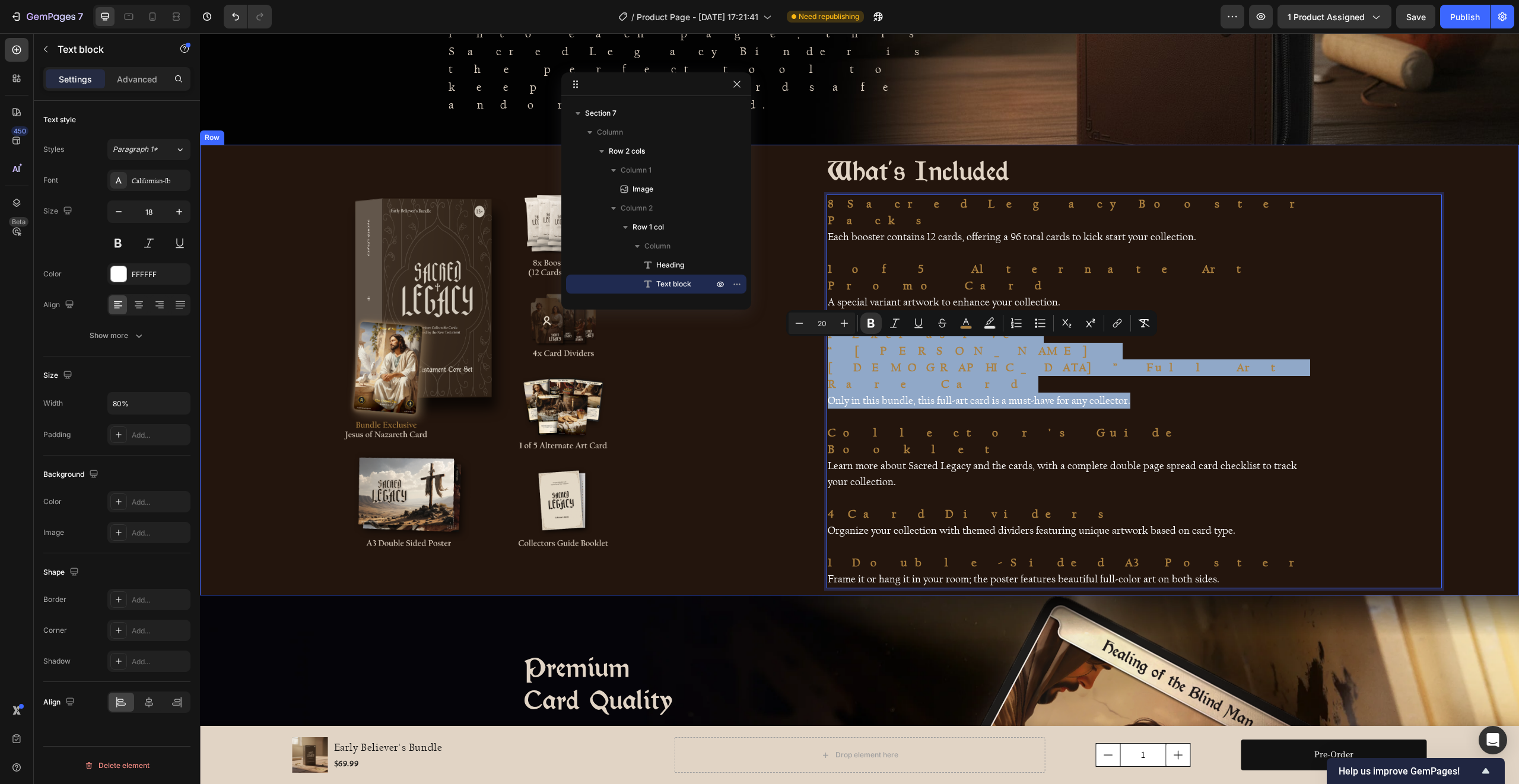
drag, startPoint x: 1166, startPoint y: 367, endPoint x: 796, endPoint y: 343, distance: 370.8
click at [796, 343] on div "What's Included Heading 8 Sacred Legacy Booster Packs Each booster contains 12 …" at bounding box center [1134, 370] width 770 height 451
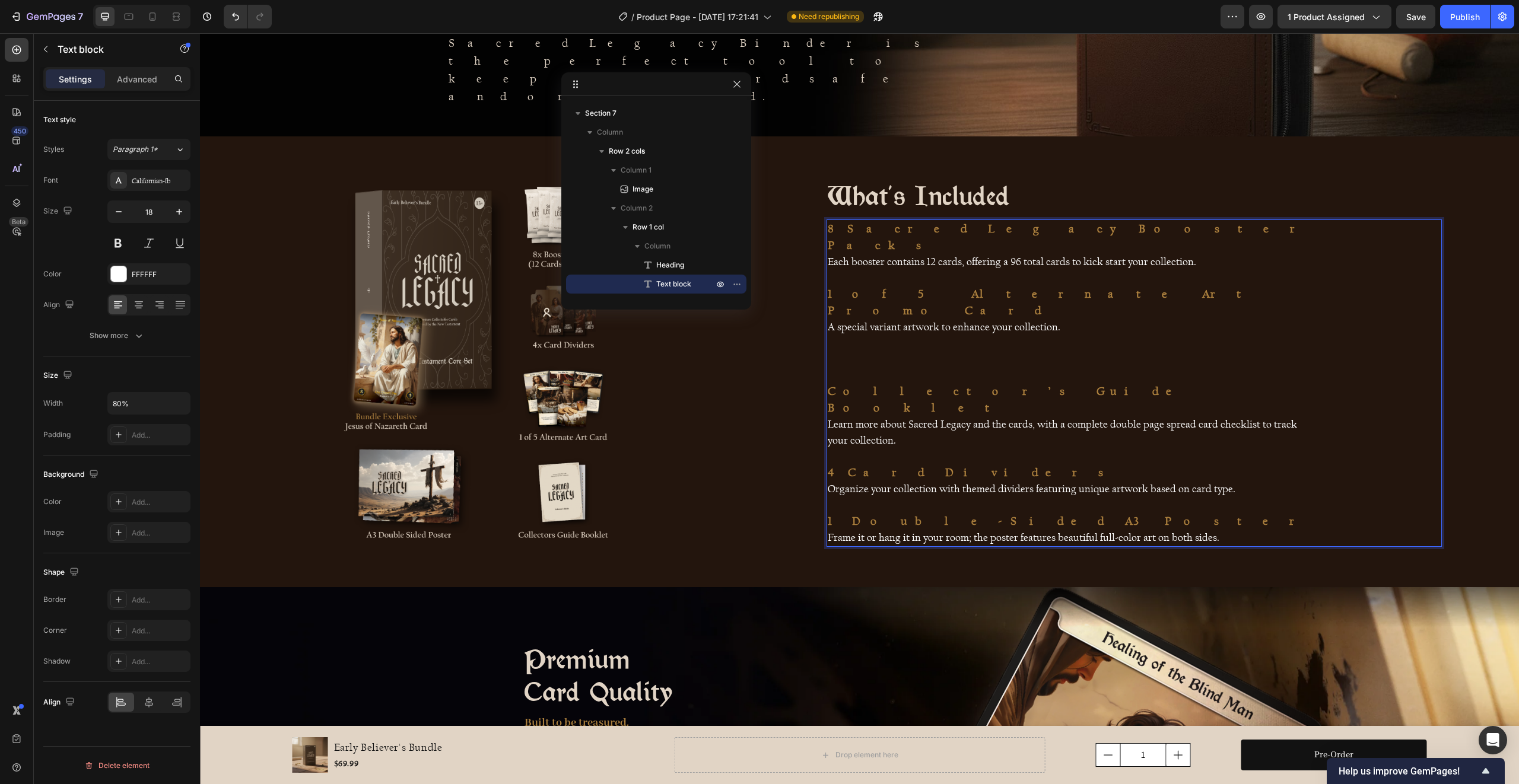
scroll to position [2029, 0]
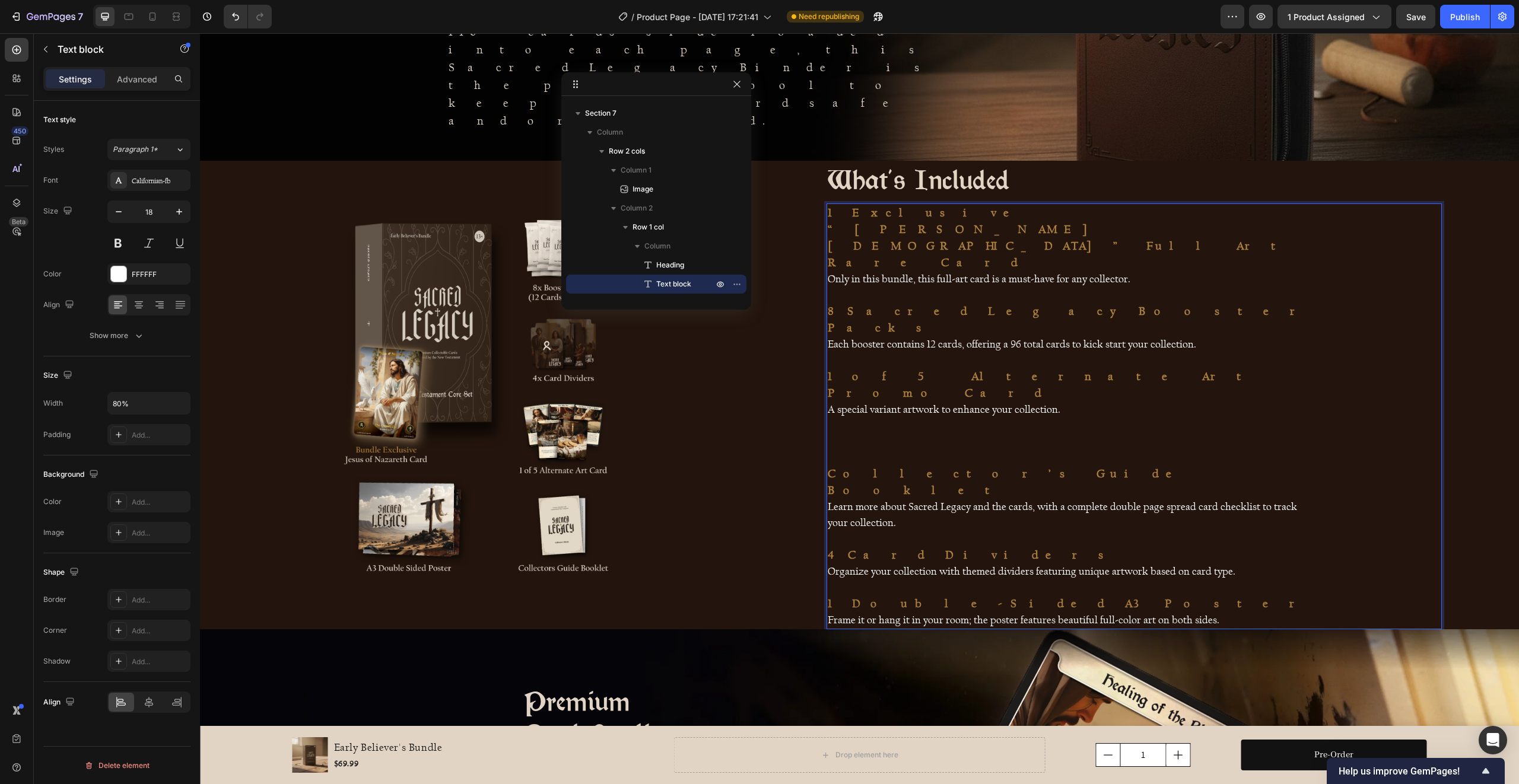
click at [855, 434] on p "Rich Text Editor. Editing area: main" at bounding box center [1073, 441] width 490 height 16
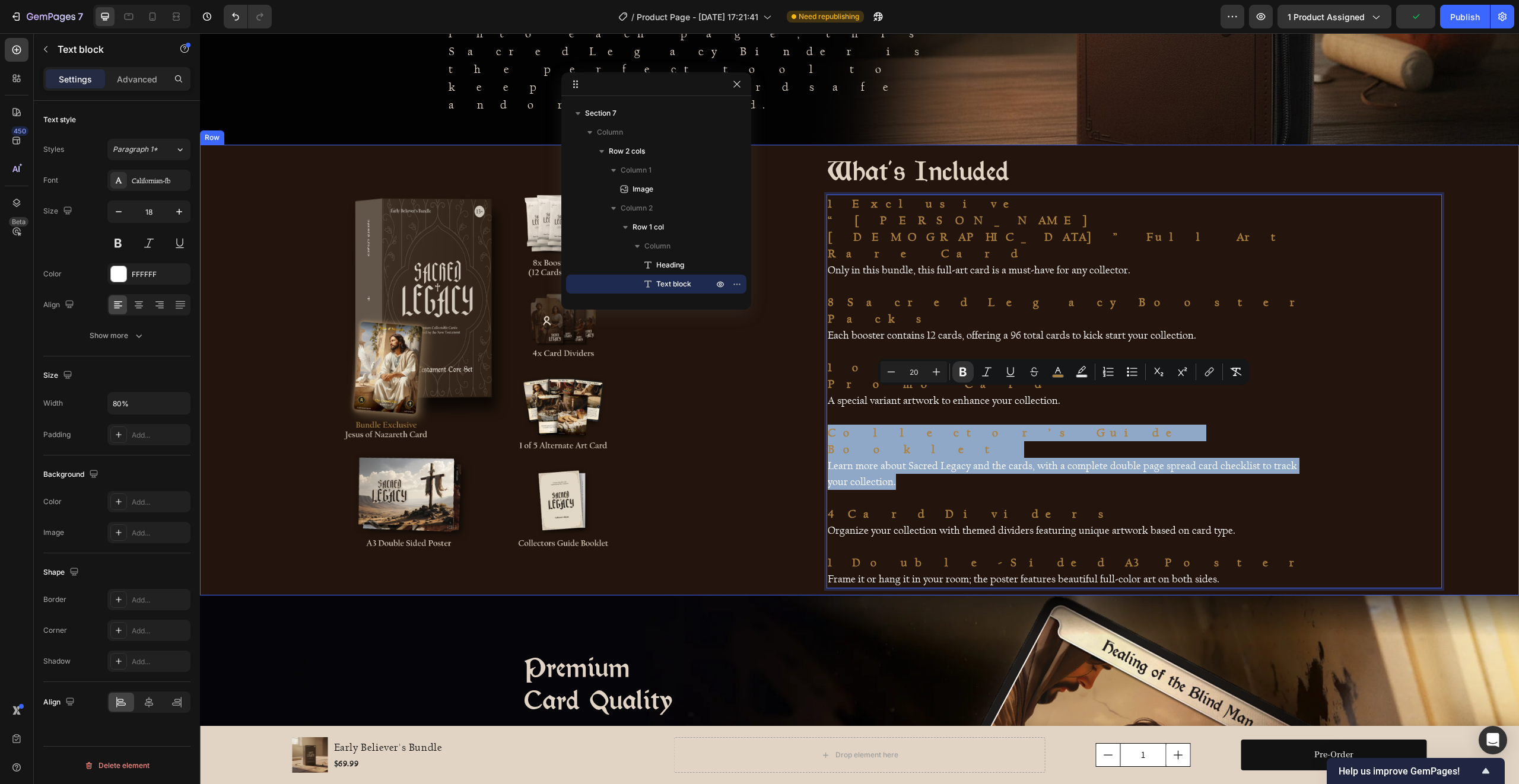
drag, startPoint x: 868, startPoint y: 427, endPoint x: 807, endPoint y: 397, distance: 68.0
click at [807, 397] on div "What's Included Heading 1 Exclusive “[PERSON_NAME] of Nazareth” Full Art Rare C…" at bounding box center [1134, 370] width 770 height 451
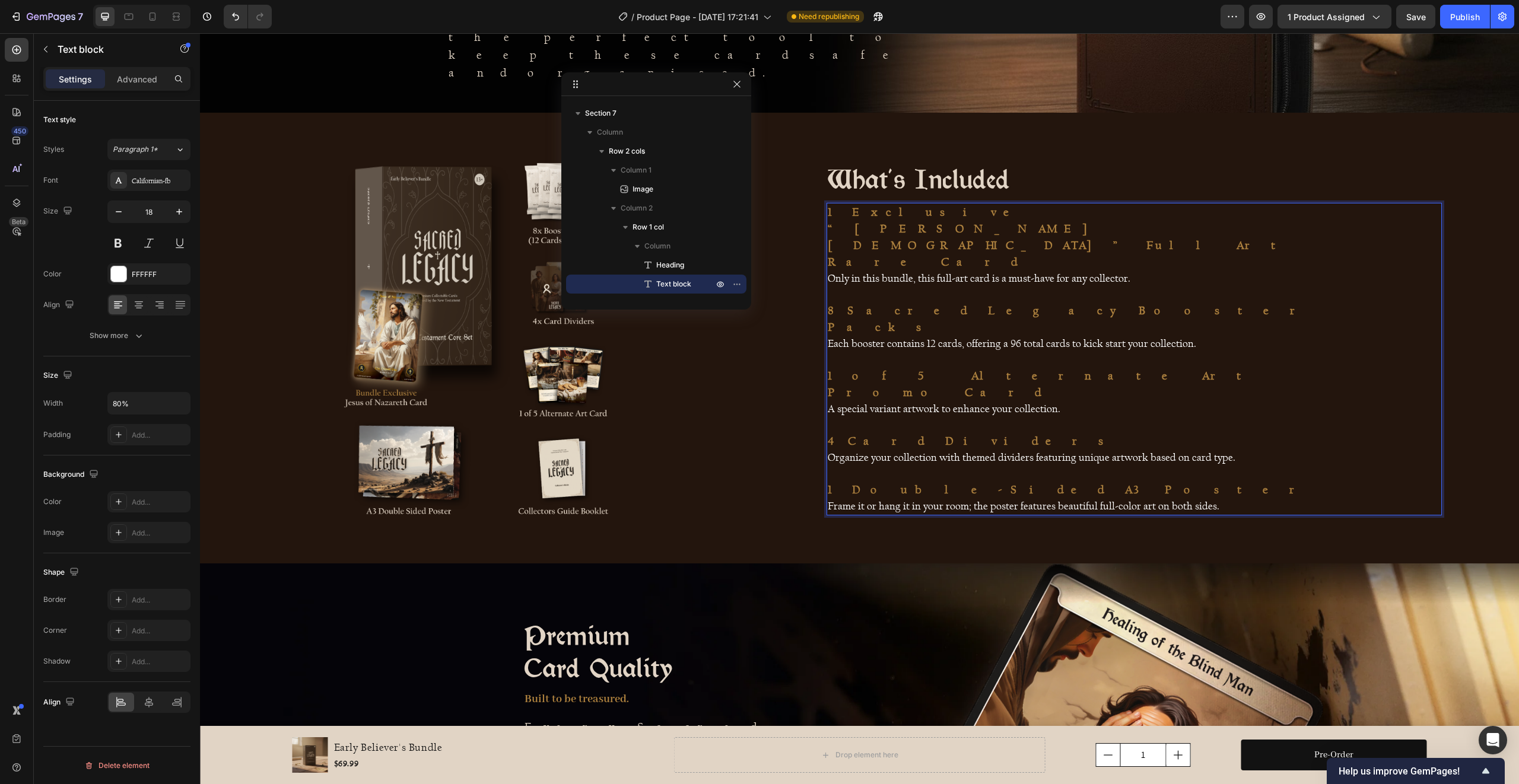
click at [1281, 449] on p "Organize your collection with themed dividers featuring unique artwork based on…" at bounding box center [1073, 457] width 490 height 16
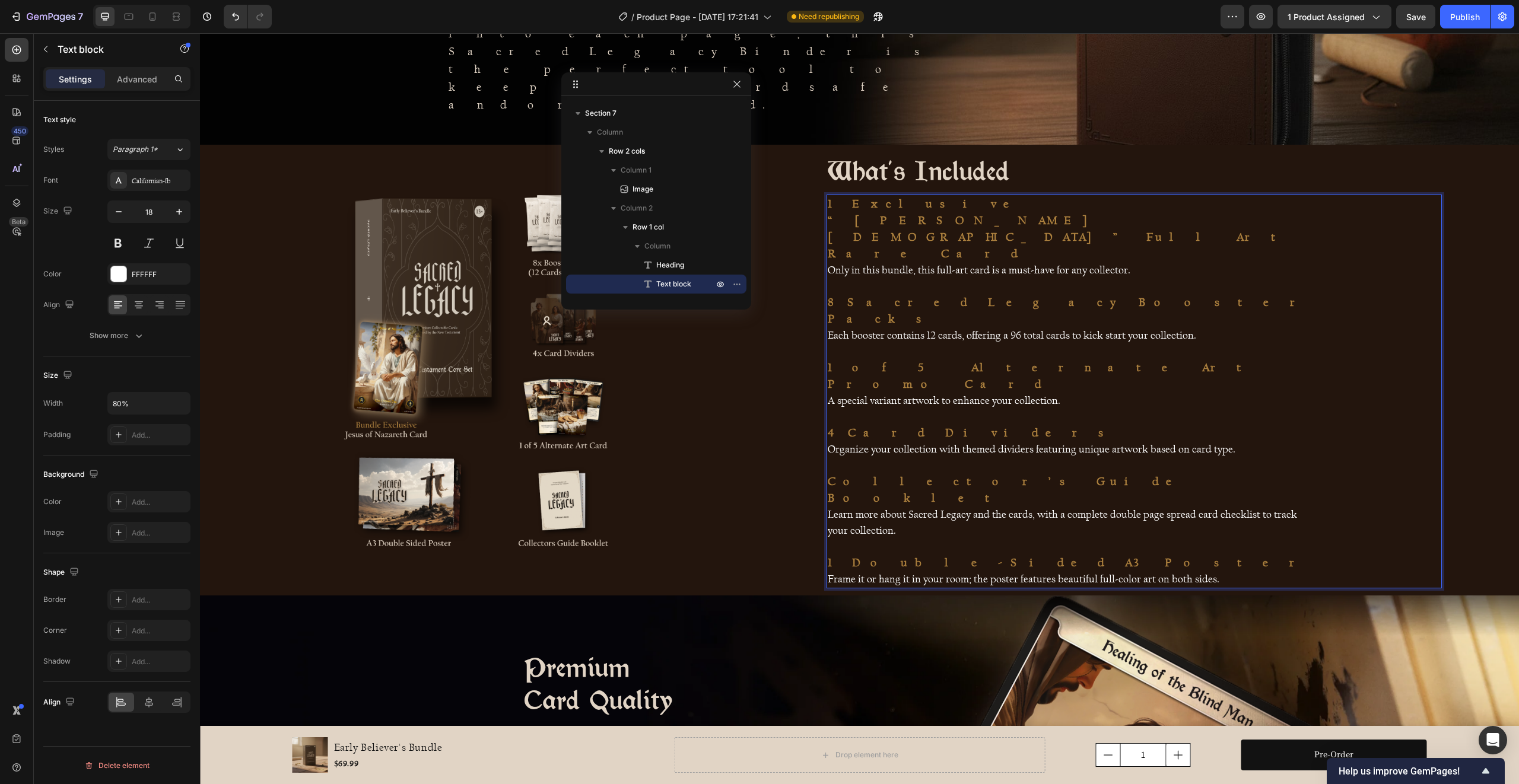
click at [939, 506] on p "Learn more about Sacred Legacy and the cards, with a complete double page sprea…" at bounding box center [1073, 522] width 490 height 32
drag, startPoint x: 1022, startPoint y: 465, endPoint x: 962, endPoint y: 466, distance: 60.0
click at [962, 506] on p "Learn more about Sacred Legacy and the cards, with a complete double page sprea…" at bounding box center [1073, 522] width 490 height 32
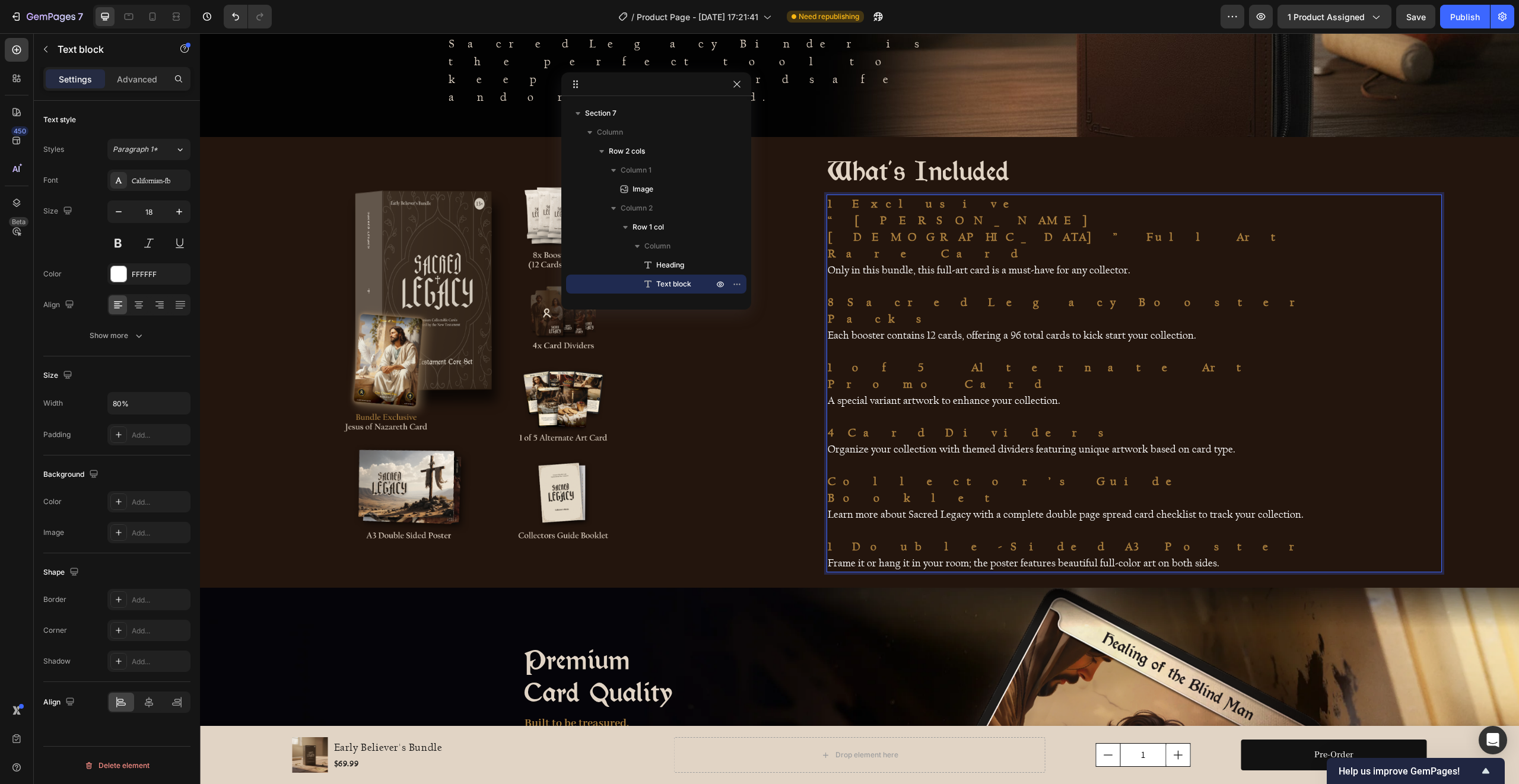
click at [977, 506] on p "Learn more about Sacred Legacy with a complete double page spread card checklis…" at bounding box center [1073, 514] width 490 height 16
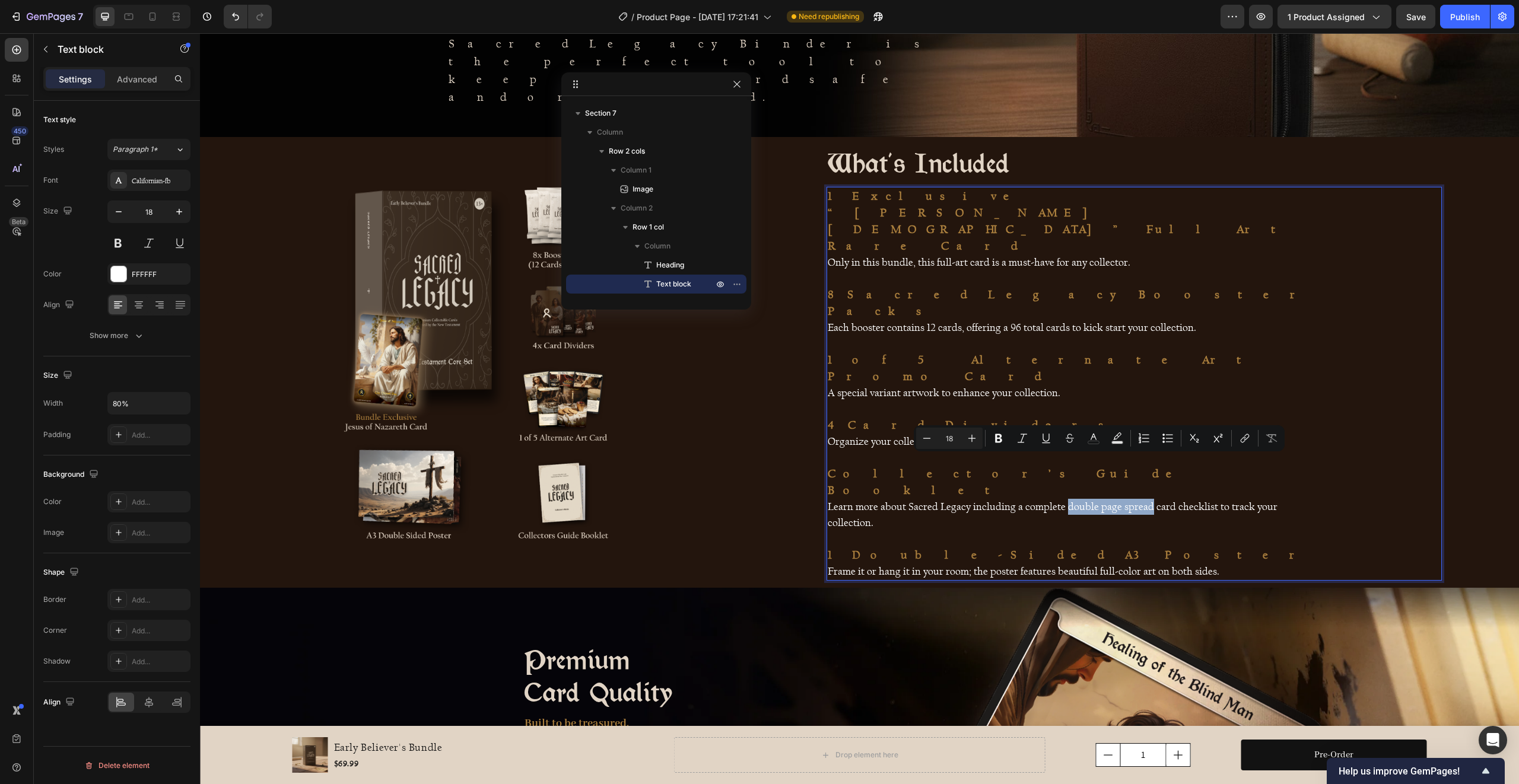
drag, startPoint x: 1141, startPoint y: 464, endPoint x: 1059, endPoint y: 467, distance: 82.1
click at [1059, 499] on p "Learn more about Sacred Legacy including a complete double page spread card che…" at bounding box center [1073, 515] width 490 height 32
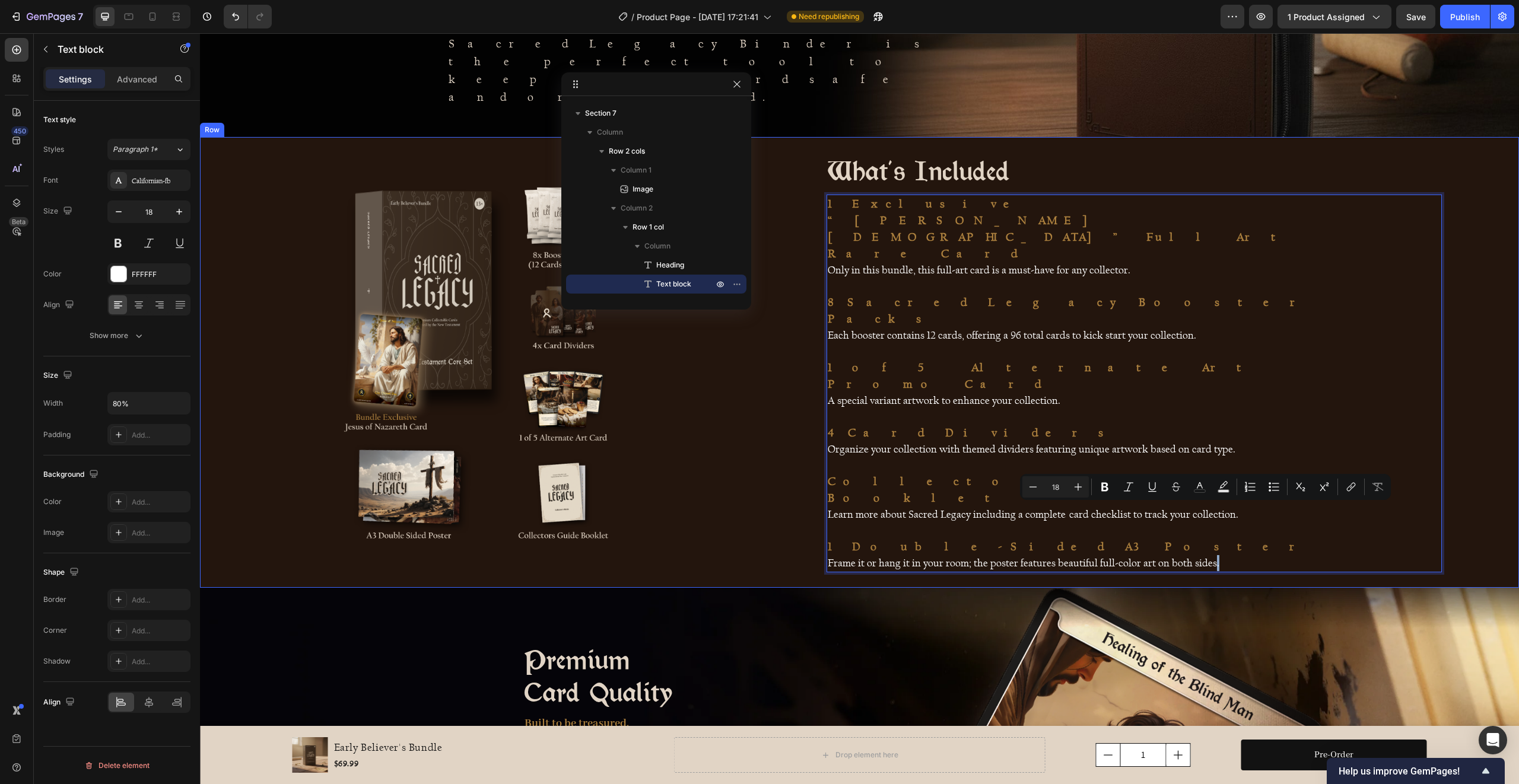
drag, startPoint x: 1204, startPoint y: 510, endPoint x: 915, endPoint y: 524, distance: 289.3
click at [915, 524] on div "What's Included Heading 1 Exclusive “[PERSON_NAME] of Nazareth” Full Art Rare C…" at bounding box center [1134, 362] width 770 height 451
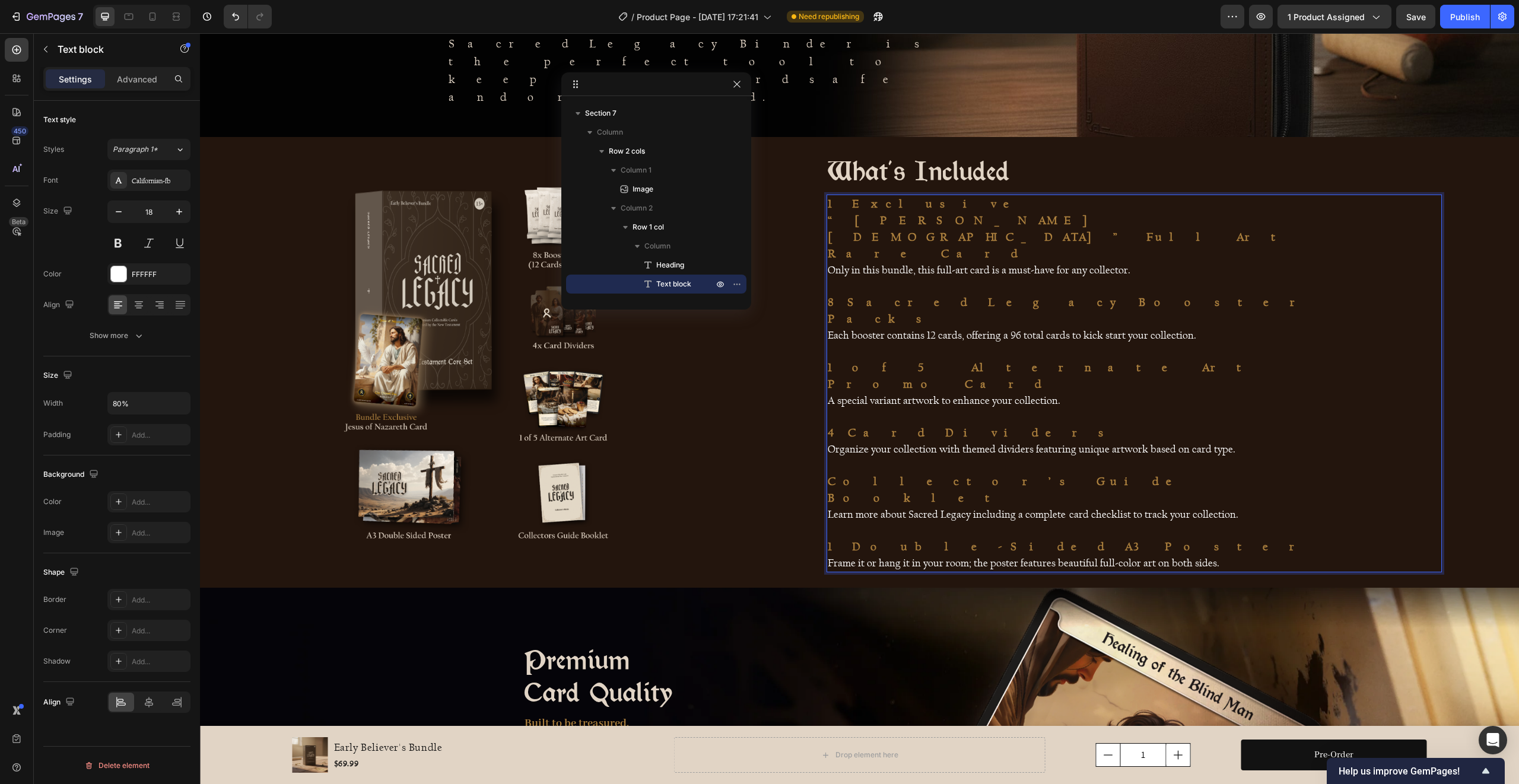
click at [1168, 555] on p "Frame it or hang it in your room; the poster features beautiful full‑color art …" at bounding box center [1073, 562] width 490 height 16
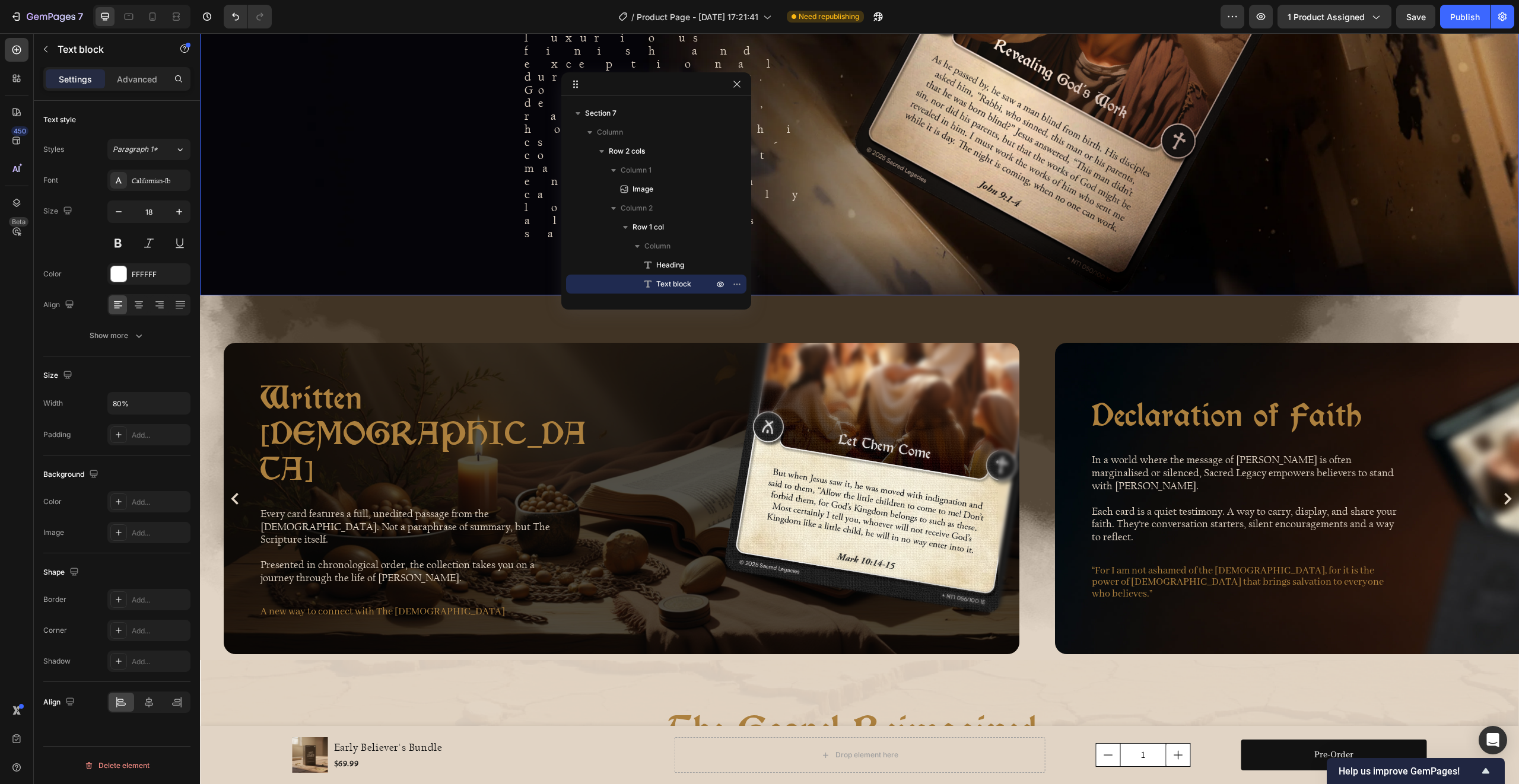
scroll to position [2855, 0]
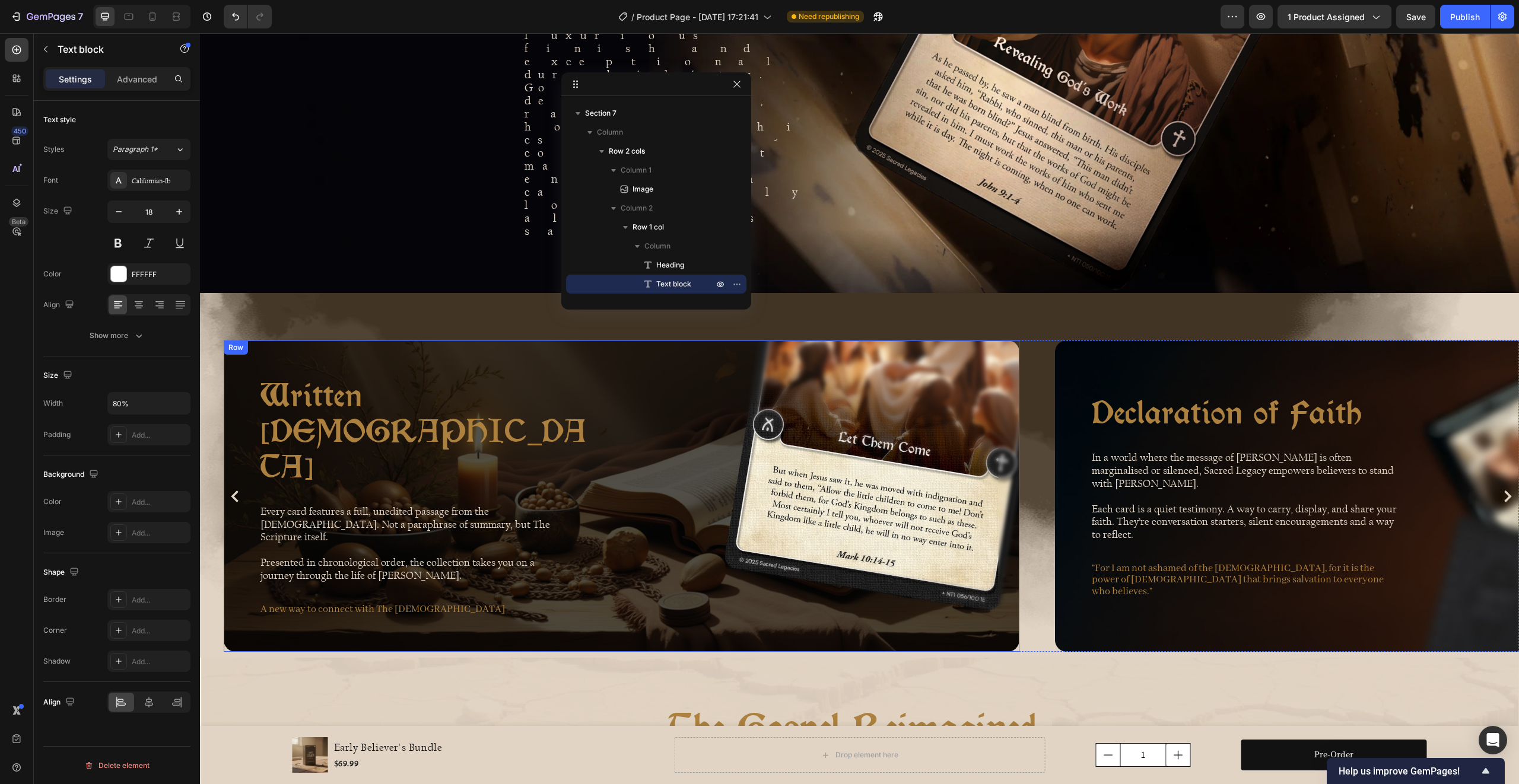
click at [1023, 450] on div "Written Word of God Heading Every card features a full, unedited passage from t…" at bounding box center [871, 497] width 1295 height 312
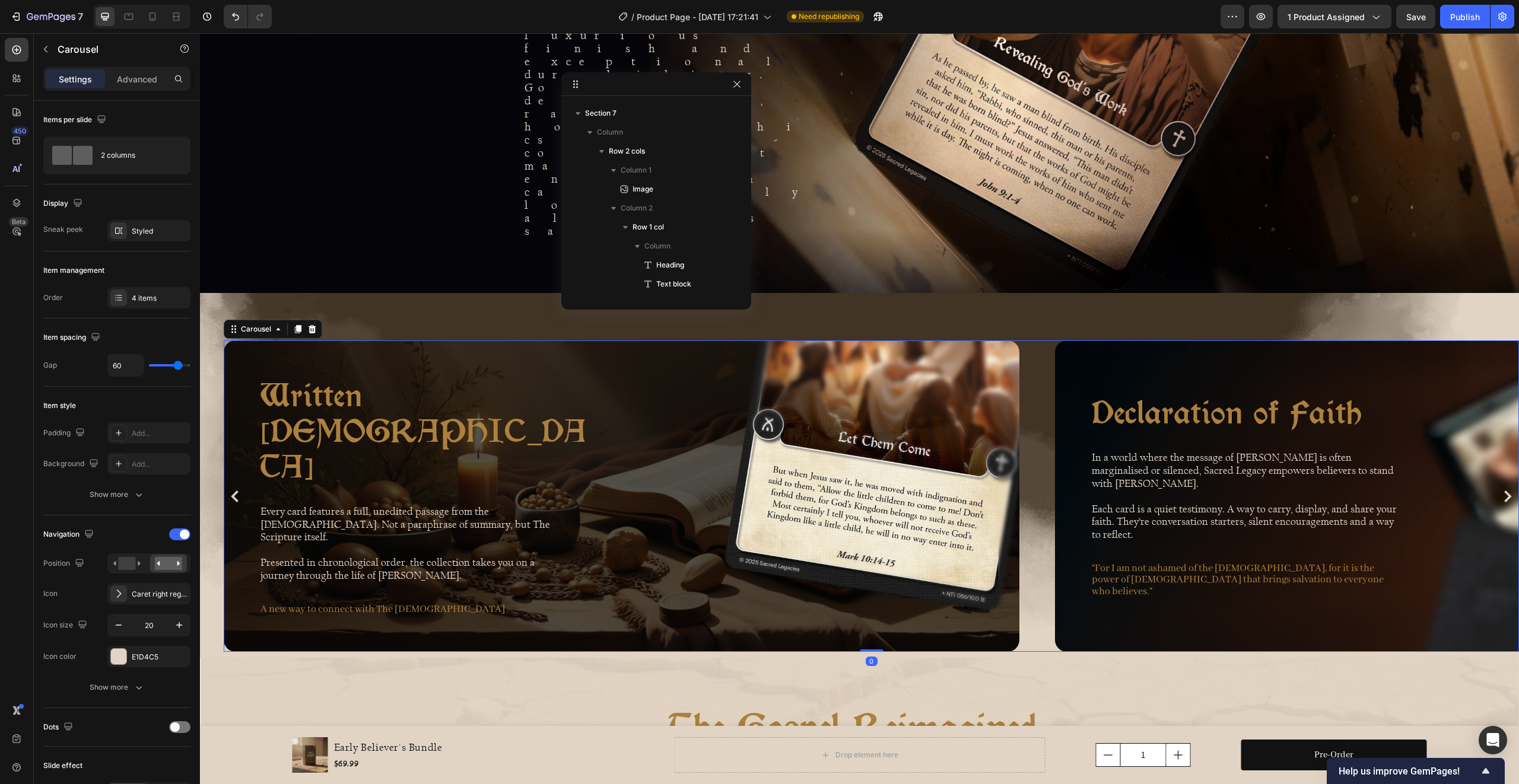
scroll to position [1342, 0]
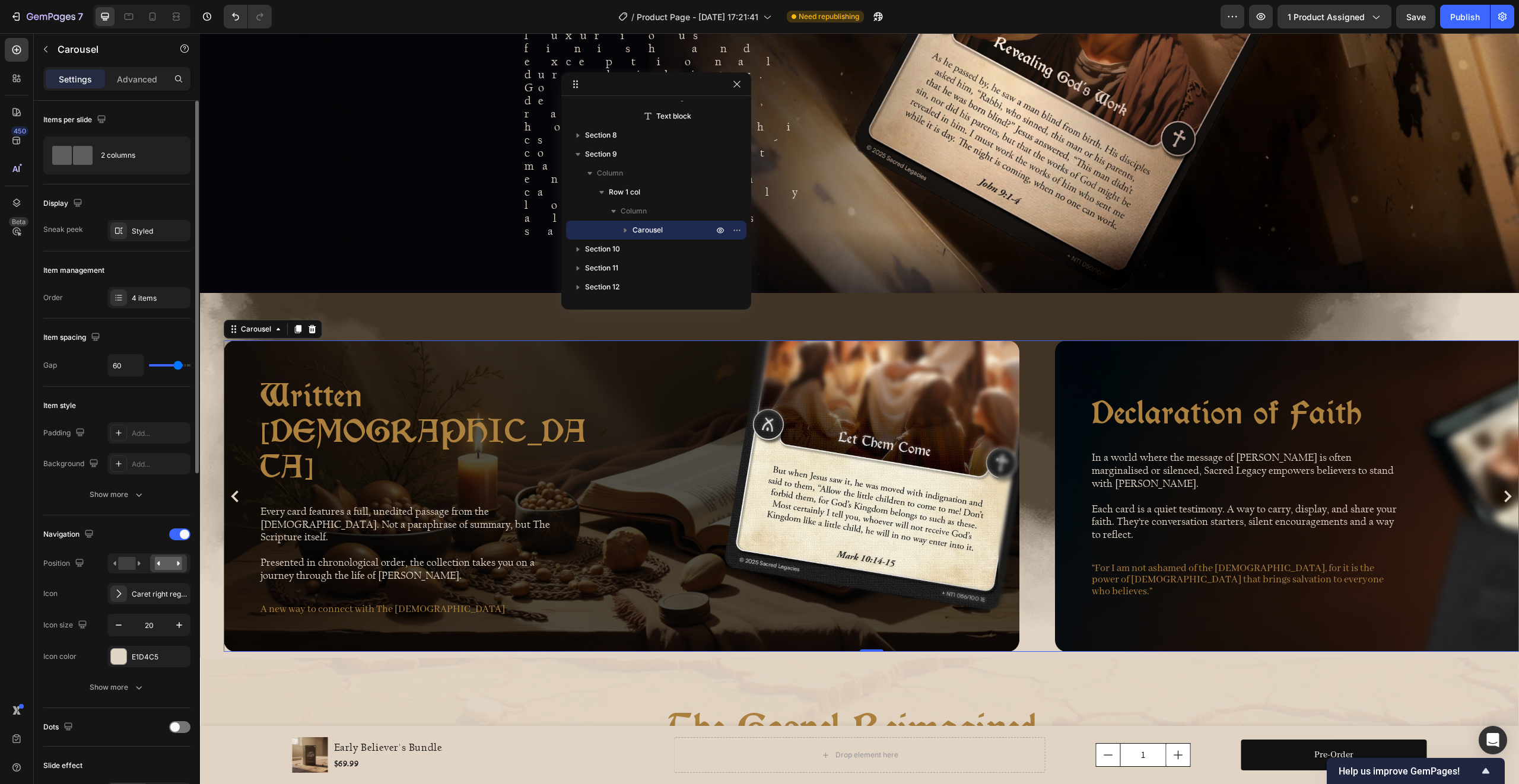
type input "80"
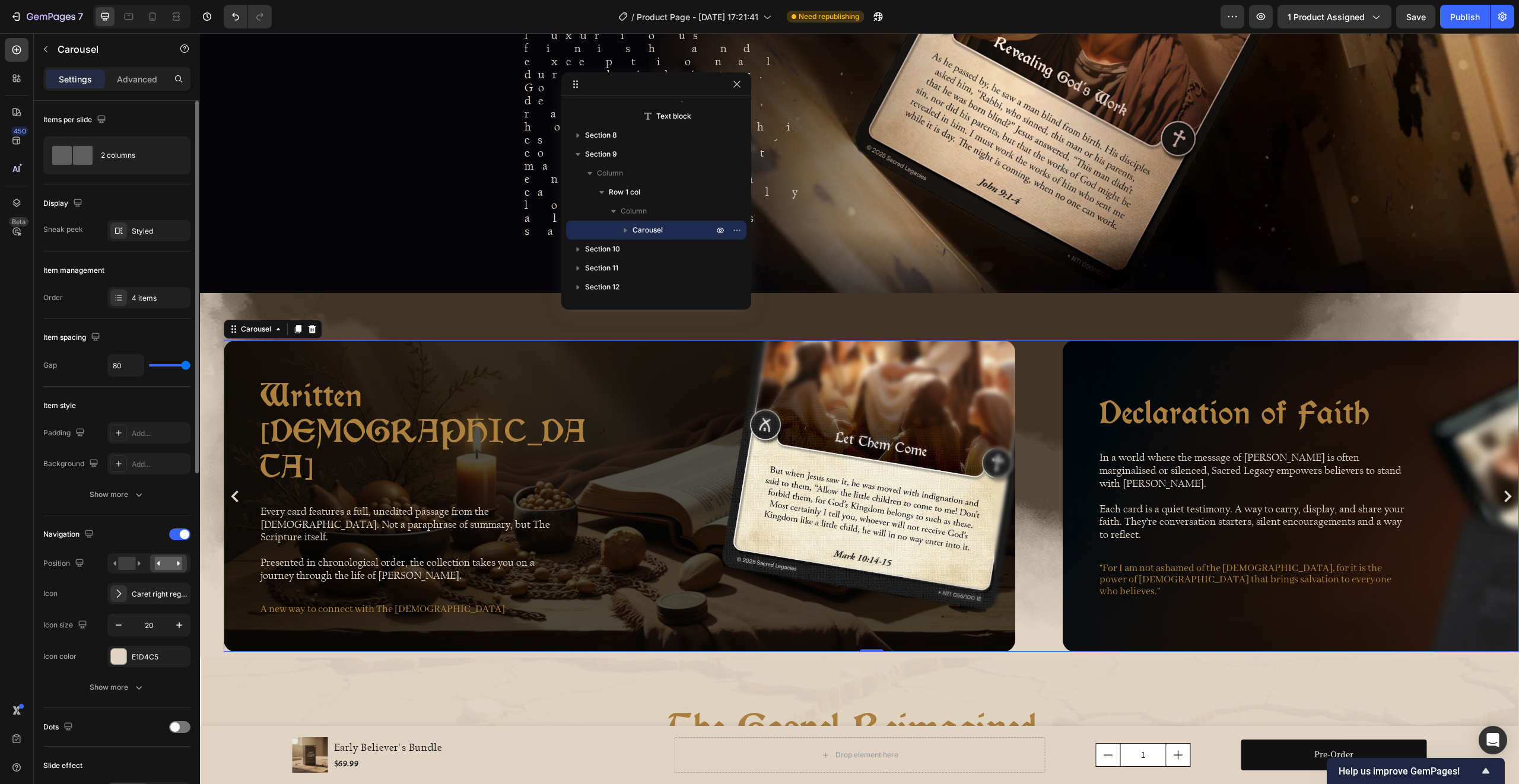
drag, startPoint x: 180, startPoint y: 363, endPoint x: 204, endPoint y: 361, distance: 24.1
type input "80"
click at [191, 364] on input "range" at bounding box center [170, 365] width 42 height 2
click at [1460, 22] on div "Publish" at bounding box center [1465, 17] width 30 height 12
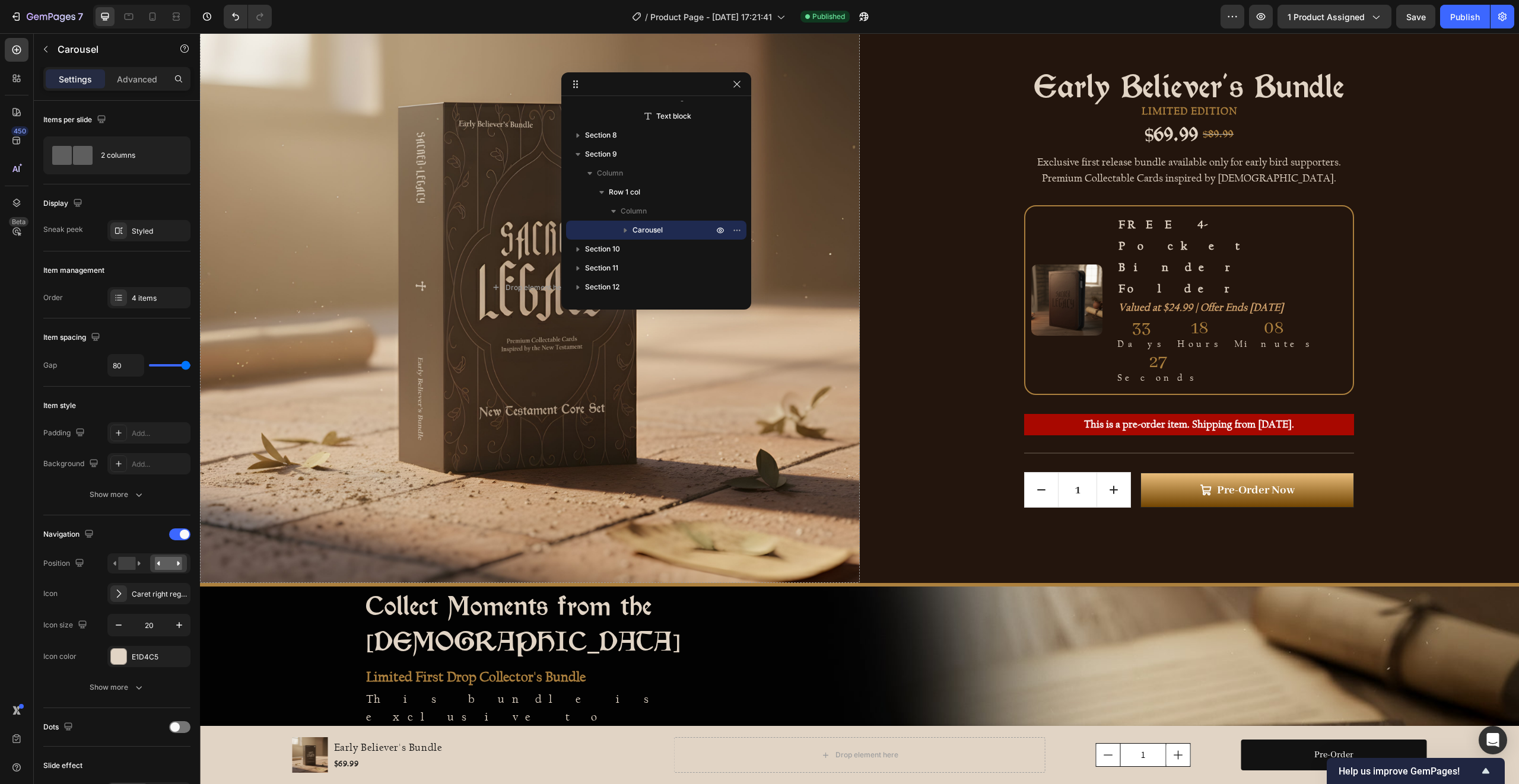
scroll to position [111, 0]
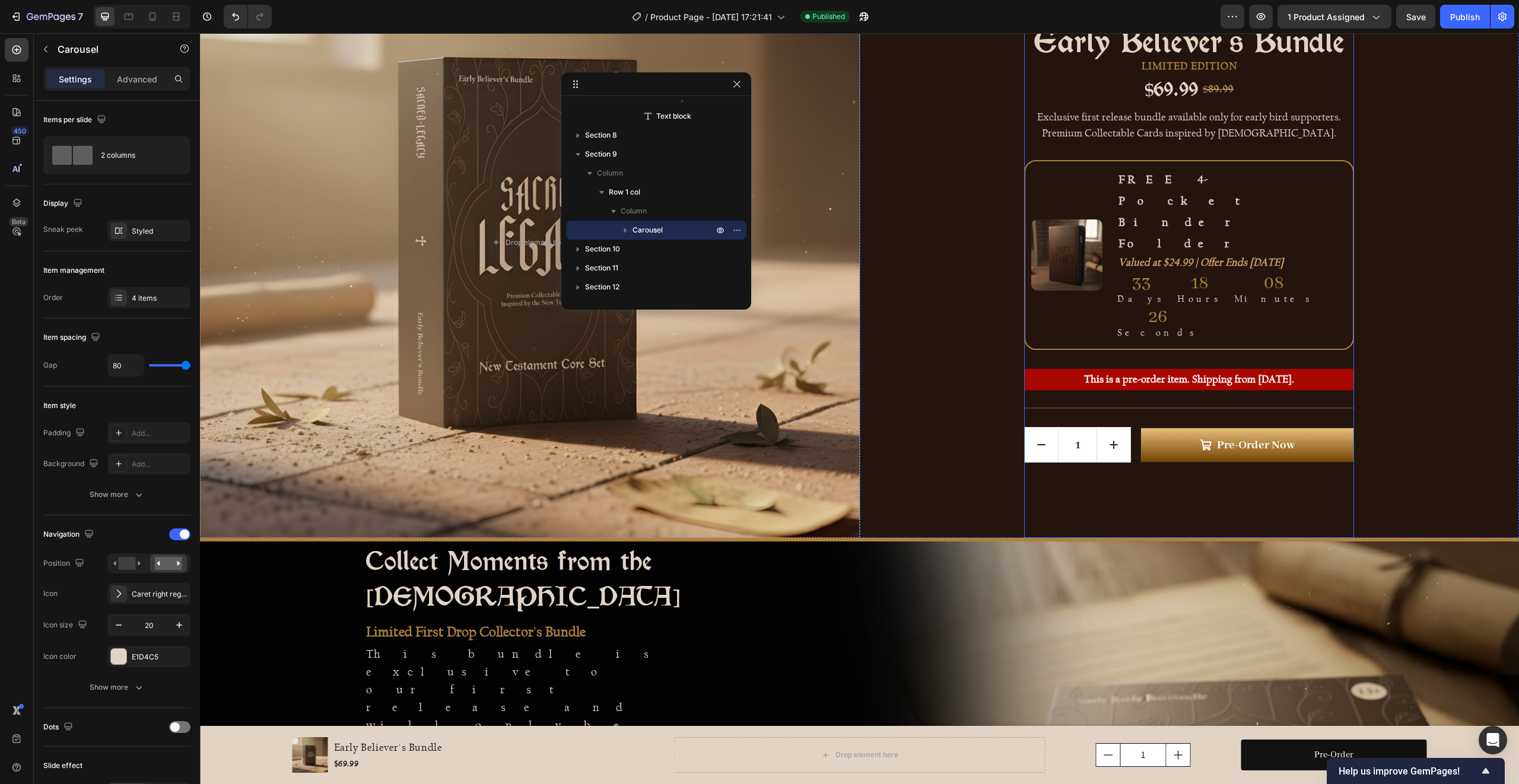
click at [1042, 150] on div "Early Believer's Bundle Product Title LIMITED EDITION Text Block $69.99 Product…" at bounding box center [1189, 242] width 330 height 441
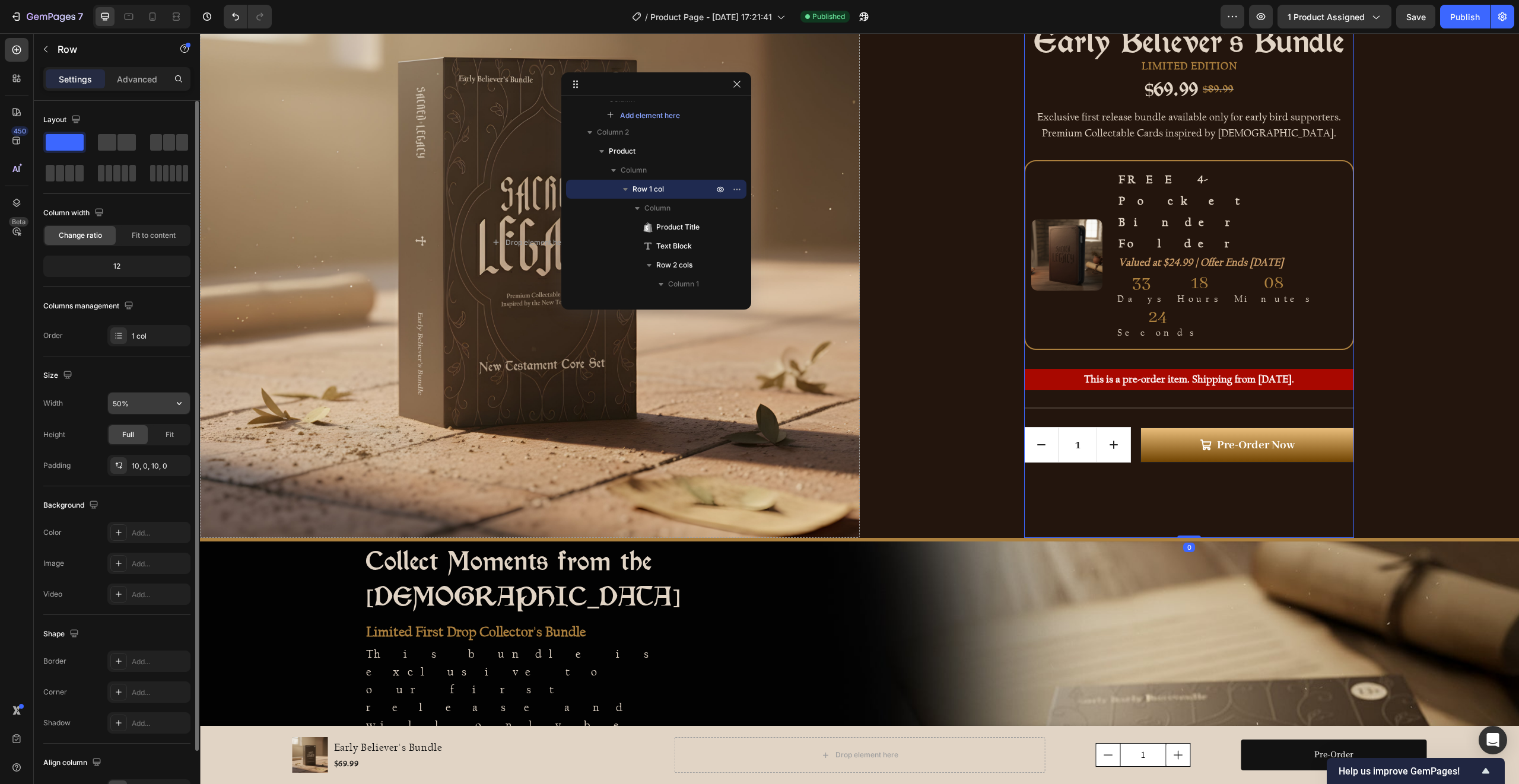
click at [135, 395] on input "50%" at bounding box center [149, 403] width 82 height 21
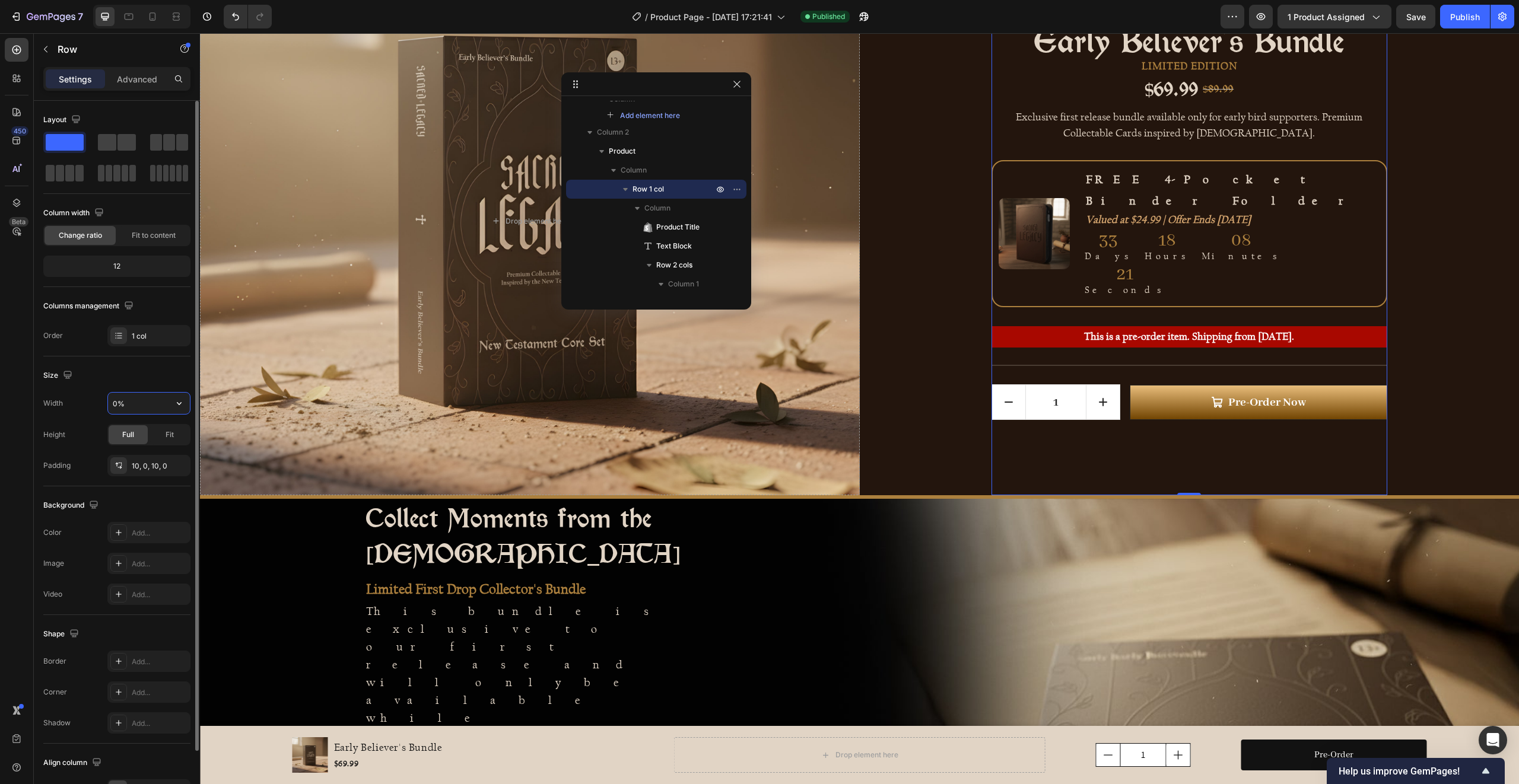
scroll to position [111, 0]
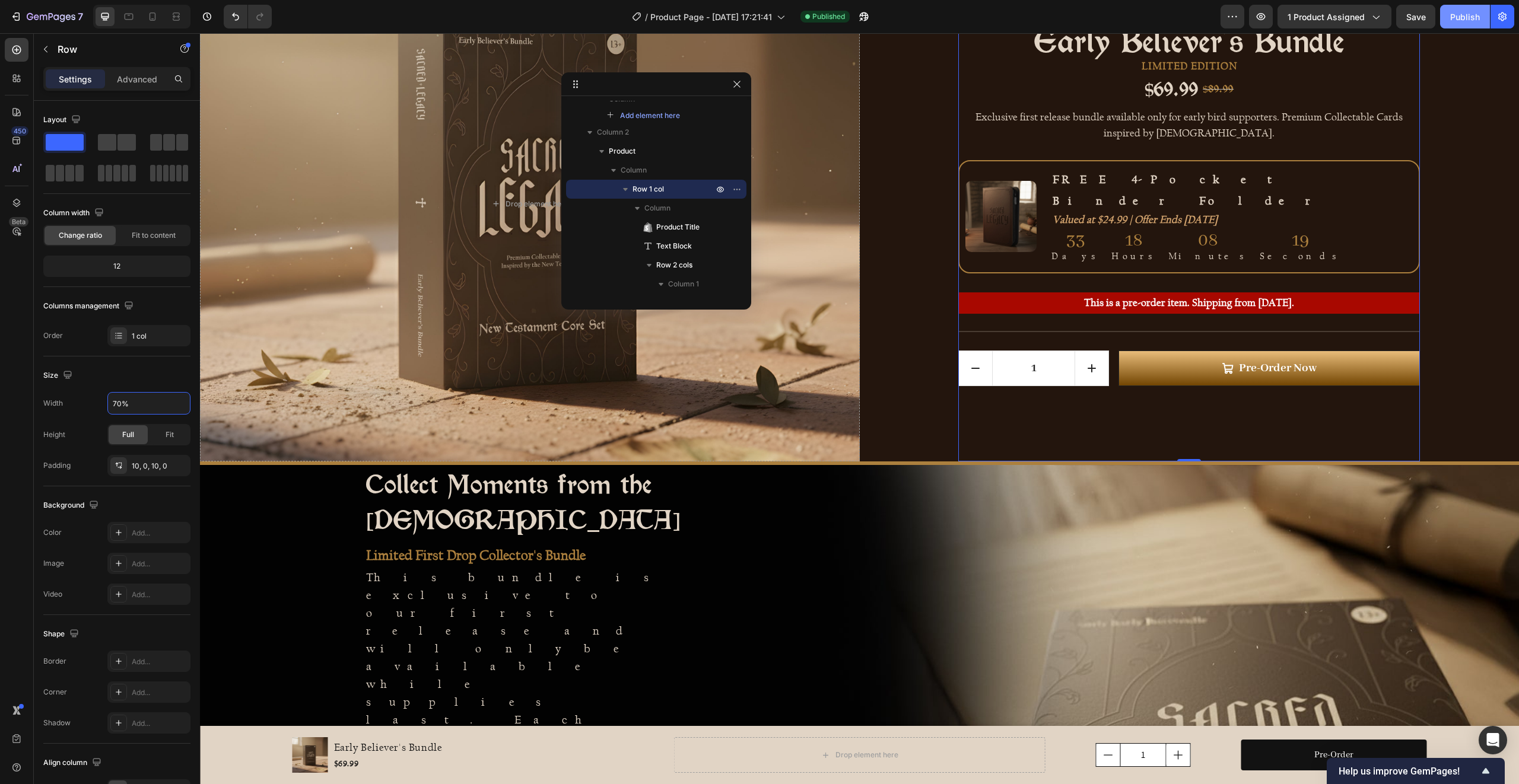
type input "70%"
click at [1461, 17] on div "Publish" at bounding box center [1465, 17] width 30 height 12
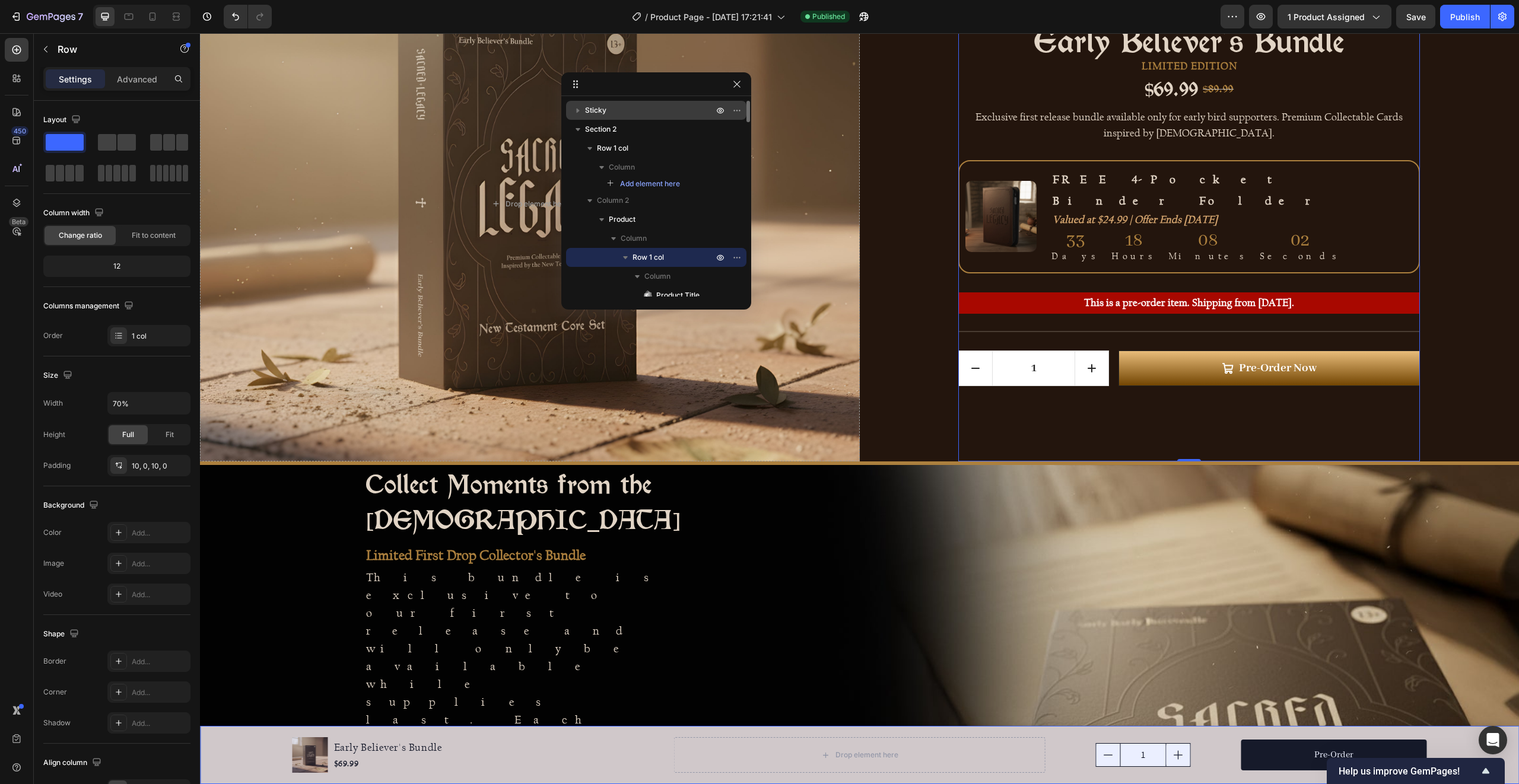
click at [594, 112] on span "Sticky" at bounding box center [595, 110] width 21 height 12
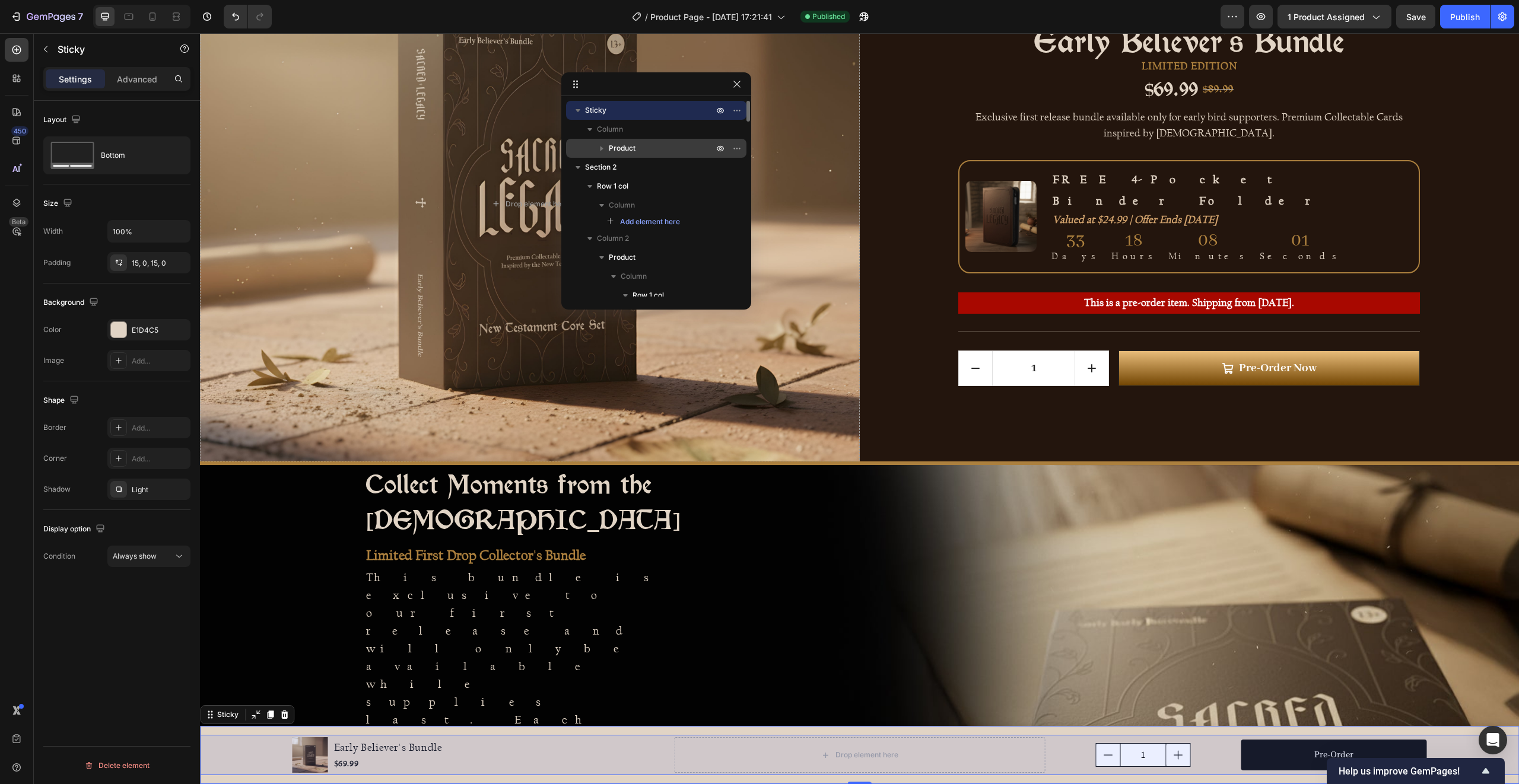
click at [622, 145] on span "Product" at bounding box center [622, 148] width 27 height 12
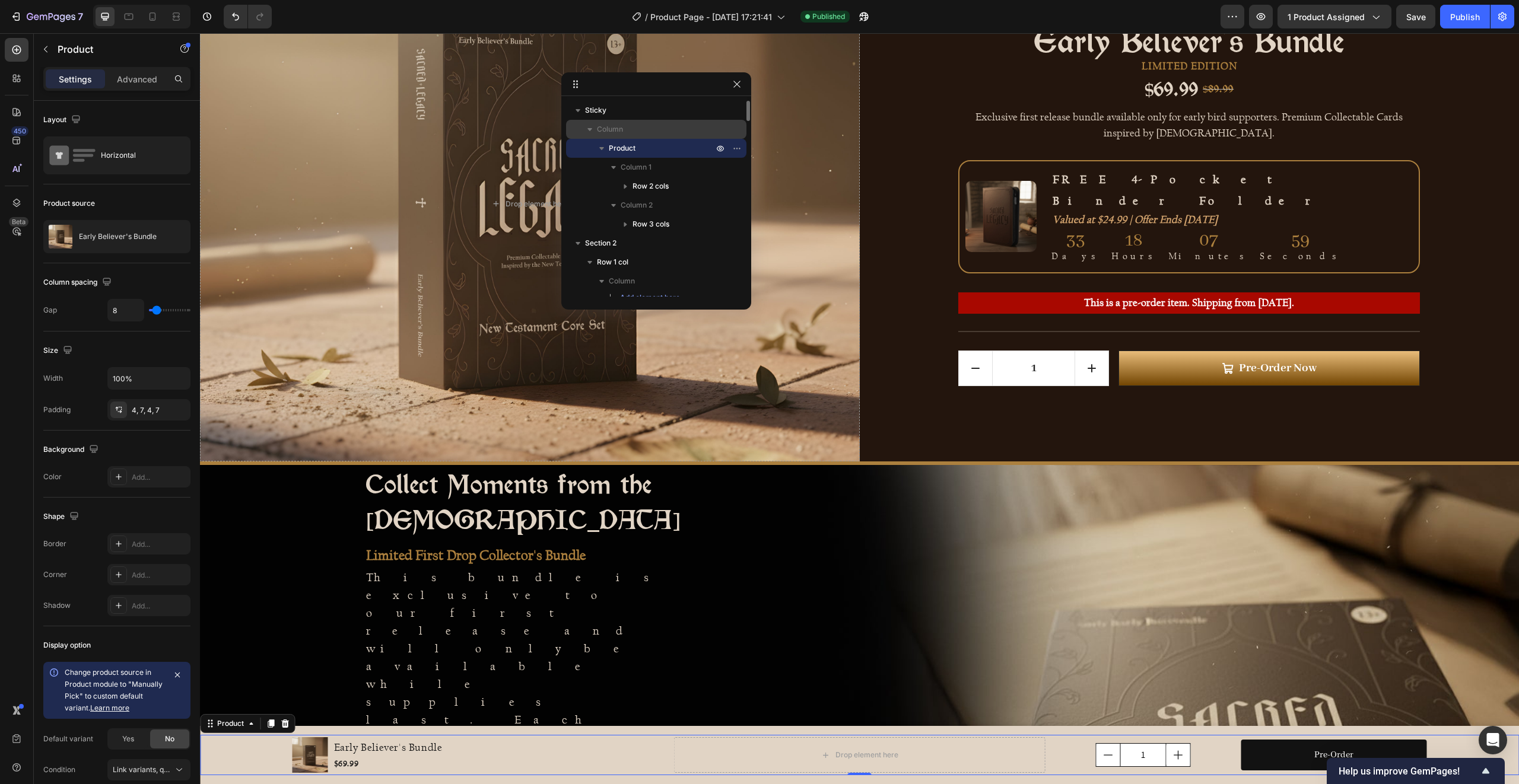
click at [619, 130] on span "Column" at bounding box center [610, 129] width 26 height 12
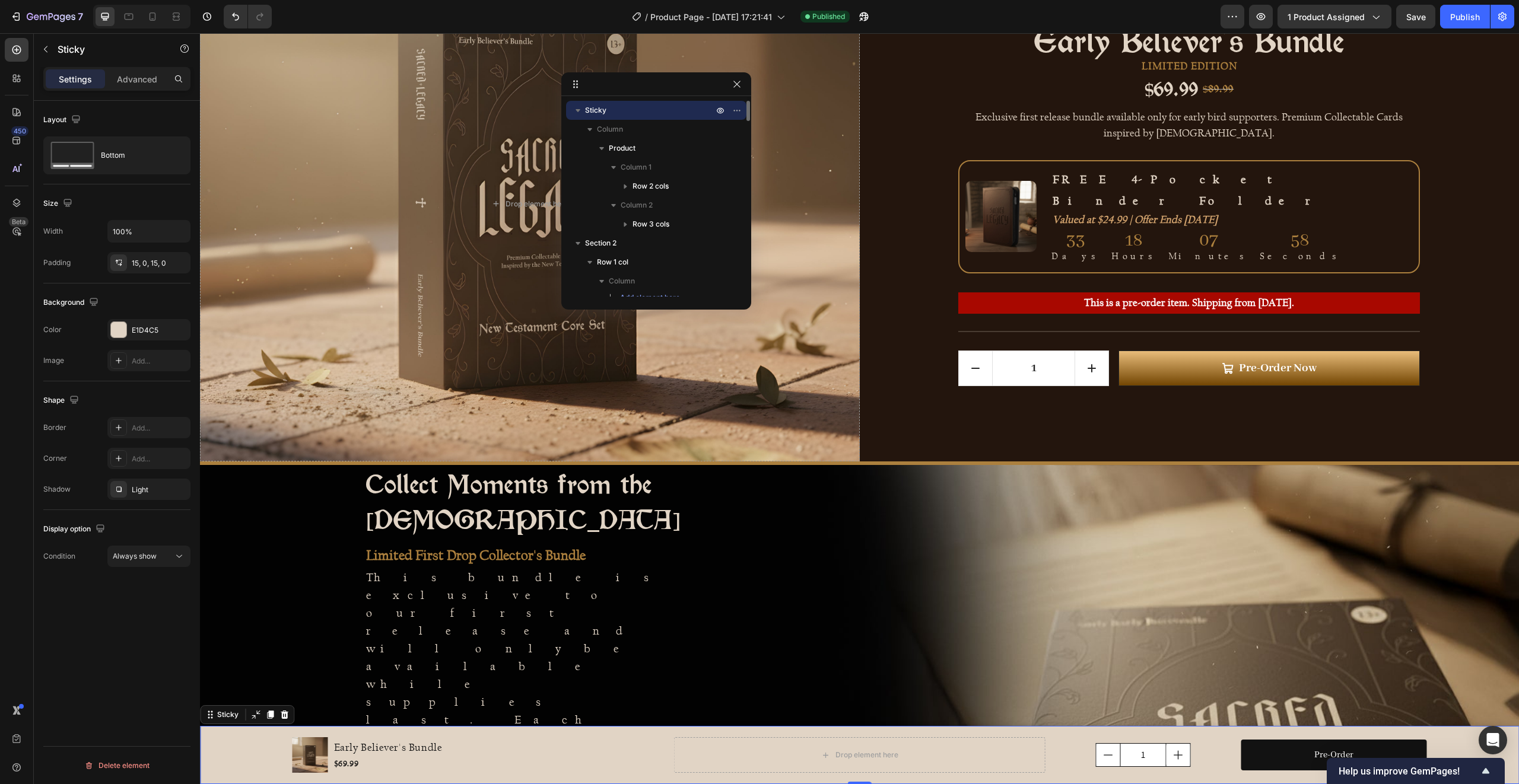
click at [607, 110] on p "Sticky" at bounding box center [650, 110] width 130 height 12
click at [150, 262] on div "15, 0, 15, 0" at bounding box center [149, 262] width 35 height 10
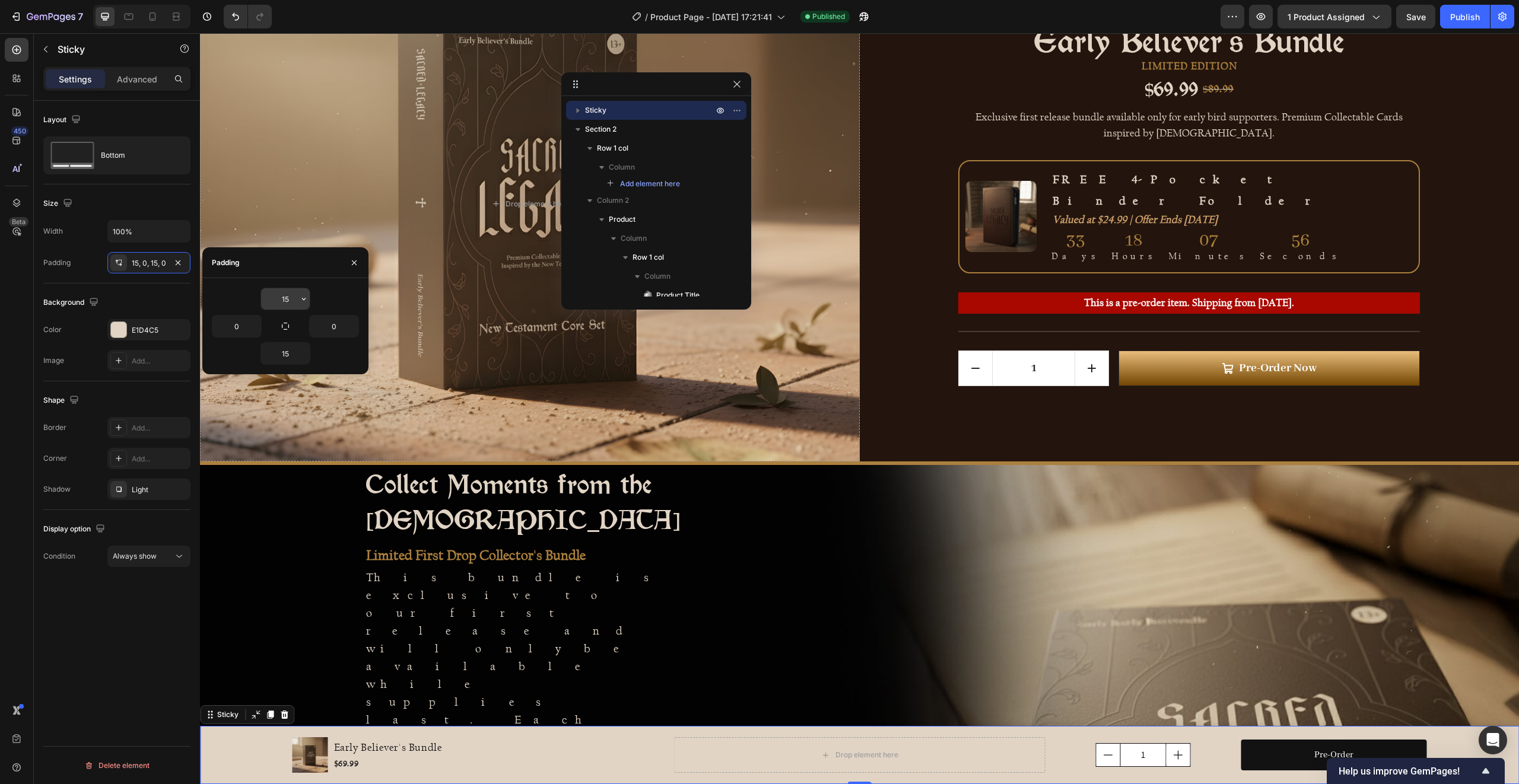
click at [282, 299] on input "15" at bounding box center [286, 299] width 49 height 21
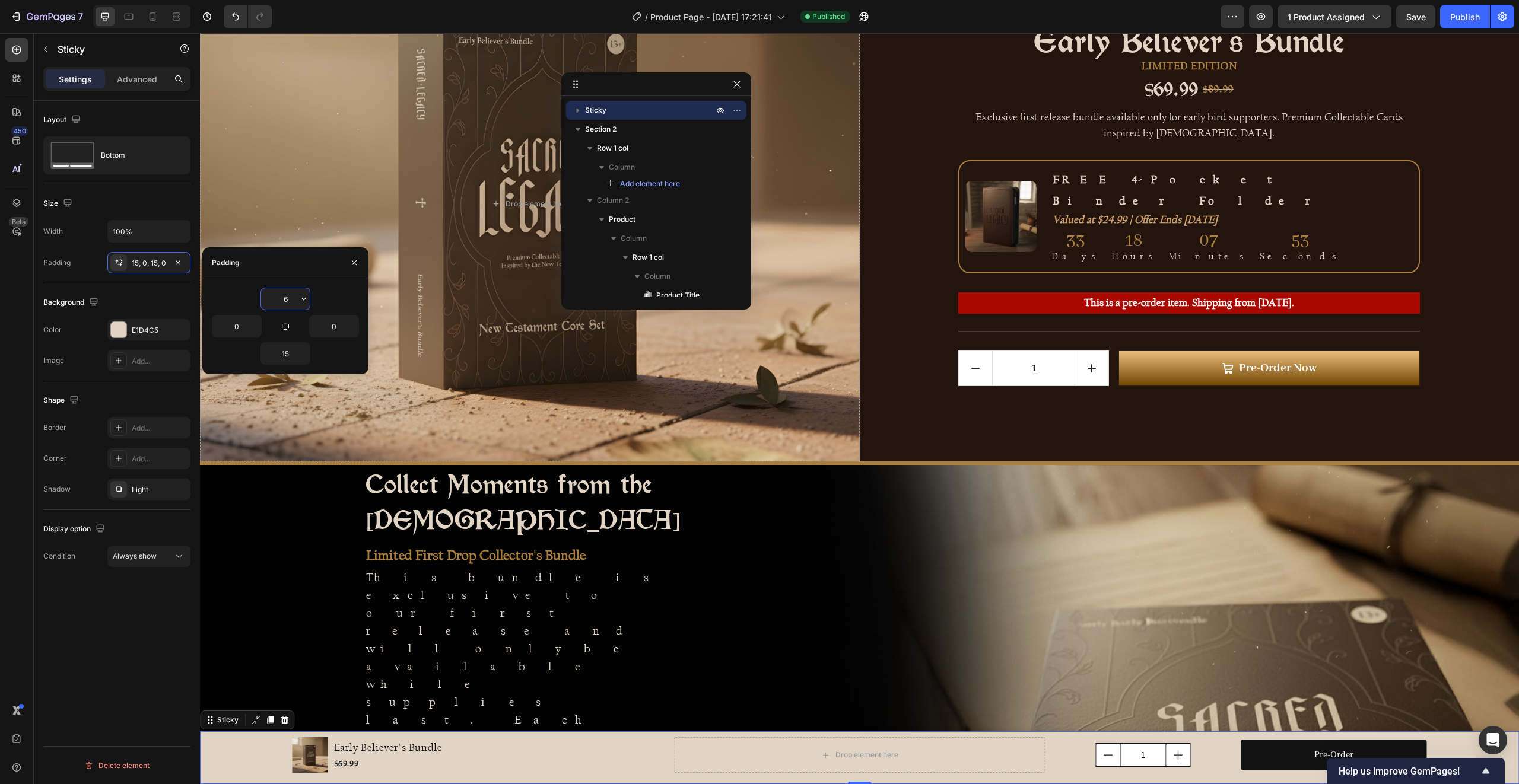
type input "5"
click at [287, 357] on input "15" at bounding box center [286, 353] width 49 height 21
type input "5"
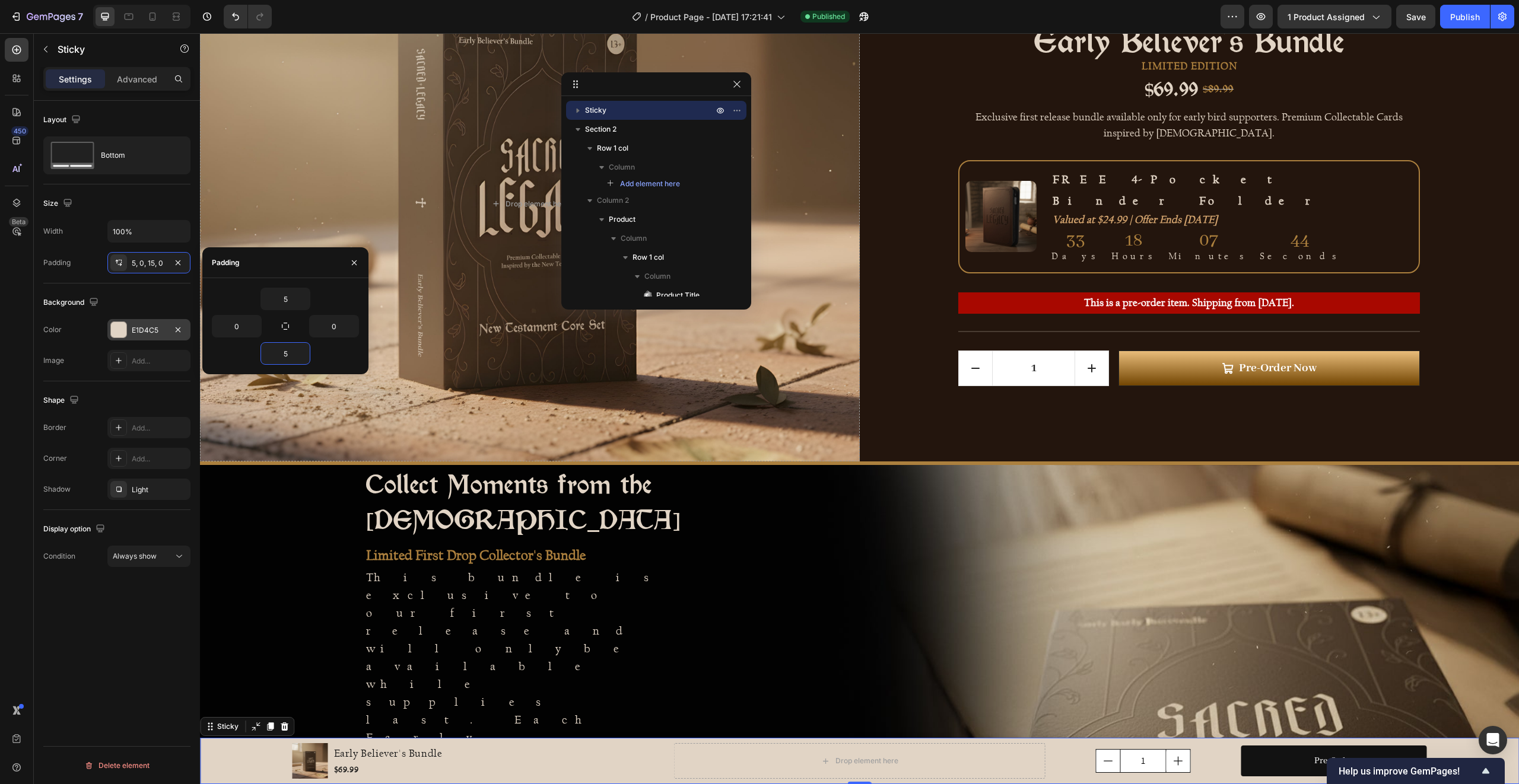
click at [123, 328] on div at bounding box center [118, 330] width 15 height 15
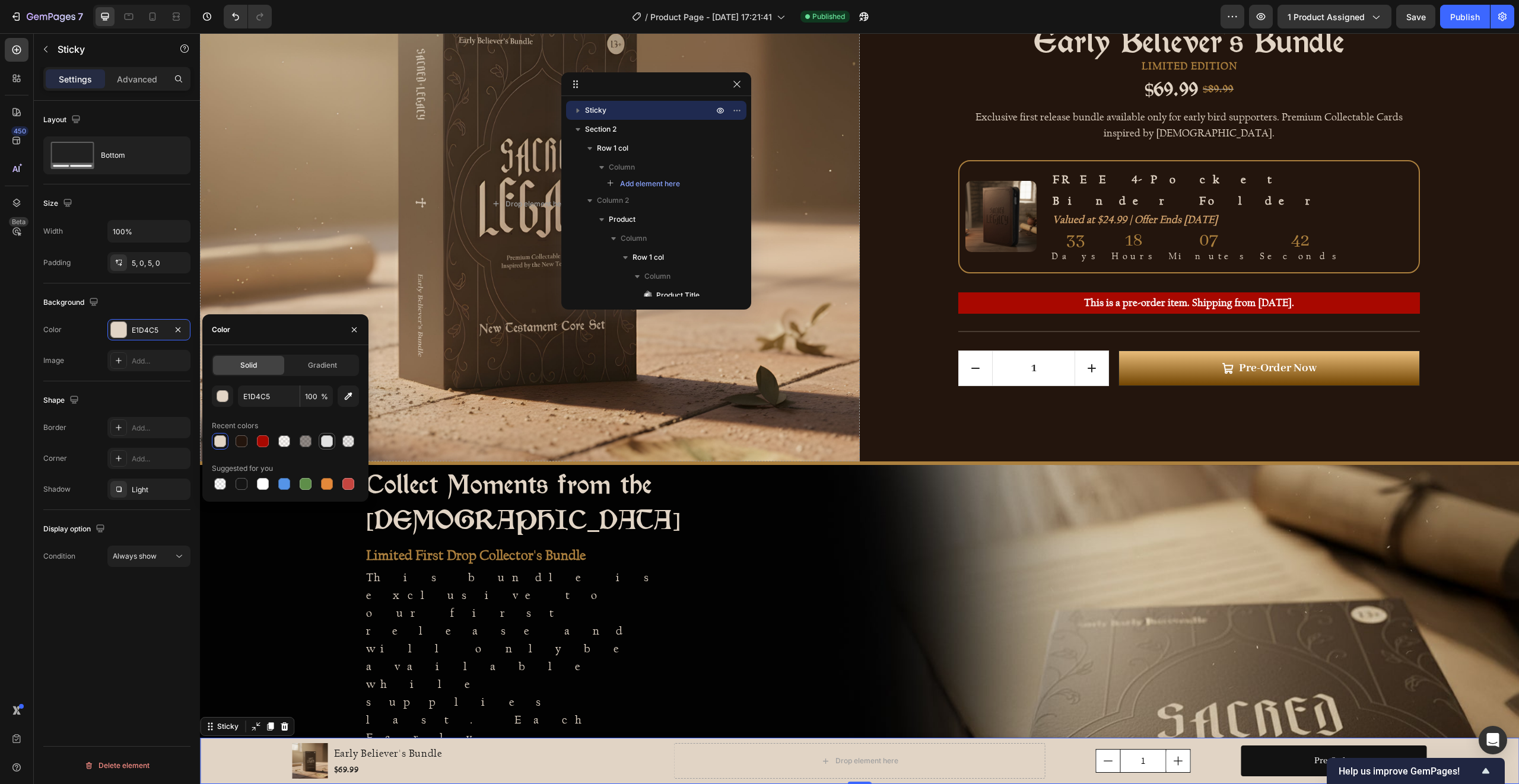
click at [329, 444] on div at bounding box center [326, 441] width 12 height 12
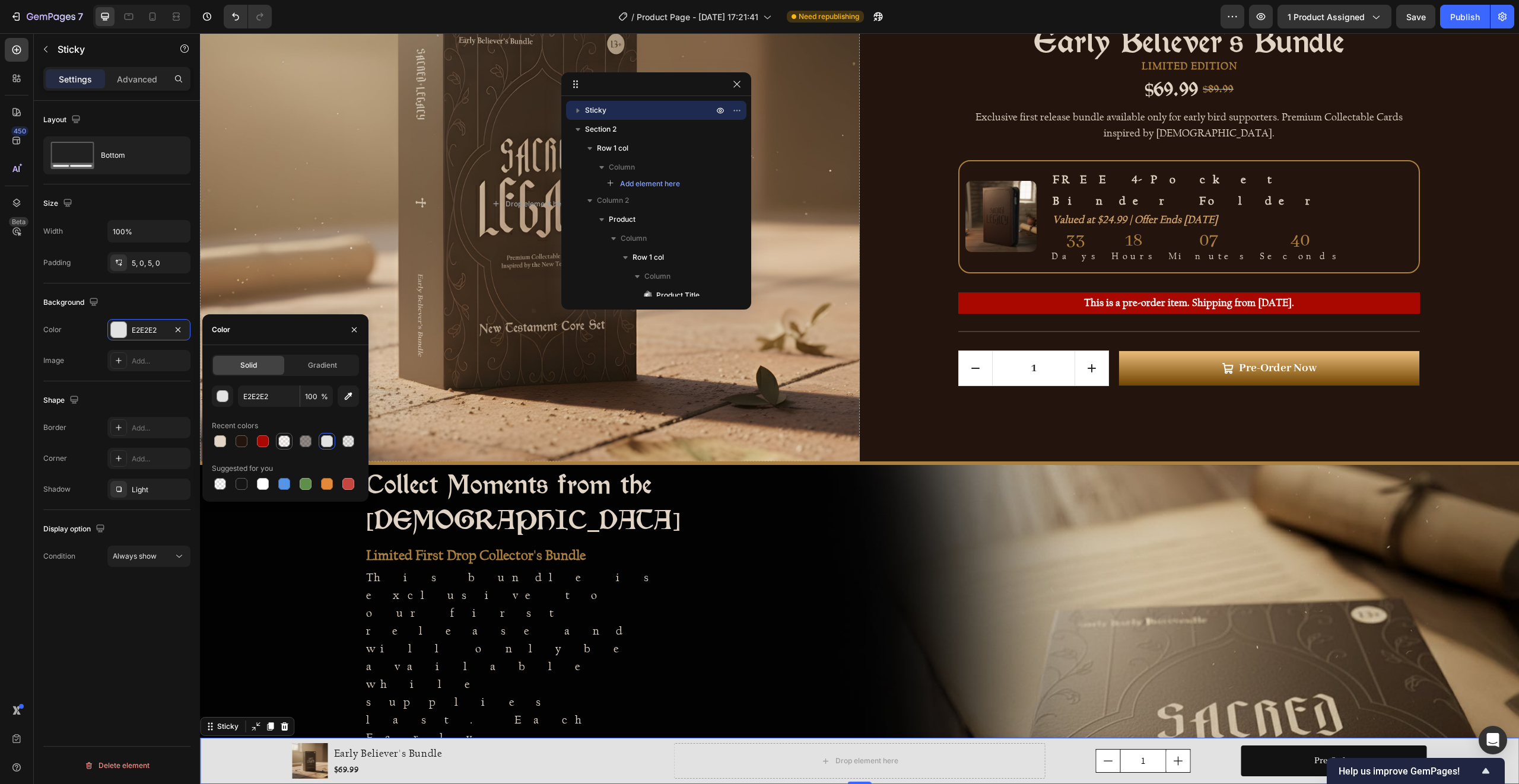
click at [287, 441] on div at bounding box center [284, 441] width 12 height 12
type input "E1D4C5"
type input "20"
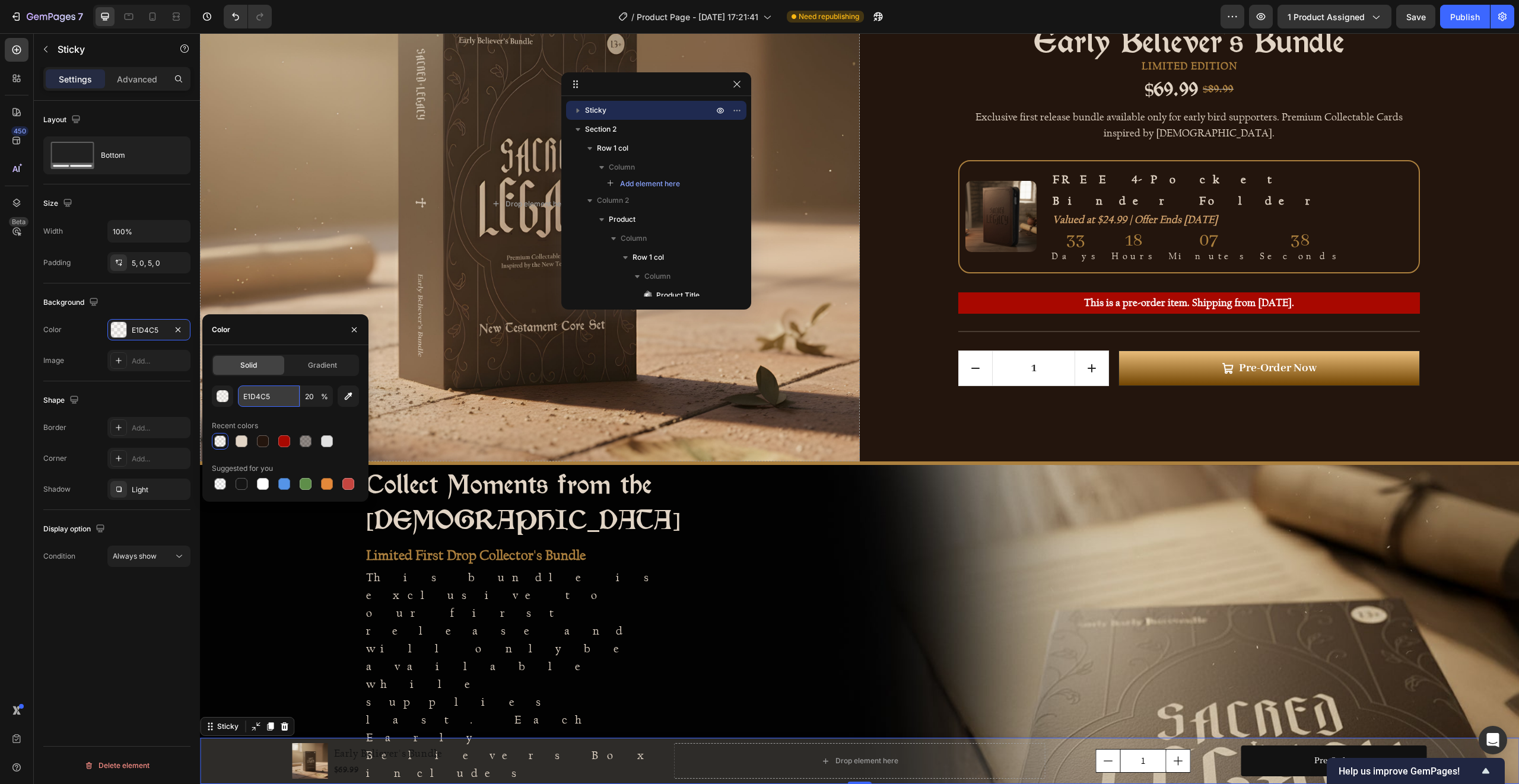
click at [262, 396] on input "E1D4C5" at bounding box center [268, 396] width 62 height 21
click at [224, 393] on div "button" at bounding box center [222, 396] width 12 height 12
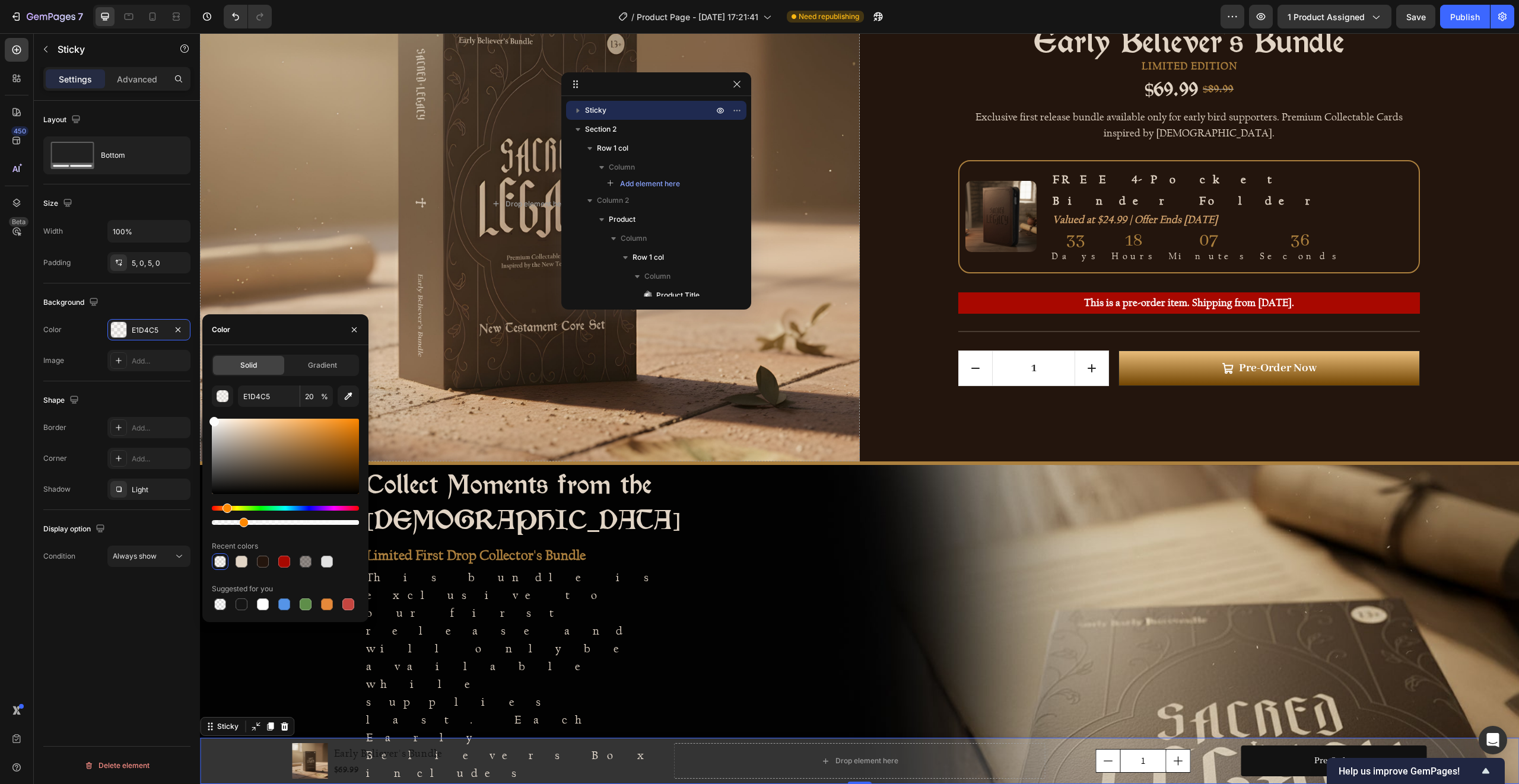
drag, startPoint x: 434, startPoint y: 500, endPoint x: 200, endPoint y: 411, distance: 250.4
type input "FFFFFF"
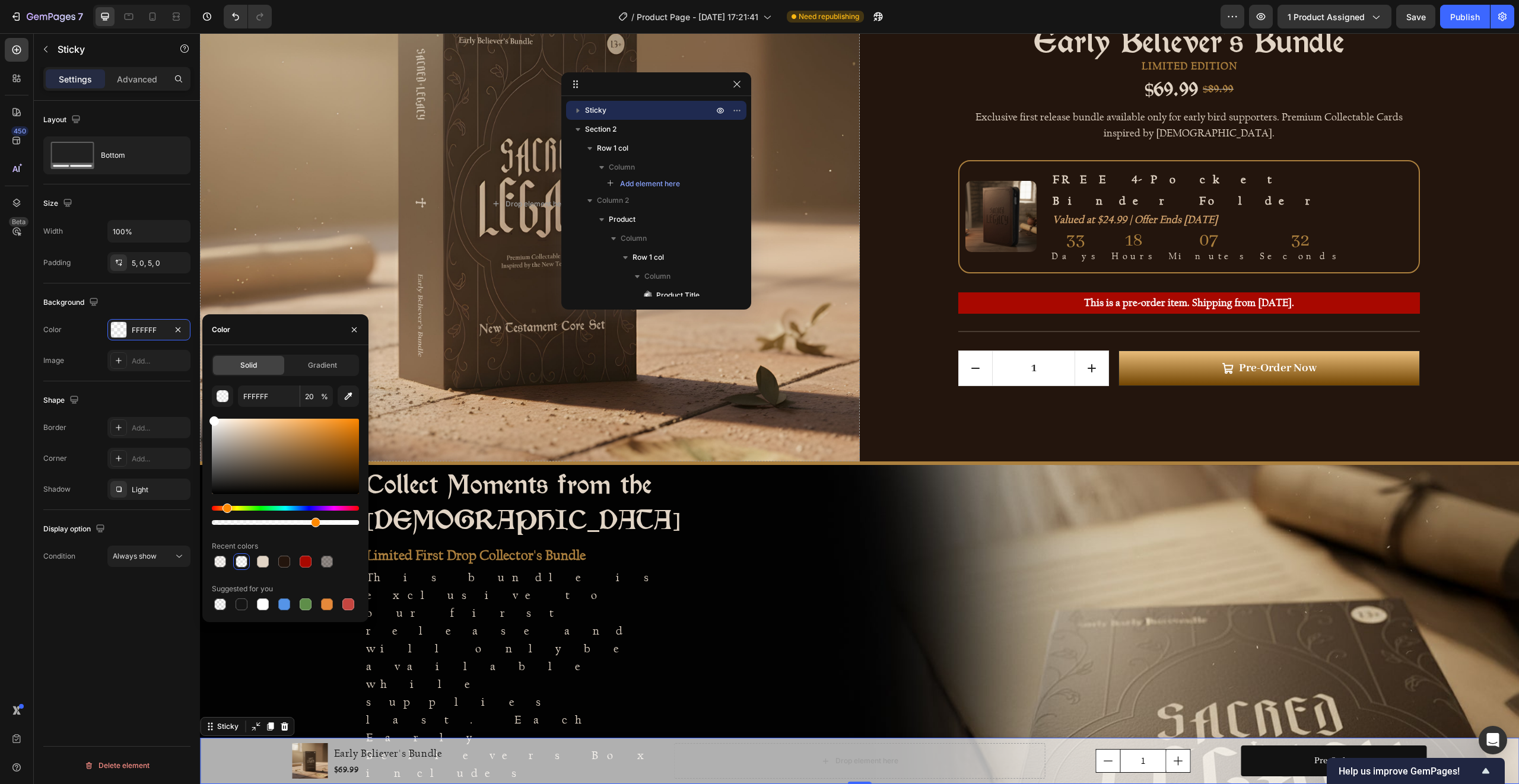
drag, startPoint x: 258, startPoint y: 522, endPoint x: 313, endPoint y: 524, distance: 55.0
click at [313, 524] on div at bounding box center [286, 522] width 147 height 5
type input "69"
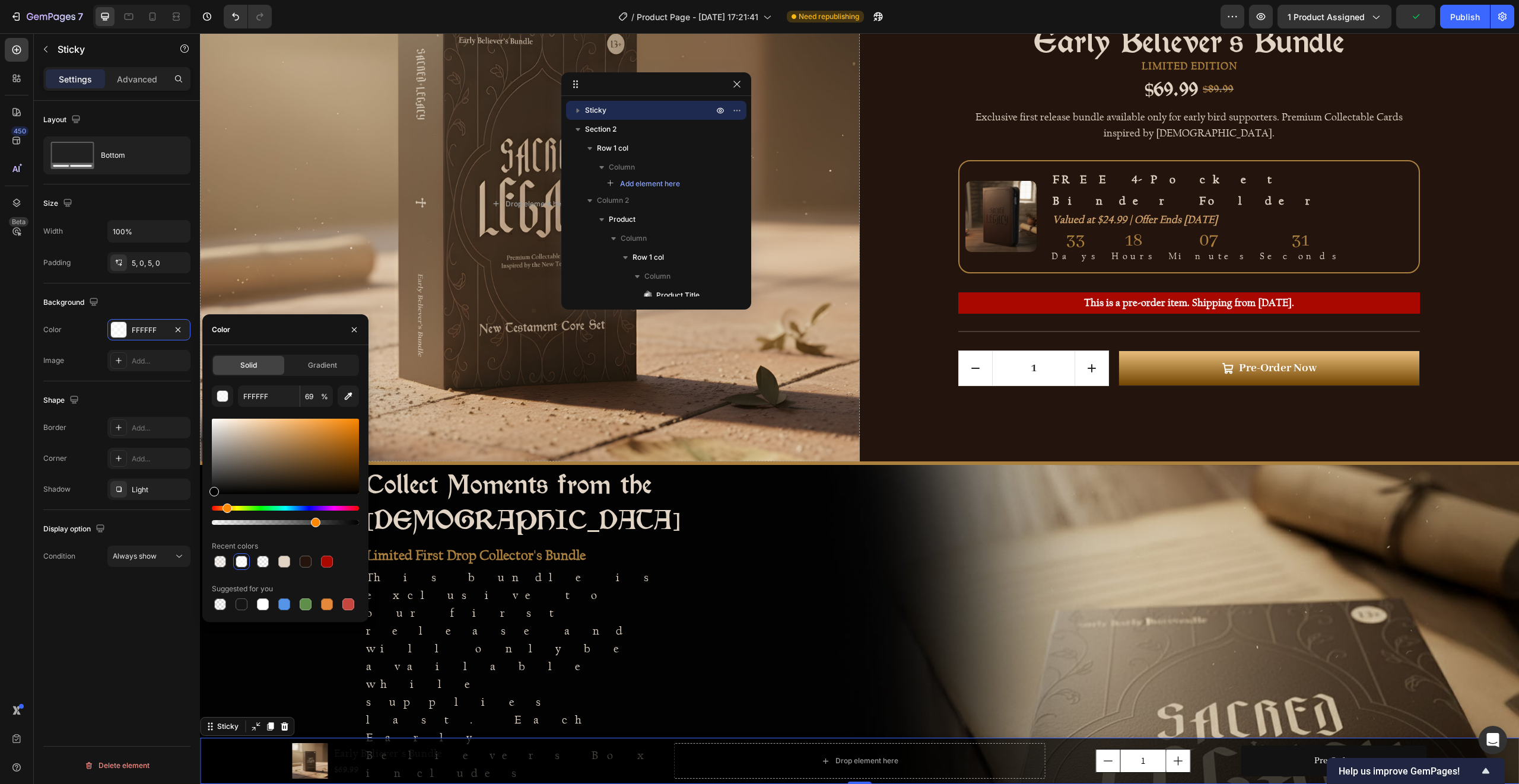
drag, startPoint x: 276, startPoint y: 461, endPoint x: 197, endPoint y: 534, distance: 107.6
click at [196, 534] on div "450 Beta spac Sections(3) Elements(1) Icon & Line Line Sticky Settings Advanced…" at bounding box center [100, 409] width 200 height 751
type input "000000"
click at [498, 539] on h2 "Collect Moments from the [DEMOGRAPHIC_DATA]" at bounding box center [530, 501] width 330 height 73
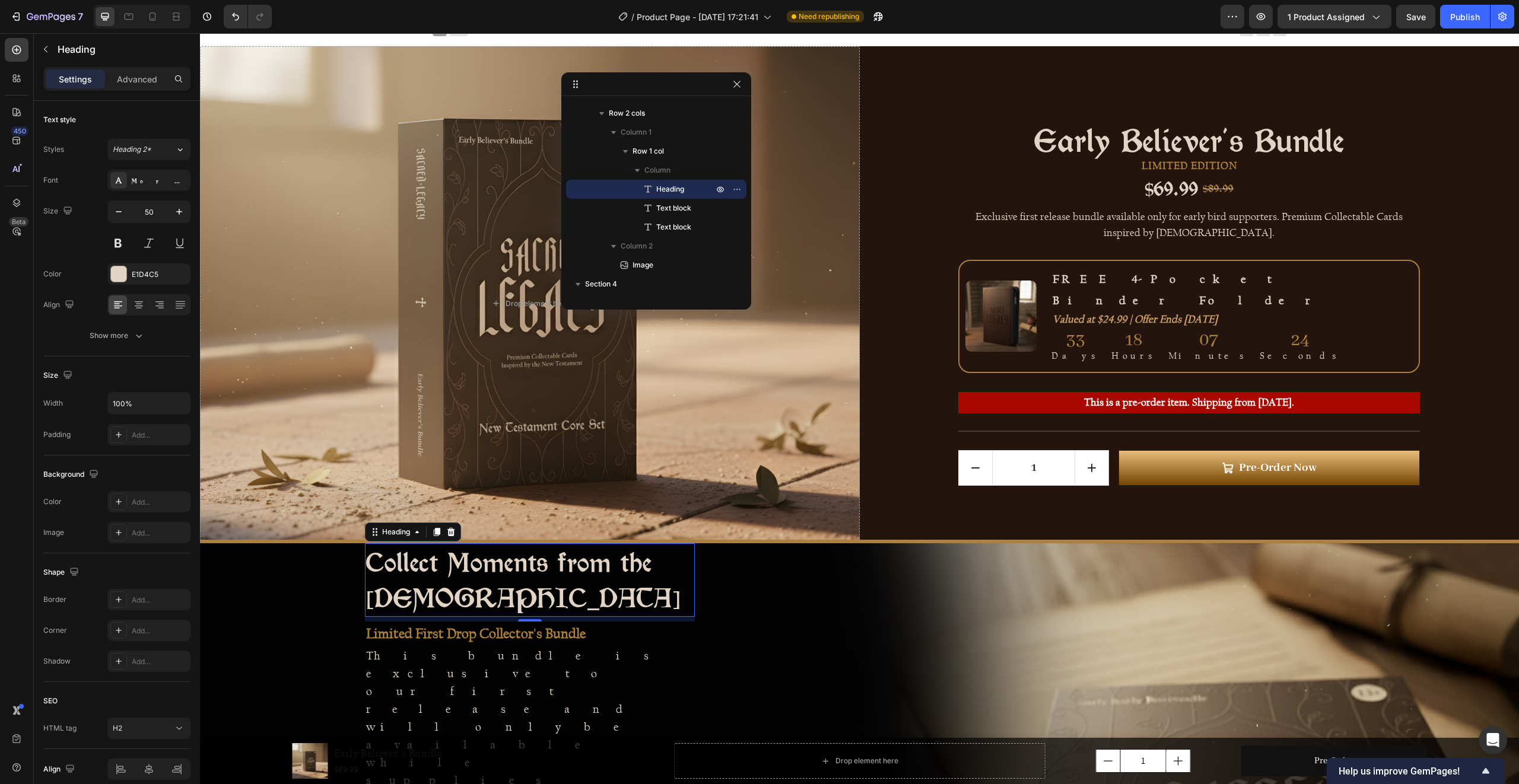
scroll to position [6, 0]
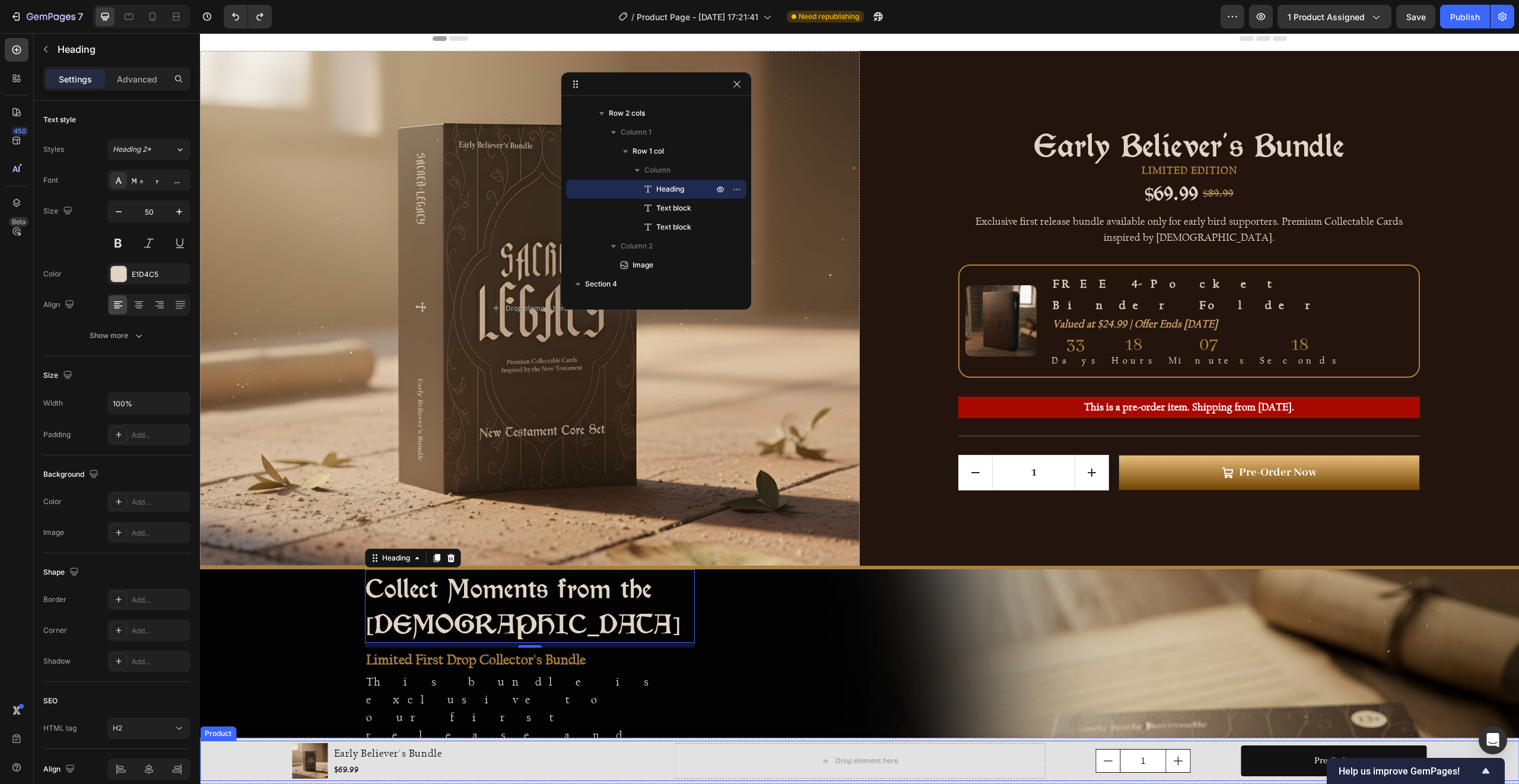
click at [263, 748] on div "Product Images Early Believer's Bundle Product Title $69.99 Product Price Produ…" at bounding box center [860, 760] width 1319 height 40
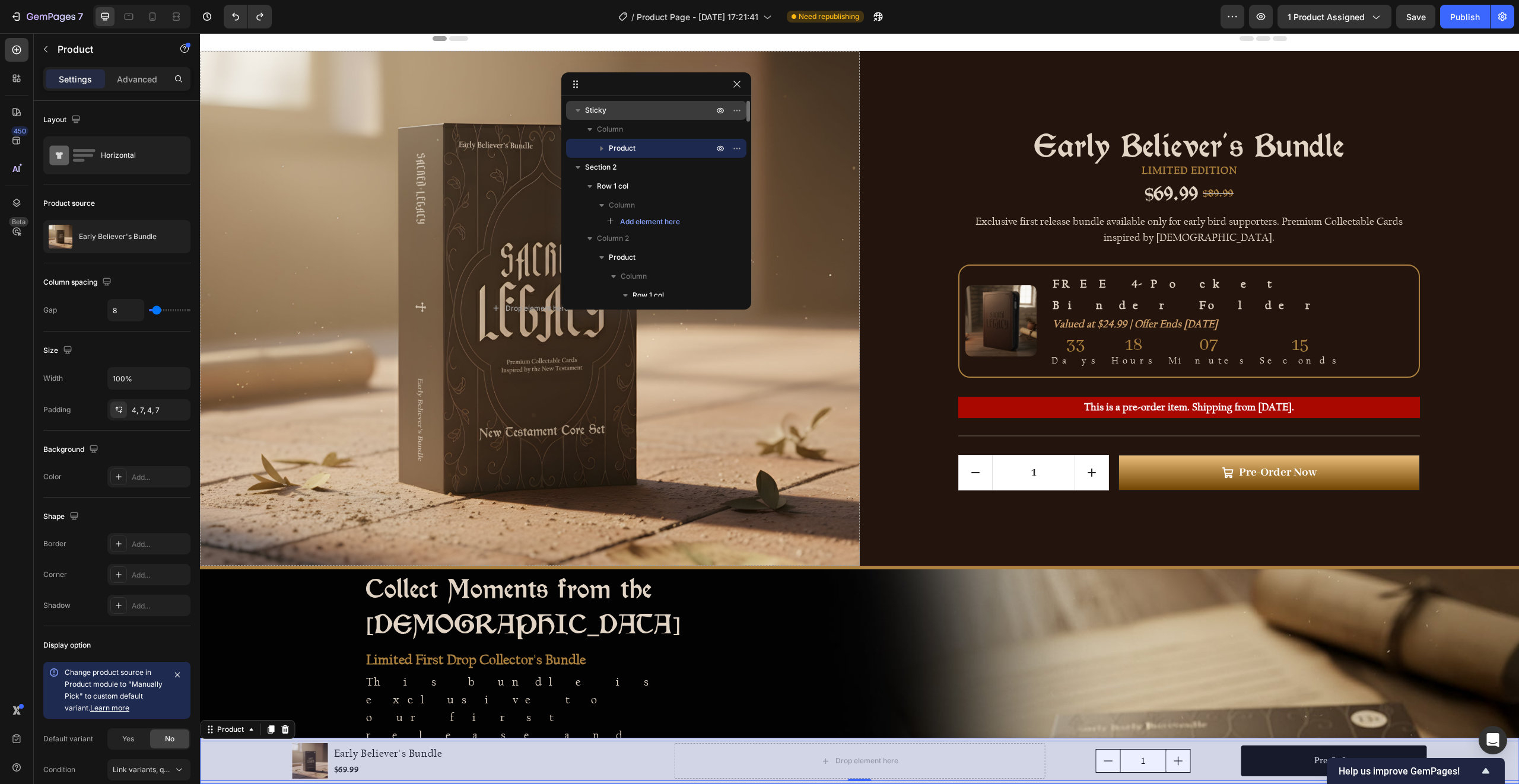
click at [662, 116] on div "Sticky" at bounding box center [656, 110] width 171 height 19
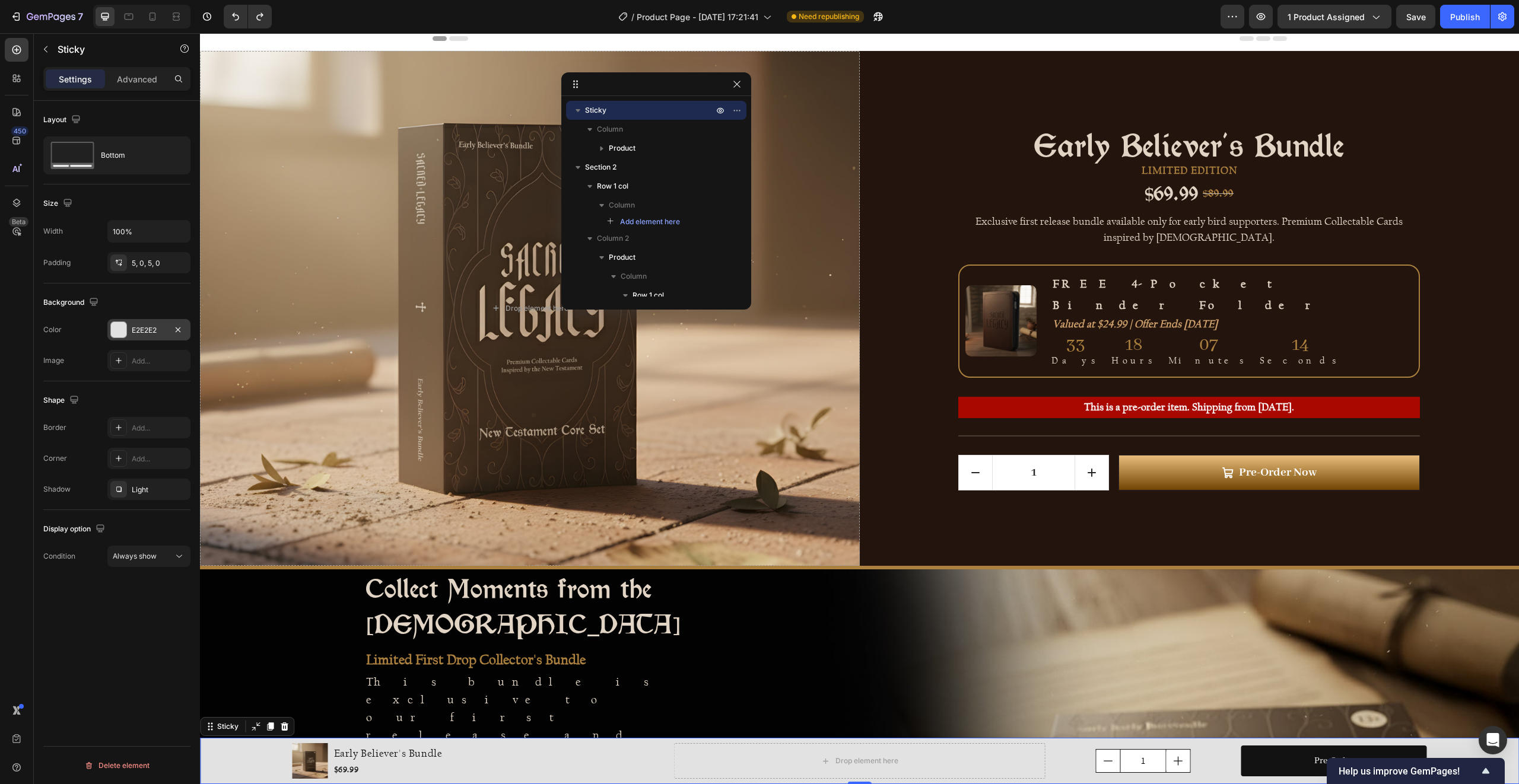
click at [139, 327] on div "E2E2E2" at bounding box center [149, 330] width 35 height 10
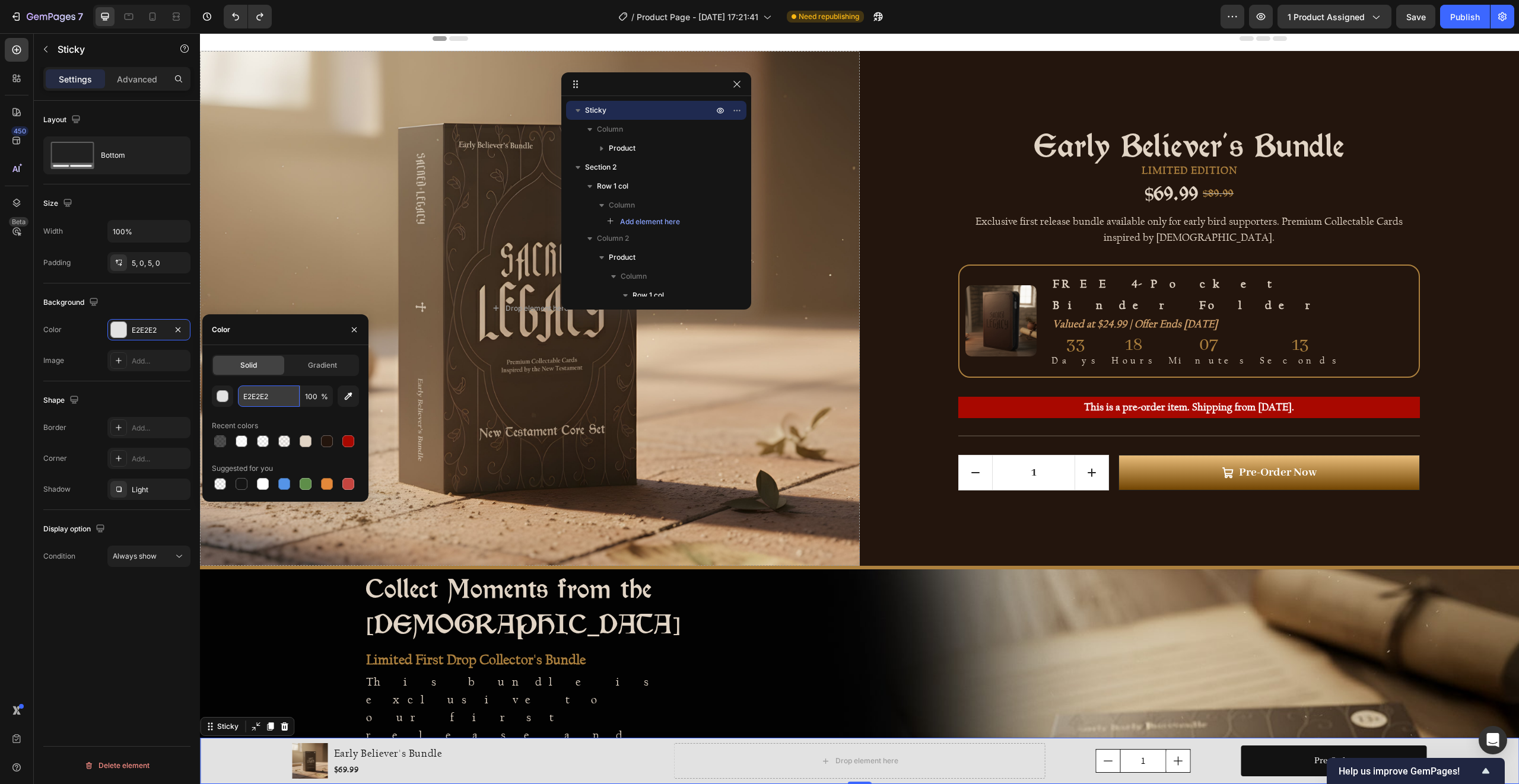
click at [261, 398] on input "E2E2E2" at bounding box center [268, 396] width 62 height 21
click at [222, 395] on div "button" at bounding box center [222, 396] width 12 height 12
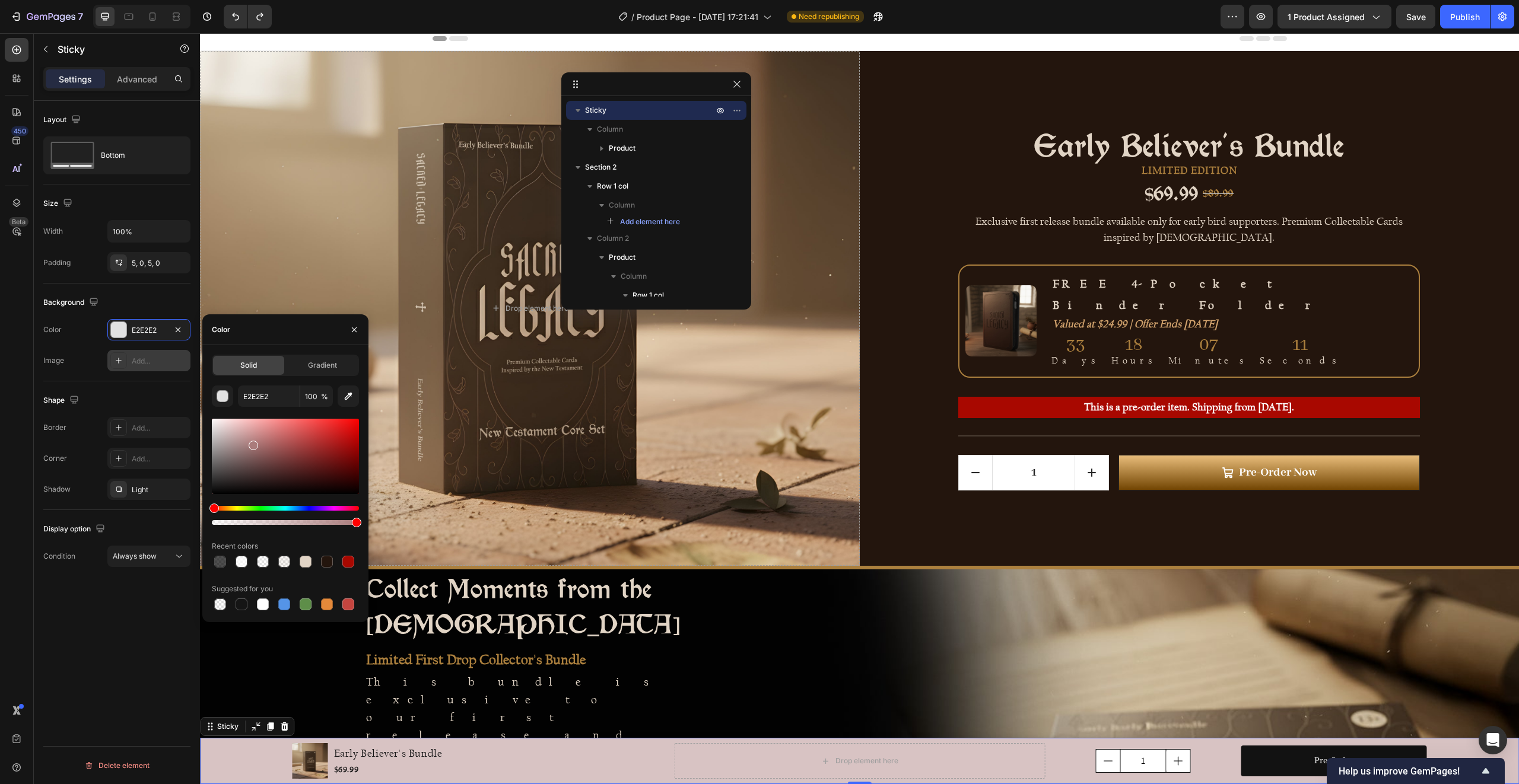
drag, startPoint x: 256, startPoint y: 444, endPoint x: 121, endPoint y: 350, distance: 164.5
click at [121, 350] on div "450 Beta spac Sections(3) Elements(1) Icon & Line Line Sticky Settings Advanced…" at bounding box center [100, 409] width 200 height 751
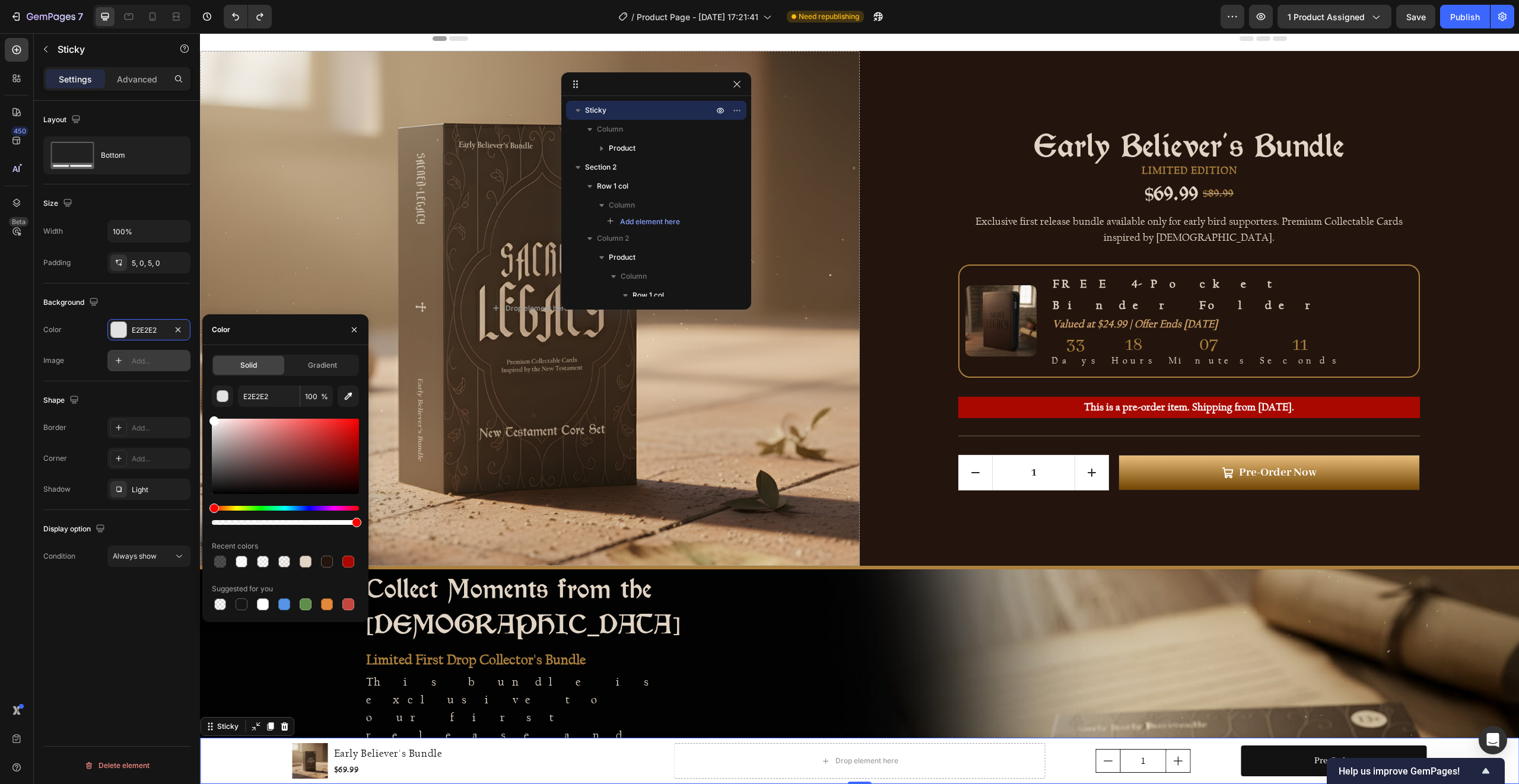
type input "FFFFFF"
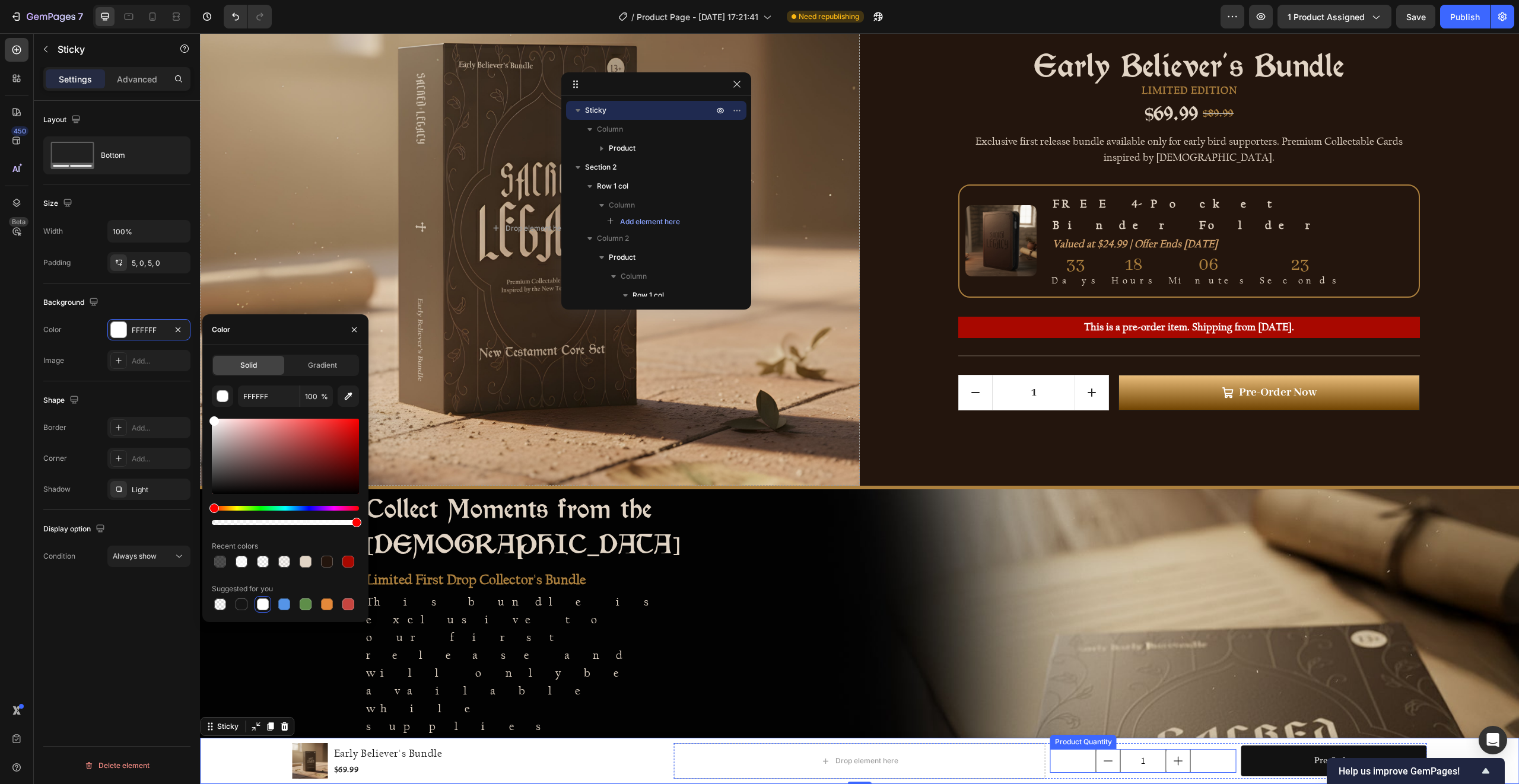
click at [1209, 760] on div "1" at bounding box center [1143, 760] width 186 height 24
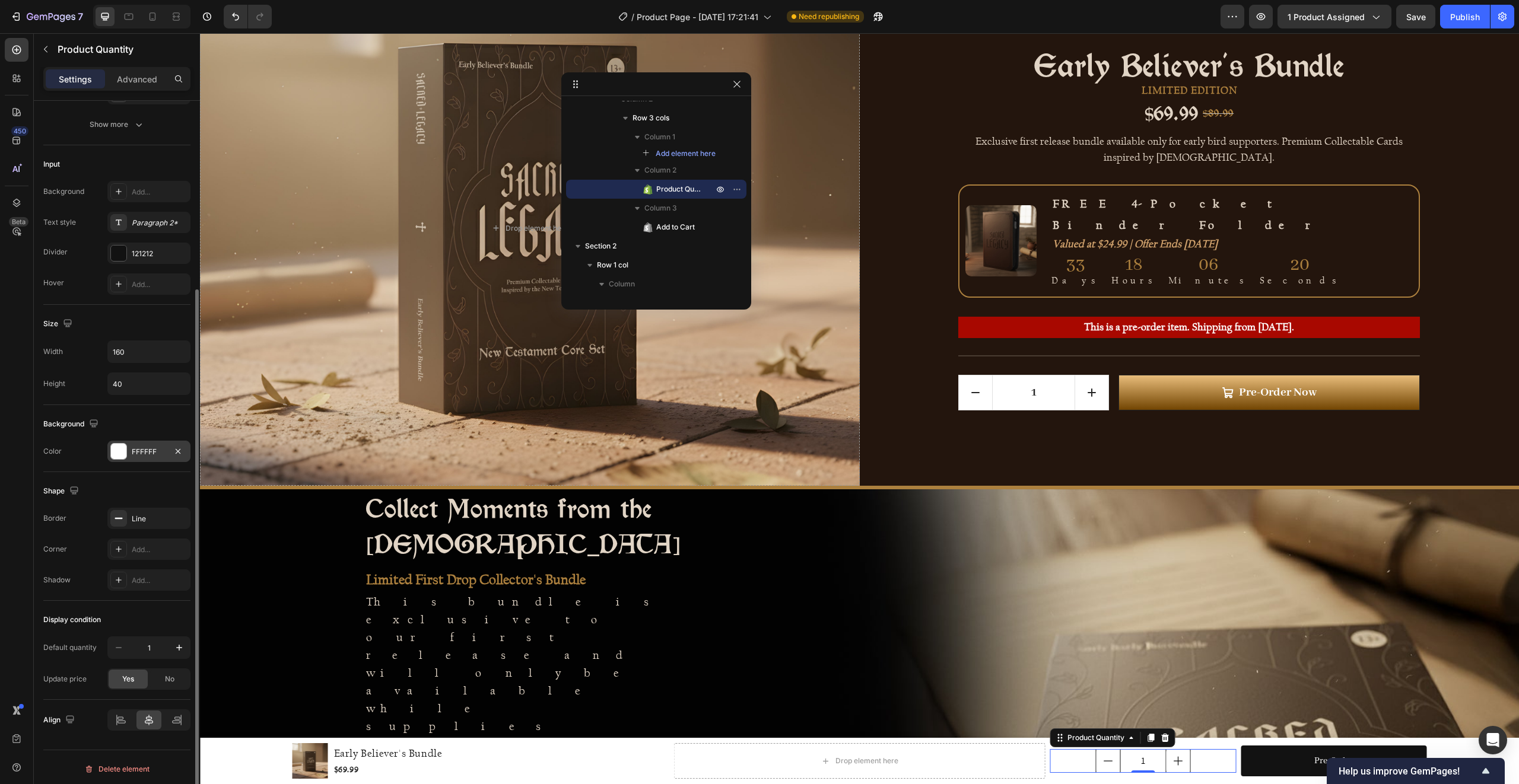
scroll to position [260, 0]
click at [179, 721] on icon at bounding box center [177, 716] width 12 height 12
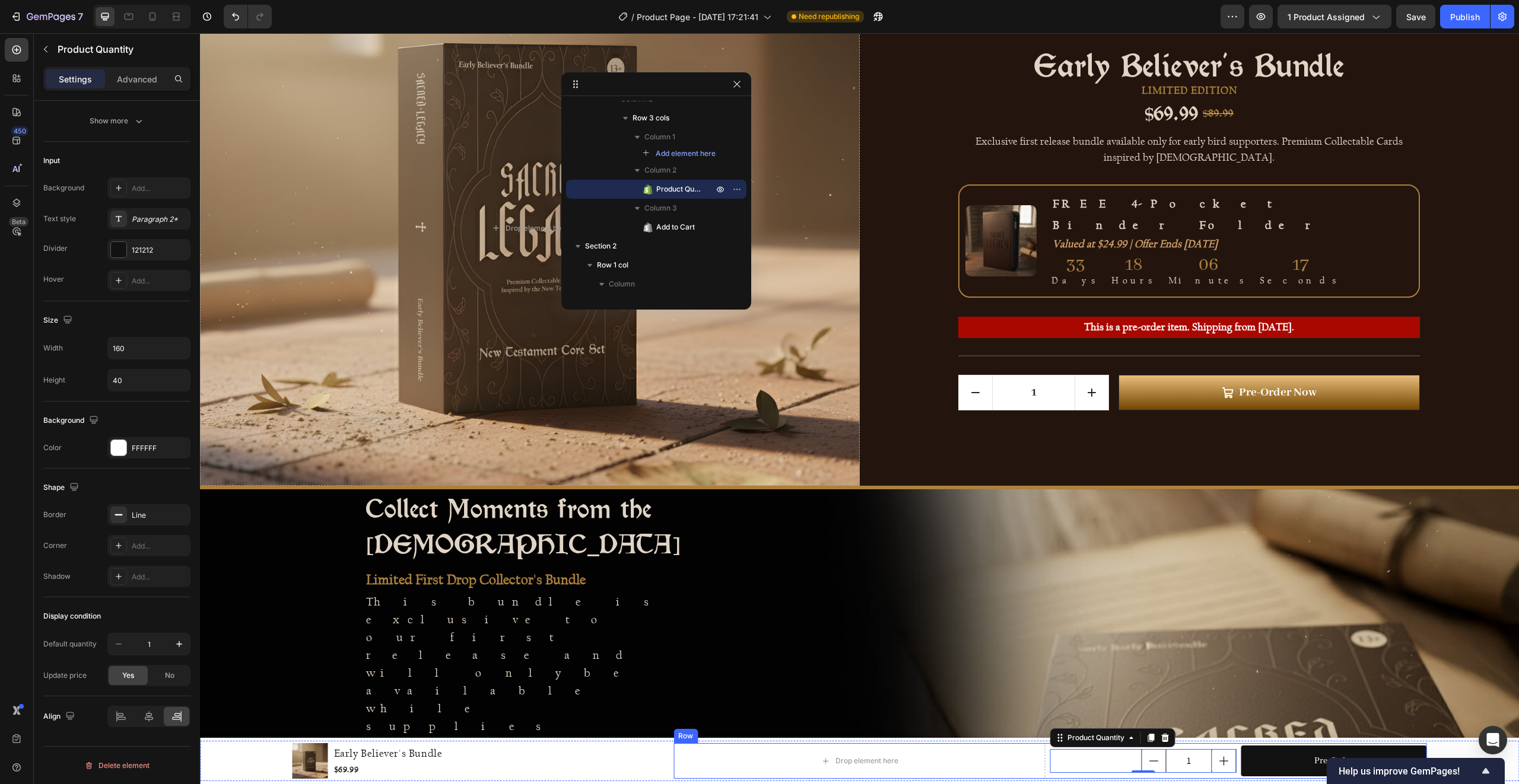
click at [1202, 745] on div "1 Product Quantity 0" at bounding box center [1143, 760] width 186 height 35
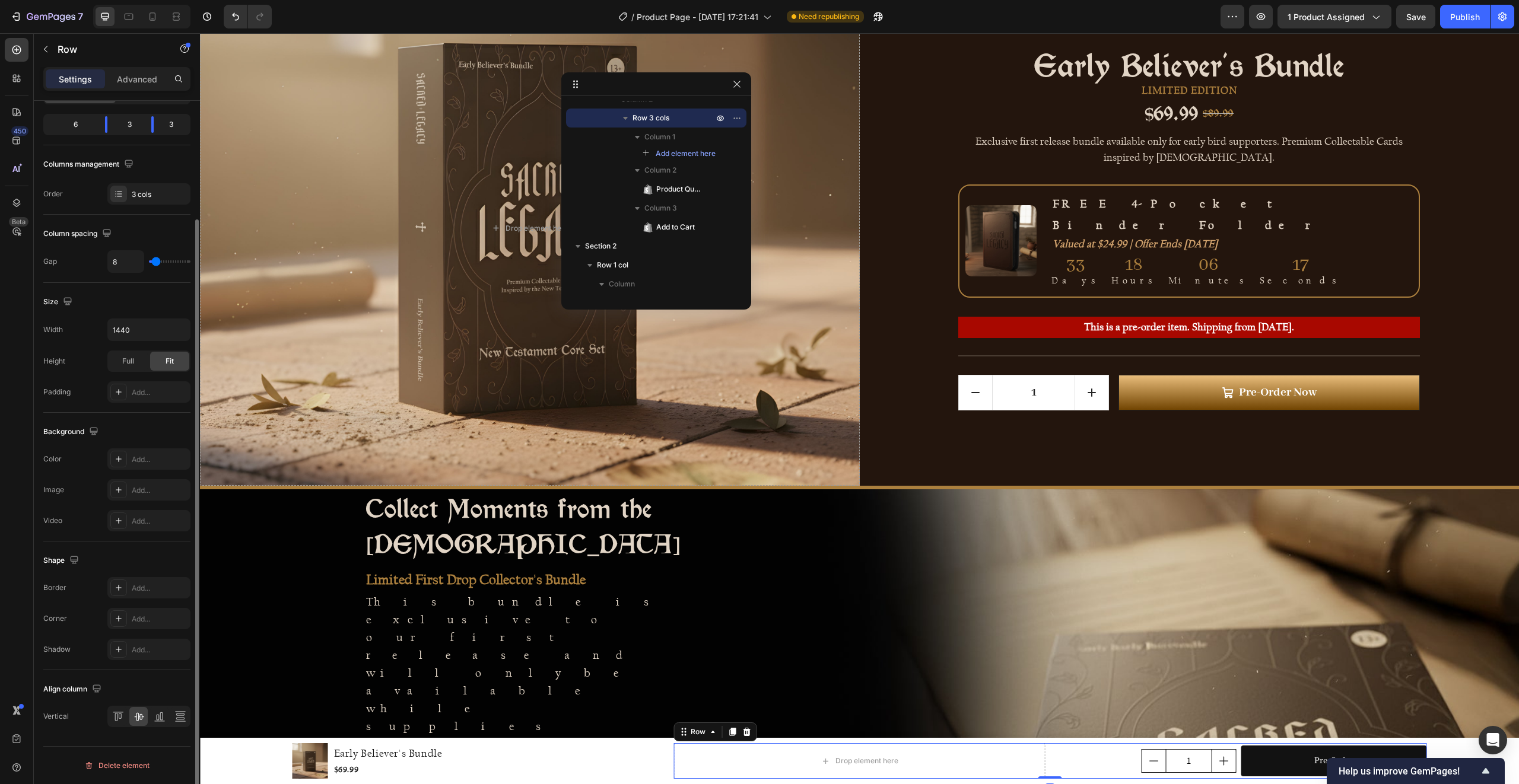
scroll to position [0, 0]
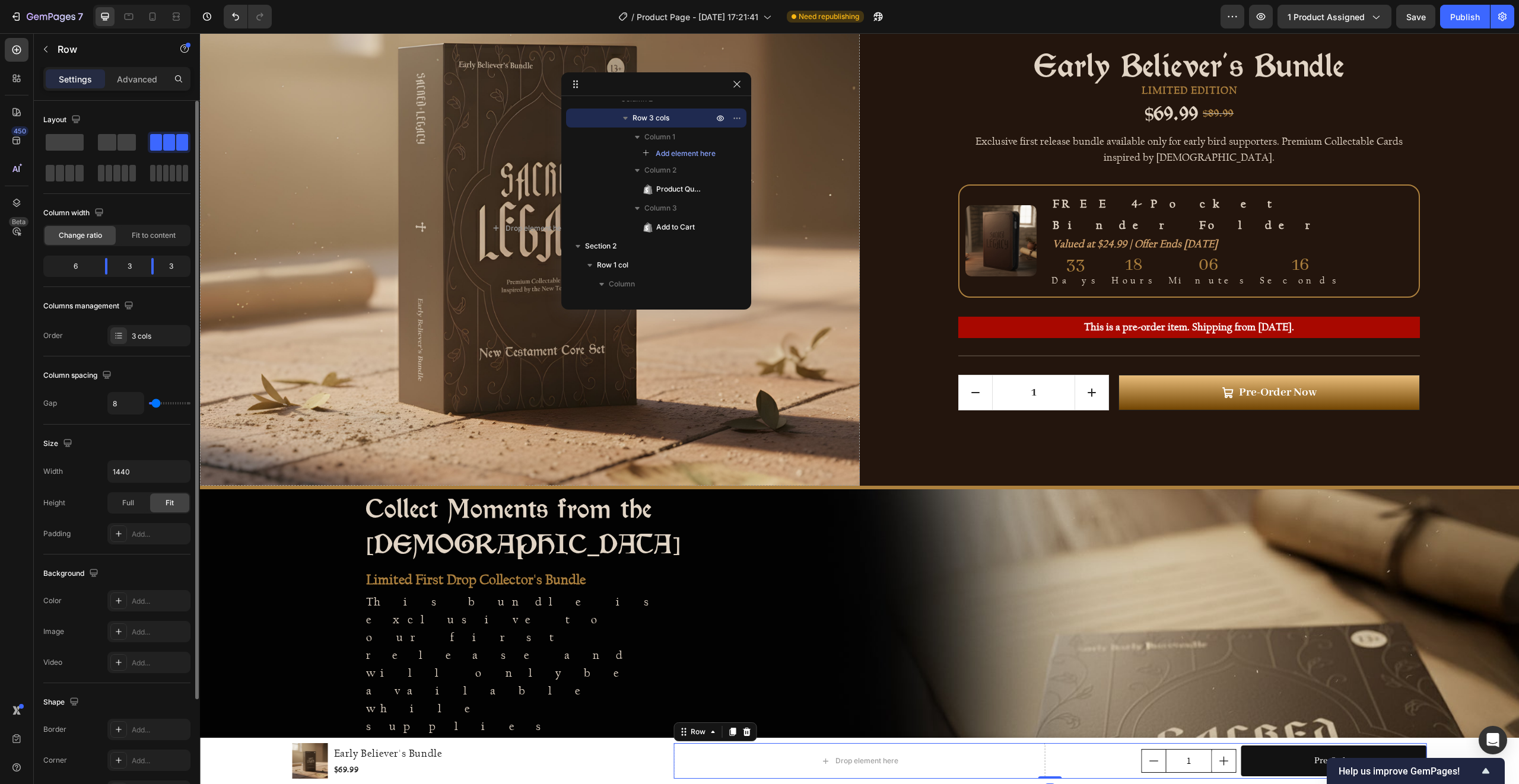
type input "7"
type input "8"
type input "12"
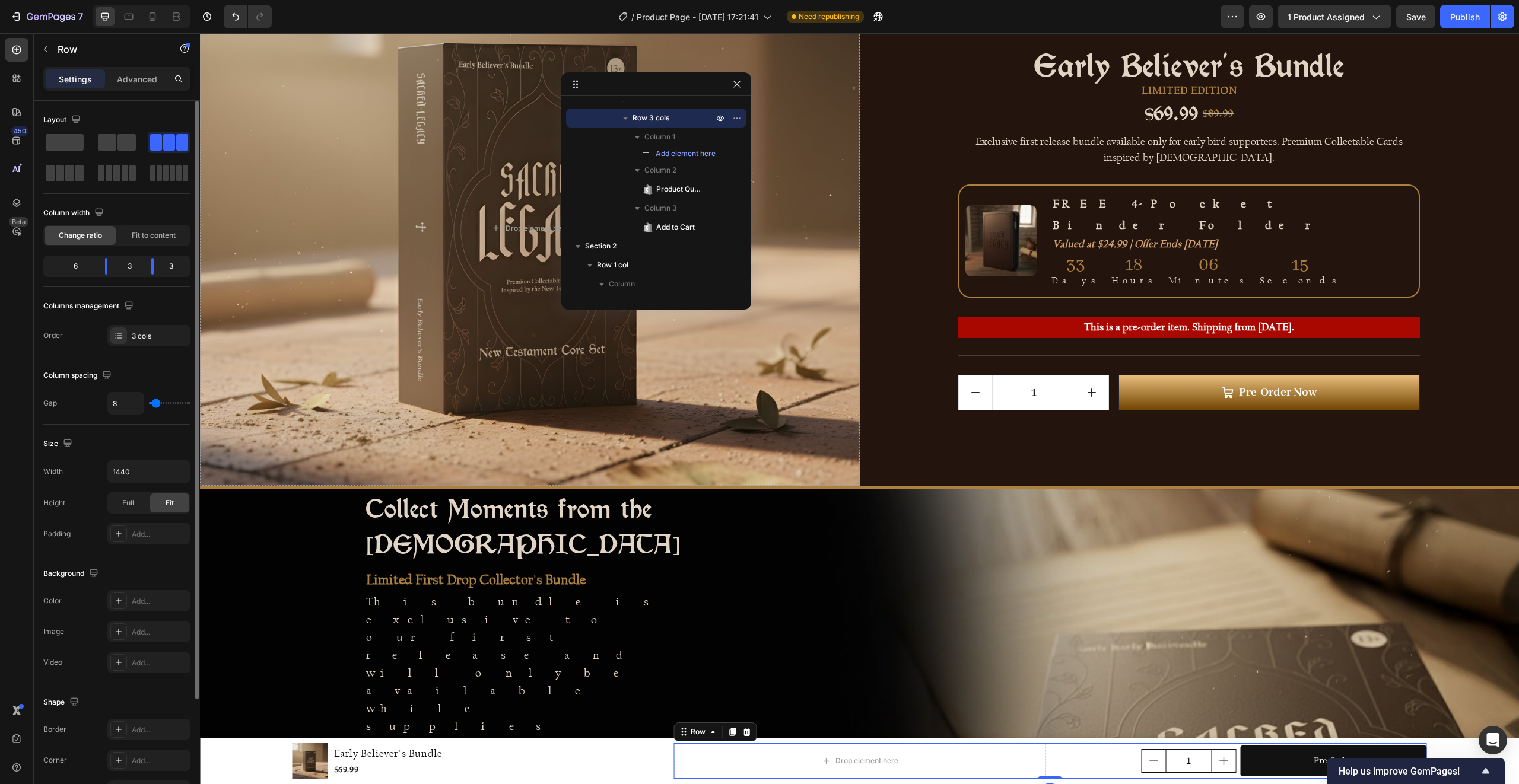
type input "12"
type input "13"
type input "15"
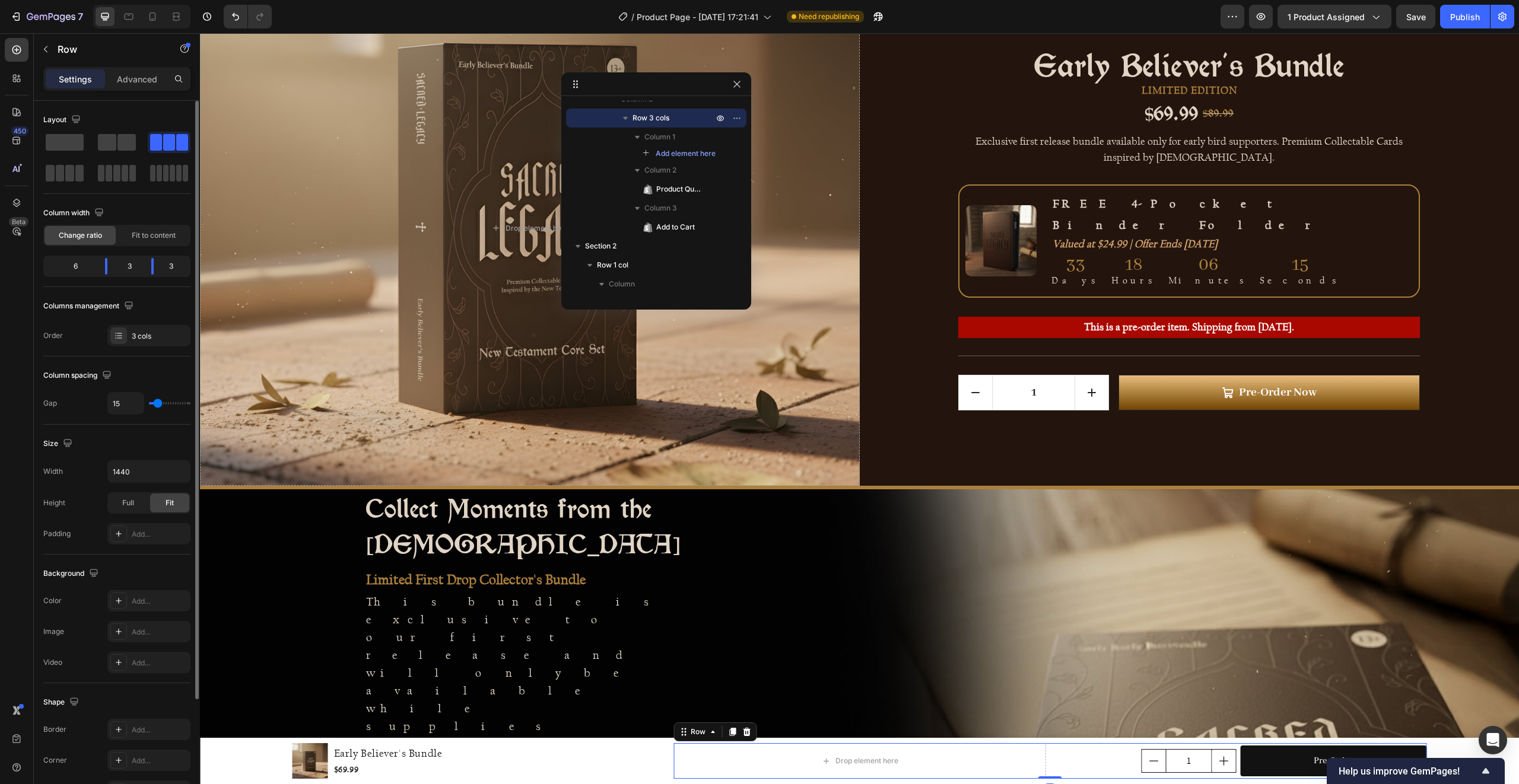
type input "16"
type input "17"
type input "20"
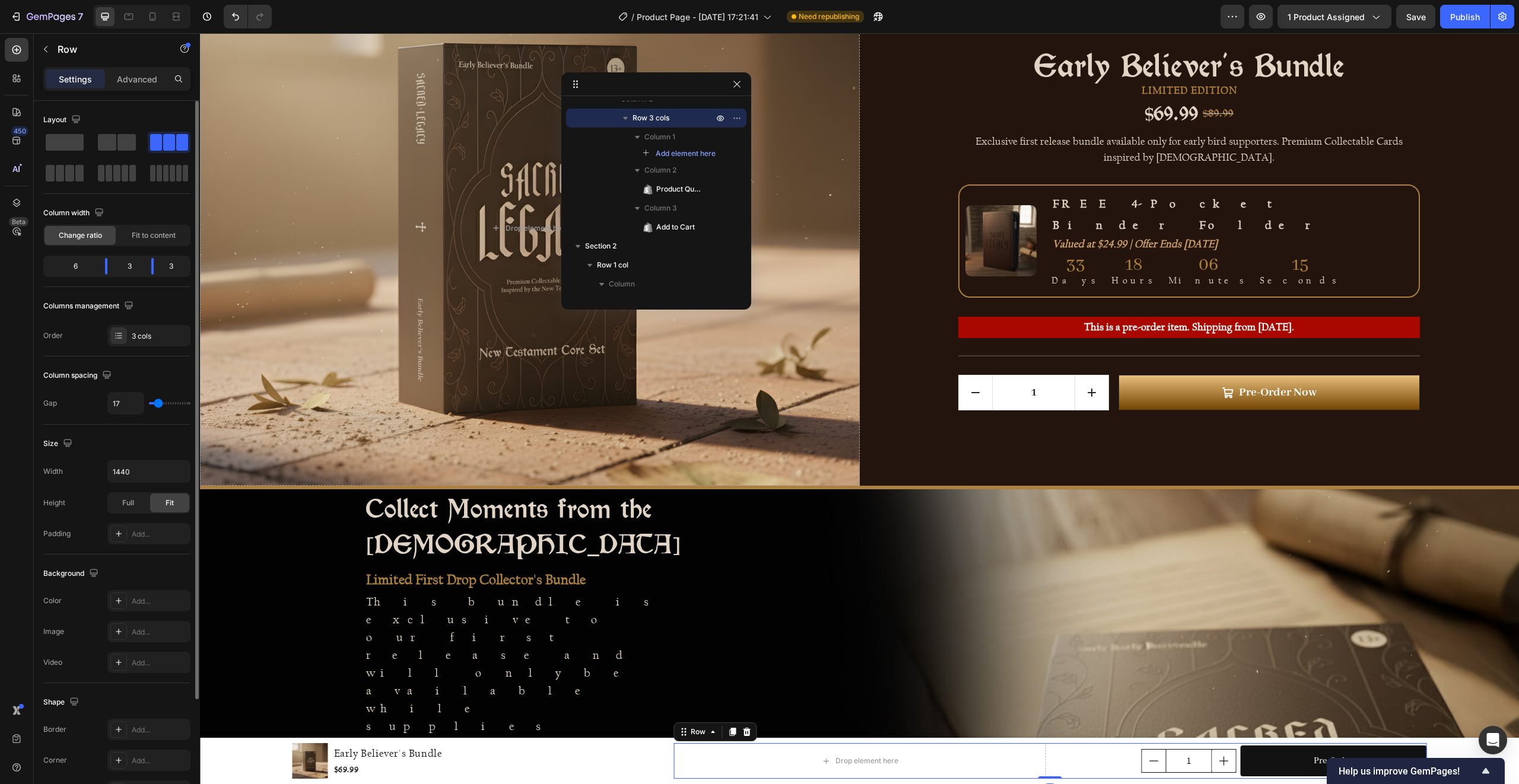
type input "20"
type input "21"
type input "22"
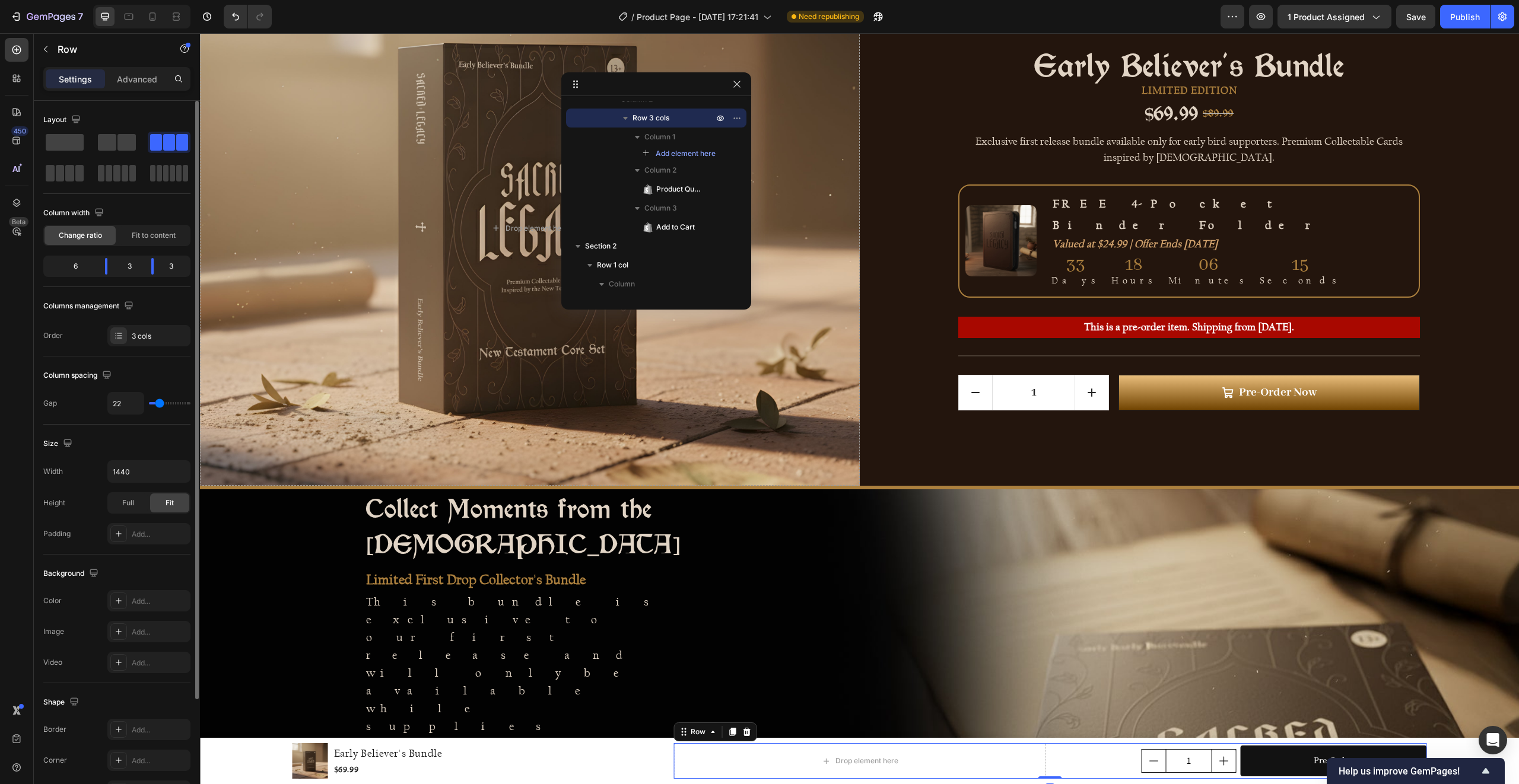
type input "24"
type input "26"
type input "27"
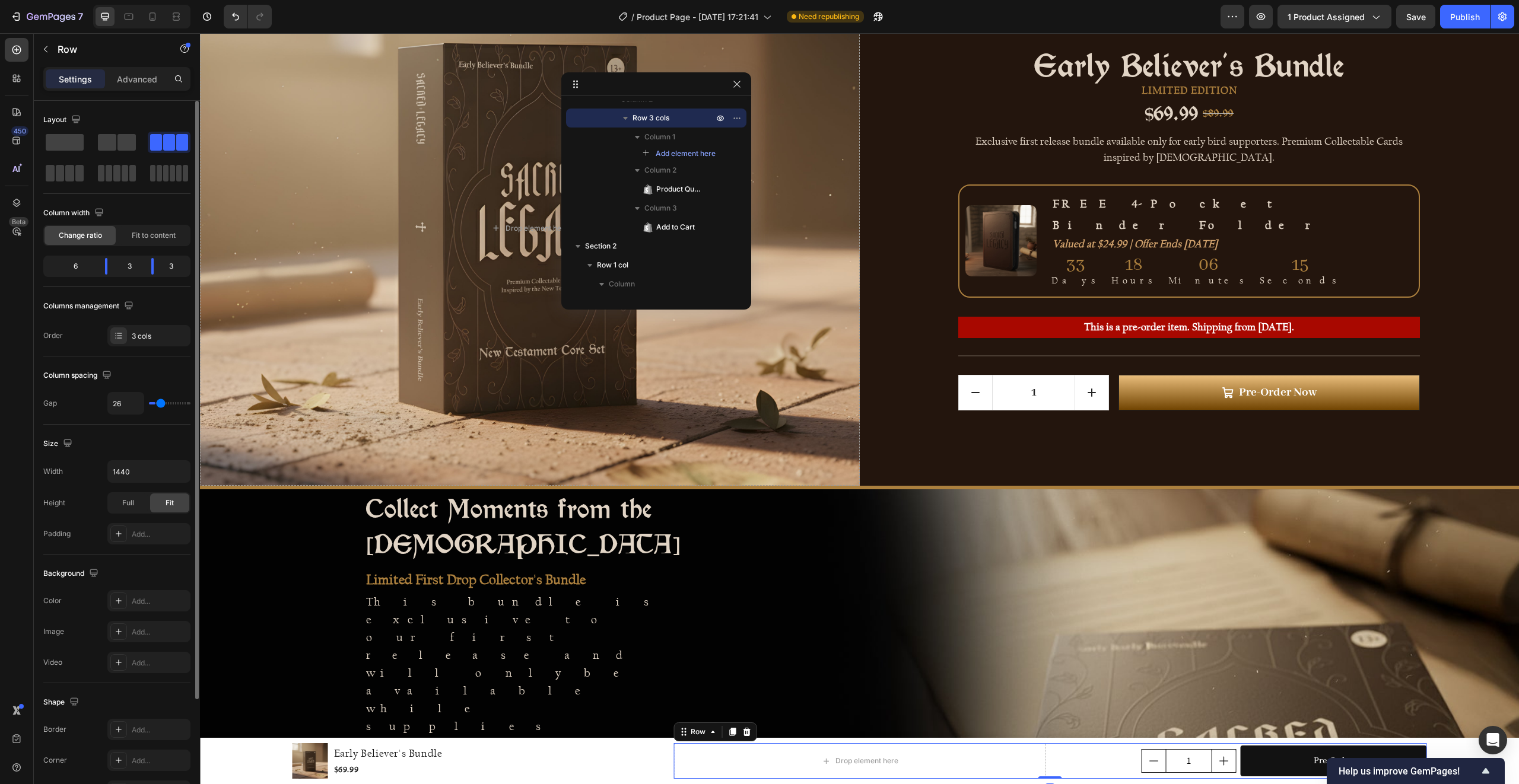
type input "27"
type input "28"
type input "29"
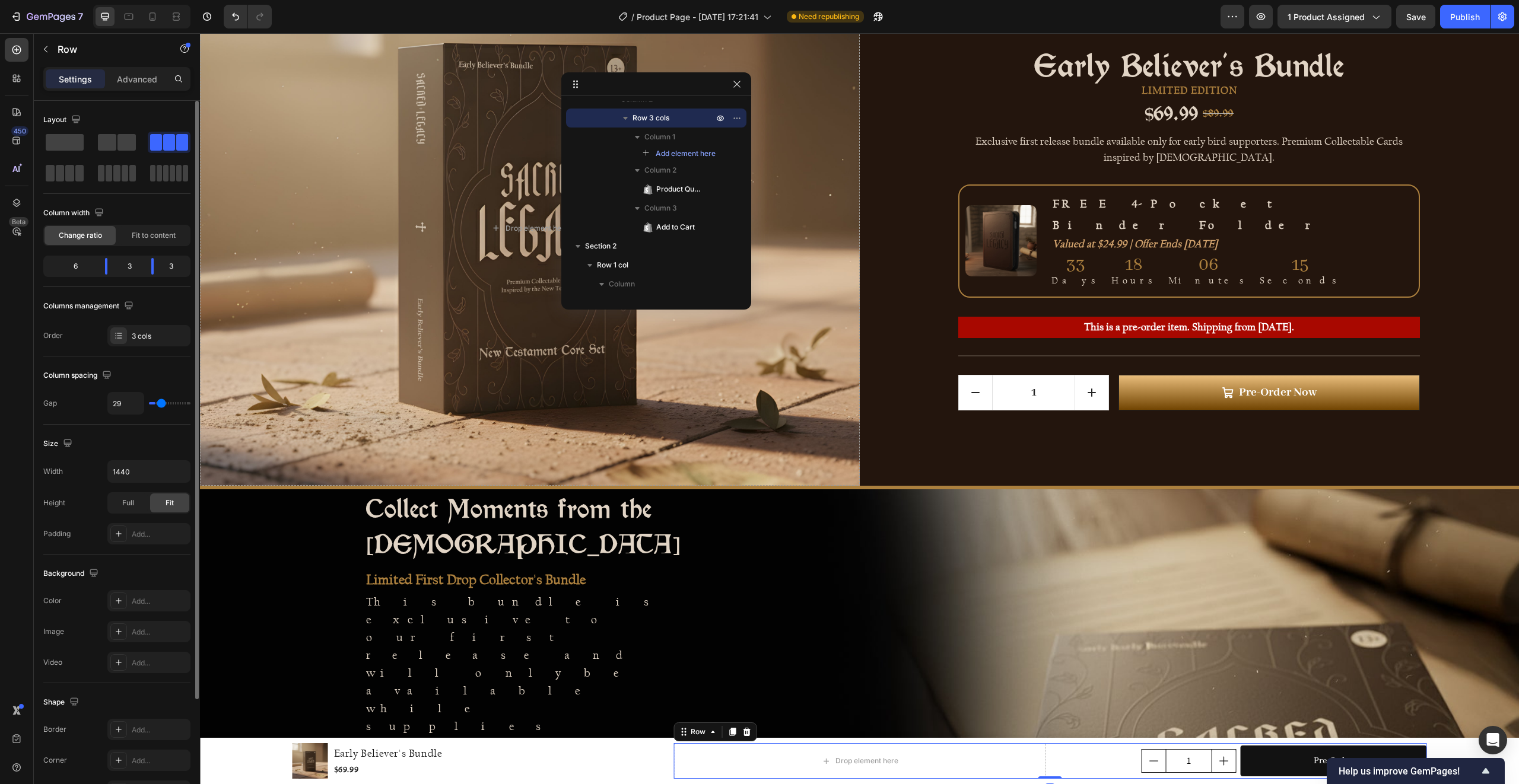
type input "30"
type input "31"
type input "32"
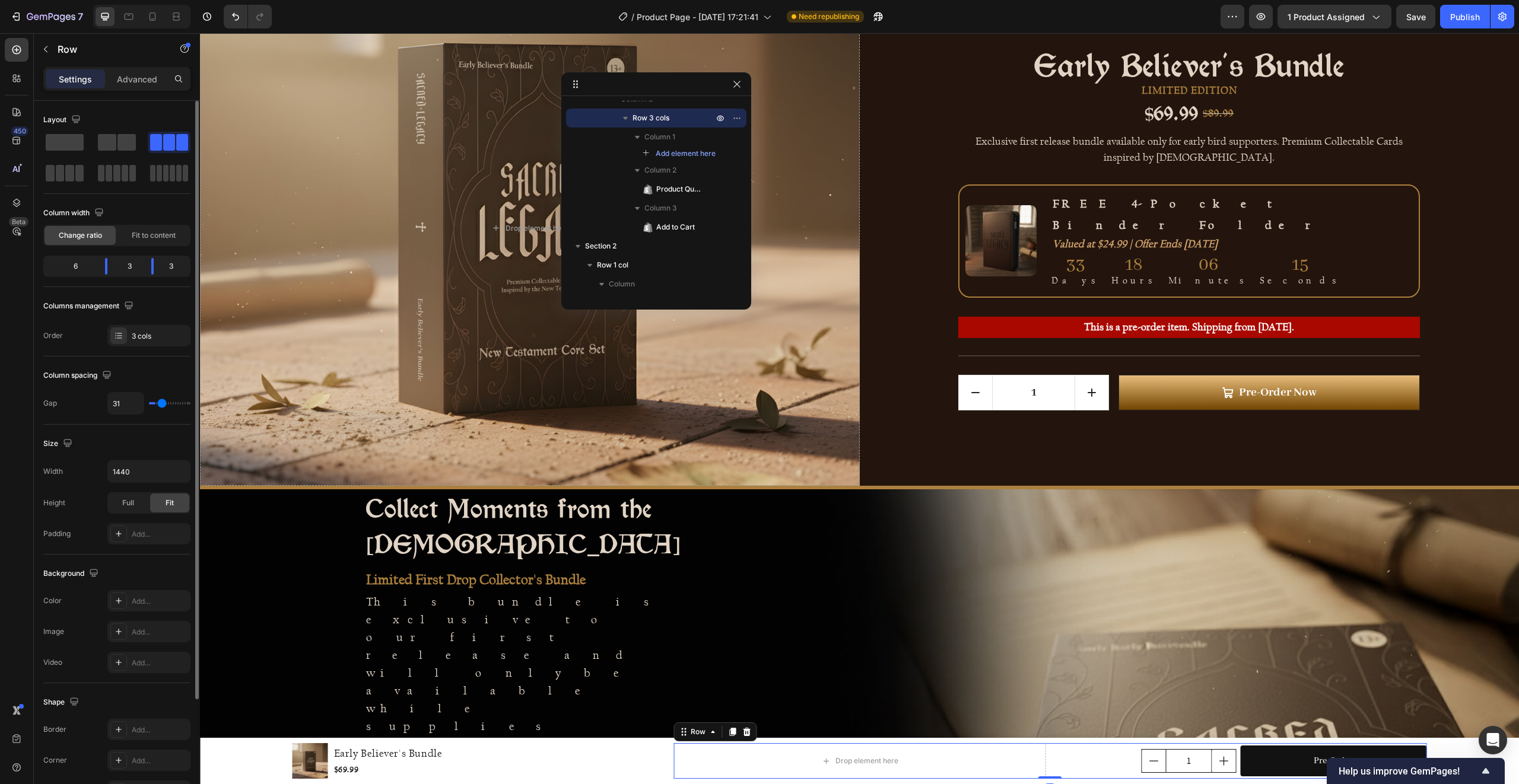
type input "32"
type input "31"
type input "30"
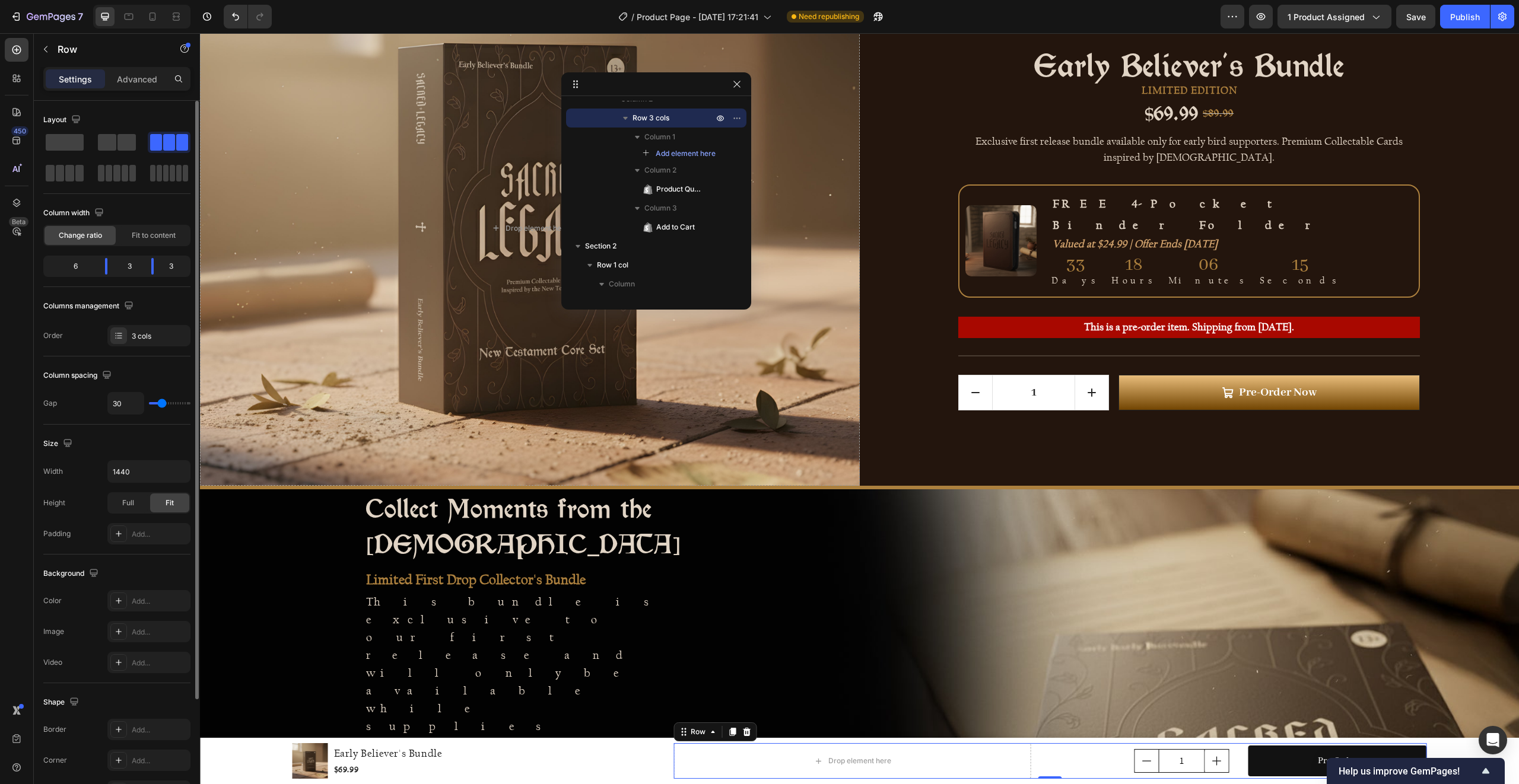
type input "29"
type input "28"
drag, startPoint x: 155, startPoint y: 402, endPoint x: 161, endPoint y: 402, distance: 6.0
type input "28"
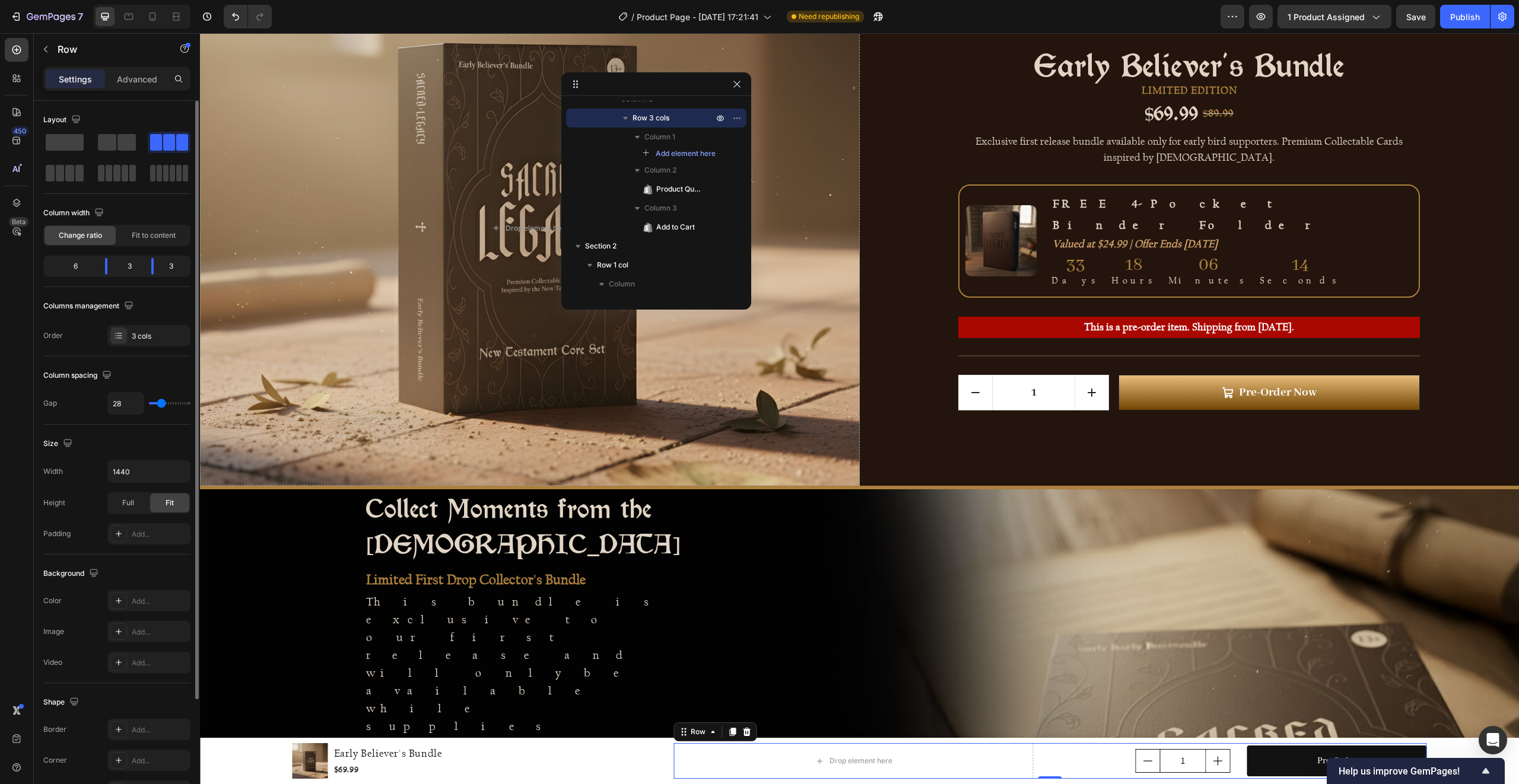
click at [161, 402] on input "range" at bounding box center [170, 403] width 42 height 2
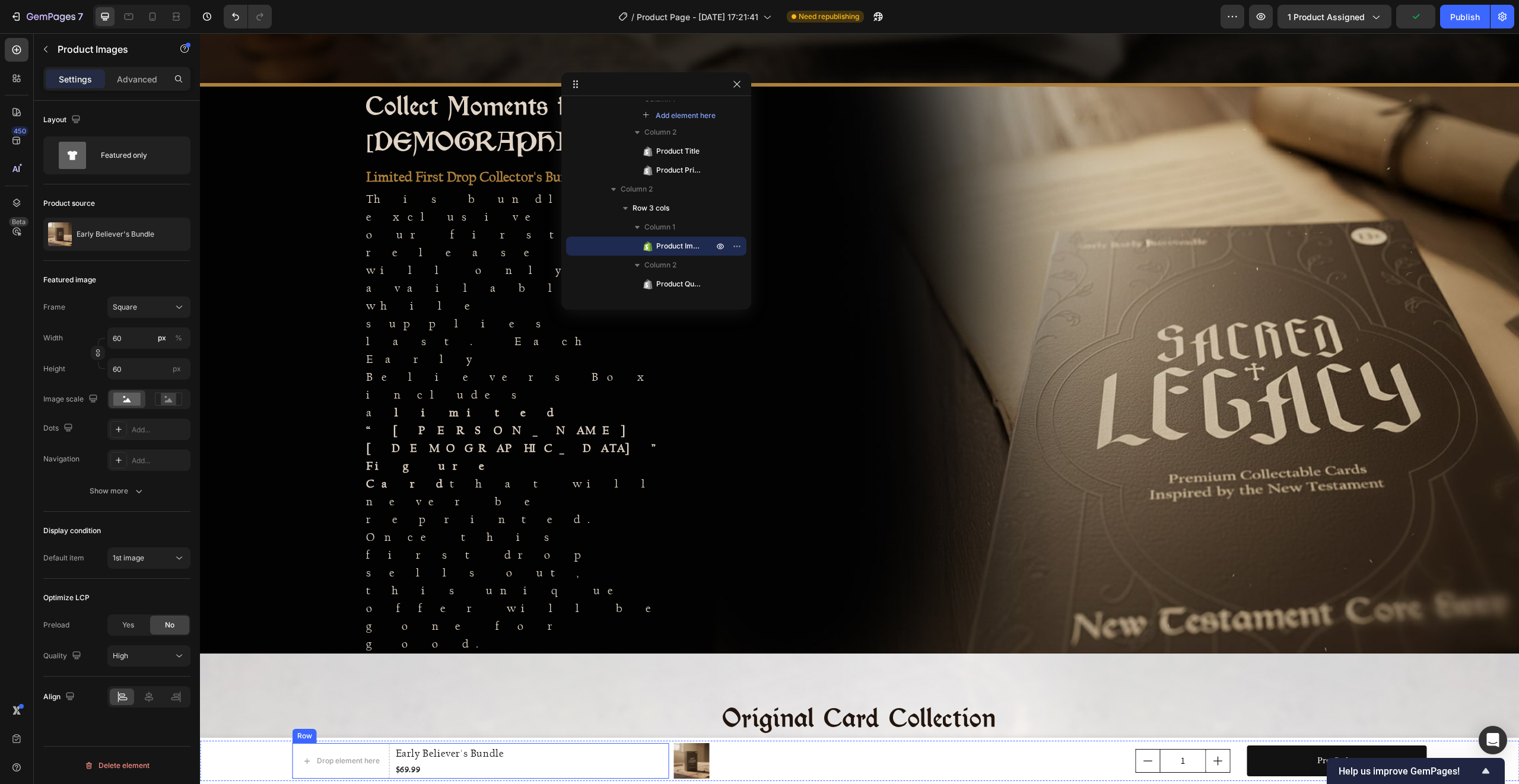
scroll to position [438, 0]
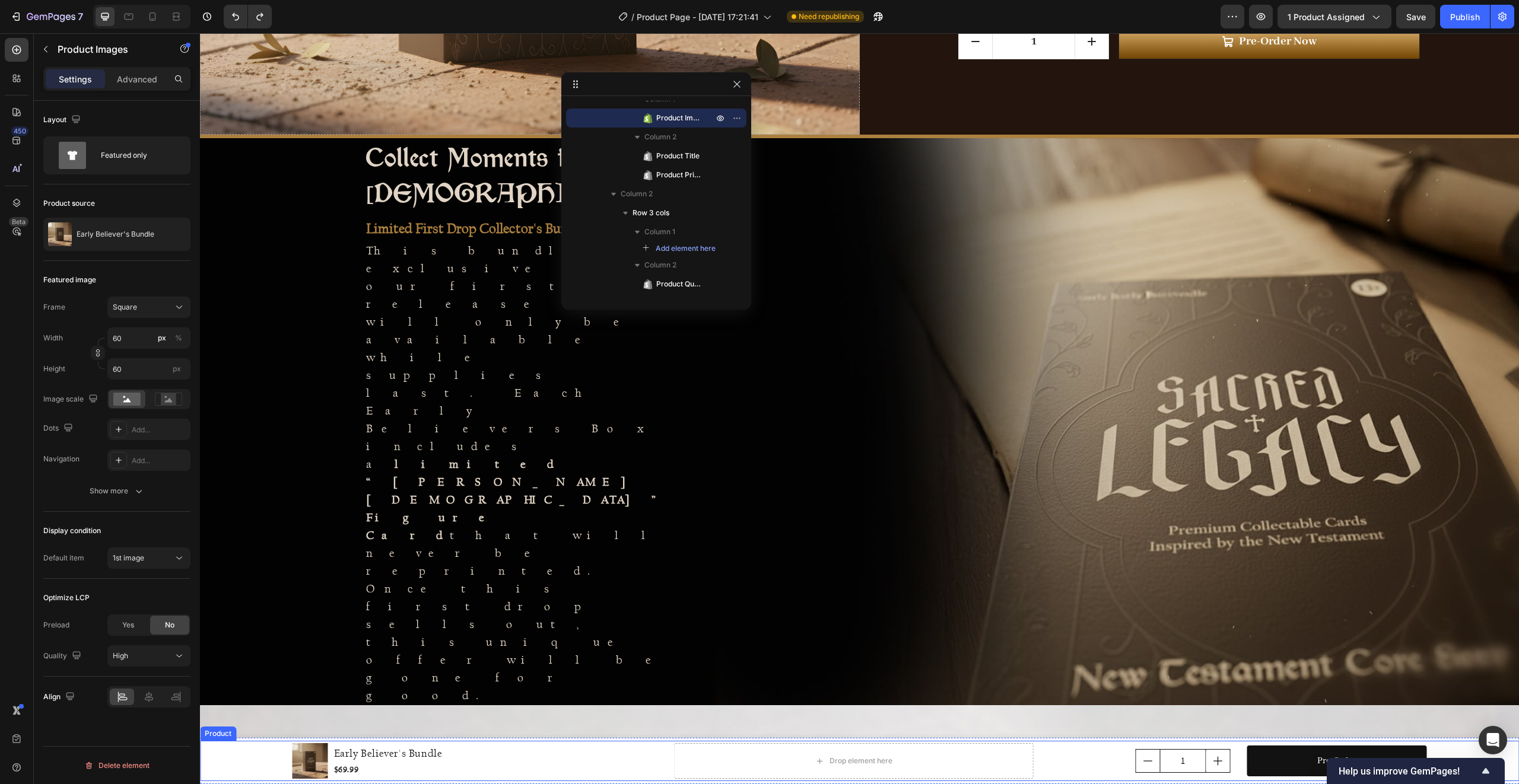
click at [270, 753] on div "Product Images Early Believer's Bundle Product Title $69.99 Product Price Produ…" at bounding box center [860, 760] width 1319 height 40
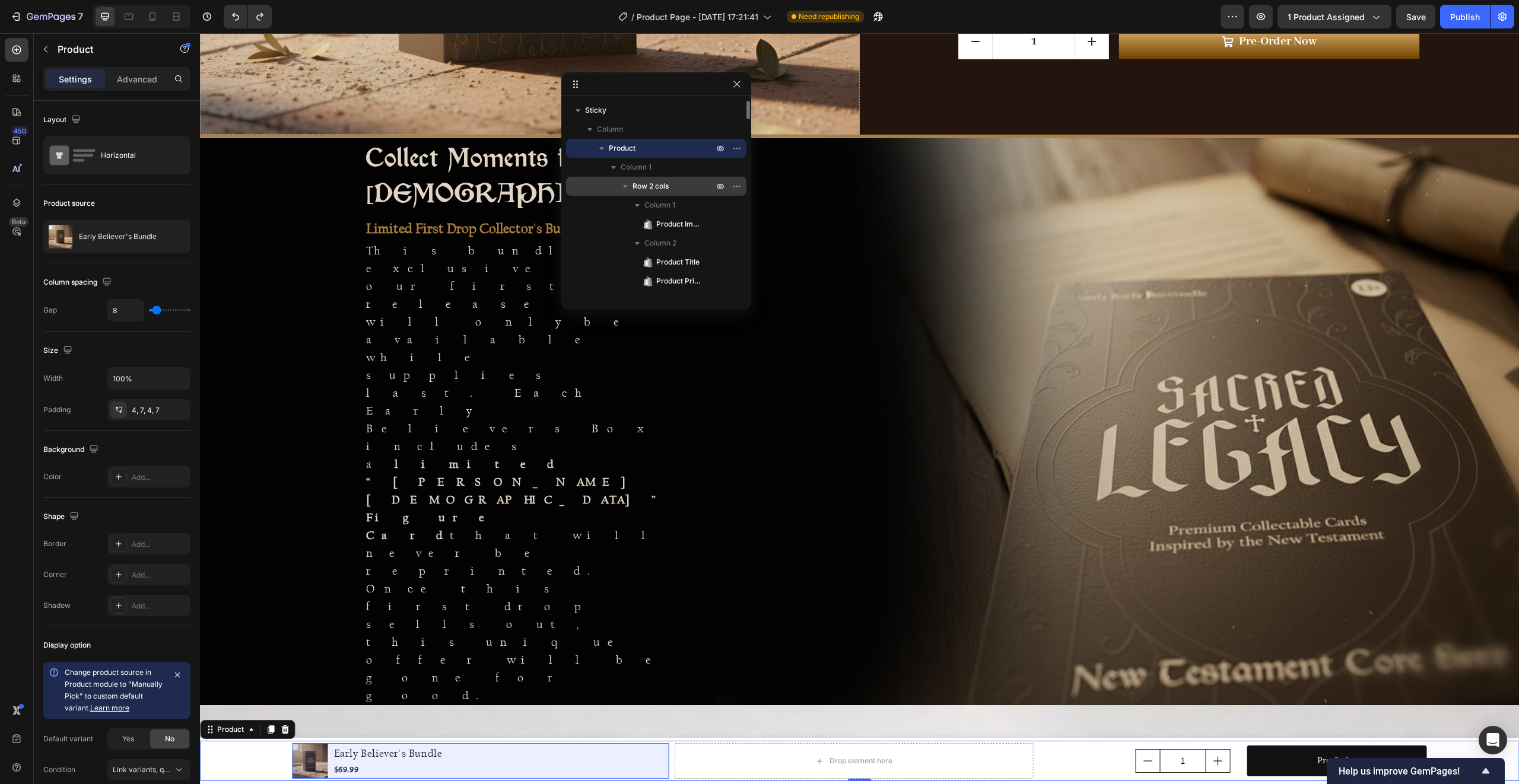
click at [707, 182] on p "Row 2 cols" at bounding box center [674, 186] width 83 height 12
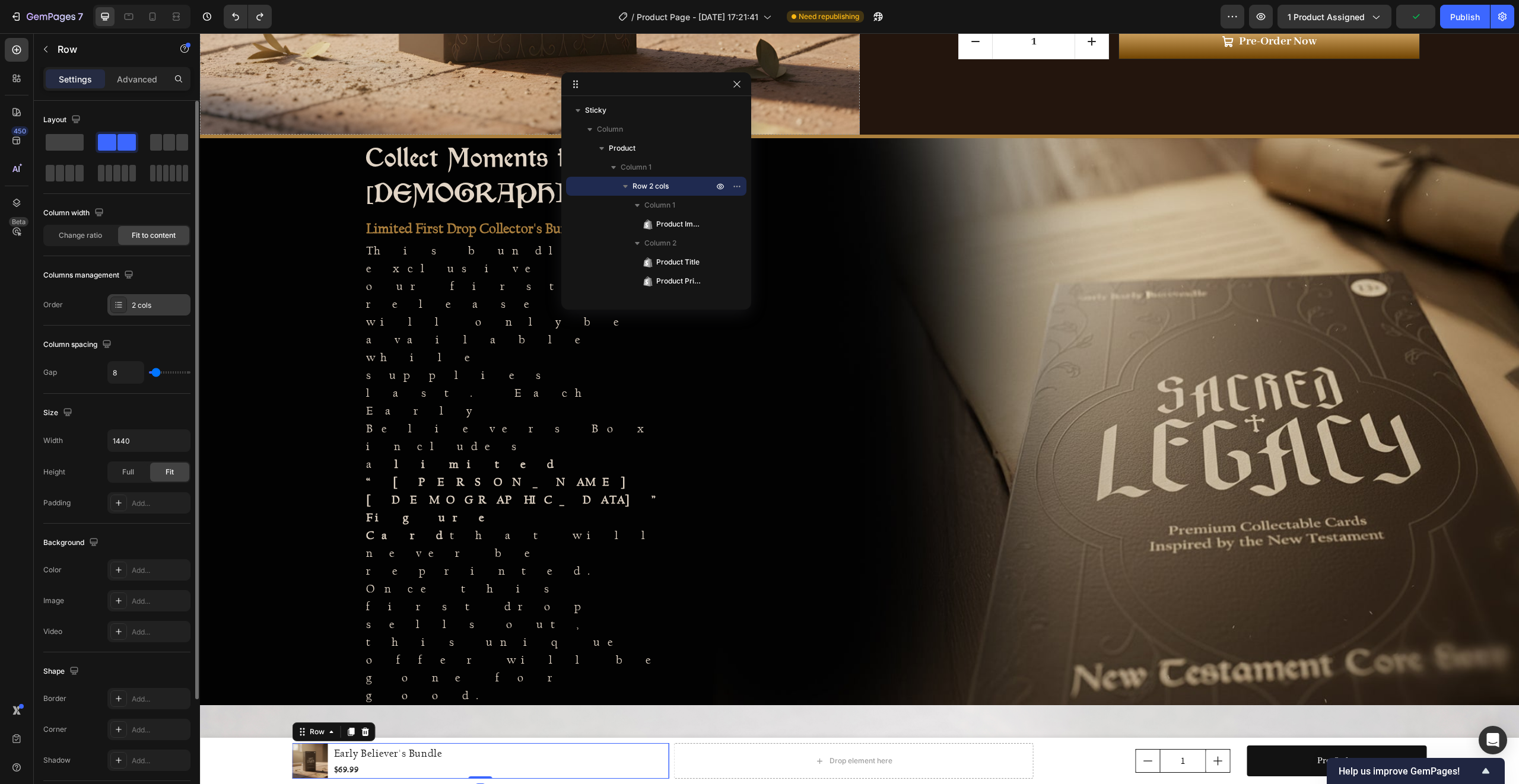
click at [139, 314] on div "2 cols" at bounding box center [149, 305] width 83 height 21
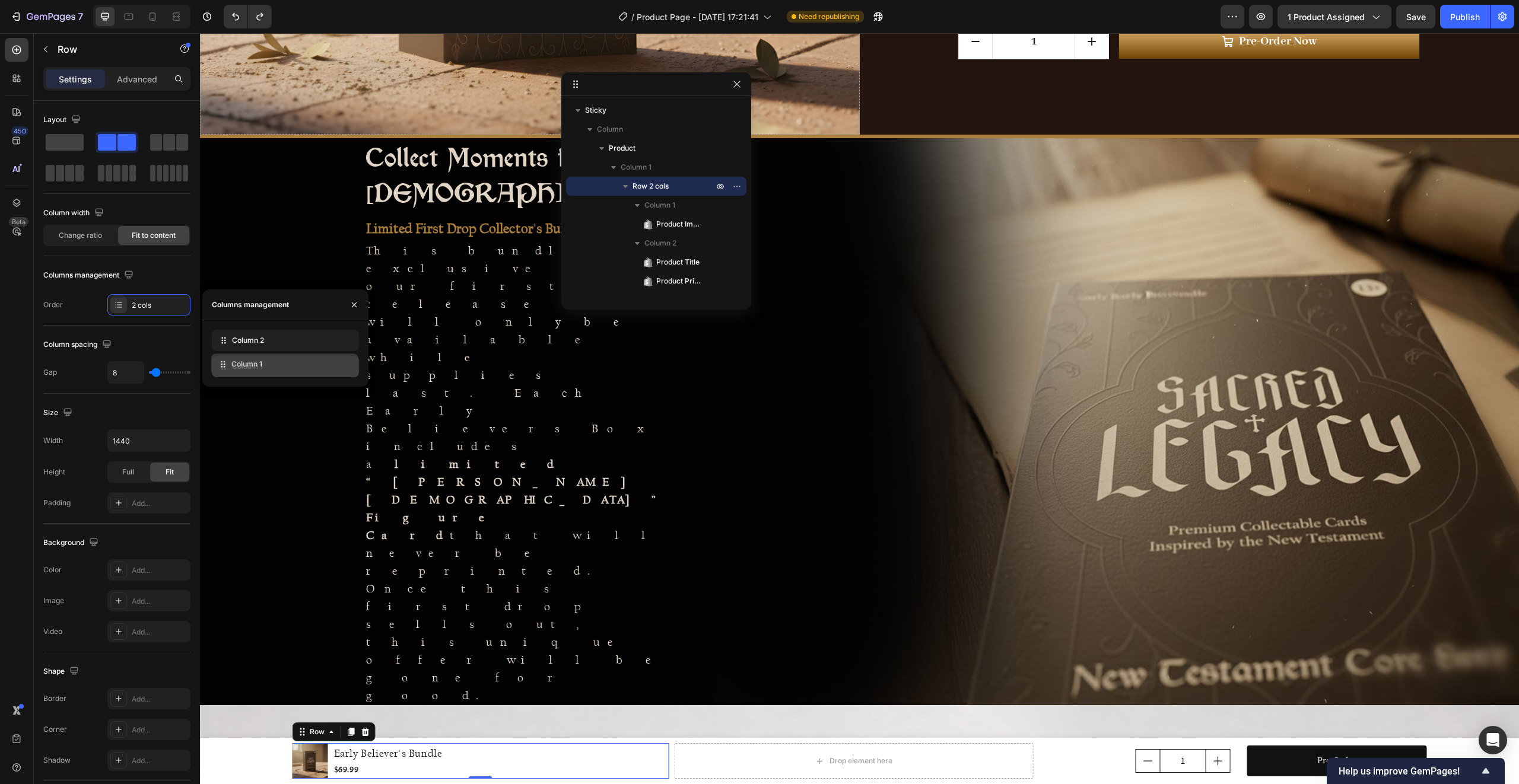
drag, startPoint x: 273, startPoint y: 345, endPoint x: 272, endPoint y: 369, distance: 24.0
drag, startPoint x: 267, startPoint y: 362, endPoint x: 267, endPoint y: 332, distance: 30.0
click at [667, 172] on p "Column 1" at bounding box center [668, 167] width 95 height 12
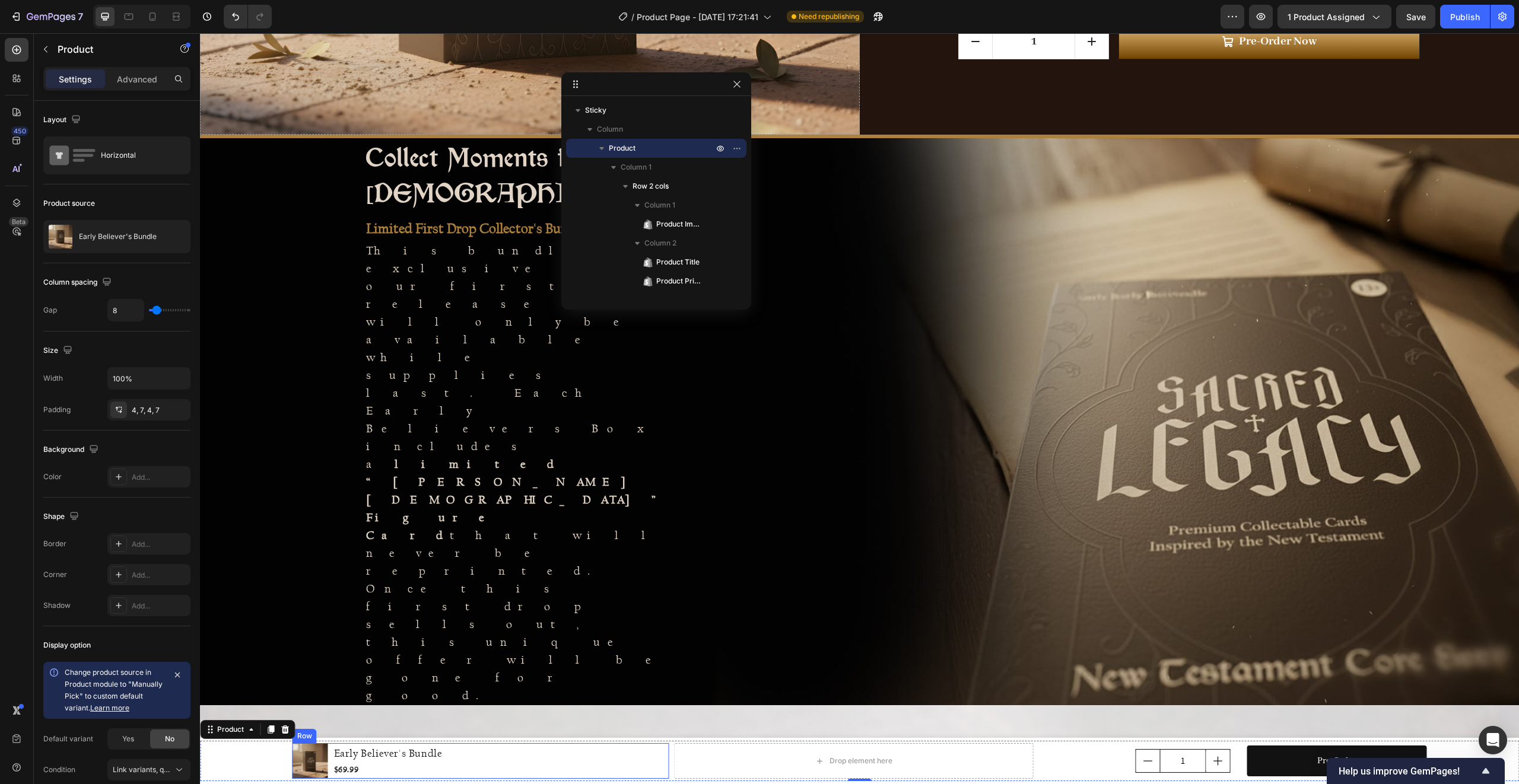
click at [633, 761] on div "Product Images Early Believer's Bundle Product Title $69.99 Product Price Produ…" at bounding box center [481, 760] width 377 height 35
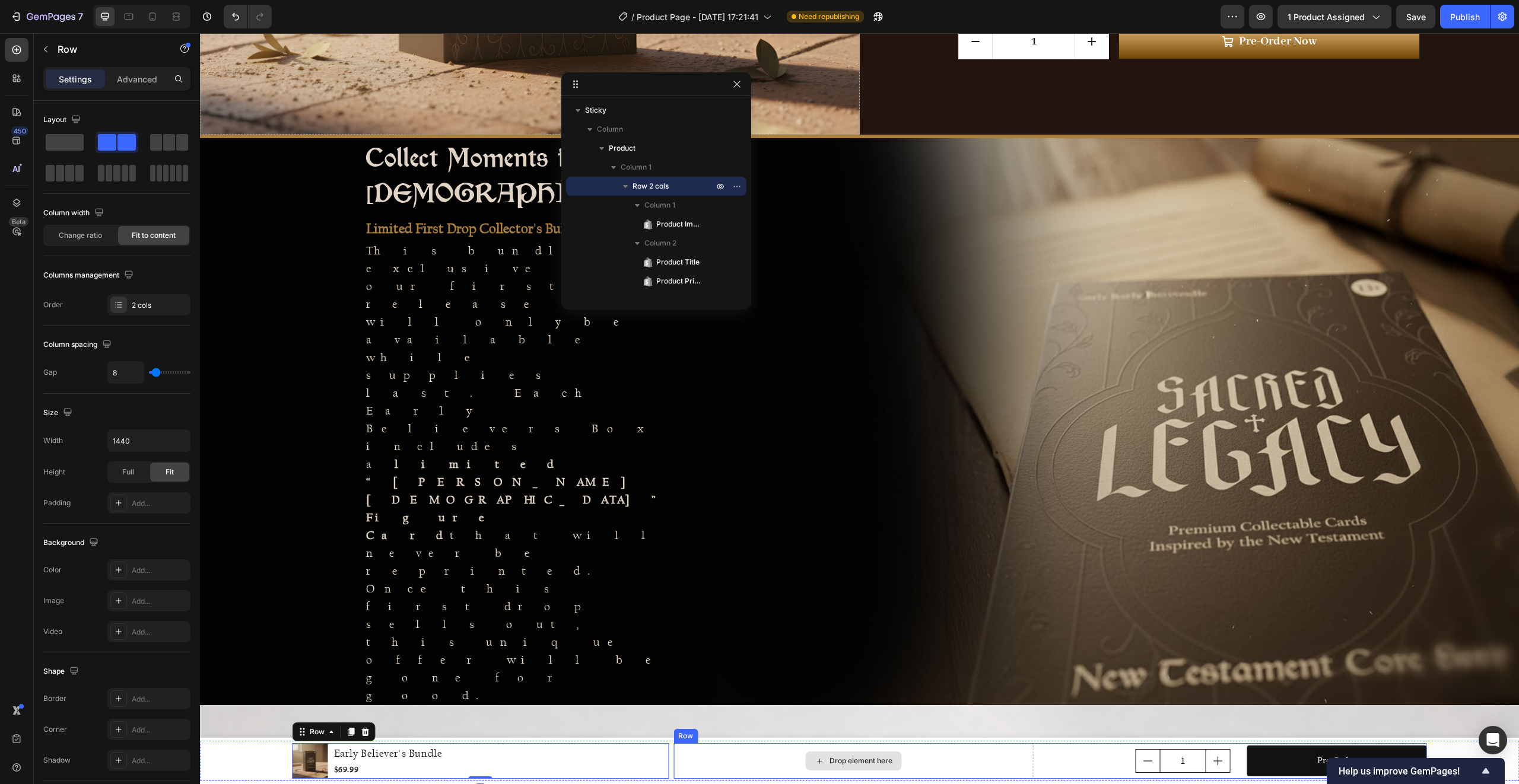
click at [769, 756] on div "Drop element here" at bounding box center [854, 760] width 360 height 35
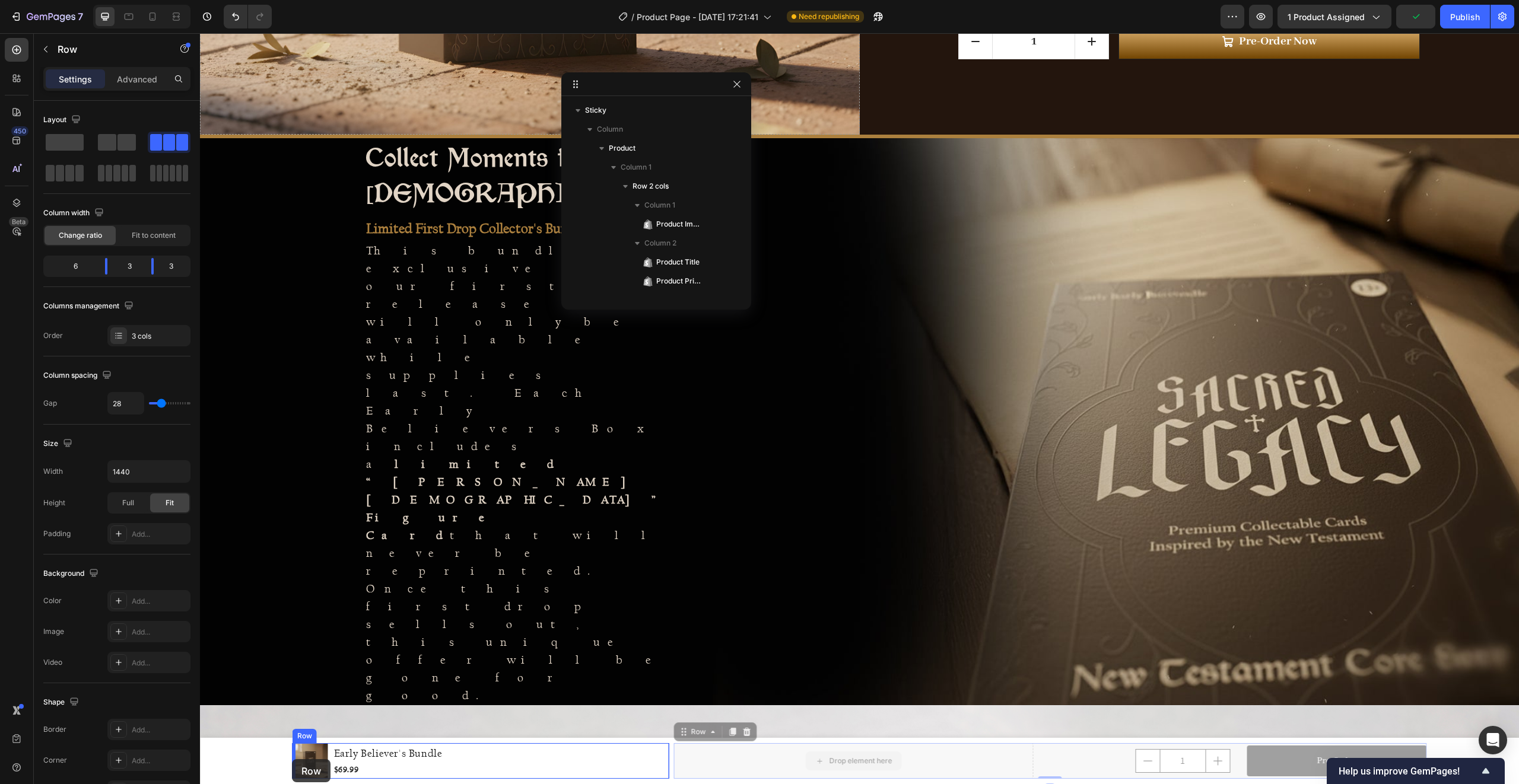
drag, startPoint x: 719, startPoint y: 755, endPoint x: 292, endPoint y: 759, distance: 427.0
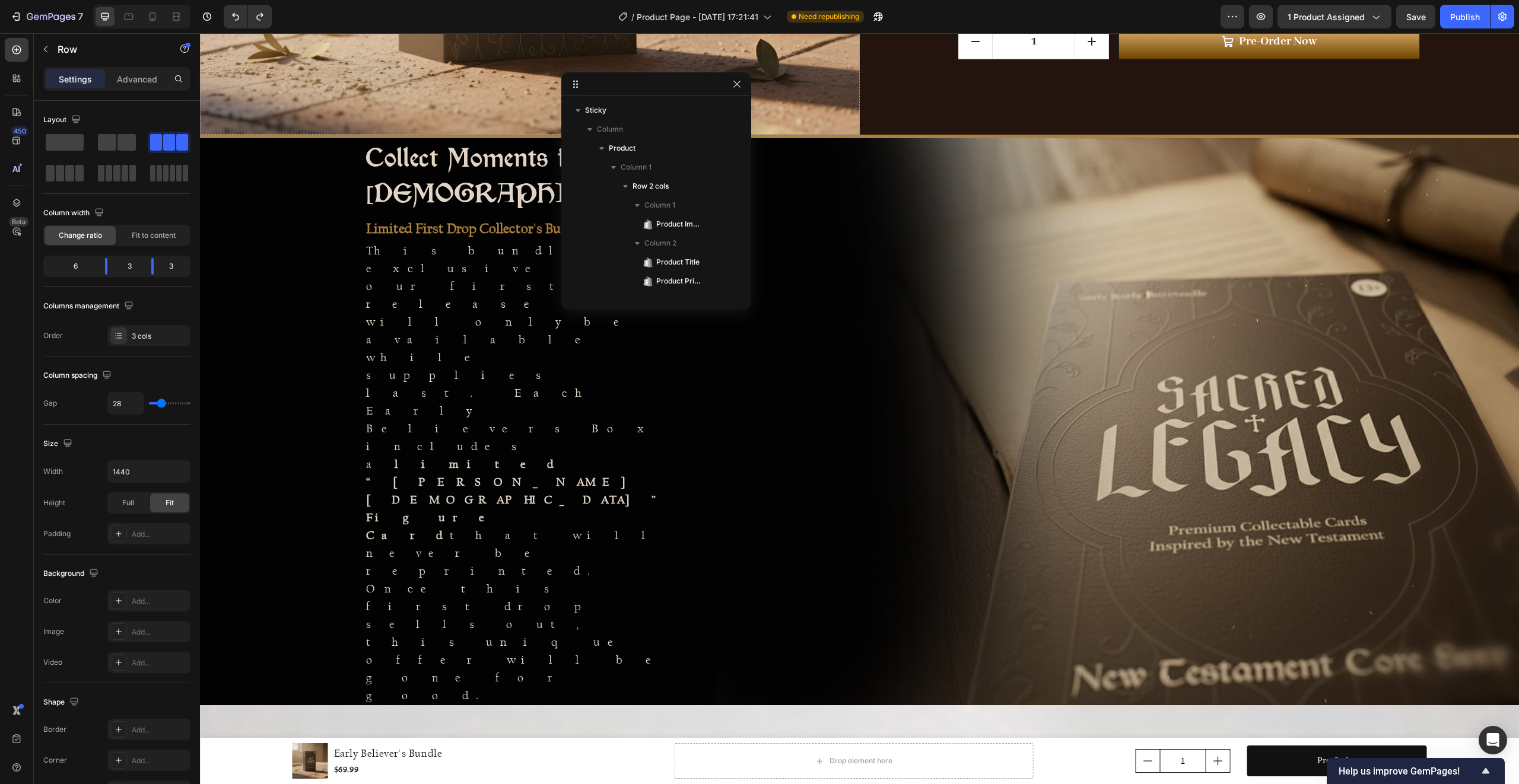
click at [1035, 762] on div "Drop element here 1 Product Quantity Pre-Order Add to Cart Row" at bounding box center [1050, 760] width 753 height 35
click at [1053, 760] on div "1" at bounding box center [1140, 760] width 179 height 24
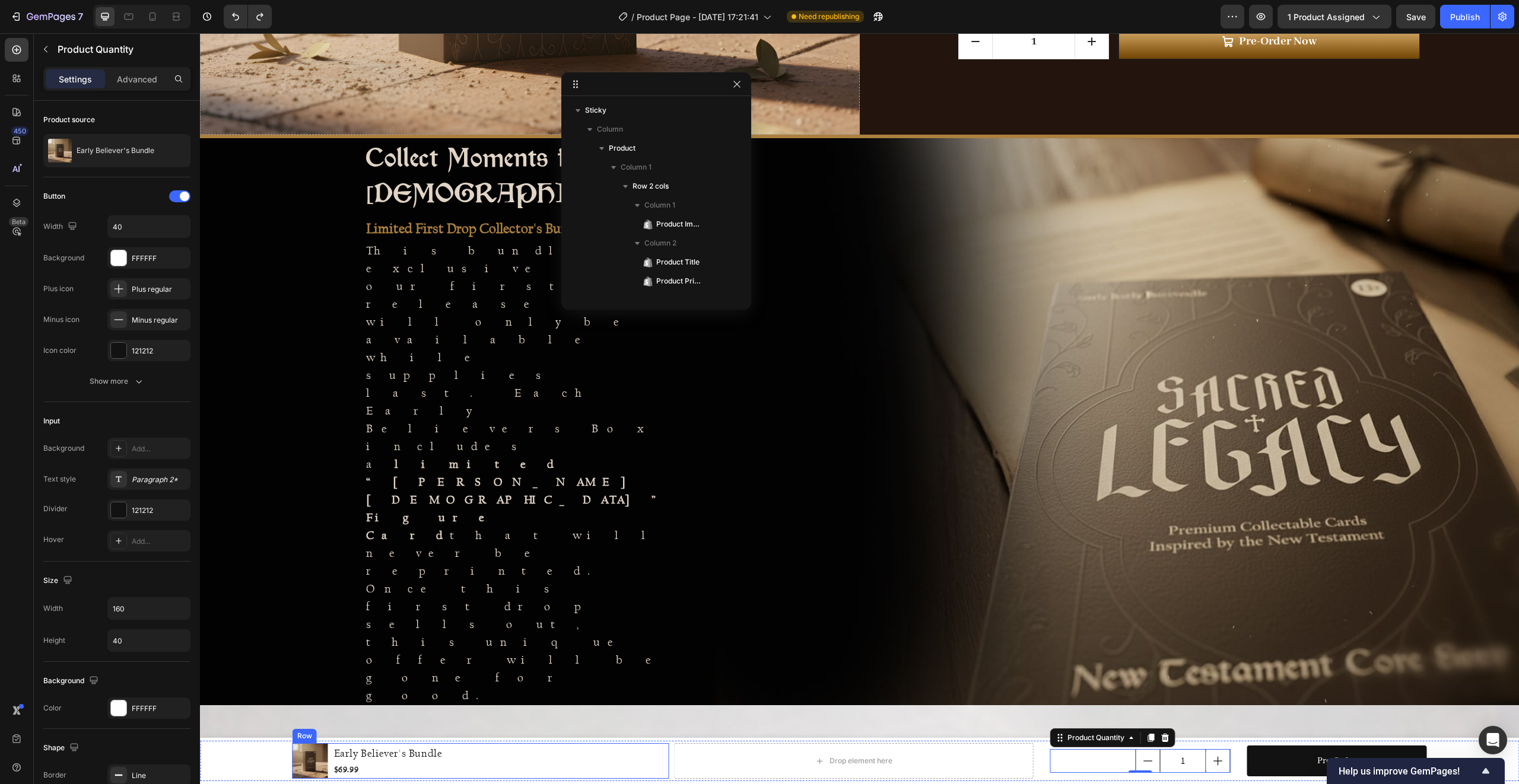
click at [528, 763] on div "Product Images Early Believer's Bundle Product Title $69.99 Product Price Produ…" at bounding box center [481, 760] width 377 height 35
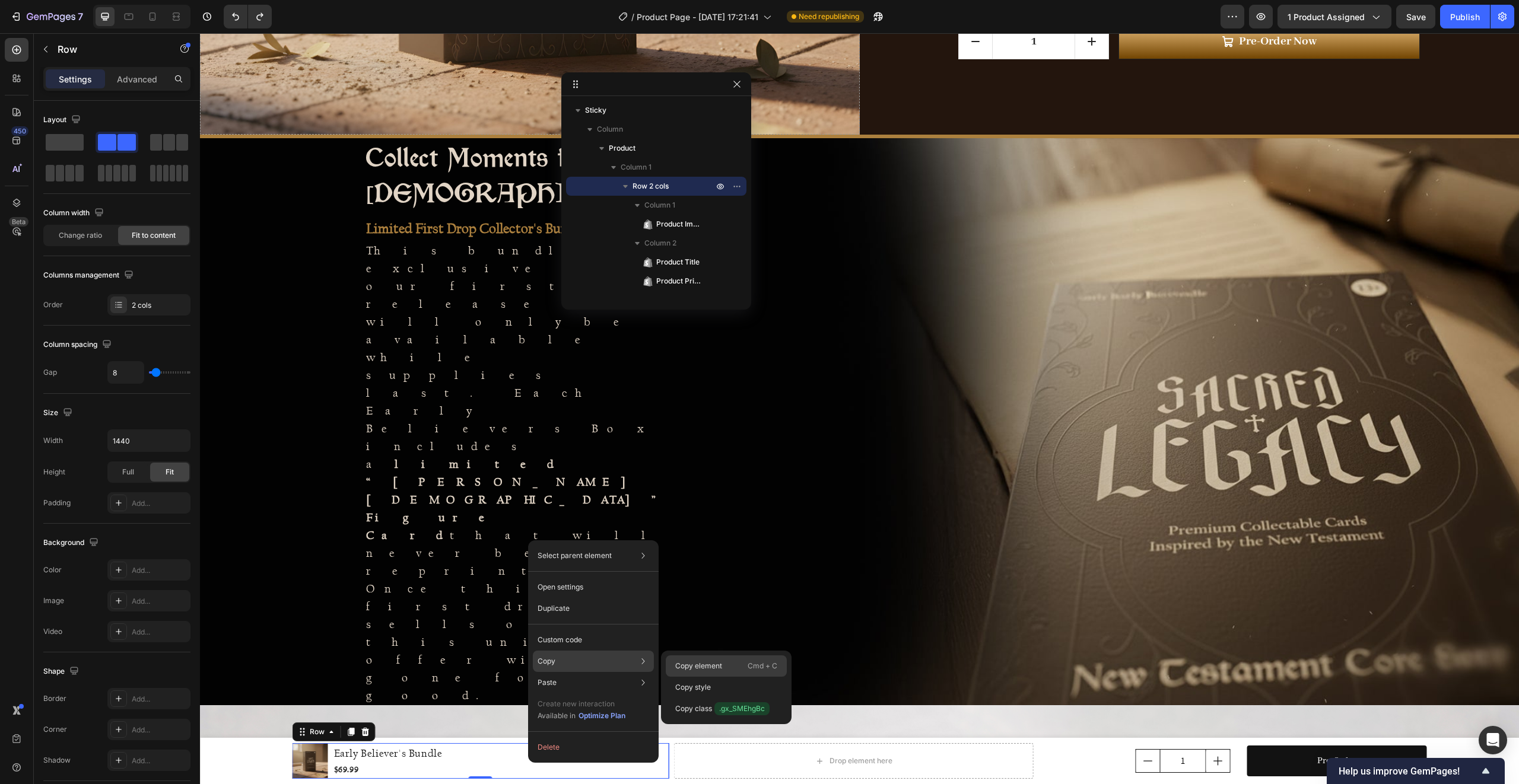
click at [704, 663] on p "Copy element" at bounding box center [699, 666] width 47 height 10
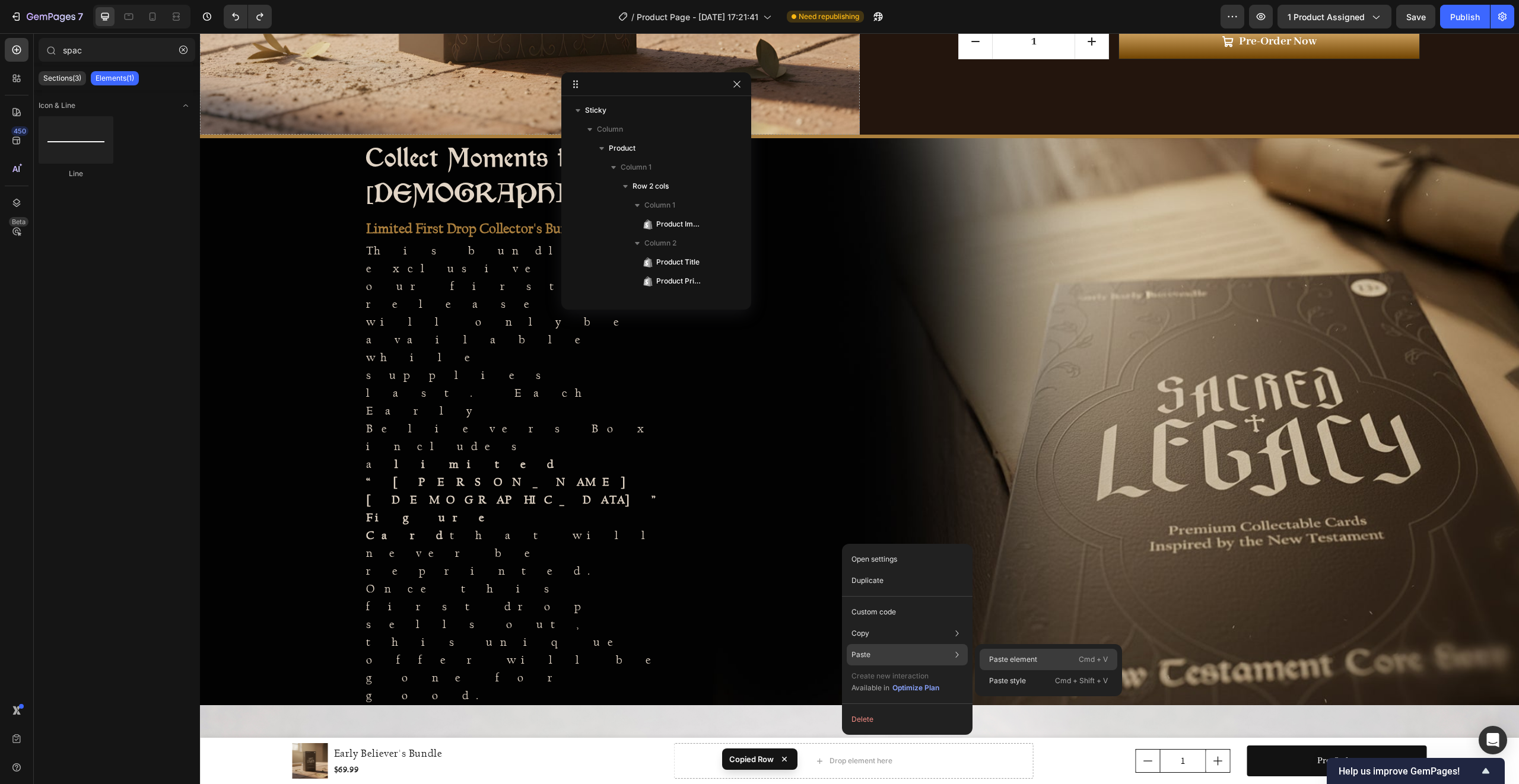
drag, startPoint x: 1009, startPoint y: 654, endPoint x: 809, endPoint y: 621, distance: 202.7
click at [1009, 654] on p "Paste element" at bounding box center [1012, 659] width 48 height 10
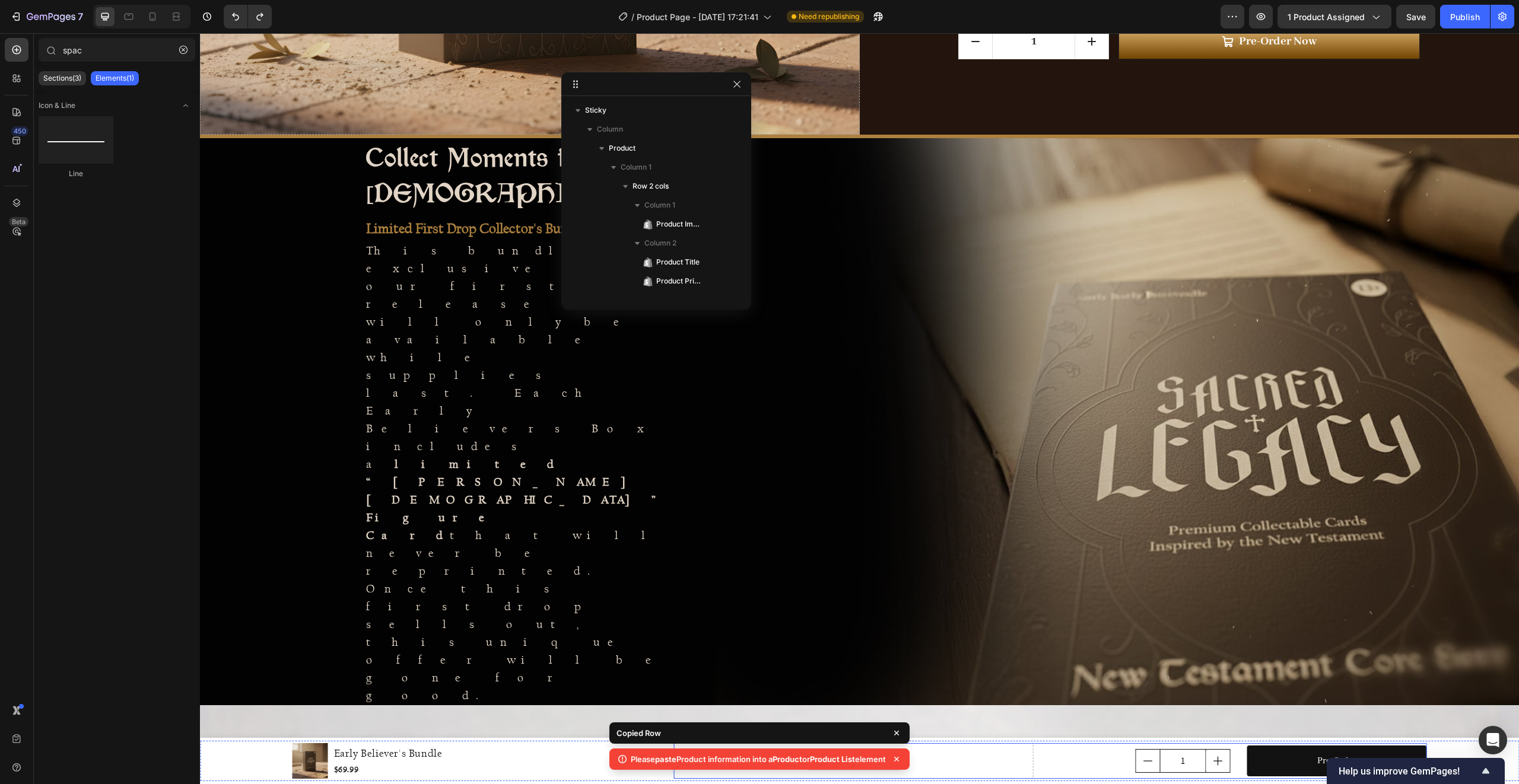
click at [948, 774] on div "Drop element here" at bounding box center [854, 760] width 360 height 35
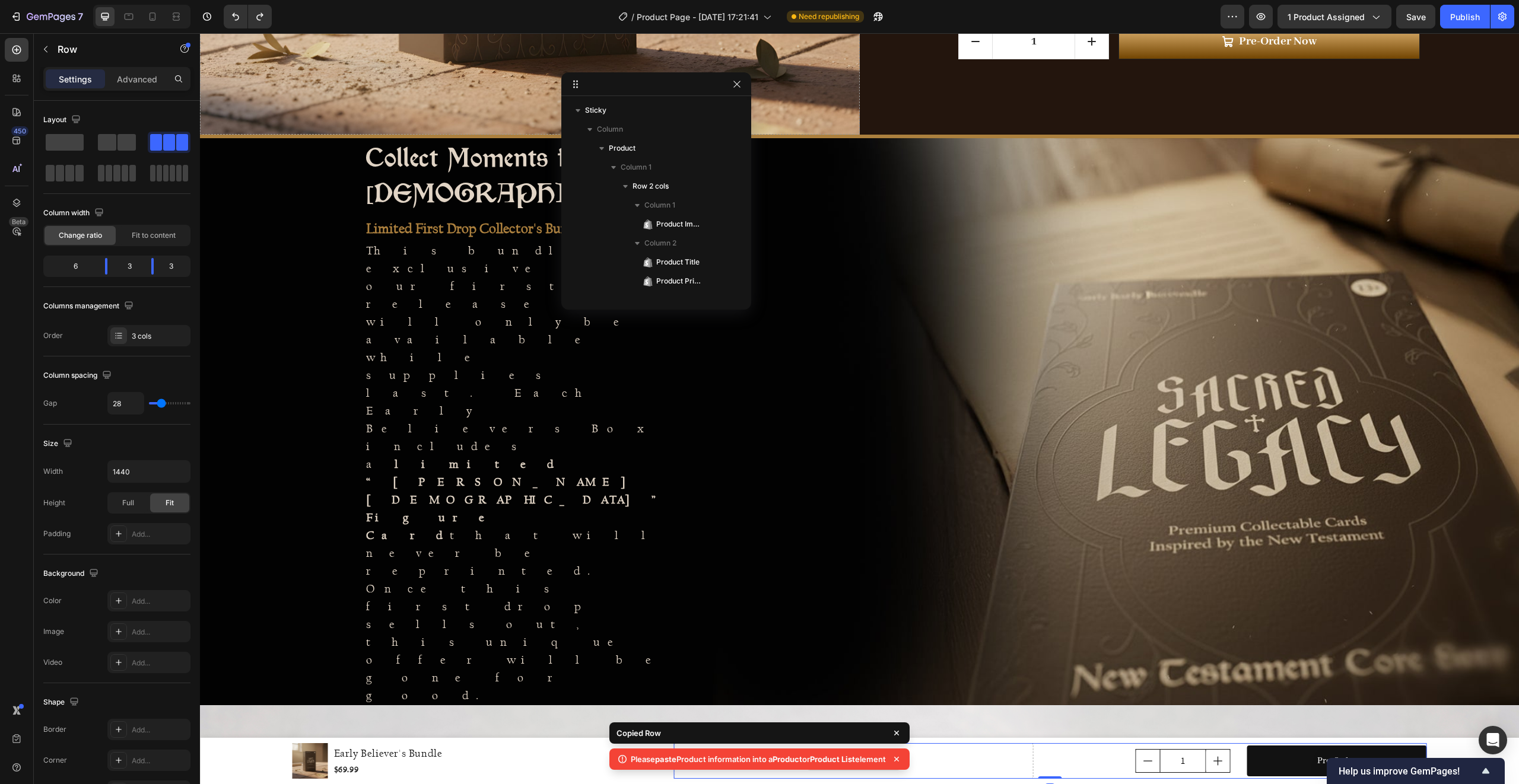
click at [939, 765] on div "Drop element here" at bounding box center [854, 760] width 360 height 35
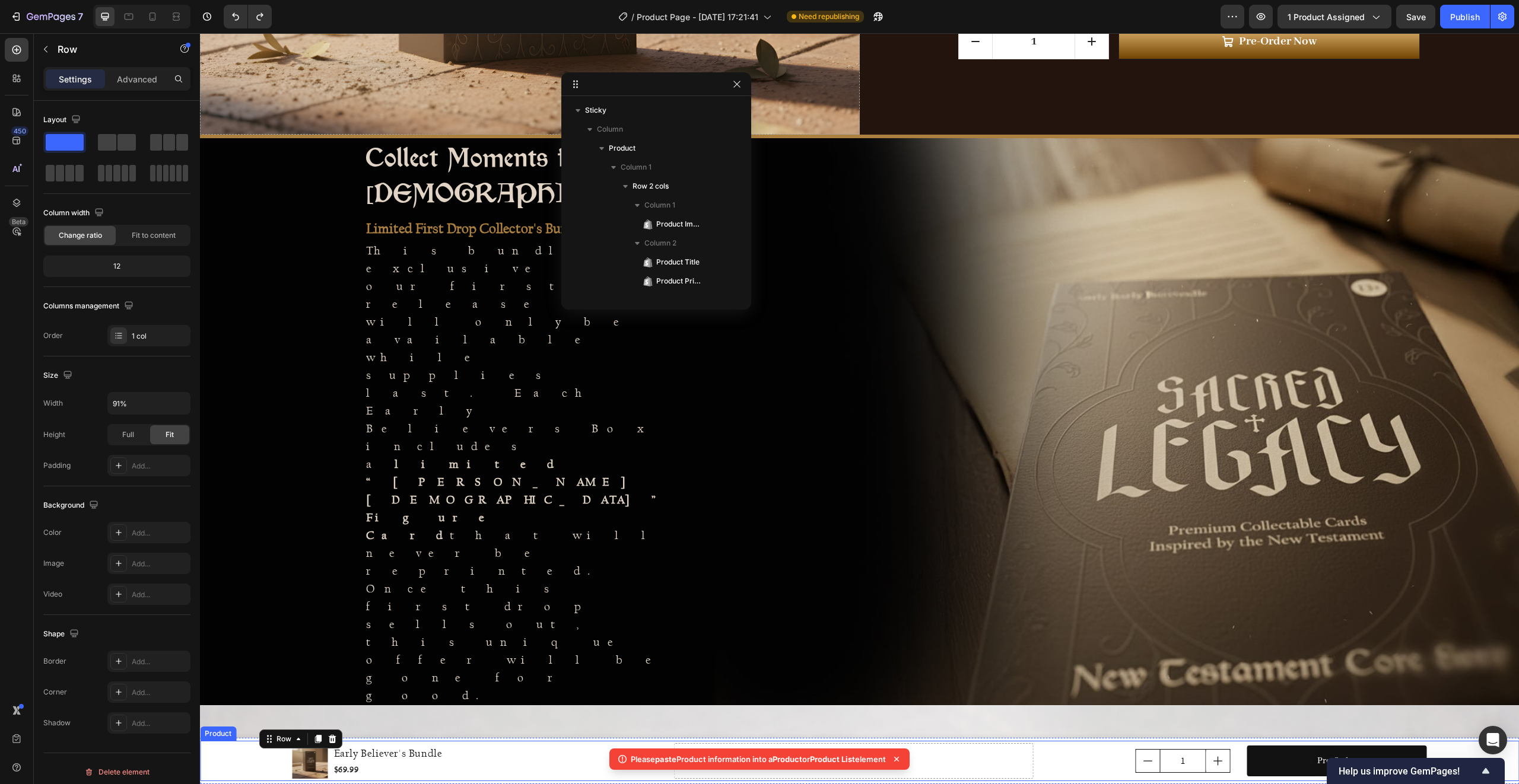
click at [992, 765] on div "Drop element here" at bounding box center [854, 760] width 360 height 35
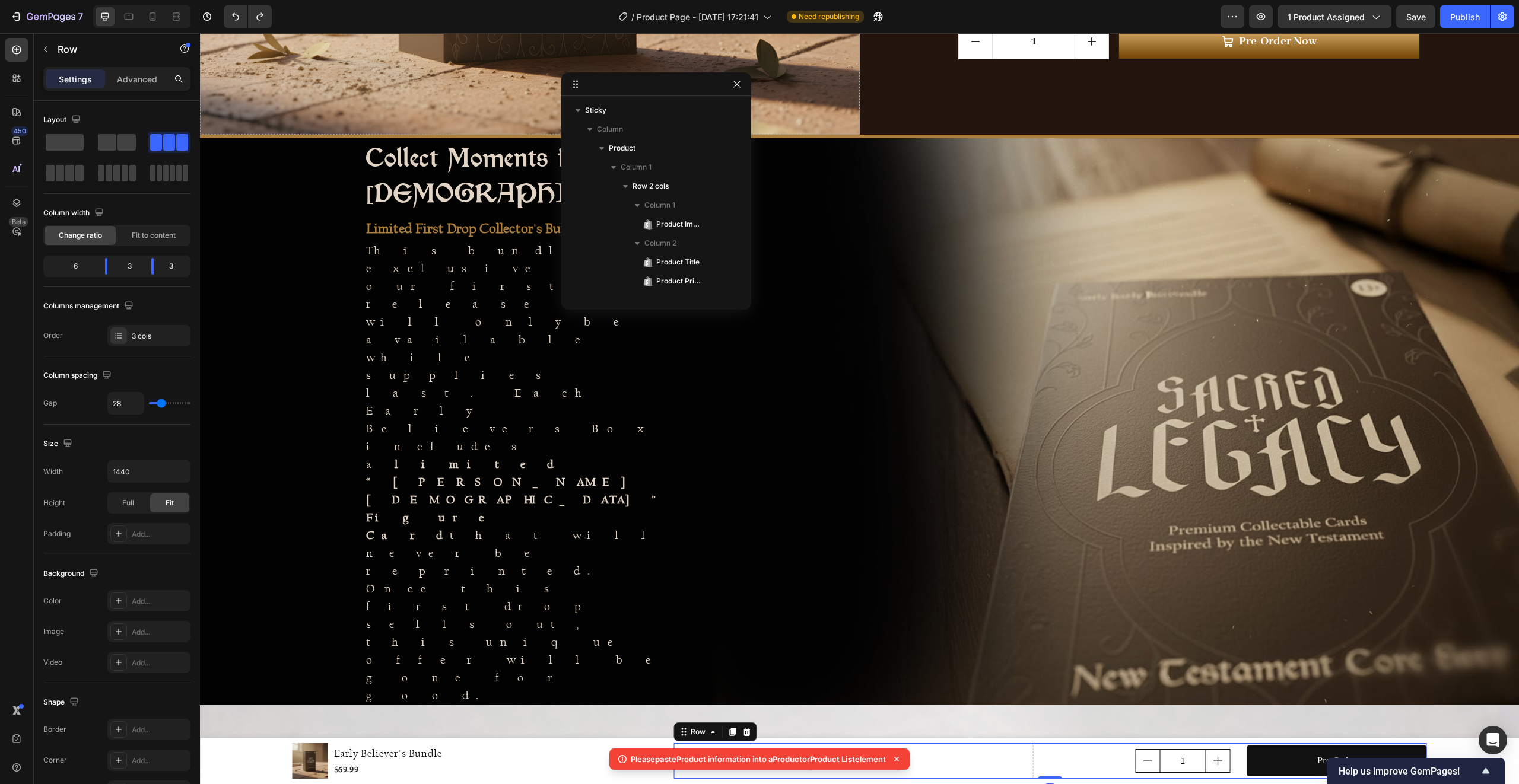
click at [994, 760] on div "Drop element here" at bounding box center [854, 760] width 360 height 35
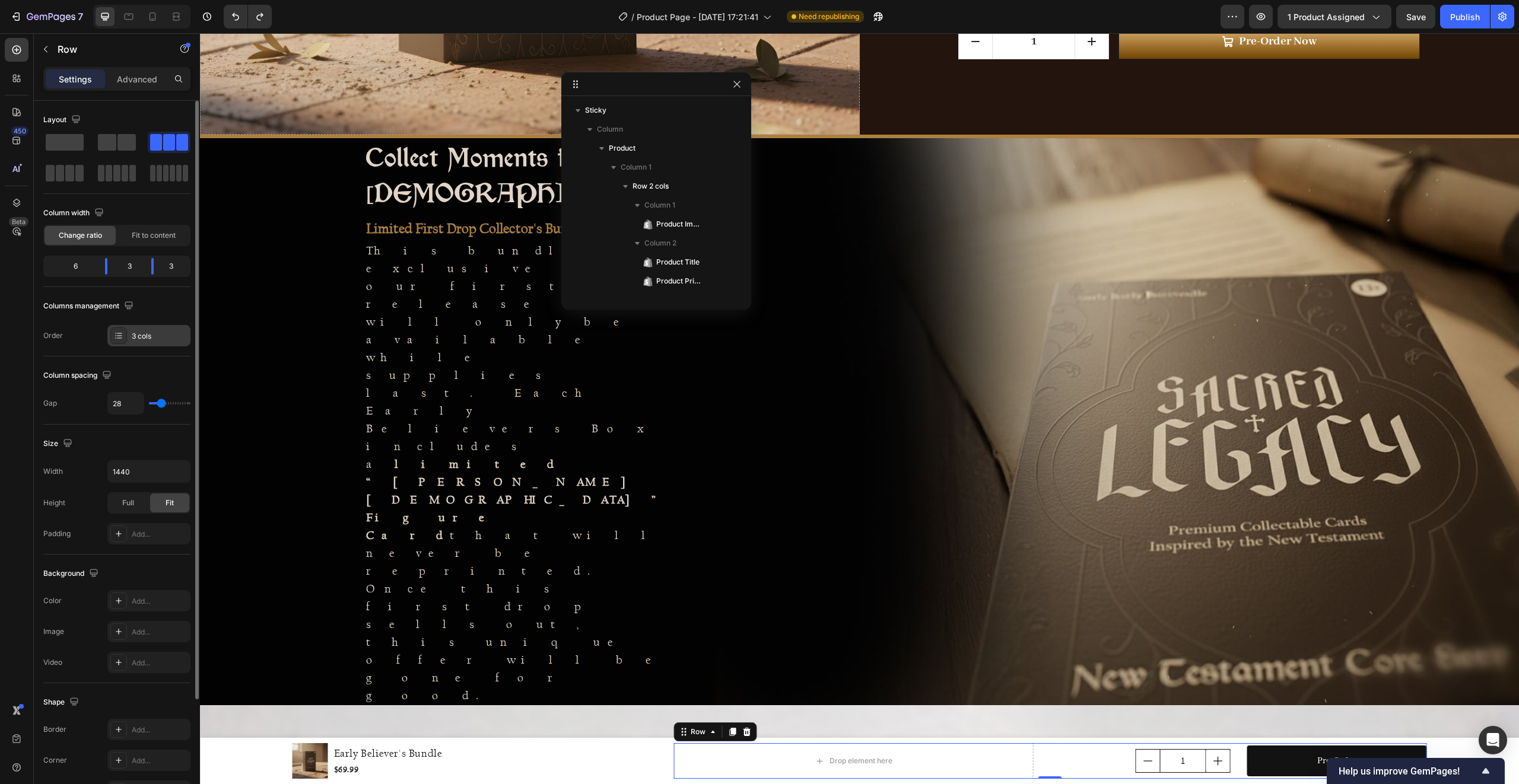
click at [132, 334] on div "3 cols" at bounding box center [159, 336] width 55 height 10
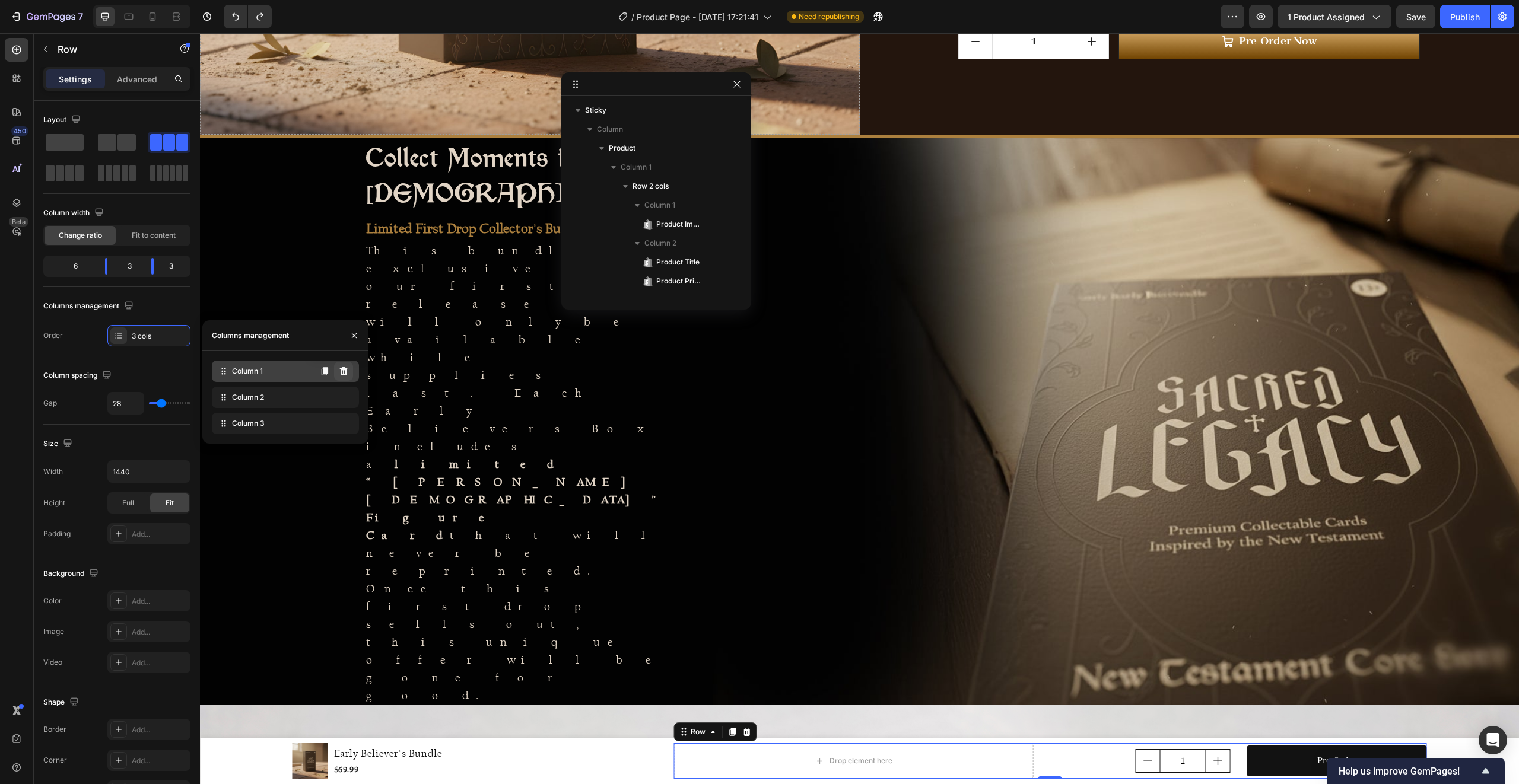
click at [346, 372] on icon at bounding box center [344, 371] width 8 height 8
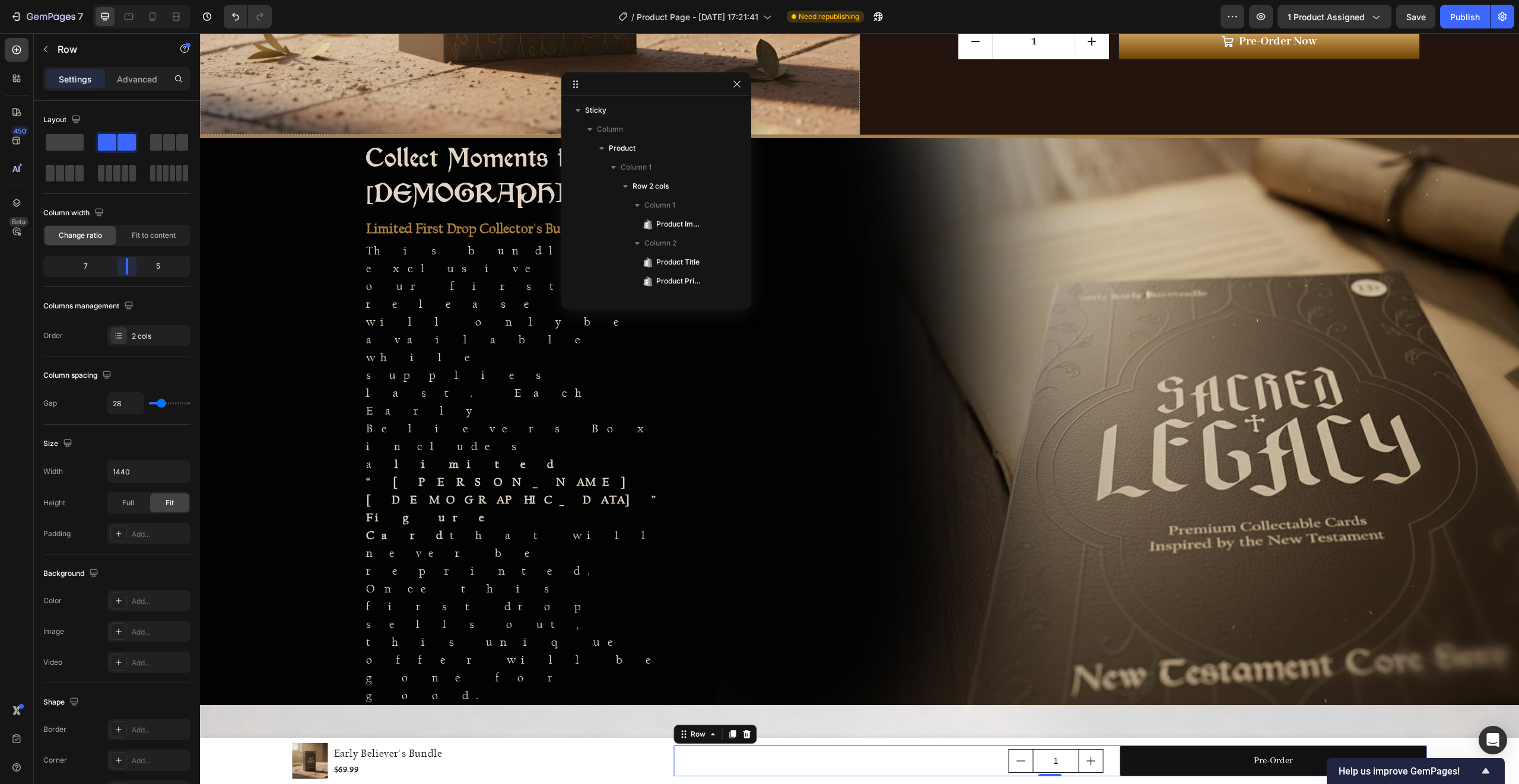
drag, startPoint x: 116, startPoint y: 273, endPoint x: 134, endPoint y: 274, distance: 18.0
click at [134, 0] on body "7 Version history / Product Page - [DATE] 17:21:41 Need republishing Preview 1 …" at bounding box center [760, 0] width 1519 height 0
click at [146, 233] on span "Fit to content" at bounding box center [153, 235] width 44 height 10
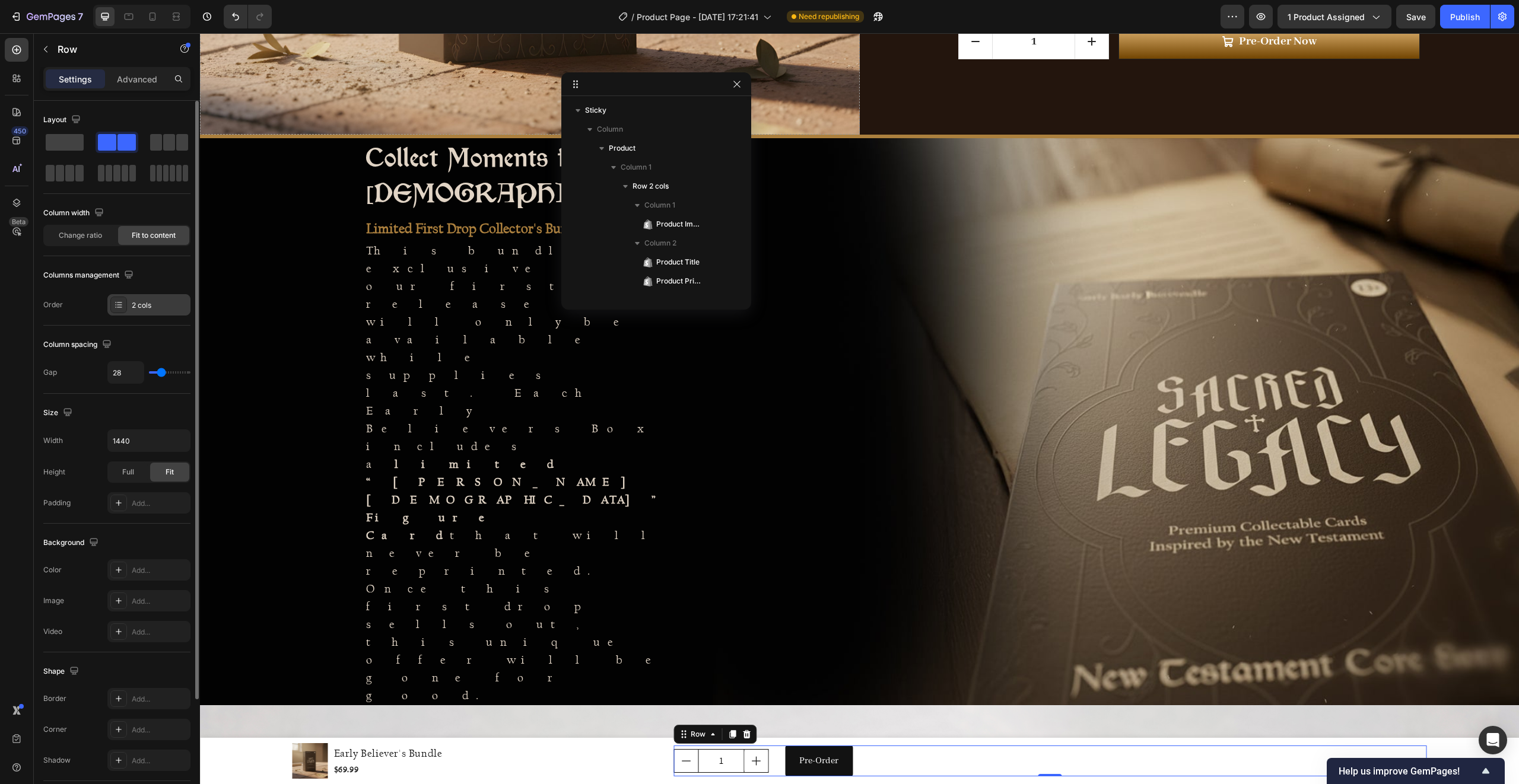
click at [130, 304] on div "2 cols" at bounding box center [149, 305] width 83 height 21
click at [133, 303] on div "2 cols" at bounding box center [159, 305] width 55 height 10
type input "36"
type input "33"
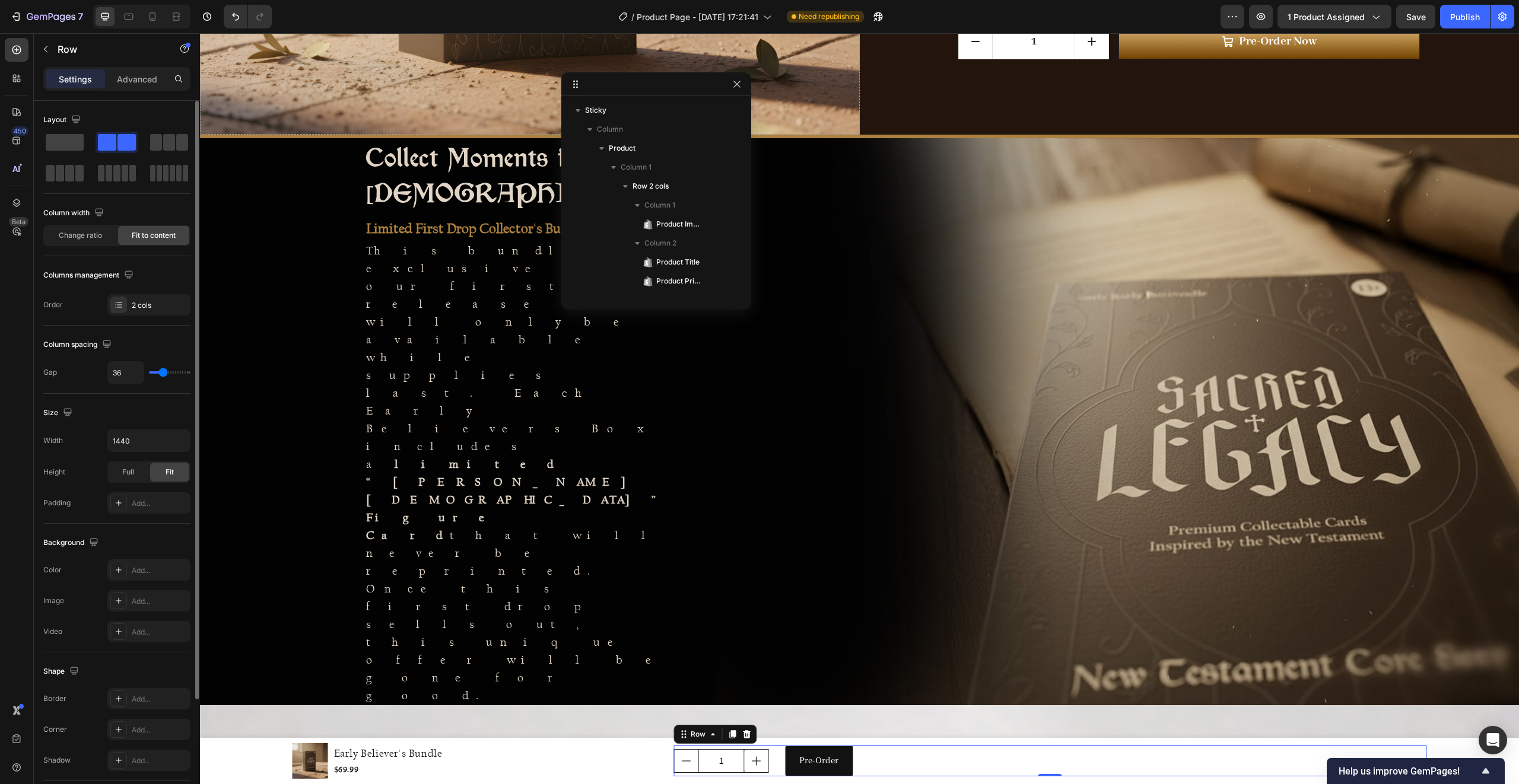
type input "33"
type input "32"
type input "31"
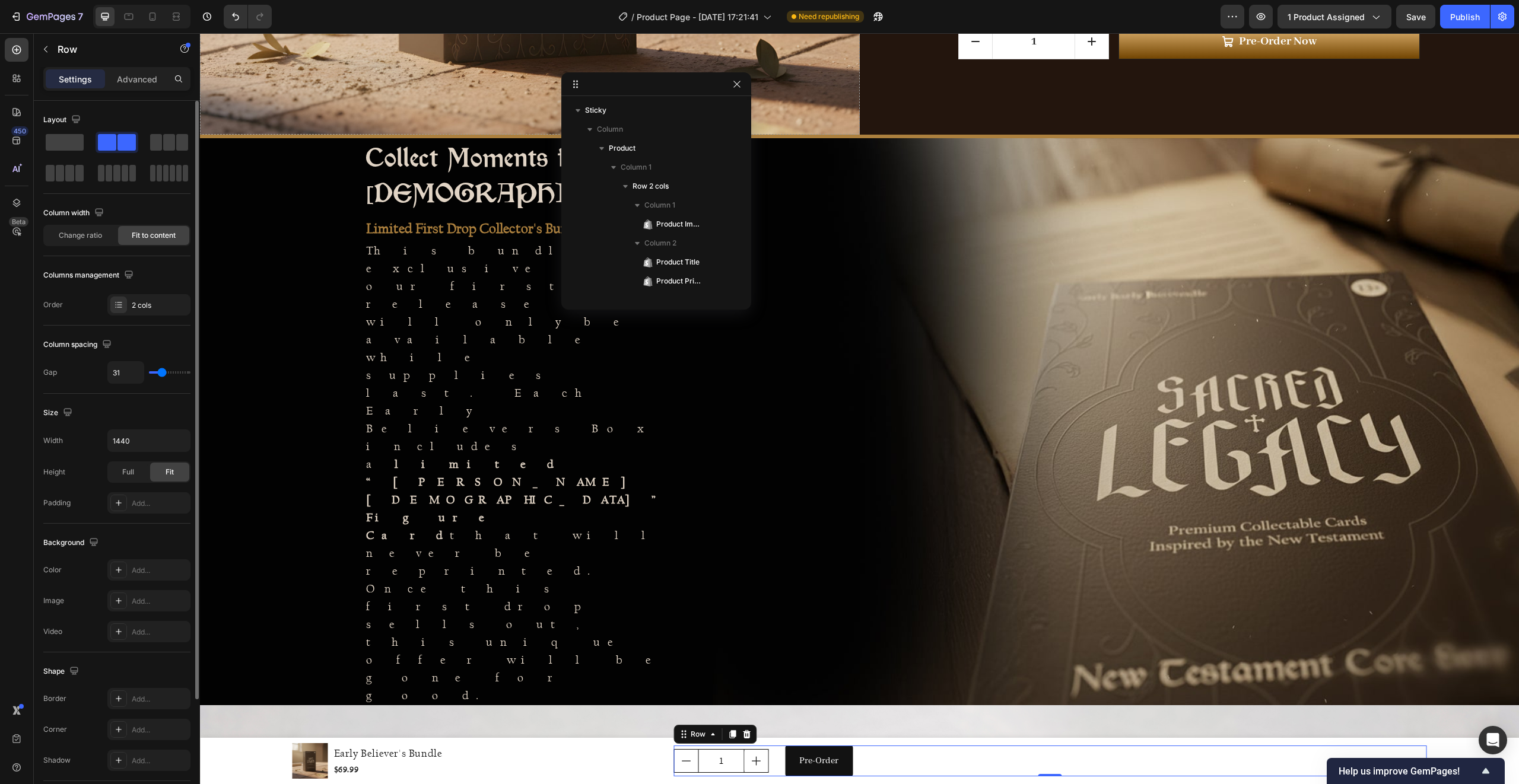
type input "30"
type input "29"
type input "27"
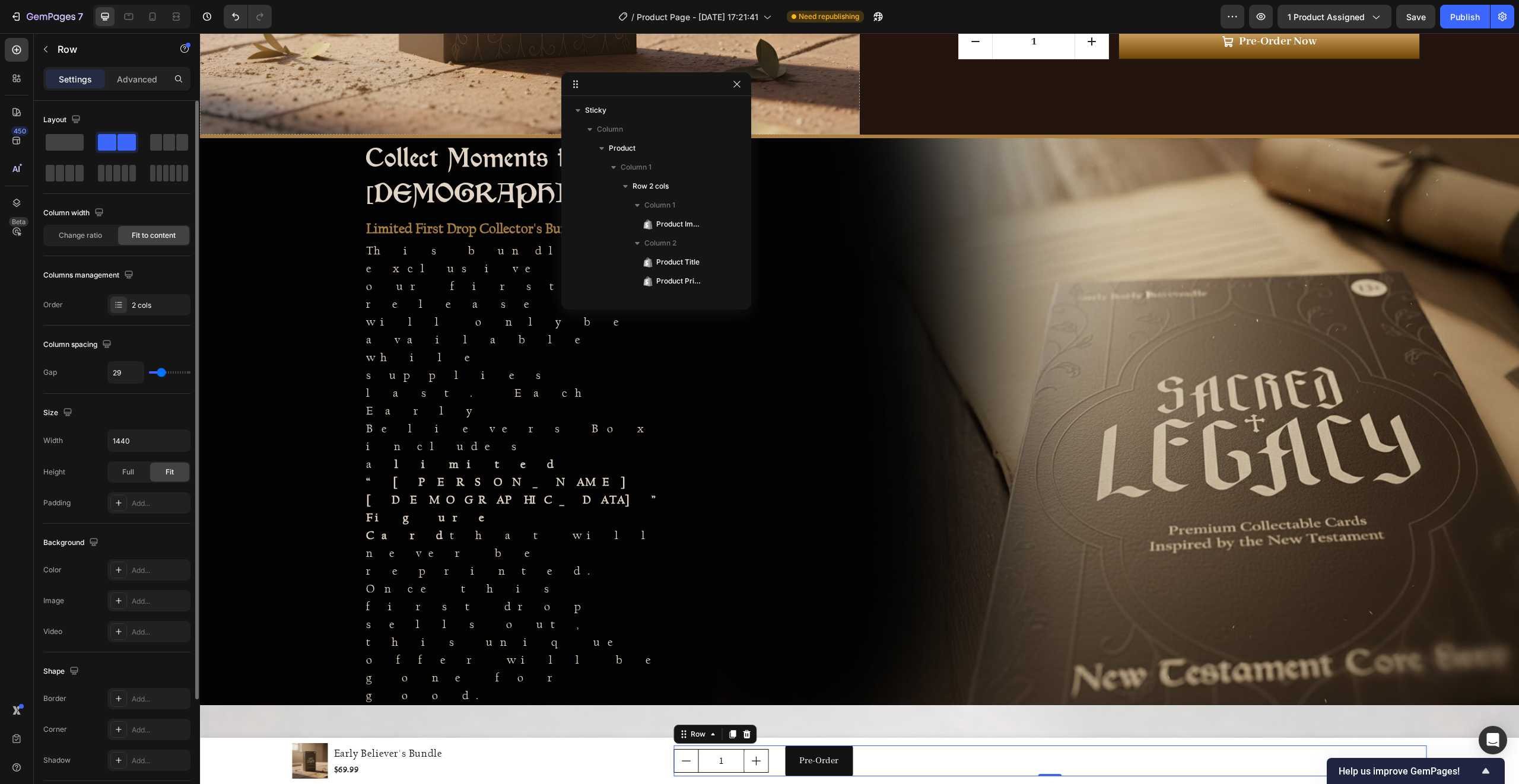
type input "27"
type input "26"
type input "25"
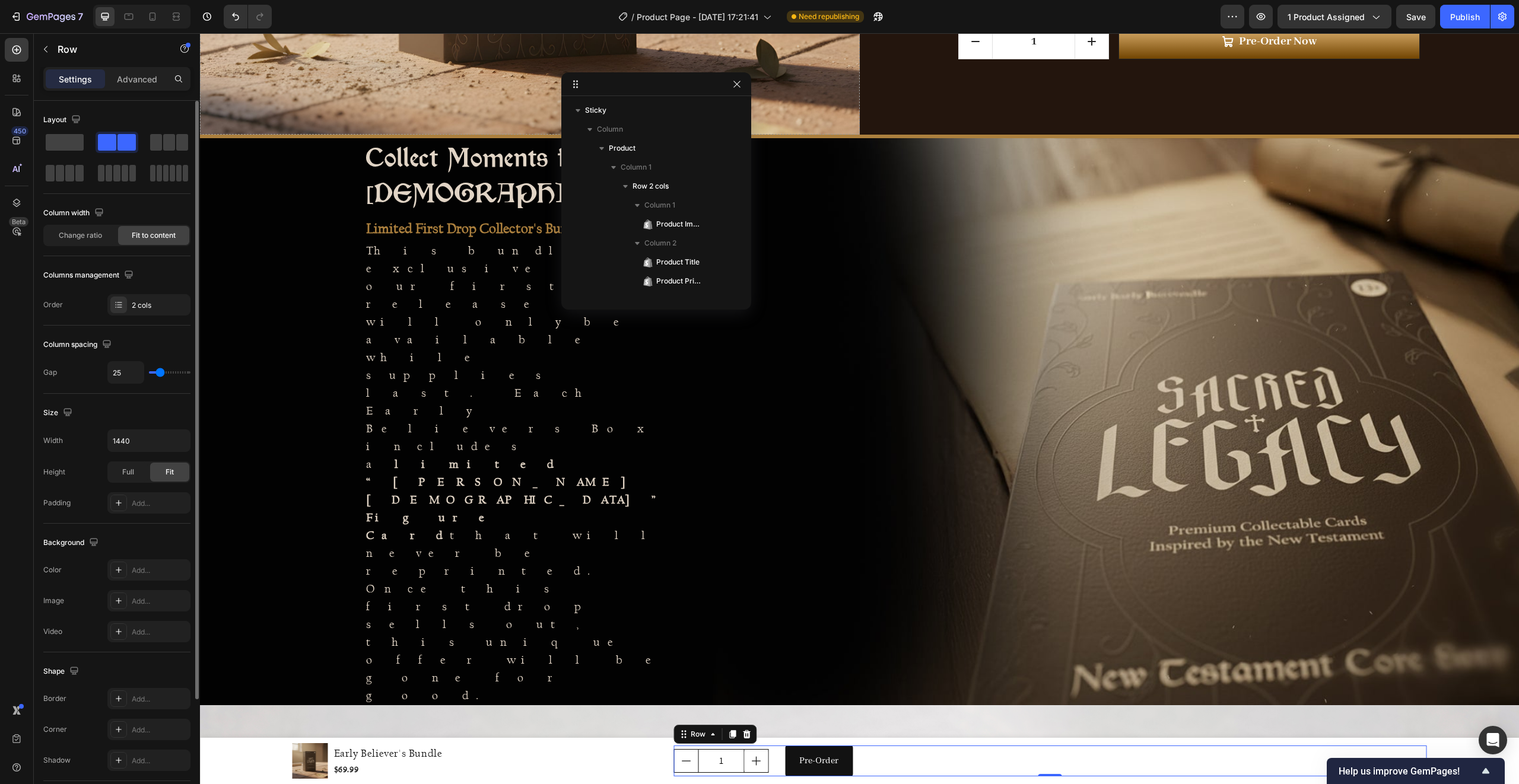
type input "23"
type input "22"
type input "20"
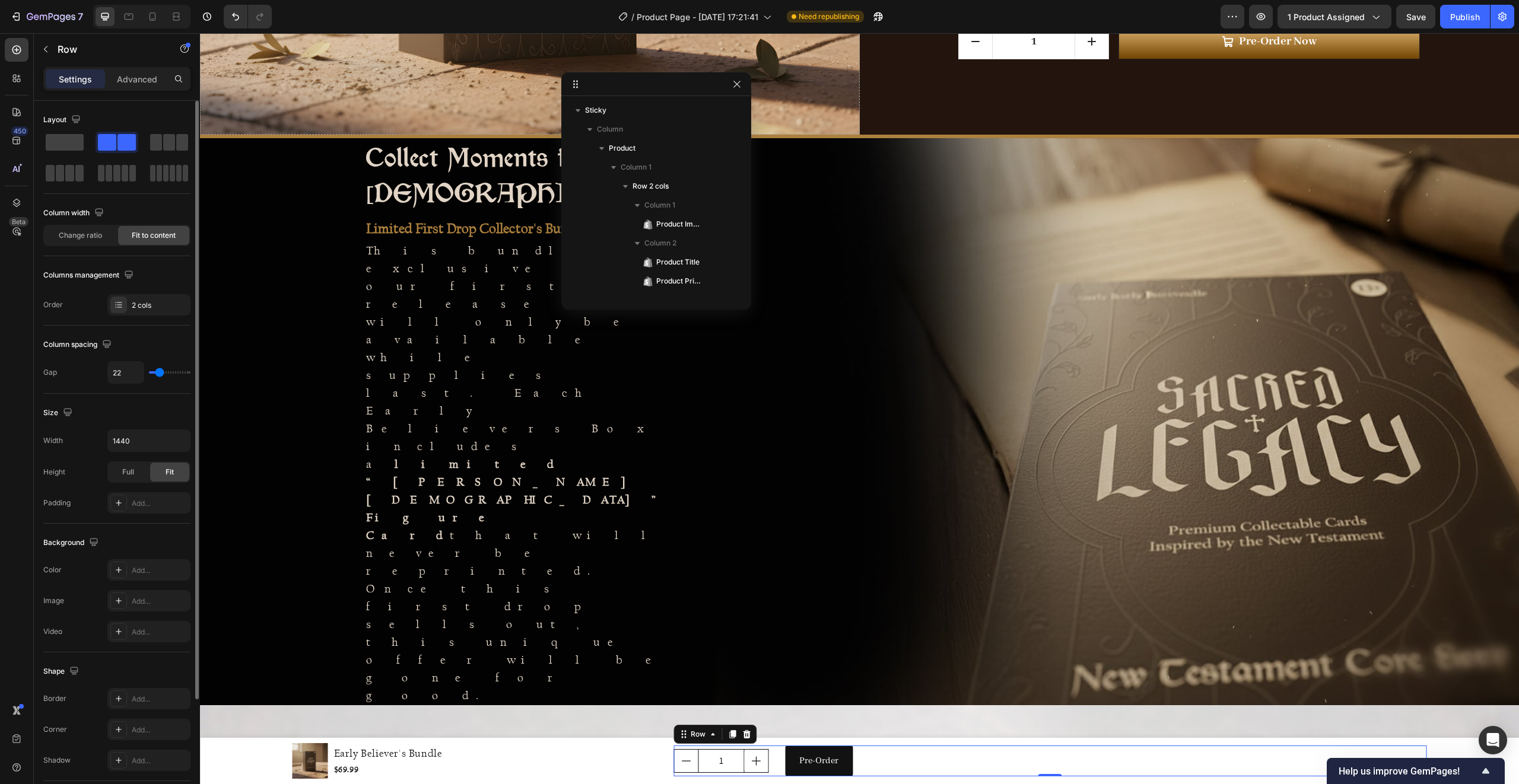
type input "20"
type input "19"
type input "18"
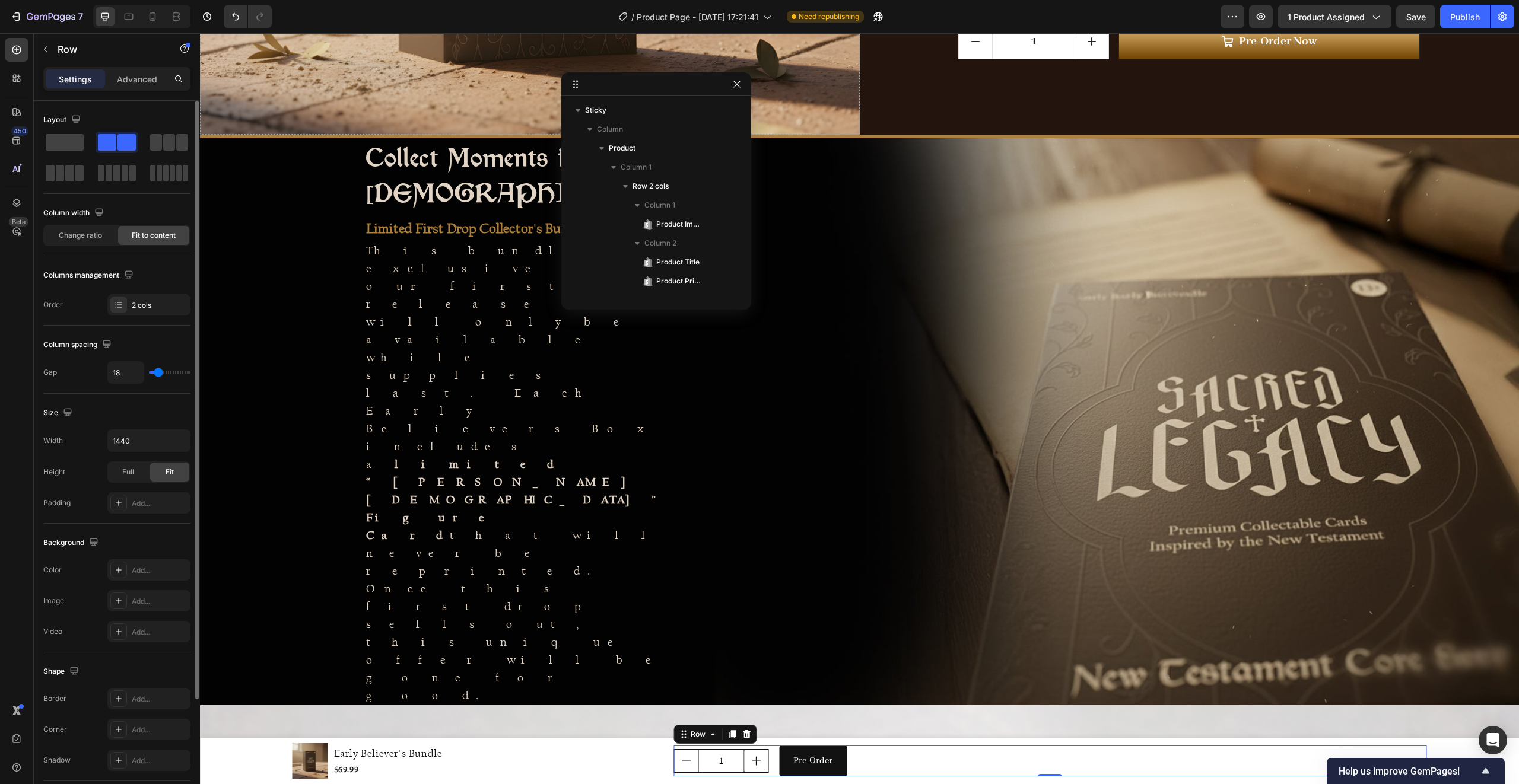
type input "17"
type input "16"
type input "17"
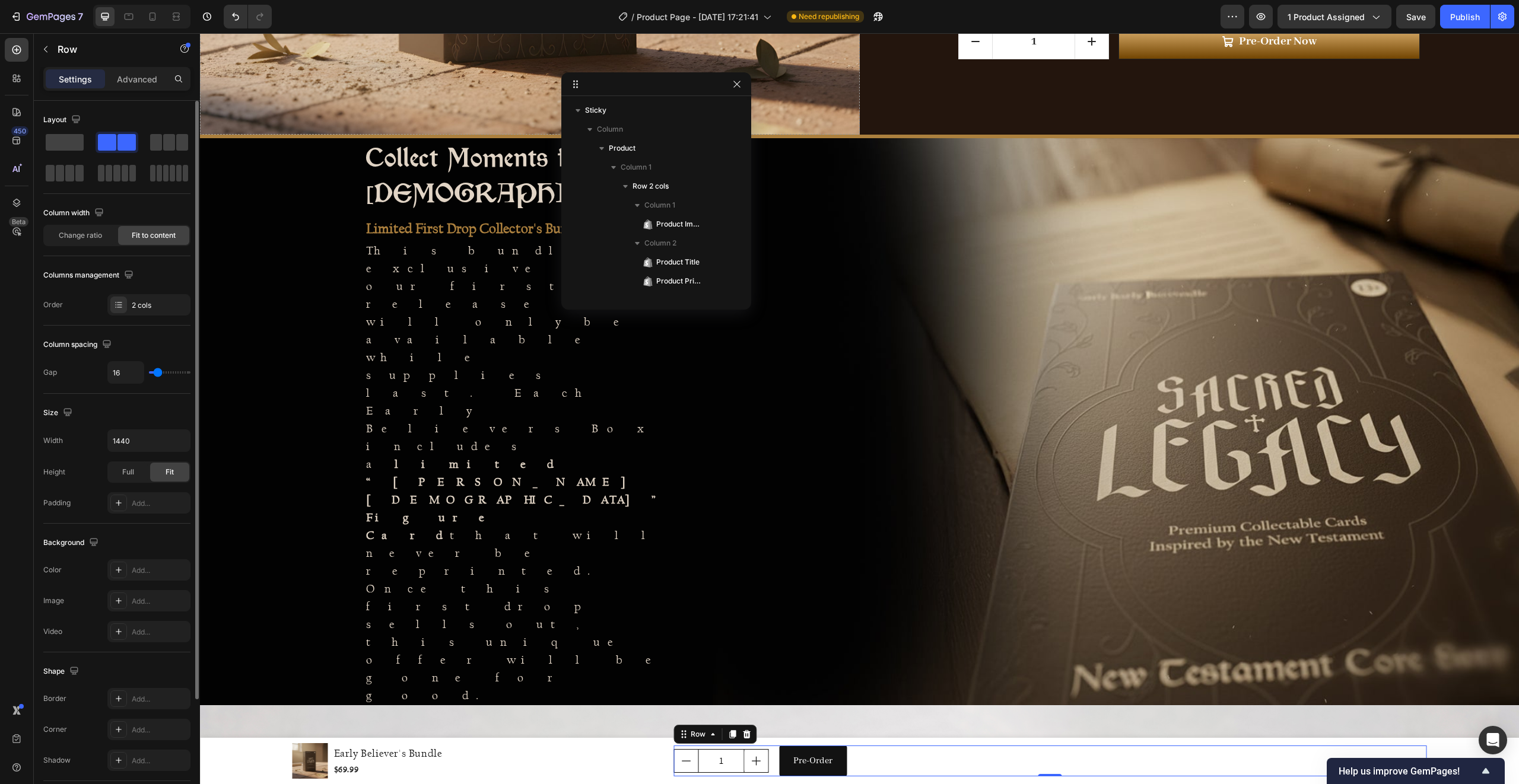
type input "17"
type input "18"
type input "19"
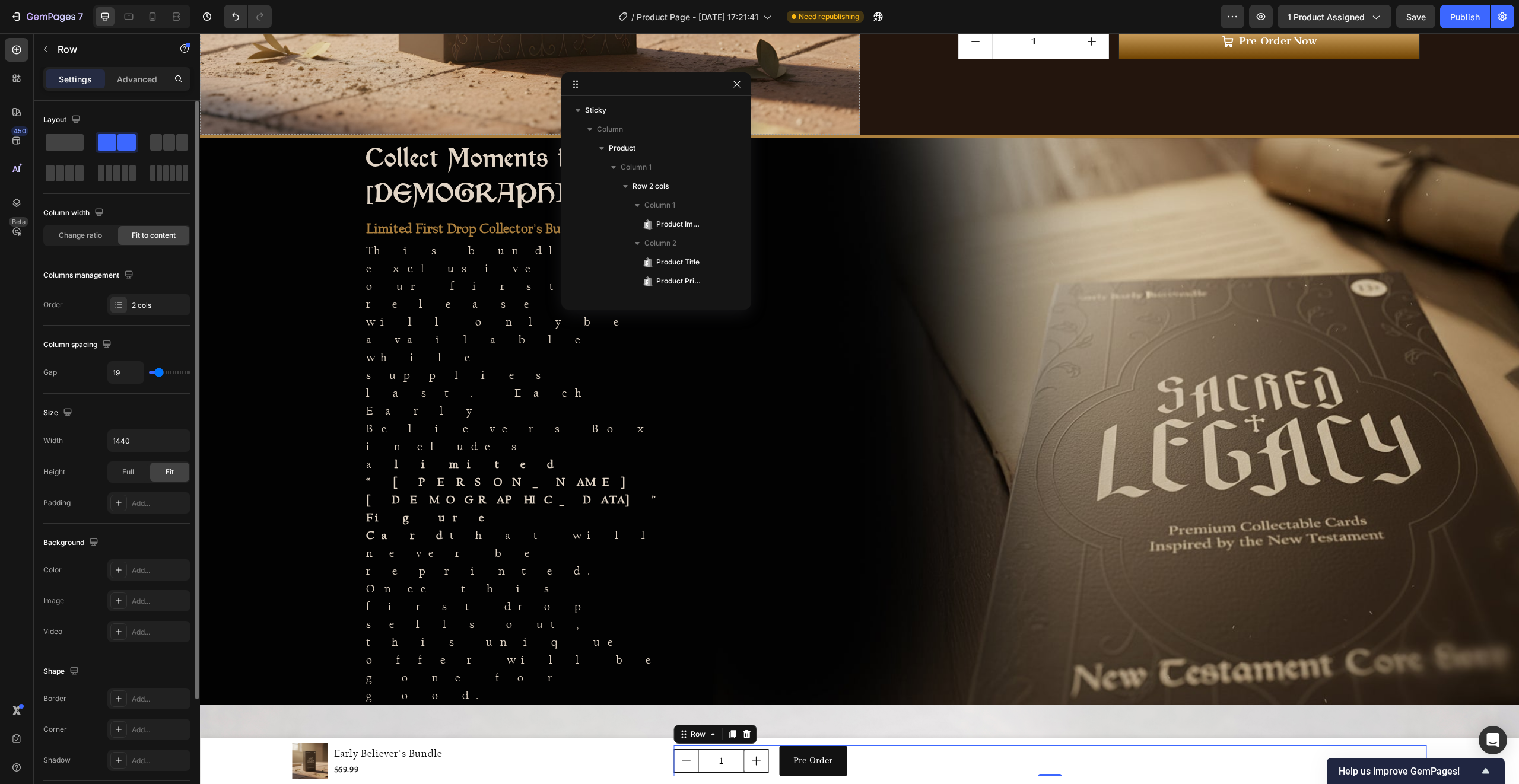
type input "22"
type input "24"
type input "26"
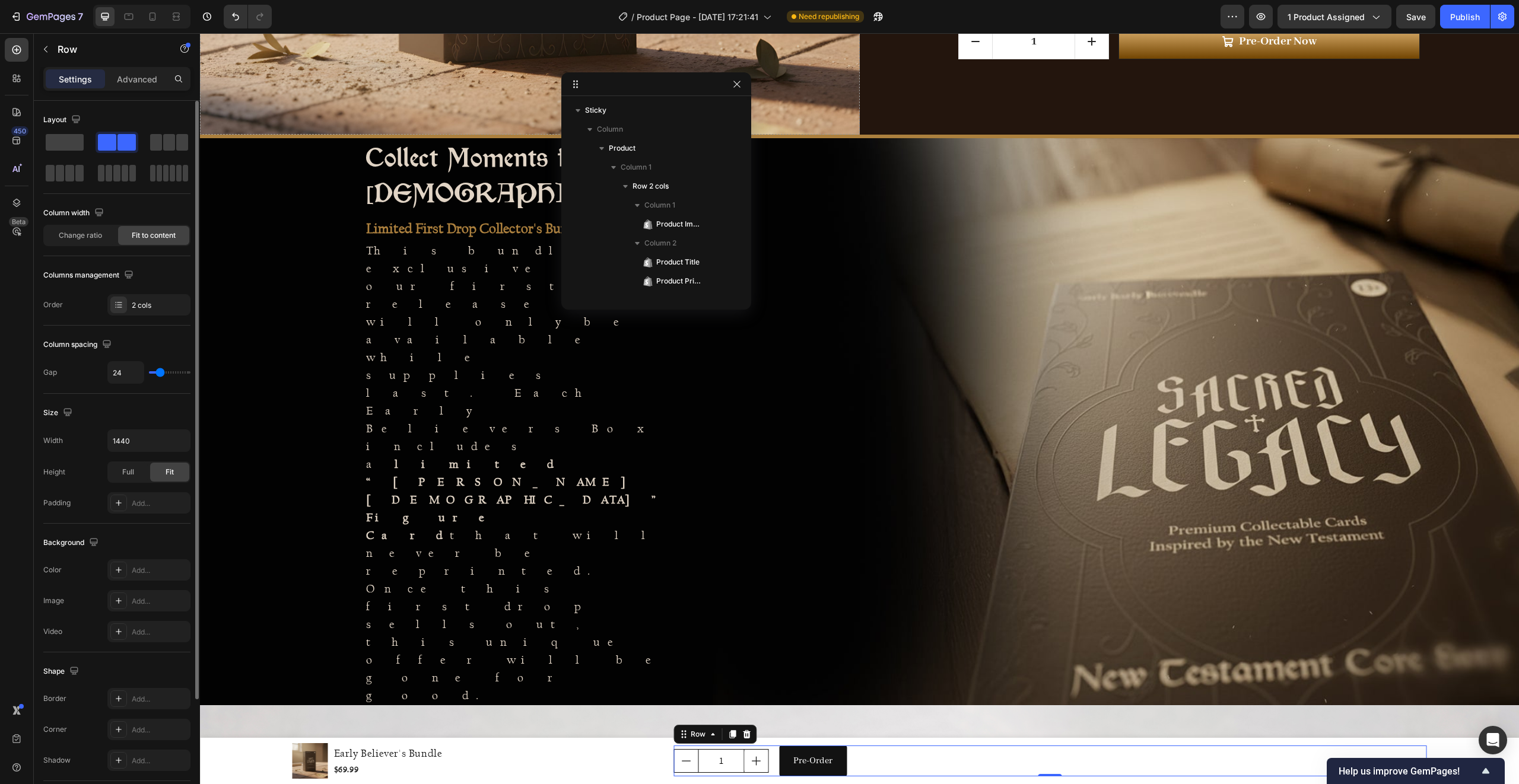
type input "26"
type input "28"
type input "29"
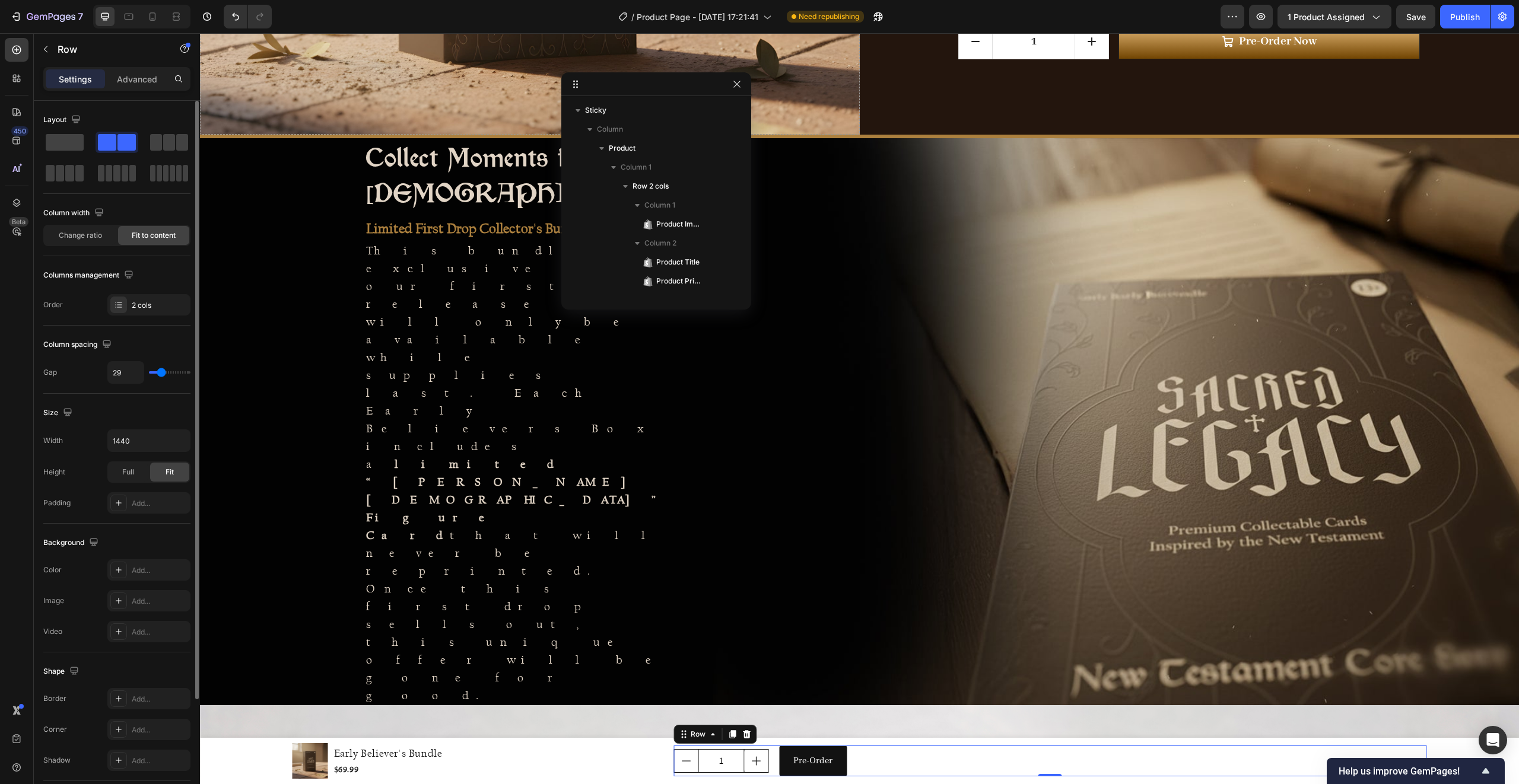
type input "32"
type input "33"
type input "35"
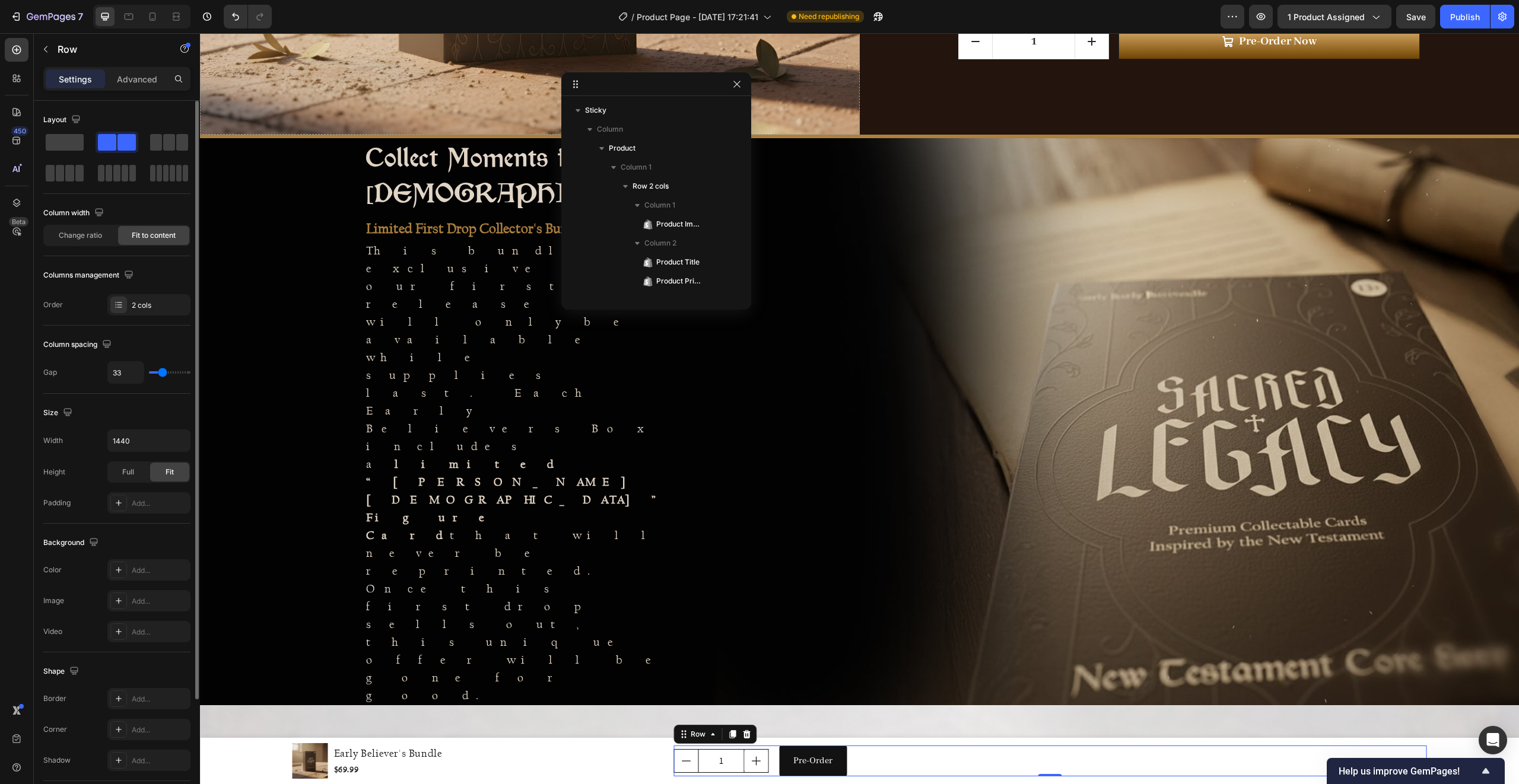
type input "35"
type input "36"
type input "38"
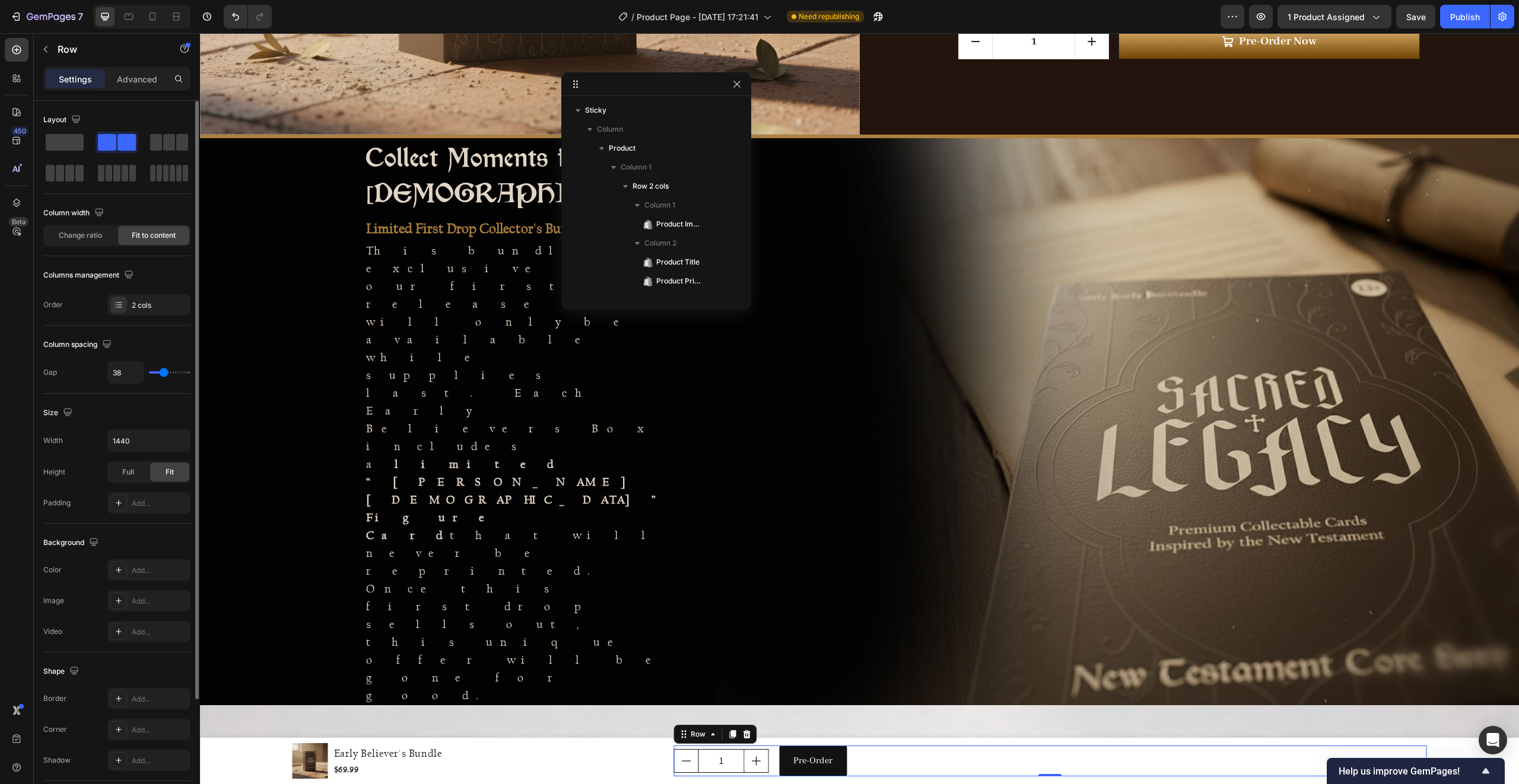
type input "40"
type input "42"
type input "43"
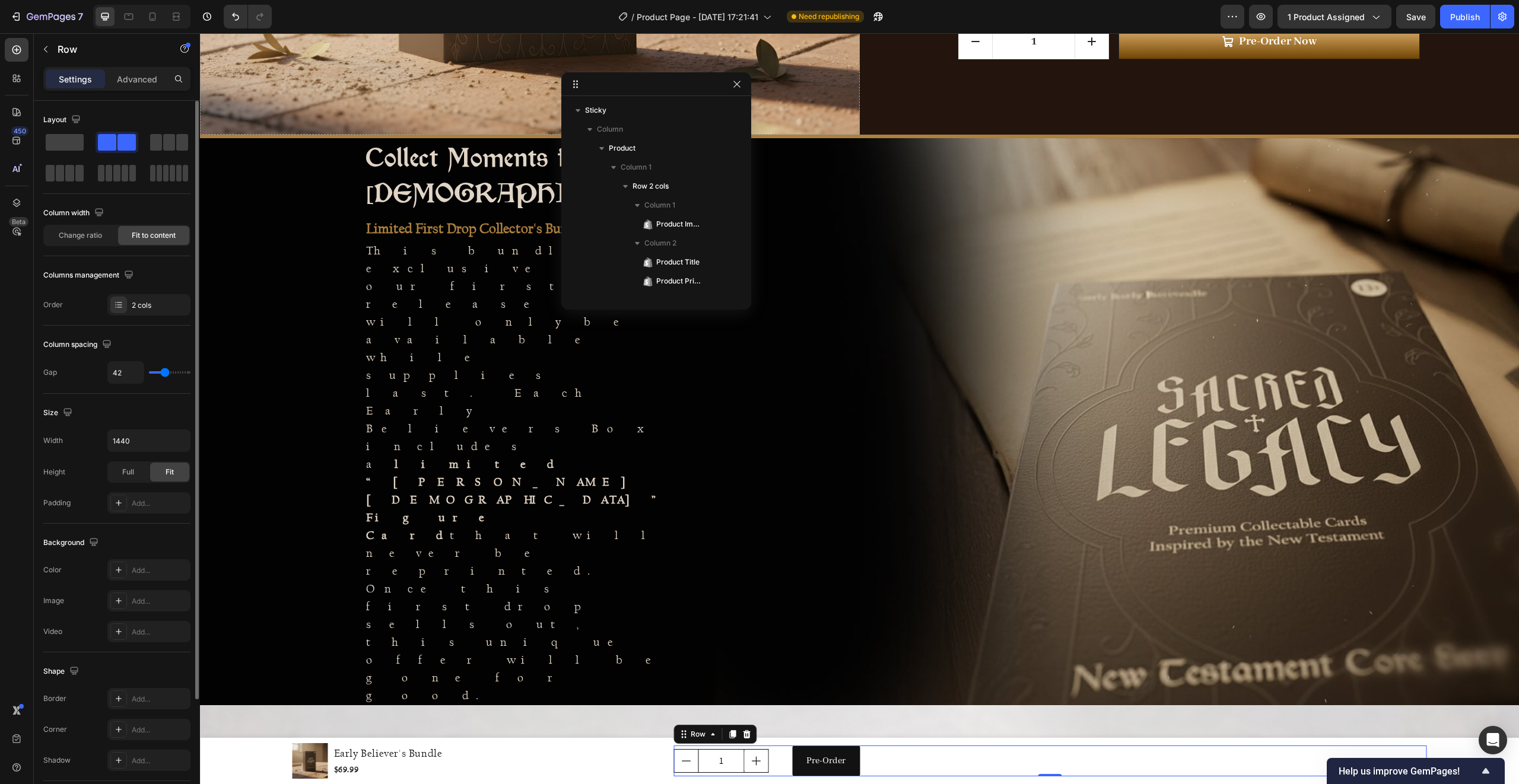
type input "43"
type input "44"
type input "45"
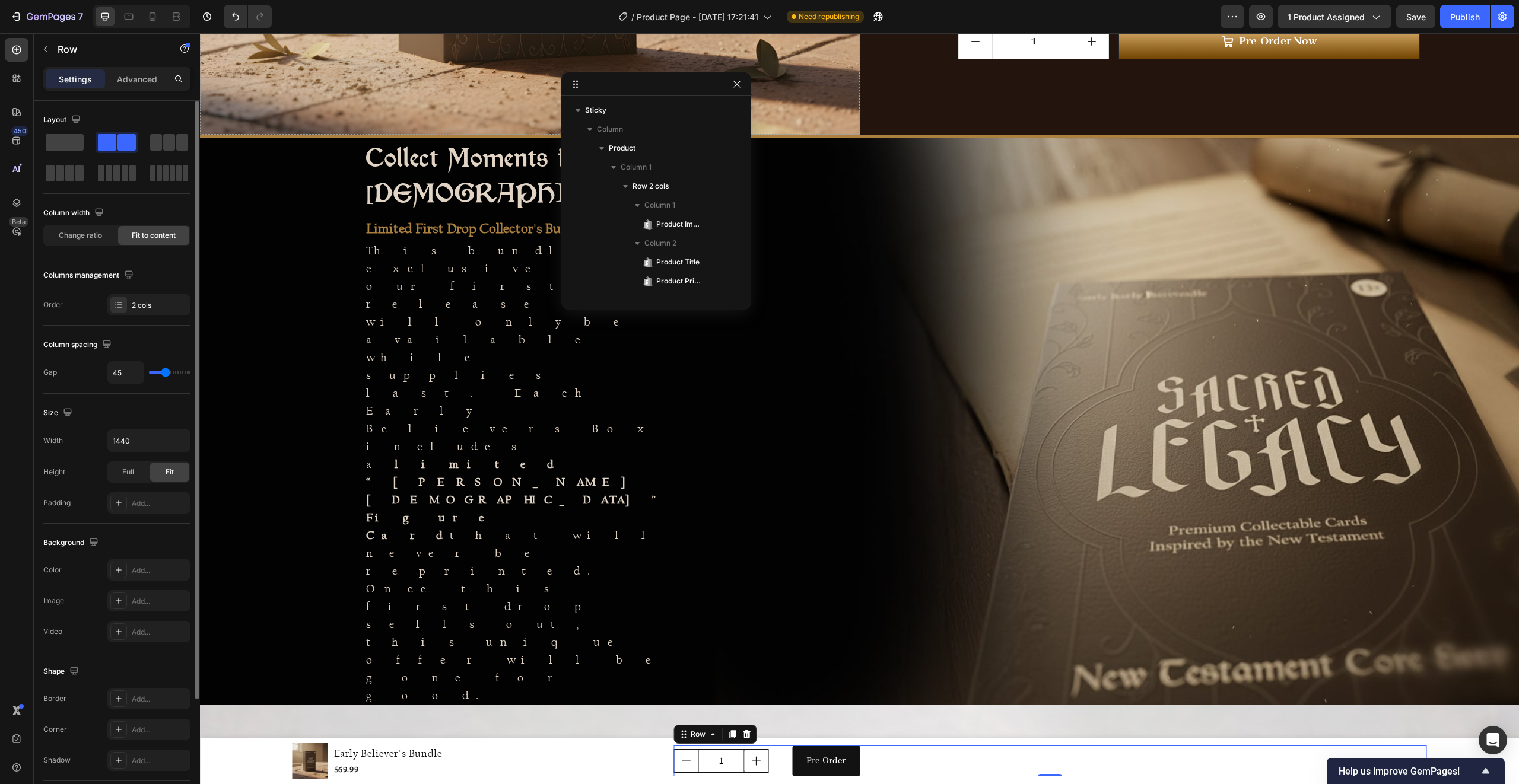
type input "46"
drag, startPoint x: 161, startPoint y: 373, endPoint x: 179, endPoint y: 377, distance: 18.4
click at [161, 372] on input "range" at bounding box center [170, 372] width 42 height 2
click at [843, 758] on button "Pre-Order" at bounding box center [819, 760] width 68 height 31
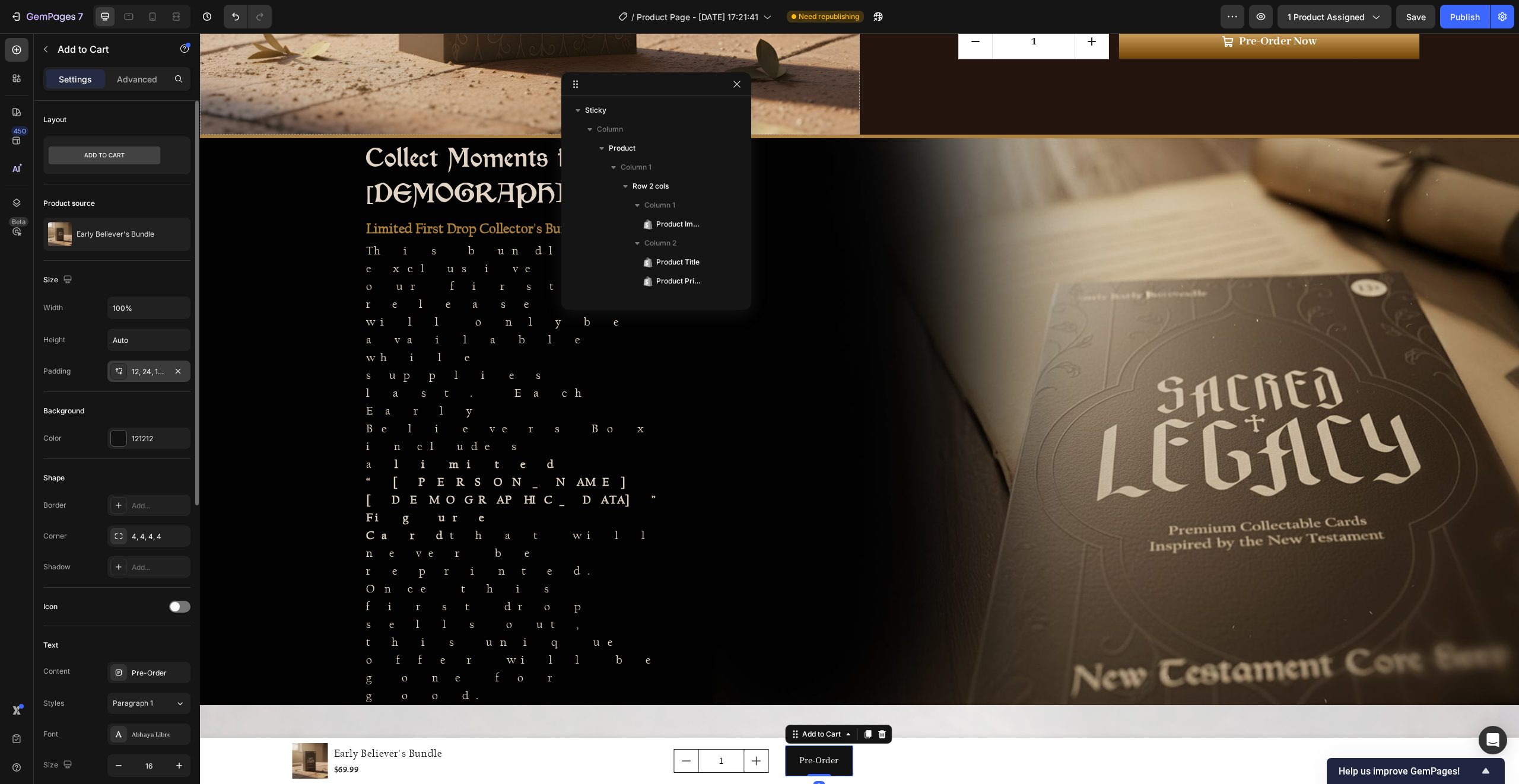
click at [143, 372] on div "12, 24, 12, 24" at bounding box center [149, 371] width 35 height 10
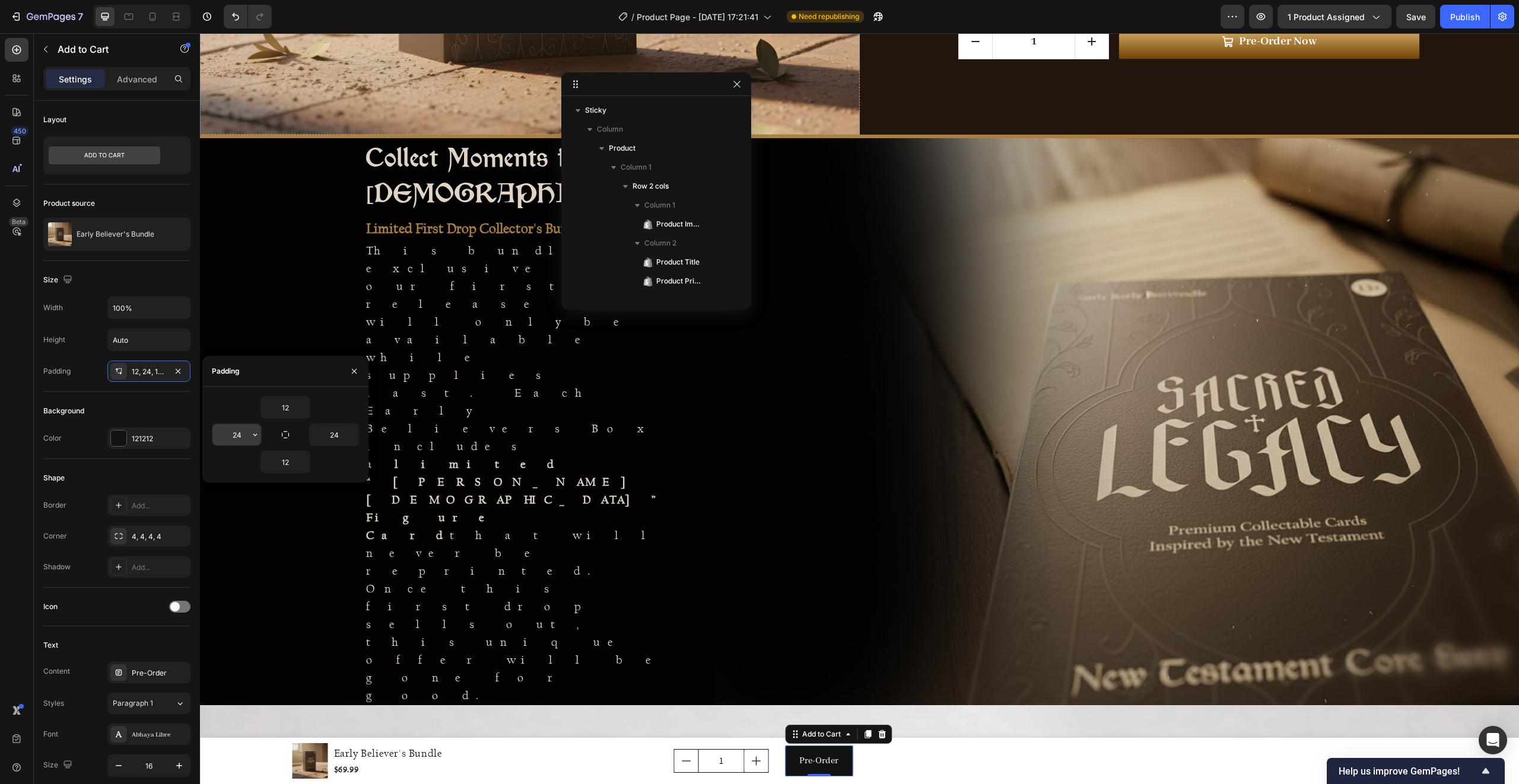
click at [236, 438] on input "24" at bounding box center [237, 434] width 49 height 21
click at [337, 436] on input "24" at bounding box center [334, 434] width 49 height 21
click at [276, 409] on input "12" at bounding box center [286, 407] width 49 height 21
click at [283, 408] on input "12" at bounding box center [286, 407] width 49 height 21
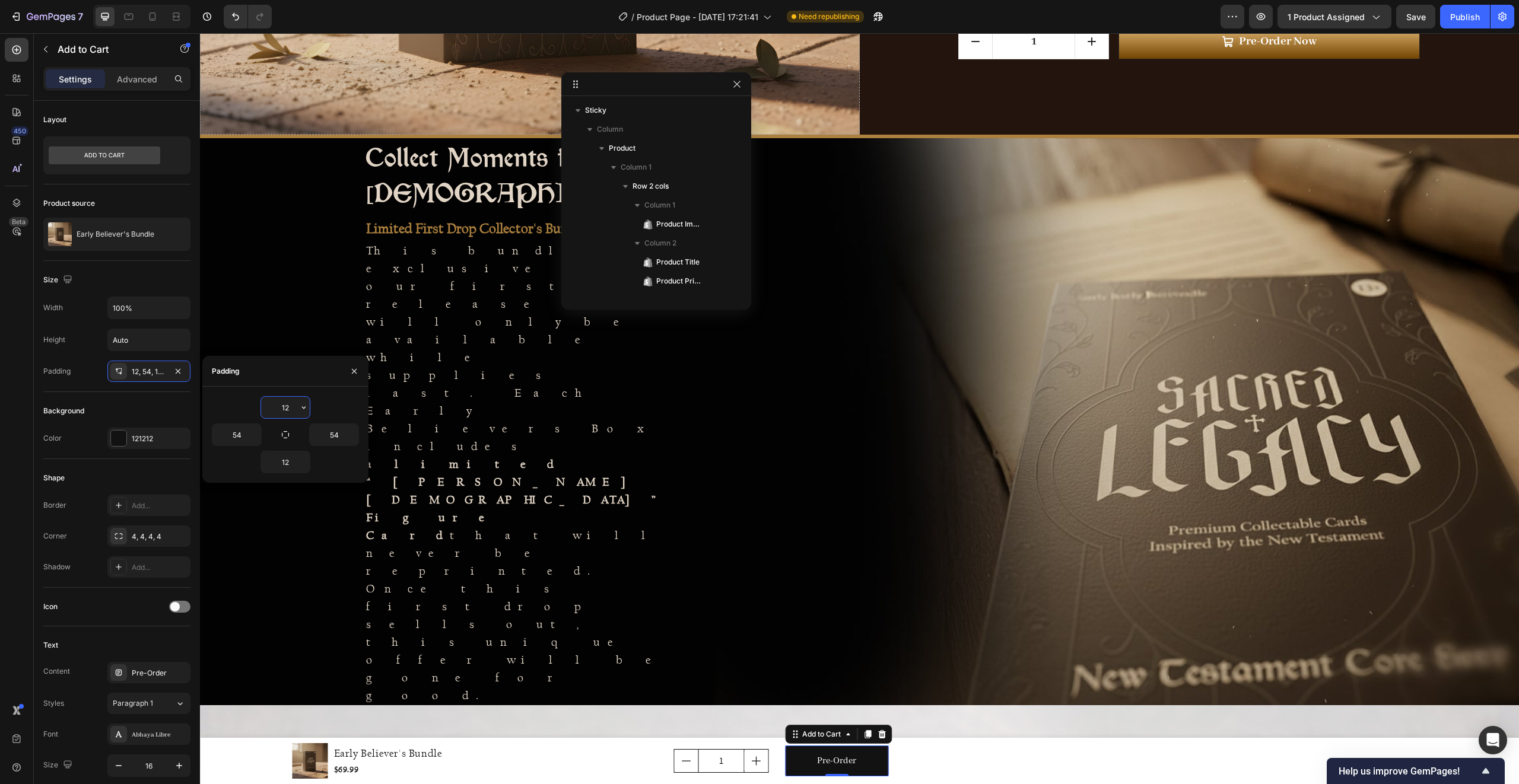
click at [283, 408] on input "12" at bounding box center [286, 407] width 49 height 21
click at [286, 463] on input "12" at bounding box center [286, 462] width 49 height 21
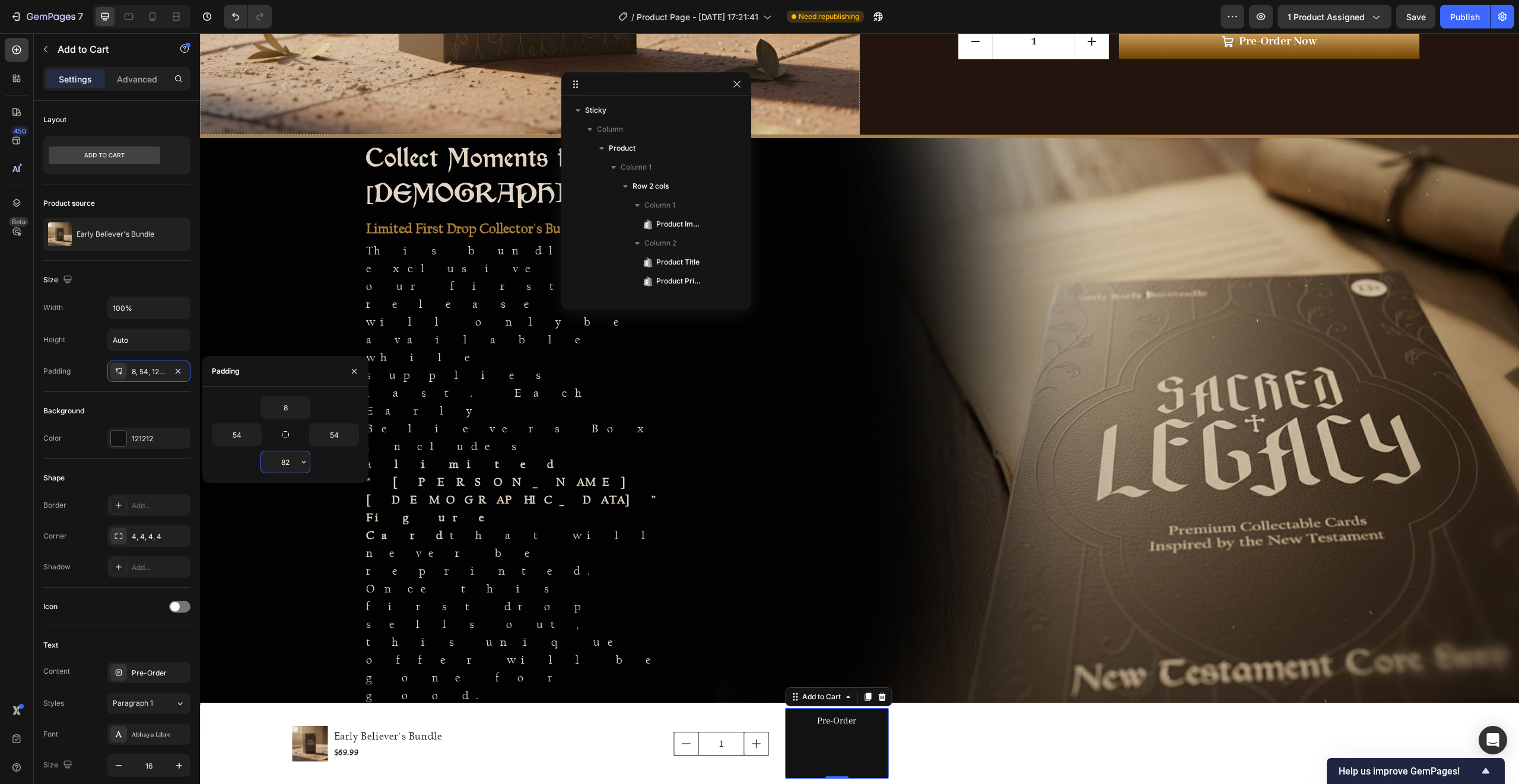
click at [286, 463] on input "82" at bounding box center [286, 462] width 49 height 21
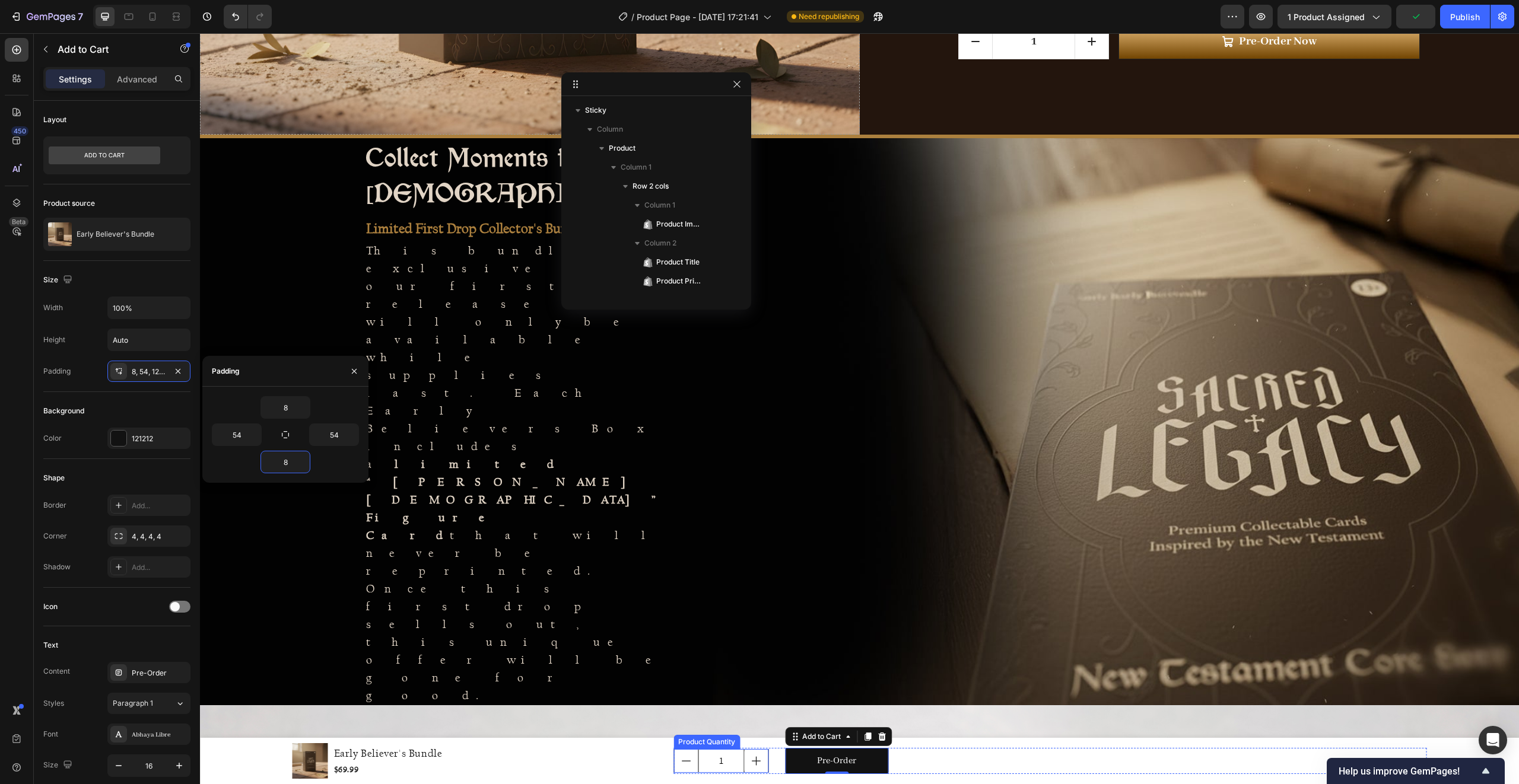
click at [723, 743] on div "Product Quantity" at bounding box center [706, 742] width 62 height 10
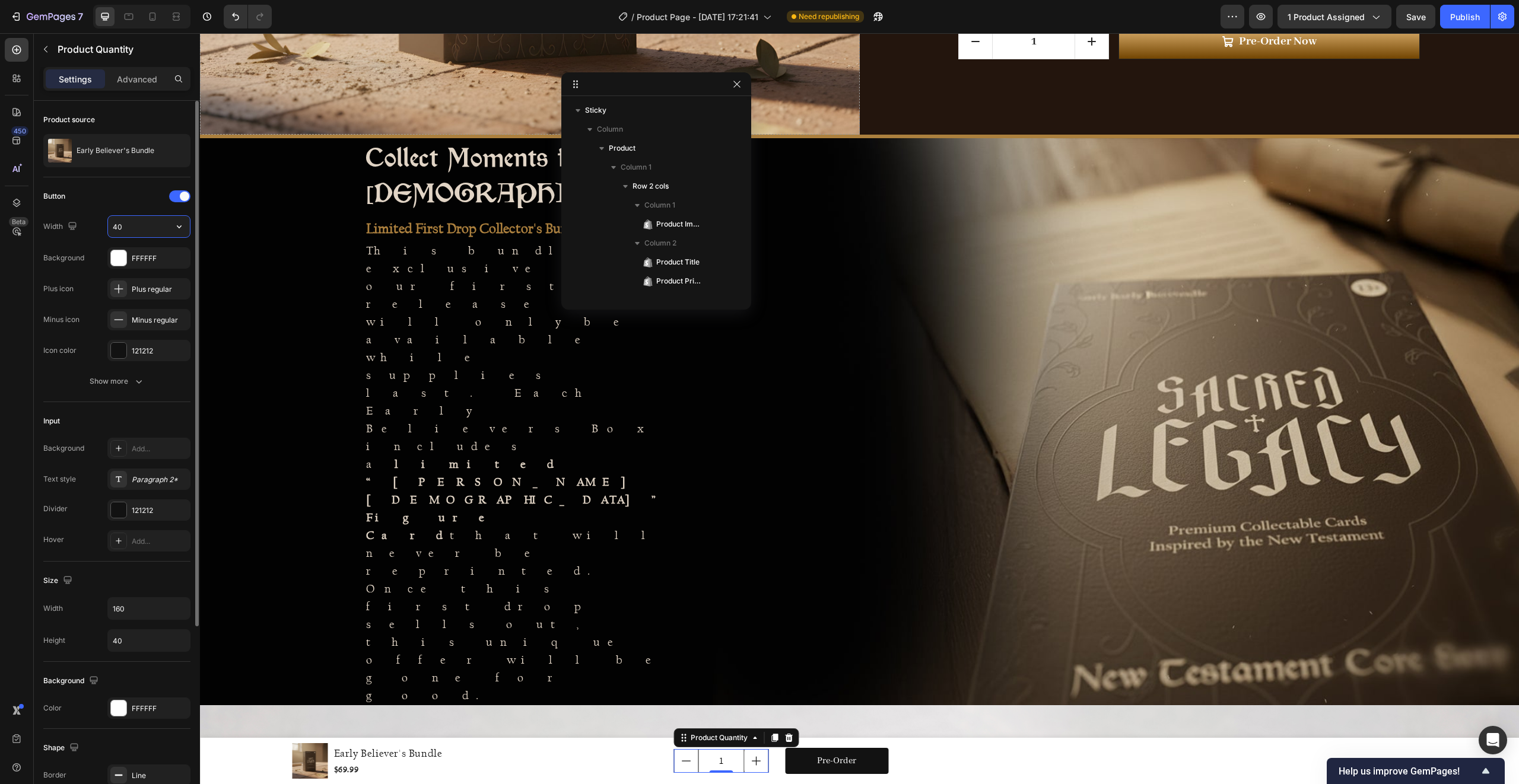
click at [126, 221] on input "40" at bounding box center [149, 226] width 82 height 21
click at [191, 197] on div at bounding box center [195, 459] width 9 height 717
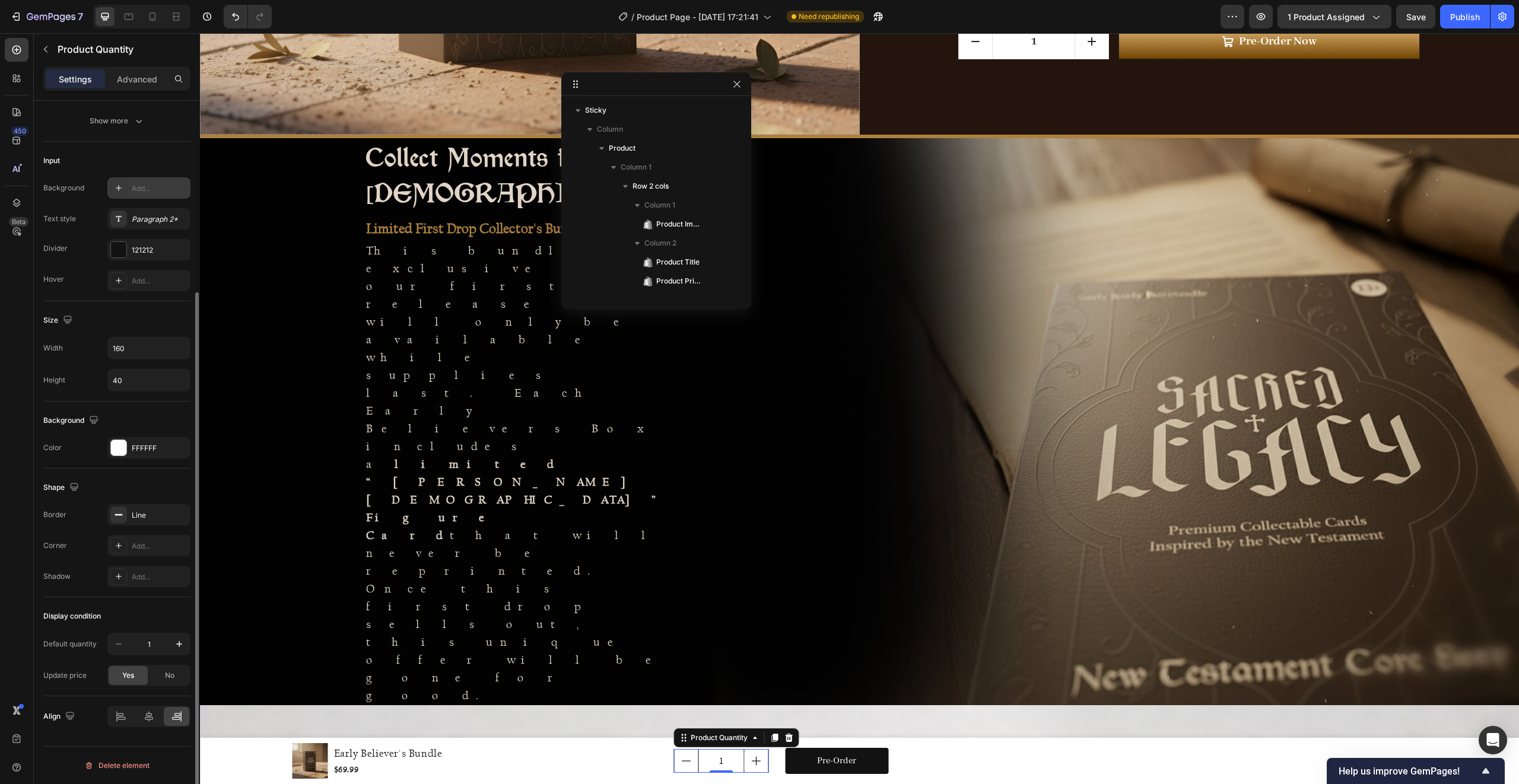
click at [184, 197] on div "Add..." at bounding box center [149, 188] width 83 height 21
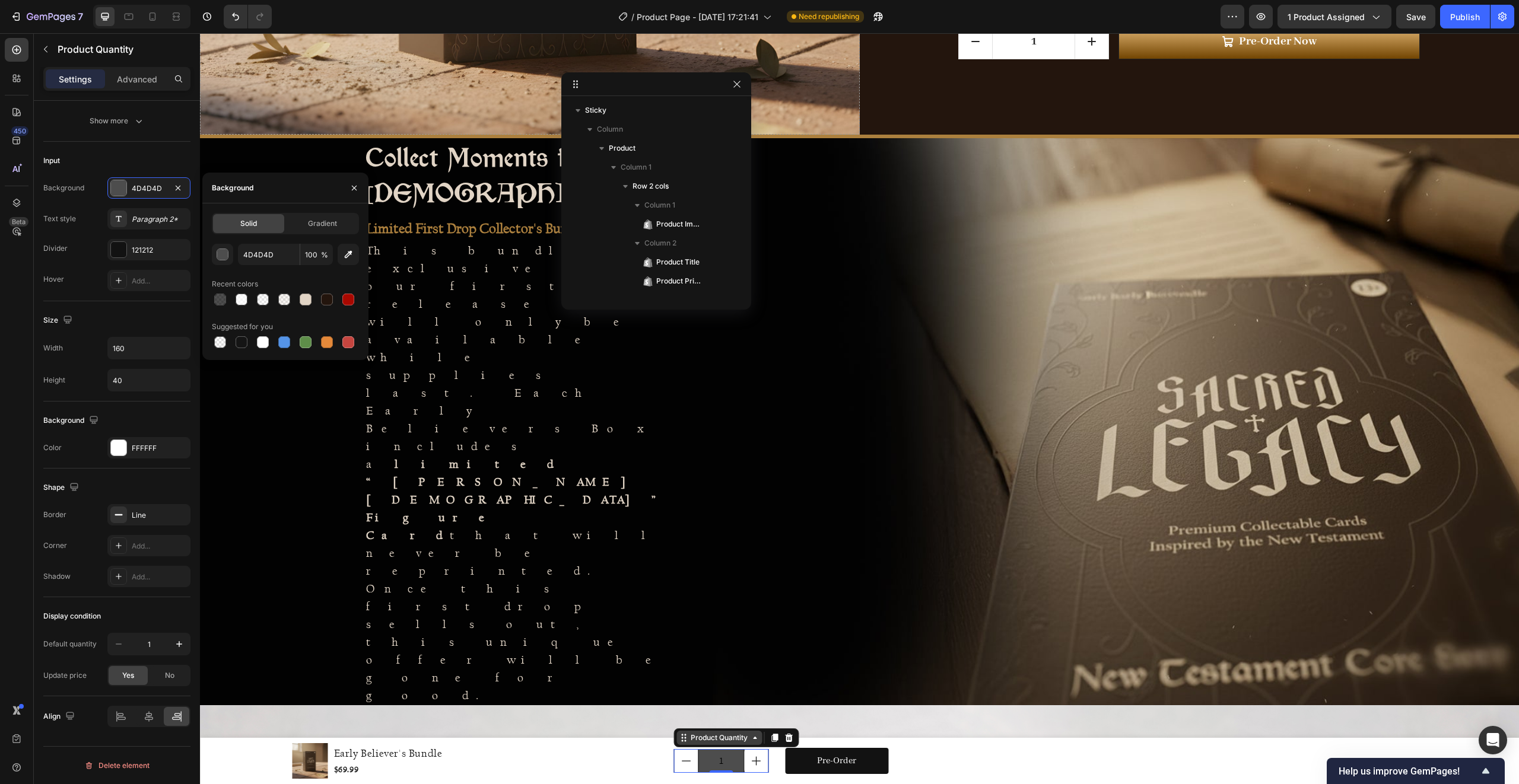
click at [724, 739] on div "Product Quantity" at bounding box center [719, 738] width 62 height 10
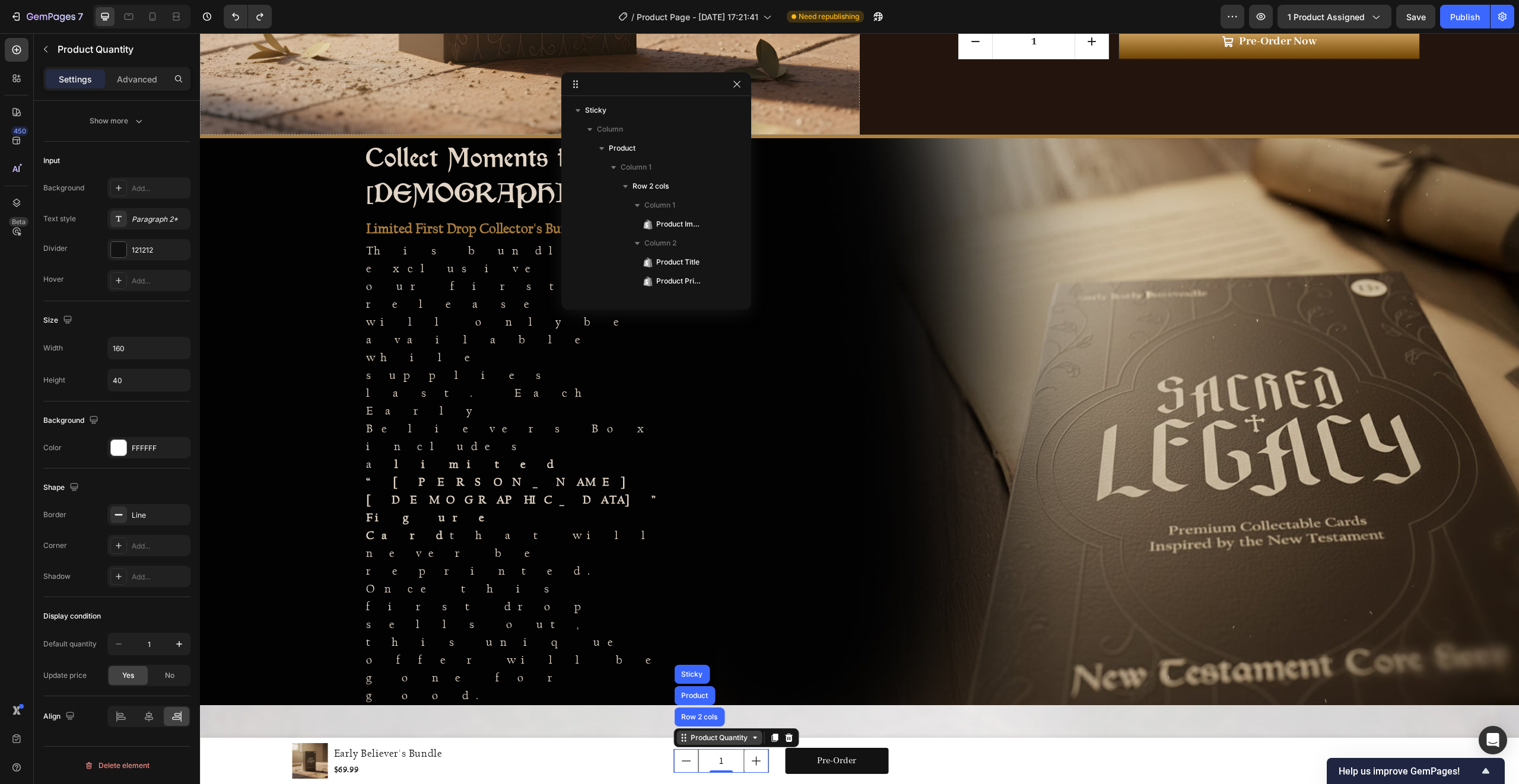
click at [714, 742] on div "Product Quantity" at bounding box center [719, 738] width 62 height 10
click at [708, 743] on div "Product Quantity" at bounding box center [719, 738] width 85 height 15
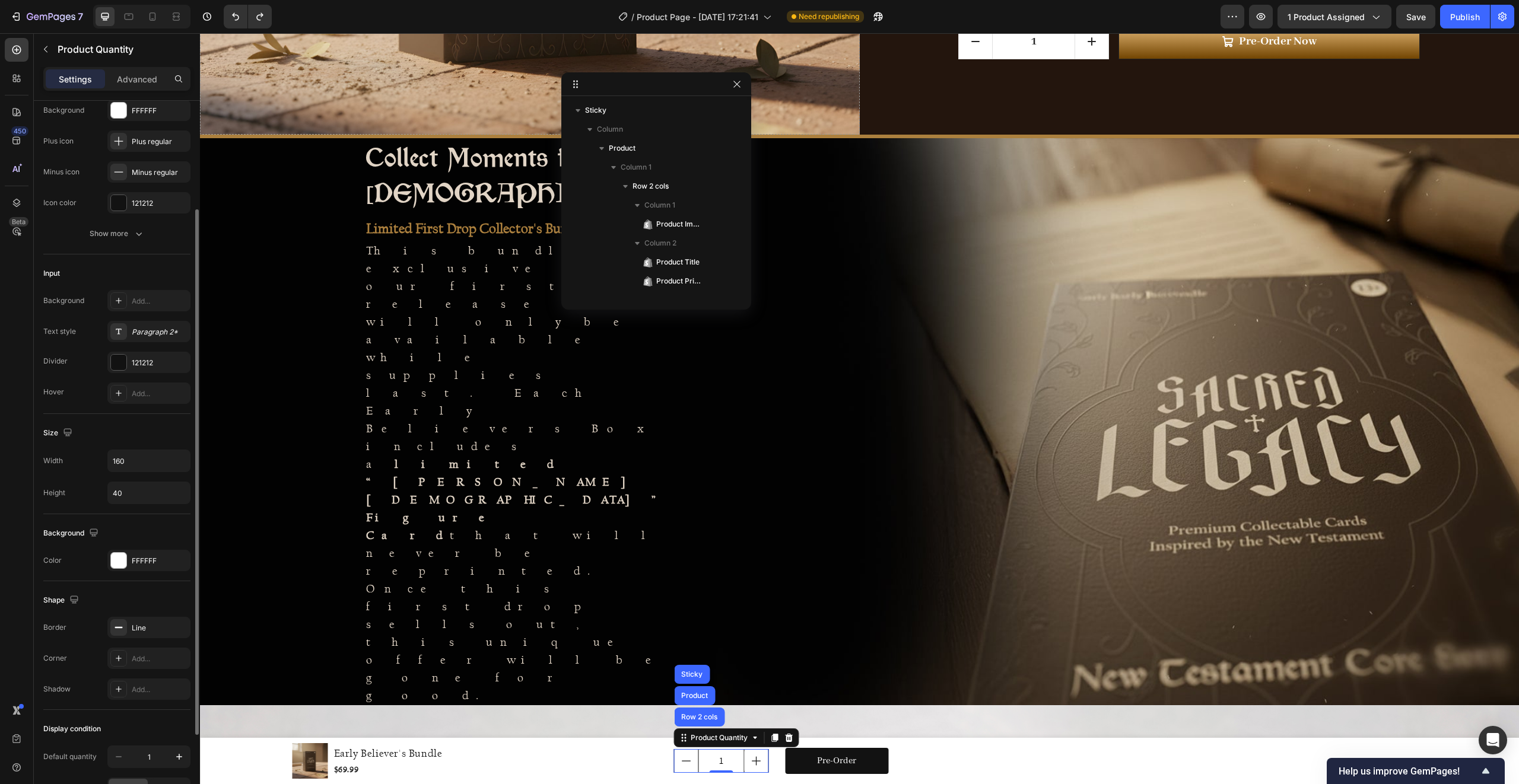
scroll to position [0, 0]
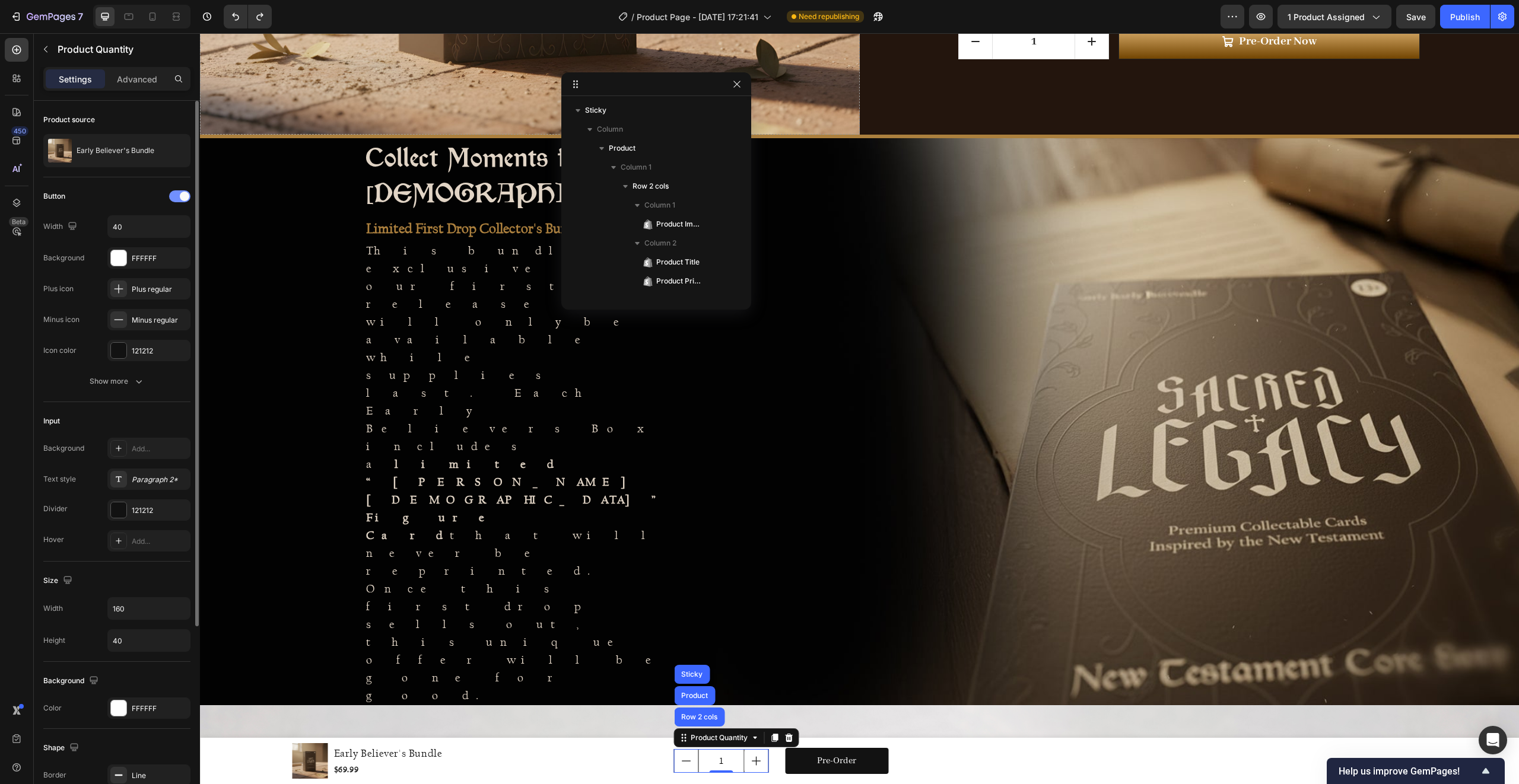
click at [180, 196] on span at bounding box center [184, 197] width 10 height 10
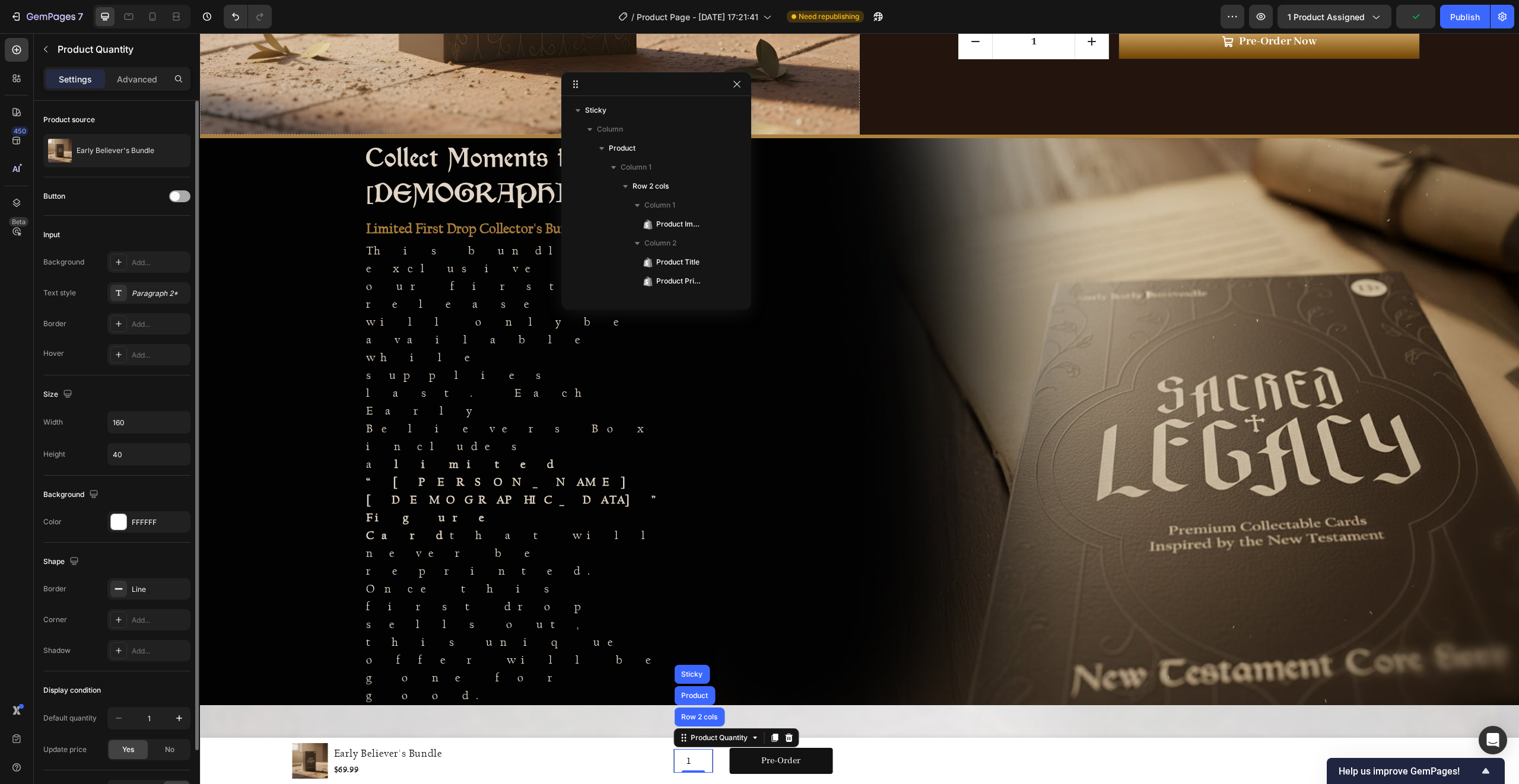
click at [179, 195] on span at bounding box center [175, 197] width 10 height 10
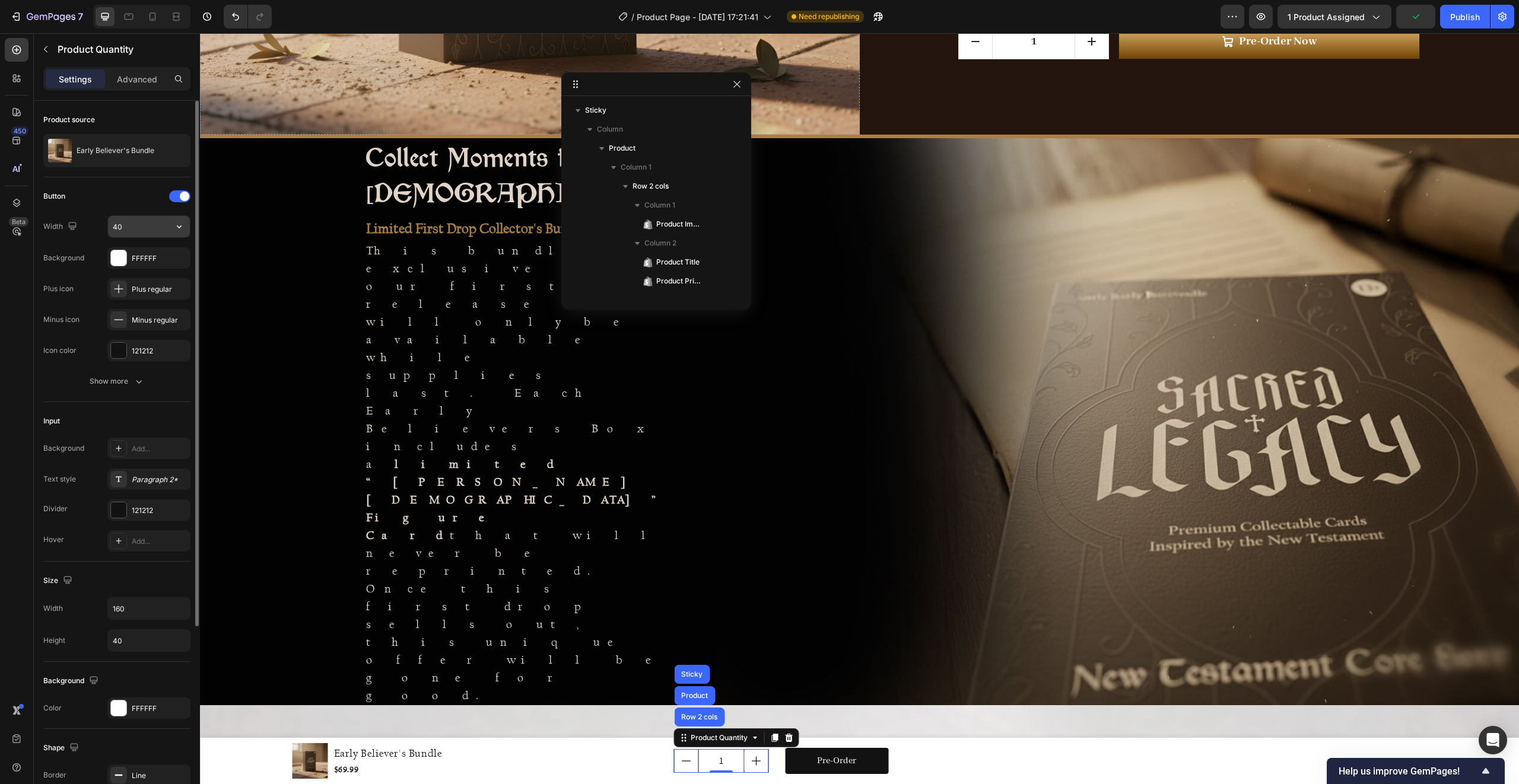
click at [144, 227] on input "40" at bounding box center [149, 226] width 82 height 21
click at [118, 348] on div at bounding box center [118, 350] width 15 height 15
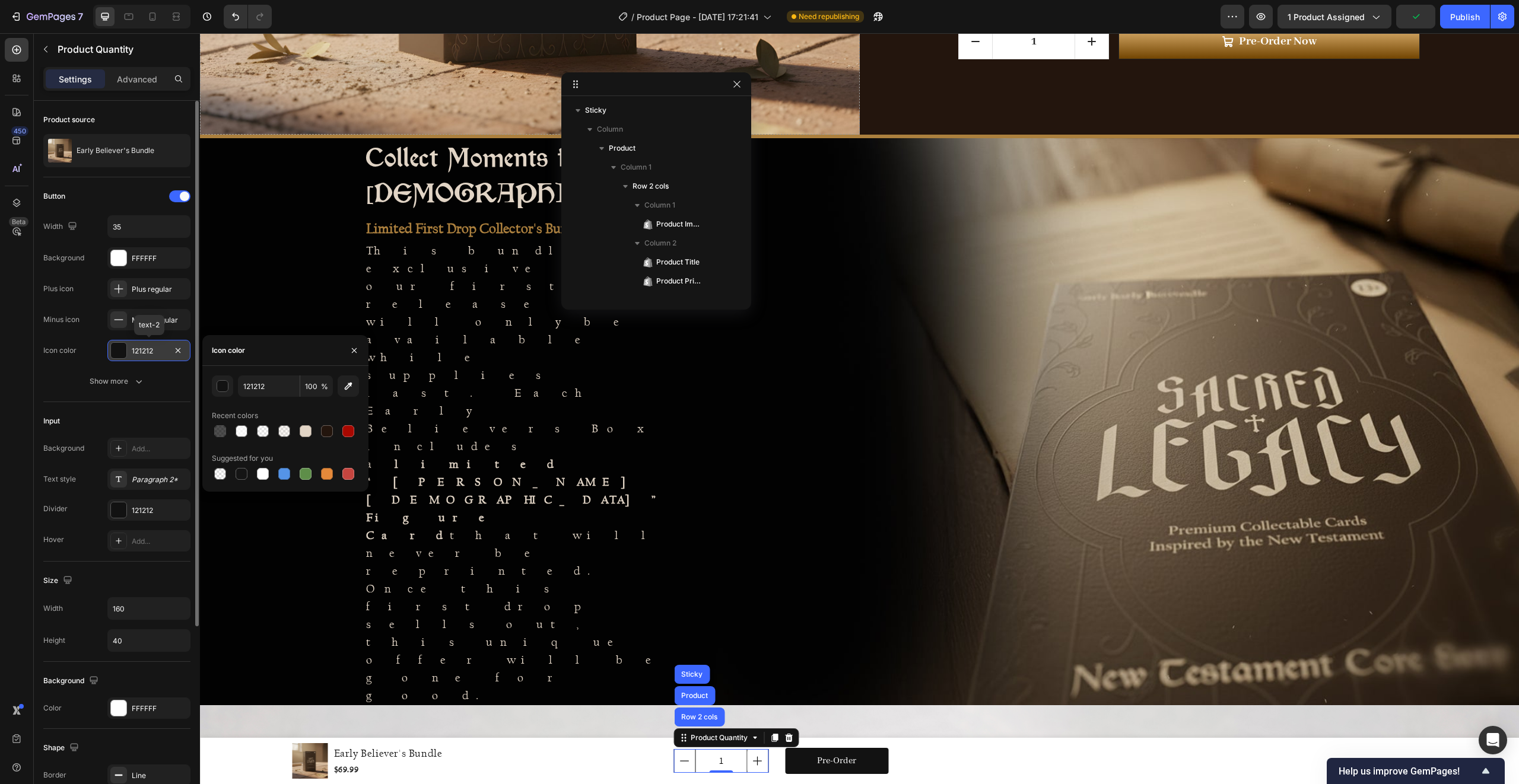
click at [118, 348] on div at bounding box center [118, 350] width 15 height 15
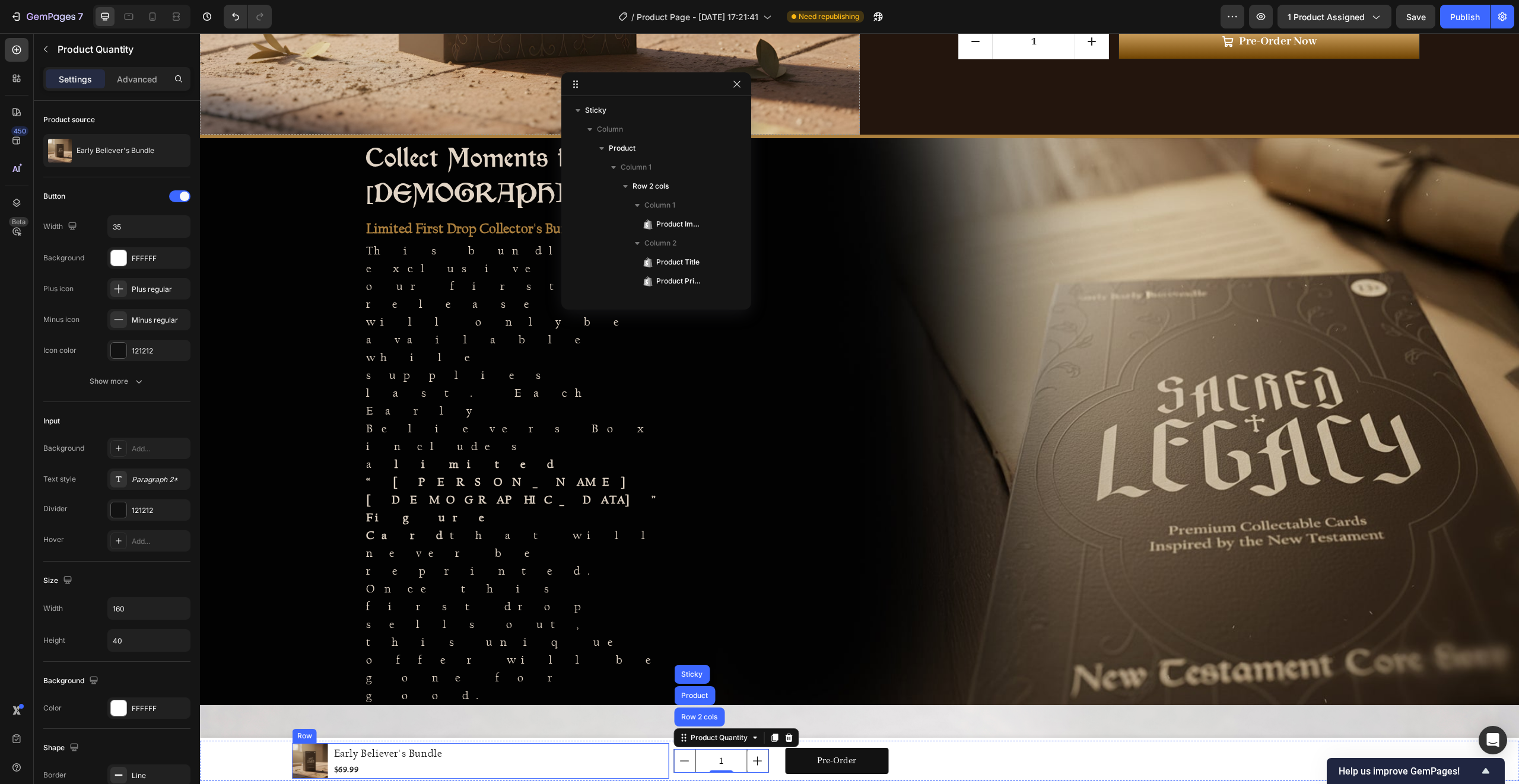
click at [520, 758] on div "Product Images Early Believer's Bundle Product Title $69.99 Product Price Produ…" at bounding box center [481, 760] width 377 height 35
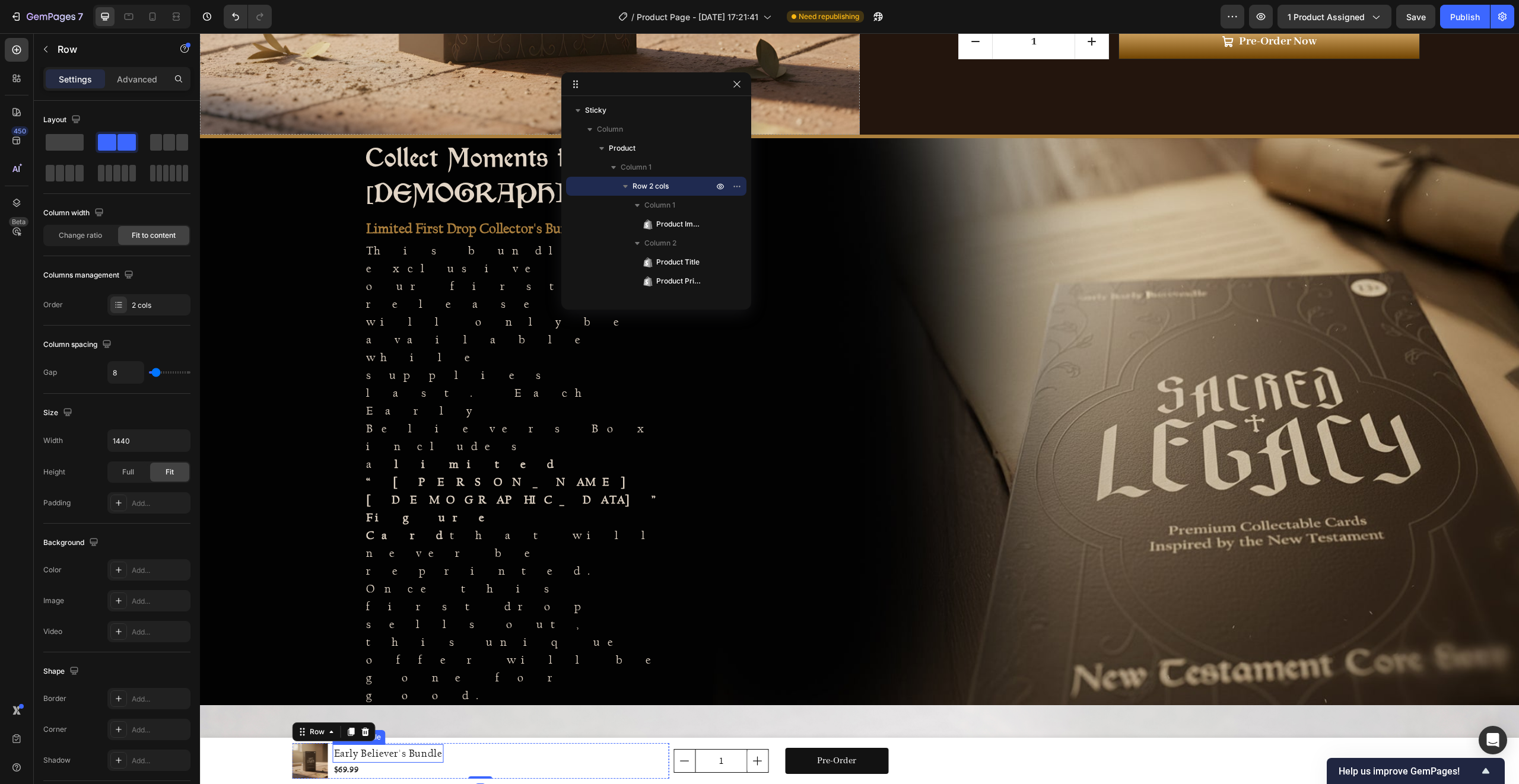
click at [434, 757] on h1 "Early Believer's Bundle" at bounding box center [388, 754] width 111 height 19
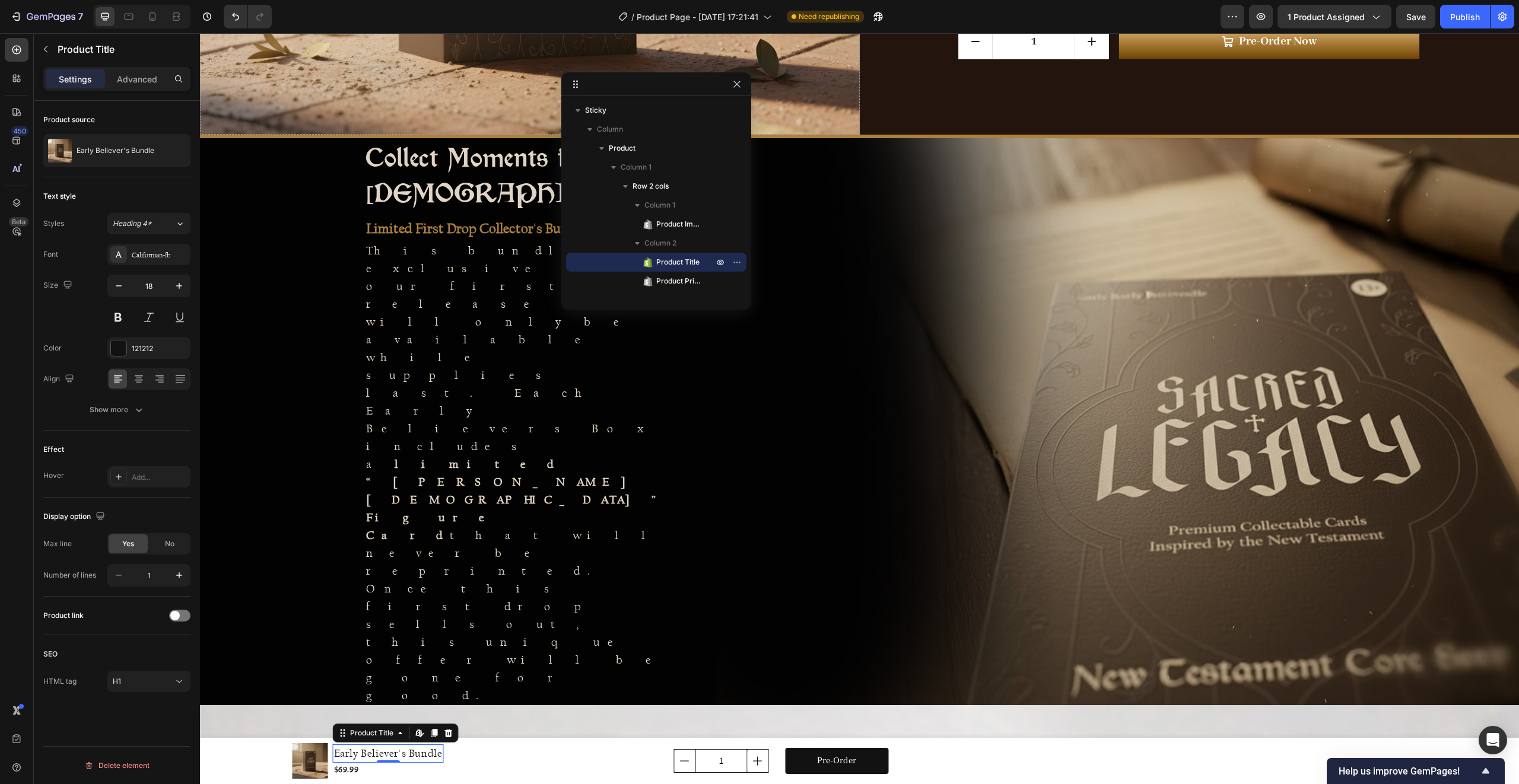
click at [396, 754] on h1 "Early Believer's Bundle" at bounding box center [388, 754] width 111 height 19
click at [340, 772] on div "$69.99" at bounding box center [388, 769] width 111 height 15
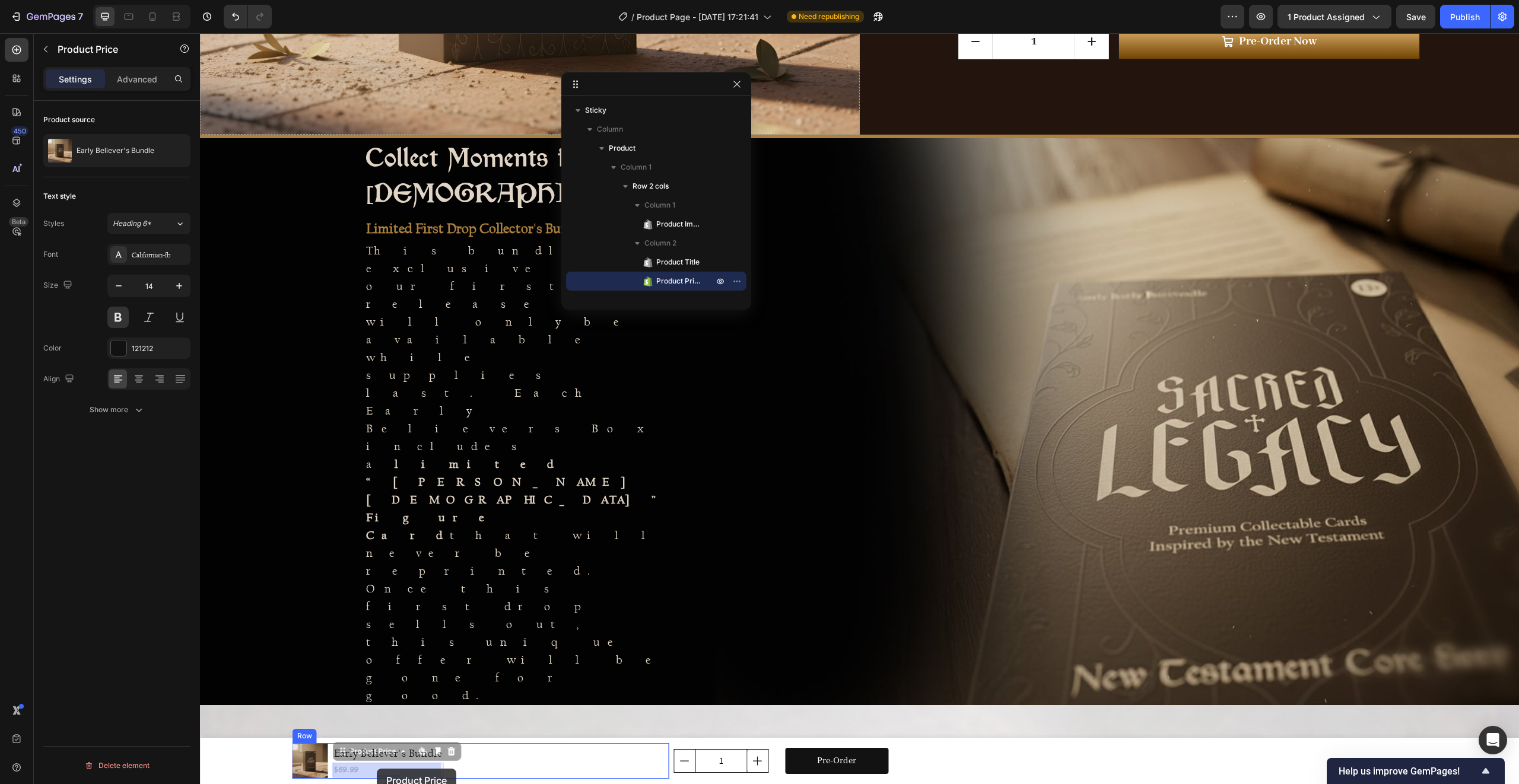
drag, startPoint x: 341, startPoint y: 771, endPoint x: 377, endPoint y: 769, distance: 36.1
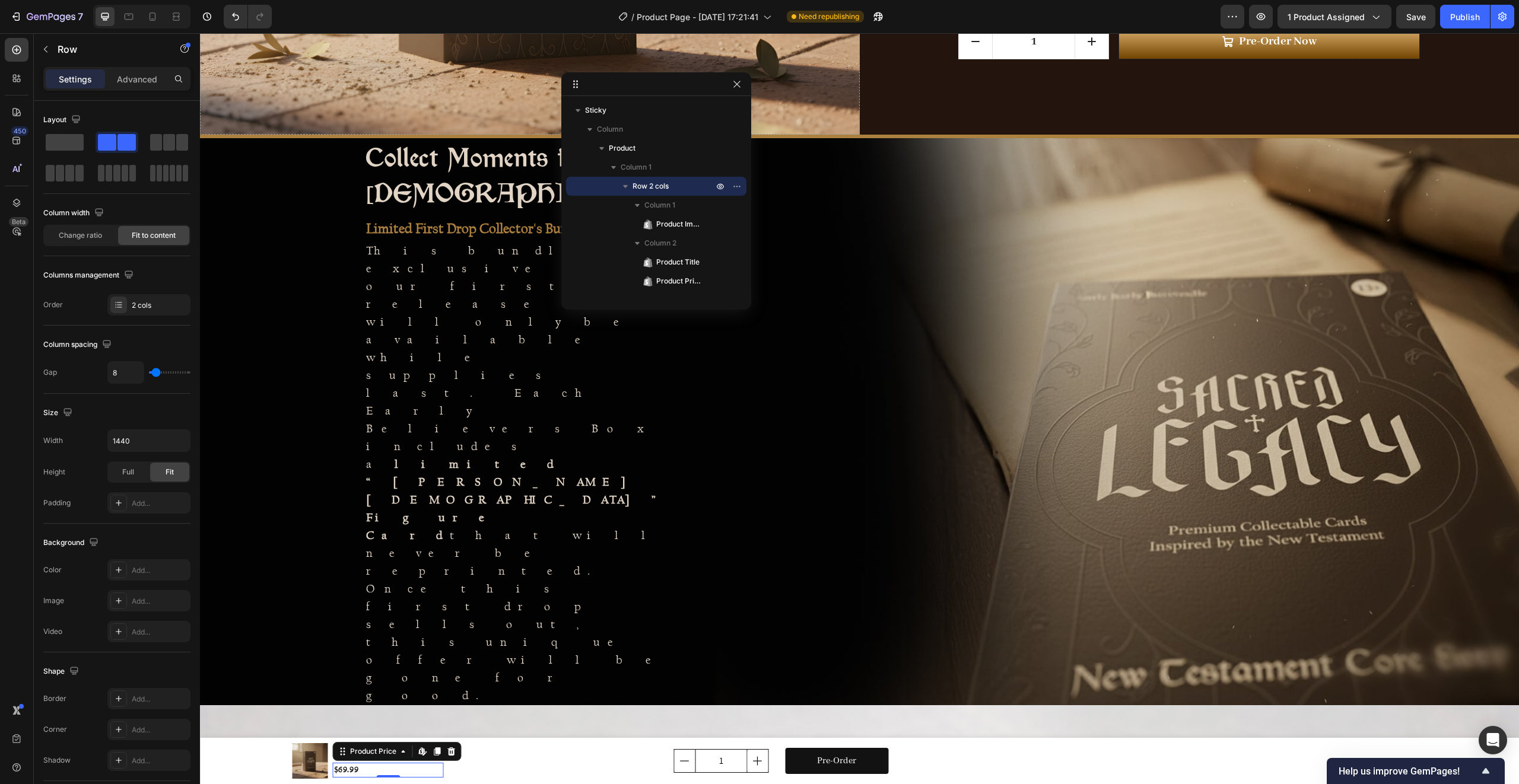
click at [507, 762] on div "Product Images Early Believer's Bundle Product Title $69.99 Product Price Edit …" at bounding box center [481, 760] width 377 height 35
click at [357, 754] on h1 "Early Believer's Bundle" at bounding box center [388, 754] width 111 height 19
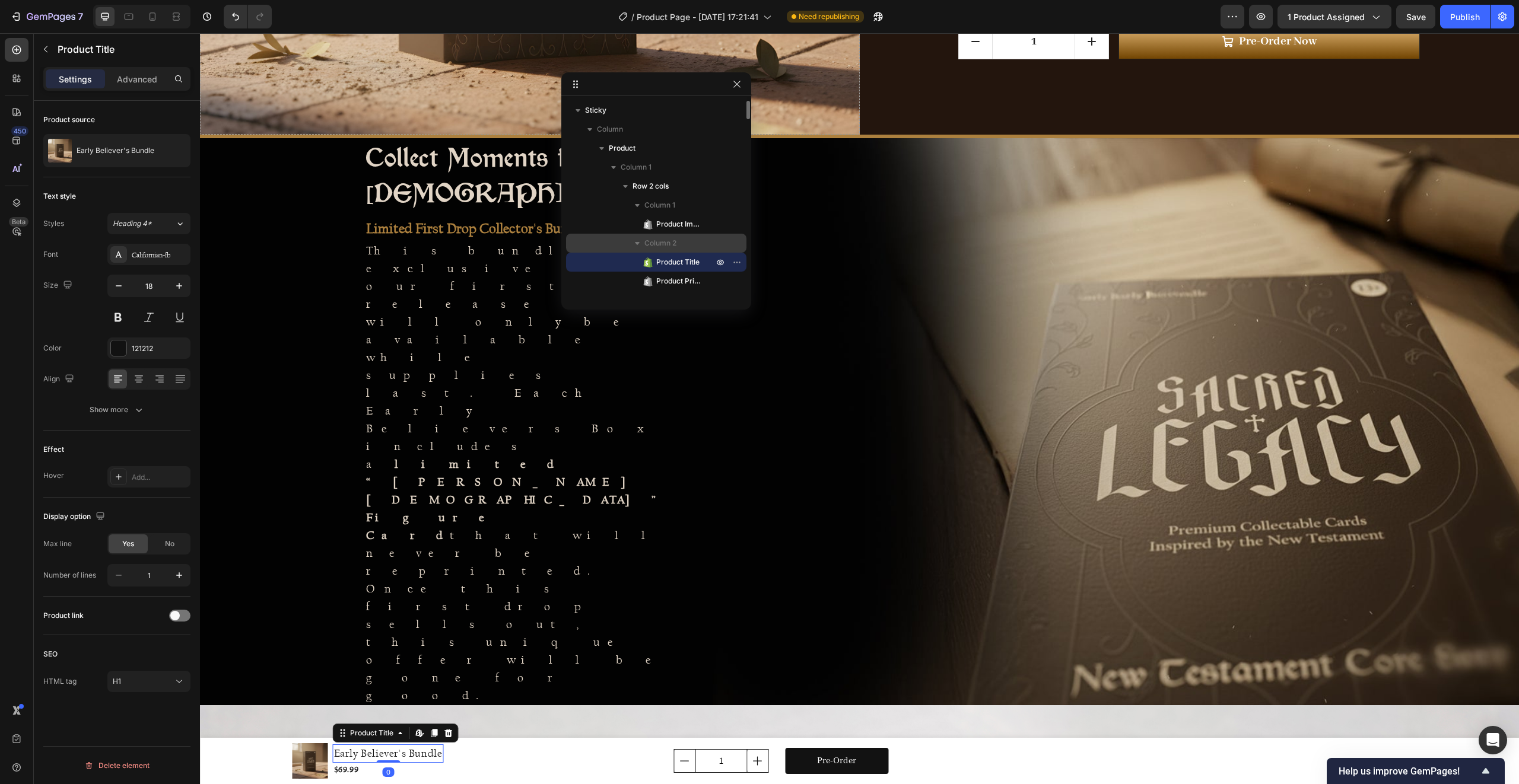
click at [677, 245] on p "Column 2" at bounding box center [680, 243] width 71 height 12
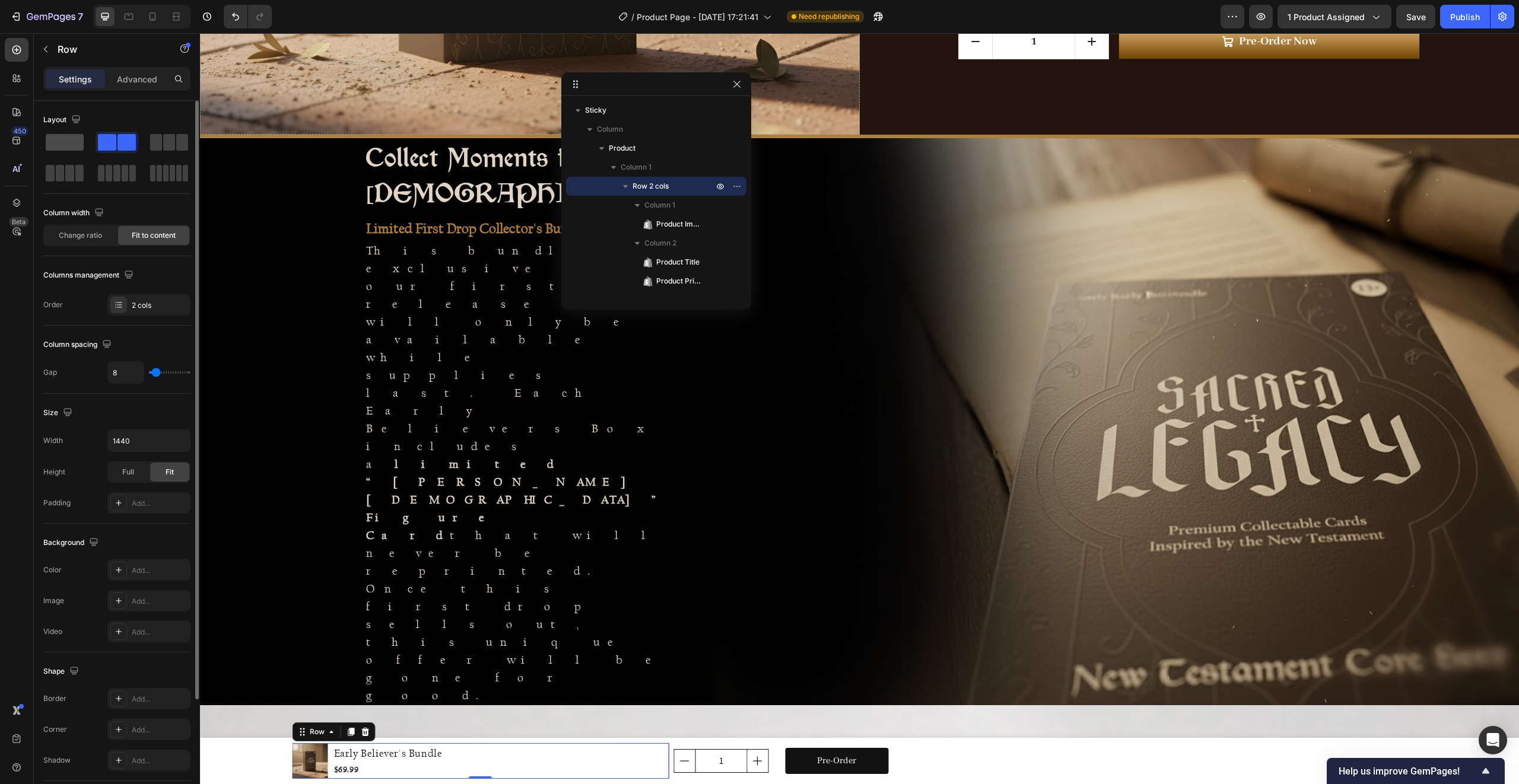
click at [73, 142] on span at bounding box center [64, 143] width 38 height 17
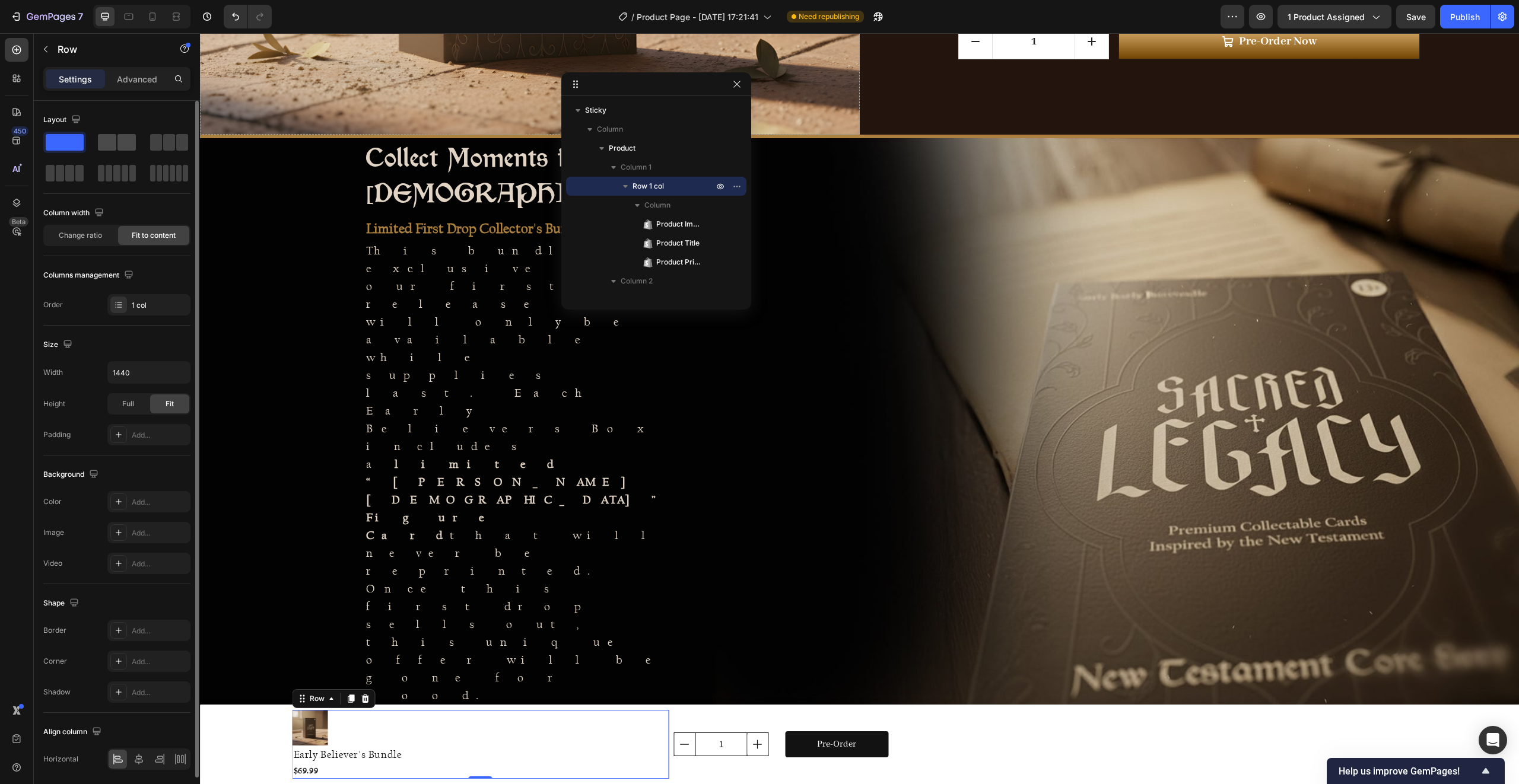
click at [114, 136] on span at bounding box center [107, 143] width 19 height 17
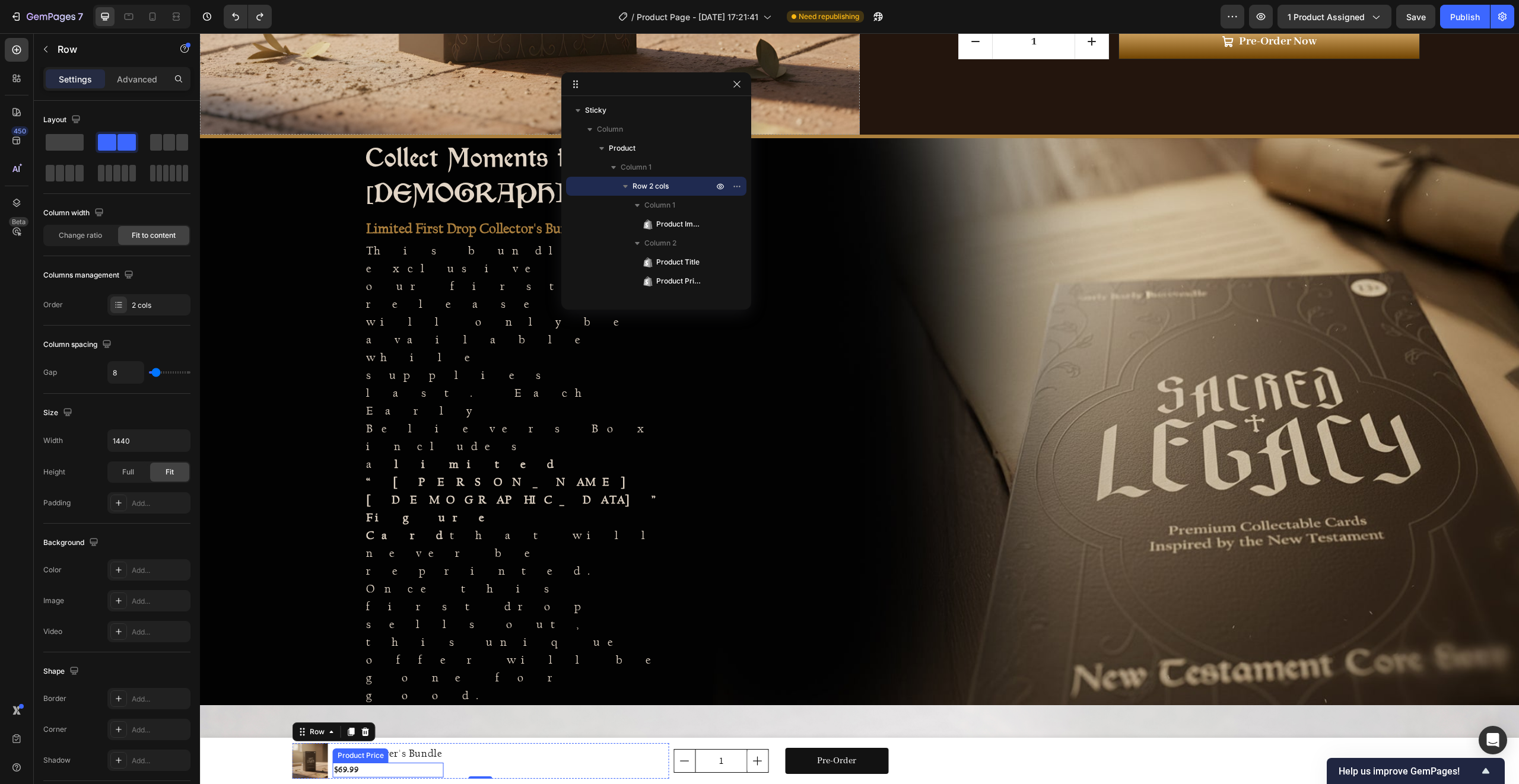
click at [379, 758] on div "Product Price" at bounding box center [361, 755] width 51 height 10
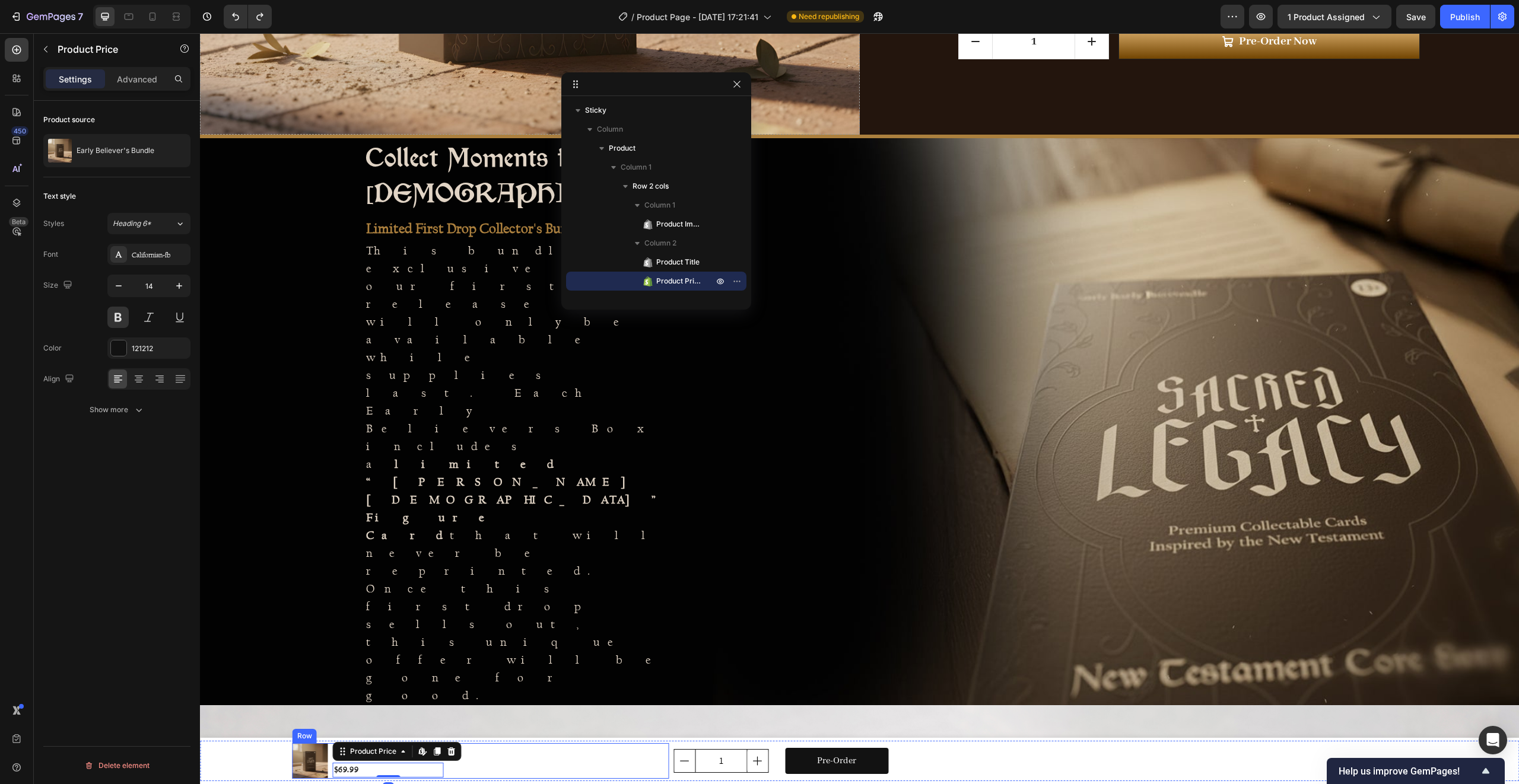
click at [473, 763] on div "Product Images Early Believer's Bundle Product Title $69.99 Product Price Edit …" at bounding box center [481, 760] width 377 height 35
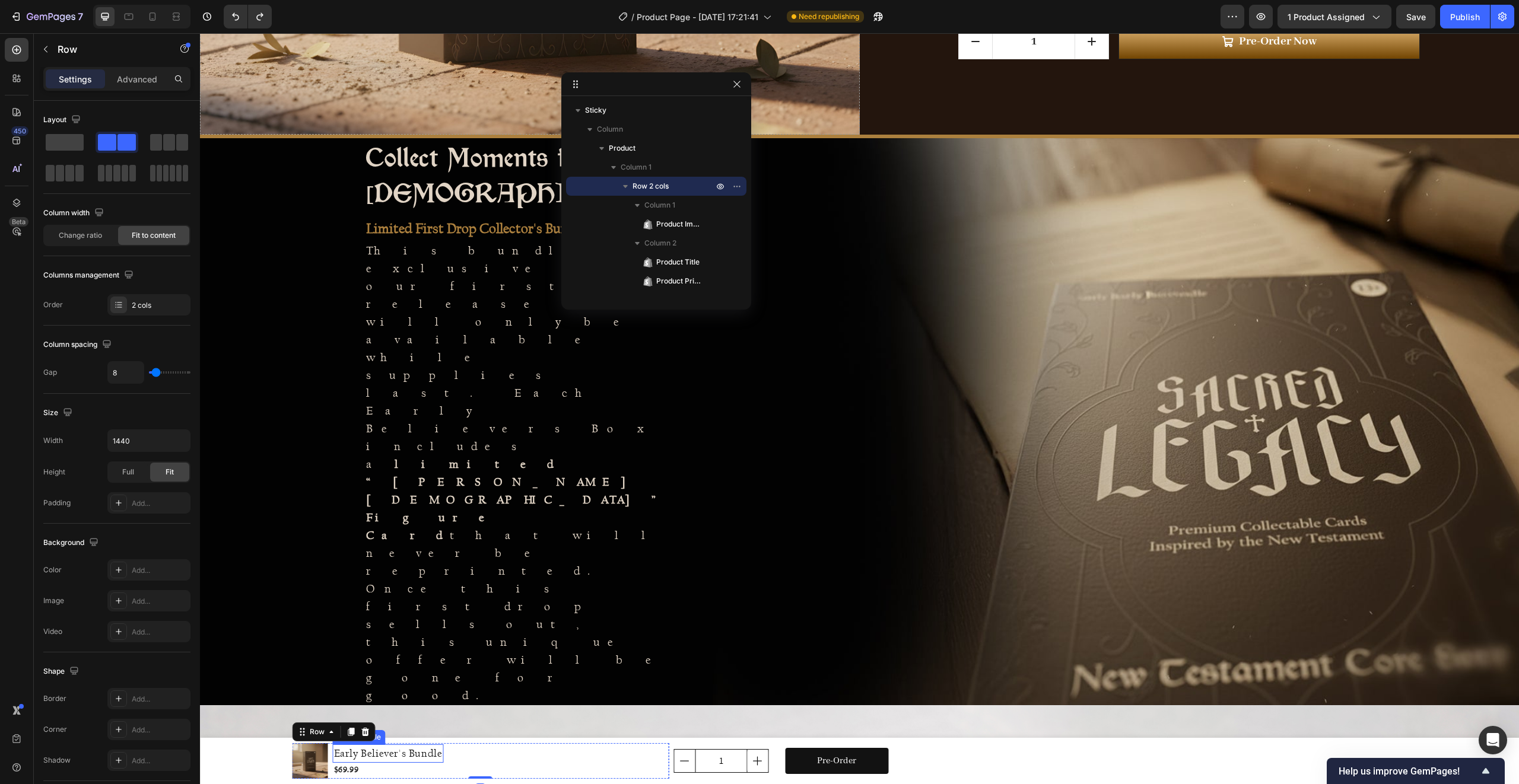
click at [413, 758] on h1 "Early Believer's Bundle" at bounding box center [388, 754] width 111 height 19
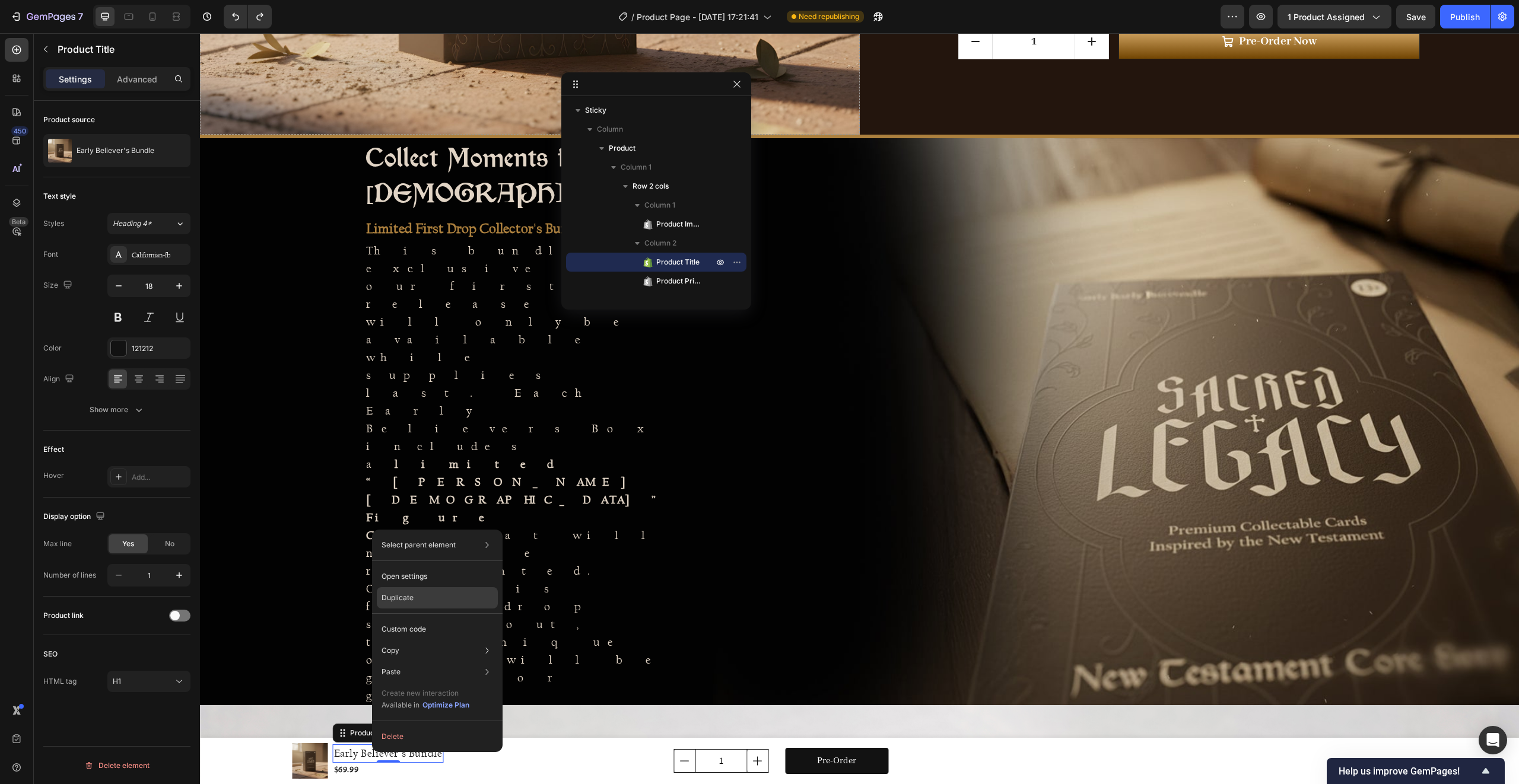
click at [403, 596] on p "Duplicate" at bounding box center [398, 597] width 32 height 10
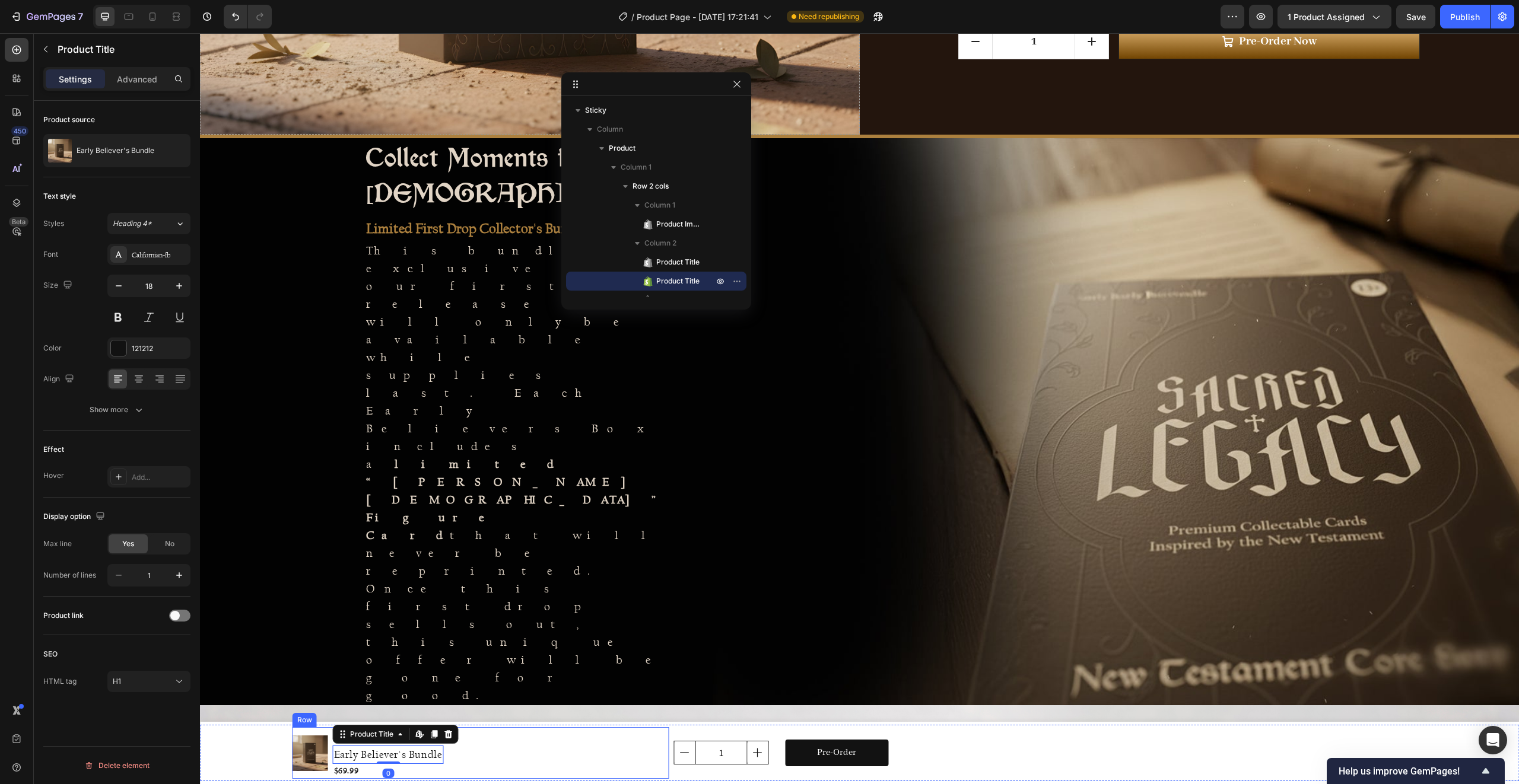
click at [481, 774] on div "Product Images Early Believer's Bundle Product Title Early Believer's Bundle Pr…" at bounding box center [481, 753] width 377 height 51
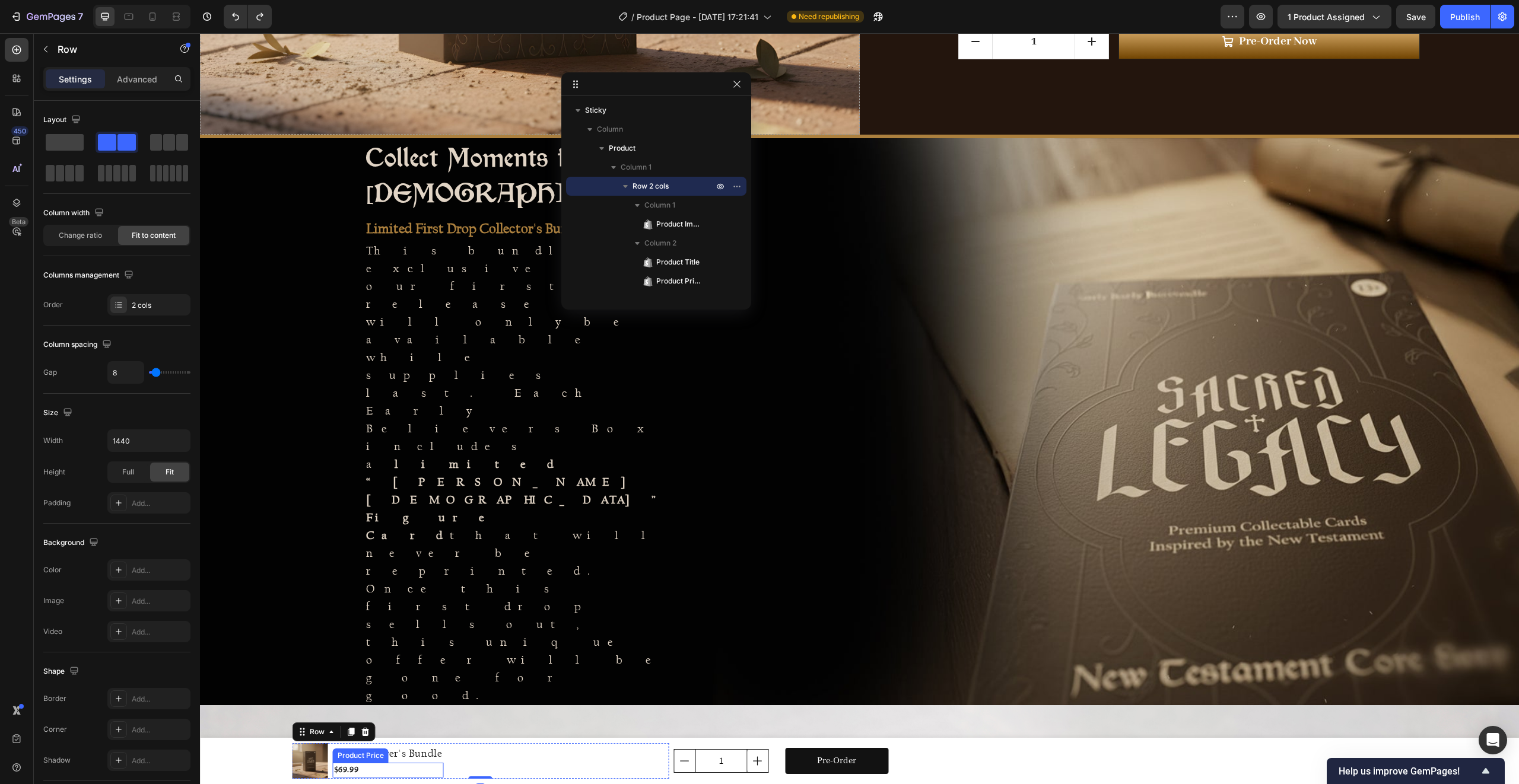
click at [352, 772] on div "$69.99" at bounding box center [388, 769] width 111 height 15
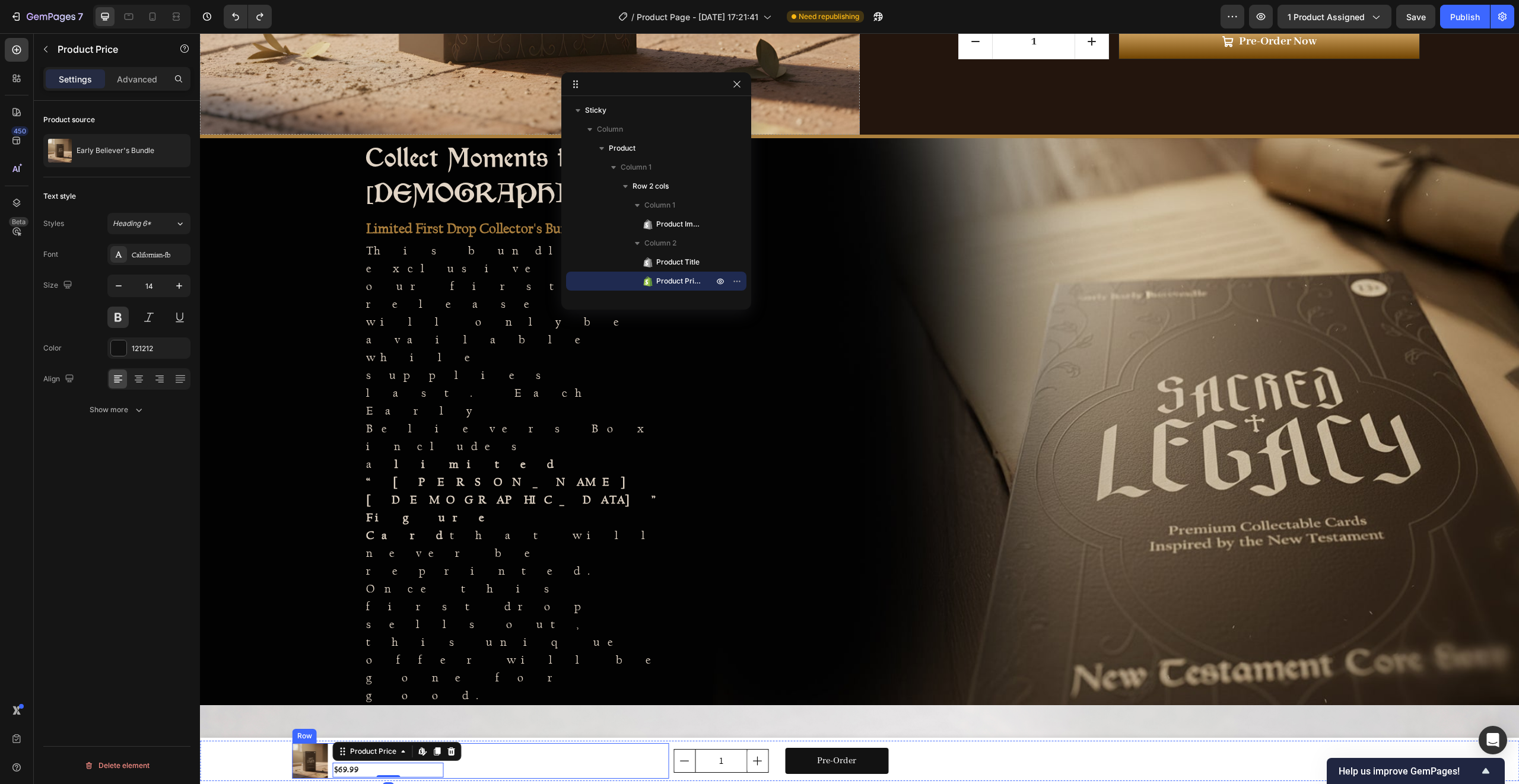
click at [496, 754] on div "Product Images Early Believer's Bundle Product Title $69.99 Product Price Edit …" at bounding box center [481, 760] width 377 height 35
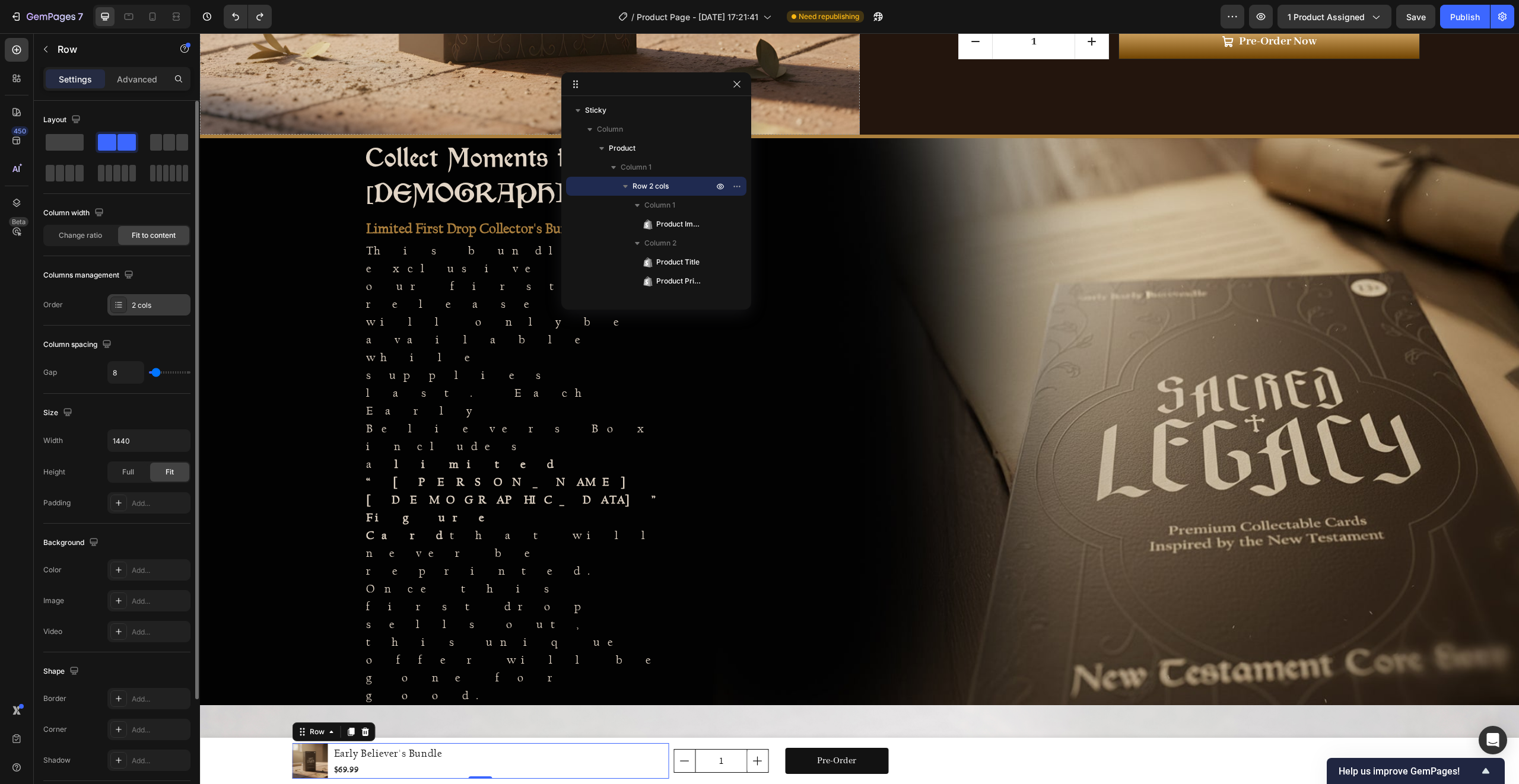
click at [134, 308] on div "2 cols" at bounding box center [159, 305] width 55 height 10
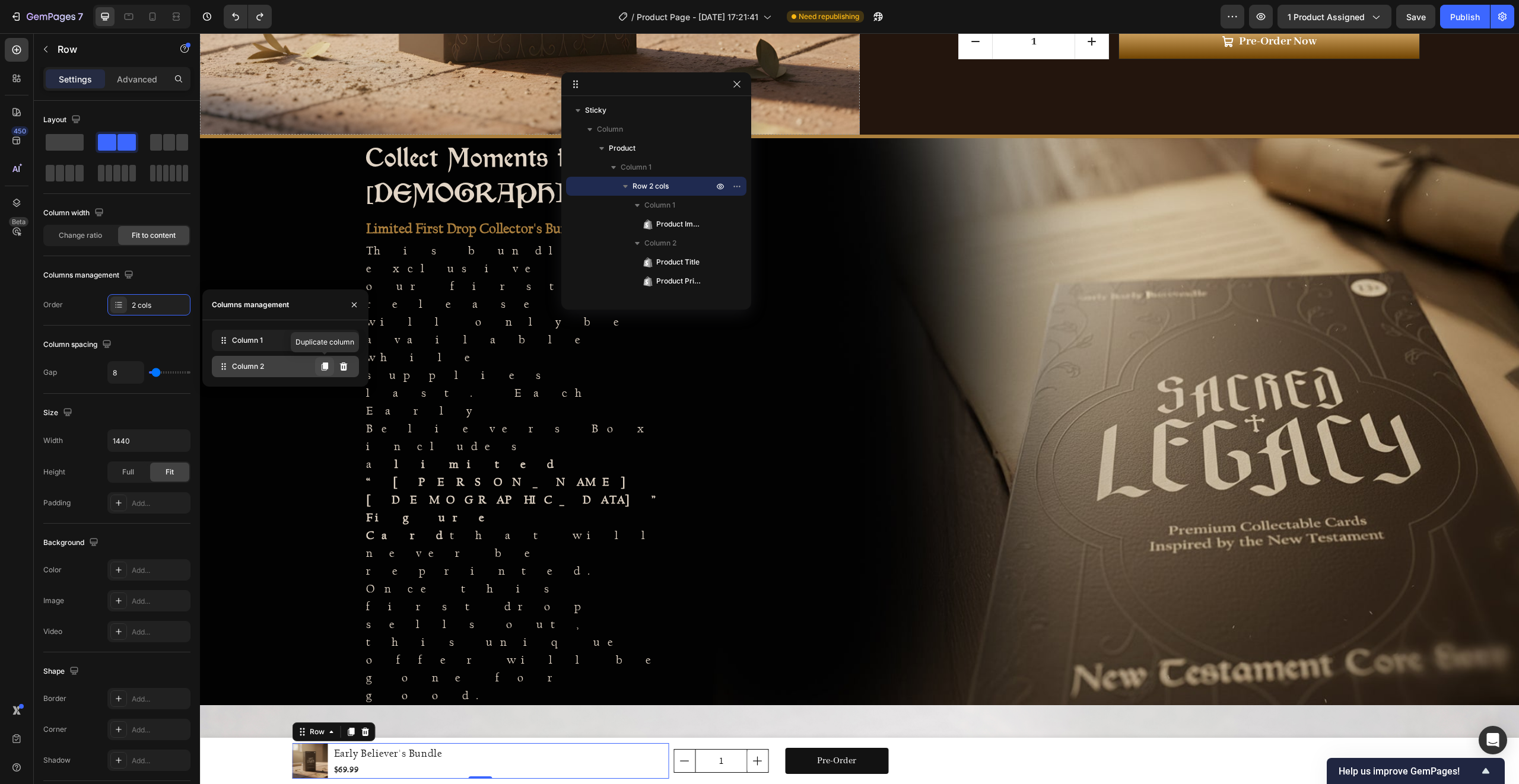
click at [322, 368] on icon at bounding box center [325, 366] width 10 height 10
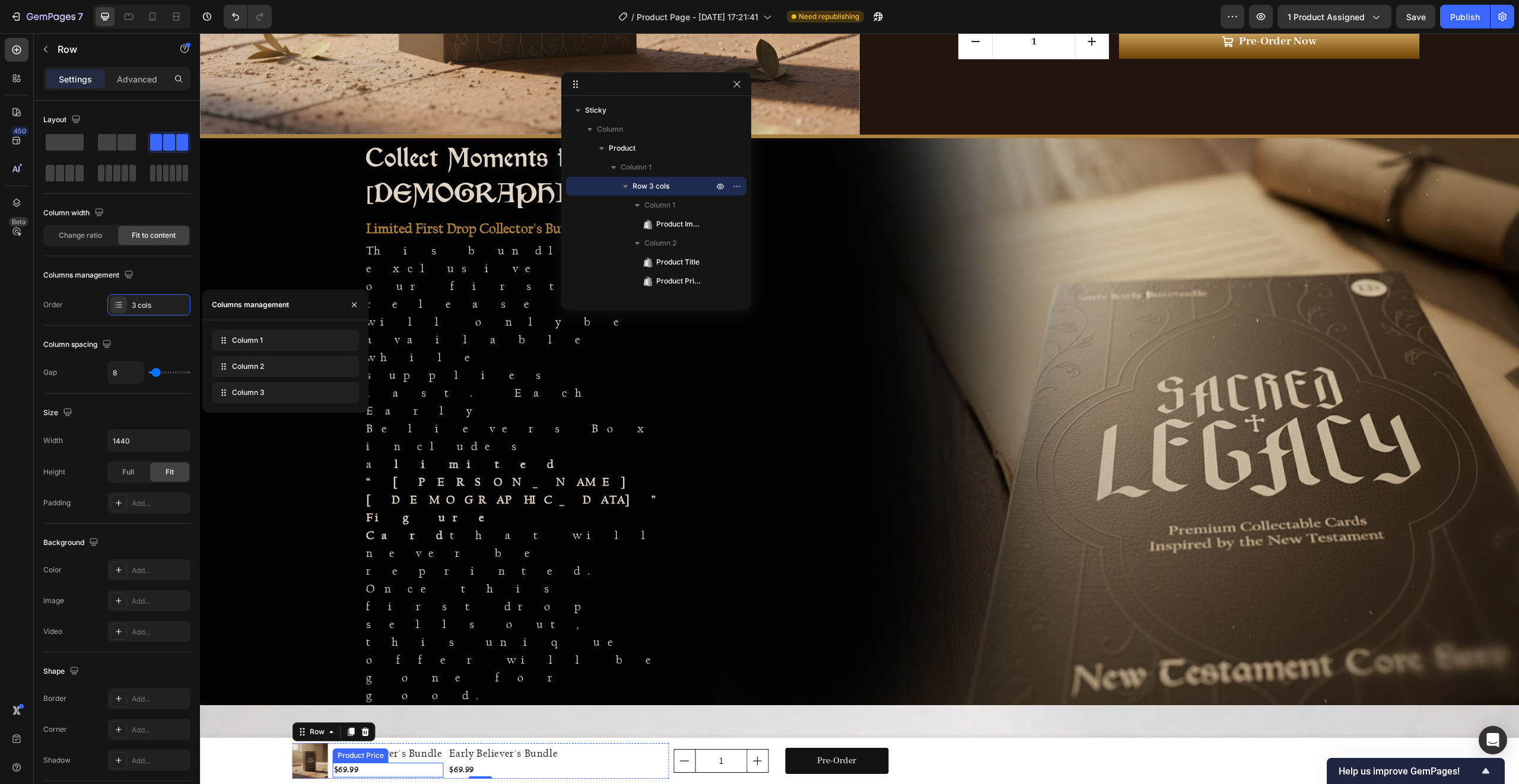
click at [377, 769] on div "$69.99" at bounding box center [388, 769] width 111 height 15
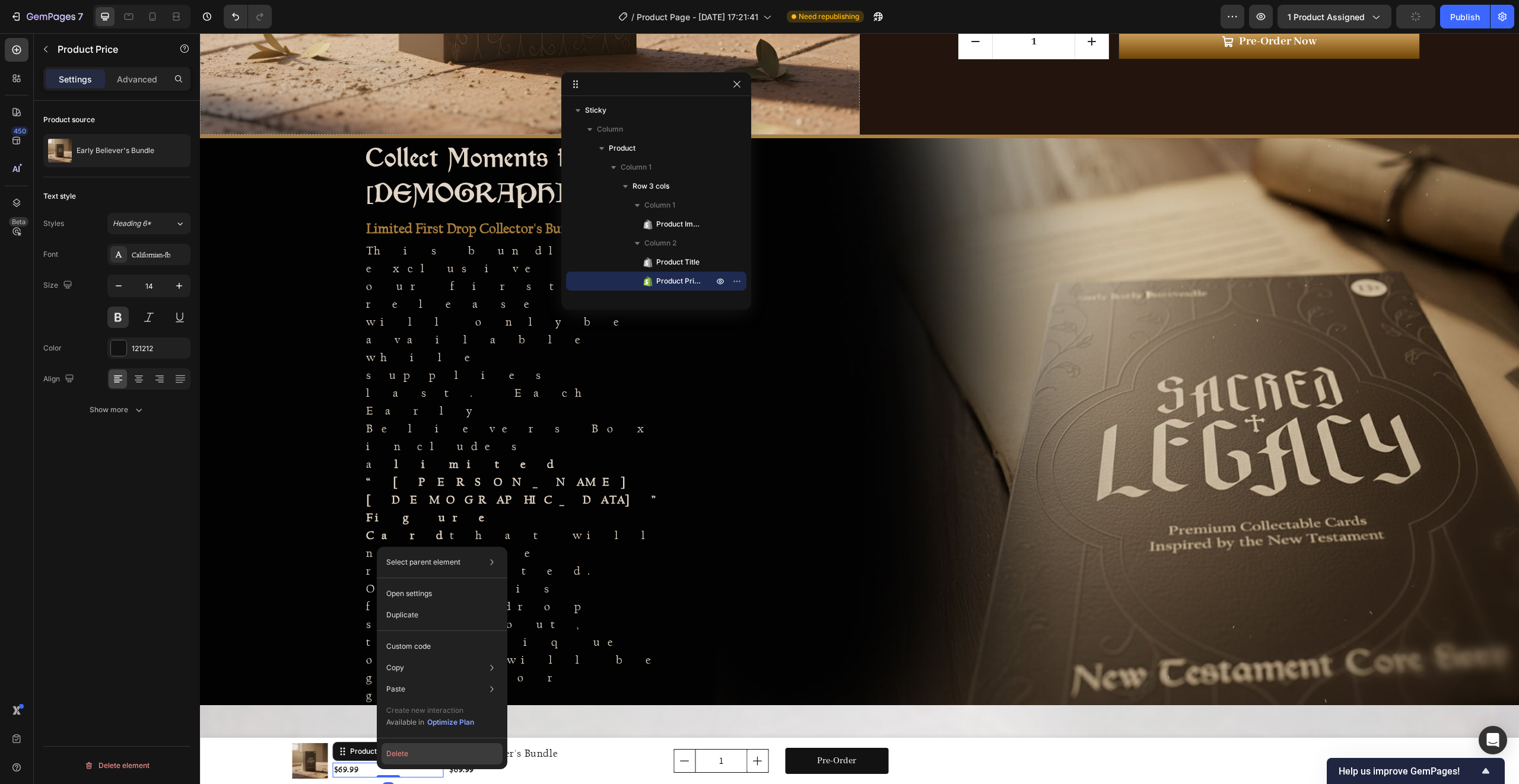
click at [407, 753] on button "Delete" at bounding box center [442, 754] width 121 height 21
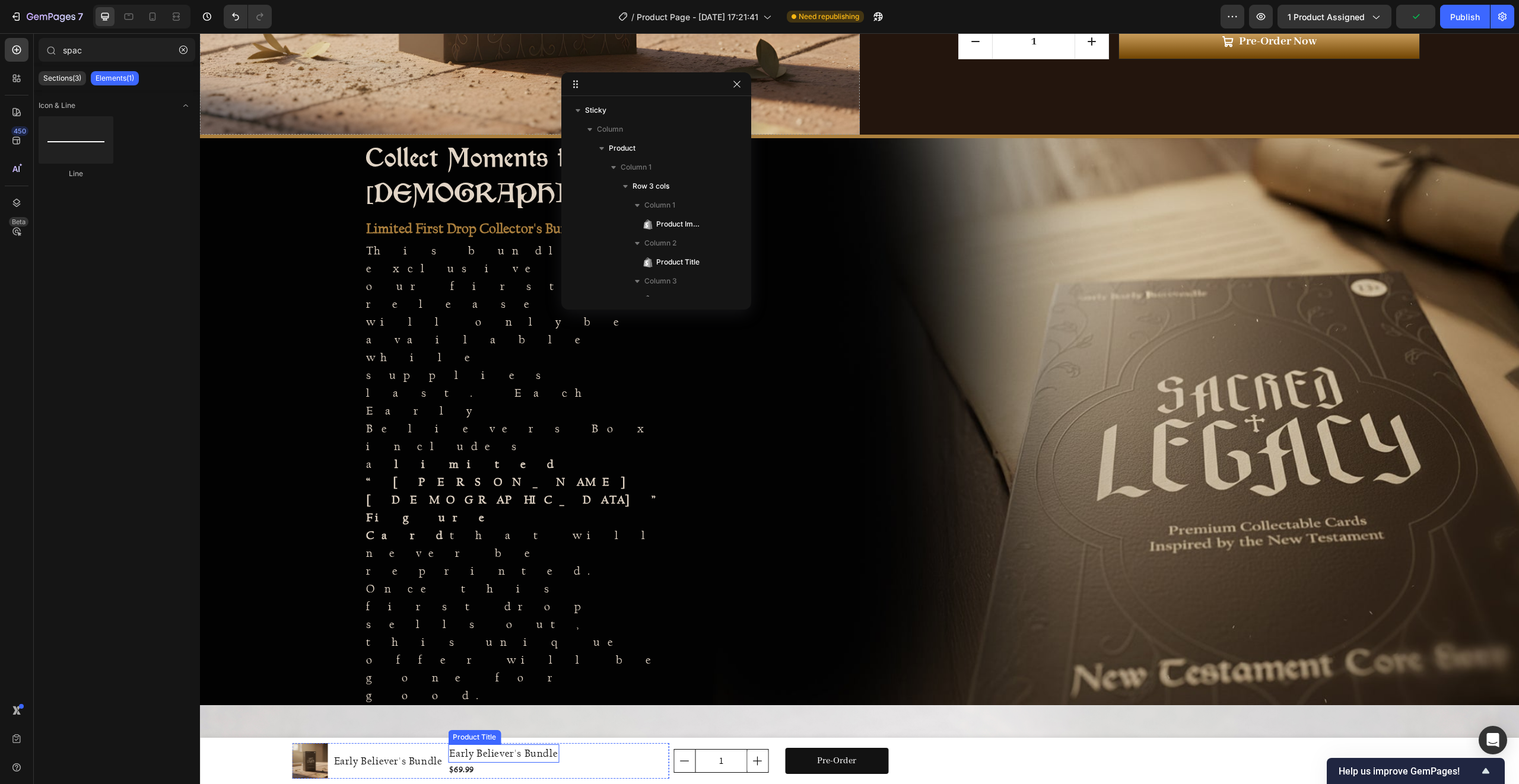
click at [482, 754] on h1 "Early Believer's Bundle" at bounding box center [503, 754] width 111 height 19
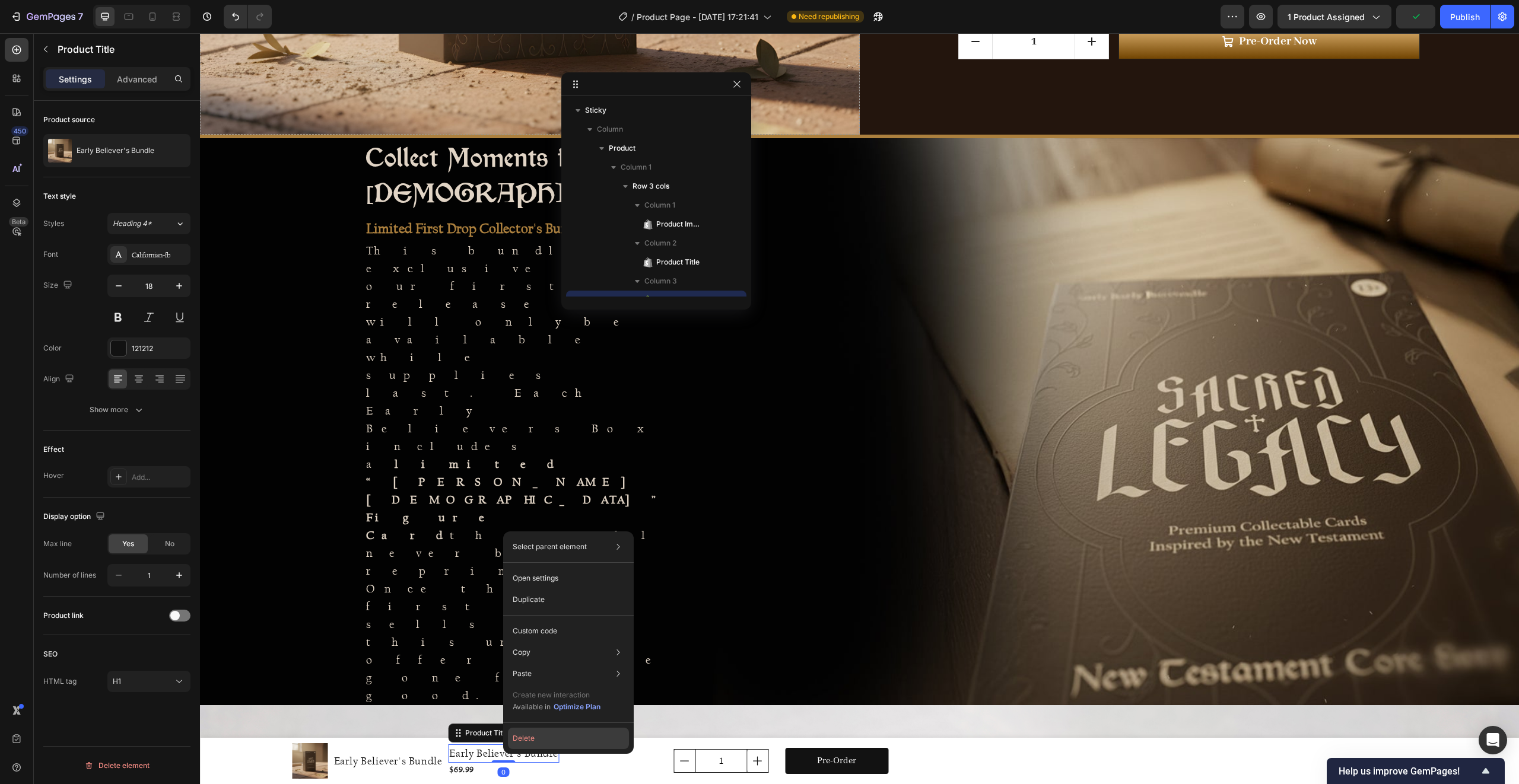
click at [543, 736] on button "Delete" at bounding box center [568, 738] width 121 height 21
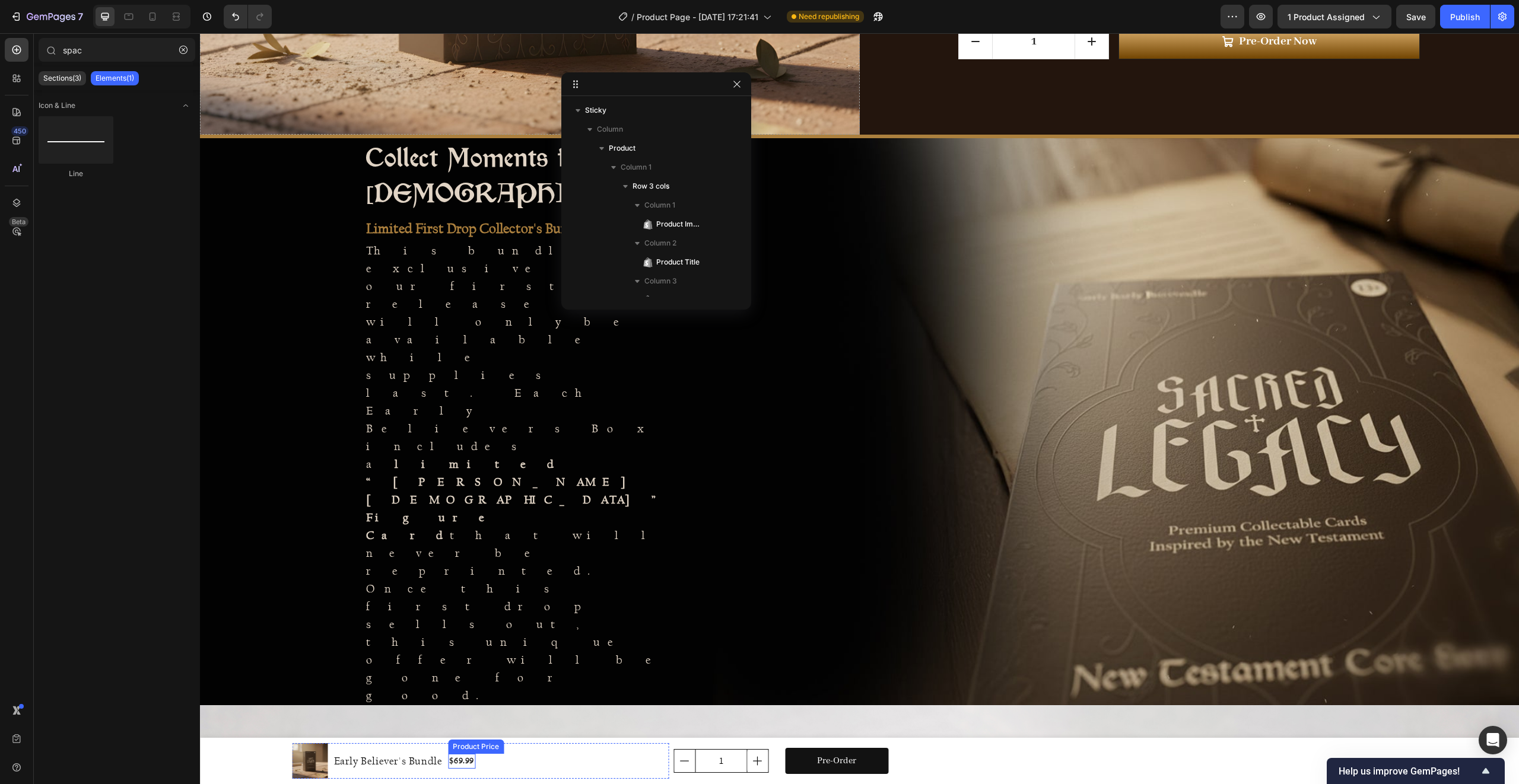
click at [464, 761] on div "$69.99" at bounding box center [461, 760] width 27 height 15
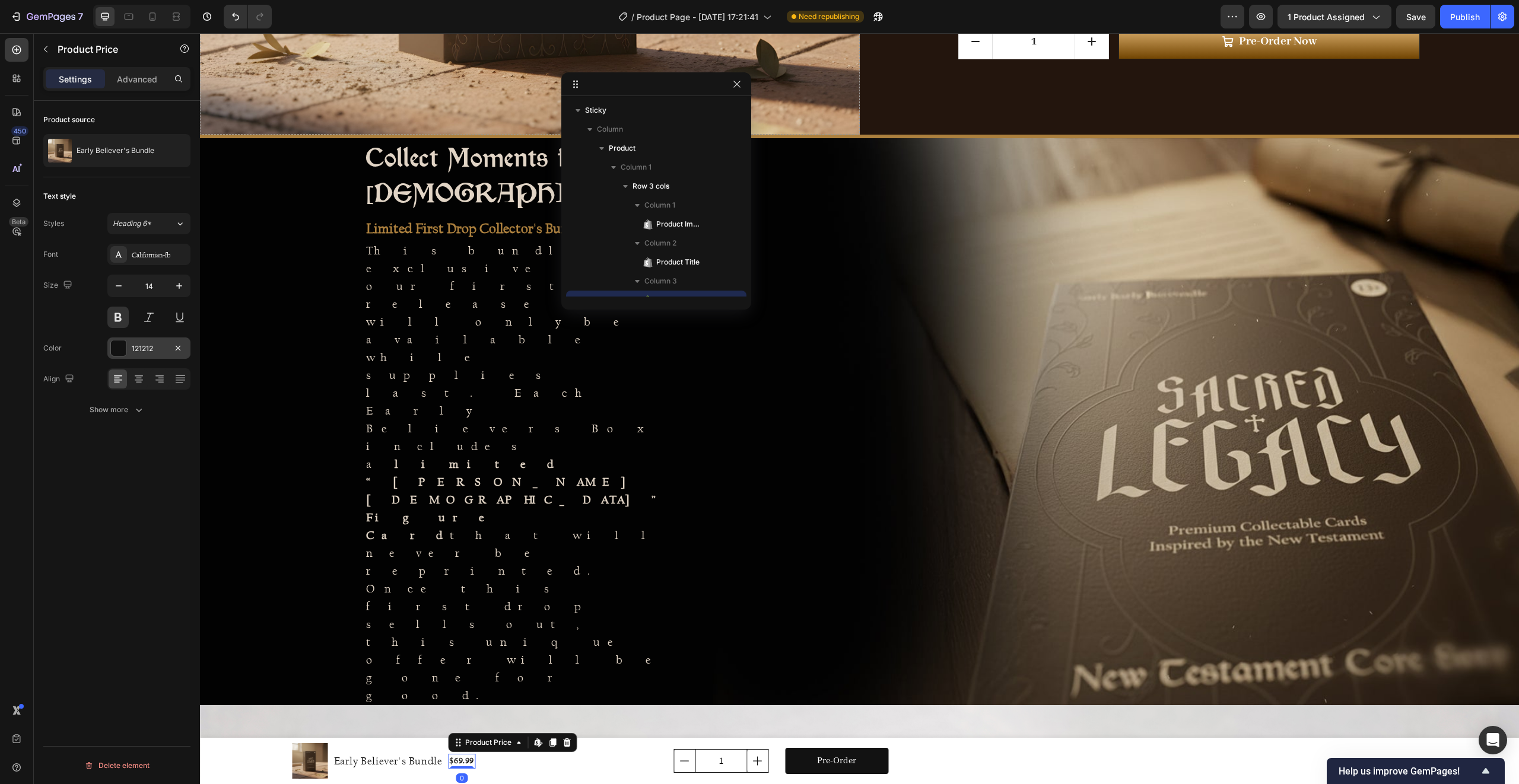
click at [128, 346] on div "121212" at bounding box center [149, 348] width 83 height 21
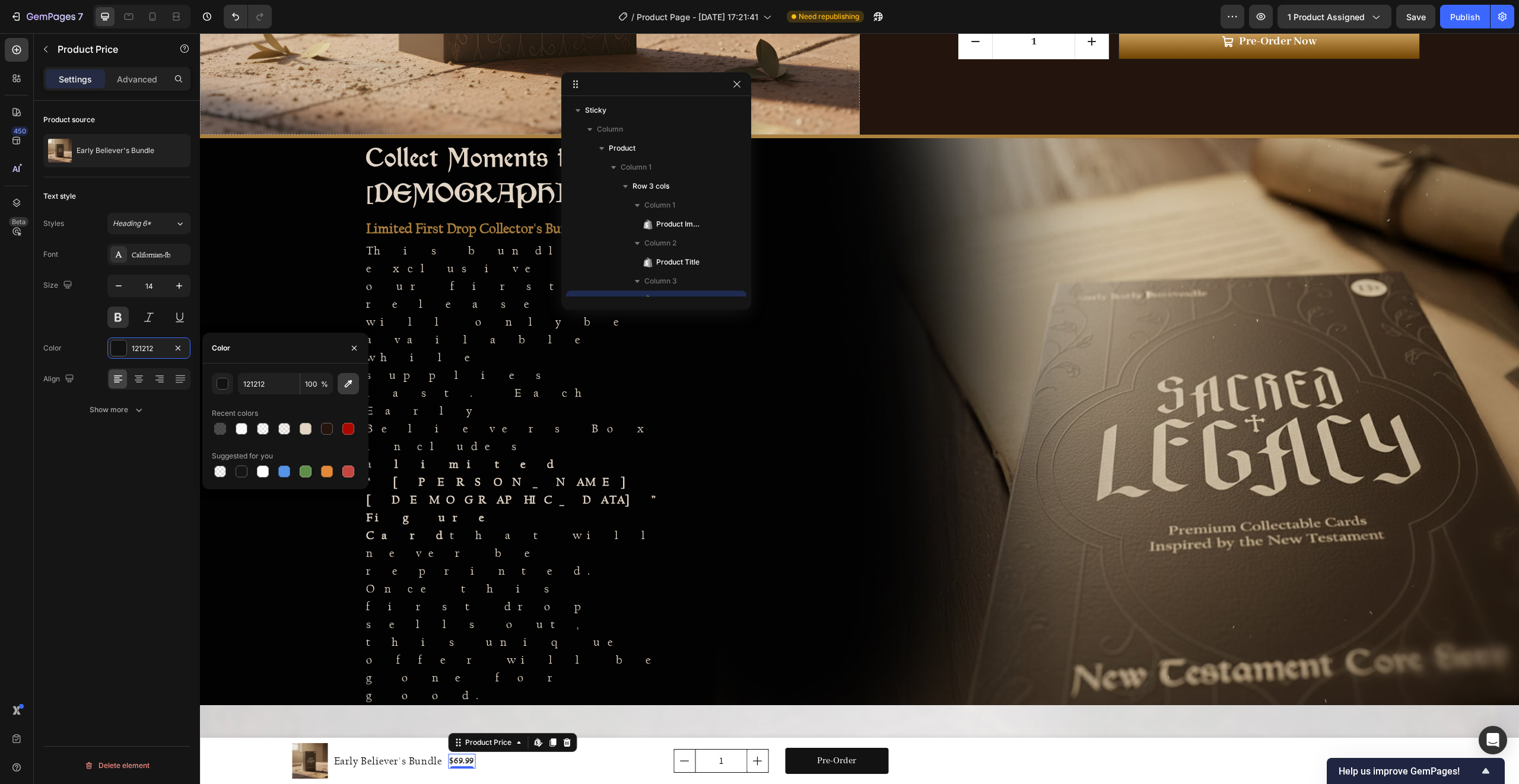
click at [346, 384] on icon "button" at bounding box center [348, 384] width 8 height 8
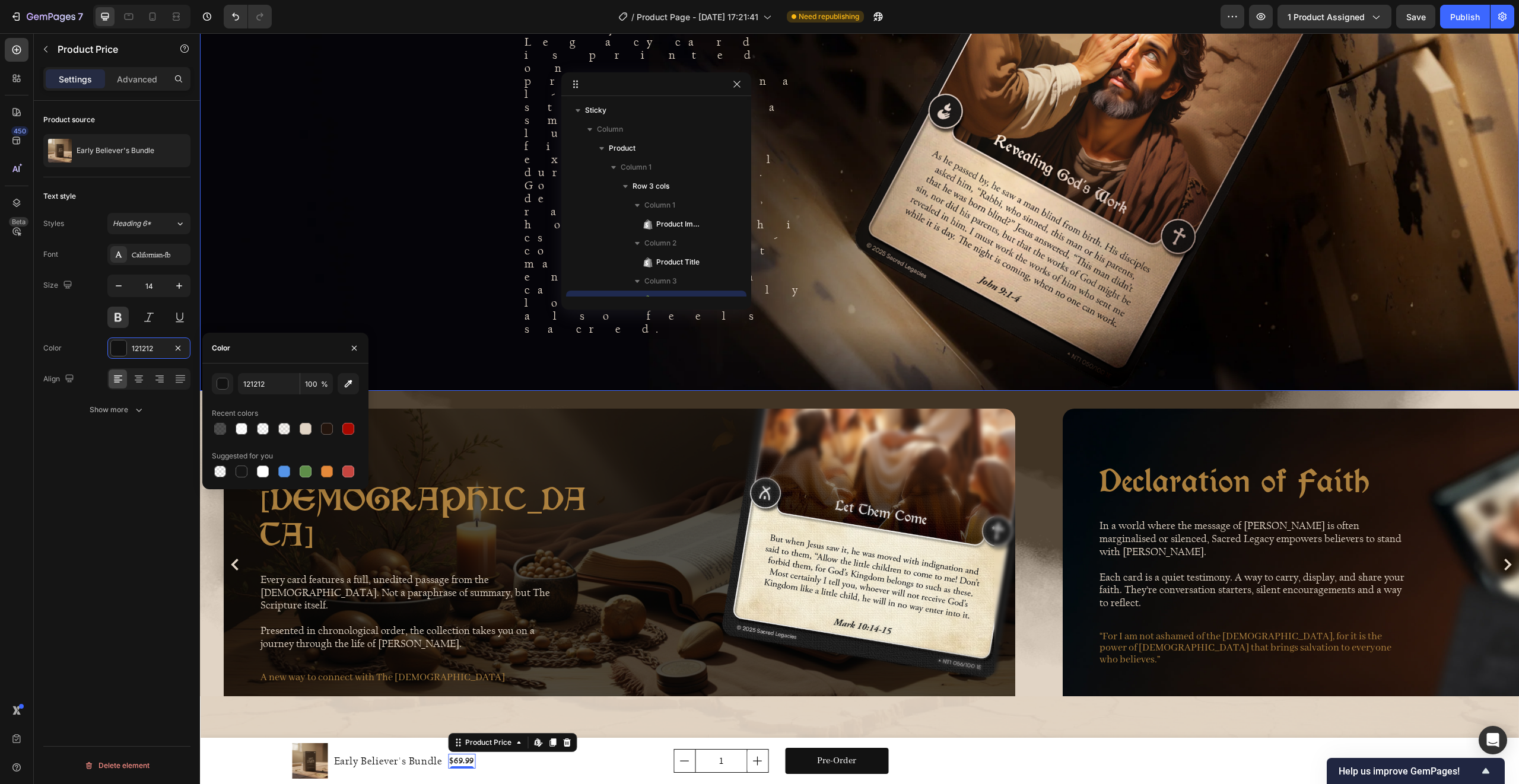
scroll to position [3007, 0]
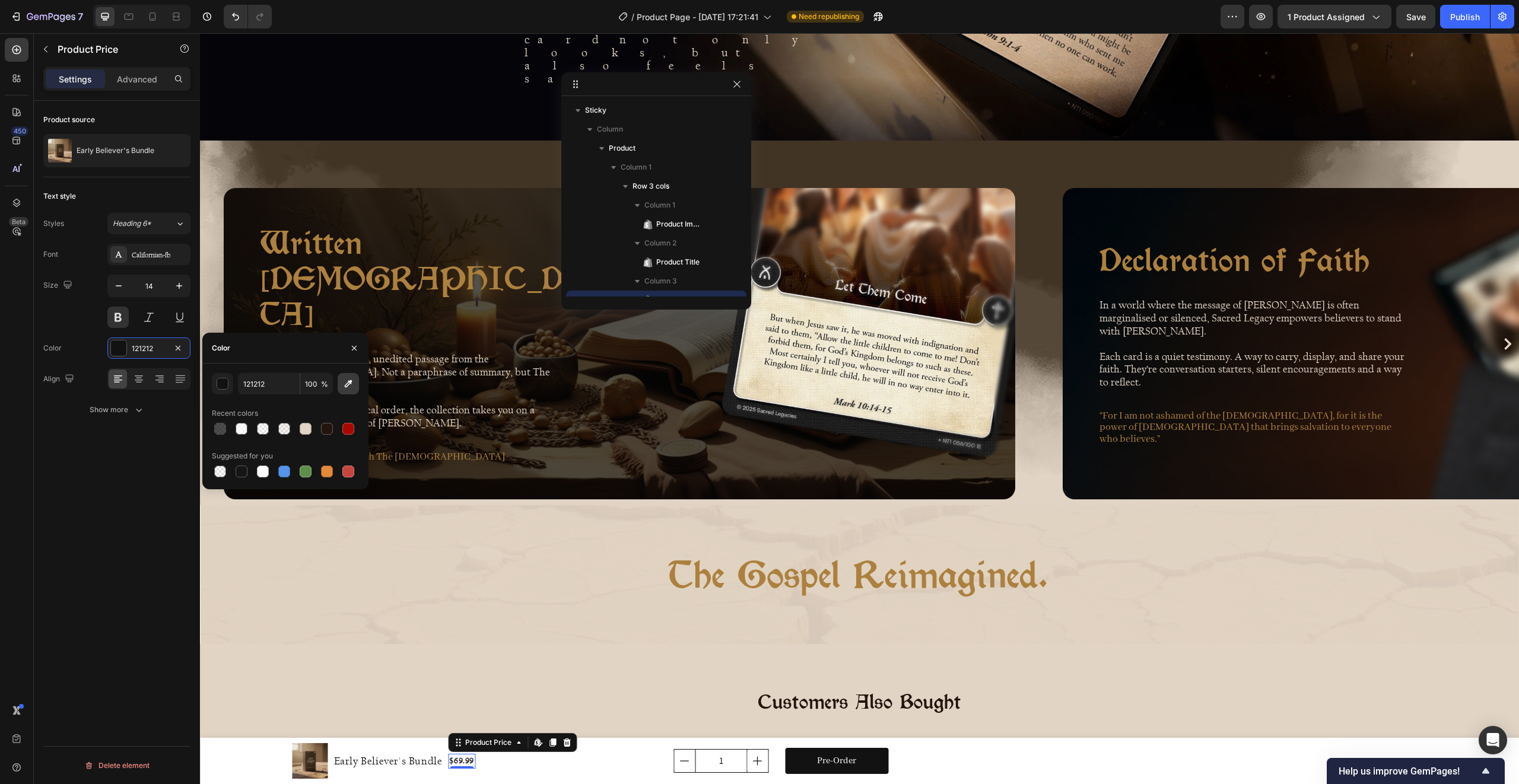
click at [349, 383] on icon "button" at bounding box center [348, 384] width 8 height 8
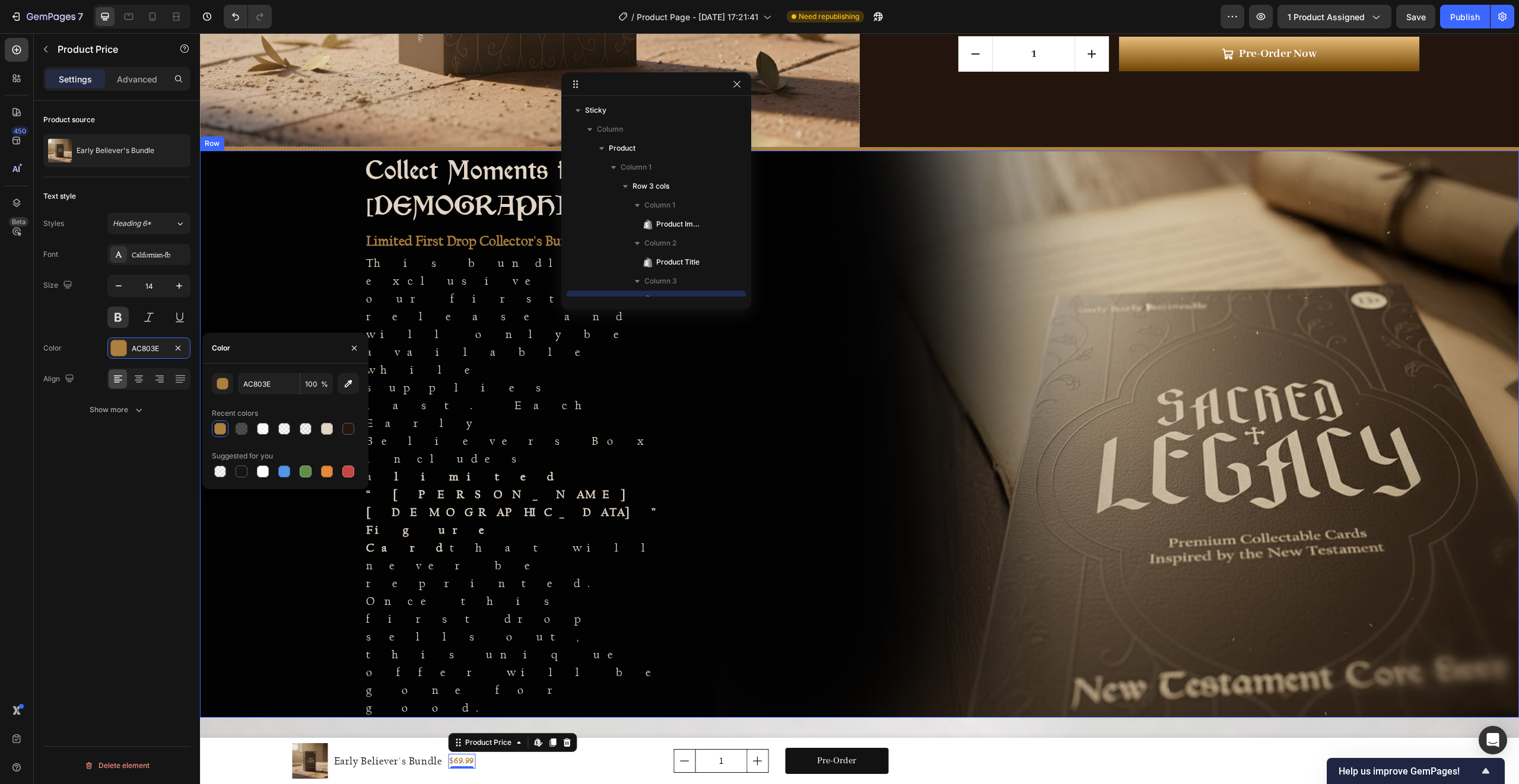
scroll to position [426, 0]
click at [179, 287] on icon "button" at bounding box center [179, 285] width 12 height 12
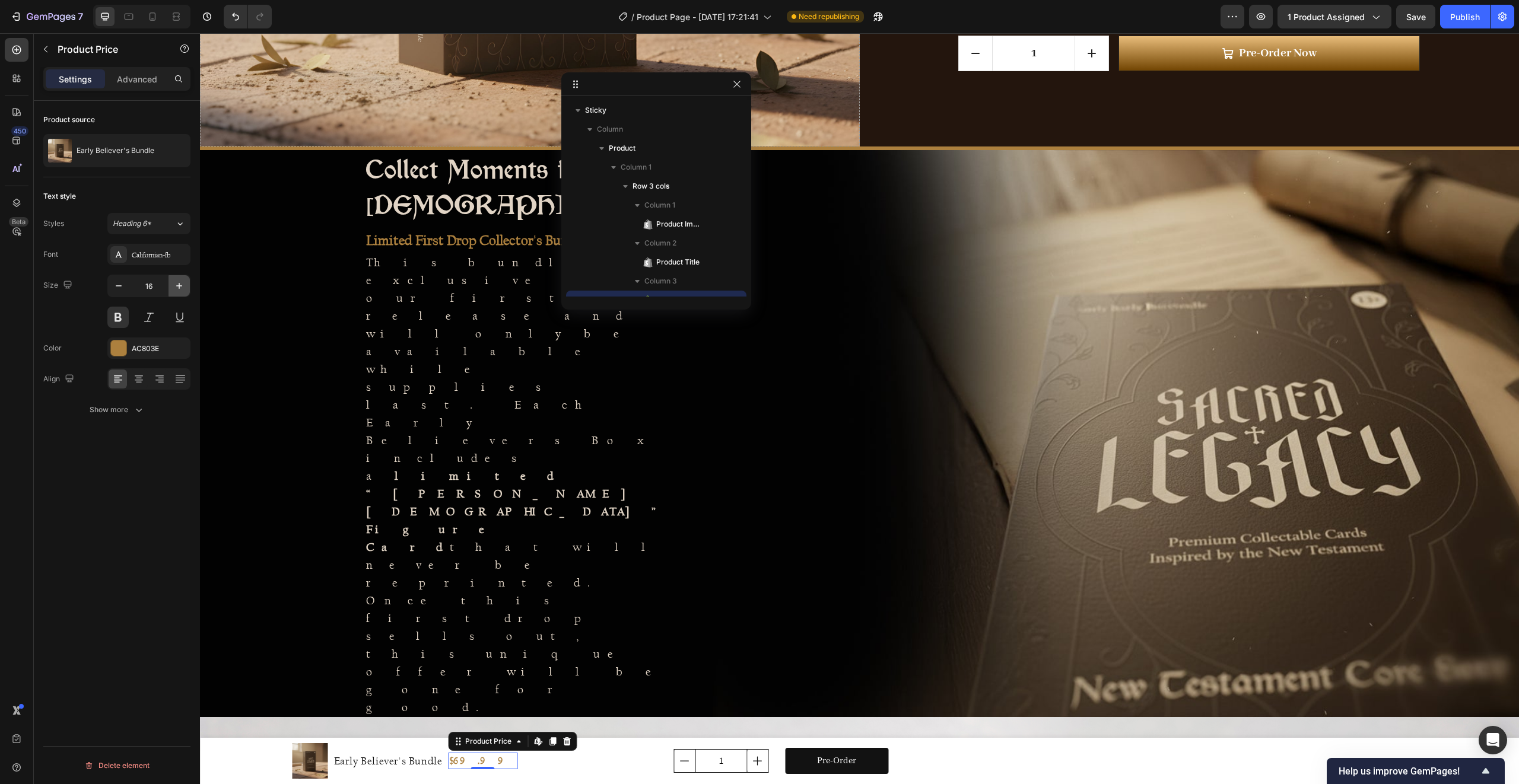
click at [179, 287] on icon "button" at bounding box center [179, 285] width 6 height 6
click at [411, 765] on h1 "Early Believer's Bundle" at bounding box center [388, 761] width 111 height 19
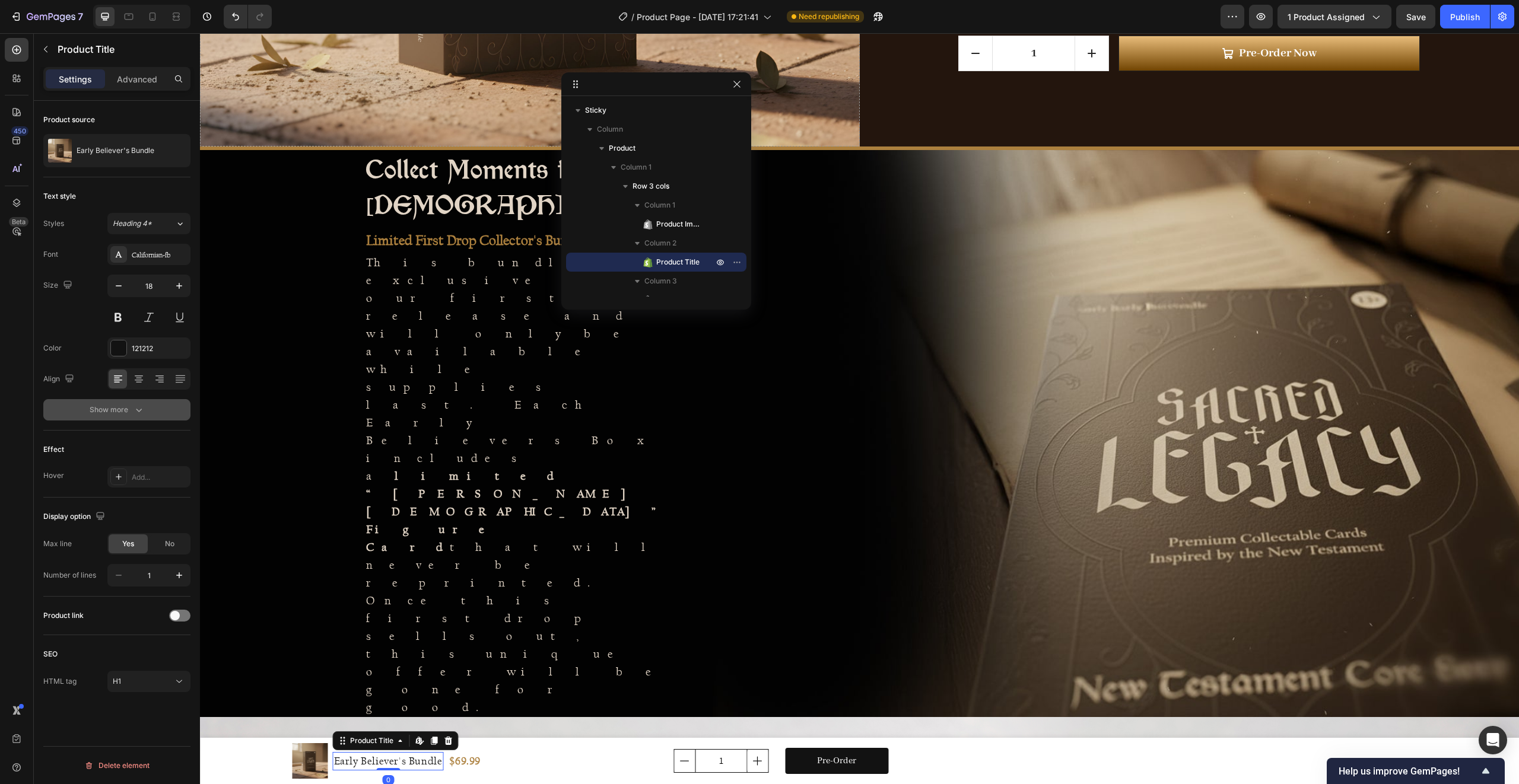
click at [137, 411] on icon "button" at bounding box center [139, 409] width 12 height 12
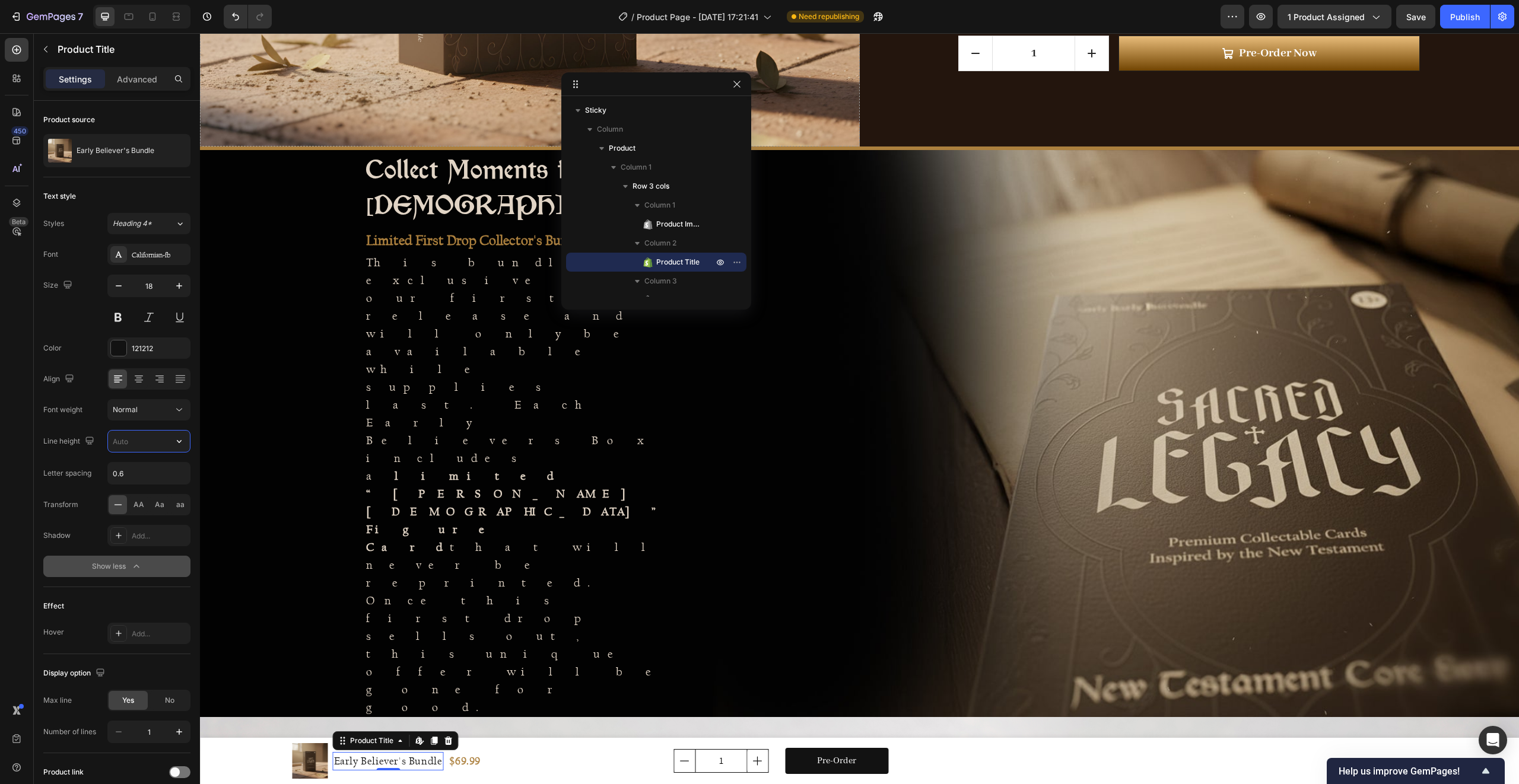
click at [148, 440] on input "text" at bounding box center [149, 441] width 82 height 21
click at [146, 470] on input "0.6" at bounding box center [149, 473] width 82 height 21
click at [501, 760] on div "Product Images Early Believer's Bundle Product Title Edit content in Shopify 0 …" at bounding box center [481, 760] width 377 height 35
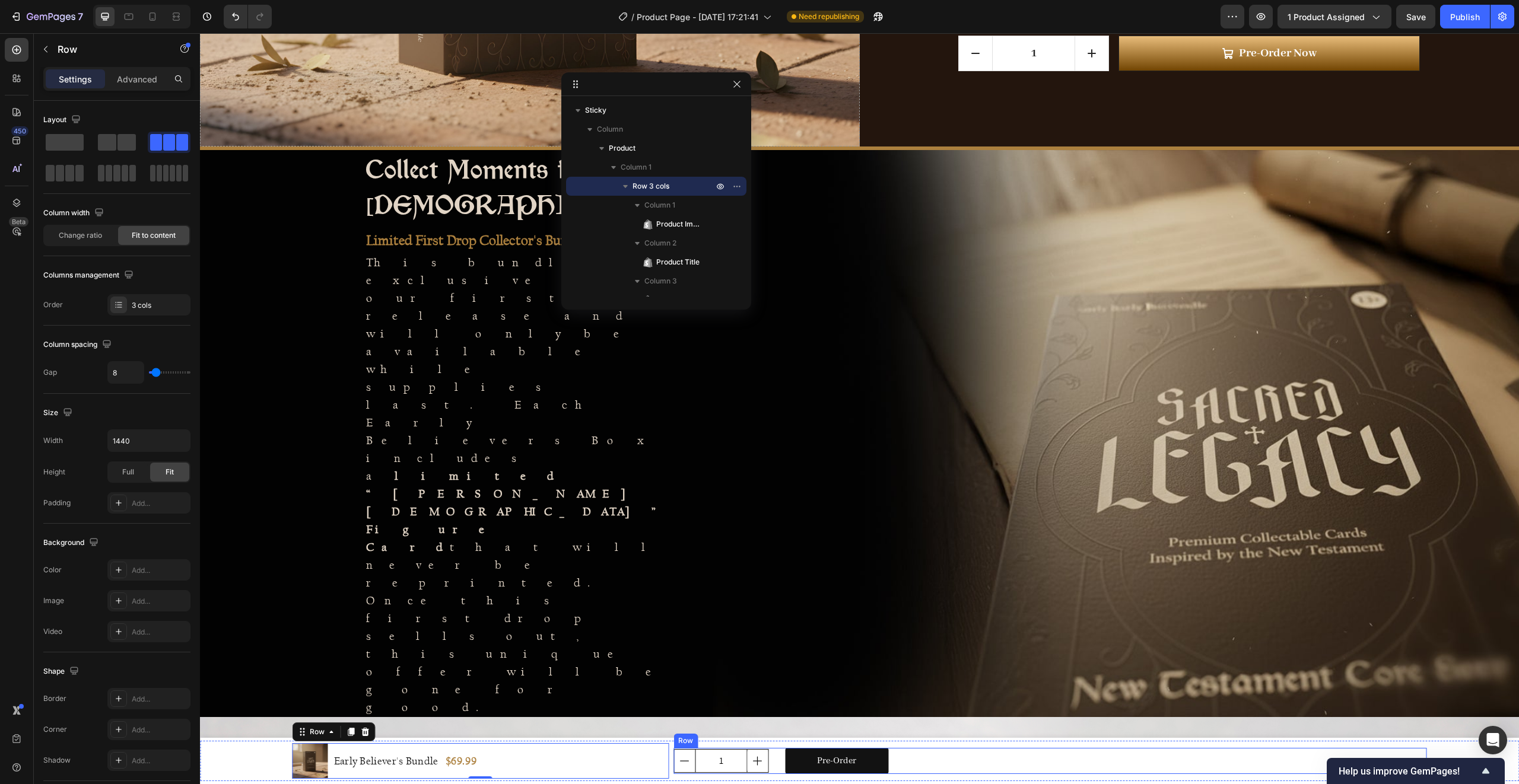
click at [1014, 763] on div "1 Product Quantity Pre-Order Add to Cart Row" at bounding box center [1050, 761] width 753 height 27
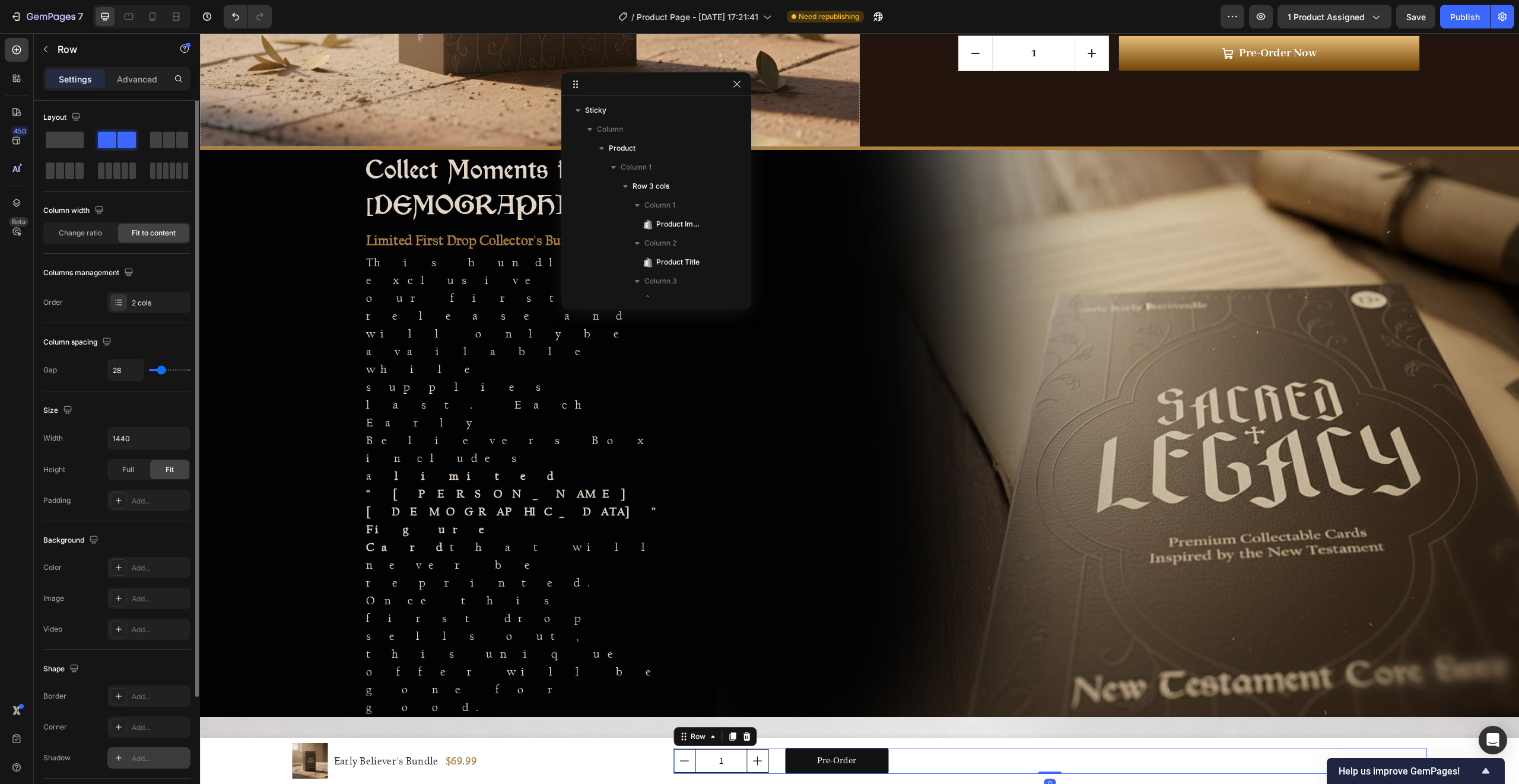
scroll to position [142, 0]
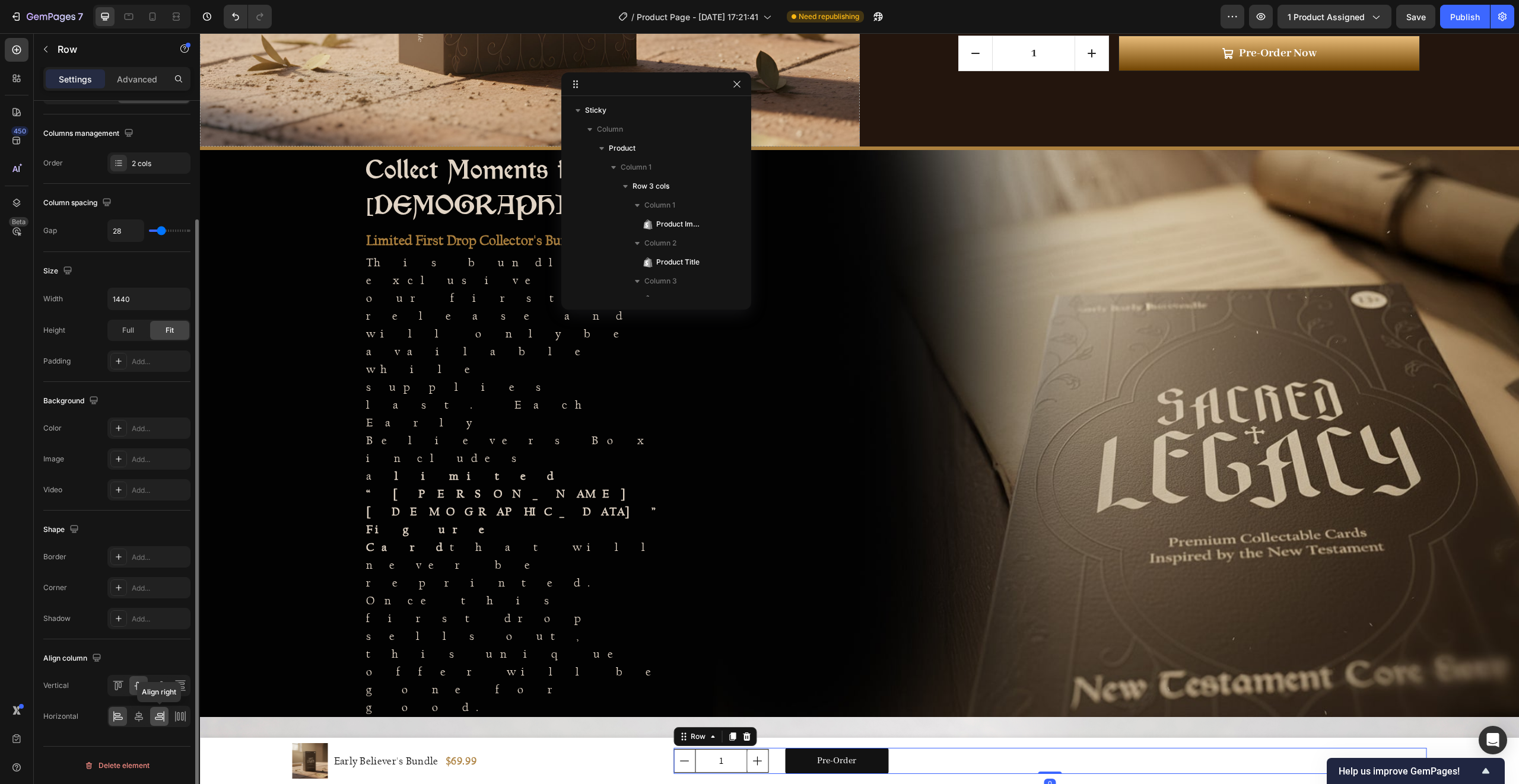
click at [159, 721] on icon at bounding box center [159, 716] width 12 height 12
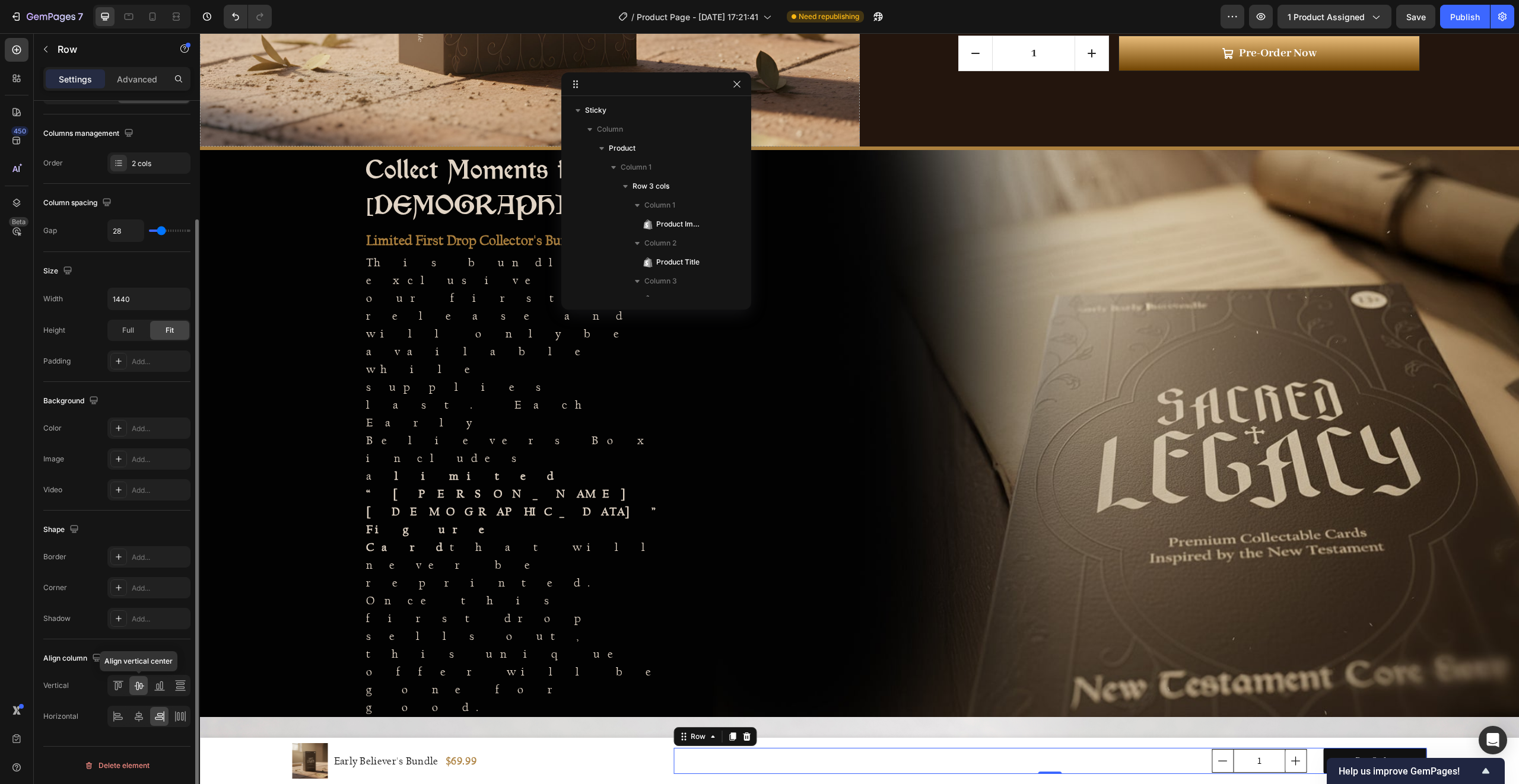
click at [140, 684] on icon at bounding box center [139, 685] width 12 height 12
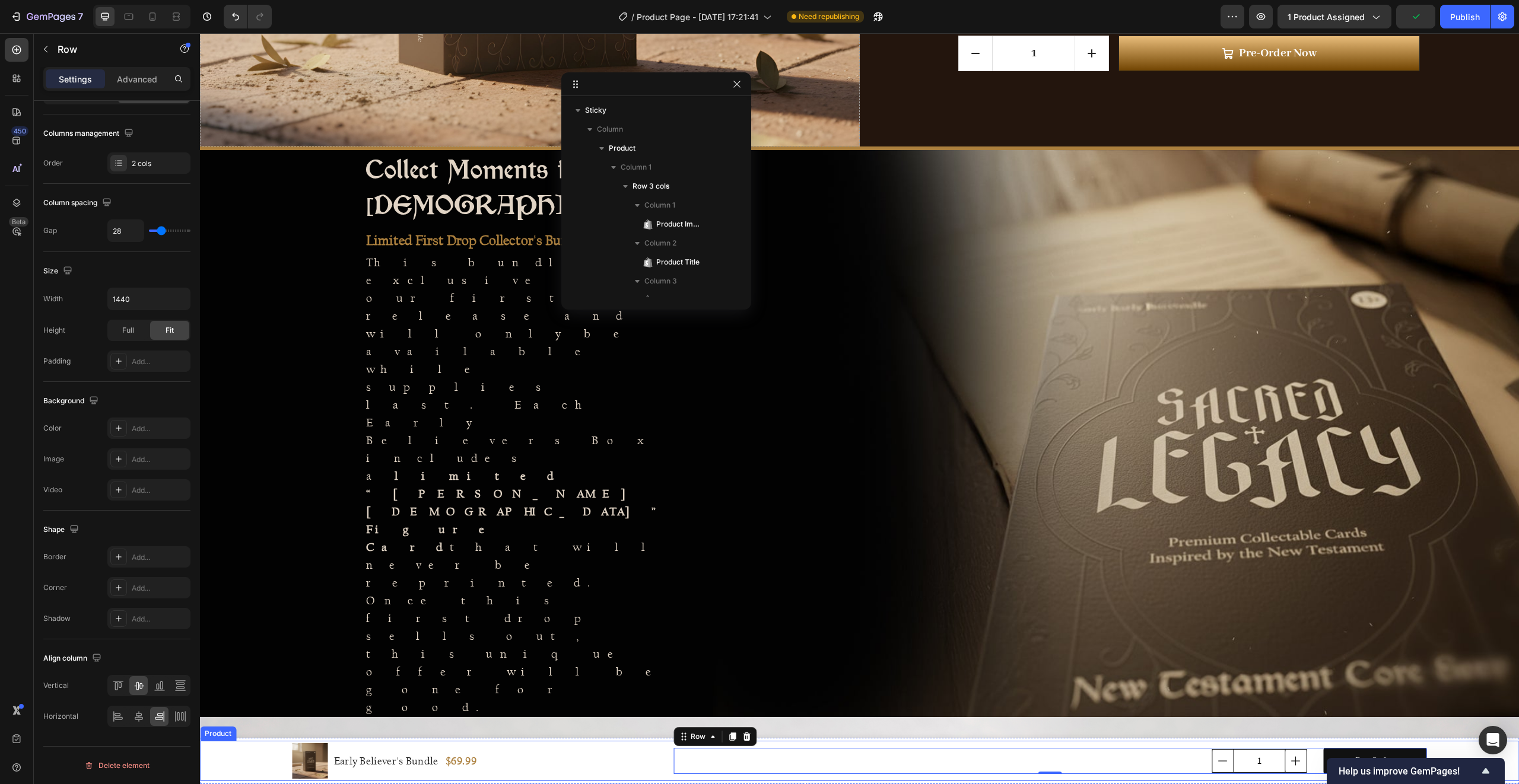
click at [666, 759] on div "Product Images Early Believer's Bundle Product Title $69.99 Product Price Produ…" at bounding box center [860, 760] width 1319 height 40
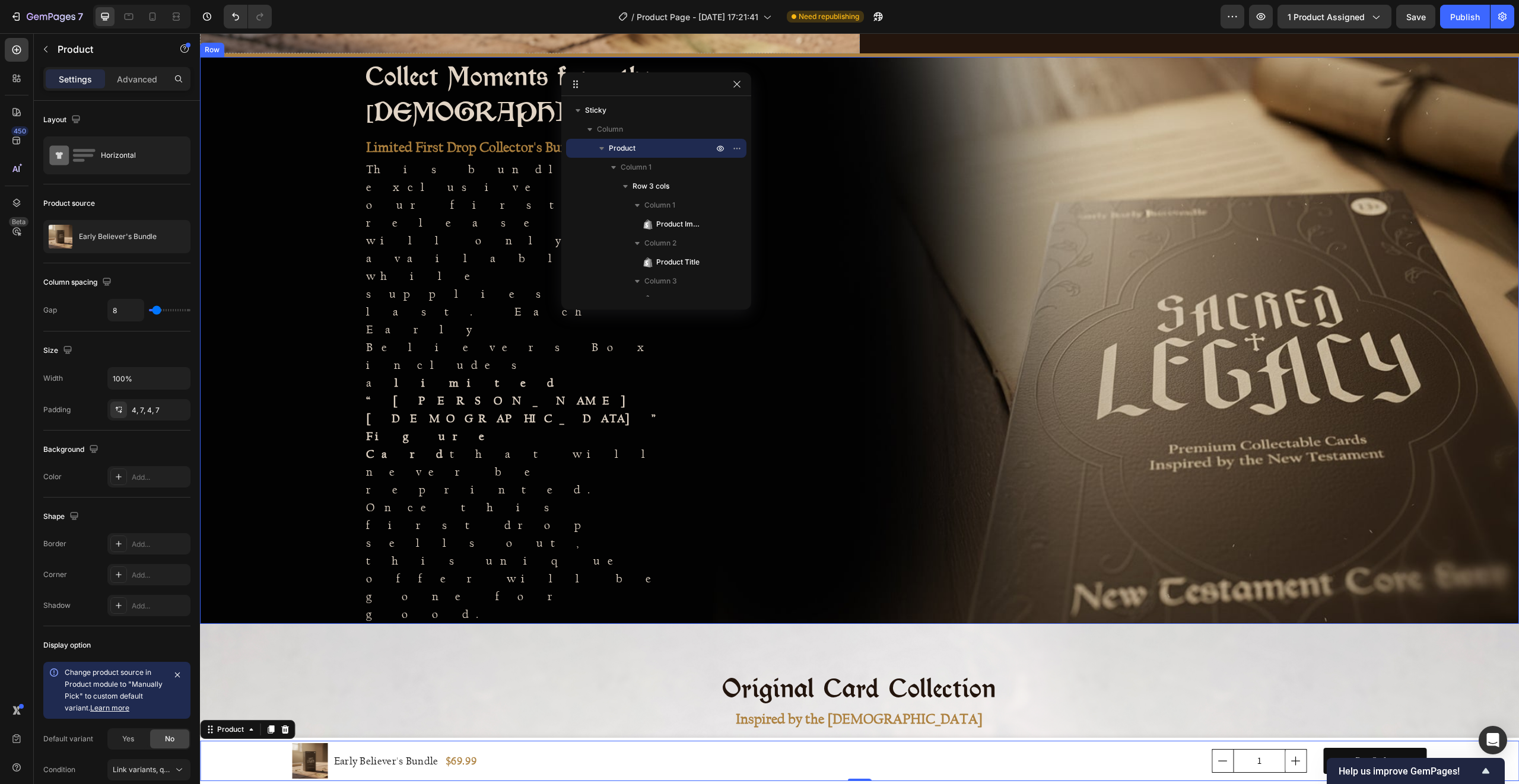
scroll to position [546, 0]
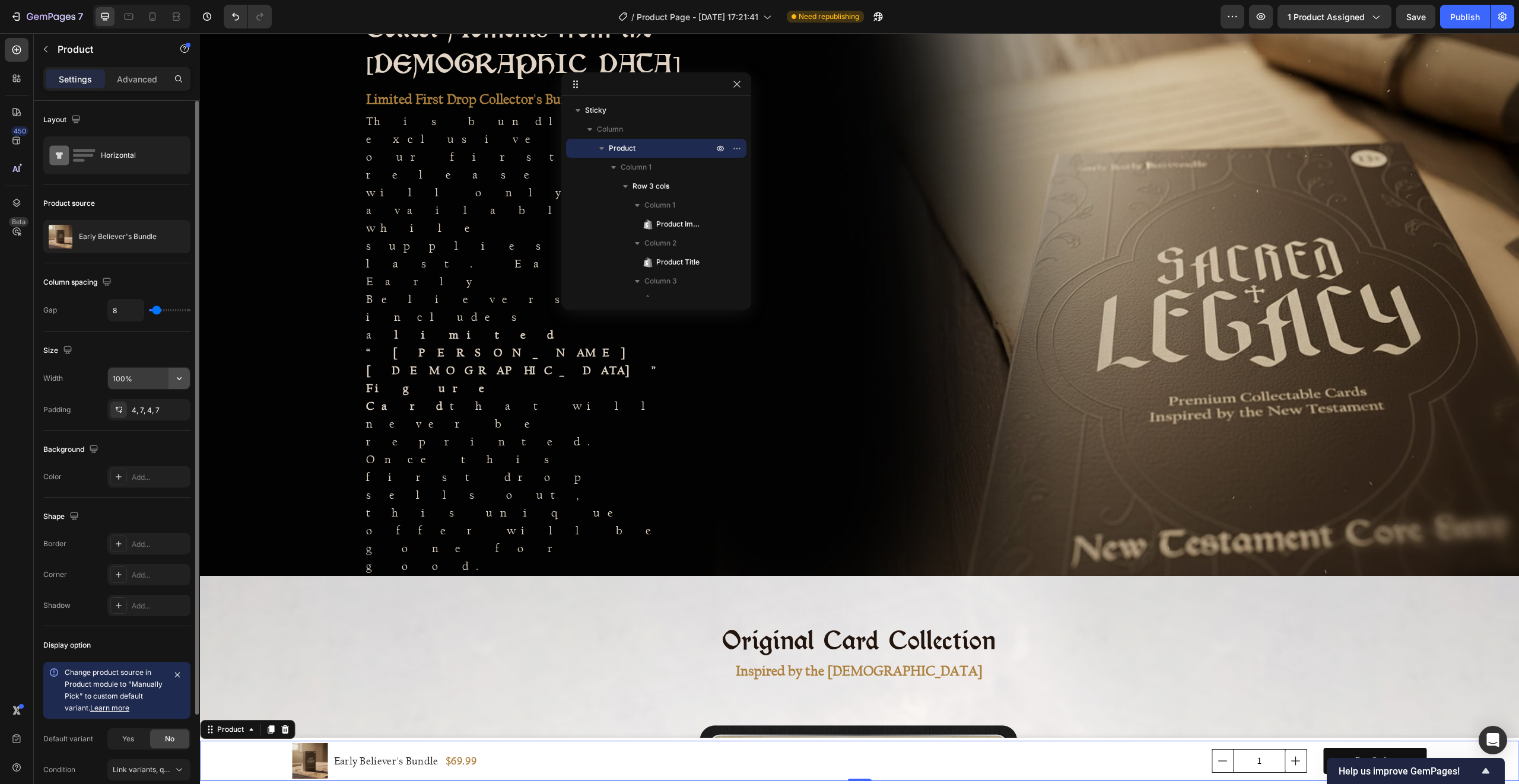
click at [173, 380] on icon "button" at bounding box center [179, 378] width 12 height 12
click at [134, 427] on span "Default" at bounding box center [124, 431] width 24 height 10
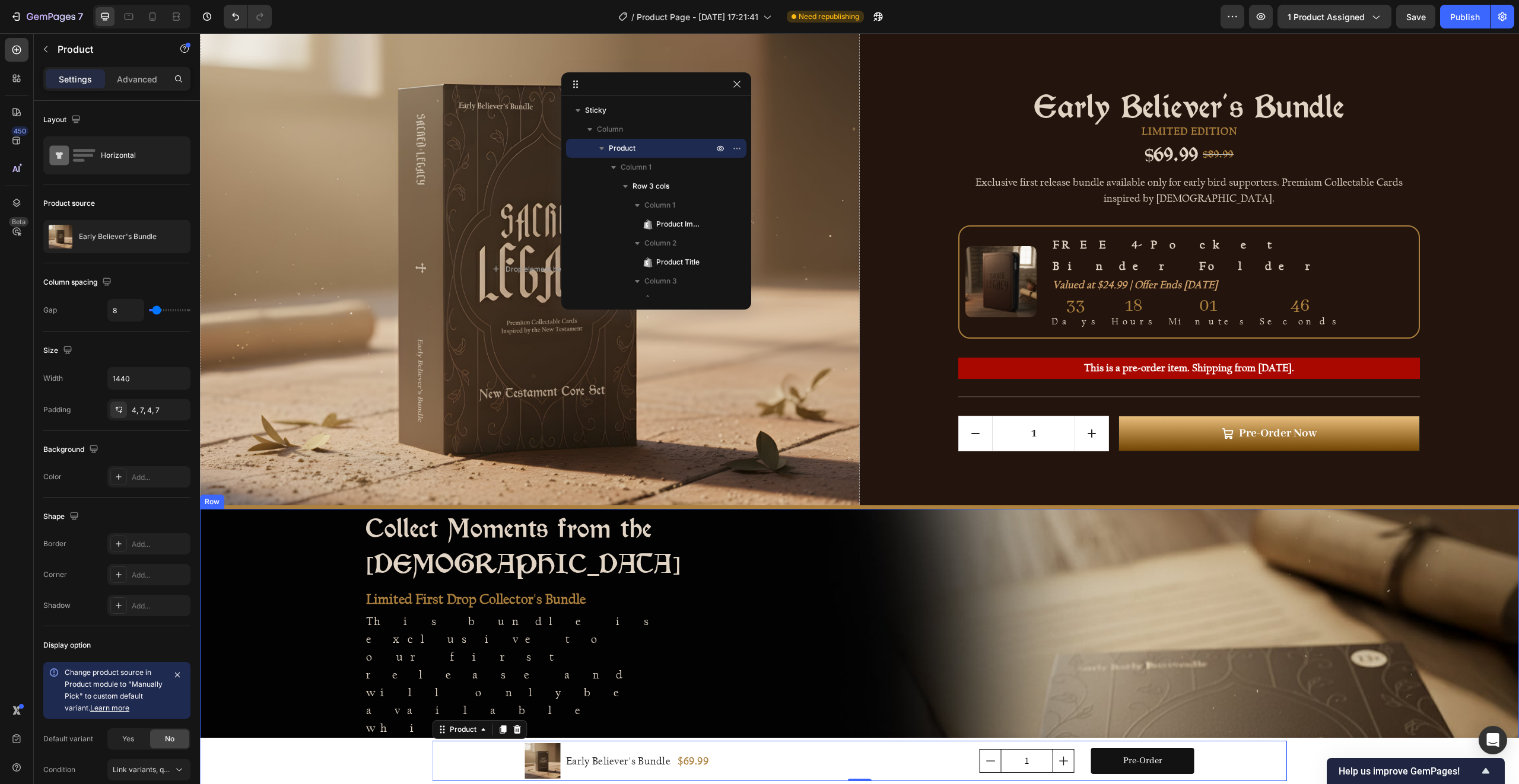
scroll to position [28, 0]
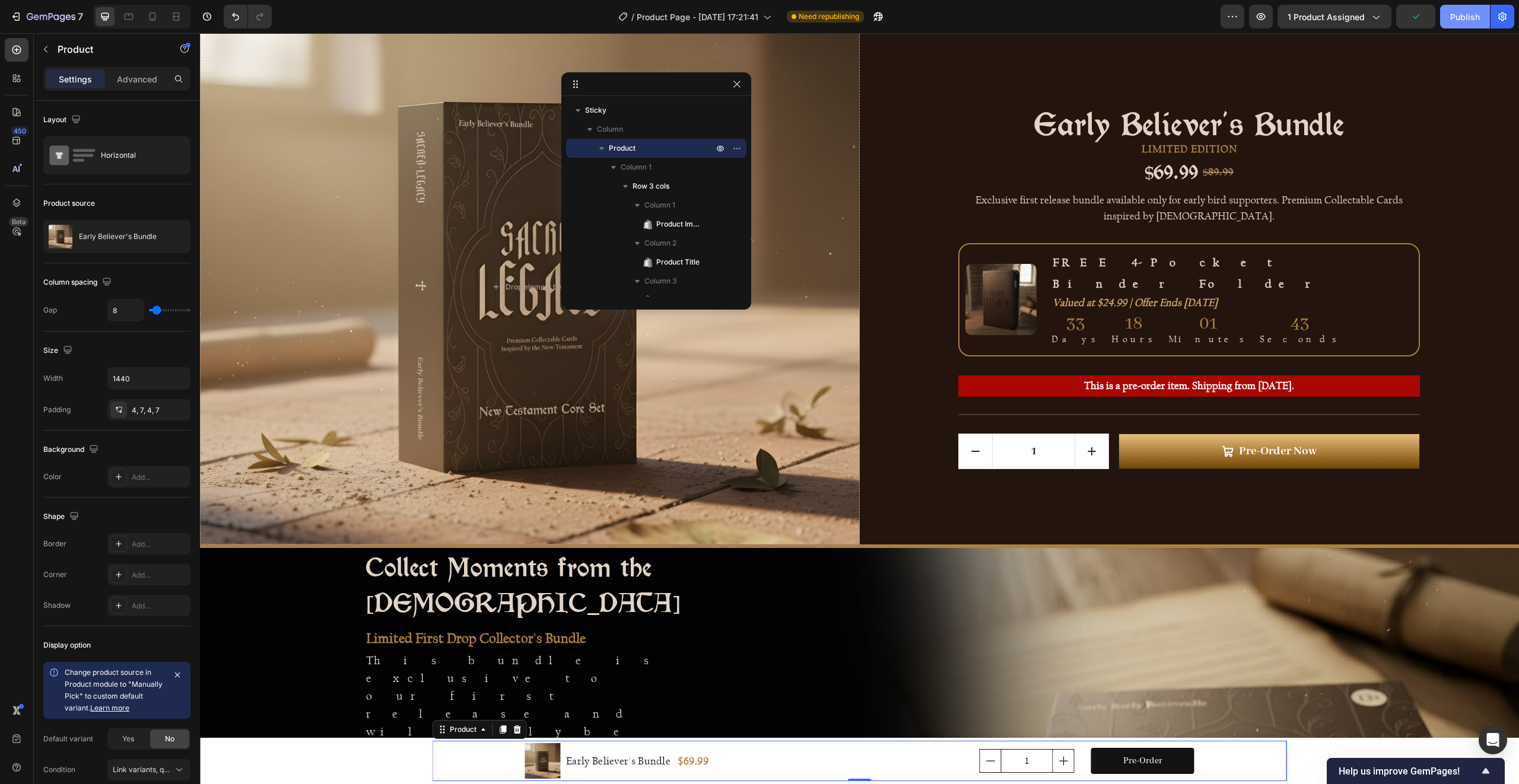
click at [1472, 15] on div "Publish" at bounding box center [1465, 17] width 30 height 12
